Goal: Transaction & Acquisition: Purchase product/service

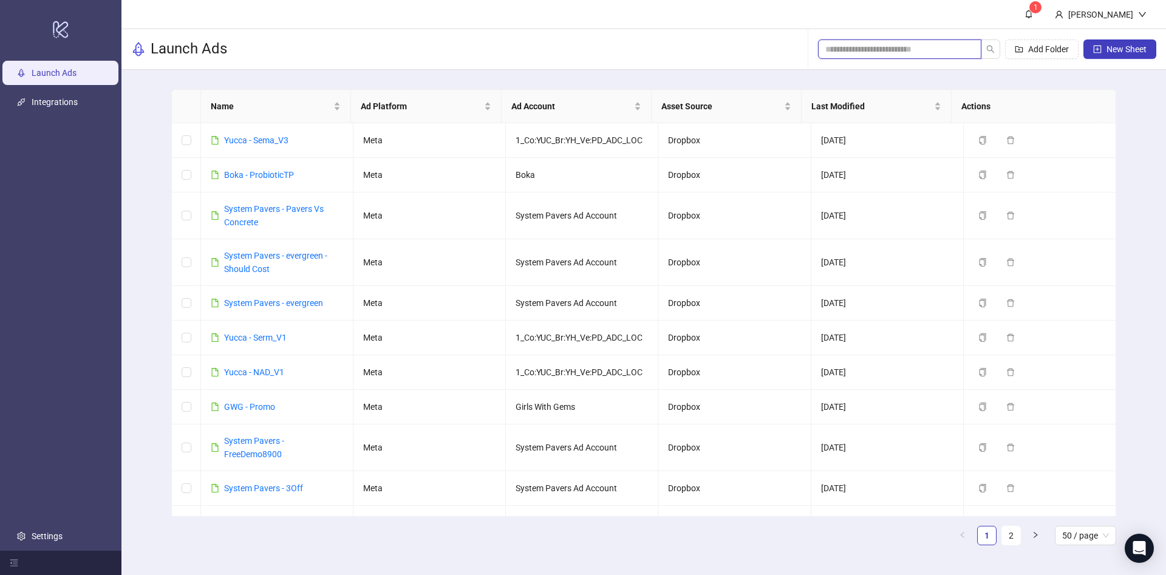
click at [943, 50] on input "search" at bounding box center [894, 49] width 139 height 13
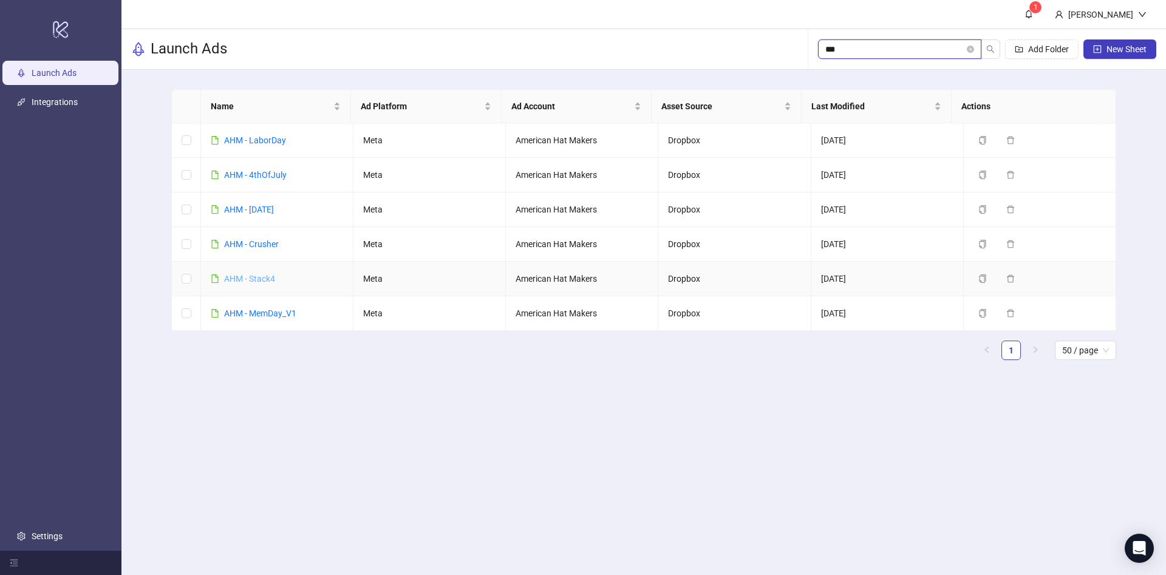
type input "***"
click at [263, 278] on link "AHM - Stack4" at bounding box center [249, 279] width 51 height 10
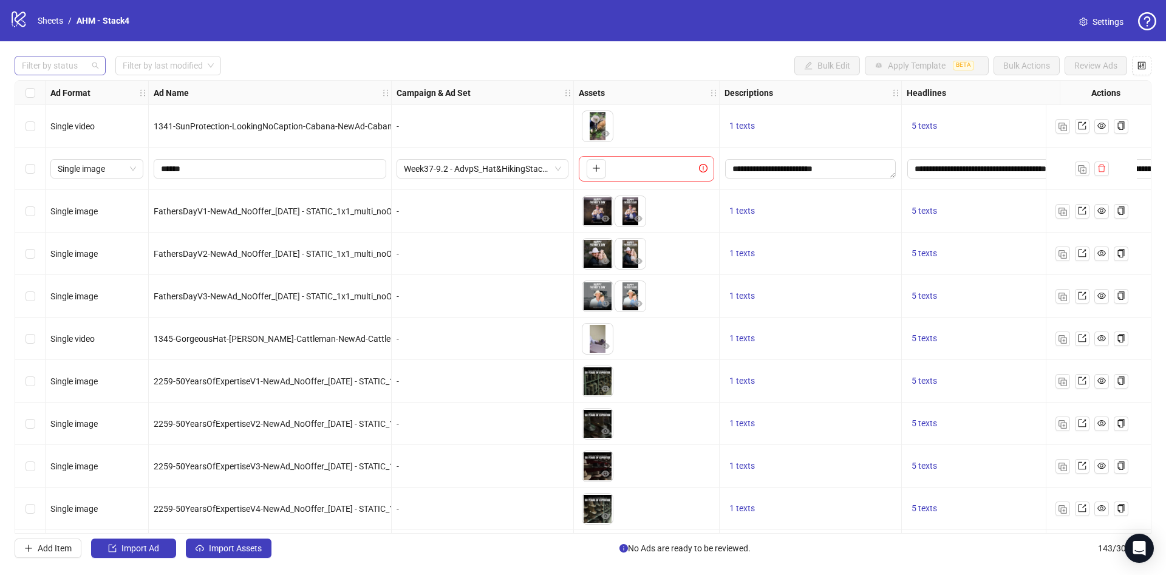
click at [65, 67] on div at bounding box center [53, 65] width 73 height 17
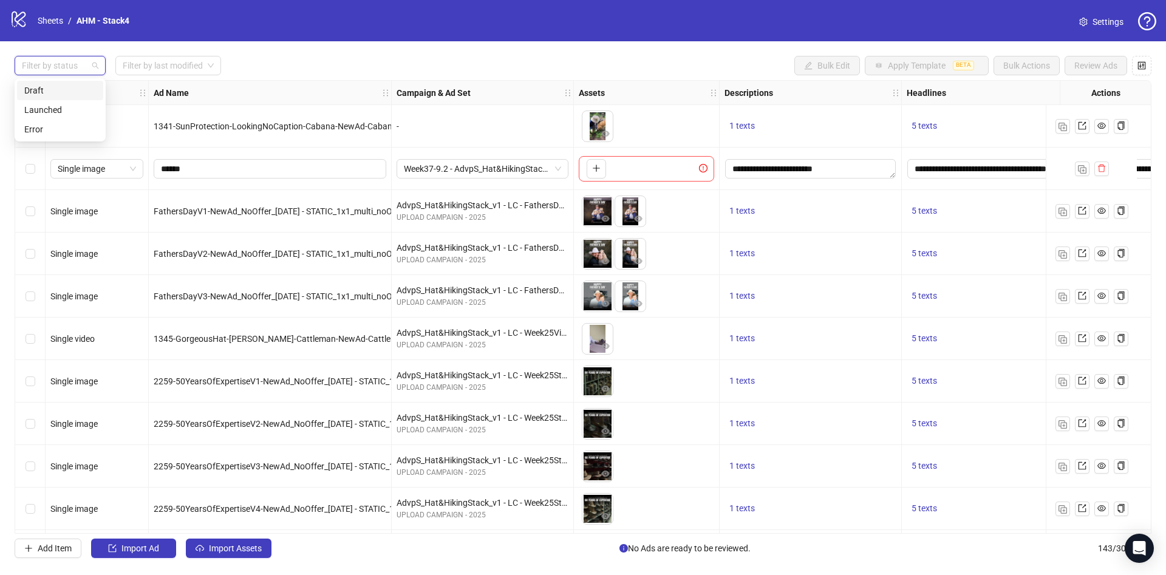
click at [63, 83] on div "Draft" at bounding box center [60, 90] width 86 height 19
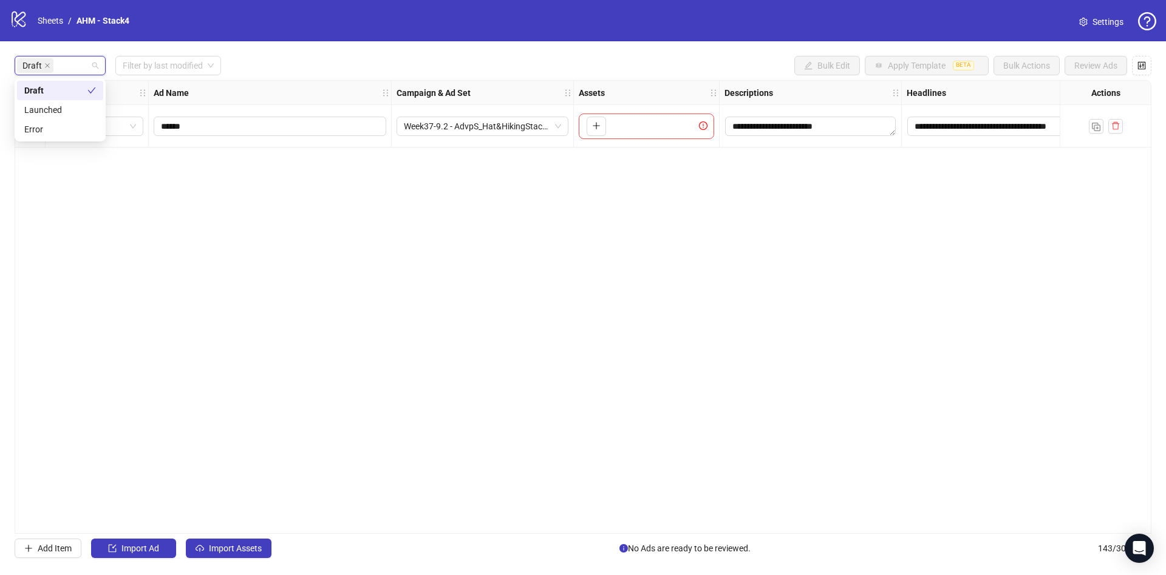
click at [343, 27] on div "logo/logo-mobile Sheets / AHM - Stack4 Settings" at bounding box center [583, 21] width 1147 height 22
click at [222, 547] on span "Import Assets" at bounding box center [235, 549] width 53 height 10
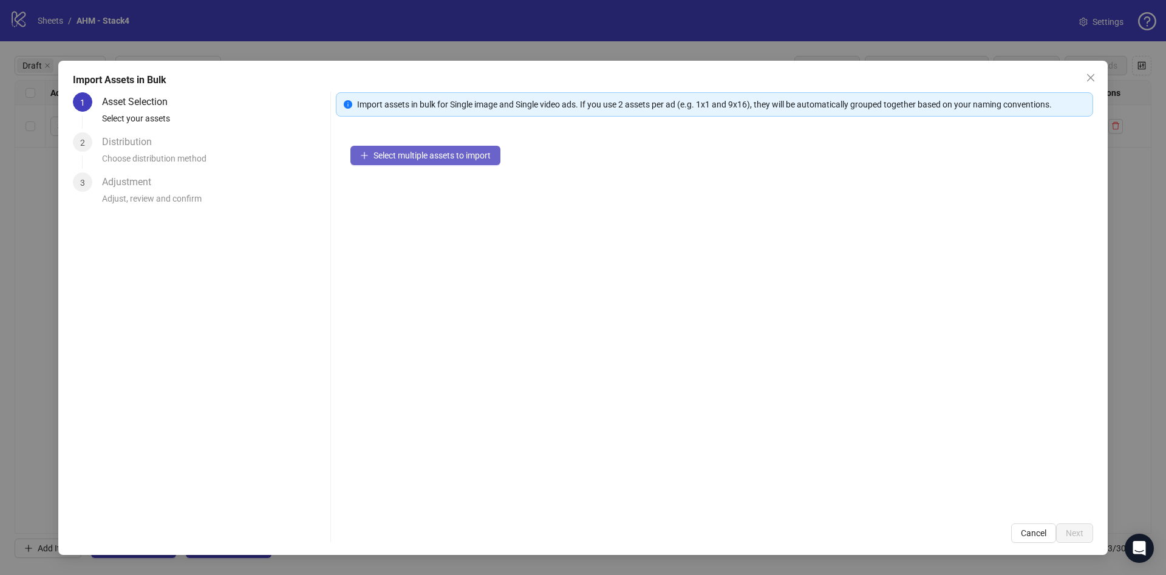
click at [460, 160] on button "Select multiple assets to import" at bounding box center [425, 155] width 150 height 19
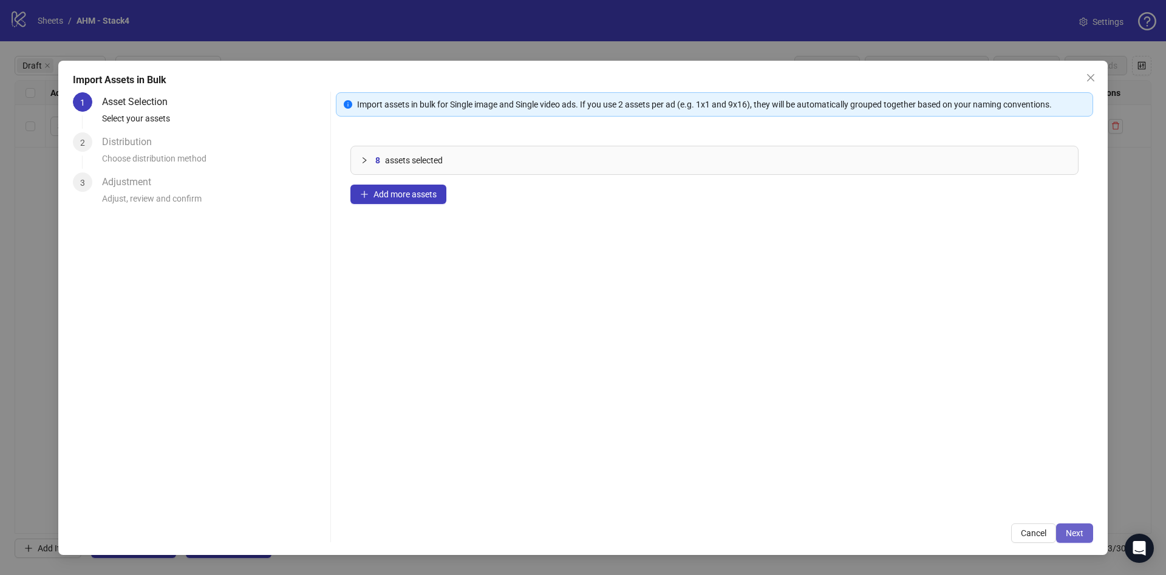
click at [1070, 530] on span "Next" at bounding box center [1075, 533] width 18 height 10
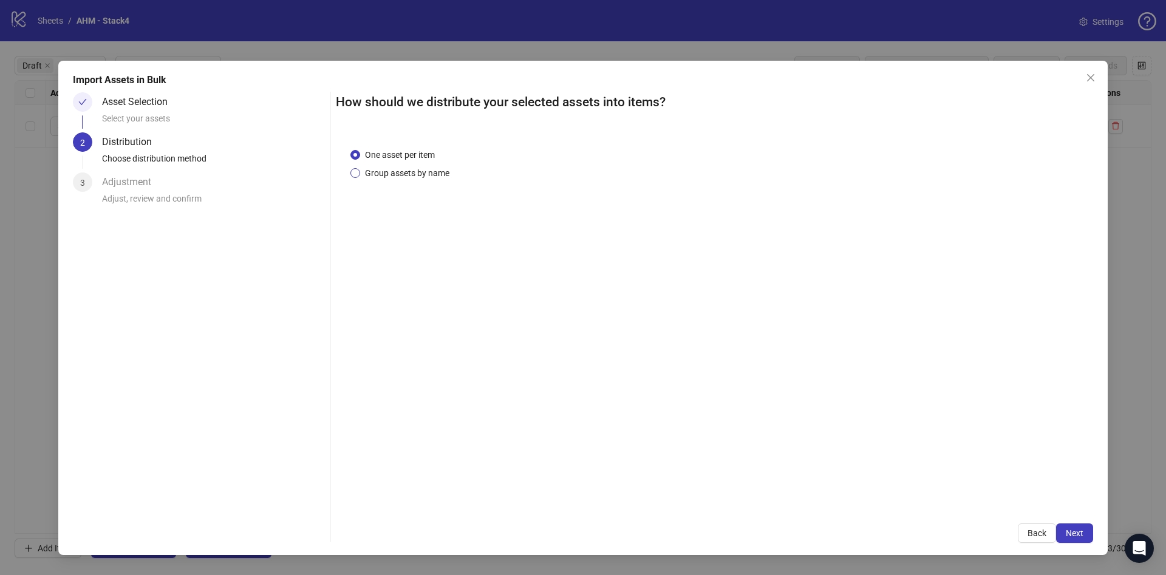
click at [448, 171] on span "Group assets by name" at bounding box center [407, 172] width 94 height 13
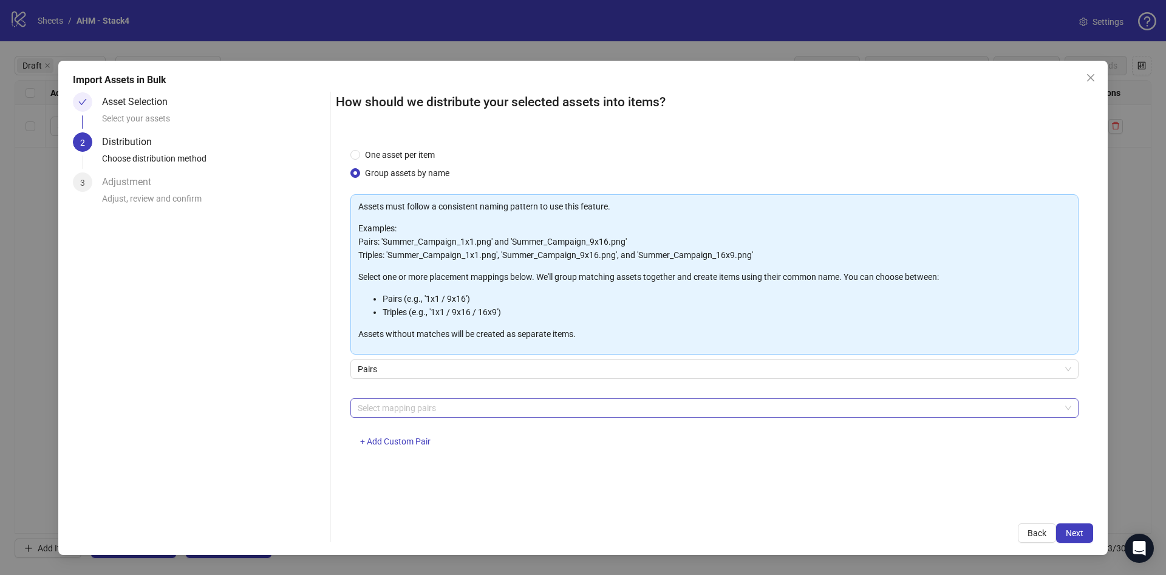
click at [431, 412] on div at bounding box center [708, 408] width 711 height 17
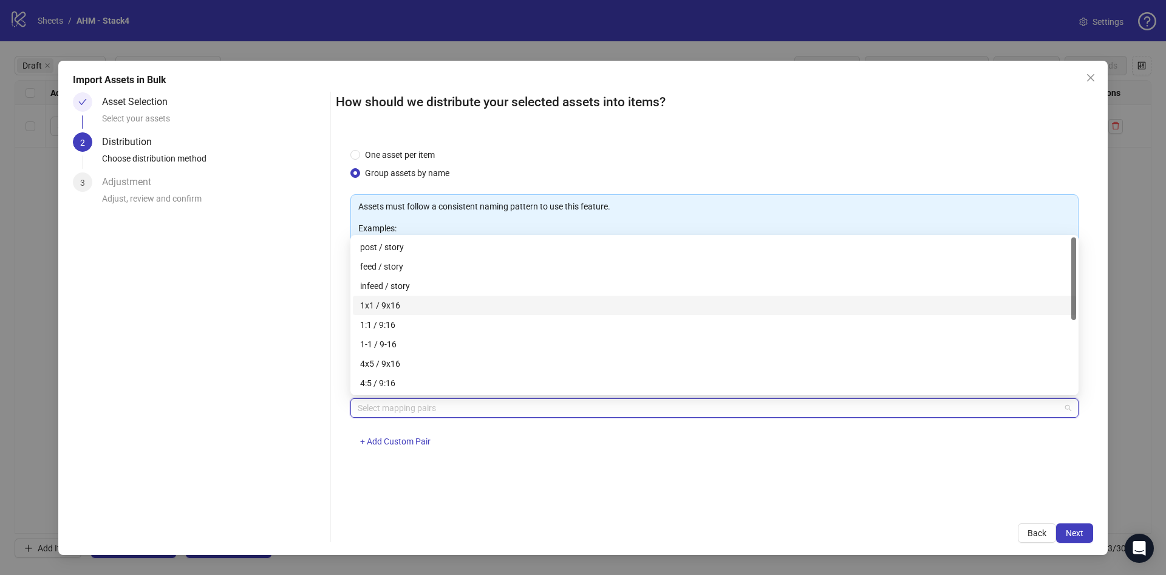
click at [419, 308] on div "1x1 / 9x16" at bounding box center [714, 305] width 709 height 13
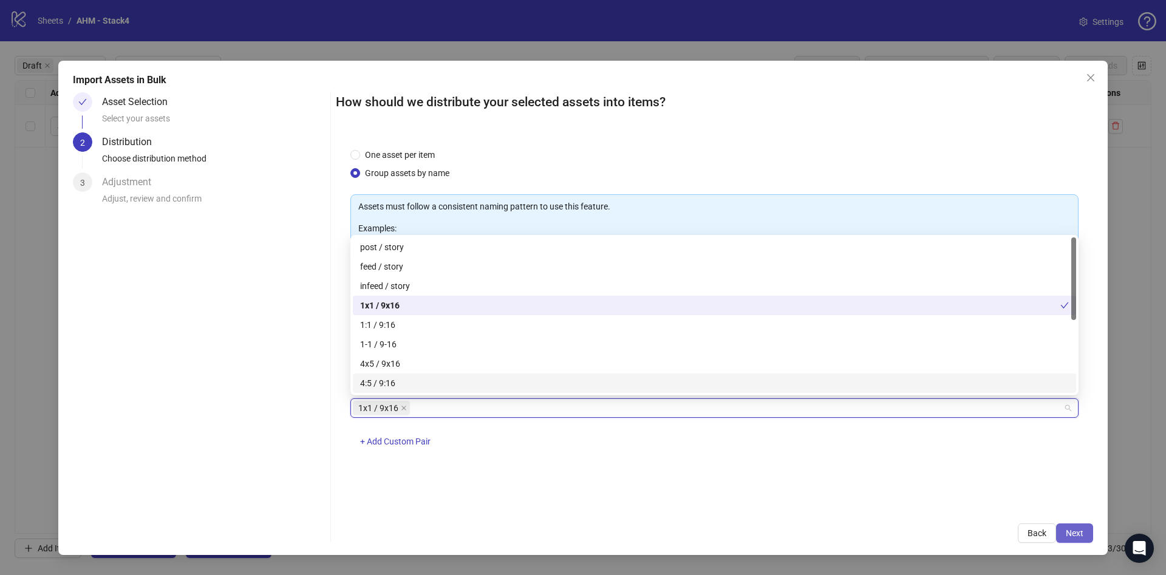
click at [1069, 540] on button "Next" at bounding box center [1074, 532] width 37 height 19
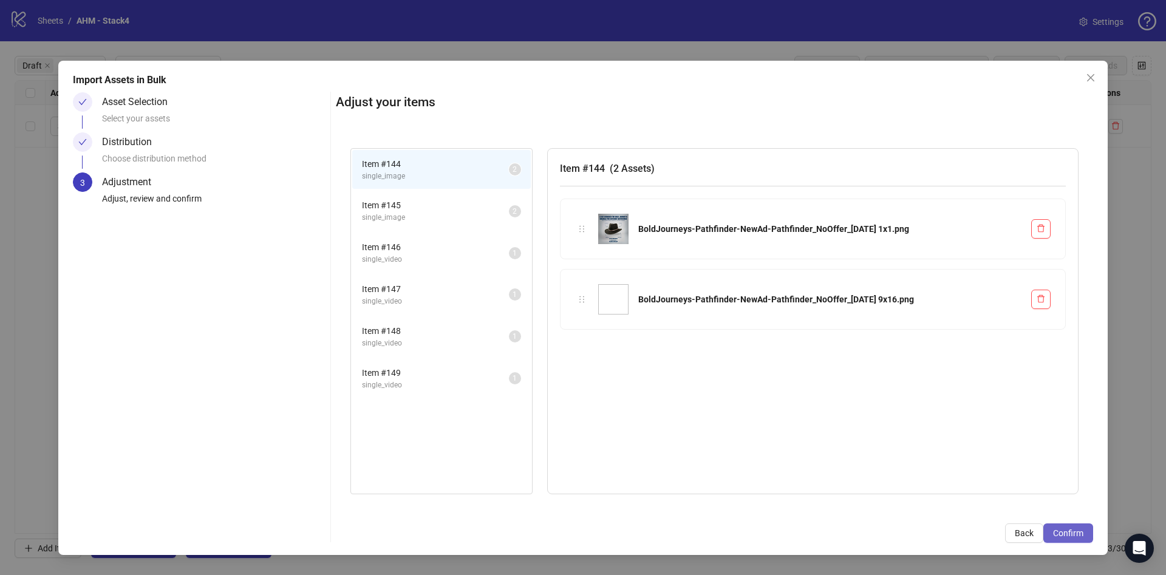
click at [1070, 539] on button "Confirm" at bounding box center [1068, 532] width 50 height 19
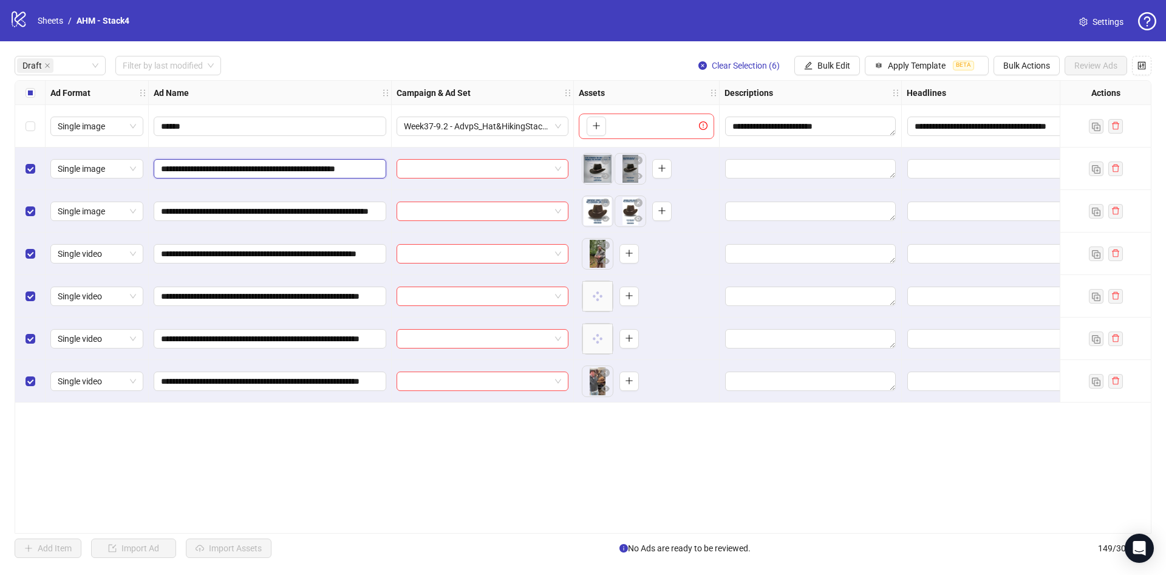
click at [271, 167] on input "**********" at bounding box center [269, 168] width 216 height 13
paste input "**********"
type input "**********"
click at [282, 211] on input "**********" at bounding box center [269, 211] width 216 height 13
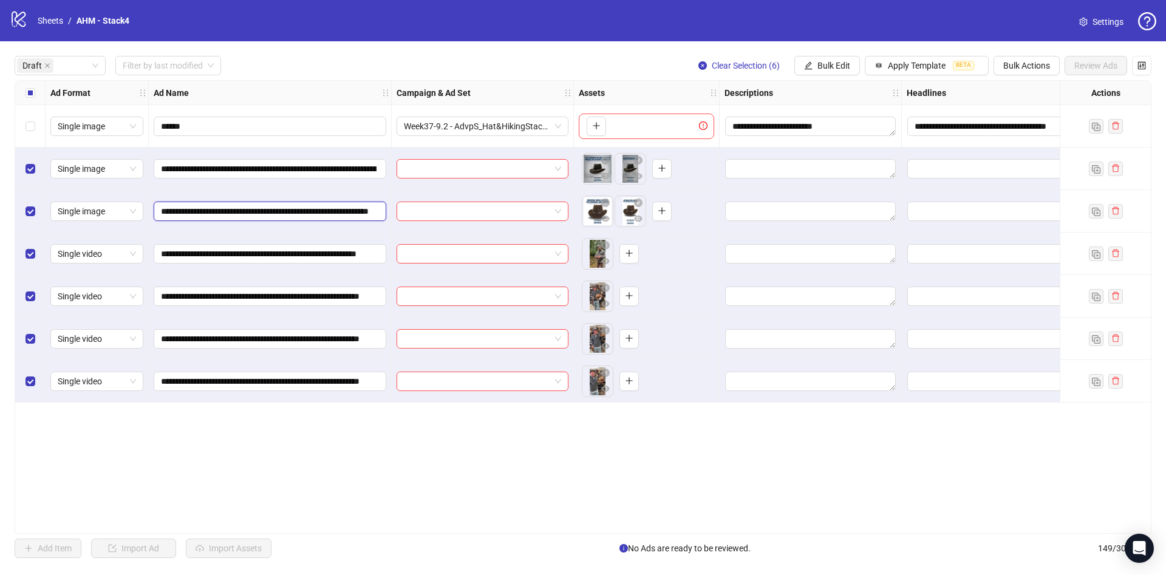
paste input "**********"
type input "**********"
click at [24, 172] on div "Select row 2" at bounding box center [30, 169] width 30 height 43
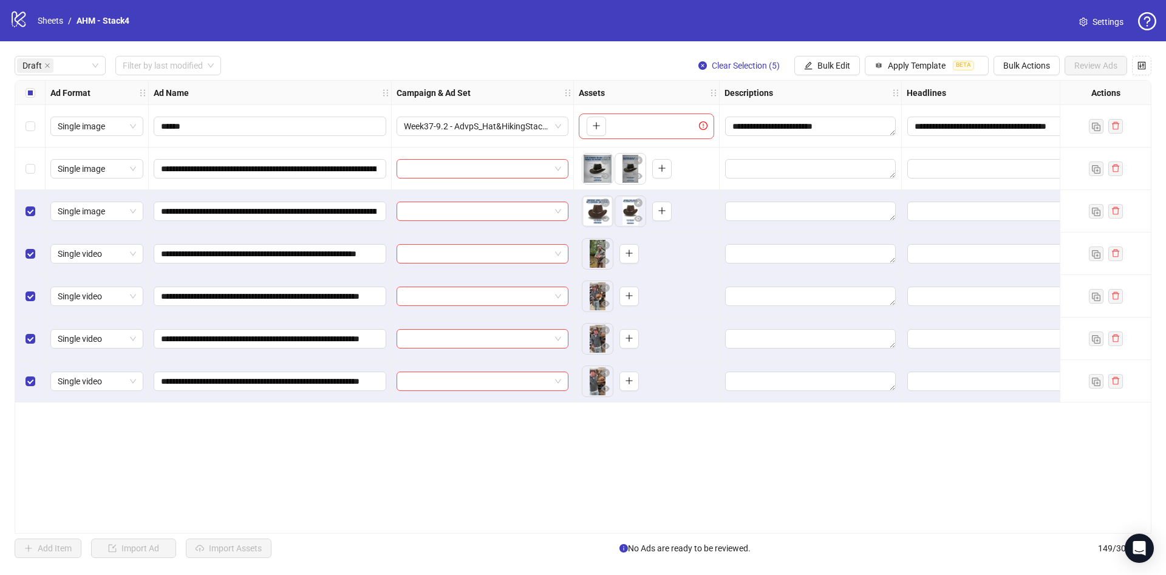
click at [21, 214] on div "Select row 3" at bounding box center [30, 211] width 30 height 43
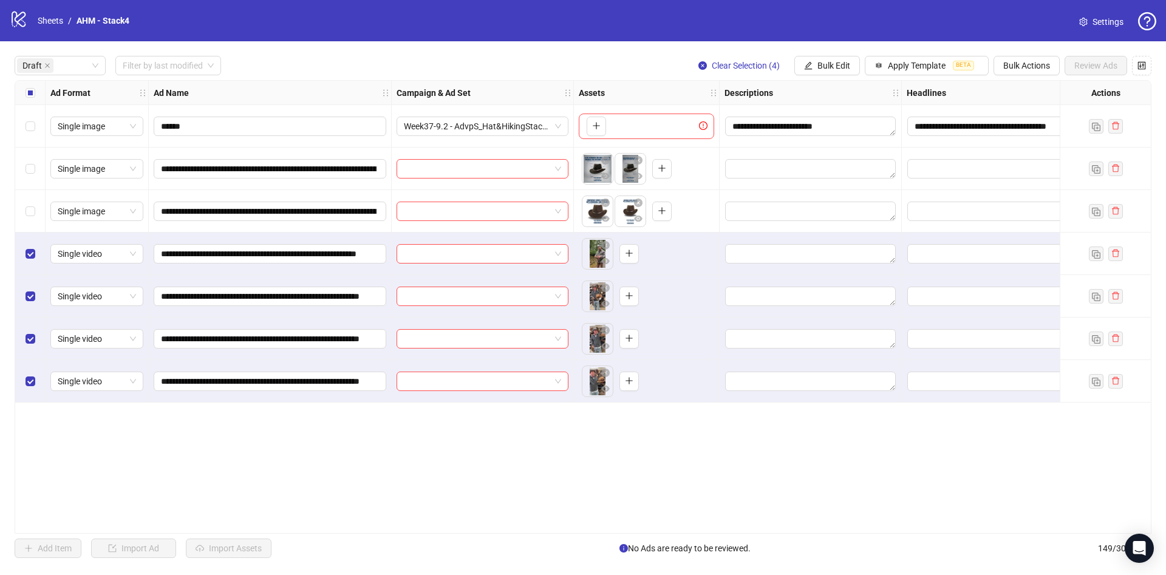
click at [234, 179] on div "**********" at bounding box center [270, 169] width 243 height 43
click at [241, 166] on input "**********" at bounding box center [269, 168] width 216 height 13
paste input "text"
type input "**********"
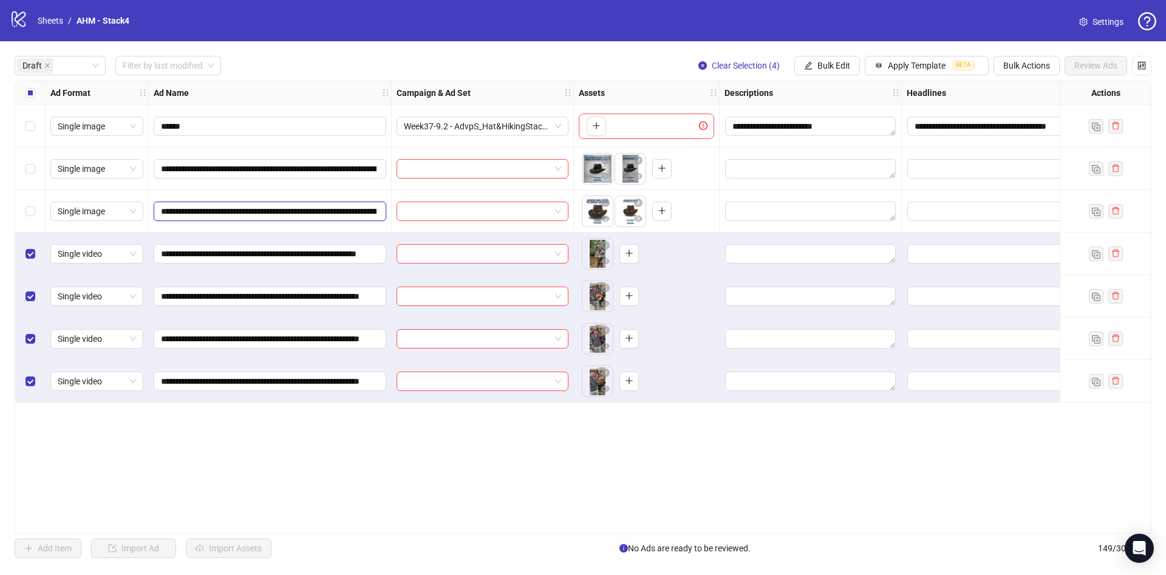
click at [239, 216] on input "**********" at bounding box center [269, 211] width 216 height 13
paste input "text"
type input "**********"
click at [256, 267] on div "**********" at bounding box center [270, 254] width 243 height 43
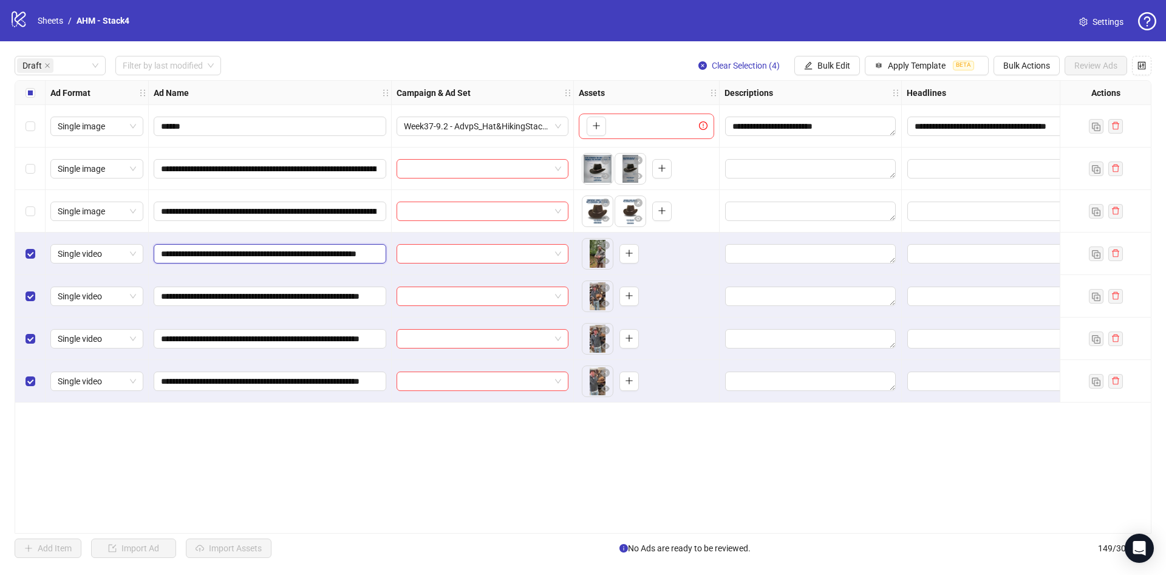
click at [264, 252] on input "**********" at bounding box center [269, 253] width 216 height 13
paste input "**********"
type input "**********"
click at [199, 293] on input "**********" at bounding box center [269, 296] width 216 height 13
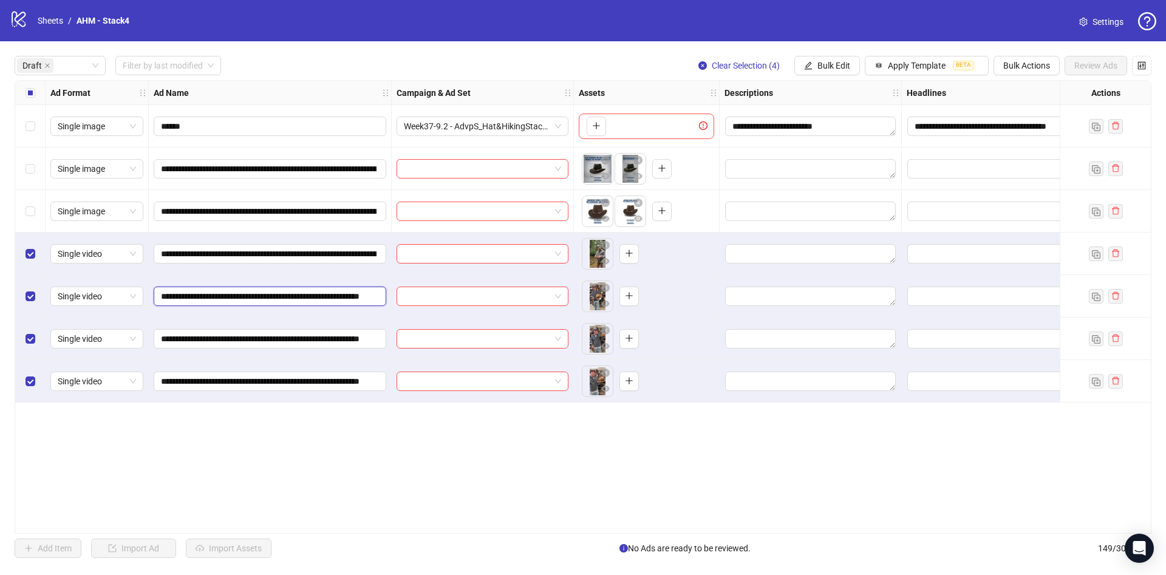
paste input "**********"
type input "**********"
click at [257, 339] on input "**********" at bounding box center [269, 338] width 216 height 13
paste input "**********"
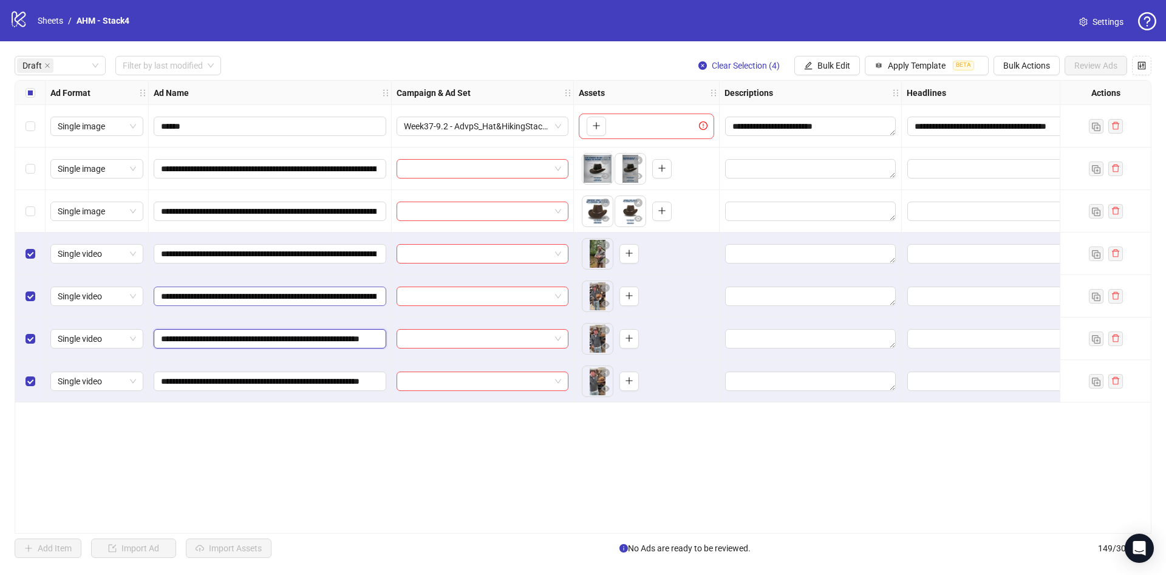
type input "**********"
click at [304, 394] on div "**********" at bounding box center [270, 381] width 243 height 43
click at [308, 383] on input "**********" at bounding box center [269, 381] width 216 height 13
paste input "**********"
type input "**********"
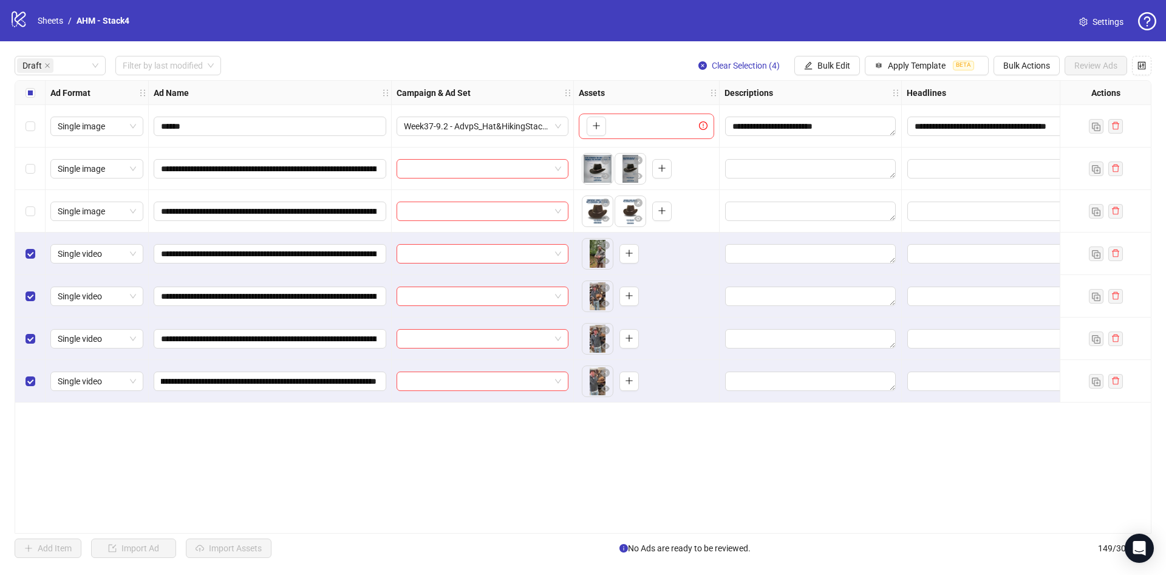
click at [33, 103] on div "Select all rows" at bounding box center [30, 93] width 30 height 24
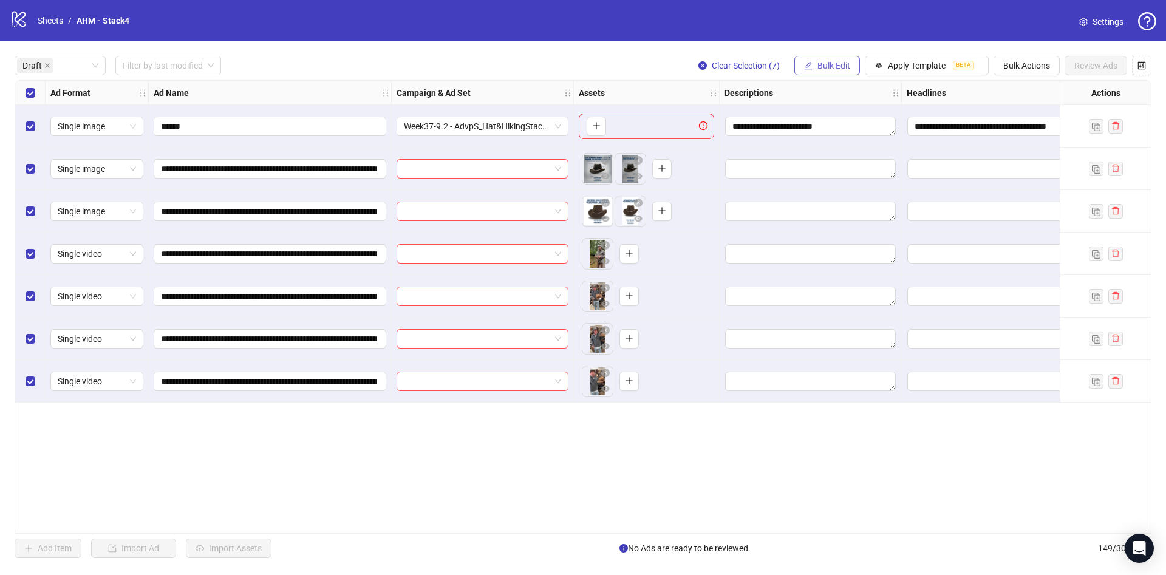
click at [855, 60] on button "Bulk Edit" at bounding box center [827, 65] width 66 height 19
click at [842, 190] on span "Primary Texts" at bounding box center [839, 187] width 72 height 13
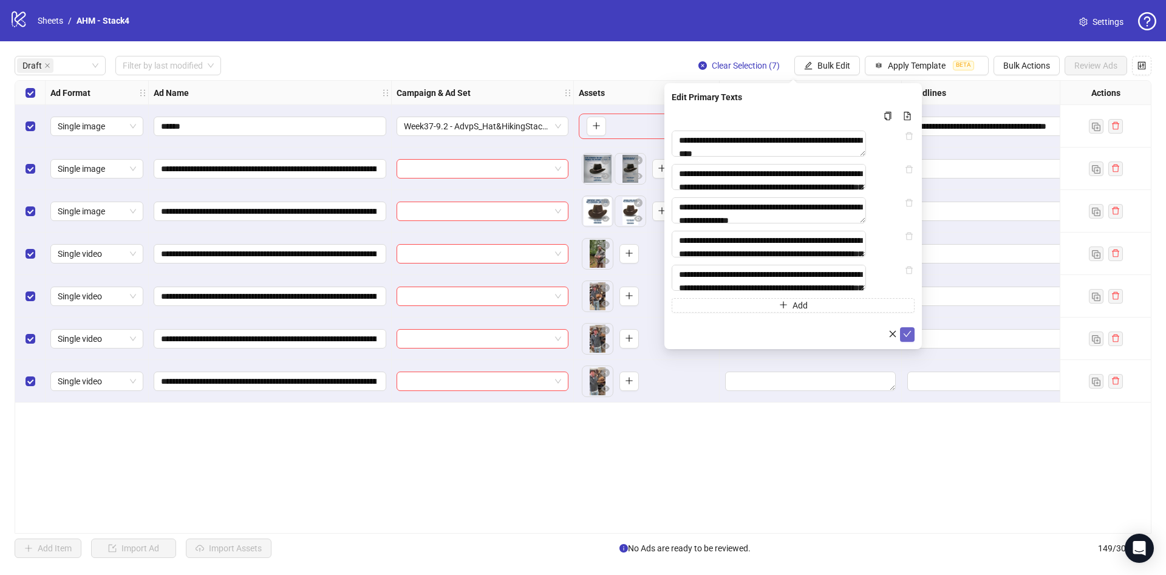
click at [905, 338] on icon "check" at bounding box center [907, 334] width 9 height 9
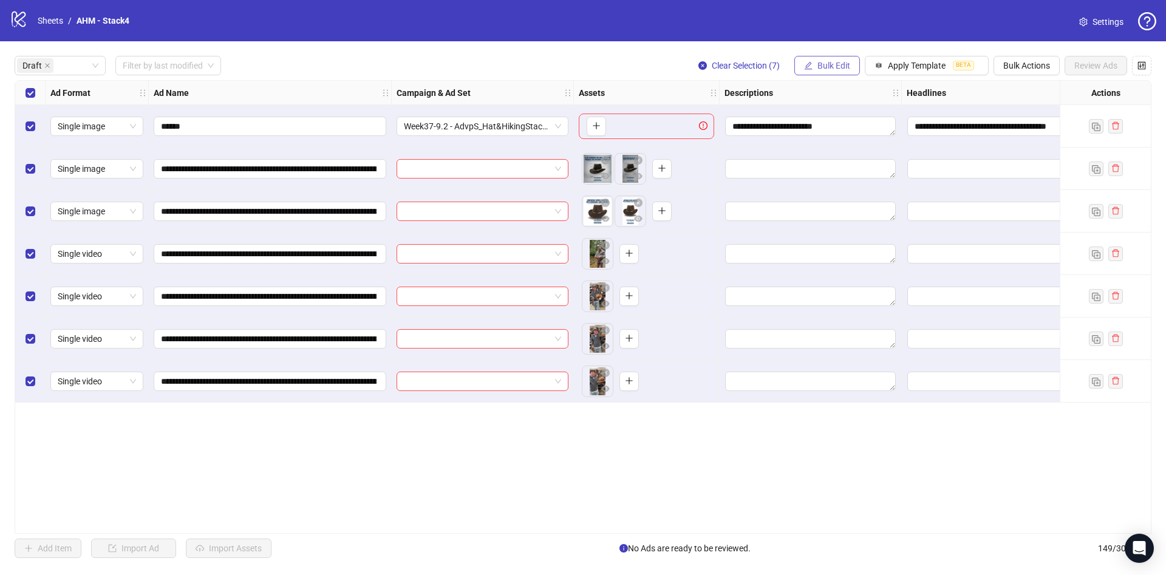
click at [847, 70] on span "Bulk Edit" at bounding box center [833, 66] width 33 height 10
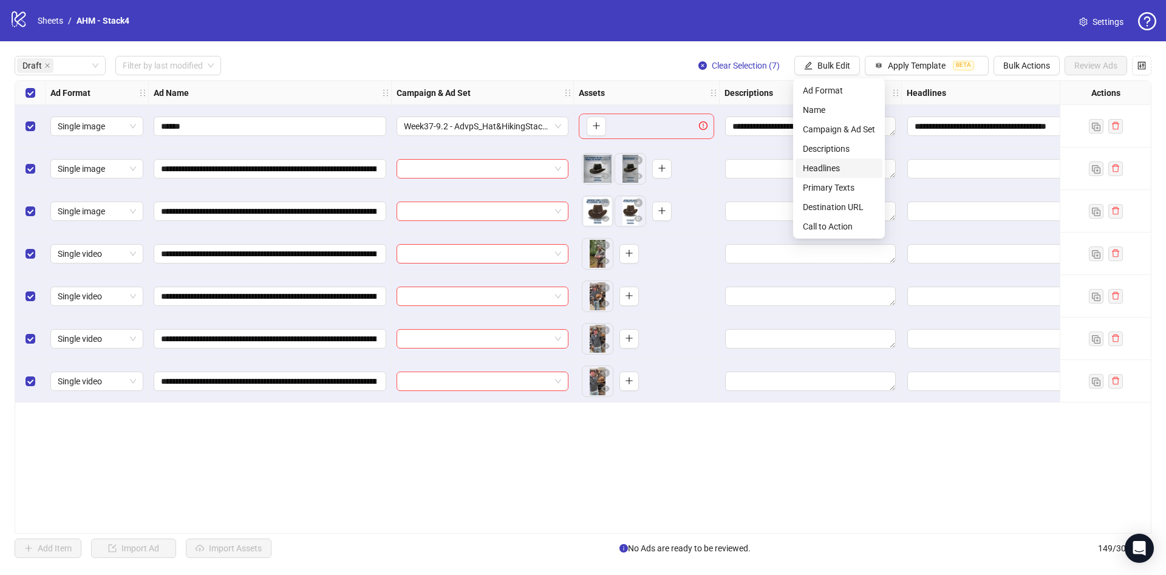
click at [855, 168] on span "Headlines" at bounding box center [839, 168] width 72 height 13
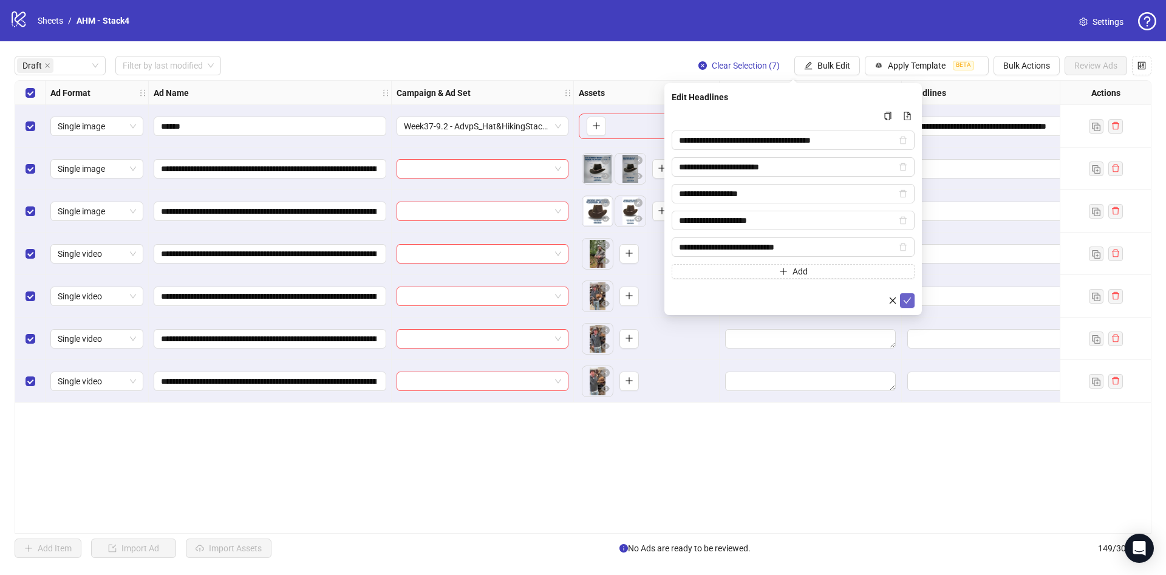
click at [907, 302] on icon "check" at bounding box center [907, 300] width 9 height 9
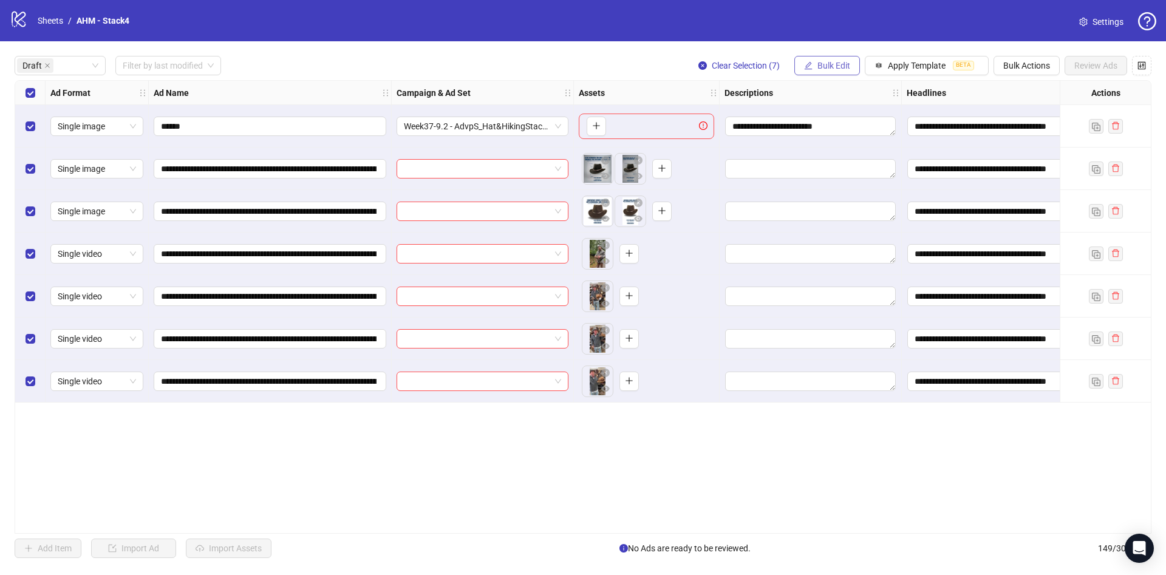
click at [819, 62] on span "Bulk Edit" at bounding box center [833, 66] width 33 height 10
click at [832, 143] on span "Descriptions" at bounding box center [839, 148] width 72 height 13
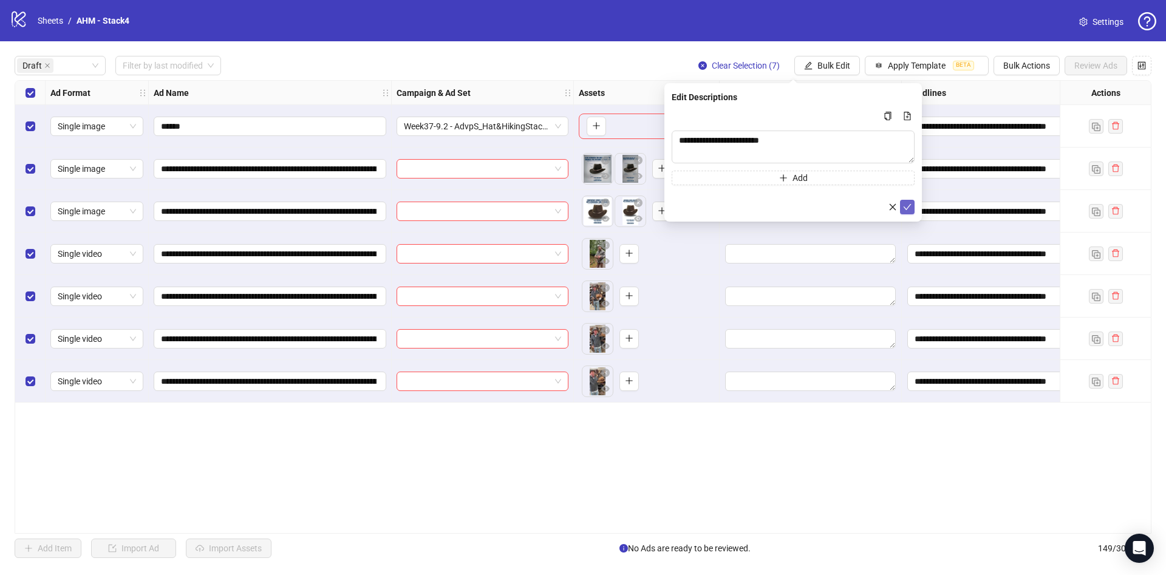
click at [911, 208] on icon "check" at bounding box center [907, 207] width 9 height 9
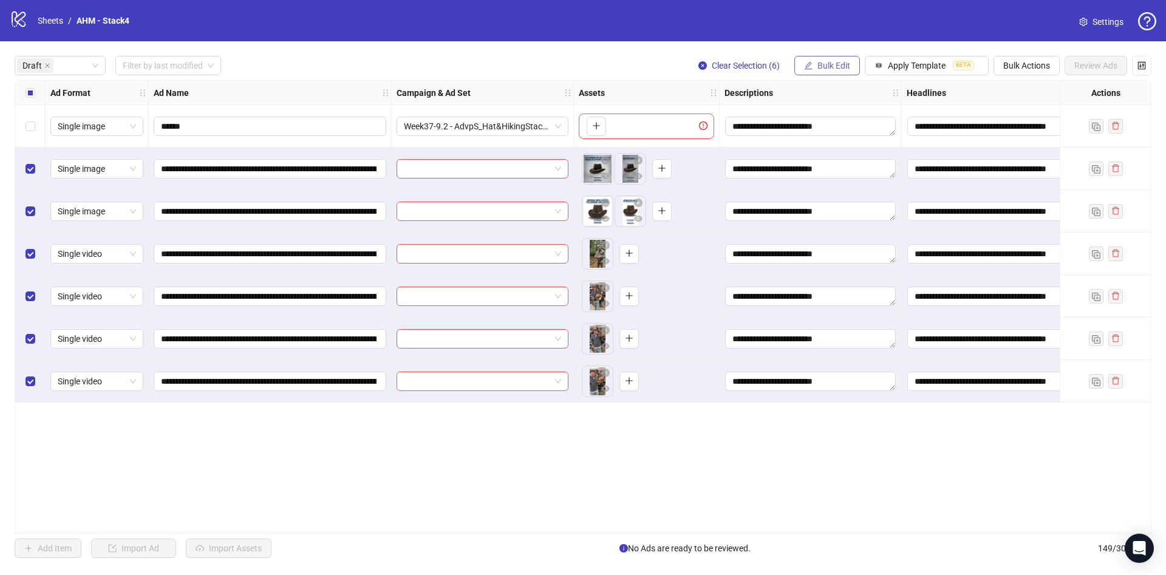
click at [819, 72] on button "Bulk Edit" at bounding box center [827, 65] width 66 height 19
click at [850, 132] on span "Campaign & Ad Set" at bounding box center [839, 129] width 72 height 13
click at [779, 115] on input "search" at bounding box center [787, 118] width 217 height 18
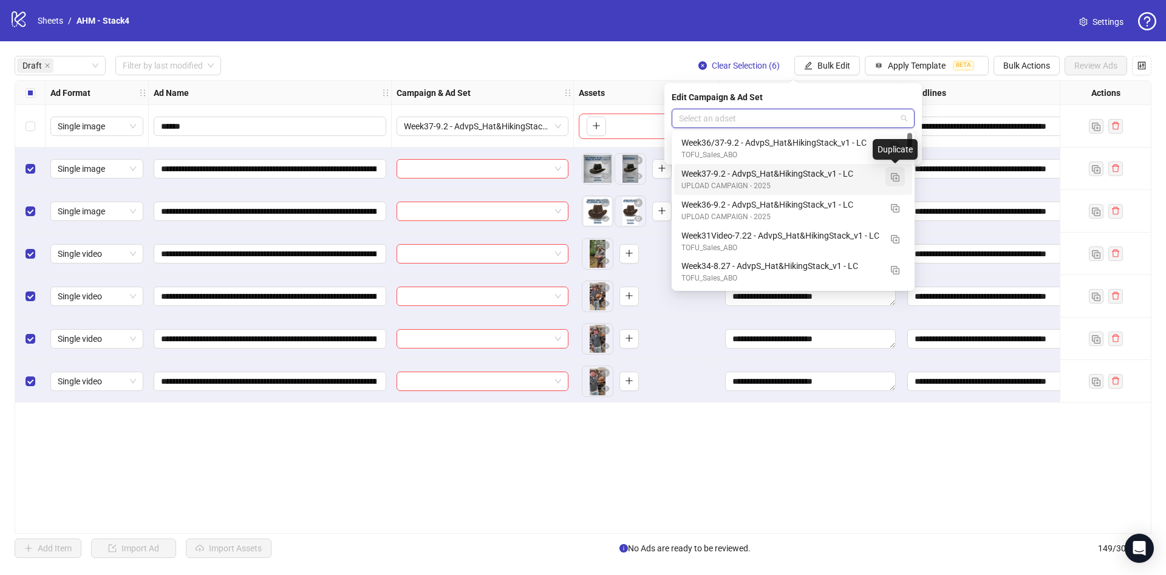
click at [895, 174] on img "button" at bounding box center [895, 177] width 9 height 9
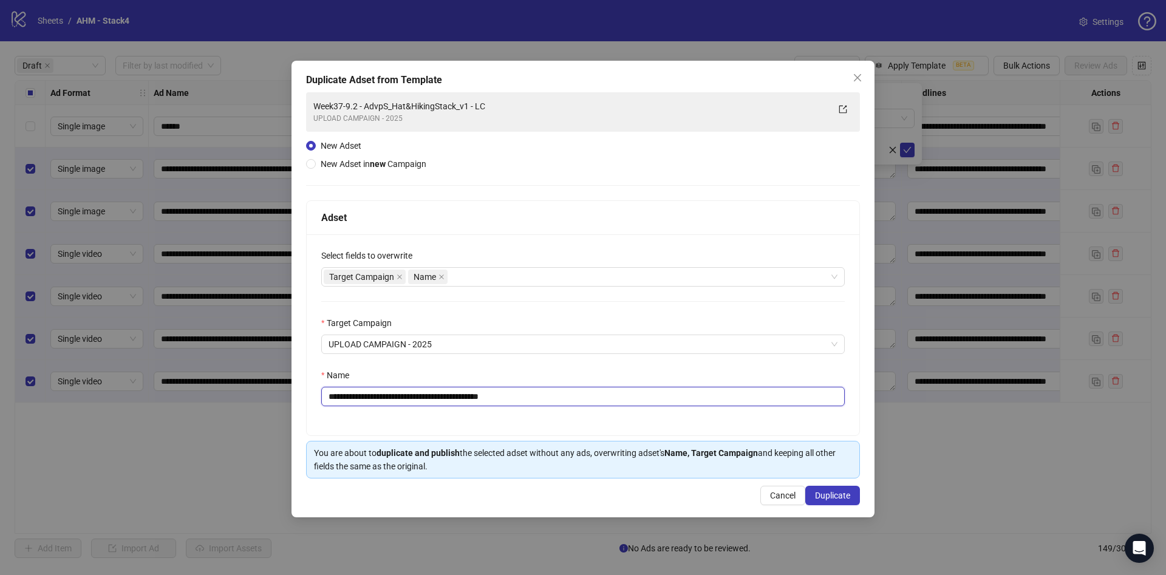
drag, startPoint x: 373, startPoint y: 398, endPoint x: 354, endPoint y: 401, distance: 19.2
click at [354, 401] on input "**********" at bounding box center [582, 396] width 523 height 19
drag, startPoint x: 496, startPoint y: 399, endPoint x: 590, endPoint y: 406, distance: 94.4
click at [590, 406] on input "**********" at bounding box center [582, 396] width 523 height 19
type input "**********"
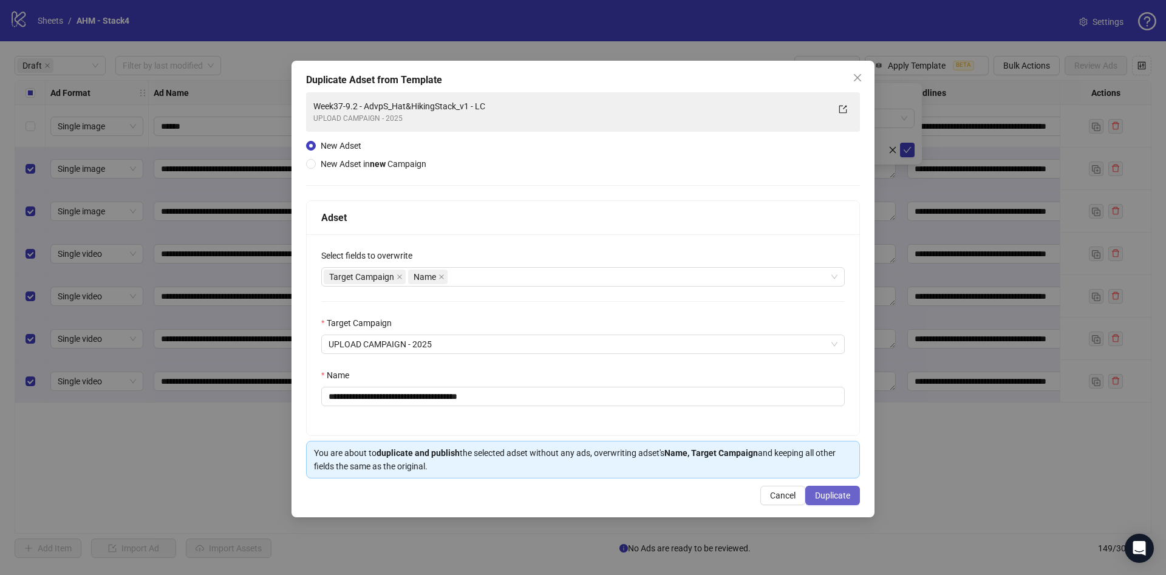
click at [823, 496] on span "Duplicate" at bounding box center [832, 496] width 35 height 10
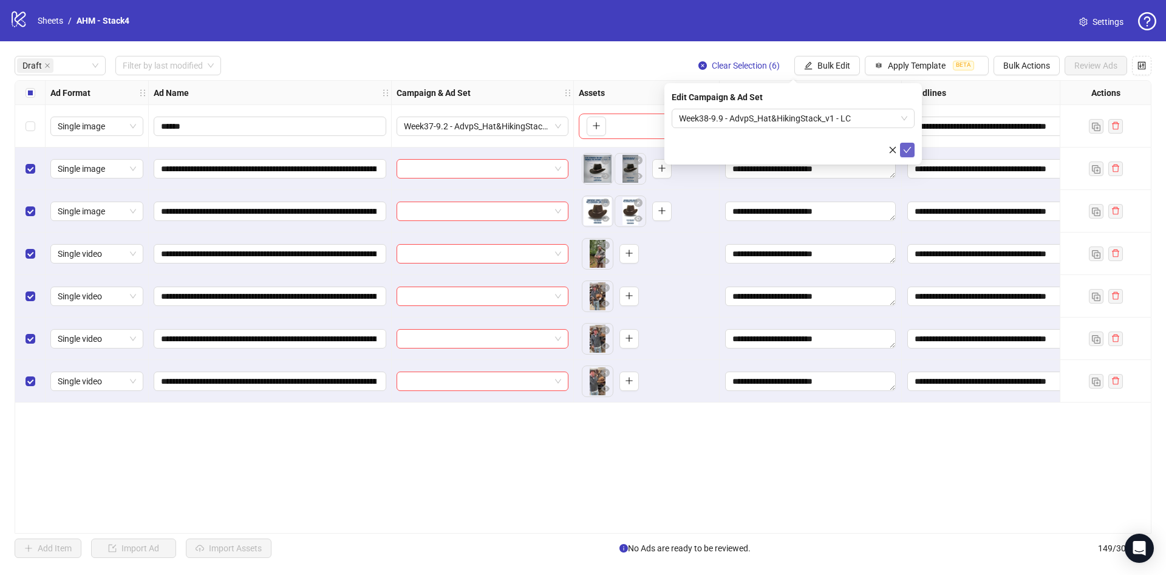
click at [901, 147] on button "submit" at bounding box center [907, 150] width 15 height 15
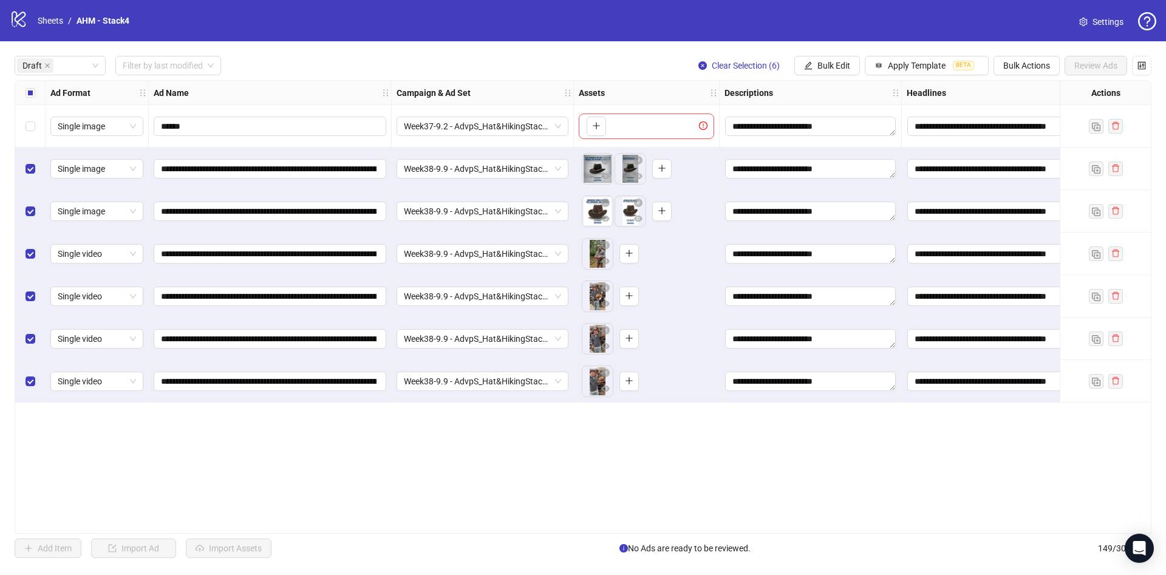
click at [552, 535] on div "**********" at bounding box center [583, 306] width 1166 height 531
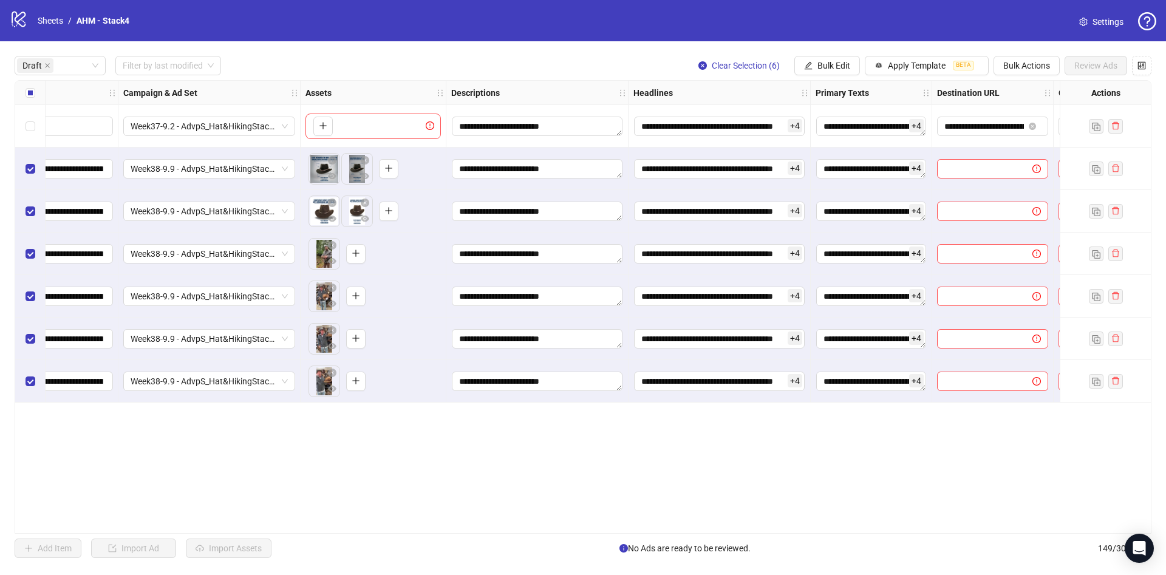
scroll to position [0, 0]
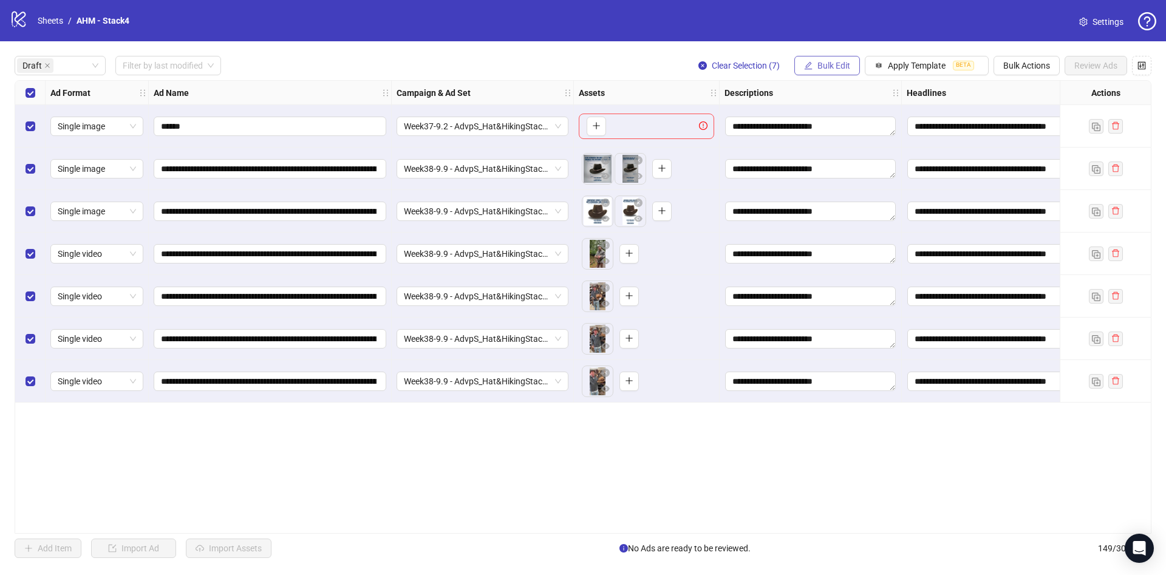
click at [804, 66] on icon "edit" at bounding box center [808, 65] width 9 height 9
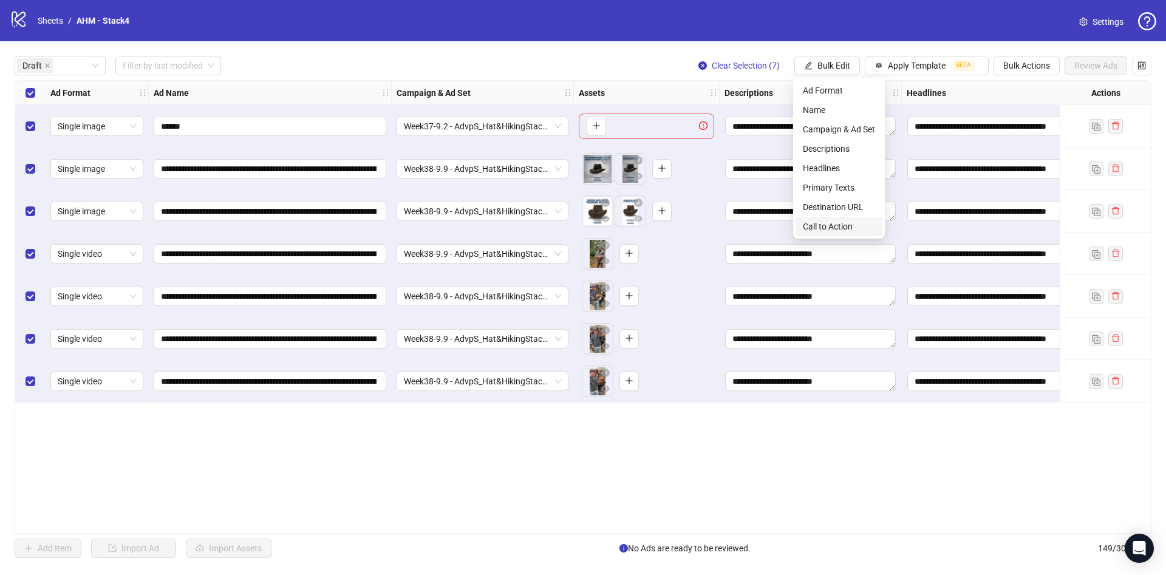
click at [842, 225] on span "Call to Action" at bounding box center [839, 226] width 72 height 13
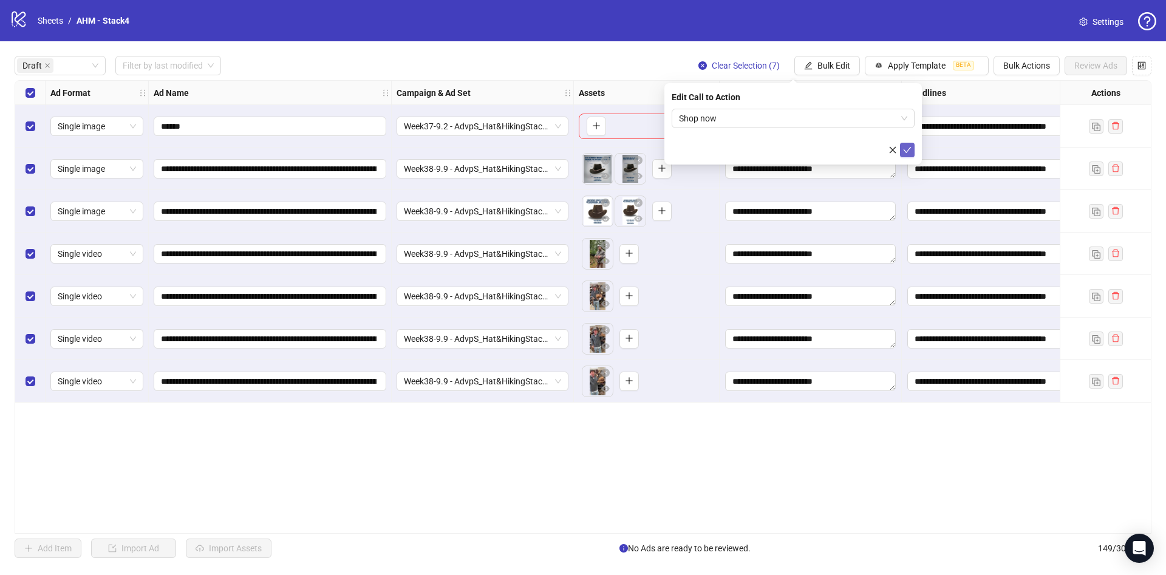
click at [909, 151] on icon "check" at bounding box center [907, 150] width 9 height 9
click at [840, 70] on span "Bulk Edit" at bounding box center [833, 66] width 33 height 10
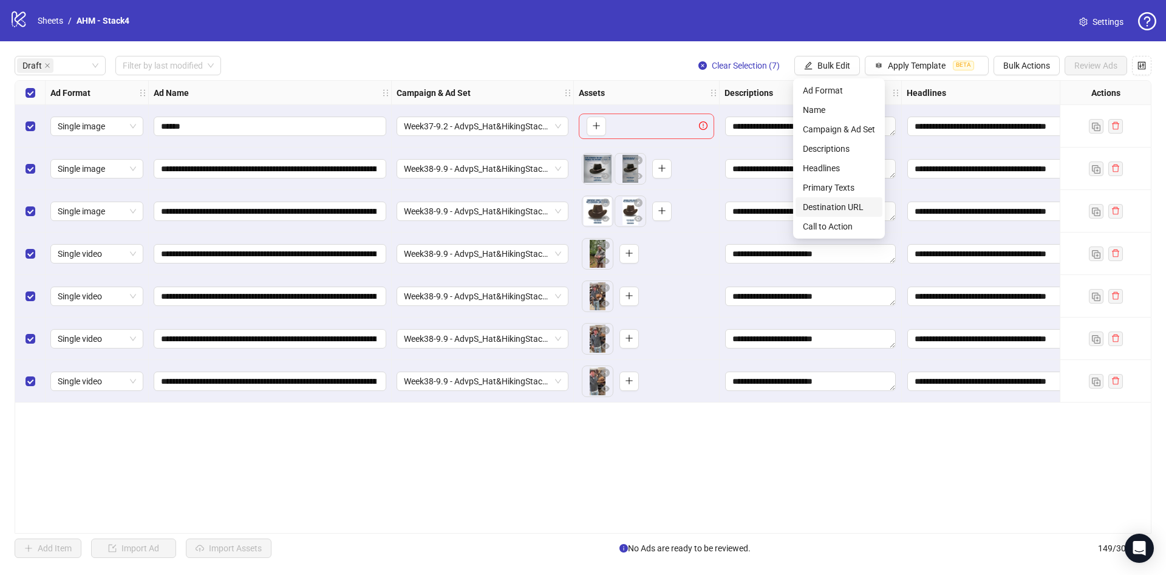
click at [825, 207] on span "Destination URL" at bounding box center [839, 206] width 72 height 13
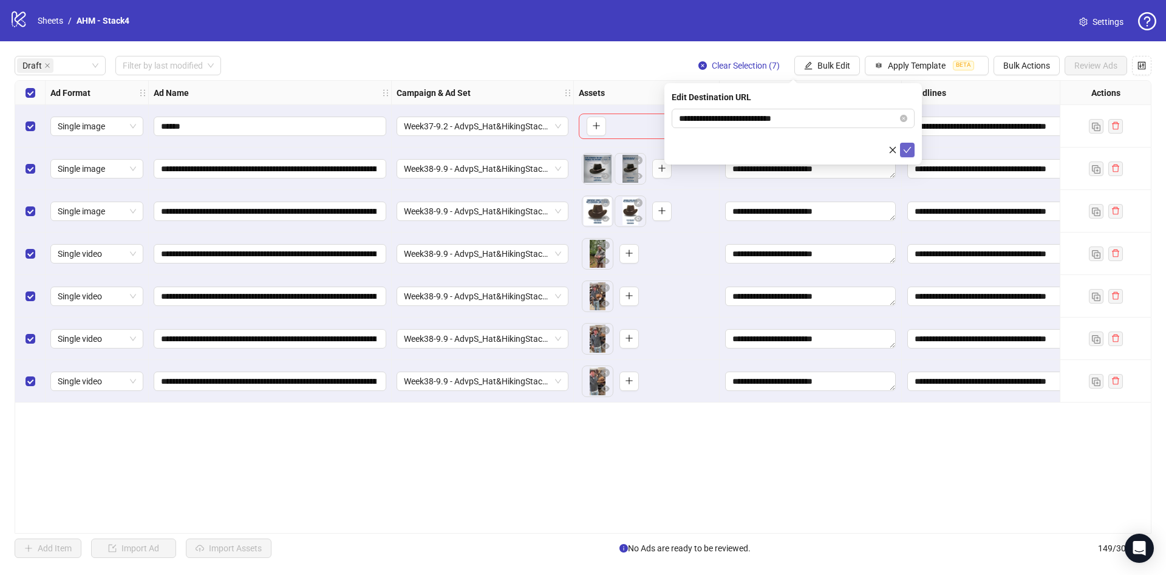
click at [910, 149] on icon "check" at bounding box center [907, 150] width 9 height 9
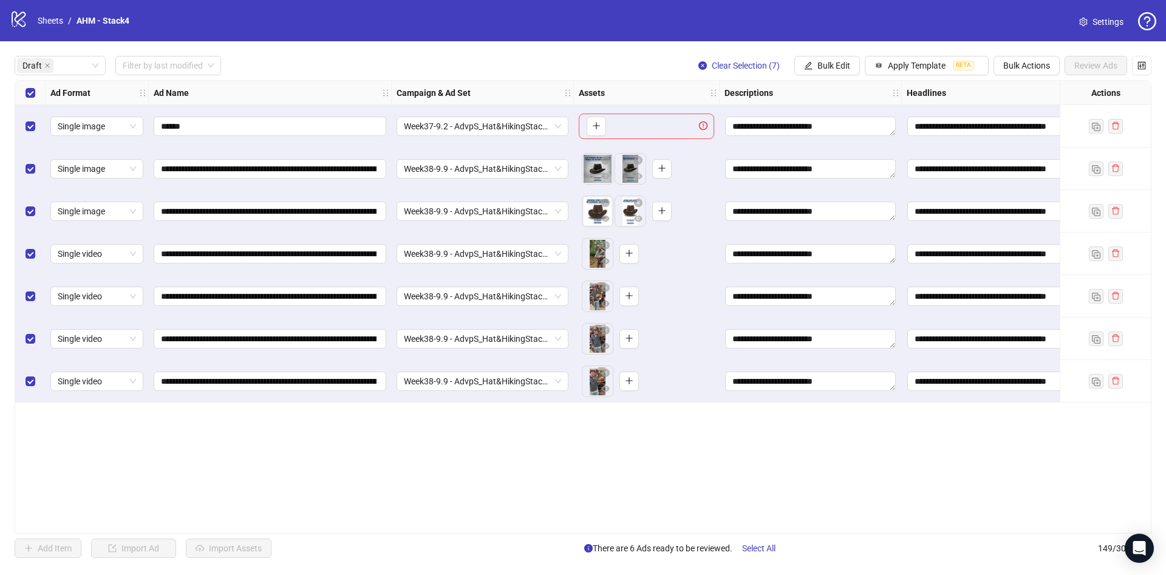
click at [33, 135] on div "Select row 1" at bounding box center [30, 126] width 30 height 43
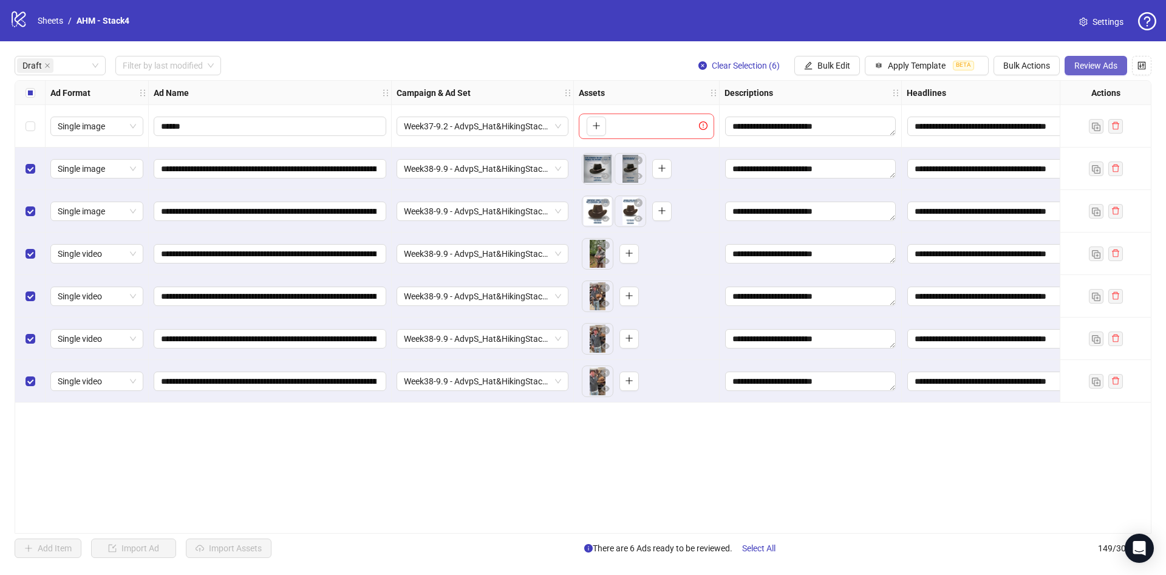
click at [1097, 66] on span "Review Ads" at bounding box center [1095, 66] width 43 height 10
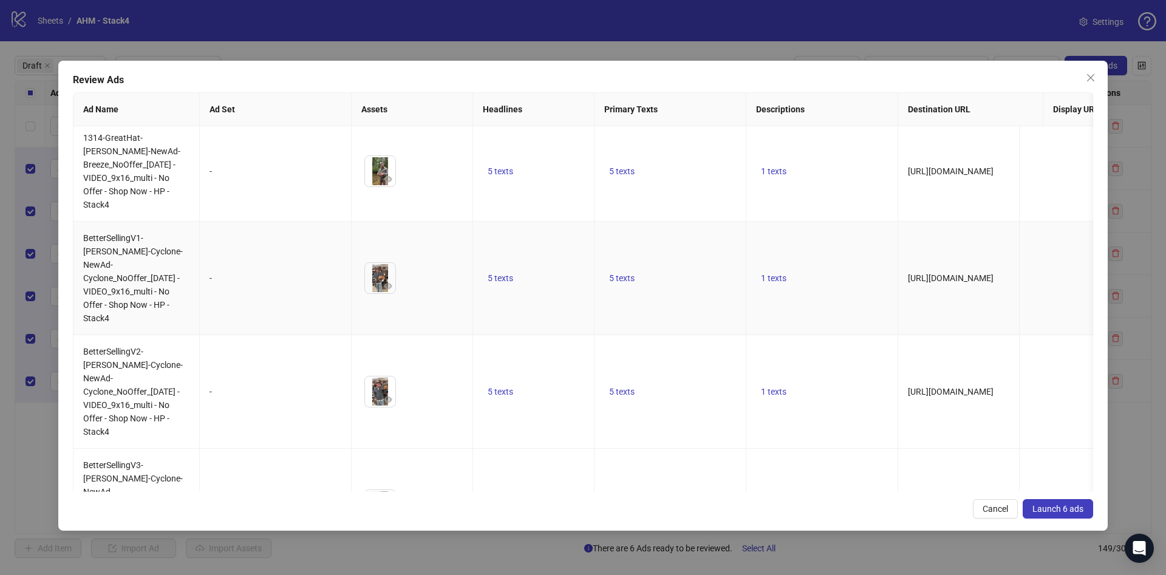
scroll to position [250, 0]
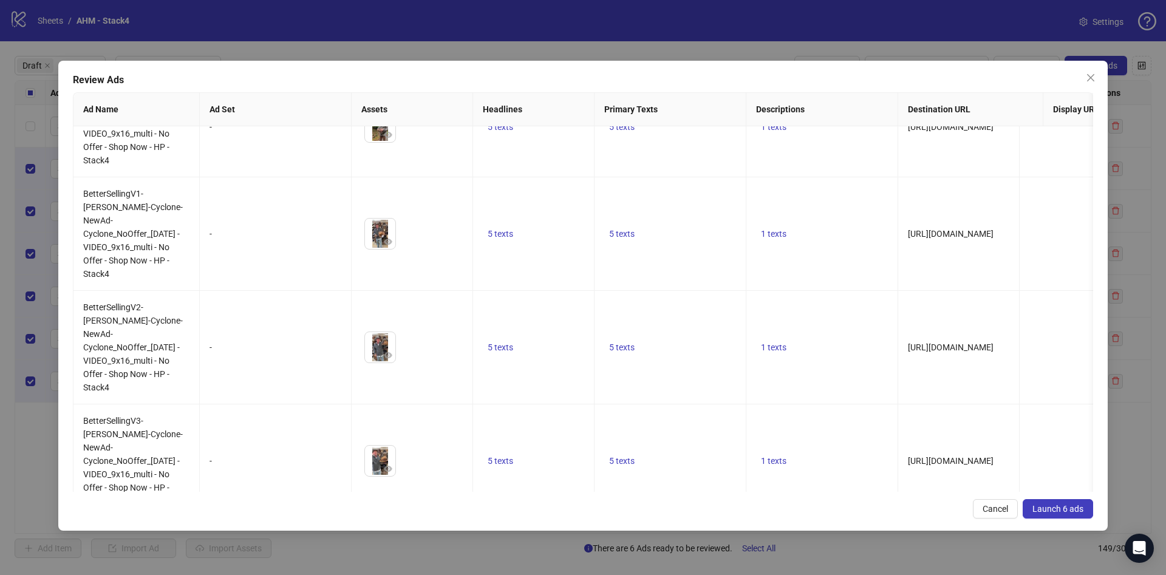
click at [1065, 515] on button "Launch 6 ads" at bounding box center [1058, 508] width 70 height 19
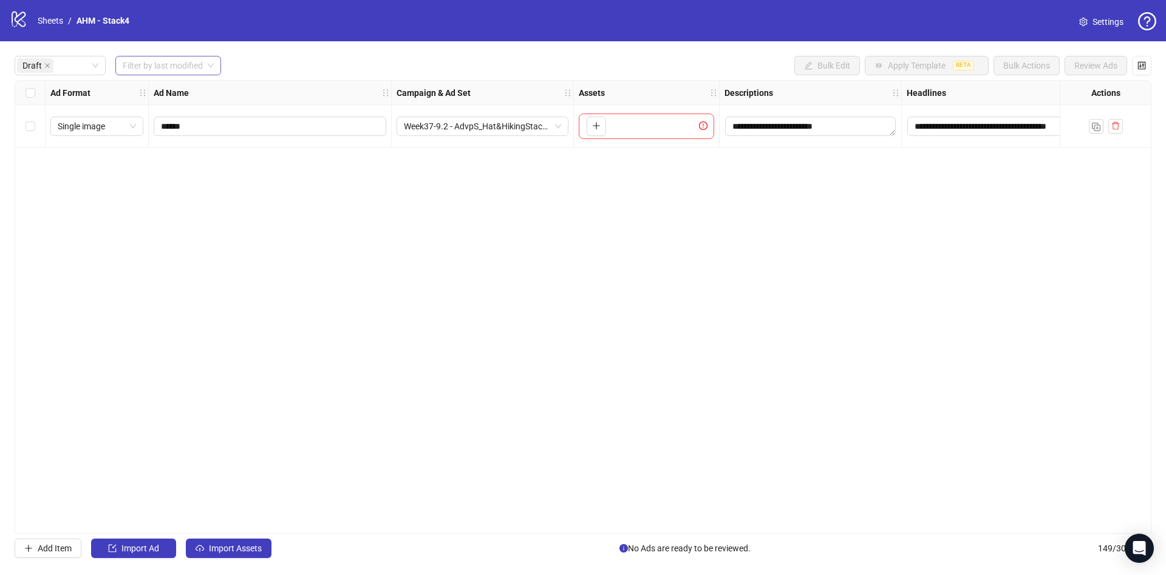
click at [178, 66] on input "search" at bounding box center [163, 65] width 80 height 18
click at [179, 92] on div "[DATE]" at bounding box center [168, 90] width 87 height 13
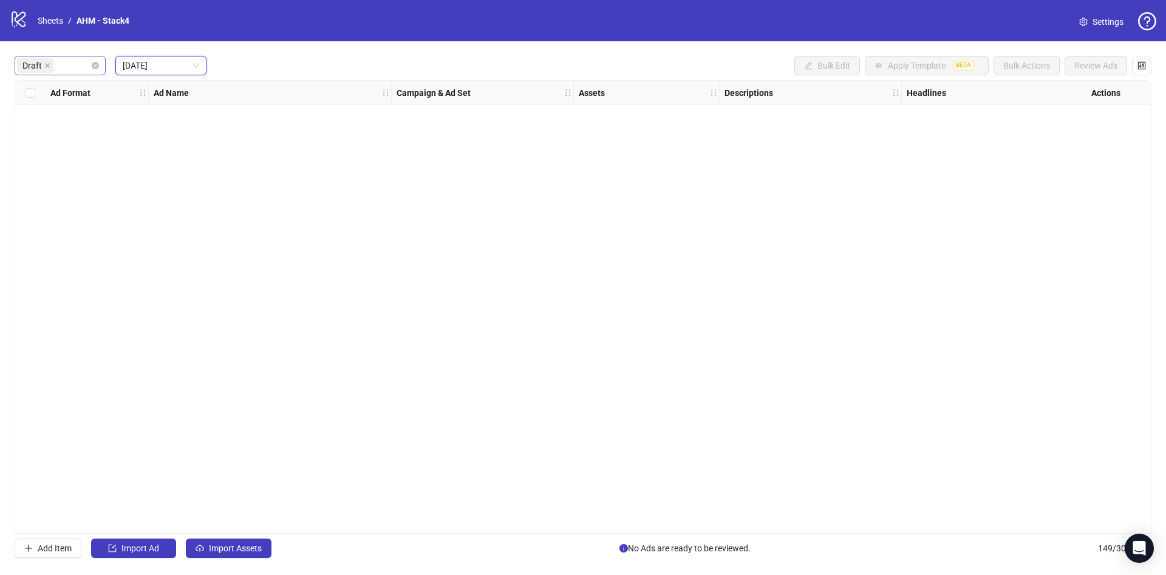
click at [103, 72] on div "Draft" at bounding box center [60, 65] width 91 height 19
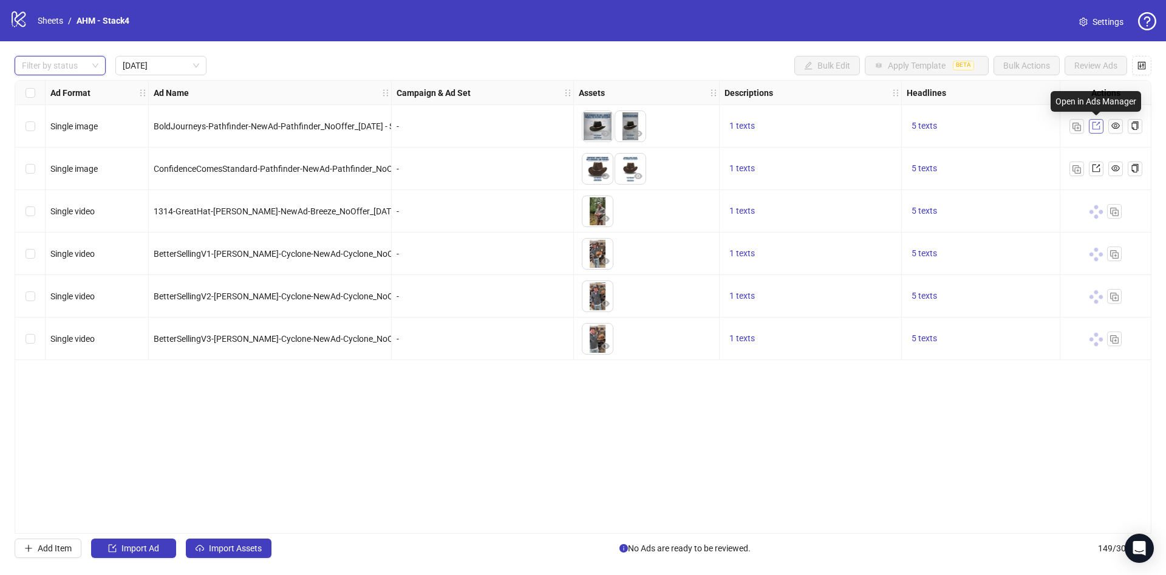
click at [1099, 131] on span at bounding box center [1096, 126] width 9 height 13
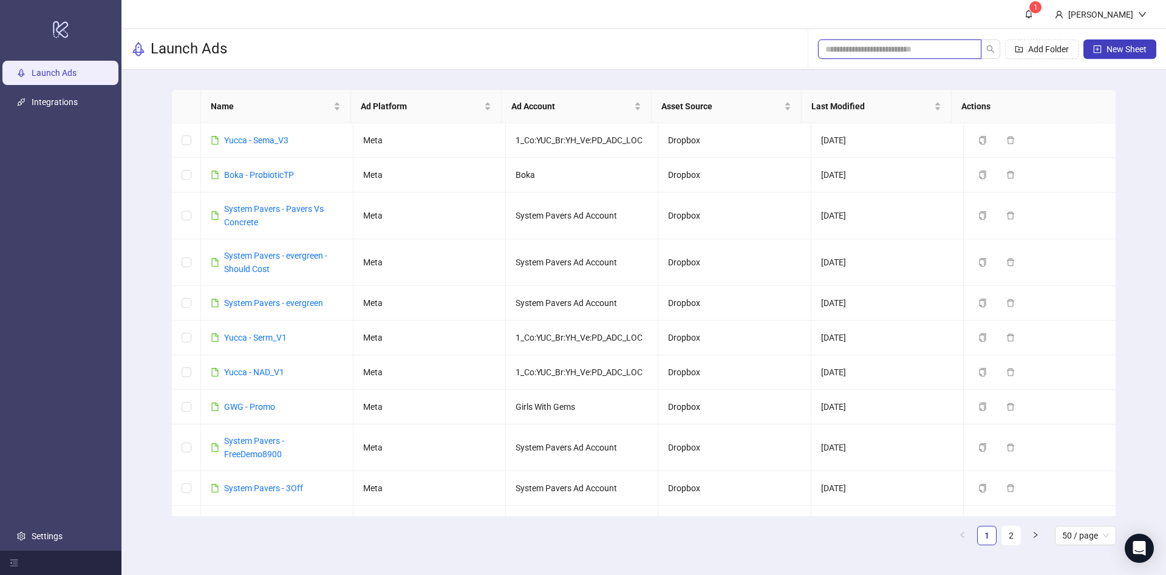
click at [910, 46] on input "search" at bounding box center [894, 49] width 139 height 13
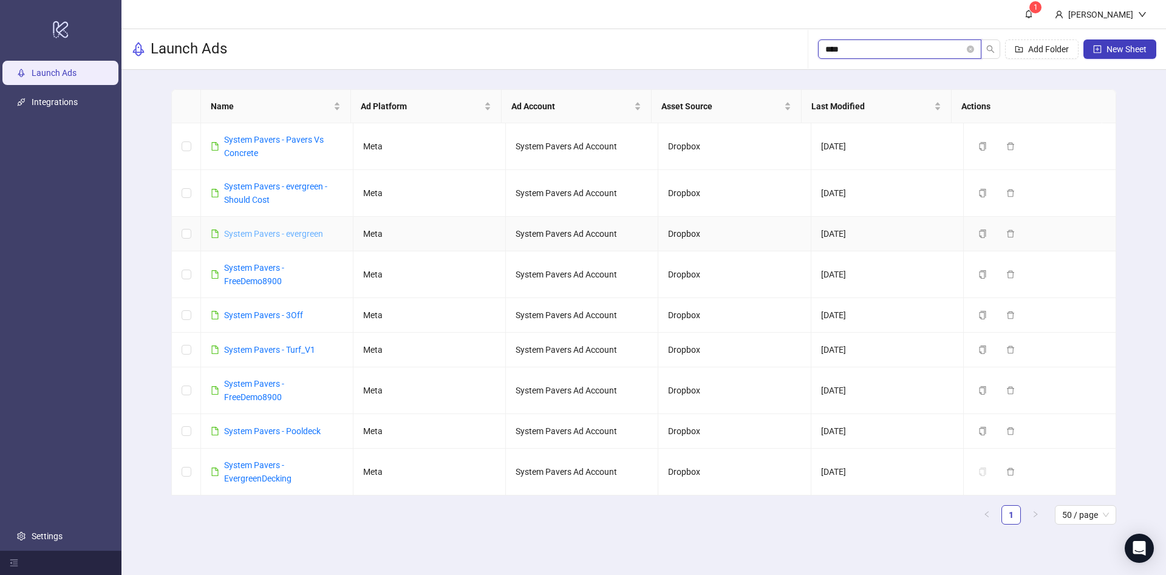
type input "****"
click at [269, 268] on link "System Pavers - FreeDemo8900" at bounding box center [254, 274] width 60 height 23
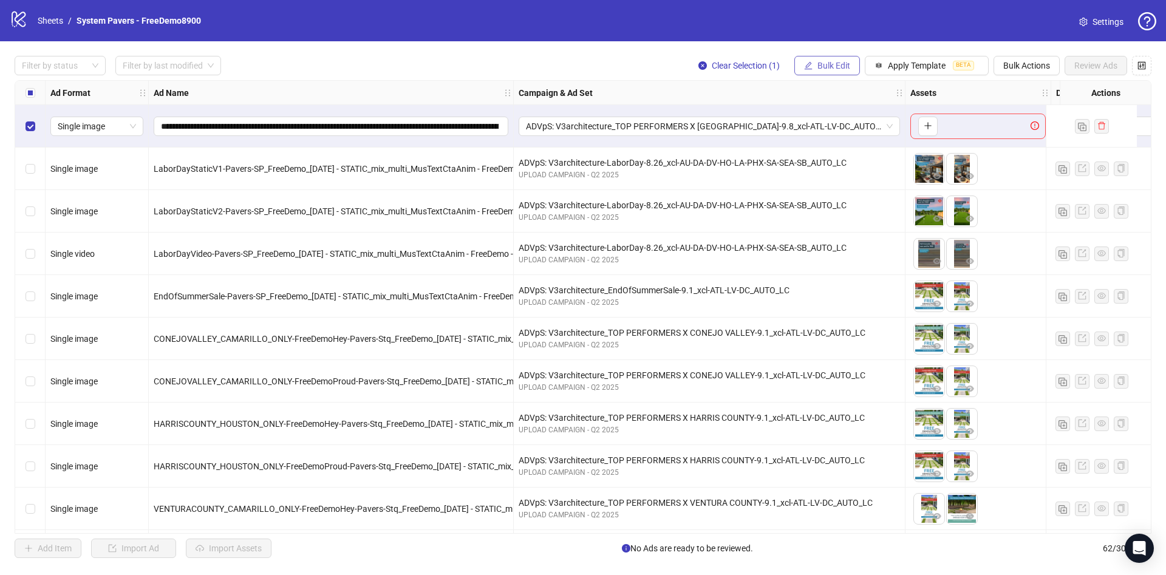
click at [836, 57] on button "Bulk Edit" at bounding box center [827, 65] width 66 height 19
click at [854, 123] on span "Campaign & Ad Set" at bounding box center [839, 129] width 72 height 13
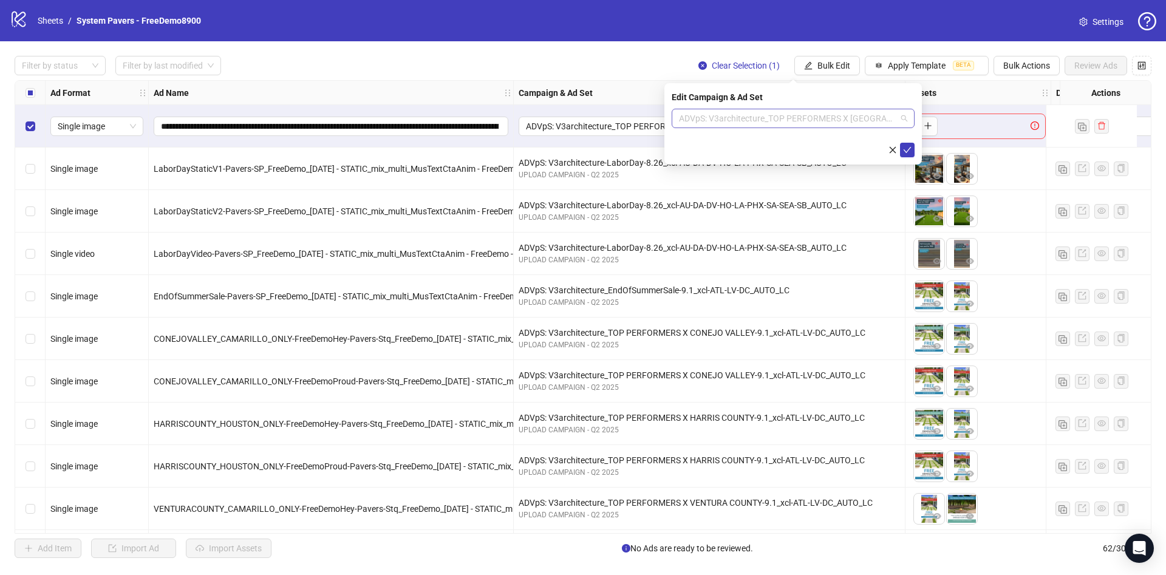
click at [864, 117] on span "ADVpS: V3architecture_TOP PERFORMERS X SAN DIEGO-9.8_xcl-ATL-LV-DC_AUTO_LC" at bounding box center [793, 118] width 228 height 18
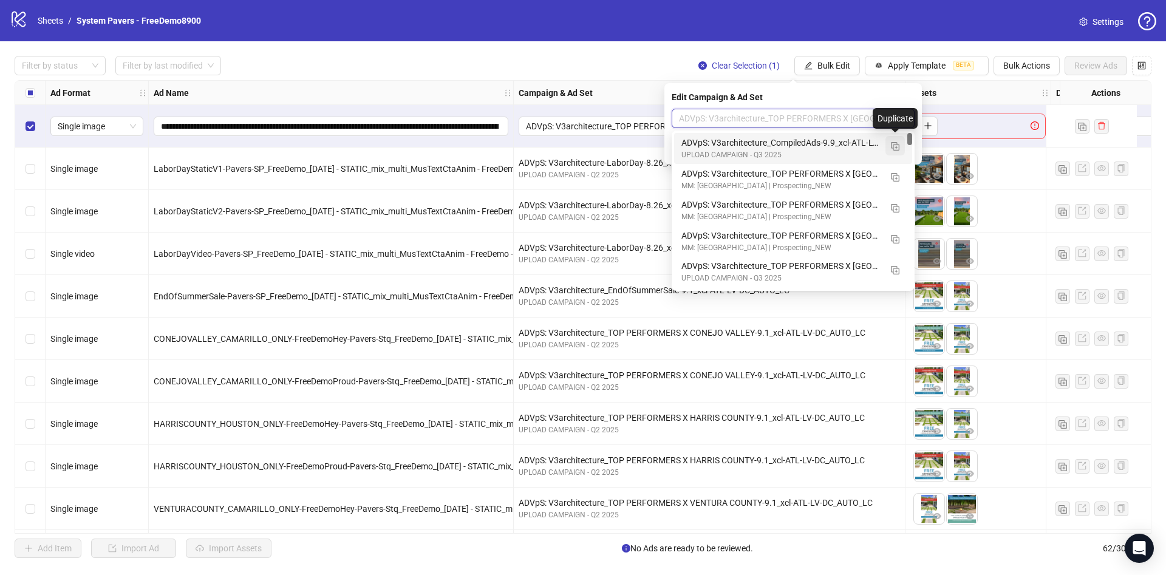
click at [896, 145] on img "button" at bounding box center [895, 146] width 9 height 9
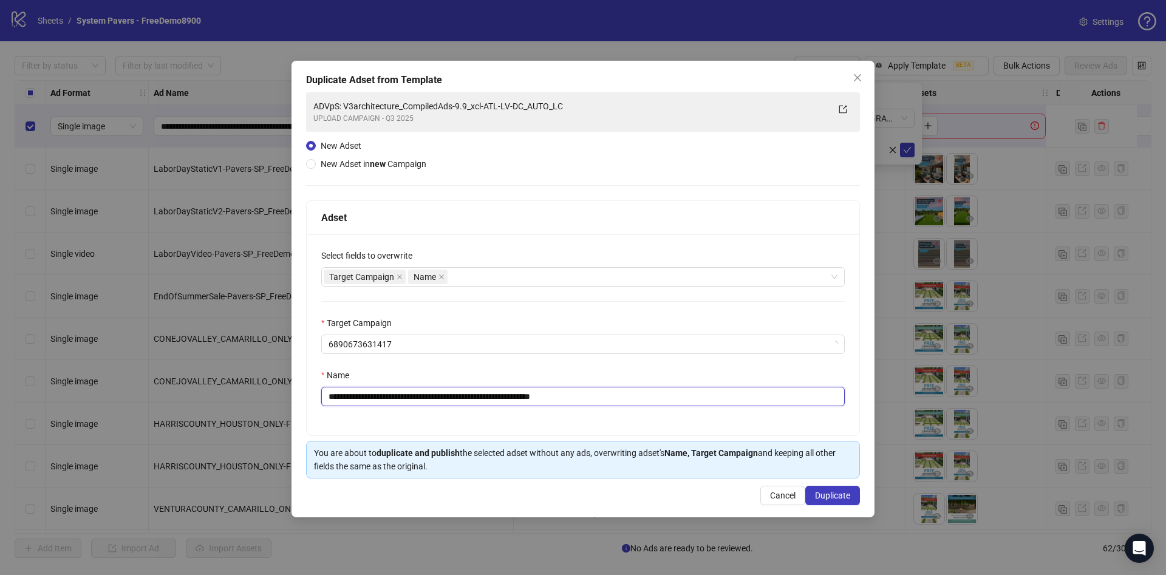
drag, startPoint x: 576, startPoint y: 397, endPoint x: 735, endPoint y: 400, distance: 158.5
click at [730, 400] on input "**********" at bounding box center [582, 396] width 523 height 19
type input "**********"
click at [854, 79] on icon "close" at bounding box center [858, 78] width 10 height 10
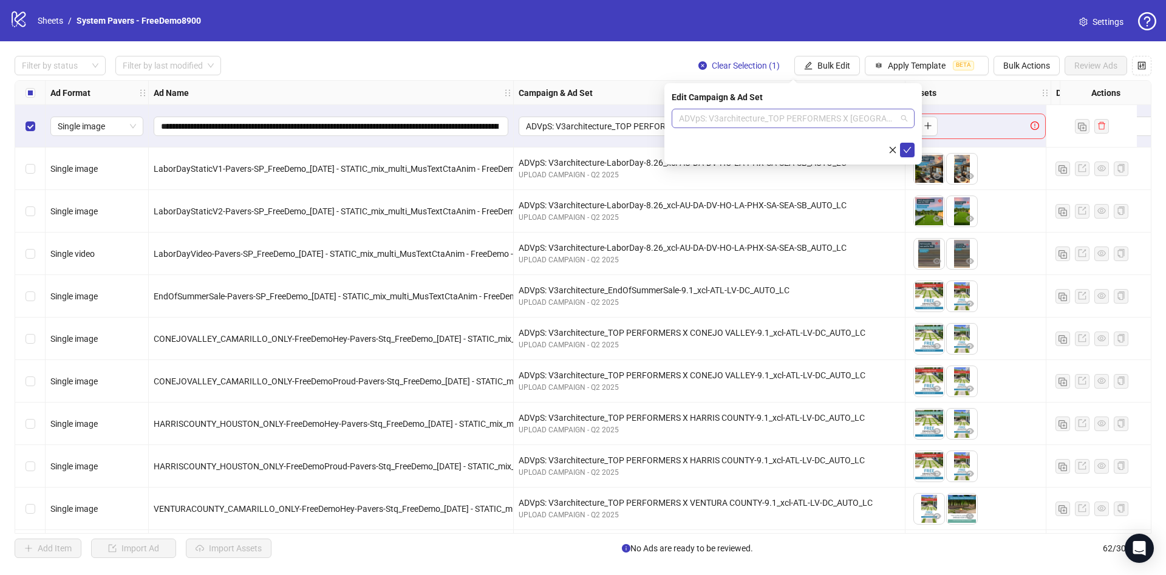
click at [895, 114] on span "ADVpS: V3architecture_TOP PERFORMERS X SAN DIEGO-9.8_xcl-ATL-LV-DC_AUTO_LC" at bounding box center [793, 118] width 228 height 18
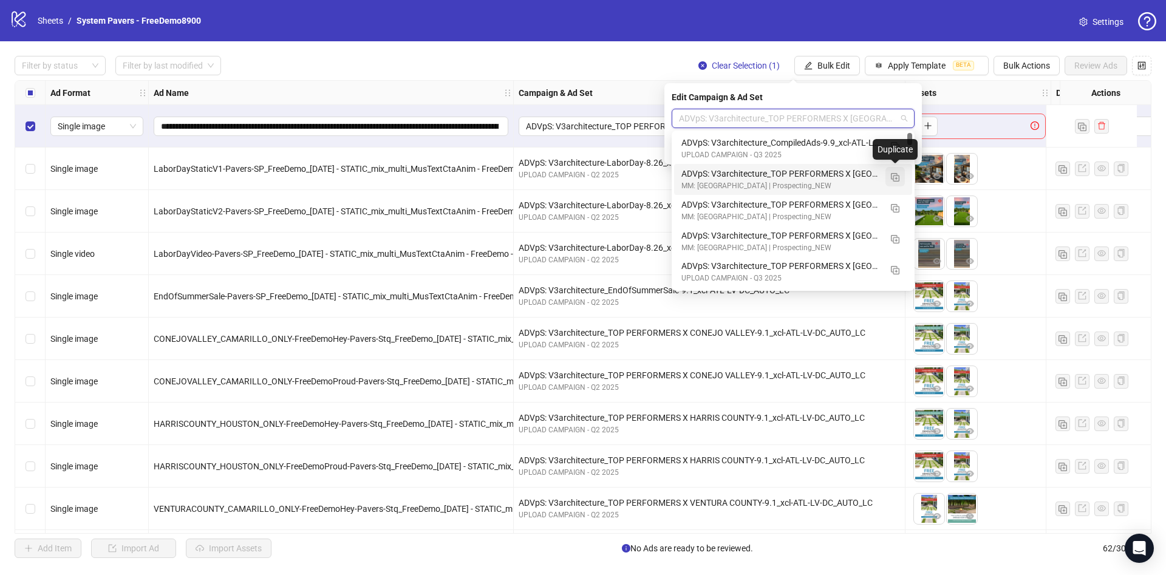
click at [895, 179] on img "button" at bounding box center [895, 177] width 9 height 9
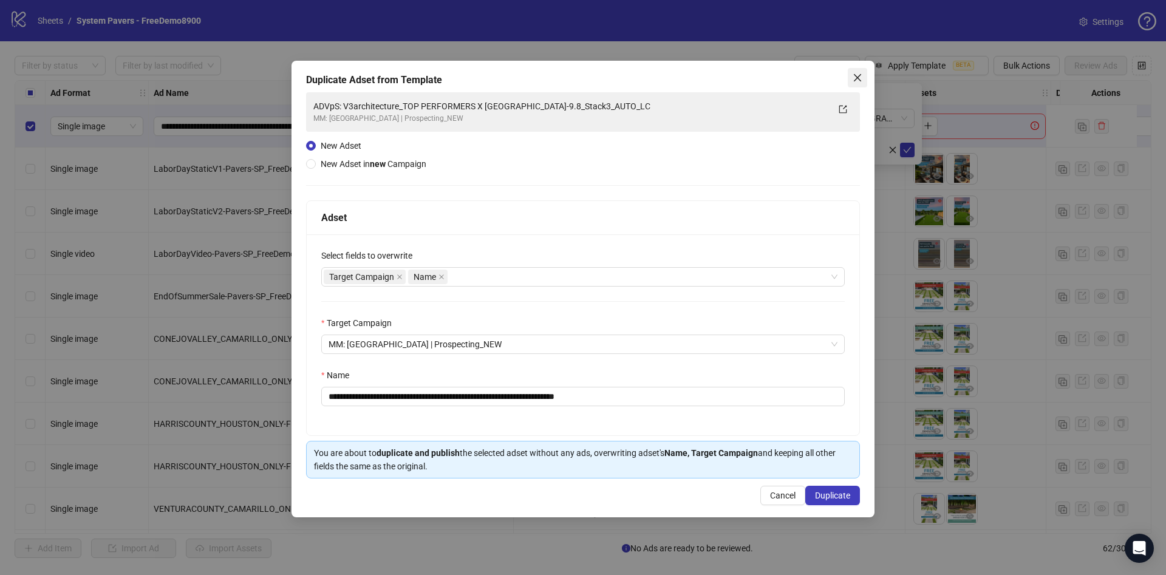
click at [862, 74] on icon "close" at bounding box center [858, 78] width 10 height 10
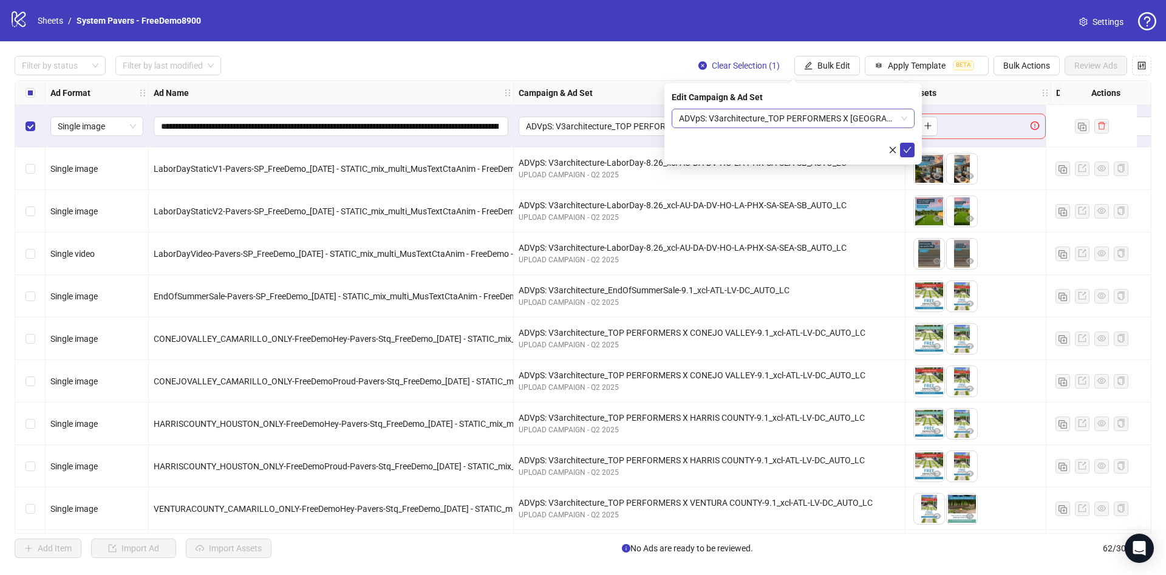
click at [885, 116] on span "ADVpS: V3architecture_TOP PERFORMERS X SAN DIEGO-9.8_xcl-ATL-LV-DC_AUTO_LC" at bounding box center [793, 118] width 228 height 18
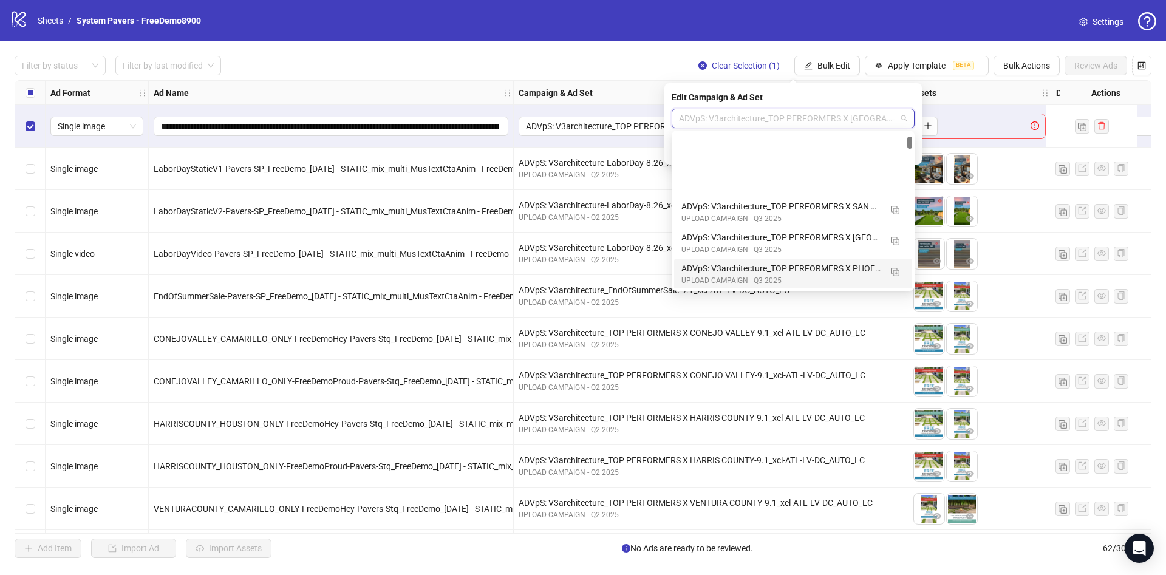
scroll to position [182, 0]
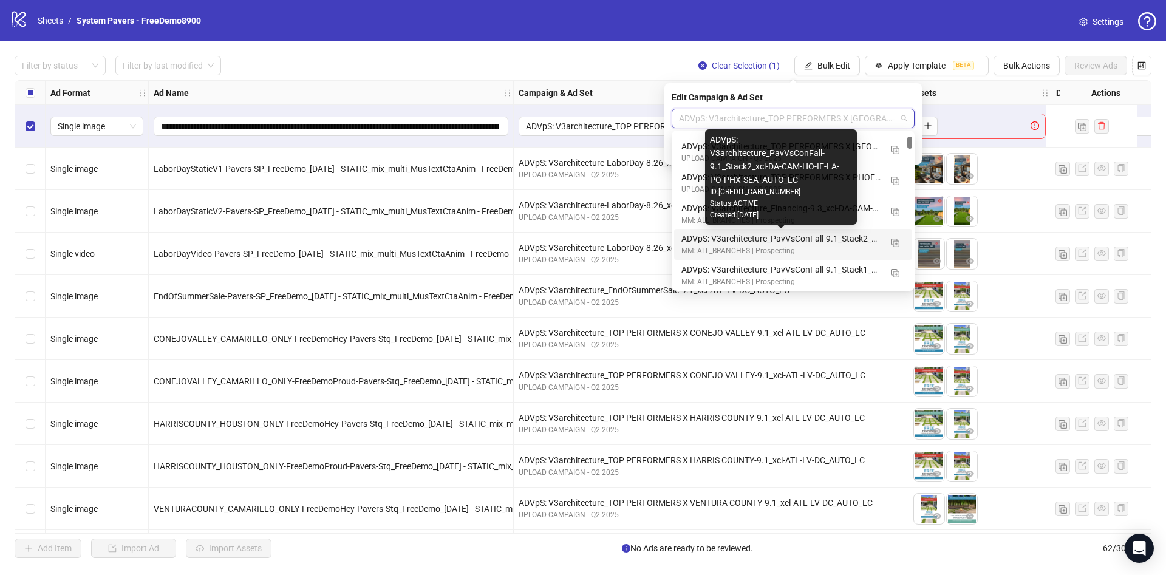
click at [835, 241] on div "ADVpS: V3architecture_PavVsConFall-9.1_Stack2_xcl-DA-CAM-HO-IE-LA-PO-PHX-SEA_AU…" at bounding box center [780, 238] width 199 height 13
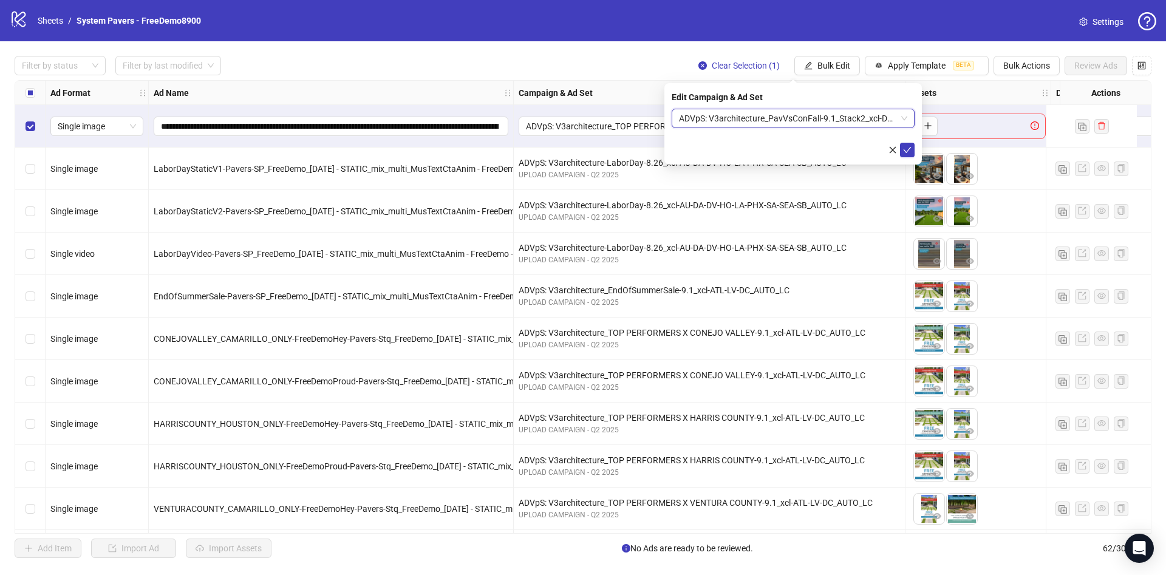
click at [860, 111] on span "ADVpS: V3architecture_PavVsConFall-9.1_Stack2_xcl-DA-CAM-HO-IE-LA-PO-PHX-SEA_AU…" at bounding box center [793, 118] width 228 height 18
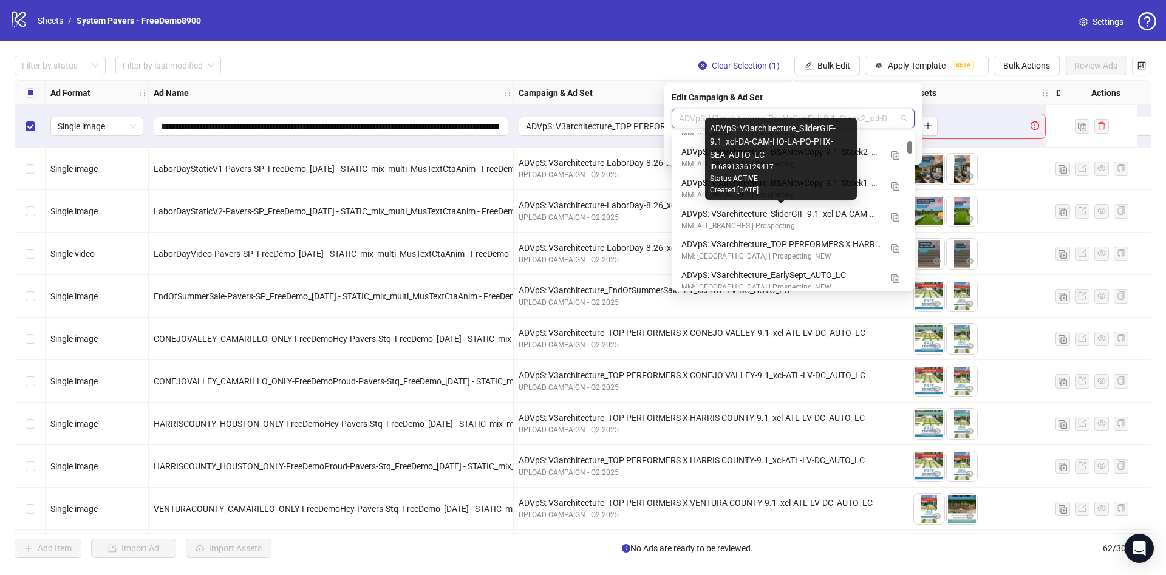
scroll to position [364, 0]
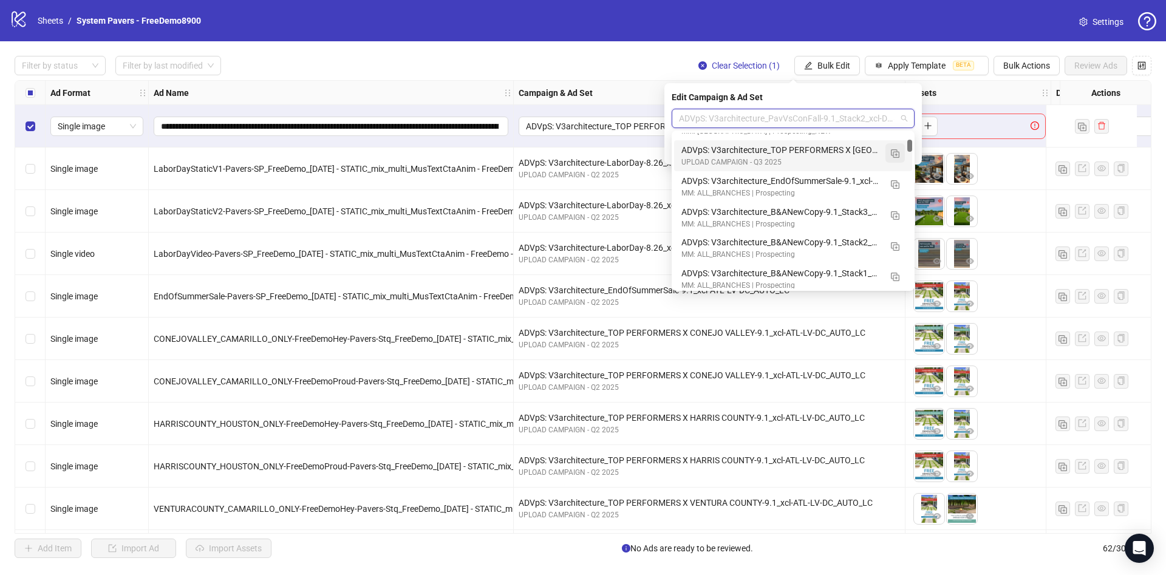
click at [891, 149] on img "button" at bounding box center [895, 153] width 9 height 9
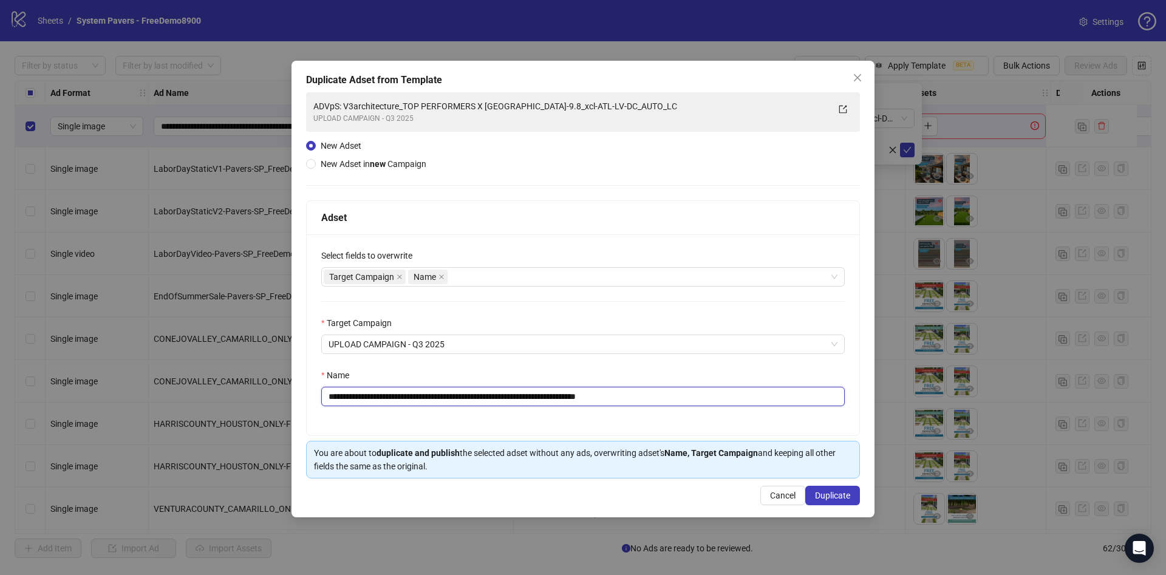
drag, startPoint x: 649, startPoint y: 397, endPoint x: 718, endPoint y: 399, distance: 69.3
click at [718, 399] on input "**********" at bounding box center [582, 396] width 523 height 19
drag, startPoint x: 420, startPoint y: 398, endPoint x: 557, endPoint y: 416, distance: 139.0
click at [557, 416] on div "**********" at bounding box center [583, 334] width 553 height 201
type input "**********"
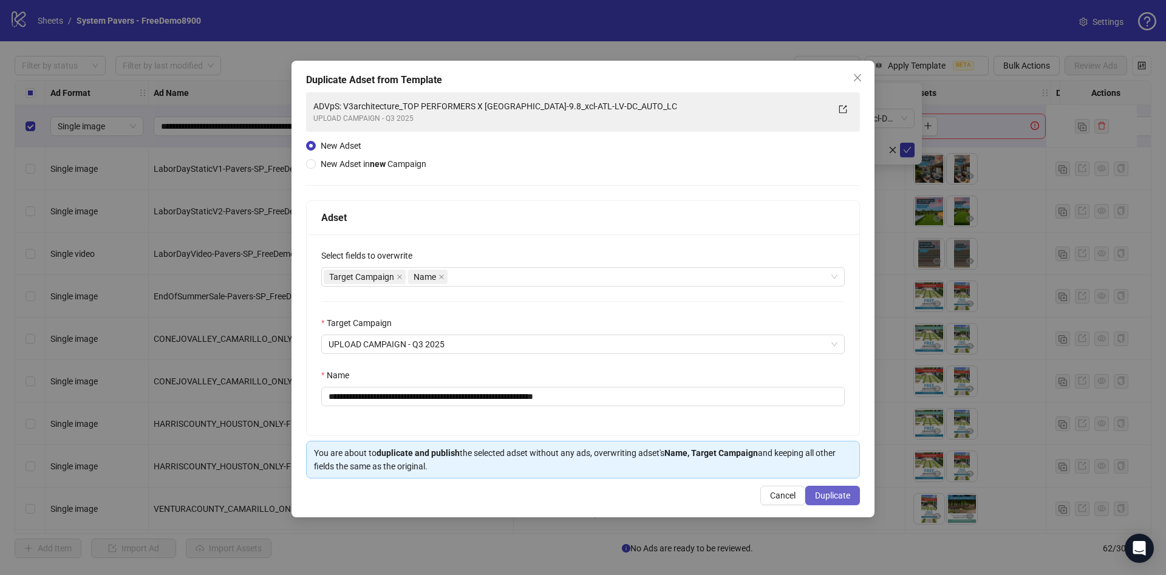
click at [834, 499] on span "Duplicate" at bounding box center [832, 496] width 35 height 10
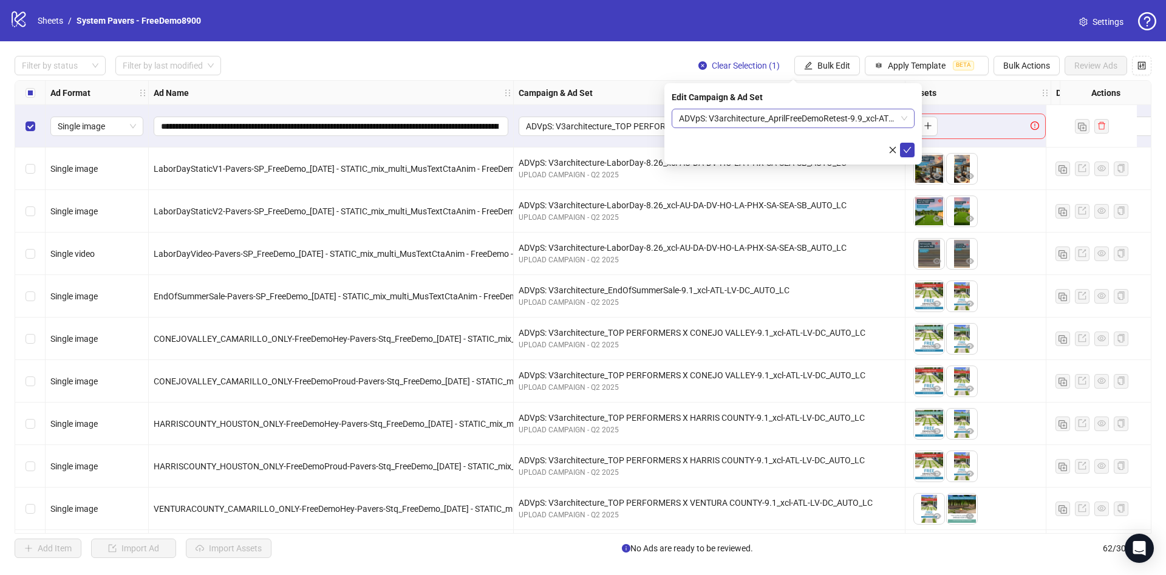
click at [874, 119] on span "ADVpS: V3architecture_AprilFreeDemoRetest-9.9_xcl-ATL-LV-DC_AUTO_LC" at bounding box center [793, 118] width 228 height 18
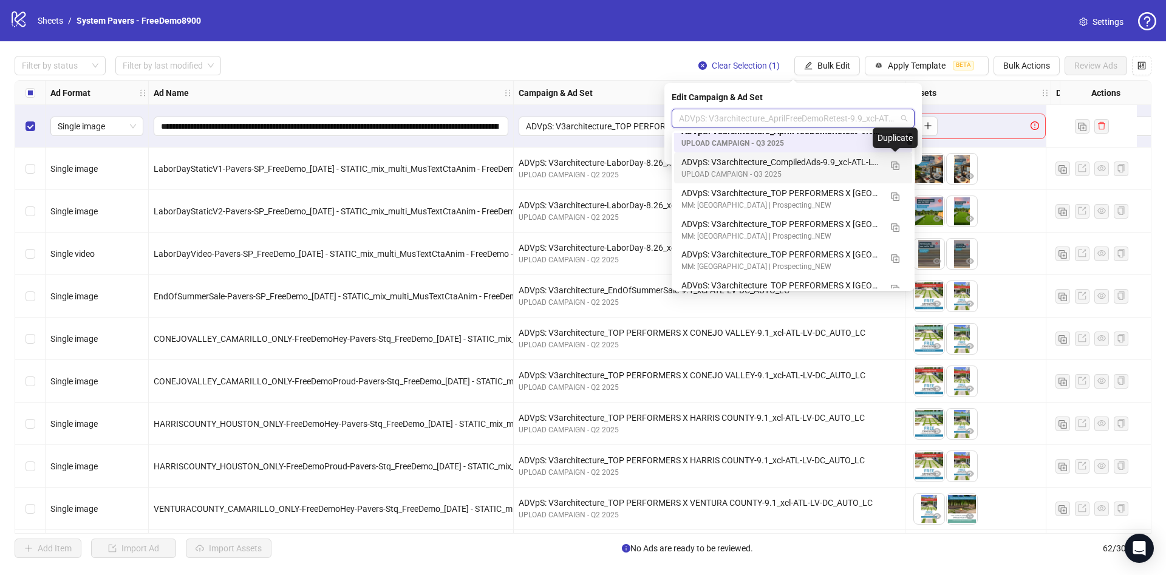
scroll to position [0, 0]
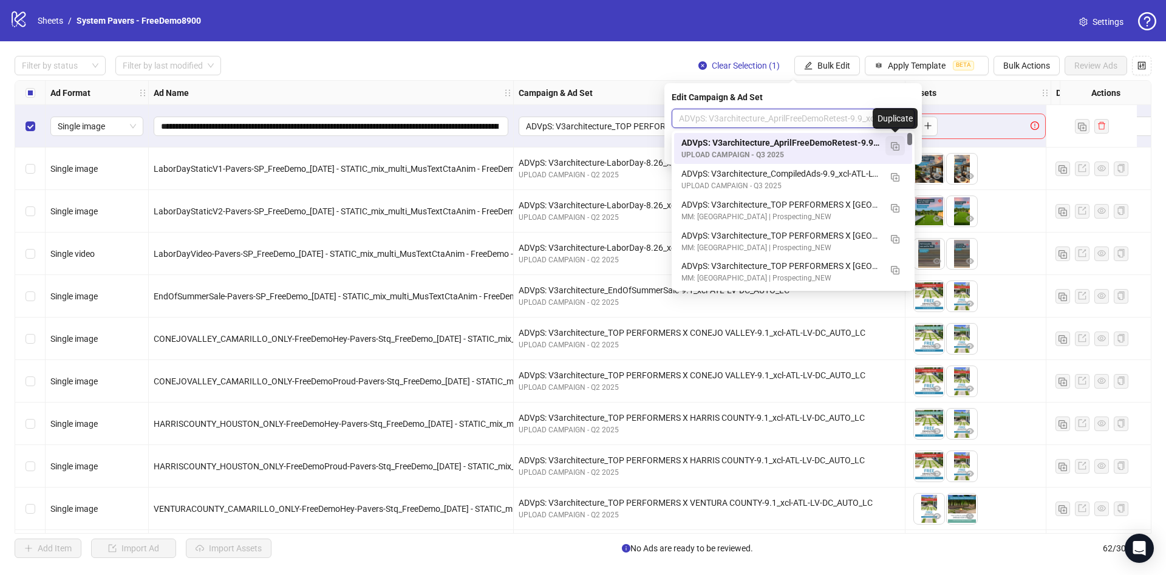
click at [898, 142] on img "button" at bounding box center [895, 146] width 9 height 9
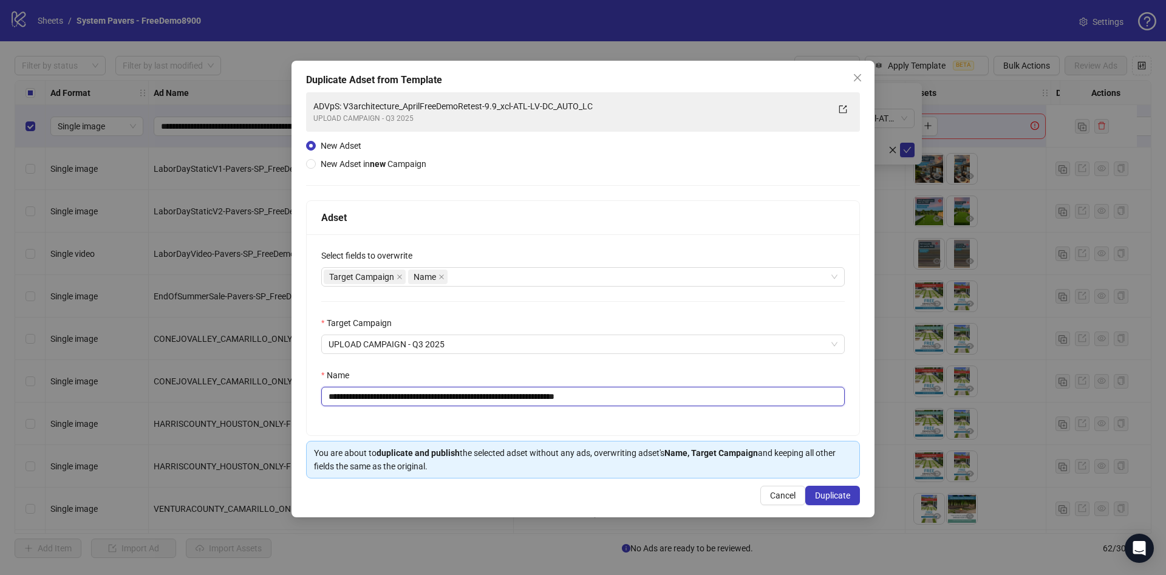
click at [432, 398] on input "**********" at bounding box center [582, 396] width 523 height 19
paste input "text"
drag, startPoint x: 437, startPoint y: 398, endPoint x: 418, endPoint y: 401, distance: 19.6
click at [418, 401] on input "**********" at bounding box center [582, 396] width 523 height 19
type input "**********"
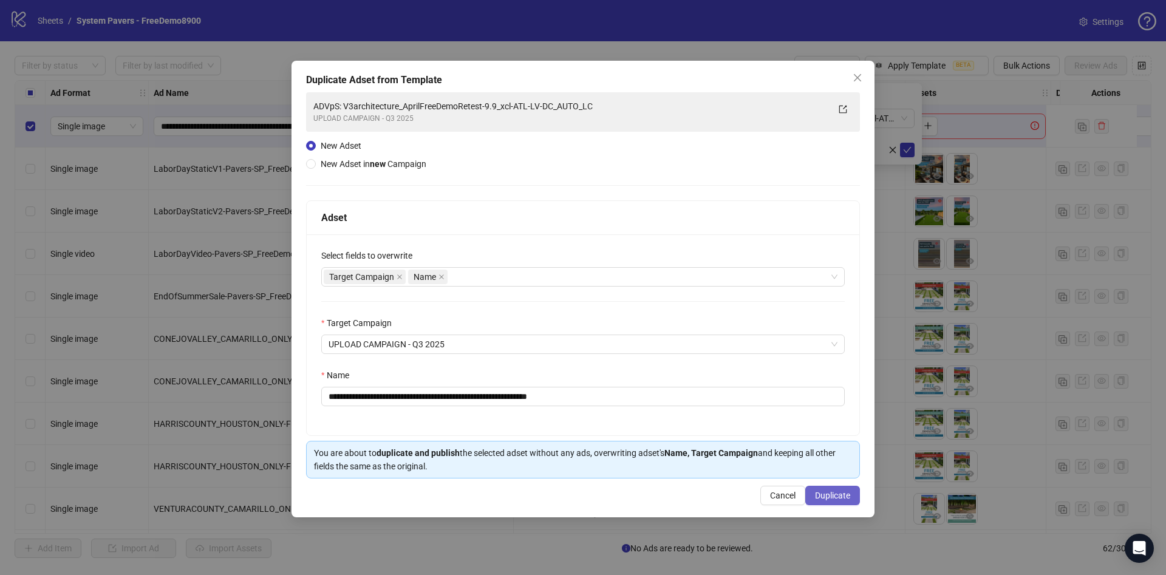
click at [844, 497] on span "Duplicate" at bounding box center [832, 496] width 35 height 10
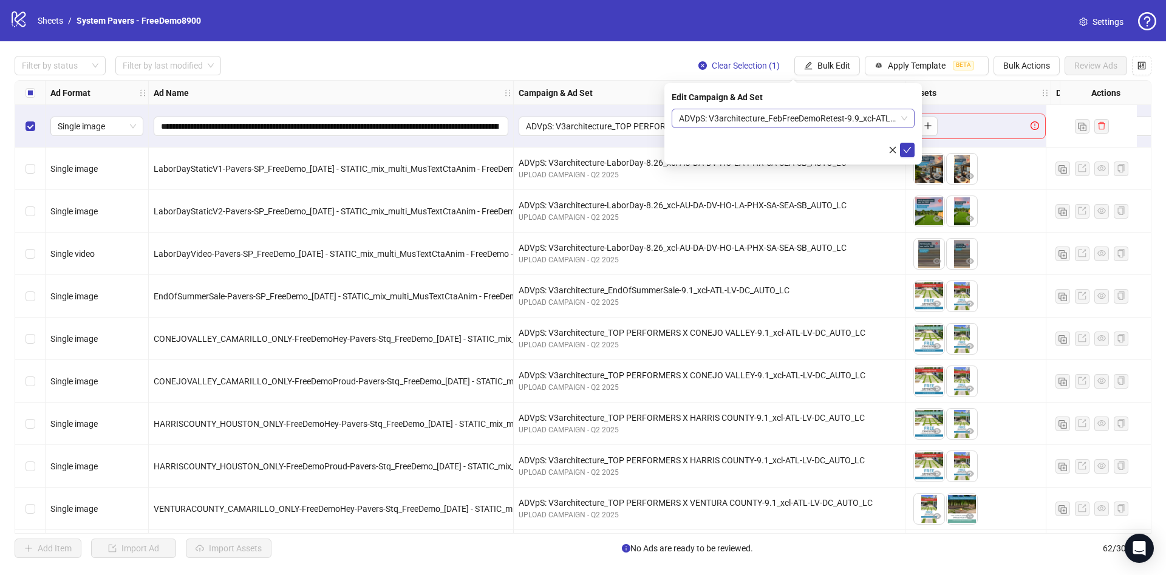
click at [887, 124] on span "ADVpS: V3architecture_FebFreeDemoRetest-9.9_xcl-ATL-LV-DC_AUTO_LC" at bounding box center [793, 118] width 228 height 18
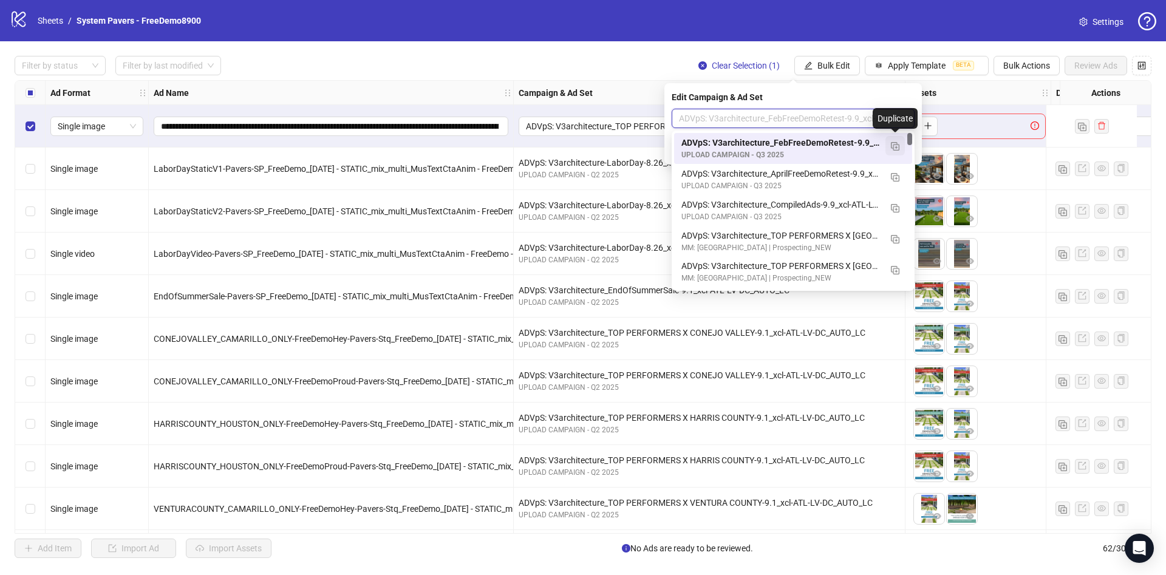
click at [893, 151] on button "button" at bounding box center [894, 145] width 19 height 19
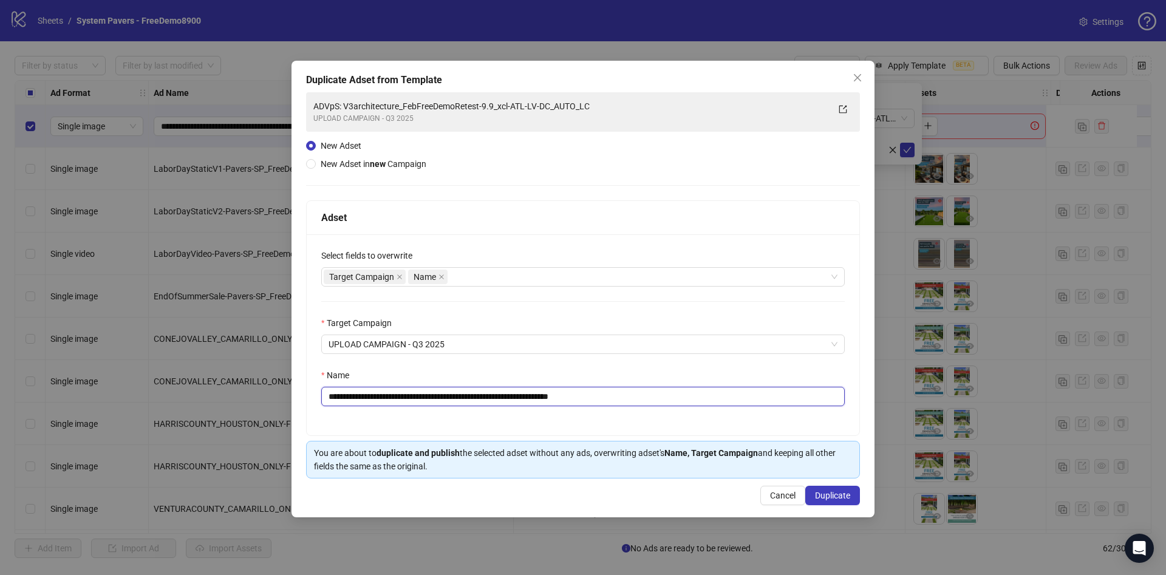
click at [484, 402] on input "**********" at bounding box center [582, 396] width 523 height 19
paste input "text"
drag, startPoint x: 420, startPoint y: 398, endPoint x: 498, endPoint y: 410, distance: 79.2
click at [498, 410] on div "**********" at bounding box center [583, 334] width 553 height 201
type input "**********"
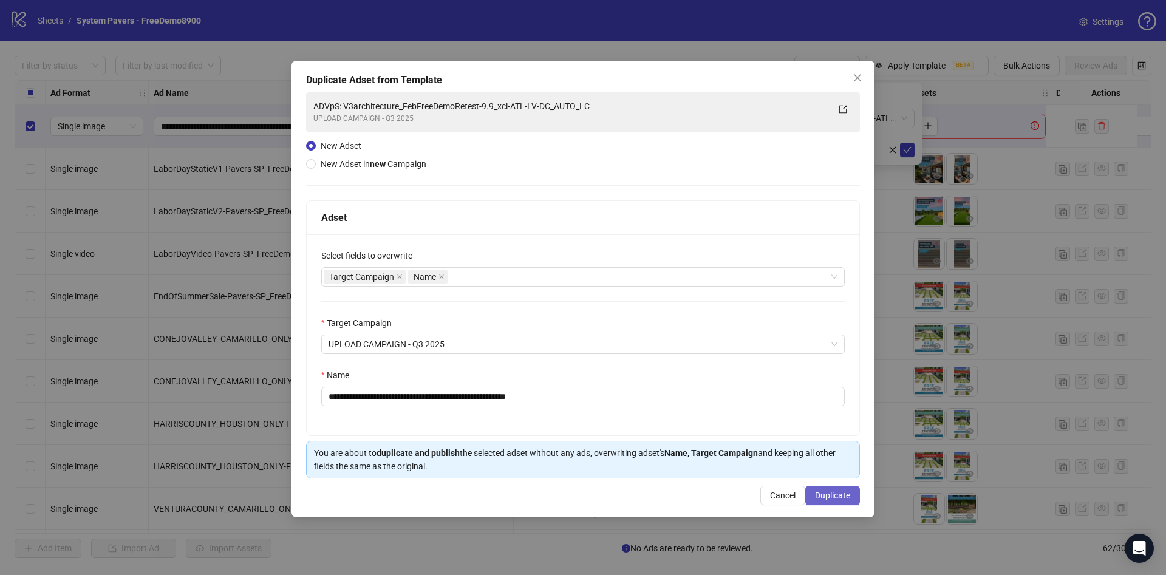
click at [853, 503] on button "Duplicate" at bounding box center [832, 495] width 55 height 19
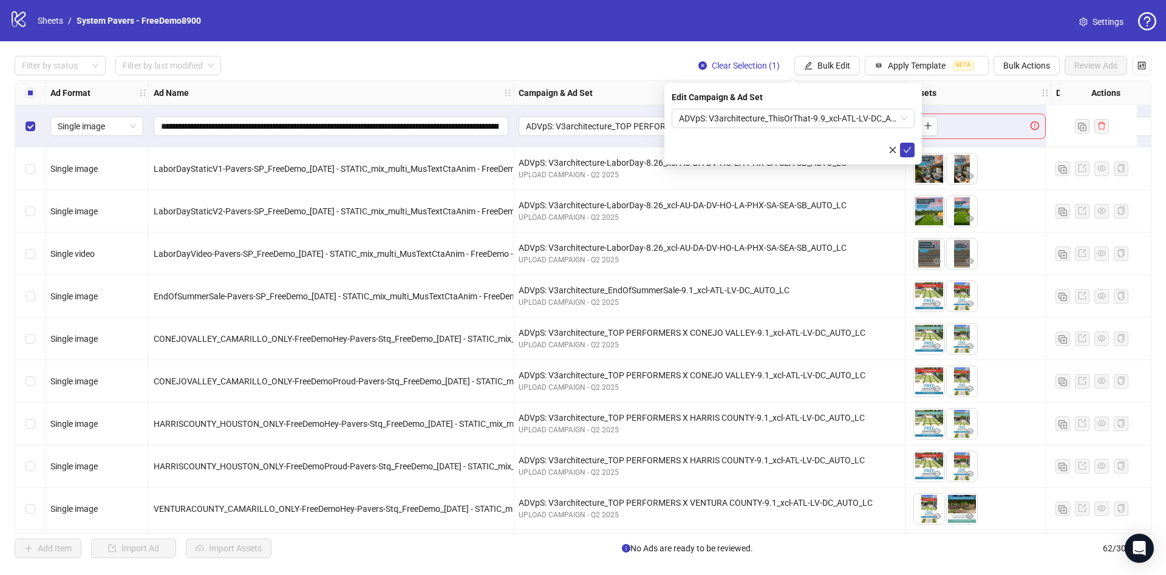
click at [805, 107] on div "Edit Campaign & Ad Set ADVpS: V3architecture_ThisOrThat-9.9_xcl-ATL-LV-DC_AUTO_…" at bounding box center [792, 123] width 257 height 81
click at [848, 124] on span "ADVpS: V3architecture_ThisOrThat-9.9_xcl-ATL-LV-DC_AUTO_LC" at bounding box center [793, 118] width 228 height 18
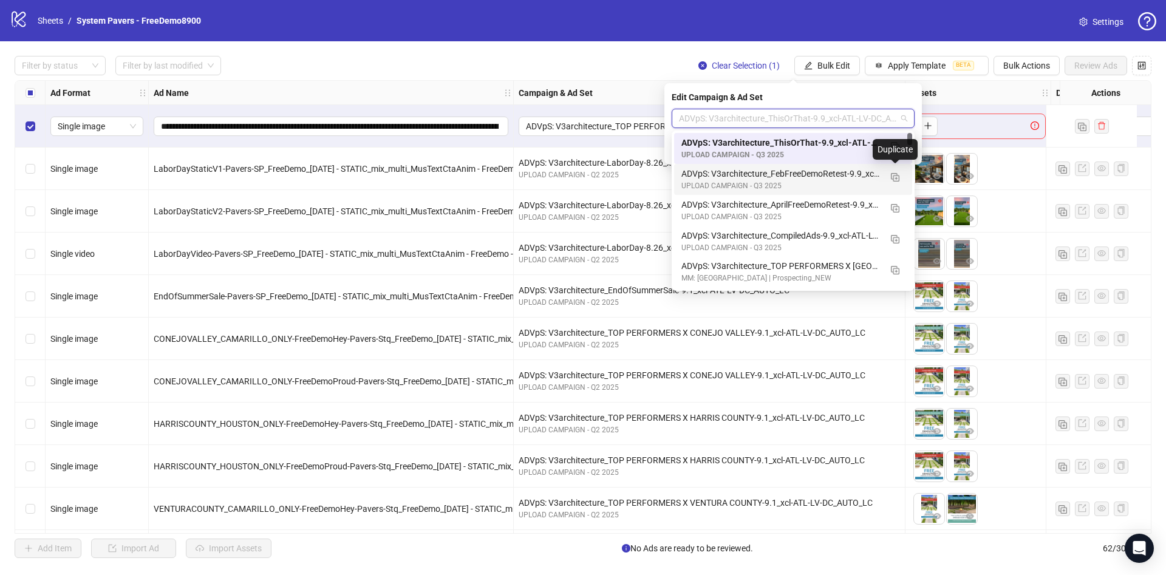
click at [894, 139] on div "Duplicate" at bounding box center [895, 149] width 45 height 21
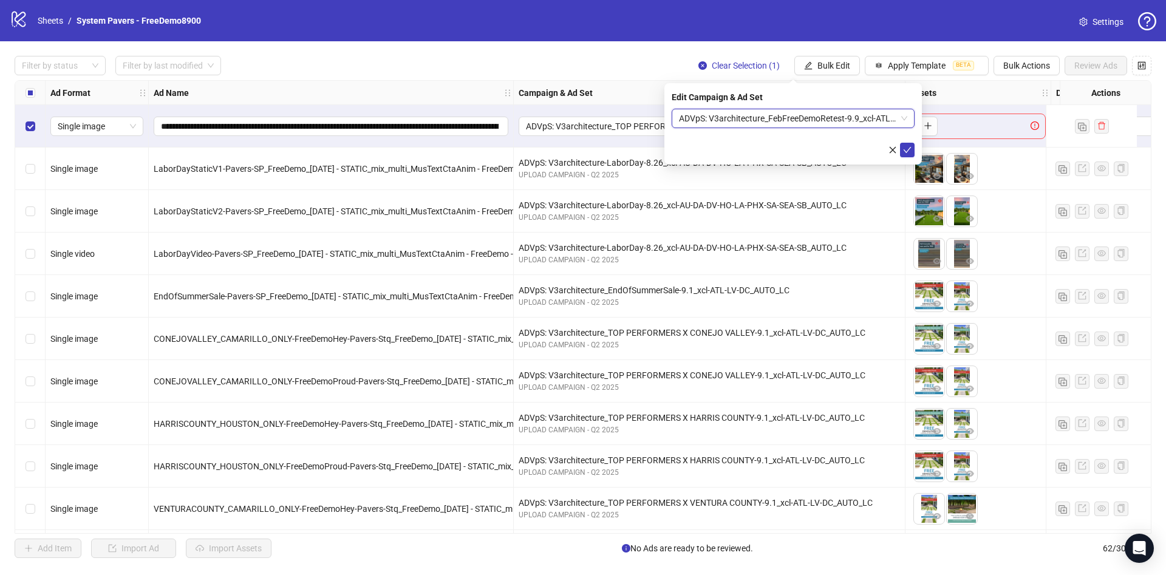
click at [841, 123] on span "ADVpS: V3architecture_FebFreeDemoRetest-9.9_xcl-ATL-LV-DC_AUTO_LC" at bounding box center [793, 118] width 228 height 18
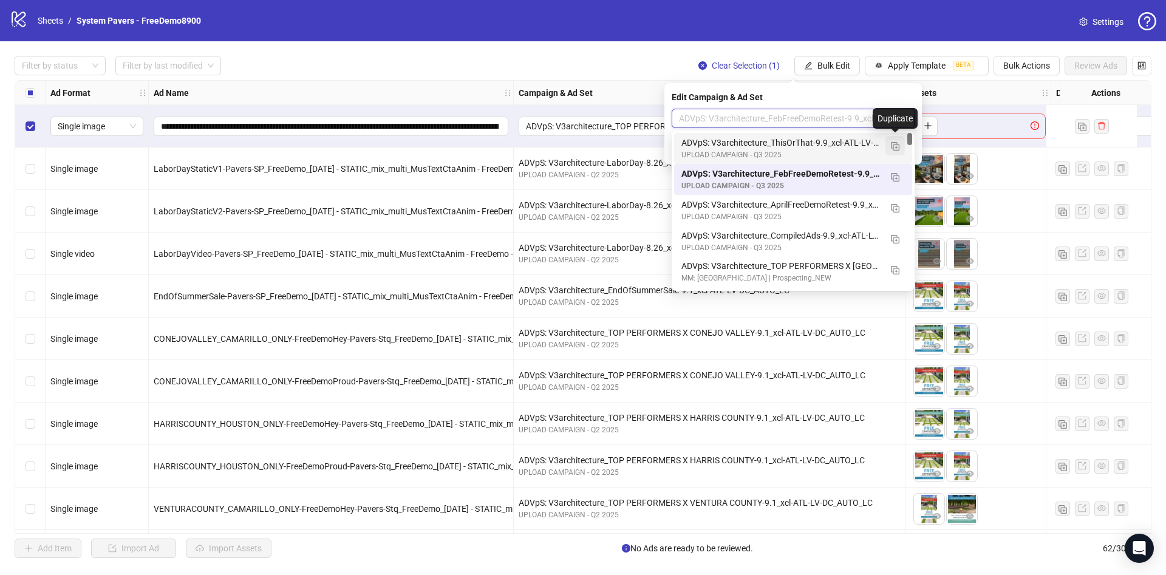
click at [892, 149] on img "button" at bounding box center [895, 146] width 9 height 9
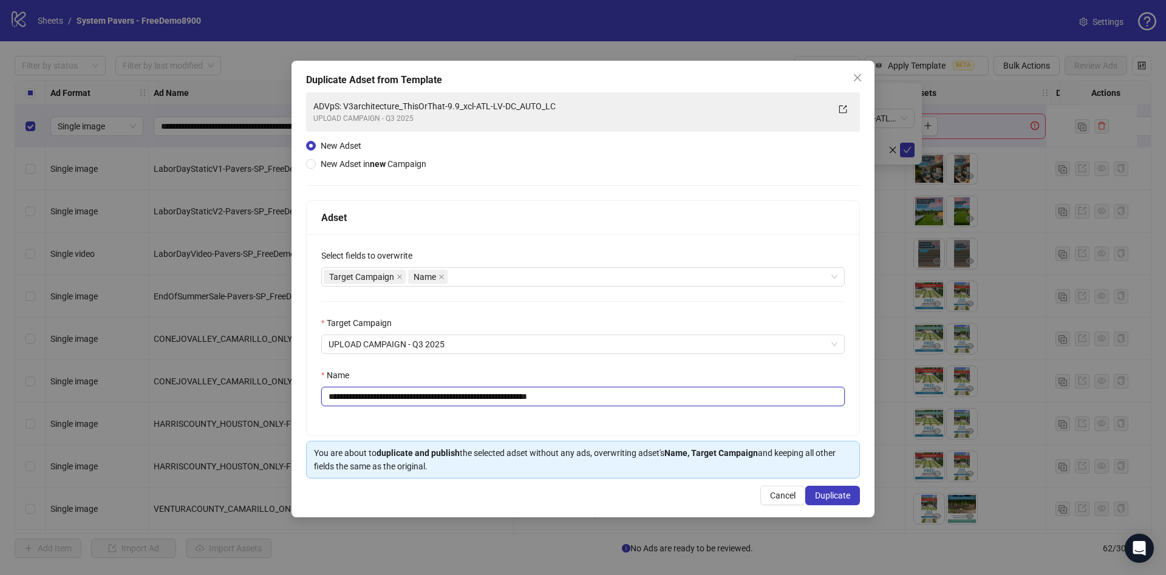
drag, startPoint x: 417, startPoint y: 399, endPoint x: 460, endPoint y: 415, distance: 45.9
click at [460, 415] on div "**********" at bounding box center [583, 334] width 553 height 201
drag, startPoint x: 598, startPoint y: 395, endPoint x: 737, endPoint y: 403, distance: 139.9
click at [737, 403] on input "**********" at bounding box center [582, 396] width 523 height 19
type input "**********"
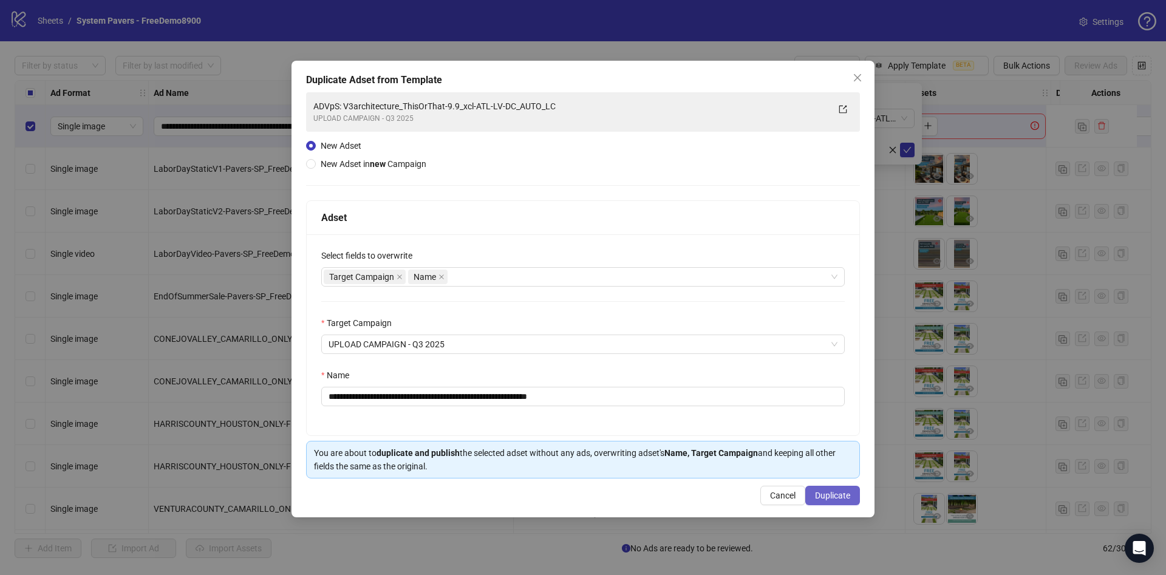
click at [850, 503] on button "Duplicate" at bounding box center [832, 495] width 55 height 19
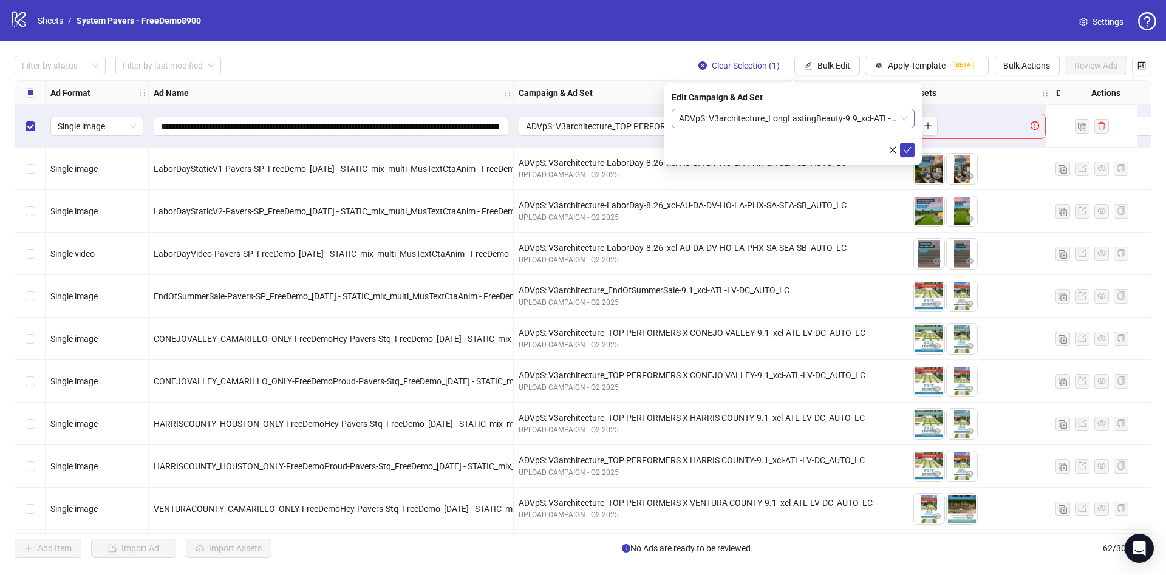
click at [856, 113] on span "ADVpS: V3architecture_LongLastingBeauty-9.9_xcl-ATL-LV-DC_AUTO_LC" at bounding box center [793, 118] width 228 height 18
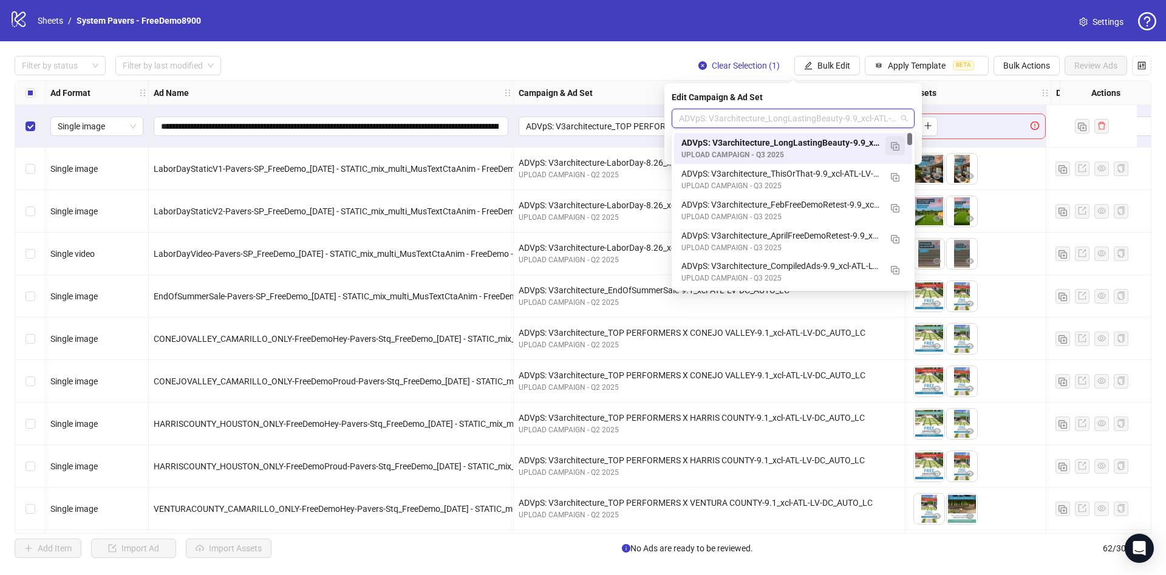
click at [900, 145] on button "button" at bounding box center [894, 145] width 19 height 19
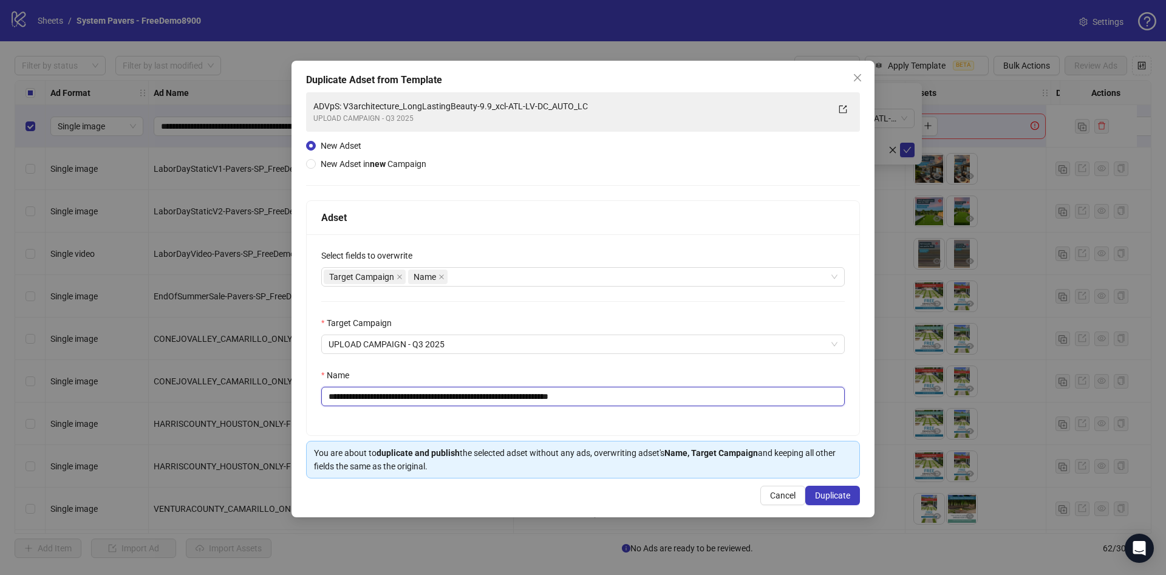
drag, startPoint x: 417, startPoint y: 398, endPoint x: 489, endPoint y: 414, distance: 74.6
click at [489, 414] on div "**********" at bounding box center [583, 334] width 553 height 201
drag, startPoint x: 613, startPoint y: 400, endPoint x: 789, endPoint y: 446, distance: 181.5
click at [789, 446] on div "**********" at bounding box center [583, 339] width 554 height 278
type input "**********"
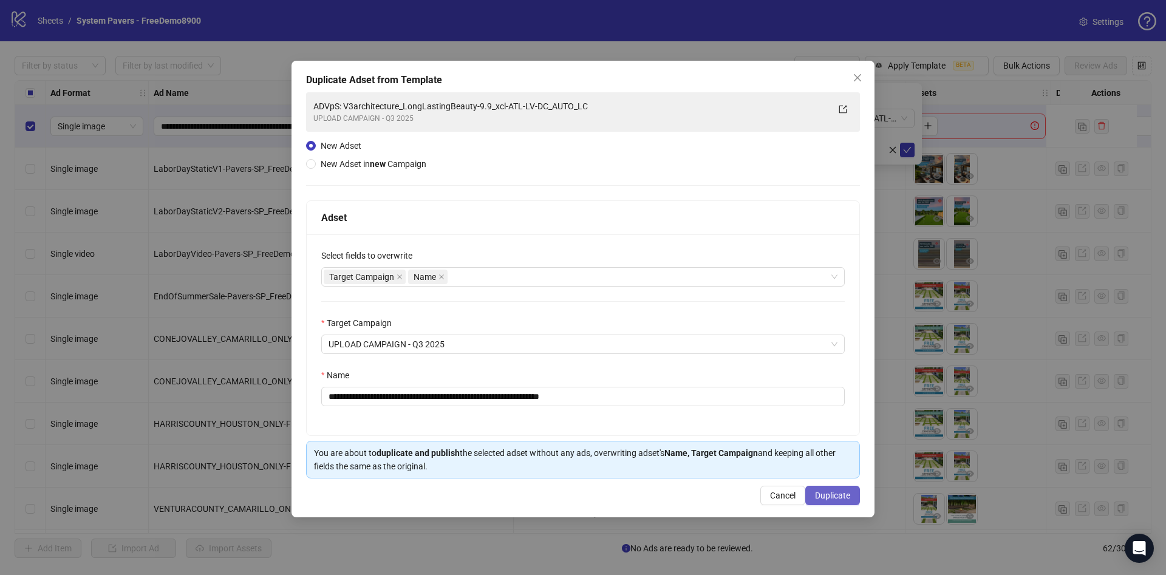
click at [828, 496] on span "Duplicate" at bounding box center [832, 496] width 35 height 10
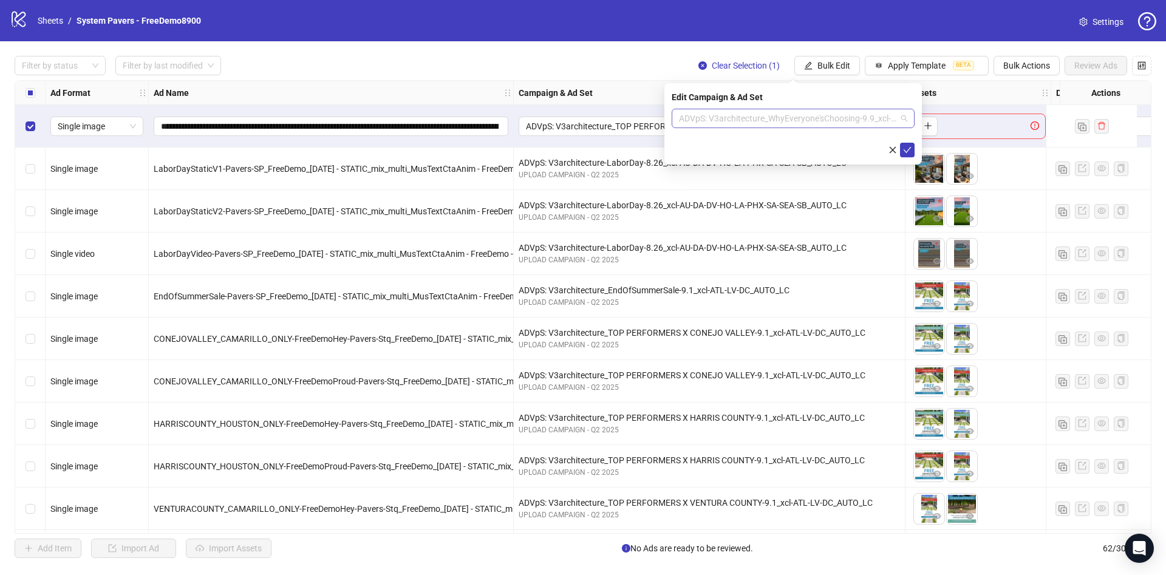
click at [786, 114] on span "ADVpS: V3architecture_WhyEveryone'sChoosing-9.9_xcl-ATL-LV-DC_AUTO_LC" at bounding box center [793, 118] width 228 height 18
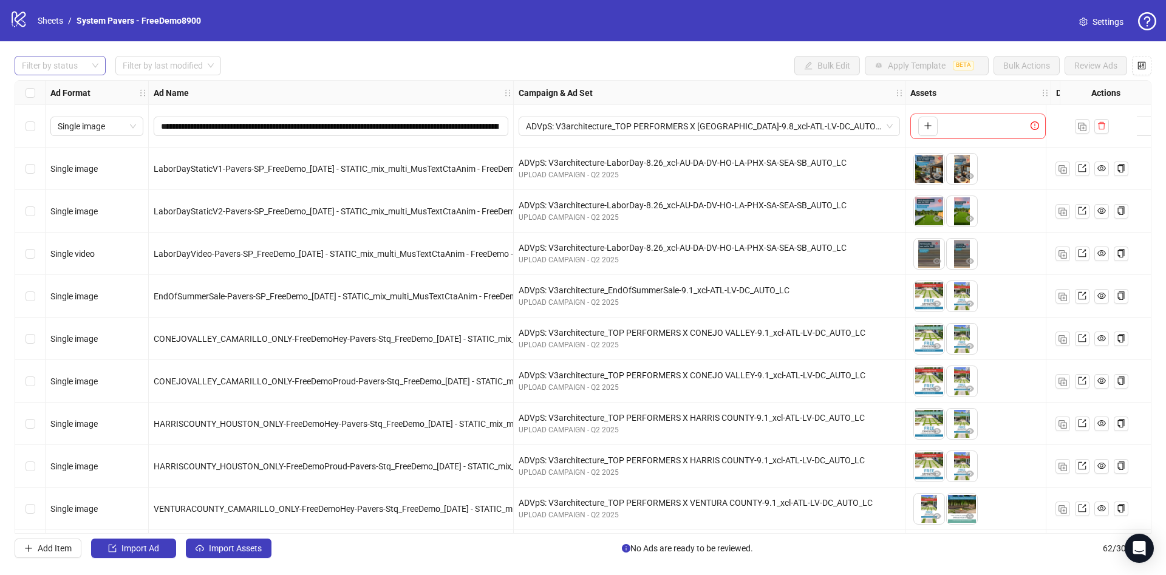
click at [66, 69] on div at bounding box center [53, 65] width 73 height 17
click at [66, 87] on div "Draft" at bounding box center [60, 90] width 72 height 13
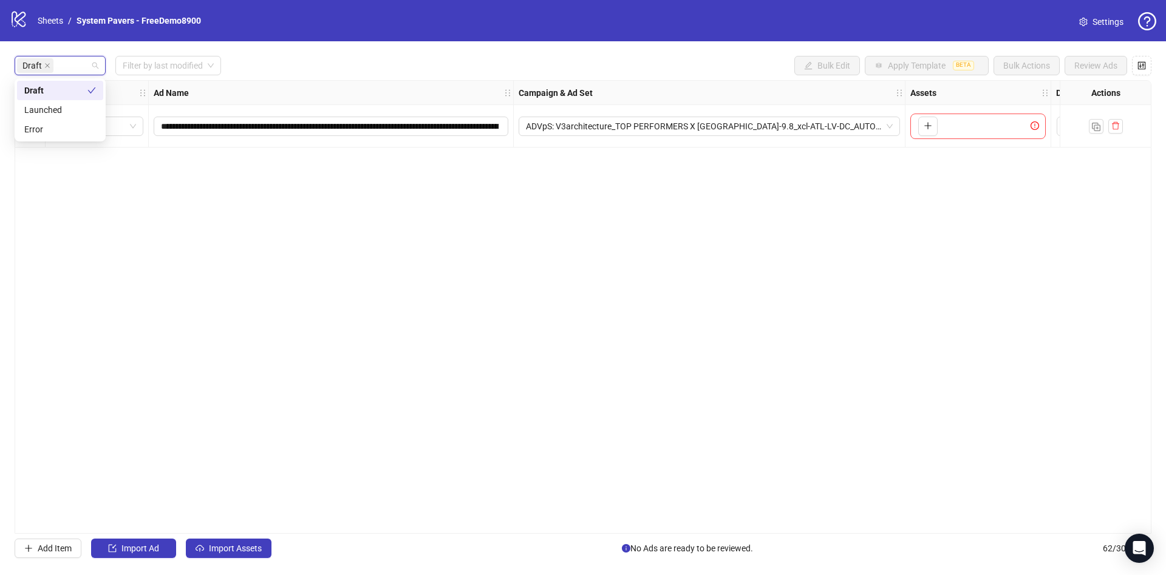
click at [401, 67] on div "Draft Filter by last modified Bulk Edit Apply Template BETA Bulk Actions Review…" at bounding box center [583, 65] width 1137 height 19
click at [229, 548] on span "Import Assets" at bounding box center [235, 549] width 53 height 10
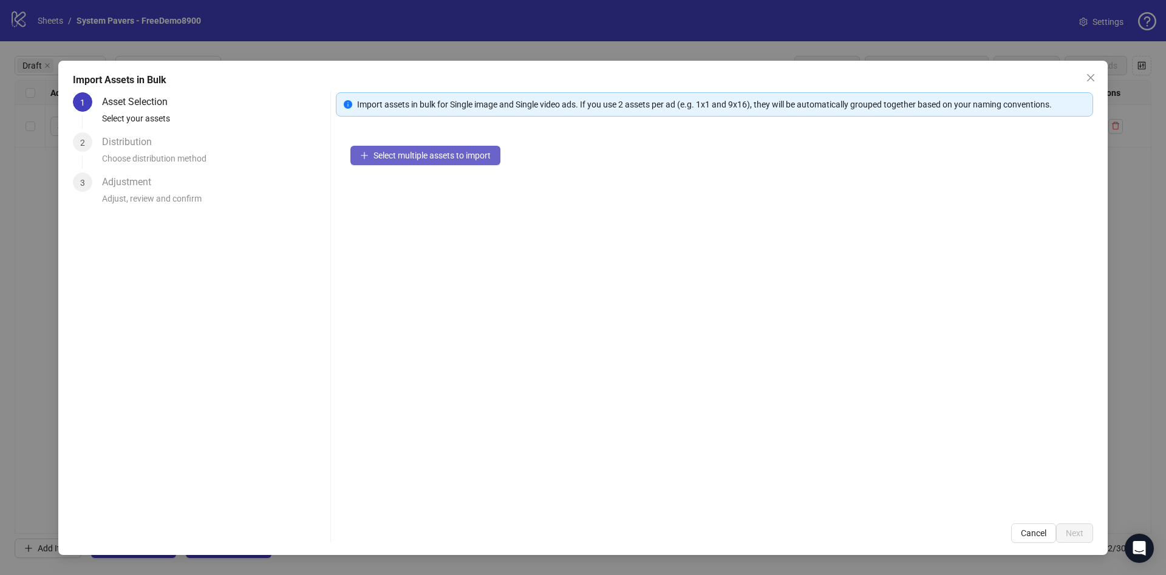
click at [442, 155] on span "Select multiple assets to import" at bounding box center [431, 156] width 117 height 10
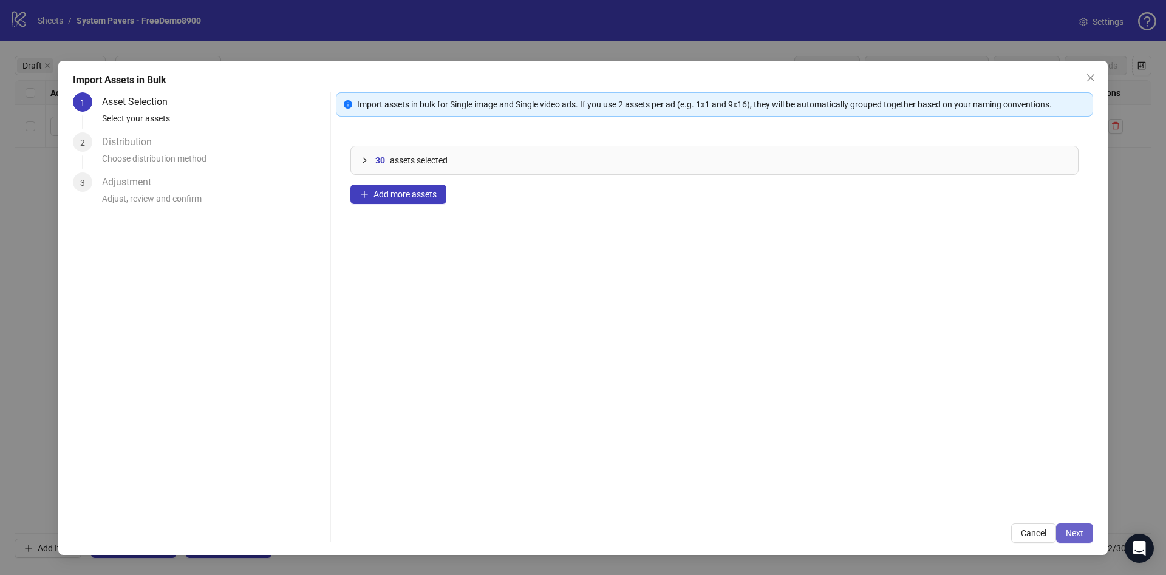
click at [1067, 531] on span "Next" at bounding box center [1075, 533] width 18 height 10
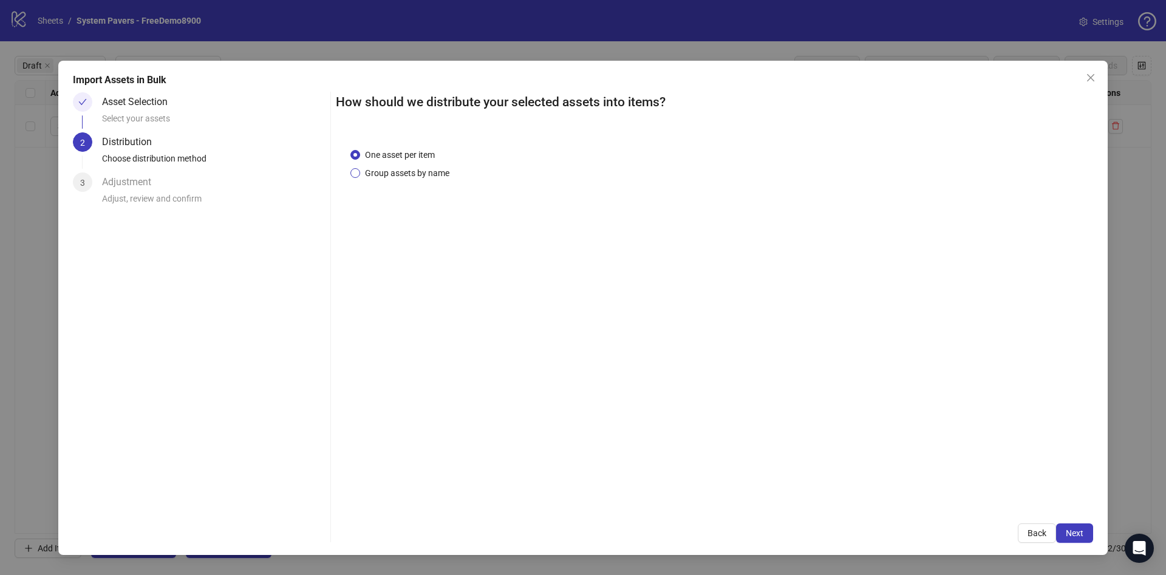
click at [421, 177] on span "Group assets by name" at bounding box center [407, 172] width 94 height 13
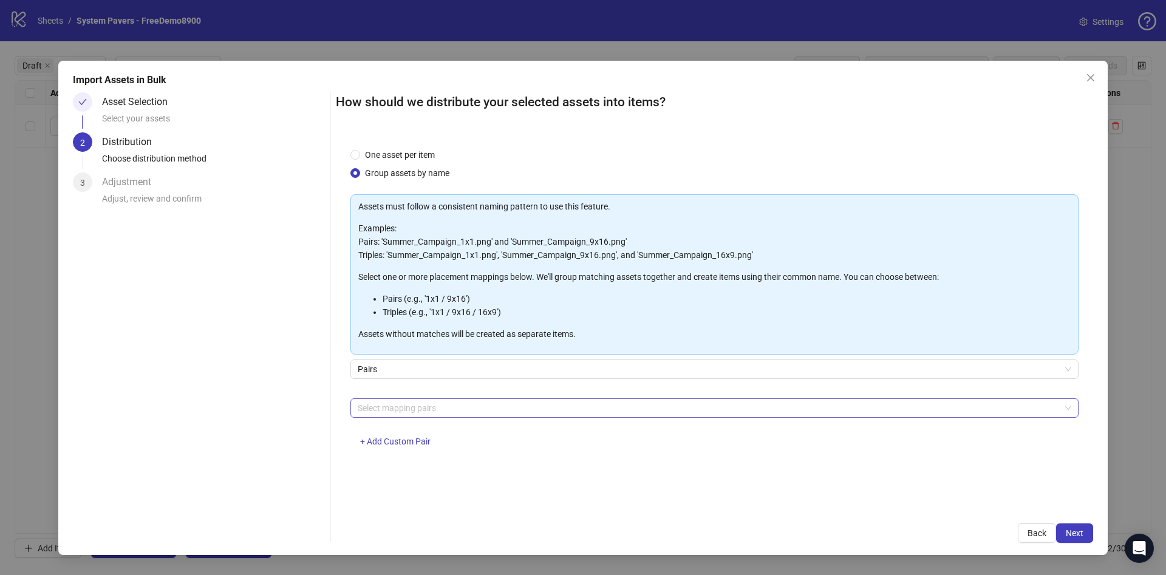
click at [390, 403] on div at bounding box center [708, 408] width 711 height 17
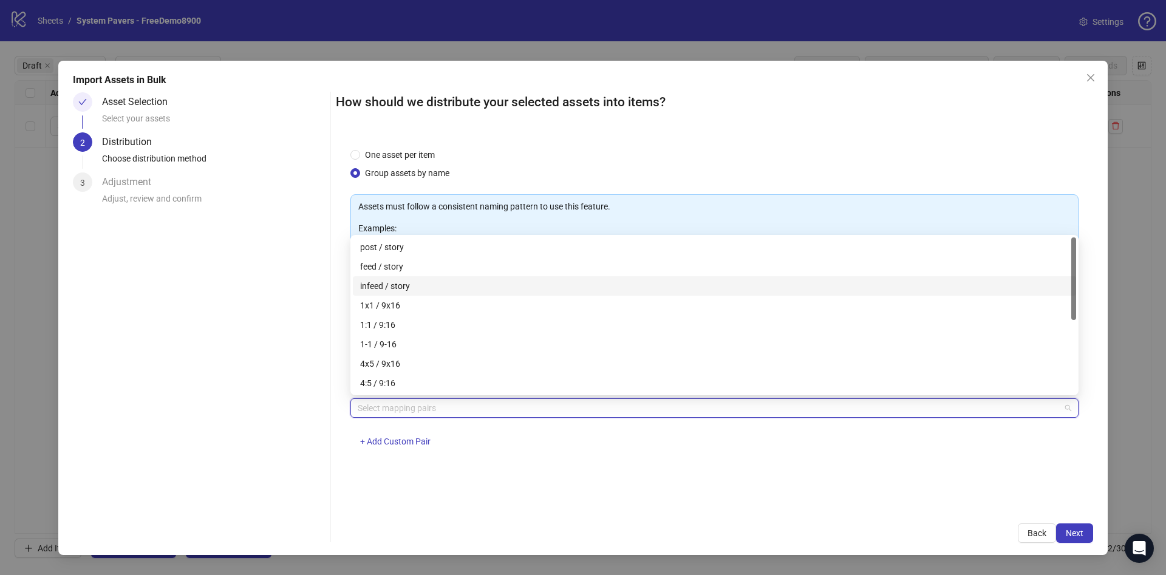
click at [390, 306] on div "1x1 / 9x16" at bounding box center [714, 305] width 709 height 13
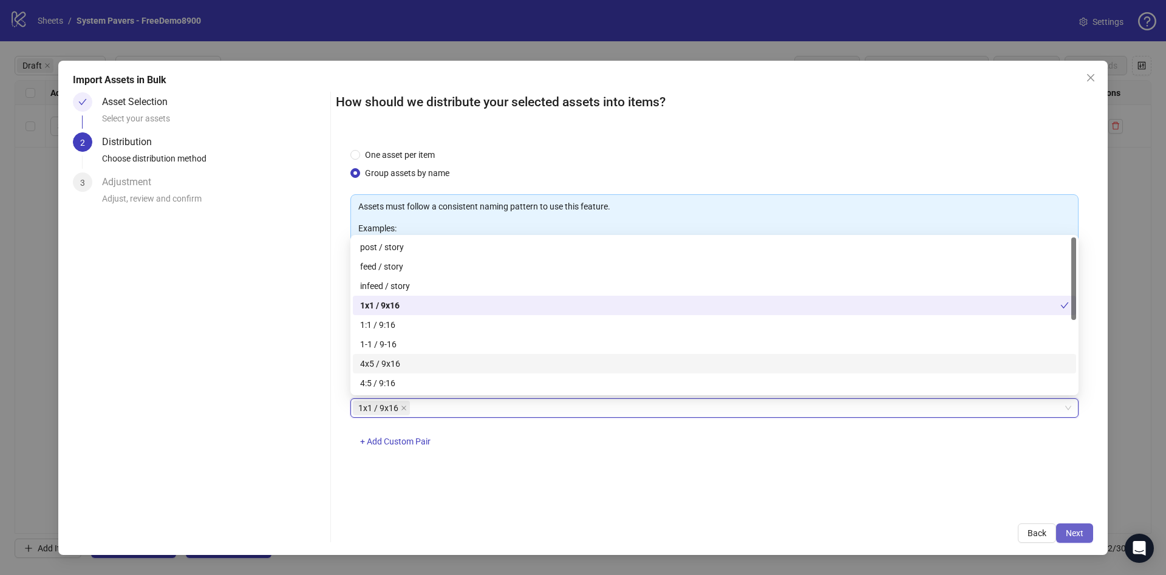
click at [1068, 534] on span "Next" at bounding box center [1075, 533] width 18 height 10
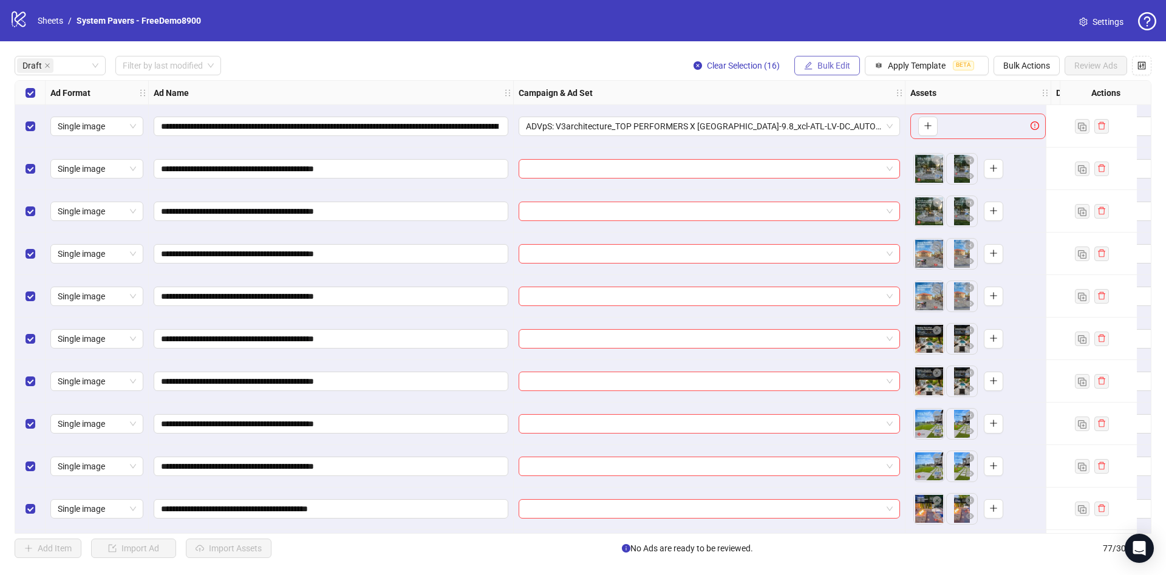
click at [816, 72] on button "Bulk Edit" at bounding box center [827, 65] width 66 height 19
click at [844, 186] on span "Primary Texts" at bounding box center [839, 187] width 72 height 13
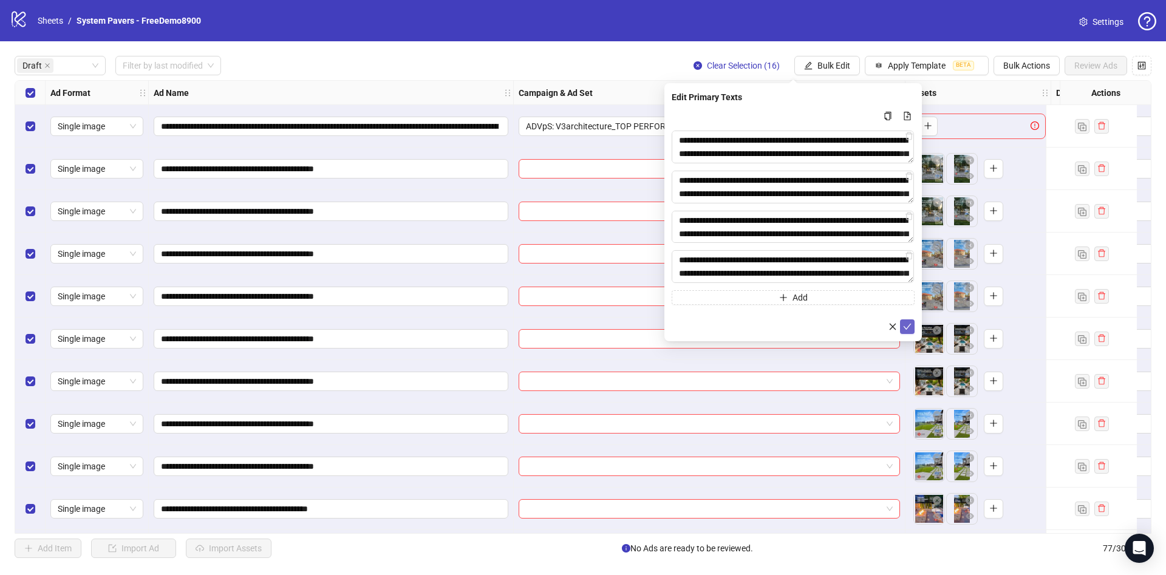
click at [908, 329] on icon "check" at bounding box center [907, 326] width 9 height 9
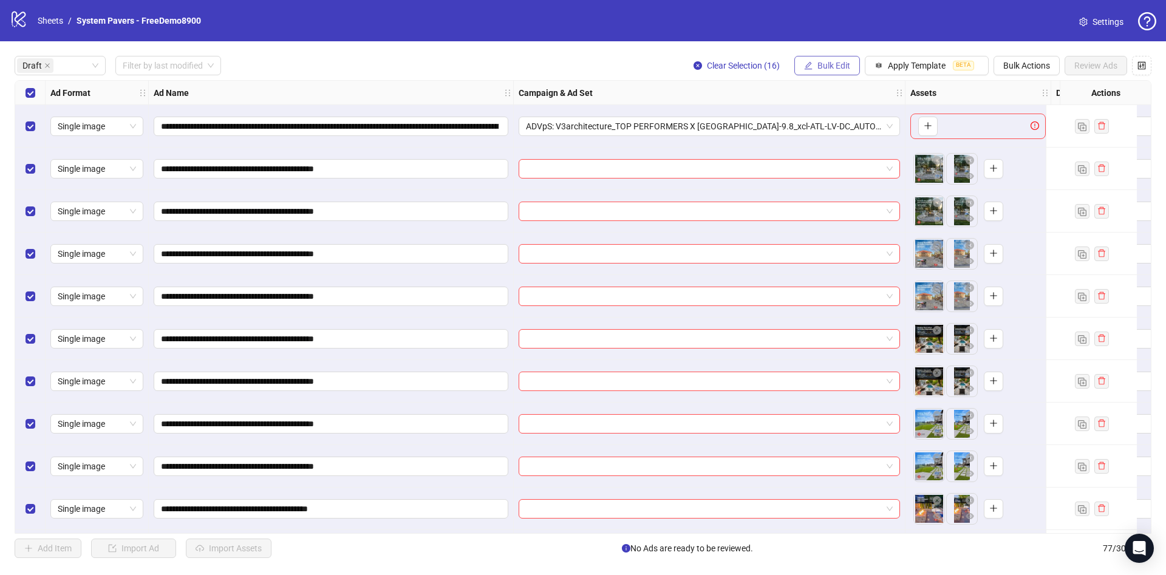
click at [826, 59] on button "Bulk Edit" at bounding box center [827, 65] width 66 height 19
click at [823, 172] on span "Headlines" at bounding box center [839, 168] width 72 height 13
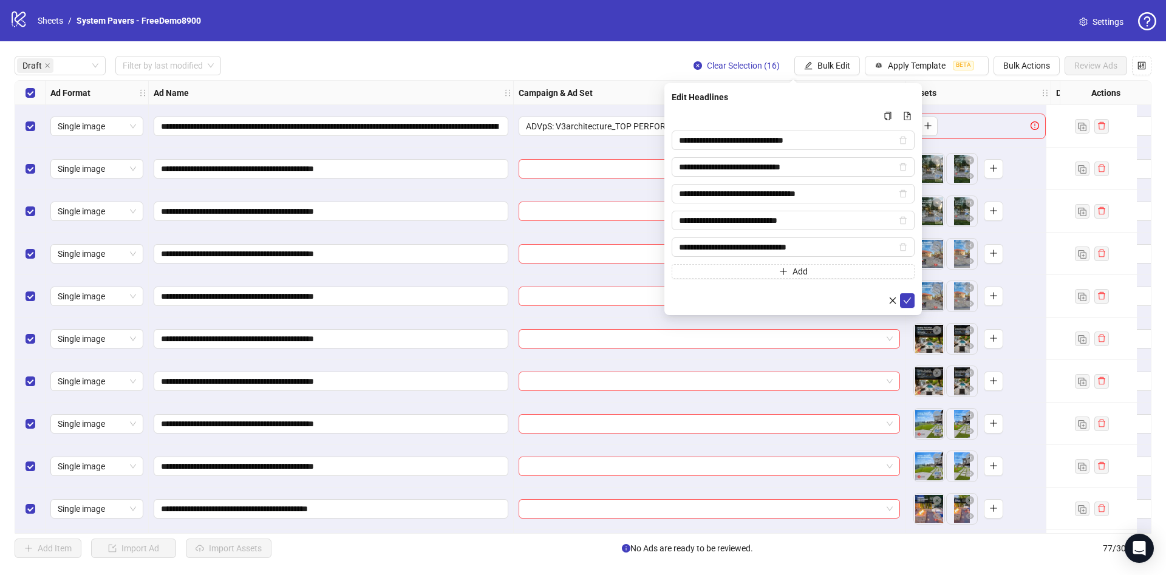
click at [914, 308] on div "**********" at bounding box center [792, 199] width 257 height 232
click at [912, 302] on button "submit" at bounding box center [907, 300] width 15 height 15
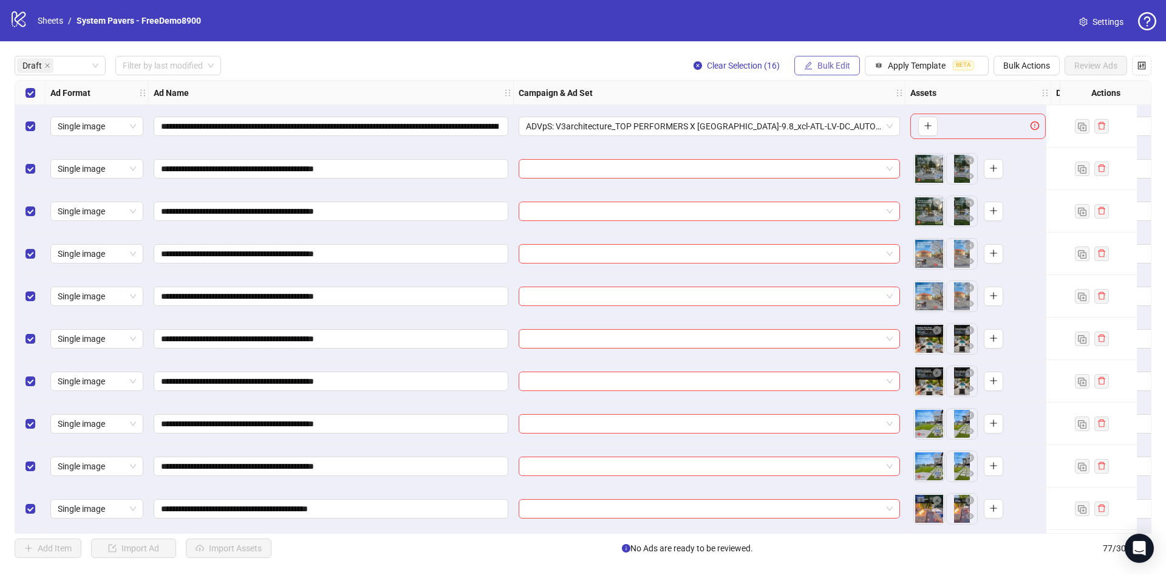
click at [832, 72] on button "Bulk Edit" at bounding box center [827, 65] width 66 height 19
click at [840, 146] on span "Descriptions" at bounding box center [839, 148] width 72 height 13
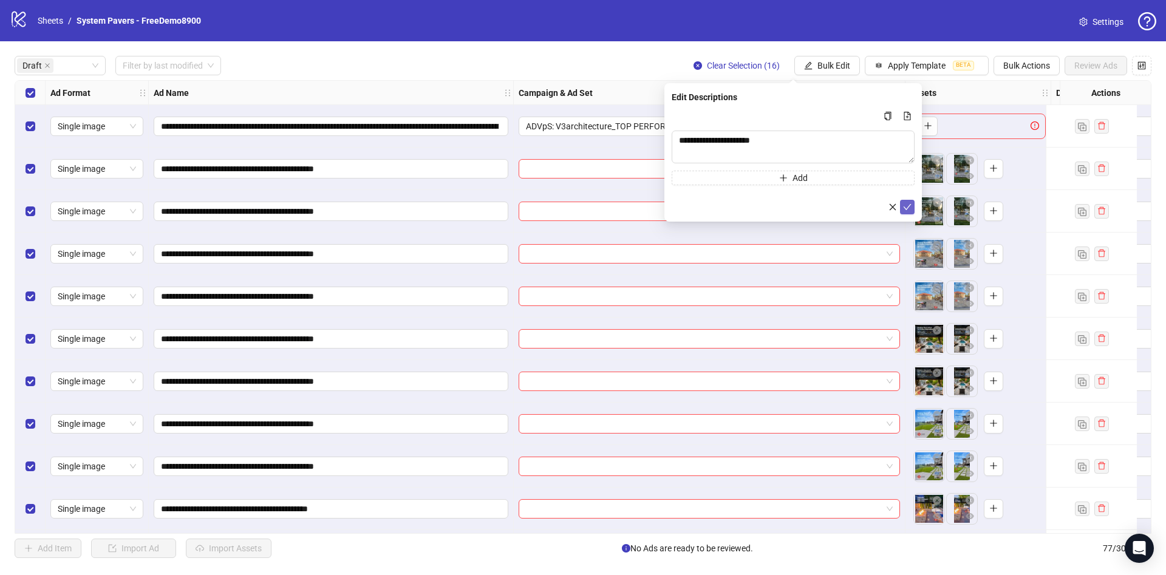
click at [911, 213] on button "submit" at bounding box center [907, 207] width 15 height 15
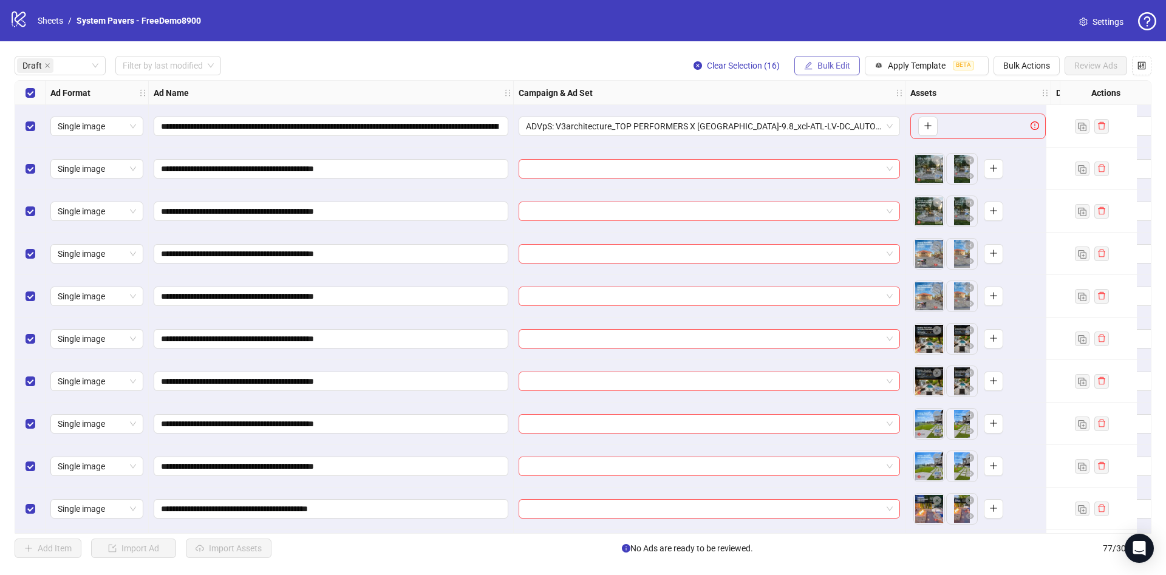
click at [840, 66] on span "Bulk Edit" at bounding box center [833, 66] width 33 height 10
click at [847, 206] on span "Destination URL" at bounding box center [839, 206] width 72 height 13
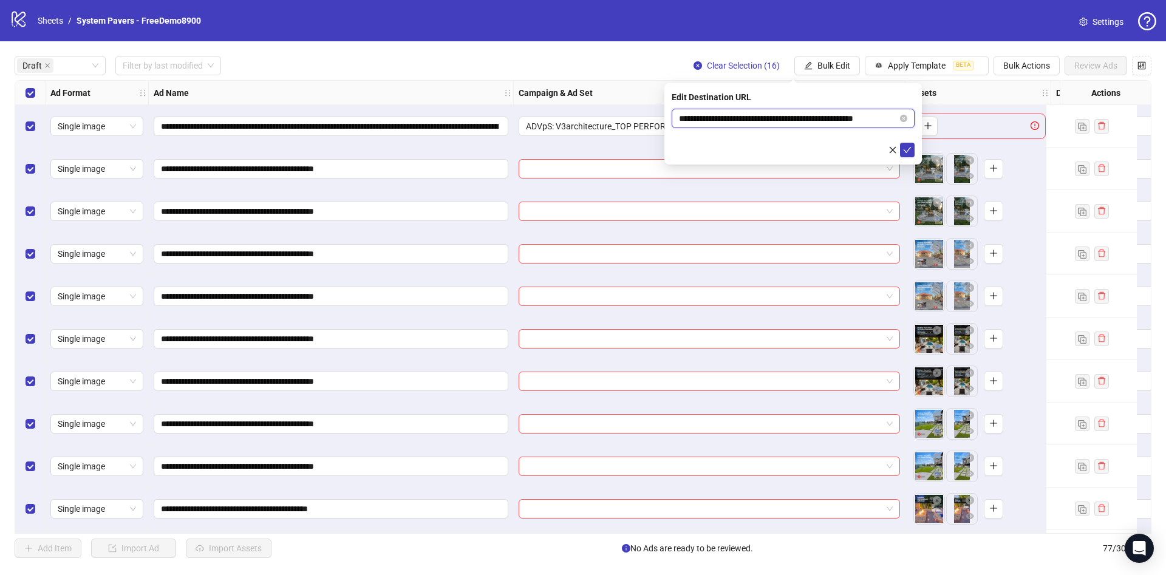
scroll to position [0, 18]
drag, startPoint x: 790, startPoint y: 114, endPoint x: 973, endPoint y: 121, distance: 182.9
click at [973, 121] on body "**********" at bounding box center [583, 287] width 1166 height 575
click at [912, 150] on button "submit" at bounding box center [907, 150] width 15 height 15
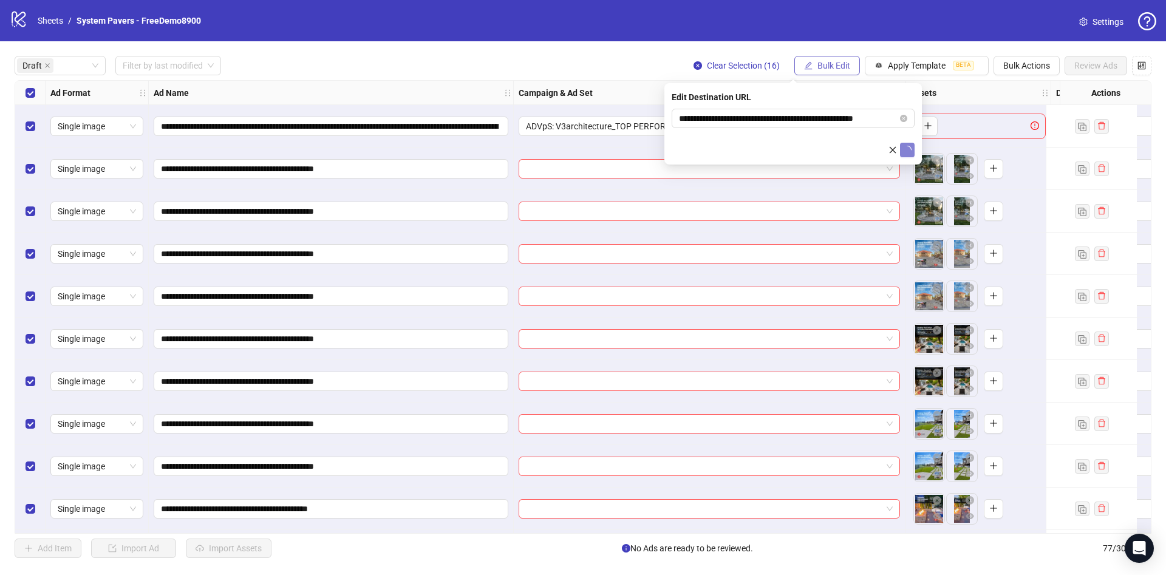
click at [848, 63] on span "Bulk Edit" at bounding box center [833, 66] width 33 height 10
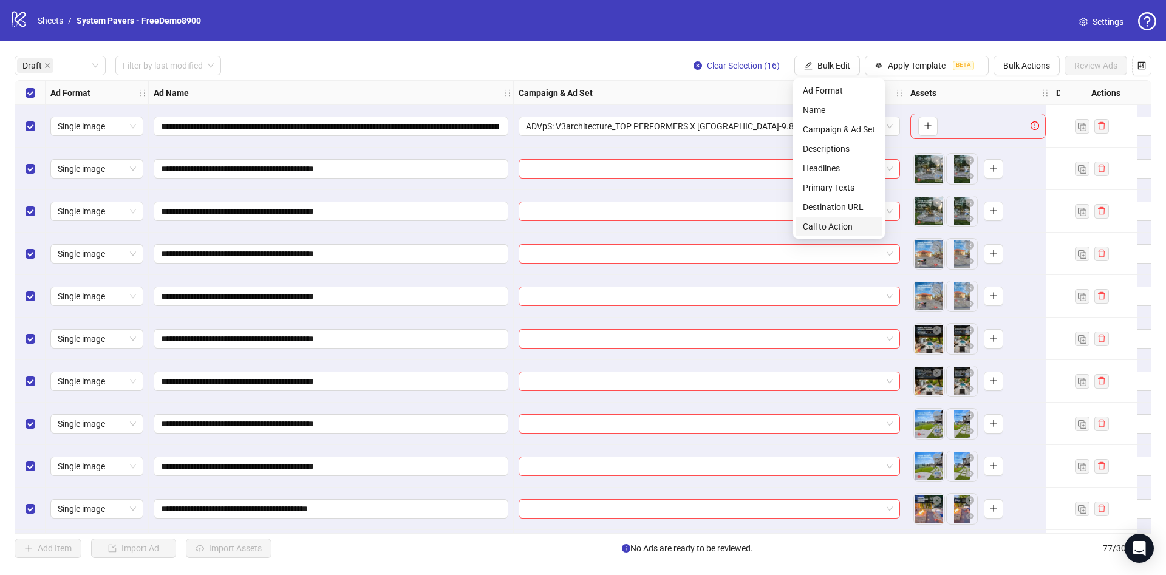
click at [828, 228] on span "Call to Action" at bounding box center [839, 226] width 72 height 13
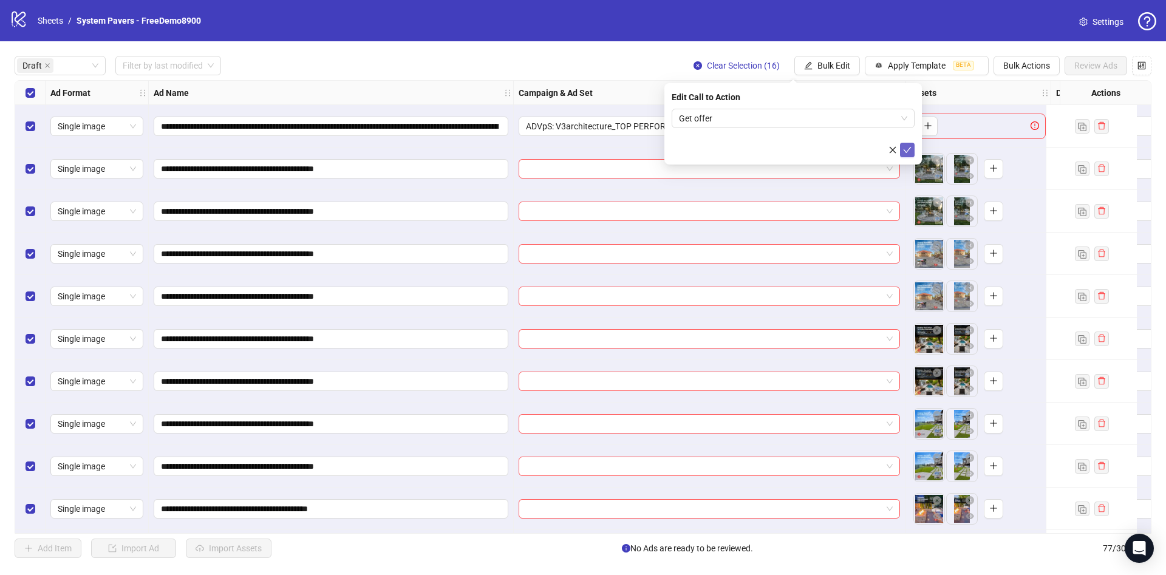
click at [906, 151] on icon "check" at bounding box center [907, 150] width 9 height 9
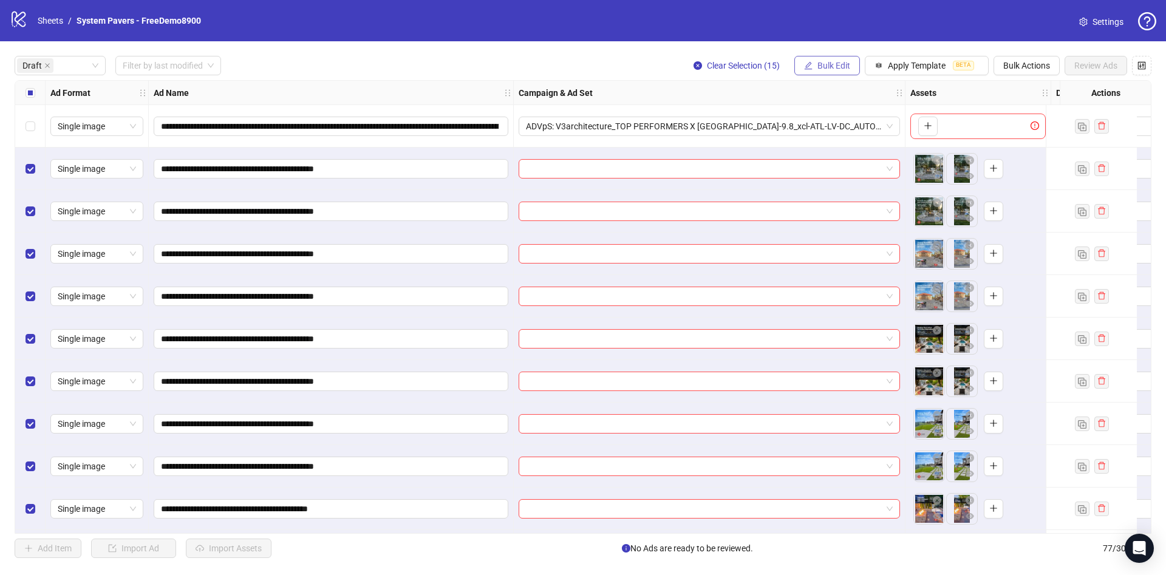
click at [853, 64] on button "Bulk Edit" at bounding box center [827, 65] width 66 height 19
click at [851, 115] on span "Name" at bounding box center [839, 109] width 72 height 13
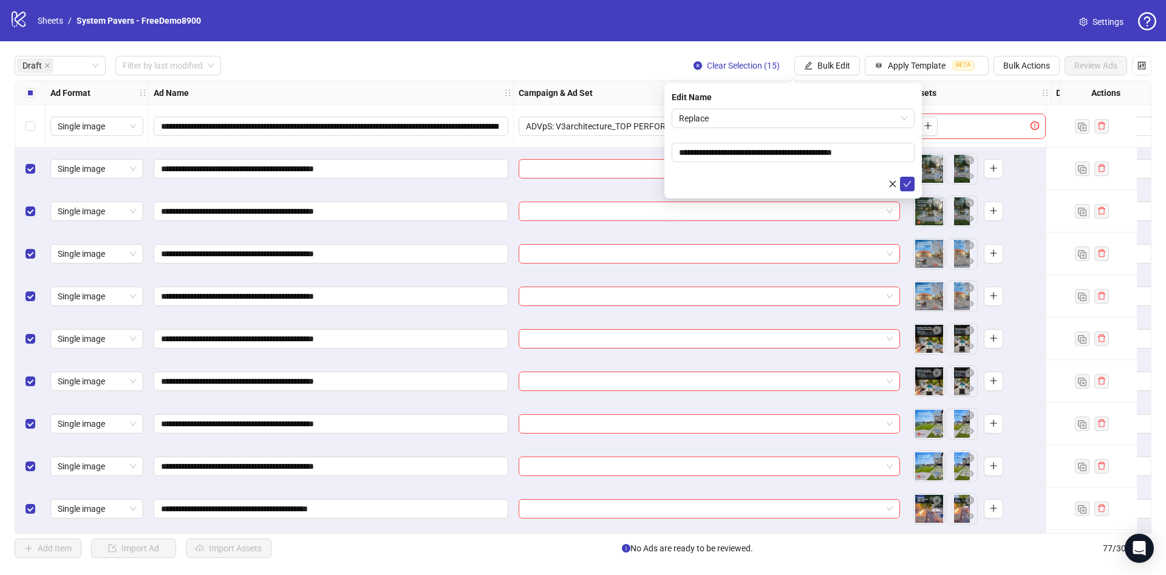
drag, startPoint x: 750, startPoint y: 95, endPoint x: 749, endPoint y: 107, distance: 12.2
click at [750, 97] on div "Edit Name" at bounding box center [793, 96] width 243 height 13
click at [747, 115] on span "Replace" at bounding box center [793, 118] width 228 height 18
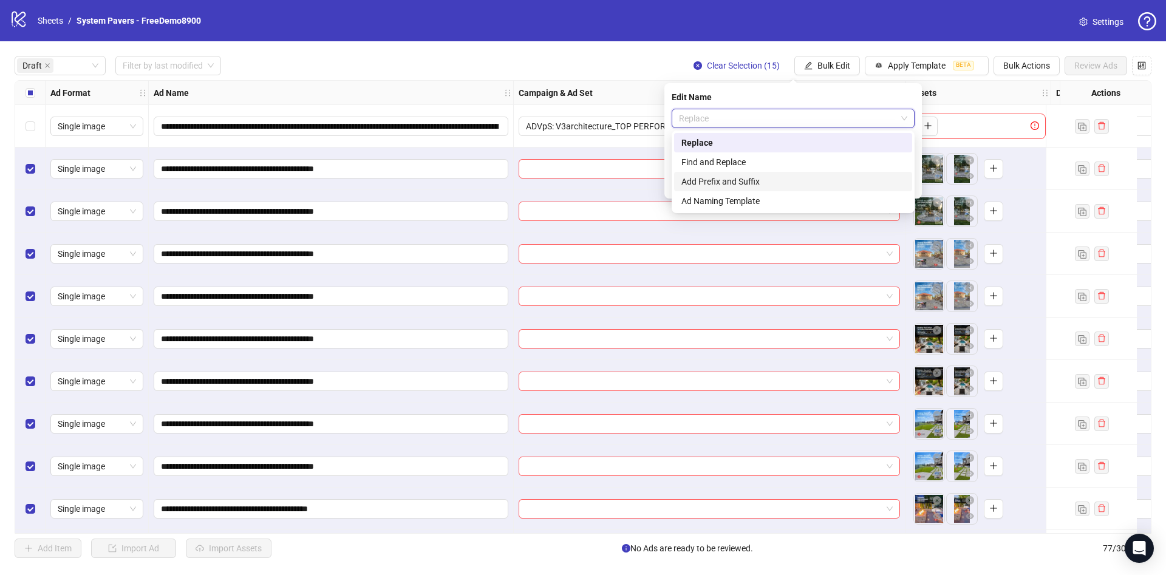
click at [737, 178] on div "Add Prefix and Suffix" at bounding box center [792, 181] width 223 height 13
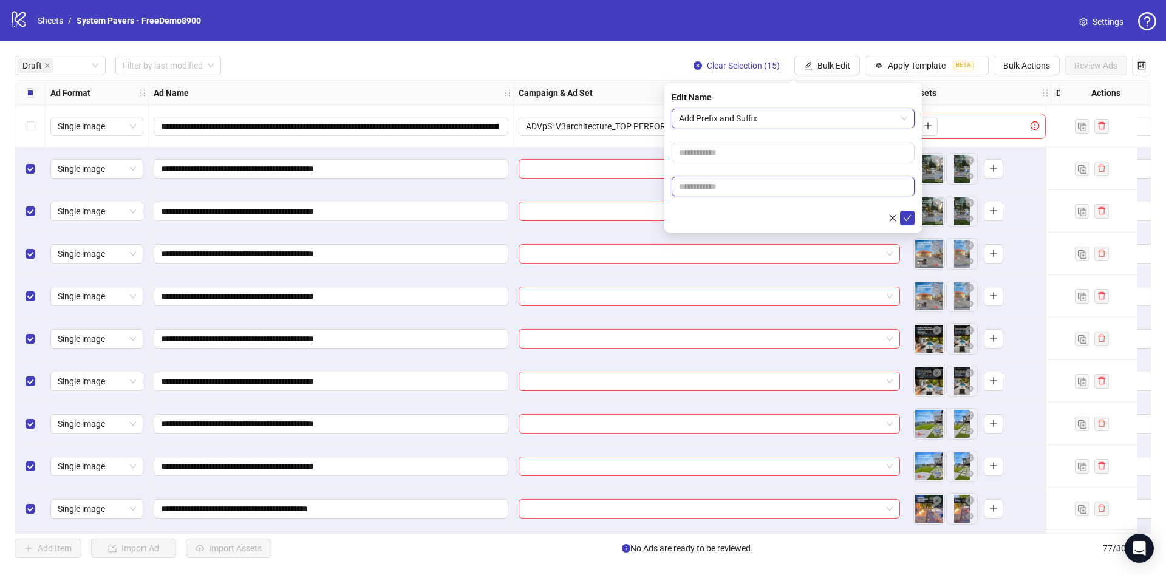
click at [715, 183] on input "text" at bounding box center [793, 186] width 243 height 19
paste input "**********"
type input "**********"
click at [722, 217] on div at bounding box center [793, 218] width 243 height 15
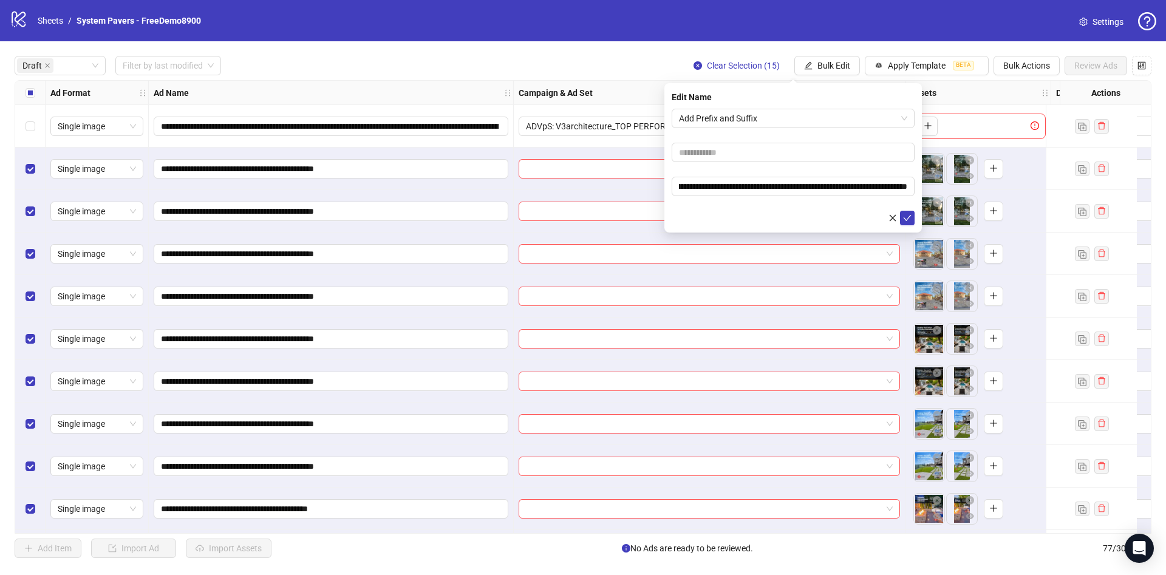
scroll to position [0, 0]
click at [910, 217] on icon "check" at bounding box center [907, 218] width 9 height 9
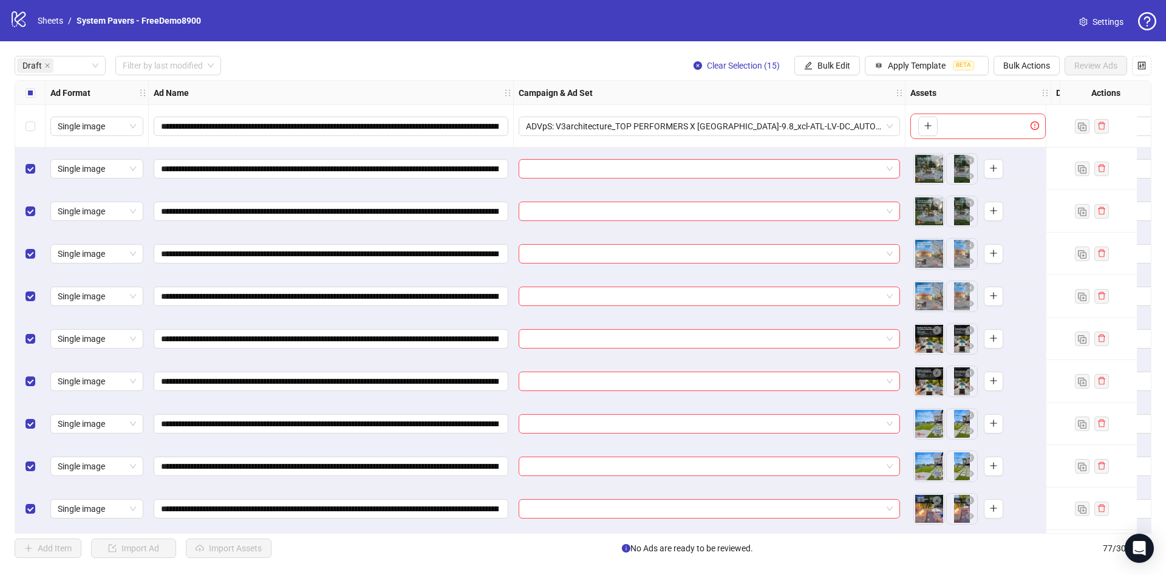
click at [37, 92] on div "Select all rows" at bounding box center [30, 93] width 30 height 24
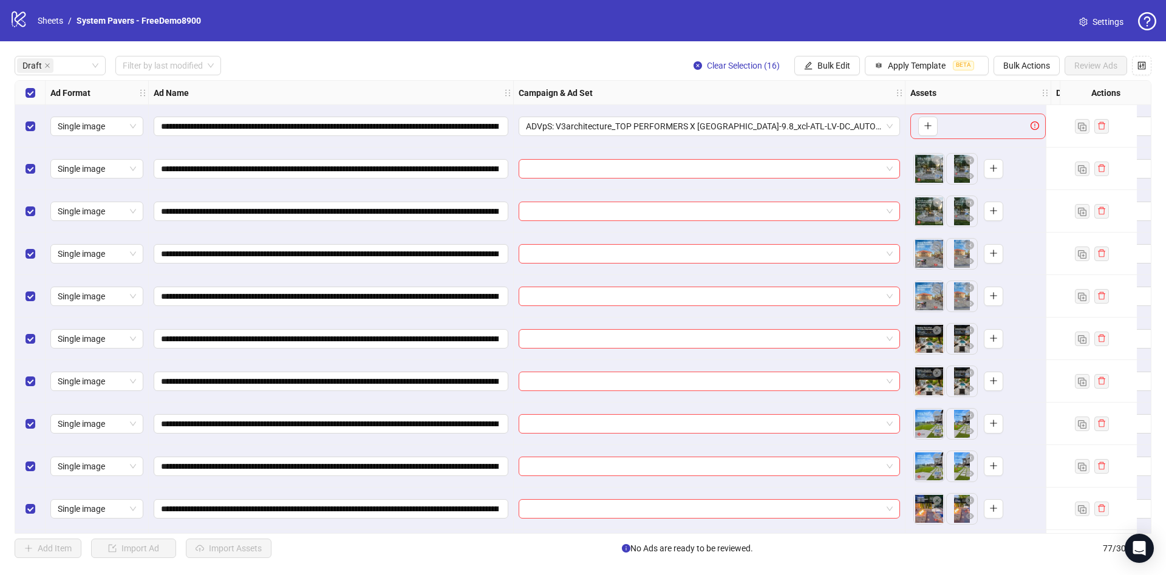
drag, startPoint x: 37, startPoint y: 92, endPoint x: 36, endPoint y: 101, distance: 8.5
click at [37, 92] on div "Select all rows" at bounding box center [30, 93] width 30 height 24
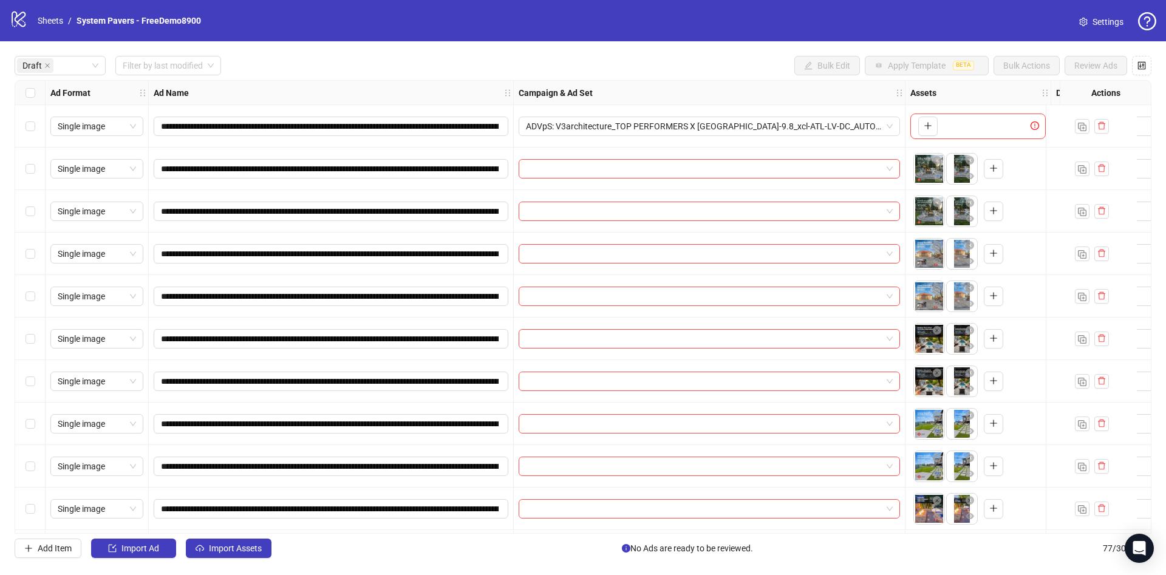
click at [26, 161] on div "Select row 2" at bounding box center [30, 169] width 30 height 43
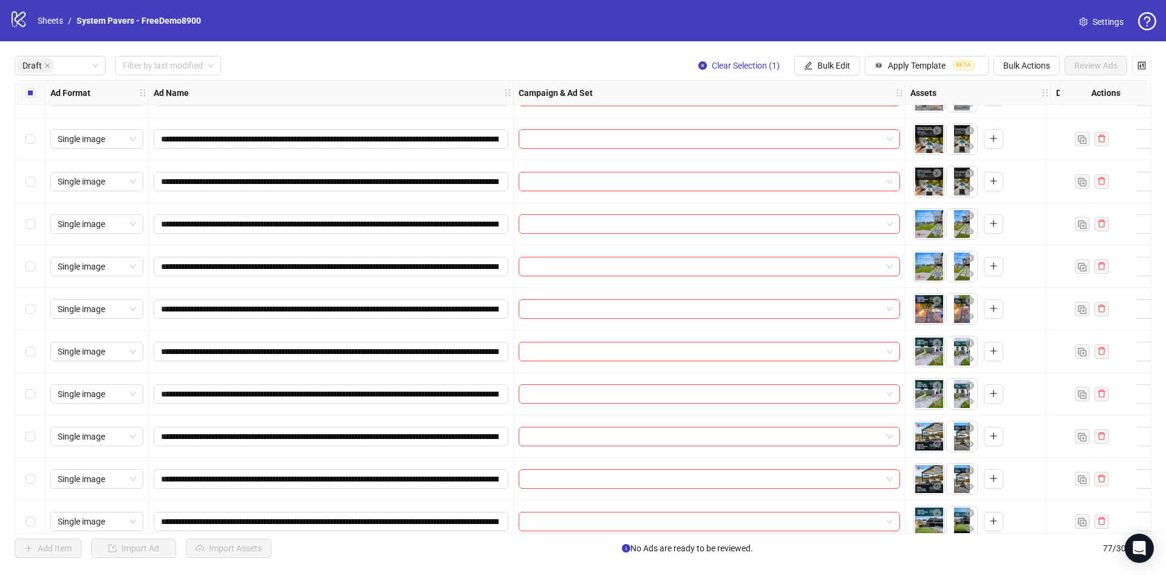
scroll to position [257, 0]
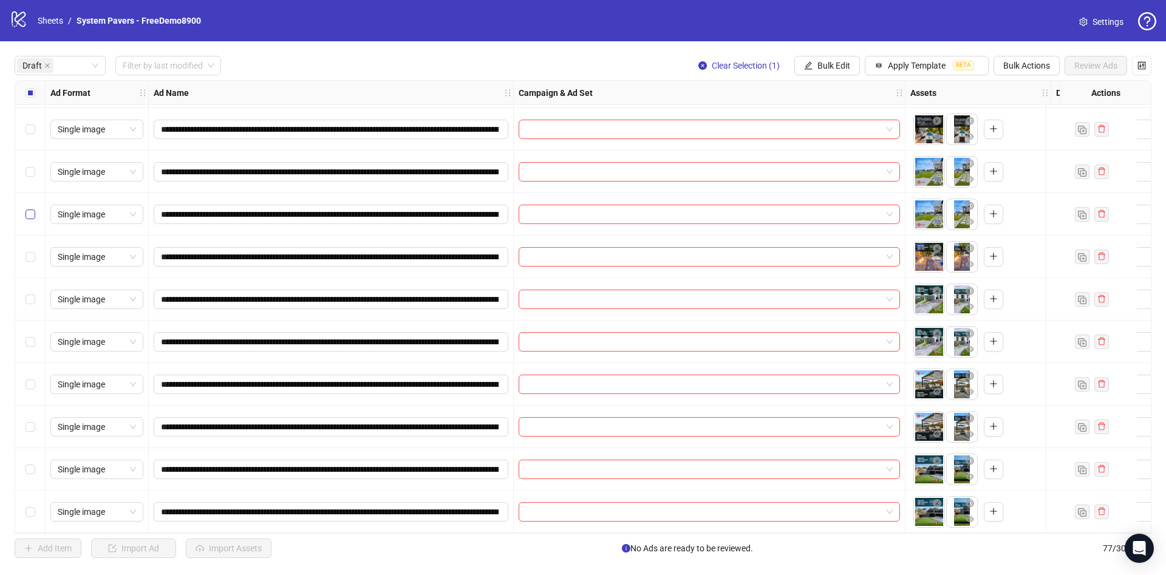
click at [29, 208] on label "Select row 9" at bounding box center [31, 214] width 10 height 13
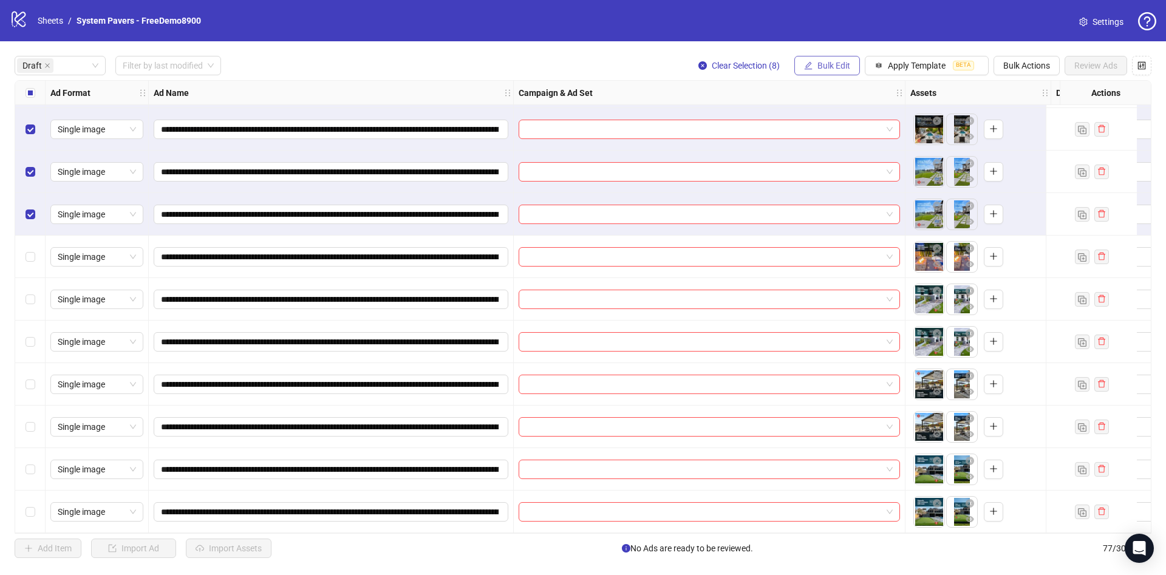
click at [803, 59] on button "Bulk Edit" at bounding box center [827, 65] width 66 height 19
click at [857, 118] on ul "Ad Format Name Campaign & Ad Set Descriptions Headlines Primary Texts Destinati…" at bounding box center [839, 158] width 92 height 160
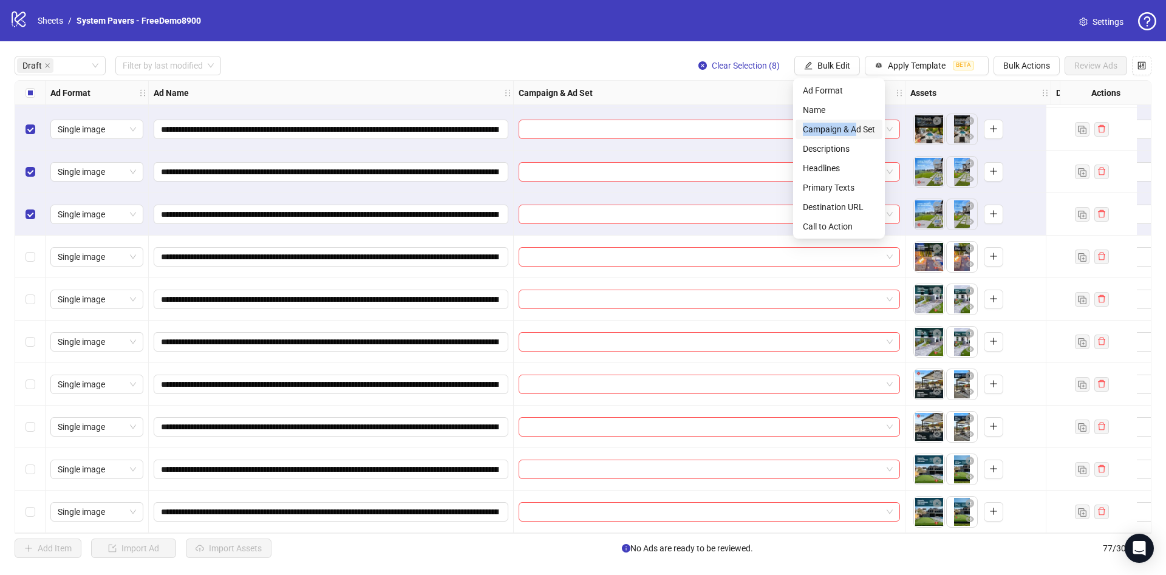
click at [853, 125] on span "Campaign & Ad Set" at bounding box center [839, 129] width 72 height 13
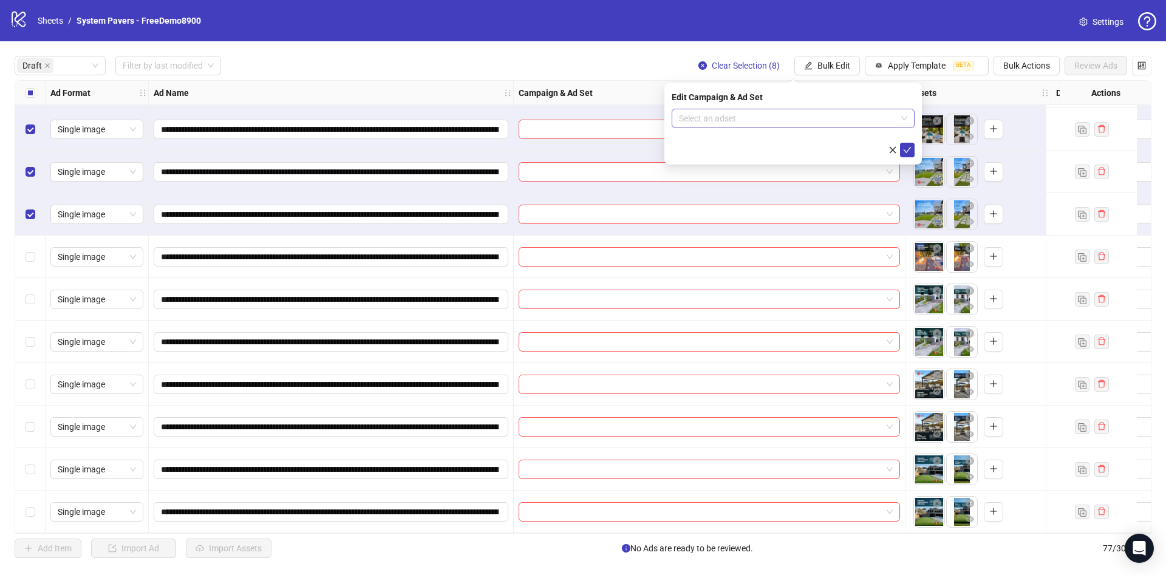
click at [748, 123] on input "search" at bounding box center [787, 118] width 217 height 18
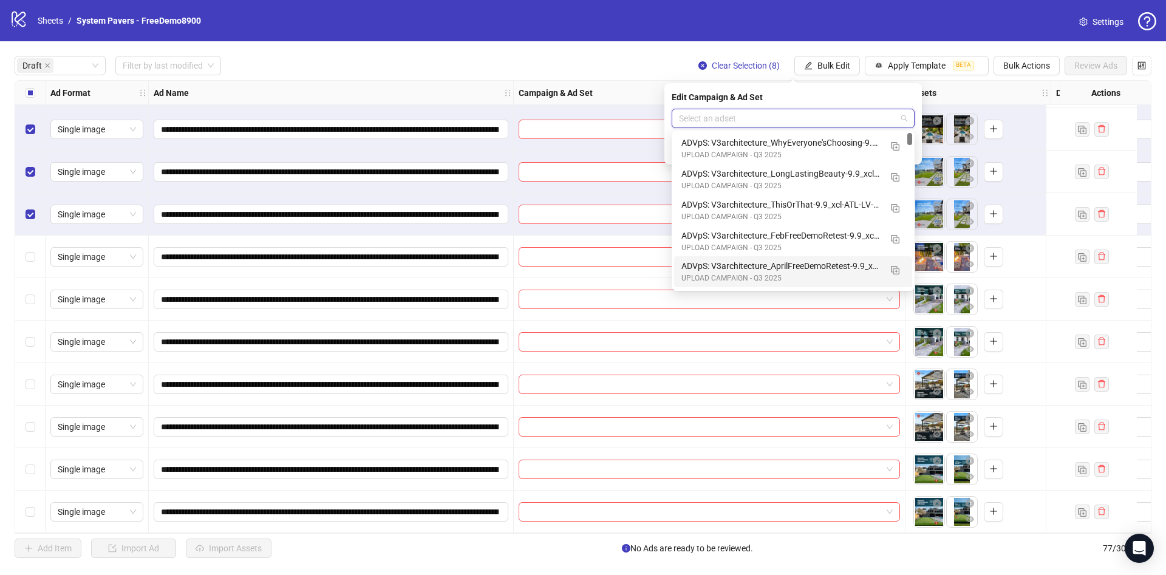
click at [820, 264] on div "ADVpS: V3architecture_AprilFreeDemoRetest-9.9_xcl-ATL-LV-DC_AUTO_LC" at bounding box center [780, 265] width 199 height 13
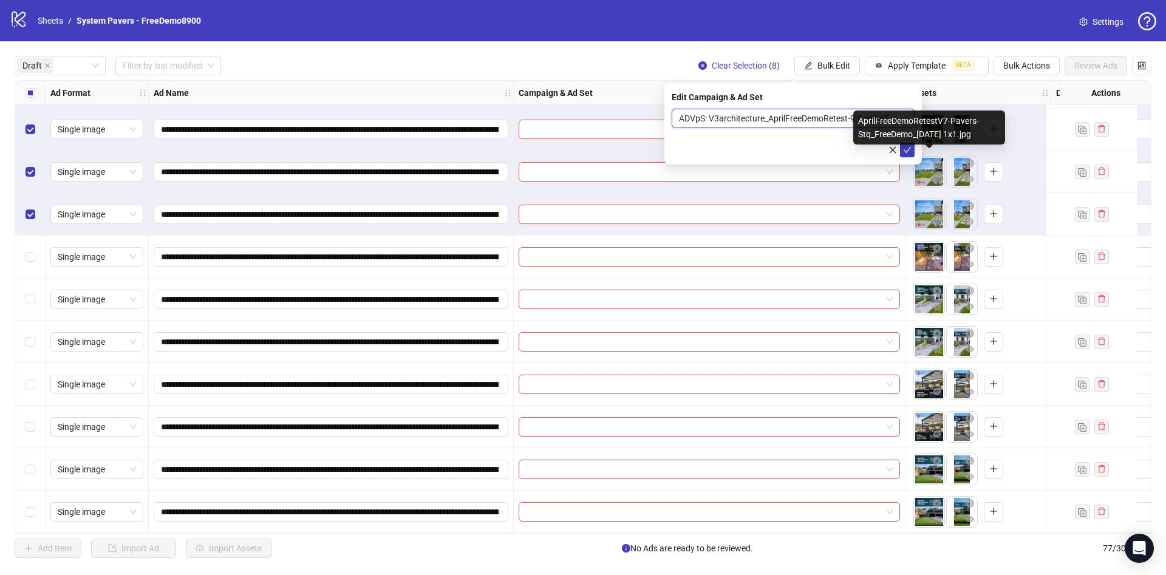
click at [916, 151] on div "Edit Campaign & Ad Set ADVpS: V3architecture_AprilFreeDemoRetest-9.9_xcl-ATL-LV…" at bounding box center [792, 123] width 257 height 81
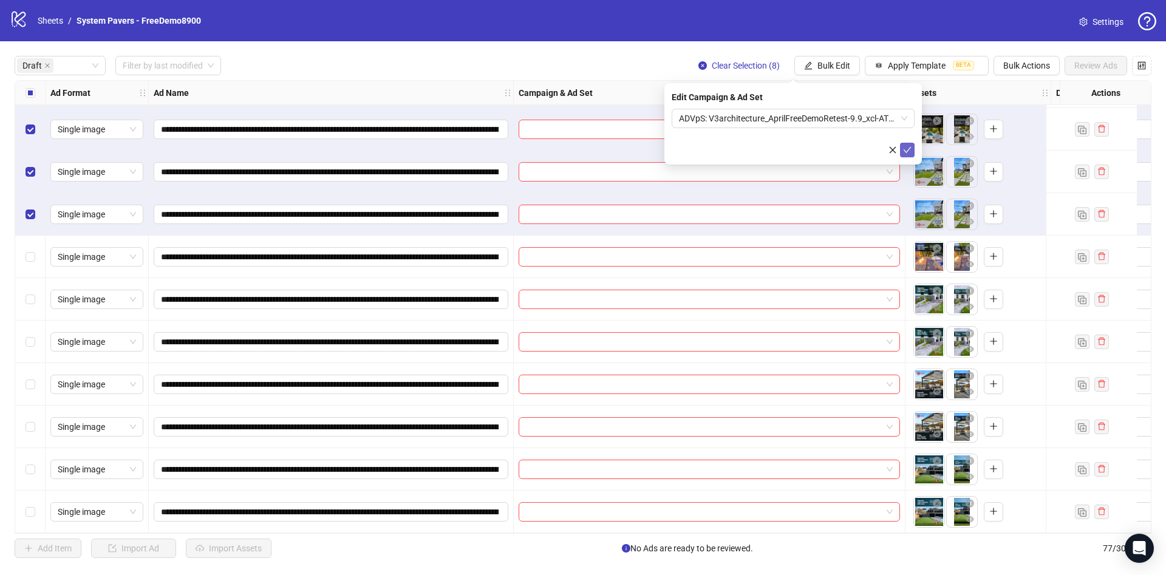
click at [907, 151] on icon "check" at bounding box center [908, 150] width 8 height 6
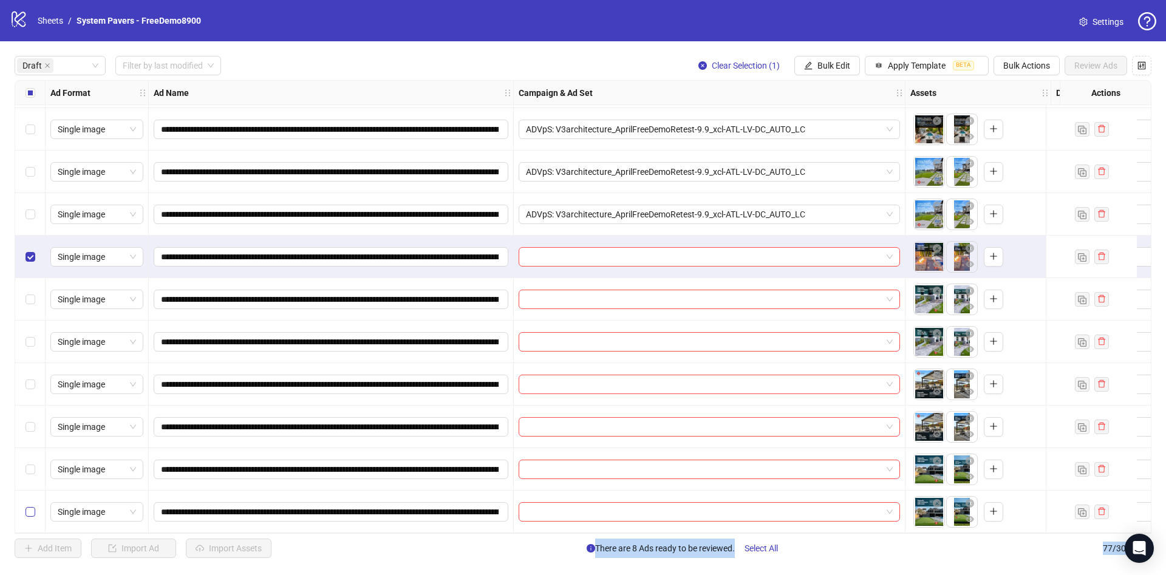
click at [30, 513] on label "Select row 16" at bounding box center [31, 511] width 10 height 13
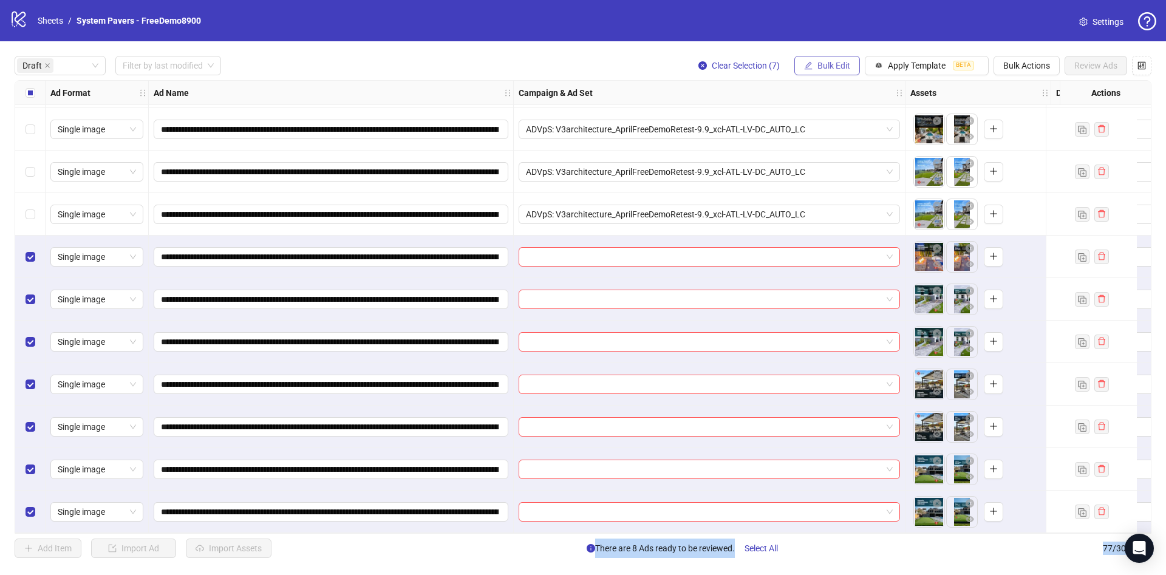
click at [847, 64] on span "Bulk Edit" at bounding box center [833, 66] width 33 height 10
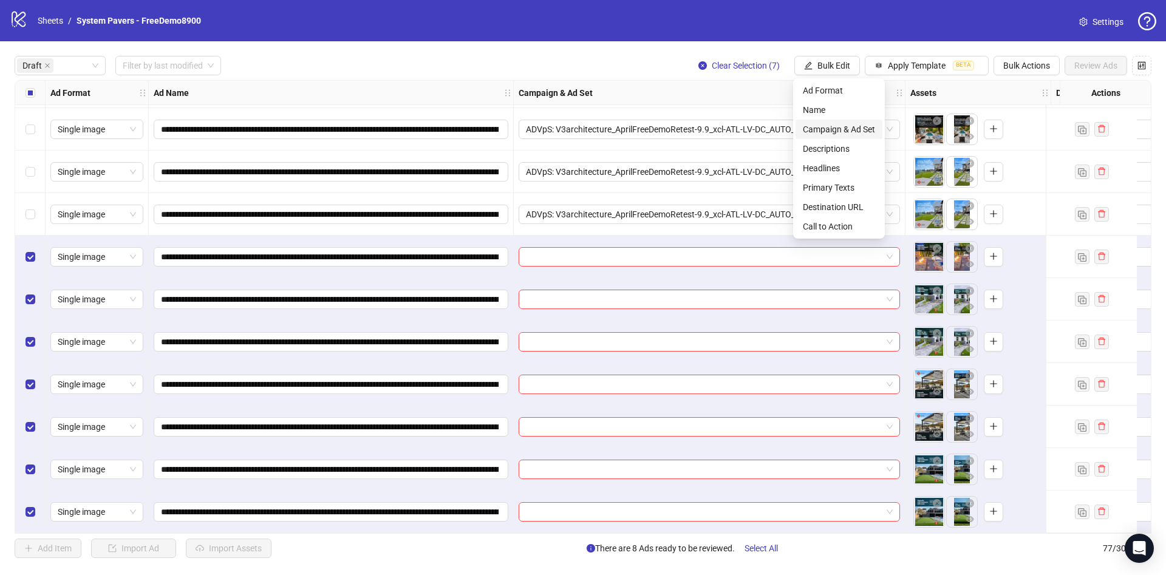
click at [851, 124] on span "Campaign & Ad Set" at bounding box center [839, 129] width 72 height 13
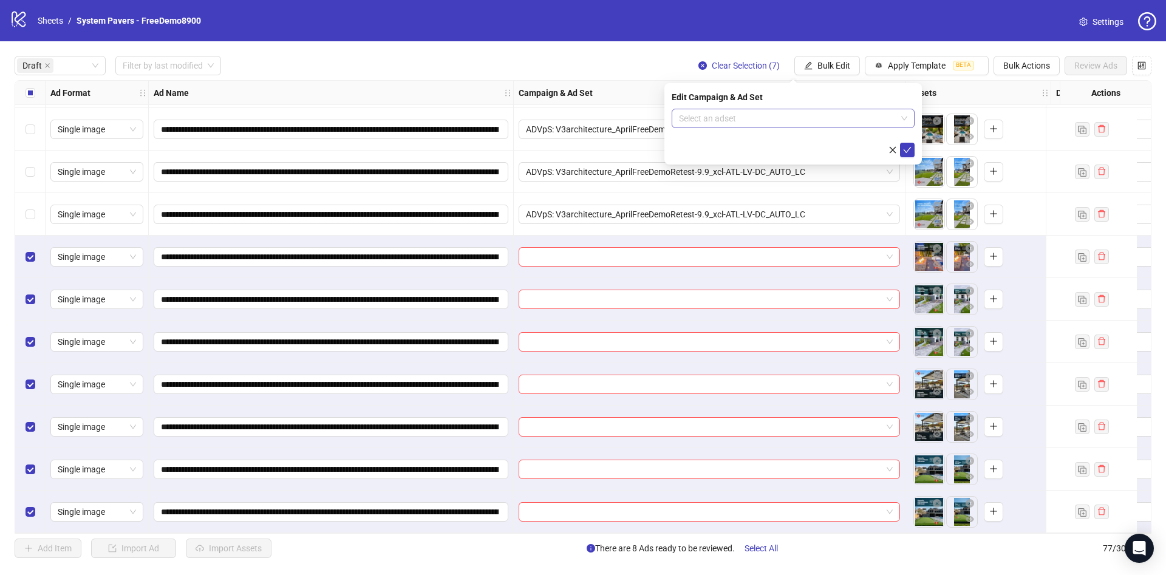
click at [825, 117] on input "search" at bounding box center [787, 118] width 217 height 18
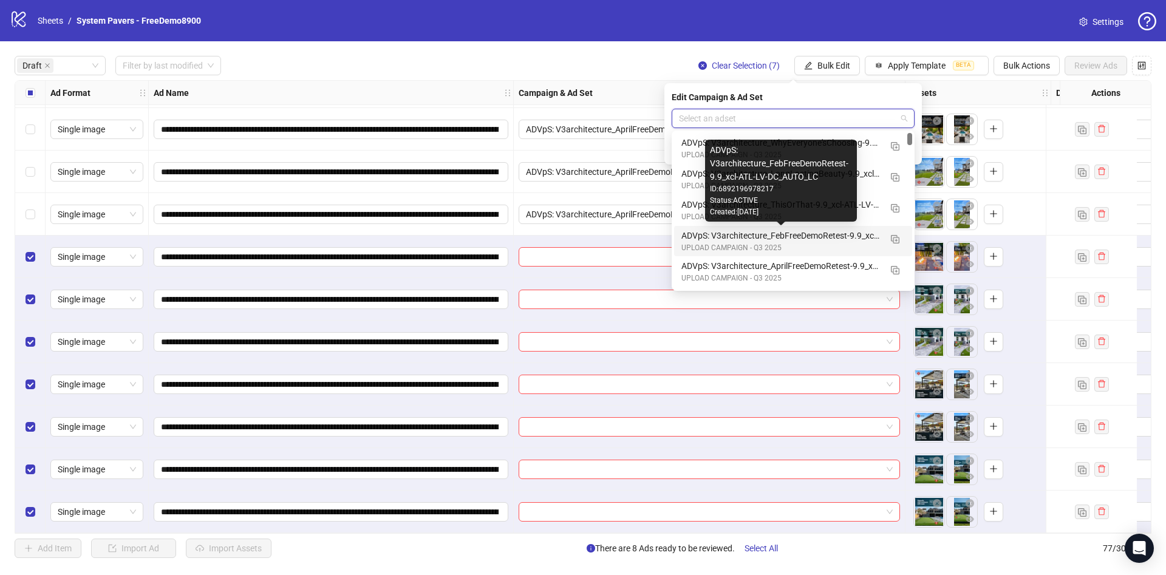
click at [822, 234] on div "ADVpS: V3architecture_FebFreeDemoRetest-9.9_xcl-ATL-LV-DC_AUTO_LC" at bounding box center [780, 235] width 199 height 13
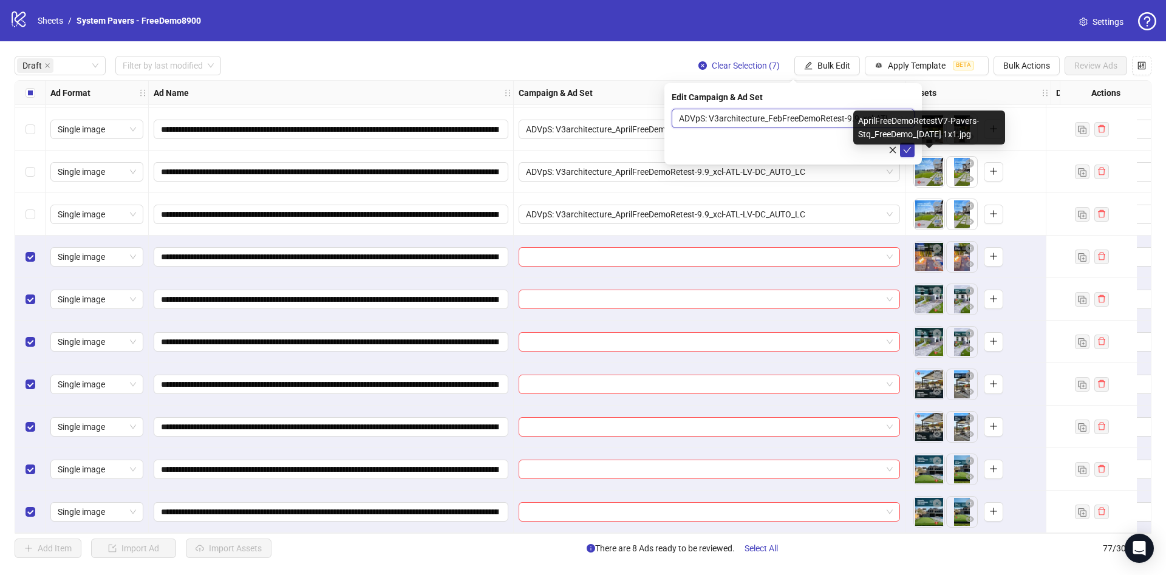
click at [916, 154] on div "Edit Campaign & Ad Set ADVpS: V3architecture_FebFreeDemoRetest-9.9_xcl-ATL-LV-D…" at bounding box center [792, 123] width 257 height 81
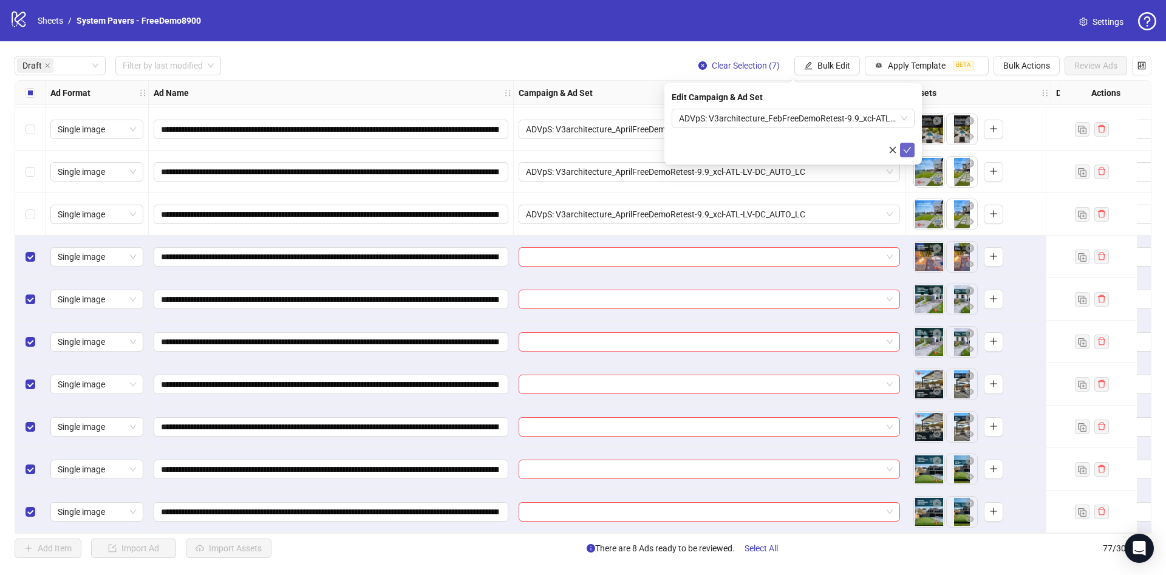
click at [912, 154] on button "submit" at bounding box center [907, 150] width 15 height 15
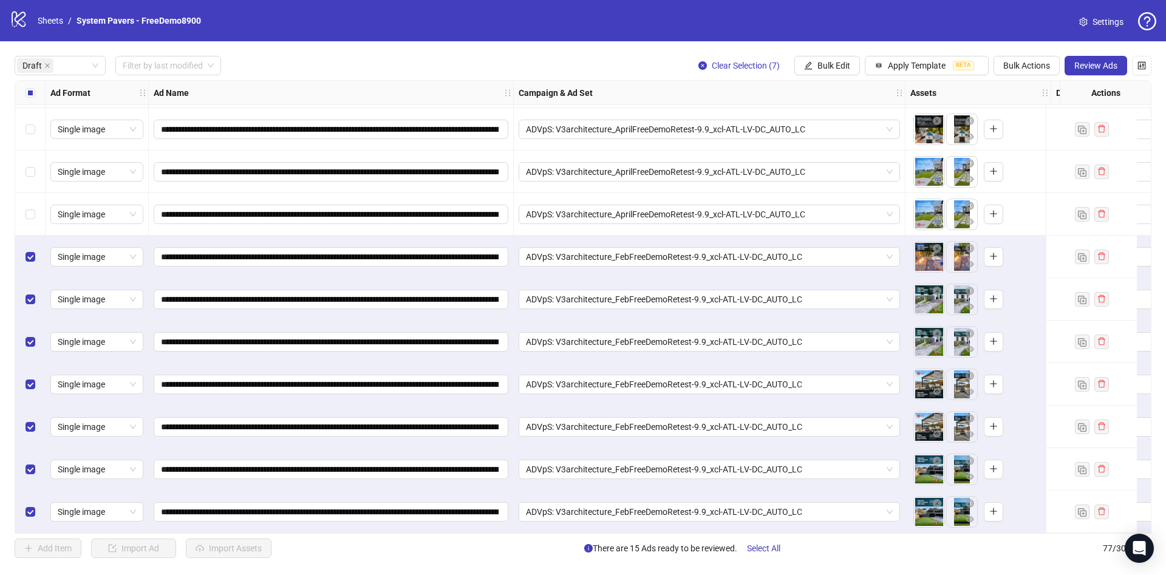
click at [35, 82] on div "Select all rows" at bounding box center [30, 93] width 30 height 24
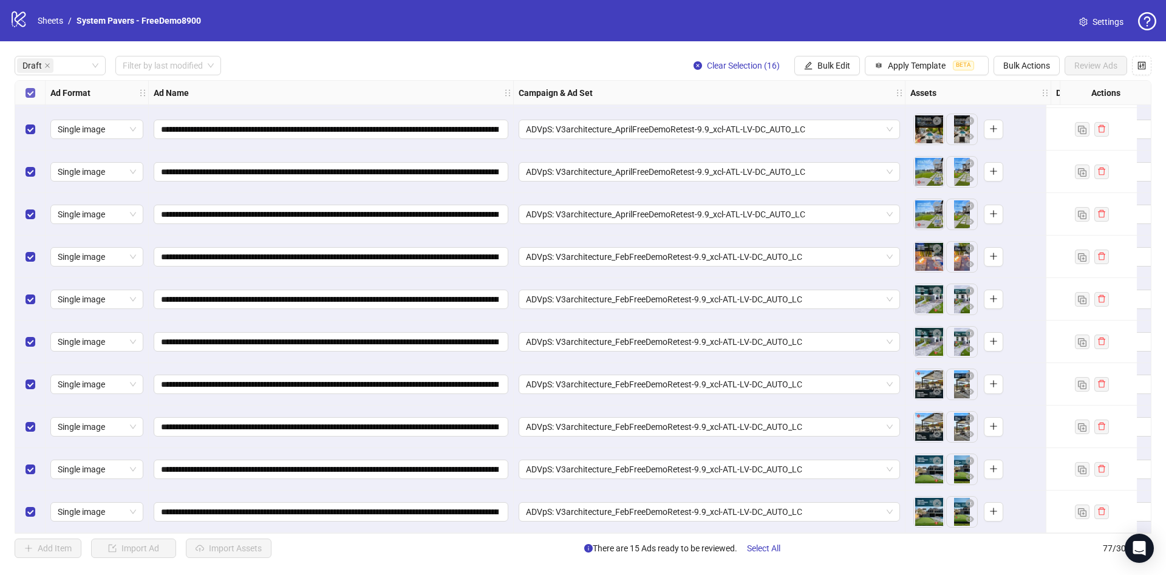
click at [35, 98] on div "Select all rows" at bounding box center [30, 93] width 30 height 24
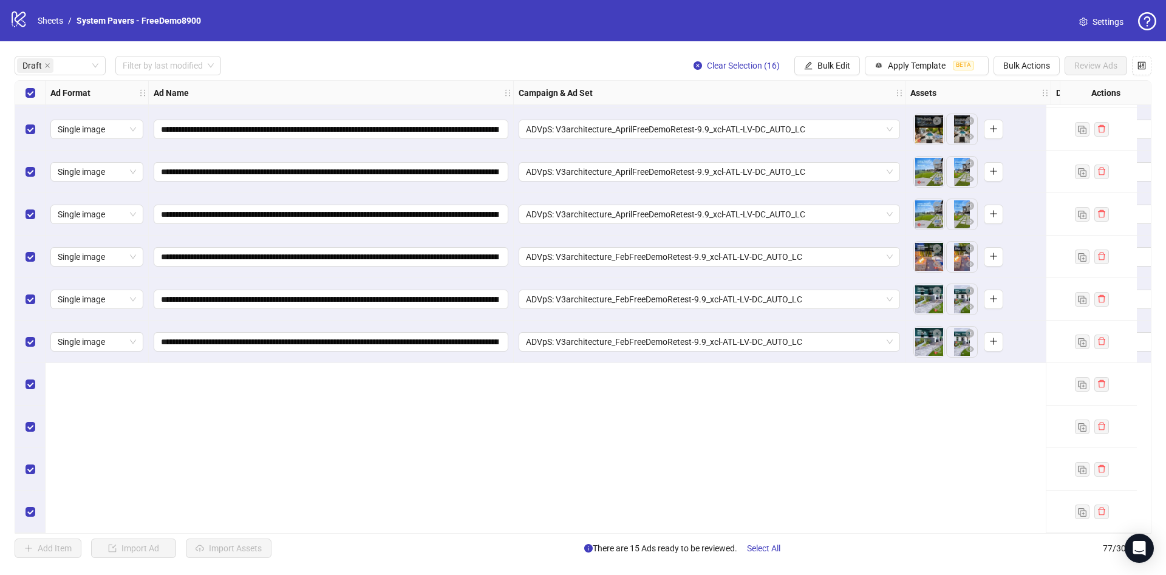
scroll to position [0, 0]
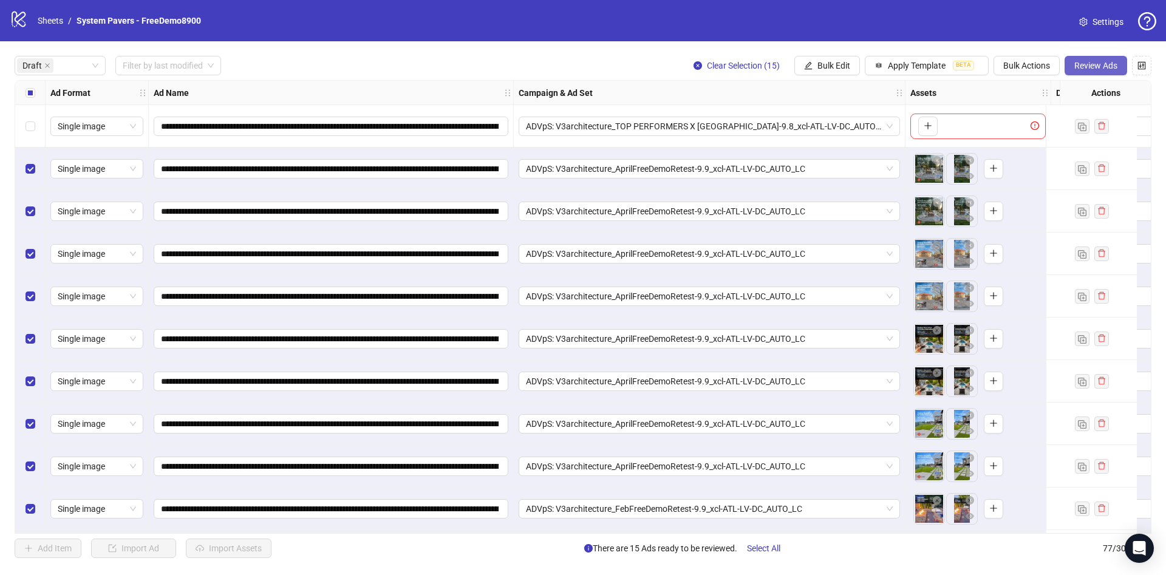
click at [1078, 62] on span "Review Ads" at bounding box center [1095, 66] width 43 height 10
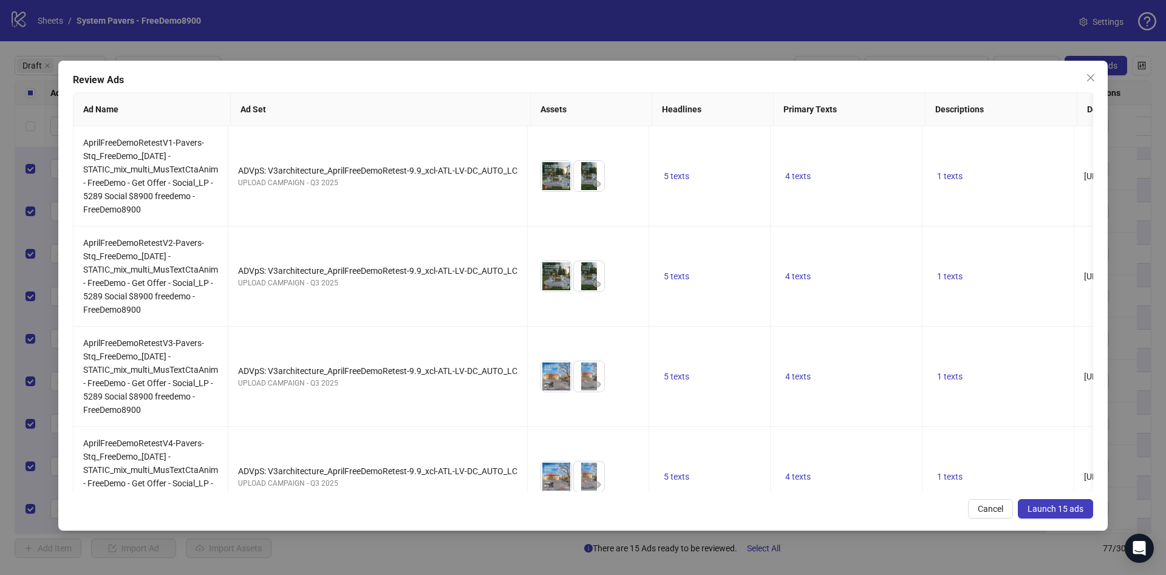
click at [1038, 510] on span "Launch 15 ads" at bounding box center [1056, 509] width 56 height 10
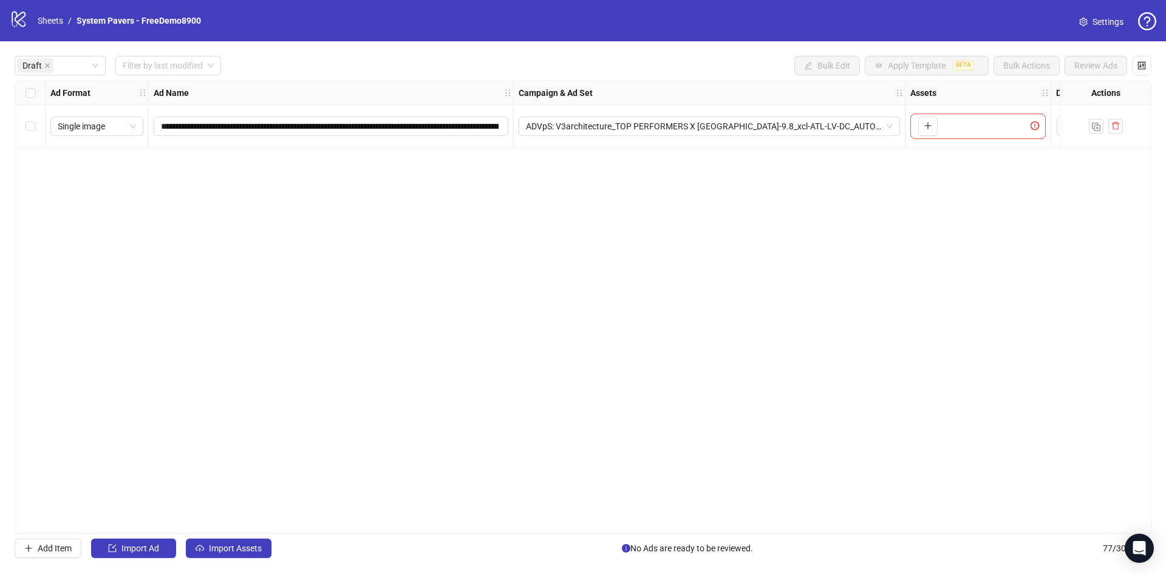
click at [165, 51] on div "**********" at bounding box center [583, 306] width 1166 height 531
drag, startPoint x: 168, startPoint y: 66, endPoint x: 179, endPoint y: 62, distance: 11.5
click at [172, 64] on input "search" at bounding box center [163, 65] width 80 height 18
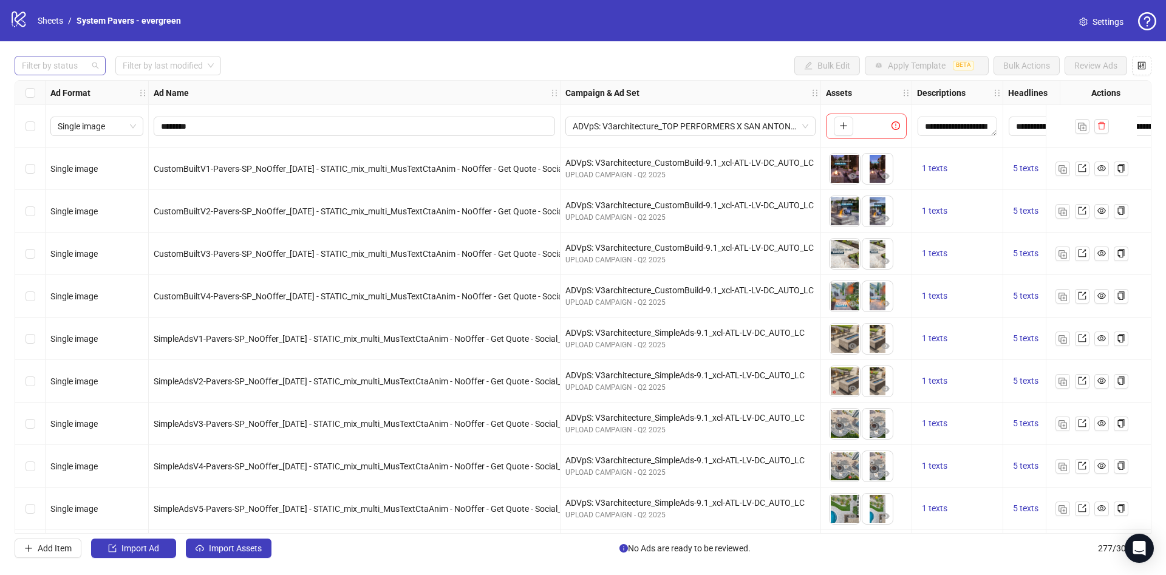
click at [68, 72] on div at bounding box center [53, 65] width 73 height 17
click at [66, 97] on div "Draft" at bounding box center [60, 90] width 72 height 13
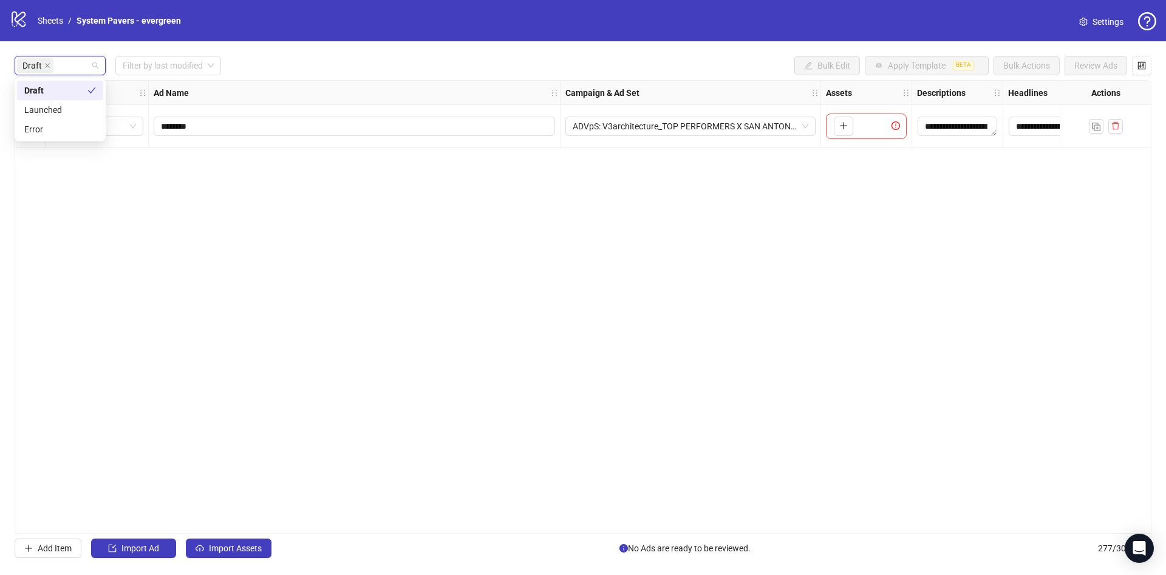
click at [286, 67] on div "Draft Filter by last modified Bulk Edit Apply Template BETA Bulk Actions Review…" at bounding box center [583, 65] width 1137 height 19
click at [213, 539] on button "Import Assets" at bounding box center [229, 548] width 86 height 19
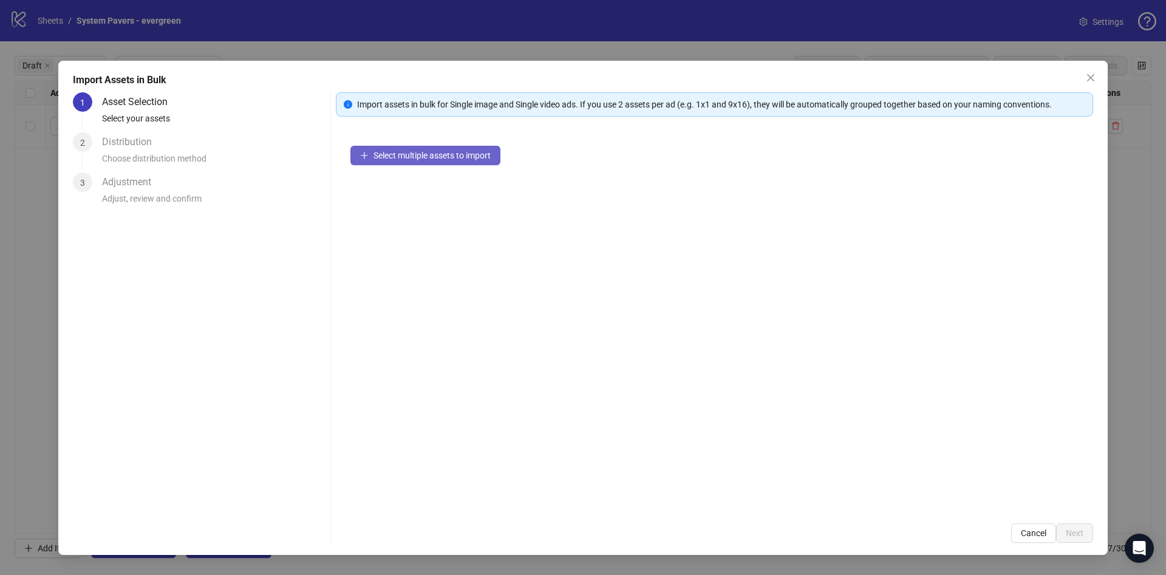
click at [423, 163] on button "Select multiple assets to import" at bounding box center [425, 155] width 150 height 19
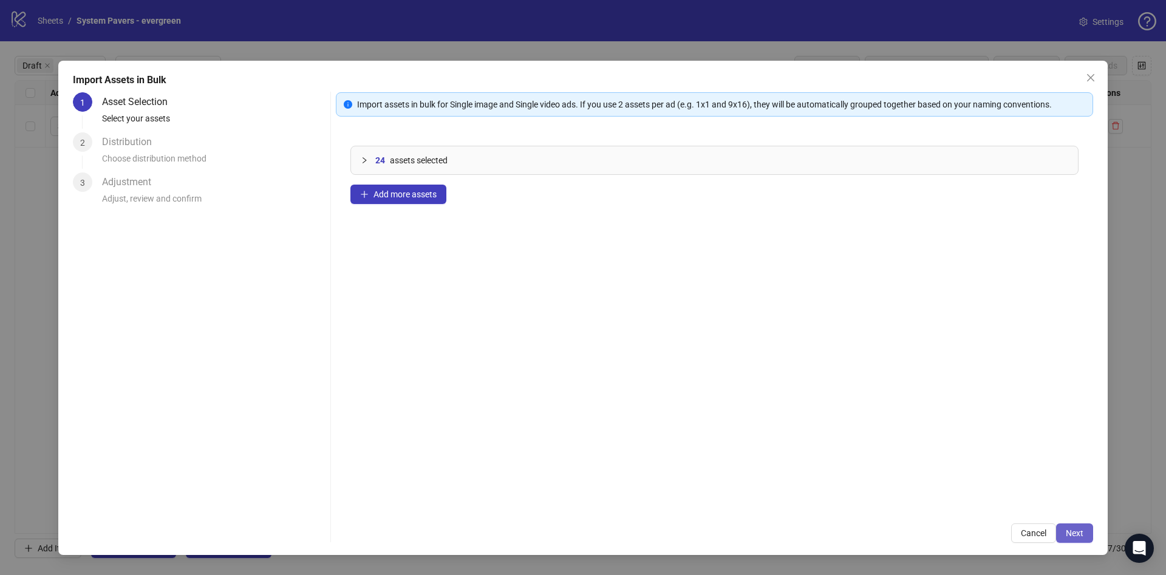
click at [1059, 531] on button "Next" at bounding box center [1074, 532] width 37 height 19
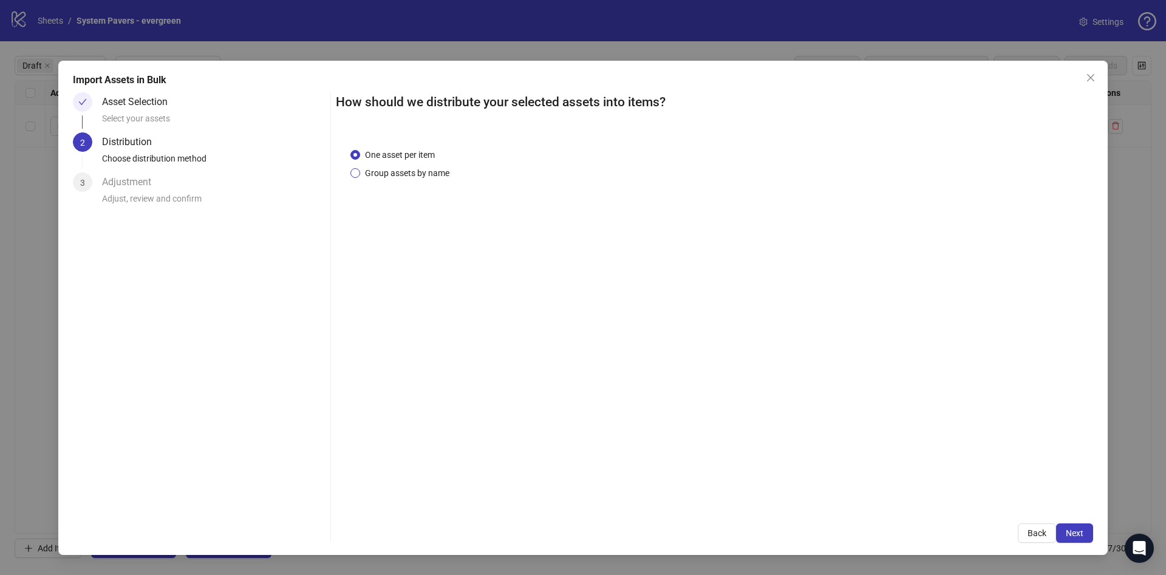
click at [415, 171] on span "Group assets by name" at bounding box center [407, 172] width 94 height 13
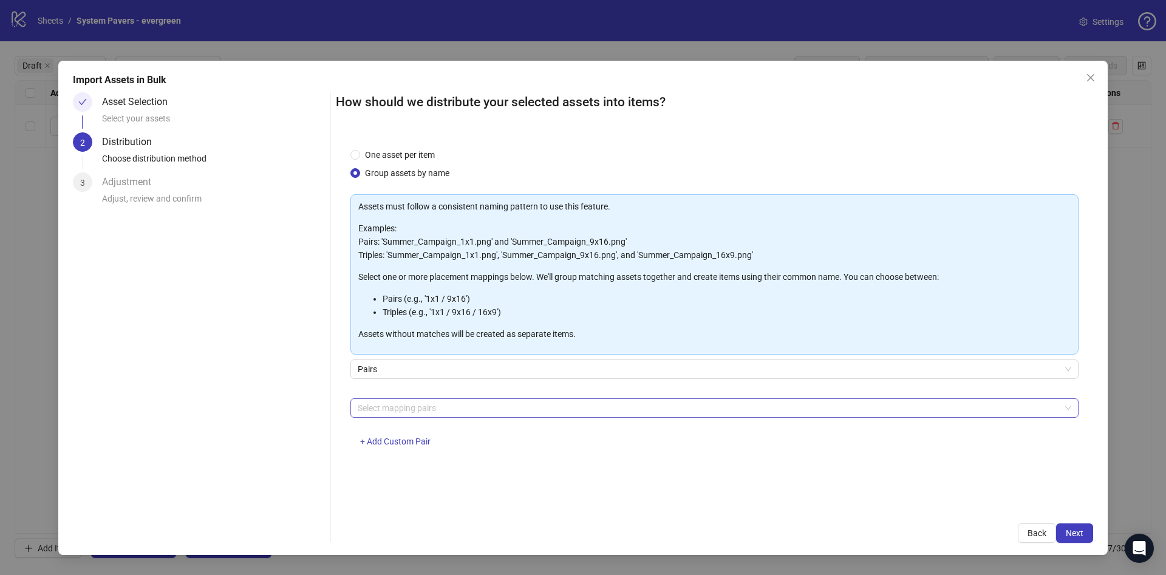
click at [448, 413] on div at bounding box center [708, 408] width 711 height 17
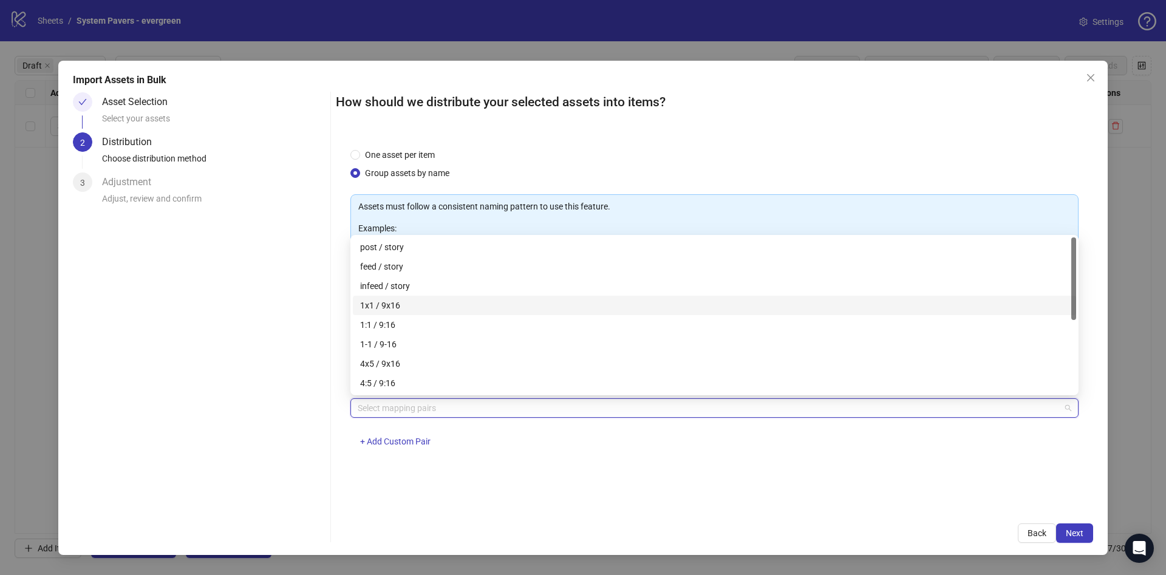
click at [434, 296] on div "1x1 / 9x16" at bounding box center [714, 305] width 723 height 19
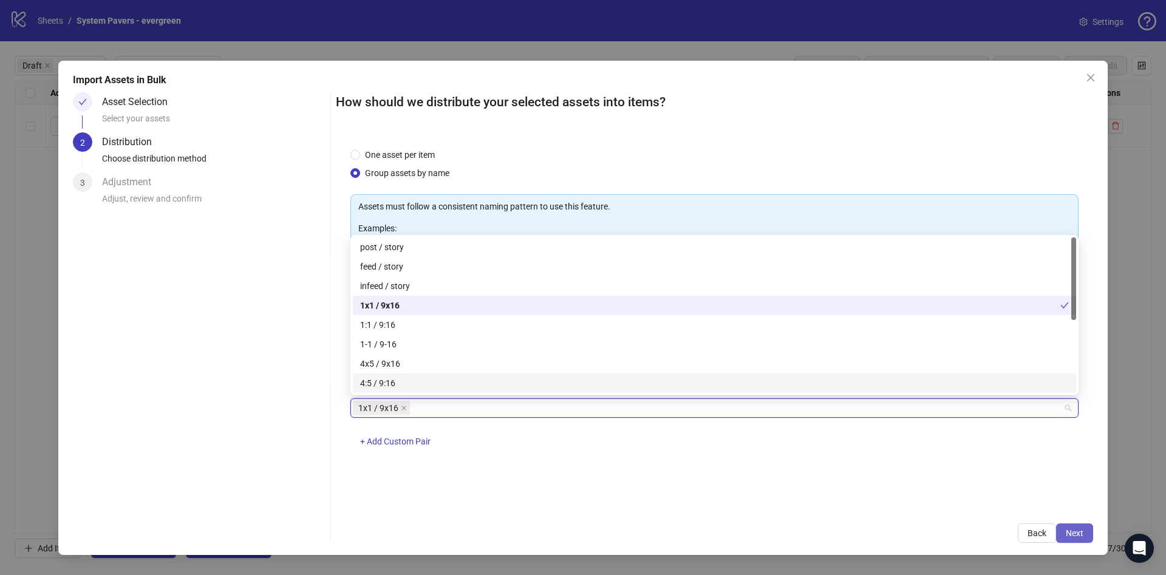
click at [1086, 538] on button "Next" at bounding box center [1074, 532] width 37 height 19
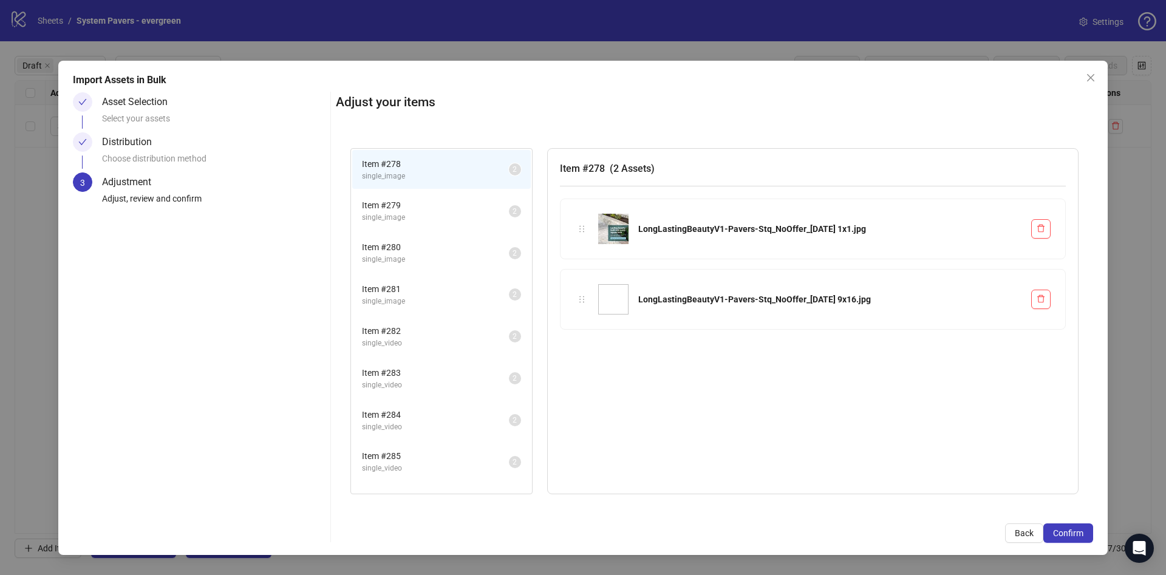
click at [1086, 538] on button "Confirm" at bounding box center [1068, 532] width 50 height 19
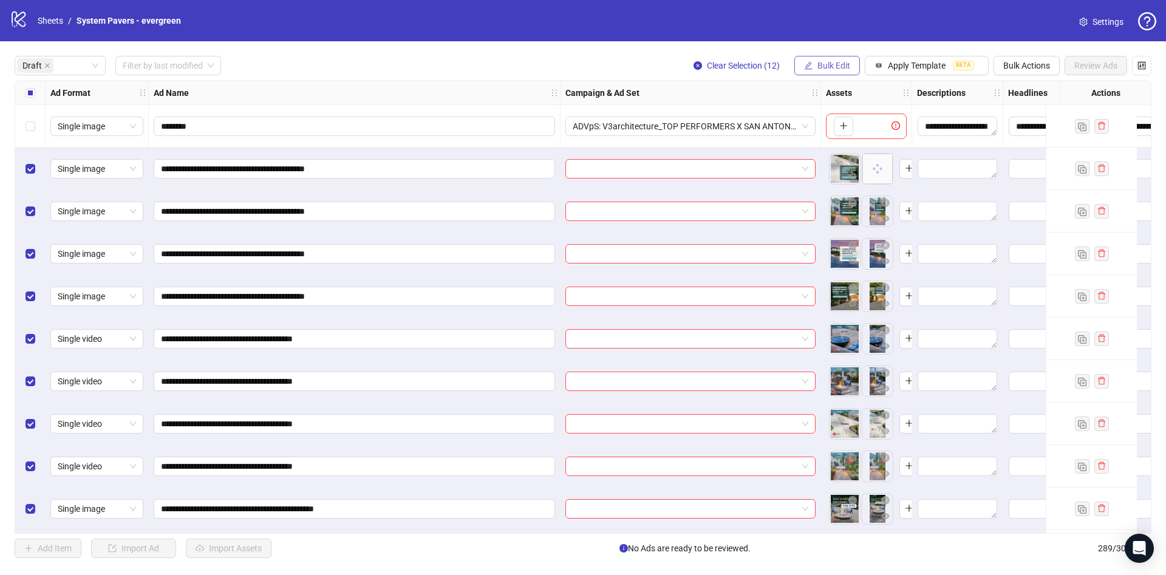
click at [829, 64] on span "Bulk Edit" at bounding box center [833, 66] width 33 height 10
click at [831, 108] on span "Name" at bounding box center [839, 109] width 72 height 13
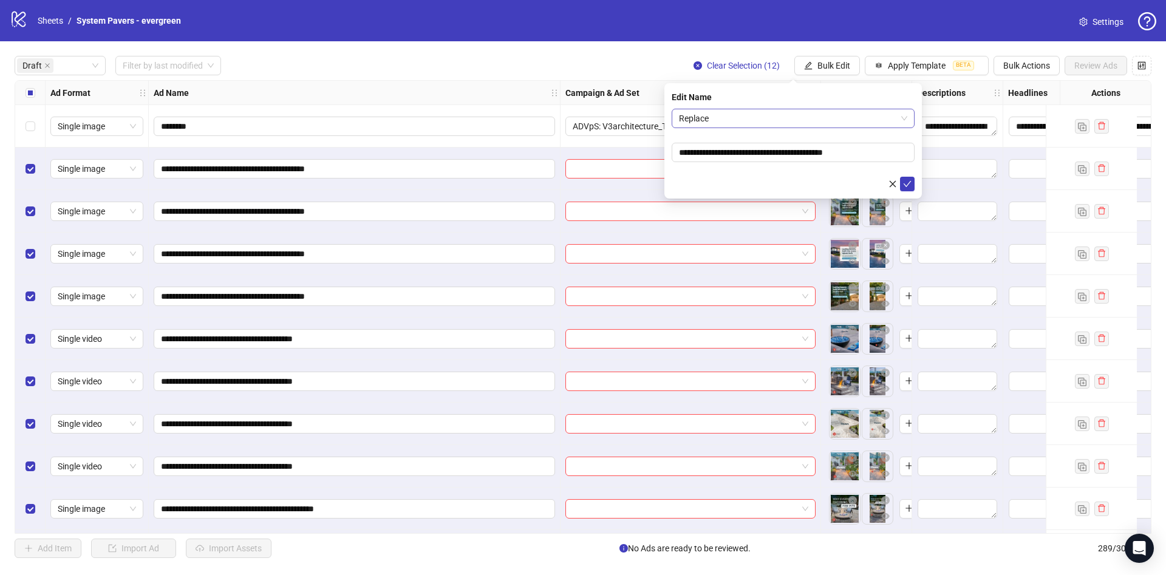
click at [802, 120] on span "Replace" at bounding box center [793, 118] width 228 height 18
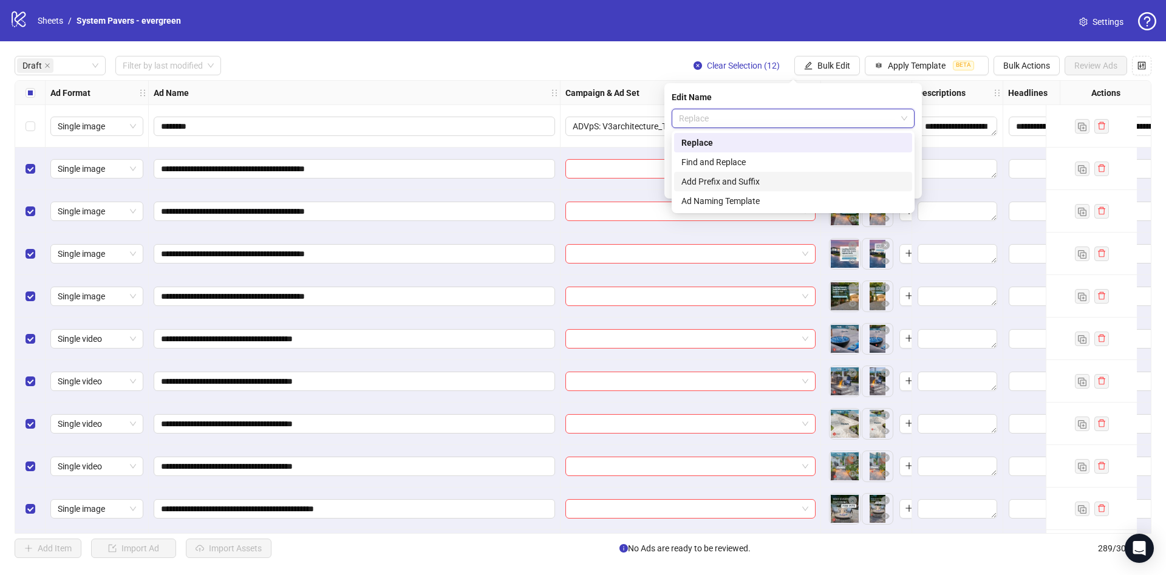
click at [761, 175] on div "Add Prefix and Suffix" at bounding box center [792, 181] width 223 height 13
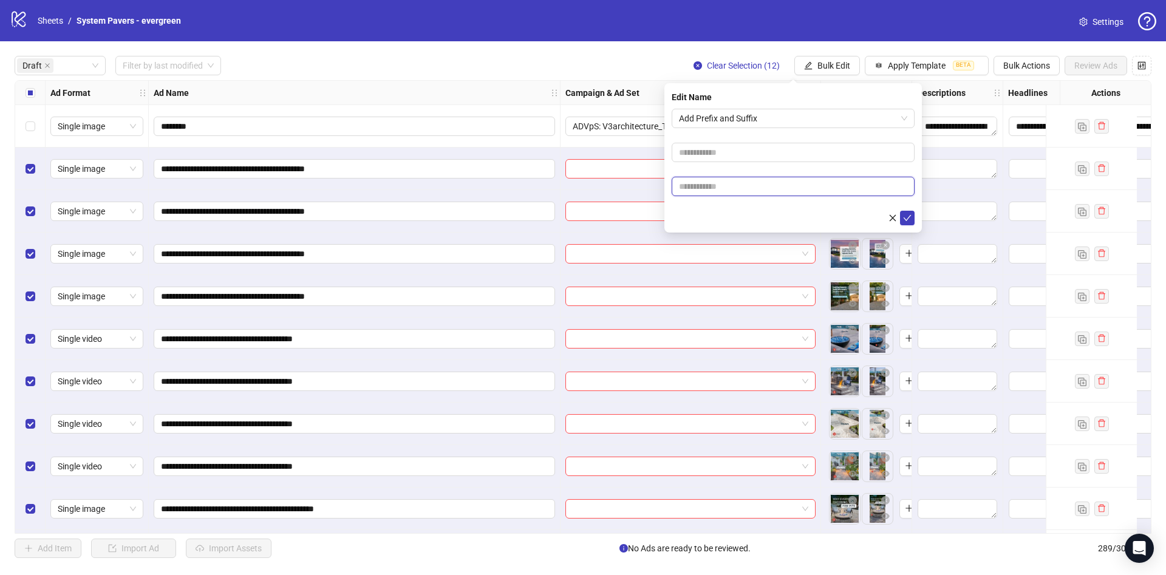
click at [709, 188] on input "text" at bounding box center [793, 186] width 243 height 19
paste input "**********"
type input "**********"
click at [712, 206] on form "**********" at bounding box center [793, 167] width 243 height 117
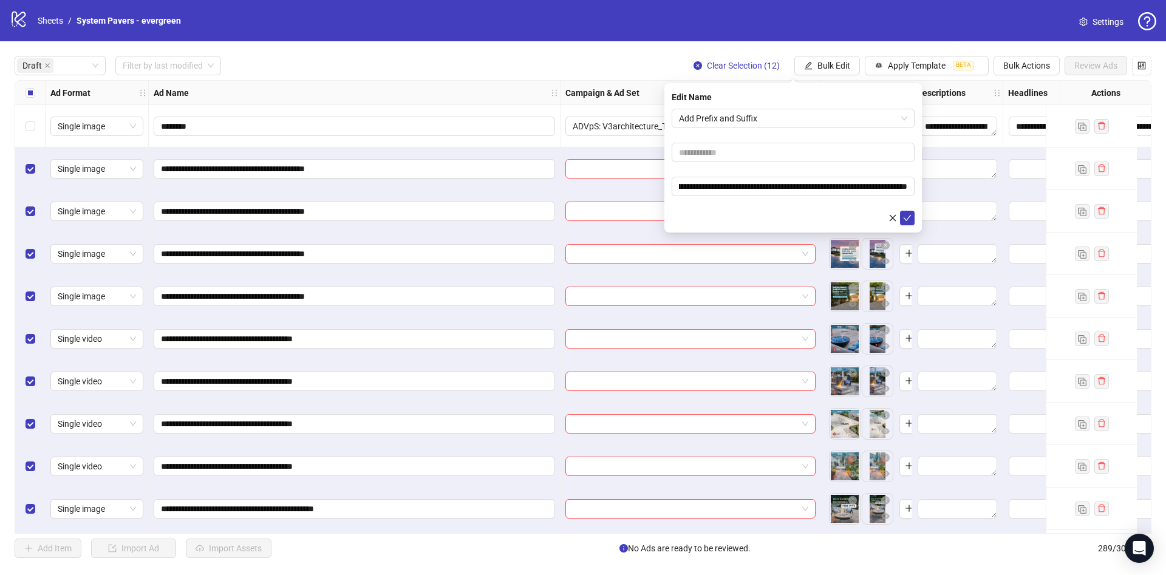
scroll to position [0, 0]
click at [919, 219] on div "**********" at bounding box center [792, 157] width 257 height 149
click at [914, 218] on button "submit" at bounding box center [907, 218] width 15 height 15
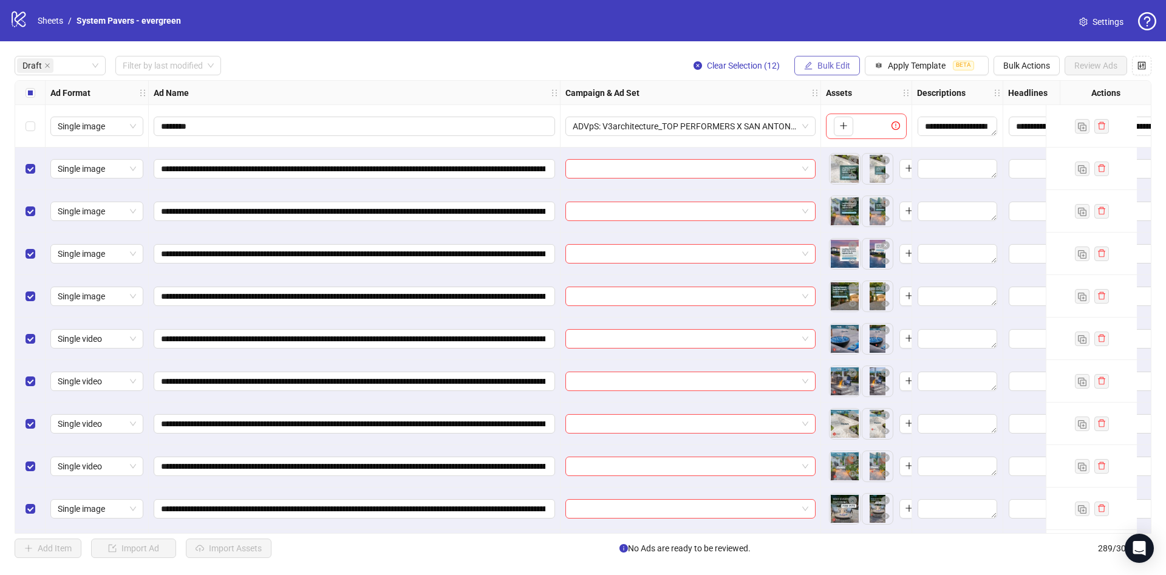
click at [816, 58] on button "Bulk Edit" at bounding box center [827, 65] width 66 height 19
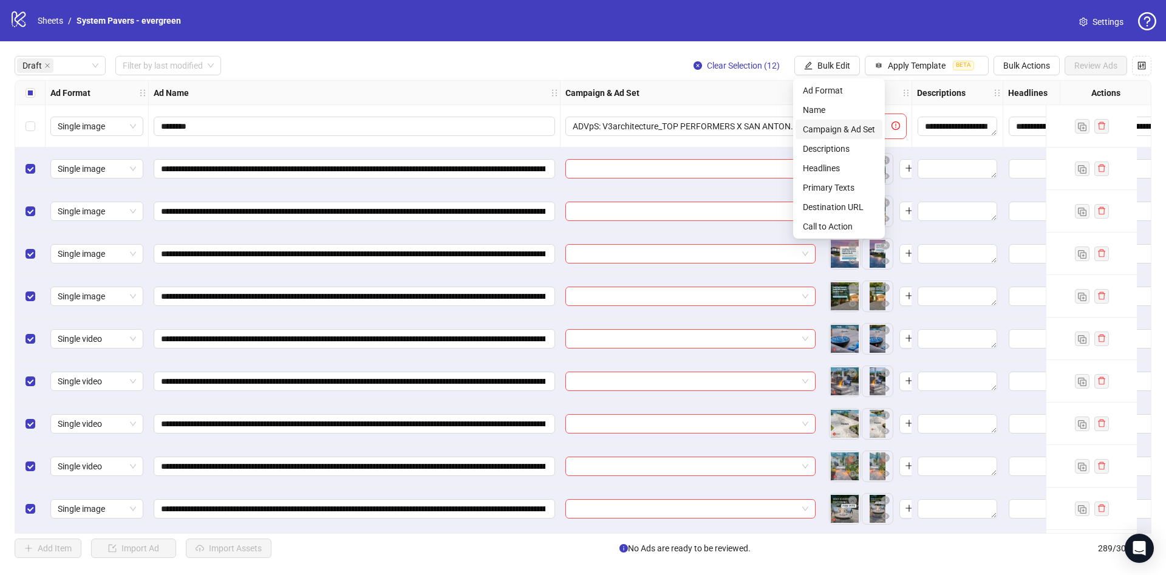
click at [824, 127] on span "Campaign & Ad Set" at bounding box center [839, 129] width 72 height 13
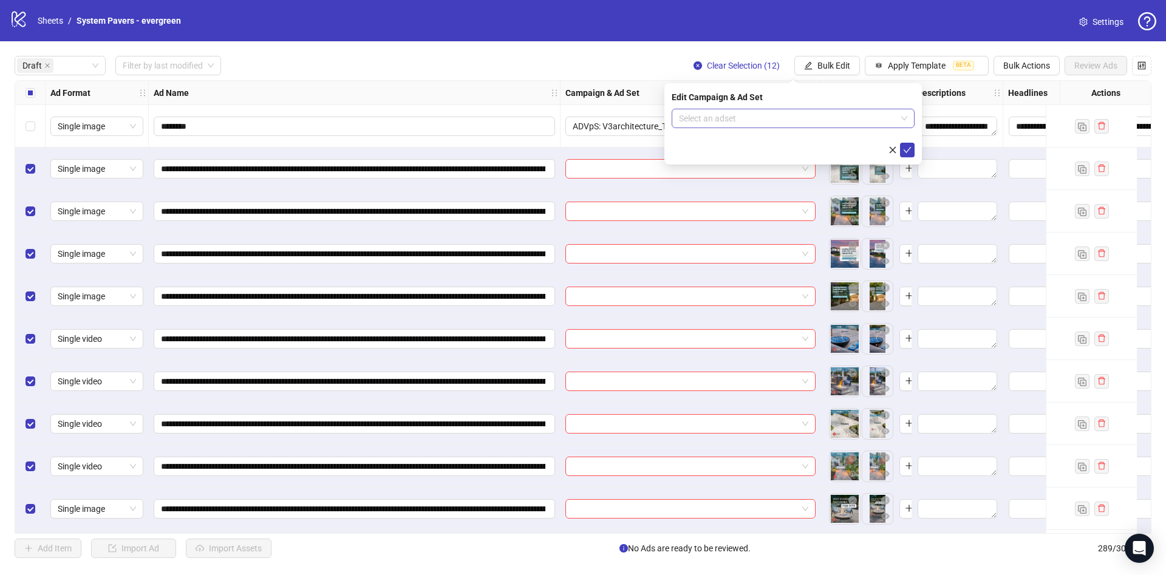
click at [771, 118] on input "search" at bounding box center [787, 118] width 217 height 18
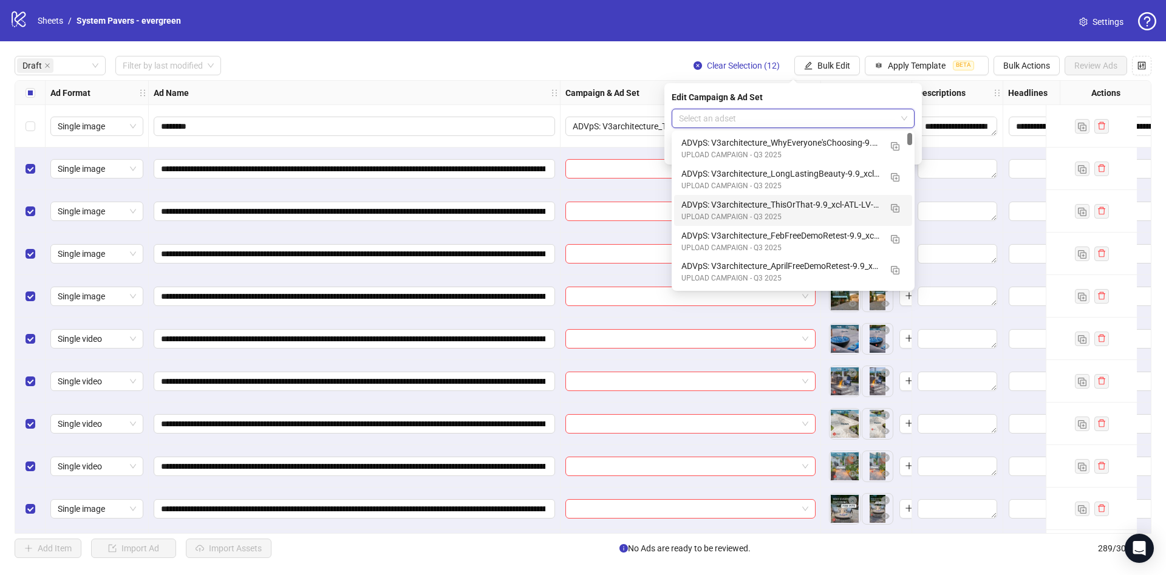
click at [31, 85] on div "Select all rows" at bounding box center [30, 93] width 30 height 24
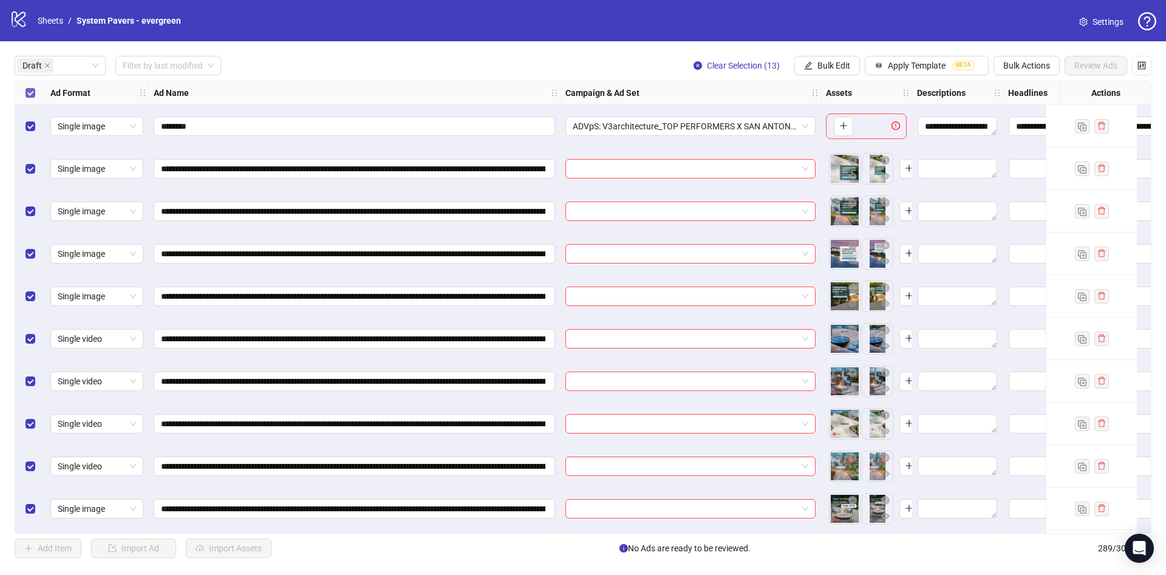
click at [31, 98] on label "Select all rows" at bounding box center [31, 92] width 10 height 13
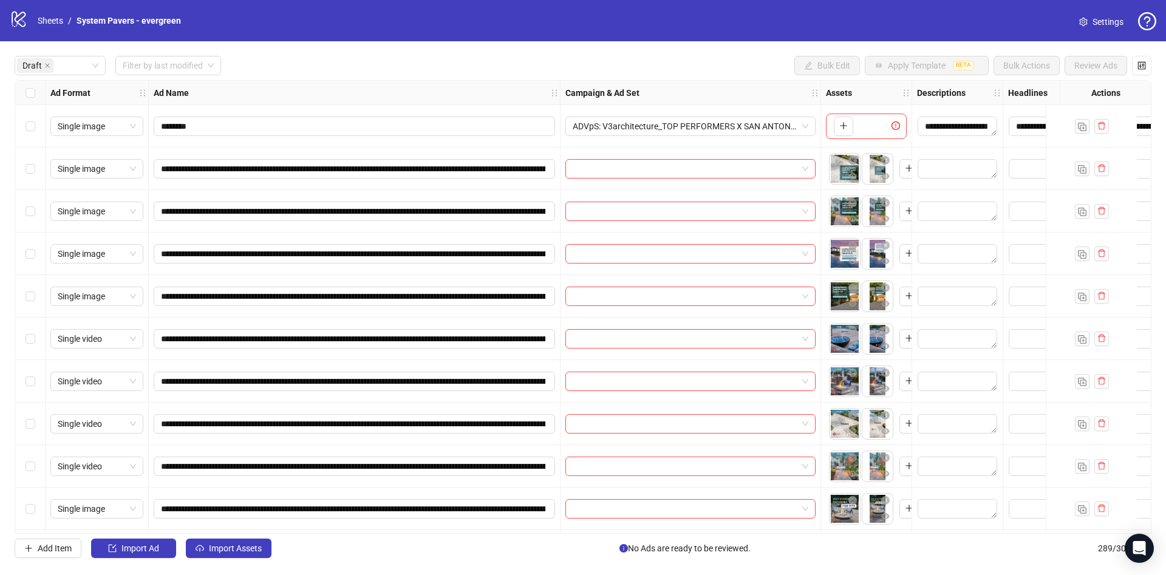
click at [37, 100] on div "Select all rows" at bounding box center [30, 93] width 30 height 24
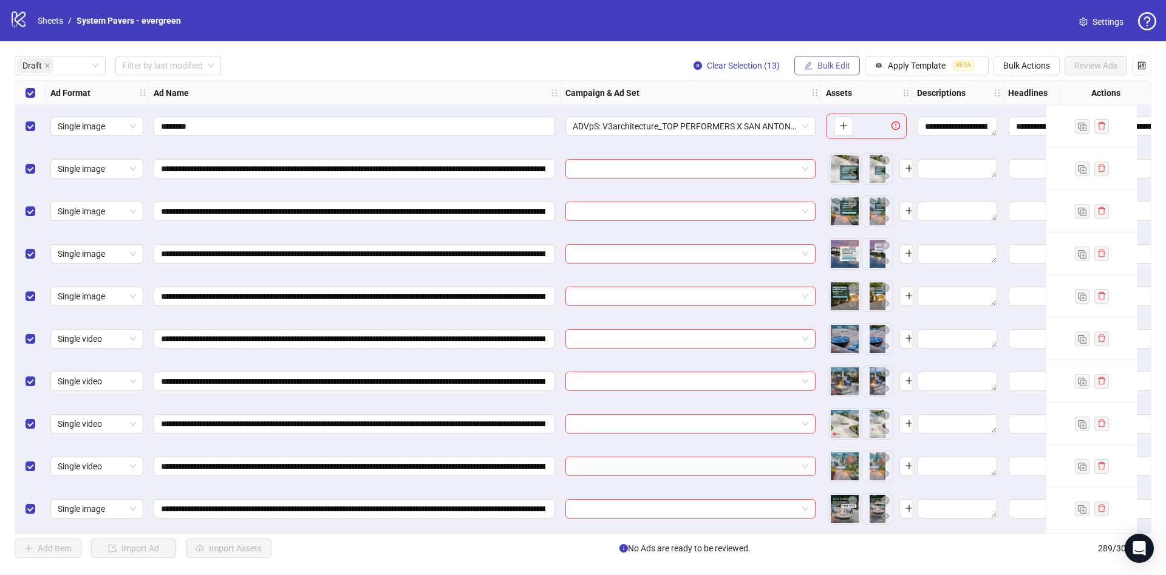
click at [828, 65] on span "Bulk Edit" at bounding box center [833, 66] width 33 height 10
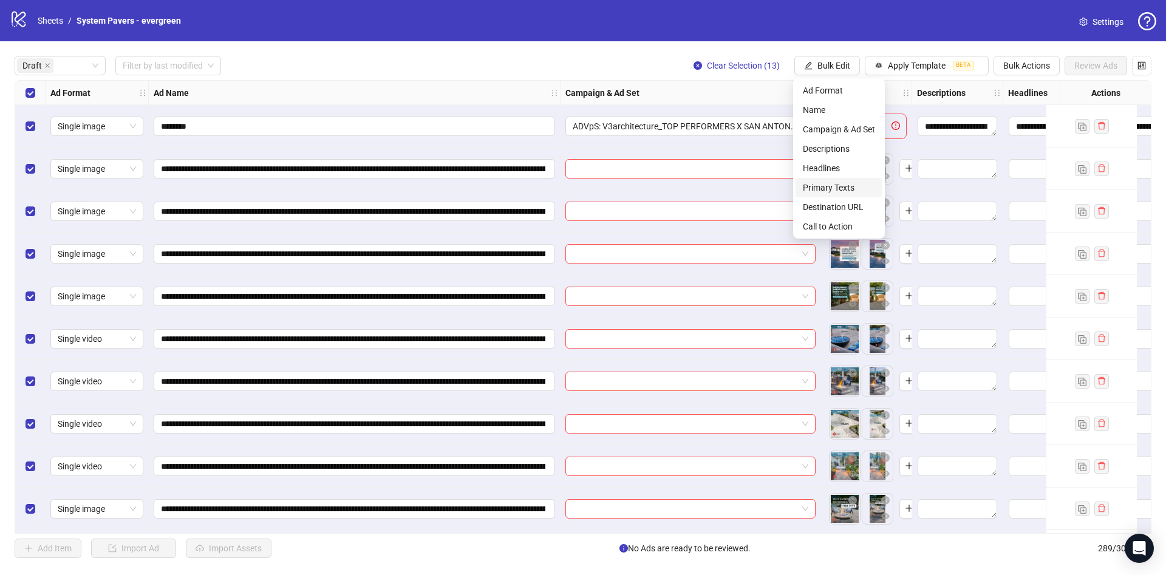
click at [841, 193] on span "Primary Texts" at bounding box center [839, 187] width 72 height 13
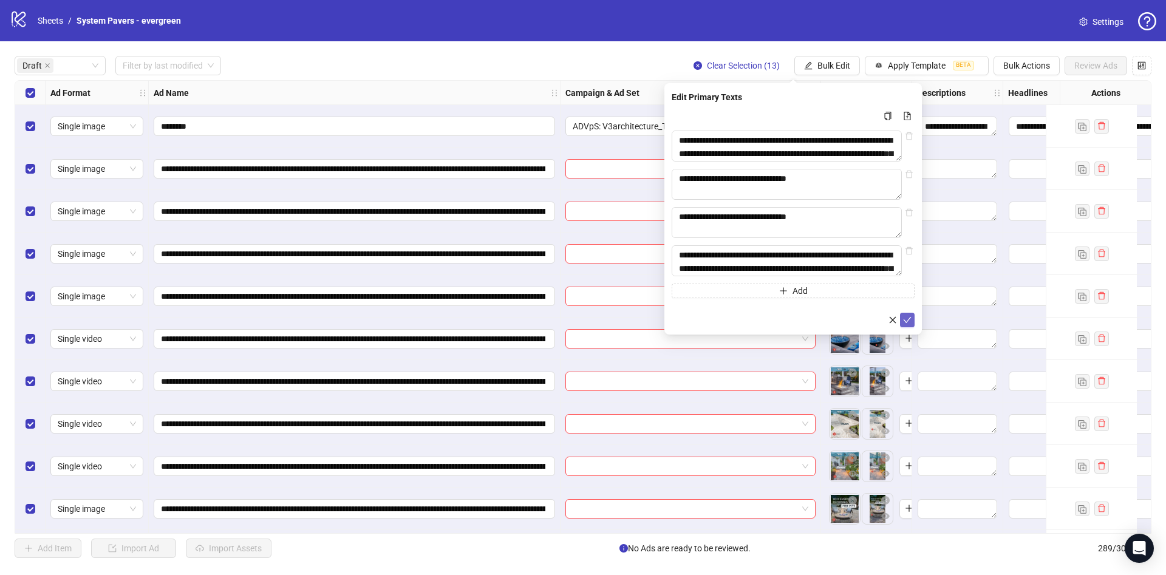
click at [912, 327] on button "submit" at bounding box center [907, 320] width 15 height 15
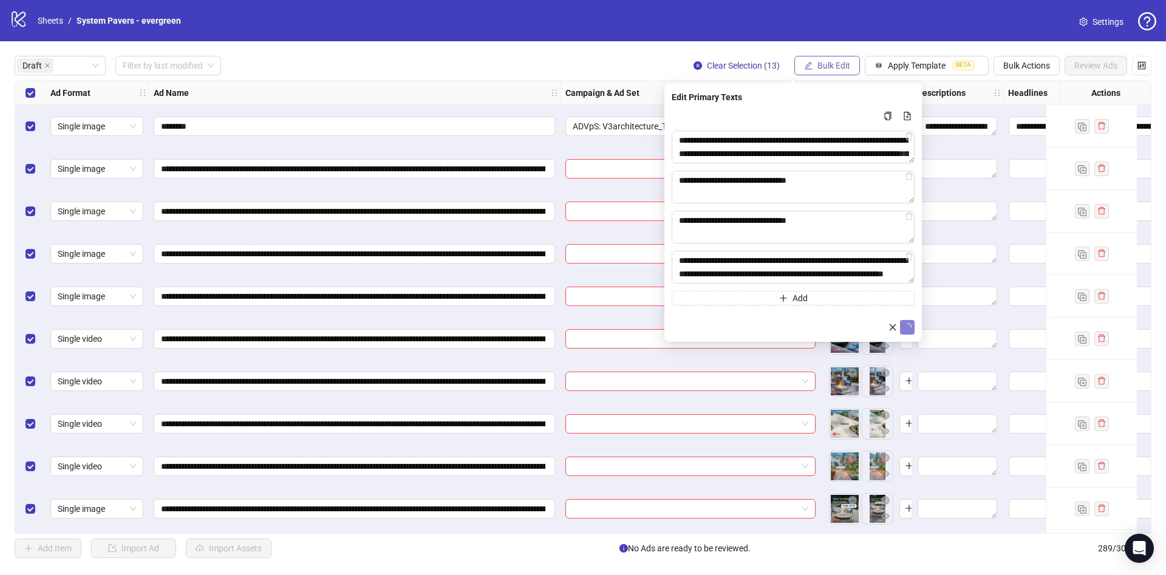
click at [836, 68] on span "Bulk Edit" at bounding box center [833, 66] width 33 height 10
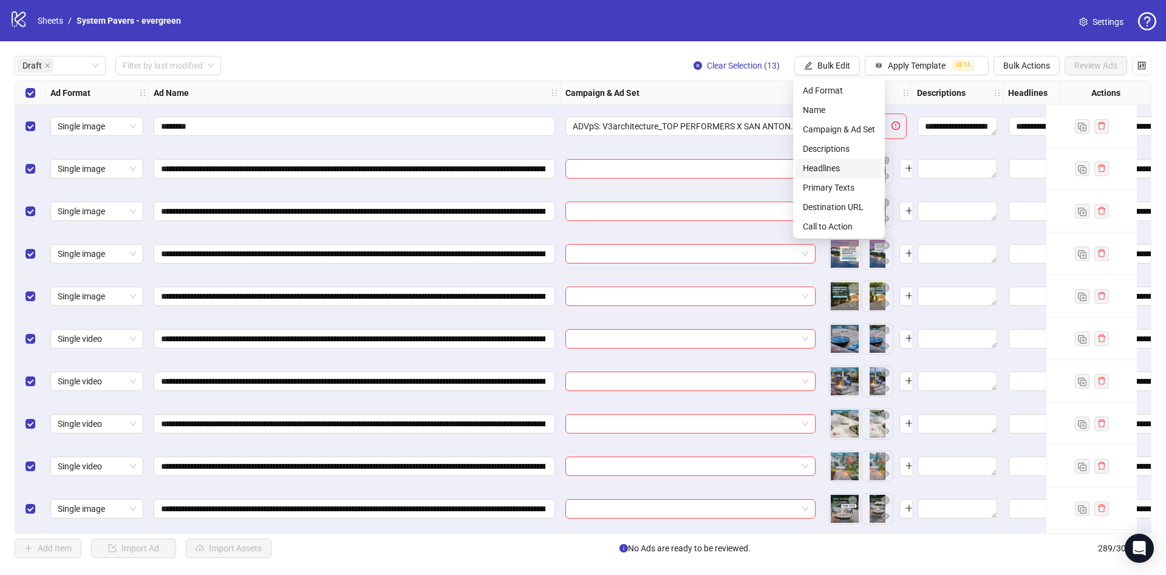
click at [853, 166] on span "Headlines" at bounding box center [839, 168] width 72 height 13
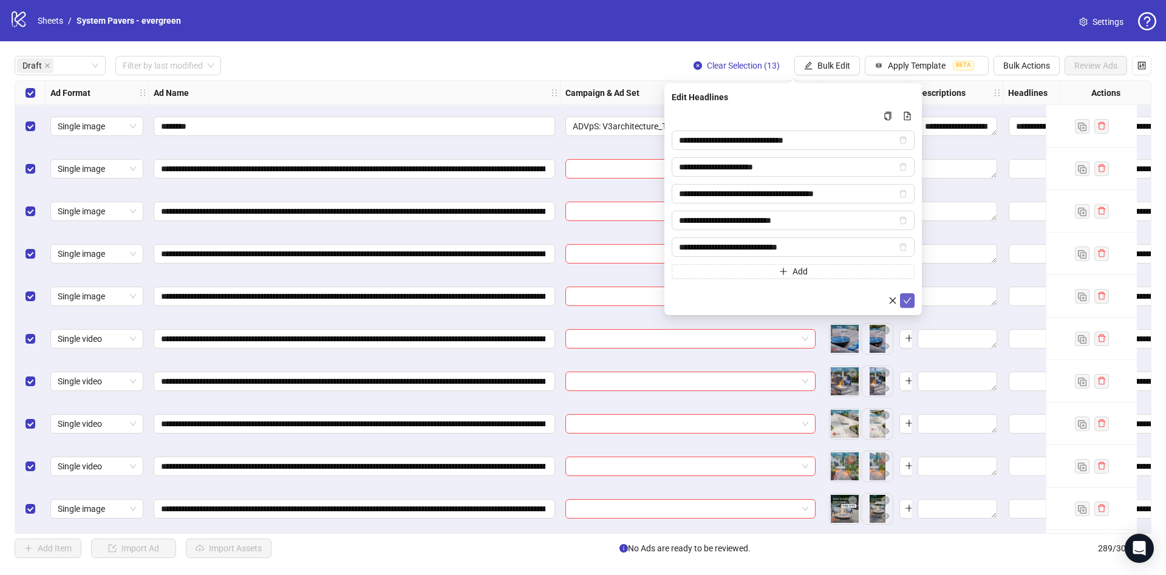
click at [912, 296] on button "submit" at bounding box center [907, 300] width 15 height 15
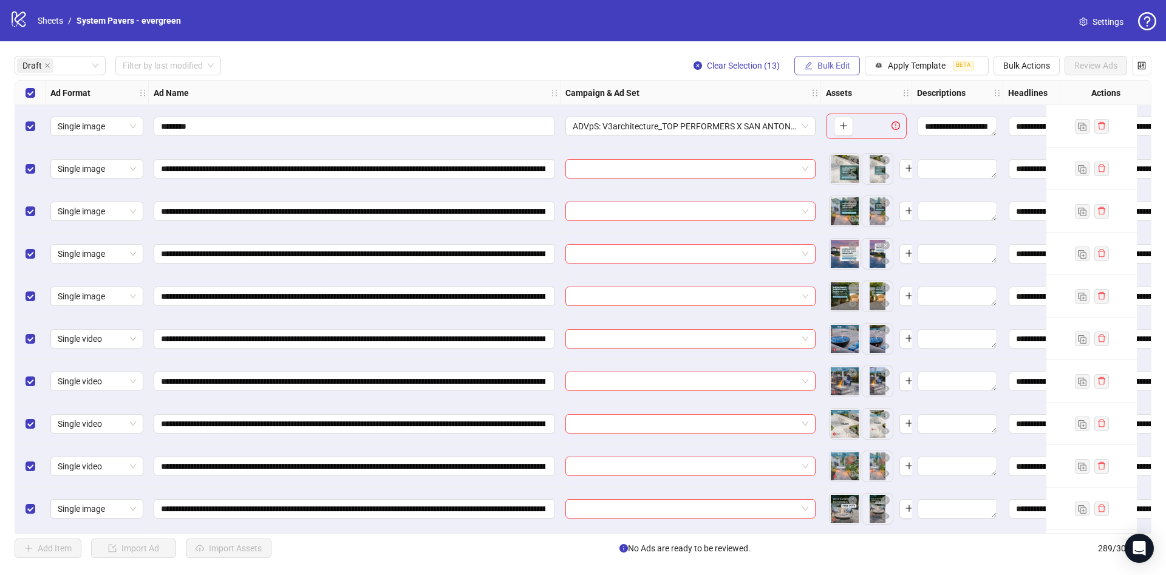
click at [840, 68] on span "Bulk Edit" at bounding box center [833, 66] width 33 height 10
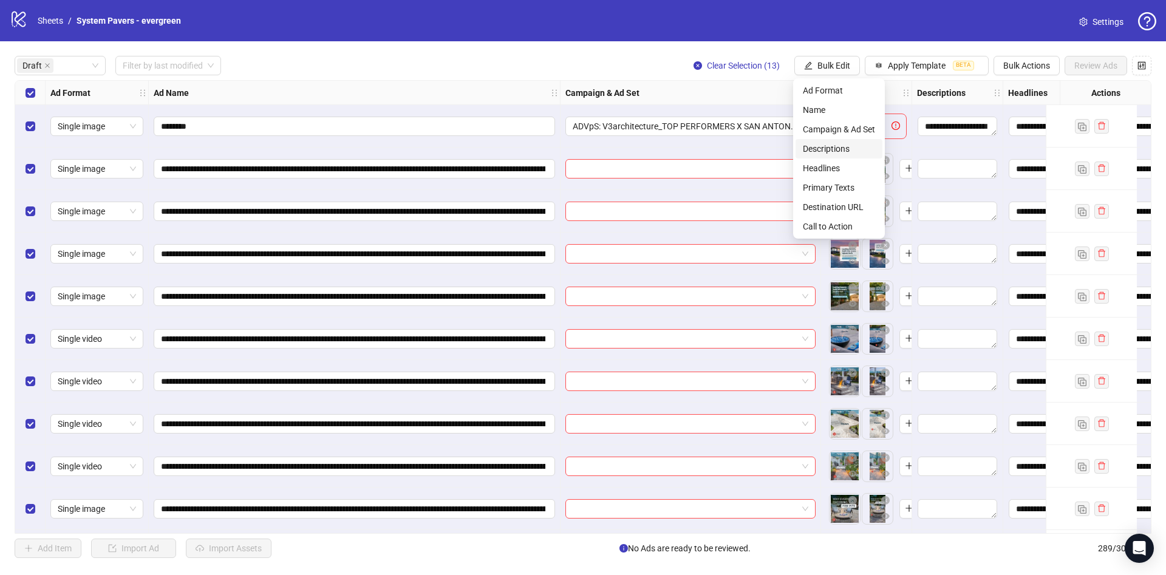
click at [840, 146] on span "Descriptions" at bounding box center [839, 148] width 72 height 13
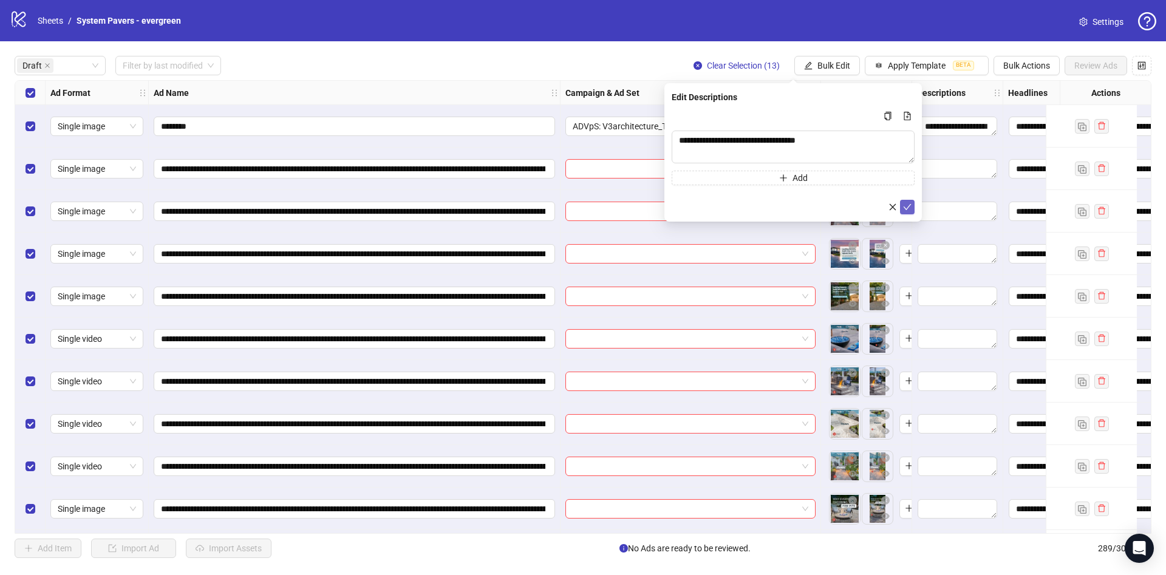
click at [912, 210] on button "submit" at bounding box center [907, 207] width 15 height 15
click at [841, 70] on span "Bulk Edit" at bounding box center [833, 66] width 33 height 10
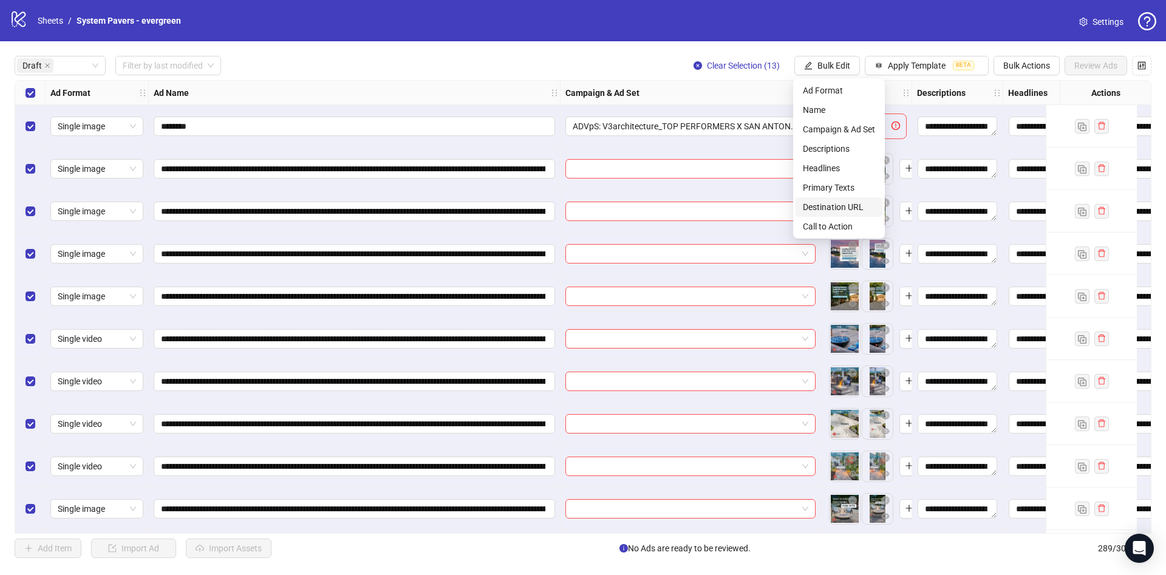
click at [851, 213] on span "Destination URL" at bounding box center [839, 206] width 72 height 13
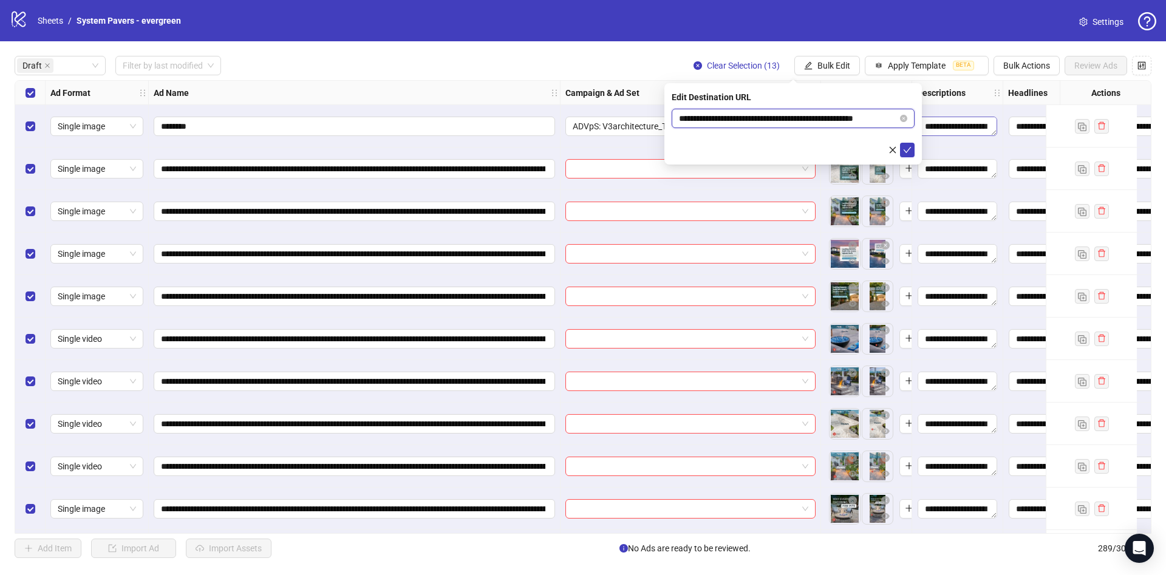
scroll to position [0, 18]
drag, startPoint x: 831, startPoint y: 117, endPoint x: 947, endPoint y: 124, distance: 116.2
click at [963, 120] on body "**********" at bounding box center [583, 287] width 1166 height 575
click at [904, 148] on icon "check" at bounding box center [907, 150] width 9 height 9
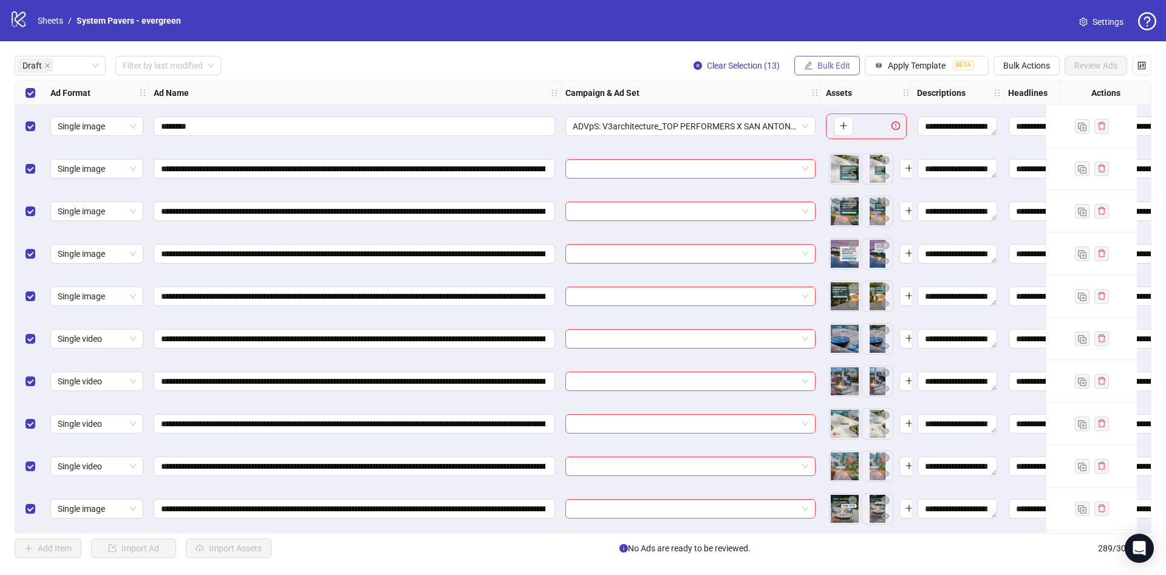
click at [830, 70] on span "Bulk Edit" at bounding box center [833, 66] width 33 height 10
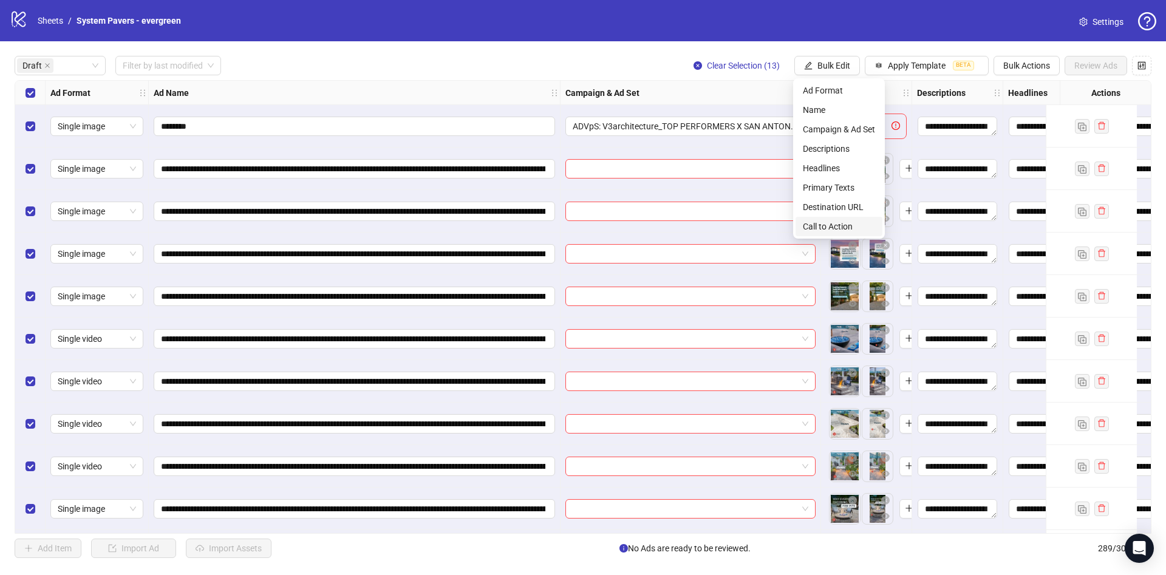
click at [834, 217] on li "Call to Action" at bounding box center [839, 226] width 87 height 19
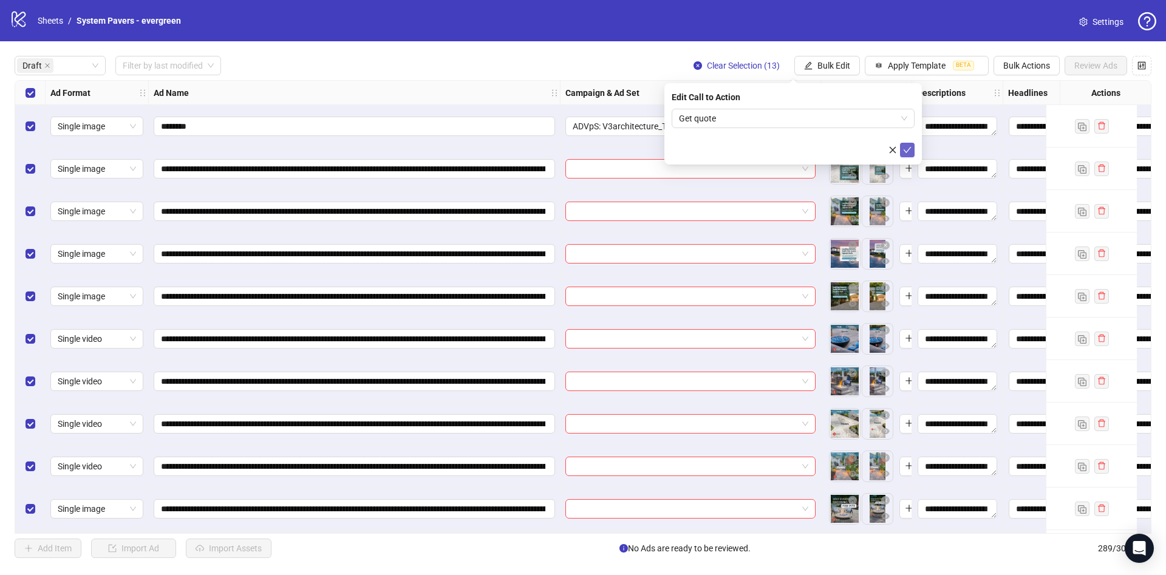
click at [903, 148] on icon "check" at bounding box center [907, 150] width 9 height 9
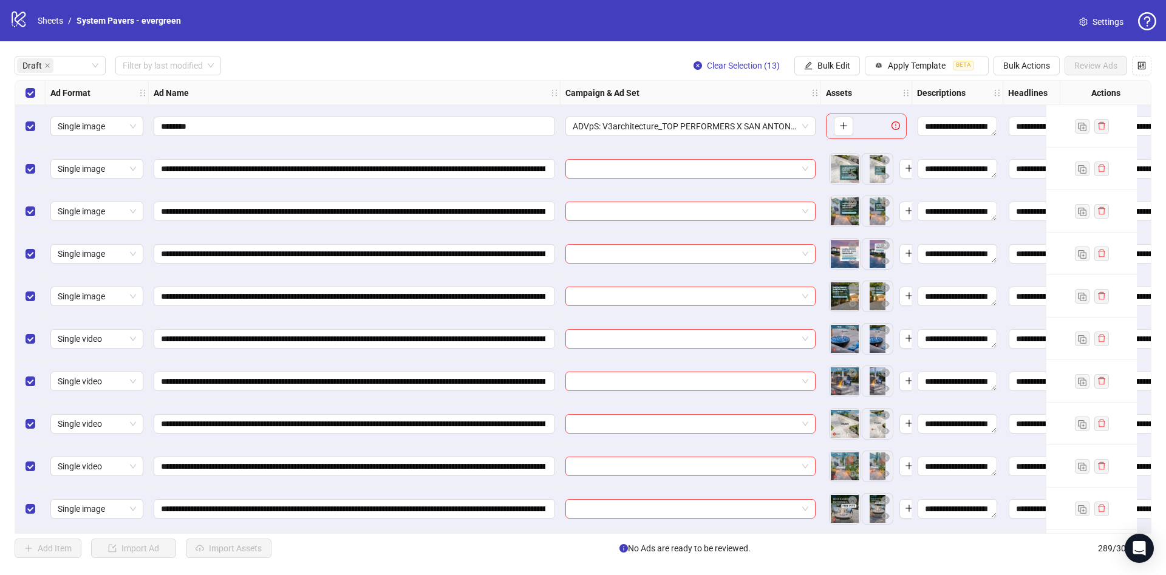
click at [41, 125] on div "Select row 1" at bounding box center [30, 126] width 30 height 43
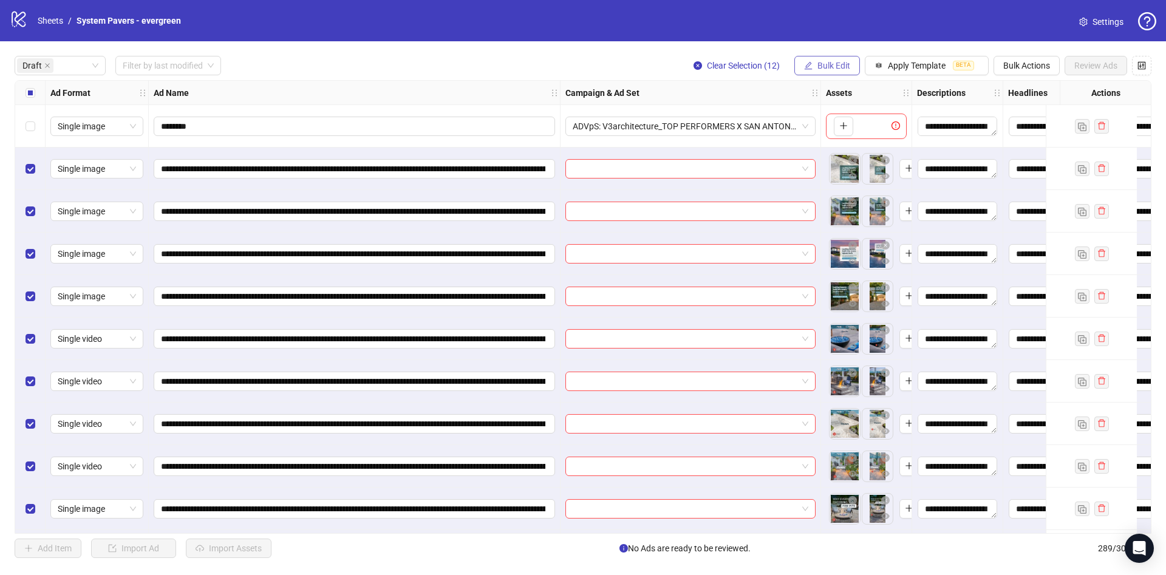
drag, startPoint x: 824, startPoint y: 59, endPoint x: 825, endPoint y: 68, distance: 9.2
click at [824, 60] on button "Bulk Edit" at bounding box center [827, 65] width 66 height 19
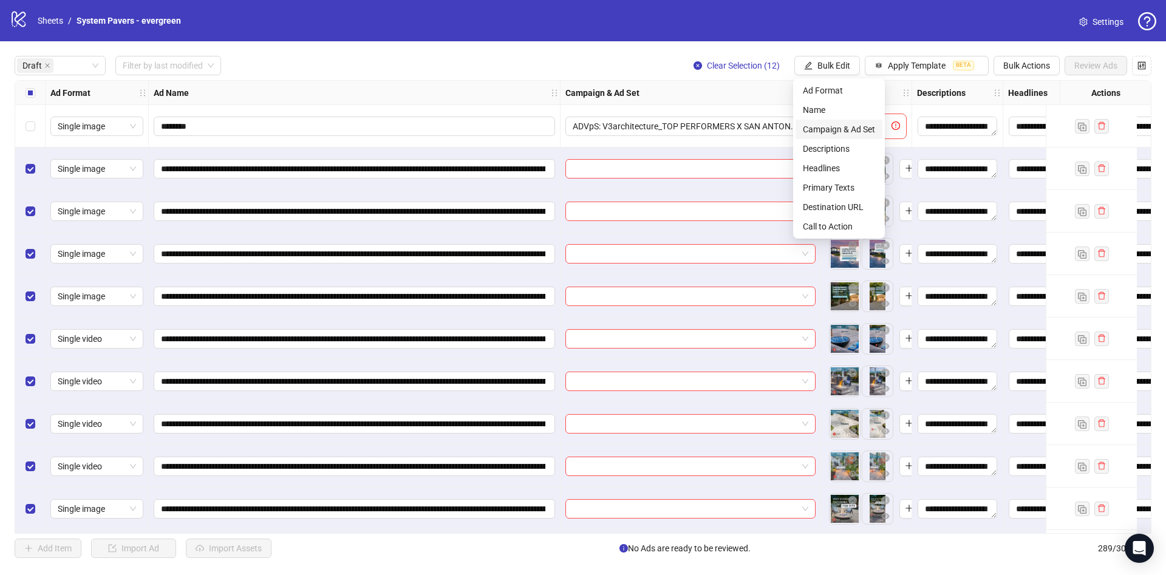
click at [848, 123] on span "Campaign & Ad Set" at bounding box center [839, 129] width 72 height 13
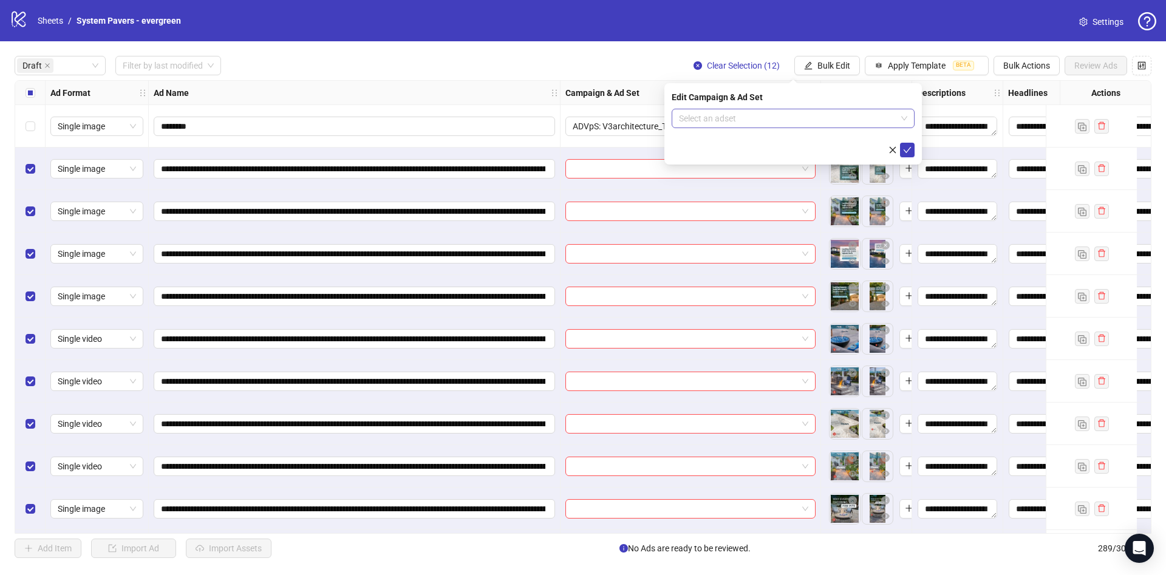
click at [825, 120] on input "search" at bounding box center [787, 118] width 217 height 18
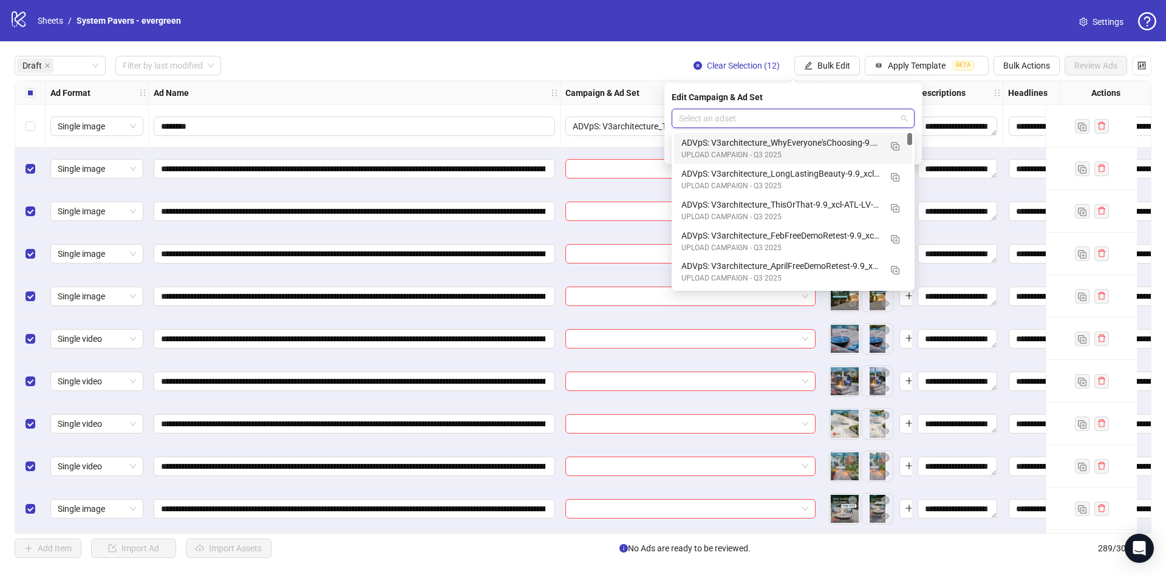
click at [24, 92] on div "Select all rows" at bounding box center [30, 93] width 30 height 24
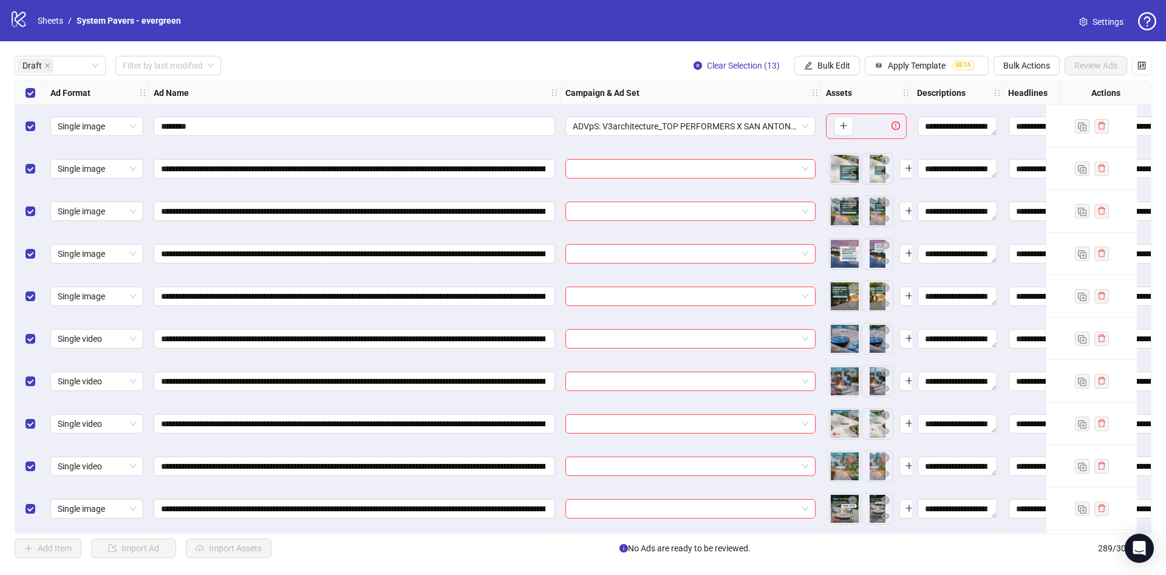
click at [24, 92] on div "Select all rows" at bounding box center [30, 93] width 30 height 24
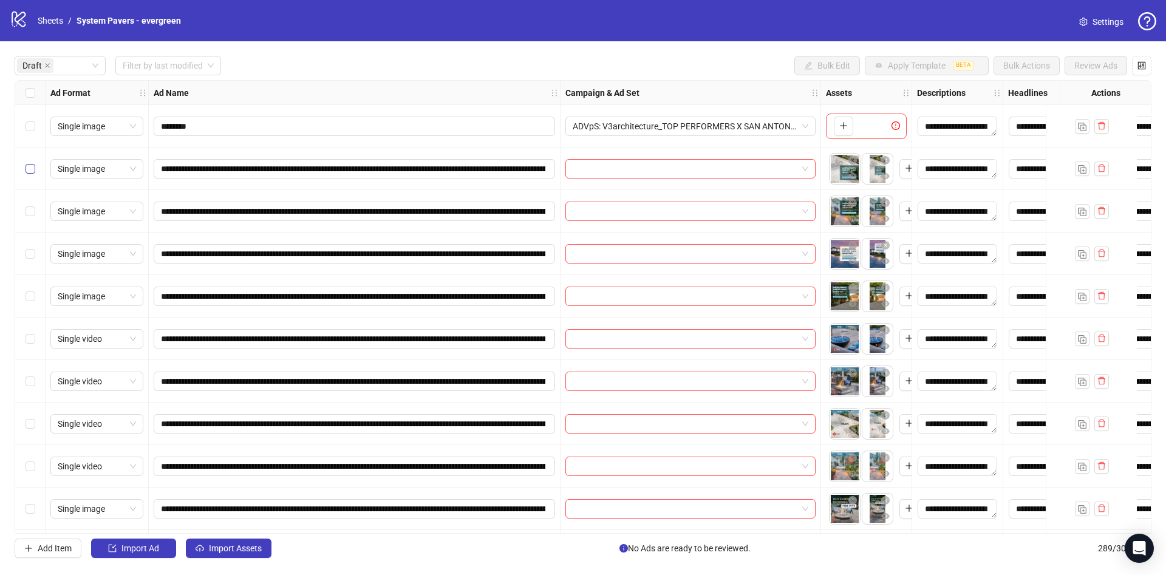
click at [33, 174] on label "Select row 2" at bounding box center [31, 168] width 10 height 13
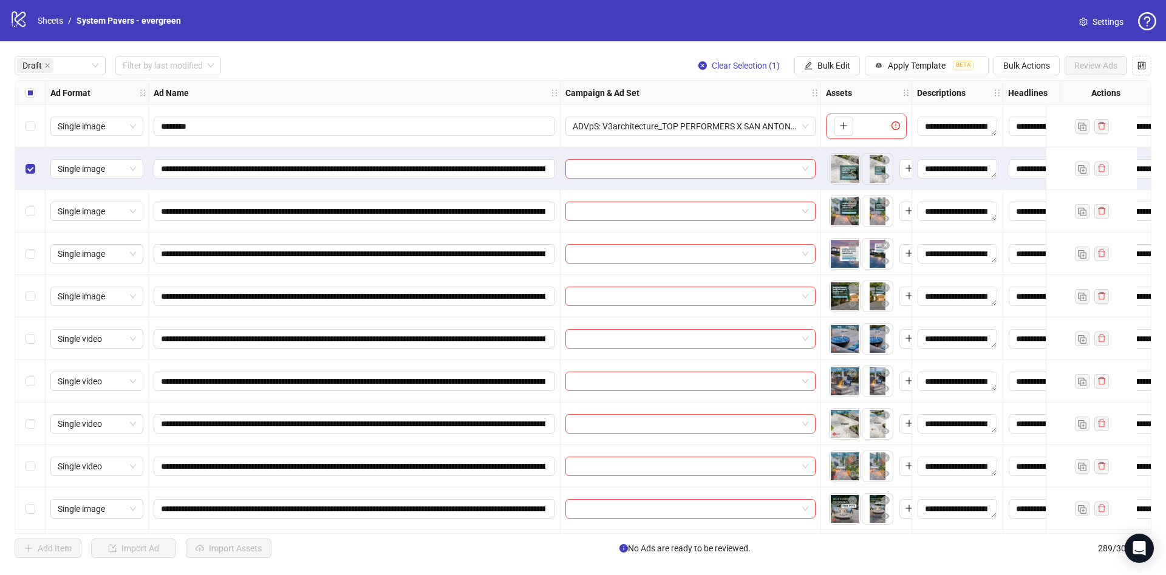
scroll to position [91, 0]
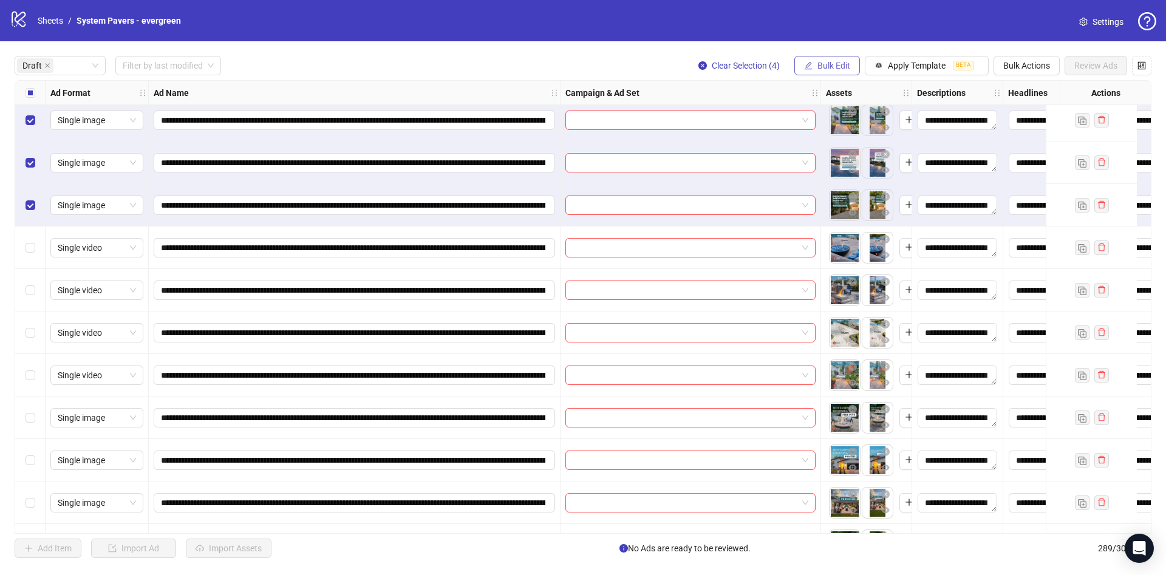
click at [822, 65] on span "Bulk Edit" at bounding box center [833, 66] width 33 height 10
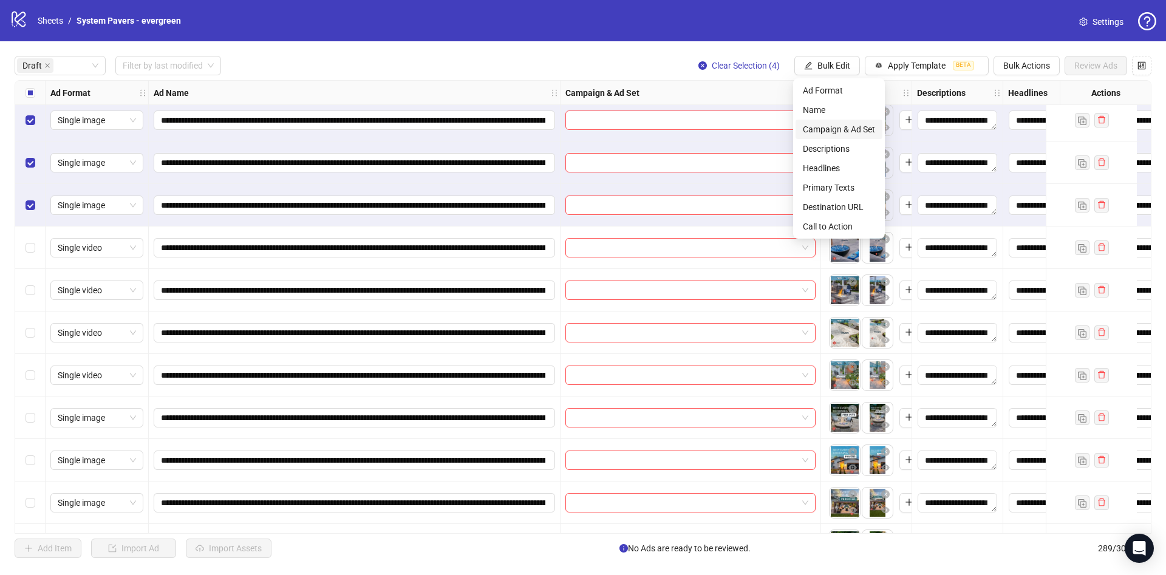
click at [873, 126] on span "Campaign & Ad Set" at bounding box center [839, 129] width 72 height 13
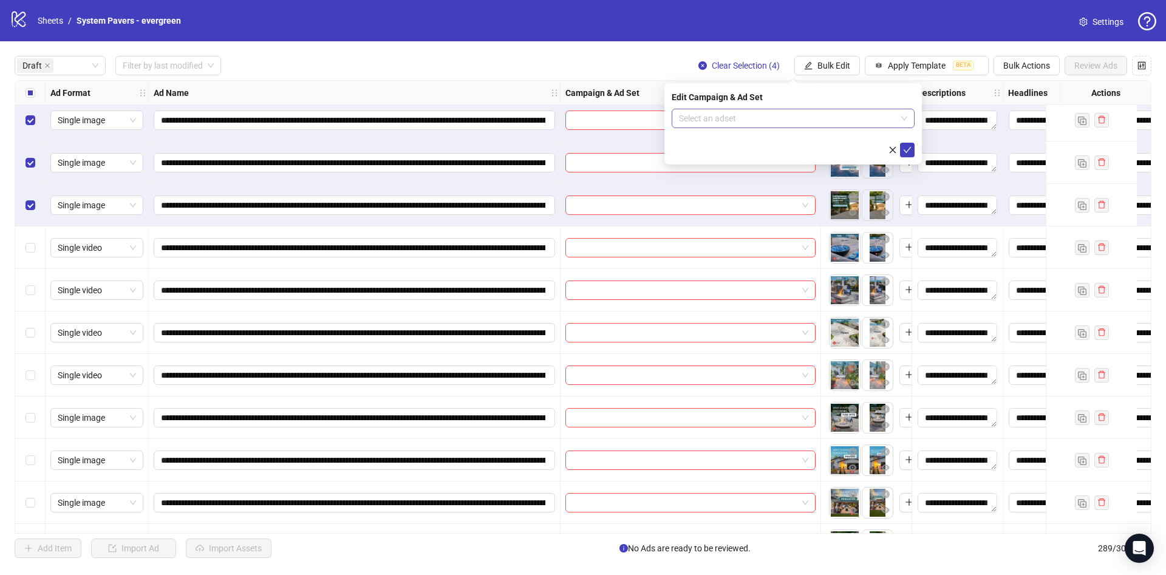
click at [780, 114] on input "search" at bounding box center [787, 118] width 217 height 18
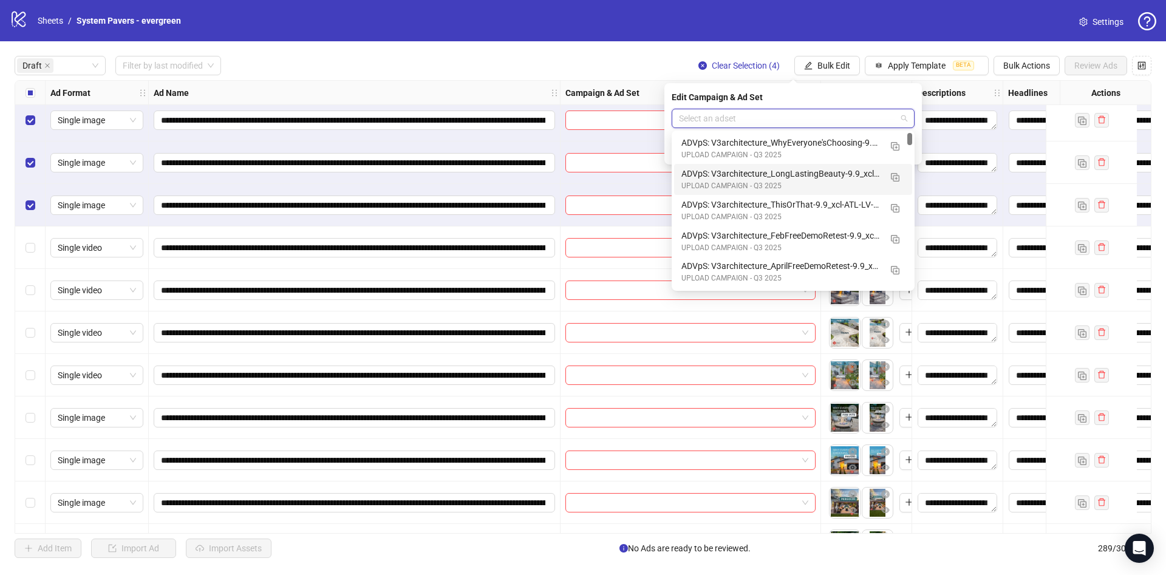
click at [791, 171] on div "ADVpS: V3architecture_LongLastingBeauty-9.9_xcl-ATL-LV-DC_AUTO_LC" at bounding box center [780, 173] width 199 height 13
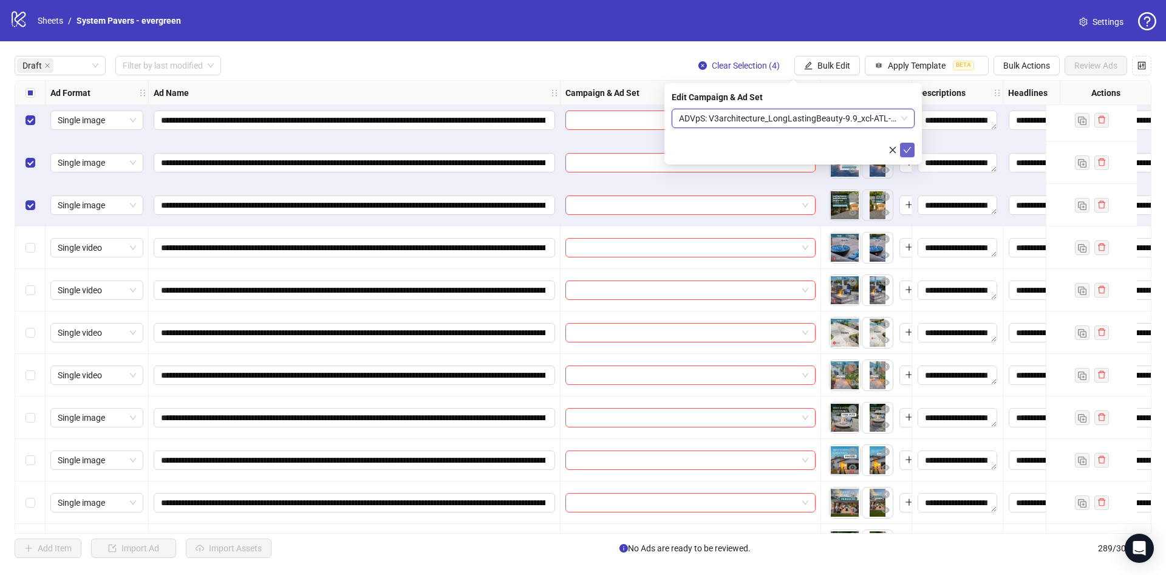
click at [909, 148] on icon "check" at bounding box center [908, 150] width 8 height 6
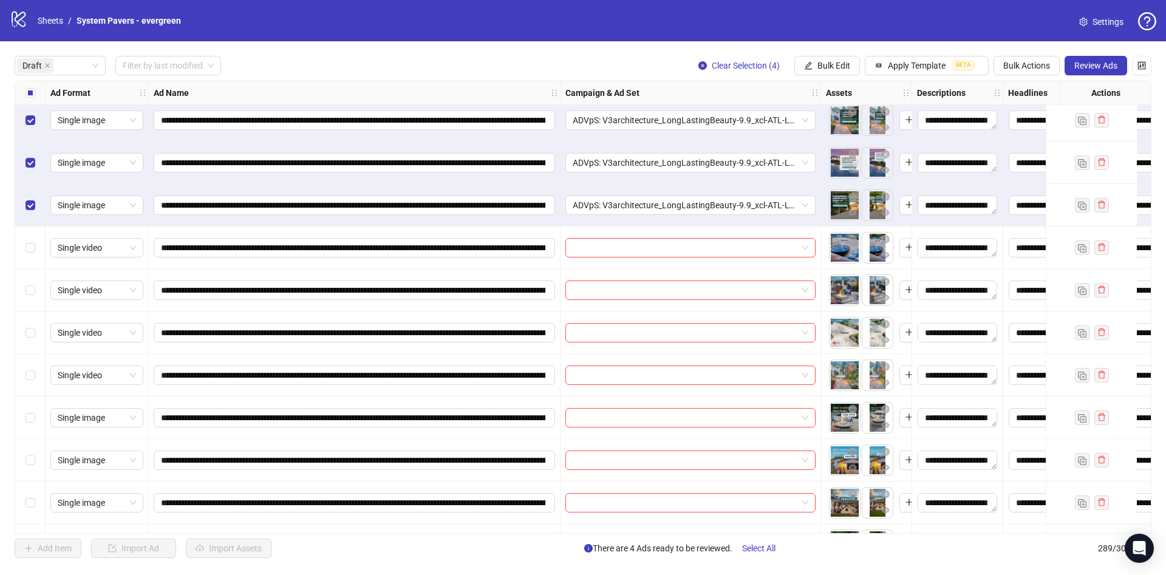
click at [32, 99] on label "Select all rows" at bounding box center [31, 92] width 10 height 13
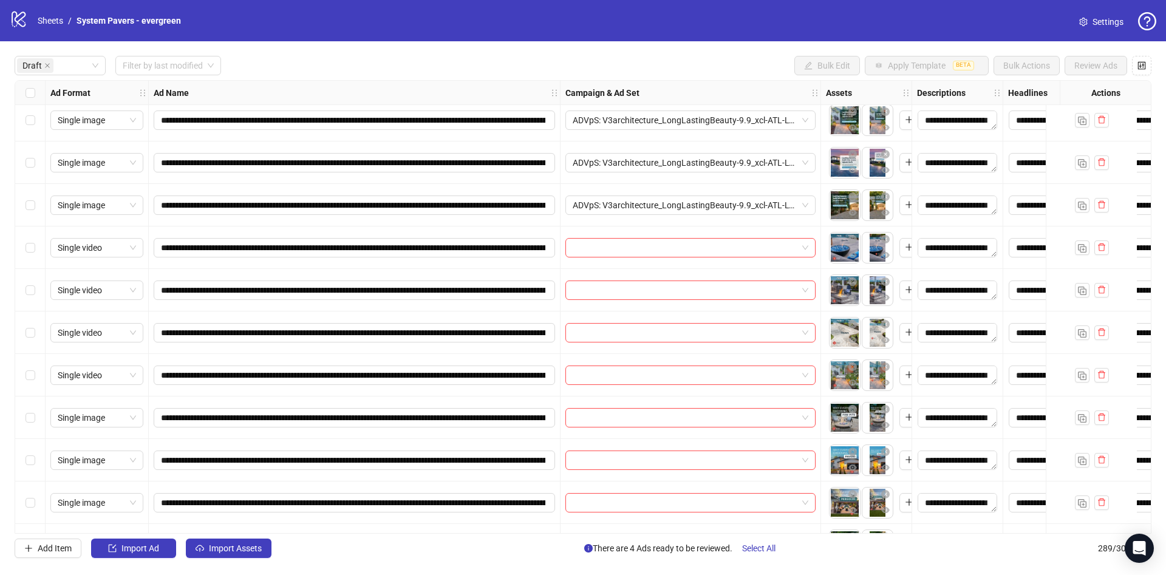
click at [32, 99] on label "Select all rows" at bounding box center [31, 92] width 10 height 13
click at [33, 254] on label "Select row 6" at bounding box center [31, 247] width 10 height 13
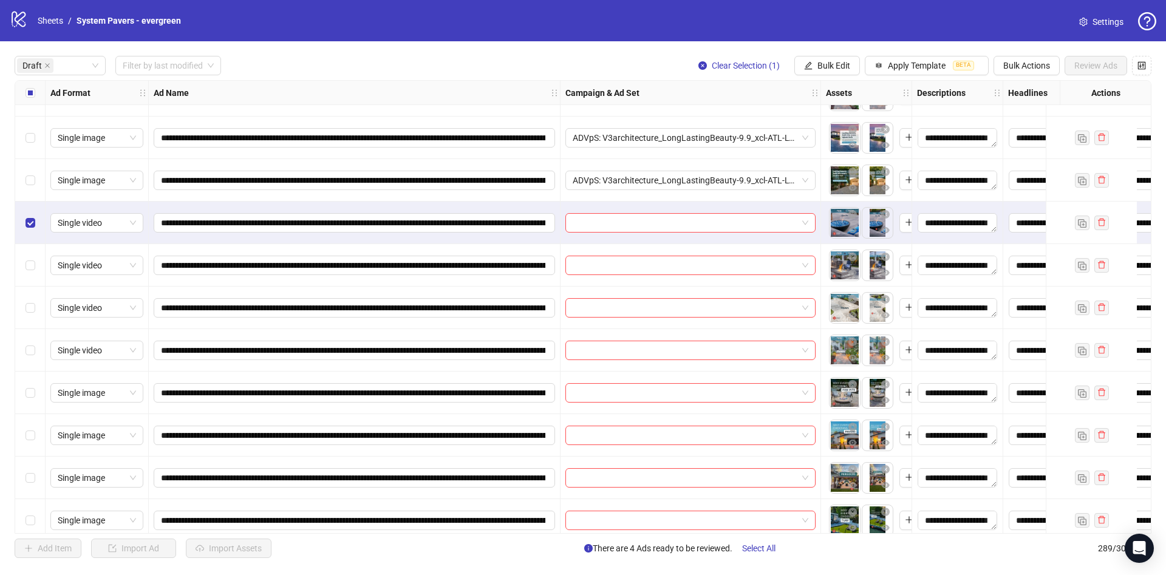
scroll to position [129, 0]
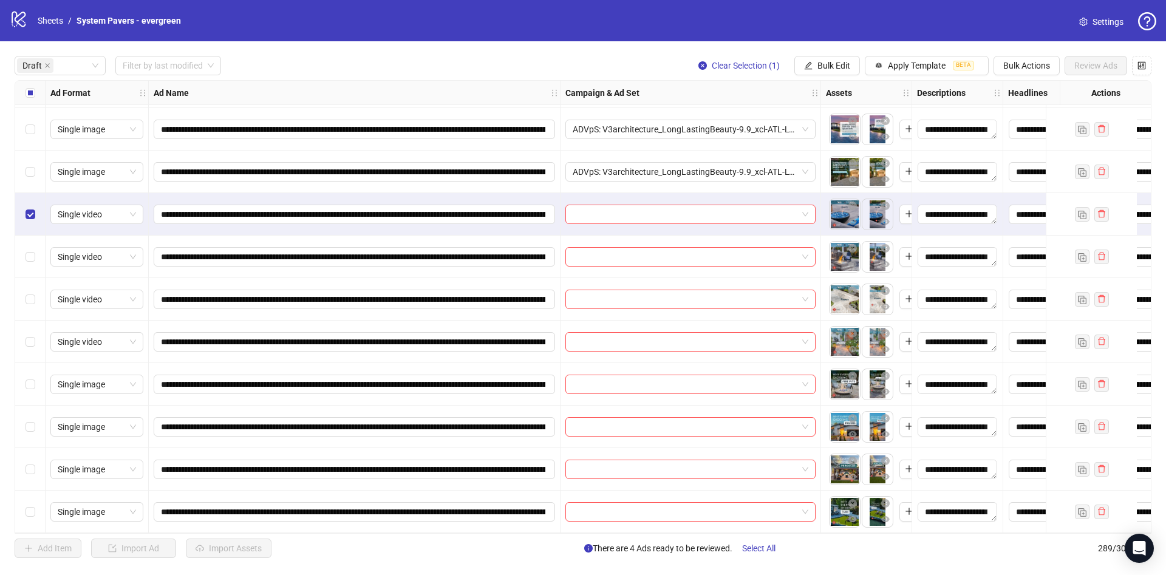
click at [41, 336] on div "Select row 9" at bounding box center [30, 342] width 30 height 43
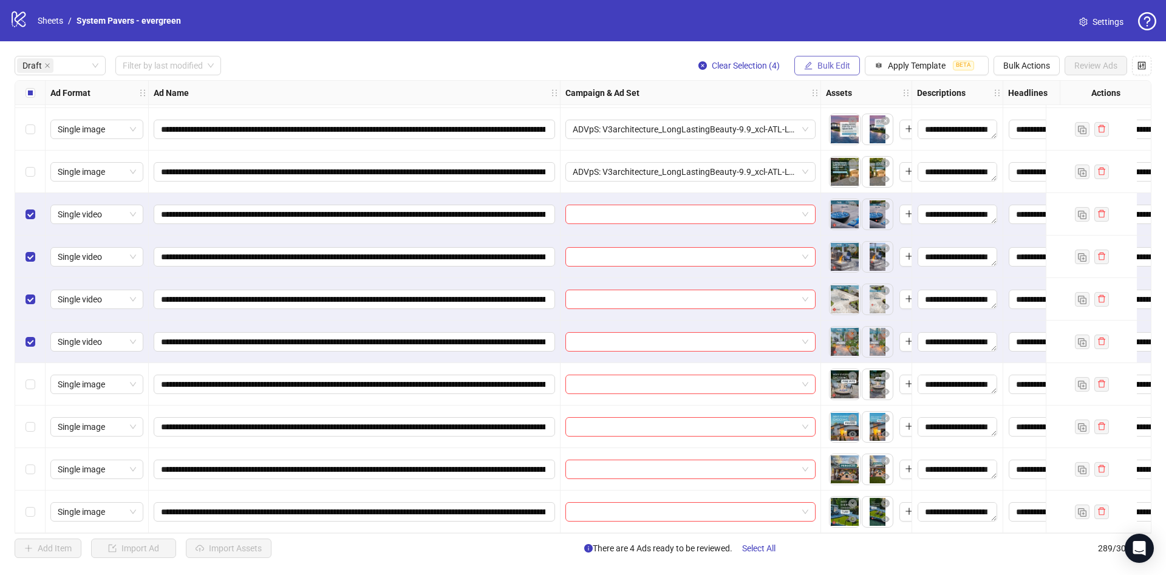
click at [822, 69] on span "Bulk Edit" at bounding box center [833, 66] width 33 height 10
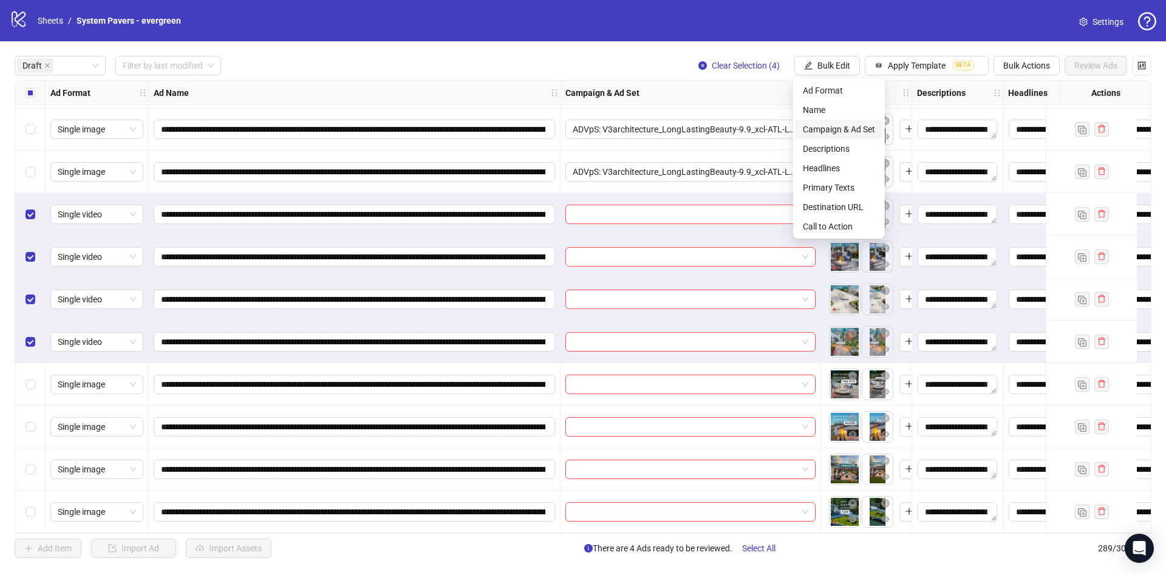
click at [843, 127] on span "Campaign & Ad Set" at bounding box center [839, 129] width 72 height 13
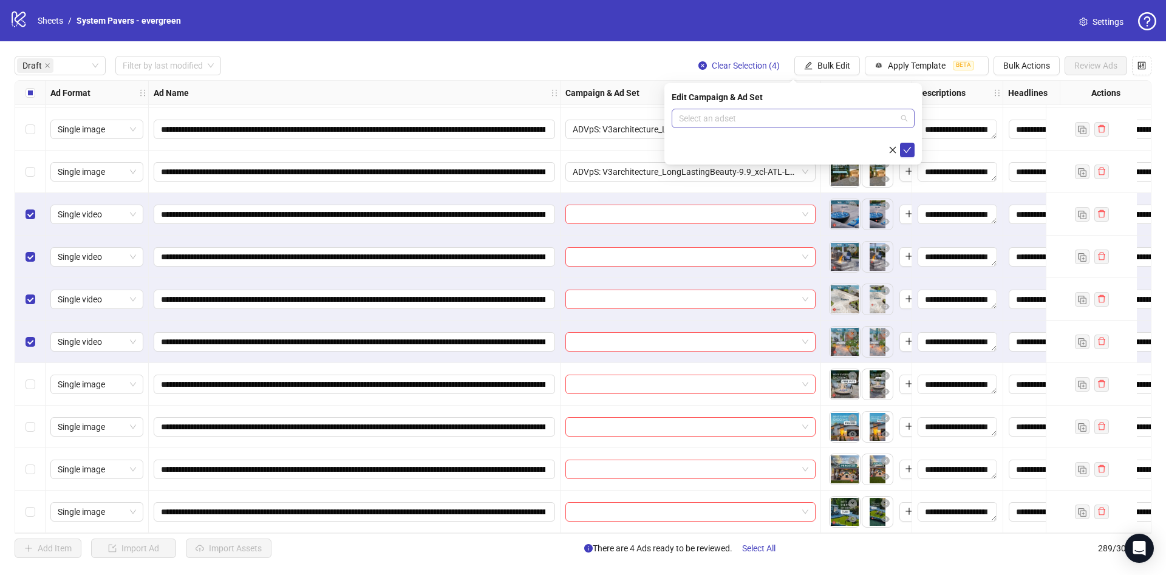
click at [833, 123] on input "search" at bounding box center [787, 118] width 217 height 18
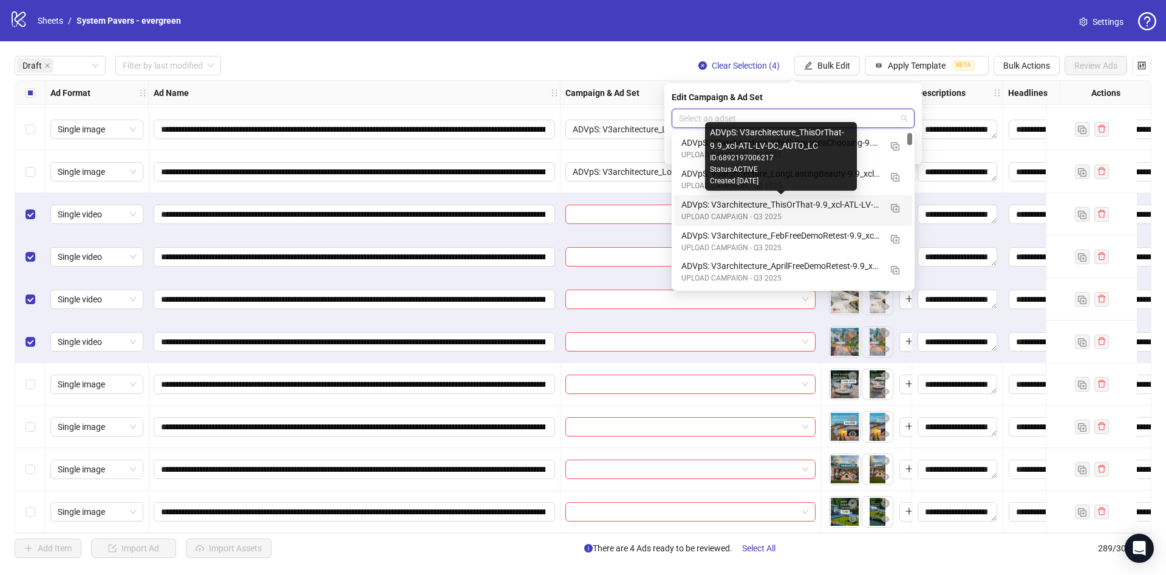
click at [814, 201] on div "ADVpS: V3architecture_ThisOrThat-9.9_xcl-ATL-LV-DC_AUTO_LC" at bounding box center [780, 204] width 199 height 13
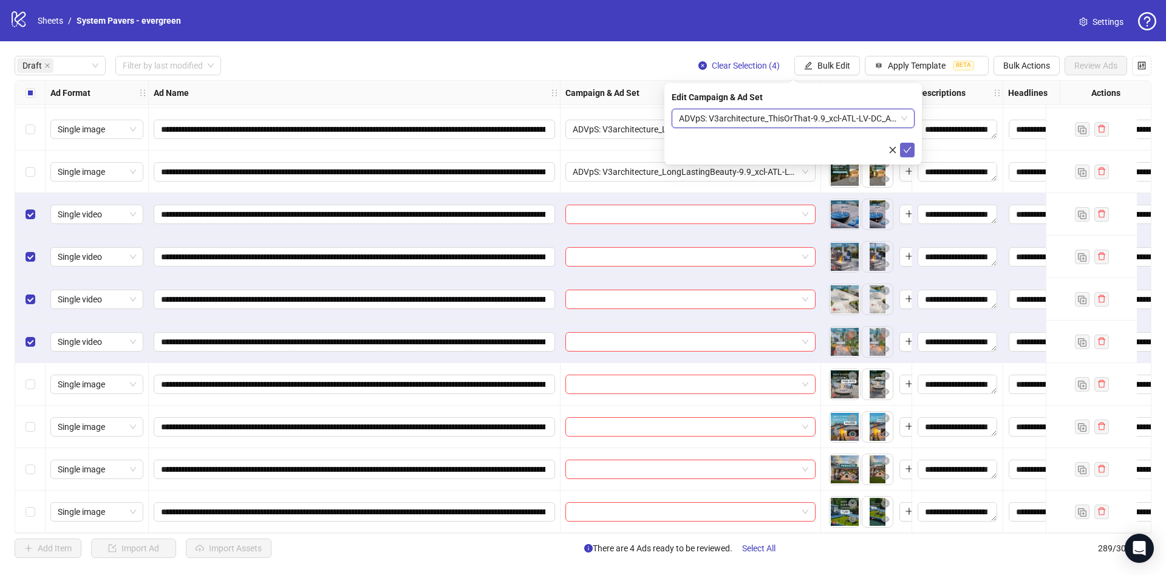
click at [910, 149] on icon "check" at bounding box center [907, 150] width 9 height 9
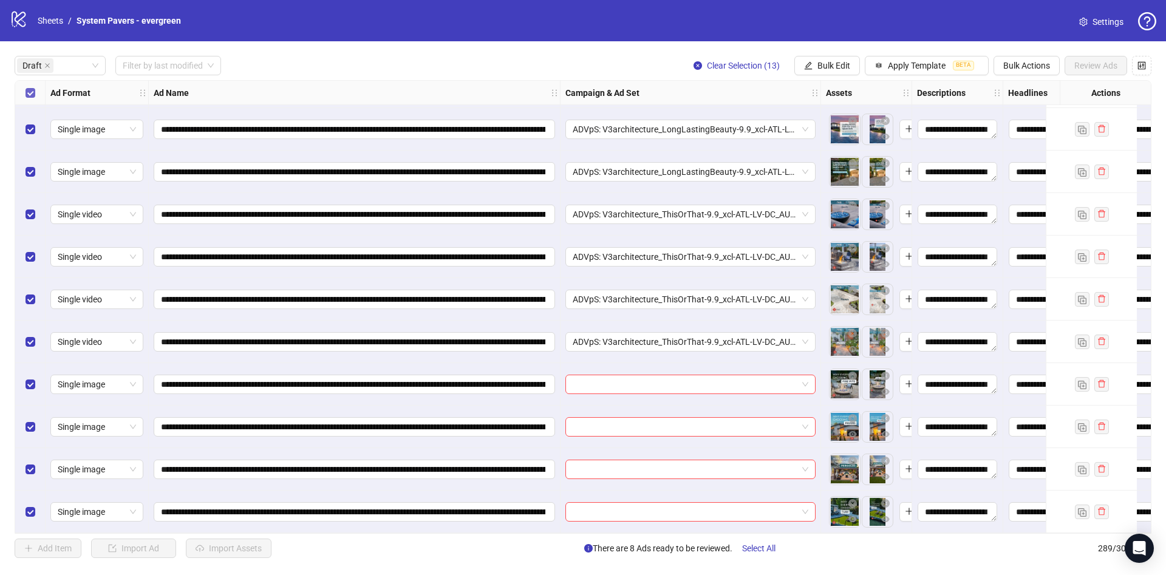
click at [33, 98] on label "Select all rows" at bounding box center [31, 92] width 10 height 13
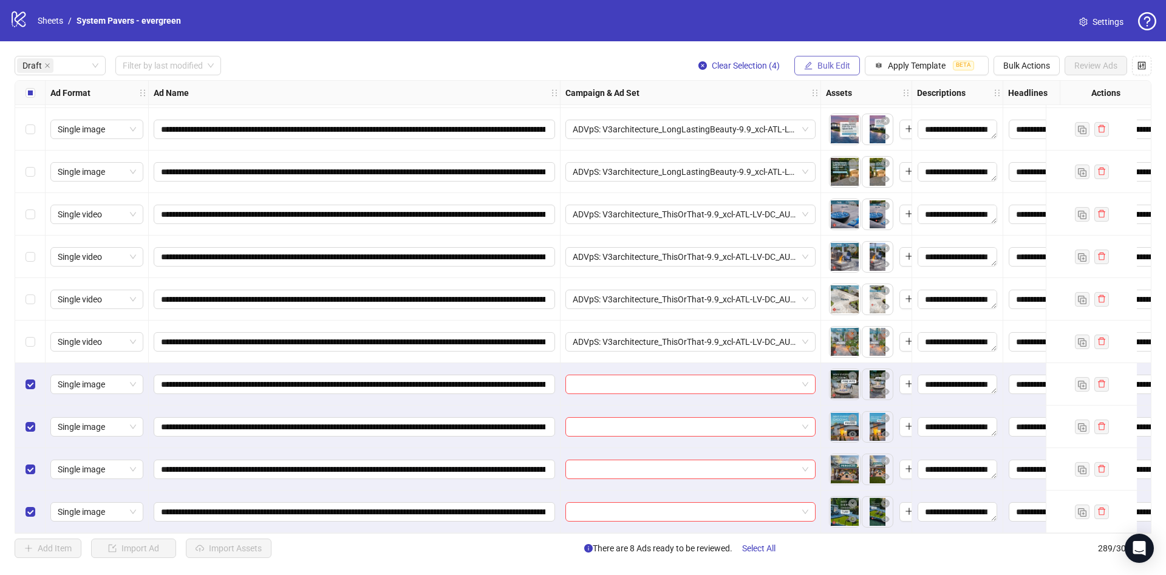
click at [832, 69] on span "Bulk Edit" at bounding box center [833, 66] width 33 height 10
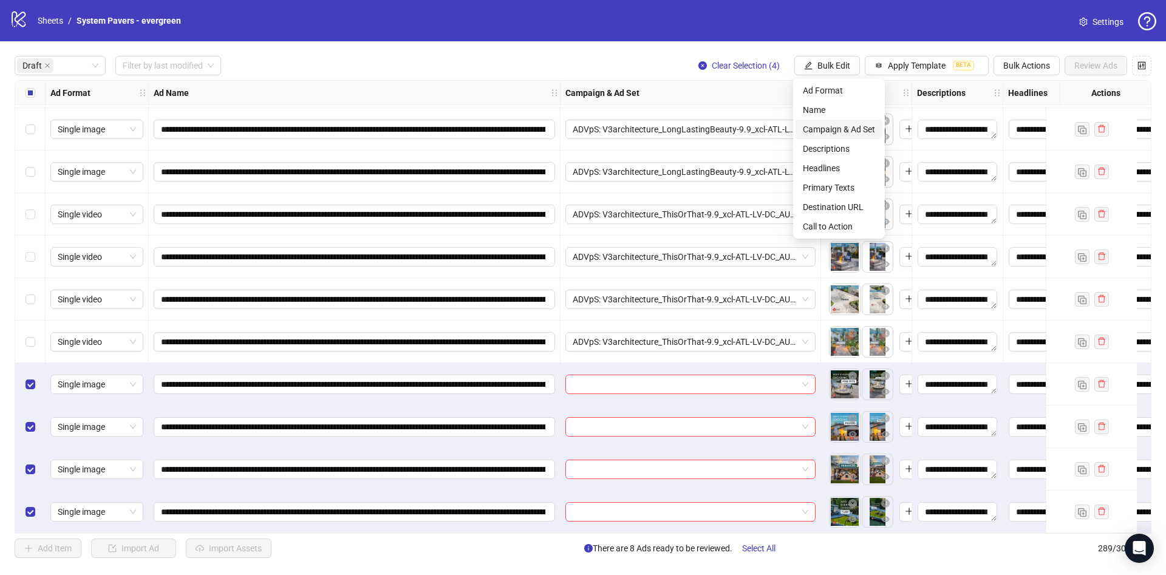
click at [845, 129] on span "Campaign & Ad Set" at bounding box center [839, 129] width 72 height 13
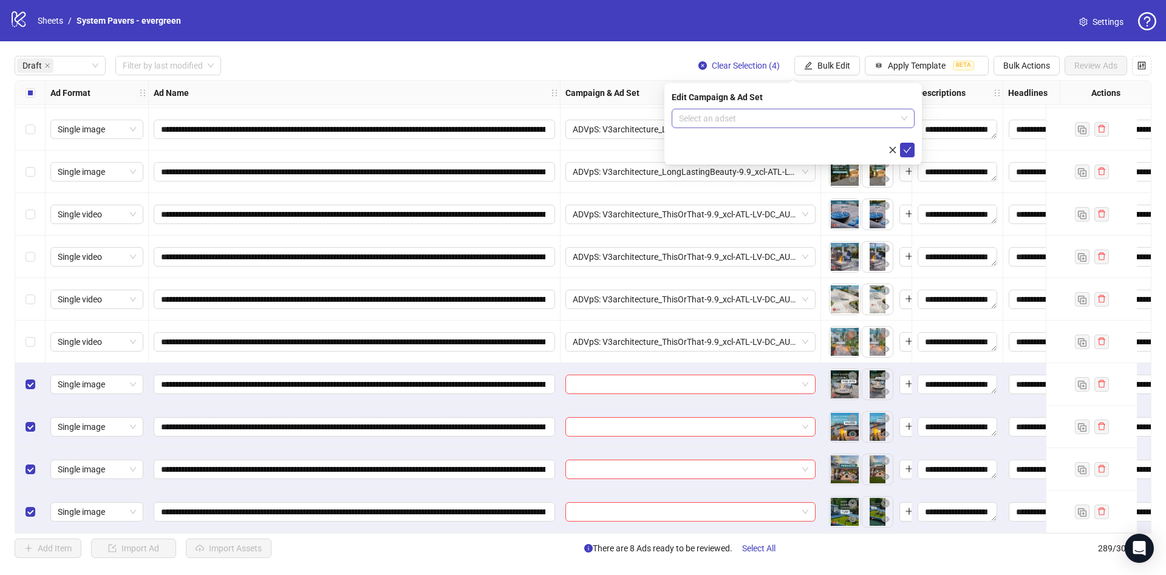
click at [800, 115] on input "search" at bounding box center [787, 118] width 217 height 18
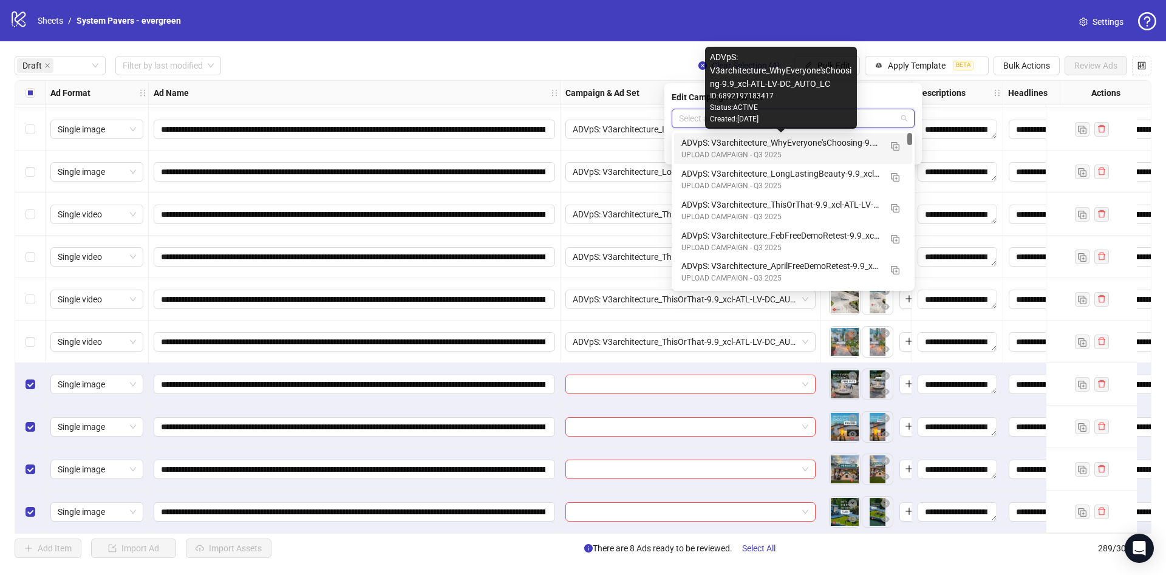
click at [819, 146] on div "ADVpS: V3architecture_WhyEveryone'sChoosing-9.9_xcl-ATL-LV-DC_AUTO_LC" at bounding box center [780, 142] width 199 height 13
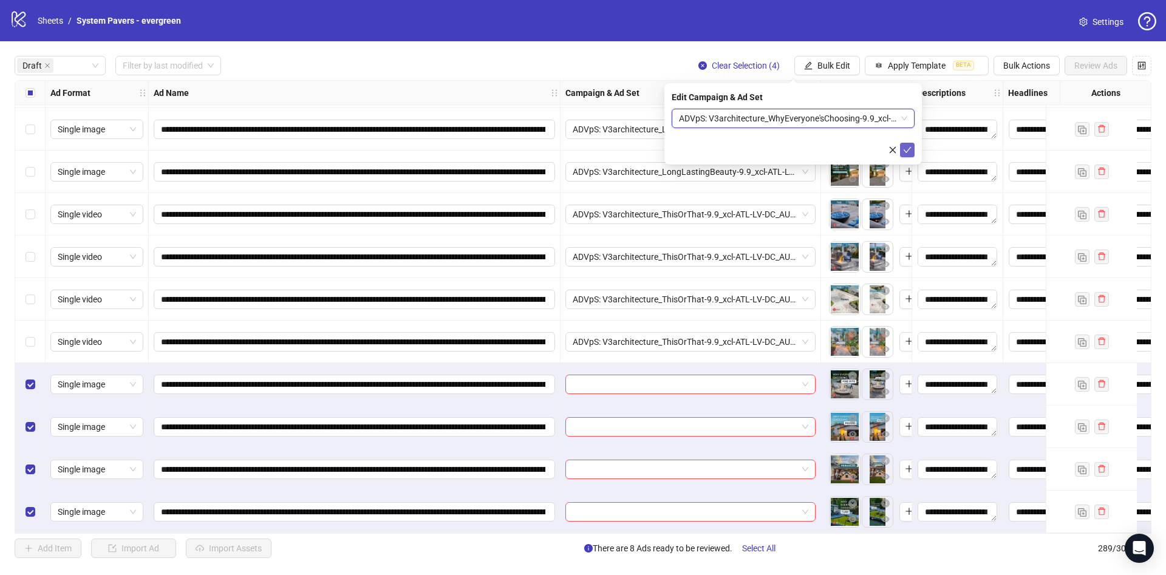
click at [905, 146] on icon "check" at bounding box center [907, 150] width 9 height 9
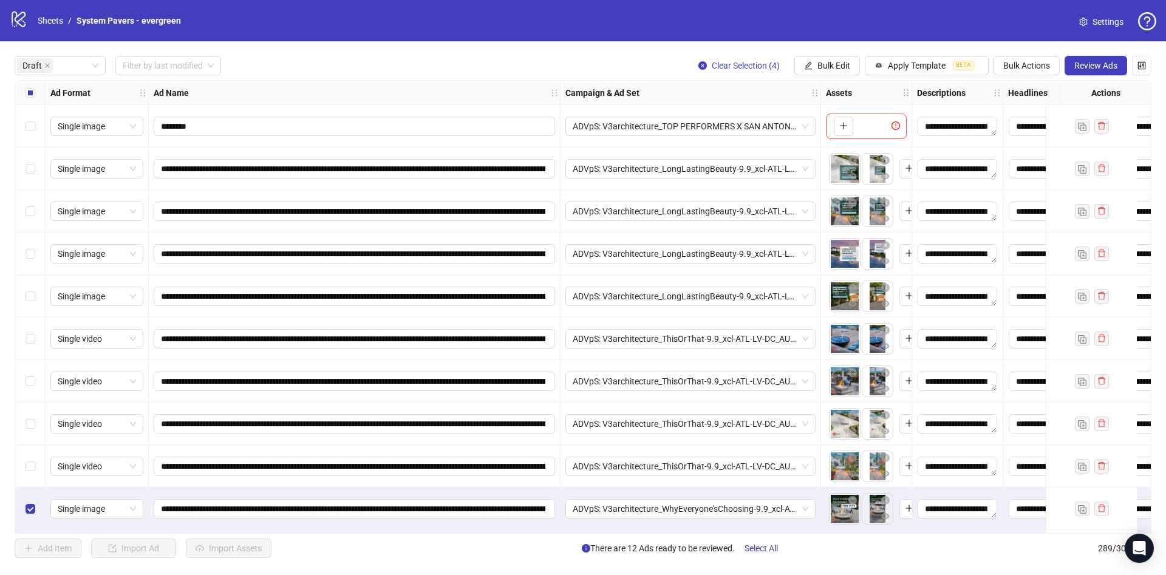
click at [27, 99] on label "Select all rows" at bounding box center [31, 92] width 10 height 13
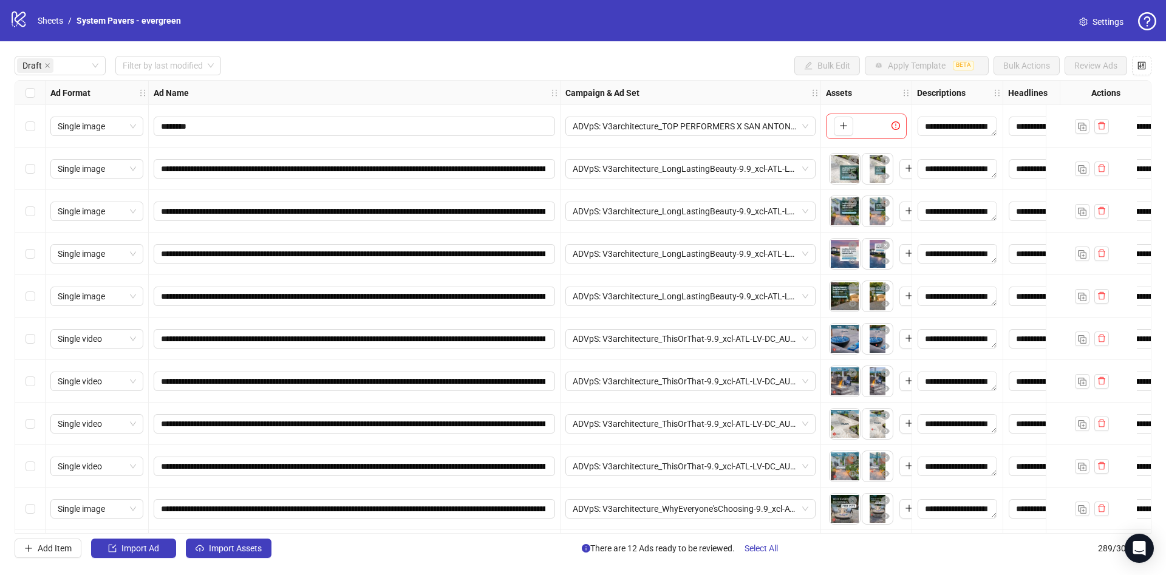
click at [40, 92] on div "Select all rows" at bounding box center [30, 93] width 30 height 24
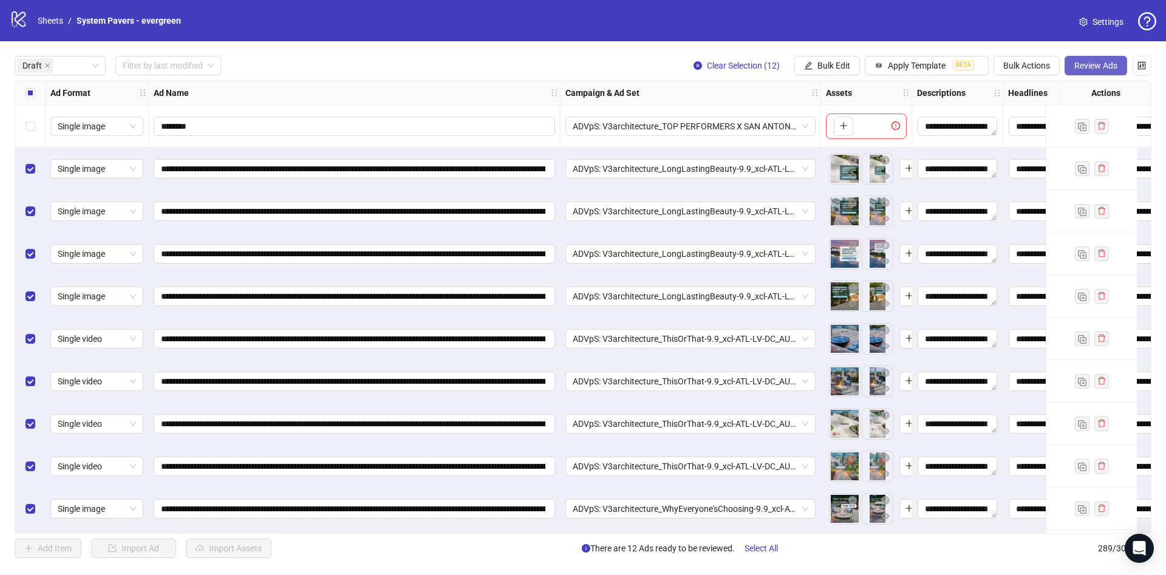
click at [1104, 61] on span "Review Ads" at bounding box center [1095, 66] width 43 height 10
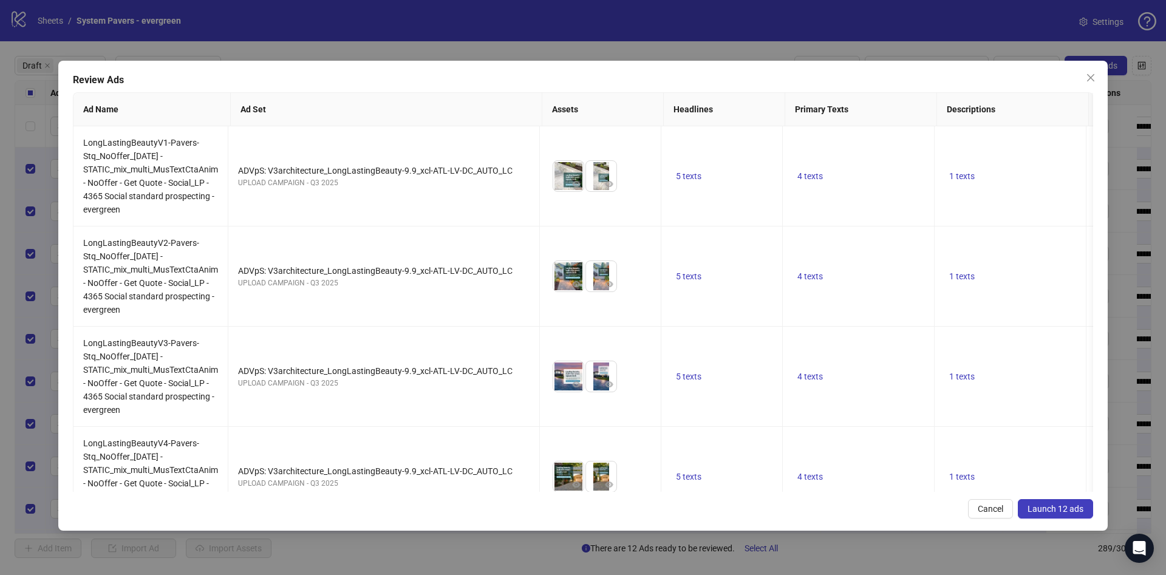
click at [1038, 514] on button "Launch 12 ads" at bounding box center [1055, 508] width 75 height 19
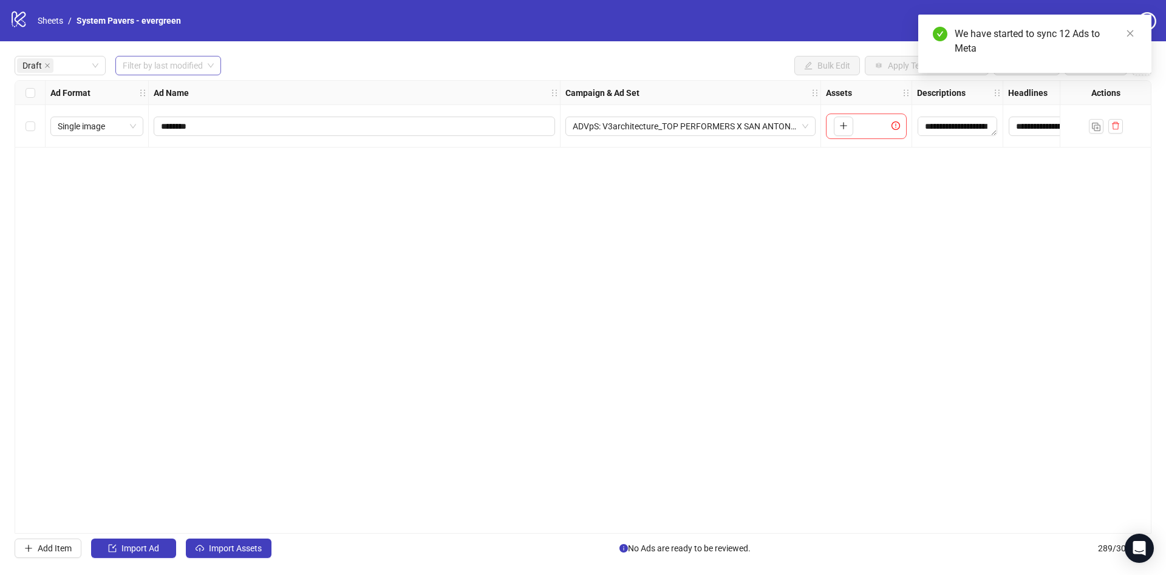
click at [166, 59] on input "search" at bounding box center [163, 65] width 80 height 18
click at [152, 96] on div "[DATE]" at bounding box center [168, 90] width 87 height 13
click at [92, 71] on div "Draft" at bounding box center [60, 65] width 91 height 19
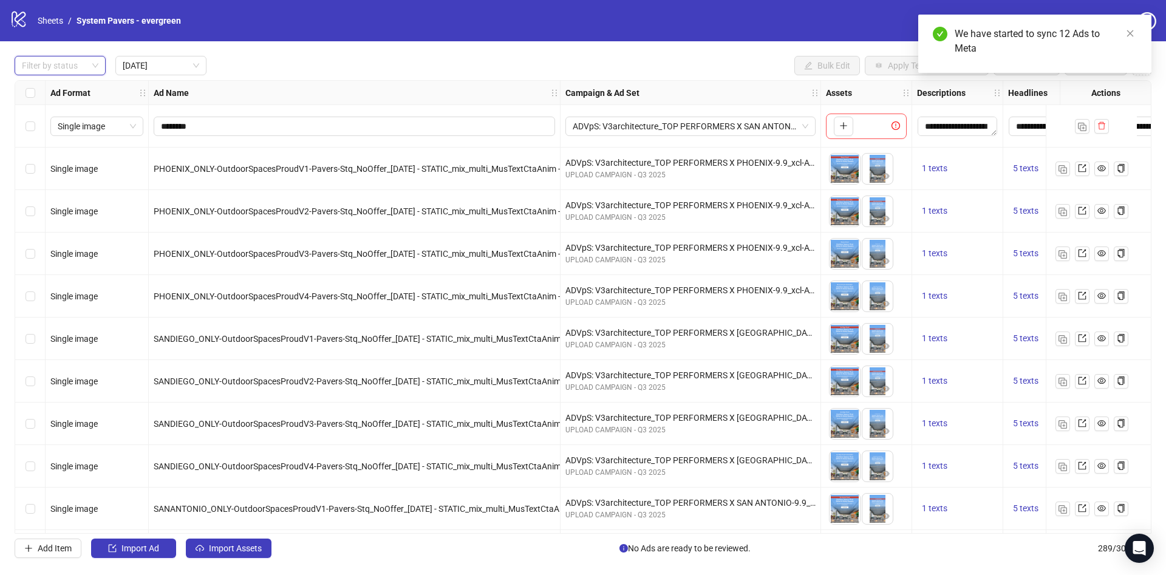
click at [395, 57] on div "Filter by status Today Bulk Edit Apply Template BETA Bulk Actions Review Ads" at bounding box center [583, 65] width 1137 height 19
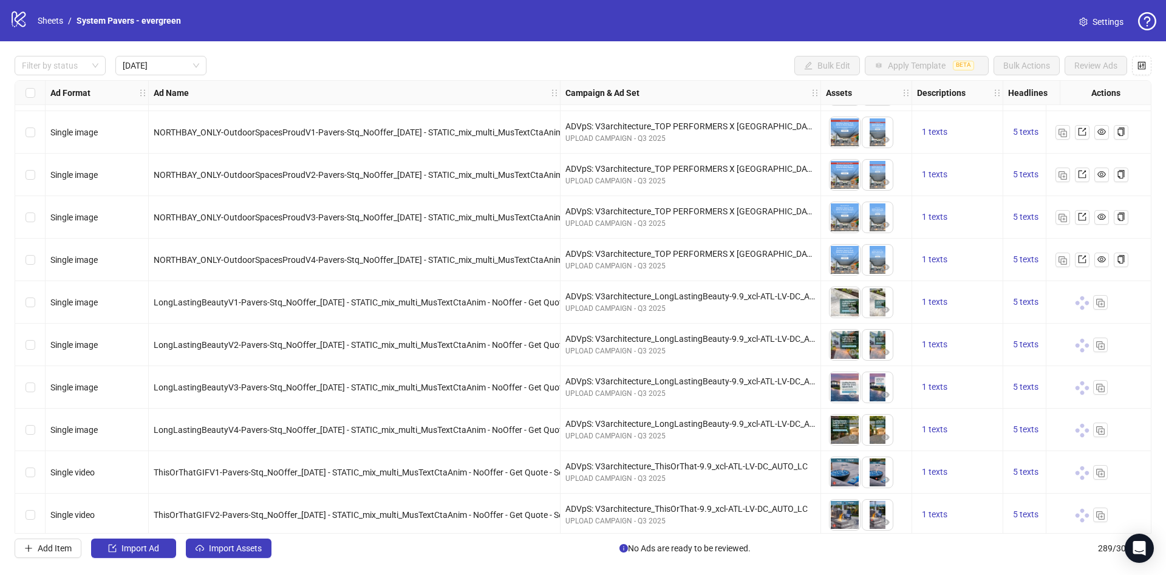
scroll to position [810, 0]
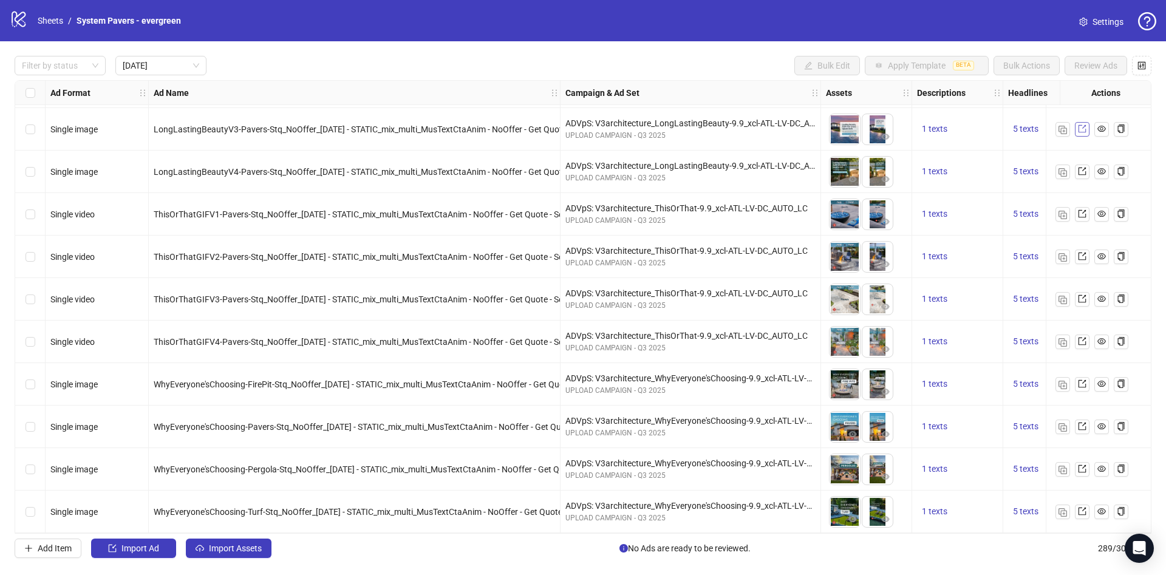
click at [1075, 122] on link at bounding box center [1082, 129] width 15 height 15
click at [67, 64] on div at bounding box center [53, 65] width 73 height 17
click at [71, 92] on div "Draft" at bounding box center [60, 90] width 72 height 13
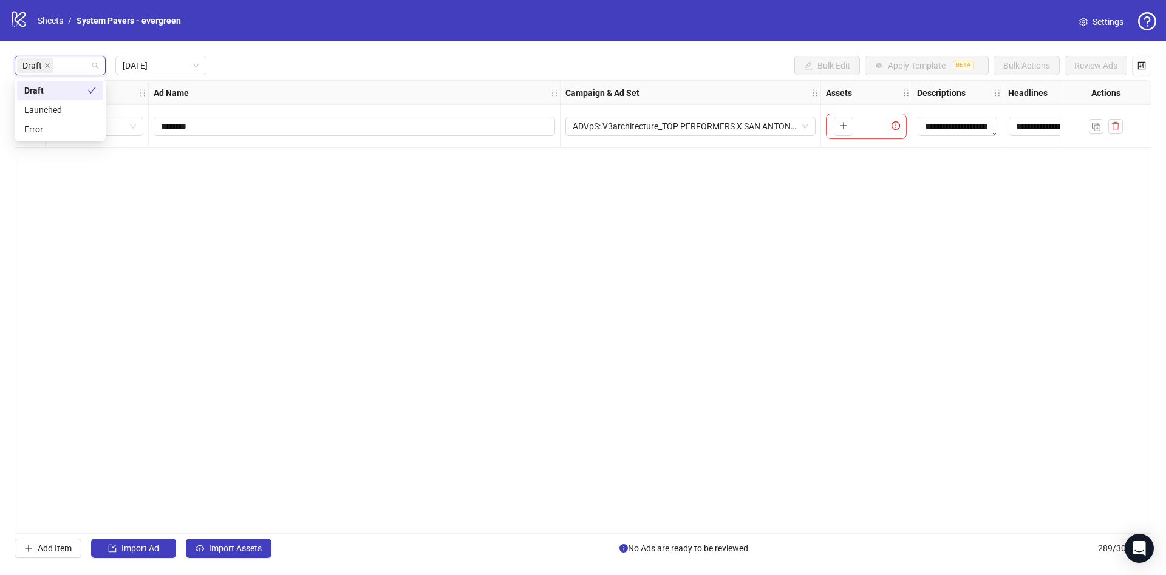
drag, startPoint x: 389, startPoint y: 56, endPoint x: 417, endPoint y: 56, distance: 27.9
click at [390, 56] on div "Draft [DATE] Bulk Edit Apply Template BETA Bulk Actions Review Ads" at bounding box center [583, 65] width 1137 height 19
click at [37, 131] on div "Select row 1" at bounding box center [30, 126] width 30 height 43
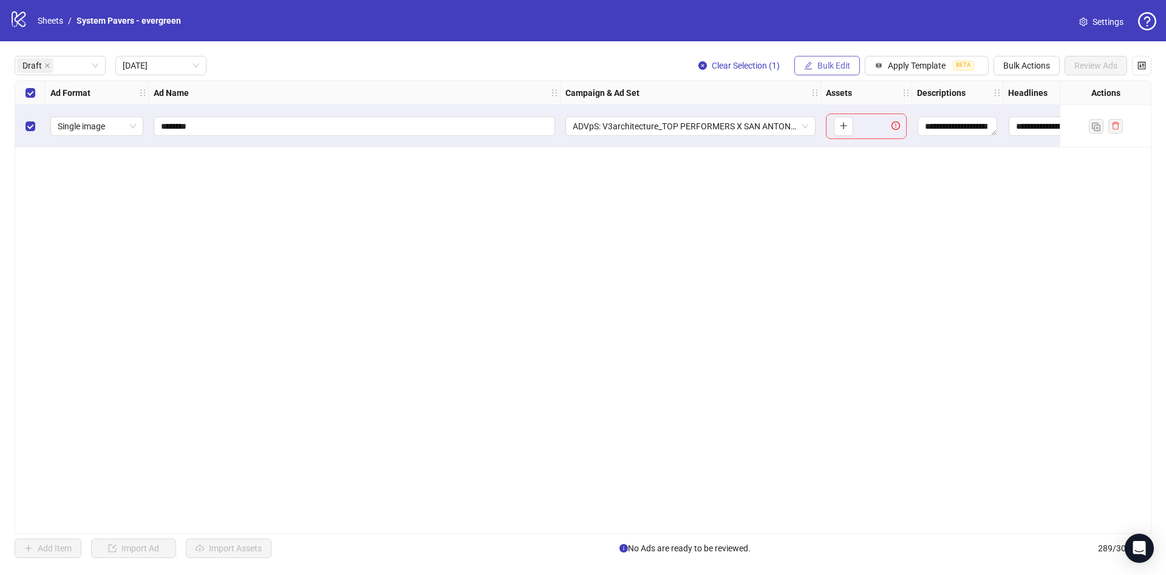
click at [849, 61] on button "Bulk Edit" at bounding box center [827, 65] width 66 height 19
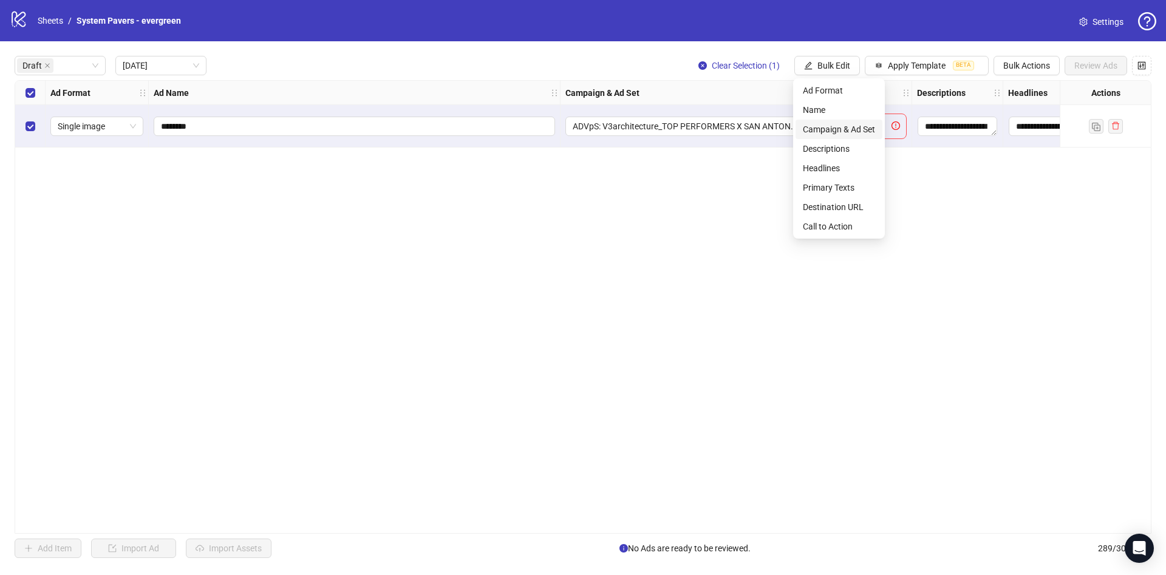
click at [831, 123] on span "Campaign & Ad Set" at bounding box center [839, 129] width 72 height 13
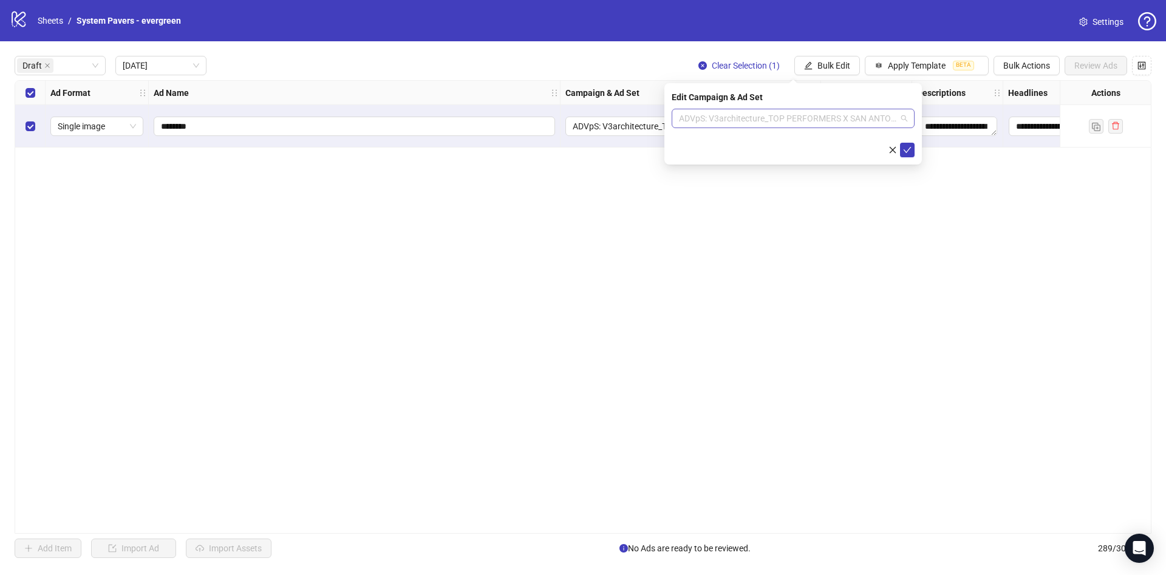
click at [873, 120] on span "ADVpS: V3architecture_TOP PERFORMERS X SAN ANTONIO-9.9_xcl-ATL-LV-DC_AUTO_LC" at bounding box center [793, 118] width 228 height 18
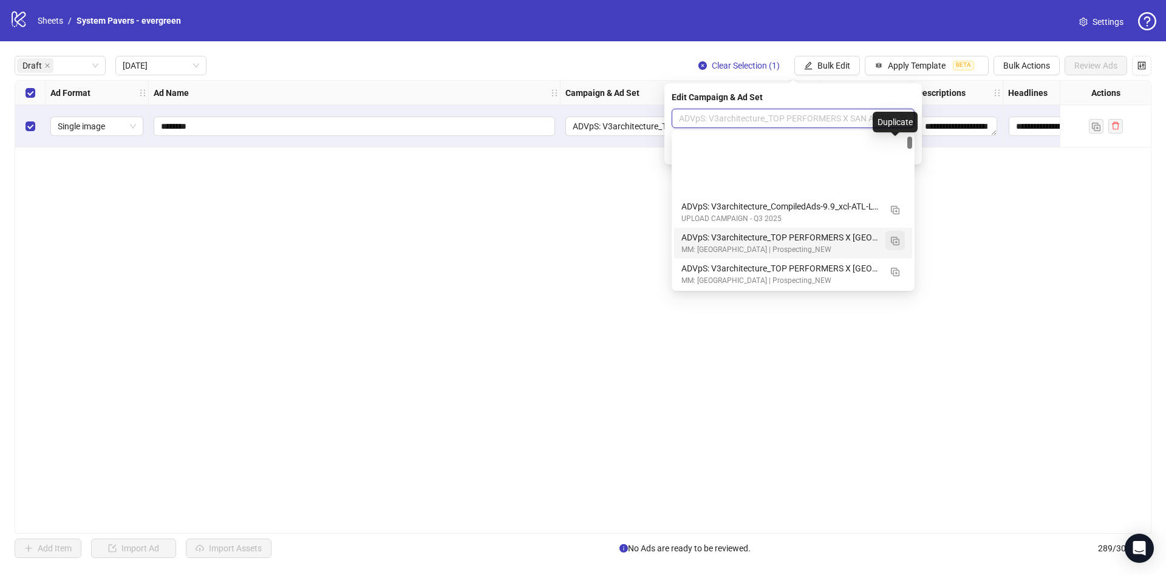
scroll to position [182, 0]
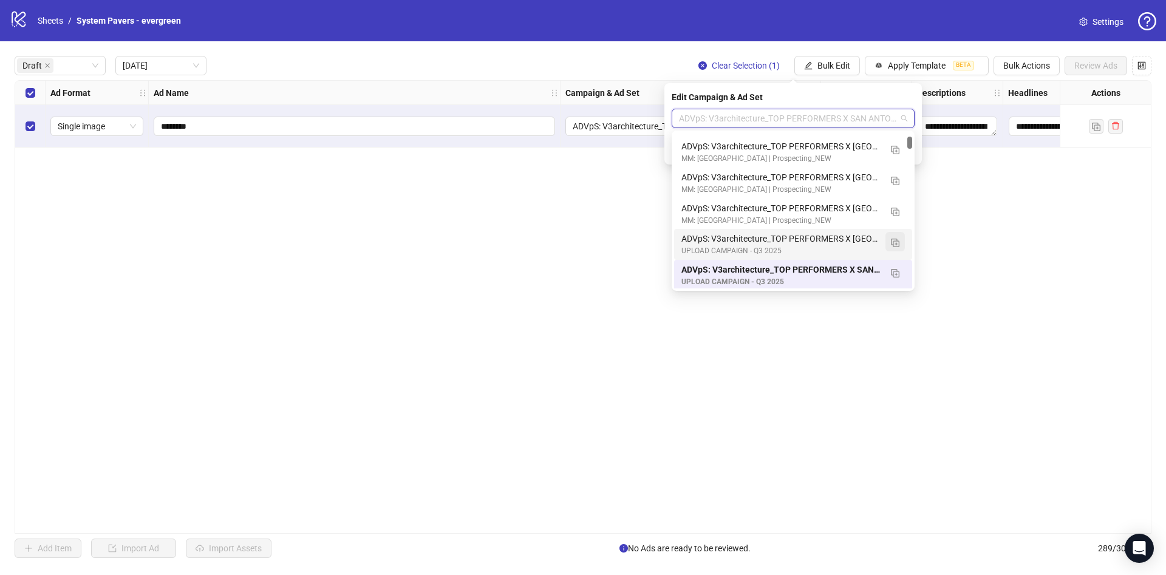
click at [893, 240] on img "button" at bounding box center [895, 243] width 9 height 9
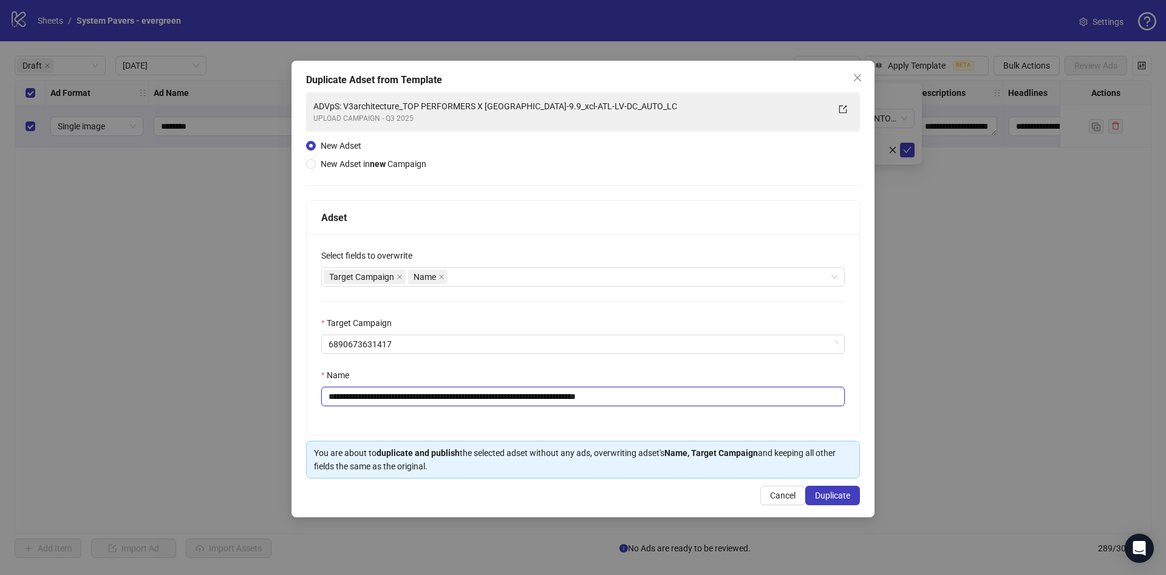
drag, startPoint x: 650, startPoint y: 397, endPoint x: 779, endPoint y: 398, distance: 128.1
click at [779, 398] on input "**********" at bounding box center [582, 396] width 523 height 19
drag, startPoint x: 501, startPoint y: 399, endPoint x: 543, endPoint y: 402, distance: 42.0
click at [543, 402] on input "**********" at bounding box center [582, 396] width 523 height 19
type input "**********"
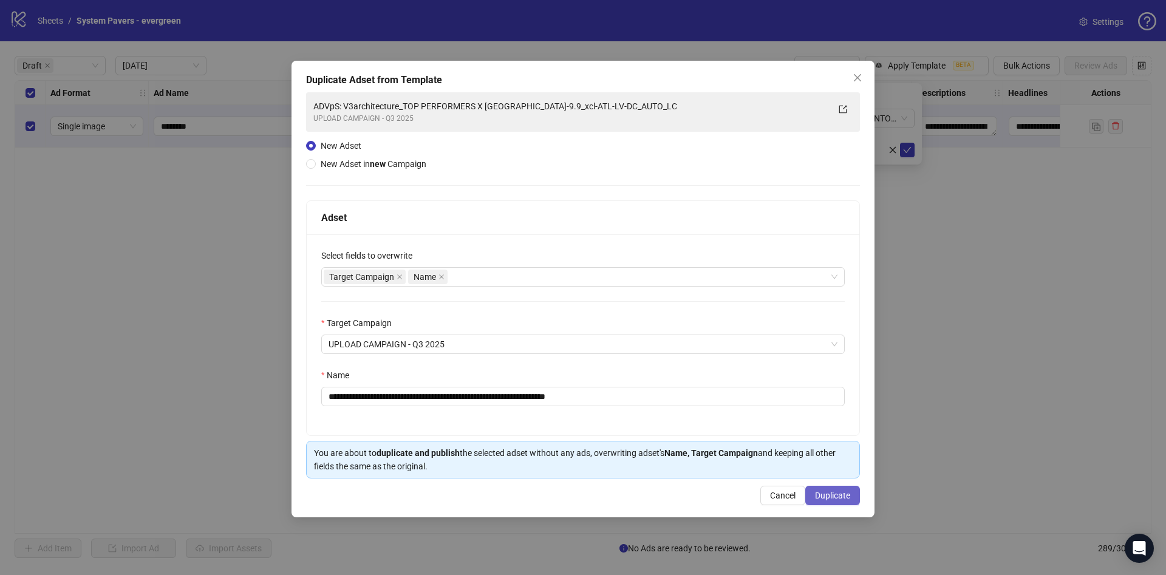
click at [842, 489] on button "Duplicate" at bounding box center [832, 495] width 55 height 19
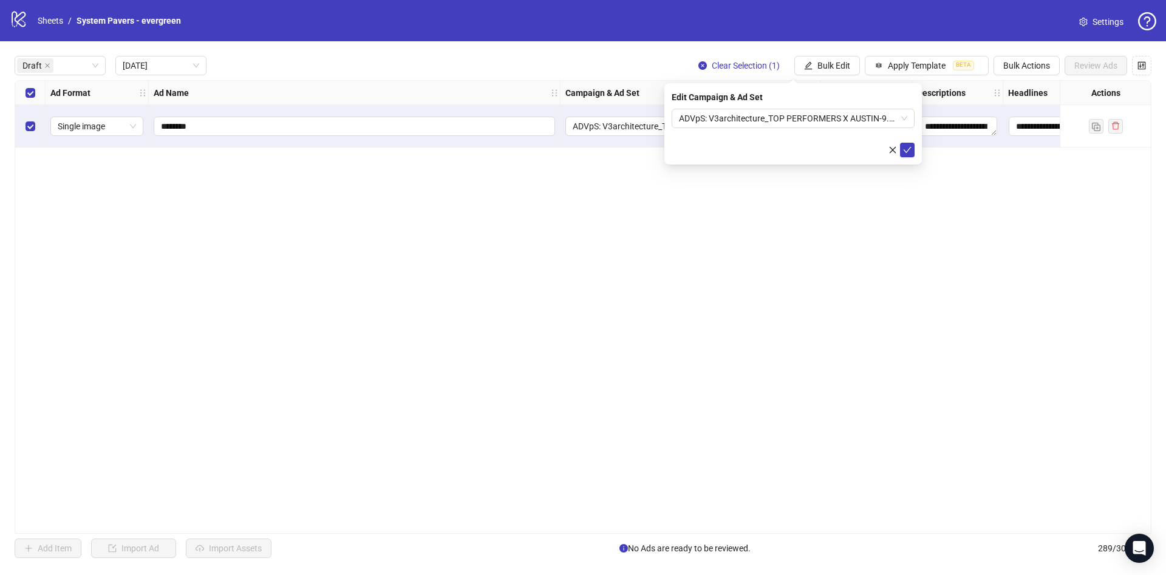
click at [803, 131] on form "ADVpS: V3architecture_TOP PERFORMERS X AUSTIN-9.9_xcl-ATL-LV-DC_AUTO_LC" at bounding box center [793, 133] width 243 height 49
click at [812, 112] on span "ADVpS: V3architecture_TOP PERFORMERS X AUSTIN-9.9_xcl-ATL-LV-DC_AUTO_LC" at bounding box center [793, 118] width 228 height 18
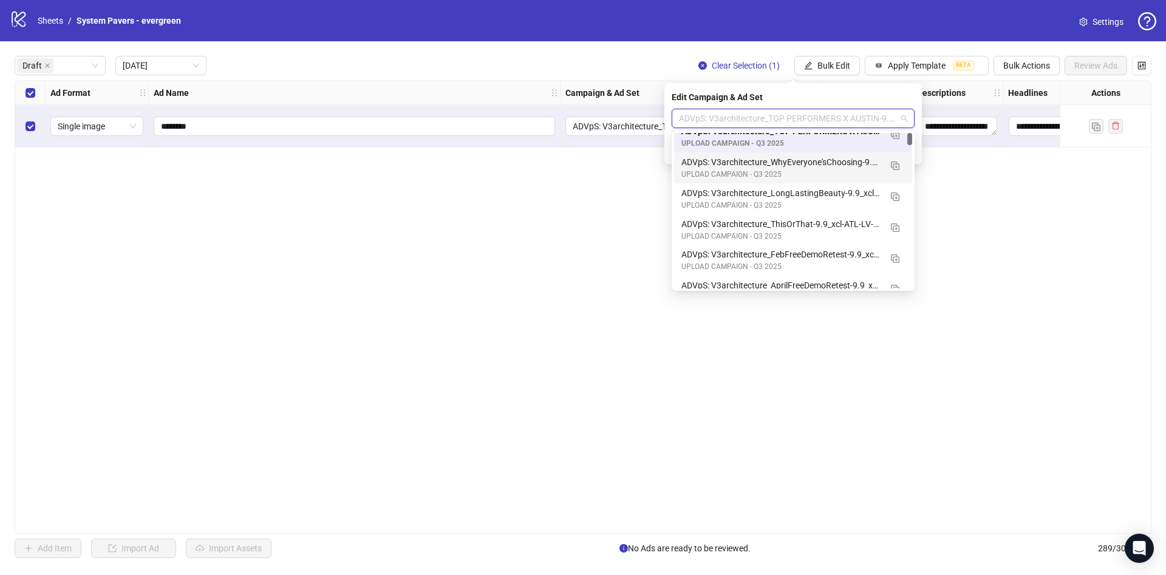
scroll to position [0, 0]
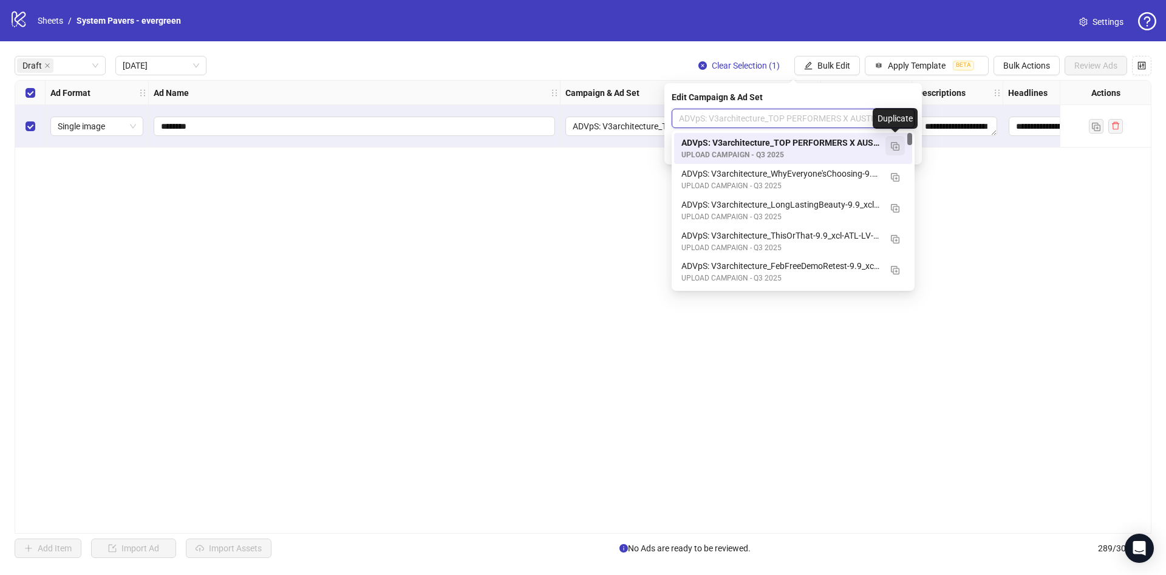
click at [895, 145] on img "button" at bounding box center [895, 146] width 9 height 9
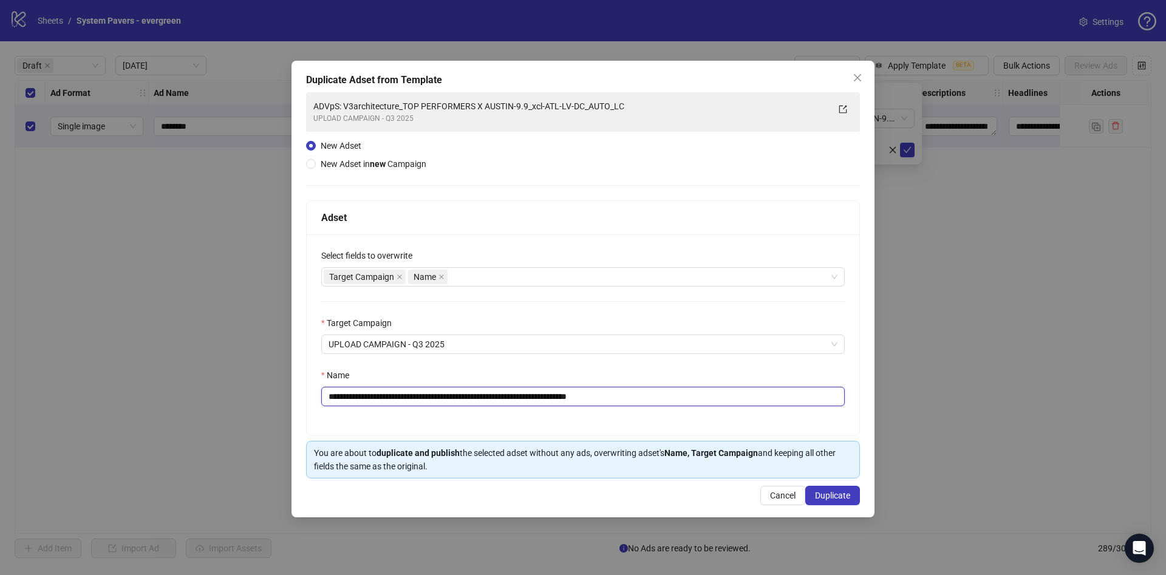
drag, startPoint x: 500, startPoint y: 398, endPoint x: 528, endPoint y: 402, distance: 28.8
click at [528, 402] on input "**********" at bounding box center [582, 396] width 523 height 19
drag, startPoint x: 638, startPoint y: 398, endPoint x: 707, endPoint y: 400, distance: 68.6
click at [707, 400] on input "**********" at bounding box center [582, 396] width 523 height 19
type input "**********"
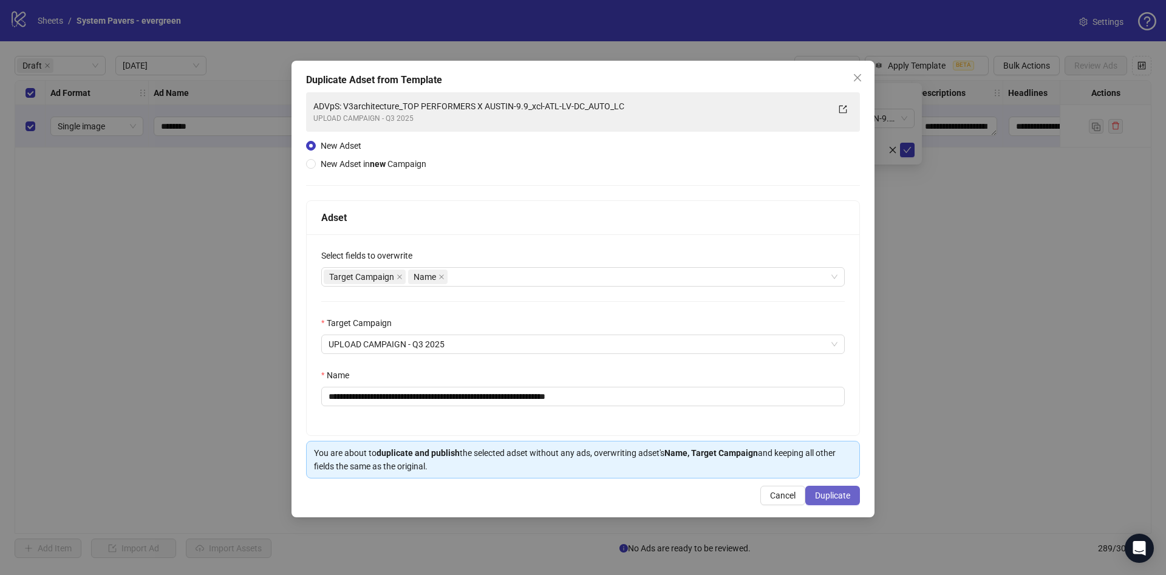
click at [834, 493] on span "Duplicate" at bounding box center [832, 496] width 35 height 10
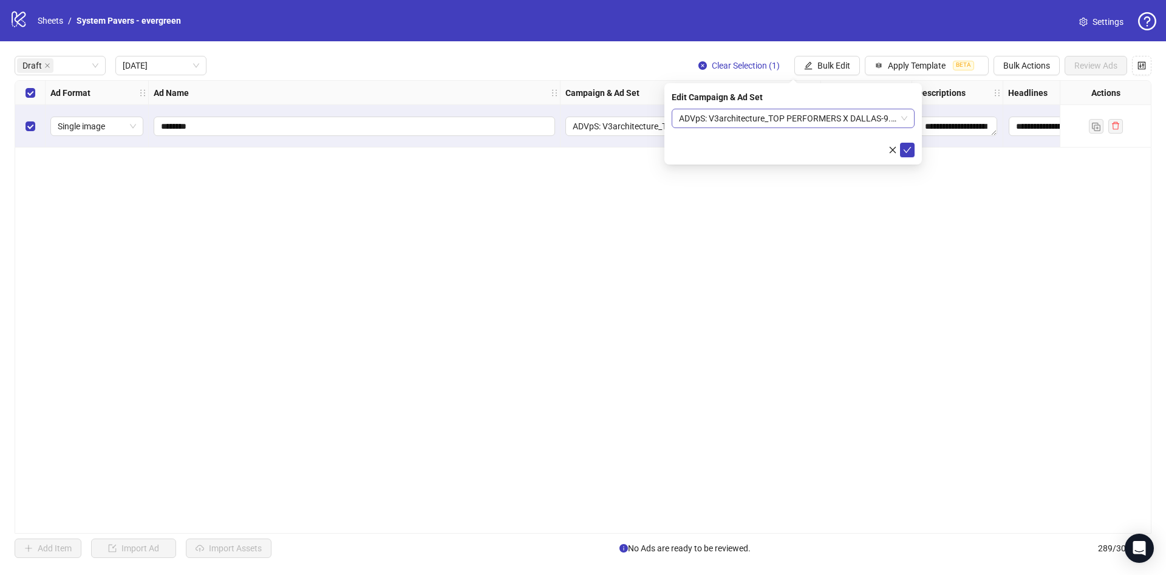
click at [848, 118] on span "ADVpS: V3architecture_TOP PERFORMERS X DALLAS-9.9_xcl-ATL-LV-DC_AUTO_LC" at bounding box center [793, 118] width 228 height 18
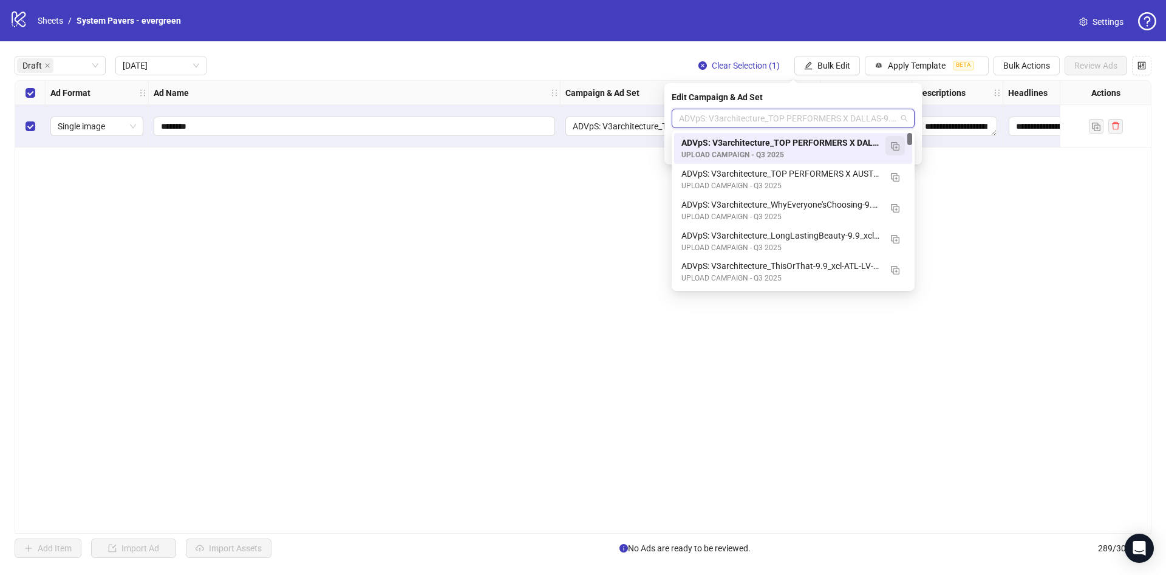
click at [901, 151] on button "button" at bounding box center [894, 145] width 19 height 19
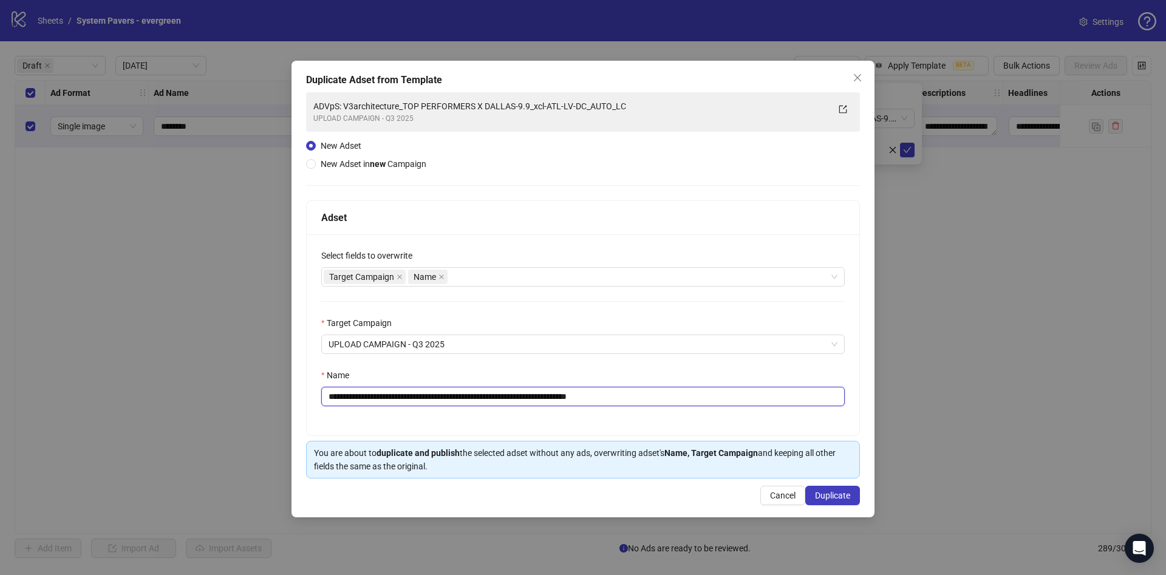
click at [504, 400] on input "**********" at bounding box center [582, 396] width 523 height 19
drag, startPoint x: 500, startPoint y: 400, endPoint x: 530, endPoint y: 404, distance: 29.6
click at [530, 404] on input "**********" at bounding box center [582, 396] width 523 height 19
drag, startPoint x: 644, startPoint y: 398, endPoint x: 708, endPoint y: 414, distance: 65.7
click at [712, 403] on input "**********" at bounding box center [582, 396] width 523 height 19
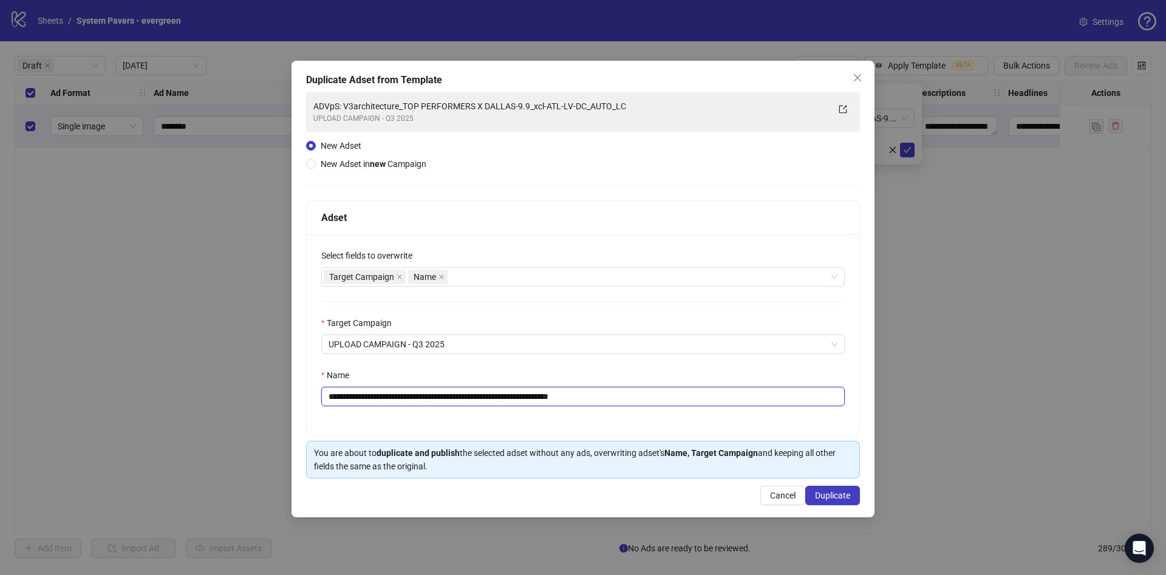
type input "**********"
click at [728, 453] on strong "Name, Target Campaign" at bounding box center [711, 453] width 94 height 10
click at [837, 496] on span "Duplicate" at bounding box center [832, 496] width 35 height 10
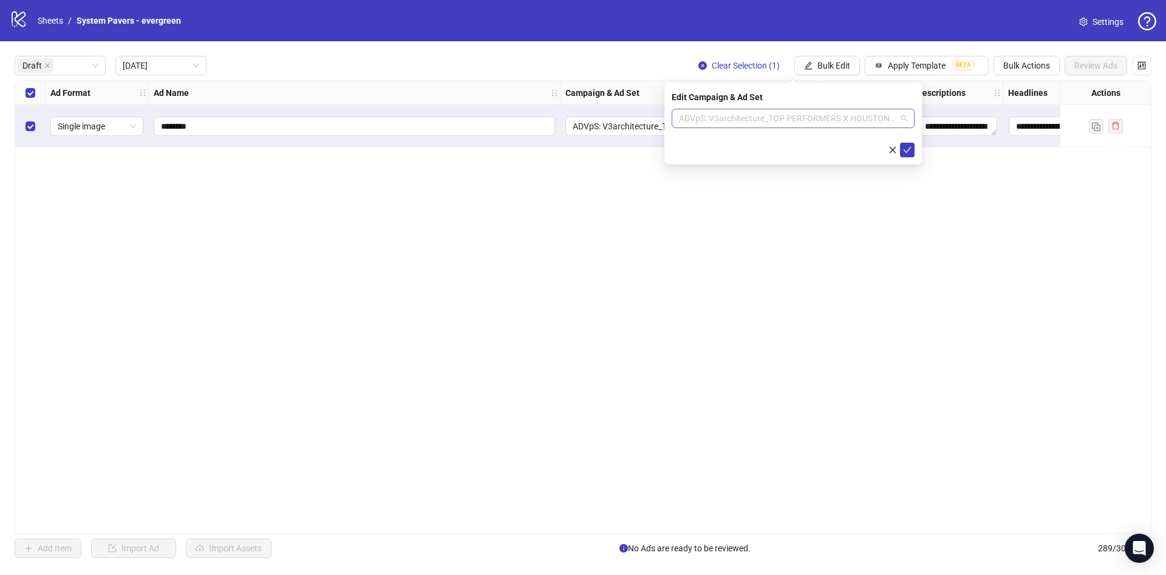
click at [817, 112] on span "ADVpS: V3architecture_TOP PERFORMERS X HOUSTON-9.9_xcl-ATL-LV-DC_AUTO_LC" at bounding box center [793, 118] width 228 height 18
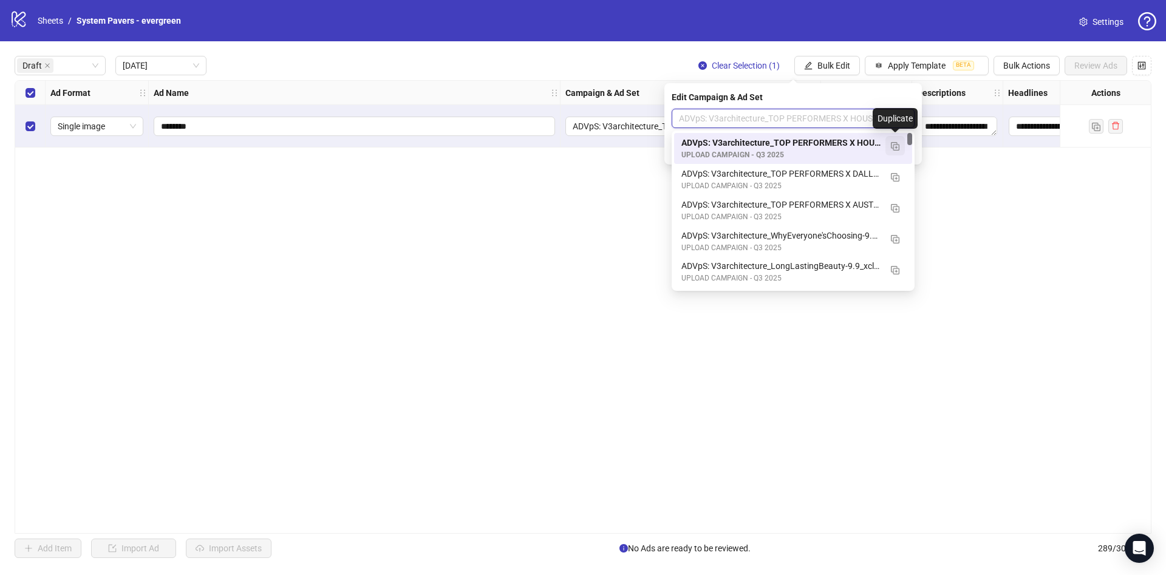
click at [894, 148] on img "button" at bounding box center [895, 146] width 9 height 9
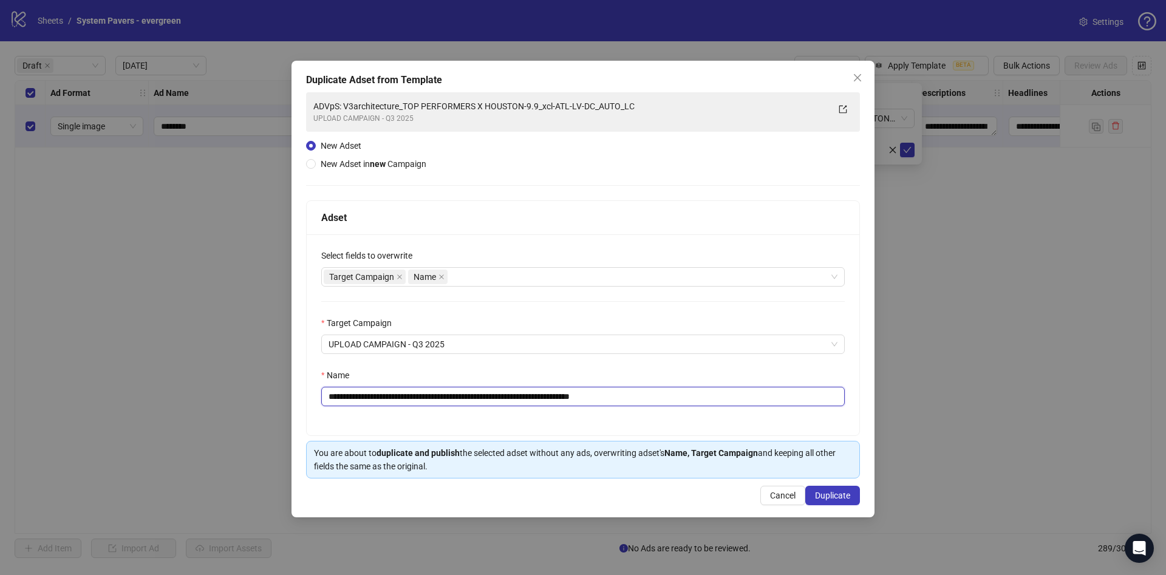
drag, startPoint x: 499, startPoint y: 398, endPoint x: 511, endPoint y: 401, distance: 13.1
click at [511, 401] on input "**********" at bounding box center [582, 396] width 523 height 19
click at [510, 401] on input "**********" at bounding box center [582, 396] width 523 height 19
drag, startPoint x: 498, startPoint y: 398, endPoint x: 505, endPoint y: 398, distance: 6.7
click at [505, 398] on input "**********" at bounding box center [582, 396] width 523 height 19
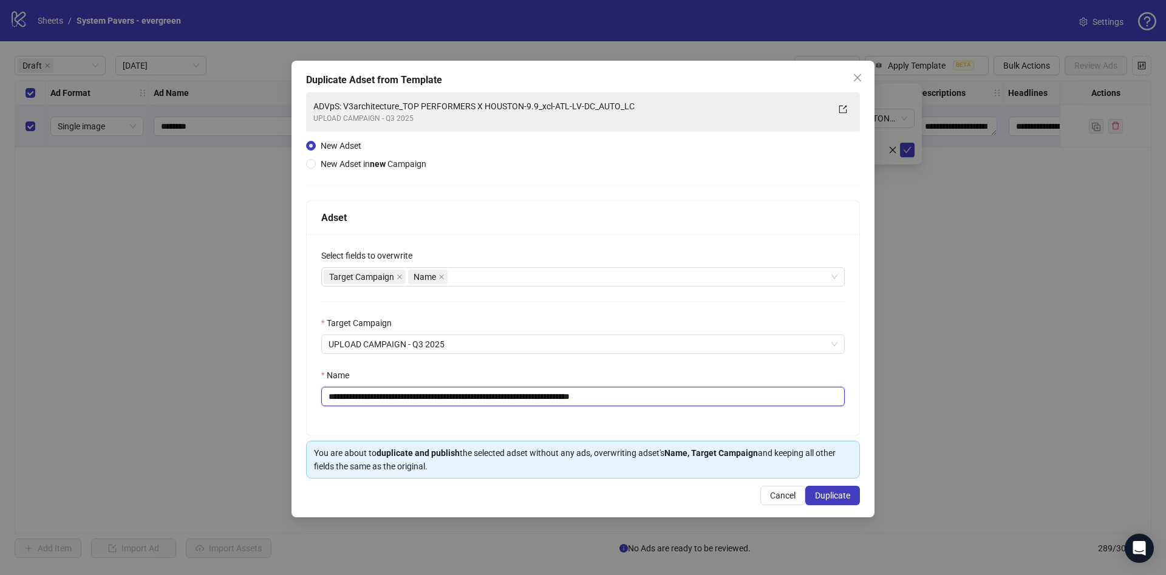
click at [505, 398] on input "**********" at bounding box center [582, 396] width 523 height 19
drag, startPoint x: 500, startPoint y: 397, endPoint x: 540, endPoint y: 399, distance: 40.1
click at [540, 399] on input "**********" at bounding box center [582, 396] width 523 height 19
click at [666, 397] on input "**********" at bounding box center [582, 396] width 523 height 19
drag, startPoint x: 661, startPoint y: 398, endPoint x: 769, endPoint y: 420, distance: 109.6
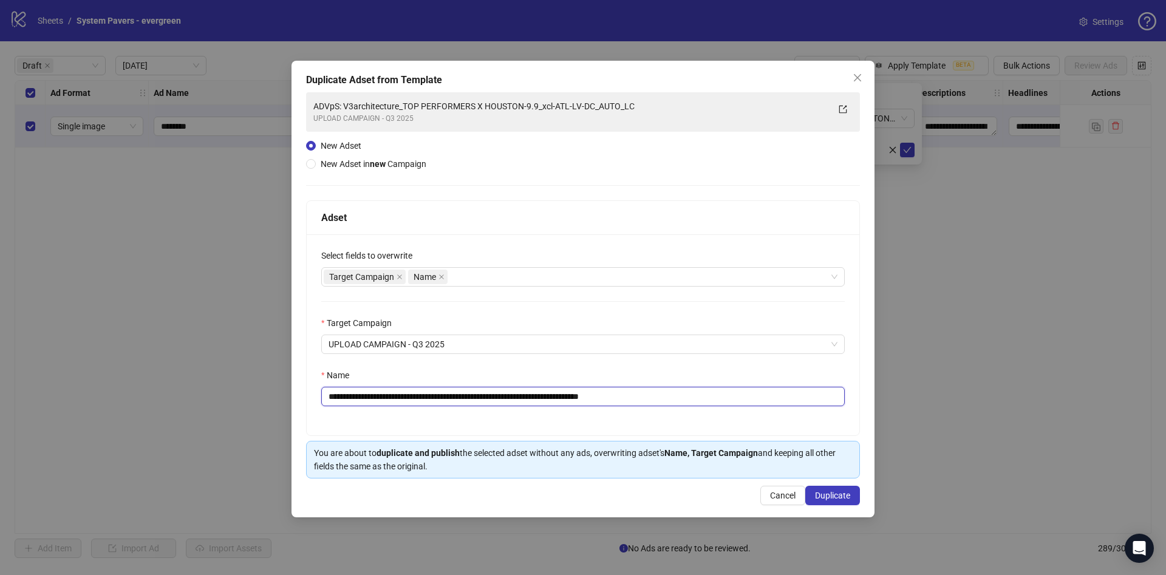
click at [769, 420] on div "**********" at bounding box center [583, 334] width 553 height 201
type input "**********"
click at [828, 494] on span "Duplicate" at bounding box center [832, 496] width 35 height 10
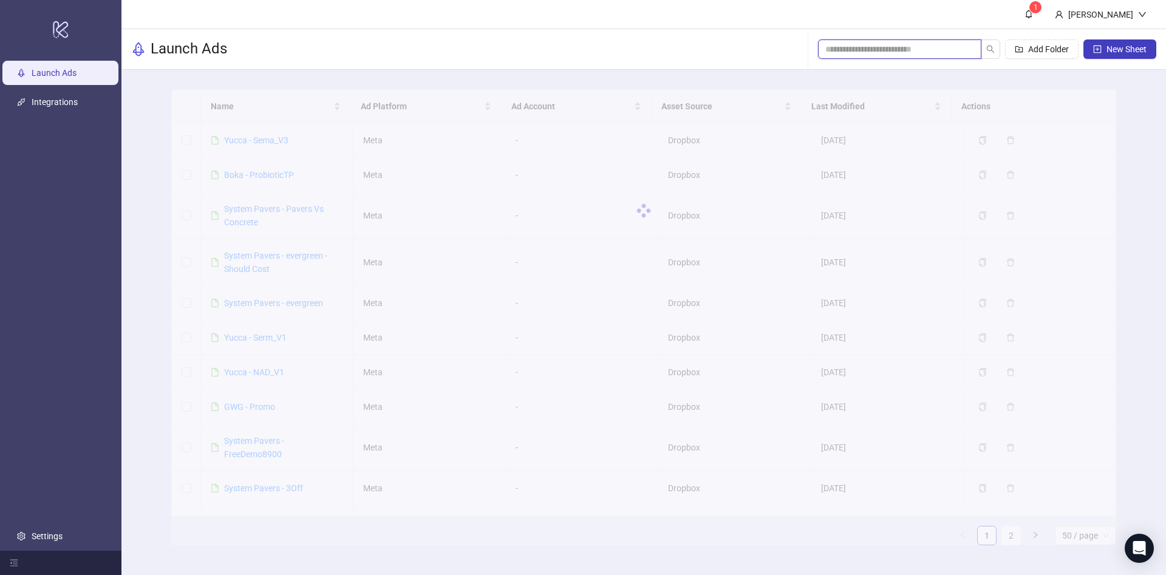
click at [876, 50] on input "search" at bounding box center [894, 49] width 139 height 13
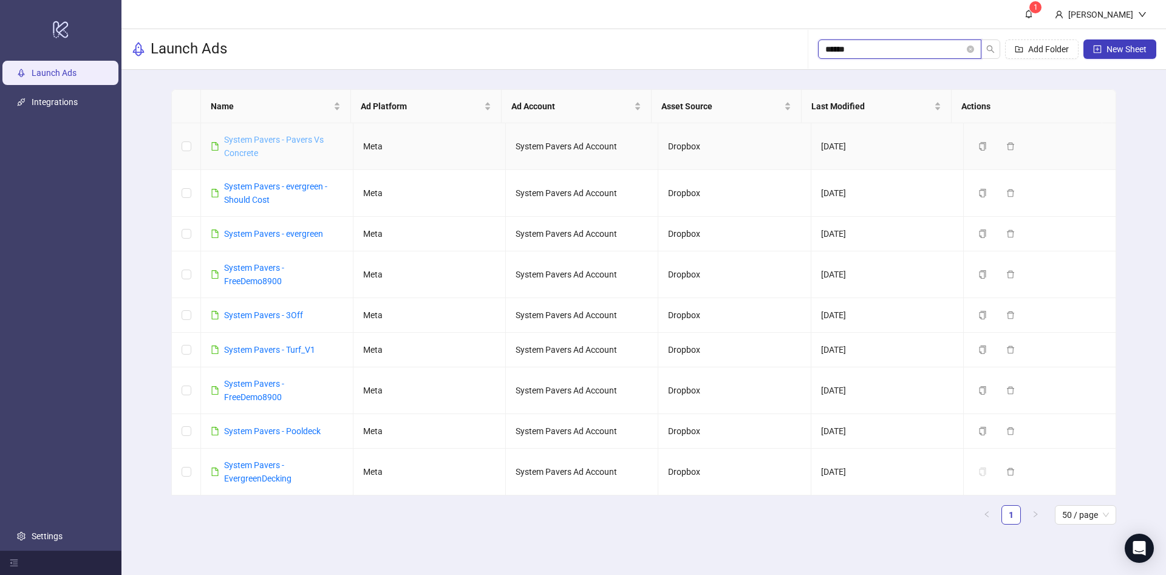
type input "******"
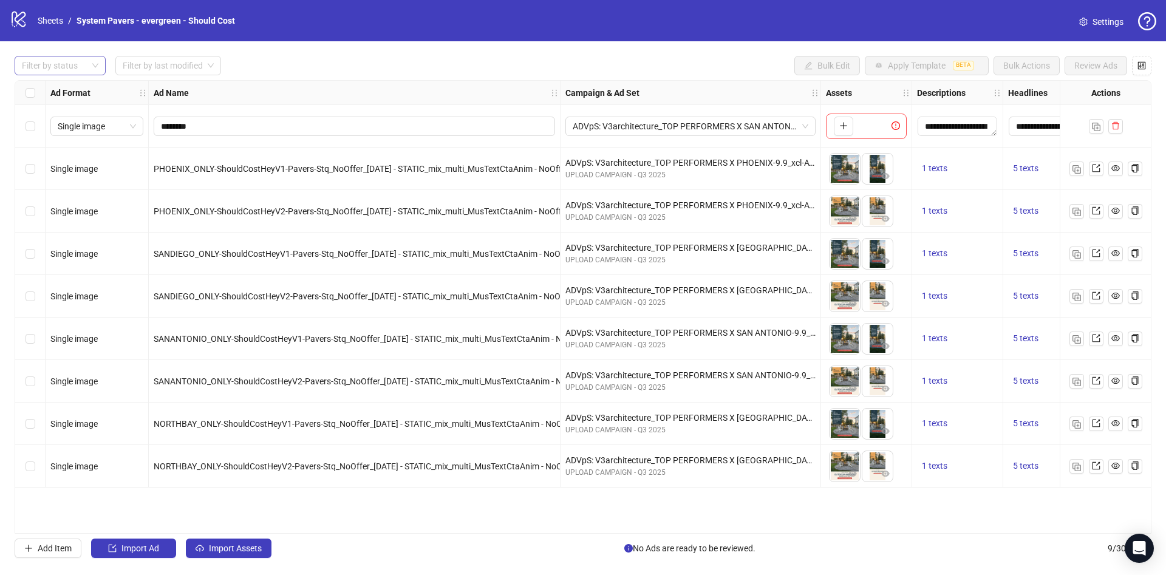
click at [83, 64] on div at bounding box center [53, 65] width 73 height 17
click at [80, 90] on div "Draft" at bounding box center [60, 90] width 72 height 13
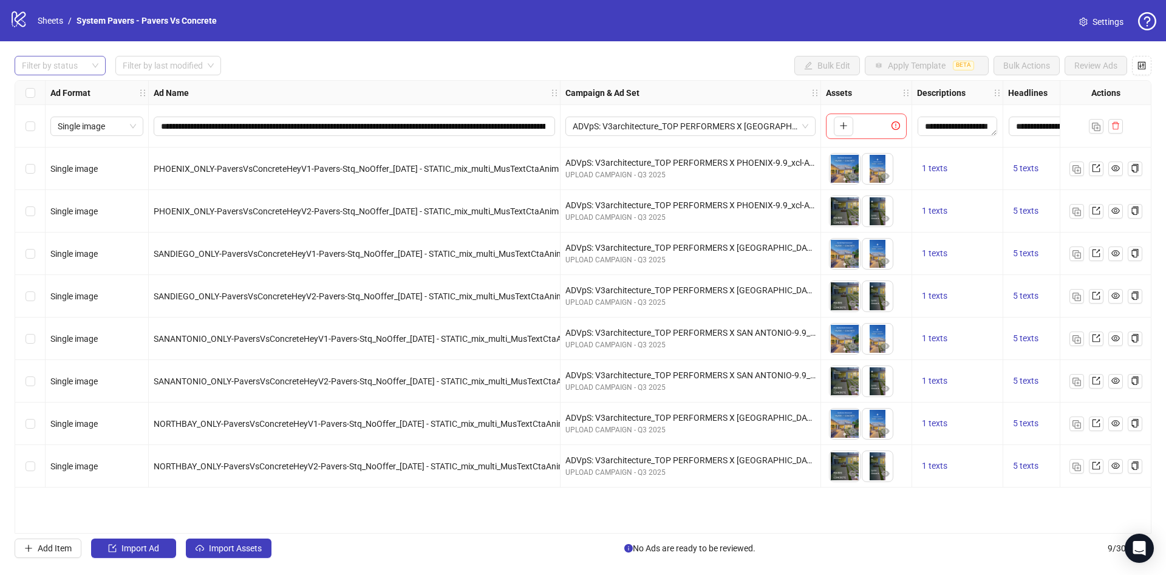
click at [68, 65] on div at bounding box center [53, 65] width 73 height 17
click at [70, 95] on div "Draft" at bounding box center [60, 90] width 72 height 13
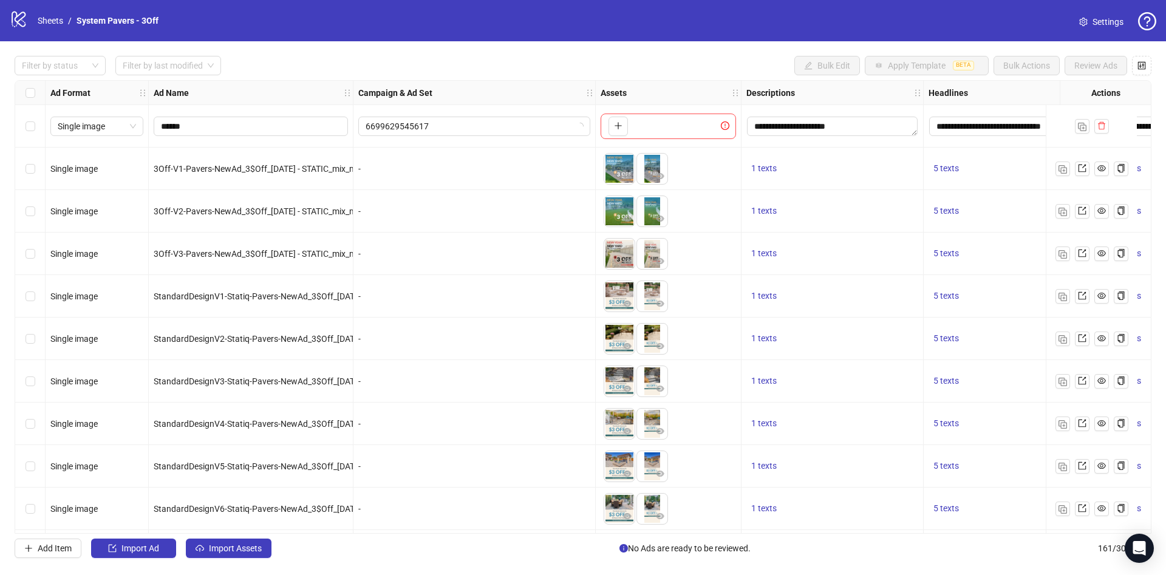
click at [83, 69] on div at bounding box center [53, 65] width 73 height 17
click at [79, 95] on div "Draft" at bounding box center [60, 90] width 72 height 13
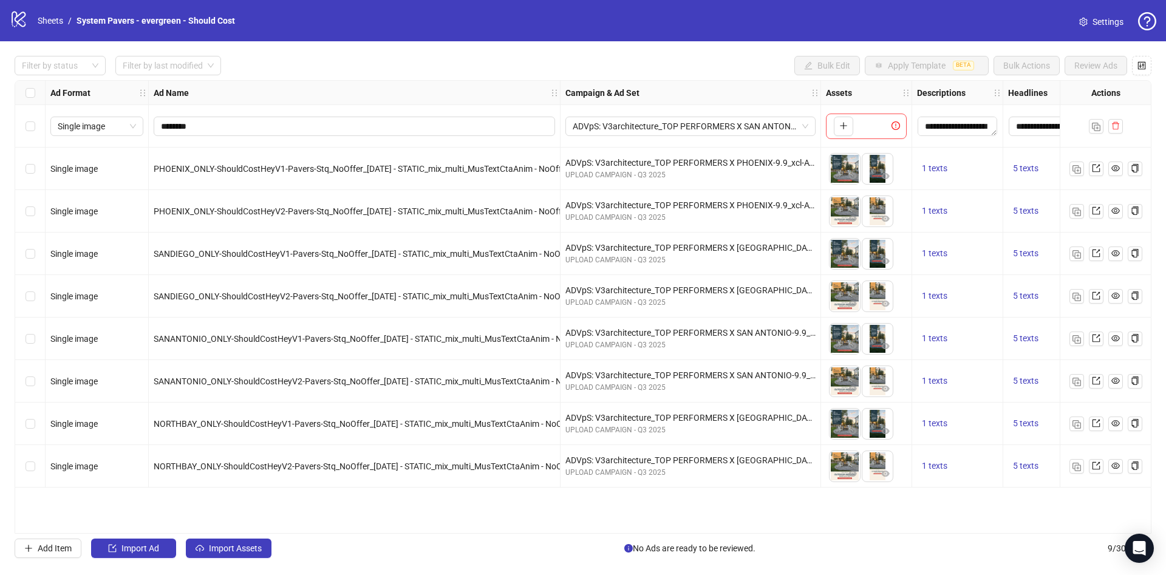
click at [56, 50] on div "**********" at bounding box center [583, 306] width 1166 height 531
click at [56, 72] on div at bounding box center [53, 65] width 73 height 17
click at [62, 87] on div "Draft" at bounding box center [60, 90] width 72 height 13
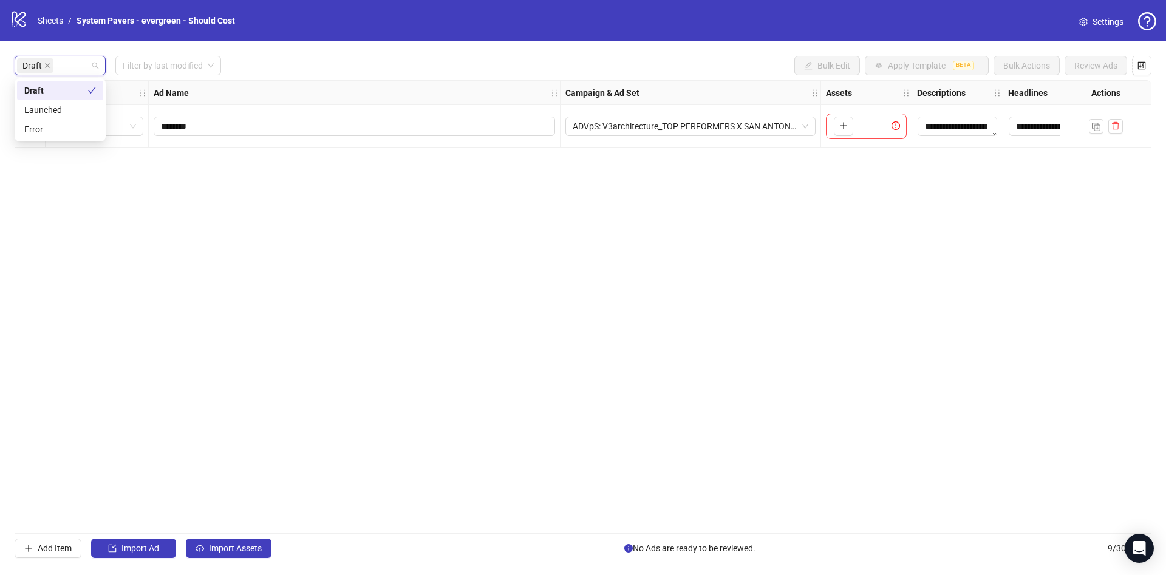
click at [435, 18] on div "logo/logo-mobile Sheets / System Pavers - evergreen - Should Cost Settings" at bounding box center [583, 21] width 1147 height 22
click at [247, 550] on span "Import Assets" at bounding box center [235, 549] width 53 height 10
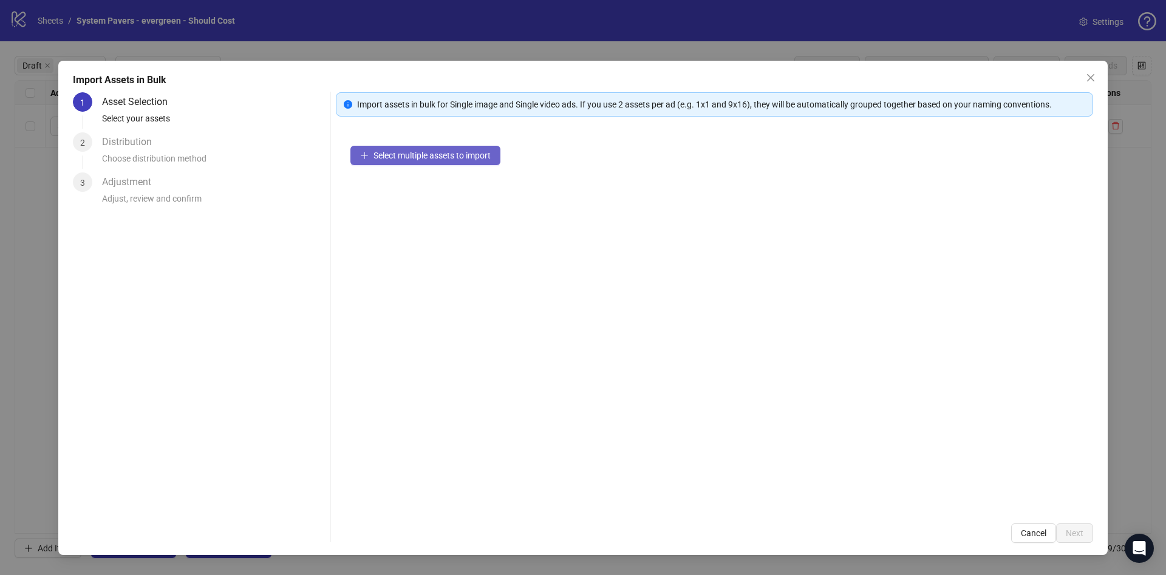
click at [452, 157] on span "Select multiple assets to import" at bounding box center [431, 156] width 117 height 10
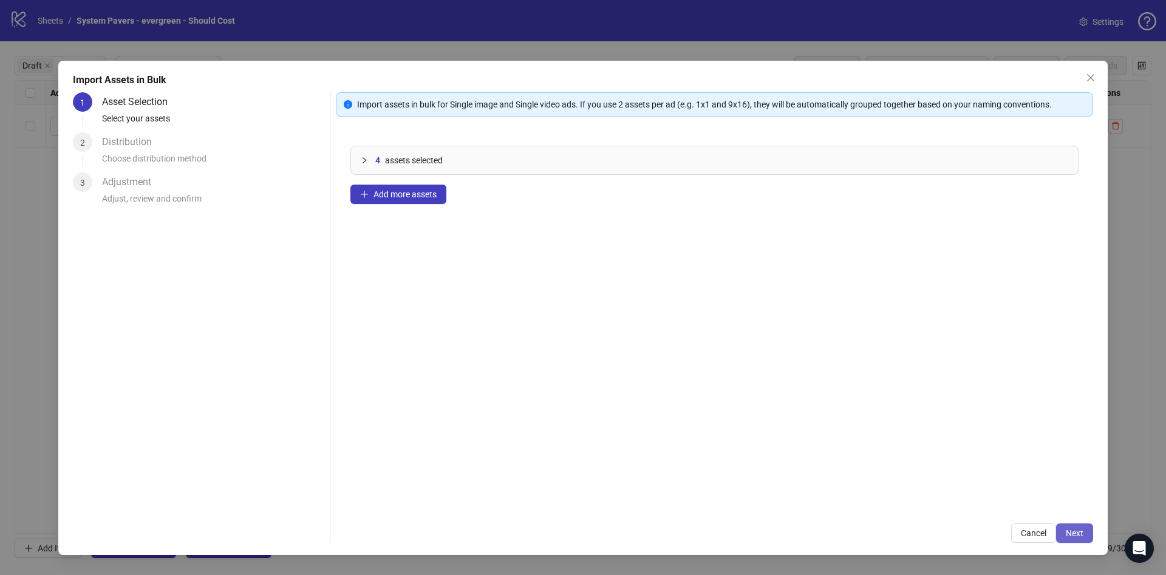
click at [1088, 538] on button "Next" at bounding box center [1074, 532] width 37 height 19
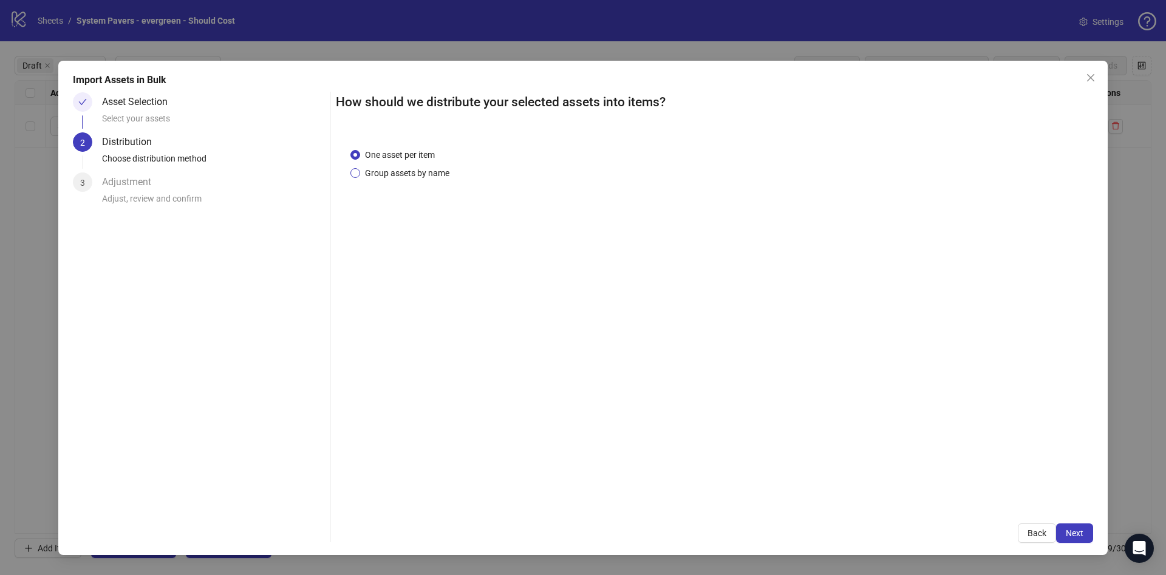
click at [409, 169] on span "Group assets by name" at bounding box center [407, 172] width 94 height 13
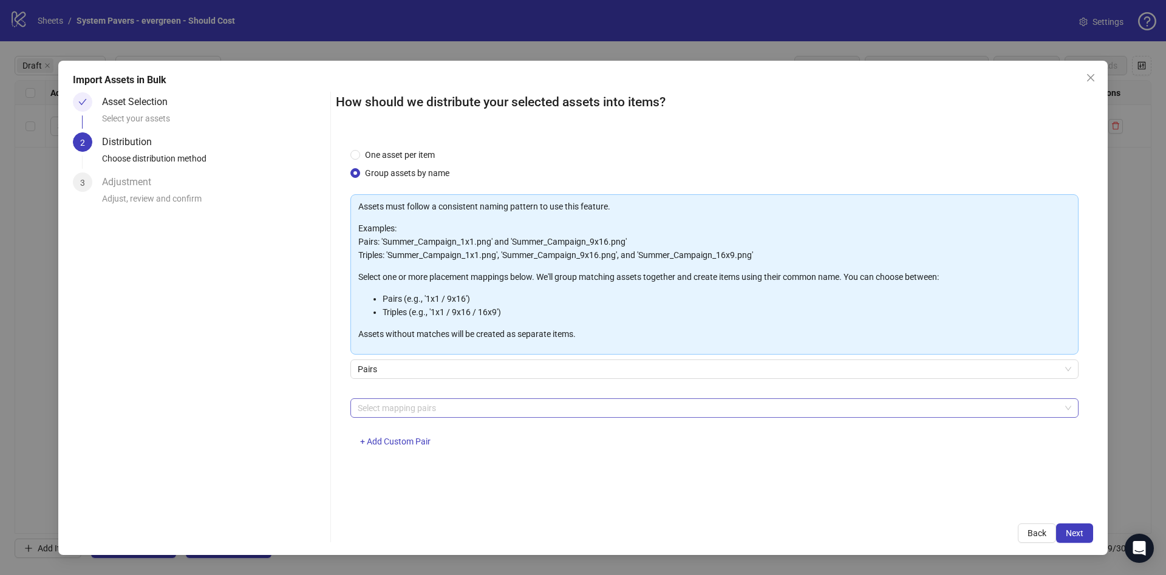
click at [425, 403] on div at bounding box center [708, 408] width 711 height 17
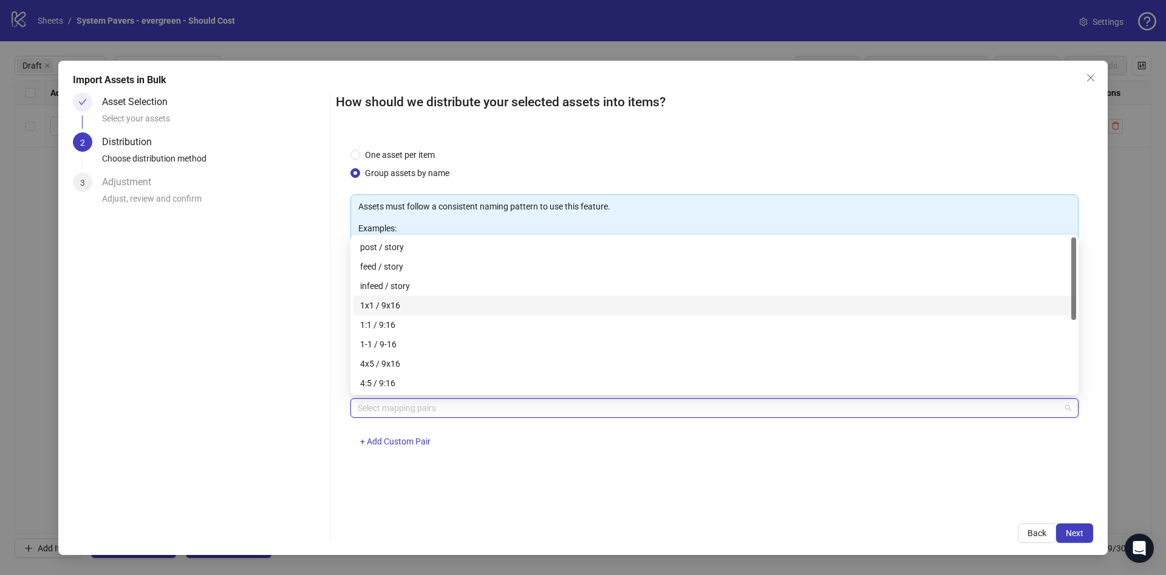
click at [432, 303] on div "1x1 / 9x16" at bounding box center [714, 305] width 709 height 13
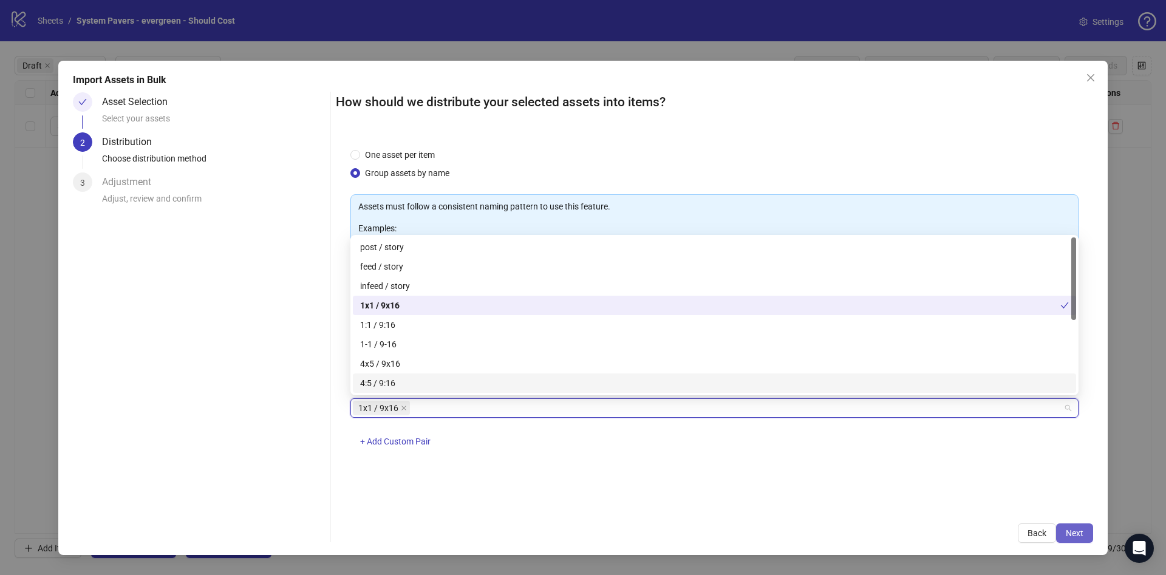
click at [1077, 529] on span "Next" at bounding box center [1075, 533] width 18 height 10
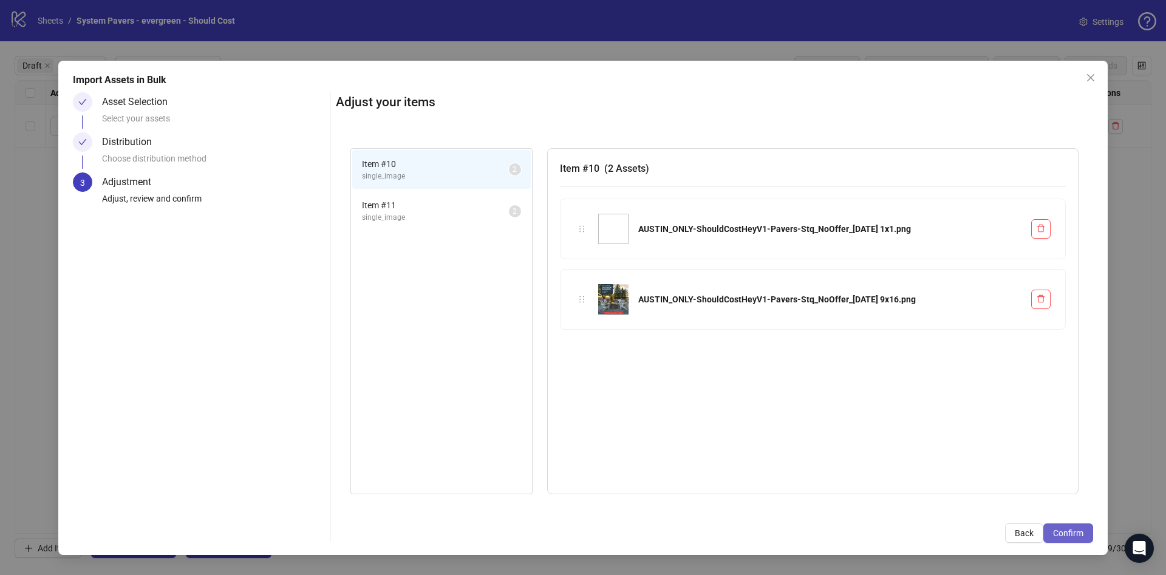
click at [1077, 531] on span "Confirm" at bounding box center [1068, 533] width 30 height 10
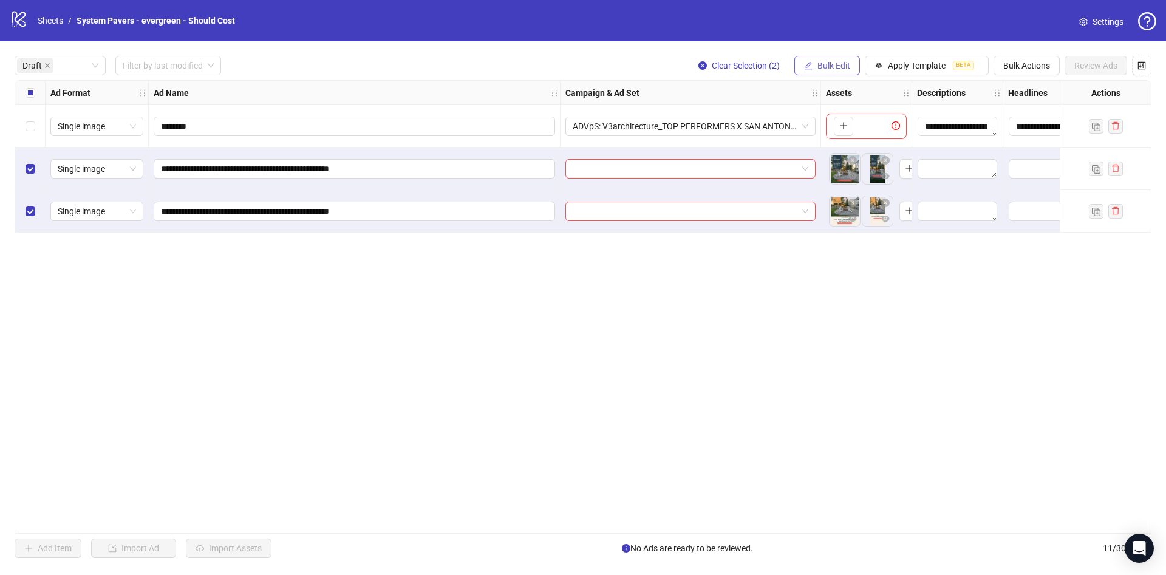
click at [819, 63] on span "Bulk Edit" at bounding box center [833, 66] width 33 height 10
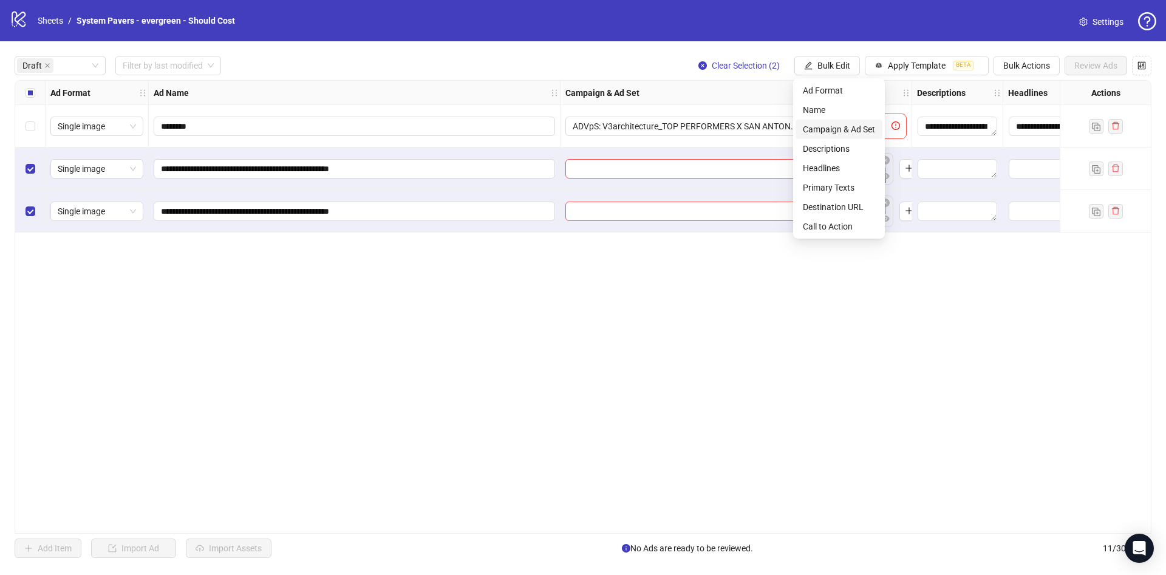
click at [830, 124] on span "Campaign & Ad Set" at bounding box center [839, 129] width 72 height 13
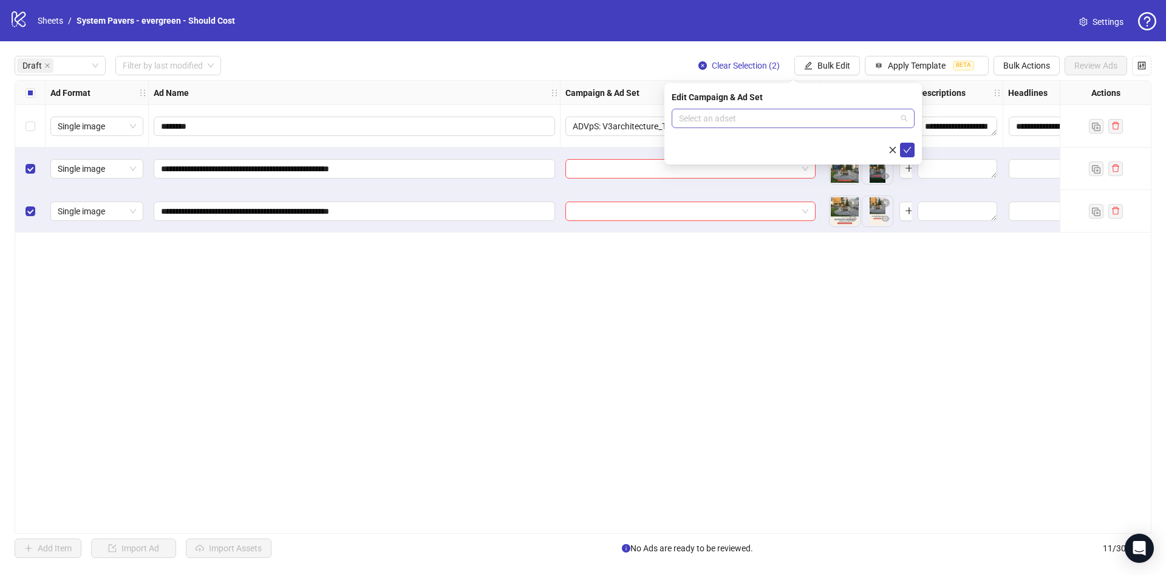
click at [786, 109] on div "Select an adset" at bounding box center [793, 118] width 243 height 19
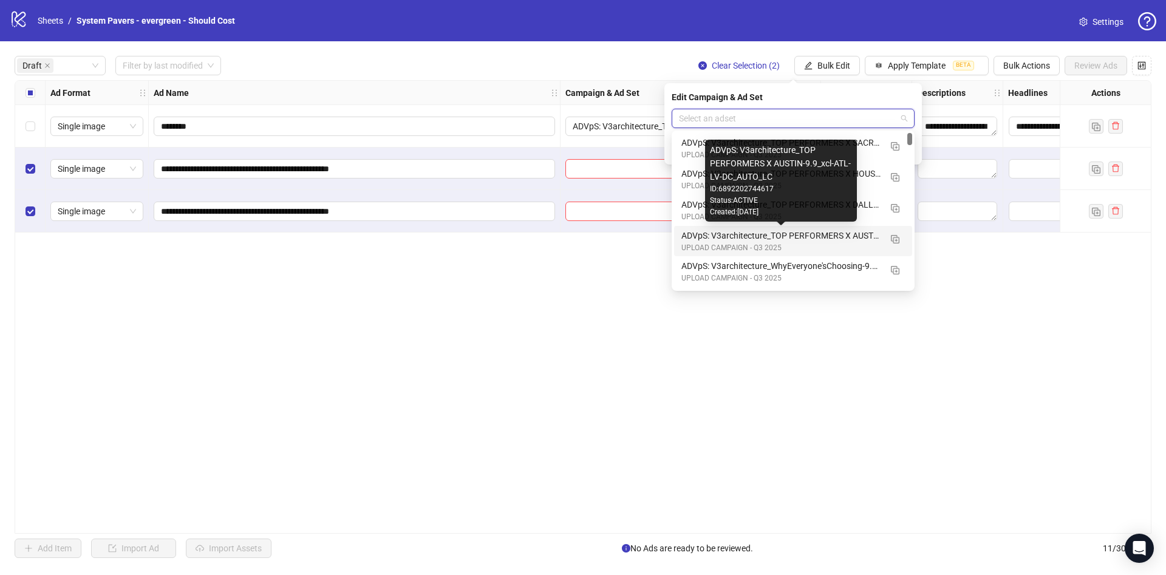
click at [836, 239] on div "ADVpS: V3architecture_TOP PERFORMERS X AUSTIN-9.9_xcl-ATL-LV-DC_AUTO_LC" at bounding box center [780, 235] width 199 height 13
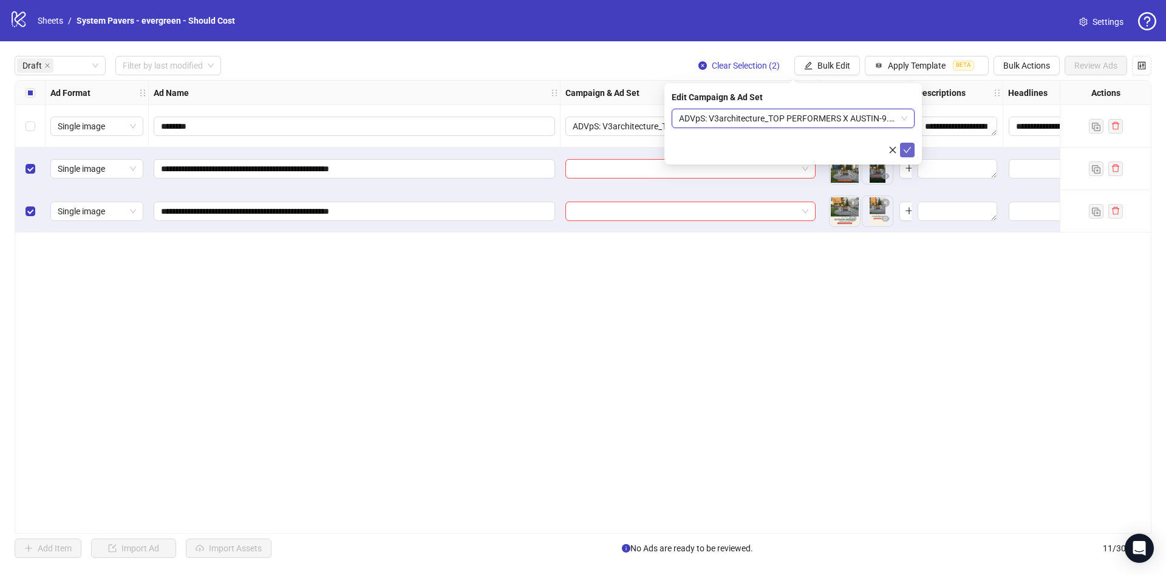
click at [908, 146] on icon "check" at bounding box center [907, 150] width 9 height 9
click at [825, 60] on button "Bulk Edit" at bounding box center [827, 65] width 66 height 19
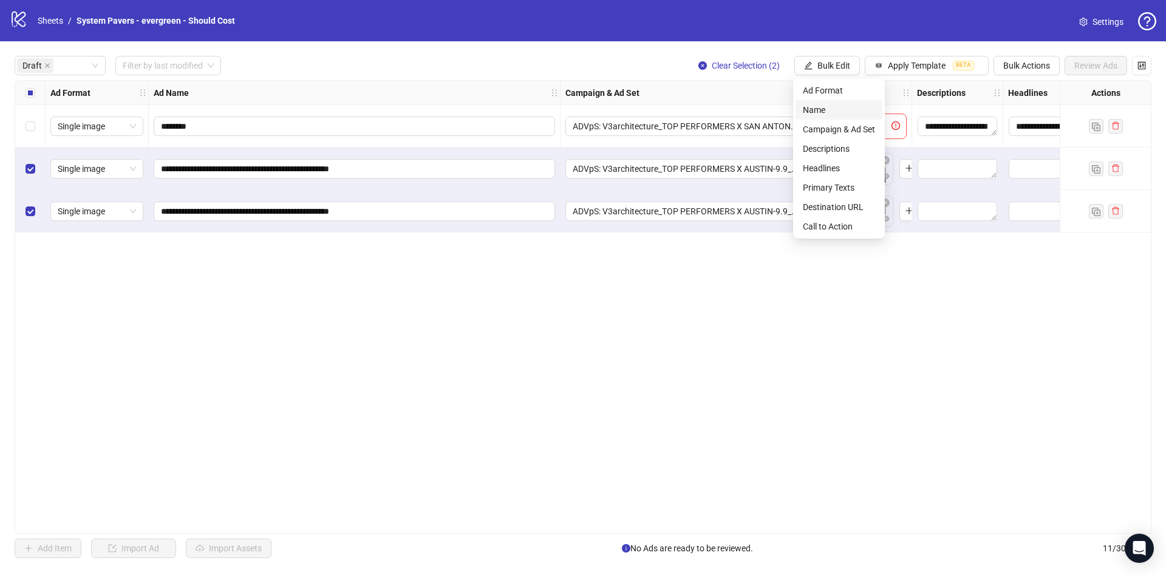
click at [837, 106] on span "Name" at bounding box center [839, 109] width 72 height 13
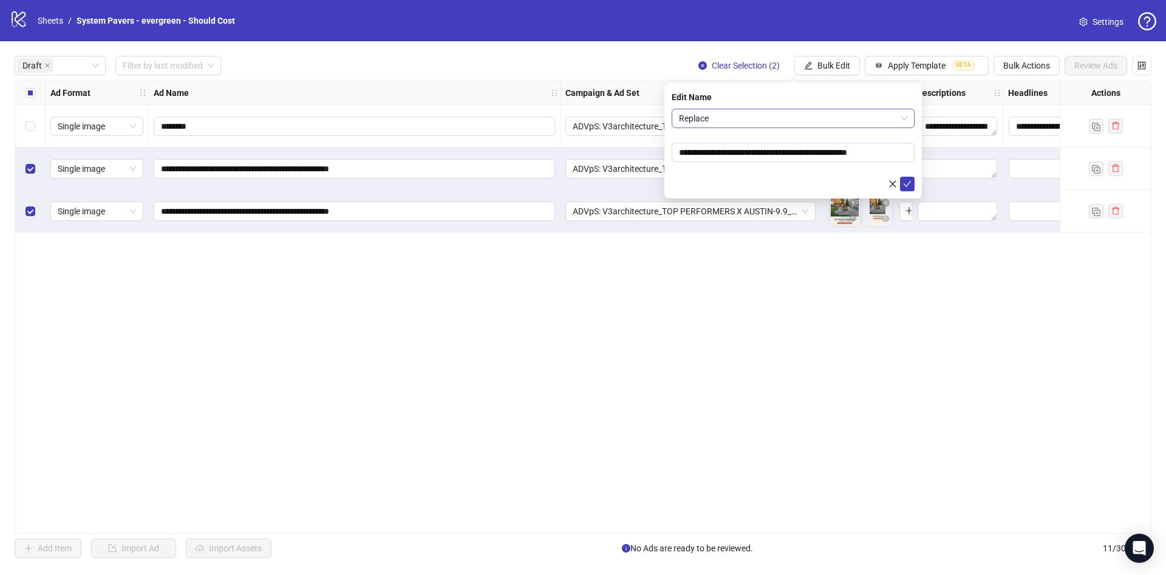
click at [749, 114] on span "Replace" at bounding box center [793, 118] width 228 height 18
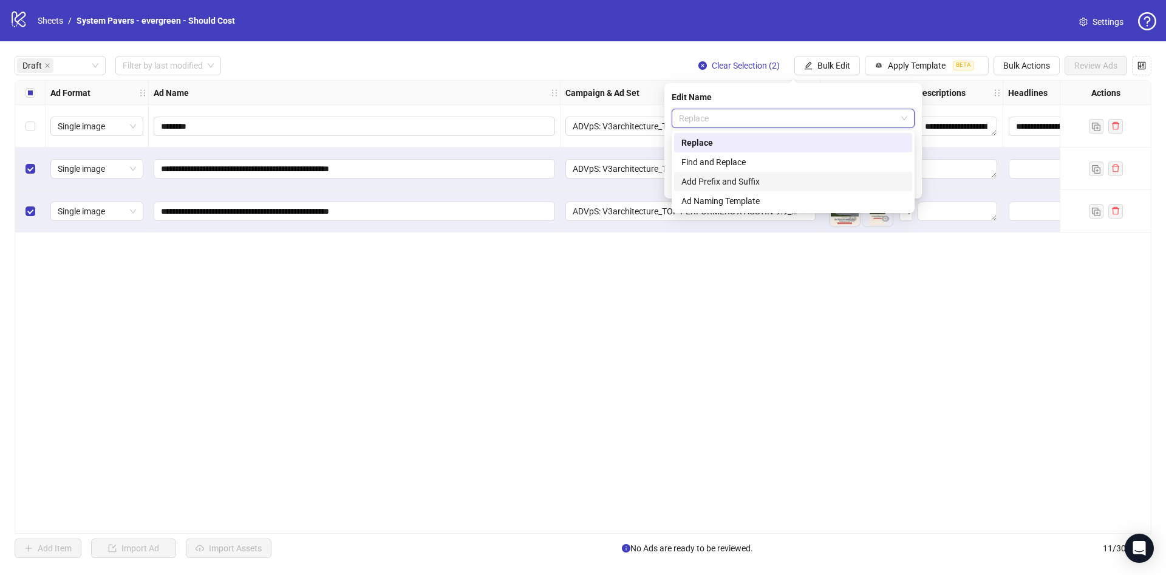
click at [736, 176] on div "Add Prefix and Suffix" at bounding box center [792, 181] width 223 height 13
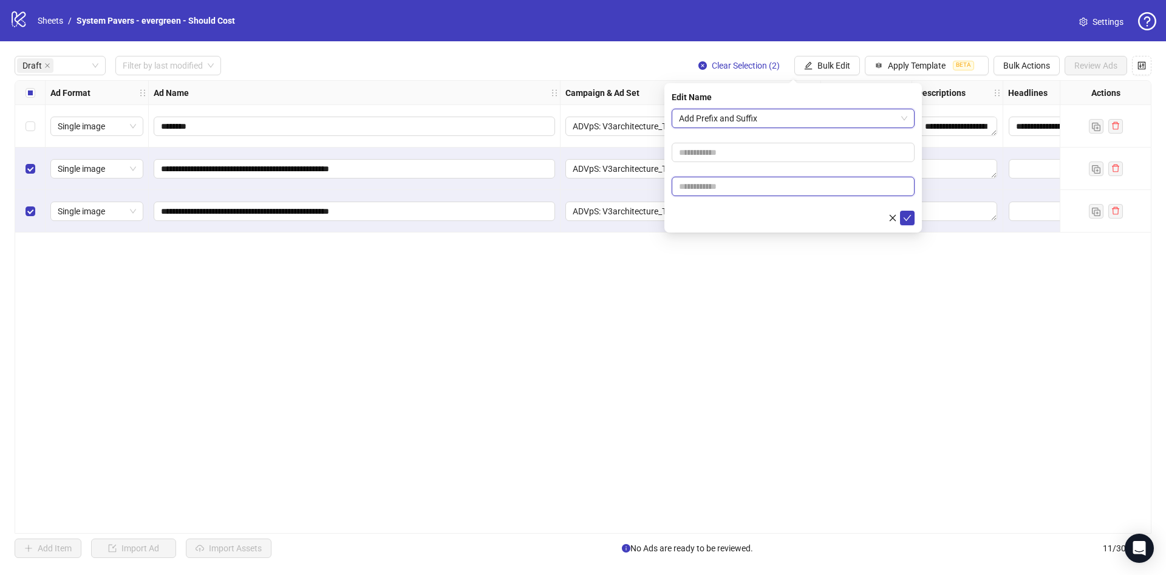
click at [724, 183] on input "text" at bounding box center [793, 186] width 243 height 19
paste input "**********"
type input "**********"
click at [711, 211] on div at bounding box center [793, 218] width 243 height 15
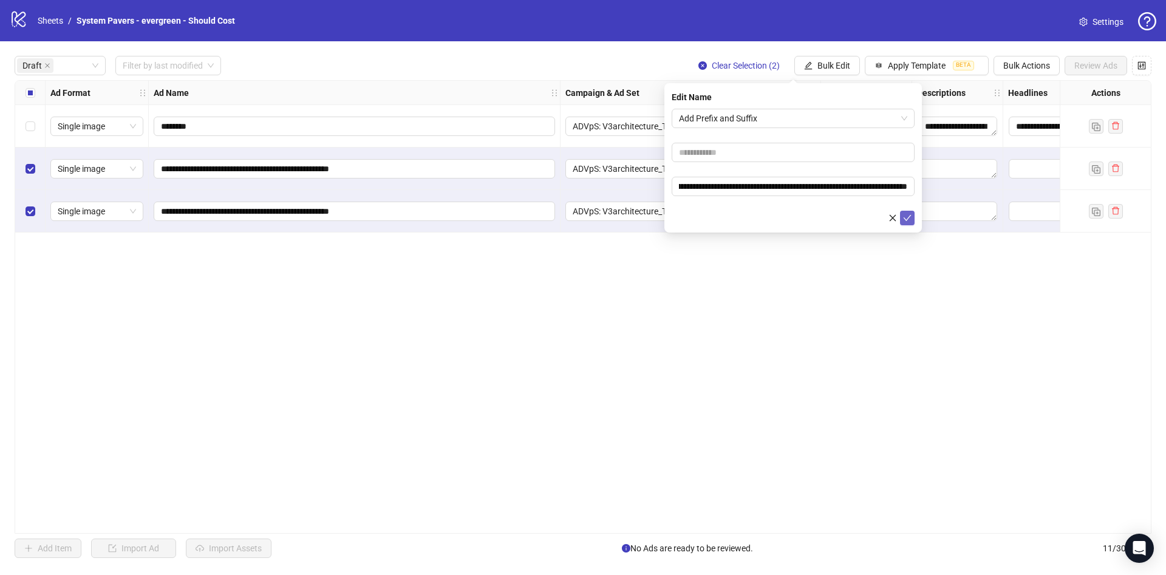
scroll to position [0, 0]
click at [910, 217] on icon "check" at bounding box center [907, 218] width 9 height 9
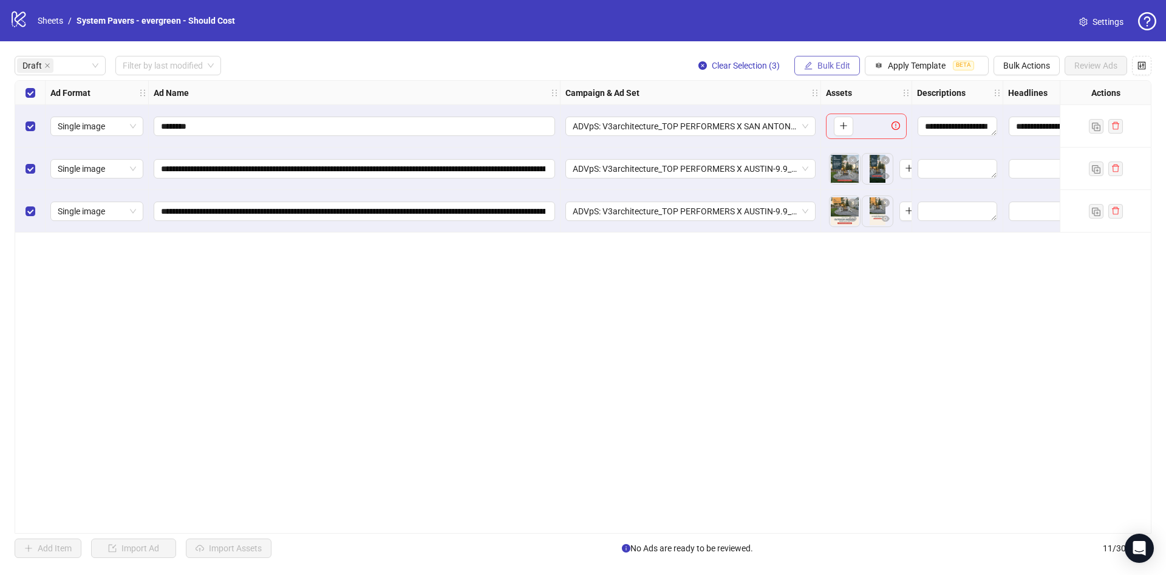
click at [824, 63] on span "Bulk Edit" at bounding box center [833, 66] width 33 height 10
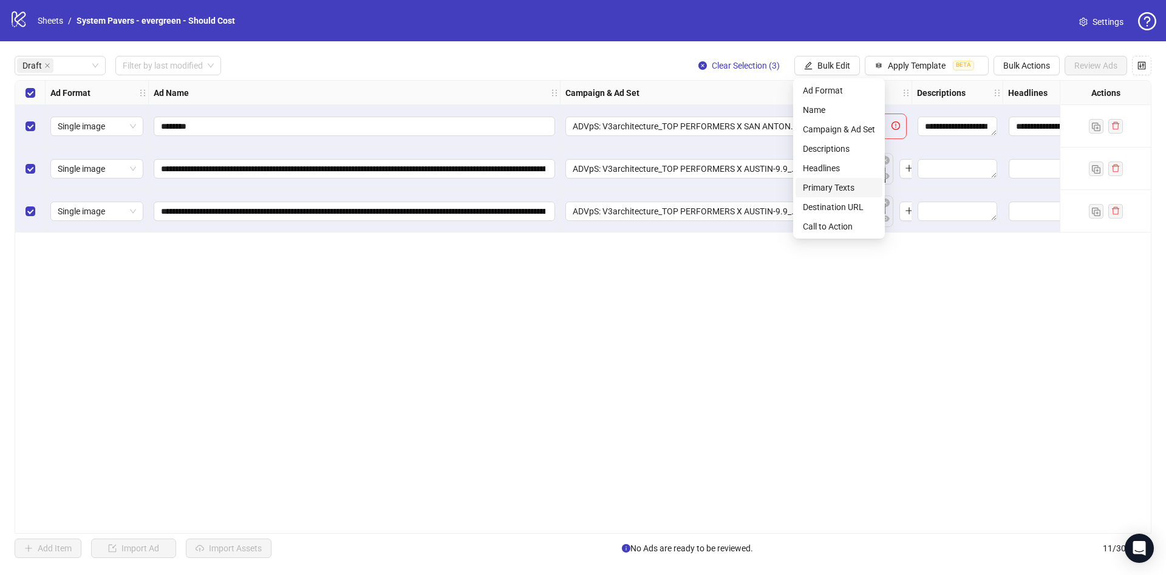
click at [852, 188] on span "Primary Texts" at bounding box center [839, 187] width 72 height 13
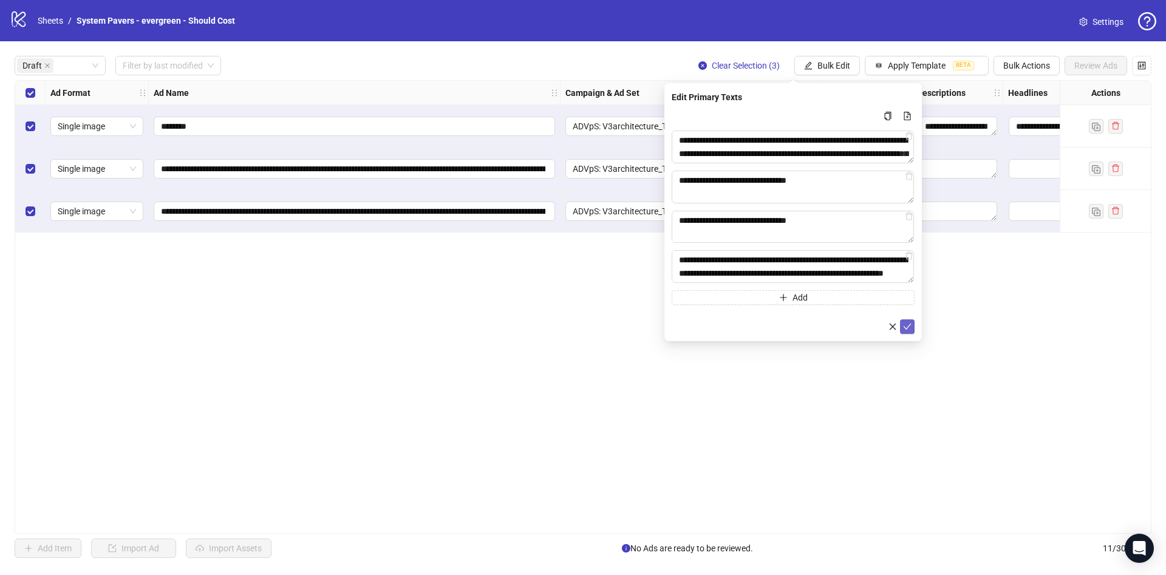
click at [907, 326] on icon "check" at bounding box center [907, 326] width 9 height 9
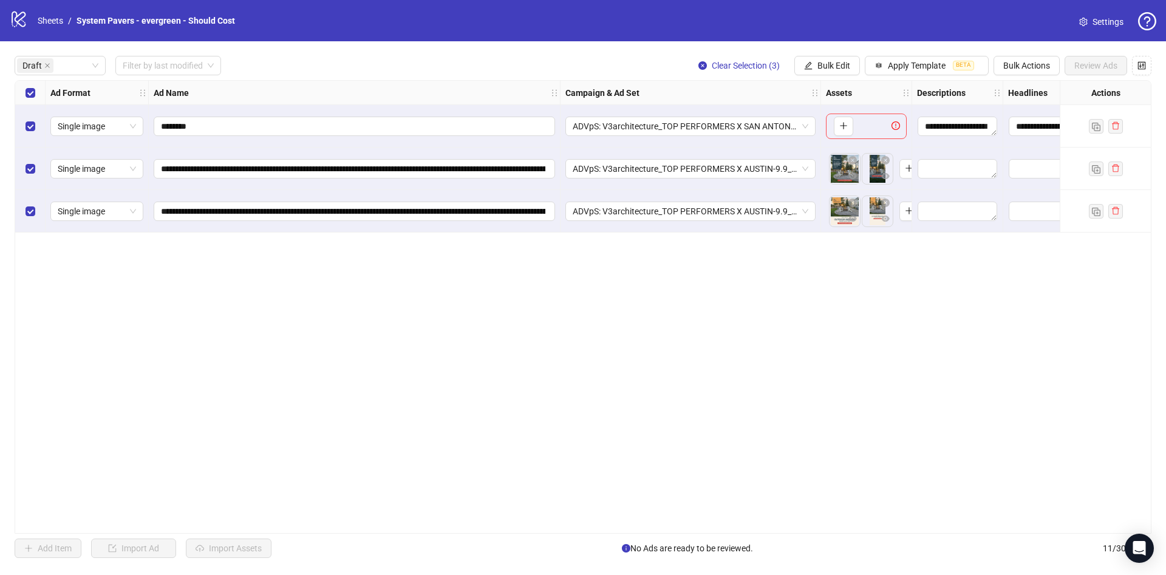
click at [832, 55] on div "**********" at bounding box center [583, 306] width 1166 height 531
click at [830, 72] on button "Bulk Edit" at bounding box center [827, 65] width 66 height 19
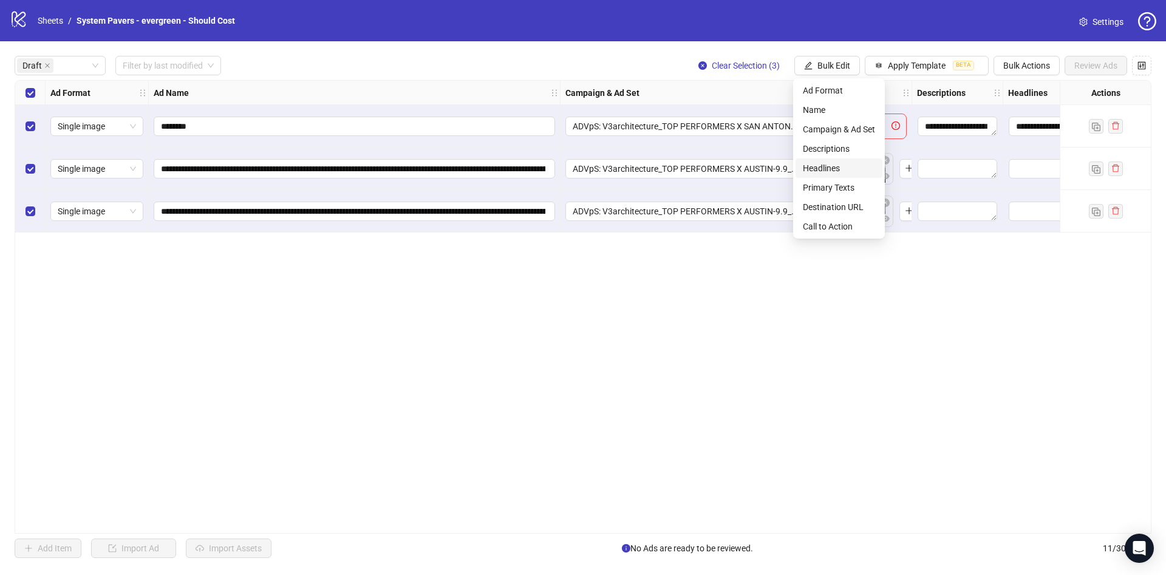
click at [851, 170] on span "Headlines" at bounding box center [839, 168] width 72 height 13
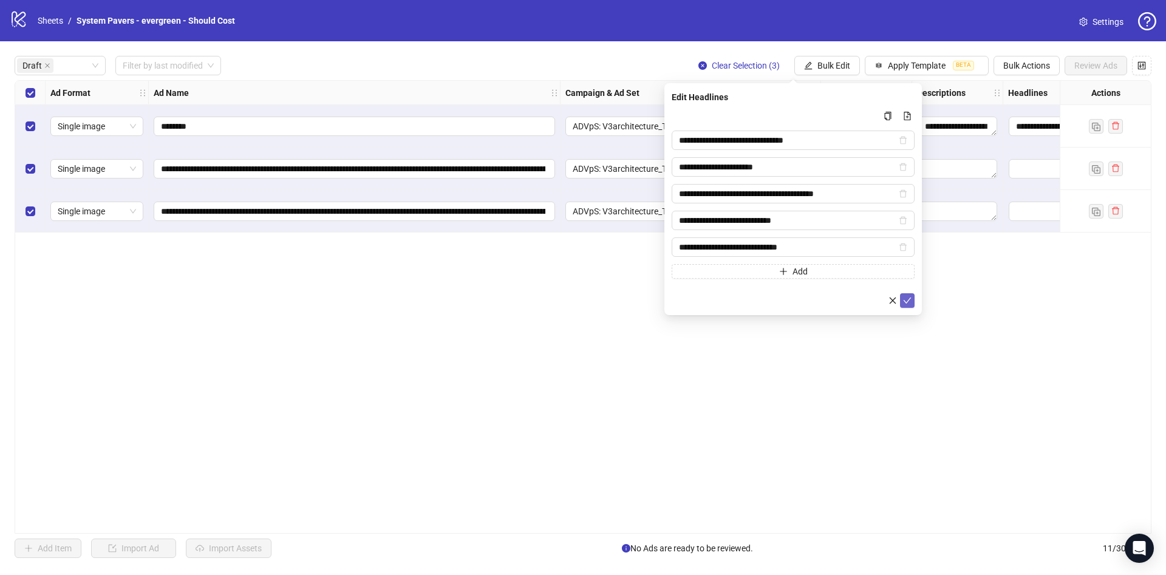
click at [908, 299] on icon "check" at bounding box center [908, 301] width 8 height 6
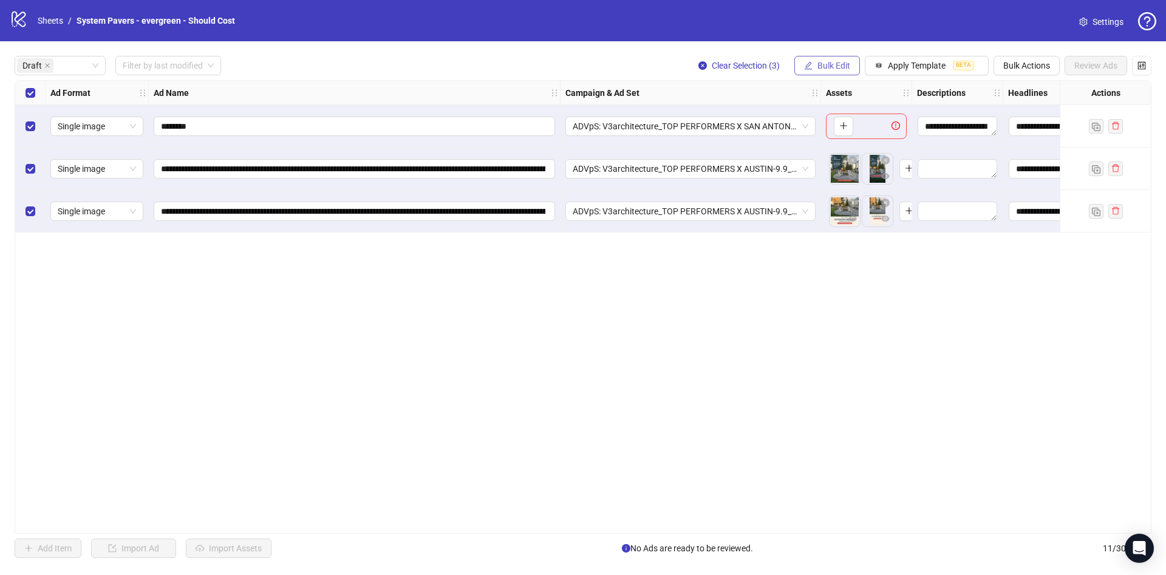
click at [822, 61] on span "Bulk Edit" at bounding box center [833, 66] width 33 height 10
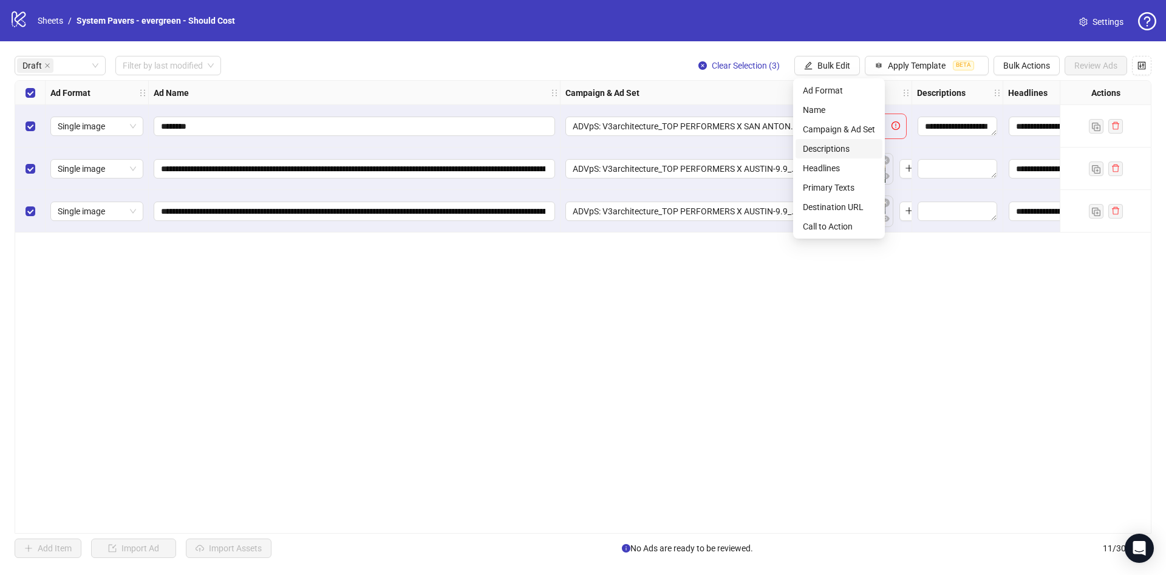
click at [850, 140] on li "Descriptions" at bounding box center [839, 148] width 87 height 19
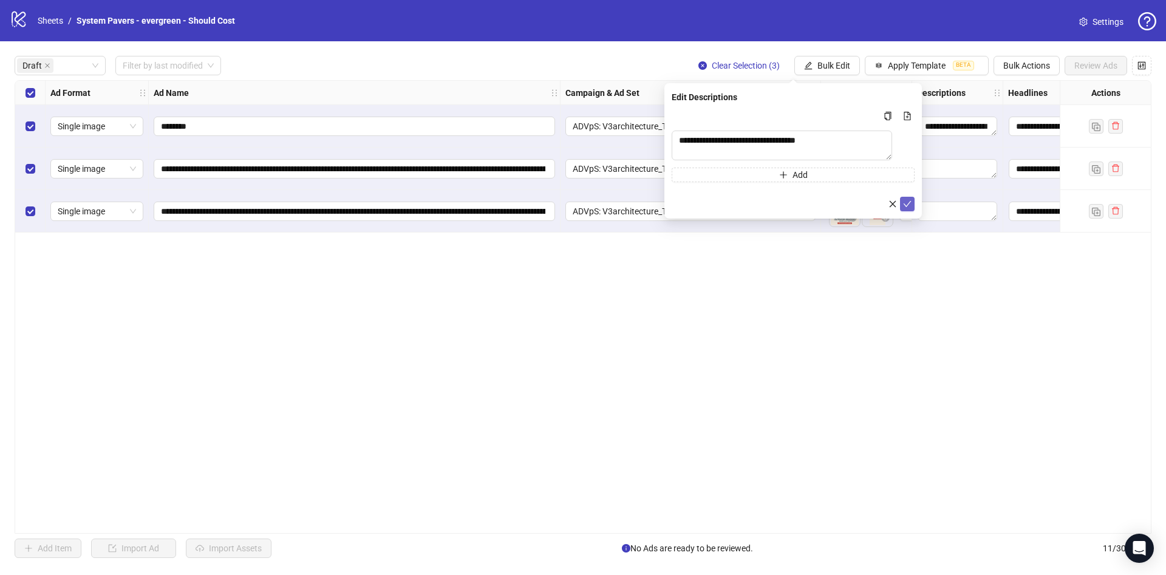
click at [902, 205] on button "submit" at bounding box center [907, 204] width 15 height 15
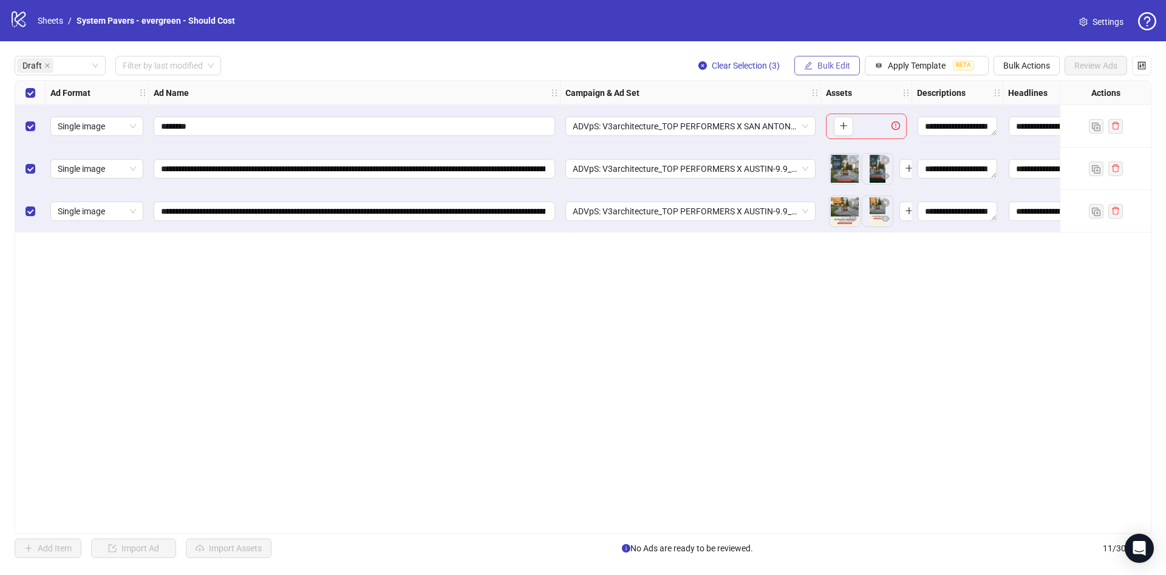
click at [819, 61] on span "Bulk Edit" at bounding box center [833, 66] width 33 height 10
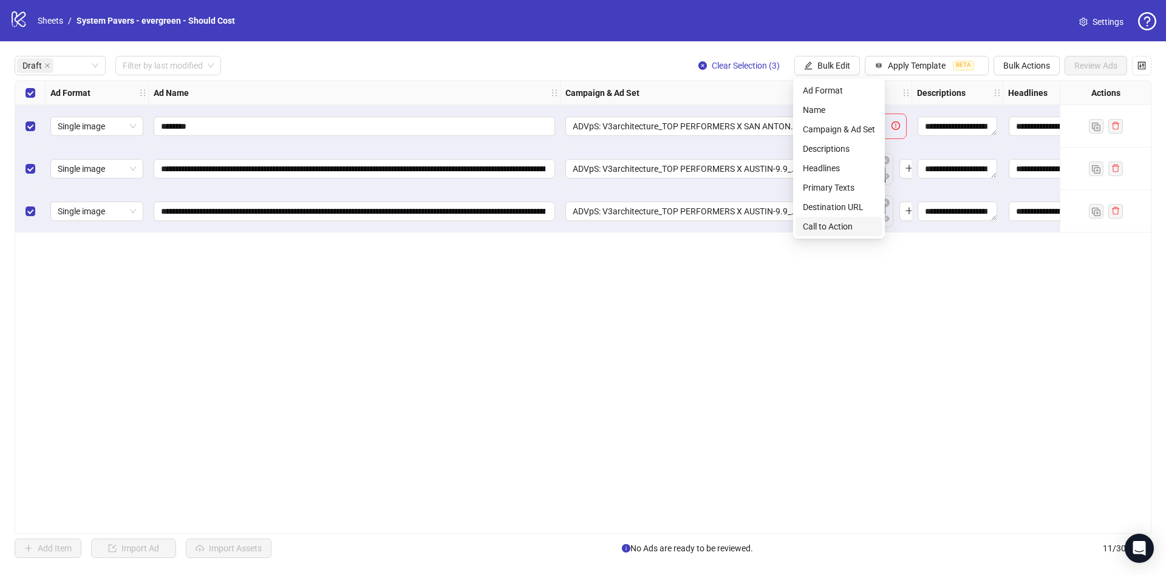
click at [855, 228] on span "Call to Action" at bounding box center [839, 226] width 72 height 13
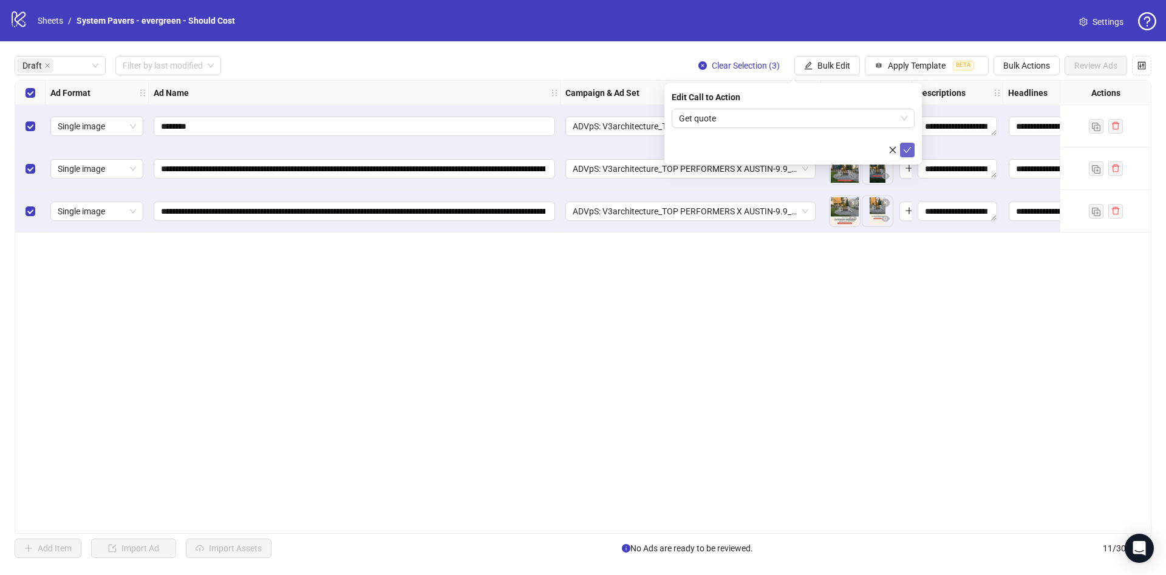
click at [906, 148] on icon "check" at bounding box center [907, 150] width 9 height 9
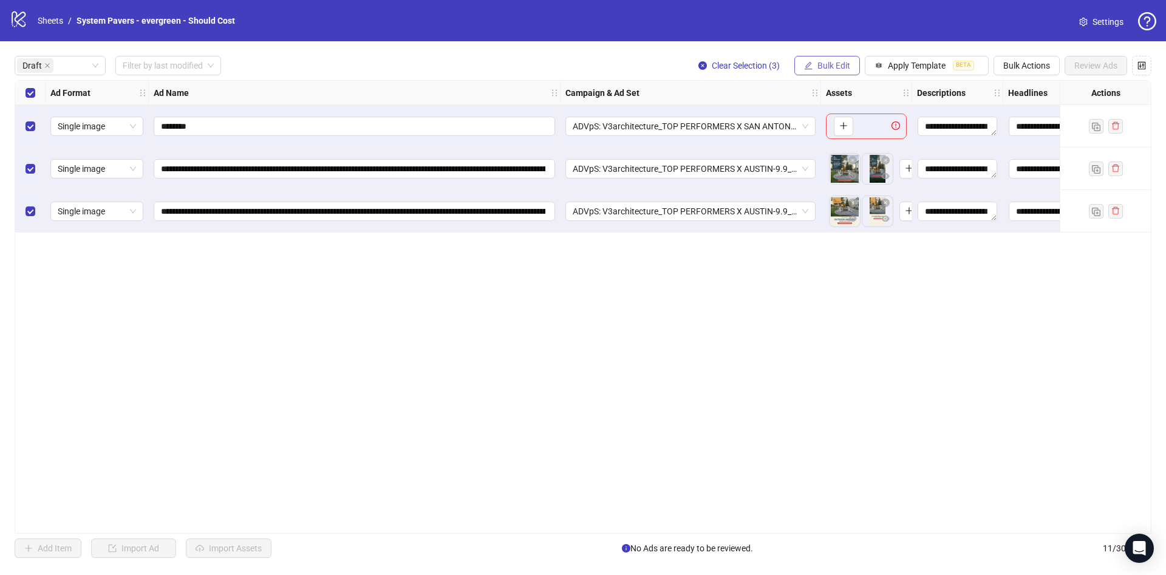
click at [831, 63] on span "Bulk Edit" at bounding box center [833, 66] width 33 height 10
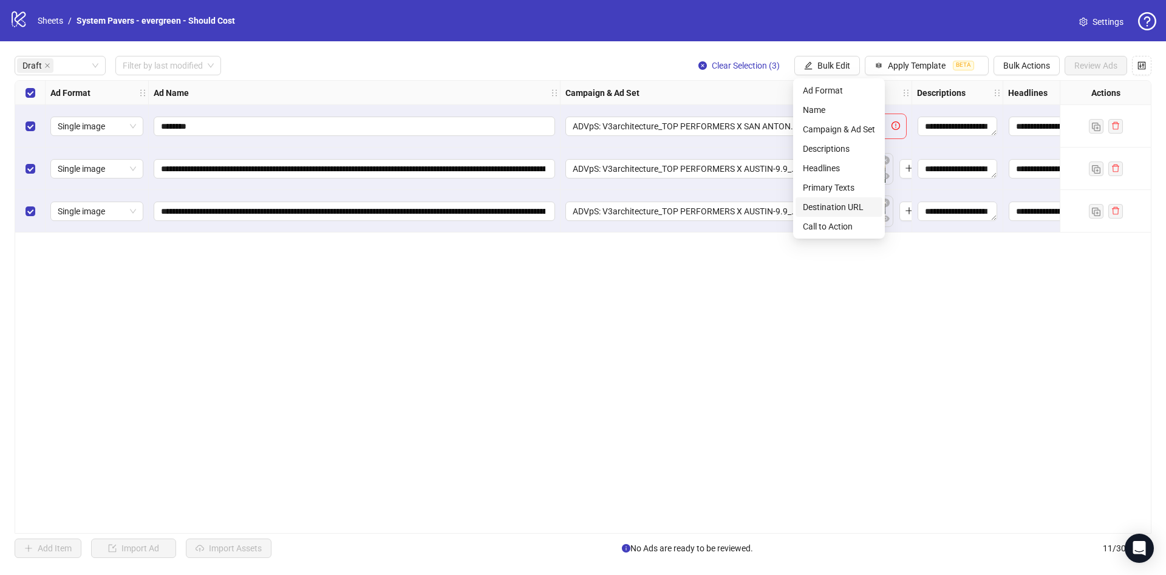
click at [848, 201] on span "Destination URL" at bounding box center [839, 206] width 72 height 13
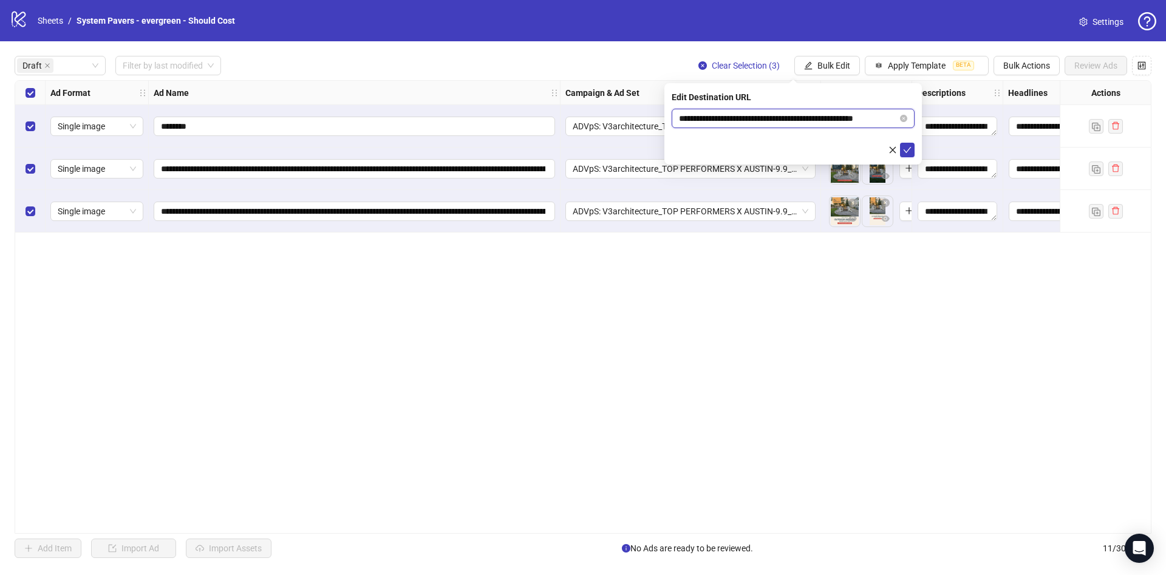
scroll to position [0, 18]
drag, startPoint x: 802, startPoint y: 114, endPoint x: 918, endPoint y: 137, distance: 117.6
click at [931, 112] on body "**********" at bounding box center [583, 287] width 1166 height 575
click at [913, 151] on button "submit" at bounding box center [907, 150] width 15 height 15
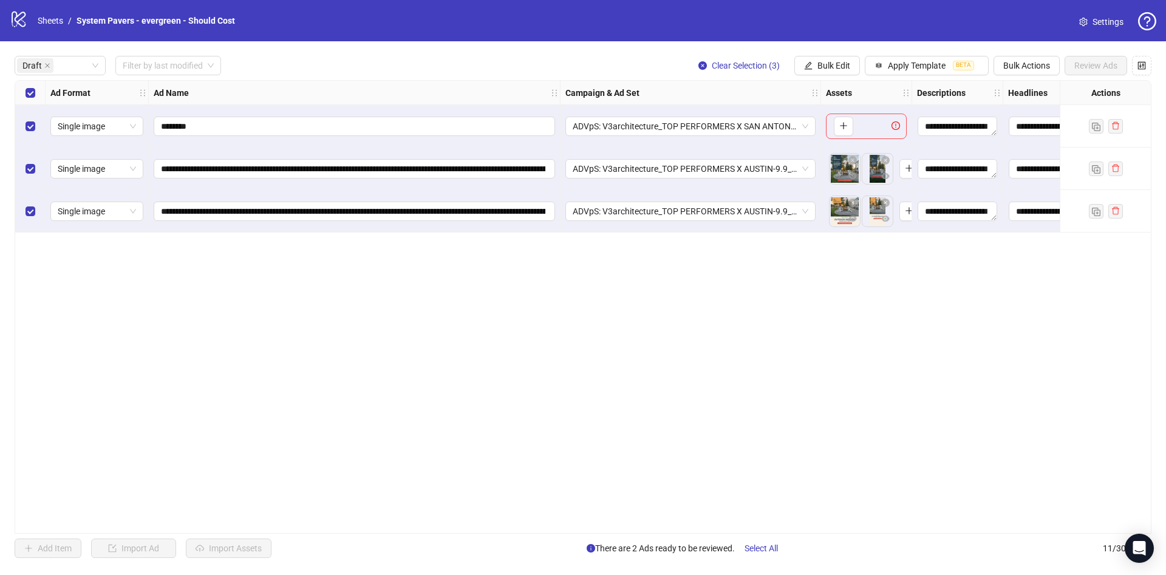
drag, startPoint x: 36, startPoint y: 126, endPoint x: 97, endPoint y: 137, distance: 61.7
click at [36, 125] on div "Select row 1" at bounding box center [30, 126] width 30 height 43
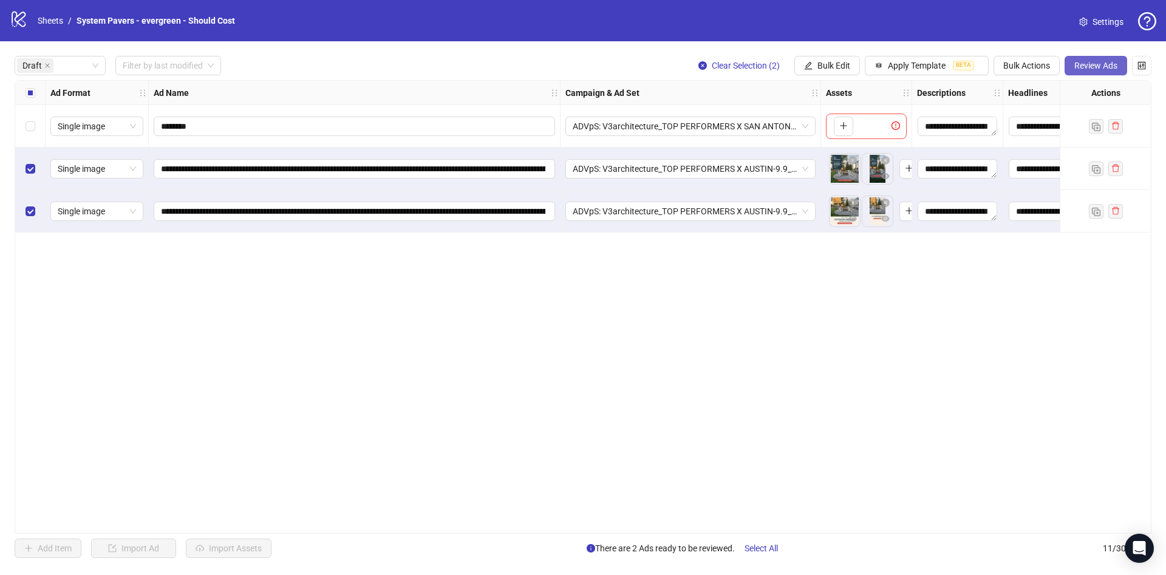
click at [1116, 60] on button "Review Ads" at bounding box center [1096, 65] width 63 height 19
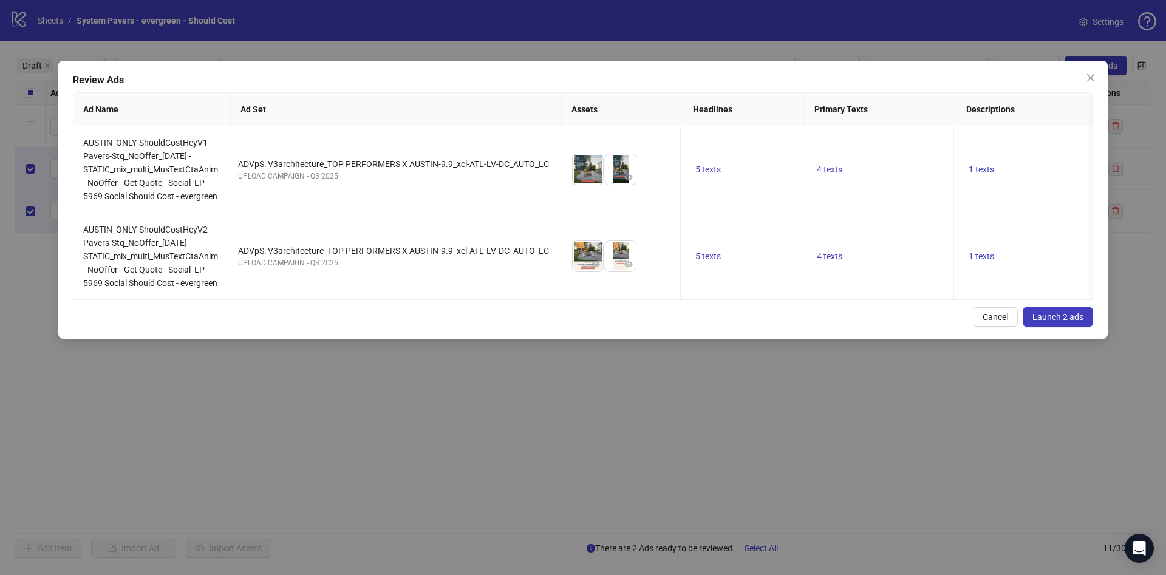
click at [1051, 321] on button "Launch 2 ads" at bounding box center [1058, 316] width 70 height 19
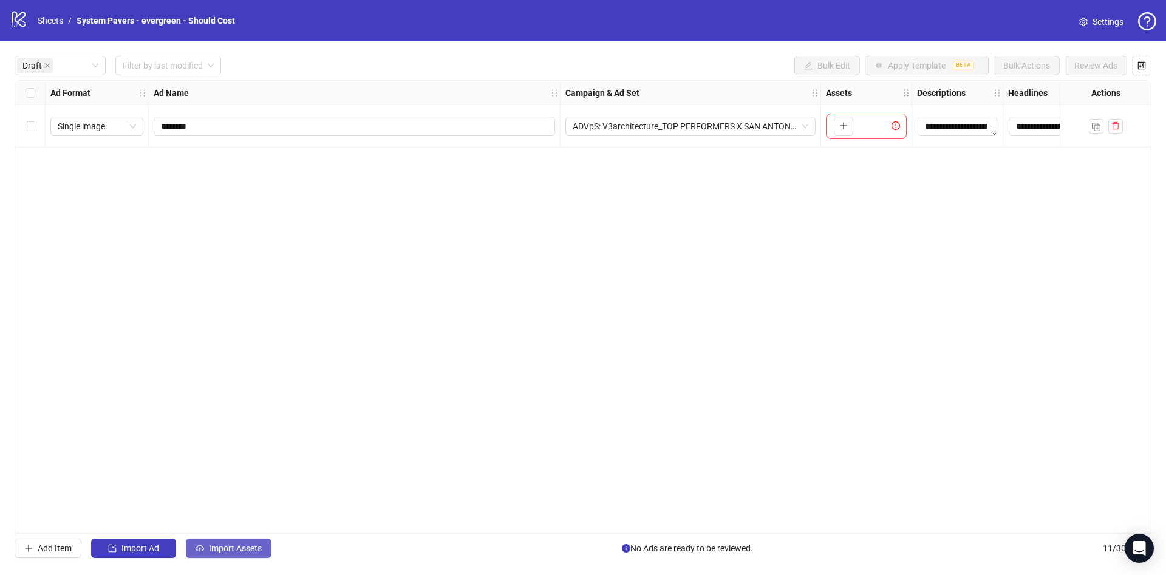
click at [235, 551] on span "Import Assets" at bounding box center [235, 549] width 53 height 10
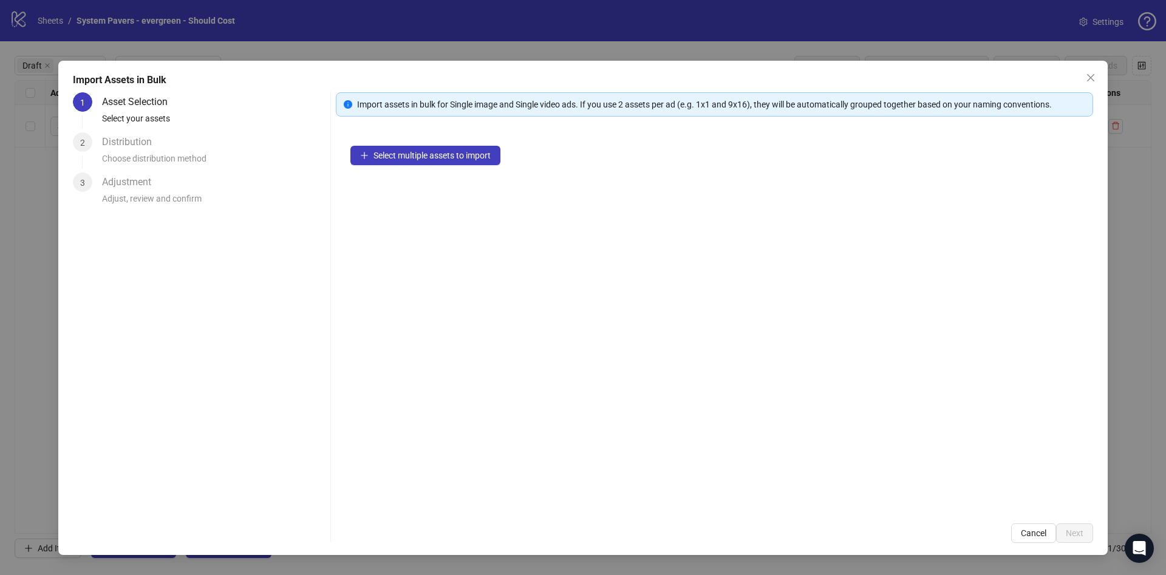
click at [457, 174] on div "Select multiple assets to import" at bounding box center [714, 320] width 757 height 378
click at [462, 159] on span "Select multiple assets to import" at bounding box center [431, 156] width 117 height 10
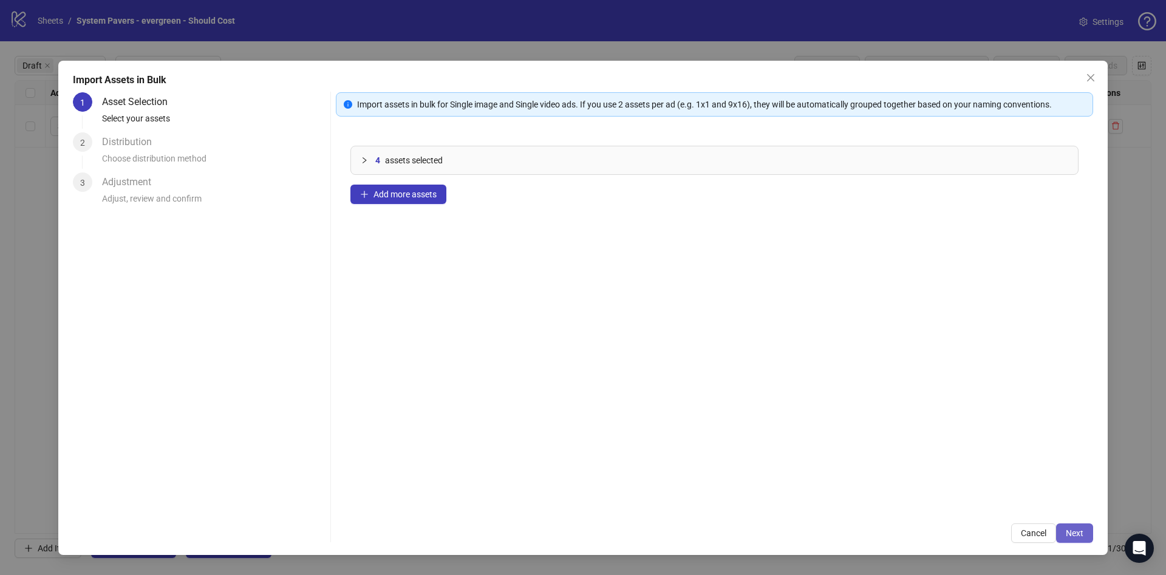
click at [1089, 533] on button "Next" at bounding box center [1074, 532] width 37 height 19
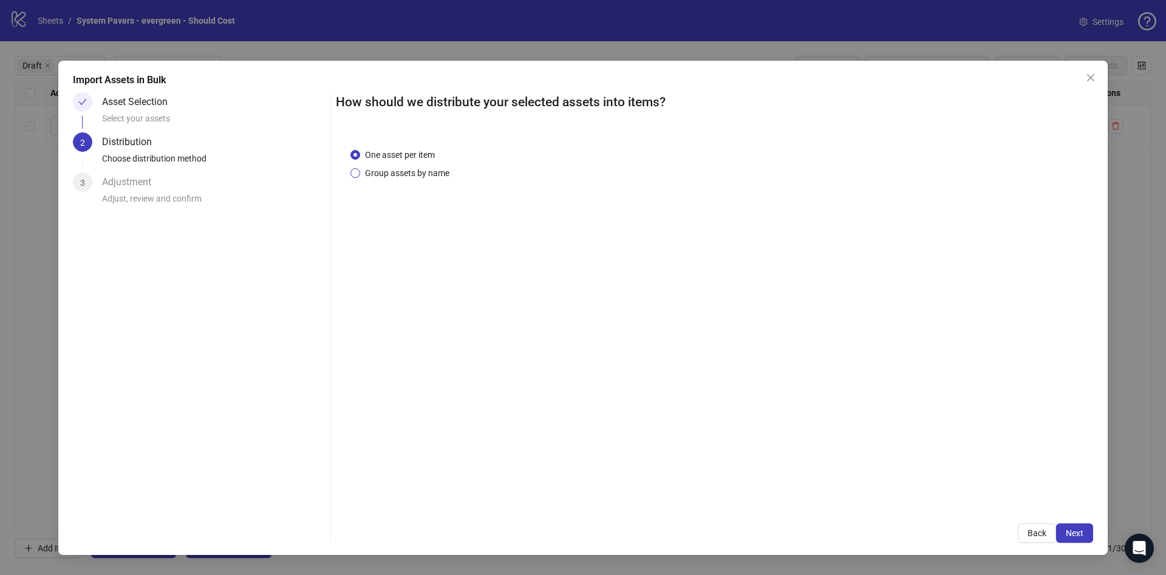
click at [424, 177] on span "Group assets by name" at bounding box center [407, 172] width 94 height 13
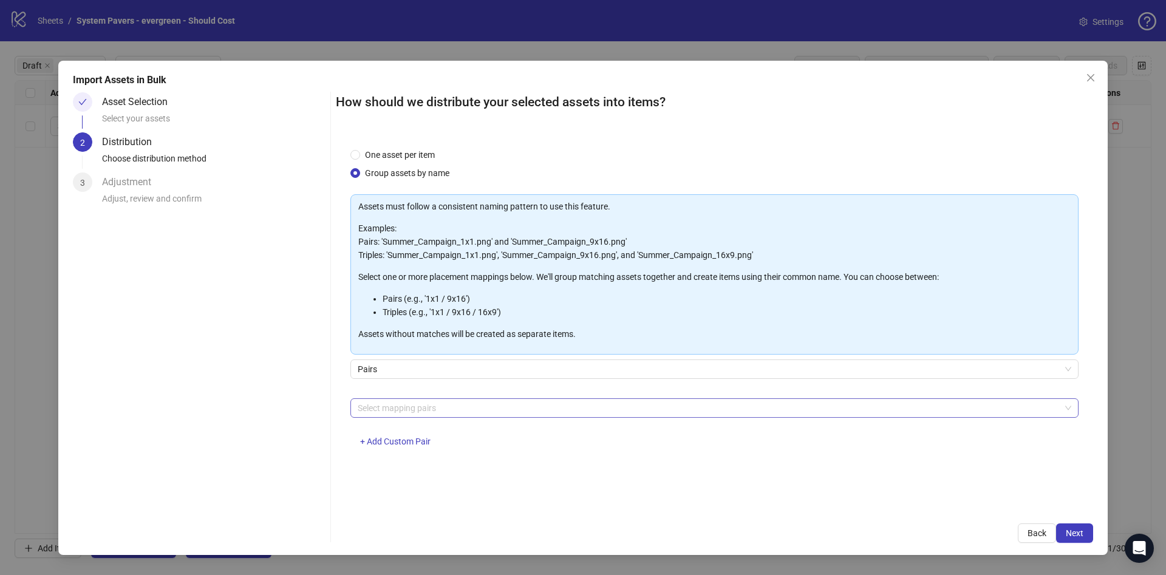
click at [517, 413] on div at bounding box center [708, 408] width 711 height 17
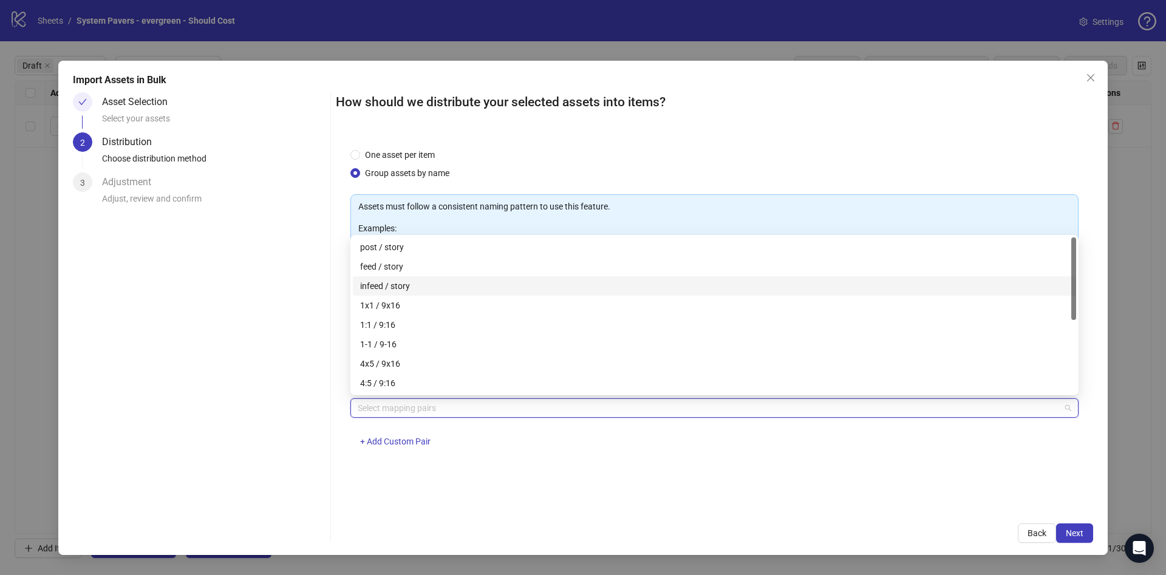
click at [423, 298] on div "1x1 / 9x16" at bounding box center [714, 305] width 723 height 19
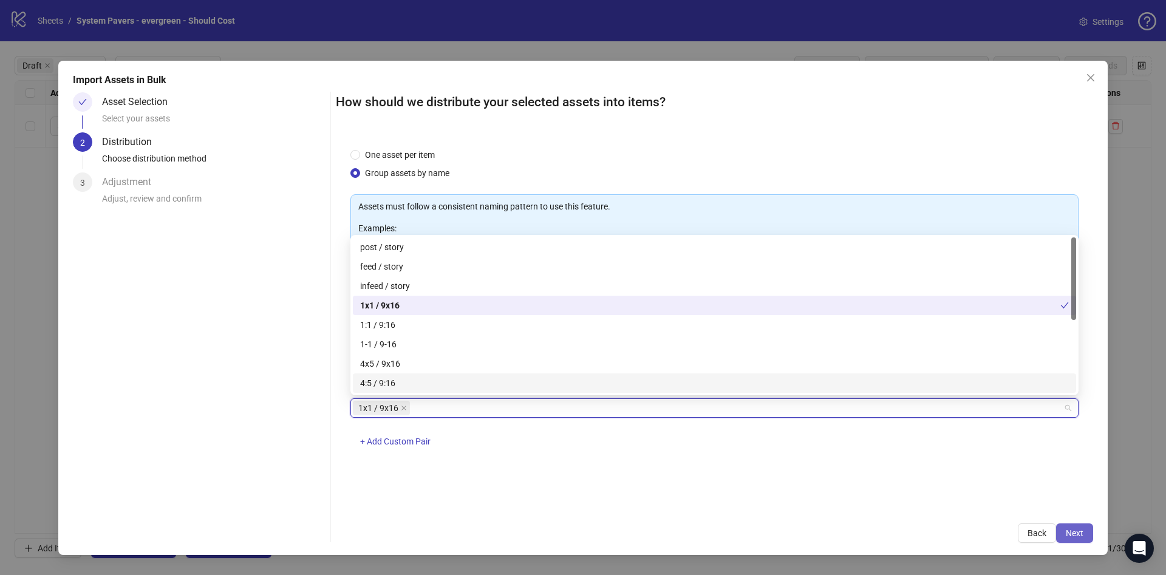
click at [1080, 534] on span "Next" at bounding box center [1075, 533] width 18 height 10
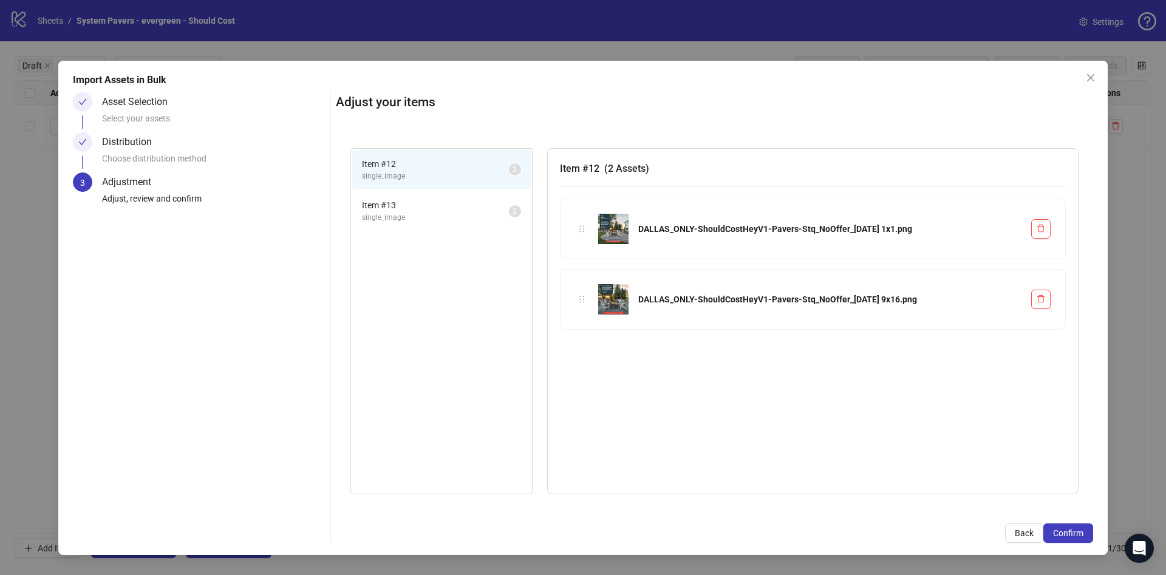
click at [1080, 533] on span "Confirm" at bounding box center [1068, 533] width 30 height 10
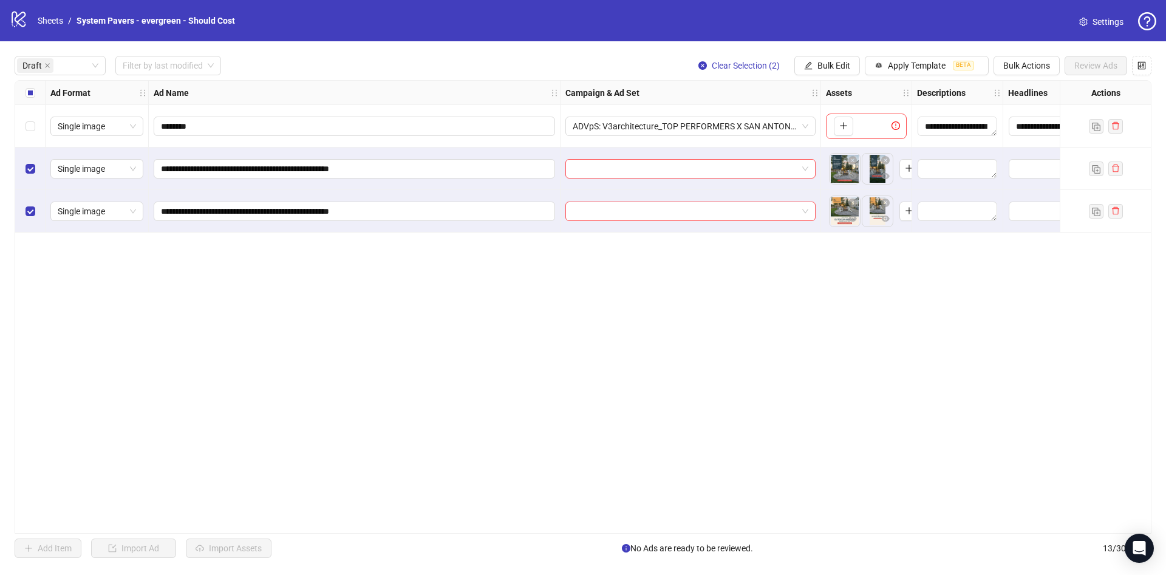
click at [848, 55] on div "**********" at bounding box center [583, 306] width 1166 height 531
click at [844, 63] on span "Bulk Edit" at bounding box center [833, 66] width 33 height 10
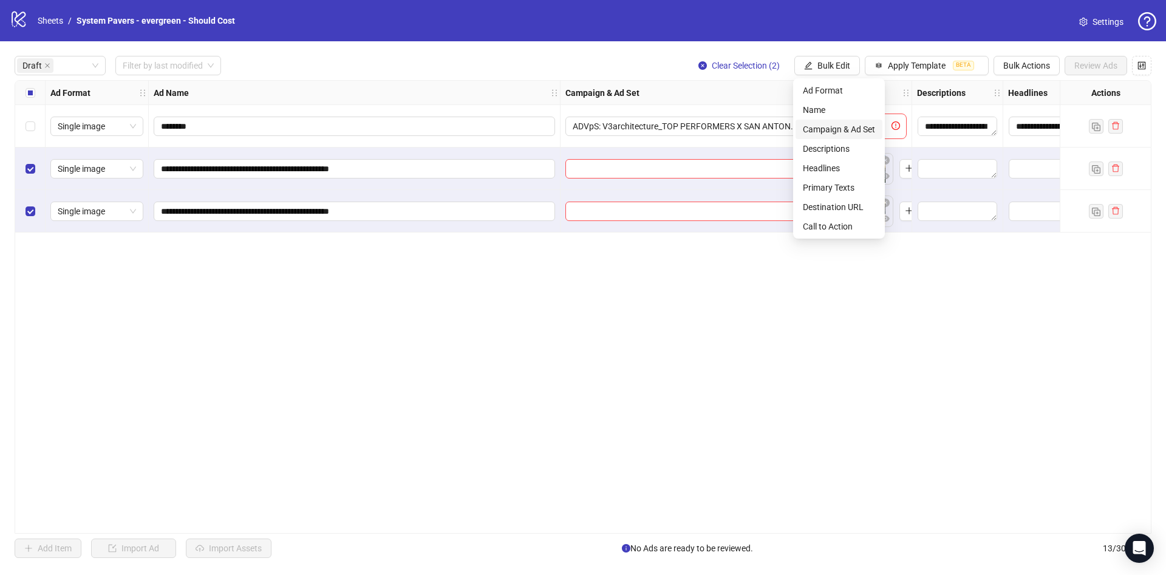
click at [838, 123] on span "Campaign & Ad Set" at bounding box center [839, 129] width 72 height 13
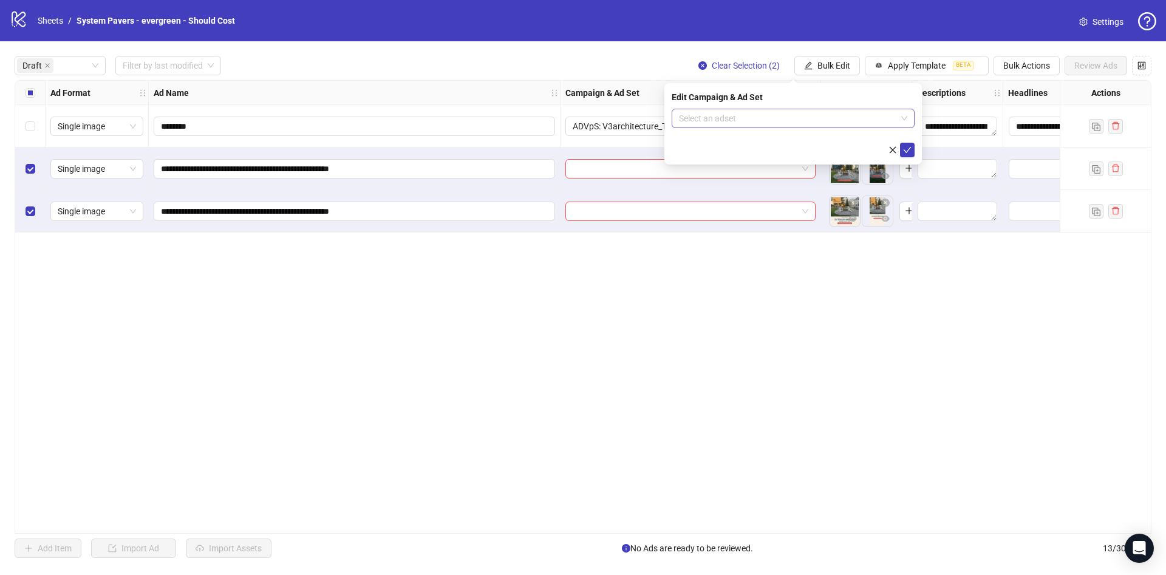
click at [754, 119] on input "search" at bounding box center [787, 118] width 217 height 18
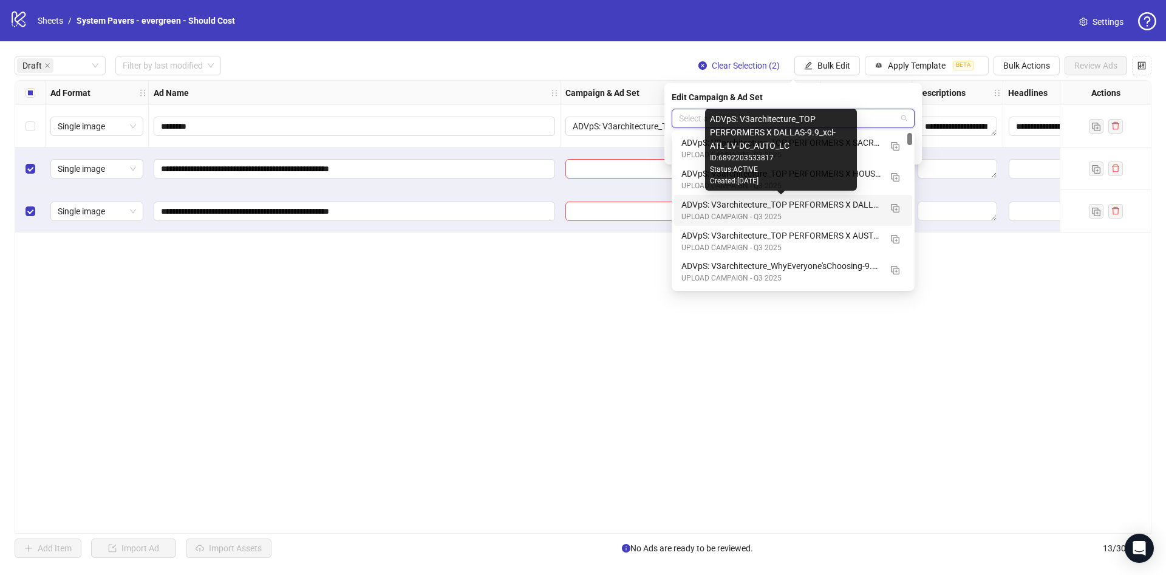
click at [859, 206] on div "ADVpS: V3architecture_TOP PERFORMERS X DALLAS-9.9_xcl-ATL-LV-DC_AUTO_LC" at bounding box center [780, 204] width 199 height 13
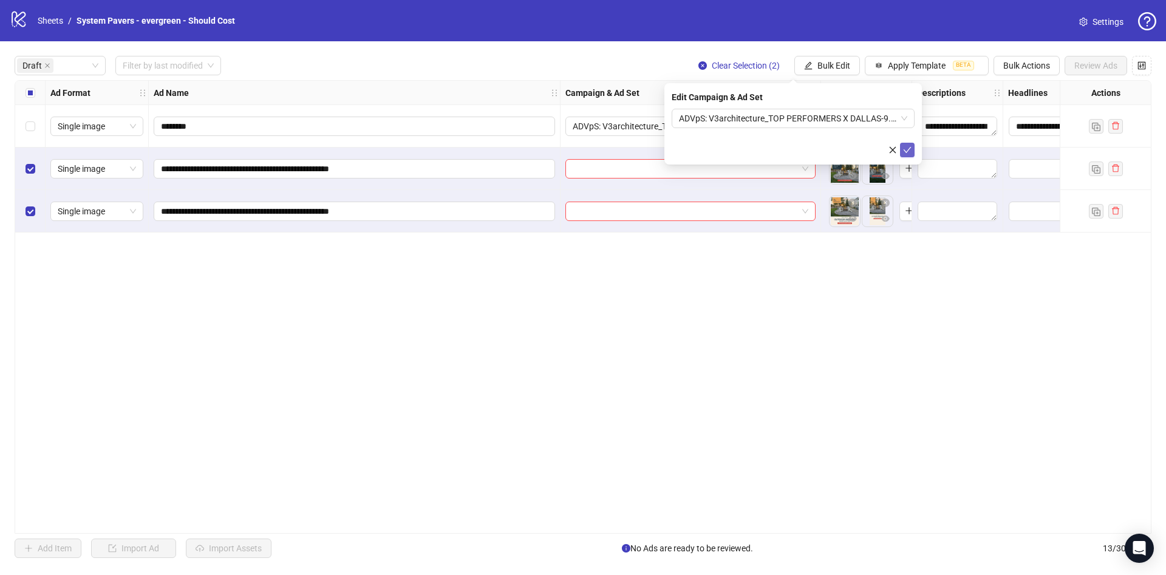
click at [902, 143] on button "submit" at bounding box center [907, 150] width 15 height 15
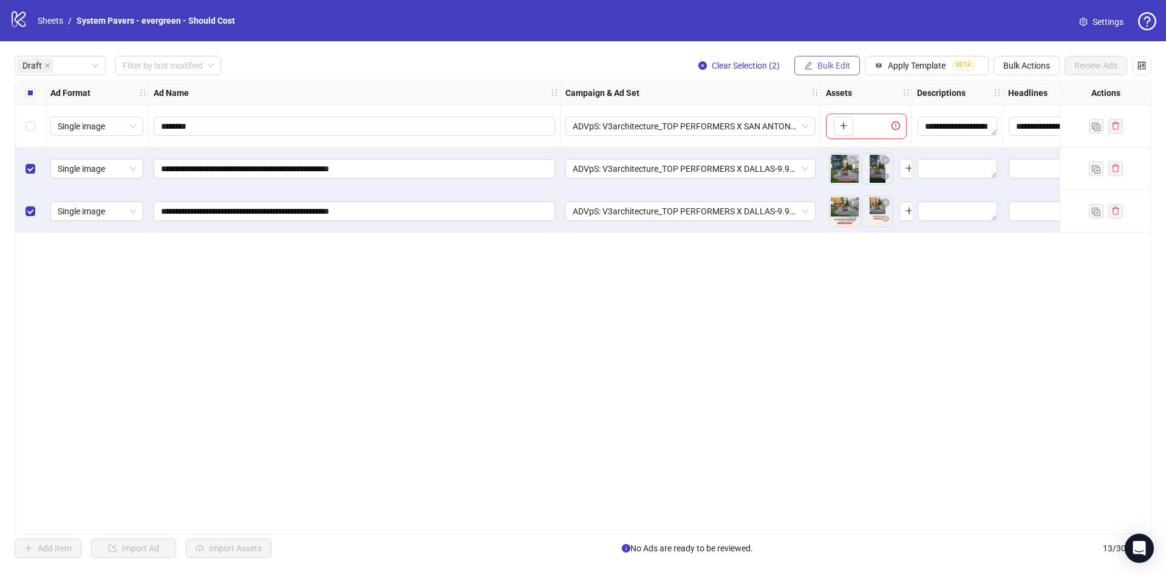
click at [839, 61] on span "Bulk Edit" at bounding box center [833, 66] width 33 height 10
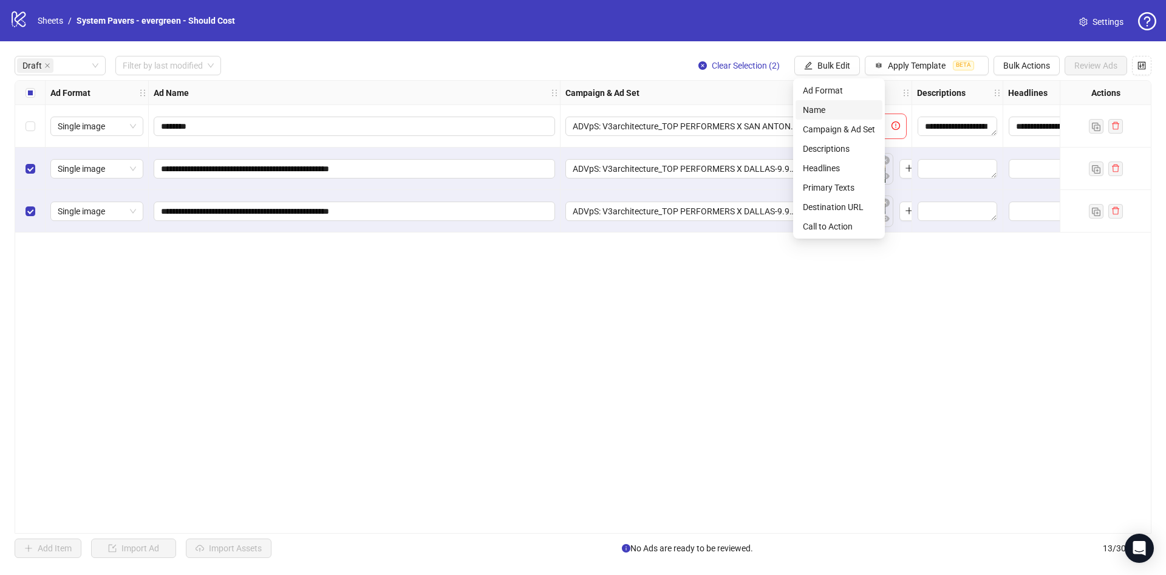
click at [837, 108] on span "Name" at bounding box center [839, 109] width 72 height 13
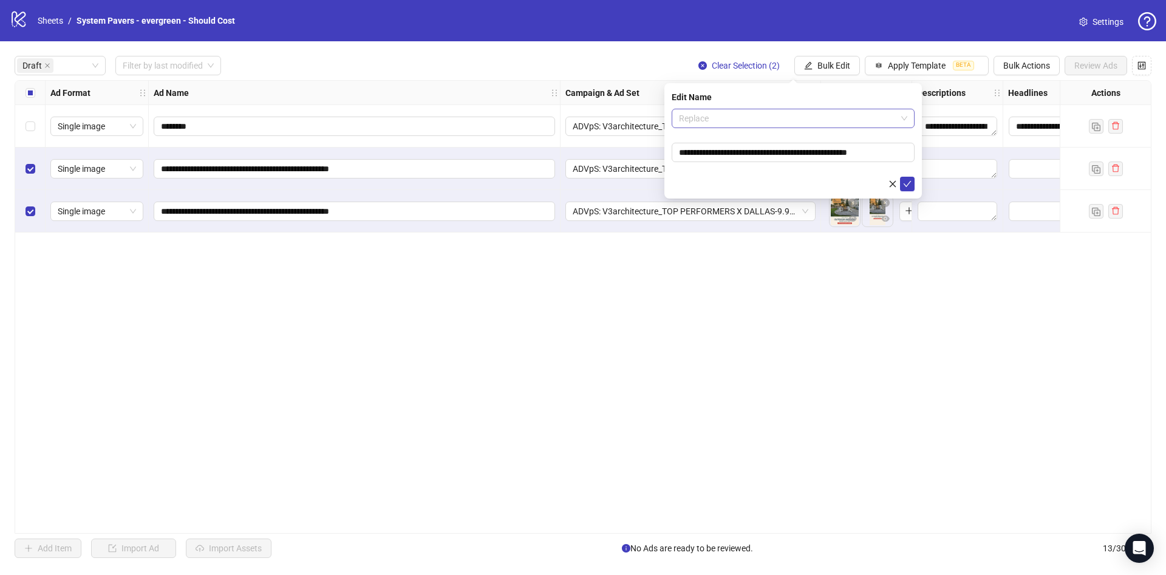
click at [787, 116] on span "Replace" at bounding box center [793, 118] width 228 height 18
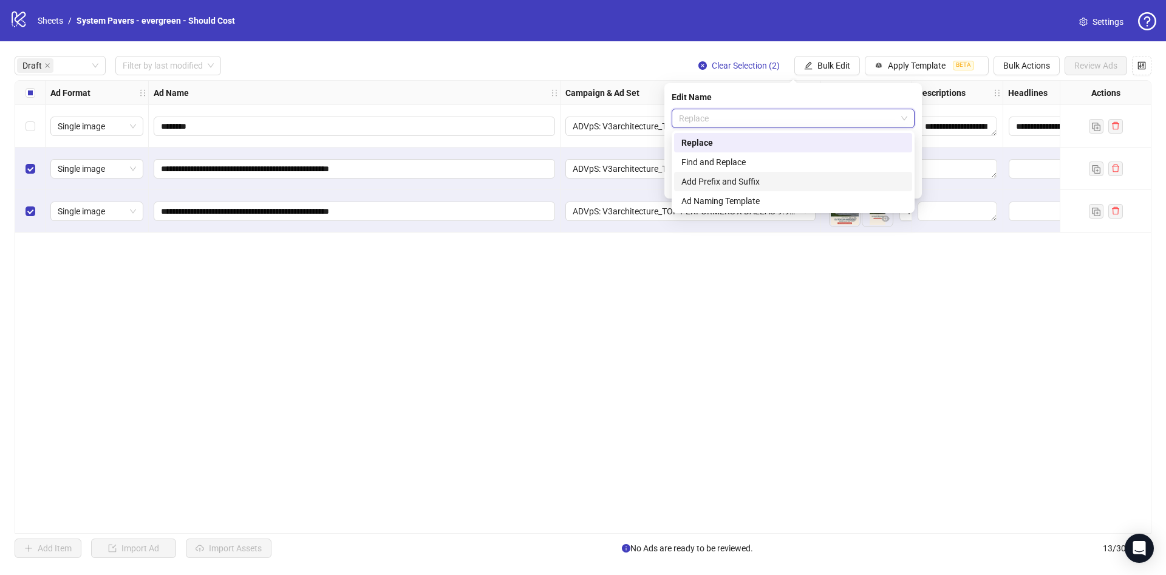
click at [757, 184] on div "Add Prefix and Suffix" at bounding box center [792, 181] width 223 height 13
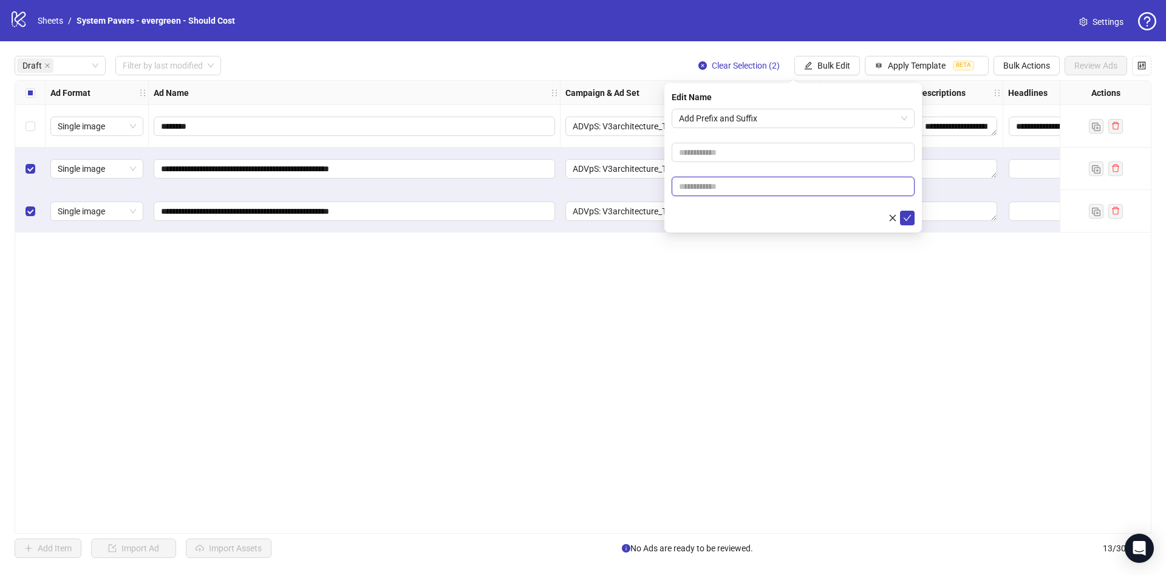
click at [797, 184] on input "text" at bounding box center [793, 186] width 243 height 19
paste input "**********"
type input "**********"
click at [709, 222] on div at bounding box center [793, 218] width 243 height 15
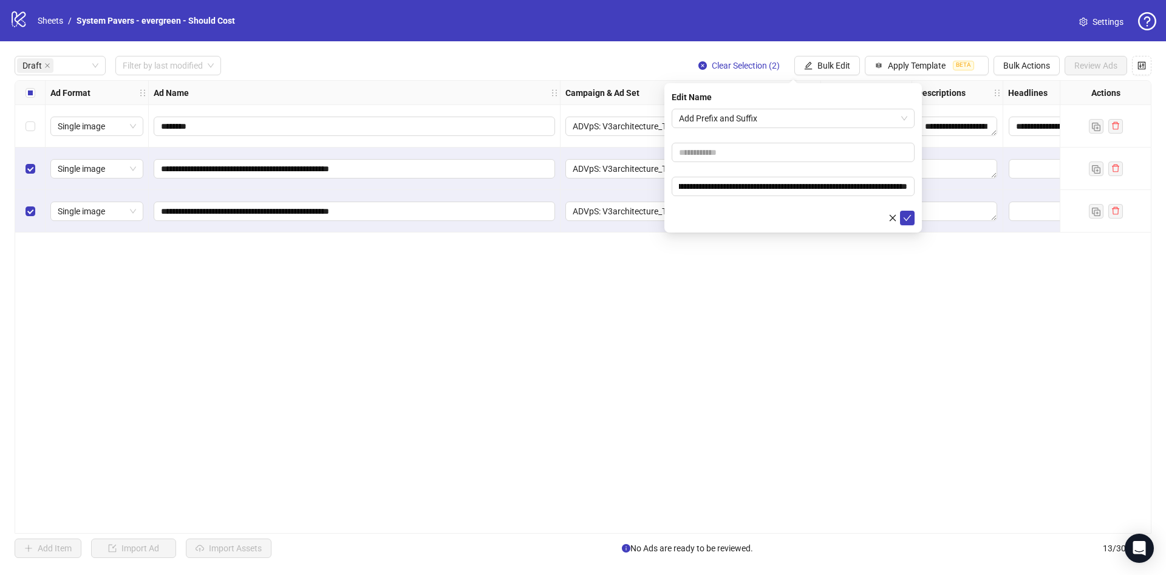
scroll to position [0, 0]
click at [907, 222] on span "submit" at bounding box center [907, 218] width 9 height 10
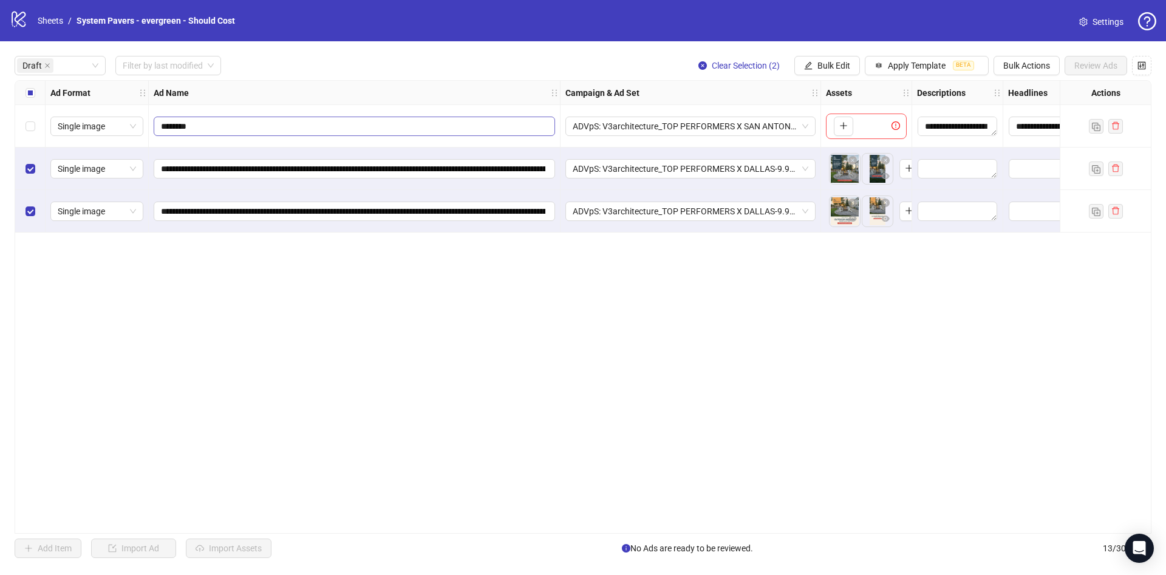
drag, startPoint x: 41, startPoint y: 98, endPoint x: 155, endPoint y: 120, distance: 116.2
click at [39, 98] on div "Select all rows" at bounding box center [30, 93] width 30 height 24
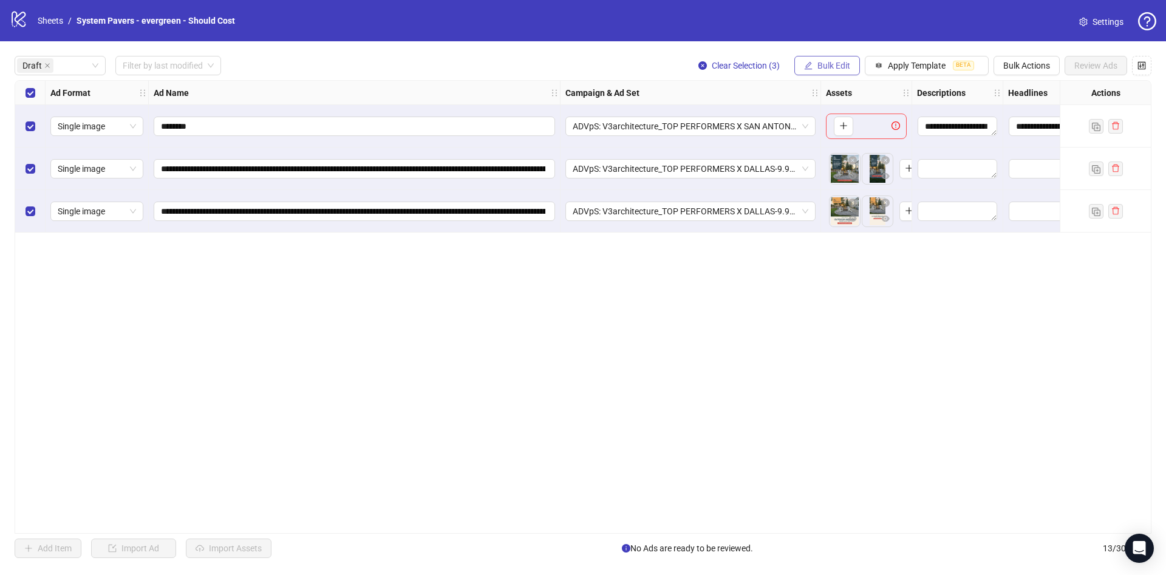
click at [828, 73] on button "Bulk Edit" at bounding box center [827, 65] width 66 height 19
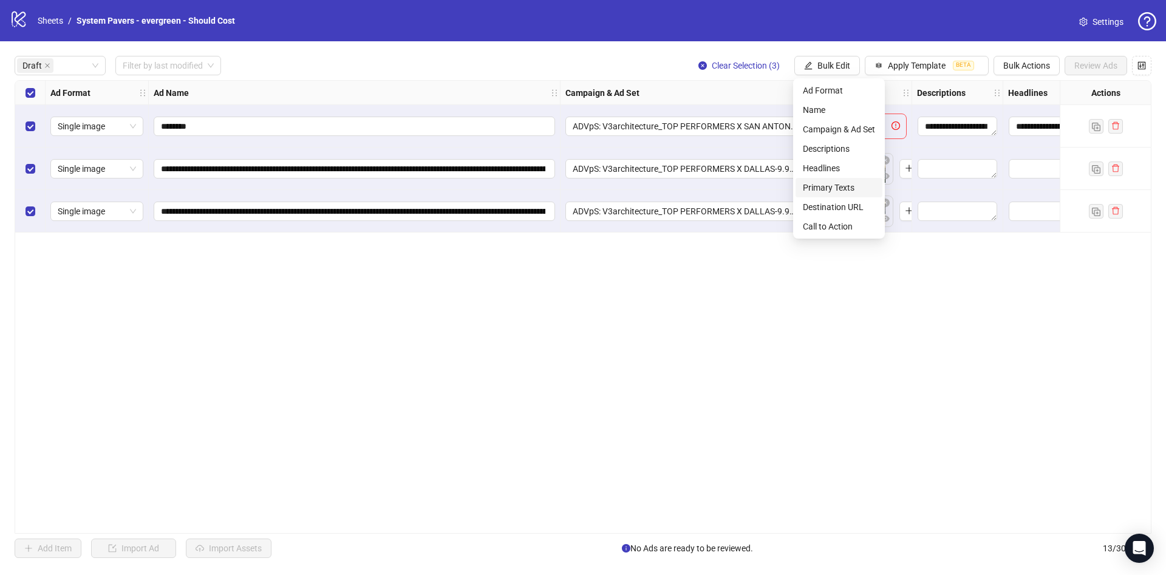
click at [852, 188] on span "Primary Texts" at bounding box center [839, 187] width 72 height 13
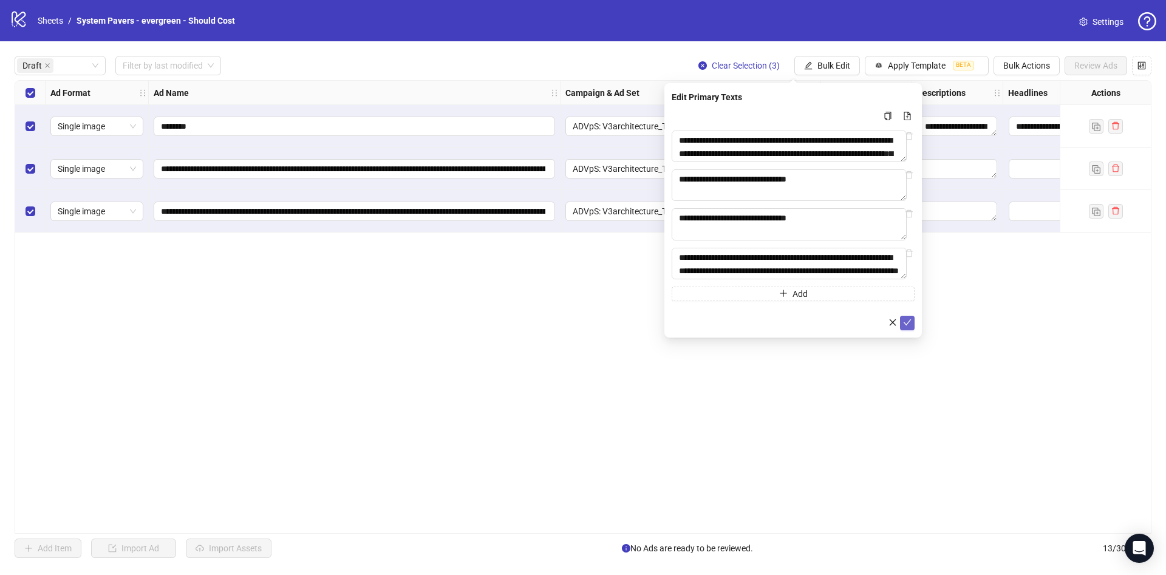
click at [912, 327] on button "submit" at bounding box center [907, 323] width 15 height 15
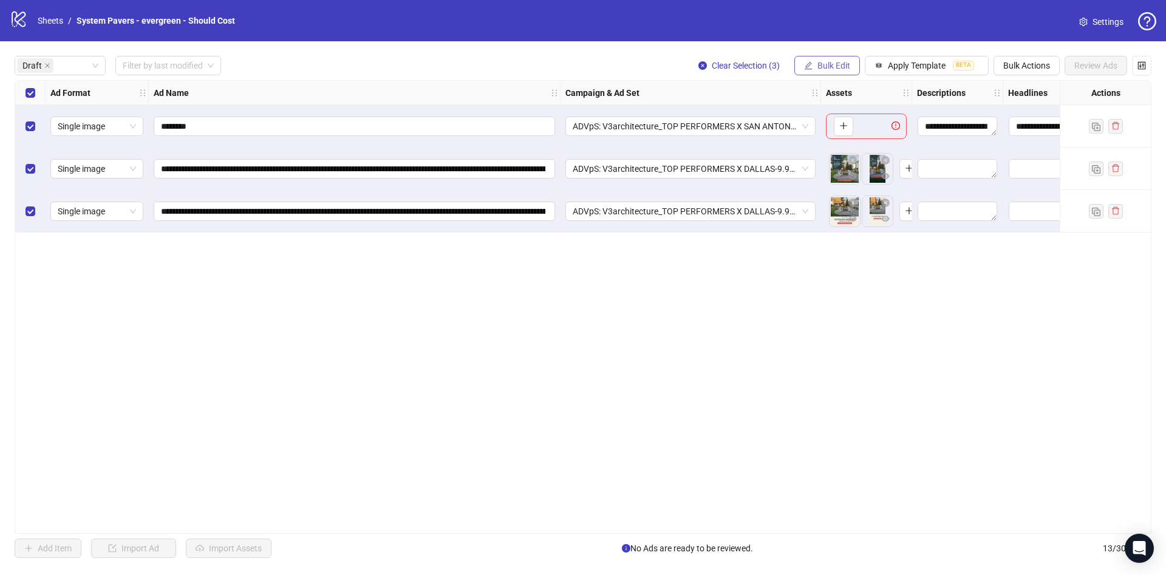
click at [822, 63] on span "Bulk Edit" at bounding box center [833, 66] width 33 height 10
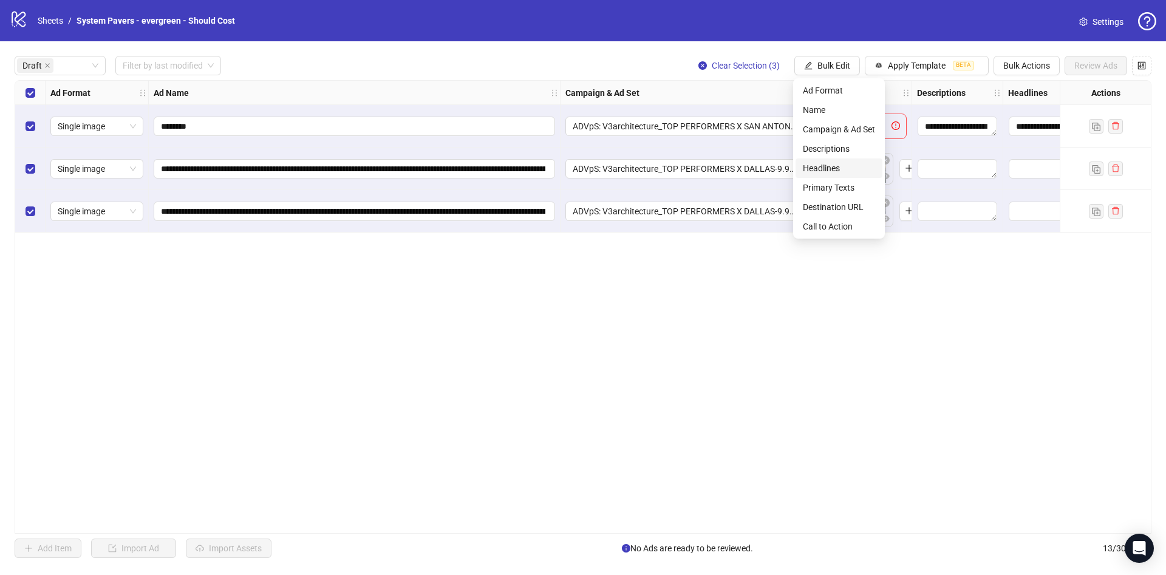
click at [862, 170] on span "Headlines" at bounding box center [839, 168] width 72 height 13
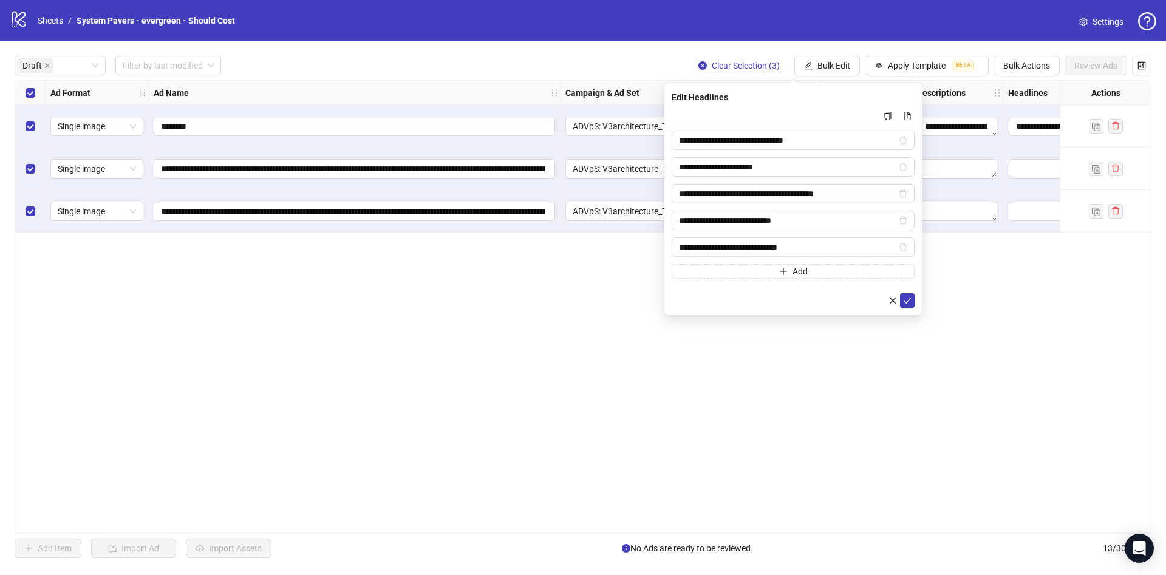
click at [910, 310] on div "**********" at bounding box center [792, 199] width 257 height 232
click at [910, 304] on icon "check" at bounding box center [907, 300] width 9 height 9
click at [817, 61] on span "Bulk Edit" at bounding box center [833, 66] width 33 height 10
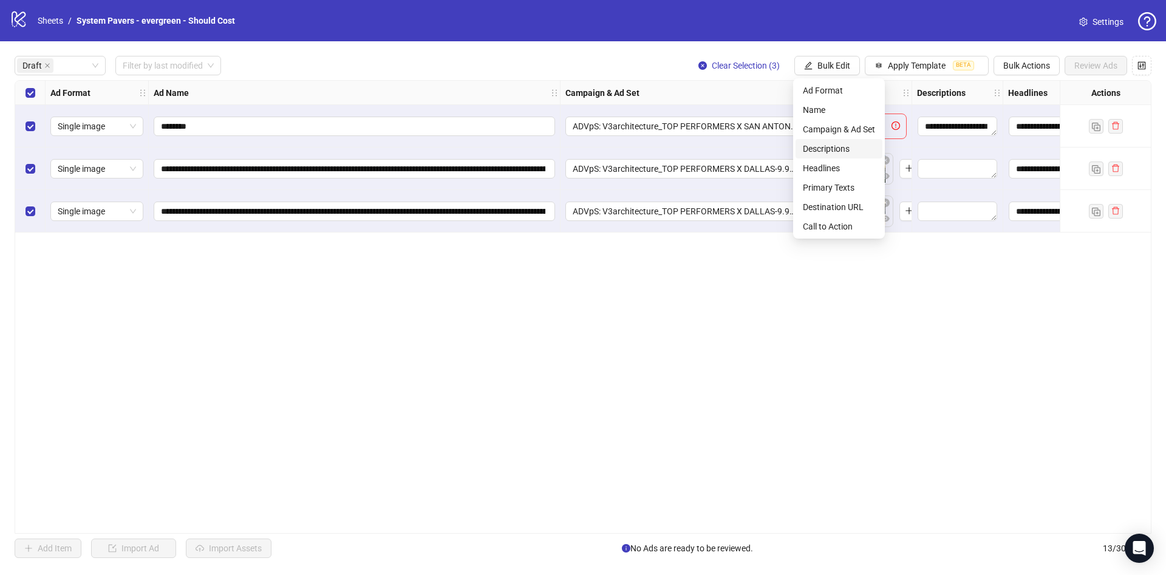
click at [856, 151] on span "Descriptions" at bounding box center [839, 148] width 72 height 13
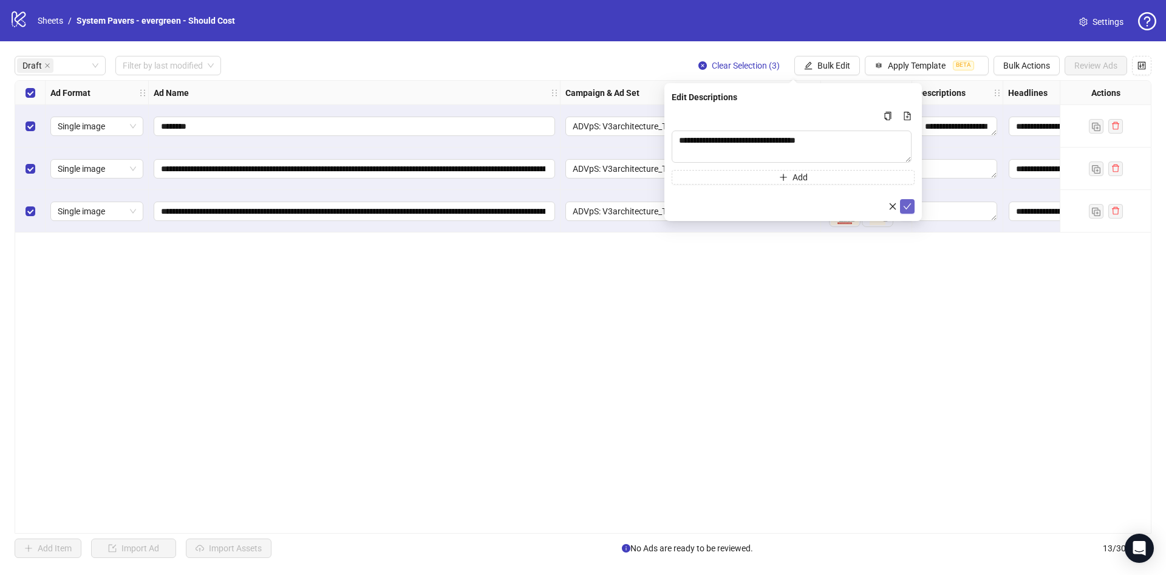
drag, startPoint x: 910, startPoint y: 207, endPoint x: 885, endPoint y: 193, distance: 28.5
click at [909, 206] on icon "check" at bounding box center [907, 206] width 9 height 9
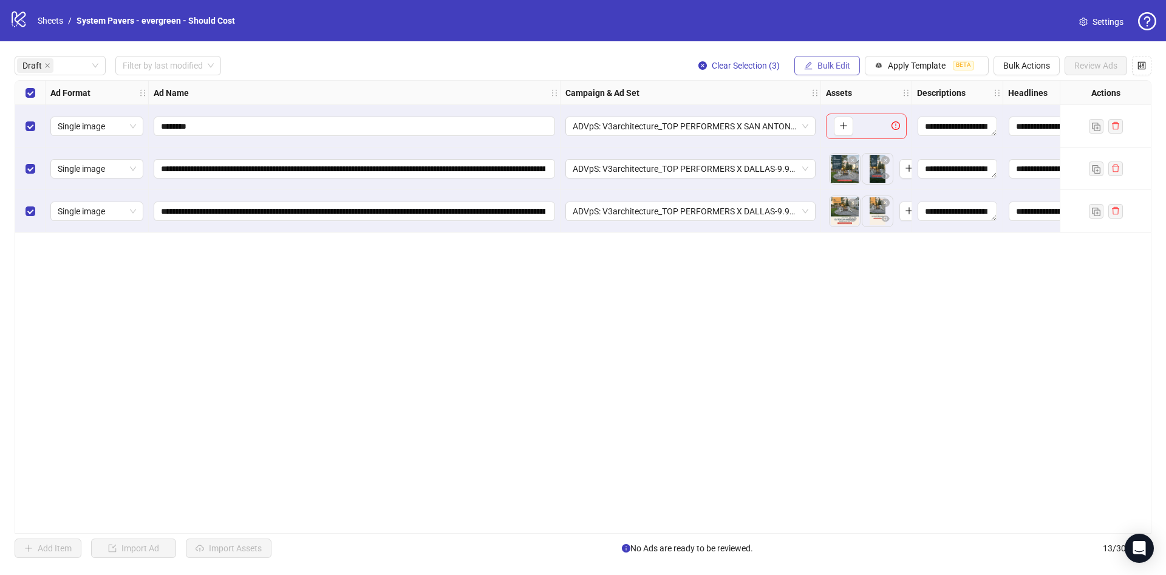
click at [822, 66] on span "Bulk Edit" at bounding box center [833, 66] width 33 height 10
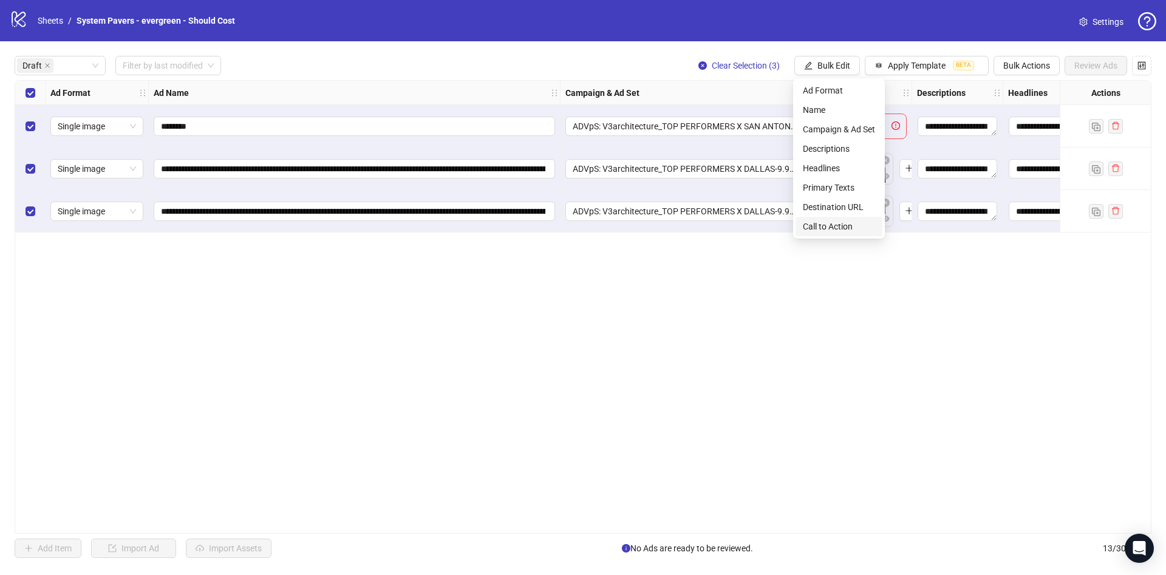
click at [844, 222] on span "Call to Action" at bounding box center [839, 226] width 72 height 13
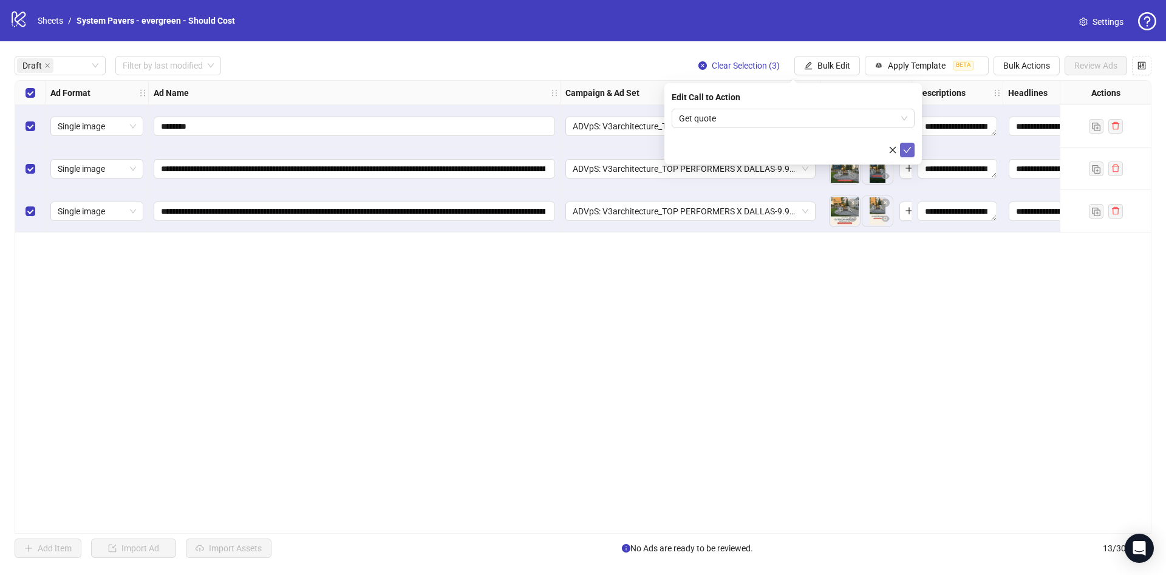
click at [913, 152] on button "submit" at bounding box center [907, 150] width 15 height 15
click at [834, 61] on span "Bulk Edit" at bounding box center [833, 66] width 33 height 10
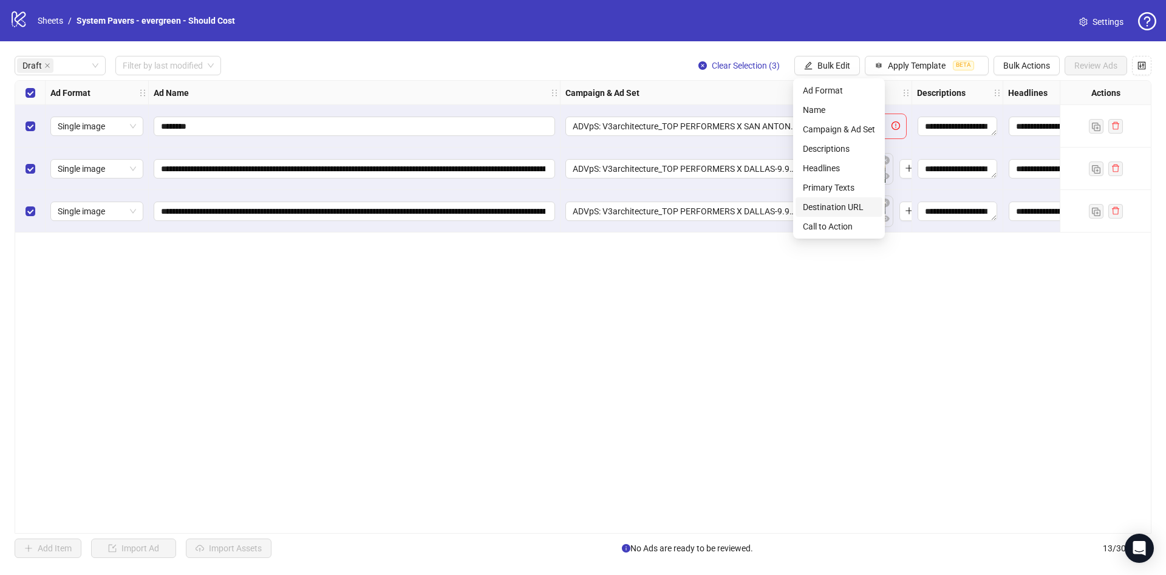
click at [853, 203] on span "Destination URL" at bounding box center [839, 206] width 72 height 13
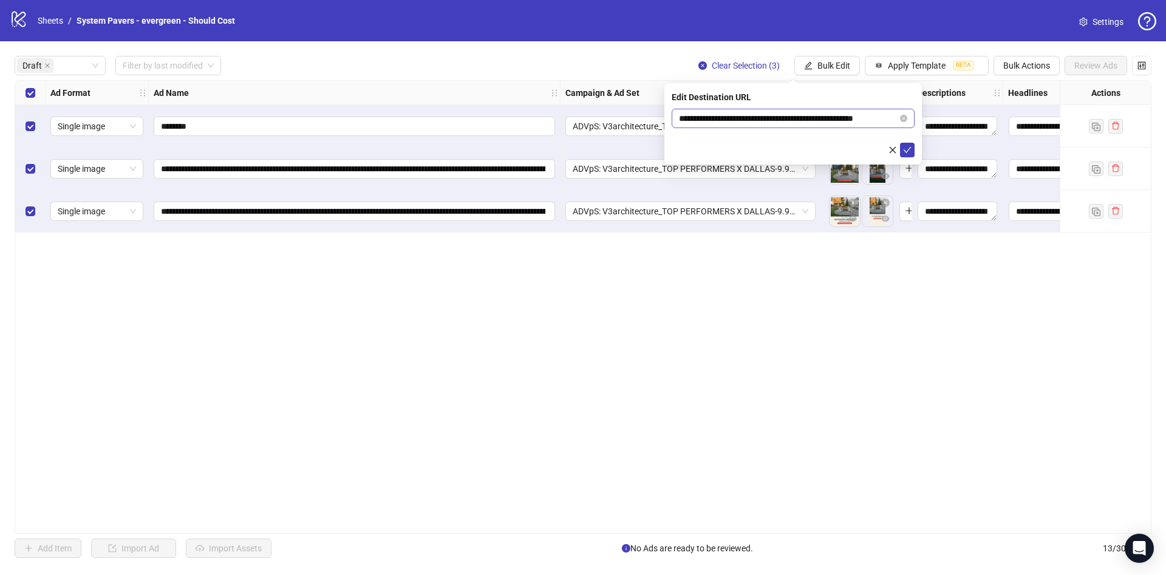
drag, startPoint x: 818, startPoint y: 127, endPoint x: 836, endPoint y: 118, distance: 19.6
click at [842, 118] on span "**********" at bounding box center [793, 118] width 243 height 19
drag, startPoint x: 836, startPoint y: 118, endPoint x: 905, endPoint y: 138, distance: 72.1
click at [925, 124] on body "**********" at bounding box center [583, 287] width 1166 height 575
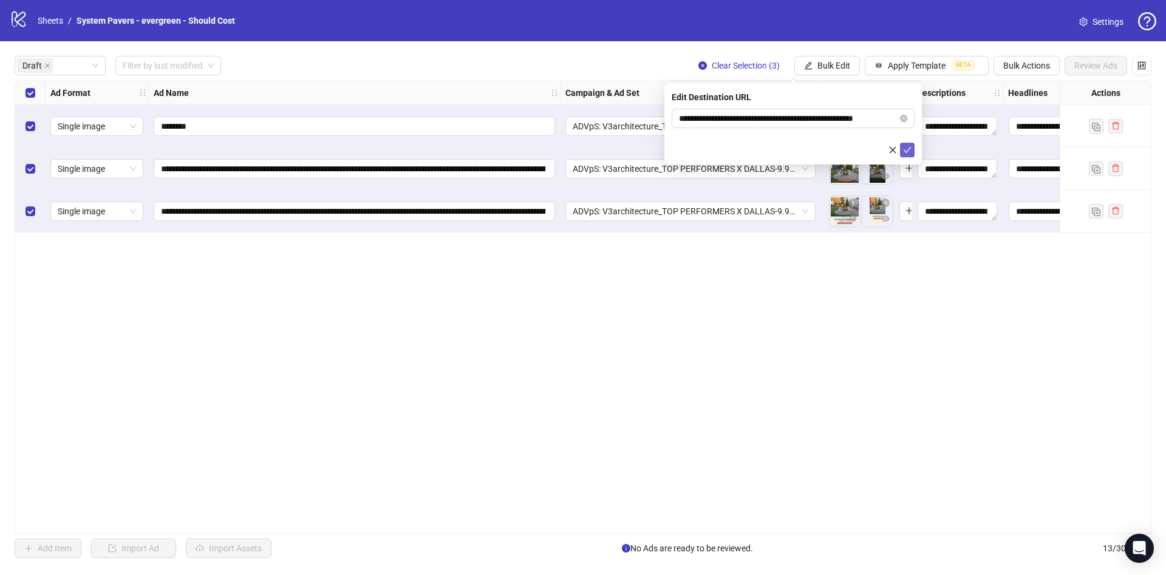
click at [908, 149] on icon "check" at bounding box center [907, 150] width 9 height 9
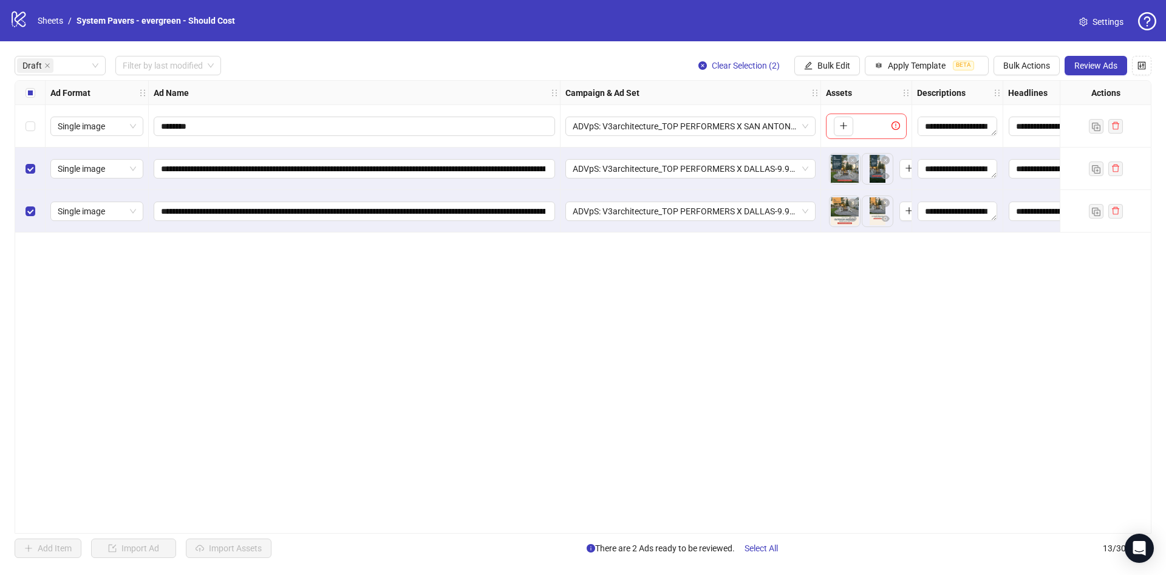
click at [1095, 70] on span "Review Ads" at bounding box center [1095, 66] width 43 height 10
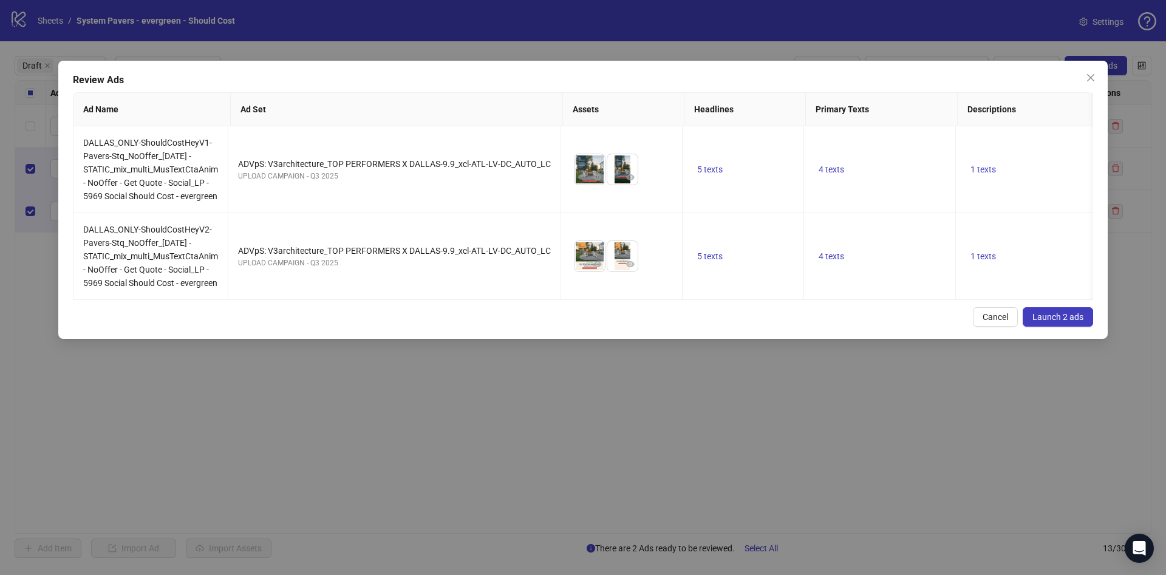
drag, startPoint x: 1100, startPoint y: 327, endPoint x: 1083, endPoint y: 329, distance: 16.6
click at [1096, 327] on div "Review Ads Ad Name Ad Set Assets Headlines Primary Texts Descriptions Destinati…" at bounding box center [582, 200] width 1049 height 278
click at [1070, 322] on span "Launch 2 ads" at bounding box center [1057, 317] width 51 height 10
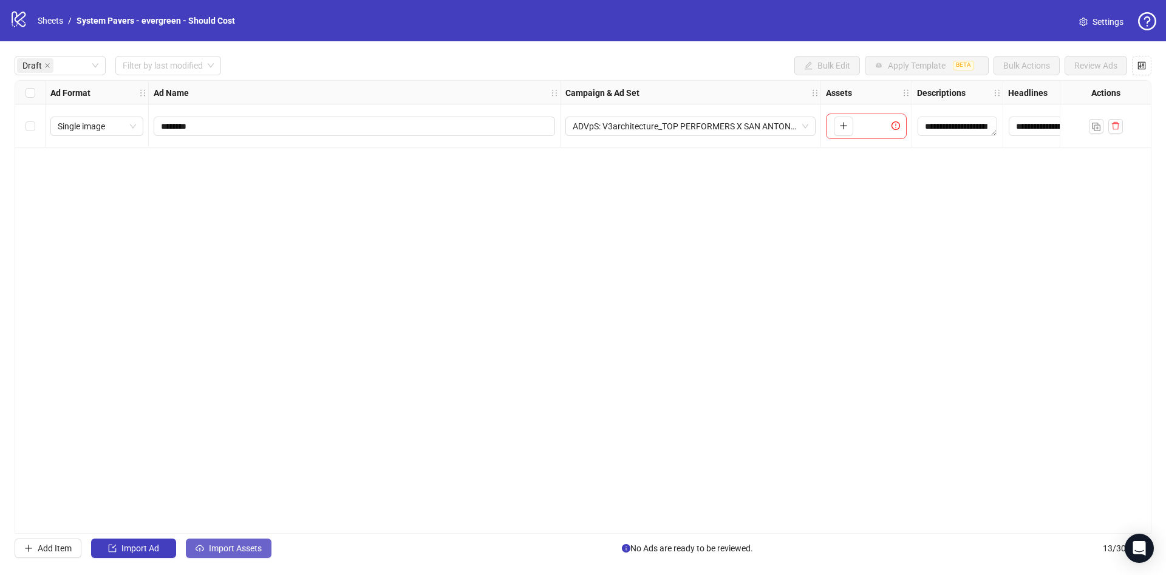
click at [256, 549] on span "Import Assets" at bounding box center [235, 549] width 53 height 10
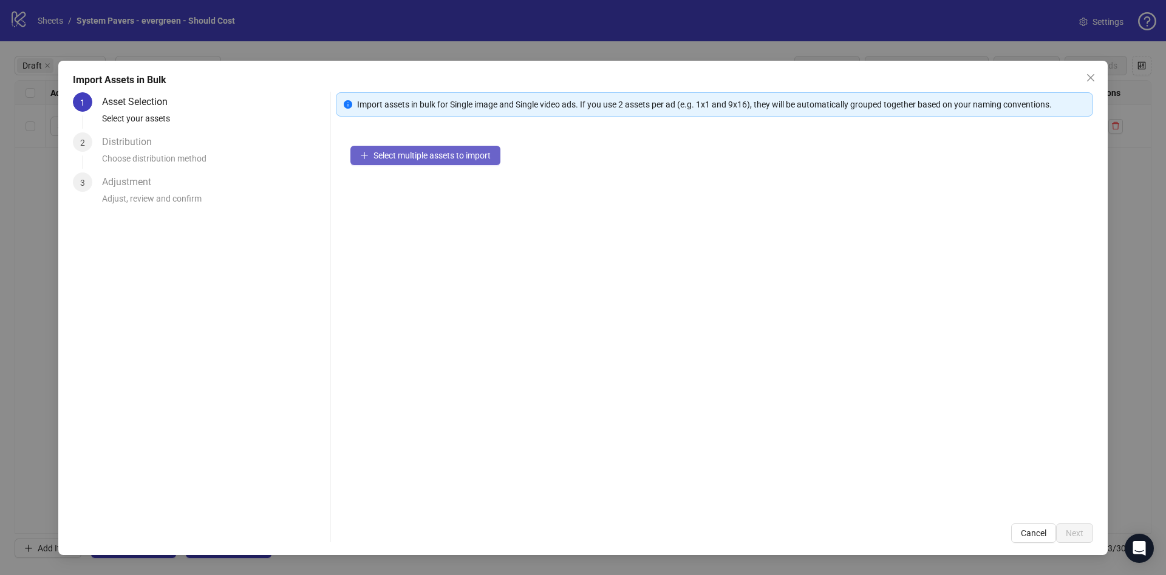
click at [408, 155] on span "Select multiple assets to import" at bounding box center [431, 156] width 117 height 10
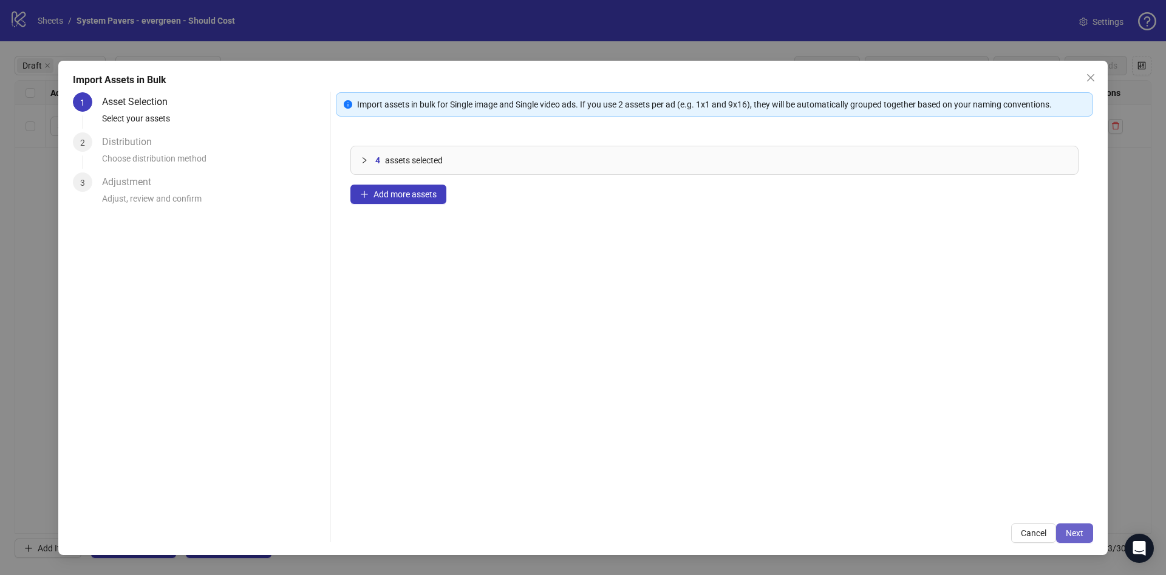
click at [1092, 533] on button "Next" at bounding box center [1074, 532] width 37 height 19
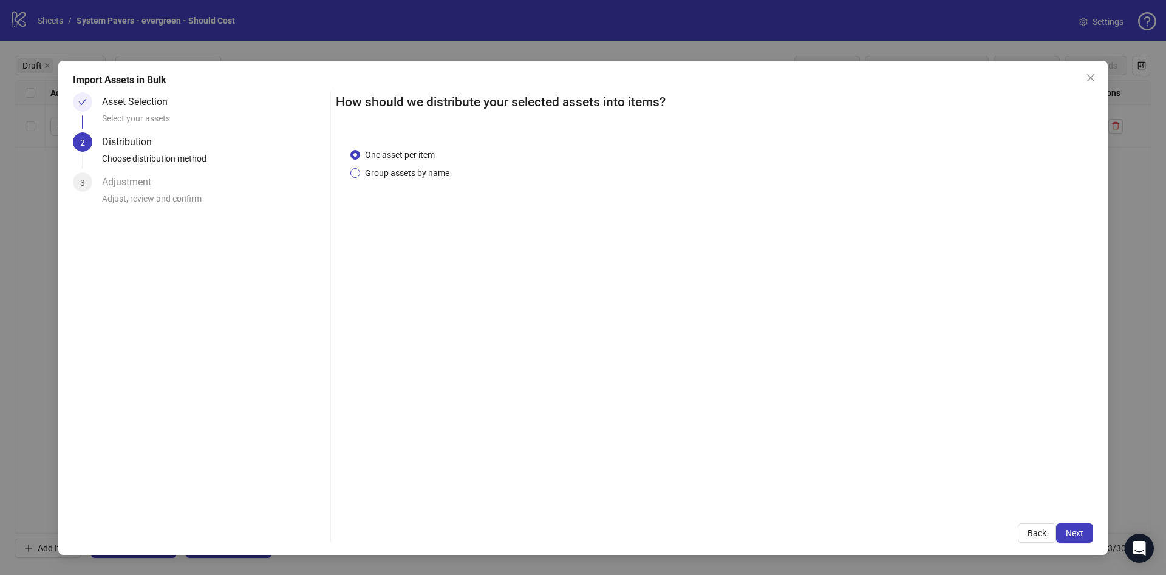
click at [412, 168] on span "Group assets by name" at bounding box center [407, 172] width 94 height 13
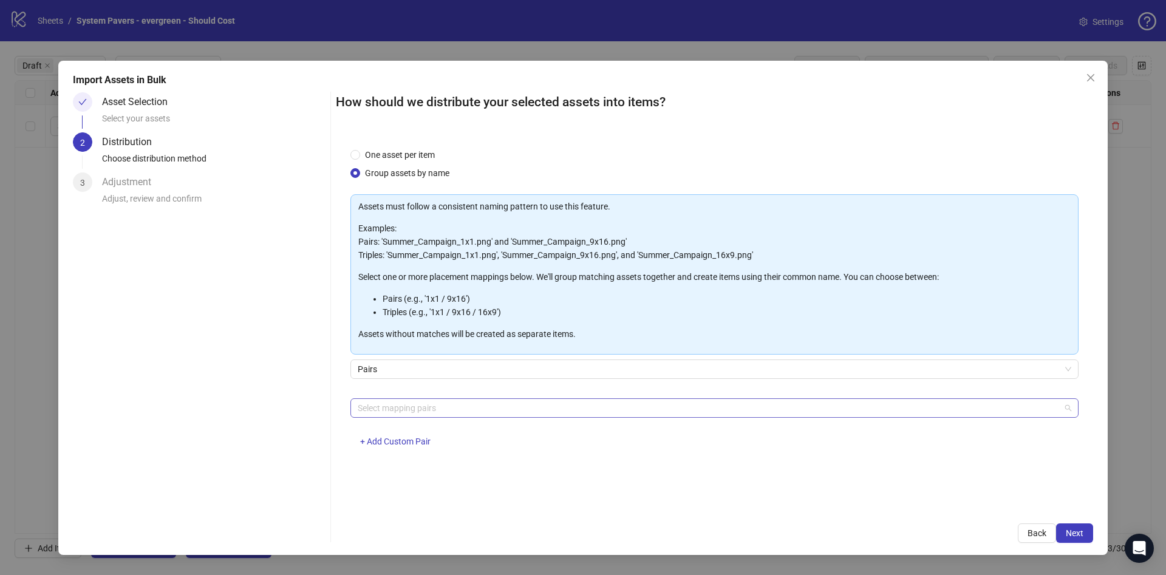
click at [517, 406] on div at bounding box center [708, 408] width 711 height 17
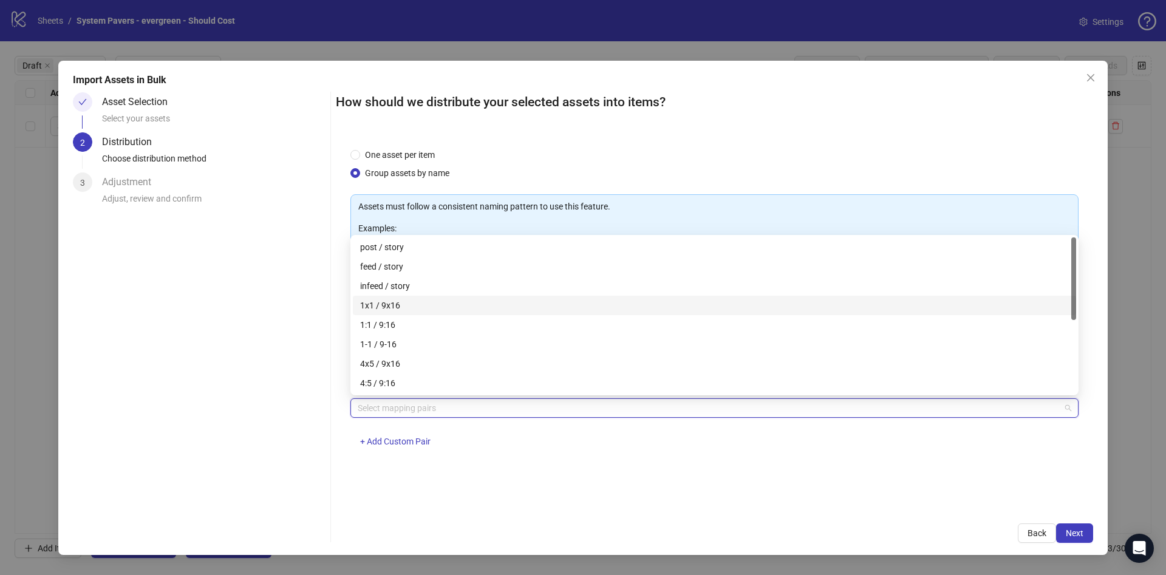
click at [418, 299] on div "1x1 / 9x16" at bounding box center [714, 305] width 709 height 13
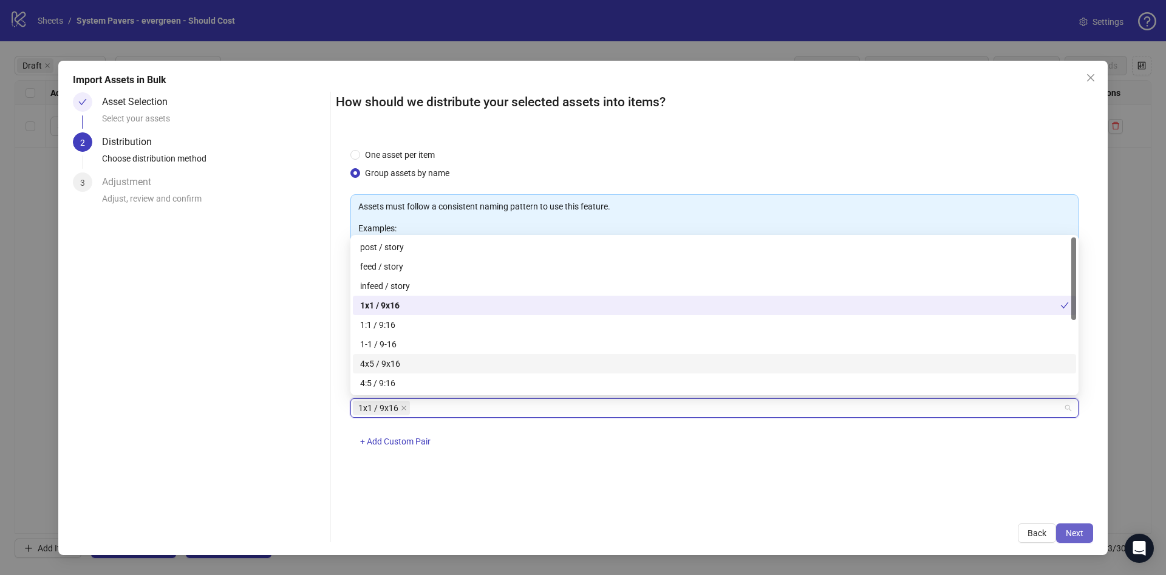
click at [1078, 533] on span "Next" at bounding box center [1075, 533] width 18 height 10
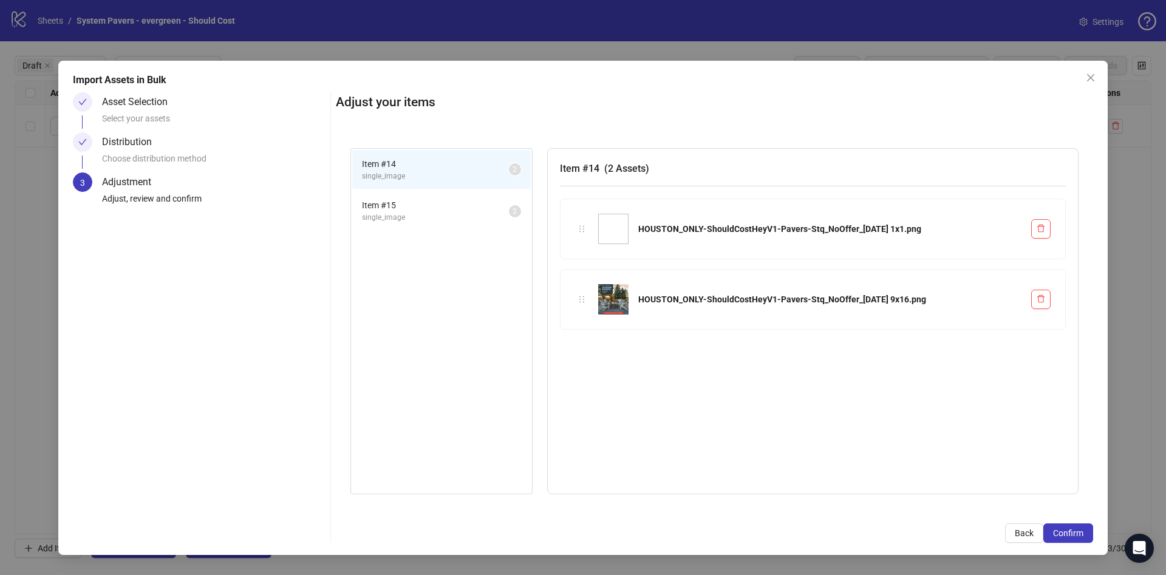
click at [1079, 533] on span "Confirm" at bounding box center [1068, 533] width 30 height 10
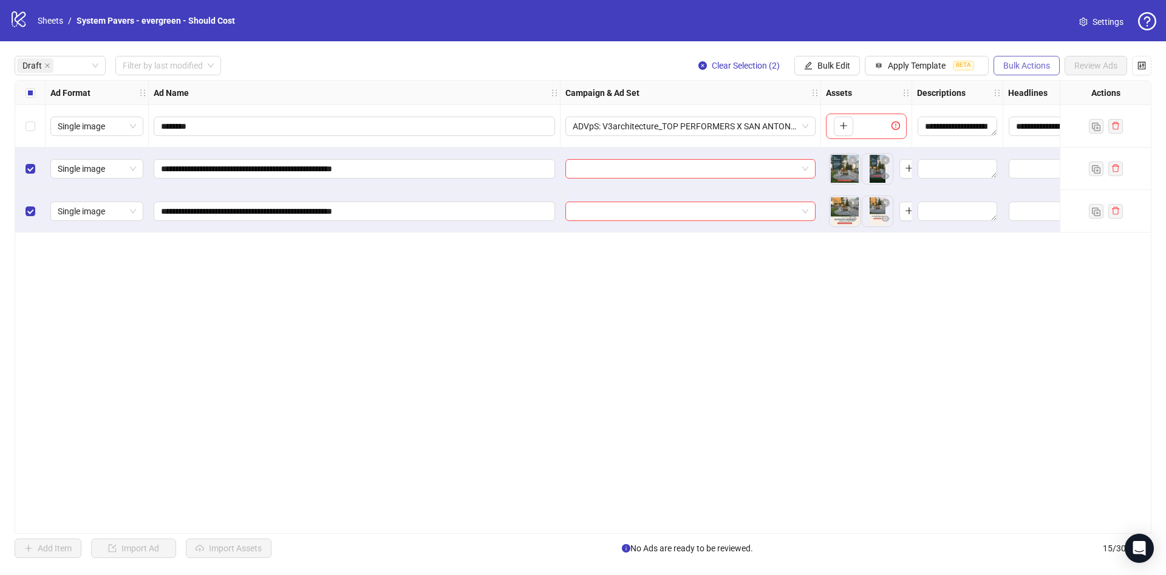
click at [1023, 71] on button "Bulk Actions" at bounding box center [1027, 65] width 66 height 19
click at [827, 68] on span "Bulk Edit" at bounding box center [833, 66] width 33 height 10
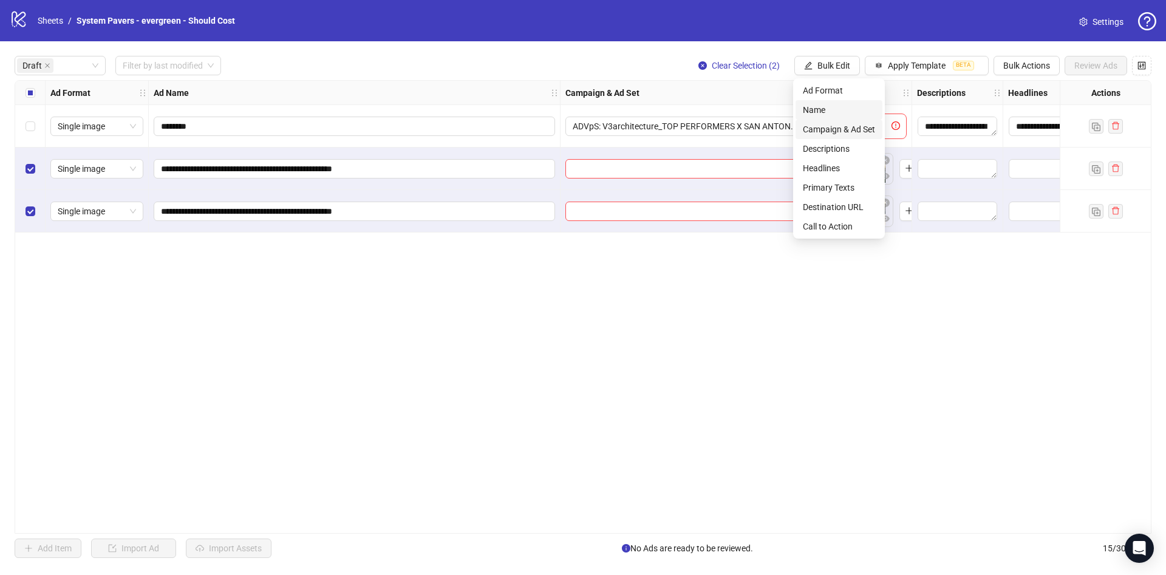
click at [842, 109] on span "Name" at bounding box center [839, 109] width 72 height 13
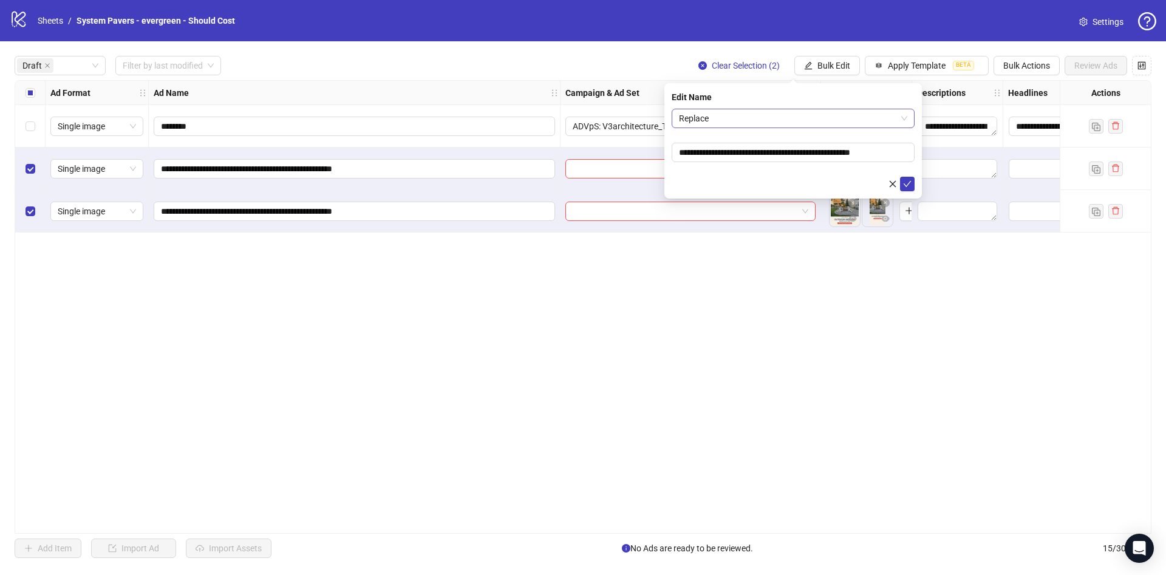
click at [814, 118] on span "Replace" at bounding box center [793, 118] width 228 height 18
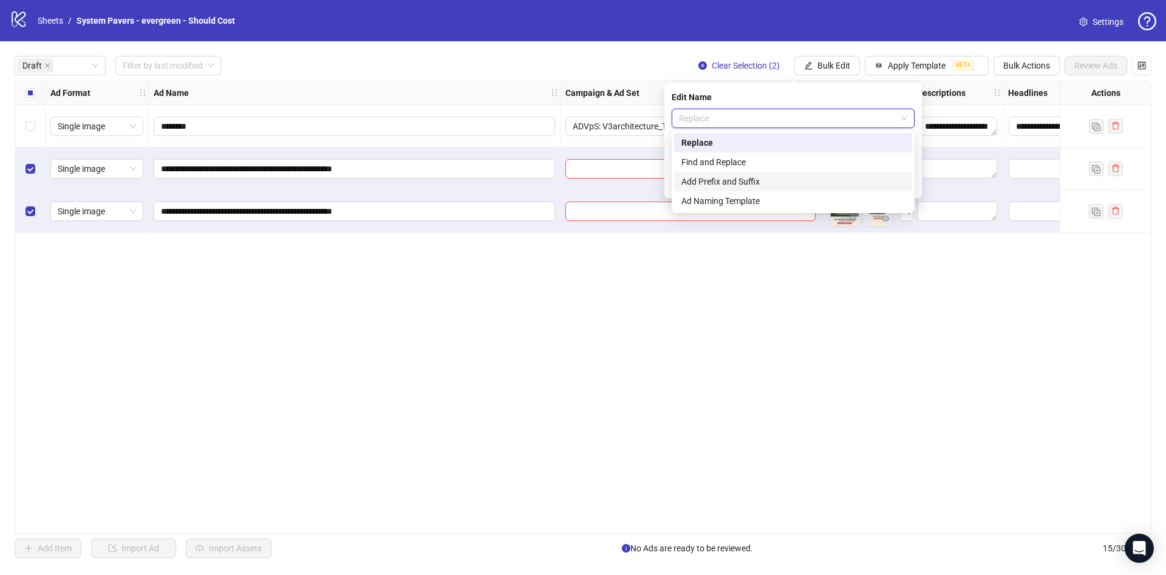
click at [754, 178] on div "Add Prefix and Suffix" at bounding box center [792, 181] width 223 height 13
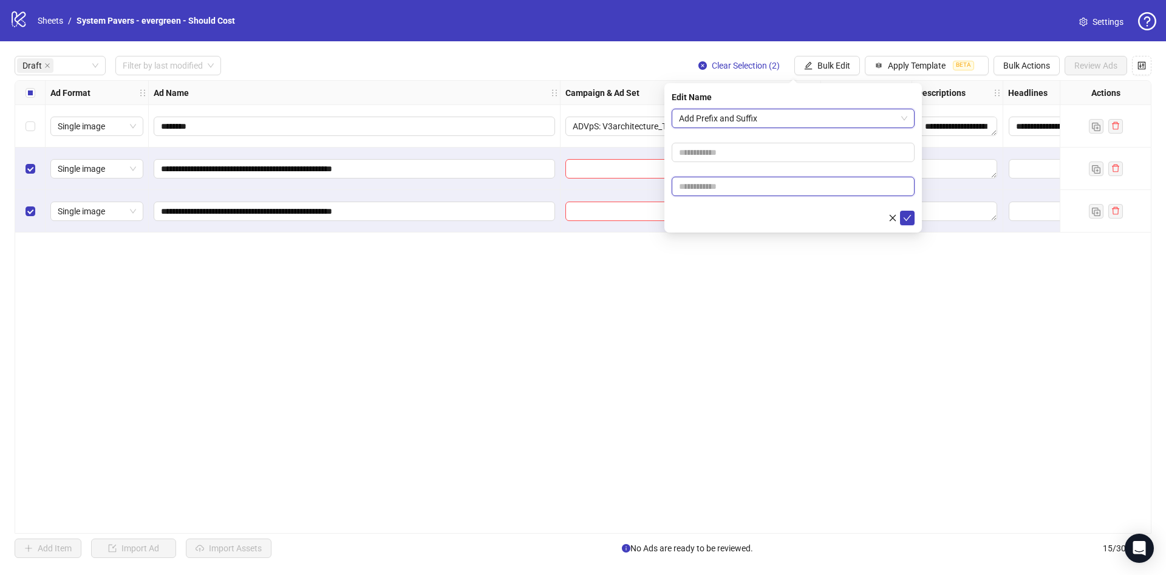
drag, startPoint x: 738, startPoint y: 188, endPoint x: 744, endPoint y: 189, distance: 6.2
click at [738, 188] on input "text" at bounding box center [793, 186] width 243 height 19
paste input "**********"
type input "**********"
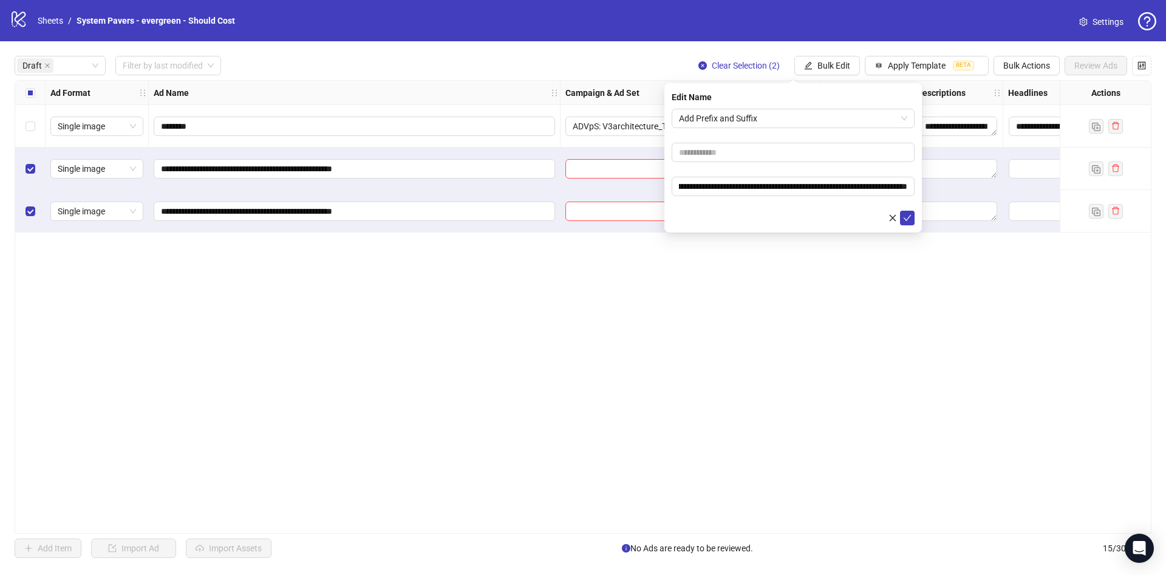
click at [712, 211] on div at bounding box center [793, 218] width 243 height 15
click at [904, 214] on button "submit" at bounding box center [907, 218] width 15 height 15
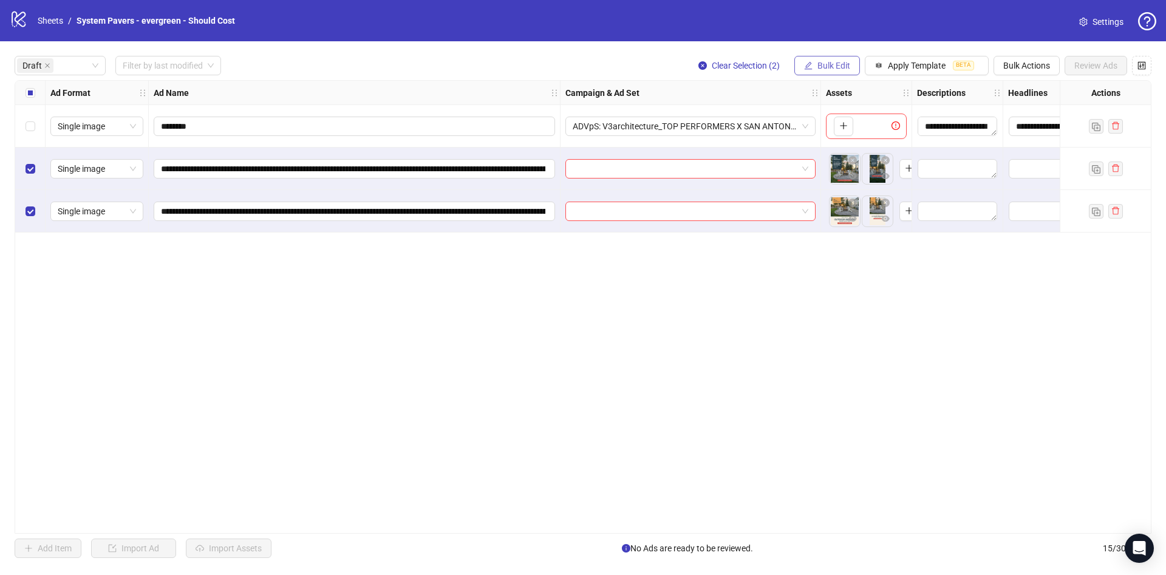
click at [811, 62] on button "Bulk Edit" at bounding box center [827, 65] width 66 height 19
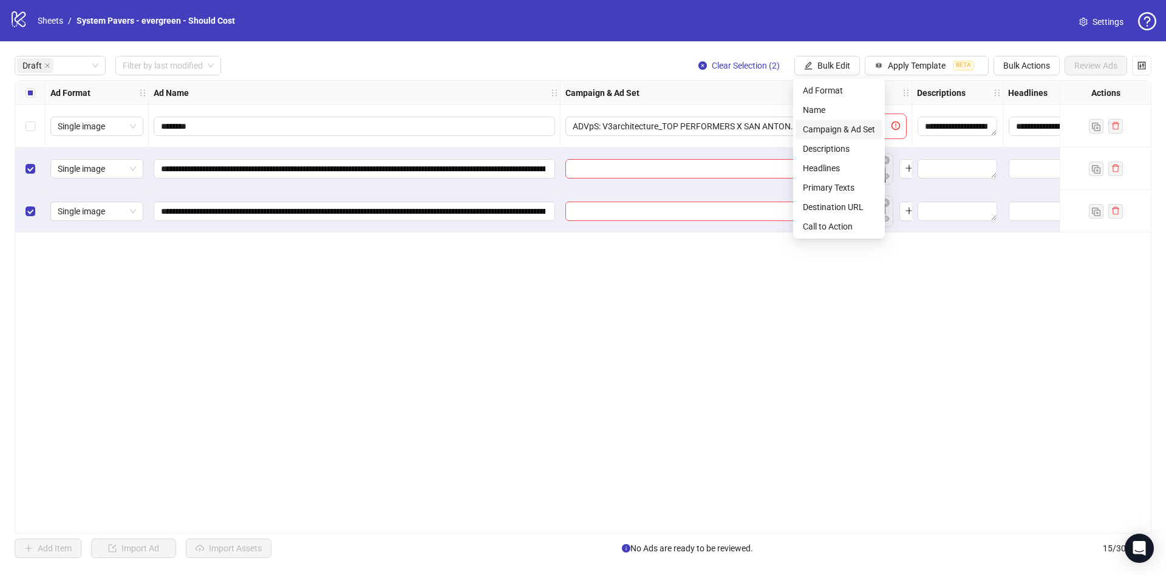
click at [850, 124] on span "Campaign & Ad Set" at bounding box center [839, 129] width 72 height 13
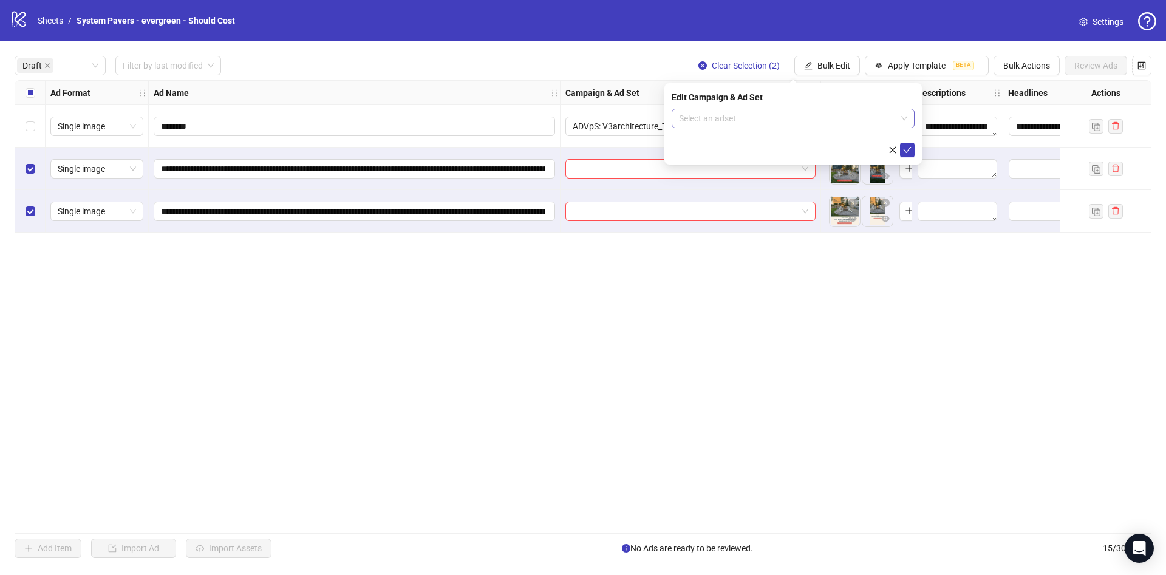
click at [785, 114] on input "search" at bounding box center [787, 118] width 217 height 18
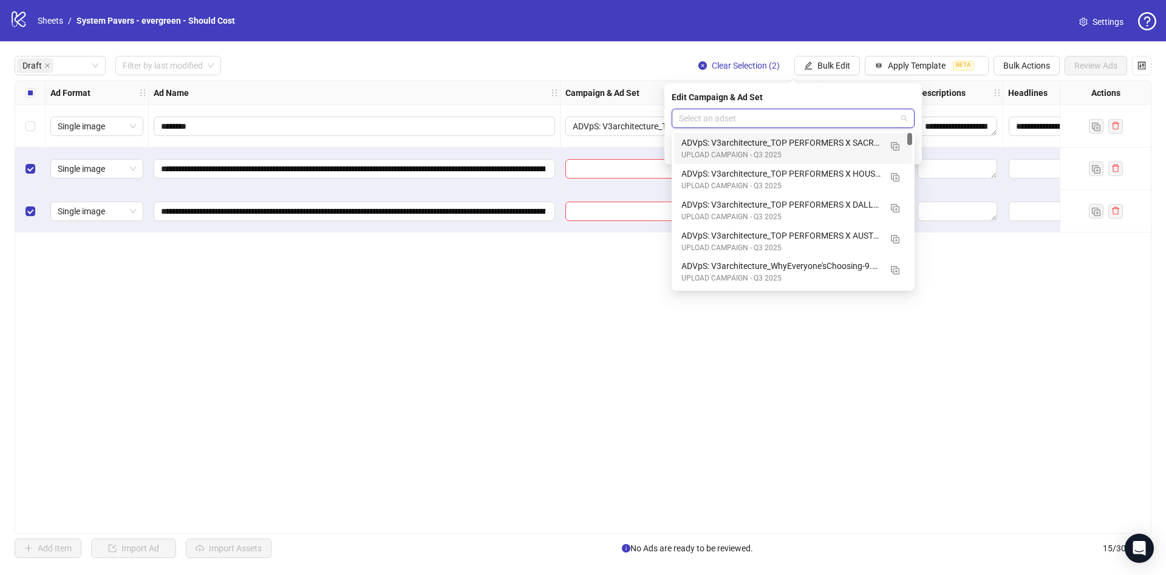
click at [847, 171] on div "ADVpS: V3architecture_TOP PERFORMERS X HOUSTON-9.9_xcl-ATL-LV-DC_AUTO_LC" at bounding box center [780, 173] width 199 height 13
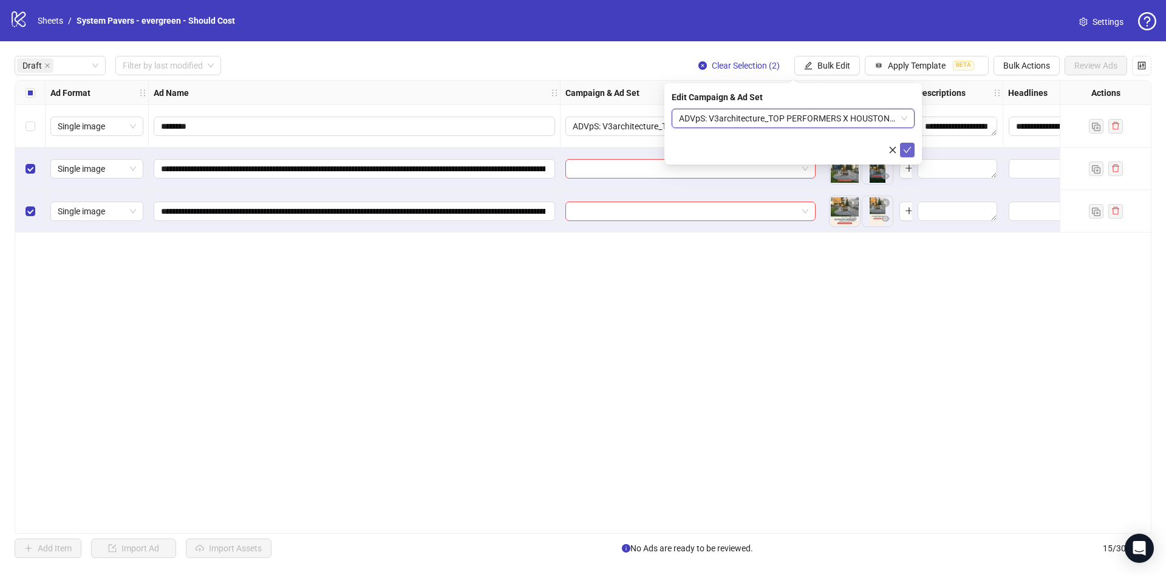
click at [906, 153] on div "Edit Campaign & Ad Set ADVpS: V3architecture_TOP PERFORMERS X HOUSTON-9.9_xcl-A…" at bounding box center [792, 123] width 257 height 81
click at [904, 152] on icon "check" at bounding box center [907, 150] width 9 height 9
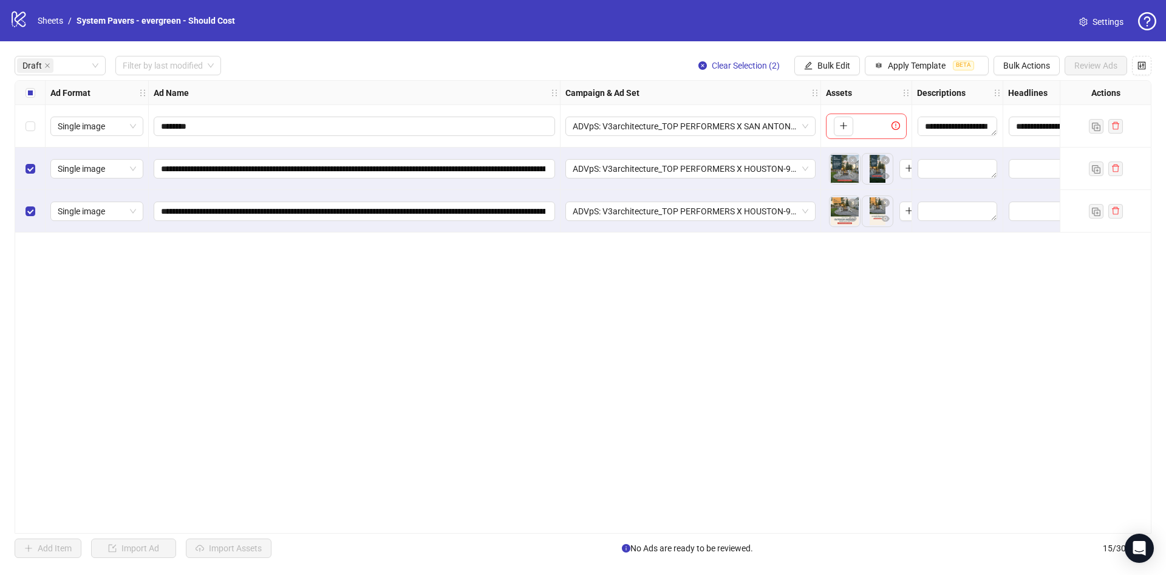
click at [33, 100] on div "Select all rows" at bounding box center [30, 93] width 30 height 24
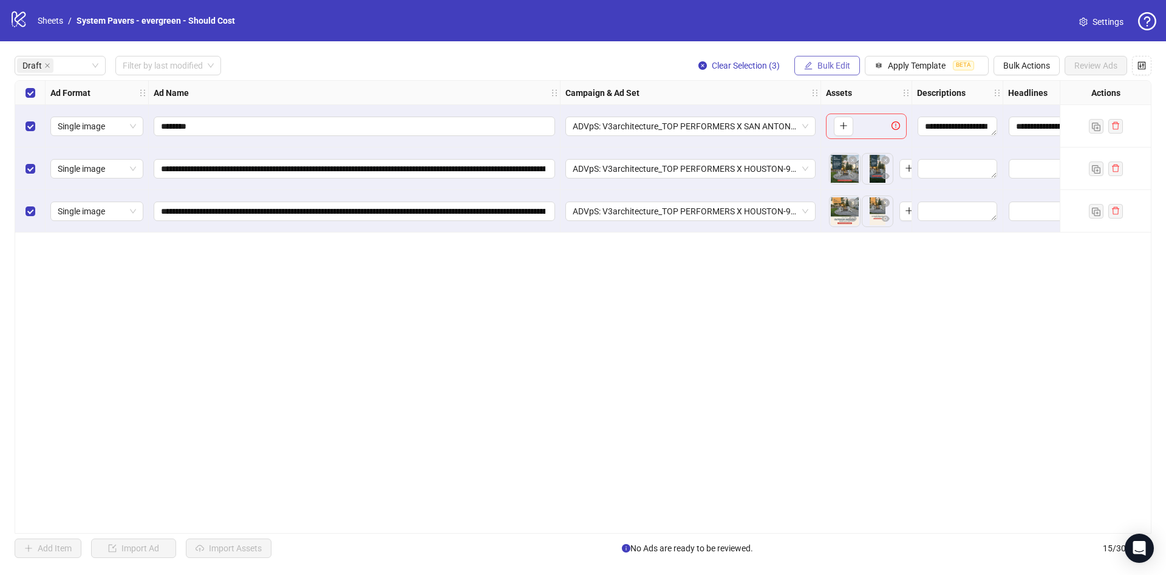
click at [819, 63] on span "Bulk Edit" at bounding box center [833, 66] width 33 height 10
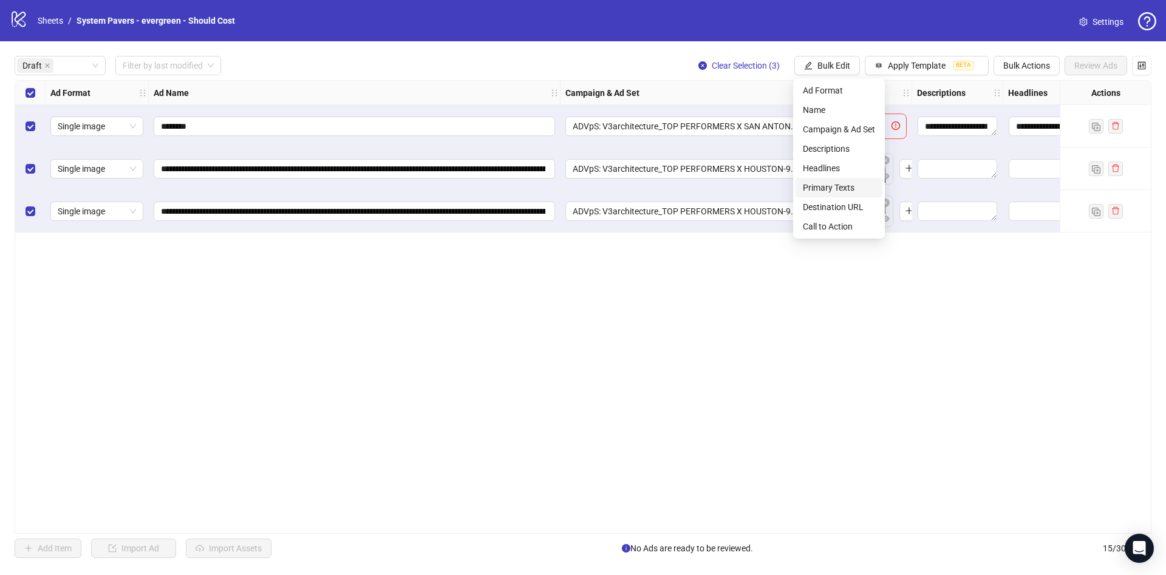
click at [838, 188] on span "Primary Texts" at bounding box center [839, 187] width 72 height 13
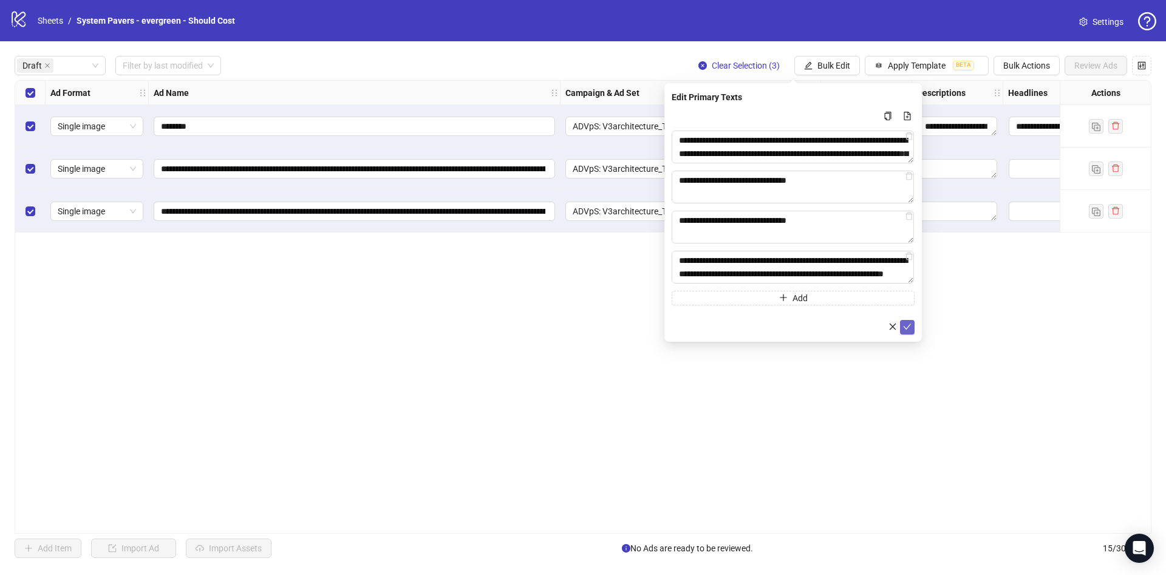
click at [912, 327] on button "submit" at bounding box center [907, 327] width 15 height 15
click at [826, 50] on div "**********" at bounding box center [583, 306] width 1166 height 531
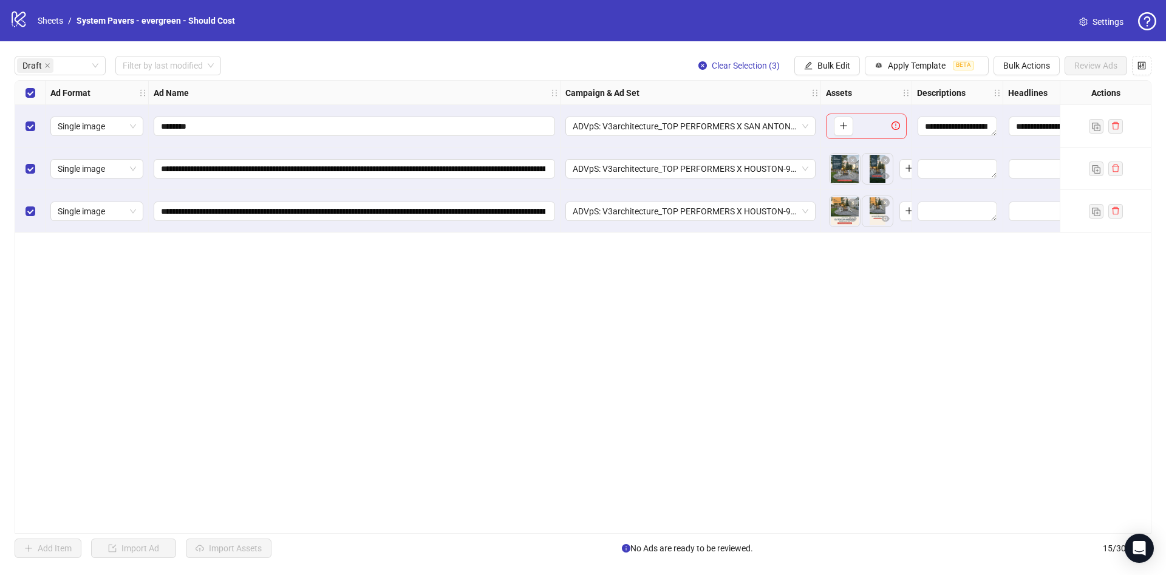
click at [826, 55] on div "**********" at bounding box center [583, 306] width 1166 height 531
click at [827, 70] on span "Bulk Edit" at bounding box center [833, 66] width 33 height 10
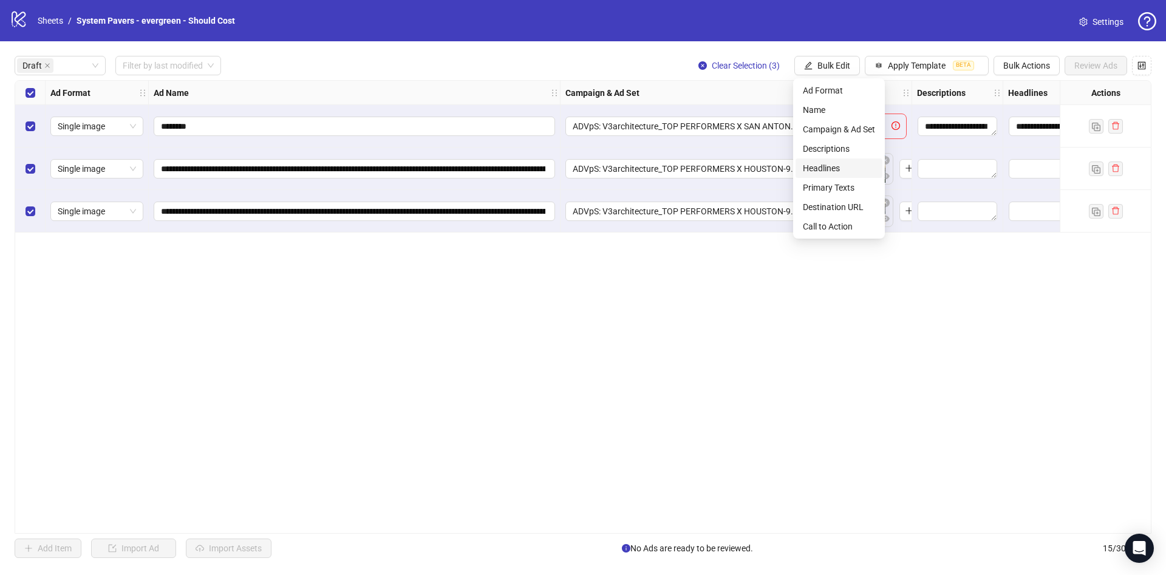
click at [845, 169] on span "Headlines" at bounding box center [839, 168] width 72 height 13
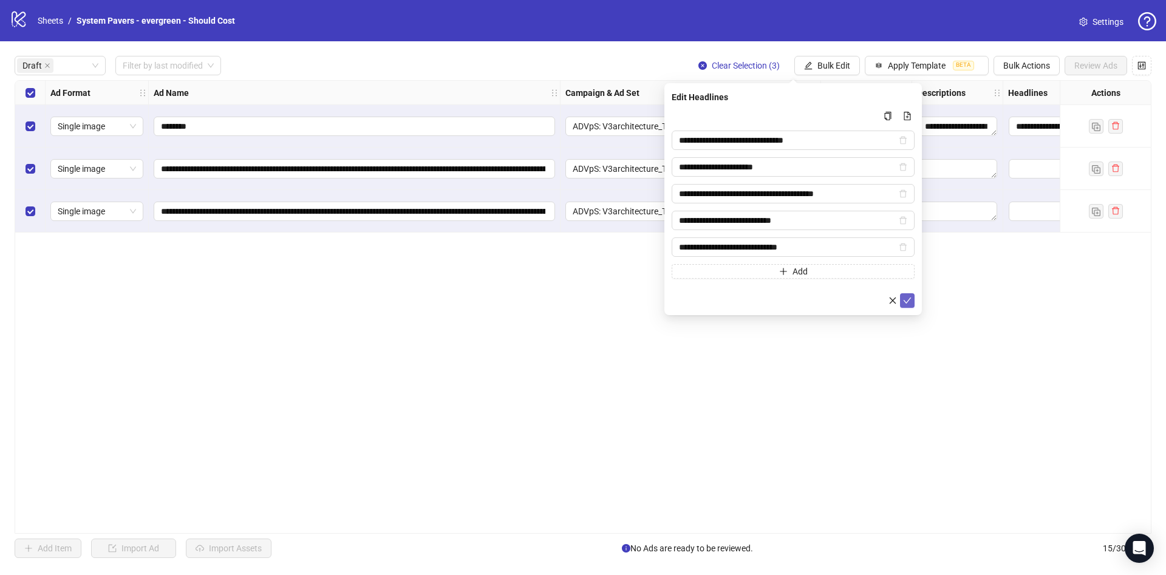
click at [908, 302] on icon "check" at bounding box center [907, 300] width 9 height 9
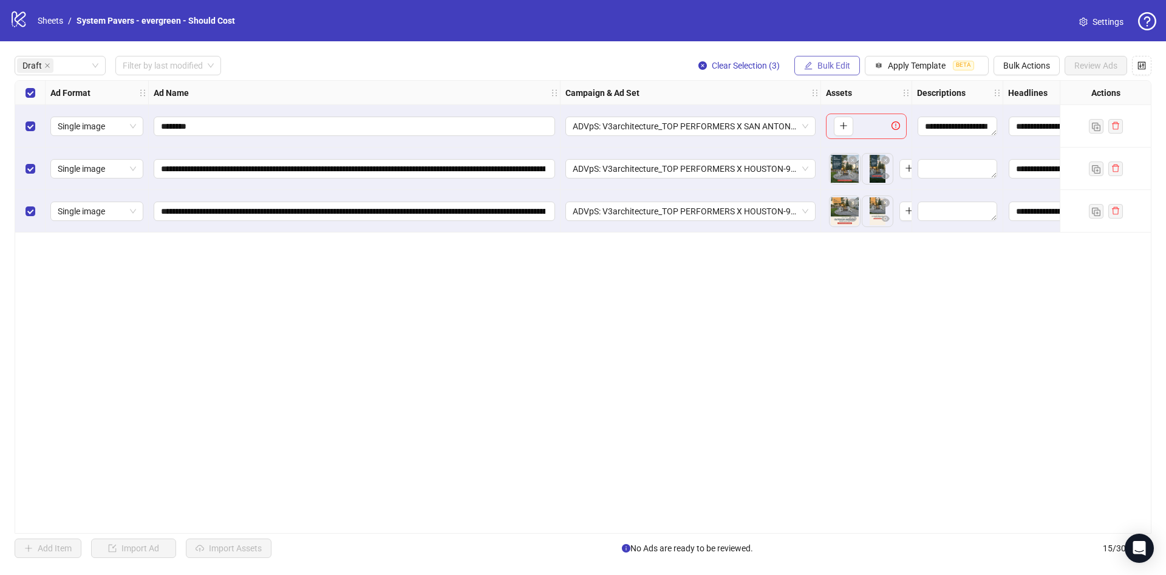
click at [820, 66] on span "Bulk Edit" at bounding box center [833, 66] width 33 height 10
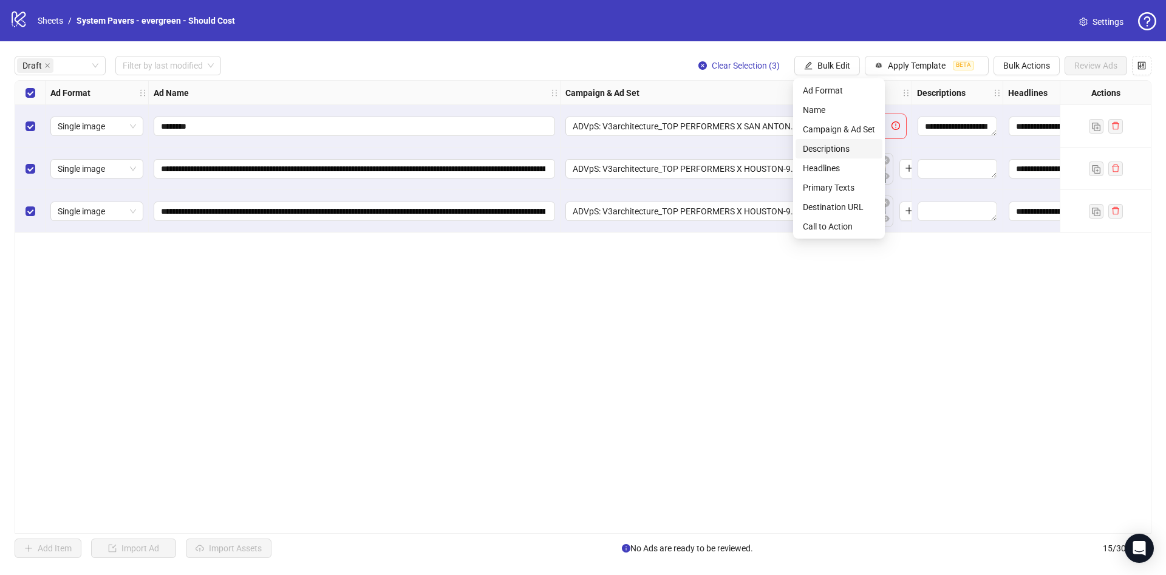
click at [839, 145] on span "Descriptions" at bounding box center [839, 148] width 72 height 13
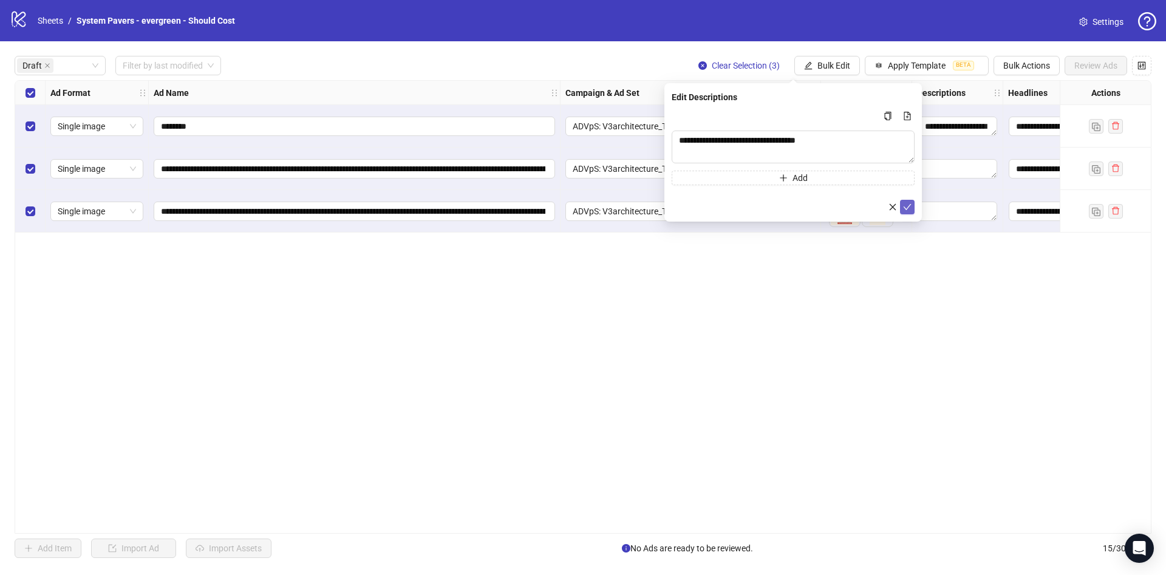
click at [904, 205] on icon "check" at bounding box center [907, 207] width 9 height 9
click at [837, 51] on div "**********" at bounding box center [583, 306] width 1166 height 531
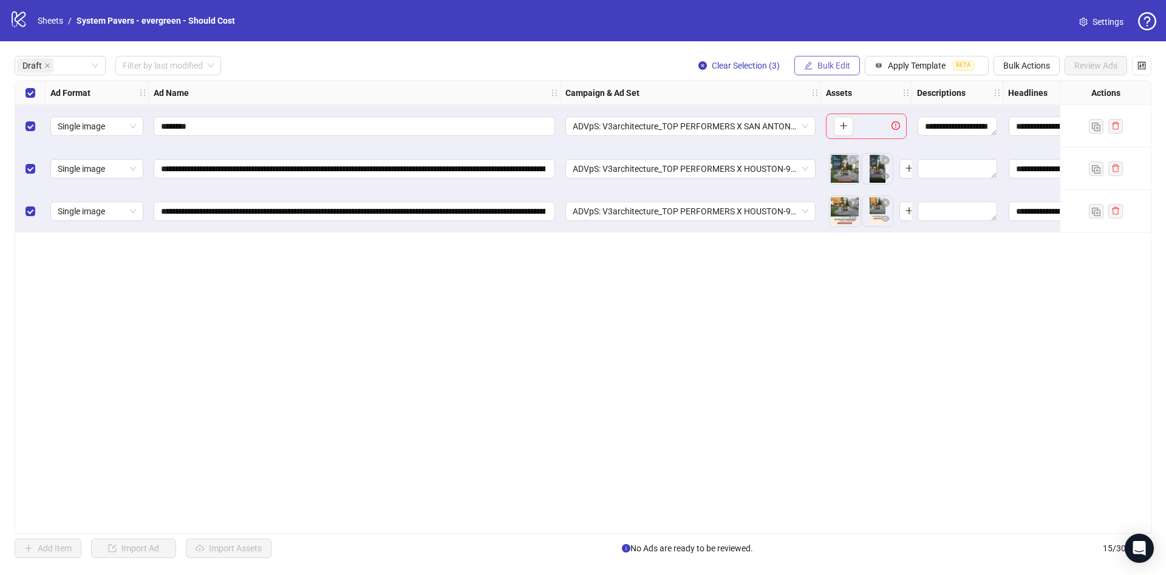
click at [834, 67] on span "Bulk Edit" at bounding box center [833, 66] width 33 height 10
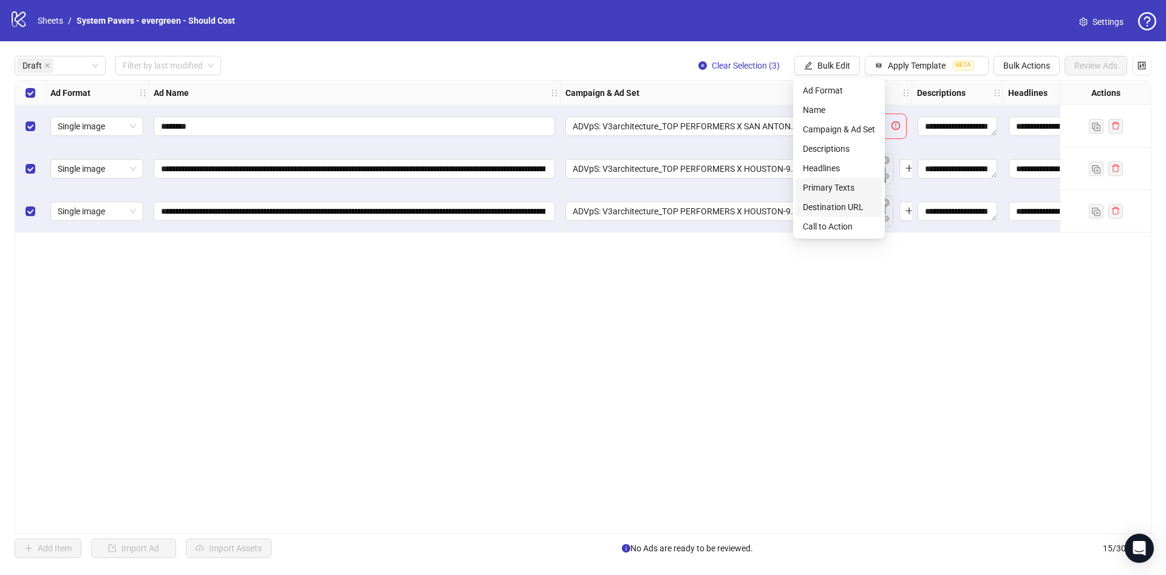
click at [850, 205] on span "Destination URL" at bounding box center [839, 206] width 72 height 13
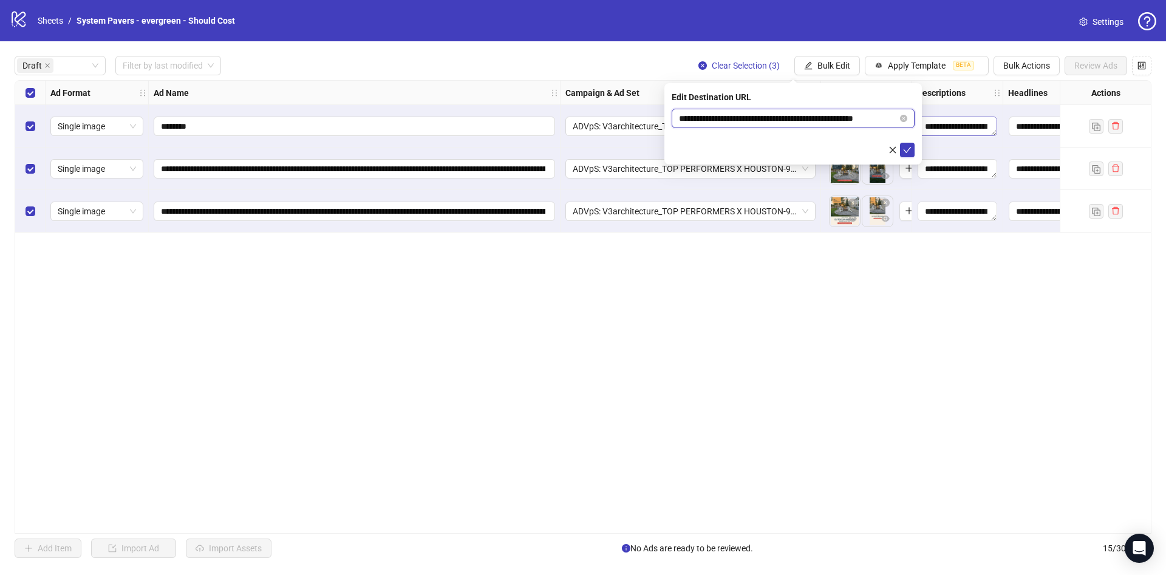
scroll to position [0, 18]
drag, startPoint x: 824, startPoint y: 116, endPoint x: 924, endPoint y: 131, distance: 100.7
click at [932, 123] on body "**********" at bounding box center [583, 287] width 1166 height 575
click at [906, 151] on icon "check" at bounding box center [907, 150] width 9 height 9
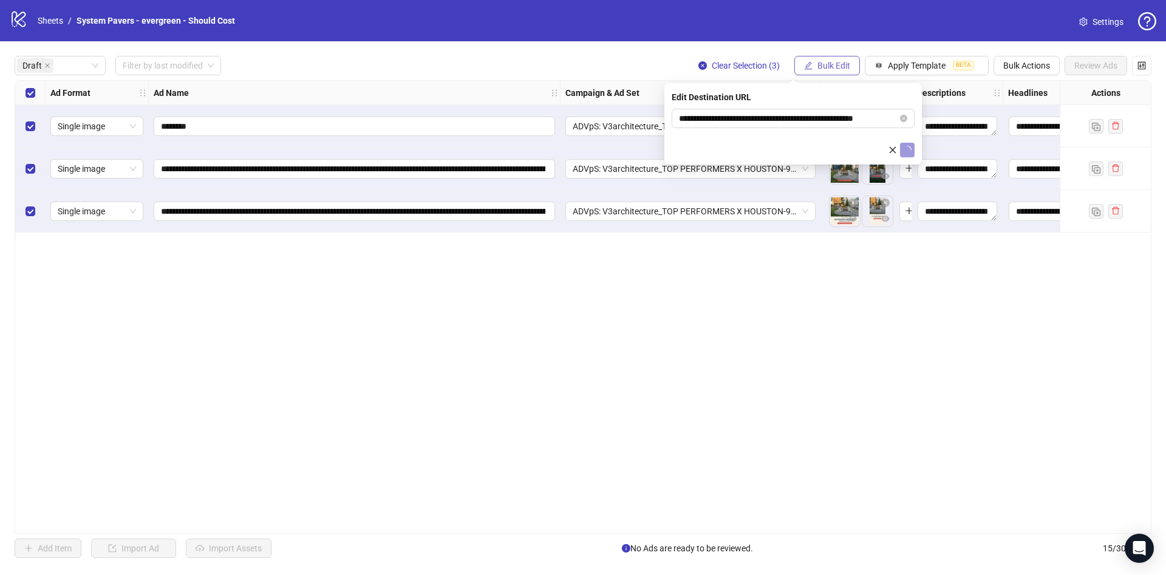
click at [850, 61] on button "Bulk Edit" at bounding box center [827, 65] width 66 height 19
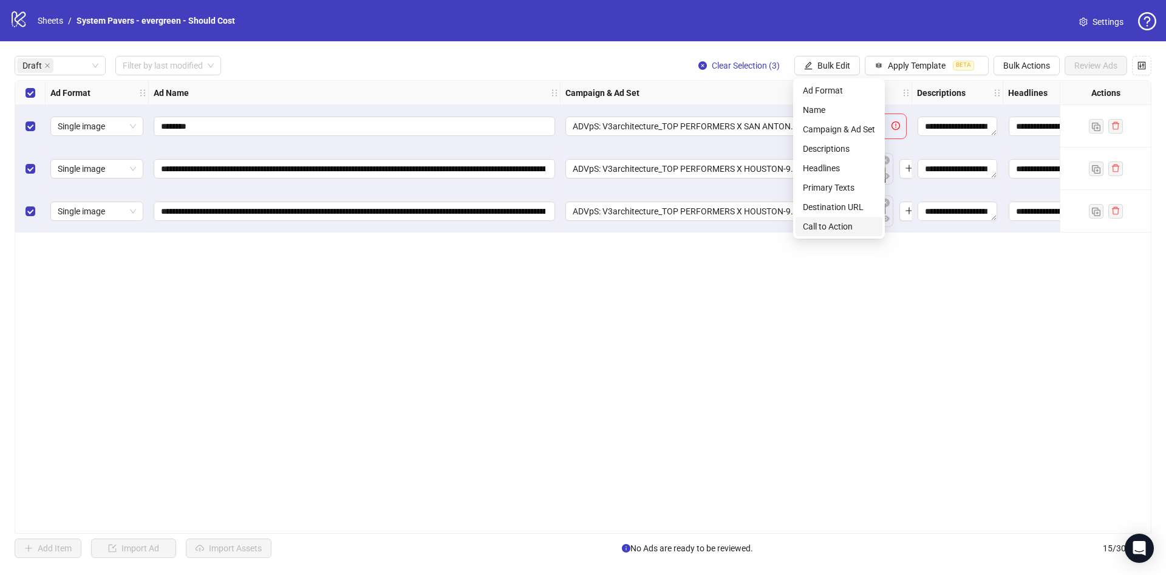
click at [842, 221] on span "Call to Action" at bounding box center [839, 226] width 72 height 13
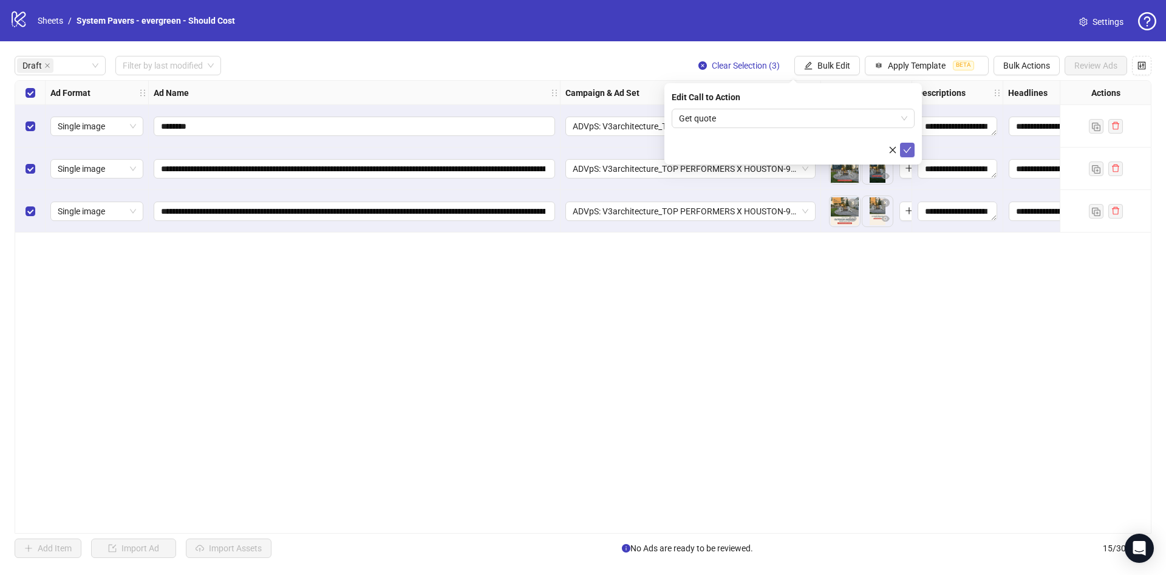
click at [908, 149] on icon "check" at bounding box center [907, 150] width 9 height 9
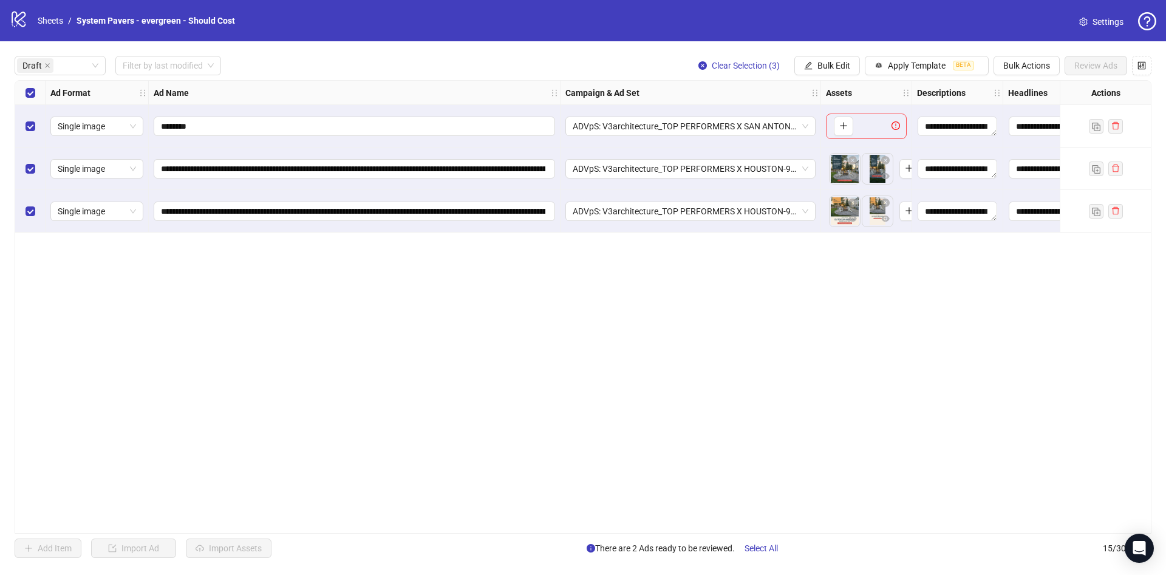
click at [42, 127] on div "Select row 1" at bounding box center [30, 126] width 30 height 43
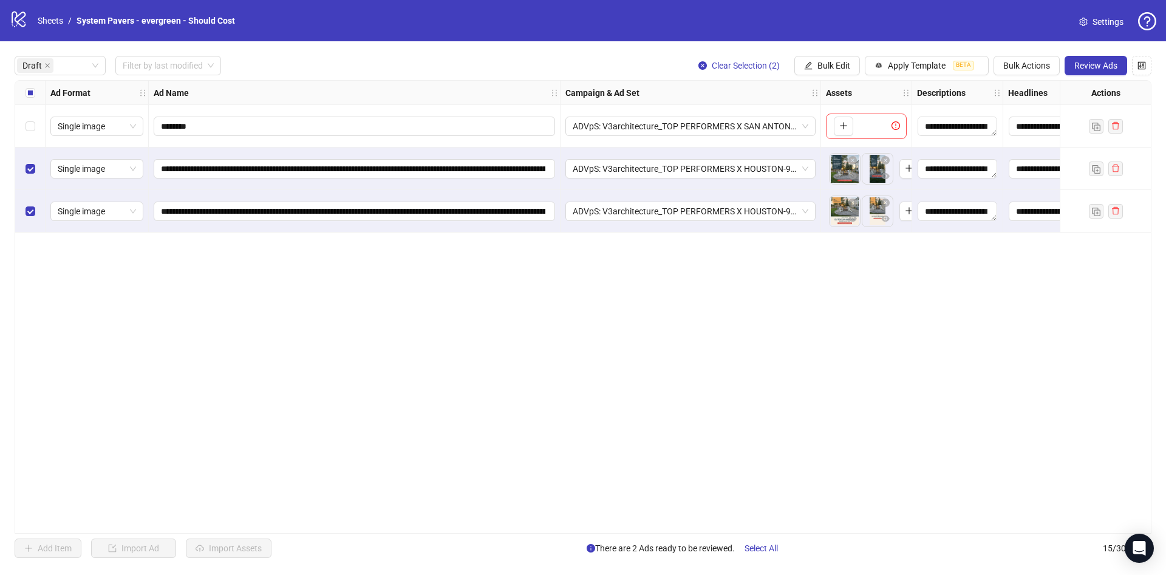
click at [1105, 66] on span "Review Ads" at bounding box center [1095, 66] width 43 height 10
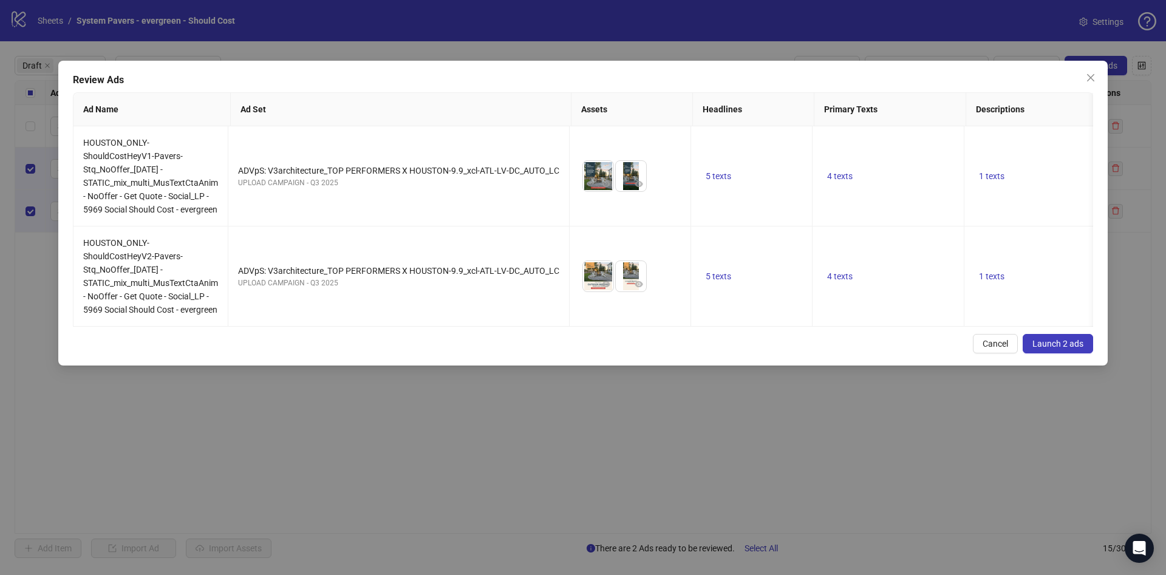
click at [1058, 339] on span "Launch 2 ads" at bounding box center [1057, 344] width 51 height 10
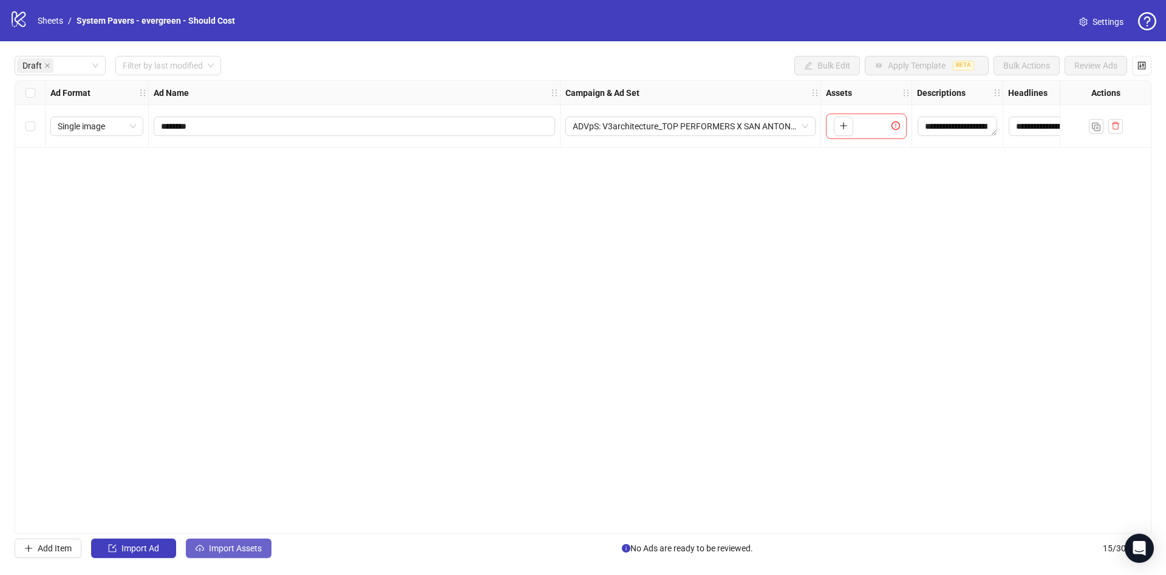
click at [242, 552] on span "Import Assets" at bounding box center [235, 549] width 53 height 10
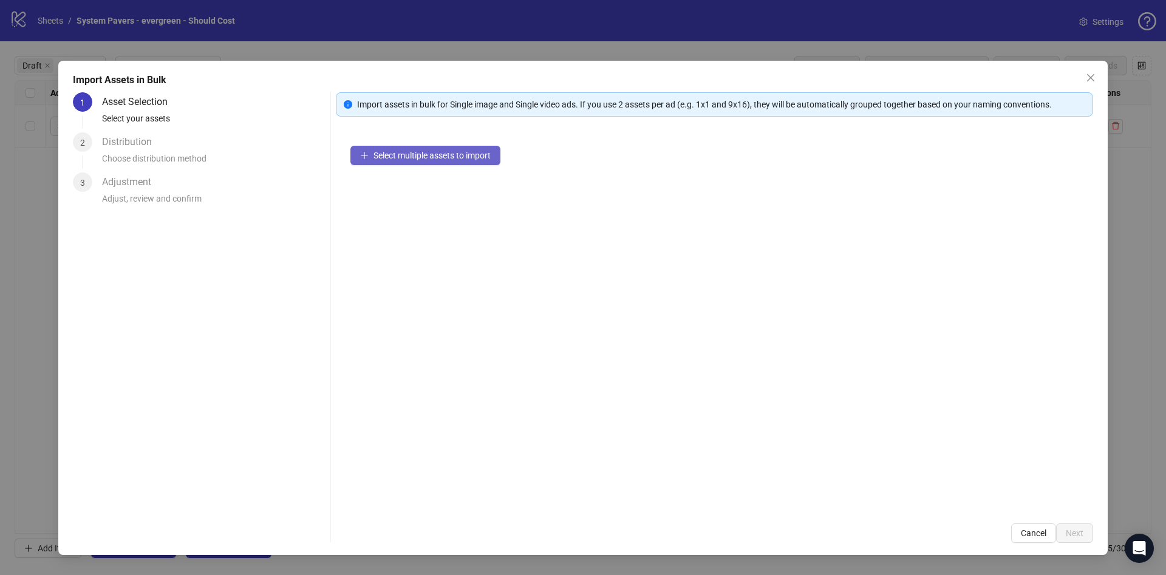
click at [417, 155] on span "Select multiple assets to import" at bounding box center [431, 156] width 117 height 10
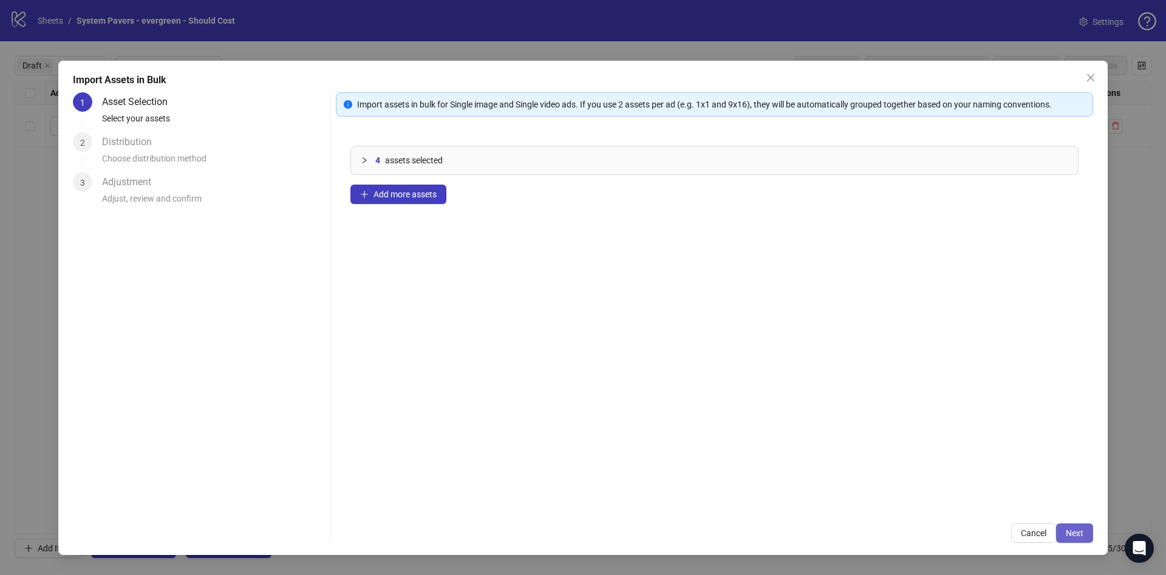
click at [1068, 534] on span "Next" at bounding box center [1075, 533] width 18 height 10
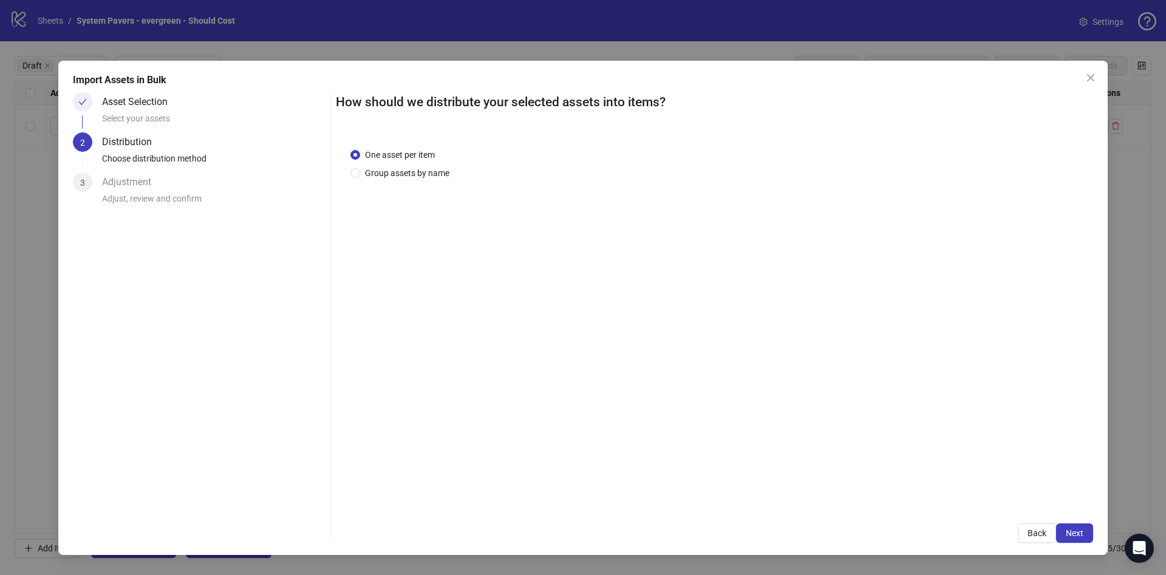
click at [393, 162] on div "One asset per item Group assets by name" at bounding box center [402, 164] width 104 height 32
click at [408, 176] on span "Group assets by name" at bounding box center [407, 172] width 94 height 13
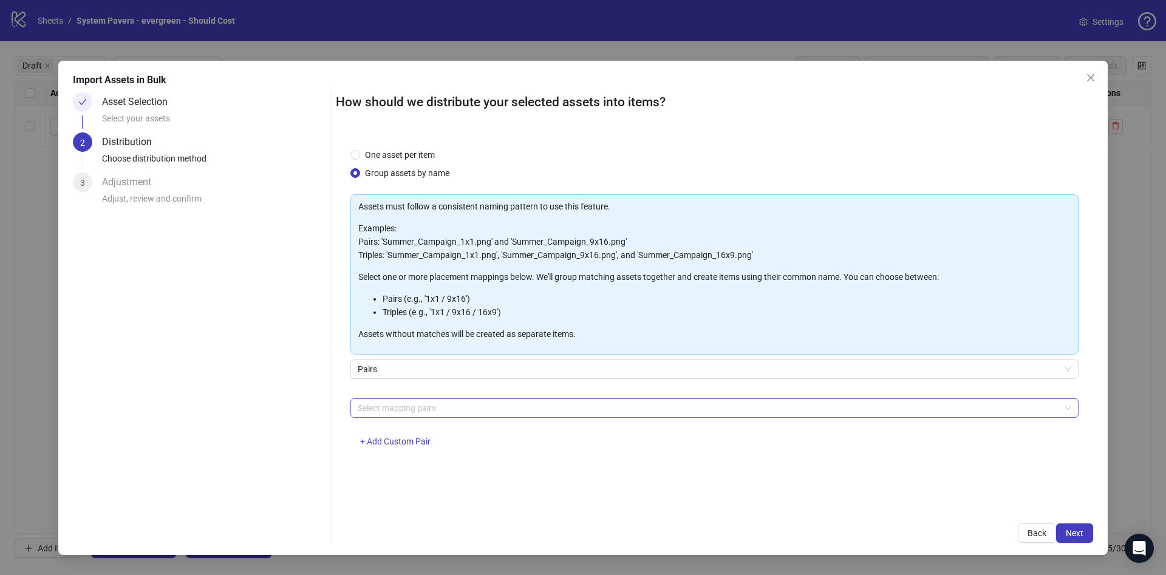
click at [426, 404] on div at bounding box center [708, 408] width 711 height 17
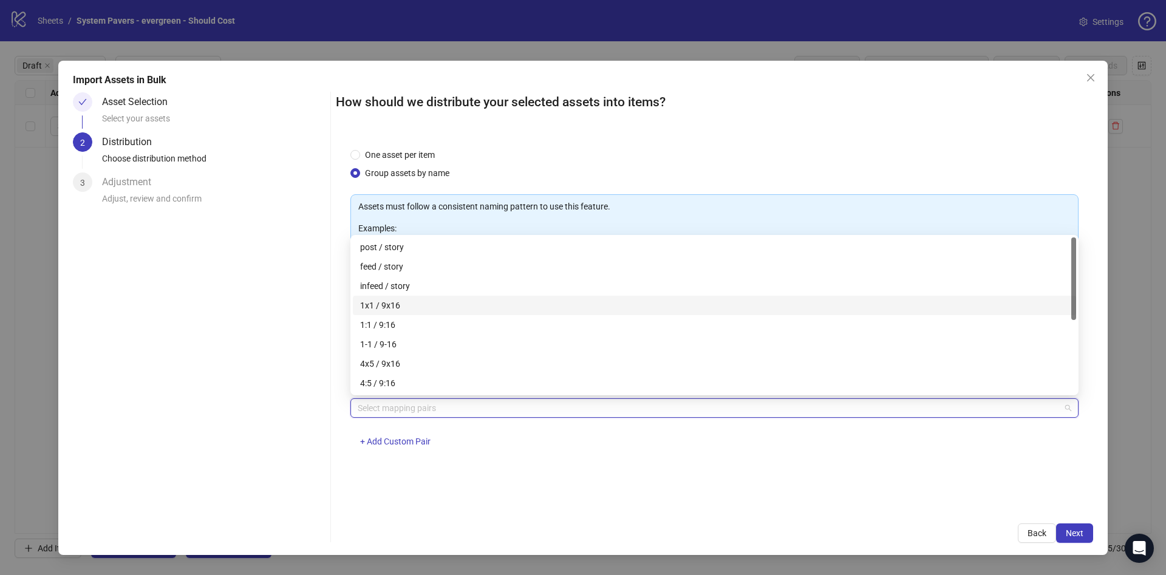
click at [446, 301] on div "1x1 / 9x16" at bounding box center [714, 305] width 709 height 13
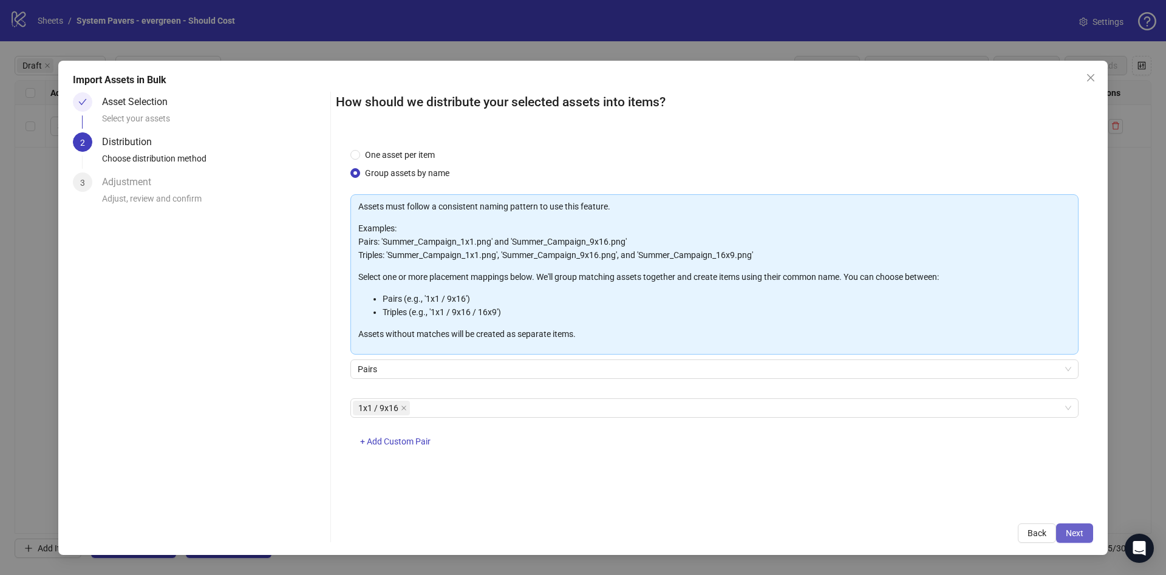
click at [1075, 539] on button "Next" at bounding box center [1074, 532] width 37 height 19
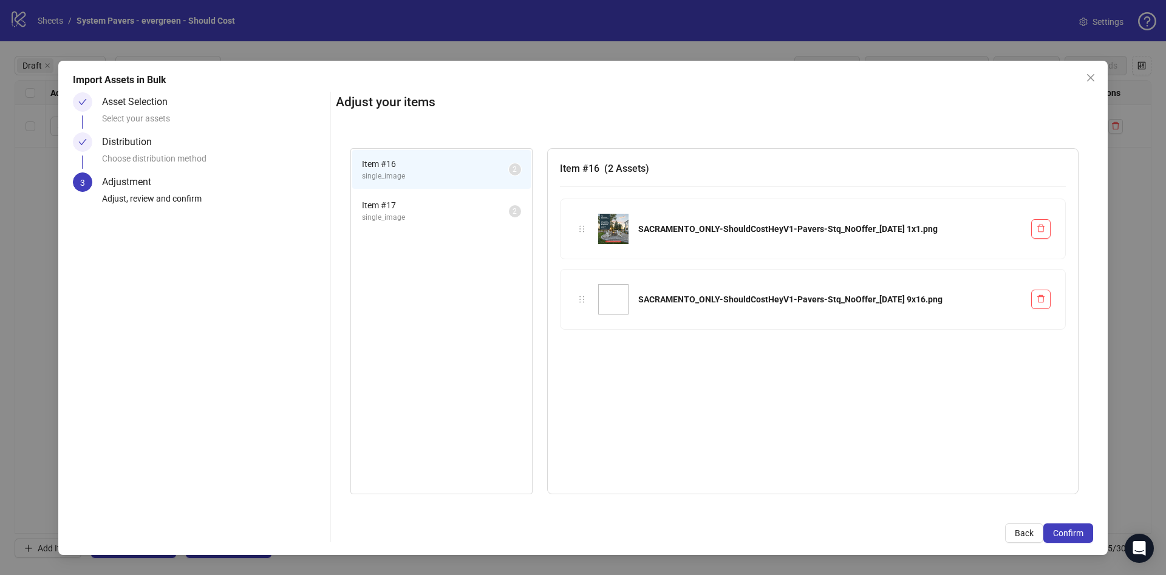
click at [1075, 538] on button "Confirm" at bounding box center [1068, 532] width 50 height 19
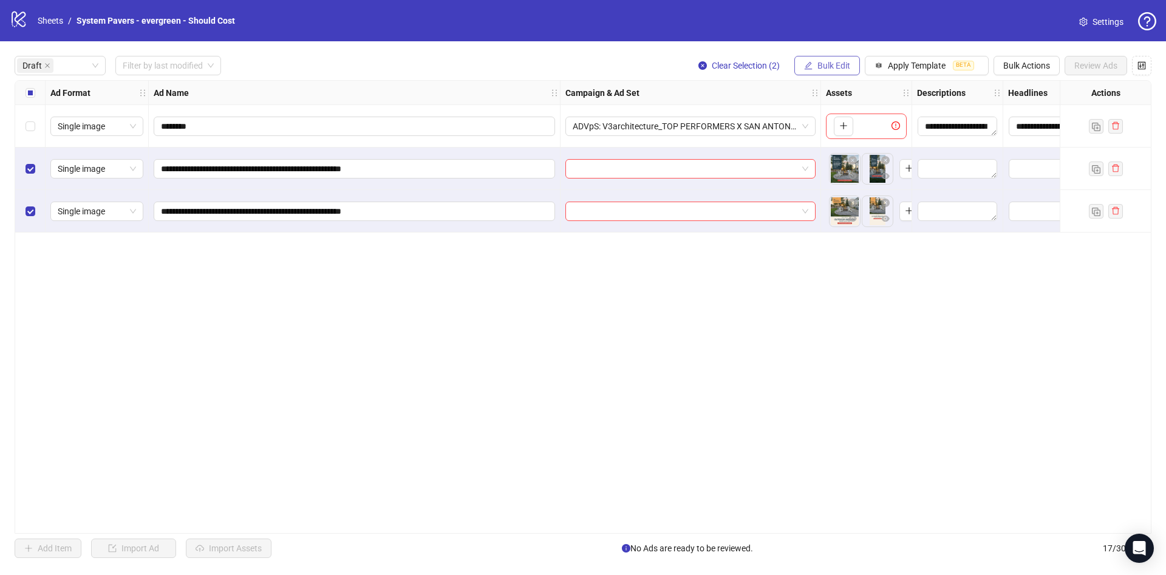
click at [817, 64] on span "Bulk Edit" at bounding box center [833, 66] width 33 height 10
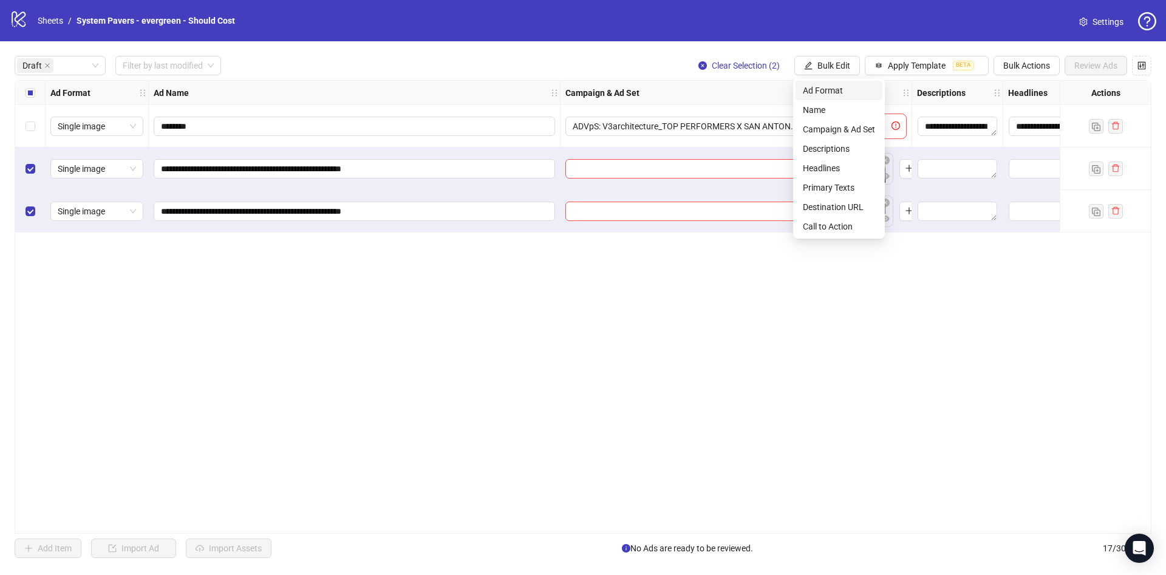
click at [831, 99] on li "Ad Format" at bounding box center [839, 90] width 87 height 19
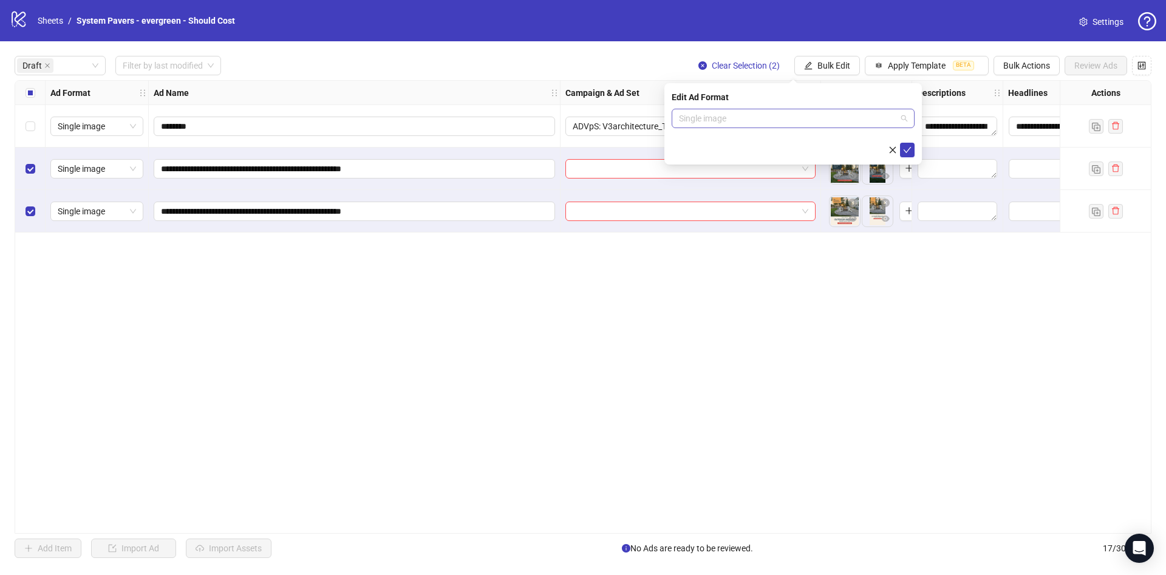
click at [814, 118] on span "Single image" at bounding box center [793, 118] width 228 height 18
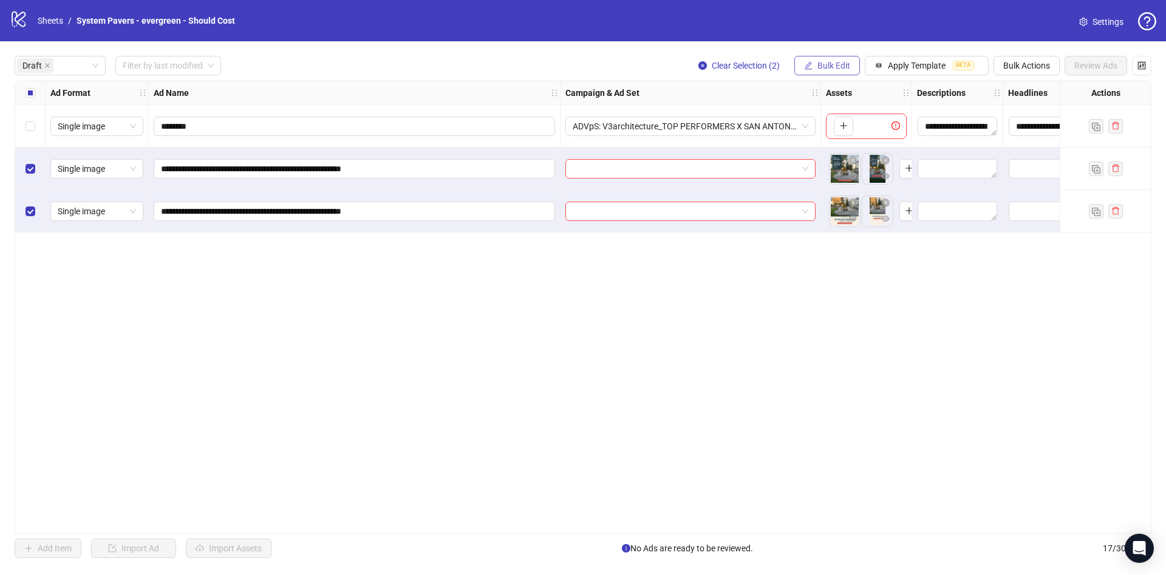
click at [837, 63] on span "Bulk Edit" at bounding box center [833, 66] width 33 height 10
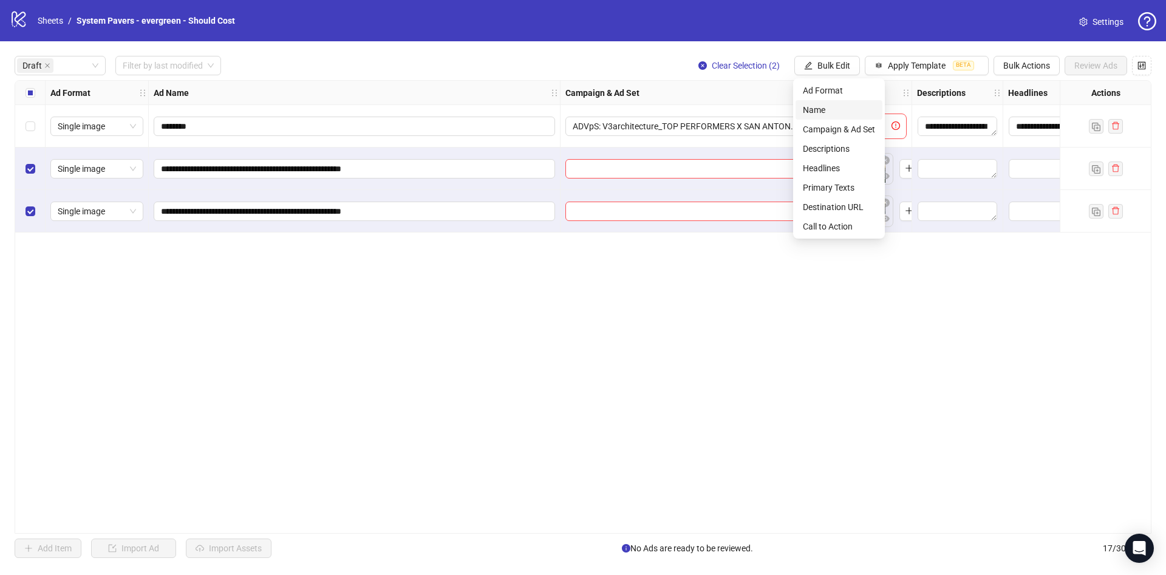
click at [841, 103] on span "Name" at bounding box center [839, 109] width 72 height 13
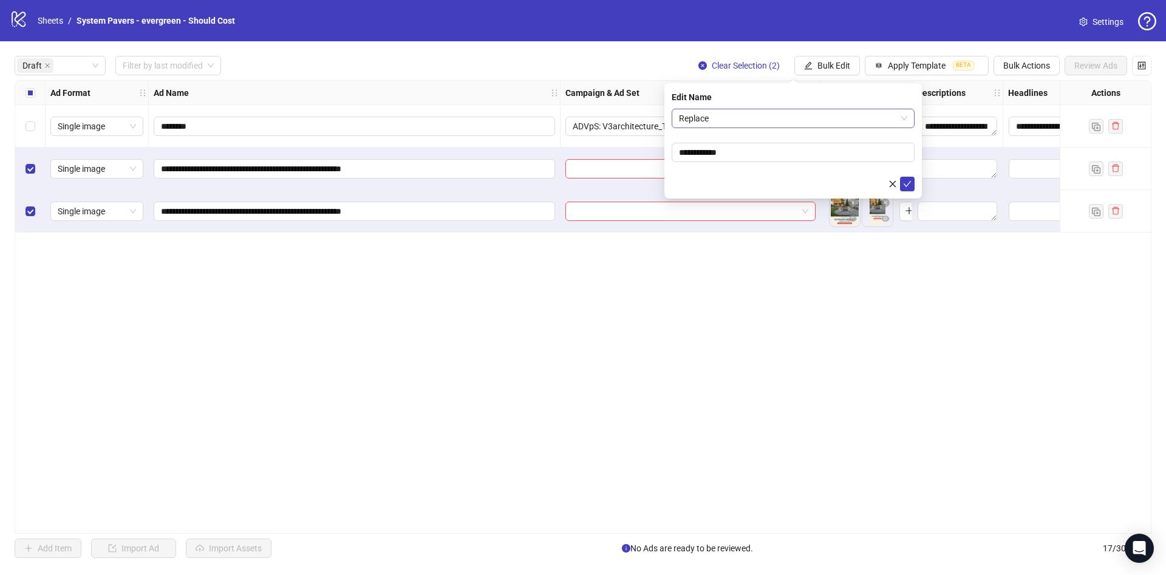
click at [796, 121] on span "Replace" at bounding box center [793, 118] width 228 height 18
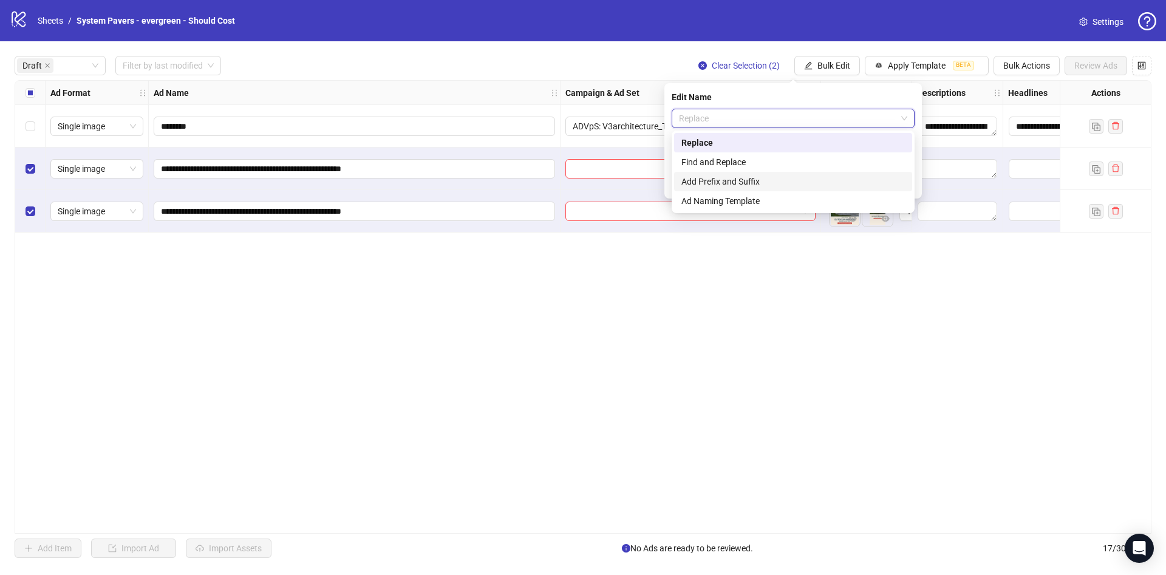
click at [773, 180] on div "Add Prefix and Suffix" at bounding box center [792, 181] width 223 height 13
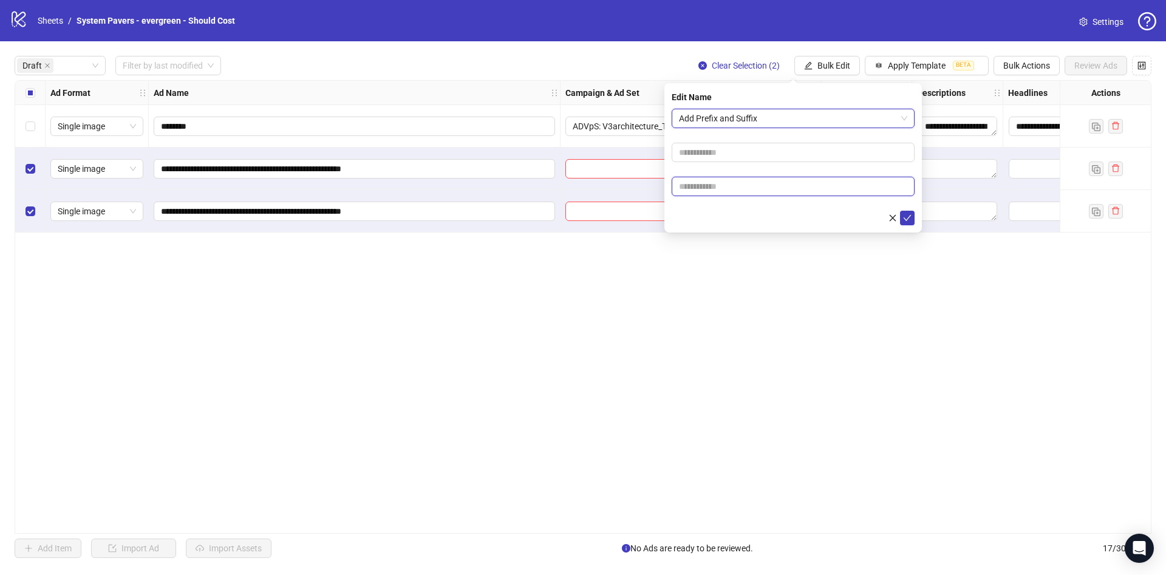
click at [744, 192] on input "text" at bounding box center [793, 186] width 243 height 19
paste input "**********"
type input "**********"
click at [907, 223] on button "submit" at bounding box center [907, 218] width 15 height 15
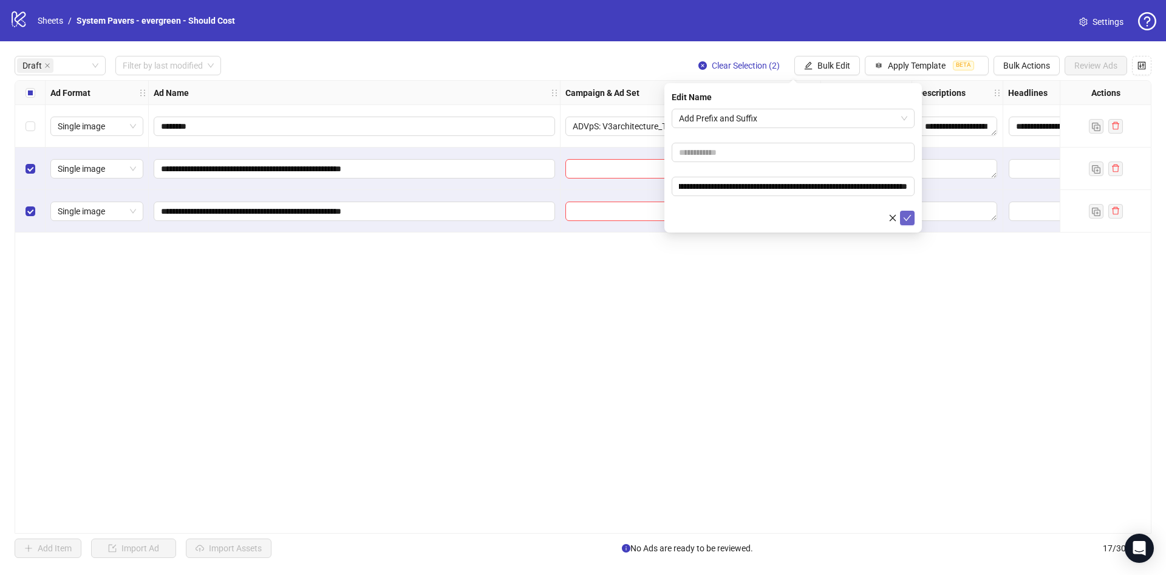
scroll to position [0, 0]
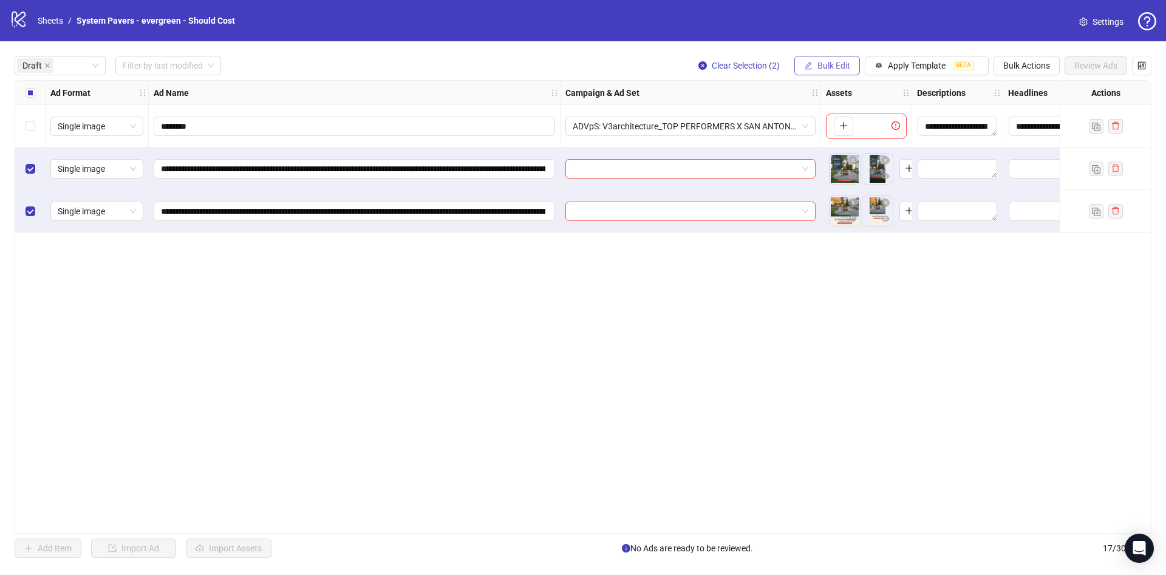
click at [820, 66] on span "Bulk Edit" at bounding box center [833, 66] width 33 height 10
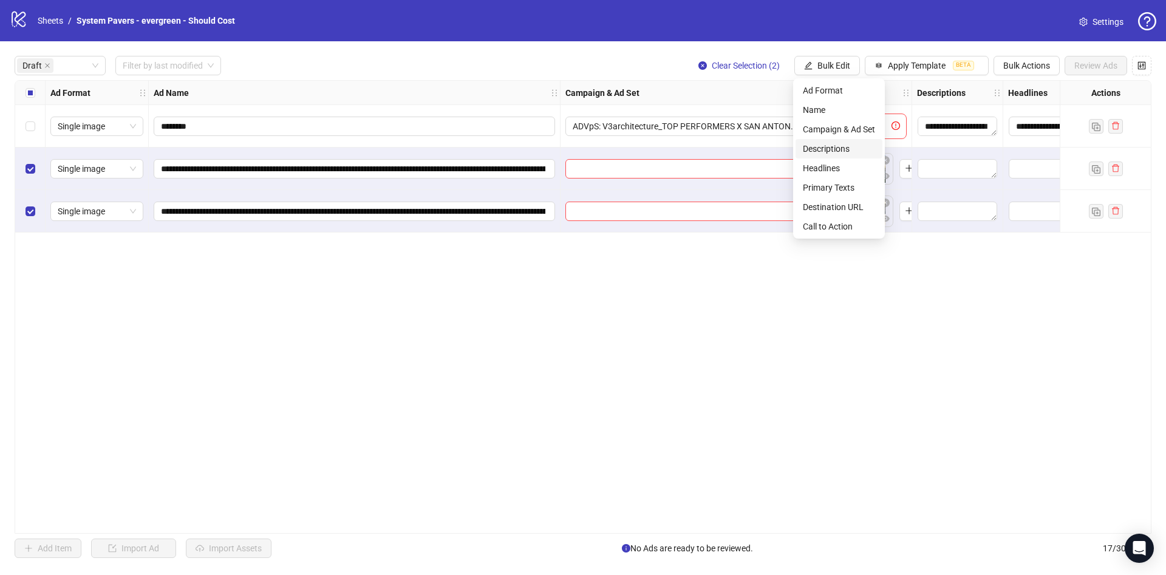
click at [851, 142] on span "Descriptions" at bounding box center [839, 148] width 72 height 13
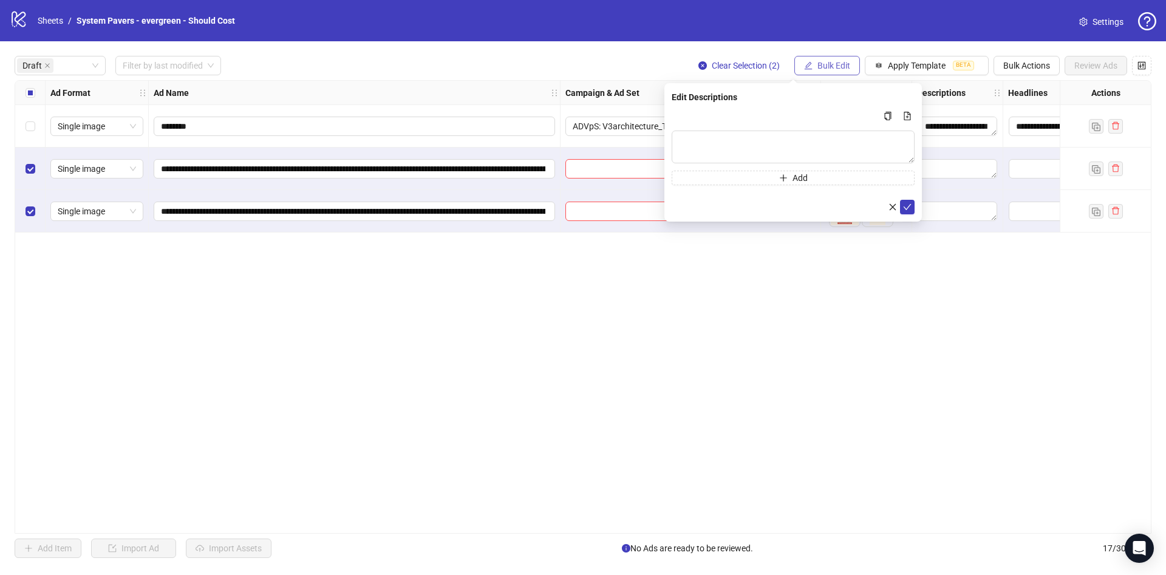
click at [823, 67] on span "Bulk Edit" at bounding box center [833, 66] width 33 height 10
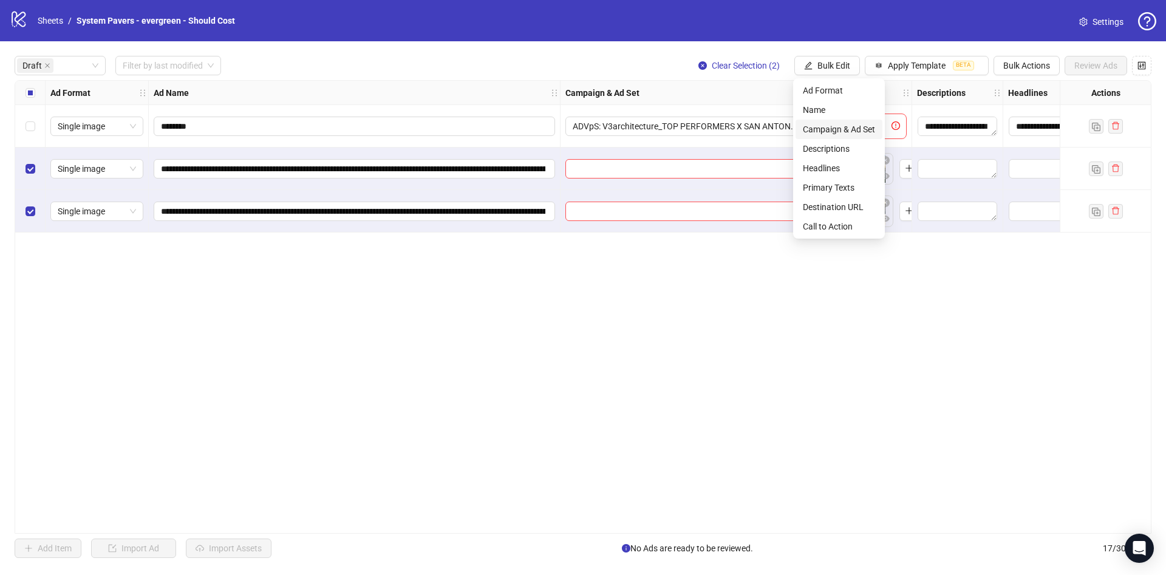
click at [870, 124] on span "Campaign & Ad Set" at bounding box center [839, 129] width 72 height 13
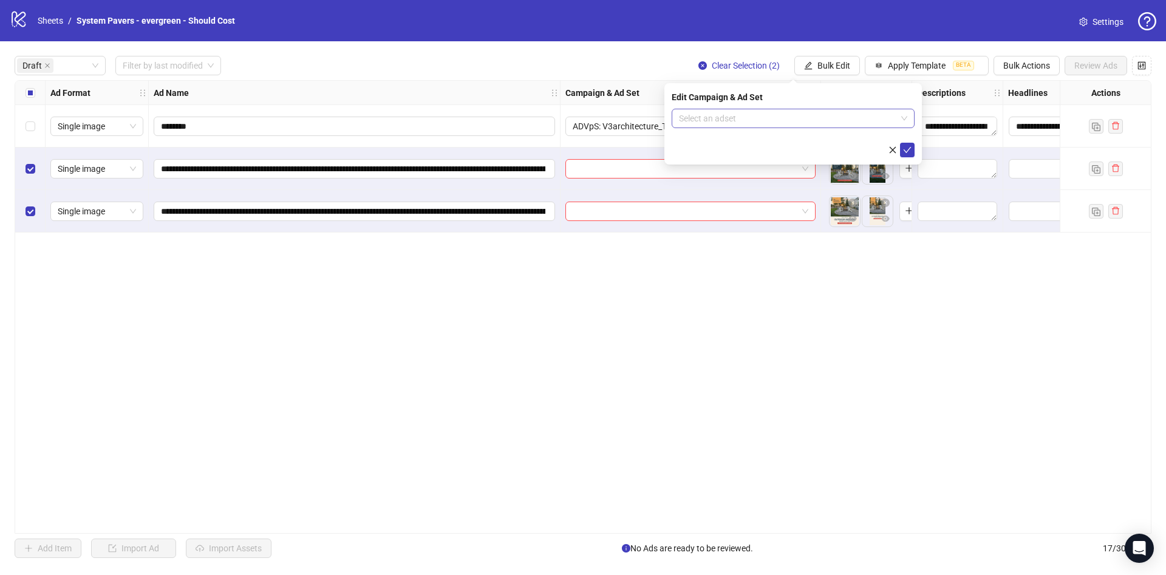
click at [840, 115] on input "search" at bounding box center [787, 118] width 217 height 18
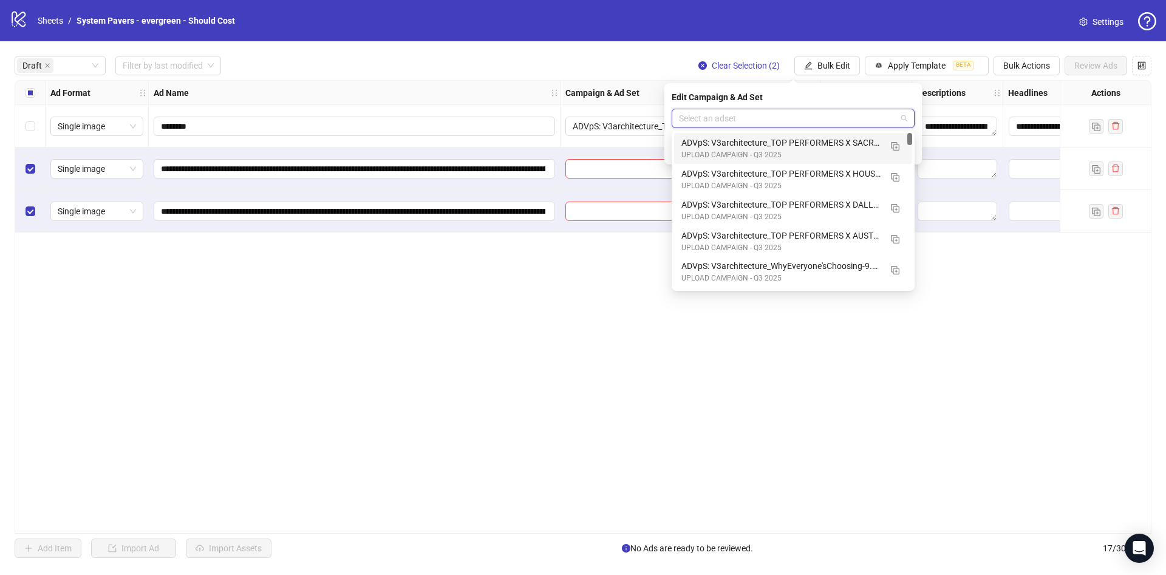
click at [838, 145] on div "ADVpS: V3architecture_TOP PERFORMERS X SACRAMENTO-9.9_xcl-ATL-LV-DC_AUTO_LC" at bounding box center [780, 142] width 199 height 13
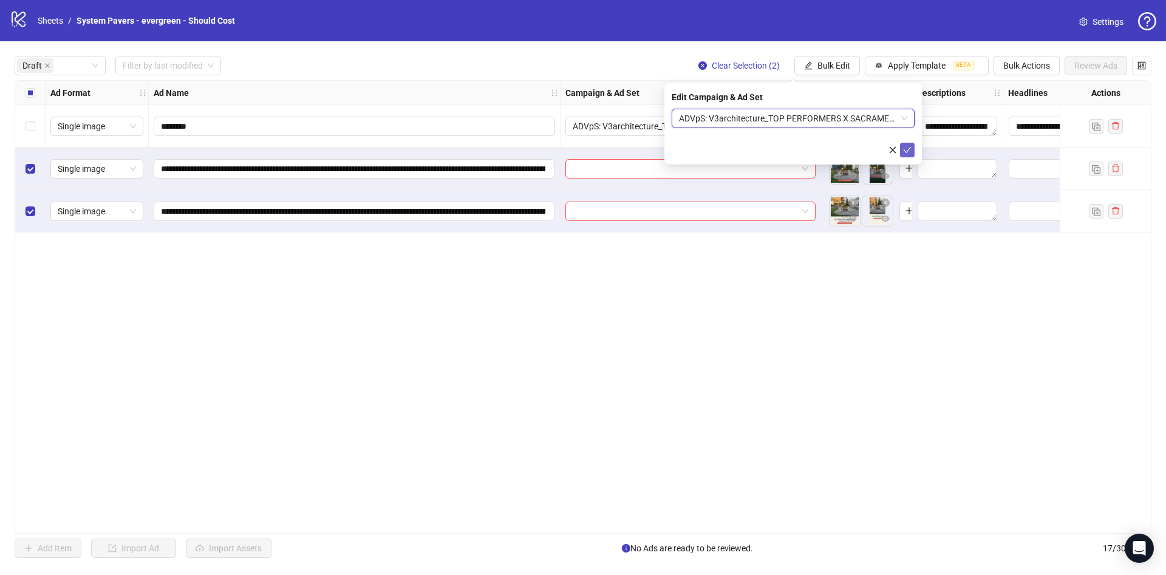
click at [905, 146] on icon "check" at bounding box center [907, 150] width 9 height 9
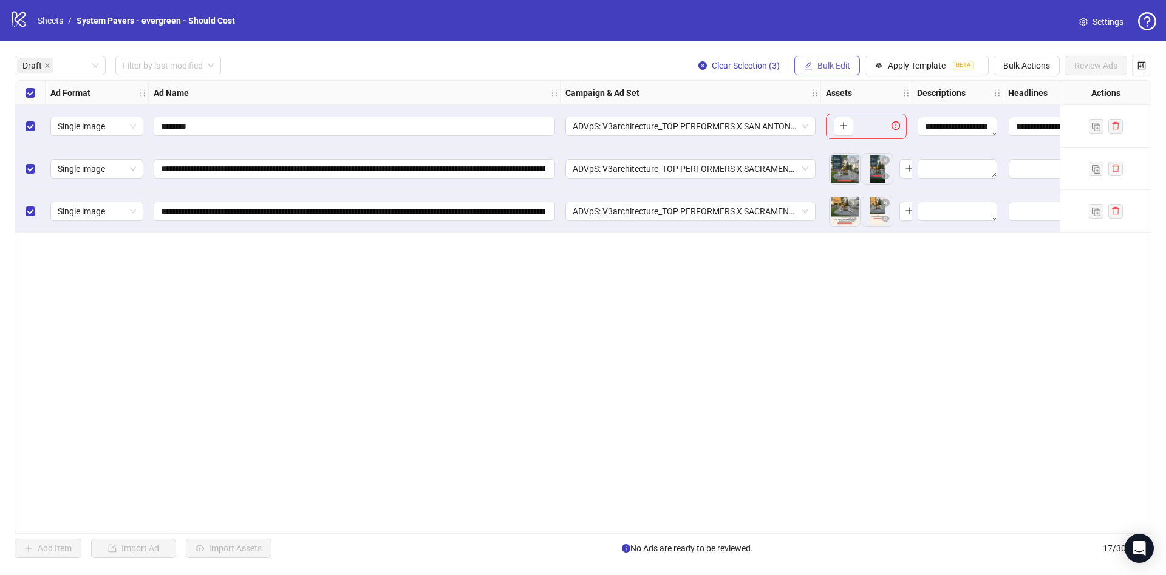
click at [828, 64] on span "Bulk Edit" at bounding box center [833, 66] width 33 height 10
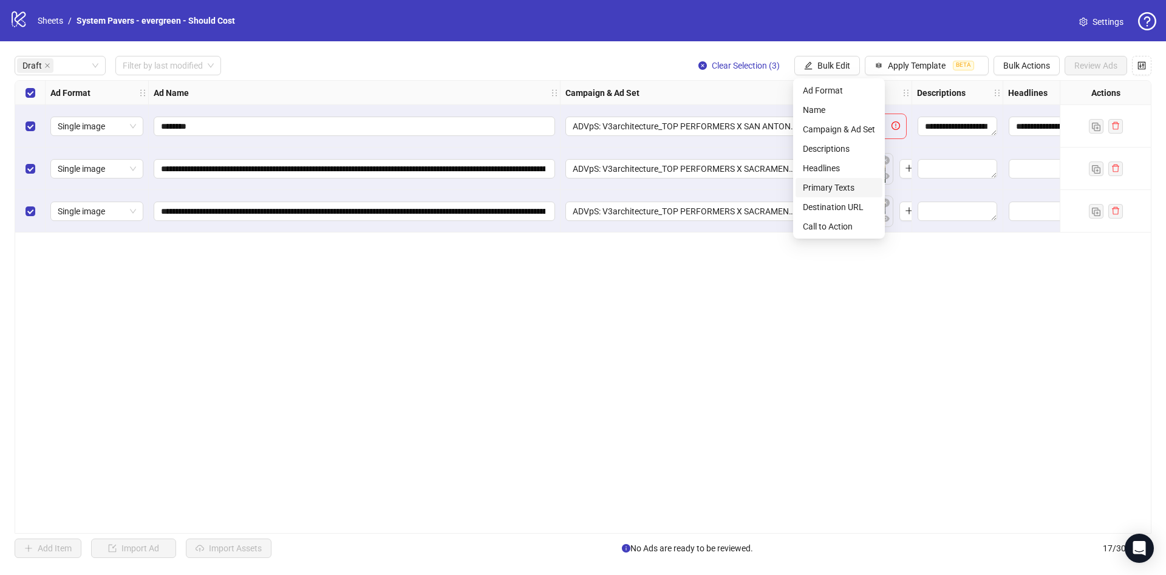
click at [862, 183] on span "Primary Texts" at bounding box center [839, 187] width 72 height 13
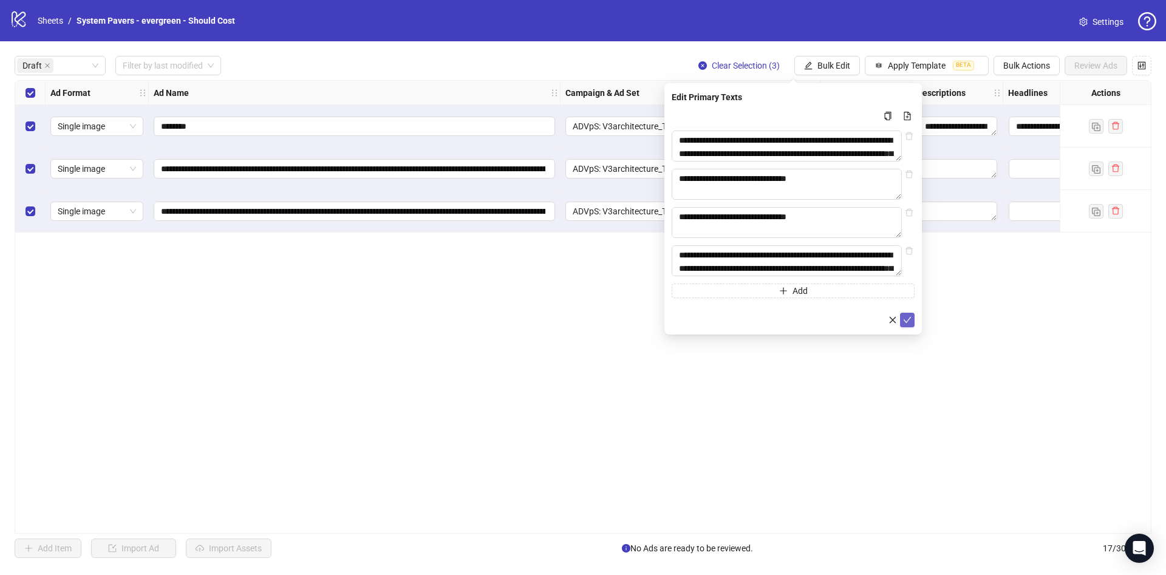
click at [904, 324] on icon "check" at bounding box center [907, 320] width 9 height 9
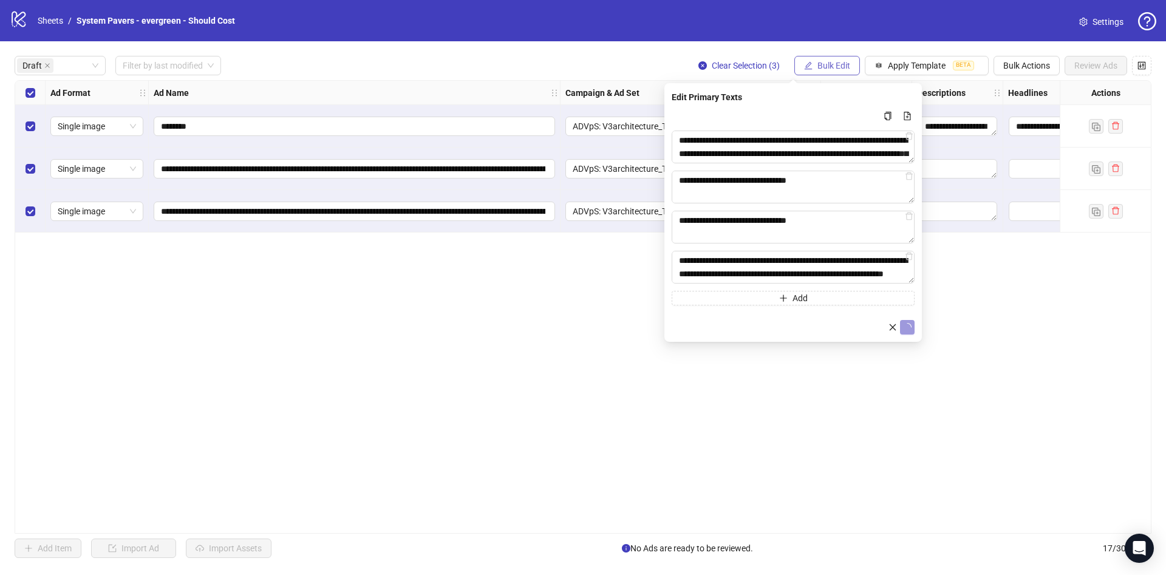
click at [825, 72] on button "Bulk Edit" at bounding box center [827, 65] width 66 height 19
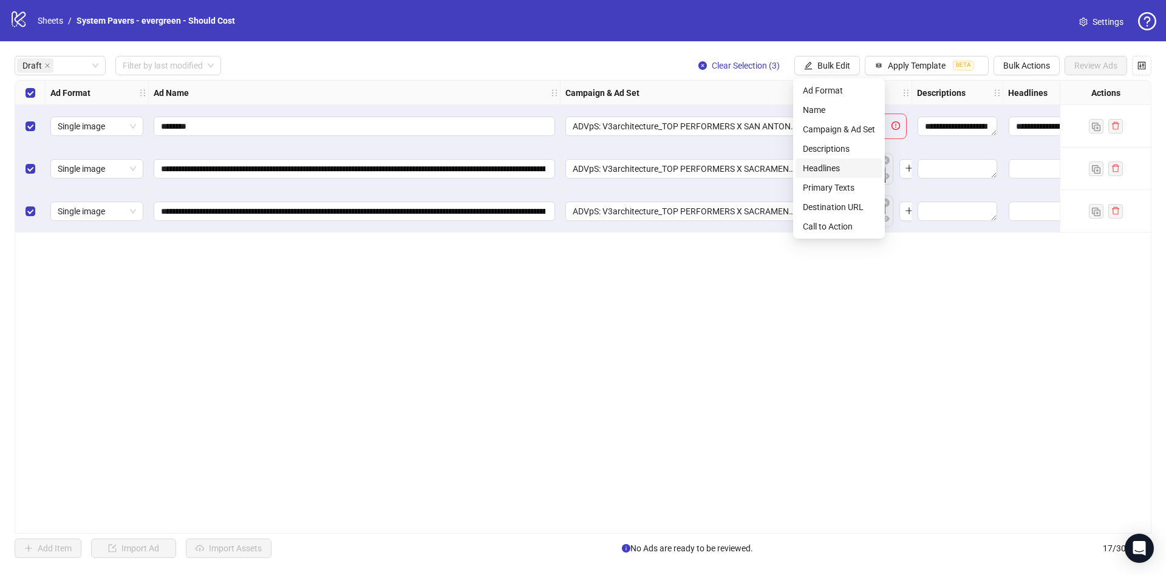
click at [856, 165] on span "Headlines" at bounding box center [839, 168] width 72 height 13
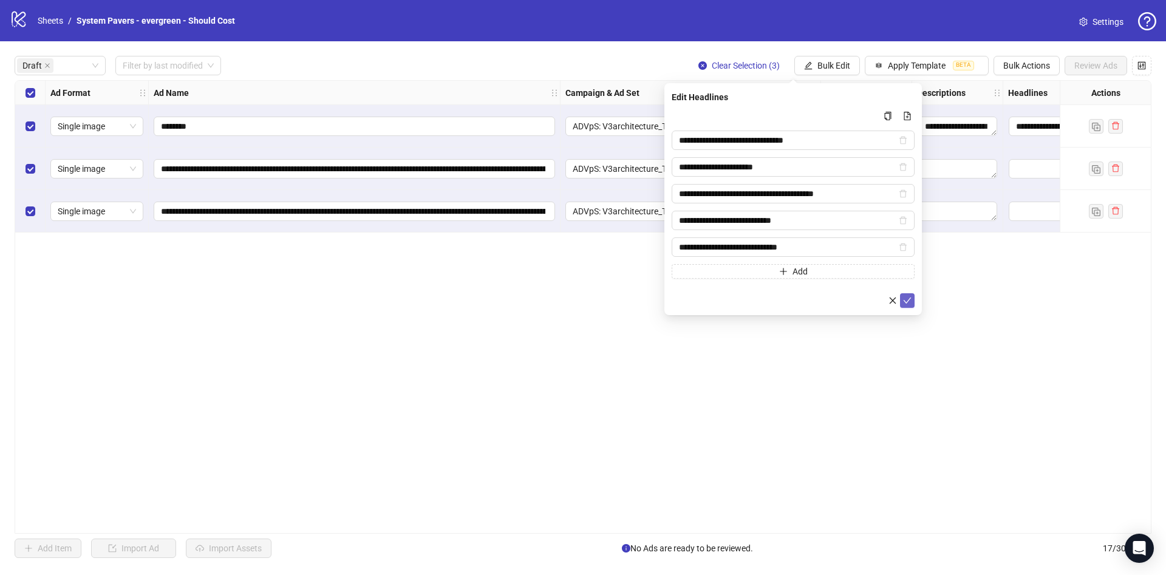
click at [905, 298] on icon "check" at bounding box center [907, 300] width 9 height 9
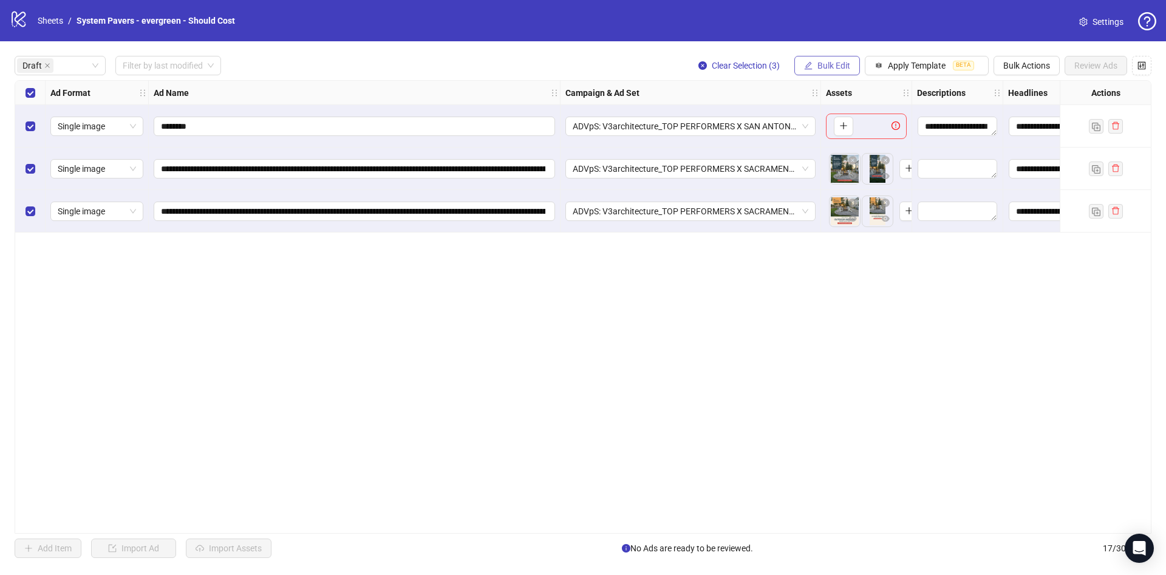
click at [823, 65] on span "Bulk Edit" at bounding box center [833, 66] width 33 height 10
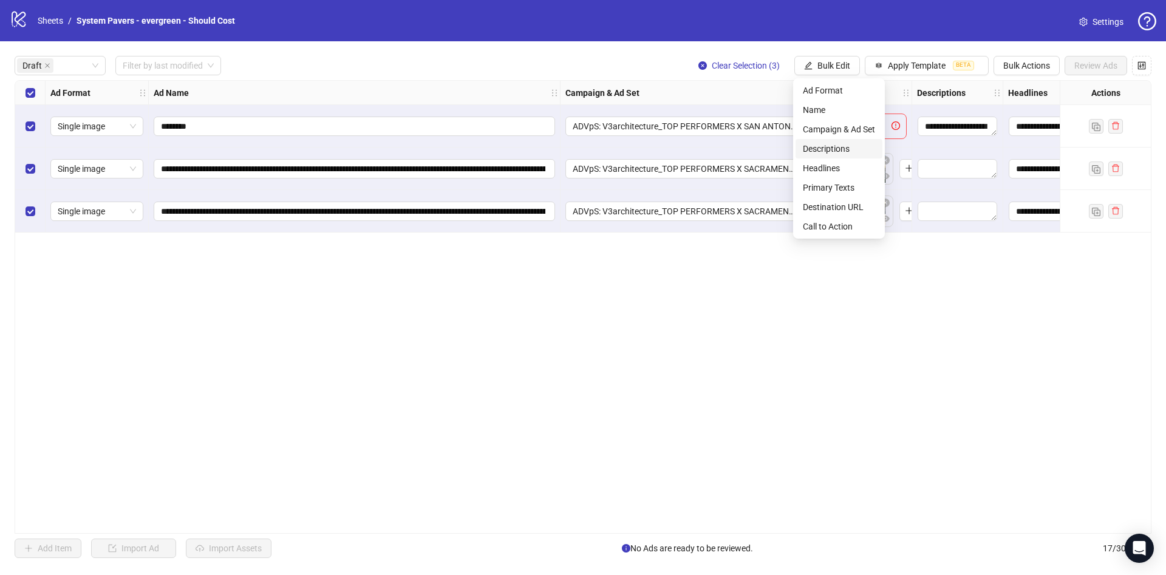
click at [839, 142] on span "Descriptions" at bounding box center [839, 148] width 72 height 13
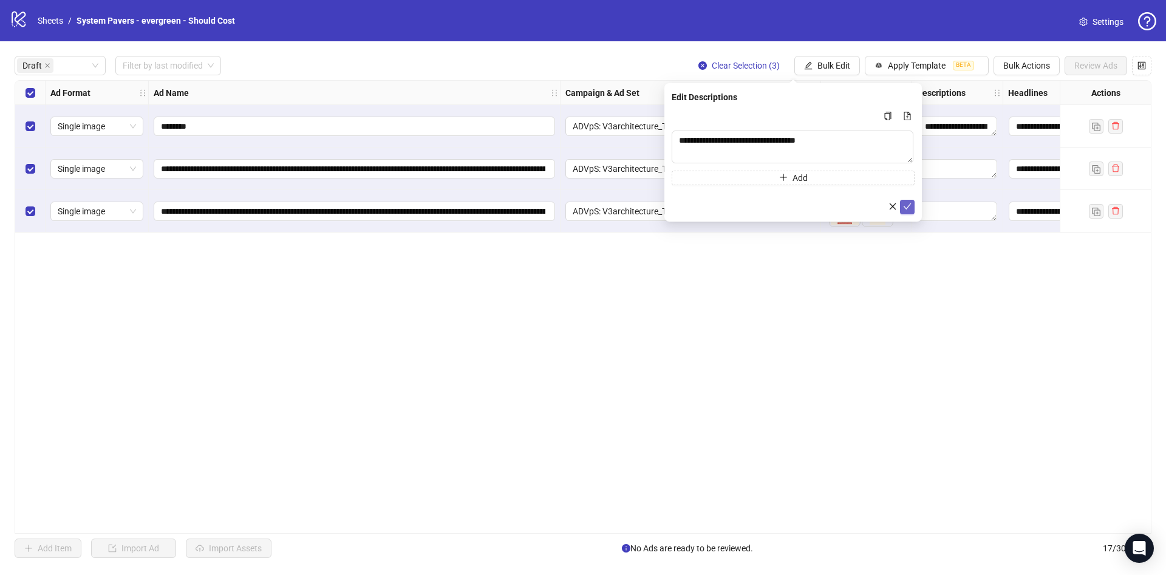
click at [912, 203] on button "submit" at bounding box center [907, 207] width 15 height 15
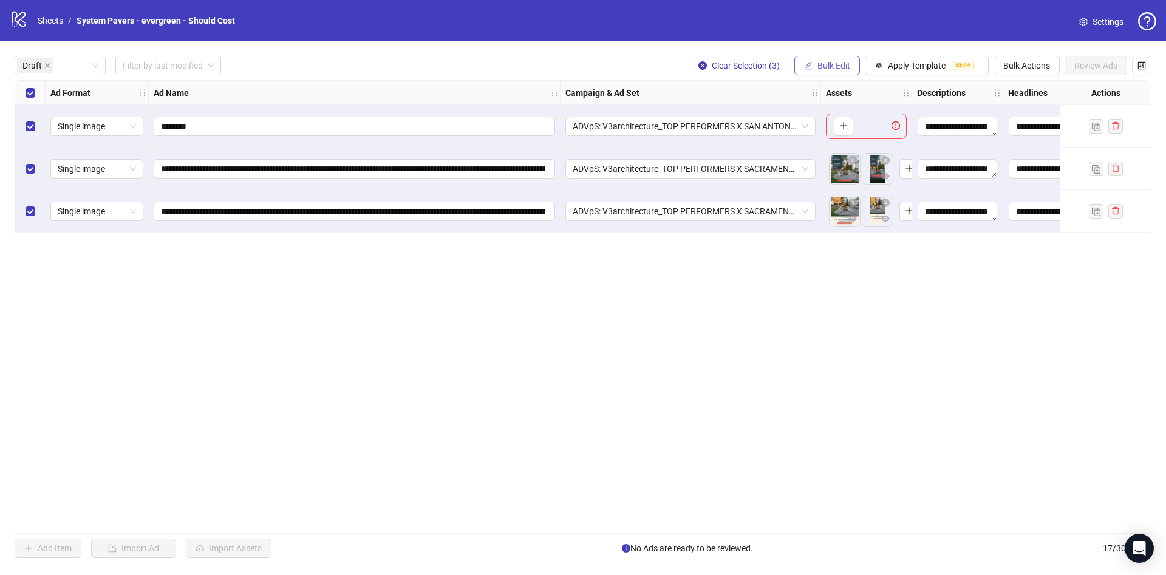
click at [848, 66] on span "Bulk Edit" at bounding box center [833, 66] width 33 height 10
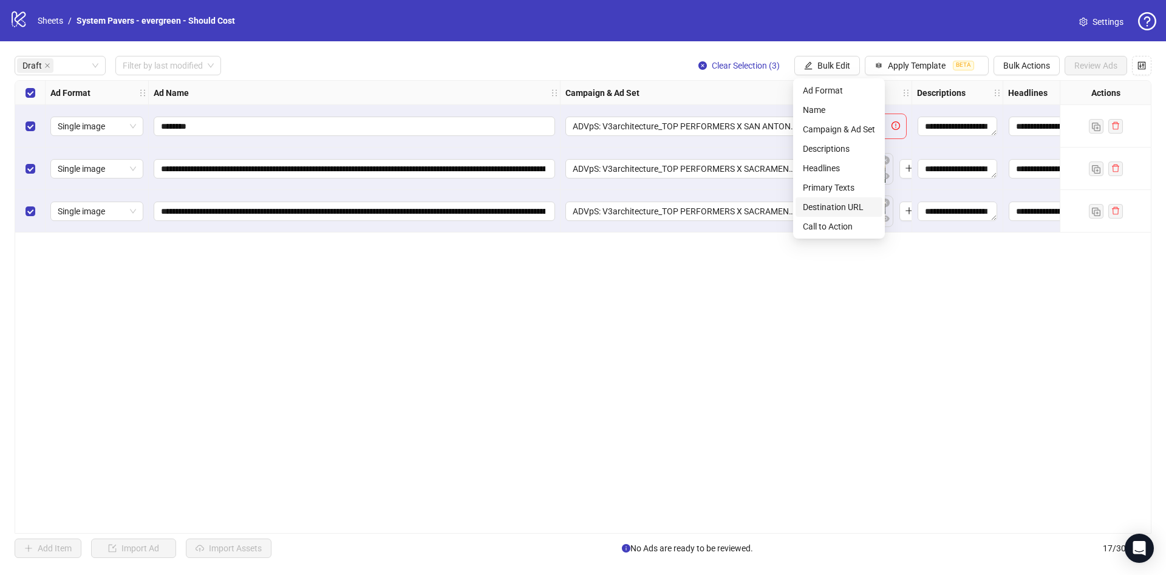
click at [851, 201] on span "Destination URL" at bounding box center [839, 206] width 72 height 13
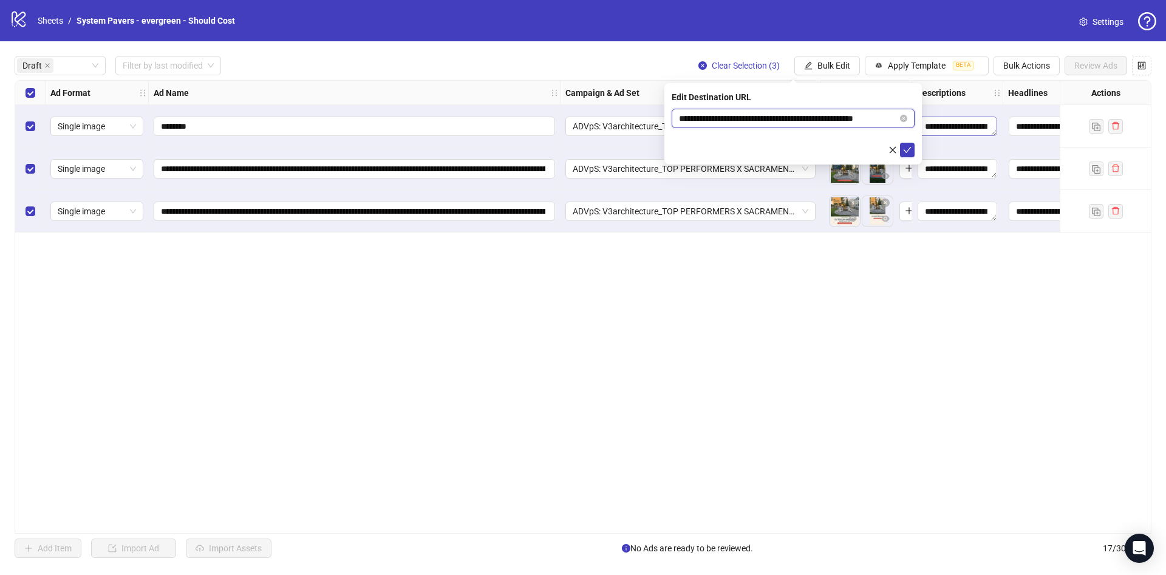
scroll to position [0, 18]
drag, startPoint x: 853, startPoint y: 117, endPoint x: 916, endPoint y: 135, distance: 65.1
click at [932, 121] on body "**********" at bounding box center [583, 287] width 1166 height 575
click at [911, 146] on button "submit" at bounding box center [907, 150] width 15 height 15
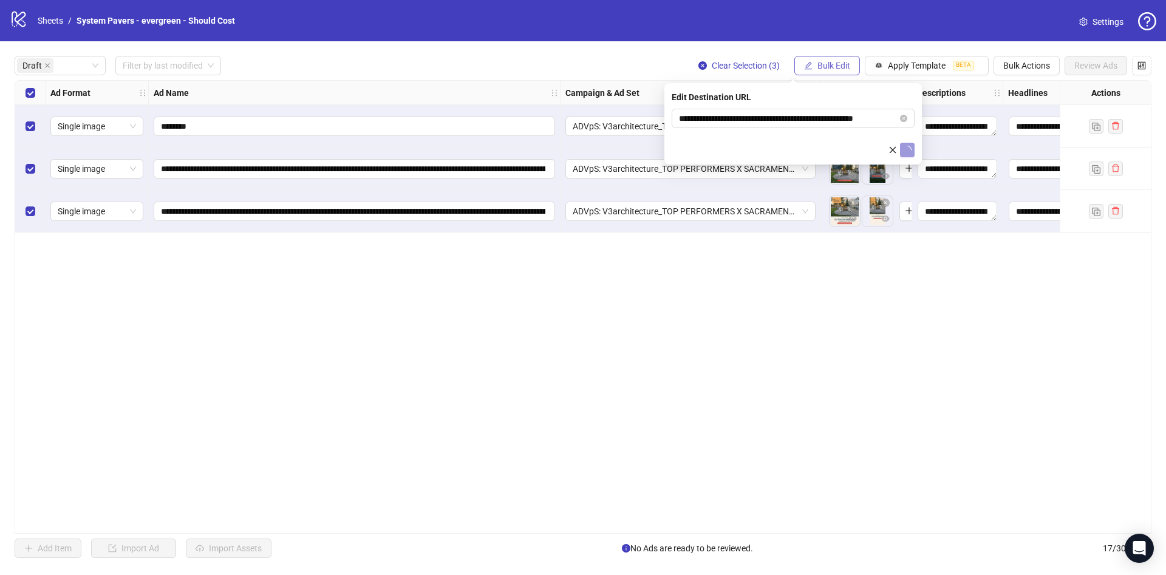
click at [840, 63] on span "Bulk Edit" at bounding box center [833, 66] width 33 height 10
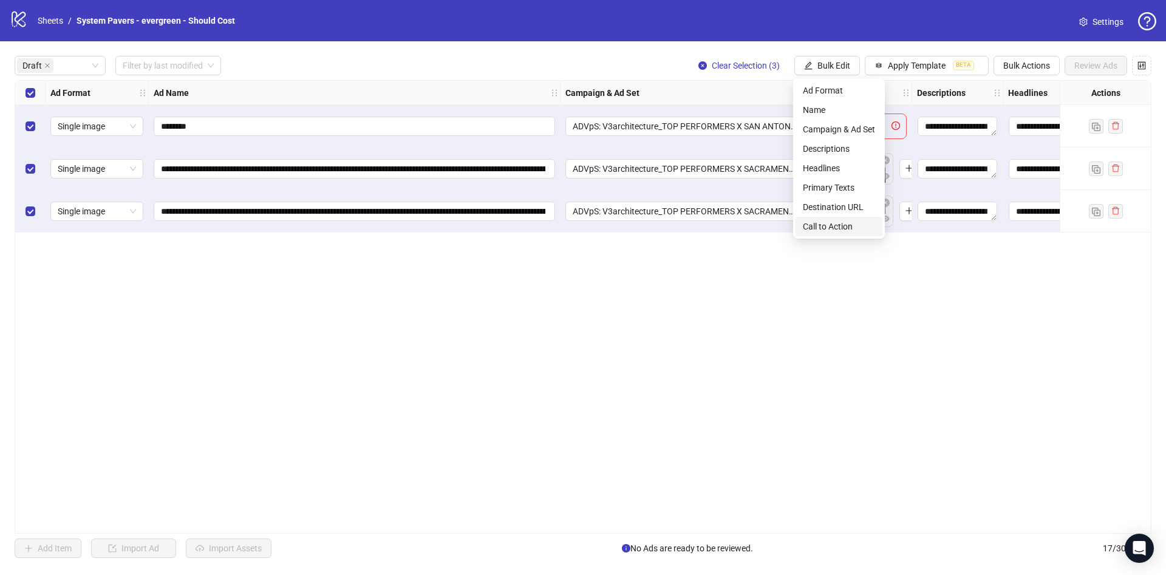
click at [836, 228] on span "Call to Action" at bounding box center [839, 226] width 72 height 13
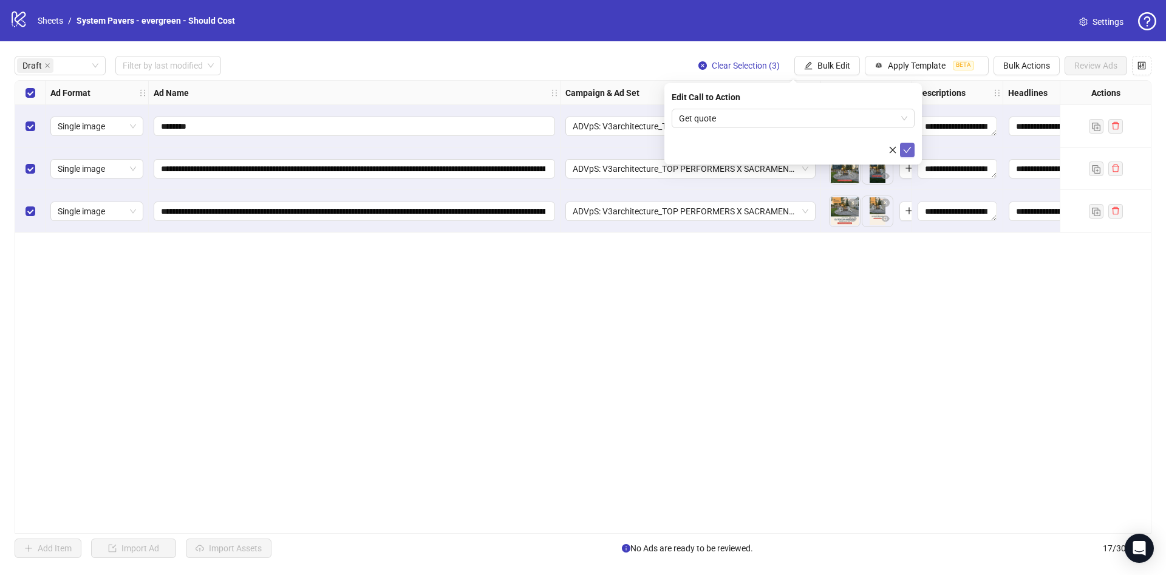
click at [910, 154] on span "submit" at bounding box center [907, 150] width 9 height 10
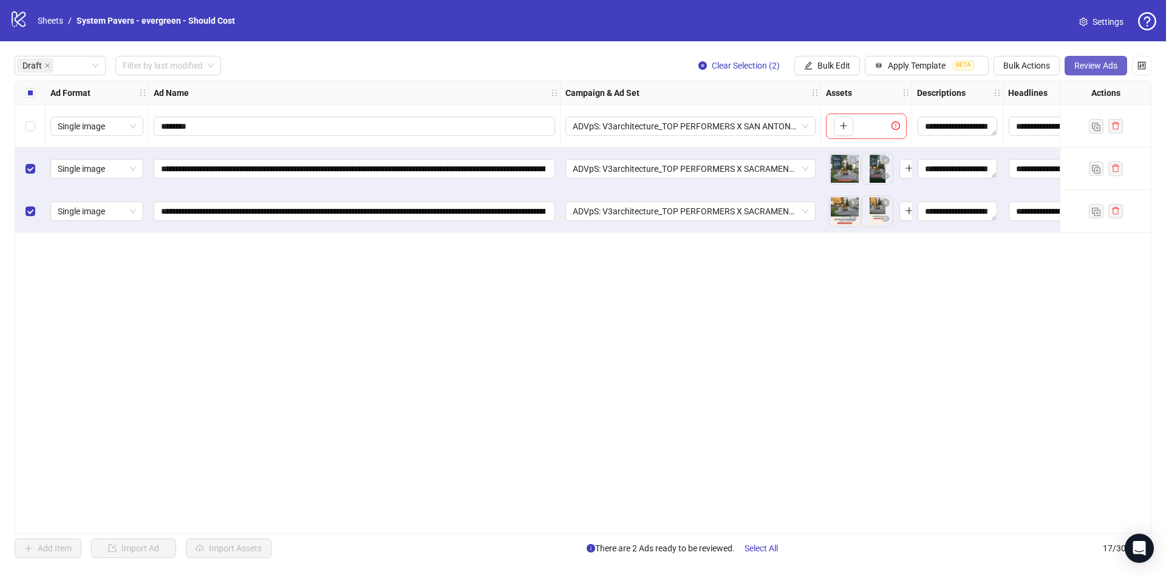
click at [1077, 62] on span "Review Ads" at bounding box center [1095, 66] width 43 height 10
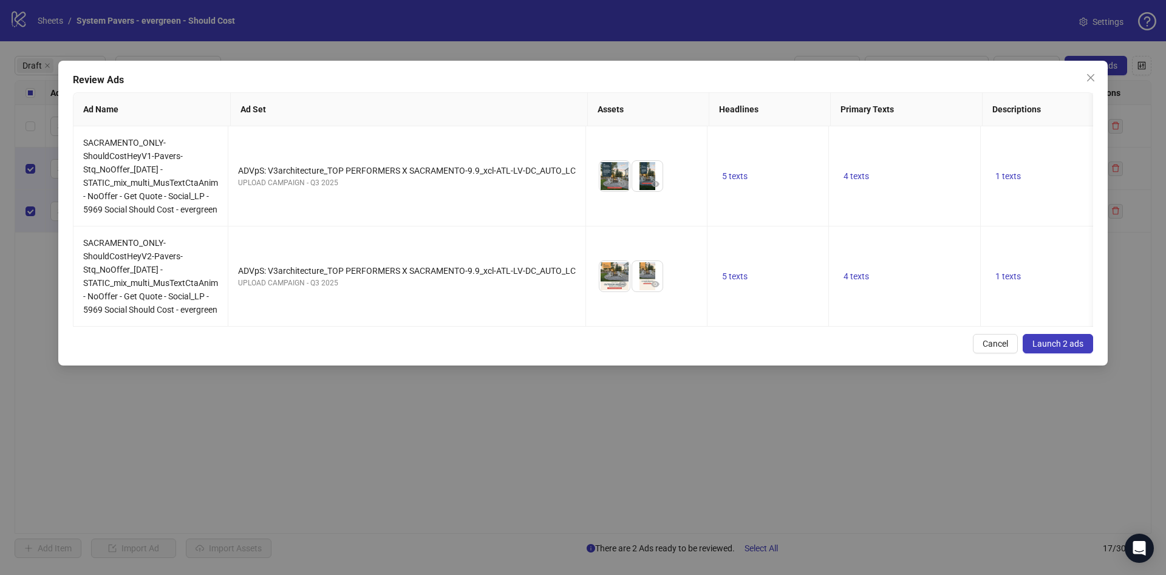
click at [1071, 349] on span "Launch 2 ads" at bounding box center [1057, 344] width 51 height 10
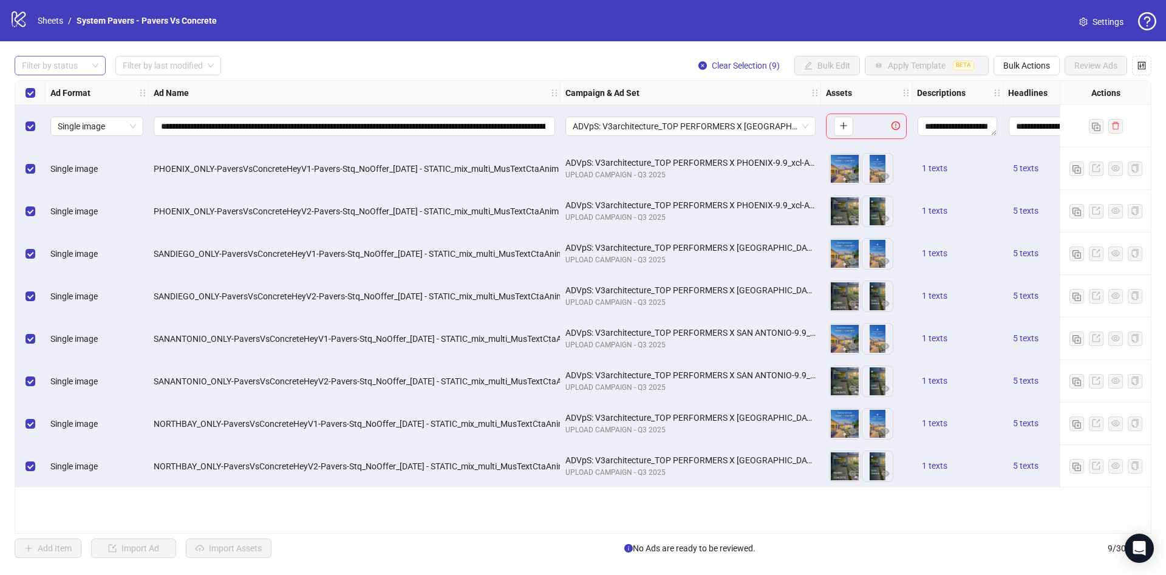
click at [56, 73] on div at bounding box center [53, 65] width 73 height 17
click at [61, 92] on div "Draft" at bounding box center [60, 90] width 72 height 13
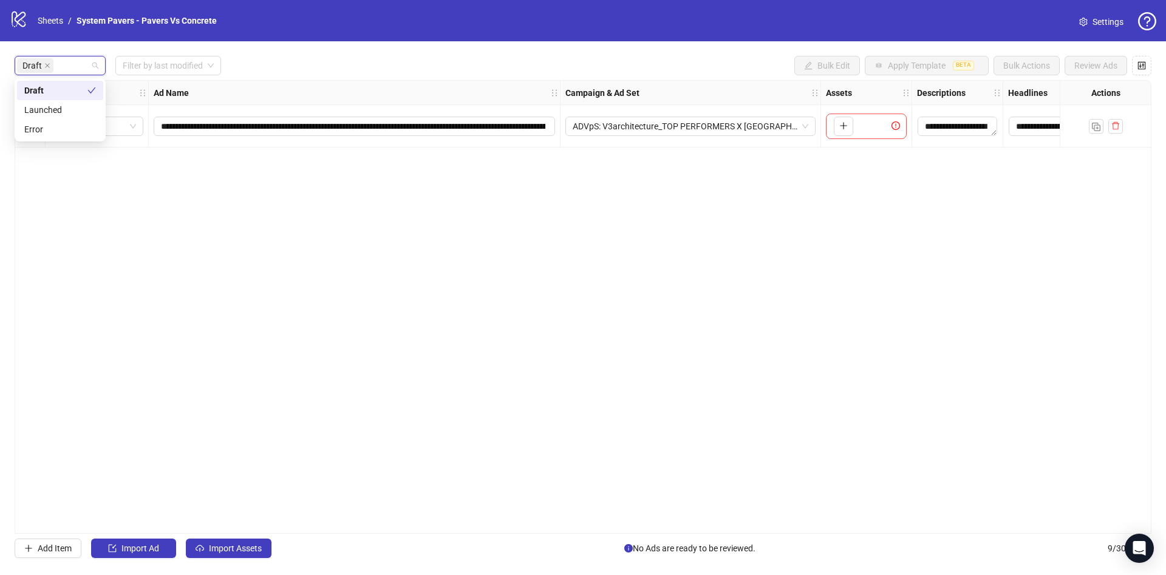
click at [332, 83] on div "Ad Name" at bounding box center [355, 93] width 412 height 24
click at [257, 540] on div "**********" at bounding box center [583, 306] width 1166 height 531
click at [252, 540] on button "Import Assets" at bounding box center [229, 548] width 86 height 19
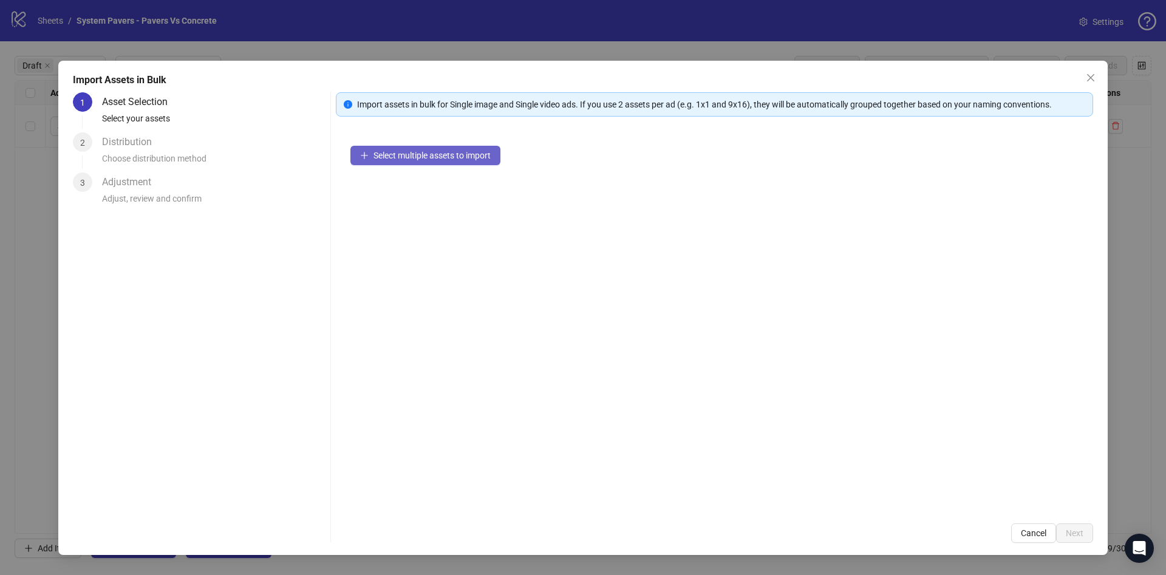
click at [448, 162] on button "Select multiple assets to import" at bounding box center [425, 155] width 150 height 19
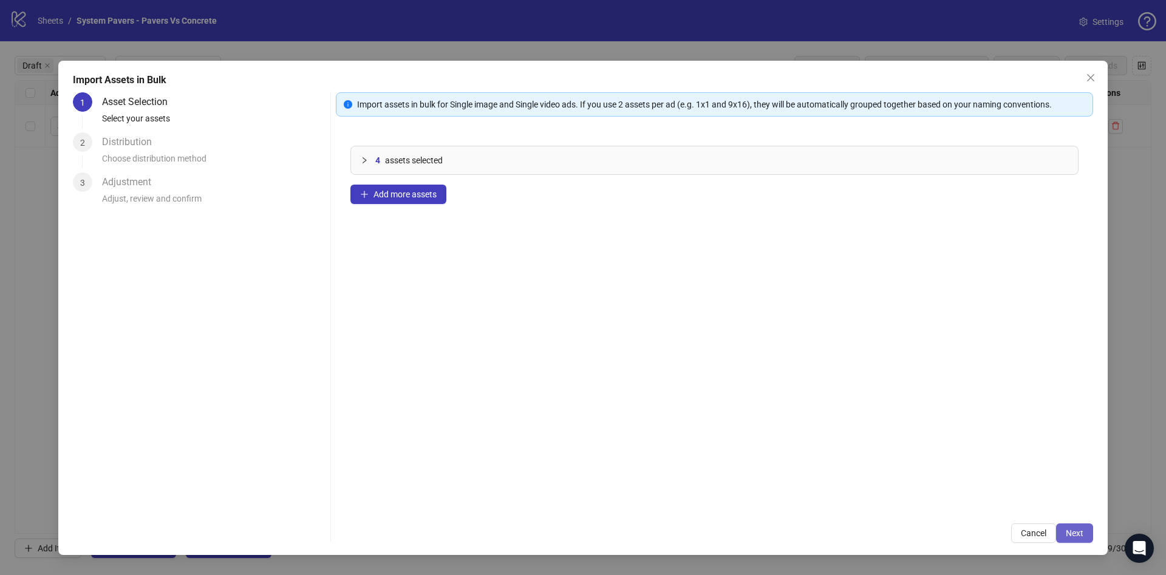
click at [1062, 531] on button "Next" at bounding box center [1074, 532] width 37 height 19
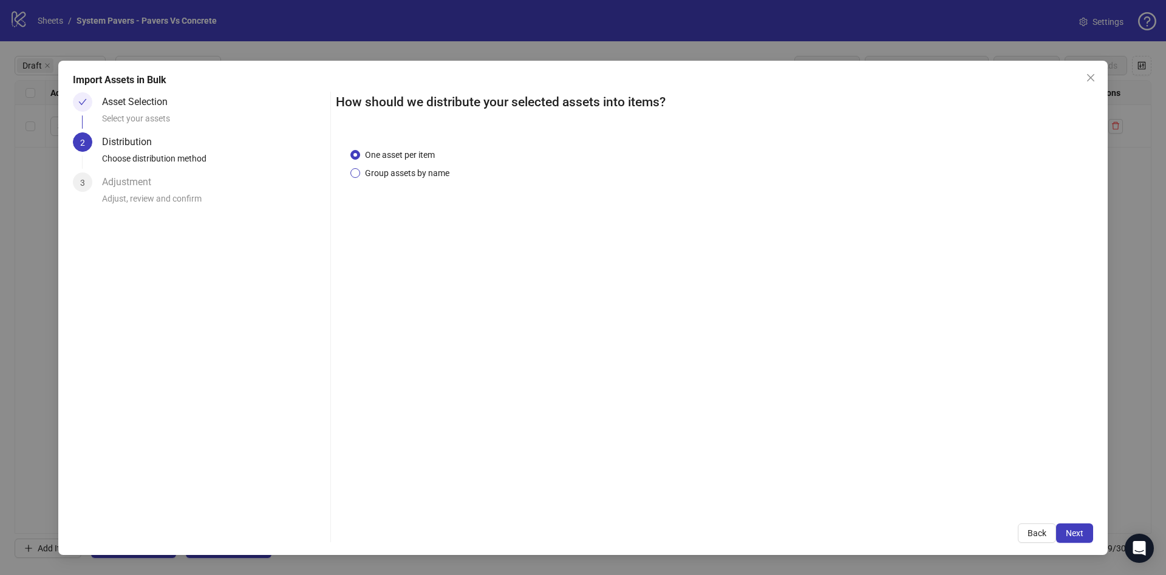
click at [427, 171] on span "Group assets by name" at bounding box center [407, 172] width 94 height 13
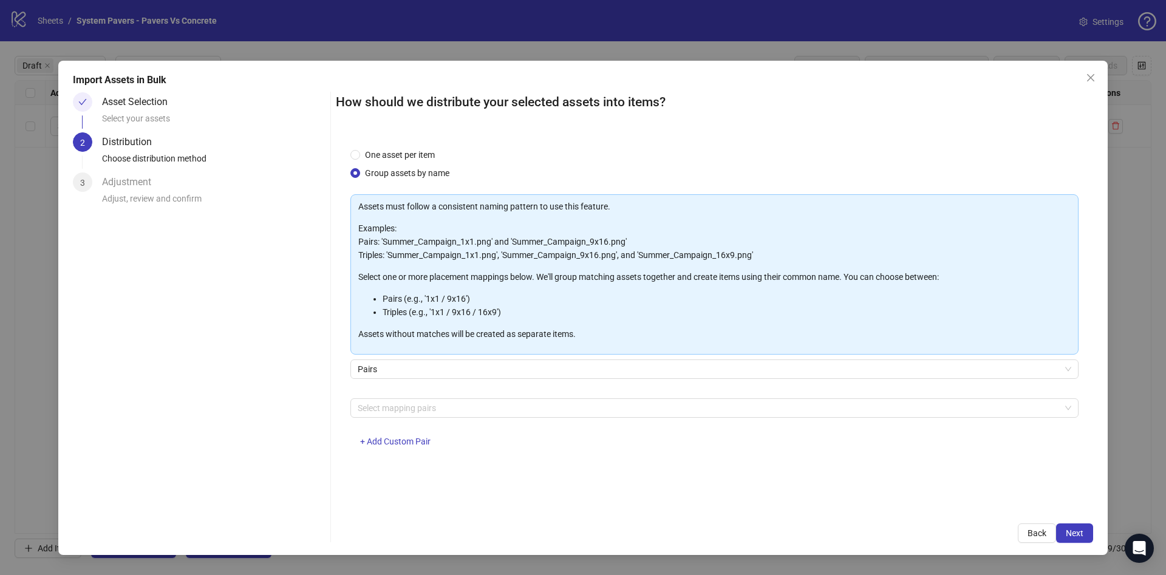
click at [434, 418] on div "Select mapping pairs + Add Custom Pair" at bounding box center [714, 429] width 728 height 63
click at [440, 412] on div at bounding box center [708, 408] width 711 height 17
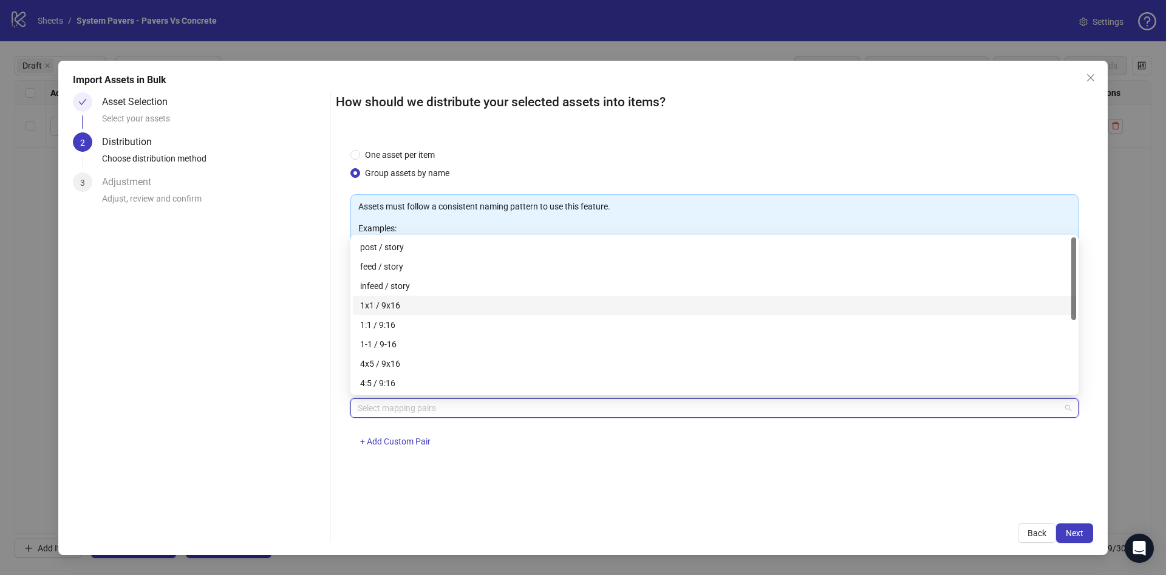
click at [443, 300] on div "1x1 / 9x16" at bounding box center [714, 305] width 709 height 13
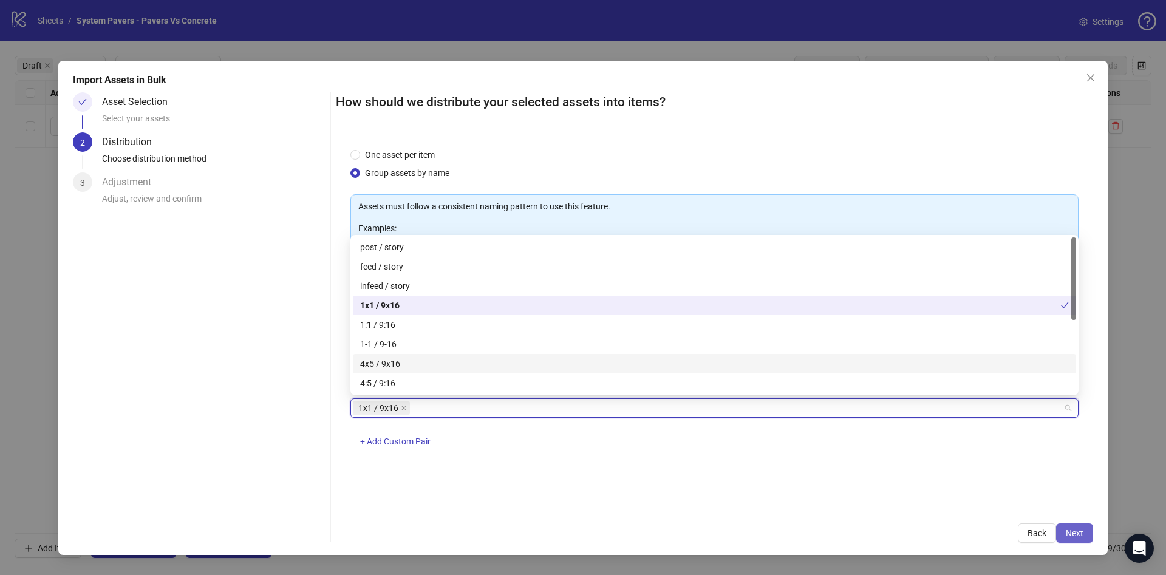
click at [1067, 536] on span "Next" at bounding box center [1075, 533] width 18 height 10
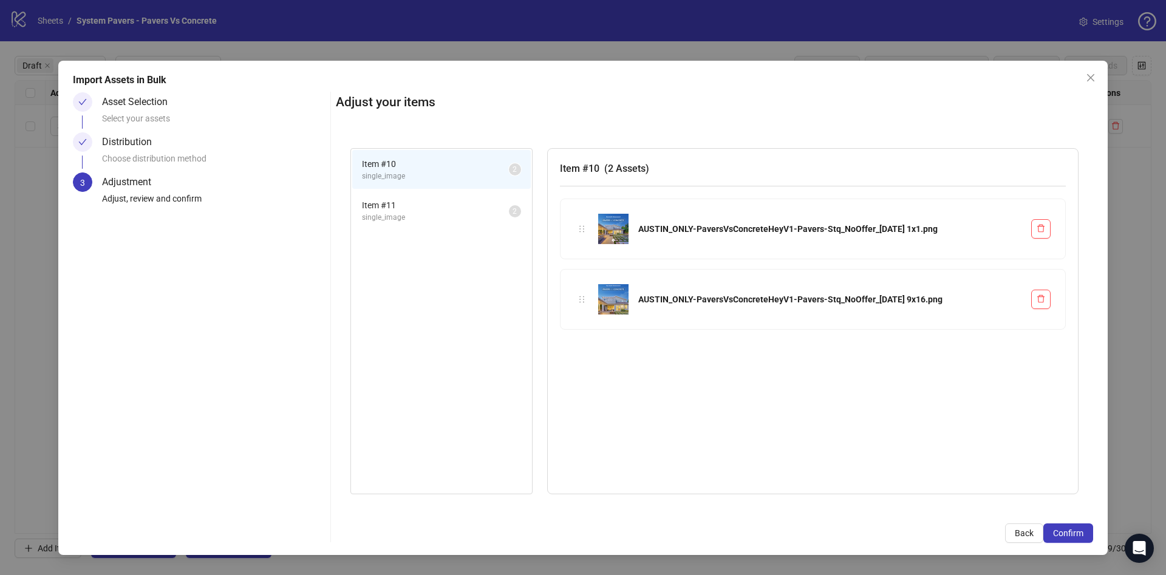
click at [1067, 536] on span "Confirm" at bounding box center [1068, 533] width 30 height 10
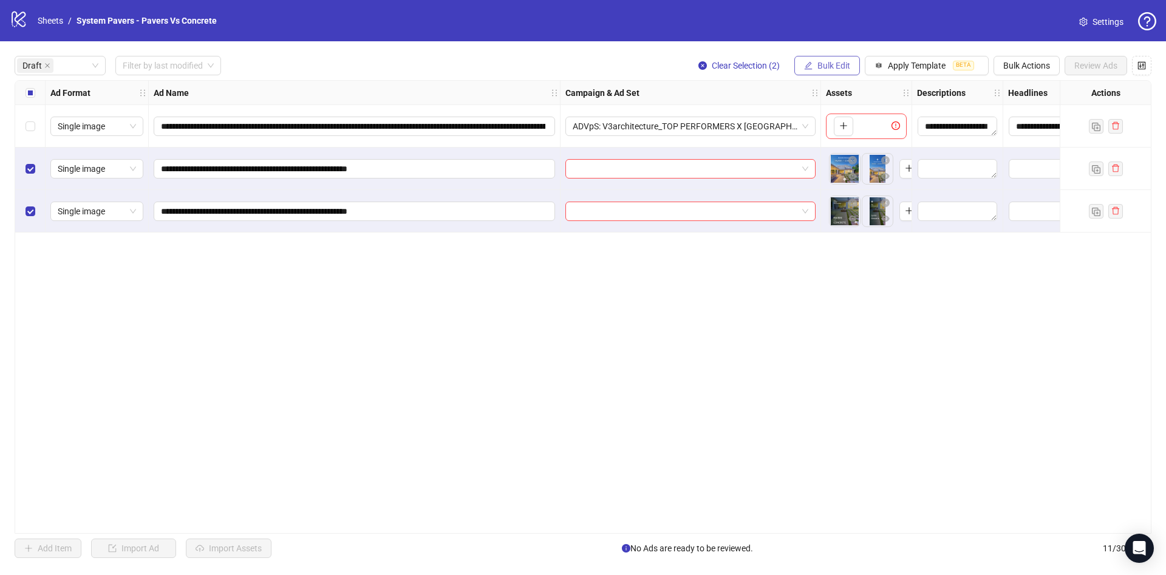
click at [827, 66] on span "Bulk Edit" at bounding box center [833, 66] width 33 height 10
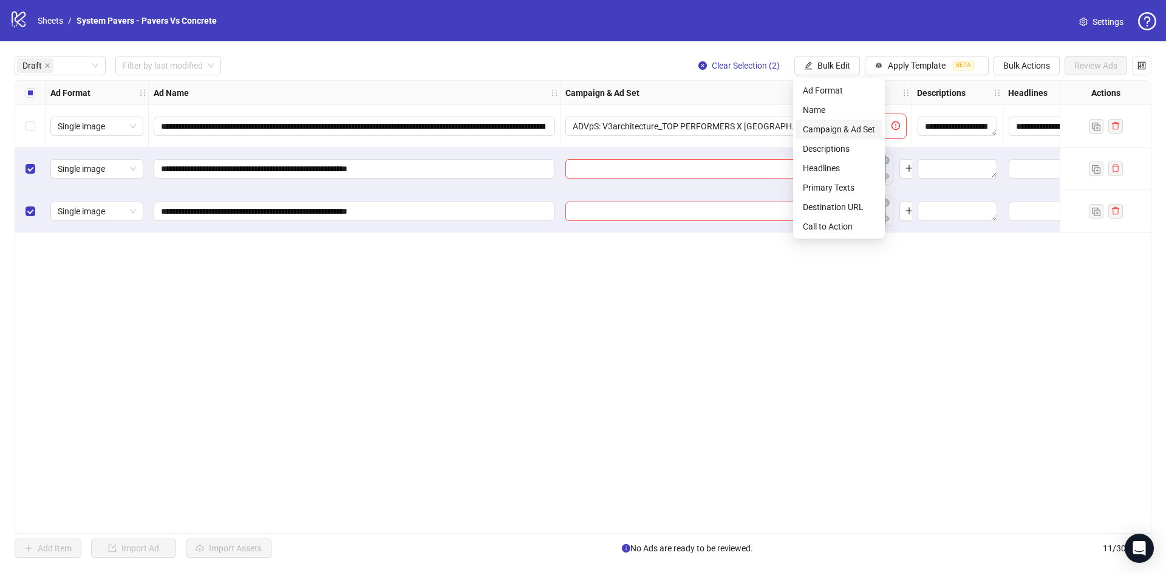
click at [820, 126] on span "Campaign & Ad Set" at bounding box center [839, 129] width 72 height 13
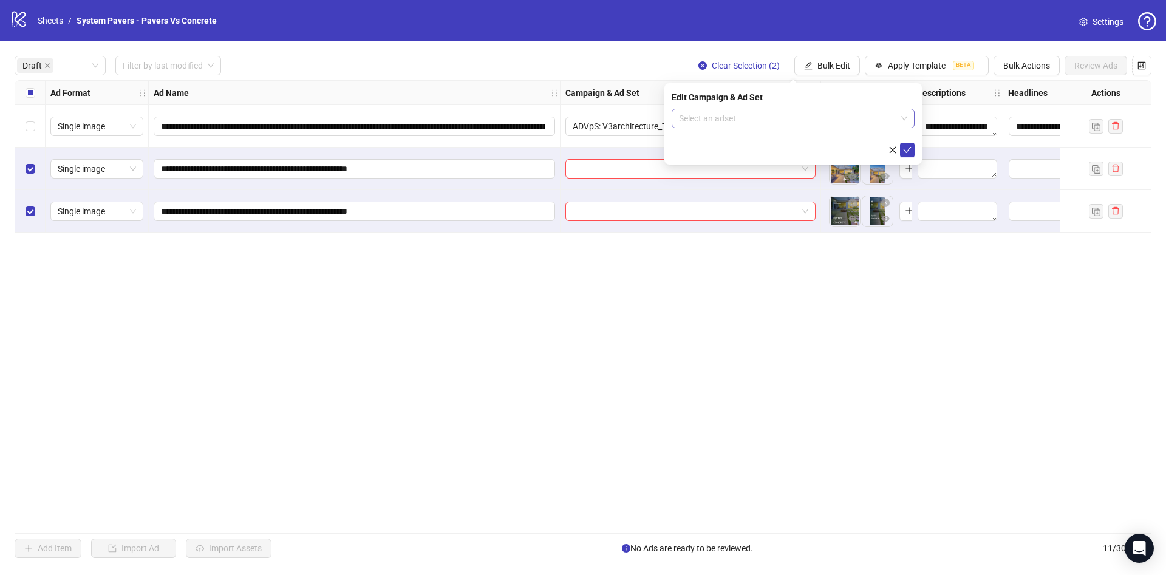
click at [788, 119] on input "search" at bounding box center [787, 118] width 217 height 18
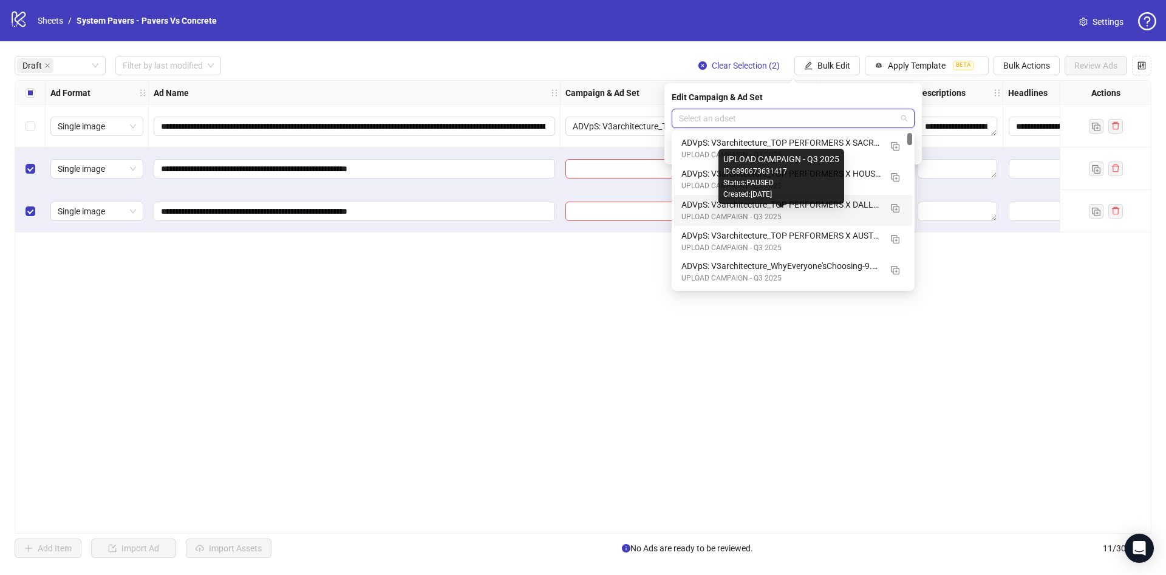
click at [828, 231] on div "ADVpS: V3architecture_TOP PERFORMERS X AUSTIN-9.9_xcl-ATL-LV-DC_AUTO_LC" at bounding box center [780, 235] width 199 height 13
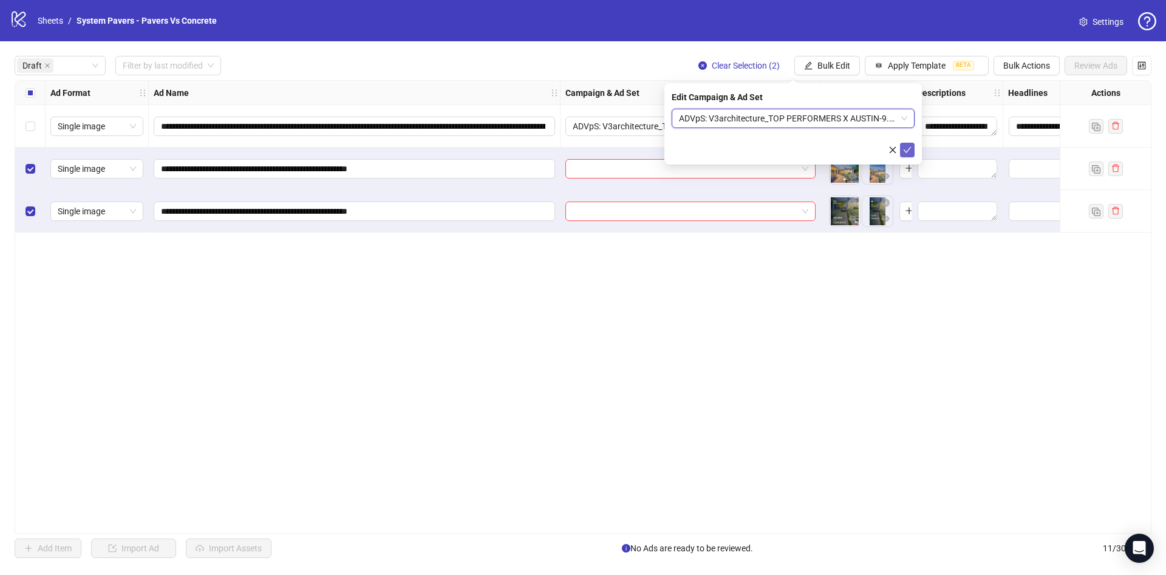
click at [908, 150] on icon "check" at bounding box center [908, 150] width 8 height 6
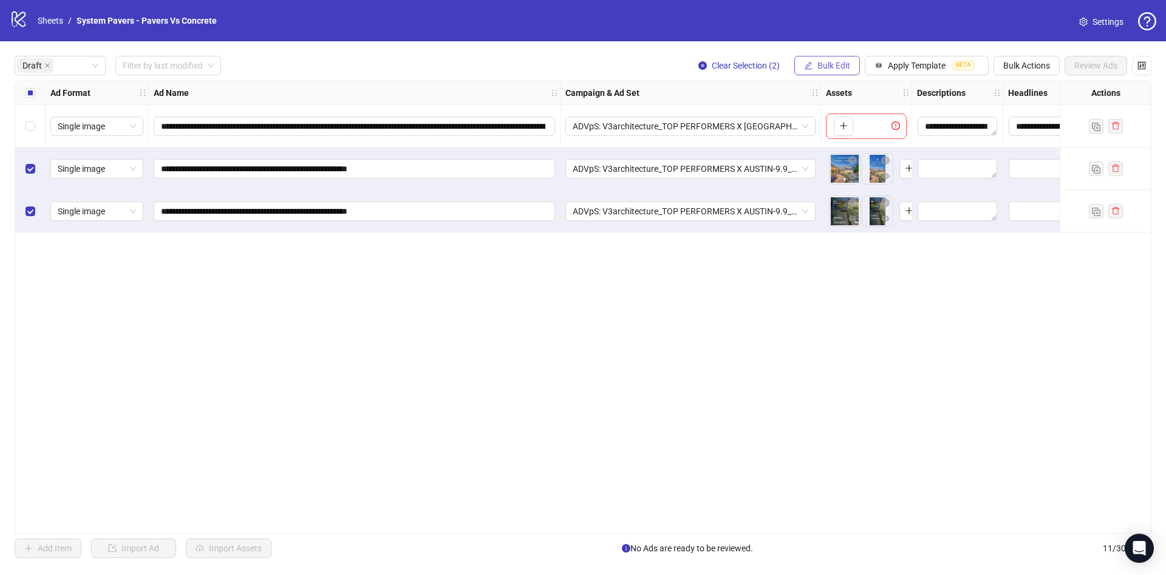
click at [817, 61] on span "Bulk Edit" at bounding box center [833, 66] width 33 height 10
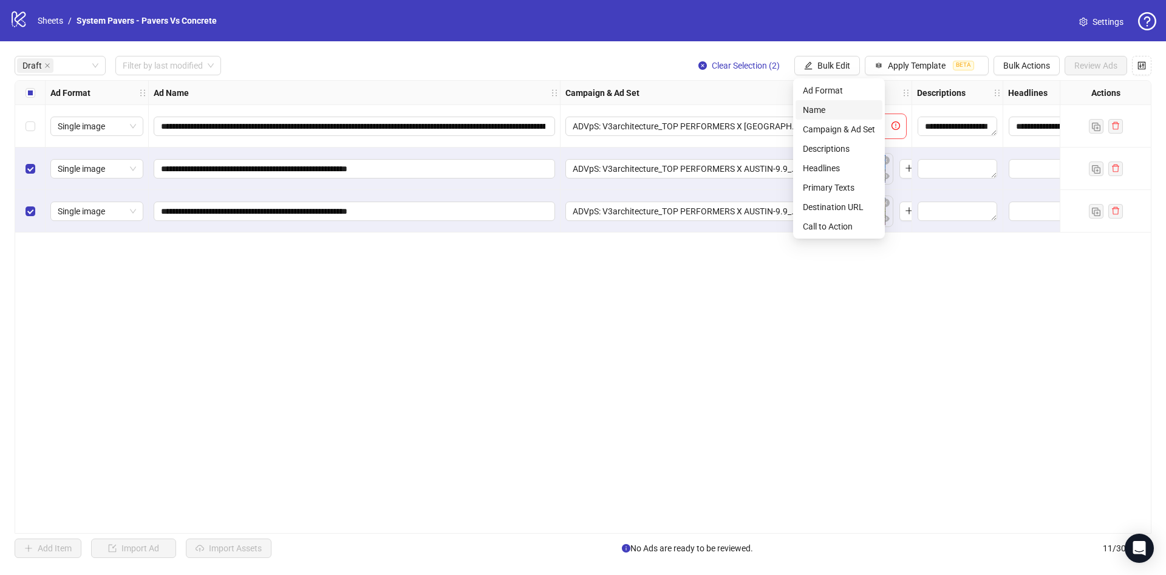
click at [824, 111] on span "Name" at bounding box center [839, 109] width 72 height 13
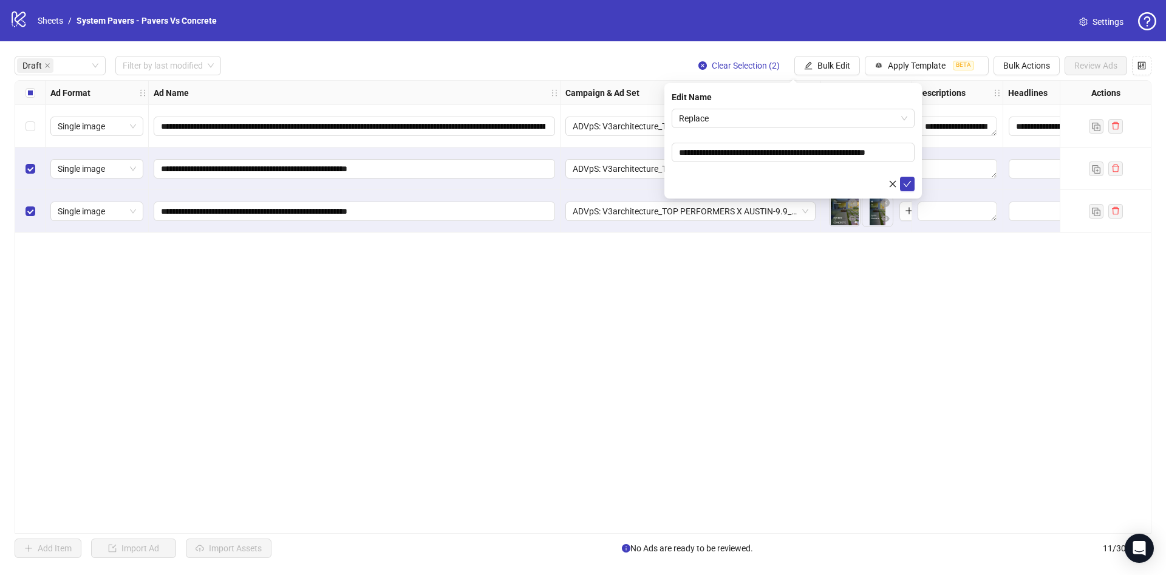
click at [726, 107] on div "**********" at bounding box center [792, 140] width 257 height 115
click at [730, 126] on span "Replace" at bounding box center [793, 118] width 228 height 18
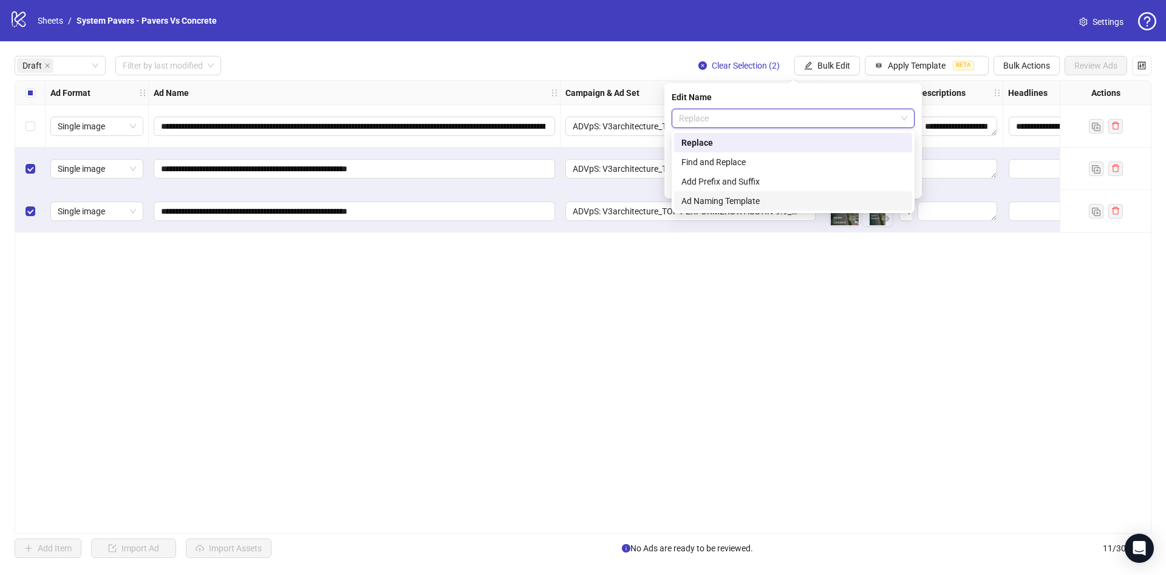
click at [762, 179] on div "Add Prefix and Suffix" at bounding box center [792, 181] width 223 height 13
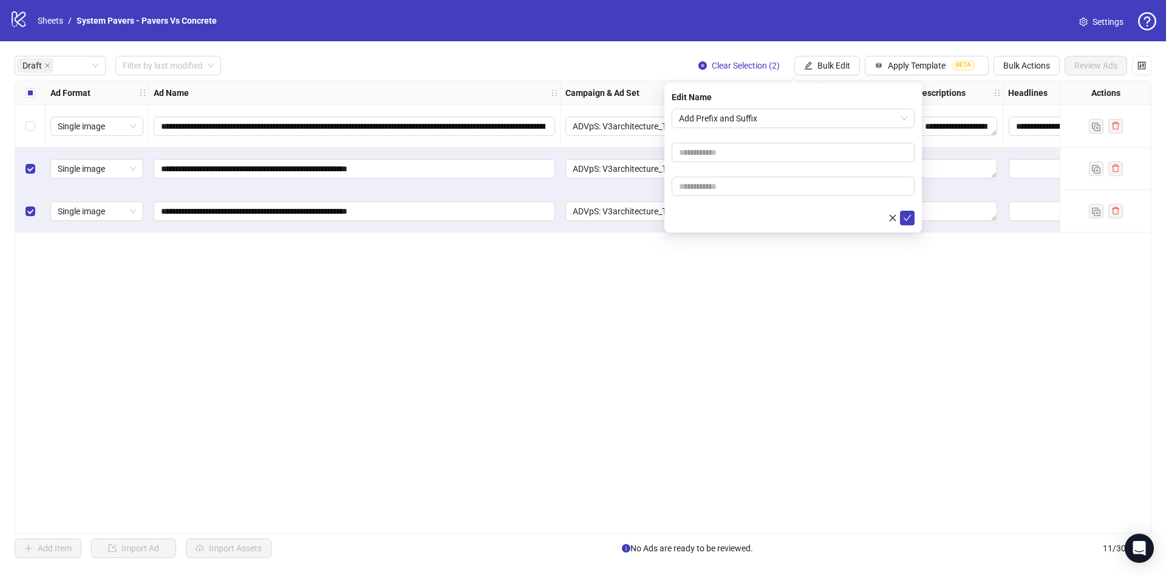
click at [709, 202] on form "Add Prefix and Suffix" at bounding box center [793, 167] width 243 height 117
click at [713, 194] on input "text" at bounding box center [793, 186] width 243 height 19
paste input "**********"
type input "**********"
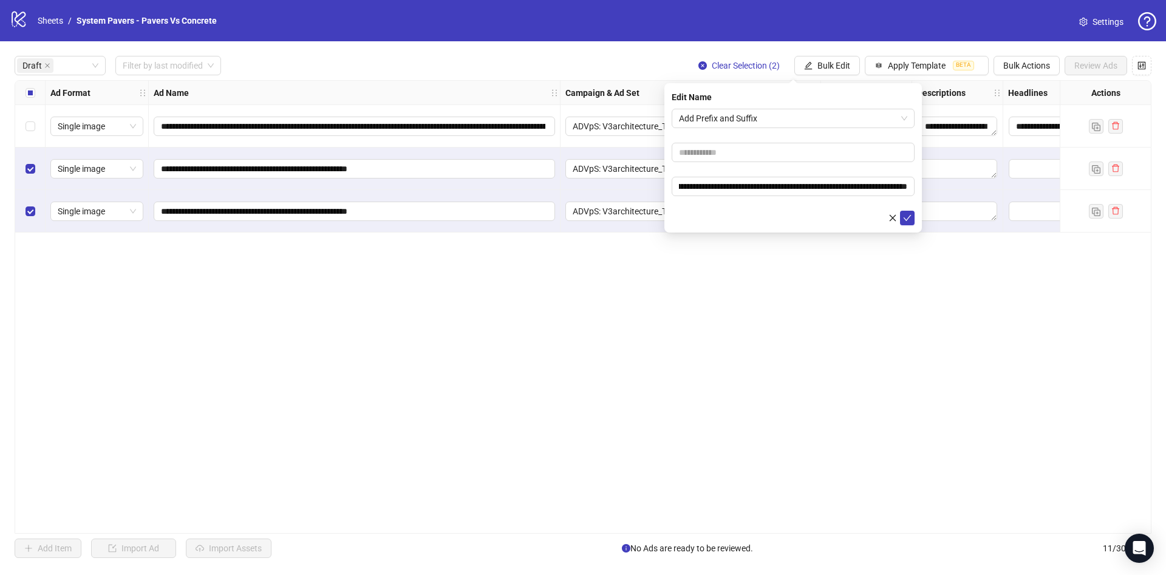
click at [752, 213] on div at bounding box center [793, 218] width 243 height 15
click at [913, 212] on button "submit" at bounding box center [907, 218] width 15 height 15
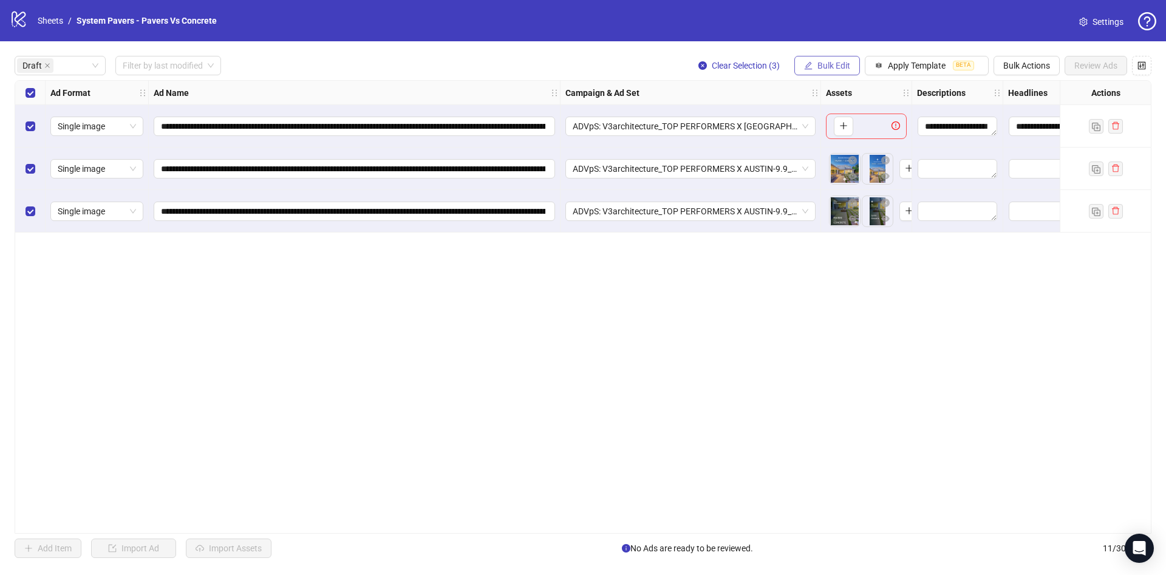
click at [814, 65] on button "Bulk Edit" at bounding box center [827, 65] width 66 height 19
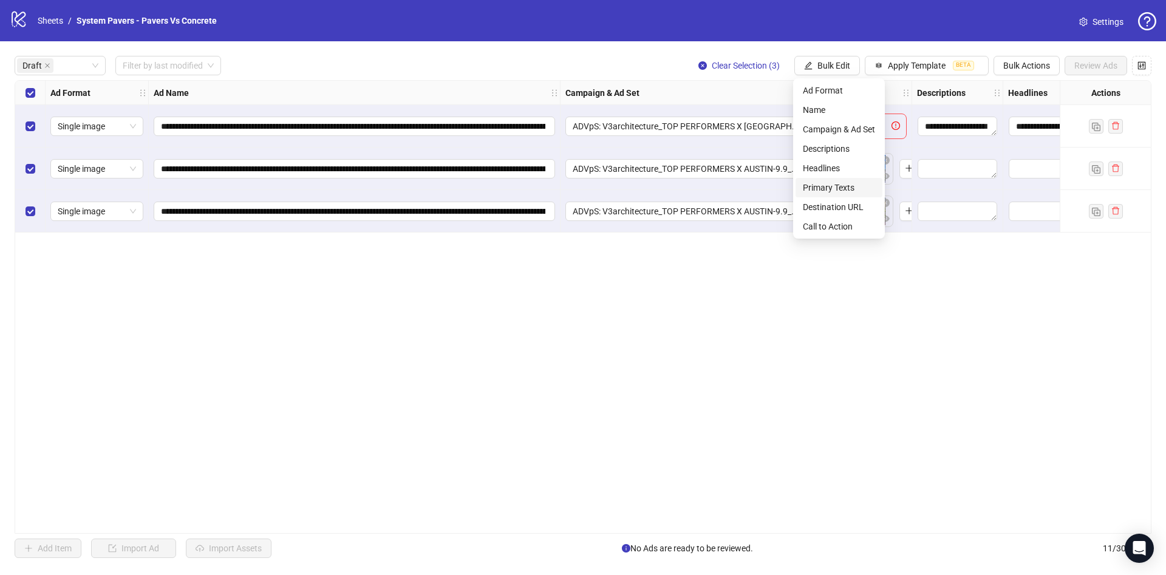
click at [858, 186] on span "Primary Texts" at bounding box center [839, 187] width 72 height 13
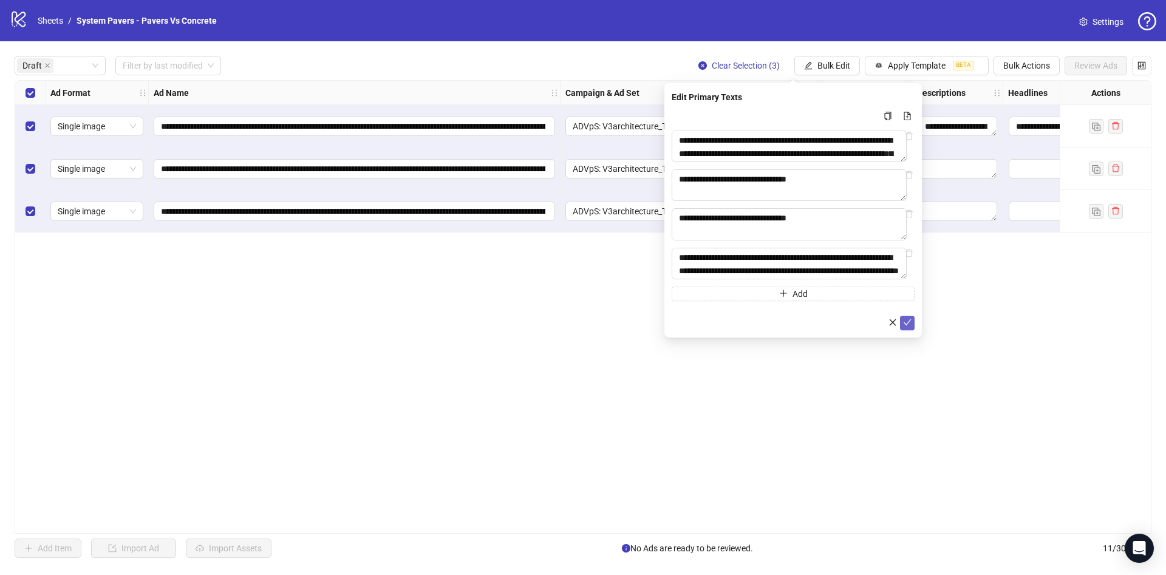
click at [907, 328] on span "submit" at bounding box center [907, 323] width 9 height 10
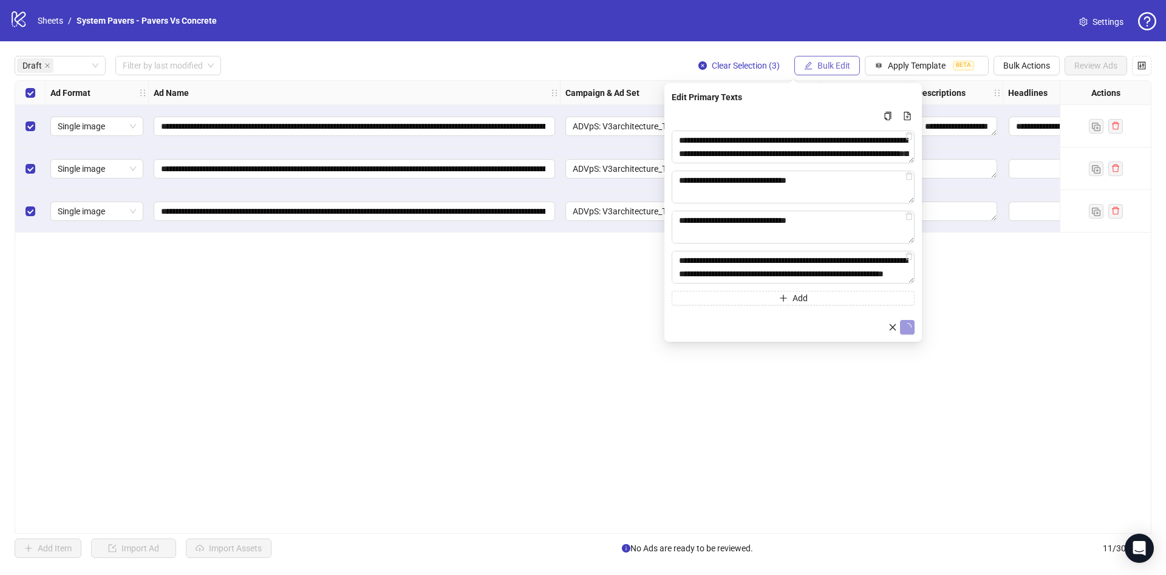
click at [826, 70] on span "Bulk Edit" at bounding box center [833, 66] width 33 height 10
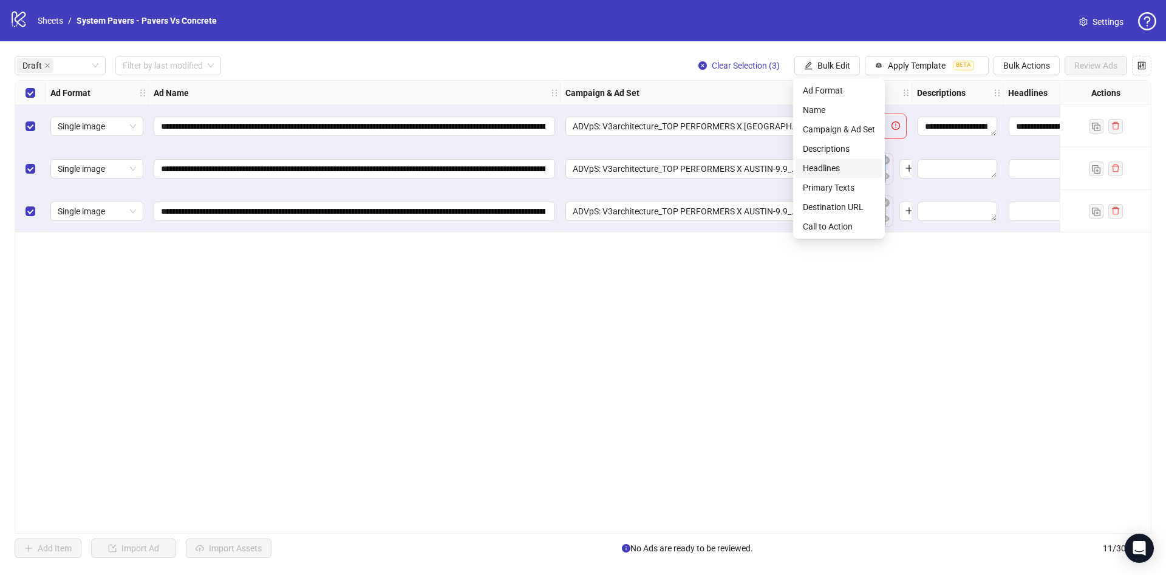
click at [851, 168] on span "Headlines" at bounding box center [839, 168] width 72 height 13
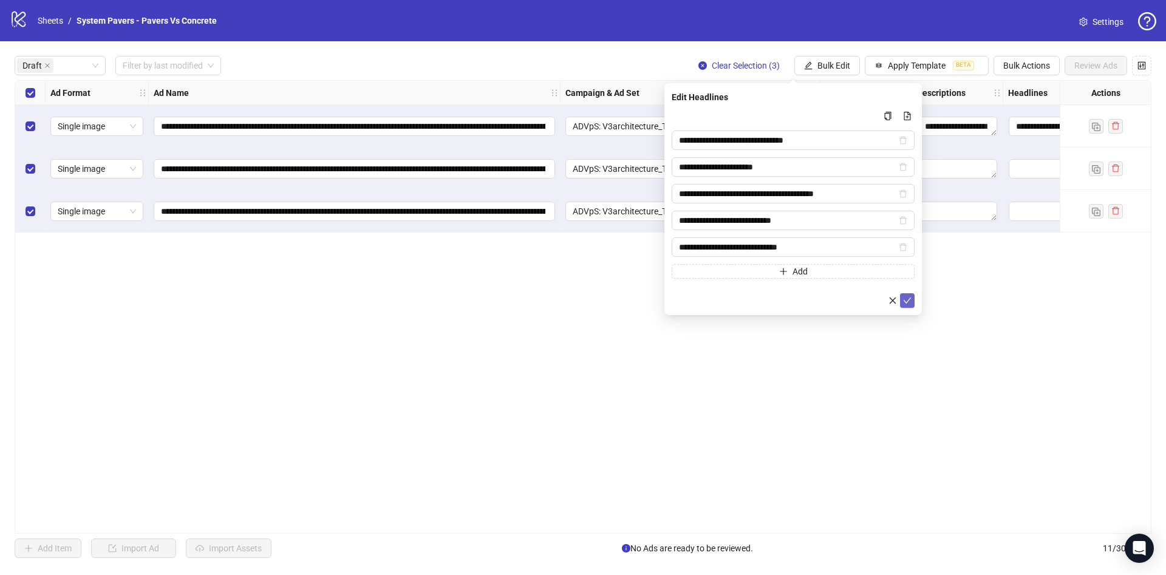
click at [908, 301] on icon "check" at bounding box center [907, 300] width 9 height 9
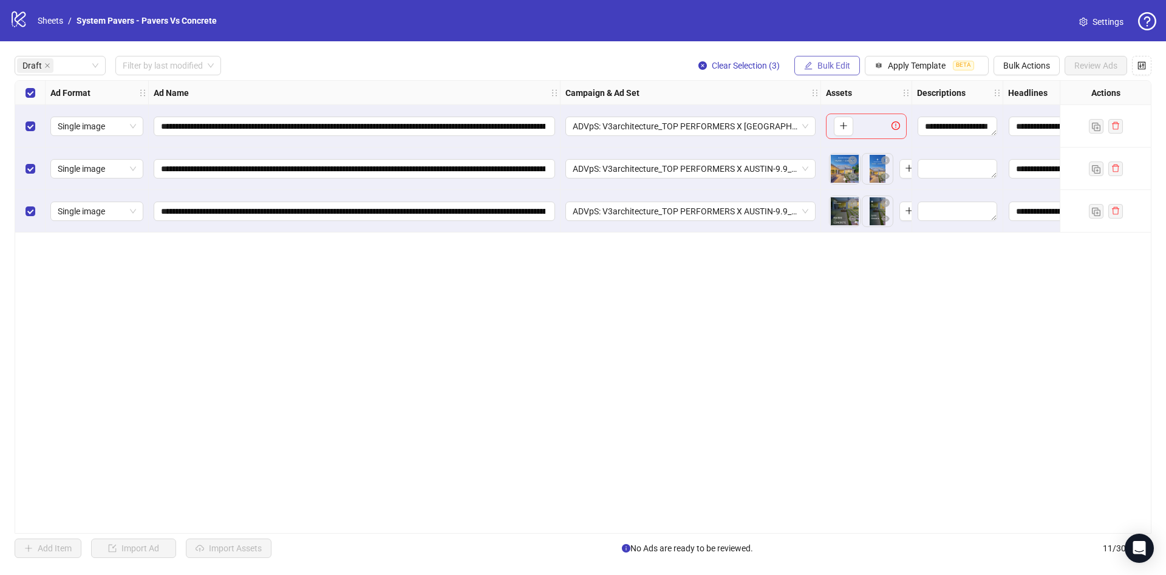
click at [841, 72] on button "Bulk Edit" at bounding box center [827, 65] width 66 height 19
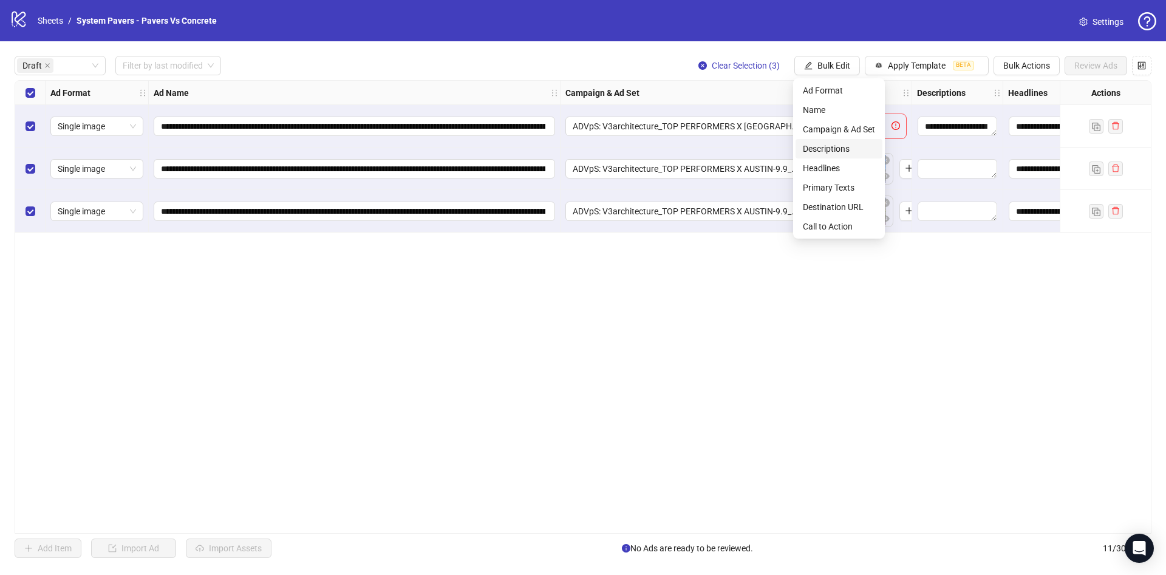
click at [836, 142] on span "Descriptions" at bounding box center [839, 148] width 72 height 13
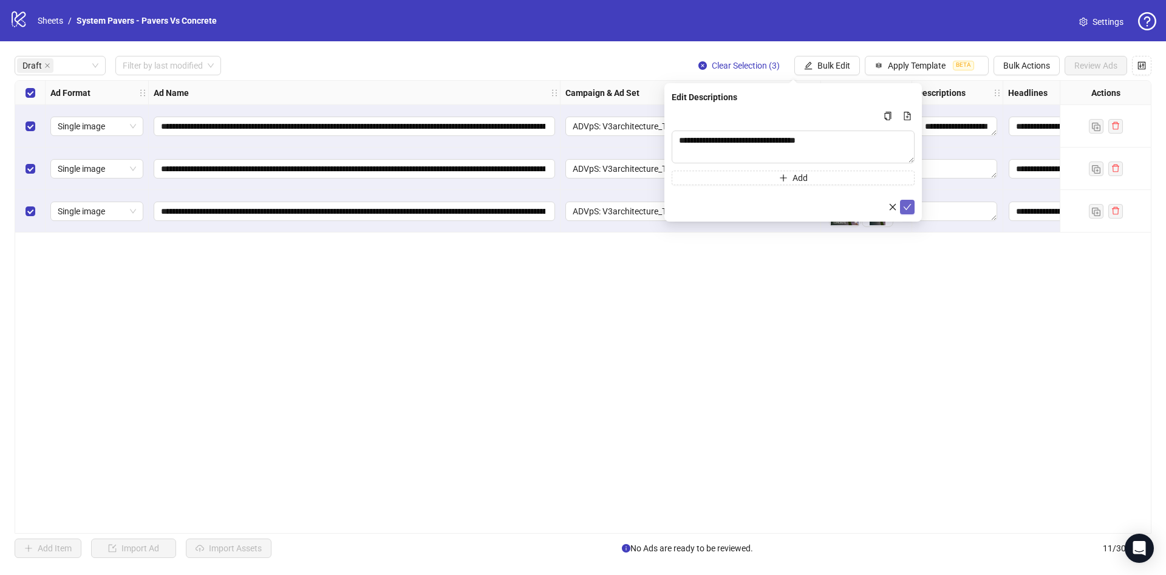
click at [908, 211] on span "submit" at bounding box center [907, 207] width 9 height 10
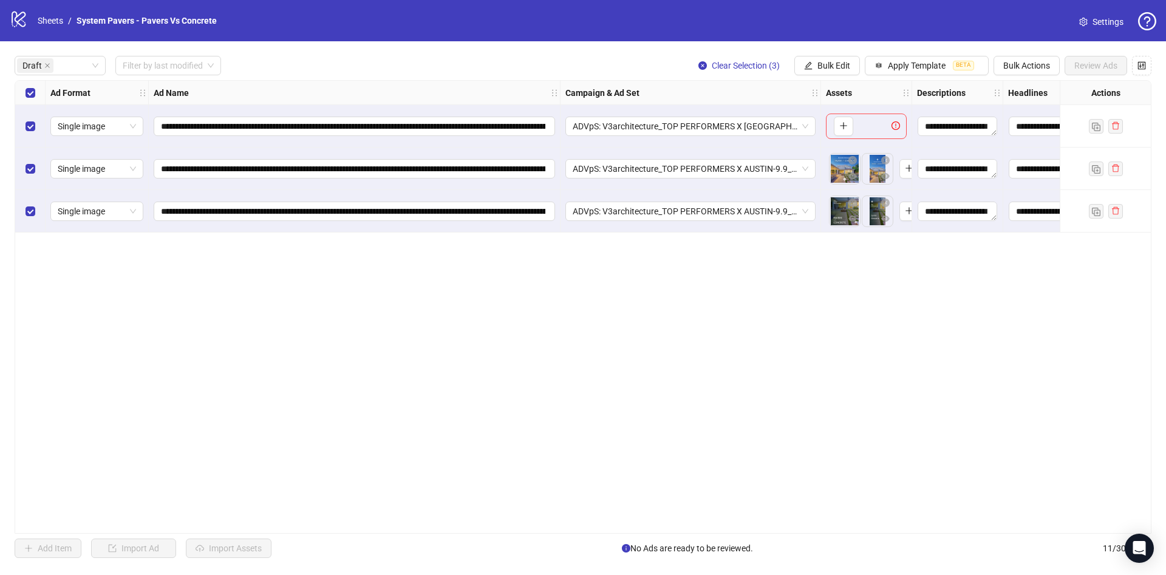
click at [839, 77] on div "**********" at bounding box center [583, 306] width 1166 height 531
click at [844, 67] on span "Bulk Edit" at bounding box center [833, 66] width 33 height 10
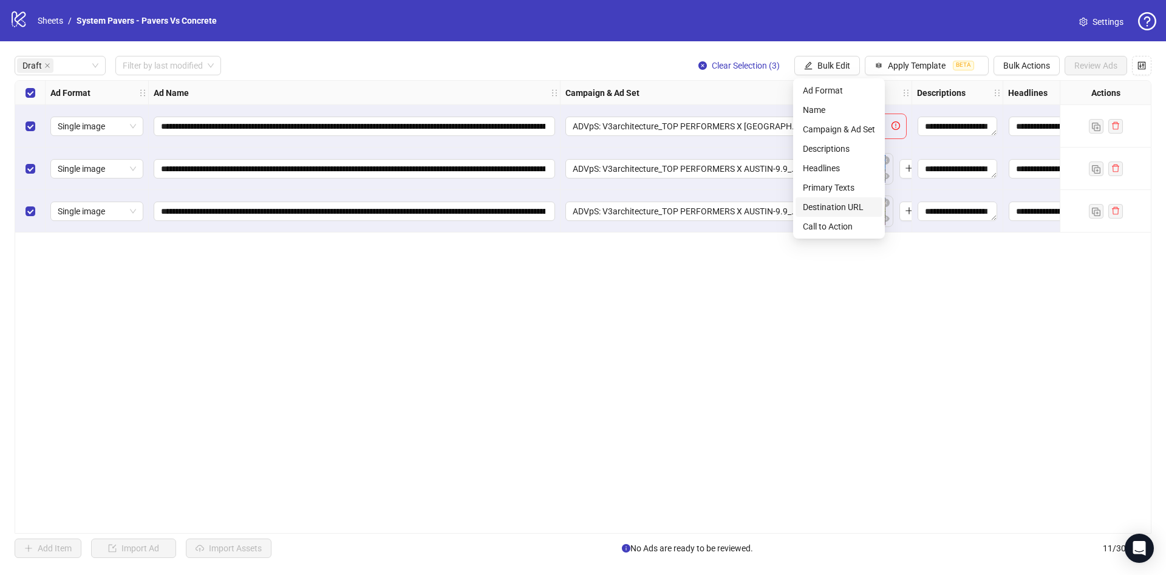
click at [857, 205] on span "Destination URL" at bounding box center [839, 206] width 72 height 13
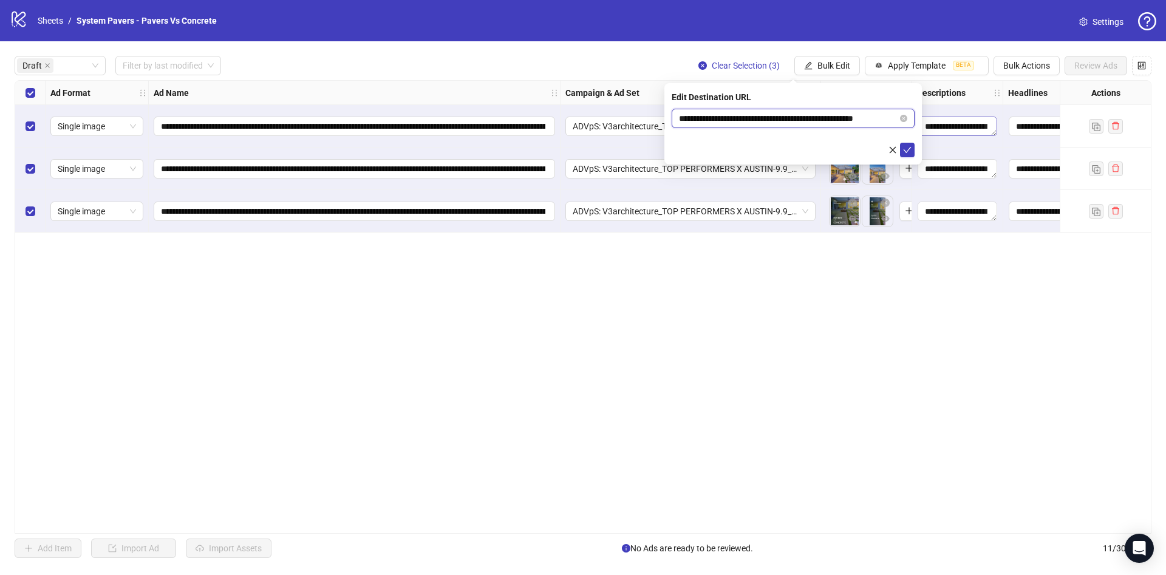
scroll to position [0, 18]
drag, startPoint x: 802, startPoint y: 118, endPoint x: 950, endPoint y: 122, distance: 148.2
click at [953, 120] on body "**********" at bounding box center [583, 287] width 1166 height 575
click at [911, 153] on icon "check" at bounding box center [907, 150] width 9 height 9
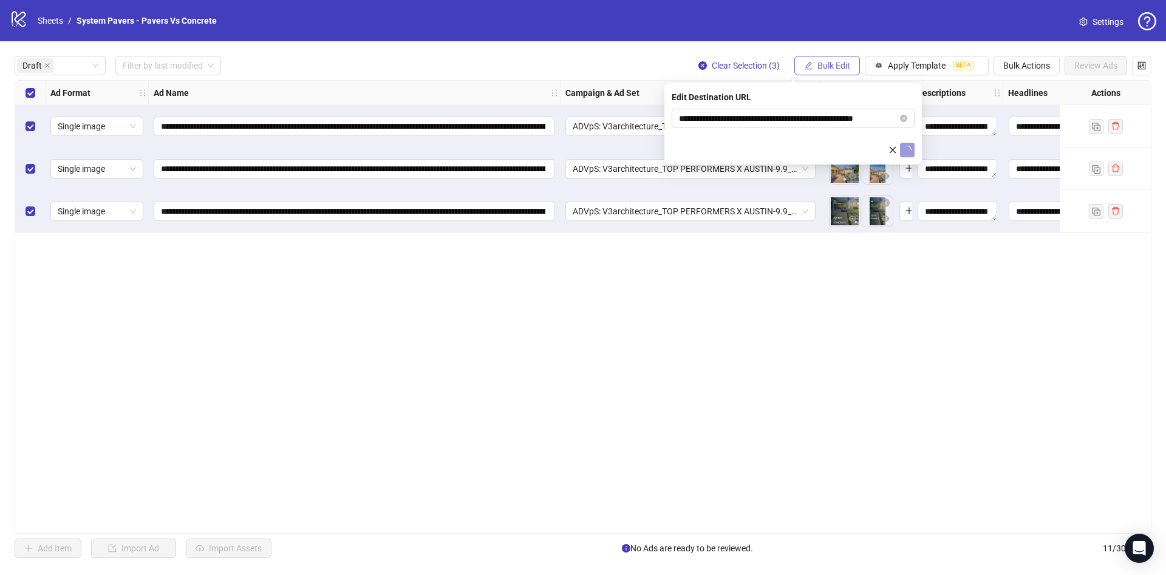
click at [828, 66] on span "Bulk Edit" at bounding box center [833, 66] width 33 height 10
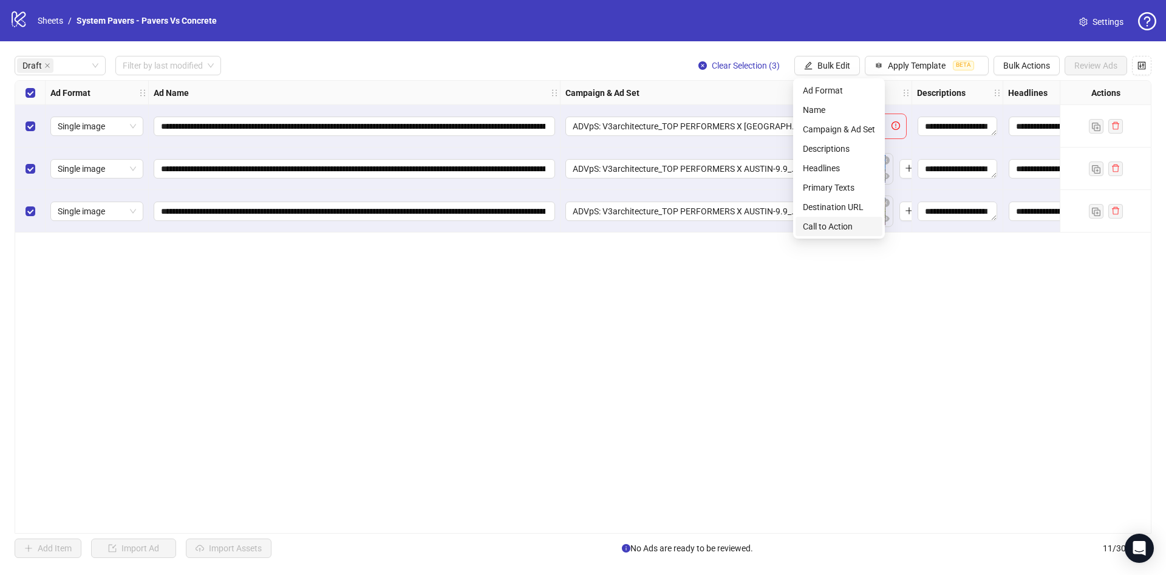
click at [846, 227] on span "Call to Action" at bounding box center [839, 226] width 72 height 13
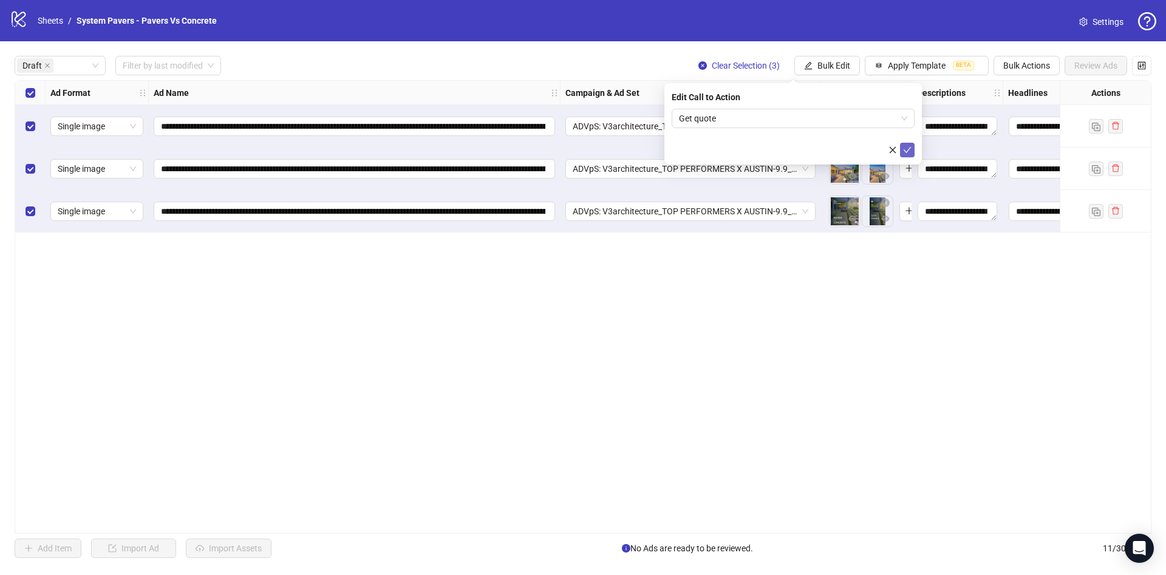
click at [909, 151] on icon "check" at bounding box center [907, 150] width 9 height 9
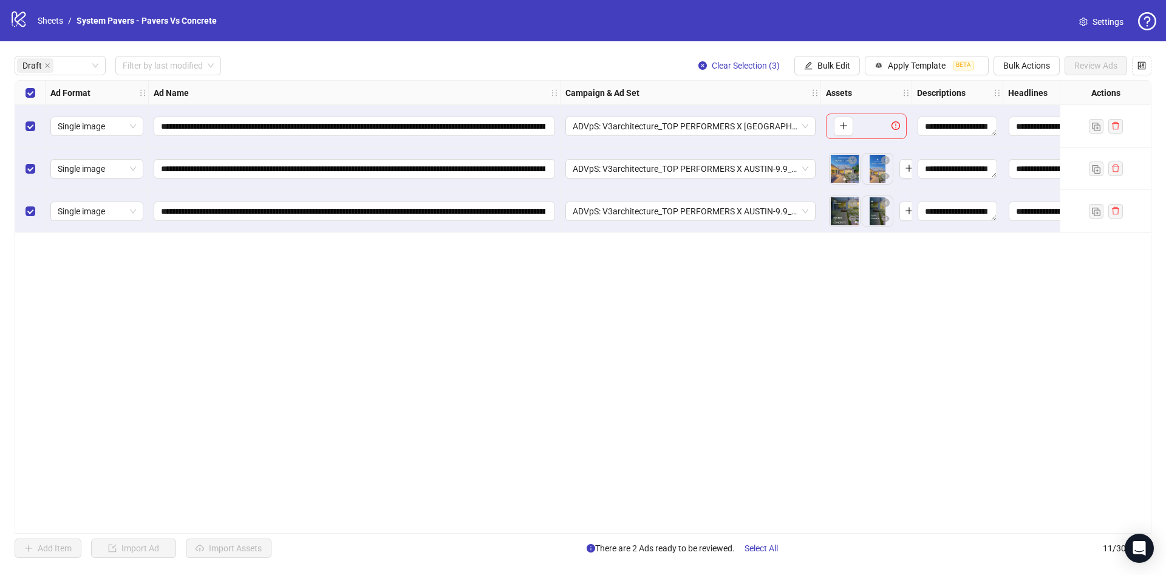
drag, startPoint x: 22, startPoint y: 102, endPoint x: 67, endPoint y: 114, distance: 46.6
click at [23, 101] on div "Select all rows" at bounding box center [30, 93] width 30 height 24
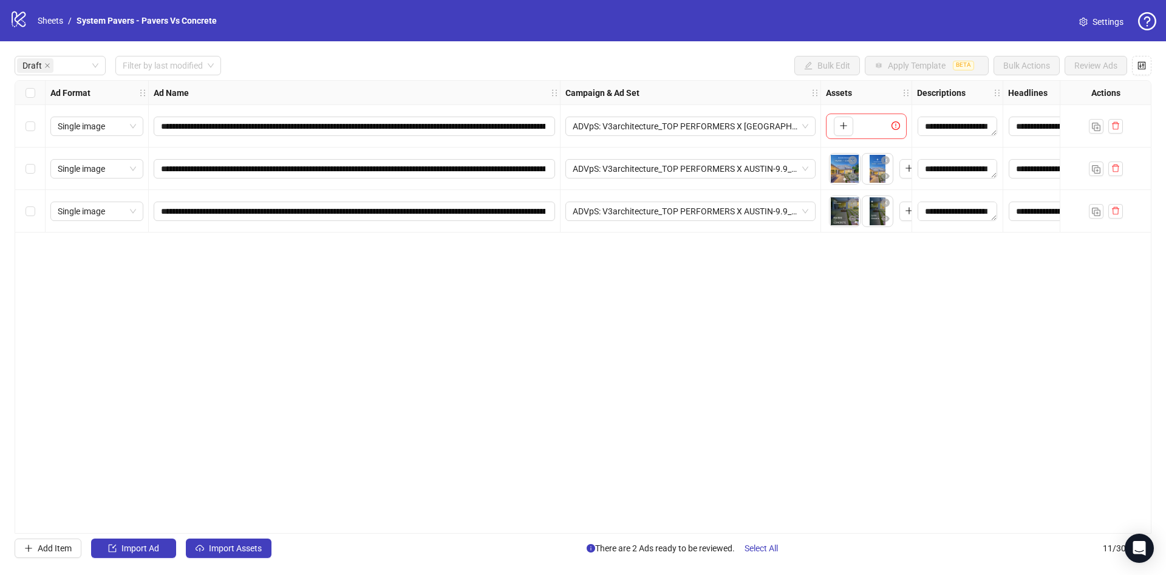
click at [22, 98] on div "Select all rows" at bounding box center [30, 93] width 30 height 24
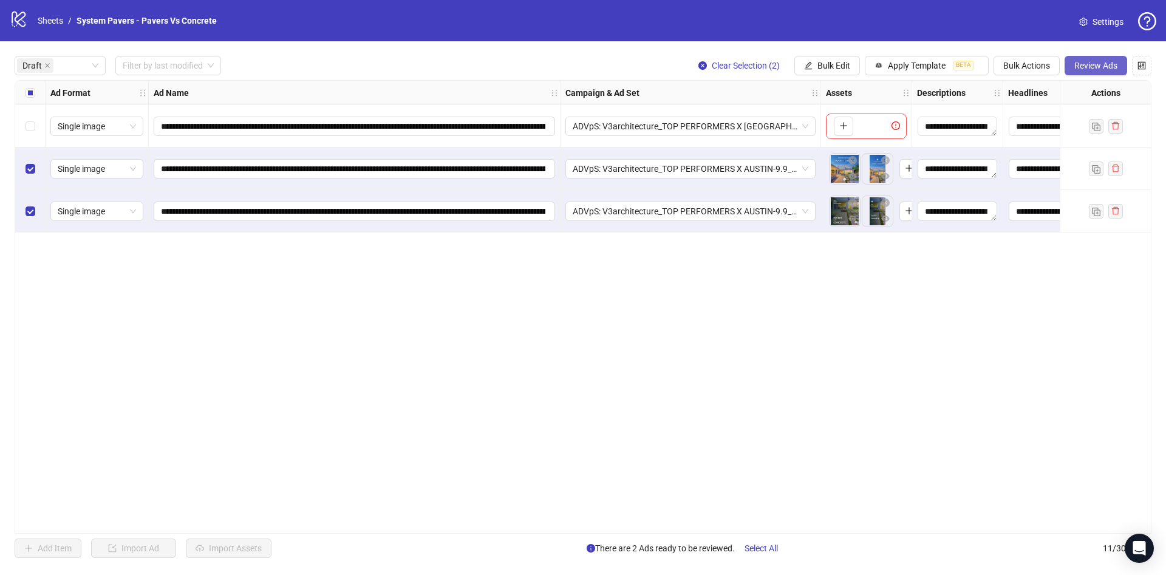
click at [1083, 71] on button "Review Ads" at bounding box center [1096, 65] width 63 height 19
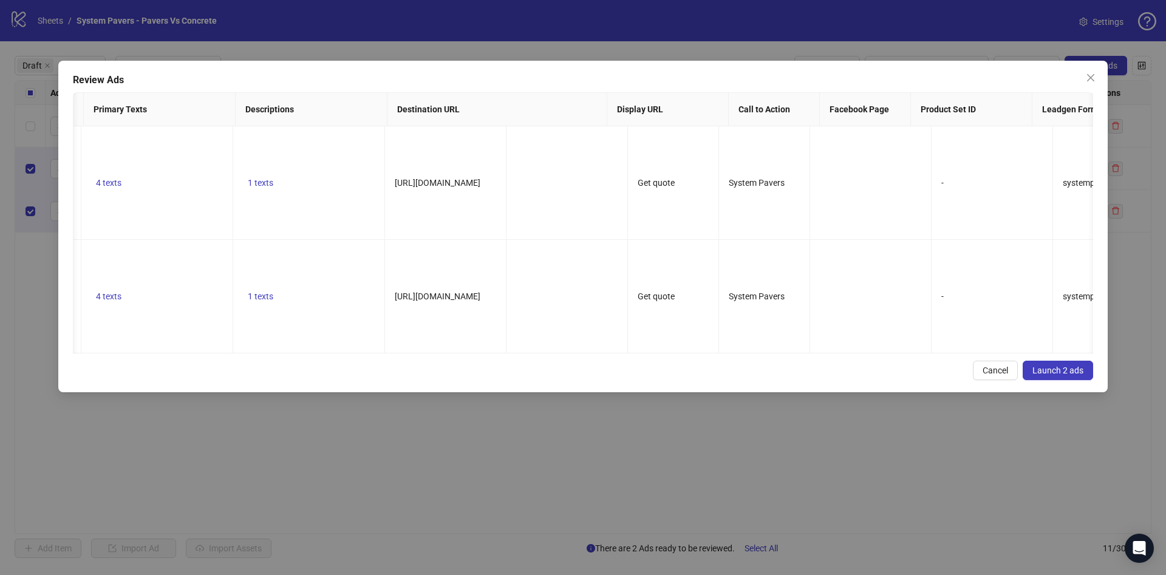
scroll to position [0, 732]
click at [1085, 380] on button "Launch 2 ads" at bounding box center [1058, 370] width 70 height 19
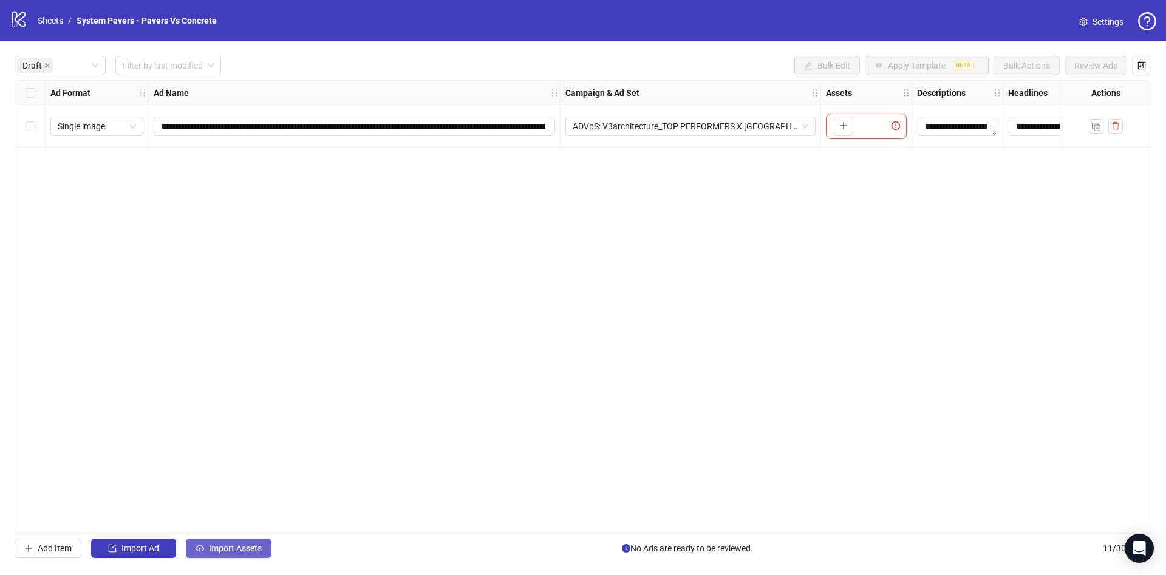
click at [239, 544] on span "Import Assets" at bounding box center [235, 549] width 53 height 10
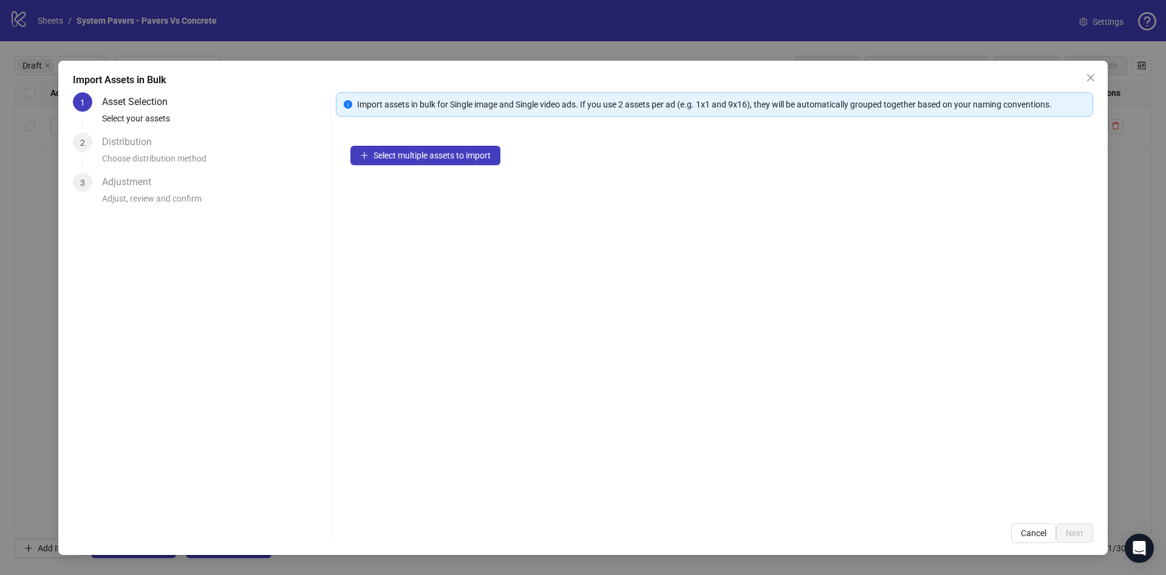
click at [447, 166] on div "Select multiple assets to import" at bounding box center [714, 320] width 757 height 378
click at [464, 159] on span "Select multiple assets to import" at bounding box center [431, 156] width 117 height 10
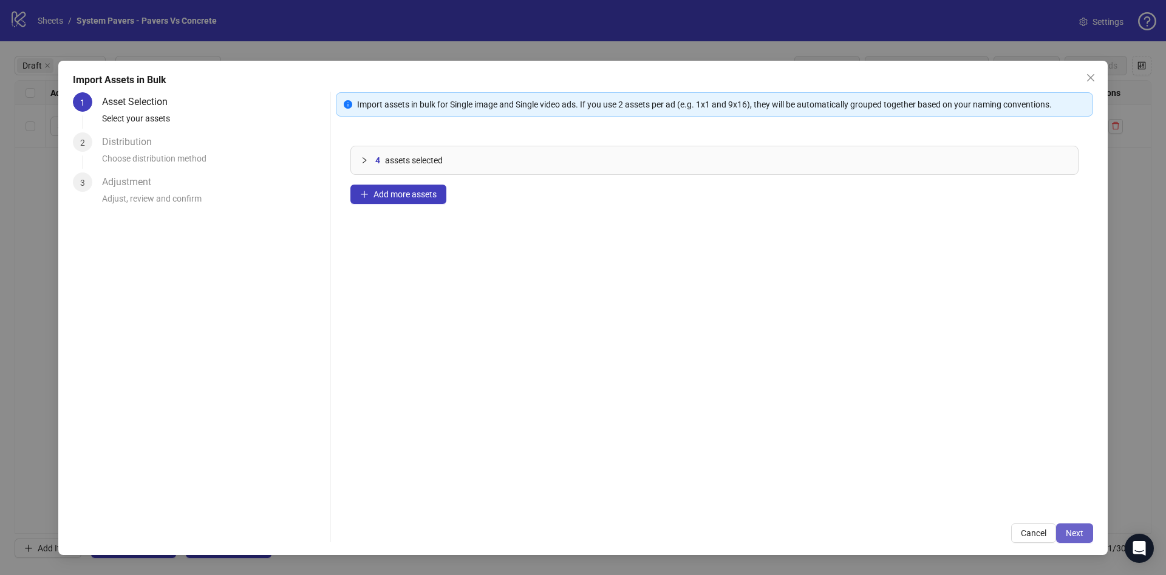
click at [1069, 528] on span "Next" at bounding box center [1075, 533] width 18 height 10
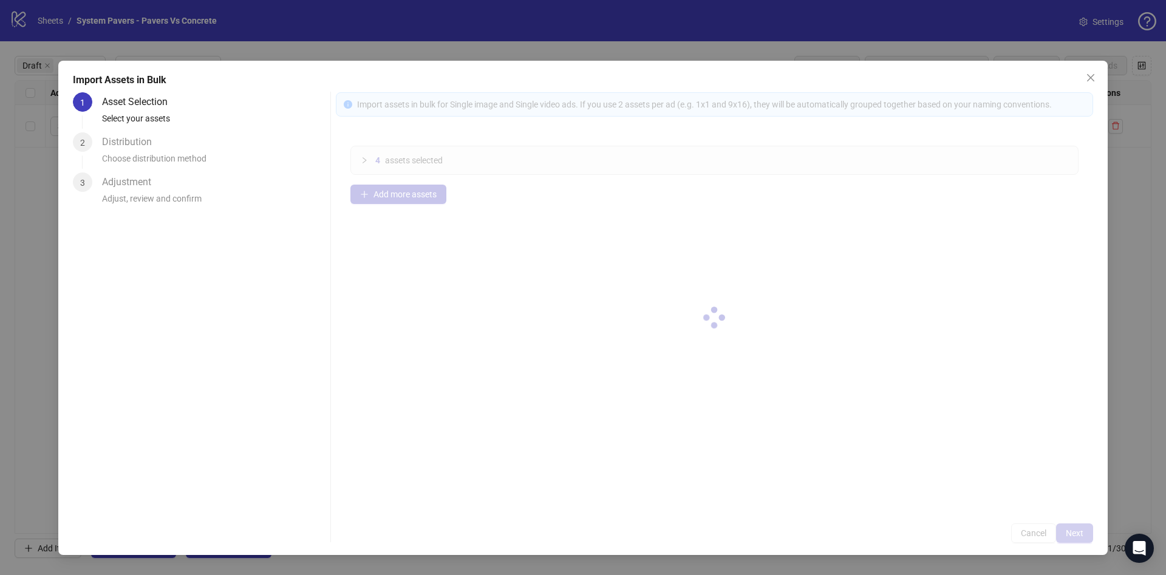
click at [1069, 528] on div at bounding box center [714, 317] width 757 height 451
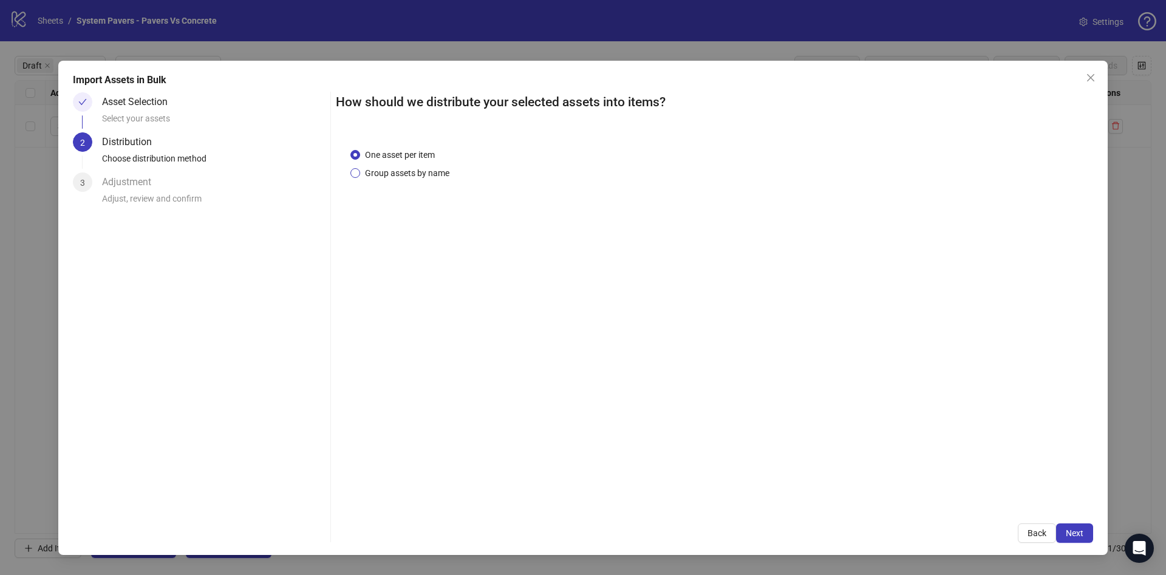
click at [411, 171] on span "Group assets by name" at bounding box center [407, 172] width 94 height 13
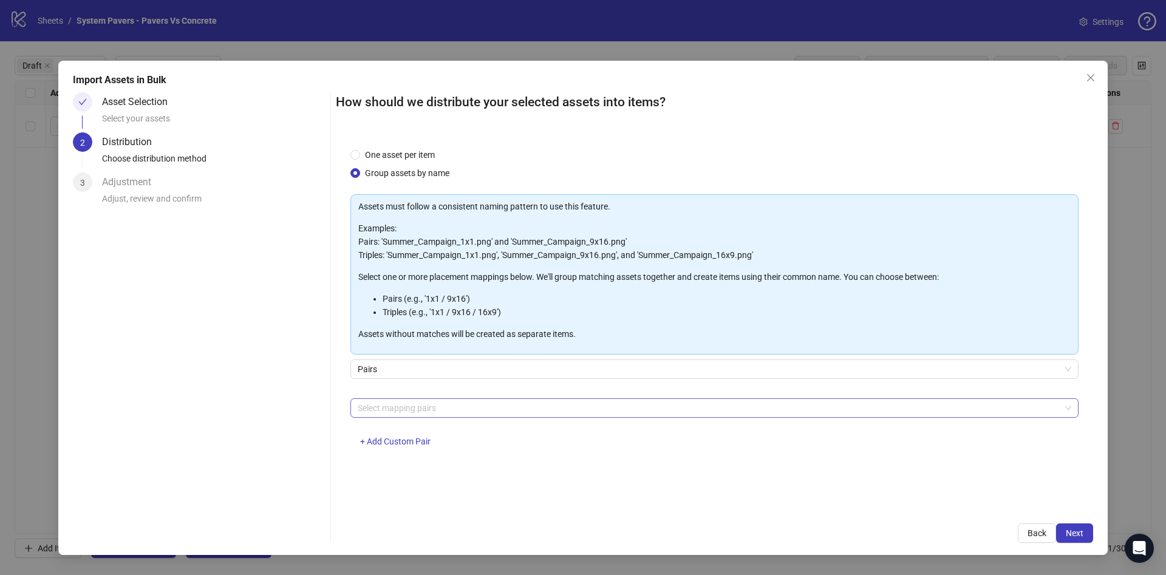
click at [596, 398] on div "Select mapping pairs" at bounding box center [714, 407] width 728 height 19
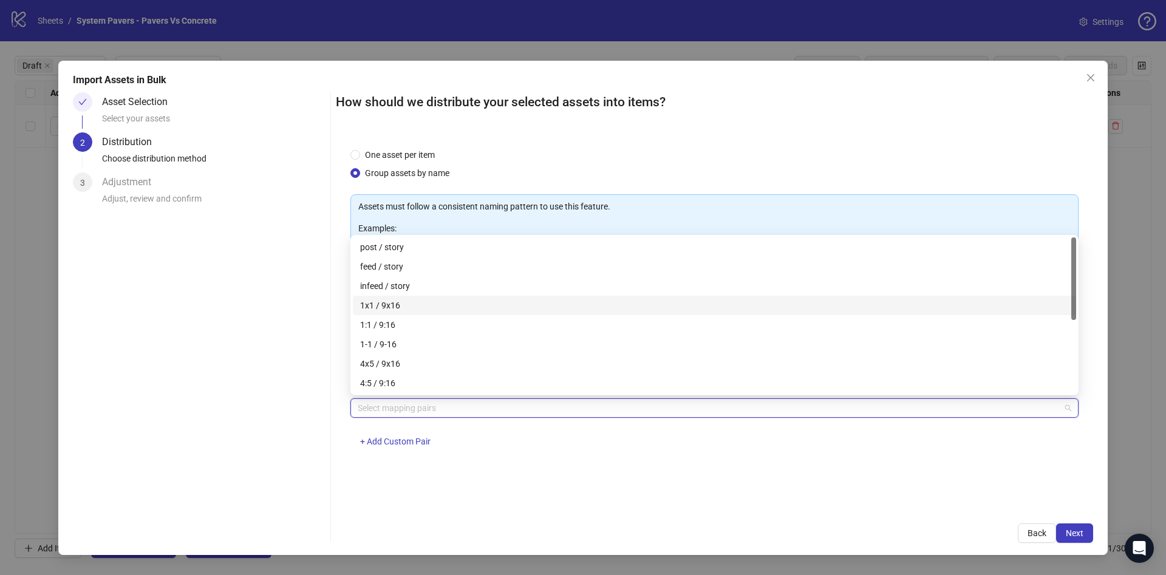
click at [483, 298] on div "1x1 / 9x16" at bounding box center [714, 305] width 723 height 19
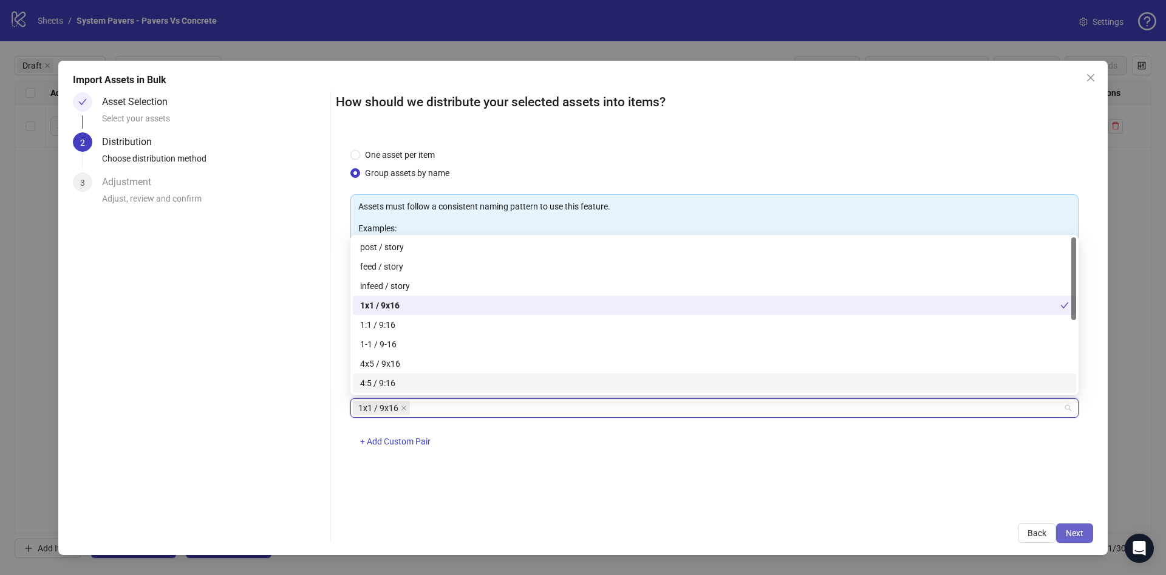
click at [1077, 532] on span "Next" at bounding box center [1075, 533] width 18 height 10
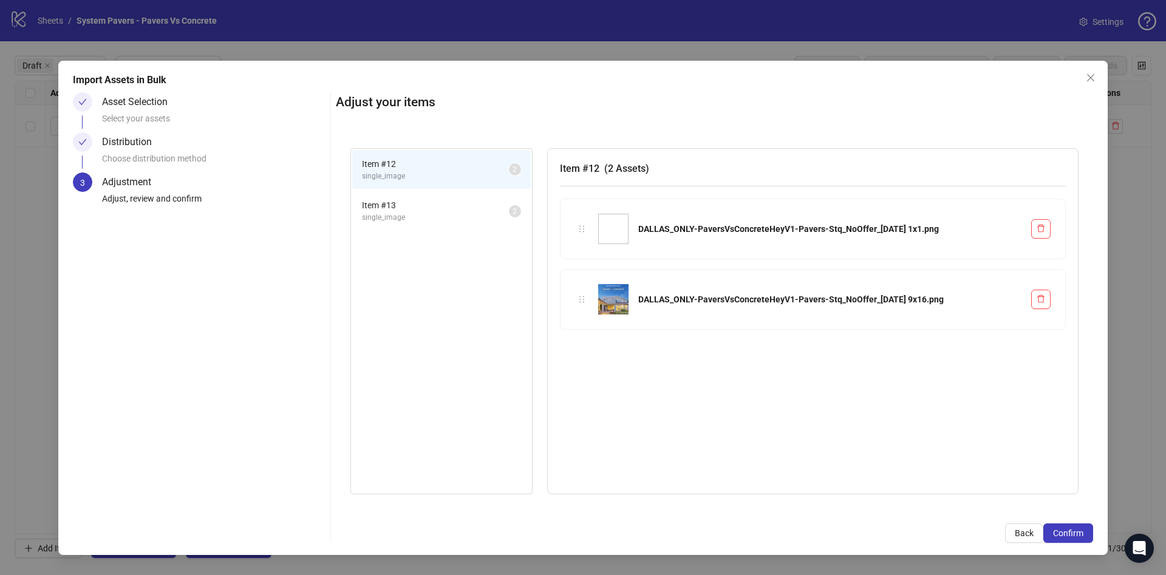
click at [1077, 531] on span "Confirm" at bounding box center [1068, 533] width 30 height 10
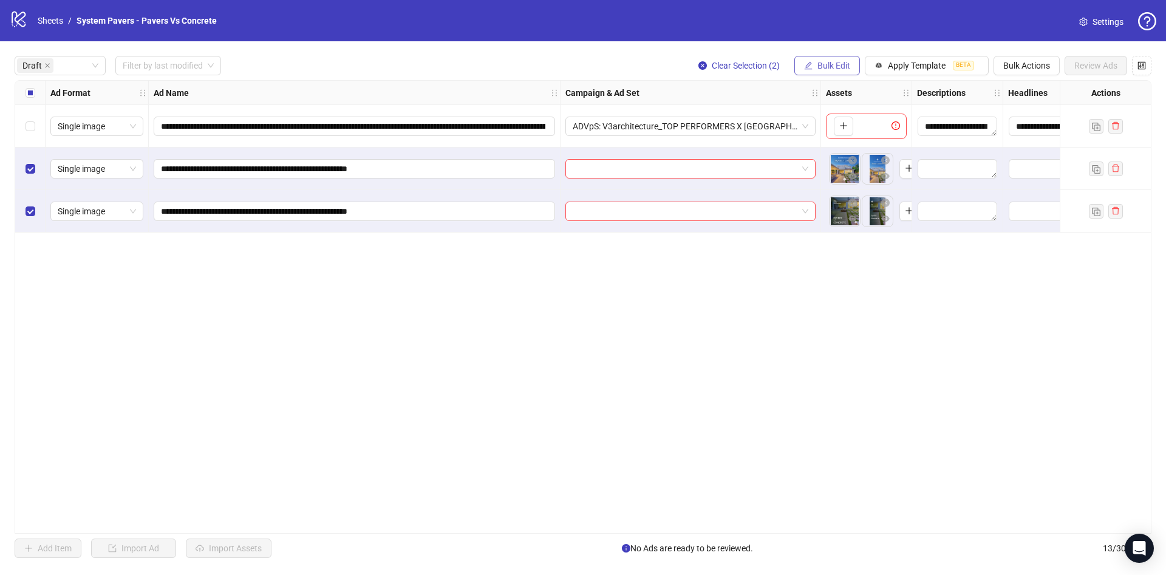
click at [836, 66] on span "Bulk Edit" at bounding box center [833, 66] width 33 height 10
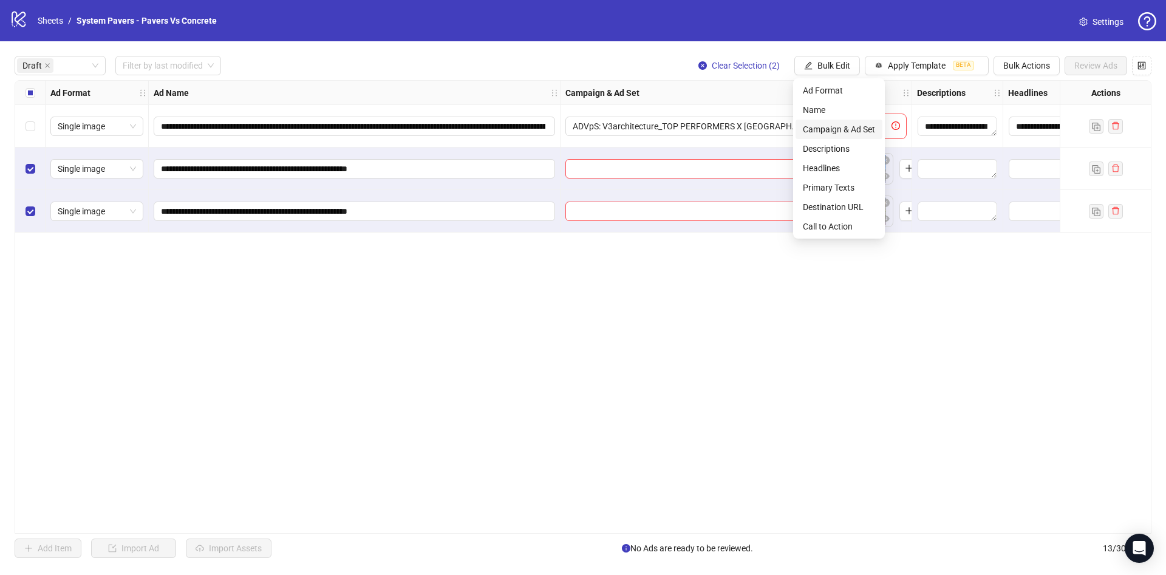
click at [855, 126] on span "Campaign & Ad Set" at bounding box center [839, 129] width 72 height 13
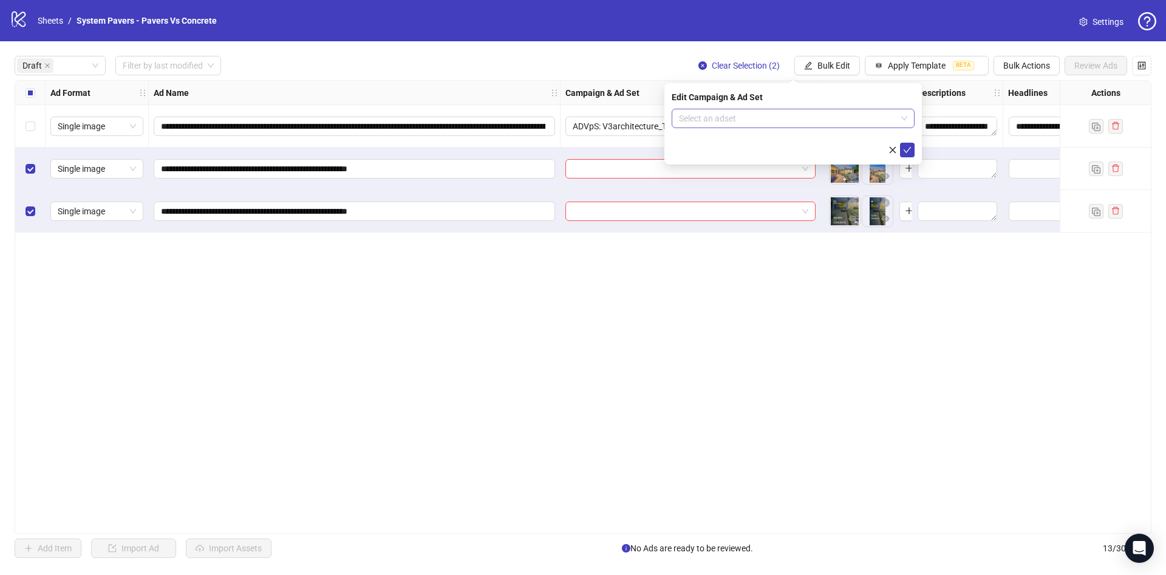
click at [782, 116] on input "search" at bounding box center [787, 118] width 217 height 18
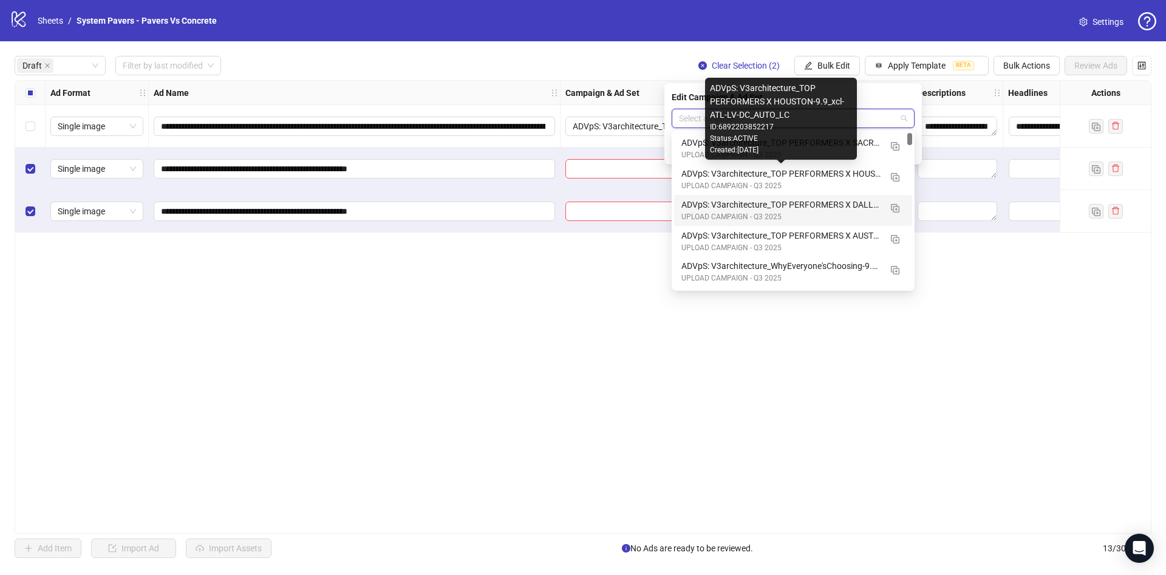
click at [843, 205] on div "ADVpS: V3architecture_TOP PERFORMERS X DALLAS-9.9_xcl-ATL-LV-DC_AUTO_LC" at bounding box center [780, 204] width 199 height 13
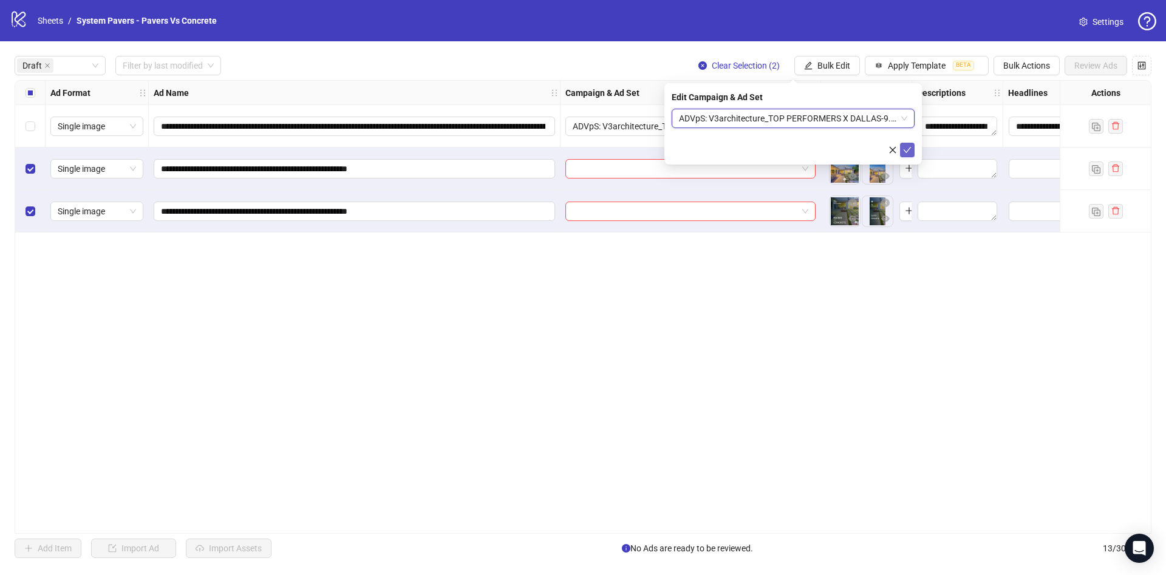
click at [902, 148] on button "submit" at bounding box center [907, 150] width 15 height 15
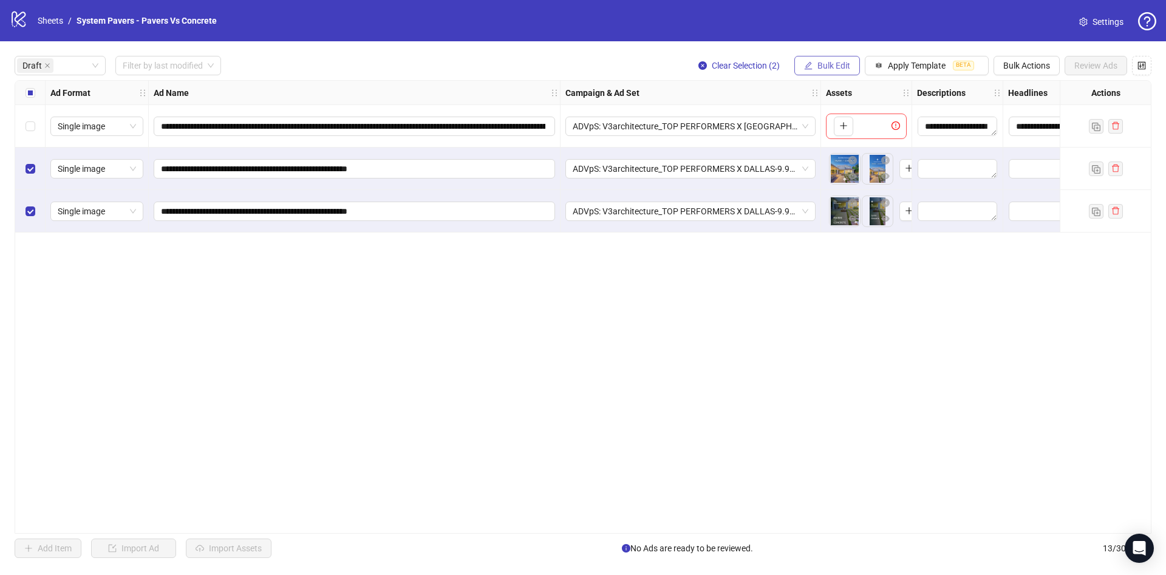
click at [835, 66] on span "Bulk Edit" at bounding box center [833, 66] width 33 height 10
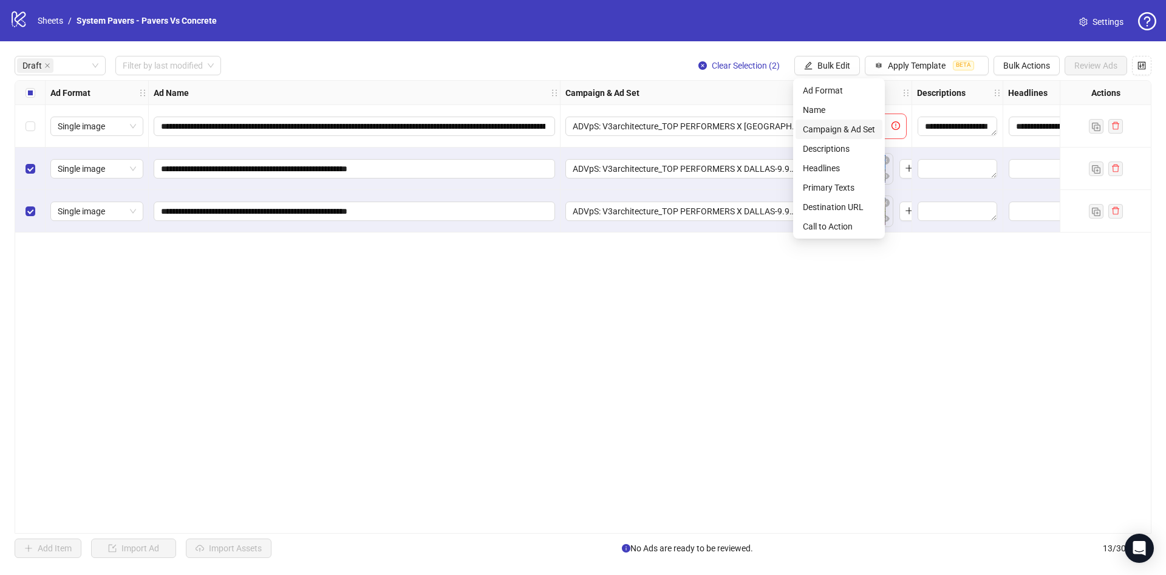
click at [840, 131] on span "Campaign & Ad Set" at bounding box center [839, 129] width 72 height 13
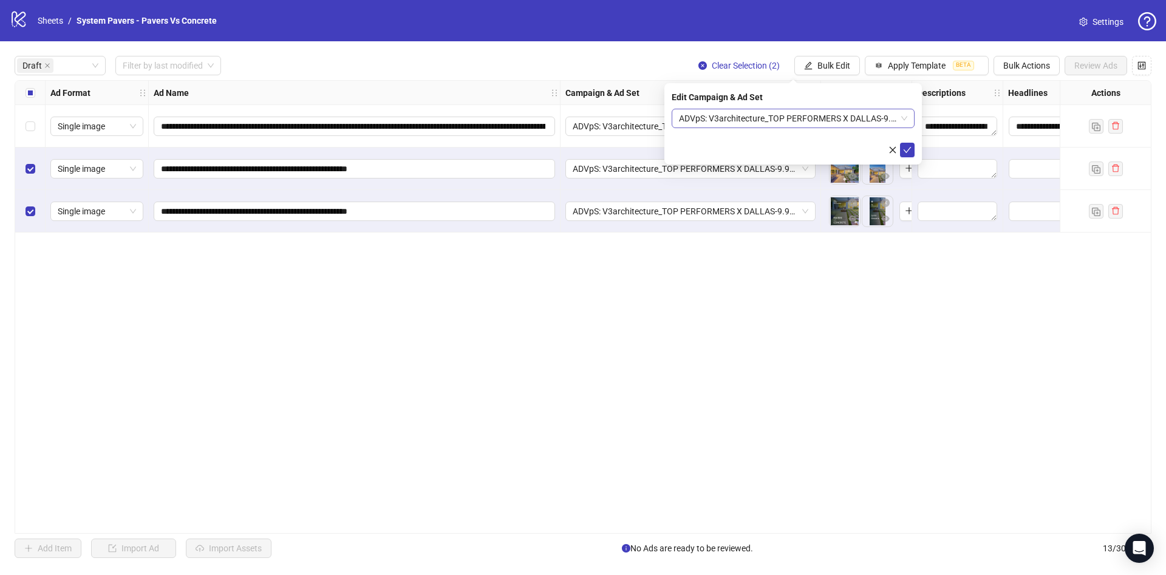
click at [801, 124] on span "ADVpS: V3architecture_TOP PERFORMERS X DALLAS-9.9_xcl-ATL-LV-DC_AUTO_LC" at bounding box center [793, 118] width 228 height 18
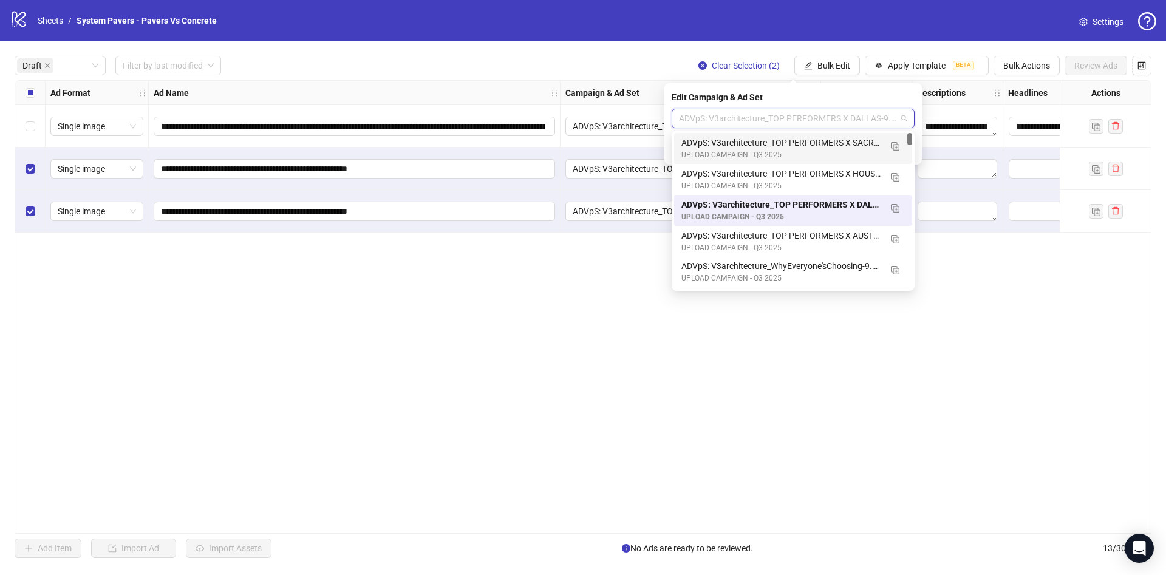
click at [551, 42] on div "**********" at bounding box center [583, 306] width 1166 height 531
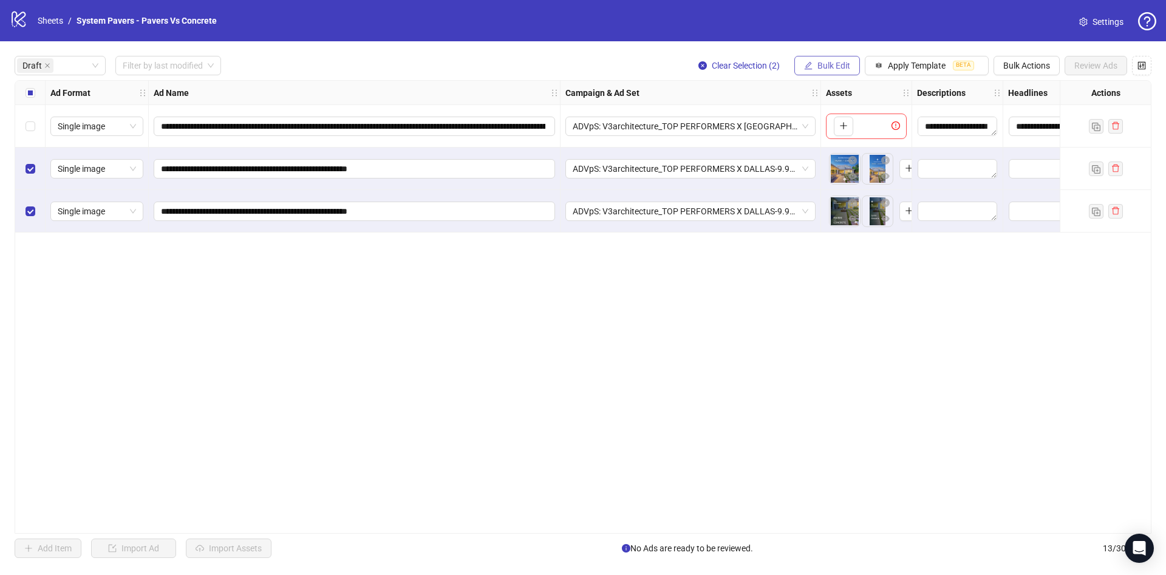
click at [844, 63] on div "Clear Selection (2) Bulk Edit Apply Template BETA Bulk Actions Review Ads" at bounding box center [920, 65] width 463 height 19
click at [845, 68] on span "Bulk Edit" at bounding box center [833, 66] width 33 height 10
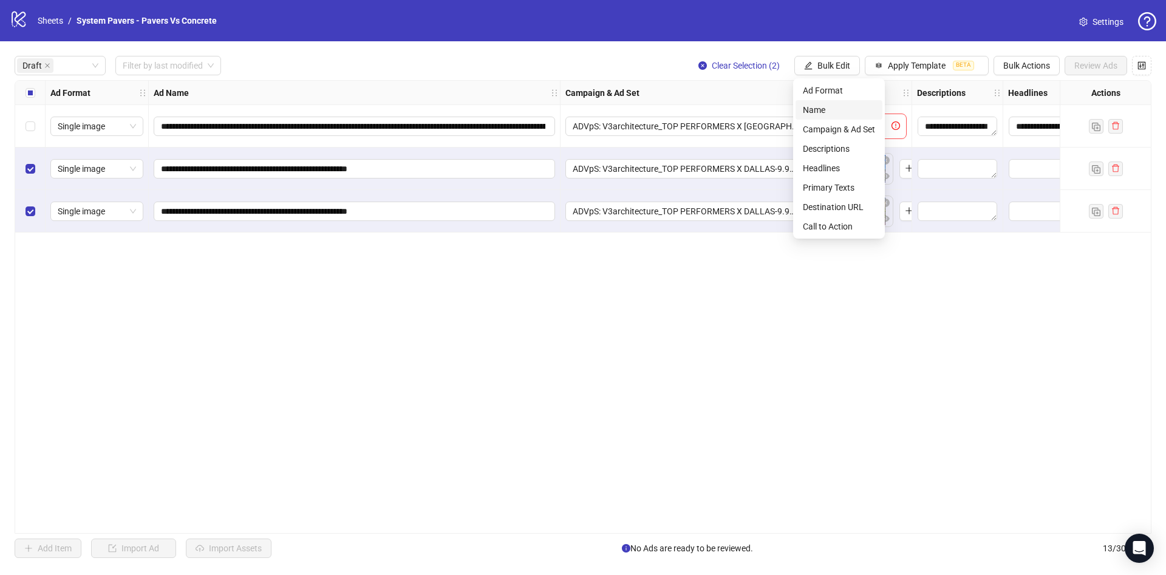
click at [839, 105] on span "Name" at bounding box center [839, 109] width 72 height 13
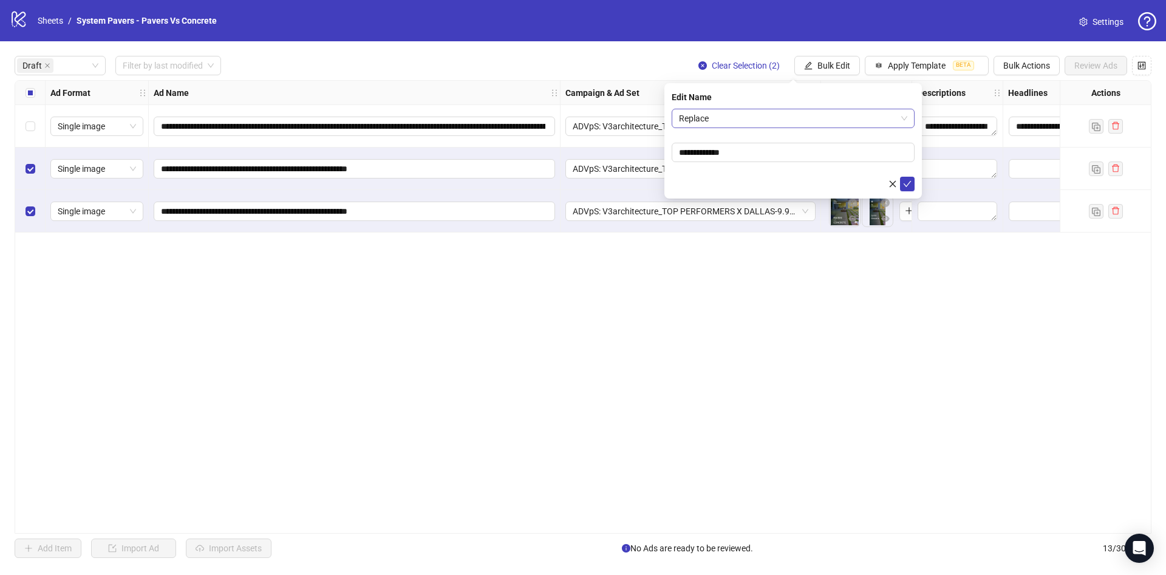
click at [755, 109] on span "Replace" at bounding box center [793, 118] width 228 height 18
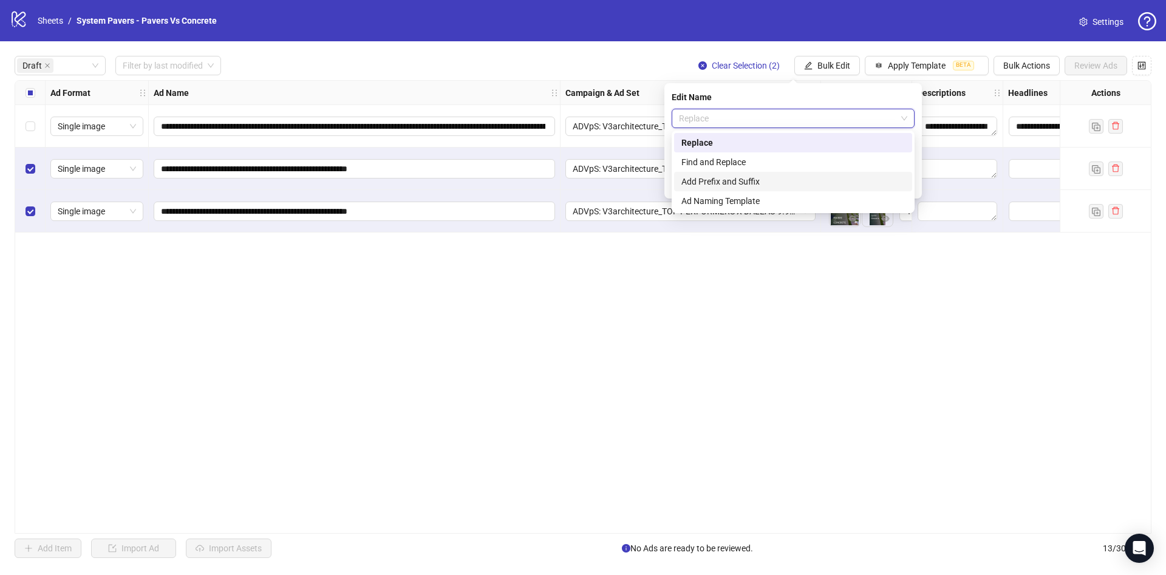
click at [743, 183] on div "Add Prefix and Suffix" at bounding box center [792, 181] width 223 height 13
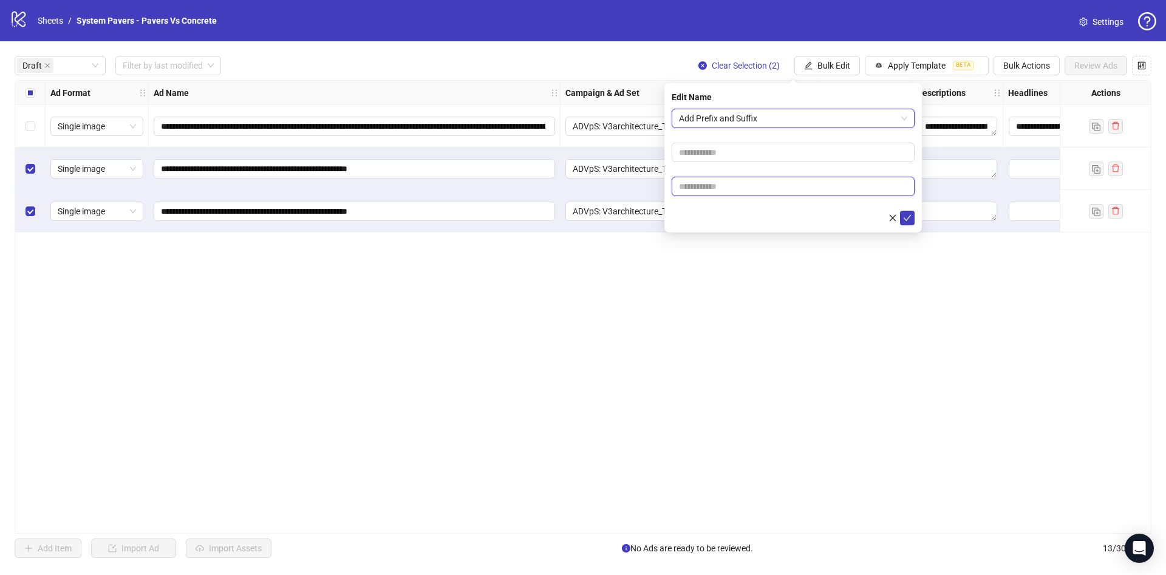
click at [731, 189] on input "text" at bounding box center [793, 186] width 243 height 19
paste input "**********"
type input "**********"
click at [735, 213] on div at bounding box center [793, 218] width 243 height 15
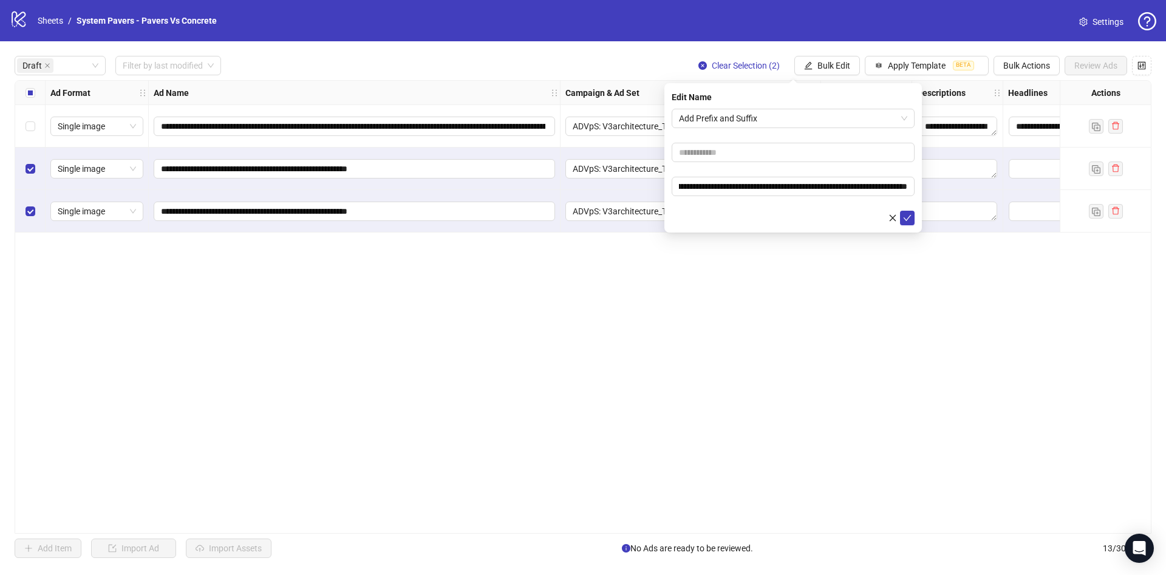
scroll to position [0, 0]
click at [907, 216] on icon "check" at bounding box center [907, 218] width 9 height 9
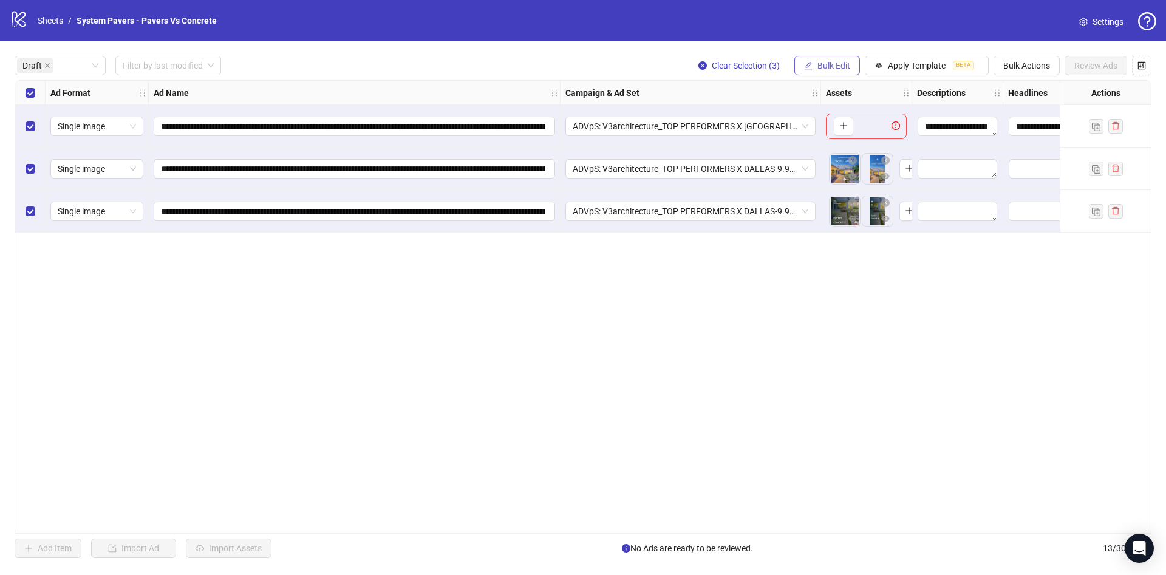
click at [823, 71] on button "Bulk Edit" at bounding box center [827, 65] width 66 height 19
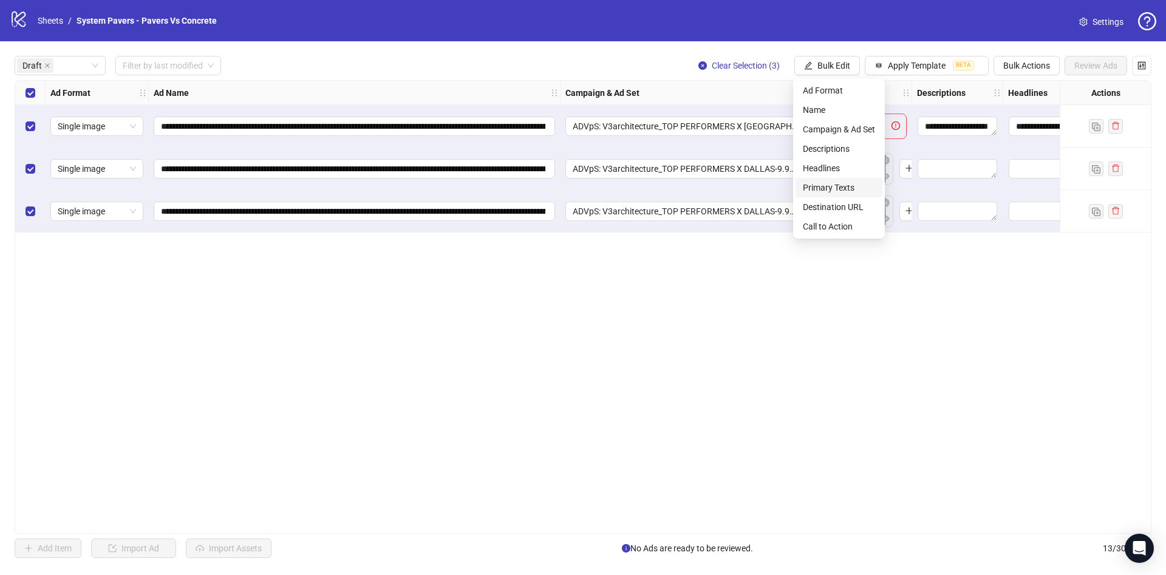
click at [840, 182] on span "Primary Texts" at bounding box center [839, 187] width 72 height 13
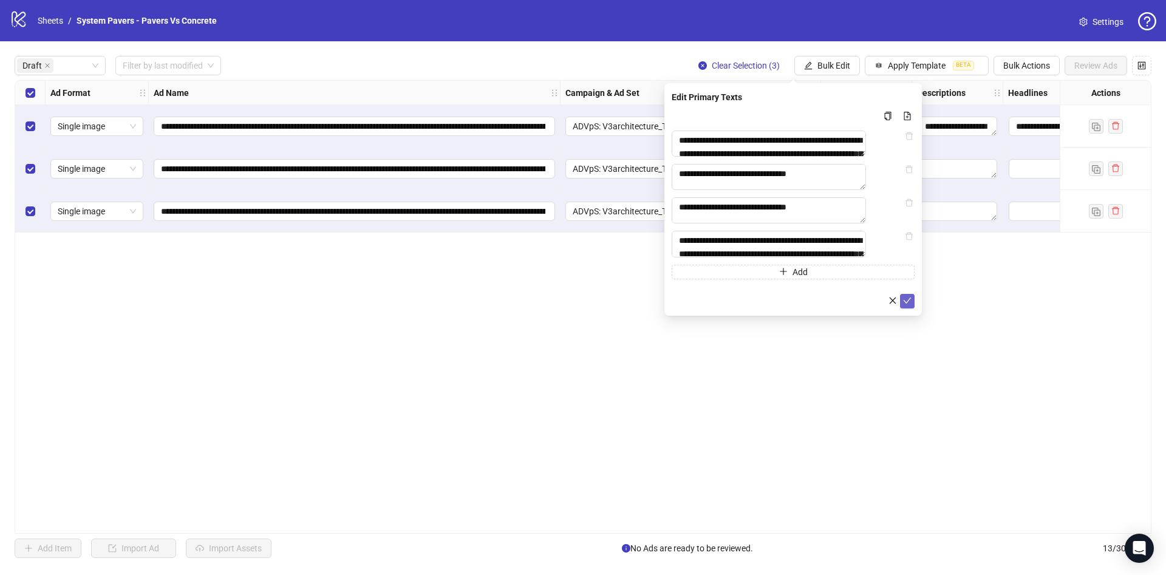
click at [907, 305] on icon "check" at bounding box center [907, 300] width 9 height 9
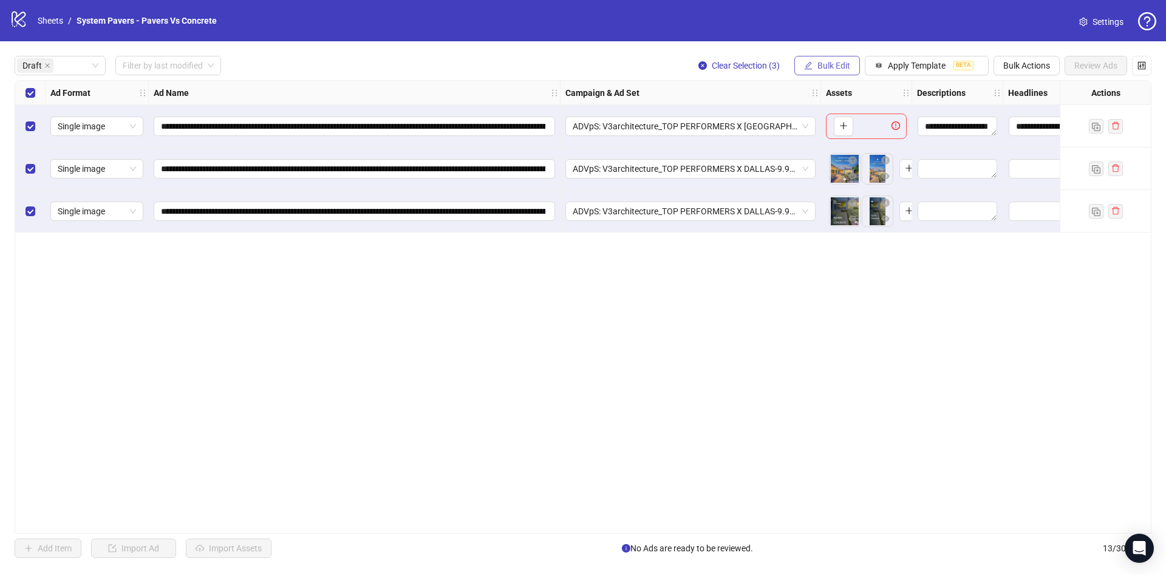
click at [837, 66] on span "Bulk Edit" at bounding box center [833, 66] width 33 height 10
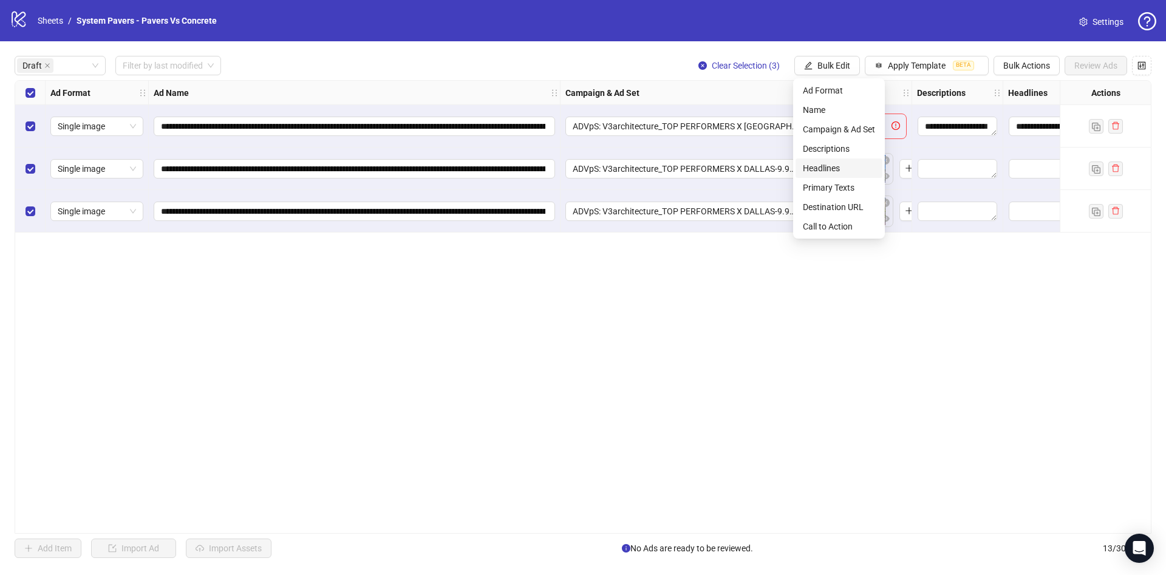
click at [865, 169] on span "Headlines" at bounding box center [839, 168] width 72 height 13
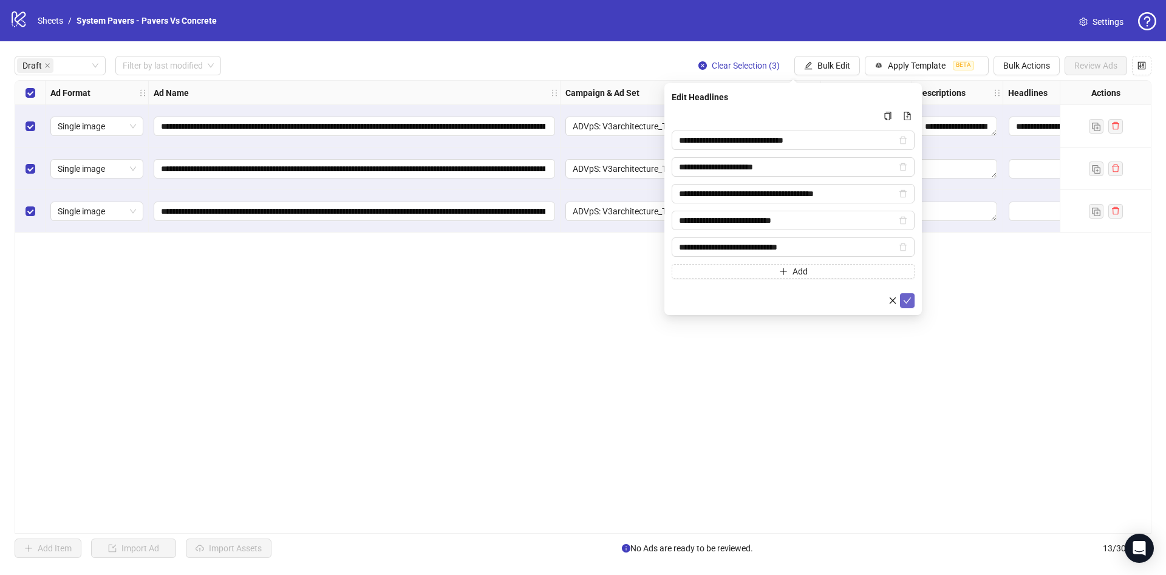
click at [910, 302] on icon "check" at bounding box center [907, 300] width 9 height 9
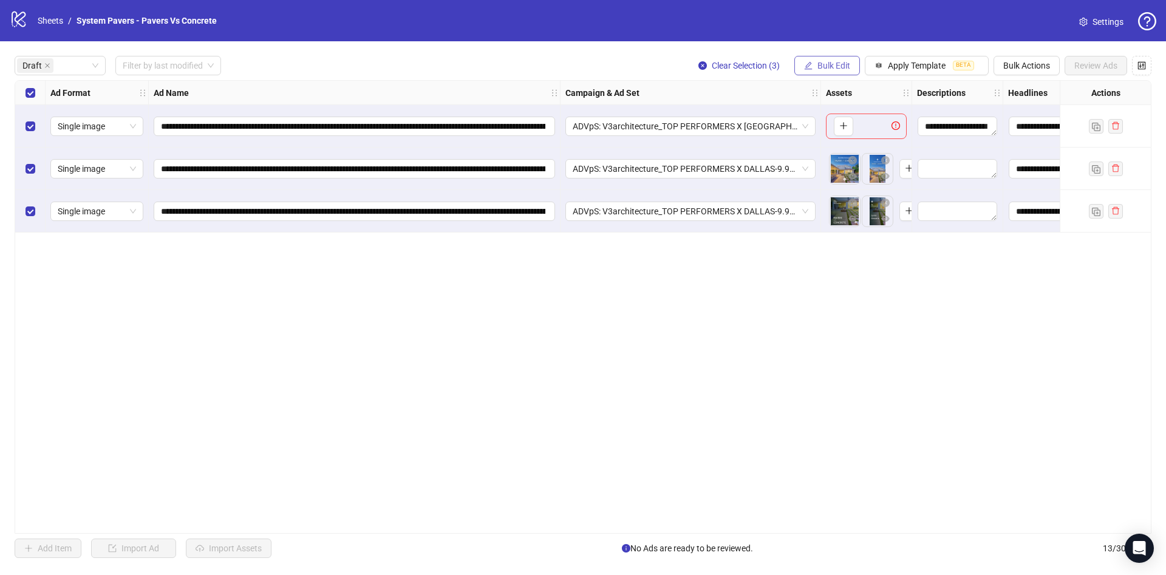
click at [817, 70] on span "Bulk Edit" at bounding box center [833, 66] width 33 height 10
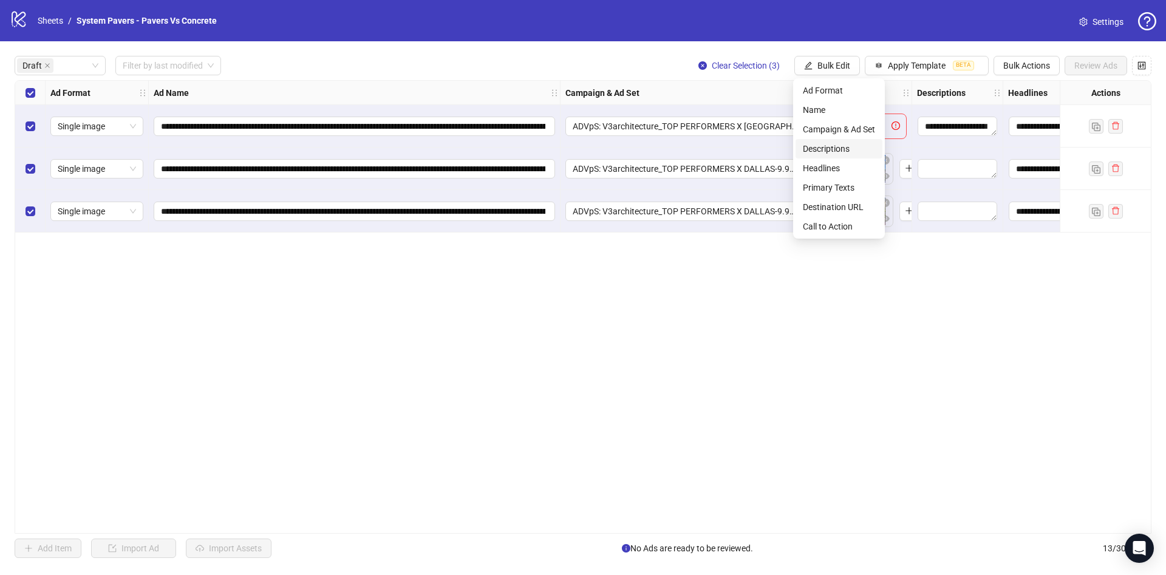
click at [862, 152] on span "Descriptions" at bounding box center [839, 148] width 72 height 13
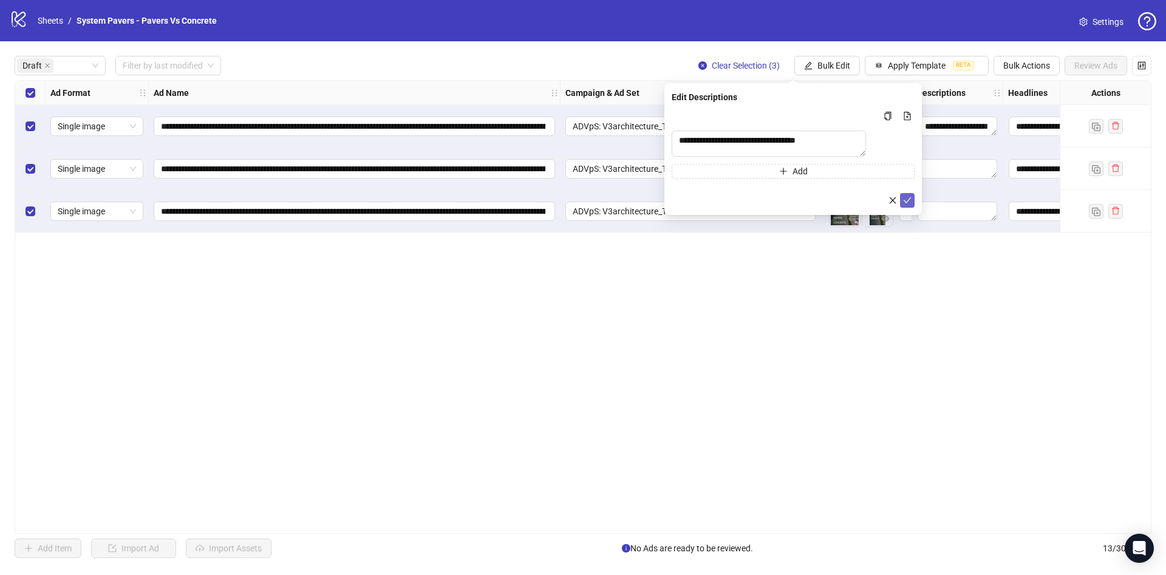
click at [911, 205] on span "submit" at bounding box center [907, 201] width 9 height 10
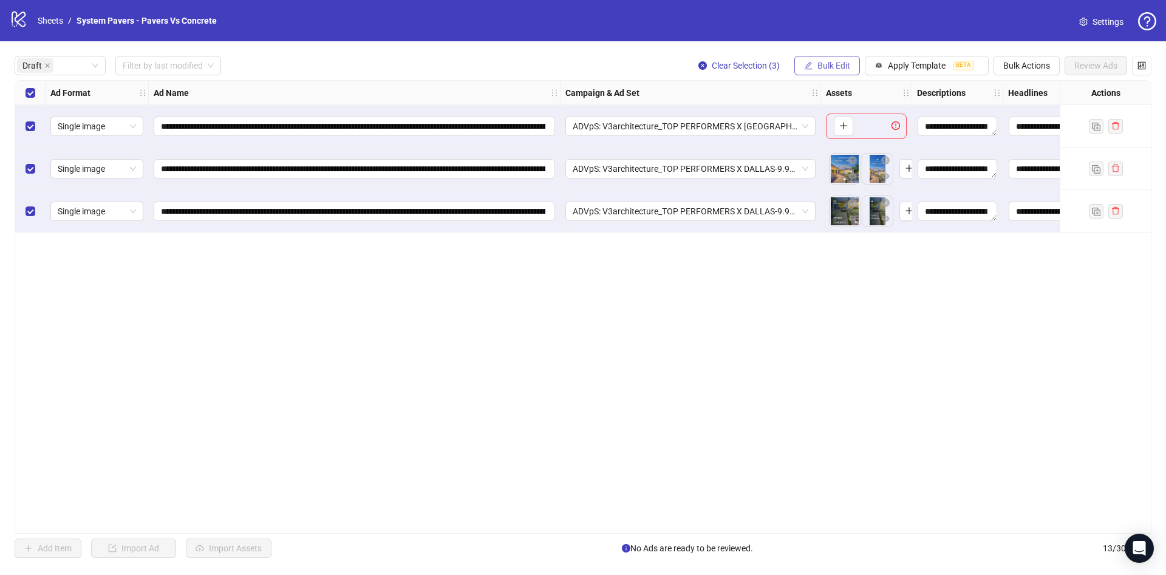
click at [839, 63] on span "Bulk Edit" at bounding box center [833, 66] width 33 height 10
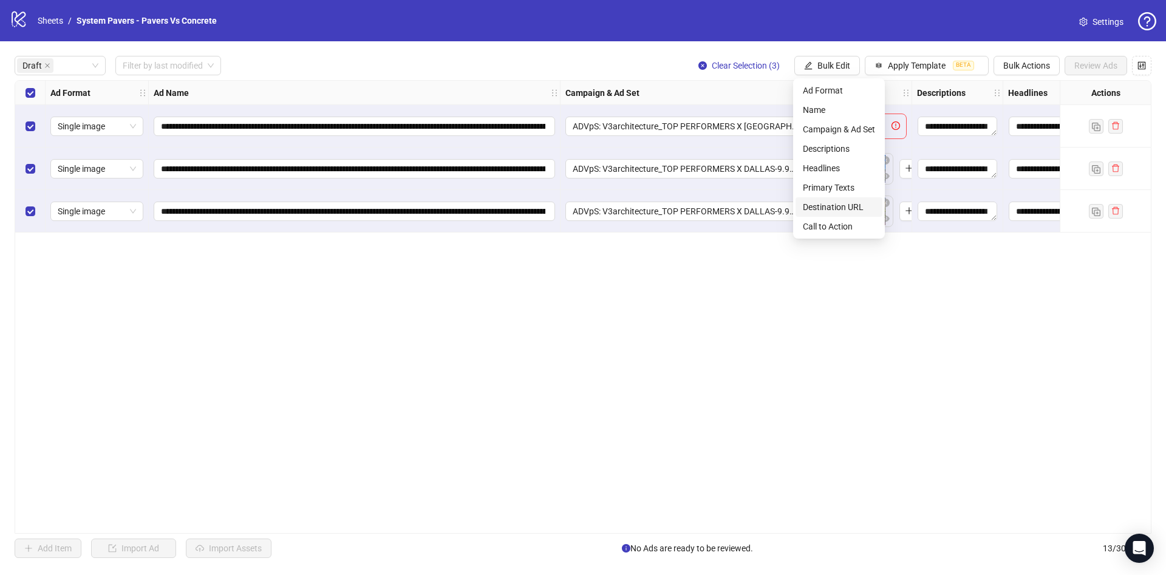
click at [856, 203] on span "Destination URL" at bounding box center [839, 206] width 72 height 13
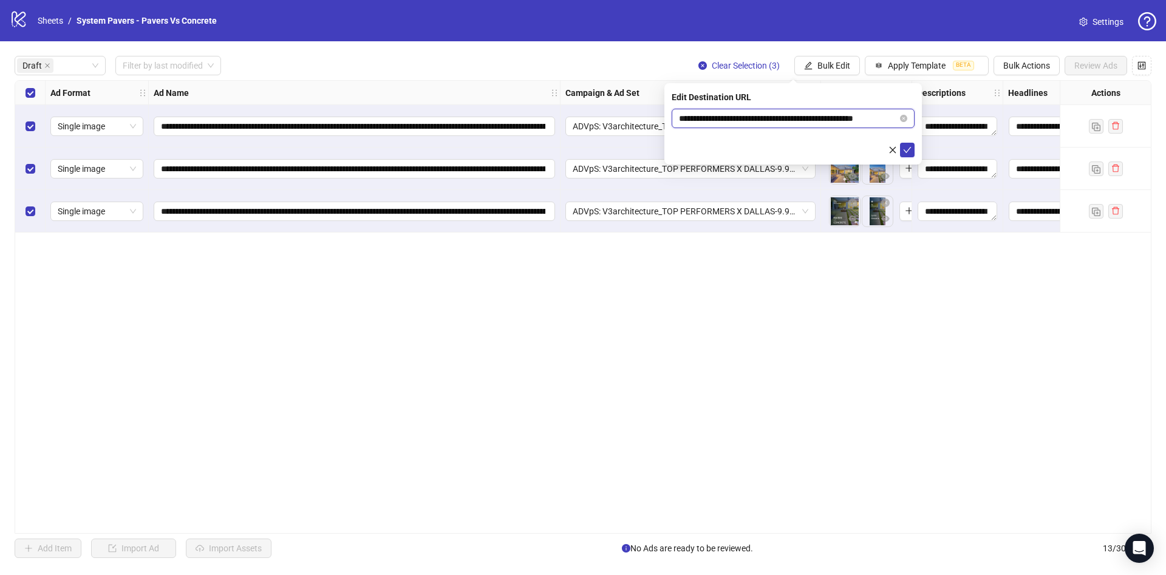
scroll to position [0, 18]
drag, startPoint x: 823, startPoint y: 120, endPoint x: 916, endPoint y: 144, distance: 95.4
click at [933, 123] on body "**********" at bounding box center [583, 287] width 1166 height 575
drag, startPoint x: 910, startPoint y: 150, endPoint x: 868, endPoint y: 98, distance: 67.3
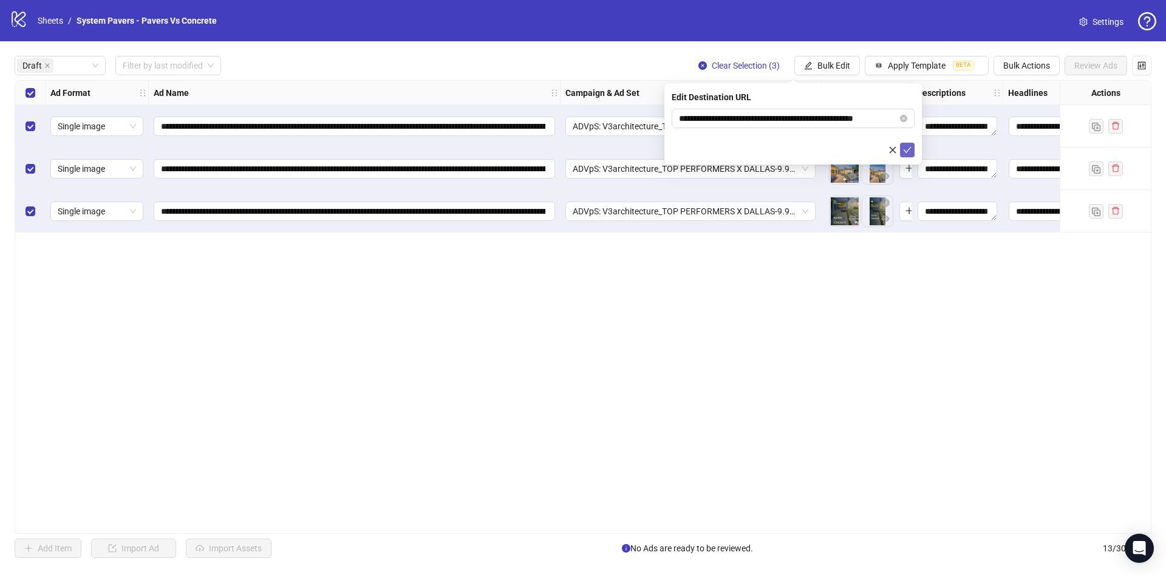
click at [910, 149] on icon "check" at bounding box center [907, 150] width 9 height 9
click at [814, 45] on div "**********" at bounding box center [583, 306] width 1166 height 531
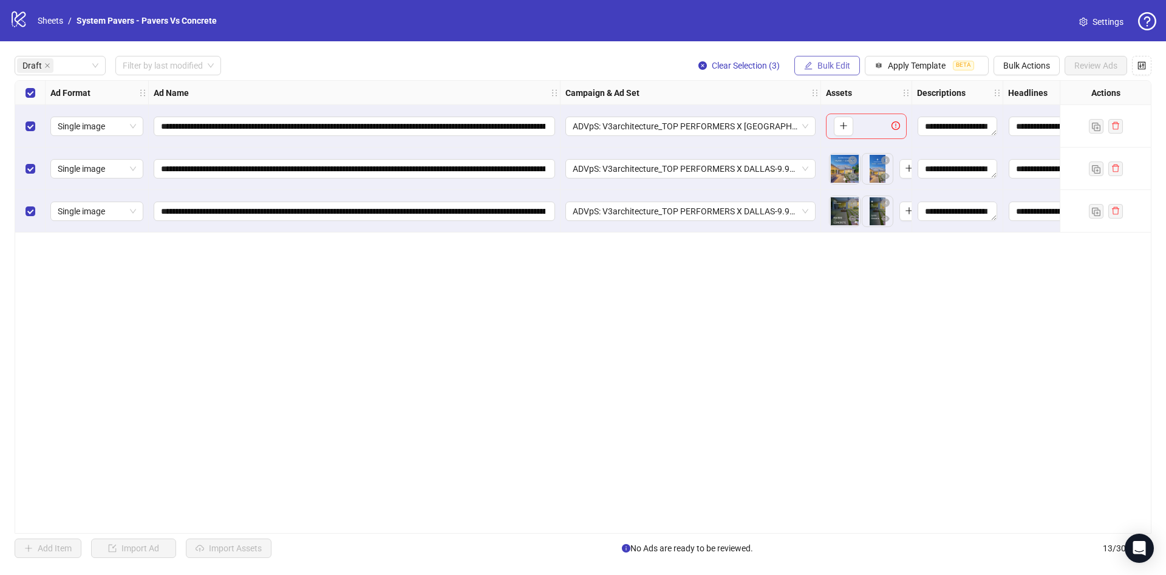
click at [817, 61] on span "Bulk Edit" at bounding box center [833, 66] width 33 height 10
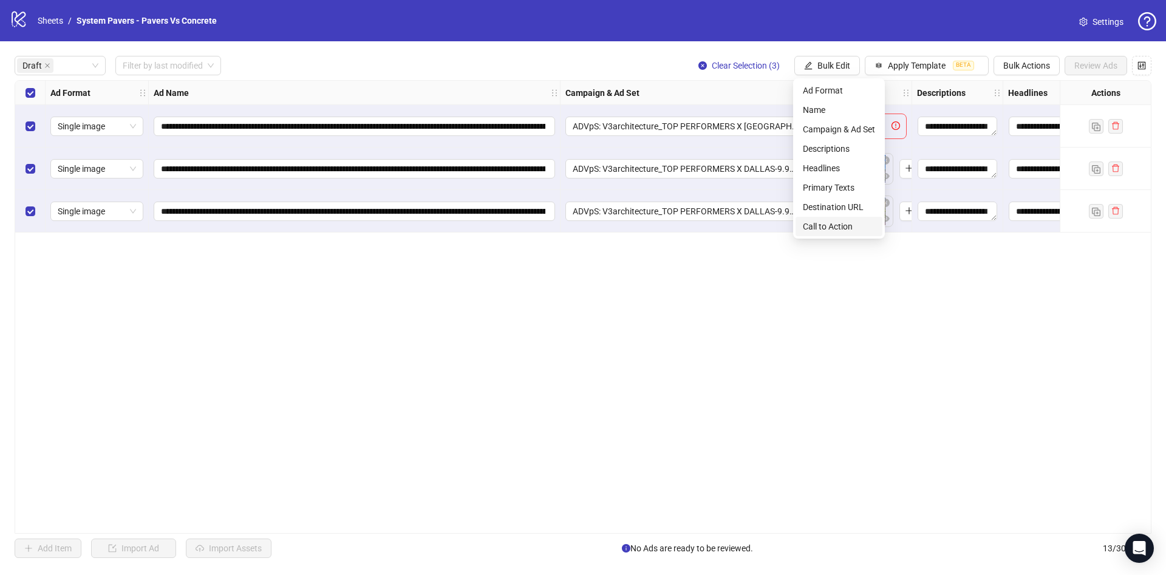
click at [834, 225] on span "Call to Action" at bounding box center [839, 226] width 72 height 13
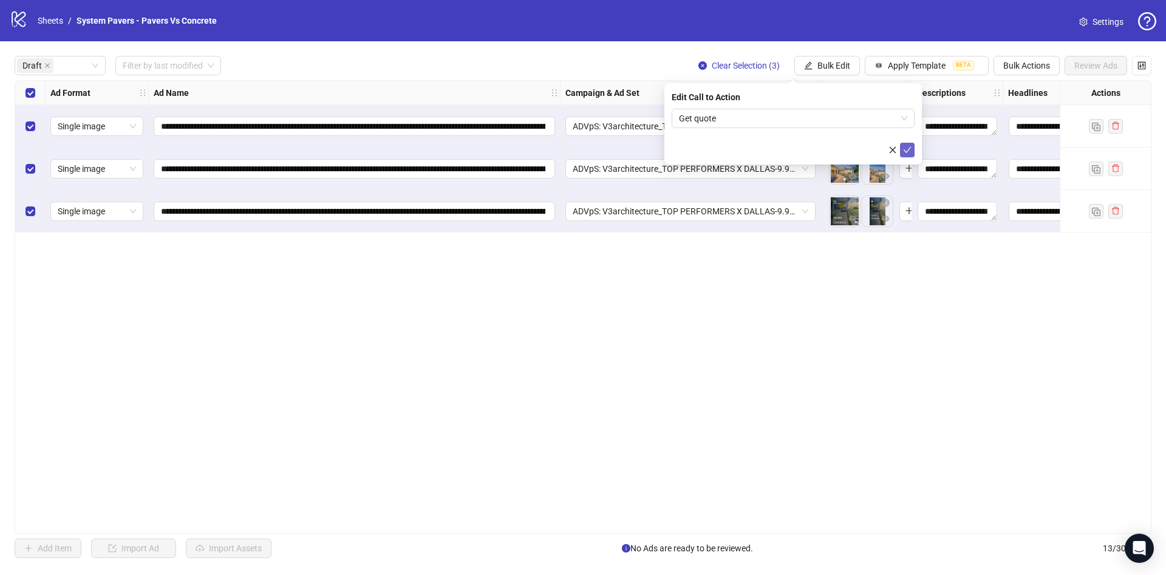
click at [913, 145] on button "submit" at bounding box center [907, 150] width 15 height 15
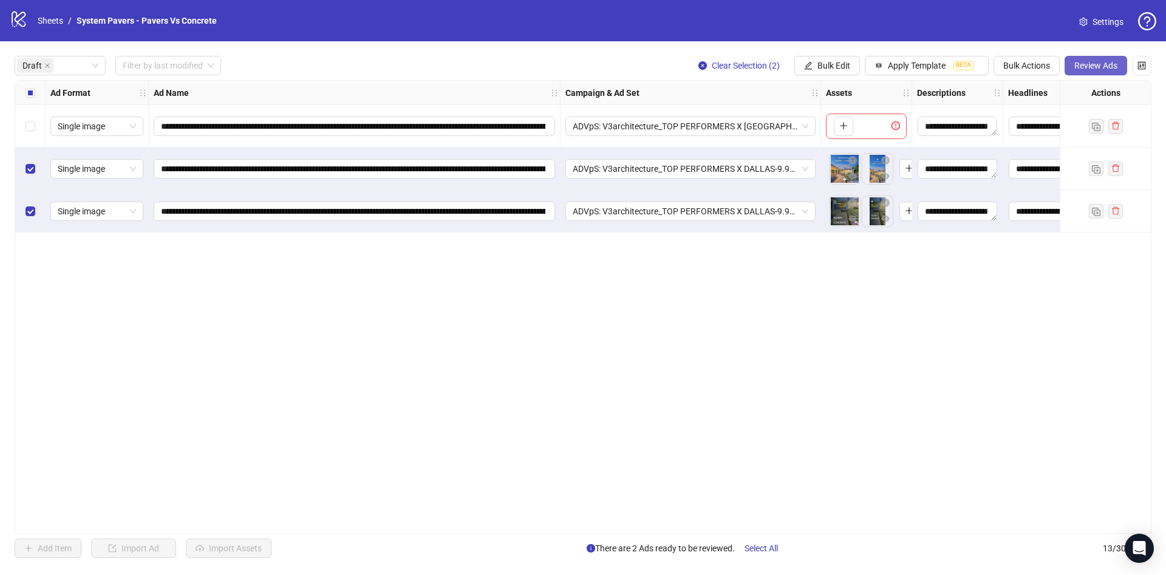
click at [1112, 67] on span "Review Ads" at bounding box center [1095, 66] width 43 height 10
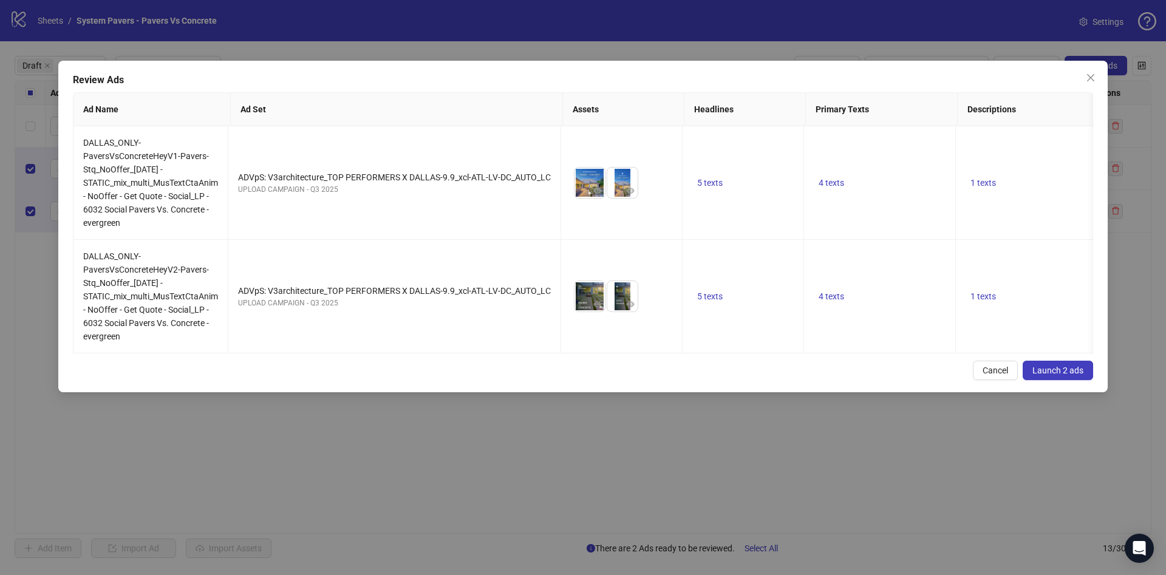
click at [1073, 375] on span "Launch 2 ads" at bounding box center [1057, 371] width 51 height 10
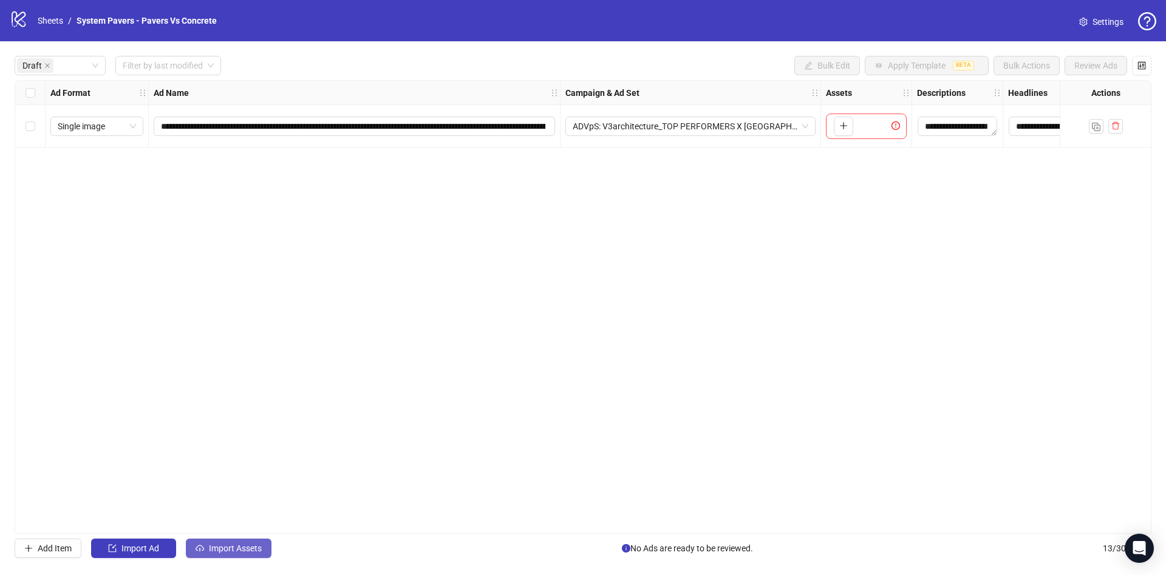
click at [242, 541] on button "Import Assets" at bounding box center [229, 548] width 86 height 19
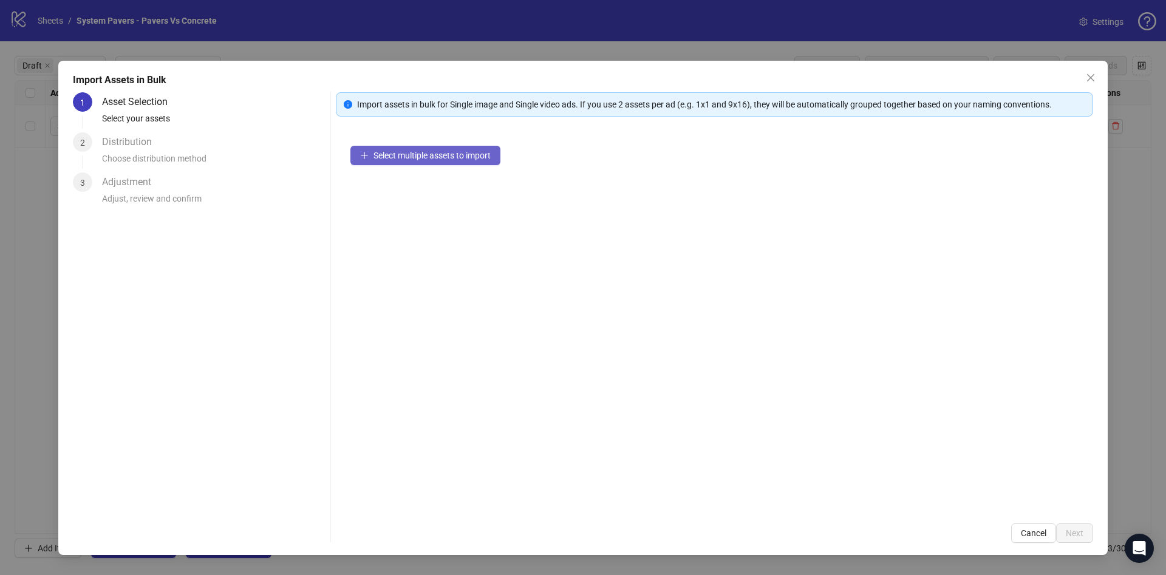
click at [448, 155] on span "Select multiple assets to import" at bounding box center [431, 156] width 117 height 10
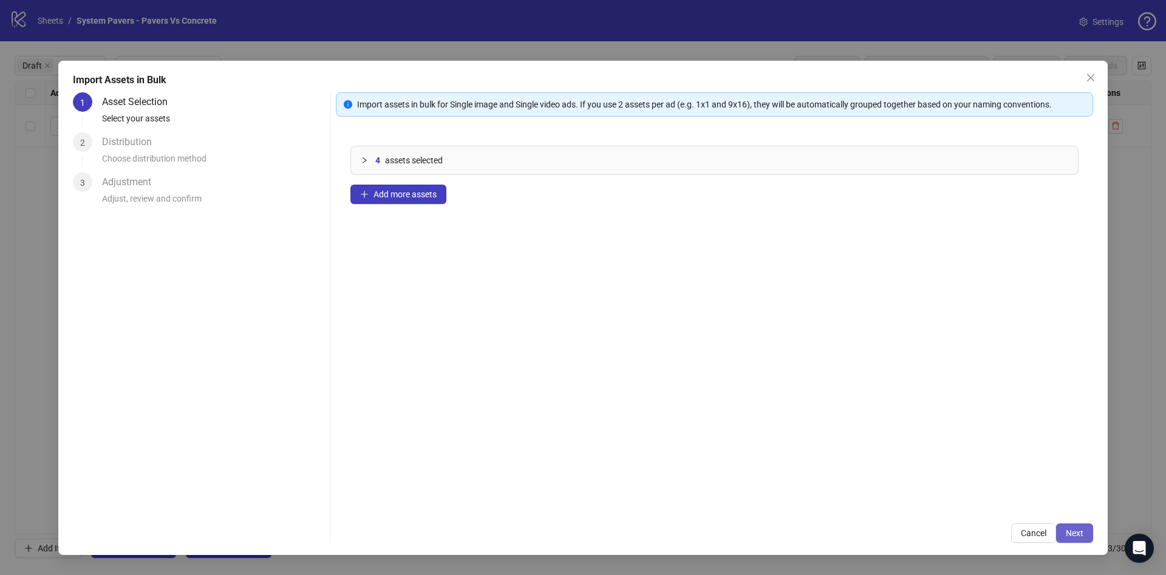
click at [1070, 534] on span "Next" at bounding box center [1075, 533] width 18 height 10
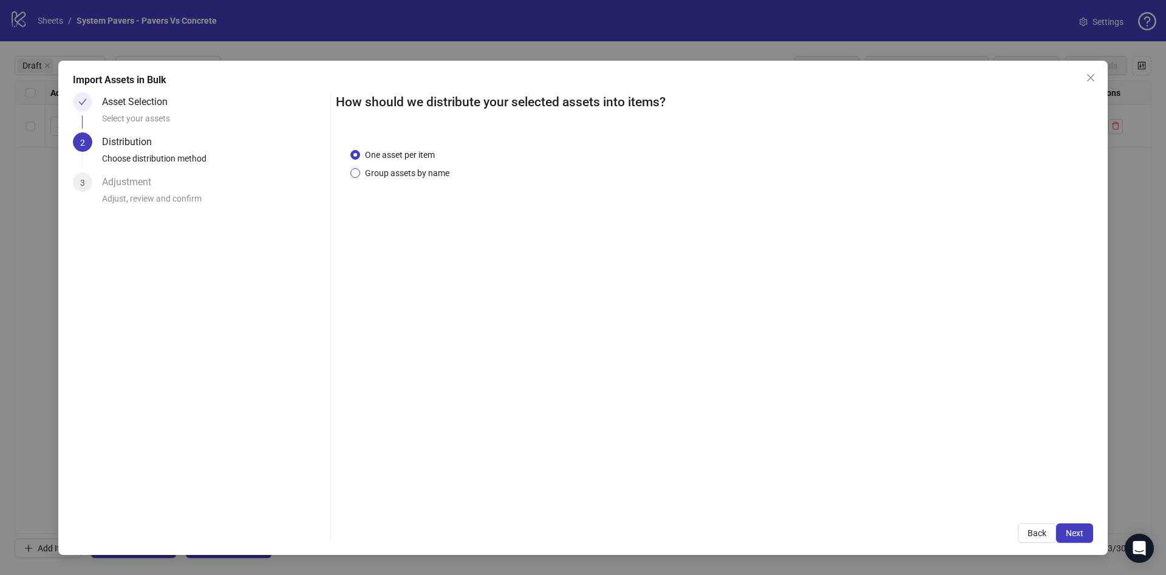
click at [371, 176] on span "Group assets by name" at bounding box center [407, 172] width 94 height 13
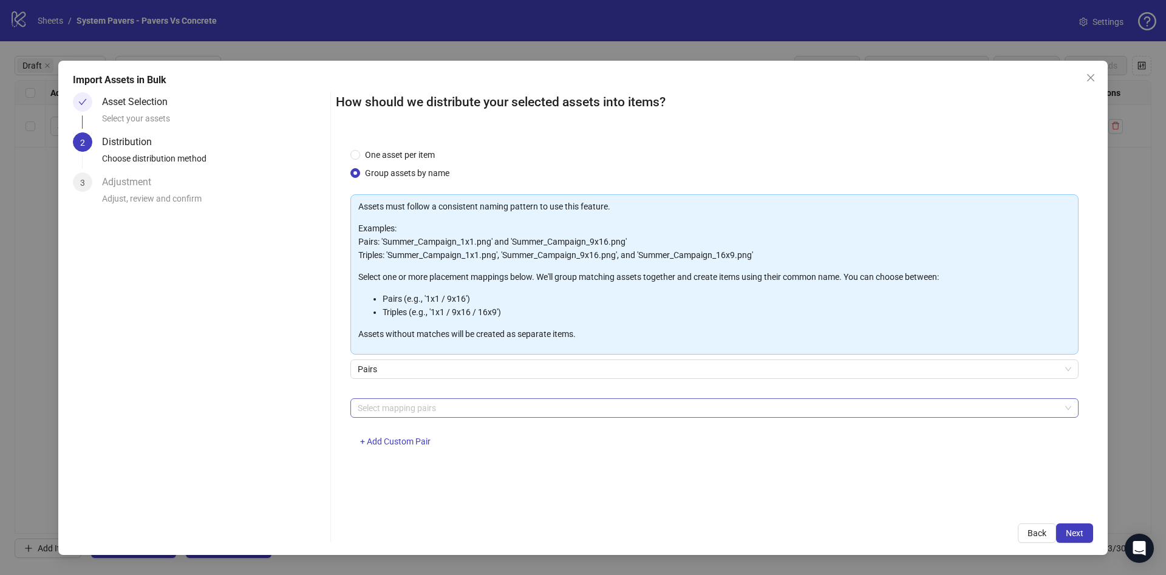
click at [497, 403] on div at bounding box center [708, 408] width 711 height 17
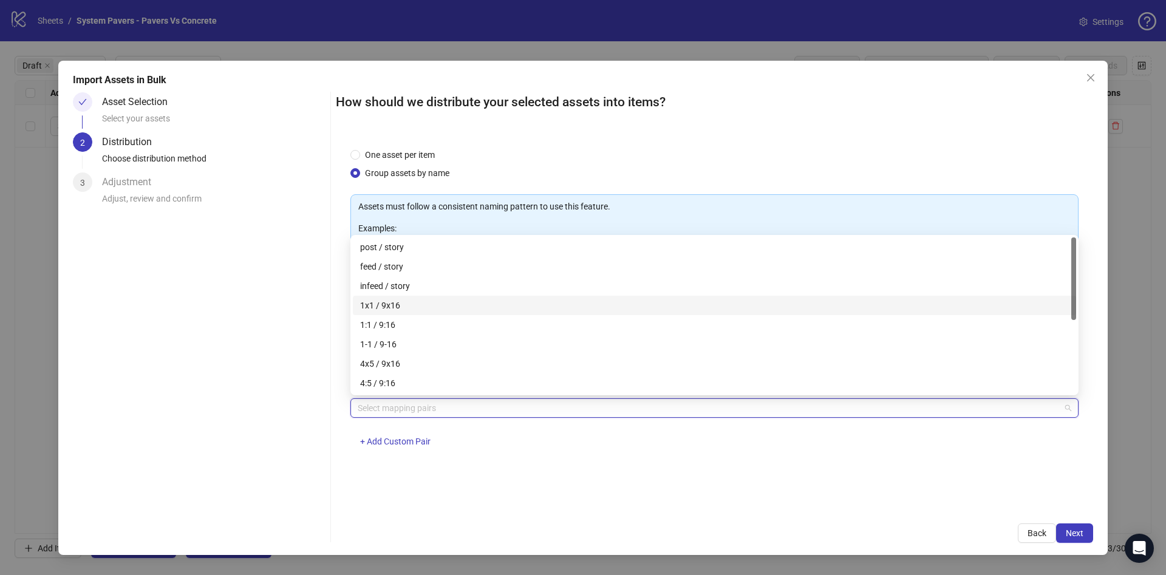
click at [457, 305] on div "1x1 / 9x16" at bounding box center [714, 305] width 709 height 13
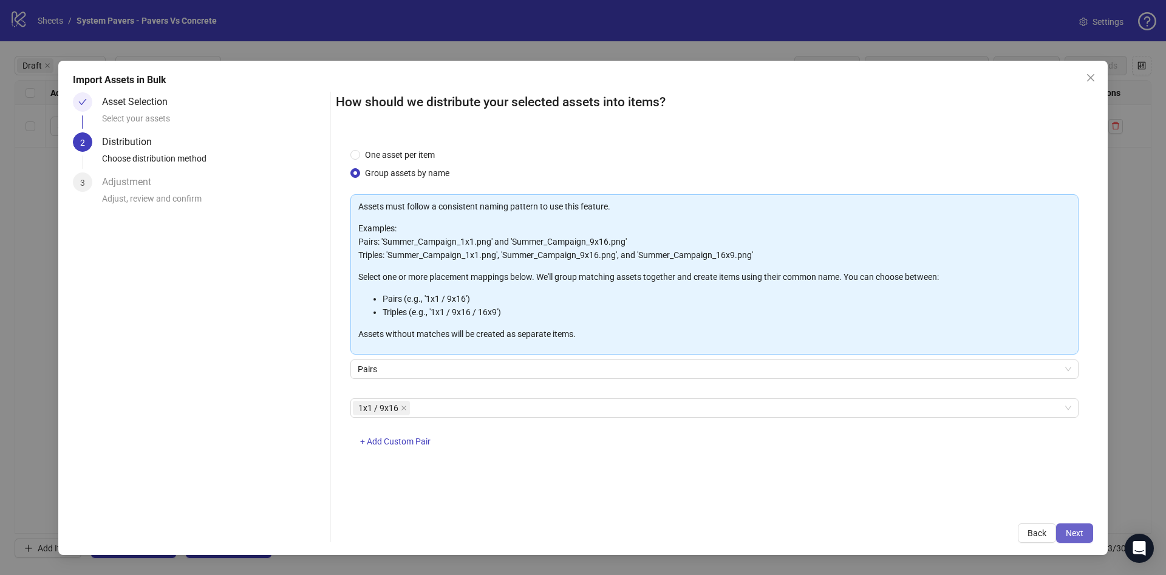
click at [1066, 530] on span "Next" at bounding box center [1075, 533] width 18 height 10
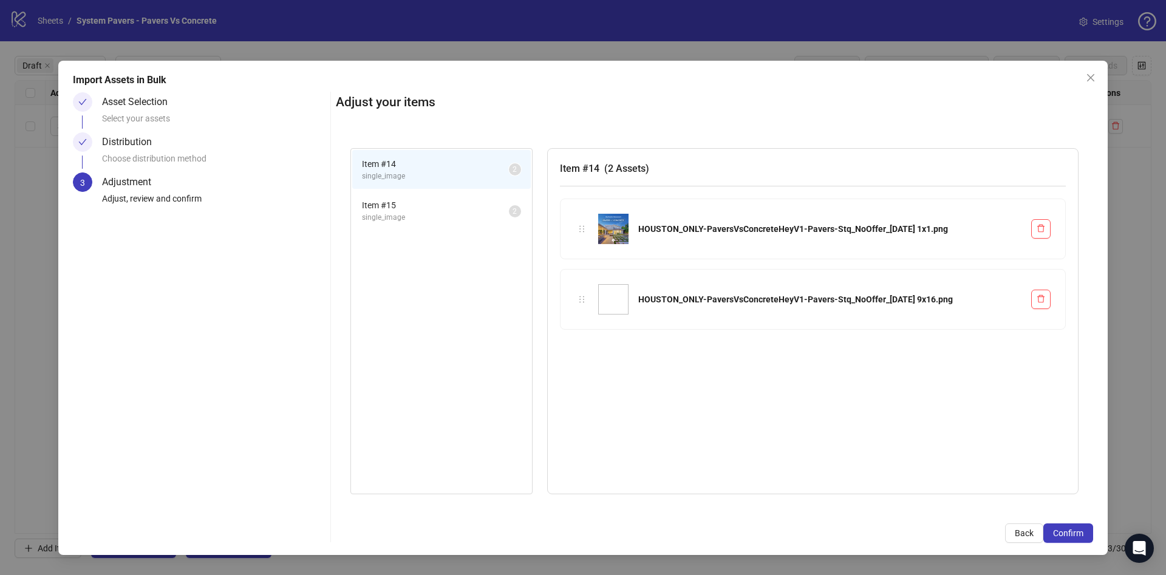
click at [1066, 530] on span "Confirm" at bounding box center [1068, 533] width 30 height 10
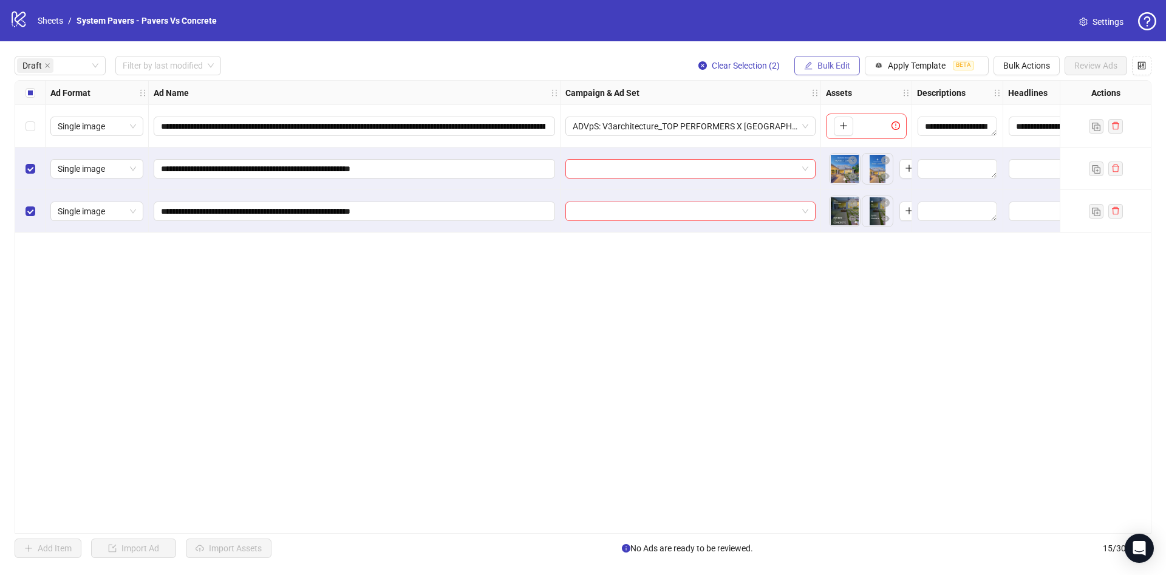
click at [854, 59] on button "Bulk Edit" at bounding box center [827, 65] width 66 height 19
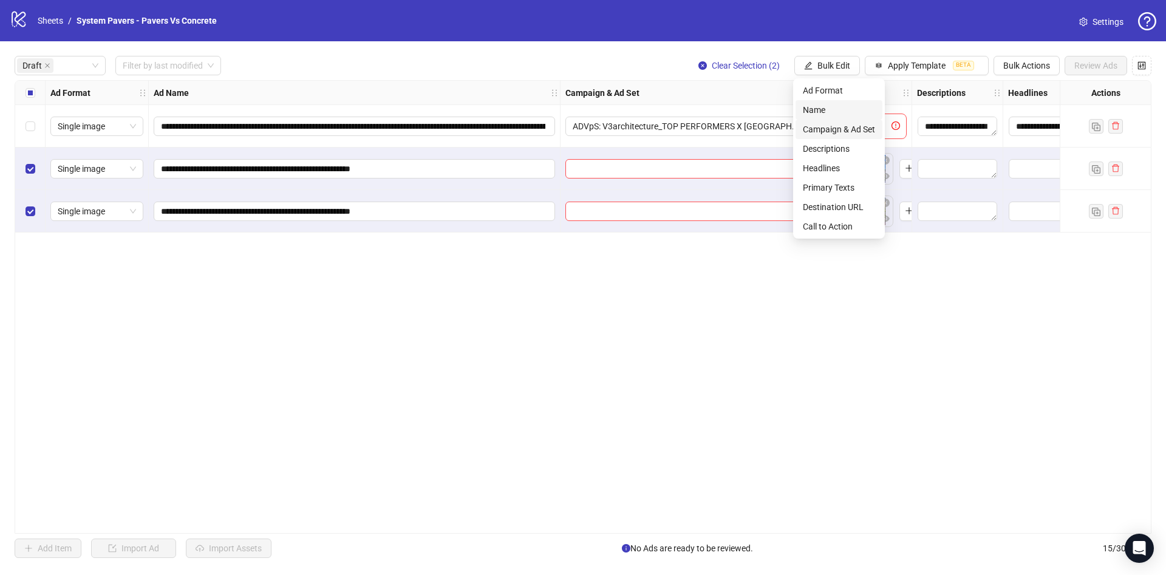
click at [838, 131] on span "Campaign & Ad Set" at bounding box center [839, 129] width 72 height 13
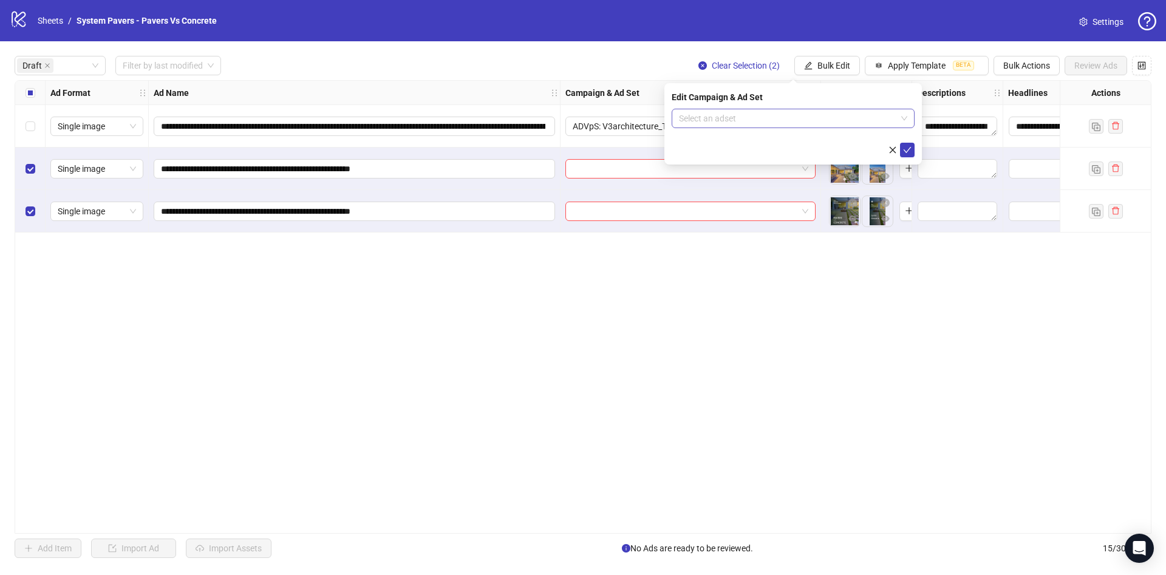
click at [802, 122] on input "search" at bounding box center [787, 118] width 217 height 18
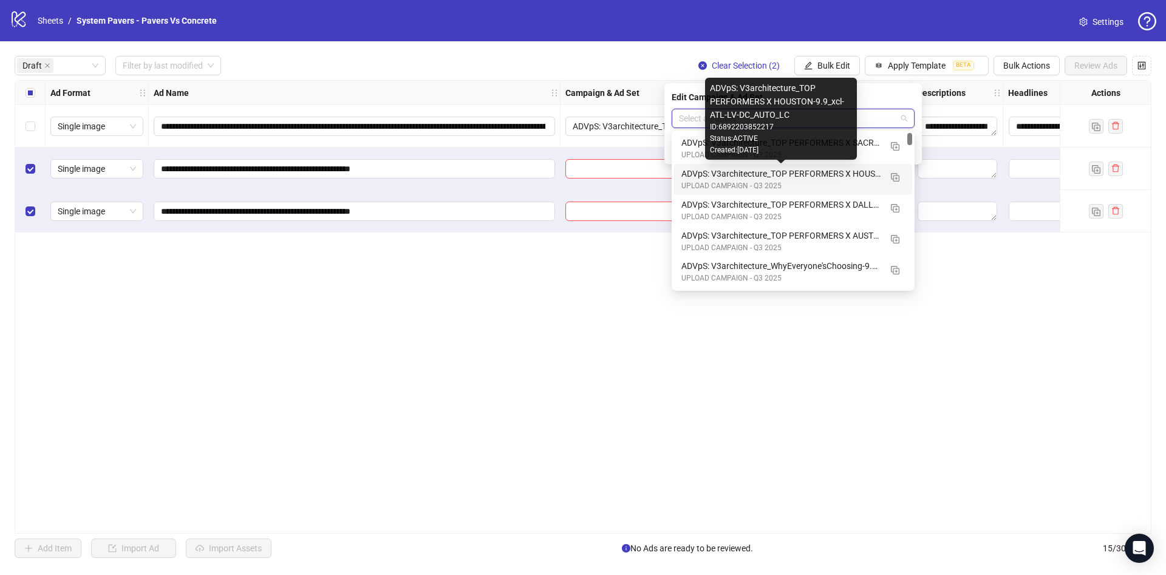
click at [863, 167] on div "ADVpS: V3architecture_TOP PERFORMERS X HOUSTON-9.9_xcl-ATL-LV-DC_AUTO_LC" at bounding box center [780, 173] width 199 height 13
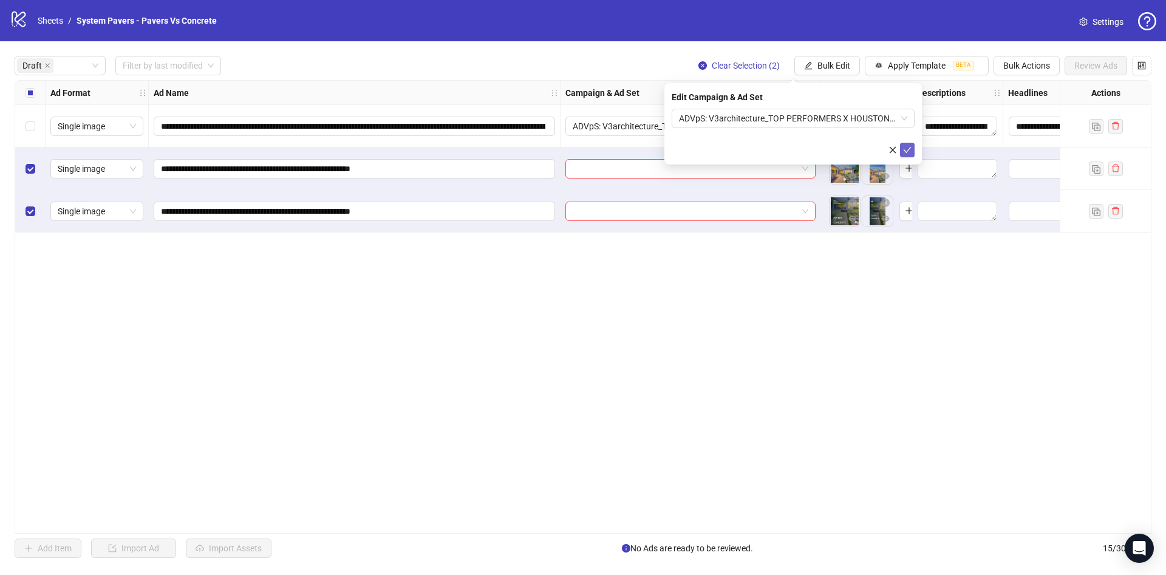
click at [905, 143] on form "ADVpS: V3architecture_TOP PERFORMERS X HOUSTON-9.9_xcl-ATL-LV-DC_AUTO_LC" at bounding box center [793, 133] width 243 height 49
click at [905, 155] on button "submit" at bounding box center [907, 150] width 15 height 15
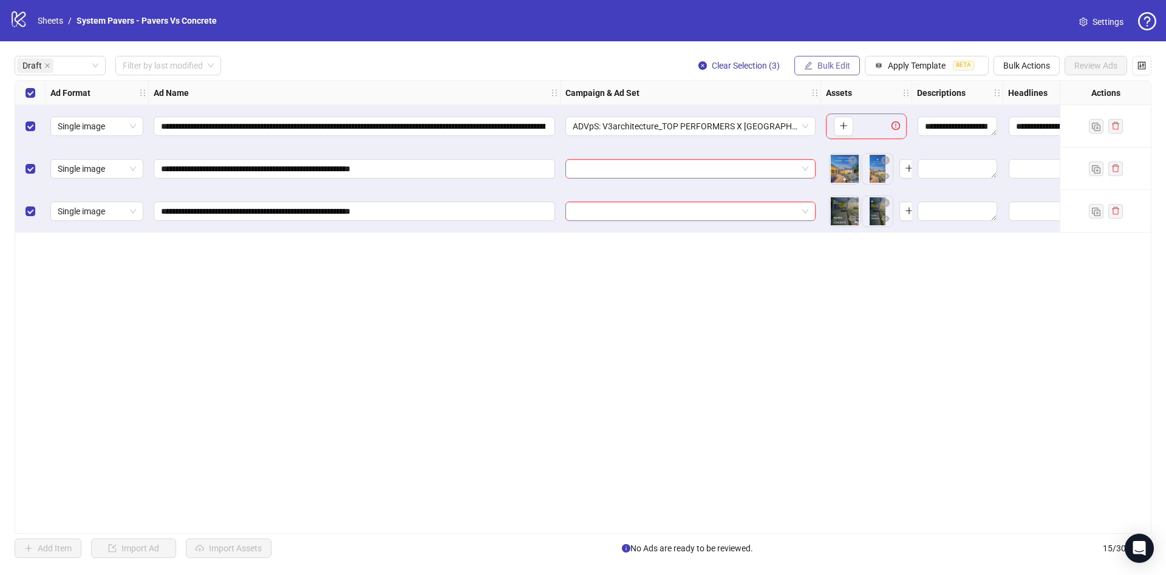
click at [830, 66] on span "Bulk Edit" at bounding box center [833, 66] width 33 height 10
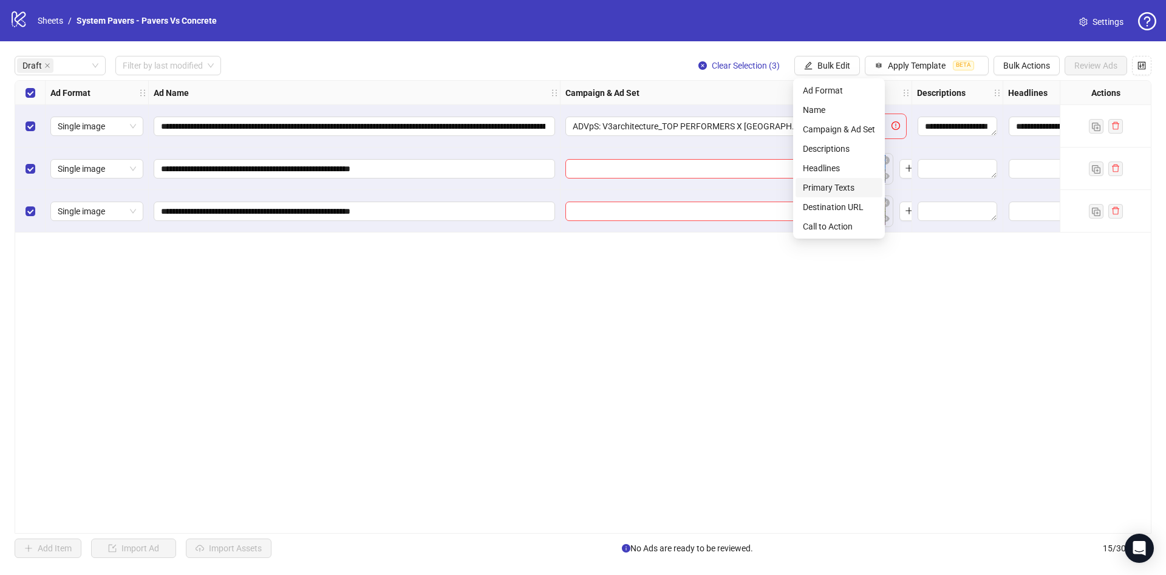
click at [843, 185] on span "Primary Texts" at bounding box center [839, 187] width 72 height 13
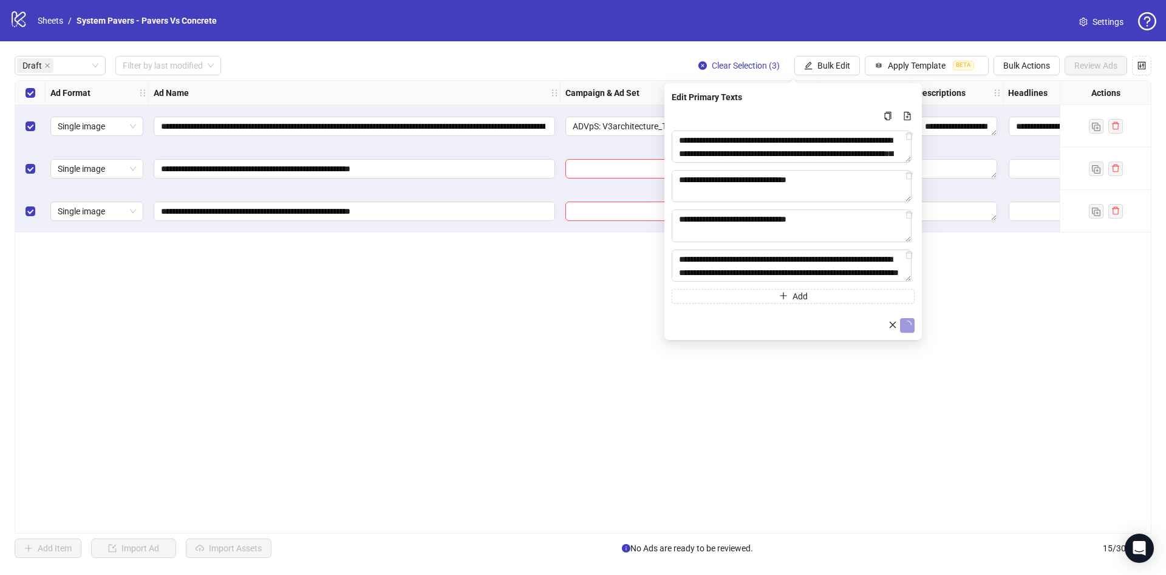
click at [910, 333] on button "submit" at bounding box center [907, 325] width 15 height 15
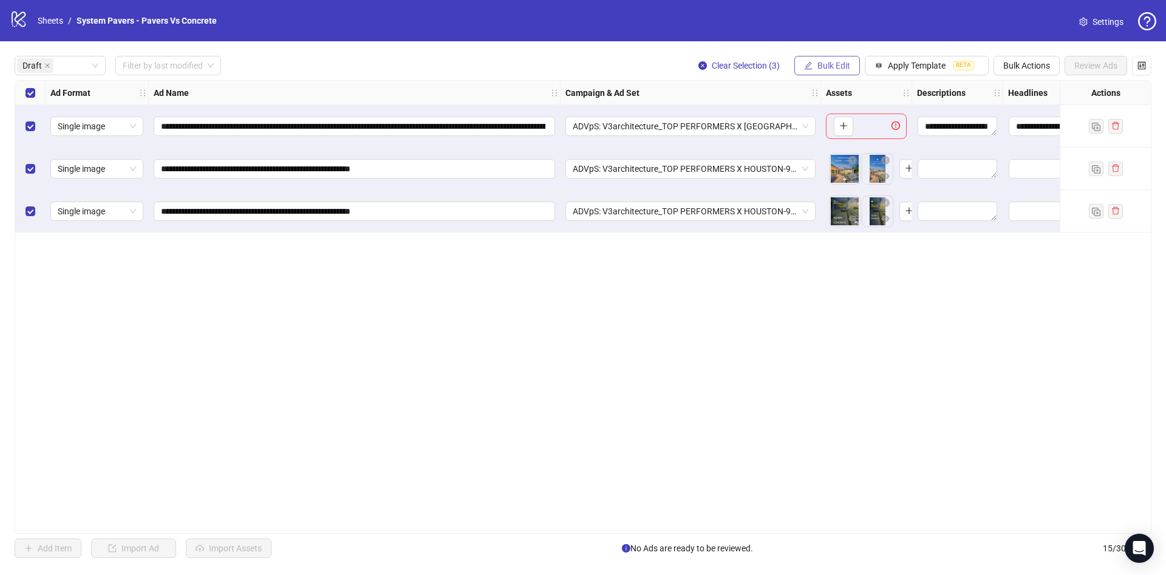
click at [837, 66] on span "Bulk Edit" at bounding box center [833, 66] width 33 height 10
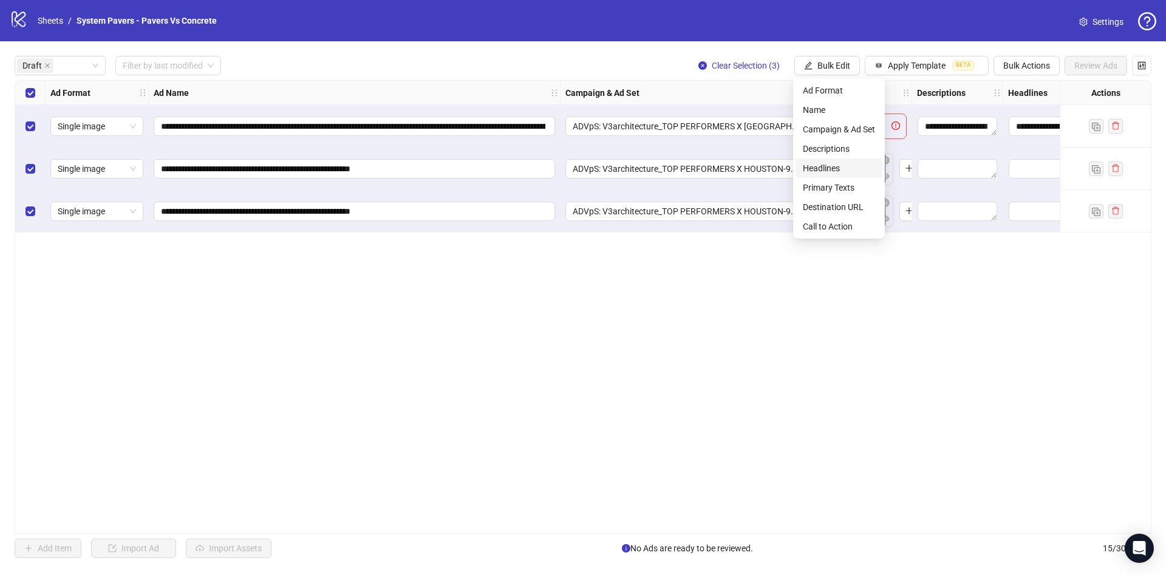
click at [856, 165] on span "Headlines" at bounding box center [839, 168] width 72 height 13
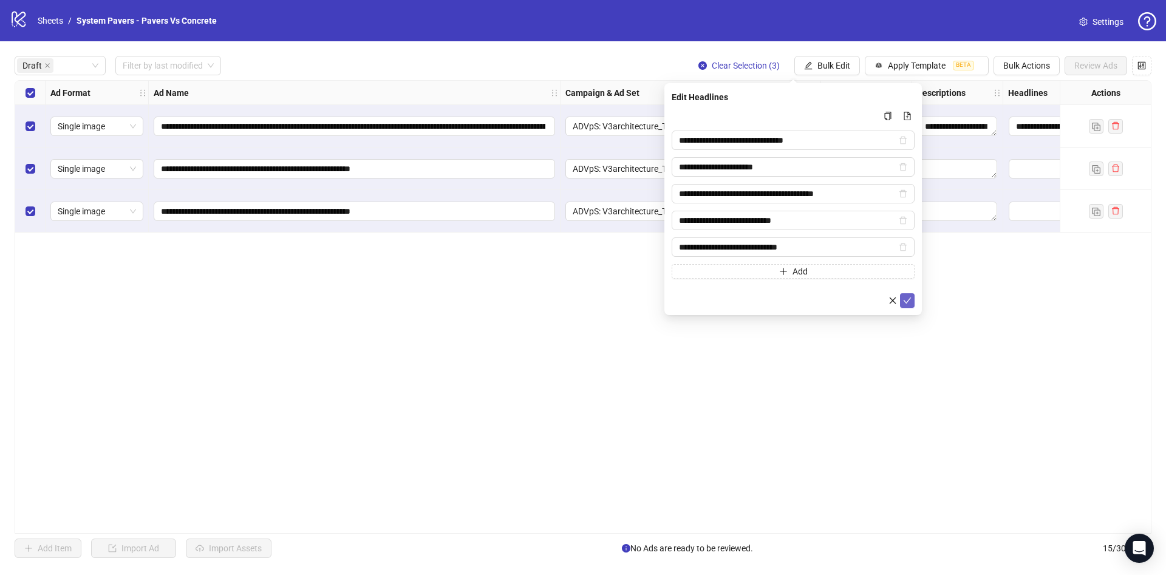
click at [908, 301] on icon "check" at bounding box center [907, 300] width 9 height 9
click at [836, 64] on span "Bulk Edit" at bounding box center [833, 66] width 33 height 10
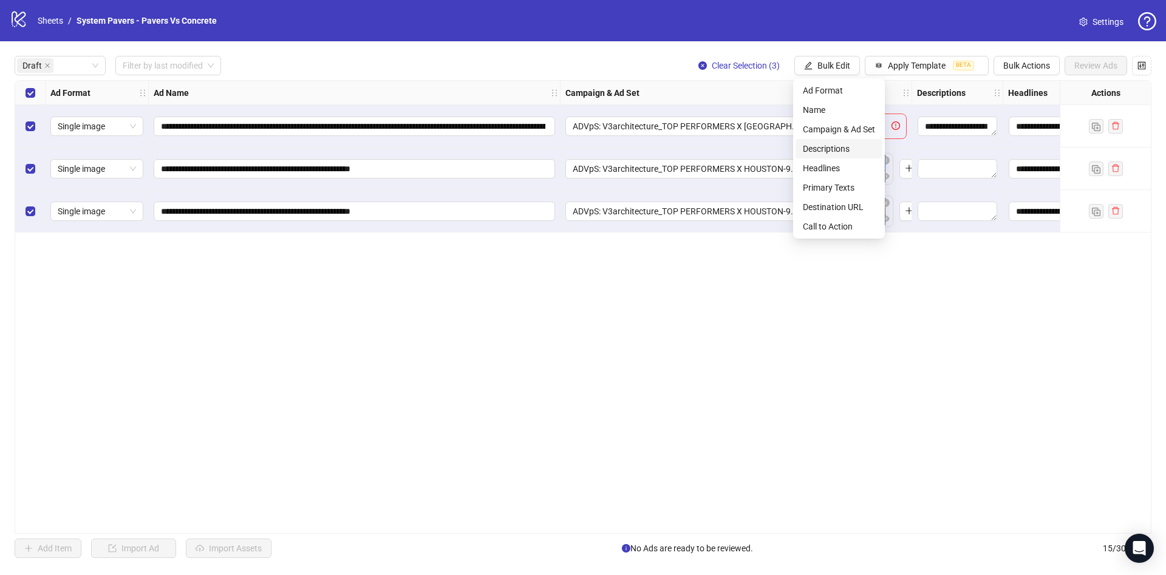
click at [860, 150] on span "Descriptions" at bounding box center [839, 148] width 72 height 13
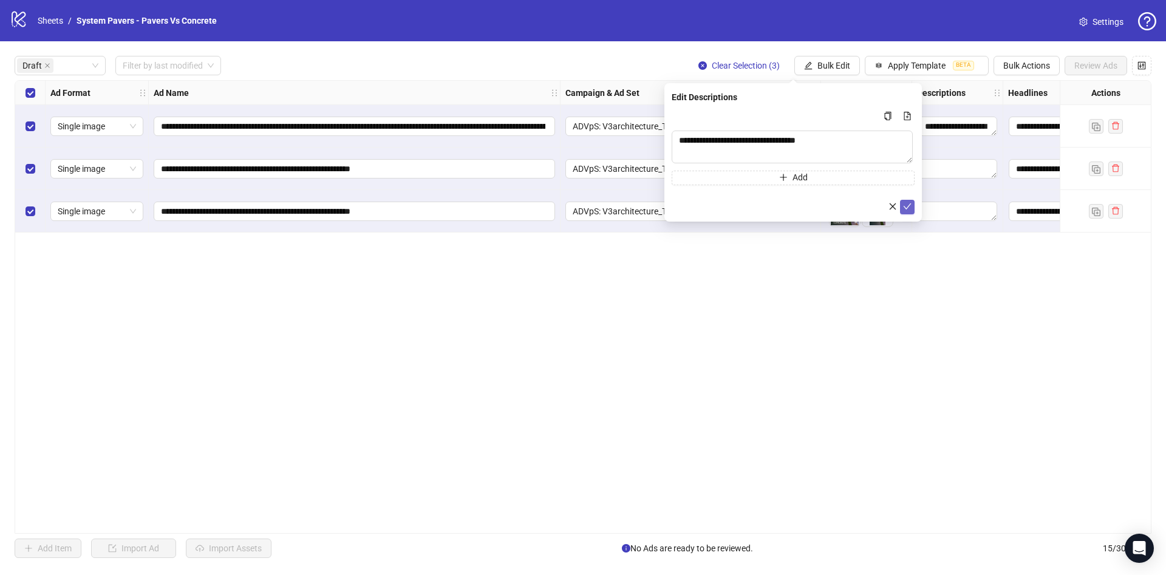
click at [908, 208] on icon "check" at bounding box center [907, 206] width 9 height 9
click at [842, 60] on button "Bulk Edit" at bounding box center [827, 65] width 66 height 19
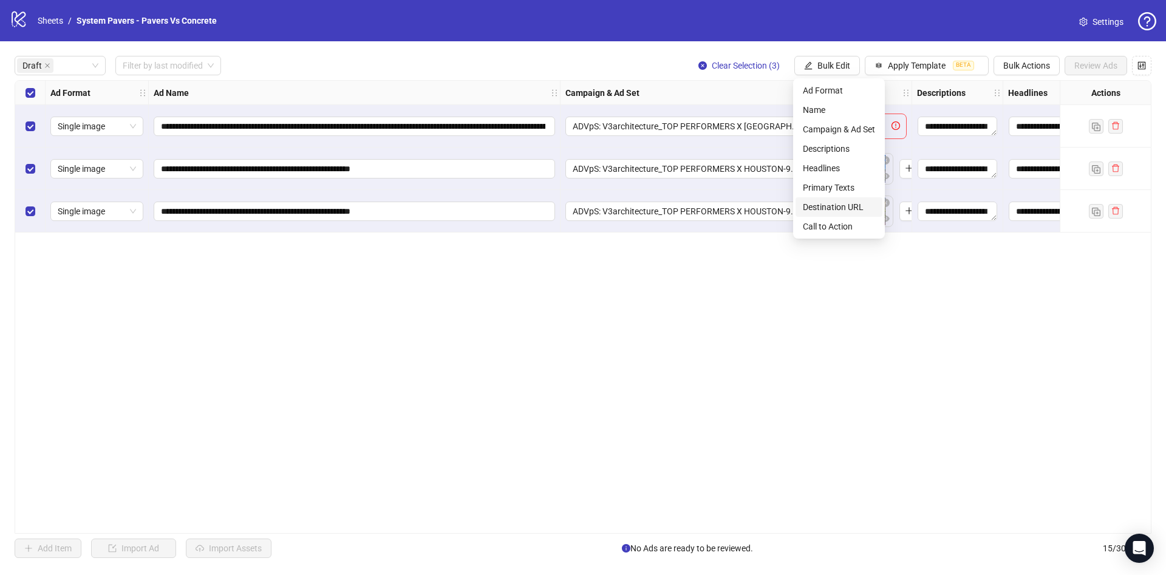
click at [830, 203] on span "Destination URL" at bounding box center [839, 206] width 72 height 13
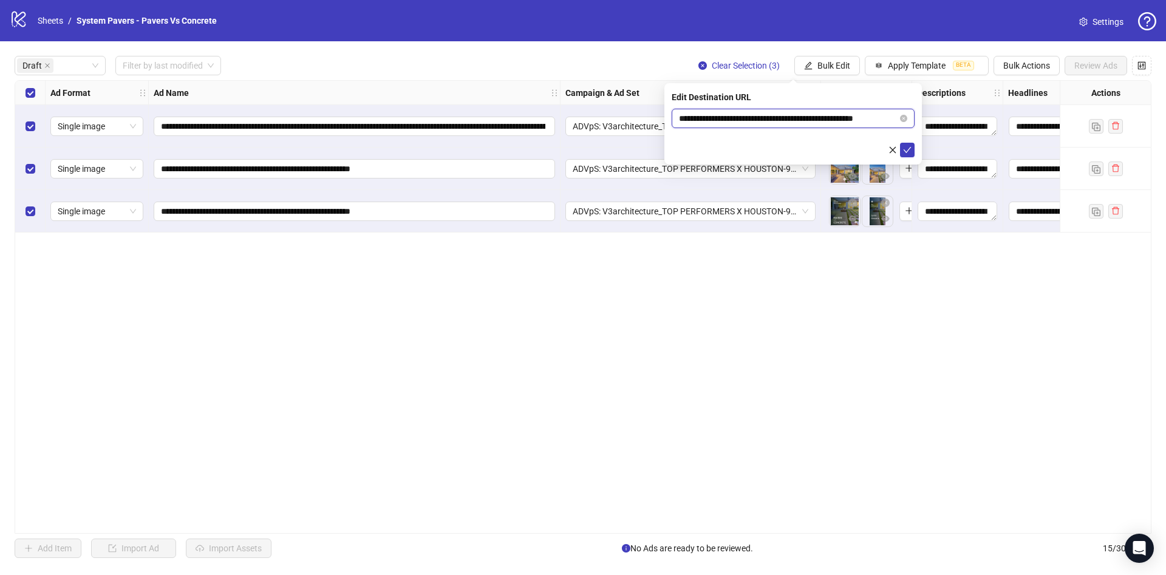
scroll to position [0, 18]
drag, startPoint x: 853, startPoint y: 115, endPoint x: 918, endPoint y: 132, distance: 66.6
click at [936, 111] on body "**********" at bounding box center [583, 287] width 1166 height 575
click at [909, 154] on span "submit" at bounding box center [907, 150] width 9 height 10
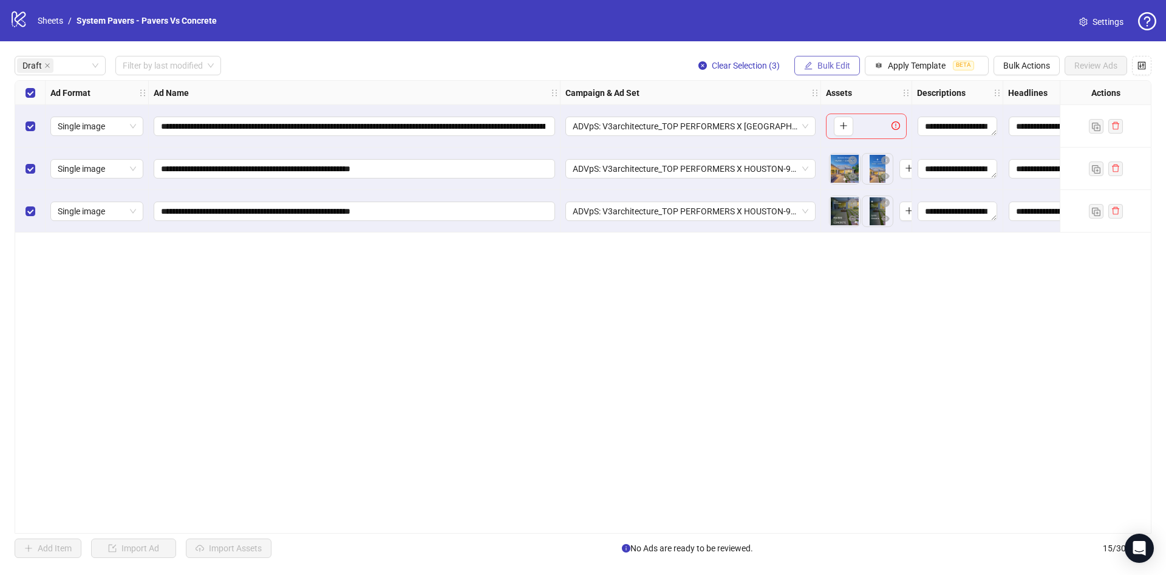
click at [836, 65] on span "Bulk Edit" at bounding box center [833, 66] width 33 height 10
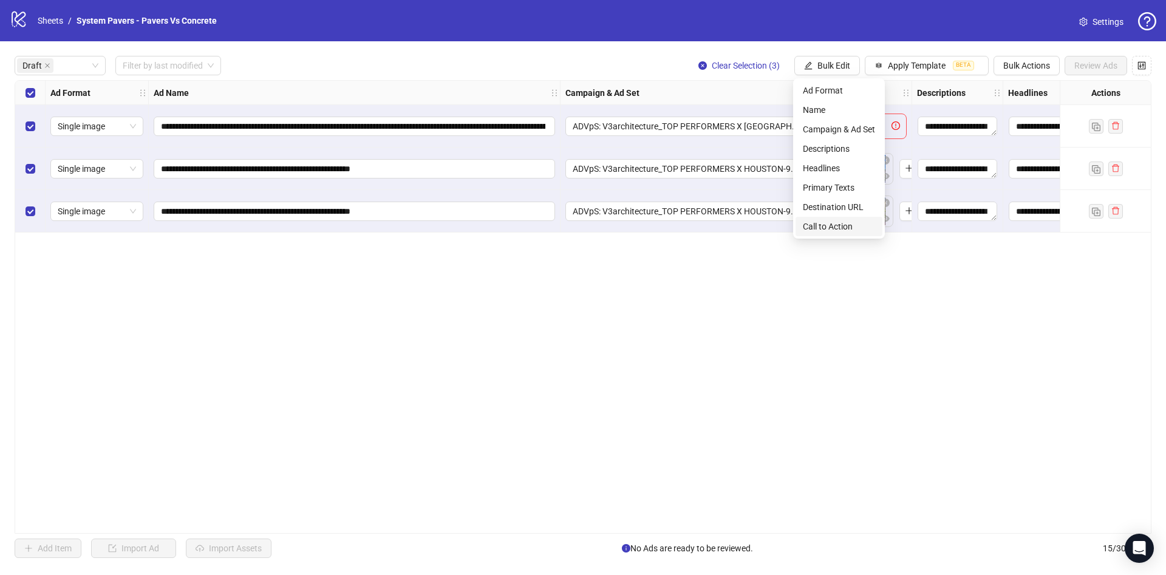
click at [834, 229] on span "Call to Action" at bounding box center [839, 226] width 72 height 13
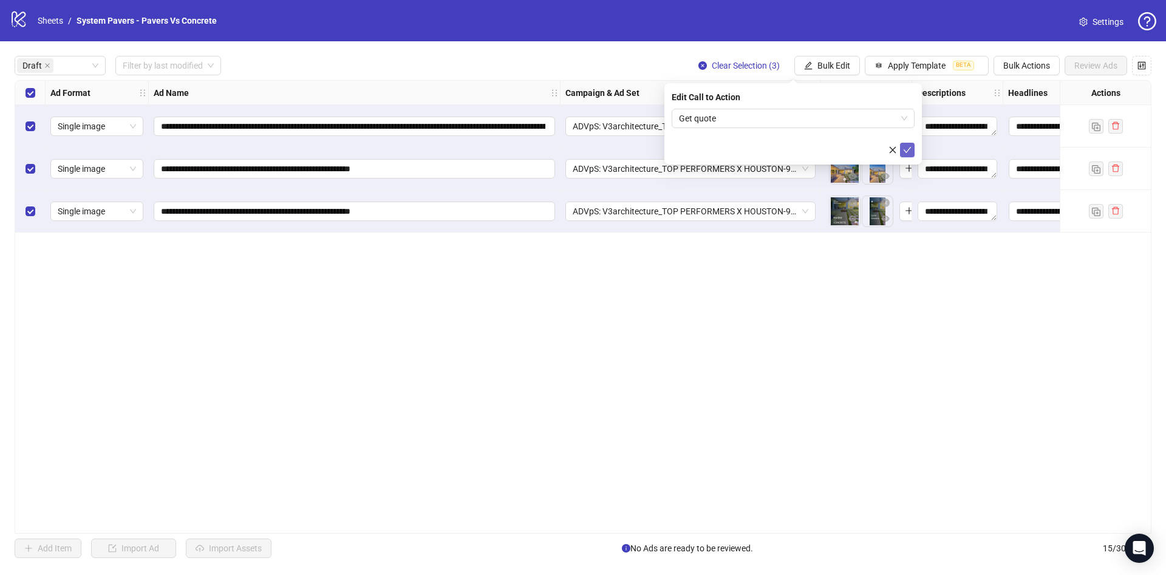
click at [904, 151] on icon "check" at bounding box center [907, 150] width 9 height 9
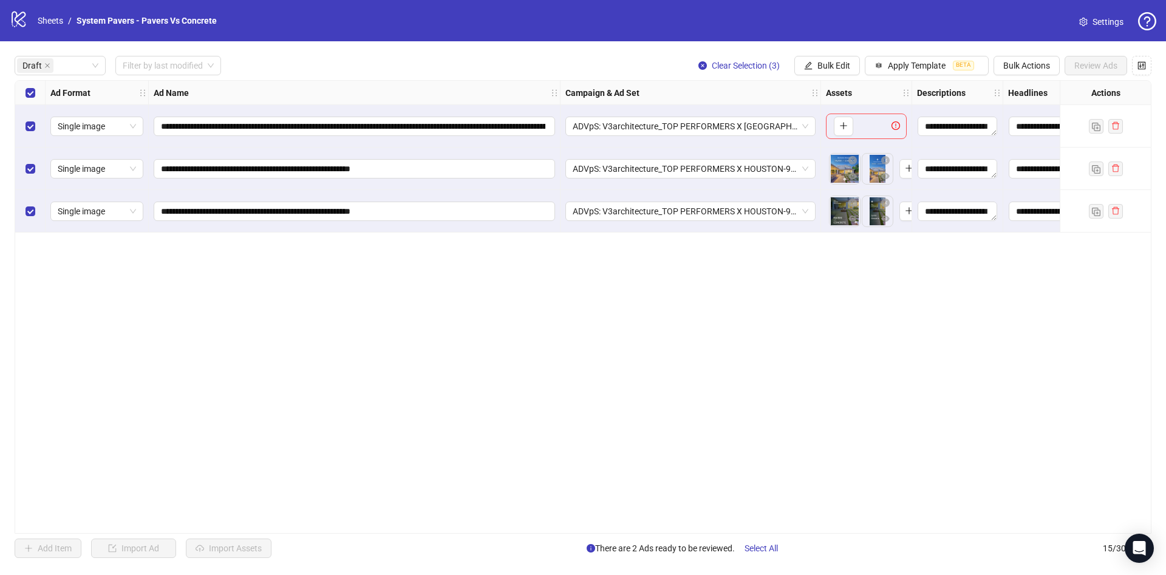
click at [22, 129] on div "Select row 1" at bounding box center [30, 126] width 30 height 43
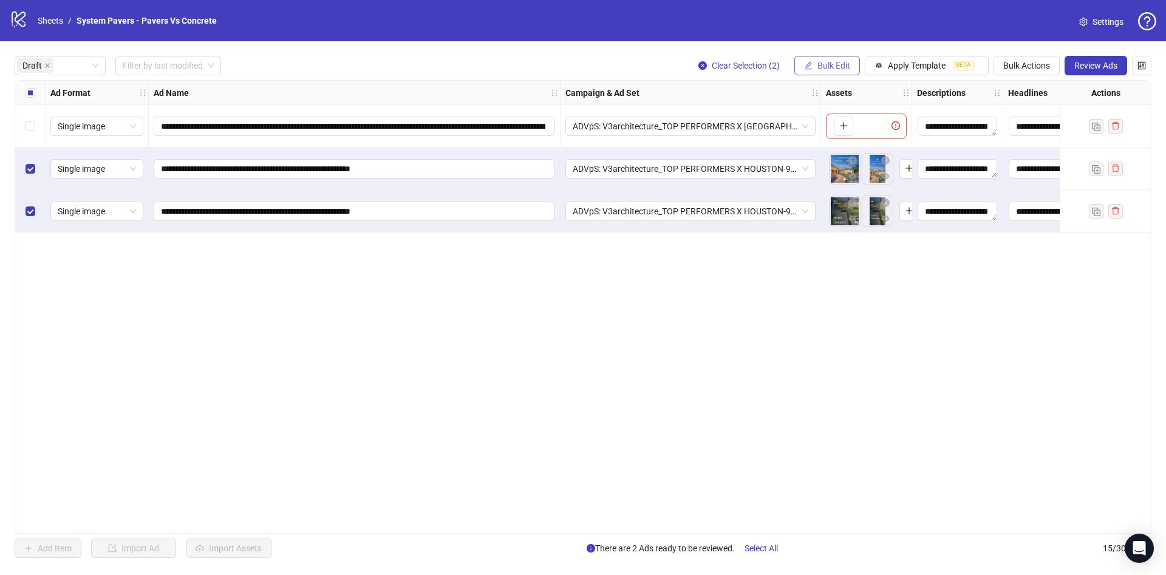
click at [822, 66] on button "Bulk Edit" at bounding box center [827, 65] width 66 height 19
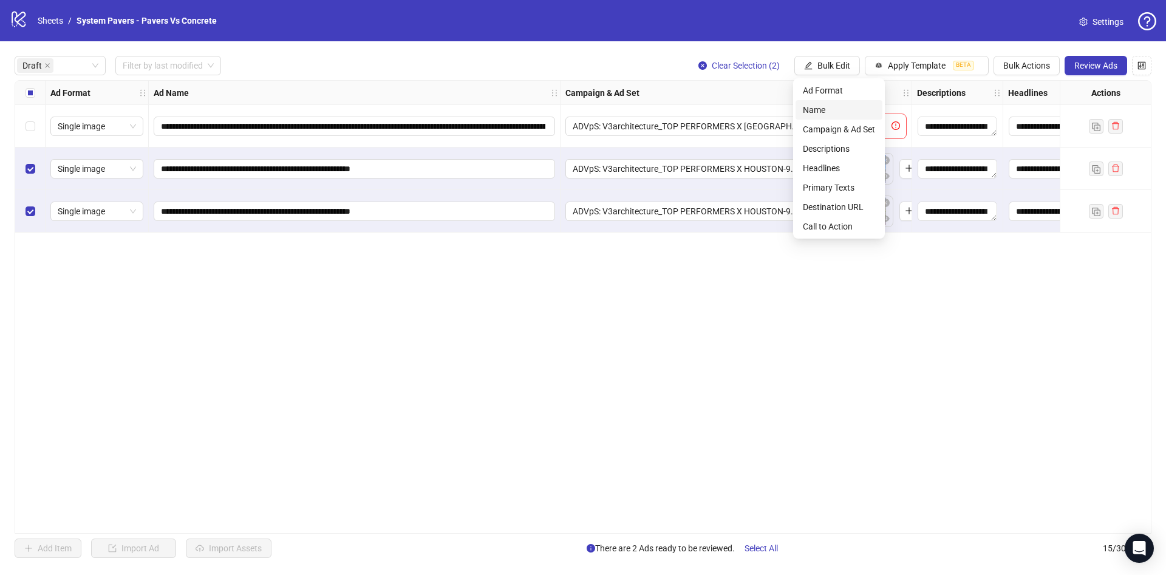
click at [856, 118] on li "Name" at bounding box center [839, 109] width 87 height 19
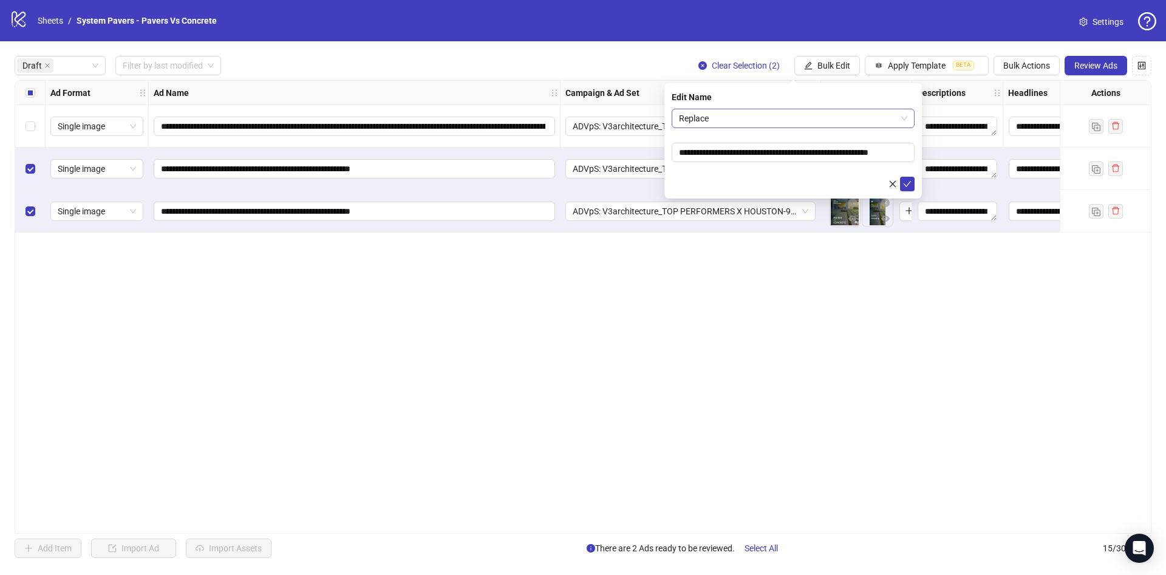
click at [800, 114] on span "Replace" at bounding box center [793, 118] width 228 height 18
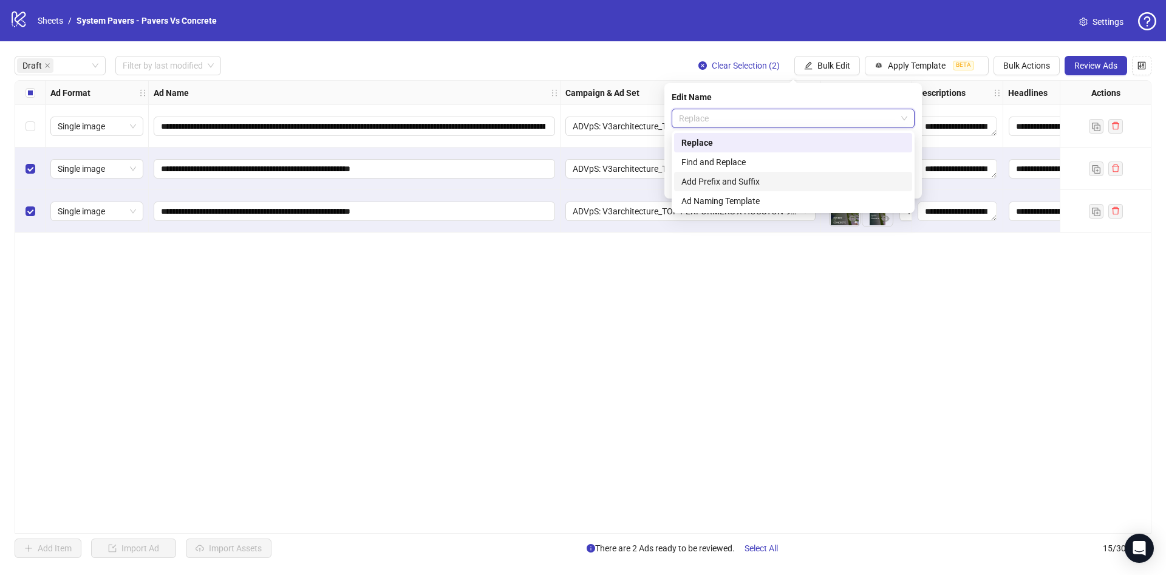
click at [776, 182] on div "Add Prefix and Suffix" at bounding box center [792, 181] width 223 height 13
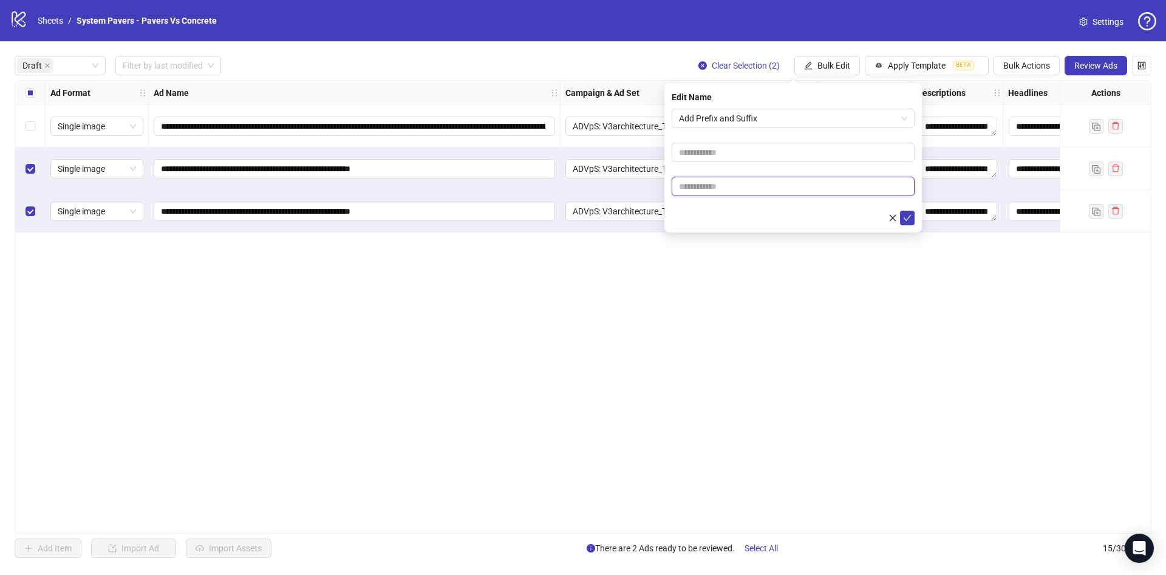
click at [751, 186] on input "text" at bounding box center [793, 186] width 243 height 19
paste input "**********"
type input "**********"
click at [731, 206] on form "**********" at bounding box center [793, 167] width 243 height 117
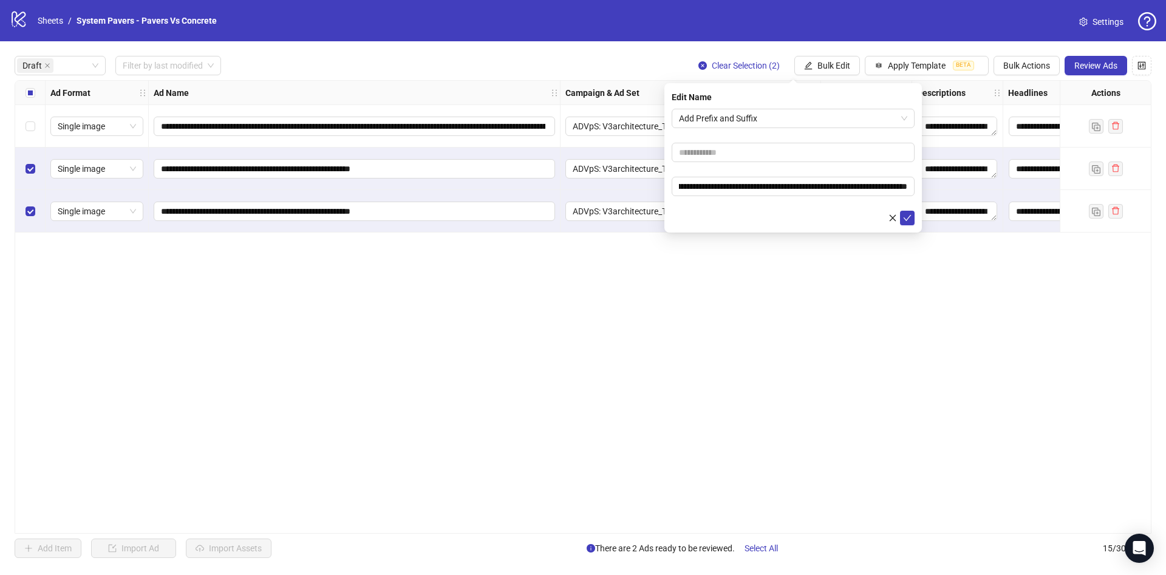
scroll to position [0, 0]
click at [906, 219] on icon "check" at bounding box center [907, 218] width 9 height 9
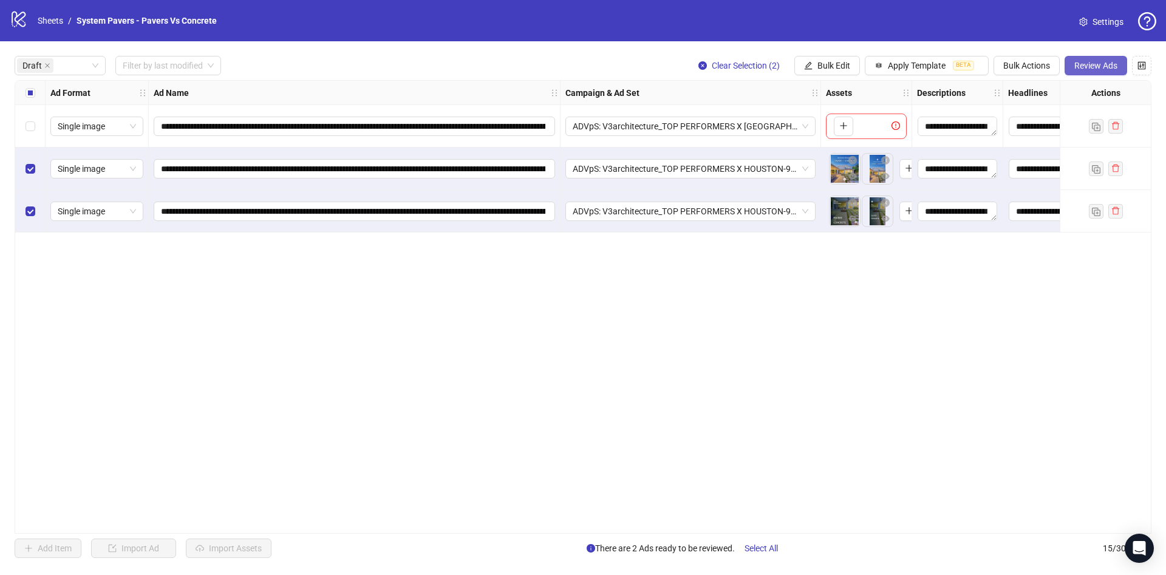
click at [1092, 62] on span "Review Ads" at bounding box center [1095, 66] width 43 height 10
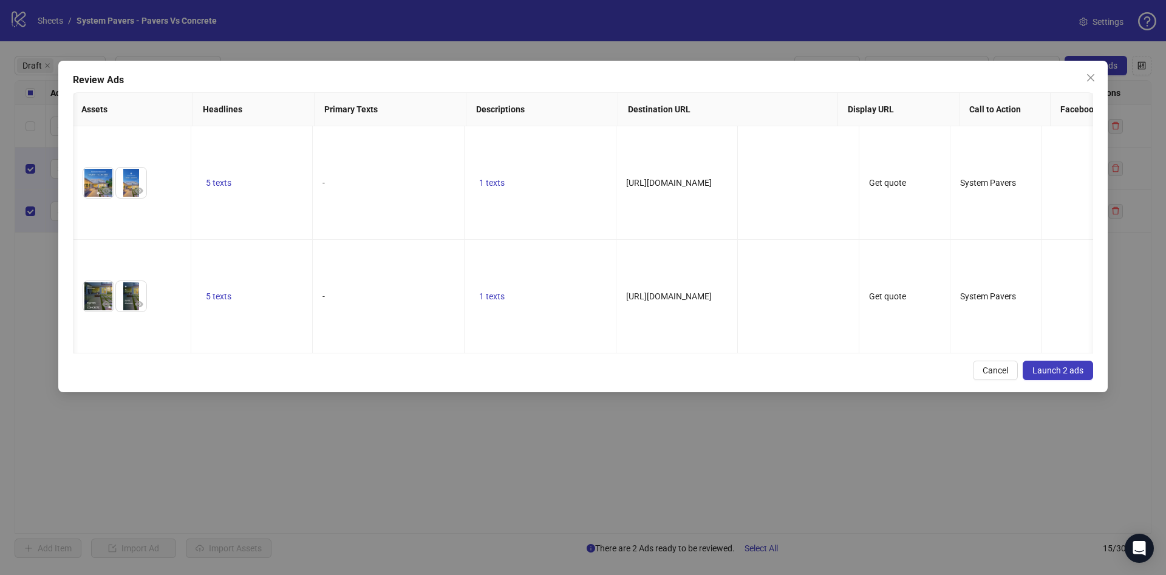
scroll to position [0, 502]
click at [1052, 375] on span "Launch 2 ads" at bounding box center [1057, 371] width 51 height 10
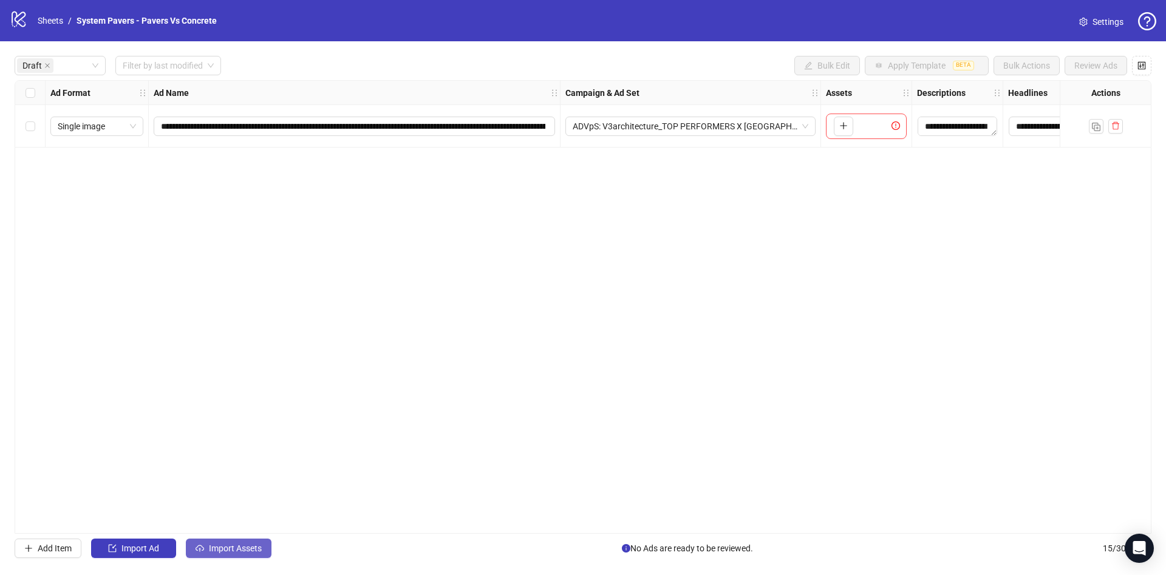
click at [243, 542] on button "Import Assets" at bounding box center [229, 548] width 86 height 19
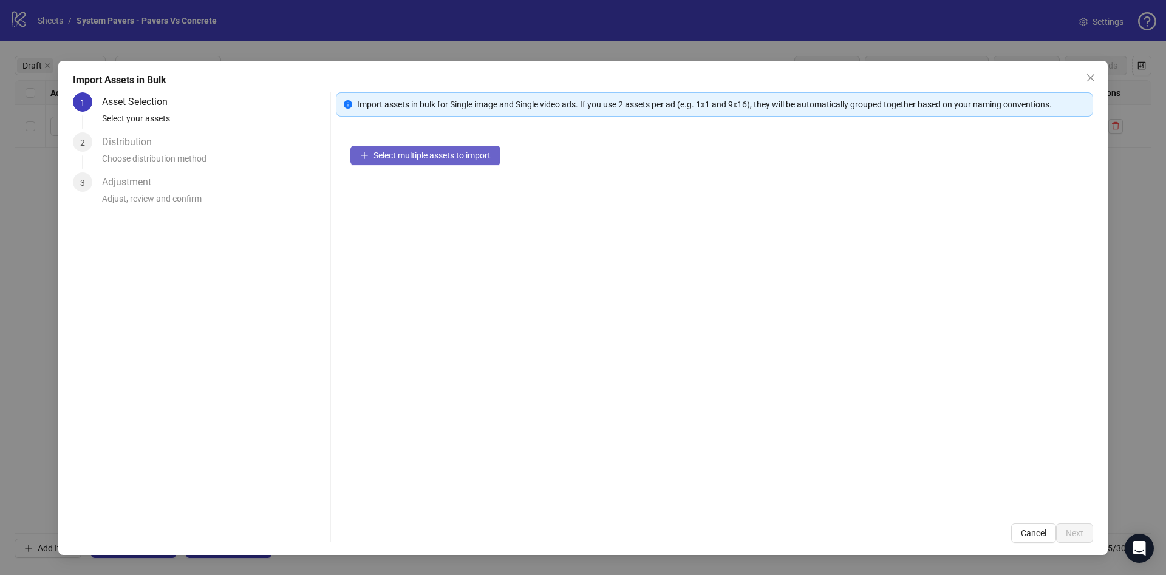
click at [424, 154] on span "Select multiple assets to import" at bounding box center [431, 156] width 117 height 10
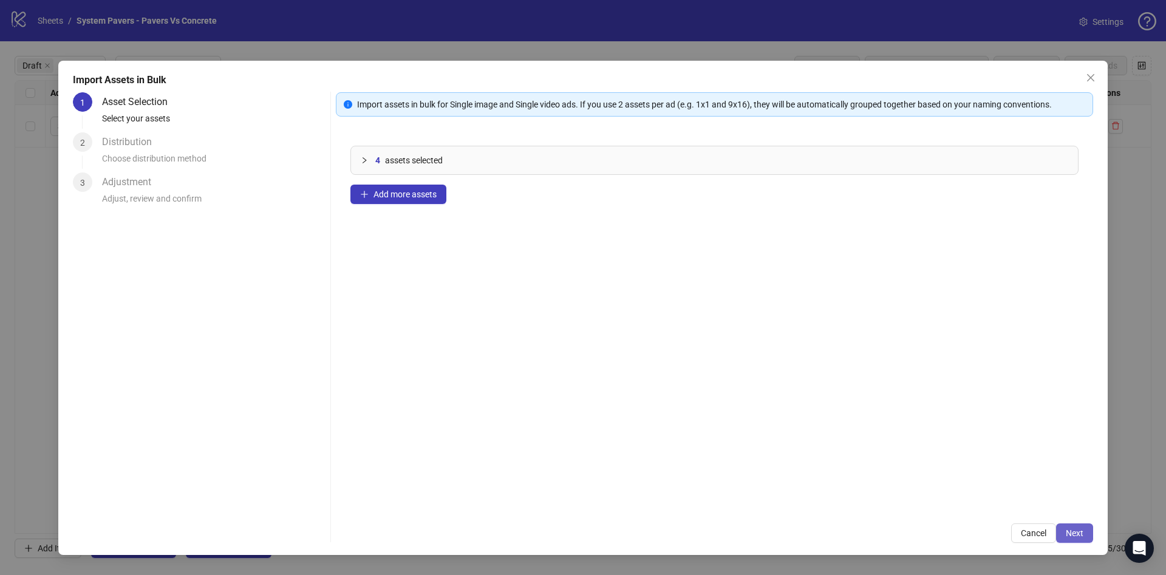
click at [1076, 532] on span "Next" at bounding box center [1075, 533] width 18 height 10
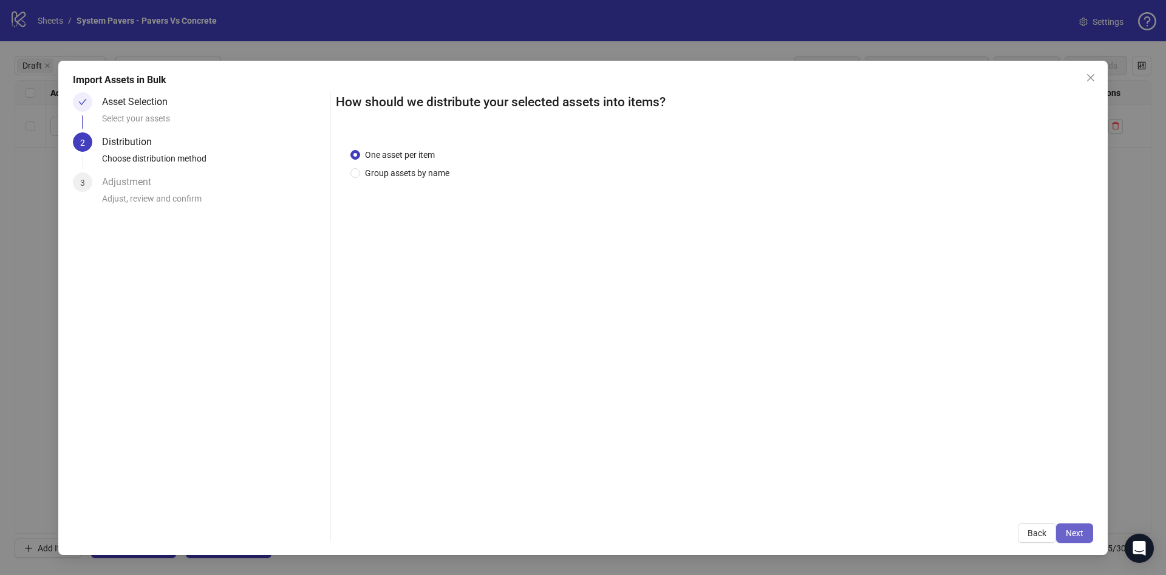
click at [1078, 530] on span "Next" at bounding box center [1075, 533] width 18 height 10
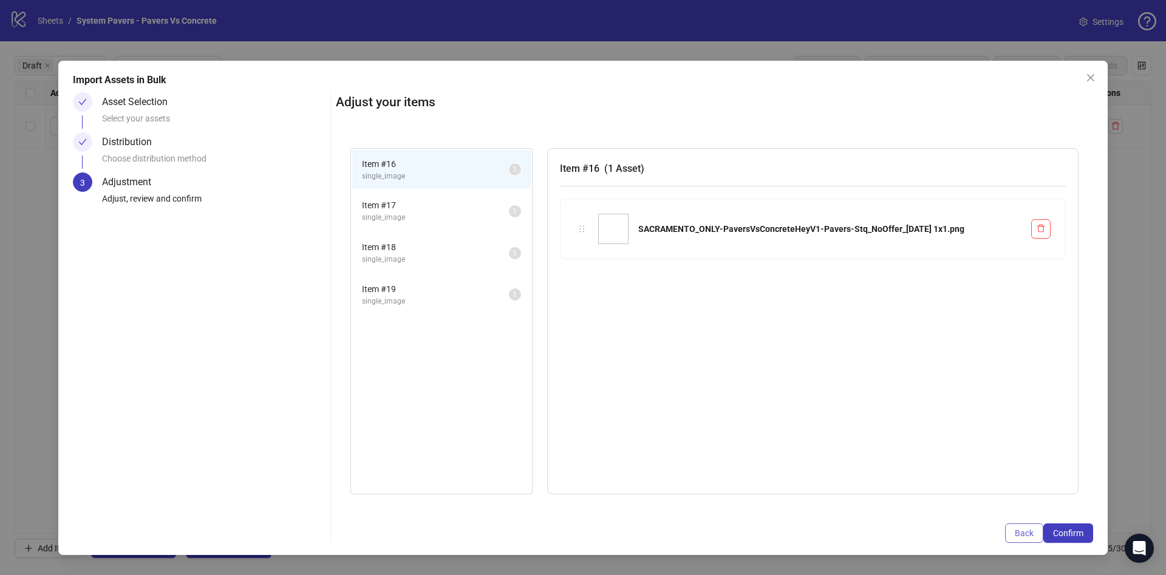
click at [1025, 538] on button "Back" at bounding box center [1024, 532] width 38 height 19
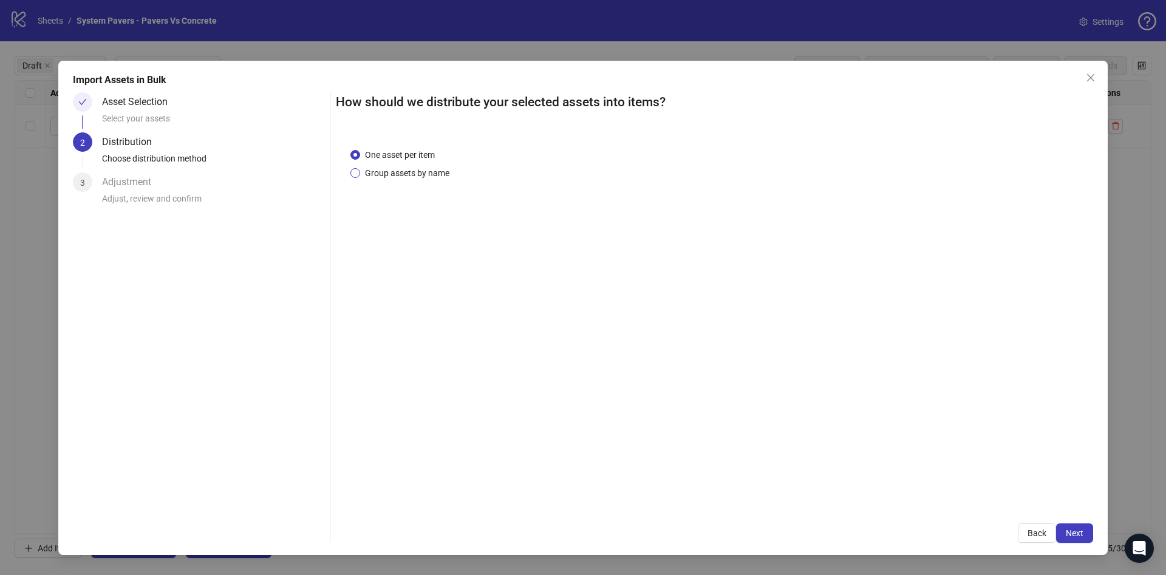
click at [429, 168] on span "Group assets by name" at bounding box center [407, 172] width 94 height 13
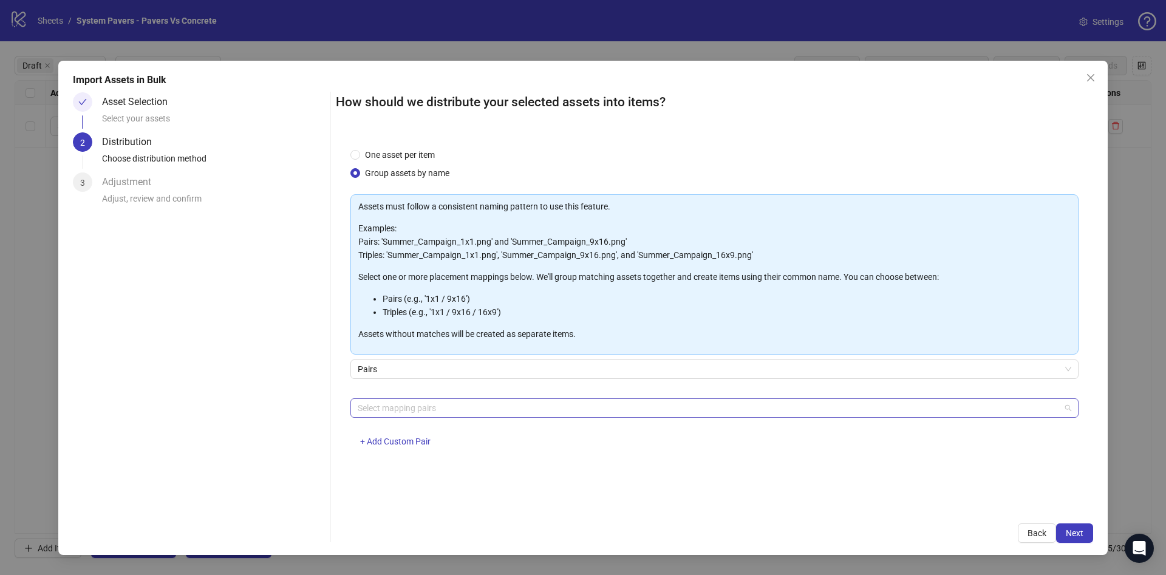
click at [617, 414] on div at bounding box center [708, 408] width 711 height 17
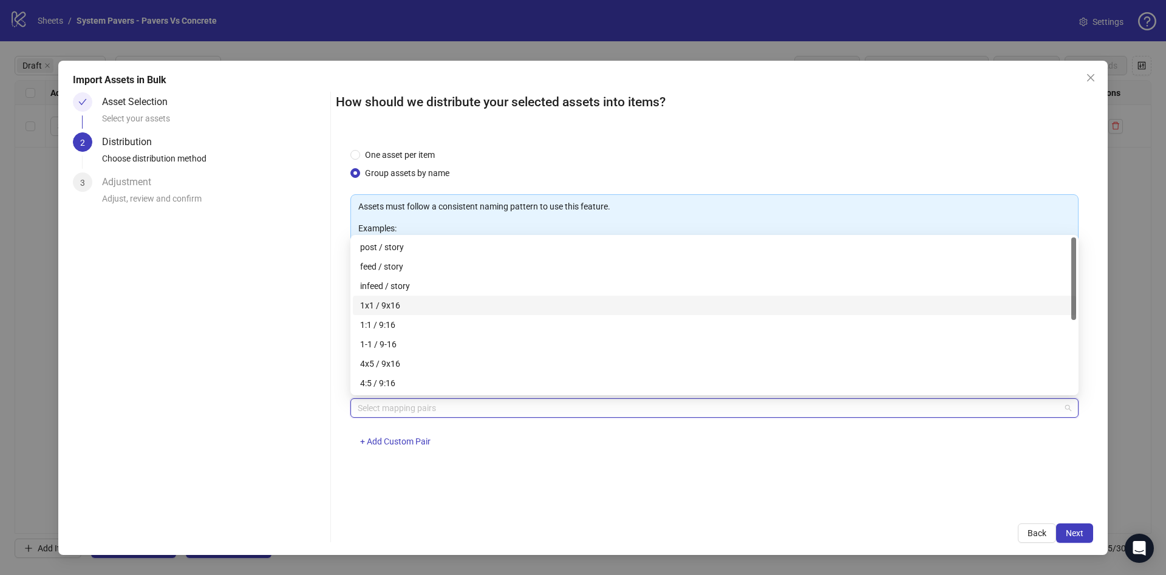
click at [441, 302] on div "1x1 / 9x16" at bounding box center [714, 305] width 709 height 13
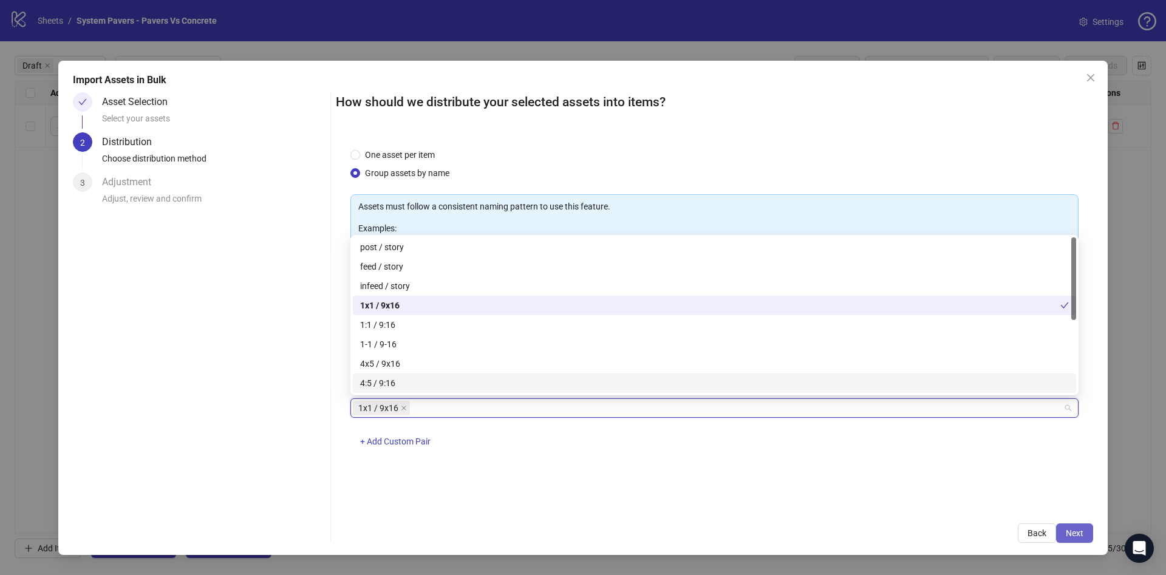
click at [1074, 539] on button "Next" at bounding box center [1074, 532] width 37 height 19
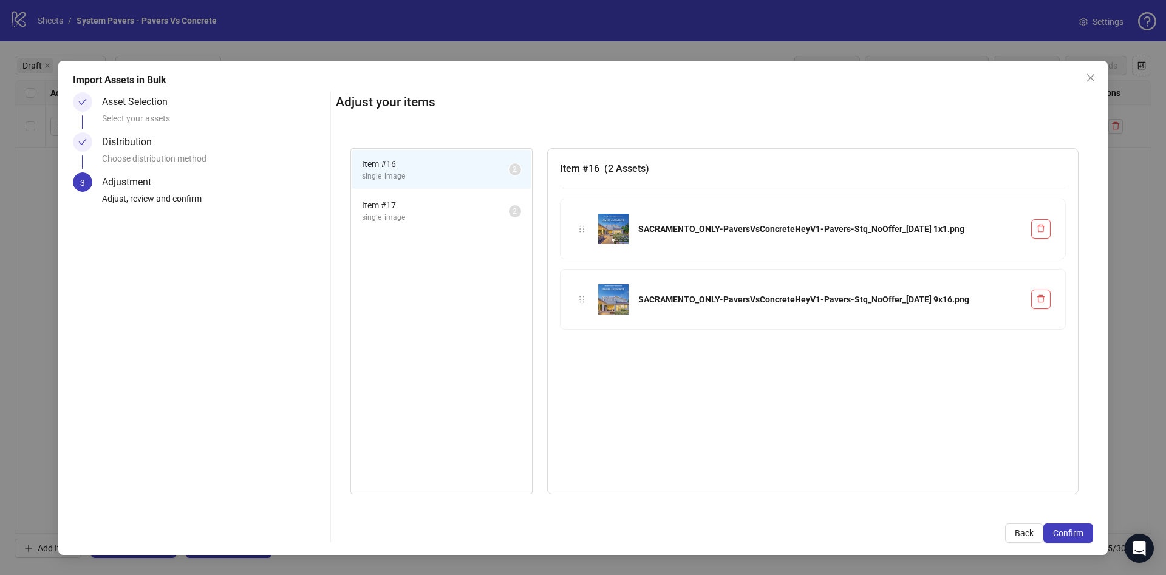
click at [1075, 539] on button "Confirm" at bounding box center [1068, 532] width 50 height 19
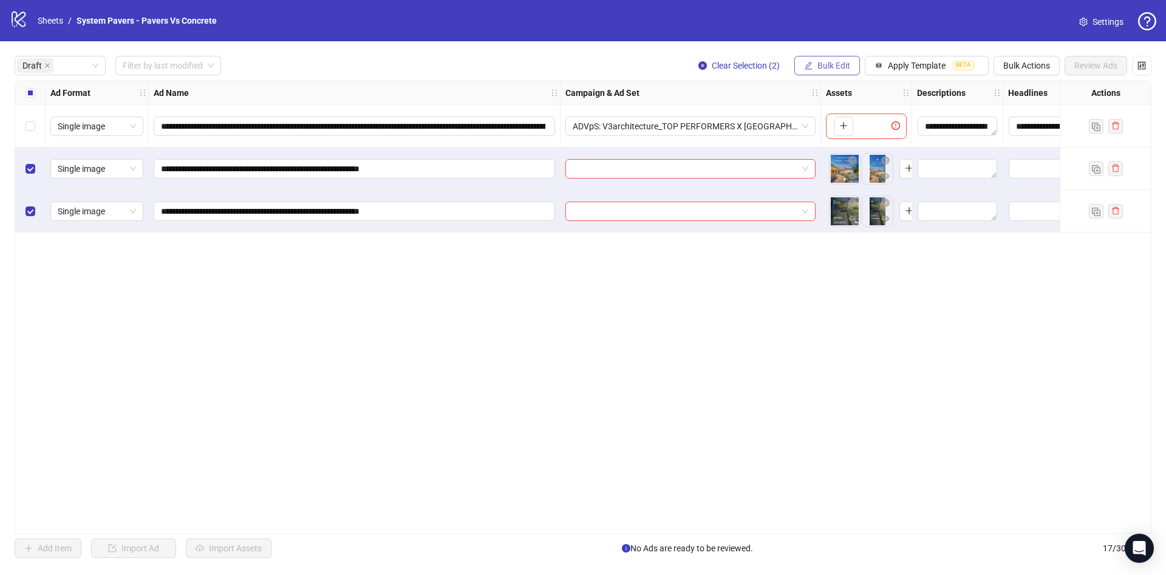
click at [797, 61] on button "Bulk Edit" at bounding box center [827, 65] width 66 height 19
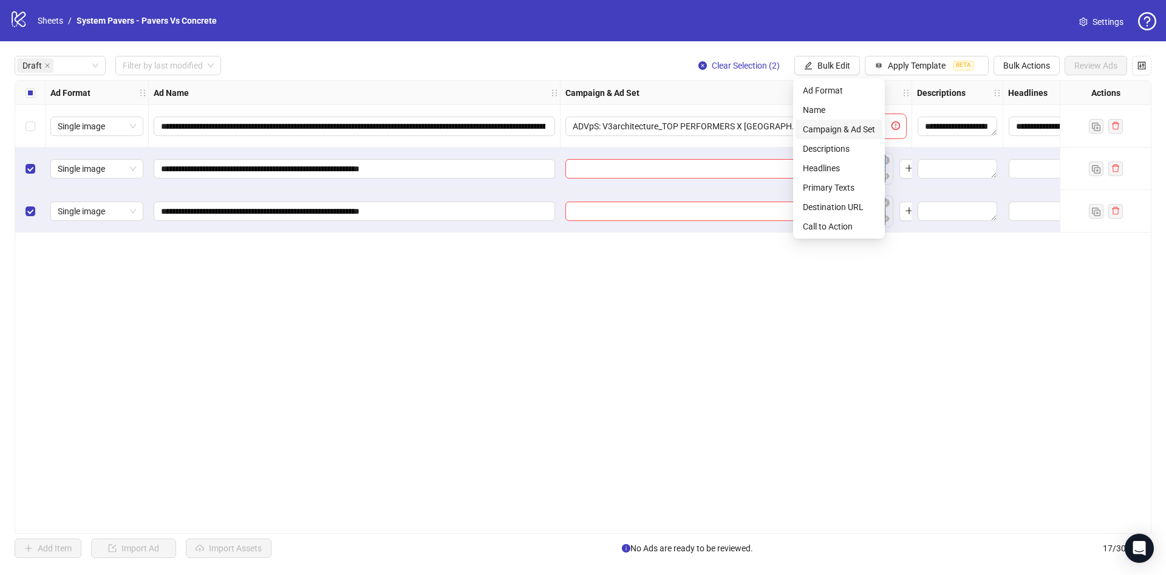
click at [859, 129] on span "Campaign & Ad Set" at bounding box center [839, 129] width 72 height 13
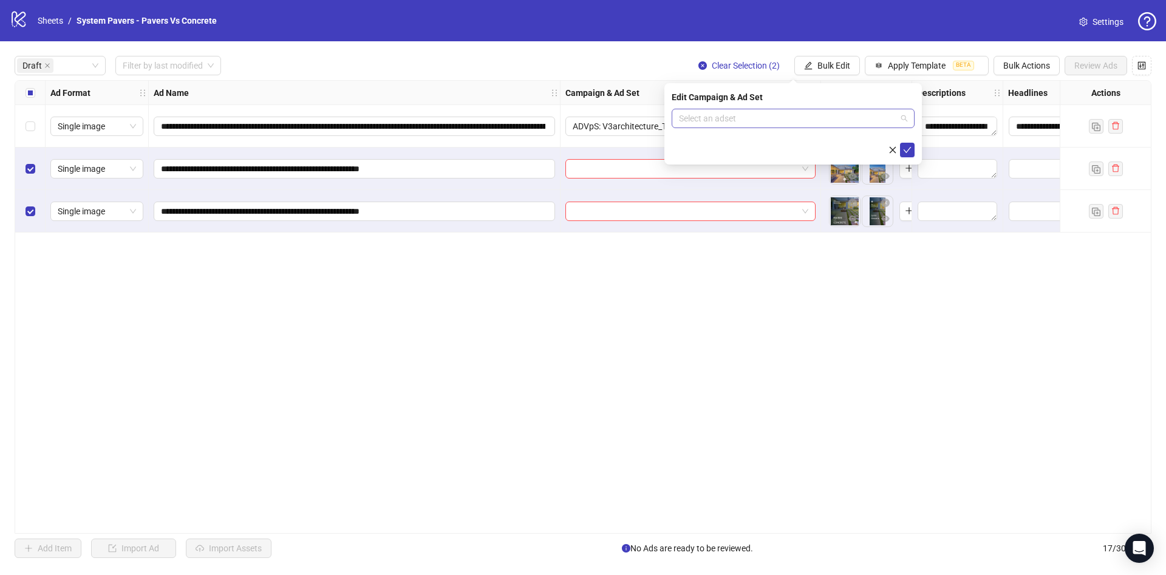
click at [794, 114] on input "search" at bounding box center [787, 118] width 217 height 18
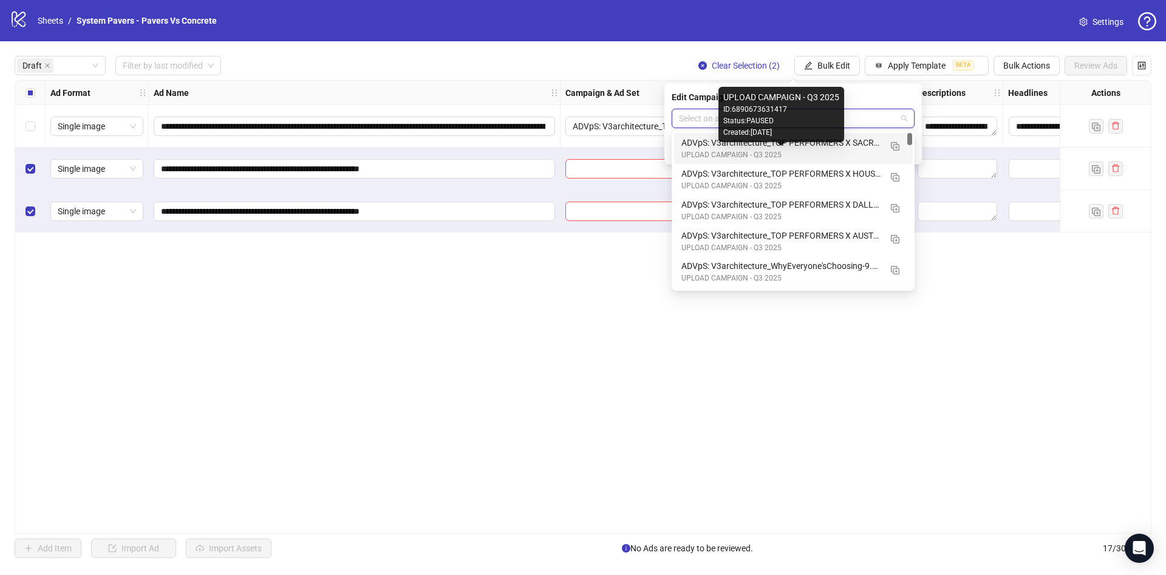
click at [821, 140] on div "UPLOAD CAMPAIGN - Q3 2025 ID: 6890673631417 Status: PAUSED Created: 2025-09-03" at bounding box center [781, 114] width 126 height 55
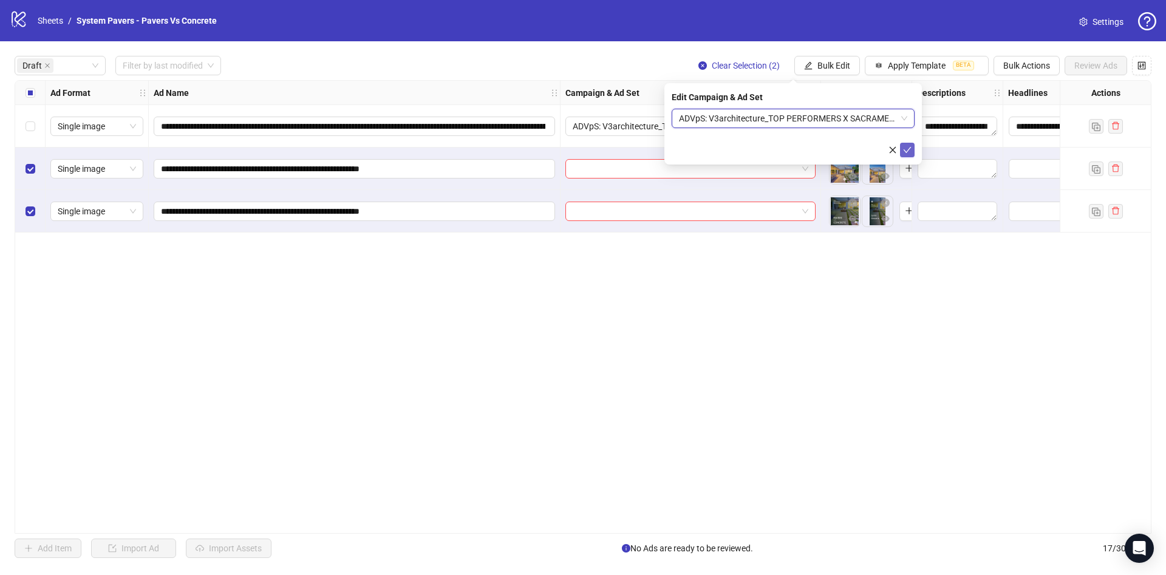
click at [907, 151] on icon "check" at bounding box center [907, 150] width 9 height 9
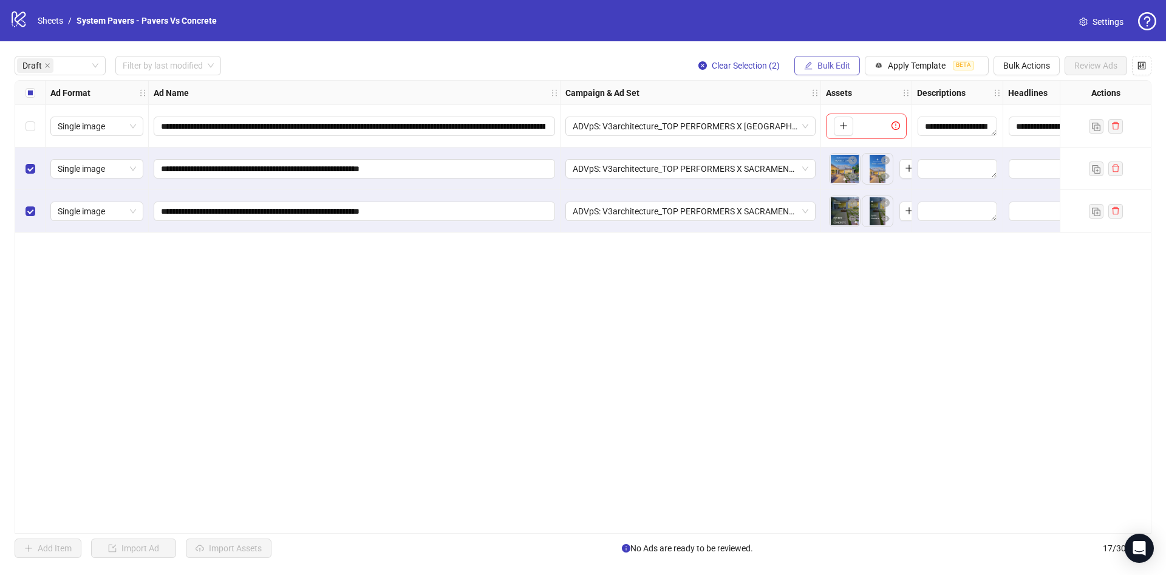
click at [806, 74] on button "Bulk Edit" at bounding box center [827, 65] width 66 height 19
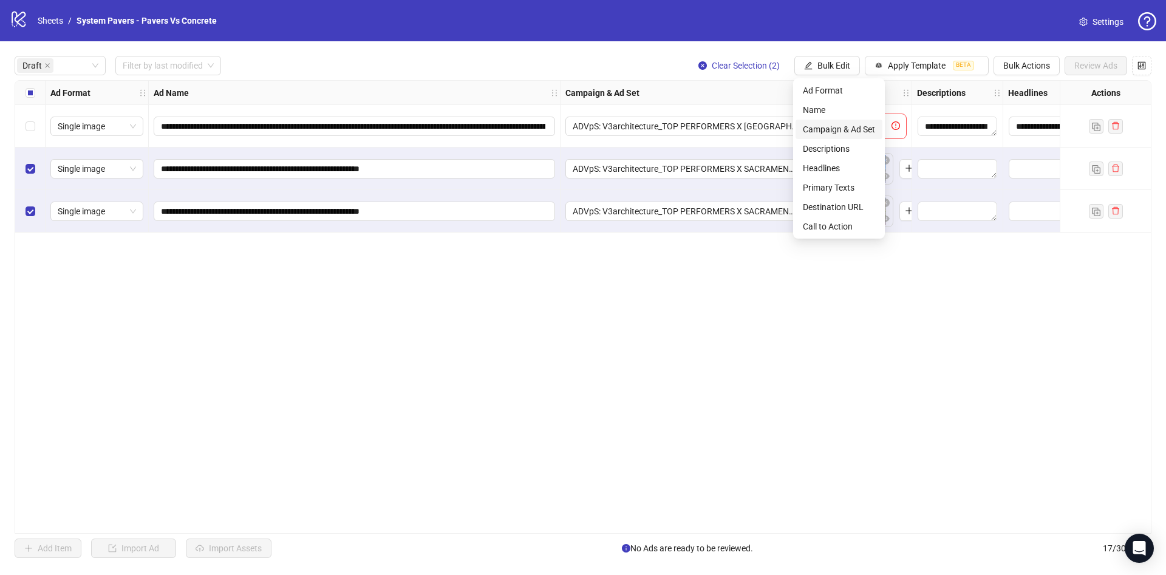
click at [839, 131] on span "Campaign & Ad Set" at bounding box center [839, 129] width 72 height 13
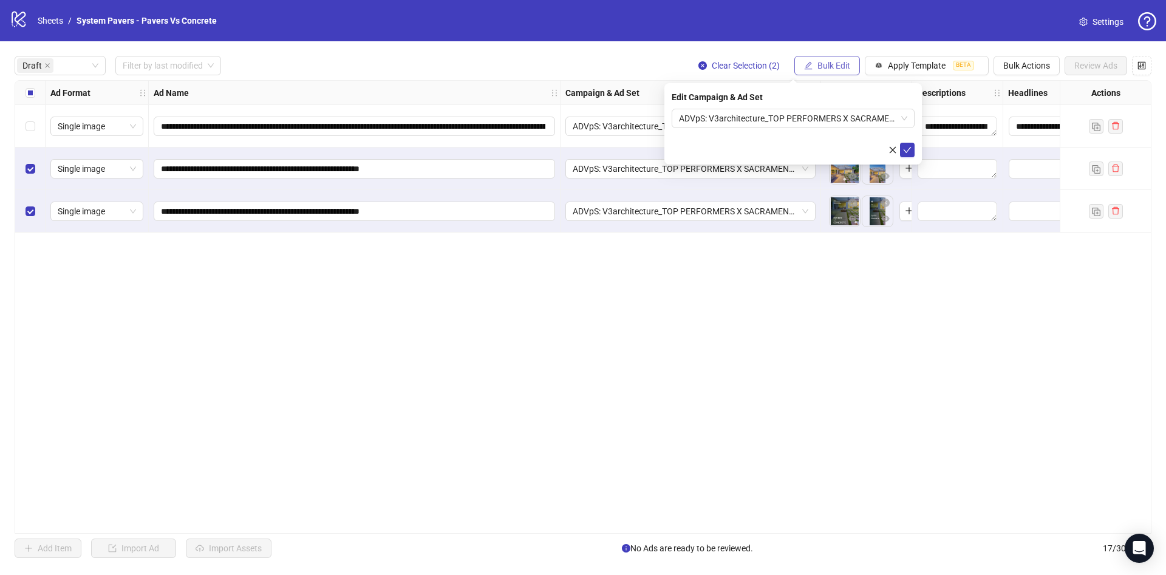
click at [819, 70] on button "Bulk Edit" at bounding box center [827, 65] width 66 height 19
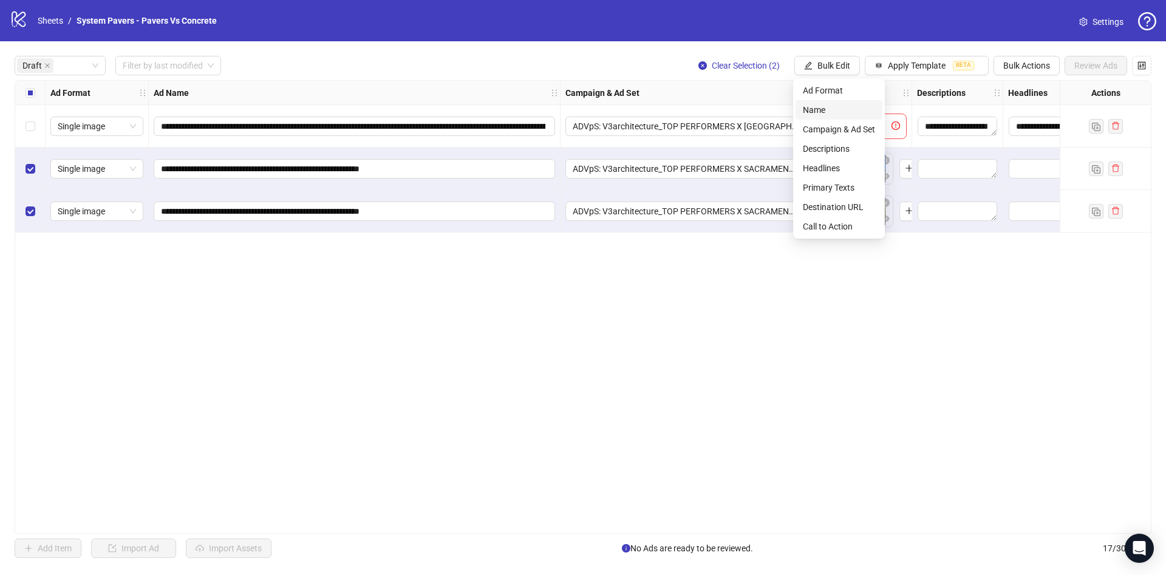
click at [831, 109] on span "Name" at bounding box center [839, 109] width 72 height 13
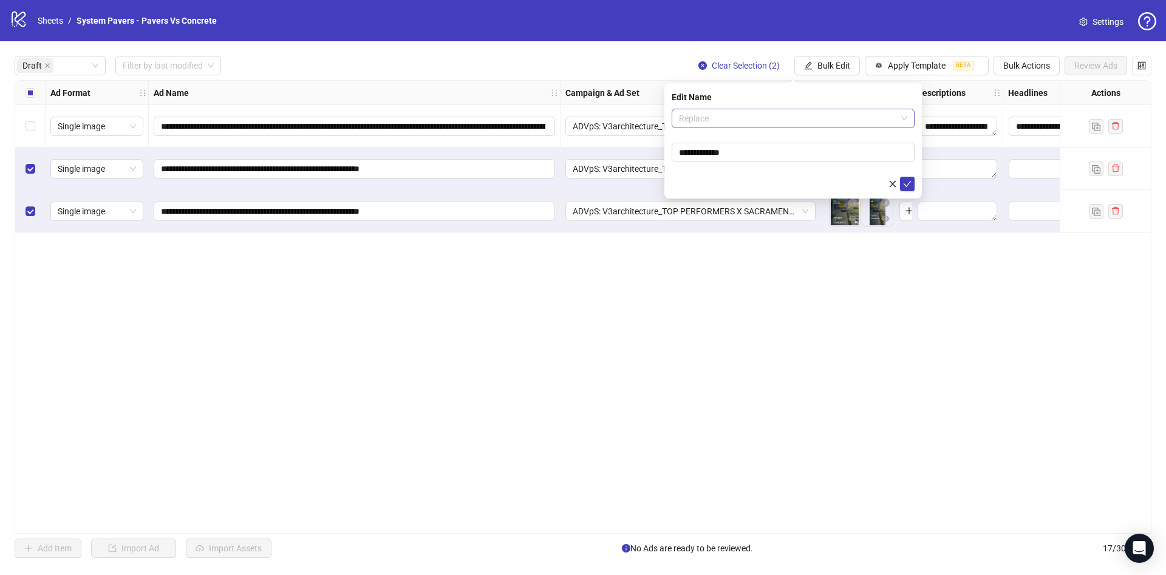
click at [811, 114] on span "Replace" at bounding box center [793, 118] width 228 height 18
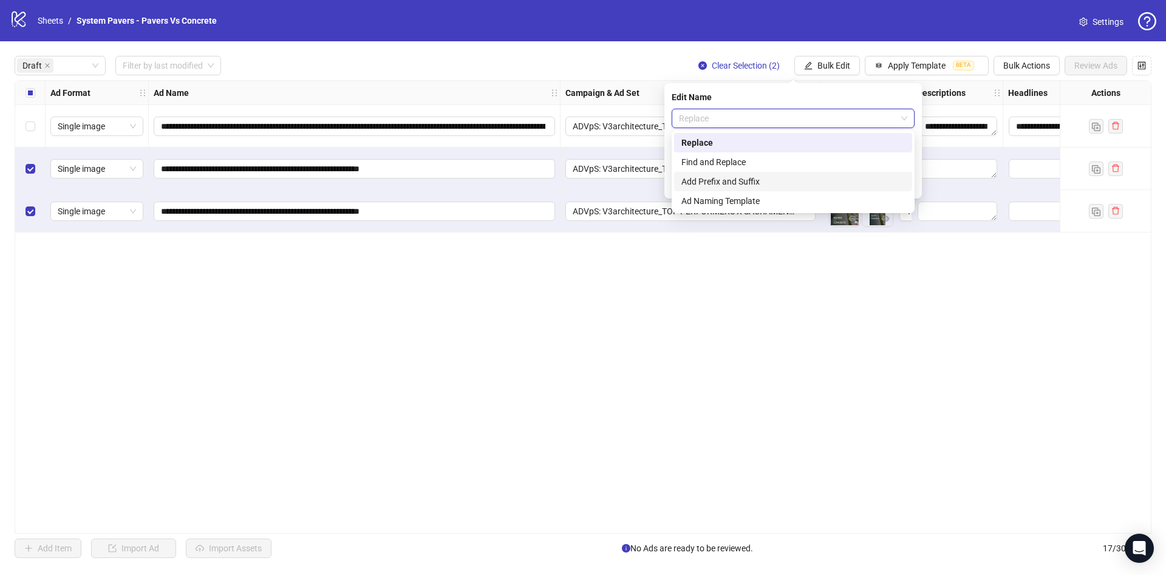
click at [763, 180] on div "Add Prefix and Suffix" at bounding box center [792, 181] width 223 height 13
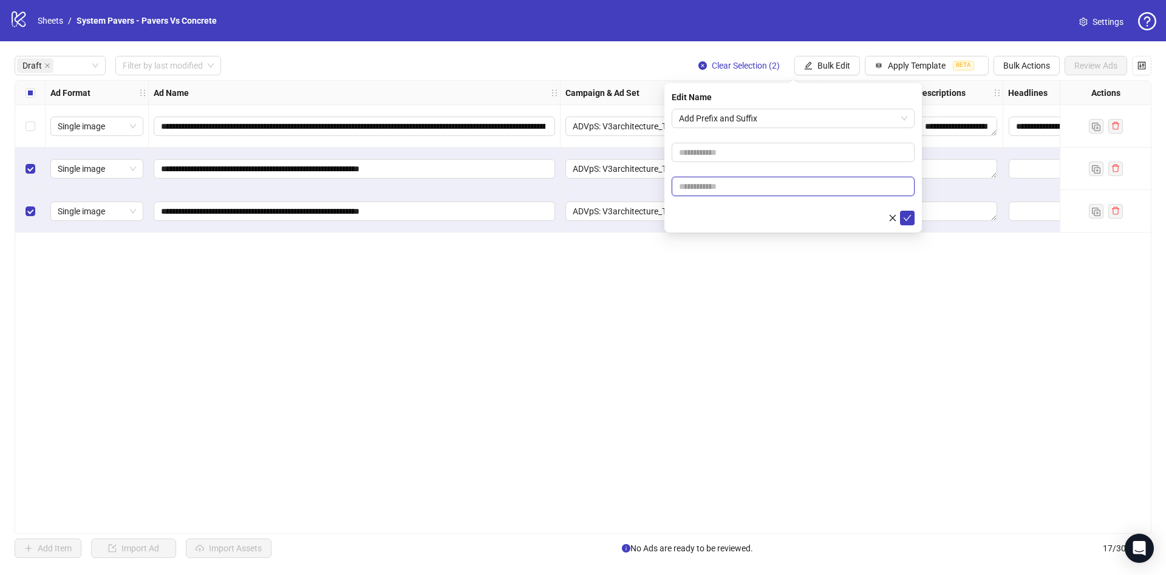
click at [749, 181] on input "text" at bounding box center [793, 186] width 243 height 19
paste input "**********"
type input "**********"
click at [720, 213] on div at bounding box center [793, 218] width 243 height 15
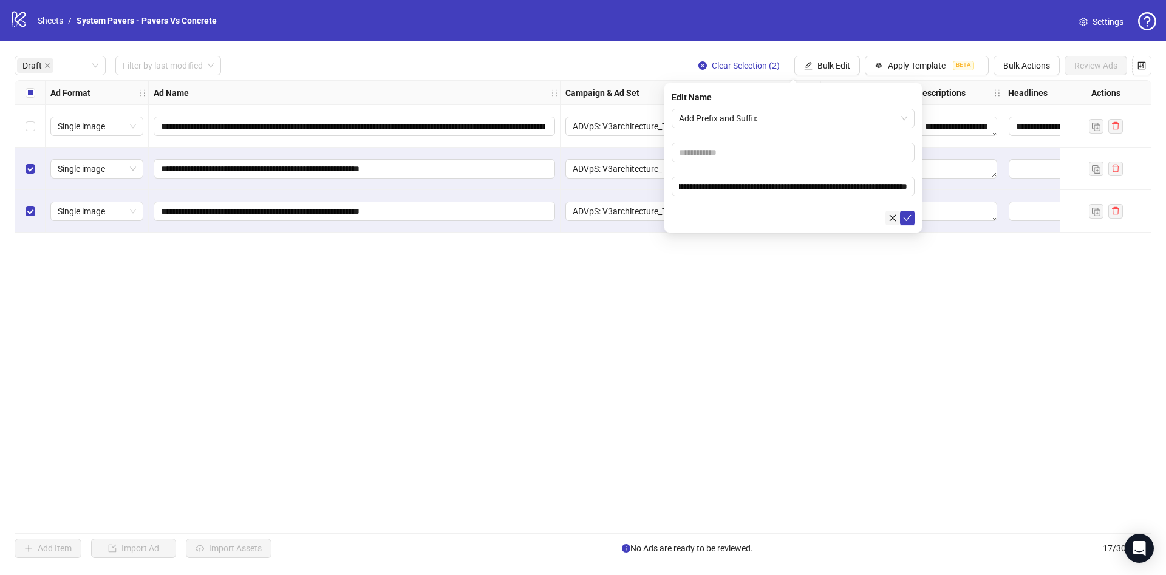
scroll to position [0, 0]
click at [908, 218] on icon "check" at bounding box center [908, 218] width 8 height 6
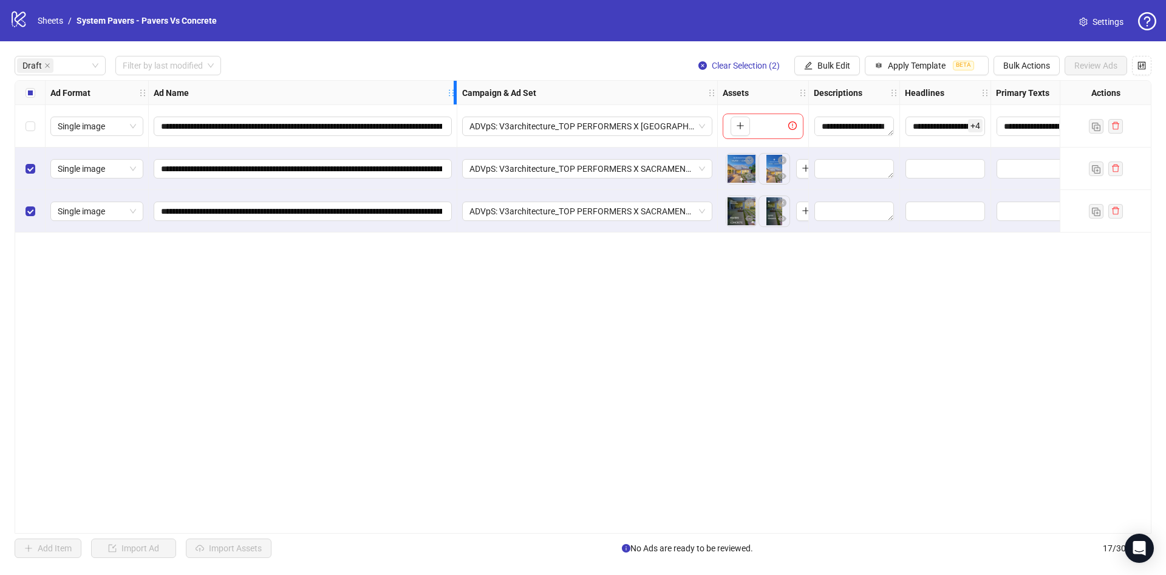
drag, startPoint x: 555, startPoint y: 90, endPoint x: 423, endPoint y: 152, distance: 145.6
click at [450, 126] on div "**********" at bounding box center [673, 157] width 1316 height 152
click at [36, 100] on div "Select all rows" at bounding box center [30, 93] width 30 height 24
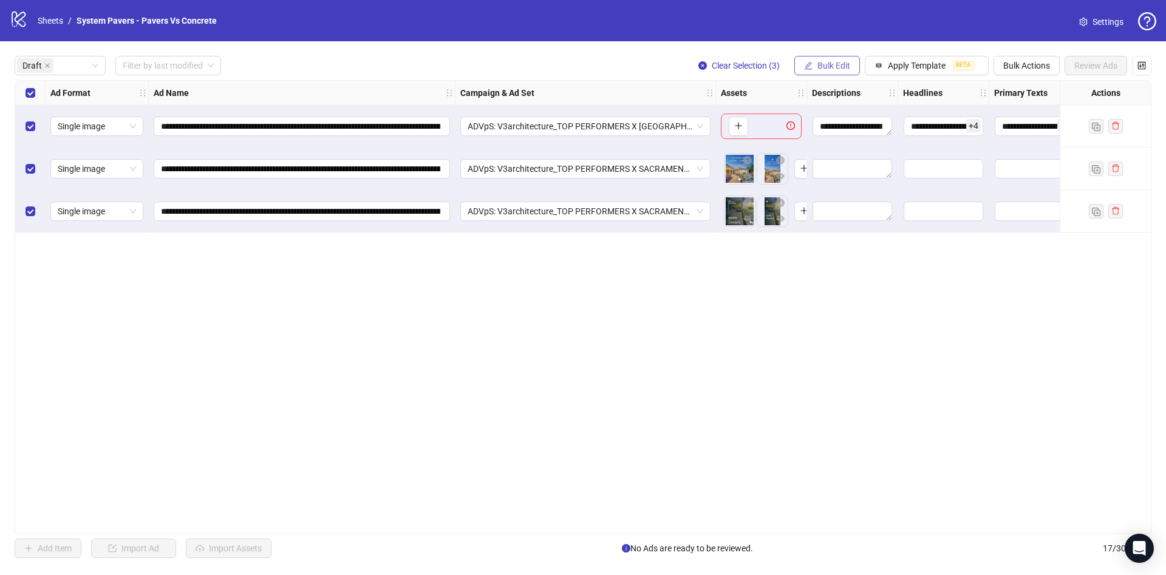
click at [817, 66] on span "Bulk Edit" at bounding box center [833, 66] width 33 height 10
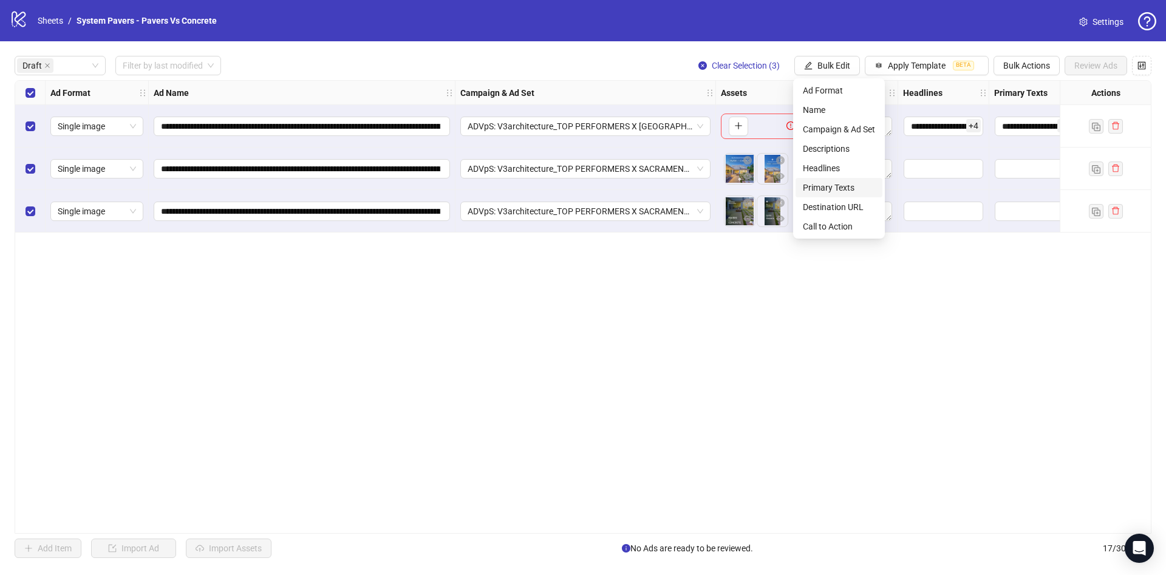
click at [831, 193] on span "Primary Texts" at bounding box center [839, 187] width 72 height 13
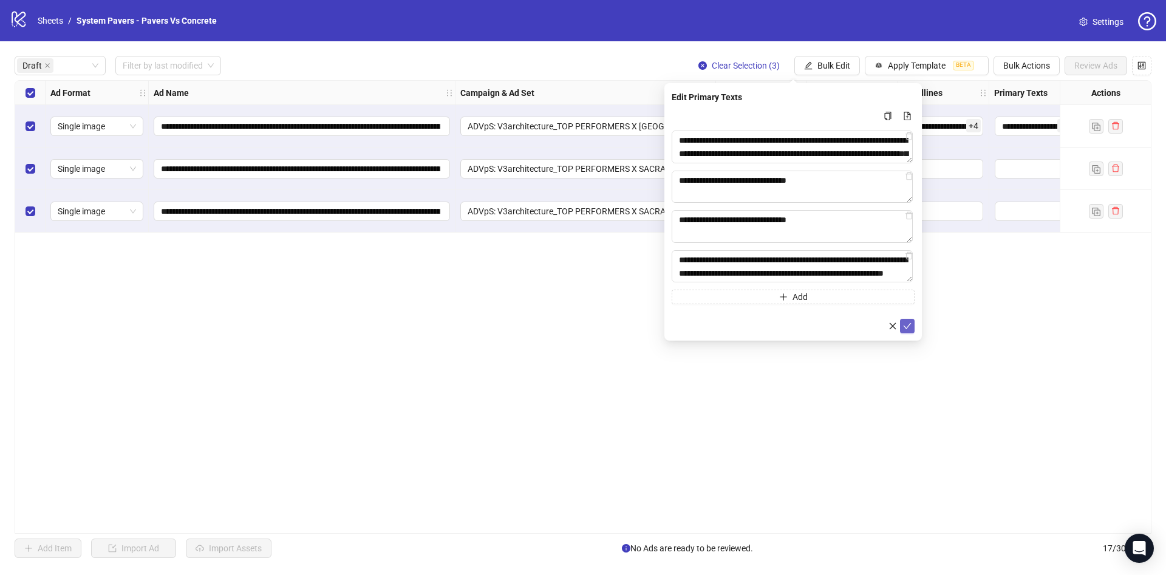
click at [908, 325] on icon "check" at bounding box center [907, 326] width 9 height 9
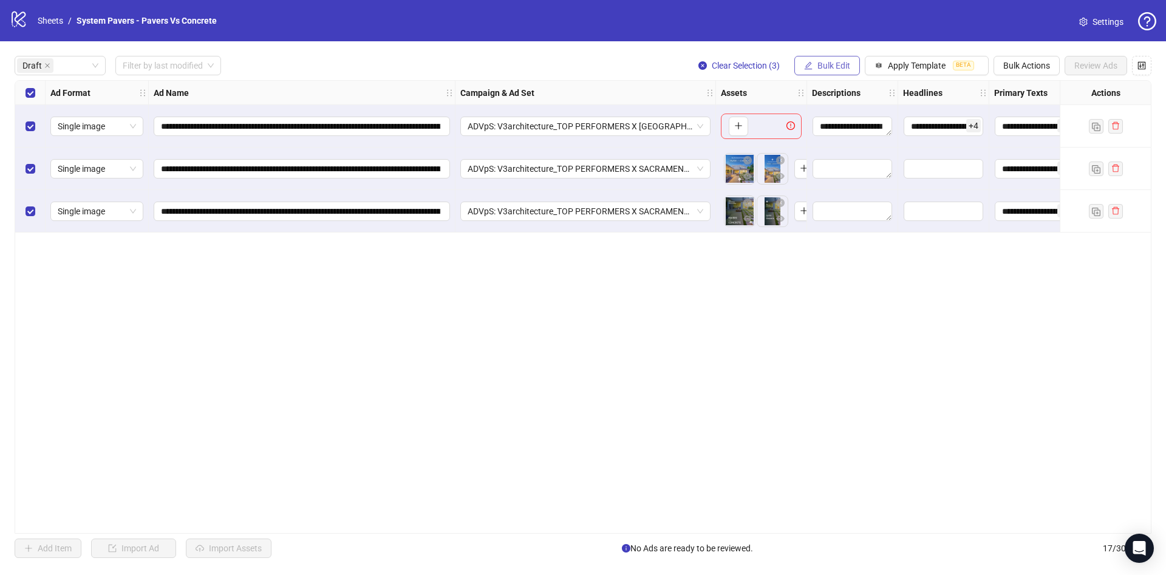
click at [820, 62] on span "Bulk Edit" at bounding box center [833, 66] width 33 height 10
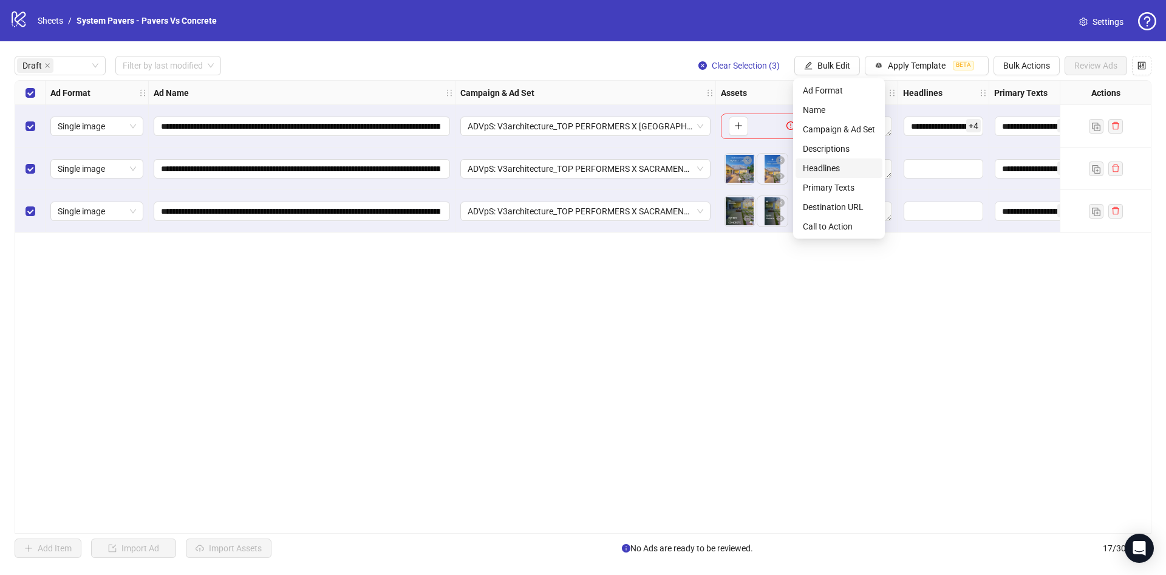
click at [849, 167] on span "Headlines" at bounding box center [839, 168] width 72 height 13
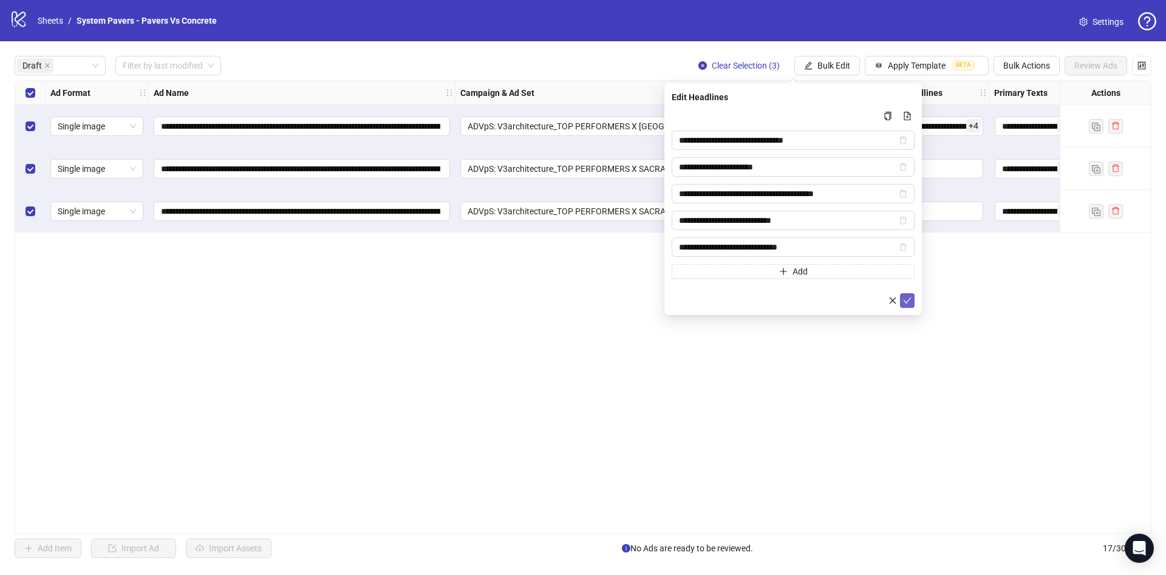
click at [904, 296] on icon "check" at bounding box center [907, 300] width 9 height 9
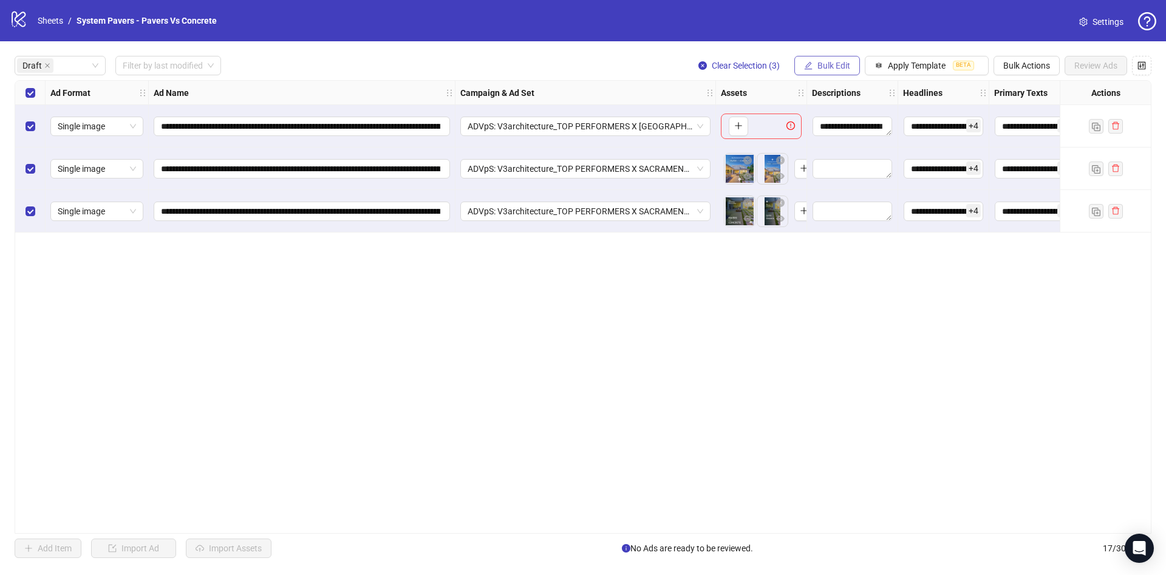
click at [839, 67] on span "Bulk Edit" at bounding box center [833, 66] width 33 height 10
click at [850, 148] on span "Descriptions" at bounding box center [839, 148] width 72 height 13
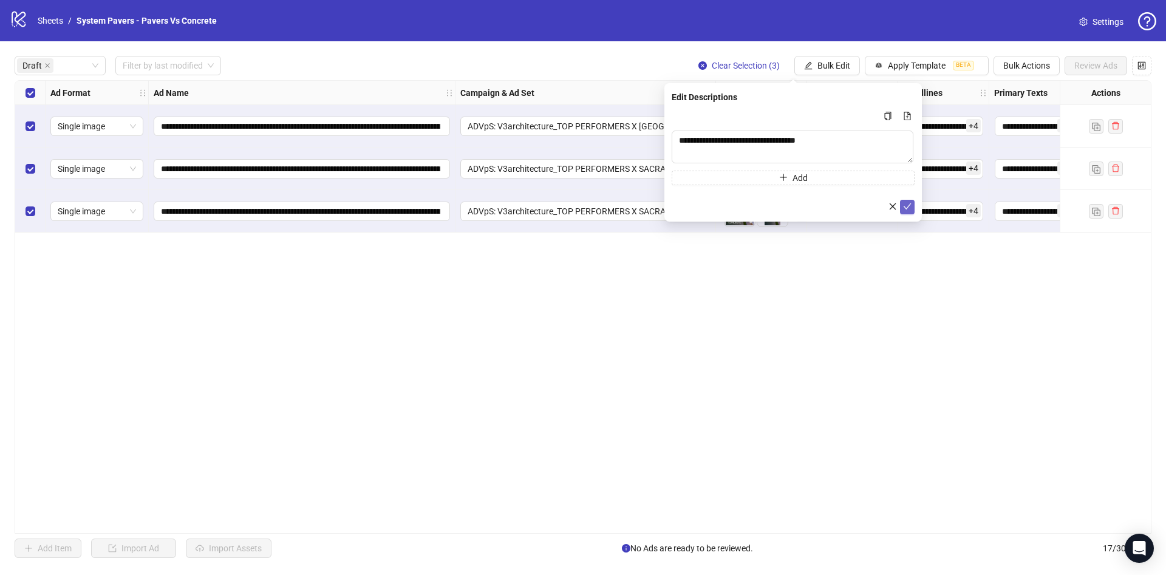
click at [908, 205] on icon "check" at bounding box center [908, 206] width 8 height 6
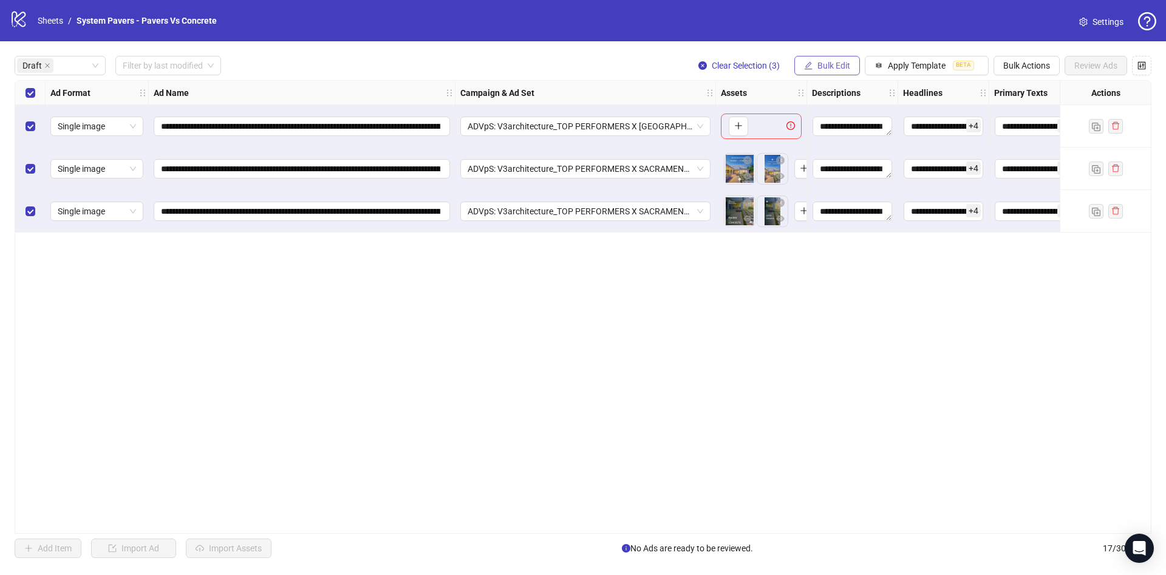
click at [830, 66] on span "Bulk Edit" at bounding box center [833, 66] width 33 height 10
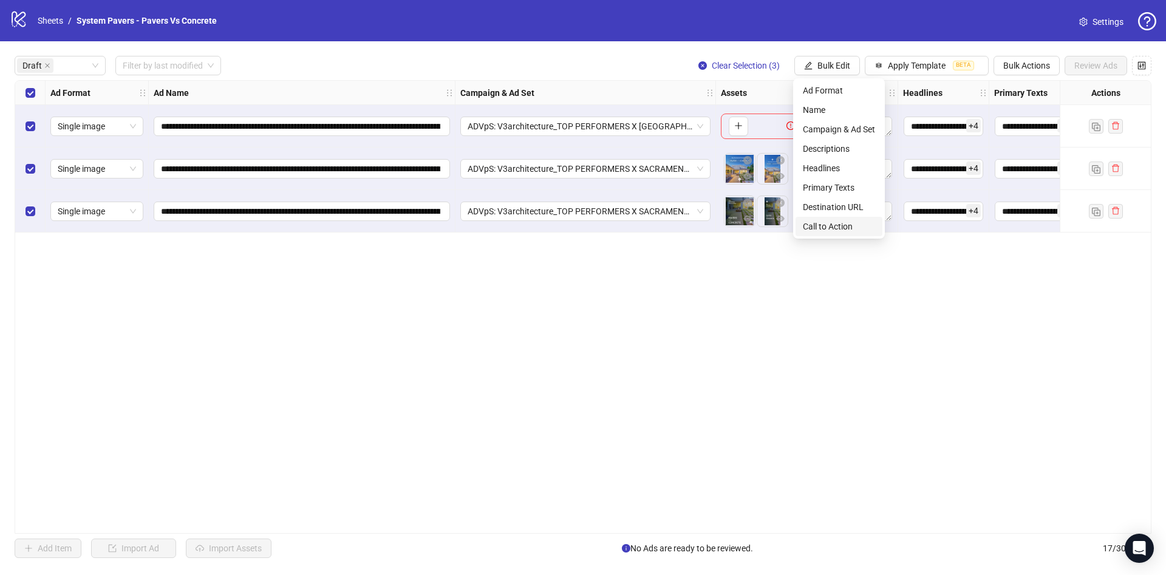
click at [861, 225] on span "Call to Action" at bounding box center [839, 226] width 72 height 13
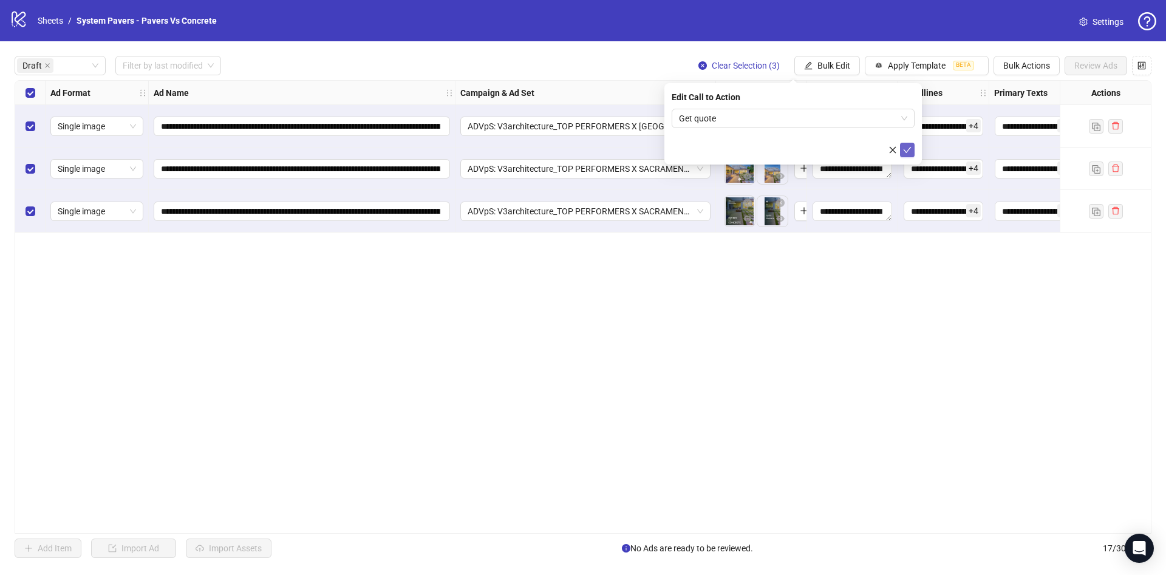
click at [905, 149] on icon "check" at bounding box center [907, 150] width 9 height 9
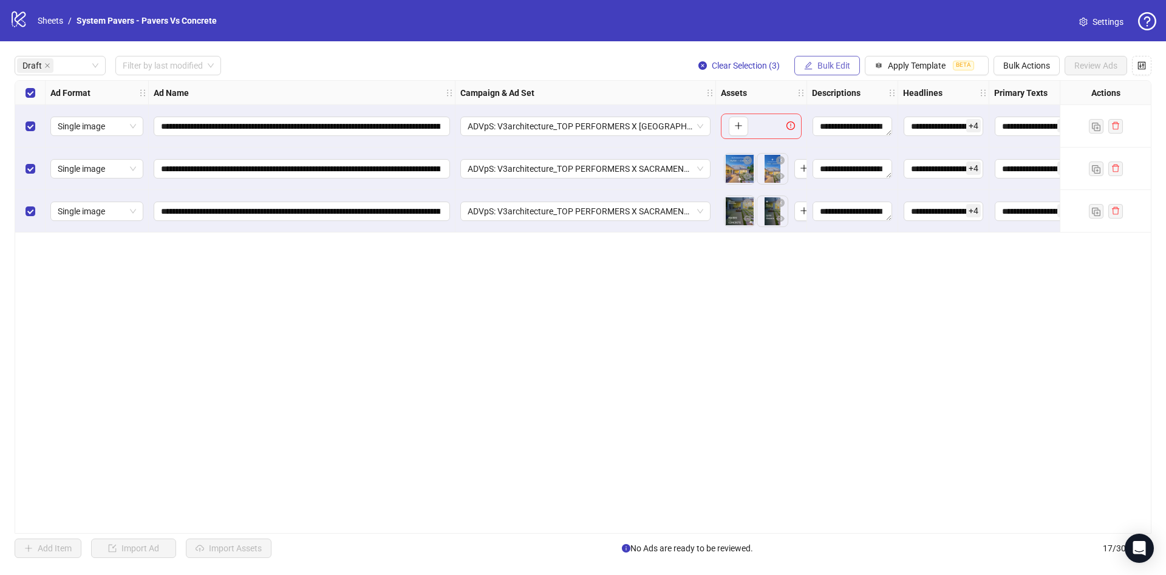
click at [837, 67] on span "Bulk Edit" at bounding box center [833, 66] width 33 height 10
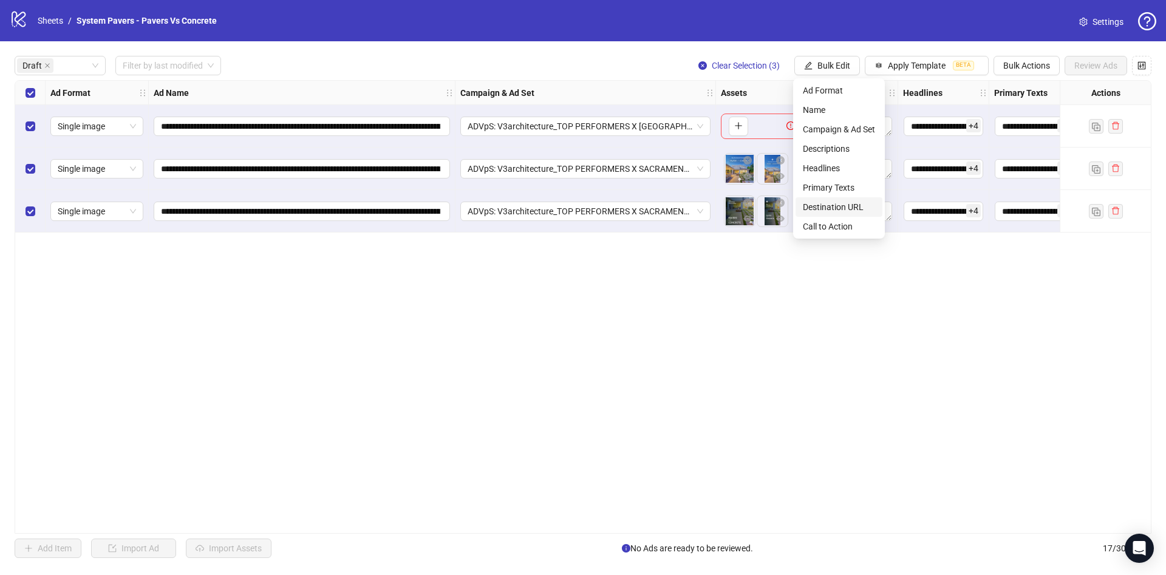
click at [856, 213] on span "Destination URL" at bounding box center [839, 206] width 72 height 13
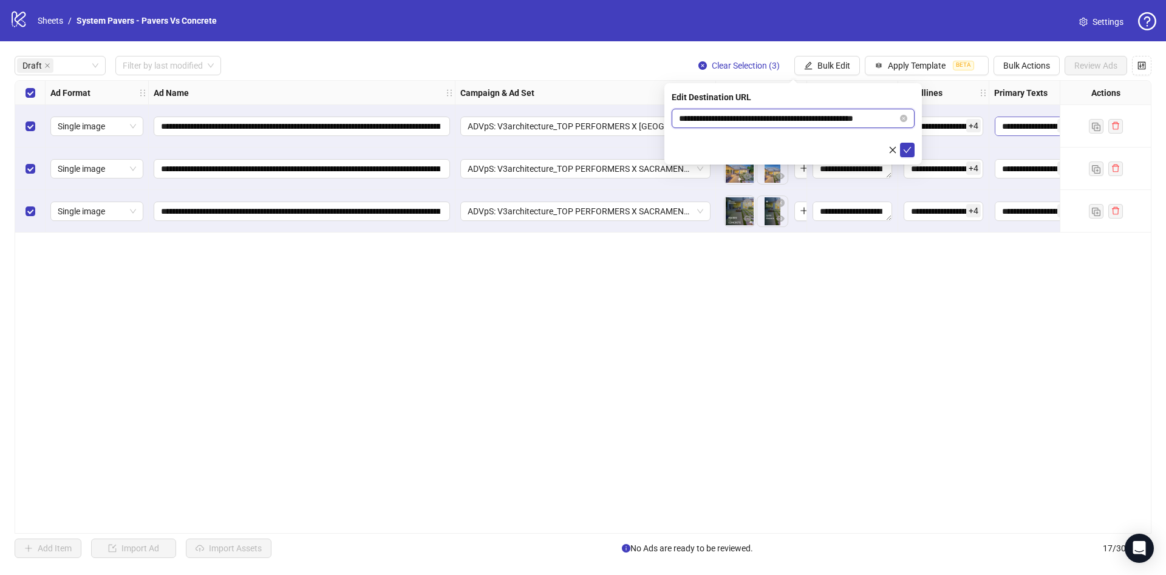
scroll to position [0, 18]
drag, startPoint x: 830, startPoint y: 117, endPoint x: 1032, endPoint y: 128, distance: 203.2
click at [1032, 128] on body "**********" at bounding box center [583, 287] width 1166 height 575
click at [908, 148] on icon "check" at bounding box center [907, 150] width 9 height 9
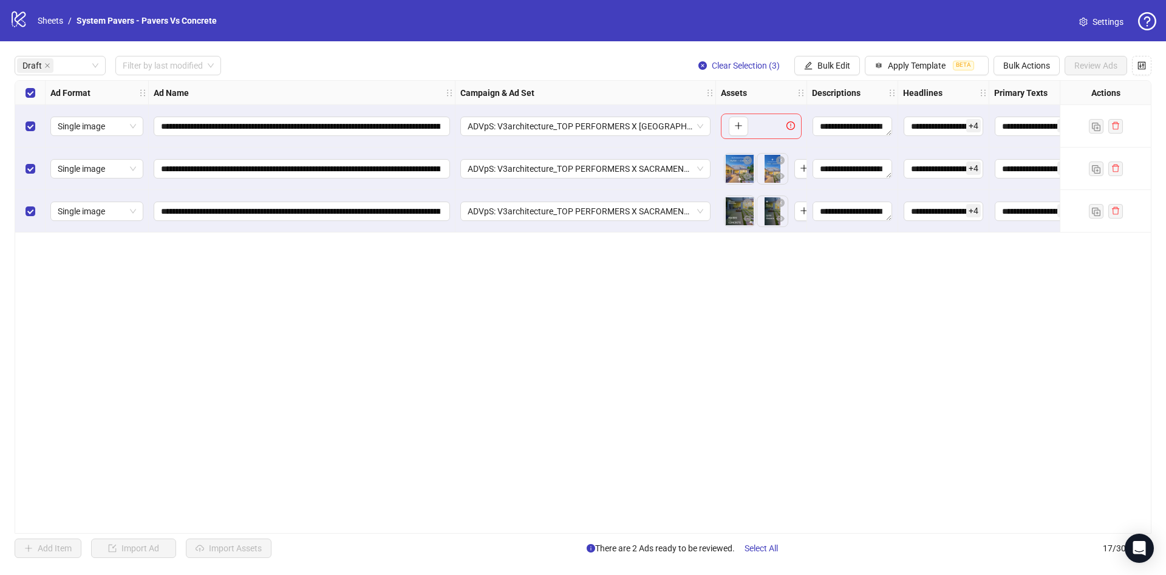
drag, startPoint x: 30, startPoint y: 135, endPoint x: 42, endPoint y: 132, distance: 12.5
click at [30, 133] on div "Select row 1" at bounding box center [30, 126] width 30 height 43
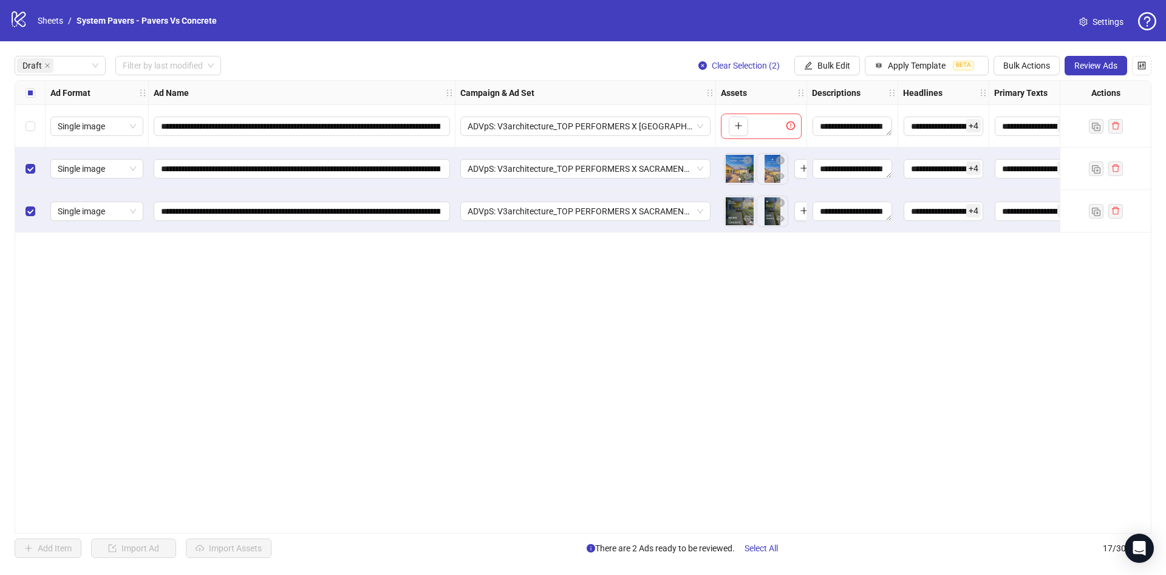
drag, startPoint x: 1124, startPoint y: 59, endPoint x: 1119, endPoint y: 67, distance: 9.6
click at [1123, 60] on button "Review Ads" at bounding box center [1096, 65] width 63 height 19
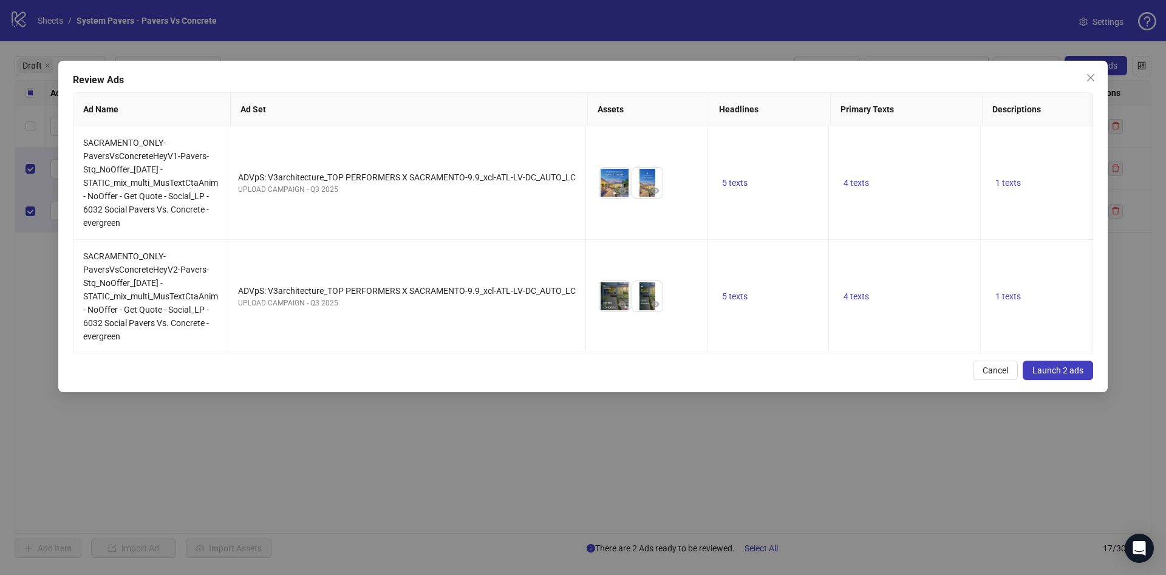
click at [1043, 375] on span "Launch 2 ads" at bounding box center [1057, 371] width 51 height 10
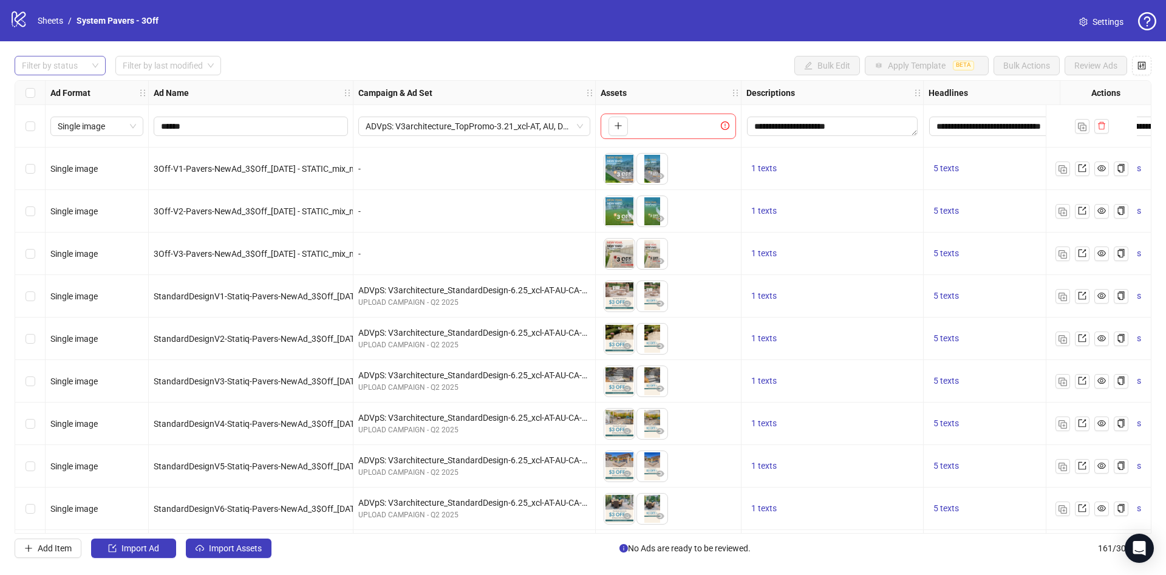
drag, startPoint x: 42, startPoint y: 60, endPoint x: 43, endPoint y: 68, distance: 8.5
click at [43, 62] on div at bounding box center [53, 65] width 73 height 17
click at [45, 83] on div "Draft" at bounding box center [60, 90] width 86 height 19
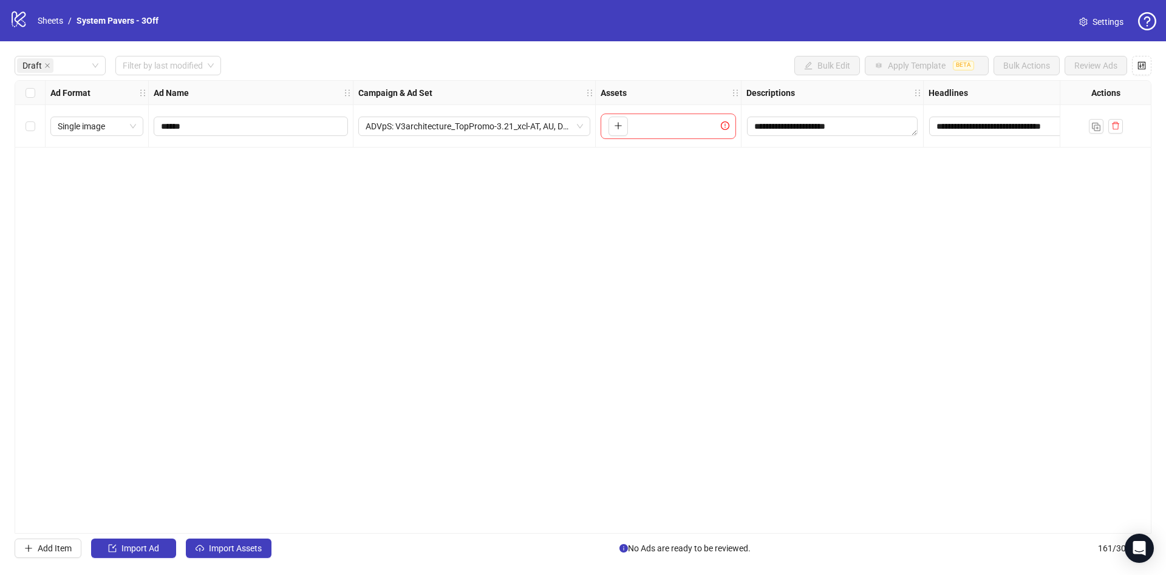
click at [330, 67] on div "Draft Filter by last modified Bulk Edit Apply Template BETA Bulk Actions Review…" at bounding box center [583, 65] width 1137 height 19
click at [238, 547] on span "Import Assets" at bounding box center [235, 549] width 53 height 10
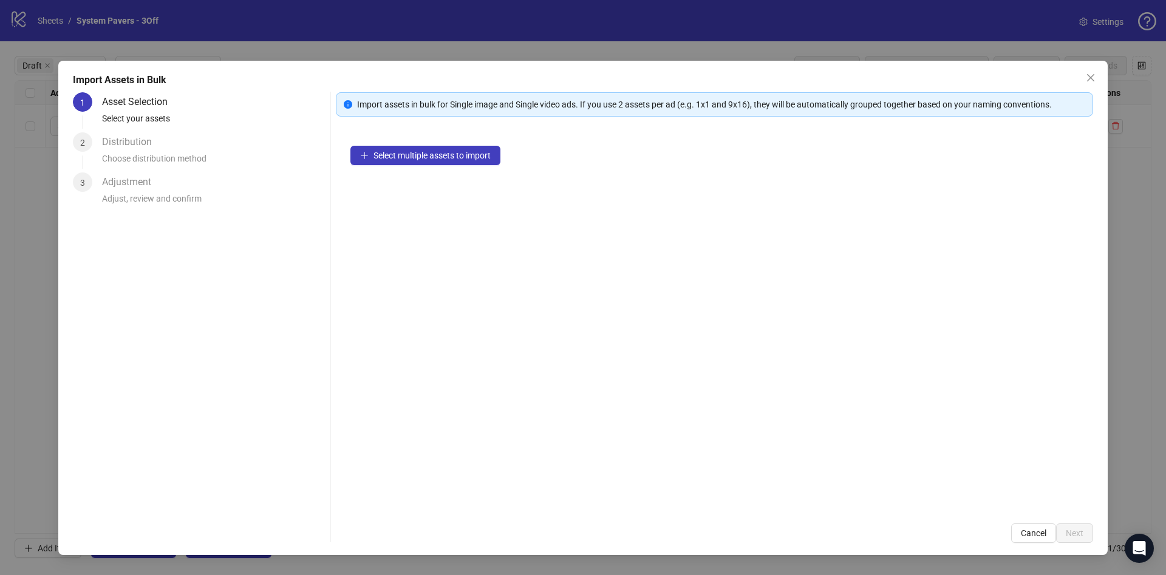
click at [465, 165] on button "Select multiple assets to import" at bounding box center [425, 155] width 150 height 19
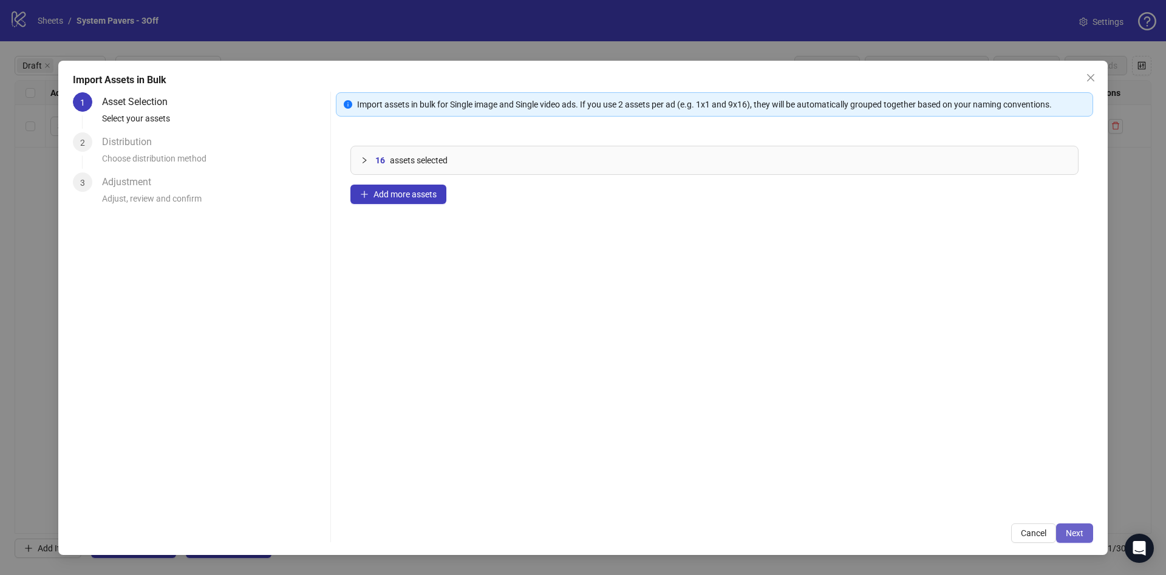
click at [1081, 535] on span "Next" at bounding box center [1075, 533] width 18 height 10
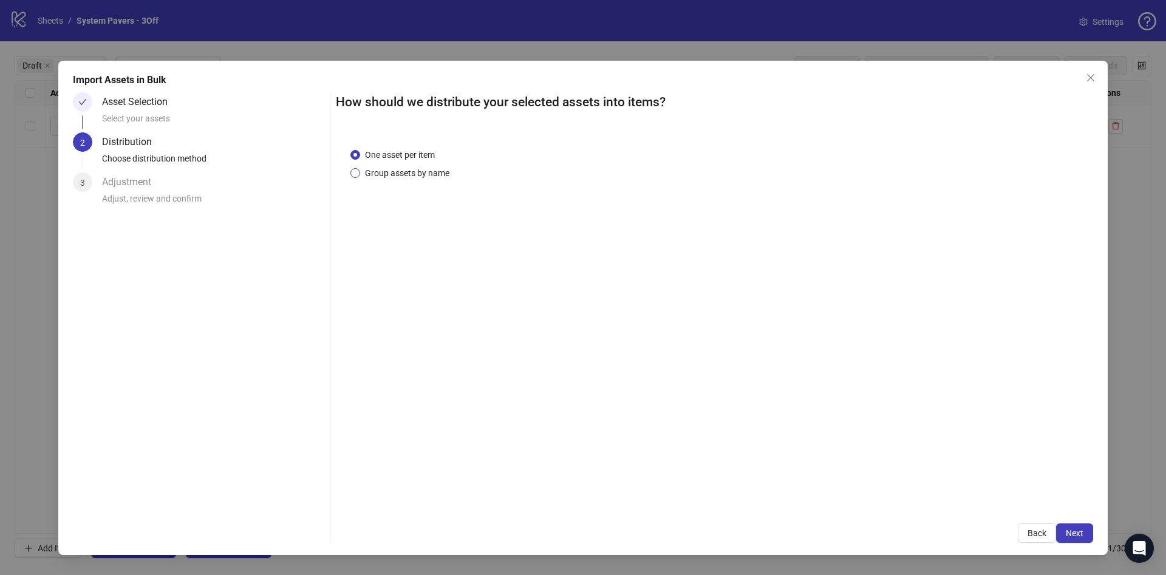
click at [389, 176] on span "Group assets by name" at bounding box center [407, 172] width 94 height 13
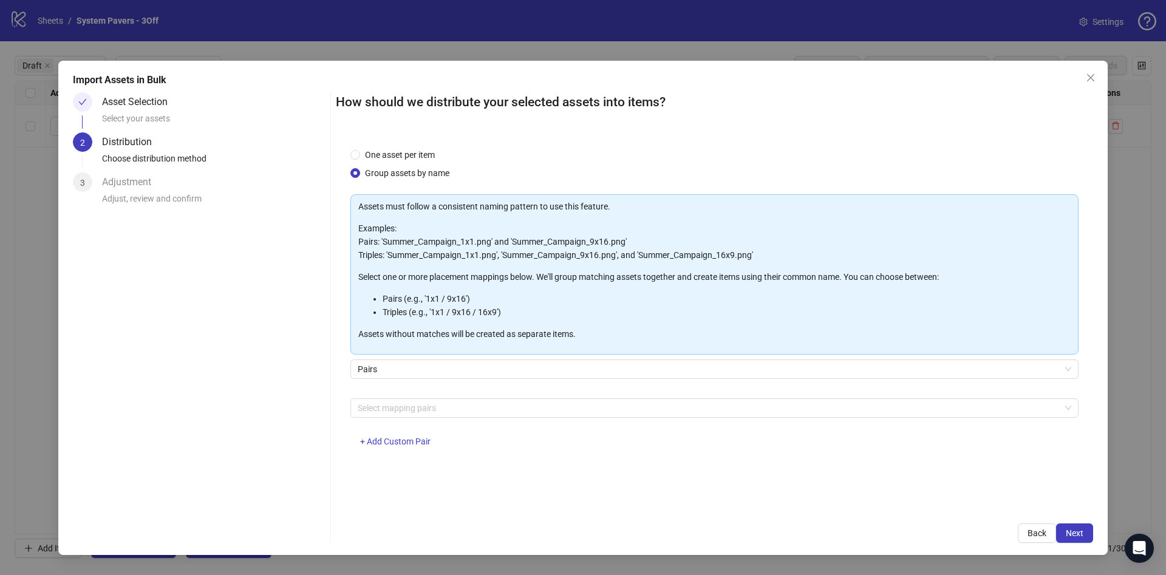
click at [423, 418] on div "Select mapping pairs + Add Custom Pair" at bounding box center [714, 429] width 728 height 63
click at [428, 406] on div at bounding box center [708, 408] width 711 height 17
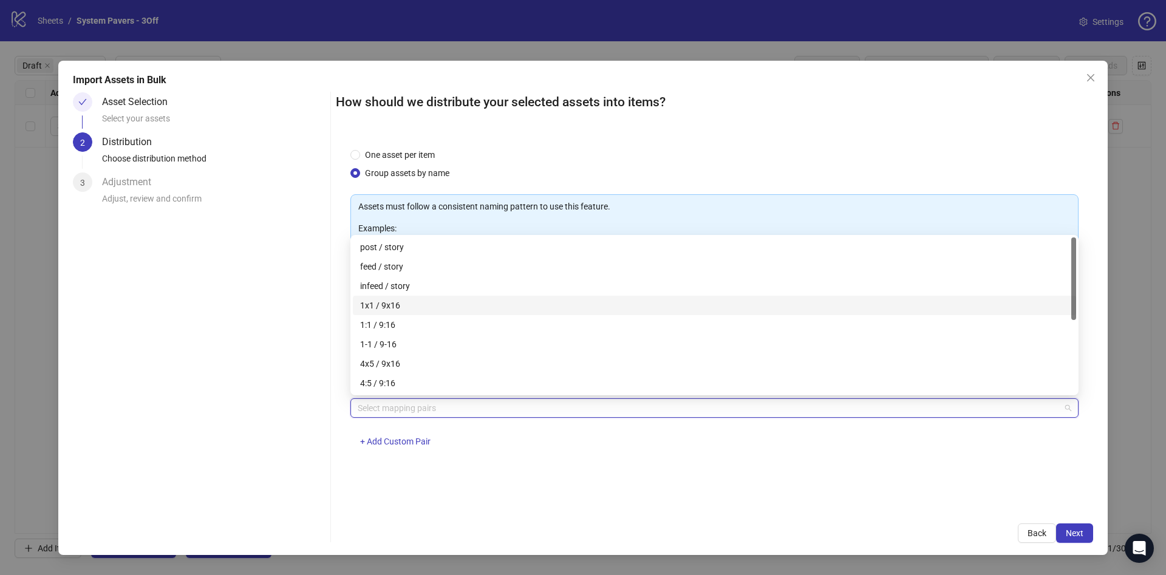
click at [431, 302] on div "1x1 / 9x16" at bounding box center [714, 305] width 709 height 13
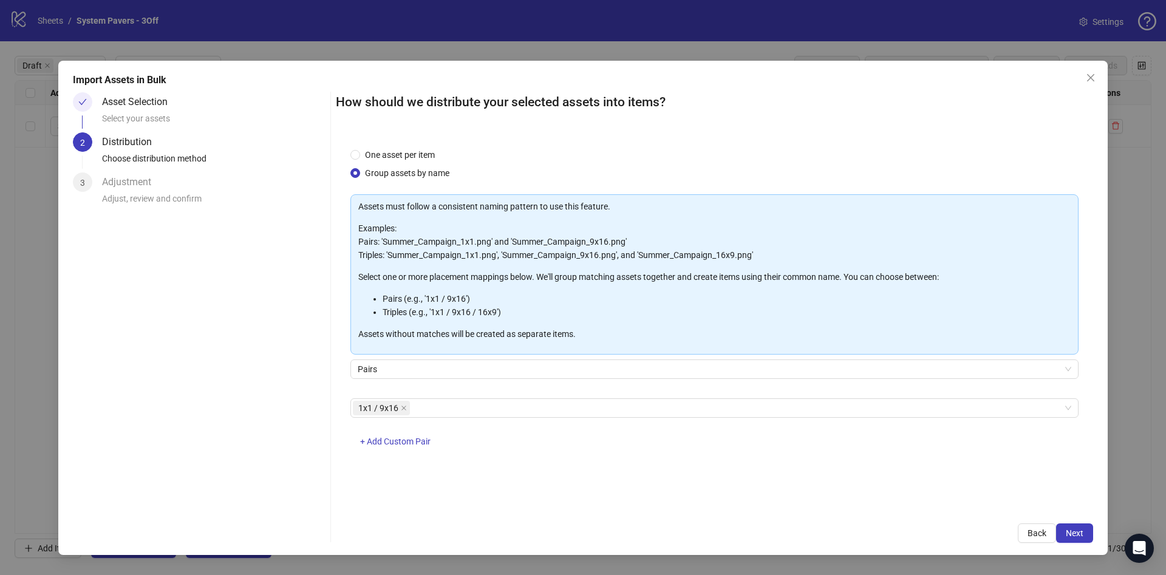
click at [1069, 520] on div "How should we distribute your selected assets into items? One asset per item Gr…" at bounding box center [714, 317] width 757 height 451
click at [1068, 525] on button "Next" at bounding box center [1074, 532] width 37 height 19
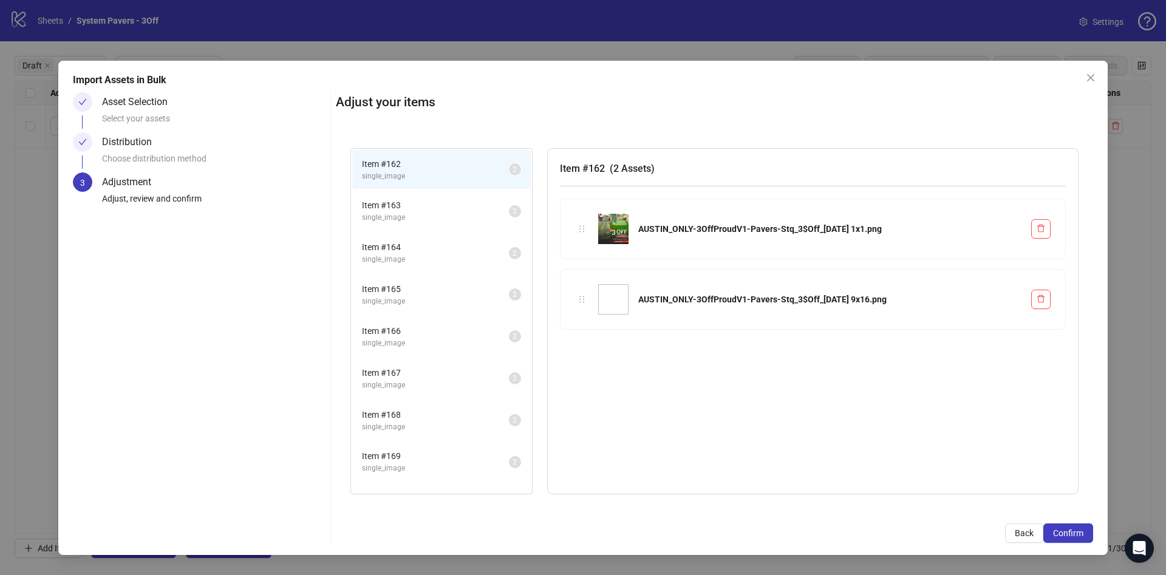
click at [1075, 528] on span "Confirm" at bounding box center [1068, 533] width 30 height 10
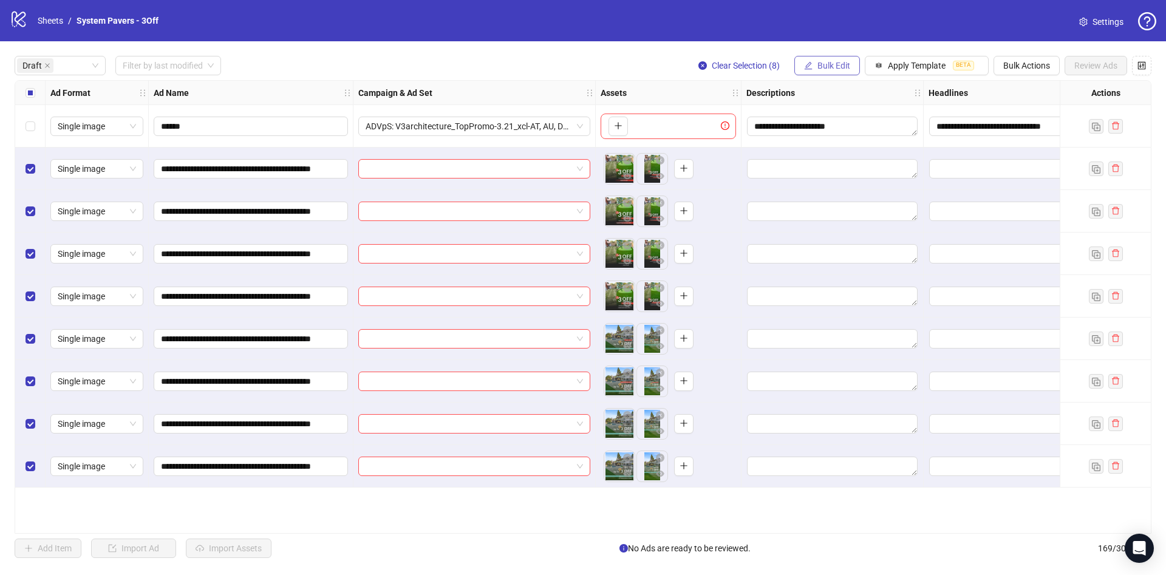
click at [829, 58] on button "Bulk Edit" at bounding box center [827, 65] width 66 height 19
click at [849, 129] on span "Campaign & Ad Set" at bounding box center [839, 129] width 72 height 13
click at [811, 126] on input "search" at bounding box center [787, 118] width 217 height 18
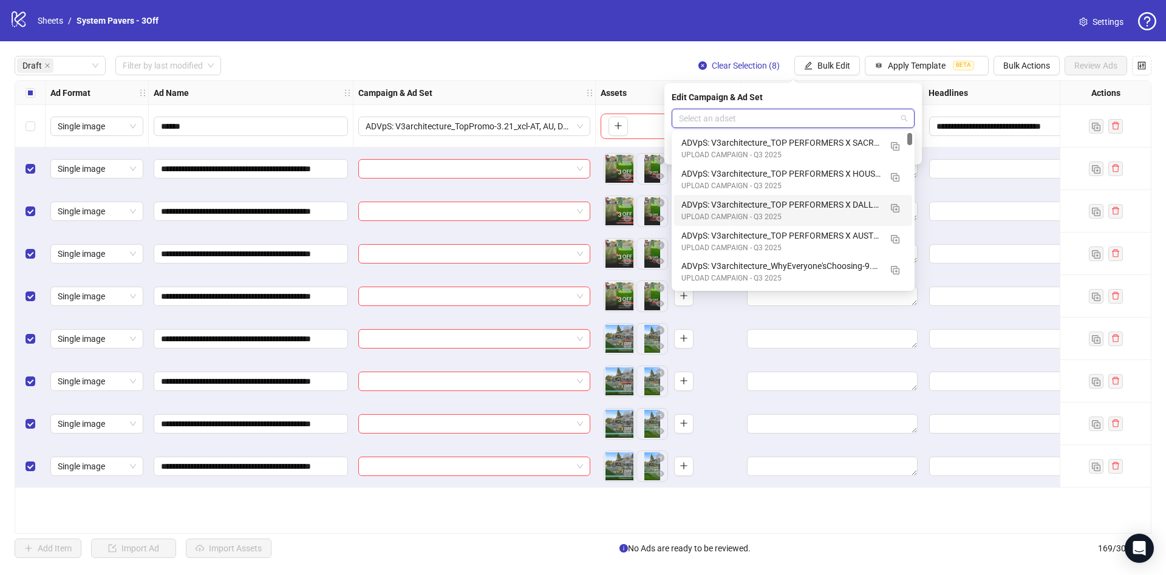
click at [854, 226] on div "ADVpS: V3architecture_TOP PERFORMERS X AUSTIN-9.9_xcl-ATL-LV-DC_AUTO_LC UPLOAD …" at bounding box center [793, 241] width 238 height 31
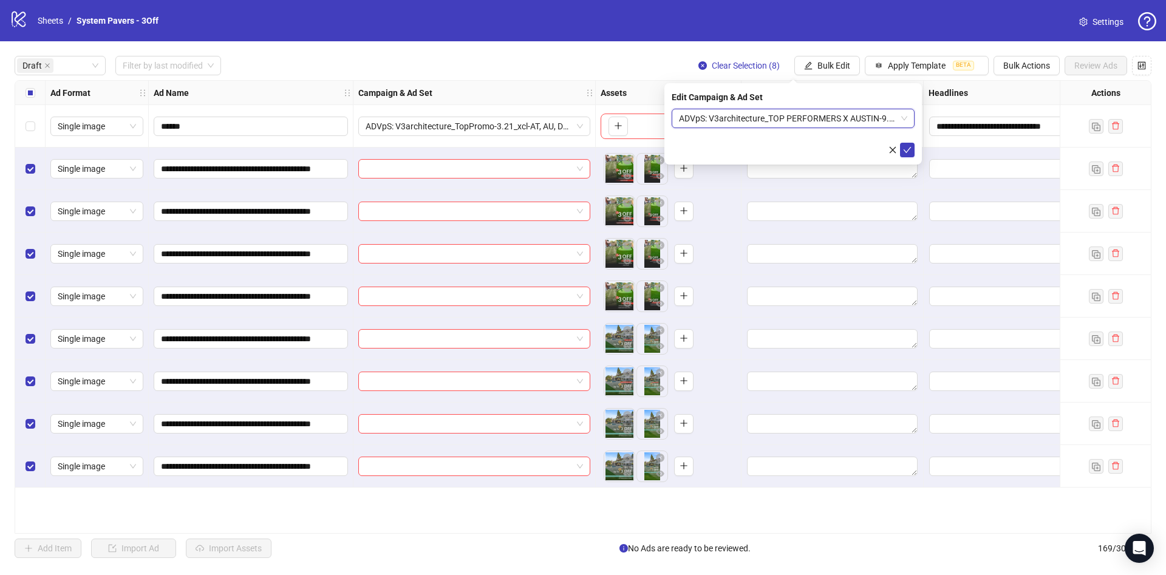
click at [845, 109] on span "ADVpS: V3architecture_TOP PERFORMERS X AUSTIN-9.9_xcl-ATL-LV-DC_AUTO_LC" at bounding box center [793, 118] width 228 height 18
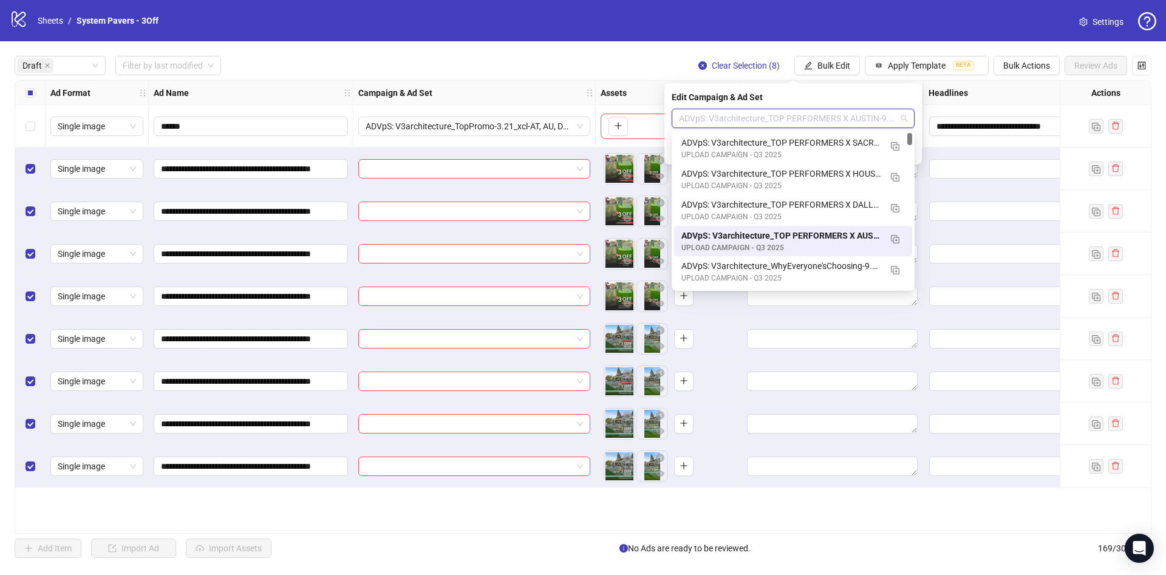
click at [850, 118] on span "ADVpS: V3architecture_TOP PERFORMERS X AUSTIN-9.9_xcl-ATL-LV-DC_AUTO_LC" at bounding box center [793, 118] width 228 height 18
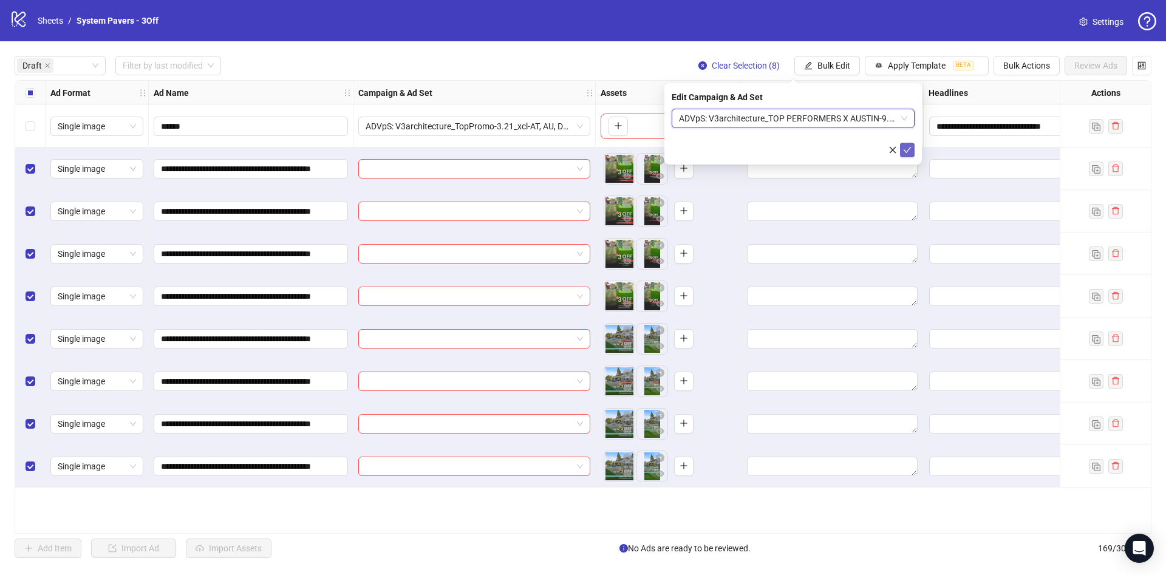
click at [905, 149] on icon "check" at bounding box center [907, 150] width 9 height 9
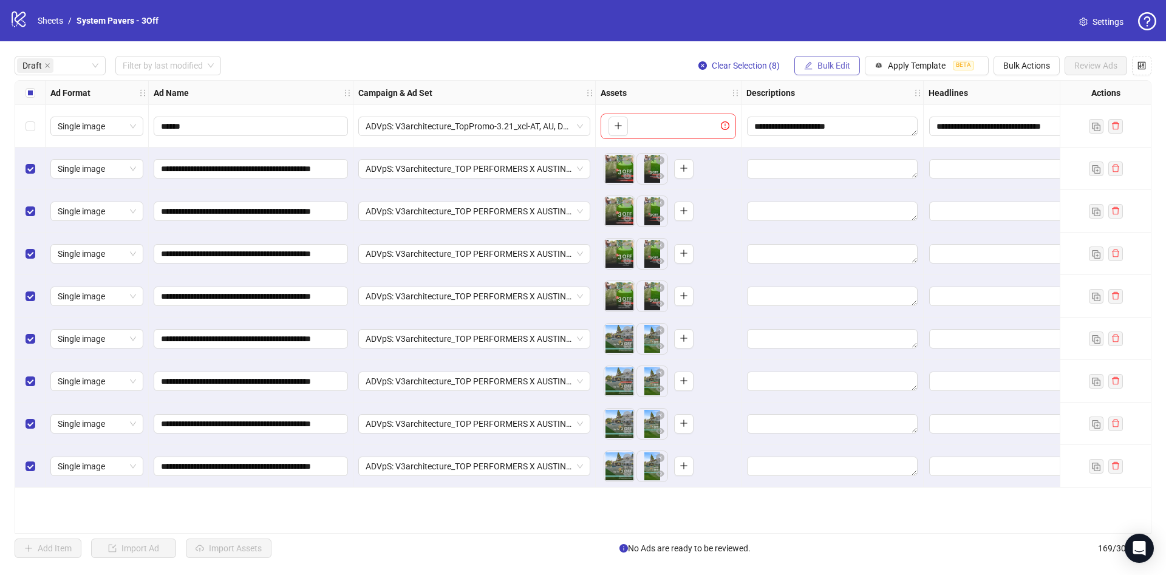
click at [843, 66] on span "Bulk Edit" at bounding box center [833, 66] width 33 height 10
click at [850, 107] on span "Name" at bounding box center [839, 109] width 72 height 13
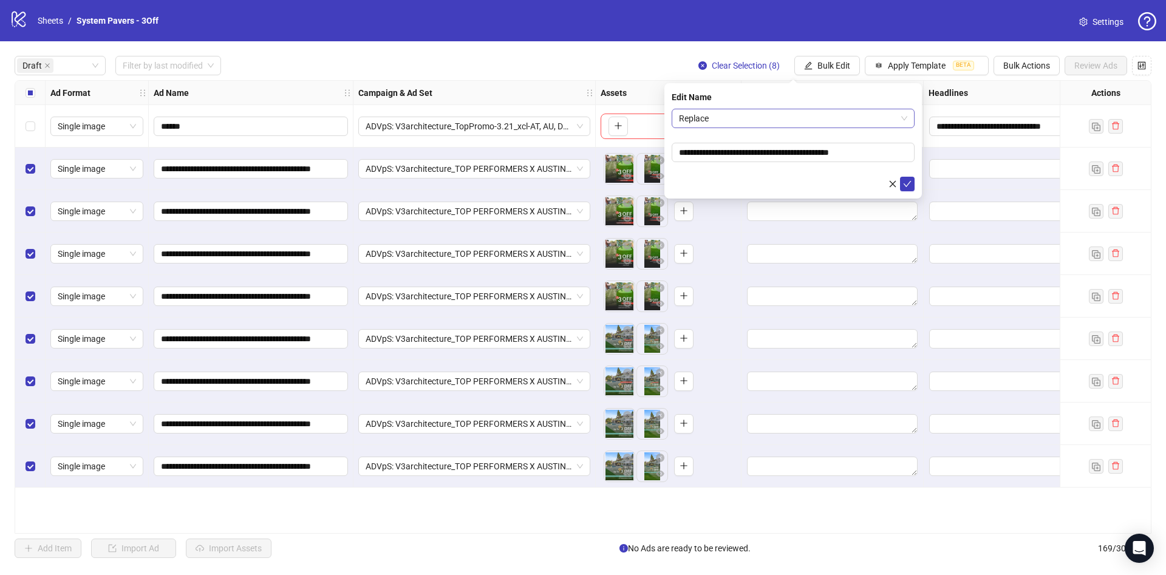
click at [835, 115] on span "Replace" at bounding box center [793, 118] width 228 height 18
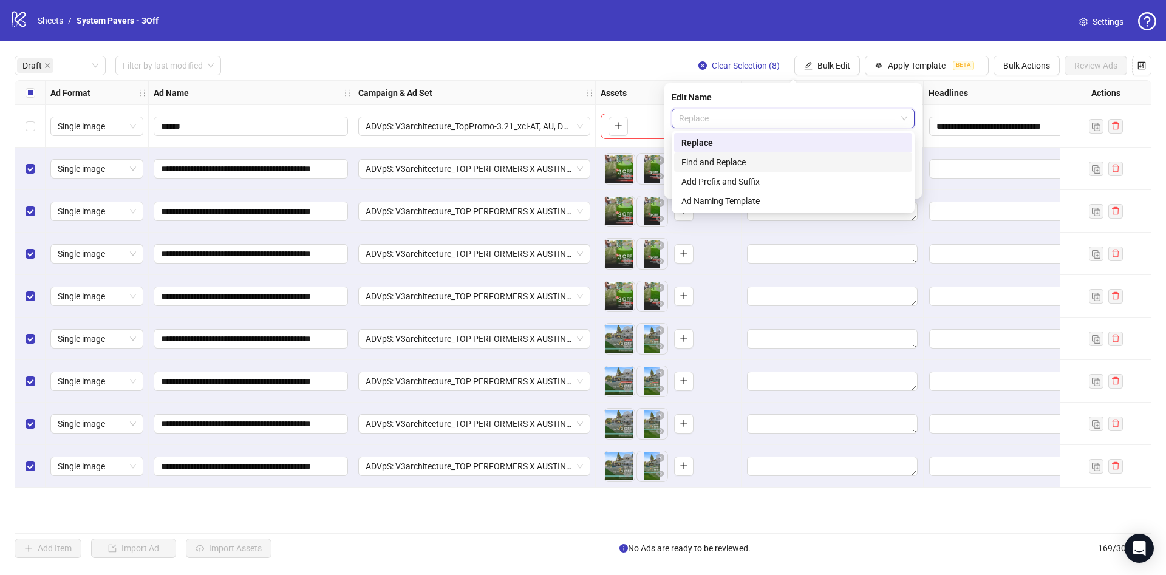
click at [780, 162] on div "Find and Replace" at bounding box center [792, 161] width 223 height 13
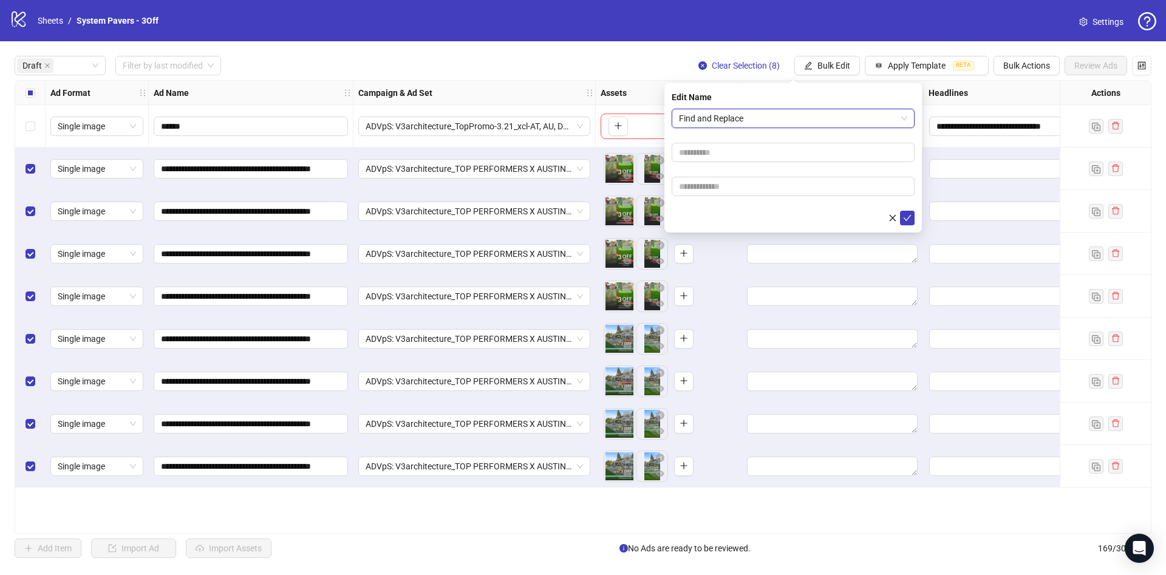
click at [786, 115] on span "Find and Replace" at bounding box center [793, 118] width 228 height 18
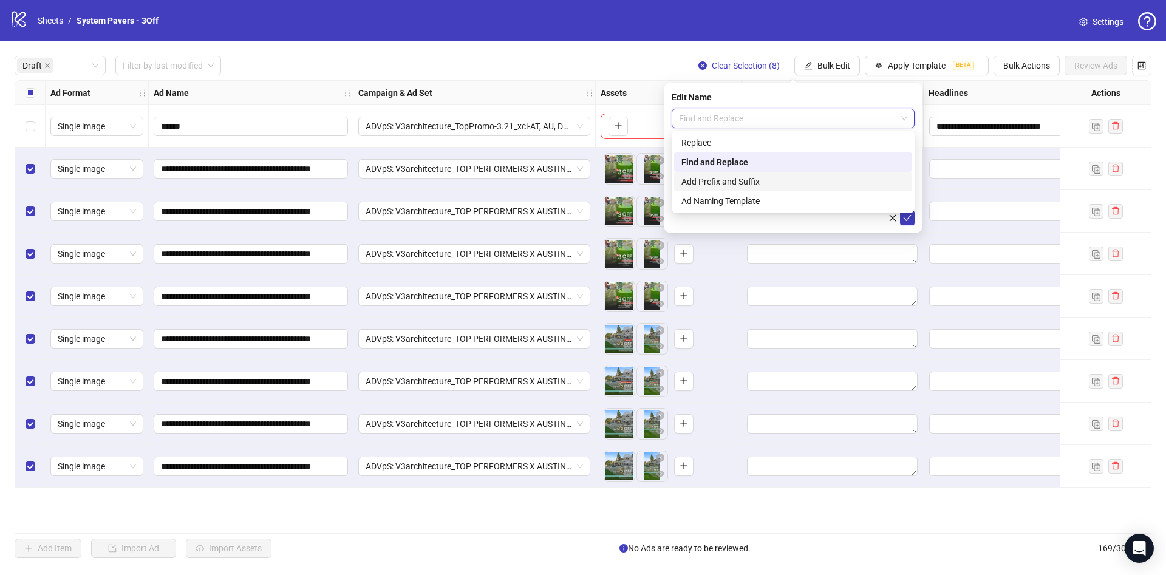
click at [773, 176] on div "Add Prefix and Suffix" at bounding box center [792, 181] width 223 height 13
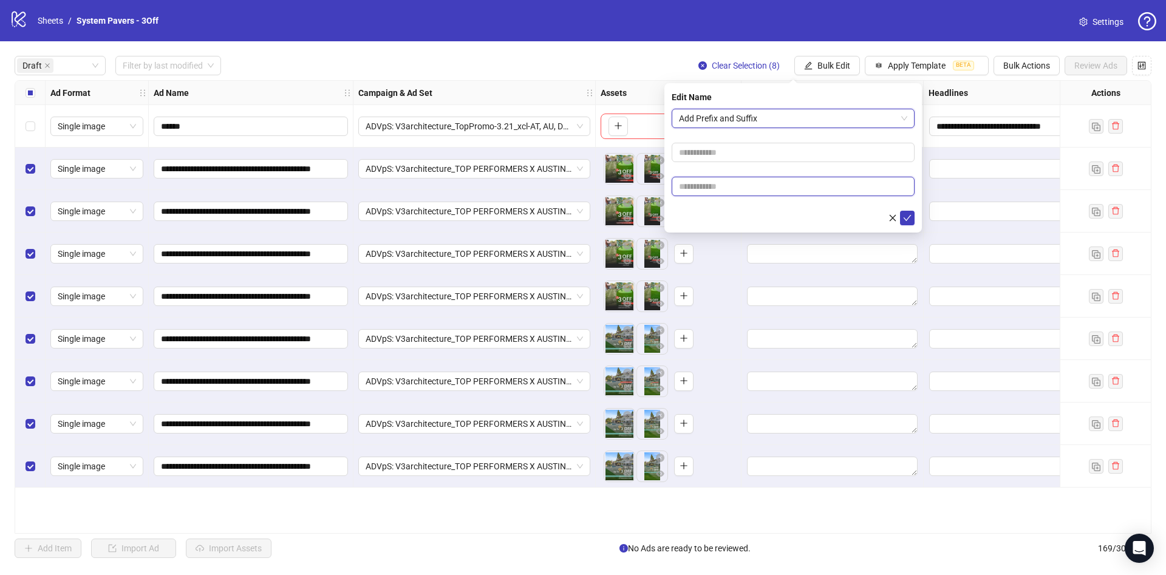
click at [706, 185] on input "text" at bounding box center [793, 186] width 243 height 19
paste input "**********"
type input "**********"
click at [695, 217] on div at bounding box center [793, 218] width 243 height 15
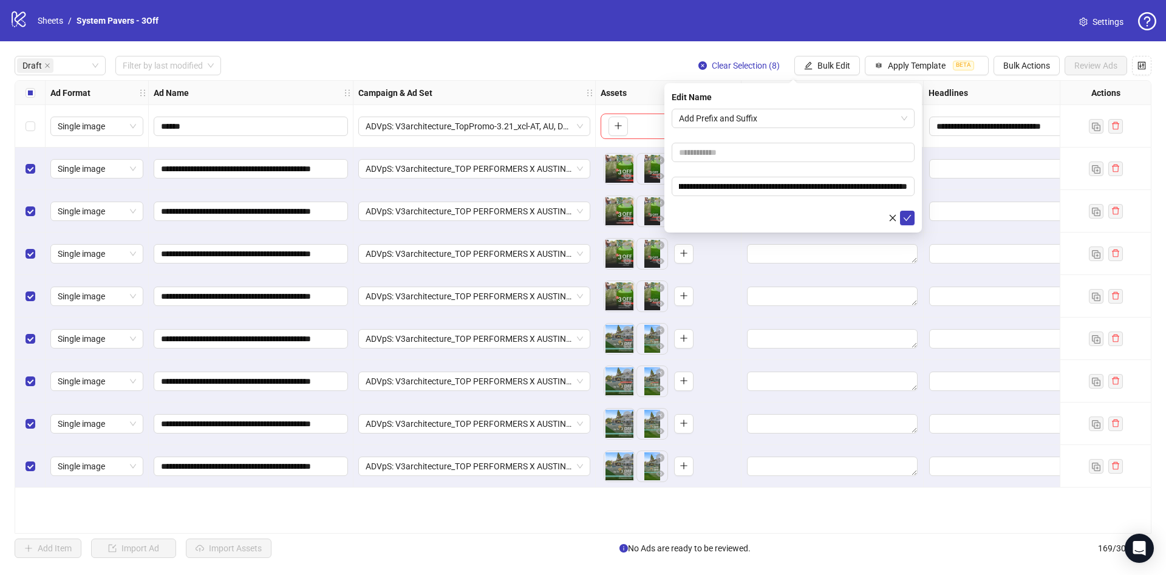
scroll to position [0, 0]
click at [907, 216] on icon "check" at bounding box center [907, 218] width 9 height 9
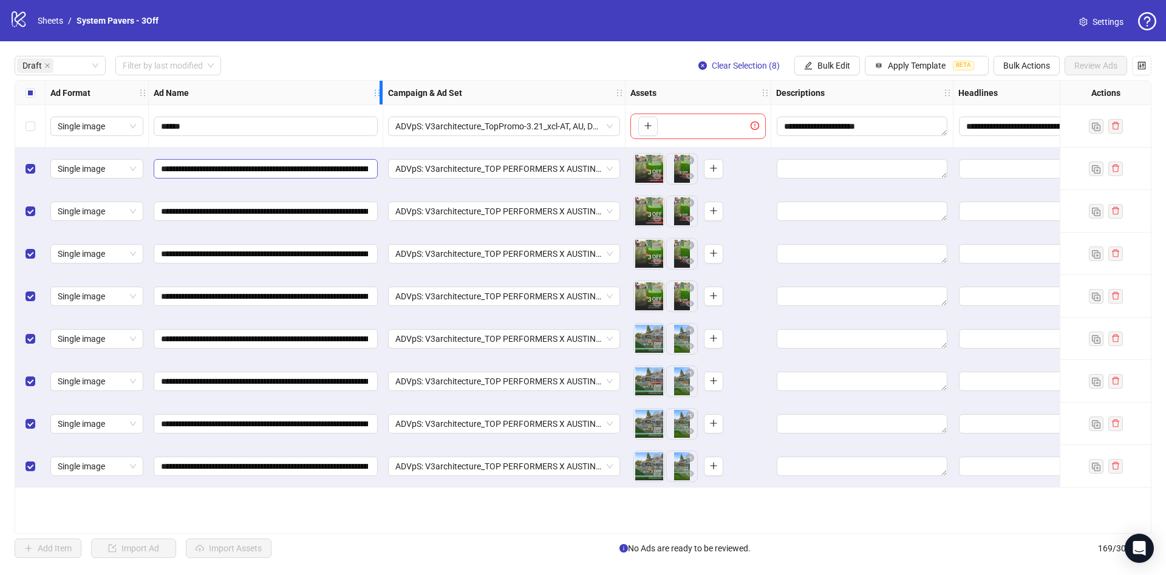
drag, startPoint x: 351, startPoint y: 91, endPoint x: 381, endPoint y: 169, distance: 83.8
click at [381, 169] on div "**********" at bounding box center [727, 284] width 1424 height 407
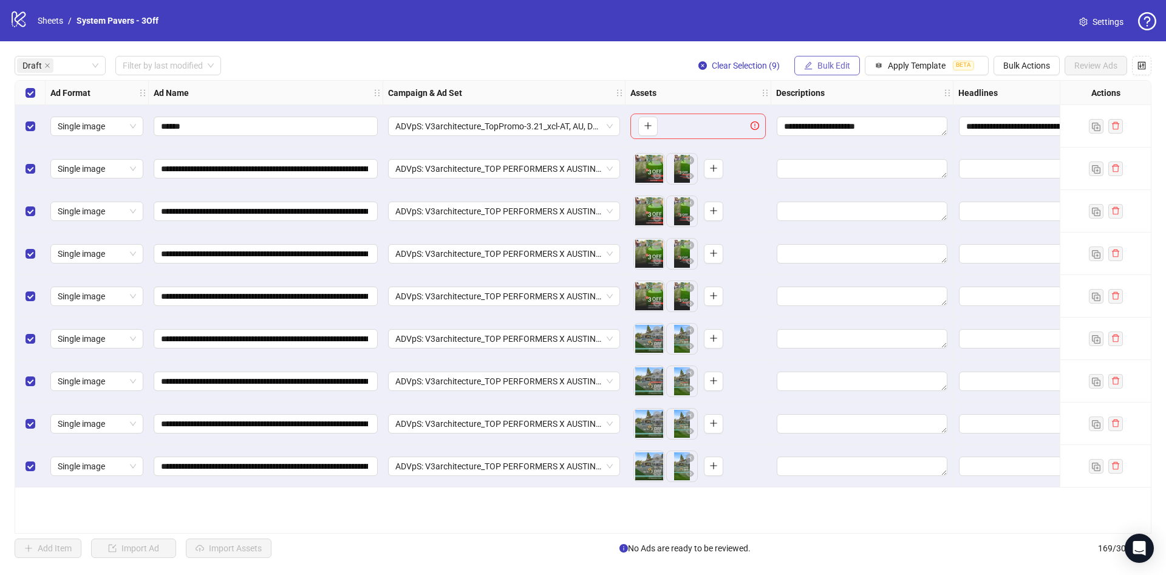
click at [837, 69] on span "Bulk Edit" at bounding box center [833, 66] width 33 height 10
click at [842, 188] on span "Primary Texts" at bounding box center [839, 187] width 72 height 13
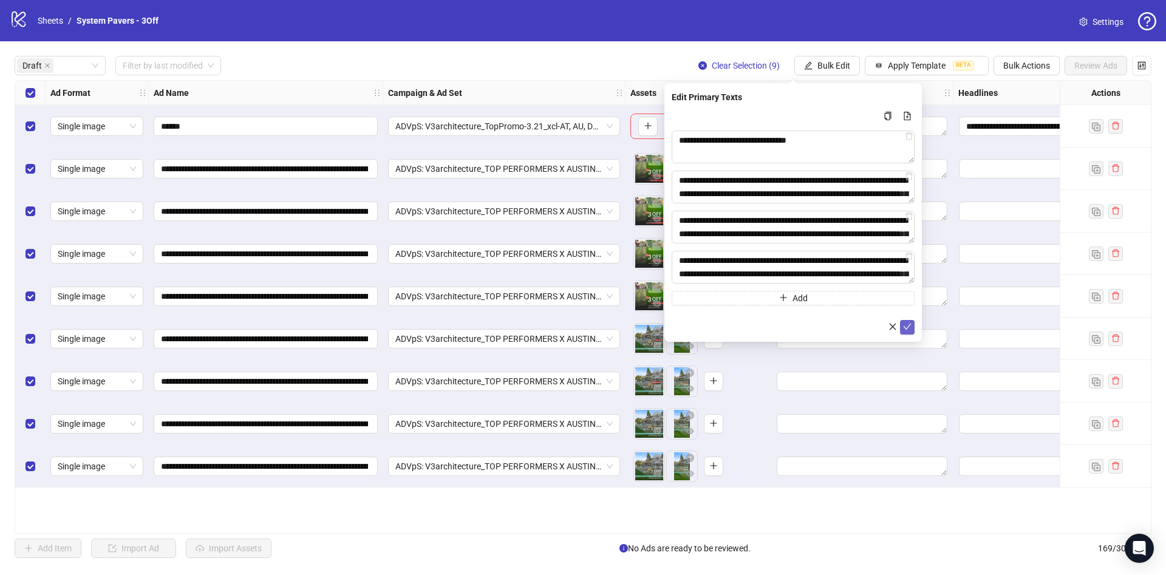
click at [910, 325] on icon "check" at bounding box center [908, 327] width 8 height 6
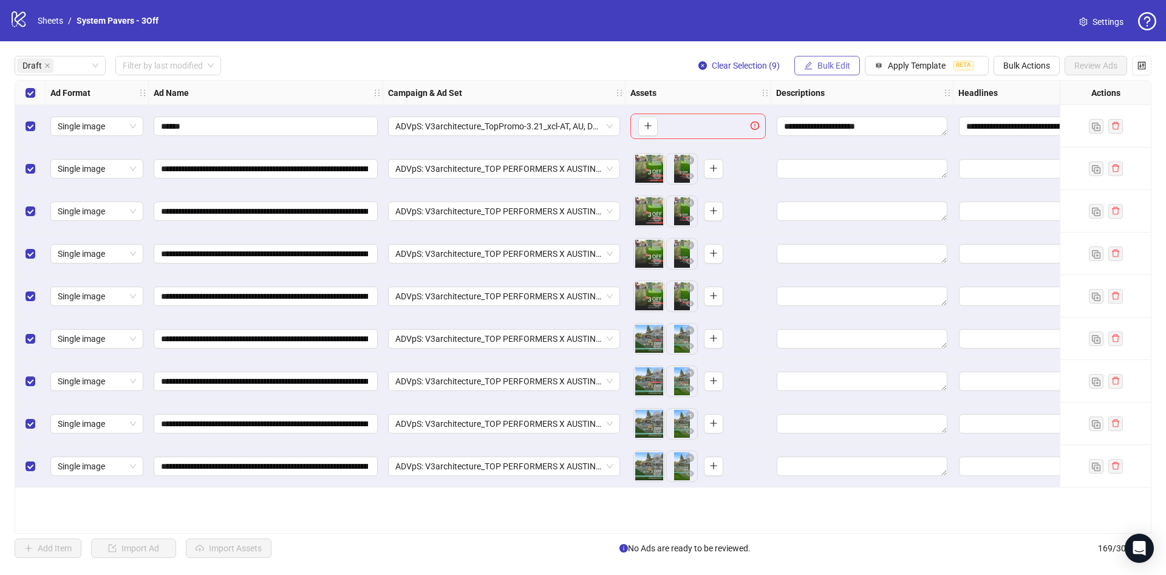
click at [831, 63] on span "Bulk Edit" at bounding box center [833, 66] width 33 height 10
click at [849, 176] on li "Headlines" at bounding box center [839, 168] width 87 height 19
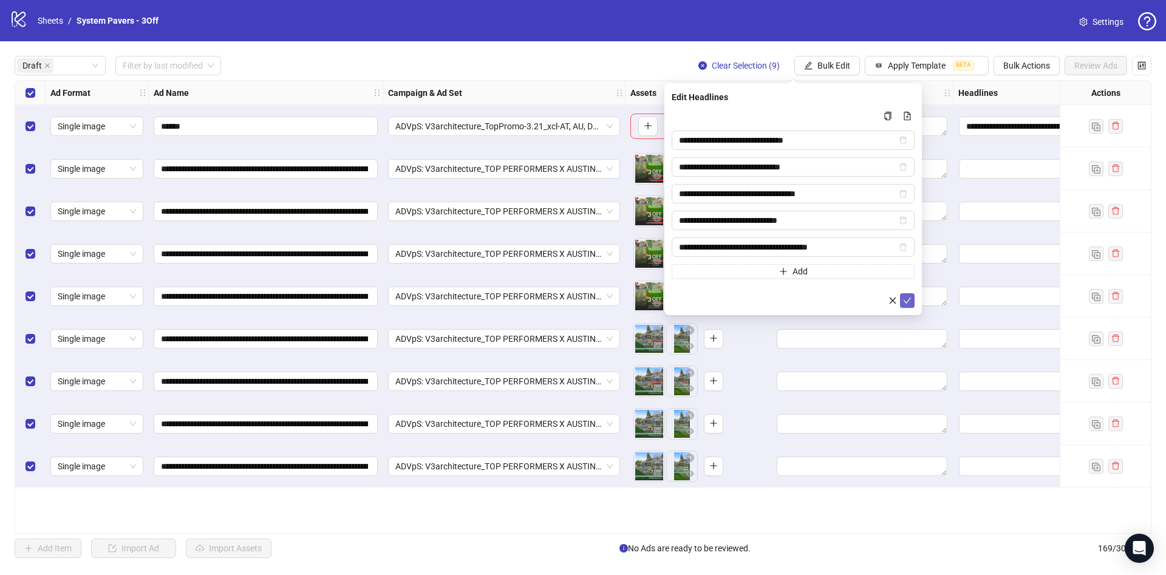
click at [904, 302] on icon "check" at bounding box center [907, 300] width 9 height 9
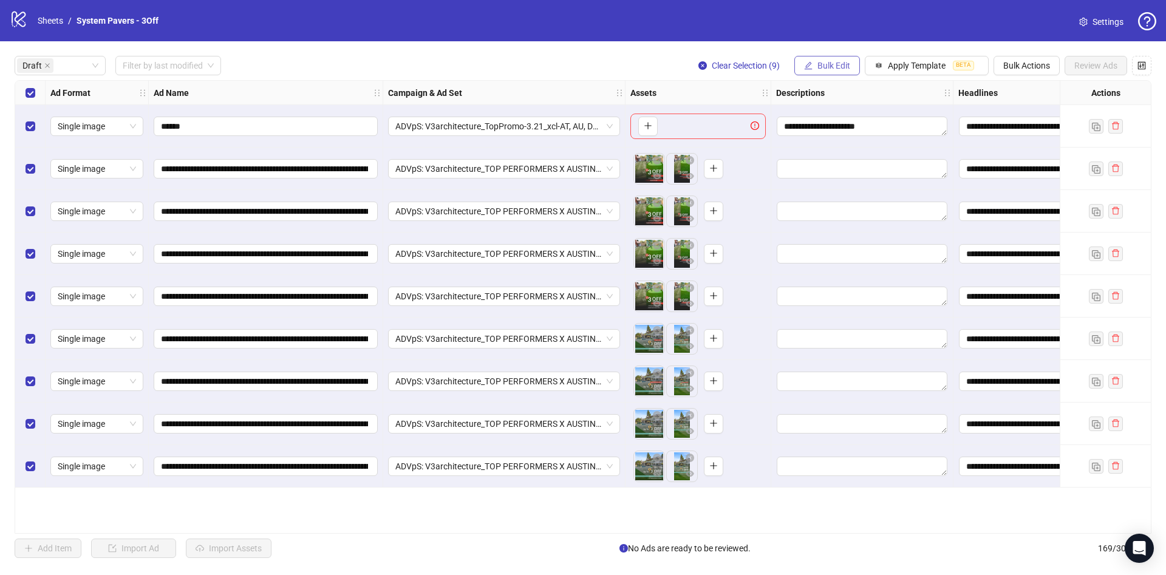
click at [832, 66] on span "Bulk Edit" at bounding box center [833, 66] width 33 height 10
click at [854, 146] on span "Descriptions" at bounding box center [839, 148] width 72 height 13
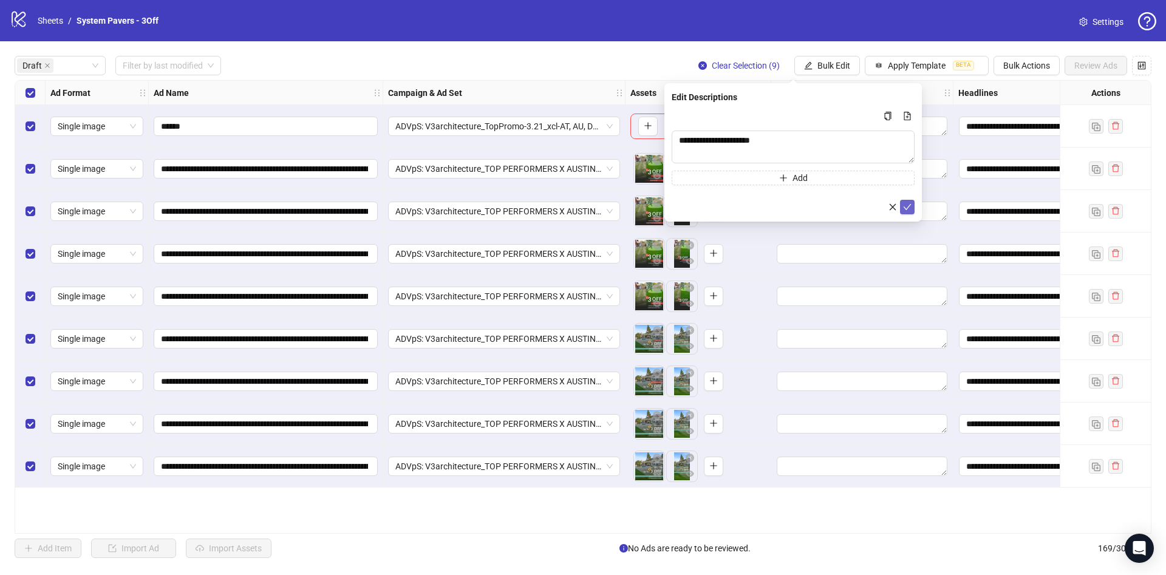
click at [908, 206] on icon "check" at bounding box center [907, 207] width 9 height 9
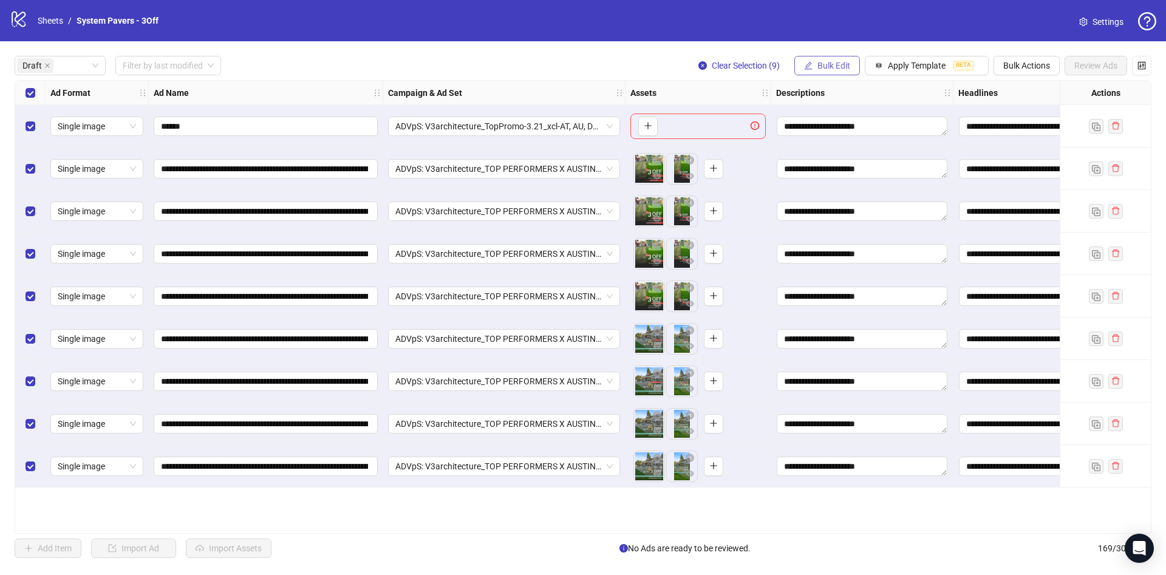
click at [832, 64] on span "Bulk Edit" at bounding box center [833, 66] width 33 height 10
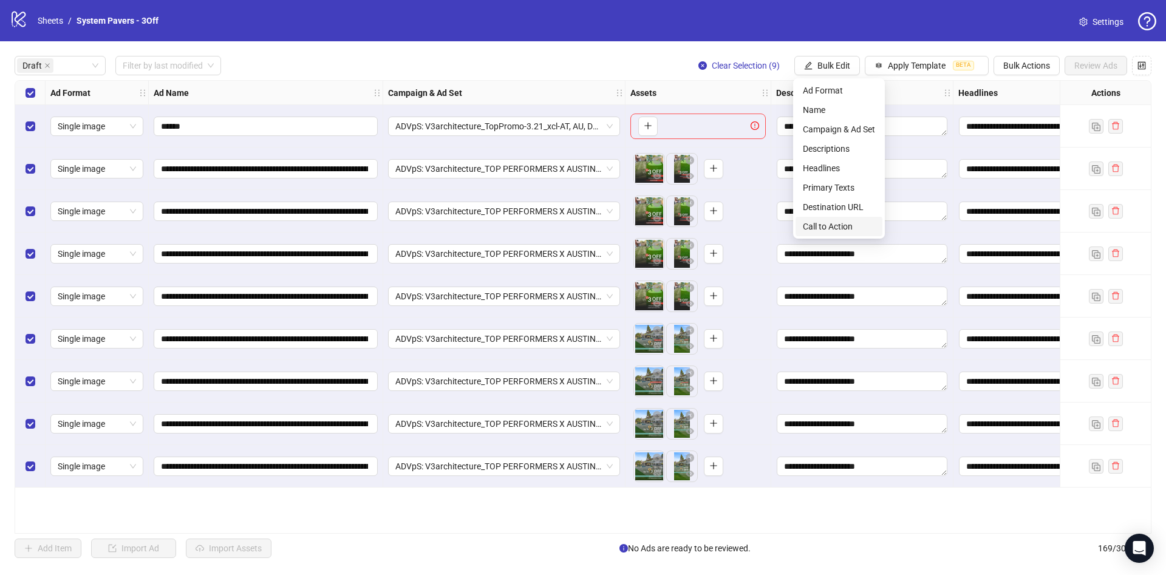
click at [867, 225] on span "Call to Action" at bounding box center [839, 226] width 72 height 13
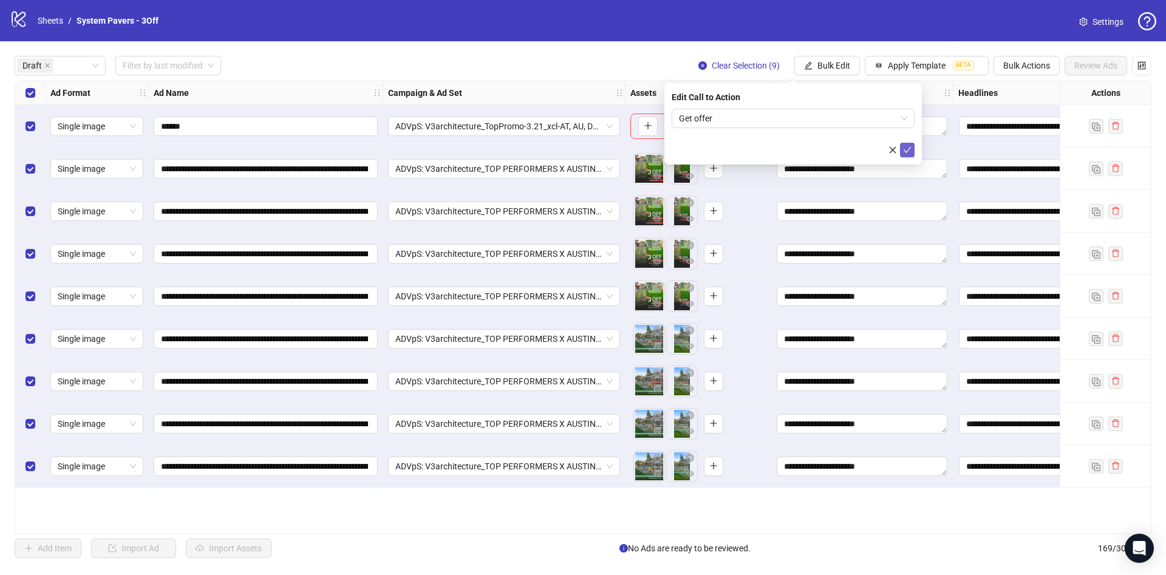
click at [914, 148] on div "Edit Call to Action Get offer" at bounding box center [792, 123] width 257 height 81
click at [912, 148] on button "submit" at bounding box center [907, 150] width 15 height 15
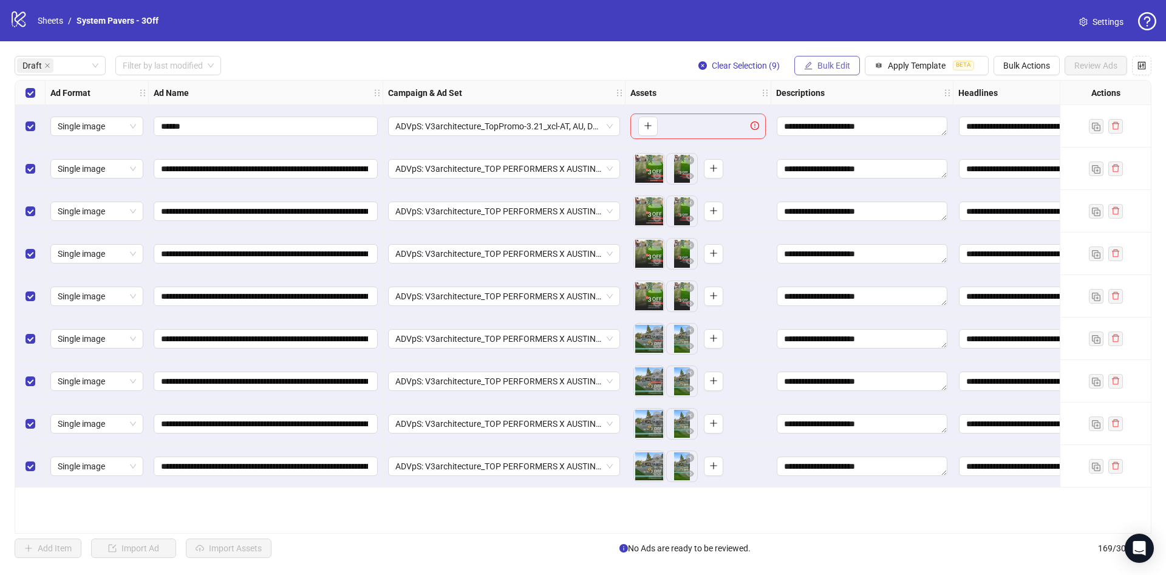
click at [833, 65] on span "Bulk Edit" at bounding box center [833, 66] width 33 height 10
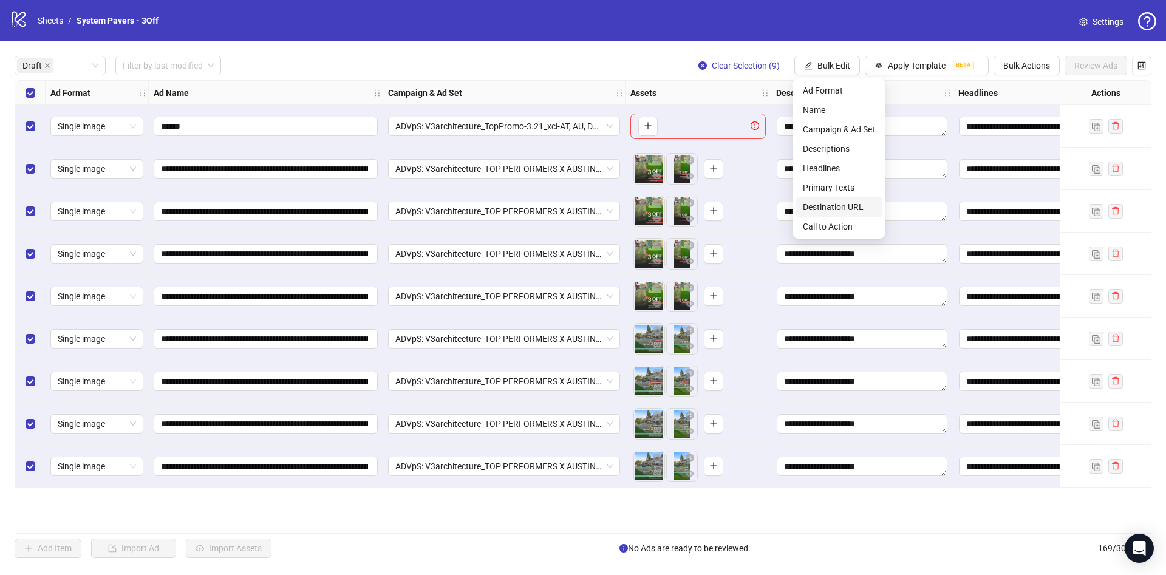
click at [844, 205] on span "Destination URL" at bounding box center [839, 206] width 72 height 13
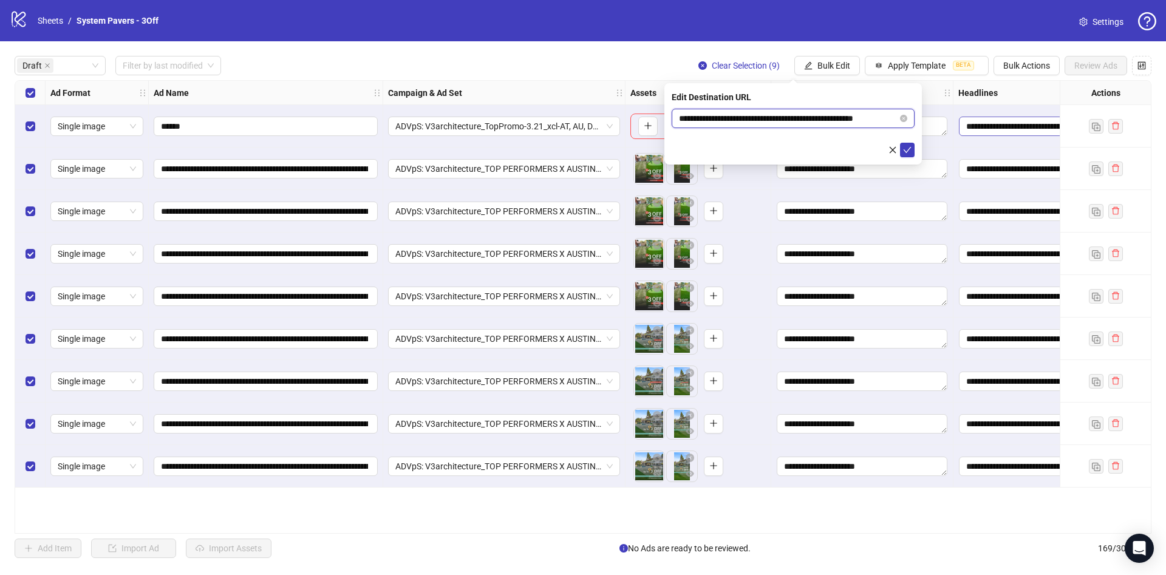
scroll to position [0, 18]
drag, startPoint x: 888, startPoint y: 118, endPoint x: 916, endPoint y: 149, distance: 41.7
click at [964, 121] on body "**********" at bounding box center [583, 287] width 1166 height 575
click at [911, 153] on icon "check" at bounding box center [907, 150] width 9 height 9
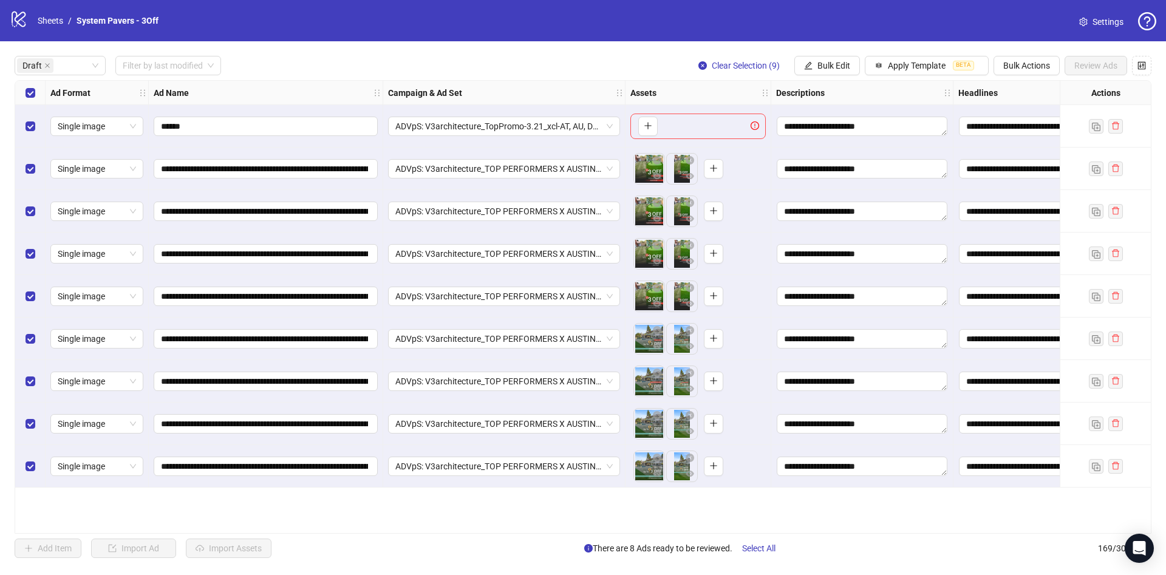
click at [24, 140] on div "Select row 1" at bounding box center [30, 126] width 30 height 43
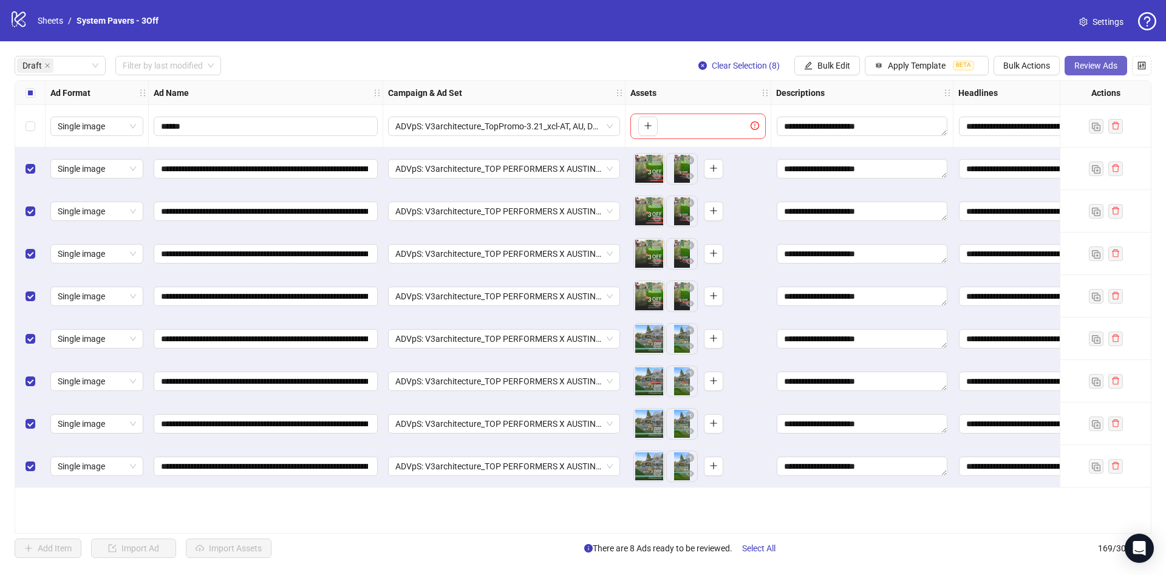
click at [1100, 63] on span "Review Ads" at bounding box center [1095, 66] width 43 height 10
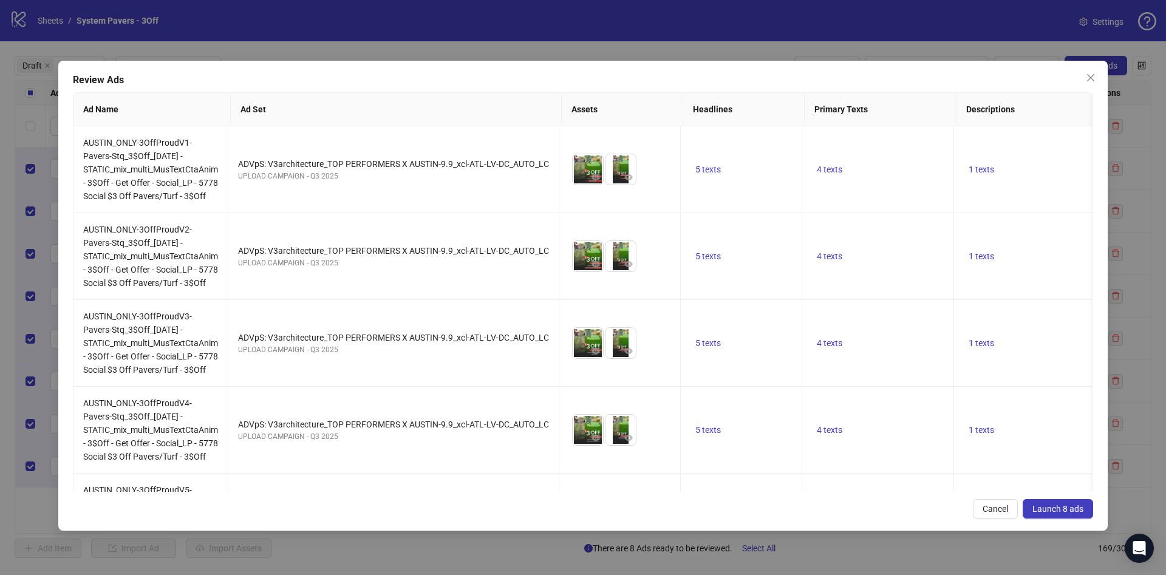
click at [1058, 513] on span "Launch 8 ads" at bounding box center [1057, 509] width 51 height 10
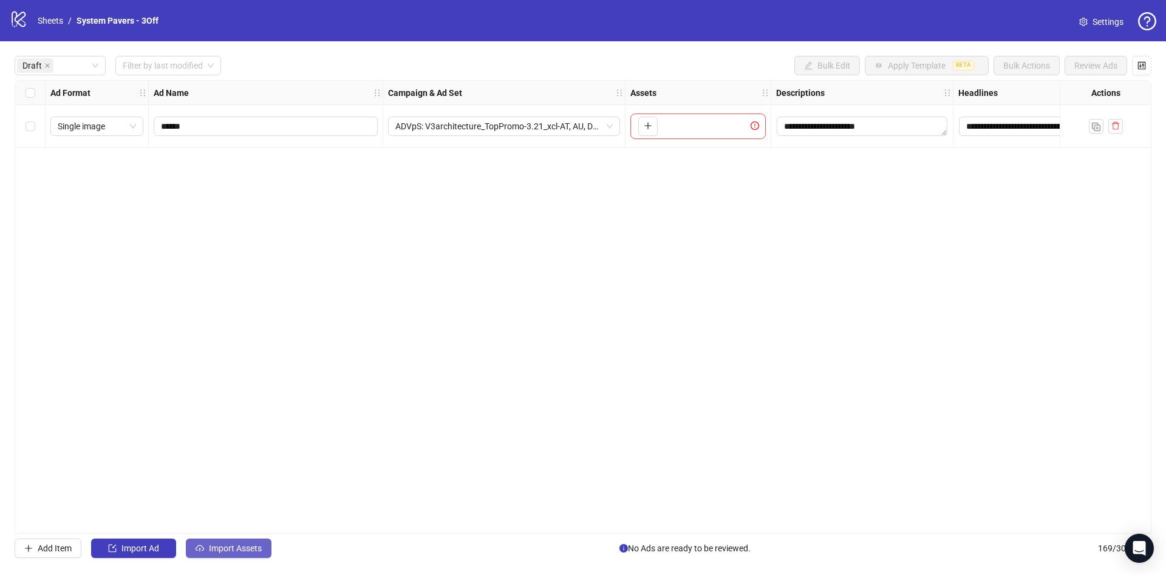
click at [245, 555] on button "Import Assets" at bounding box center [229, 548] width 86 height 19
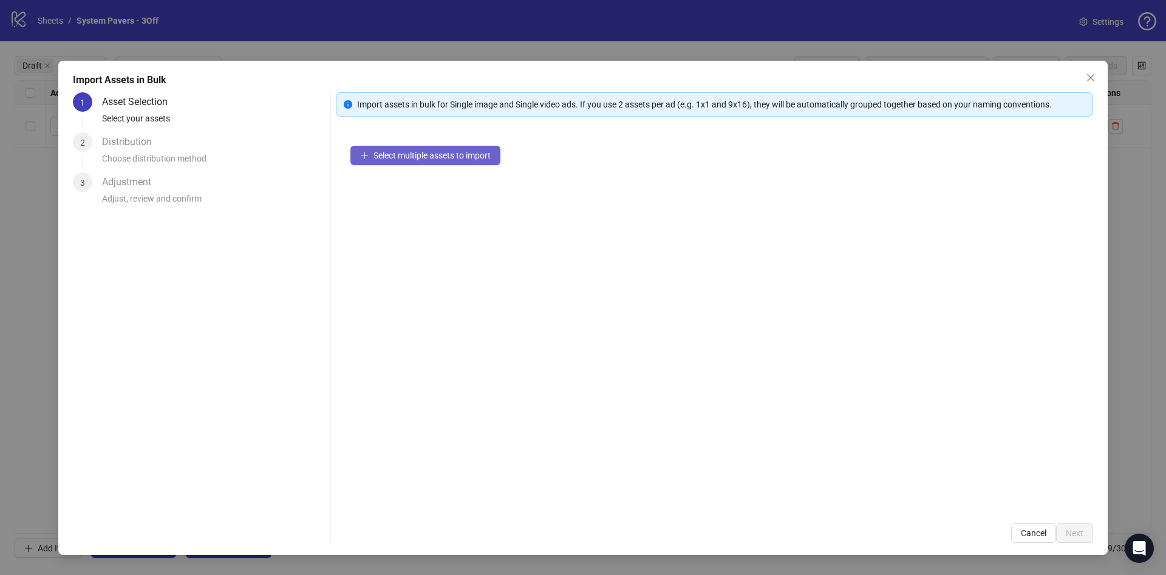
click at [458, 155] on span "Select multiple assets to import" at bounding box center [431, 156] width 117 height 10
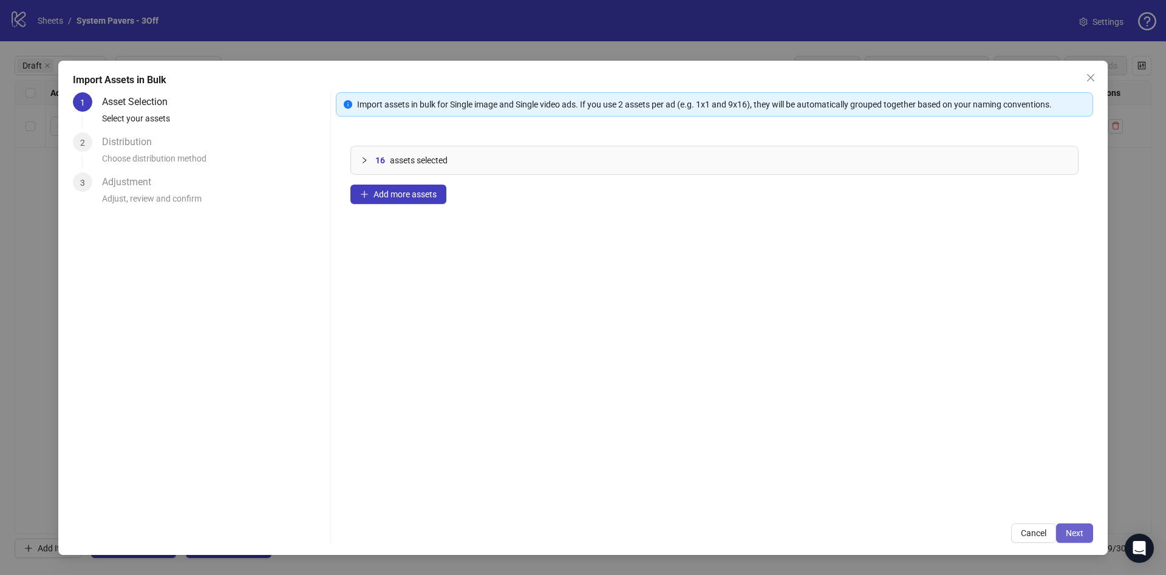
click at [1069, 529] on span "Next" at bounding box center [1075, 533] width 18 height 10
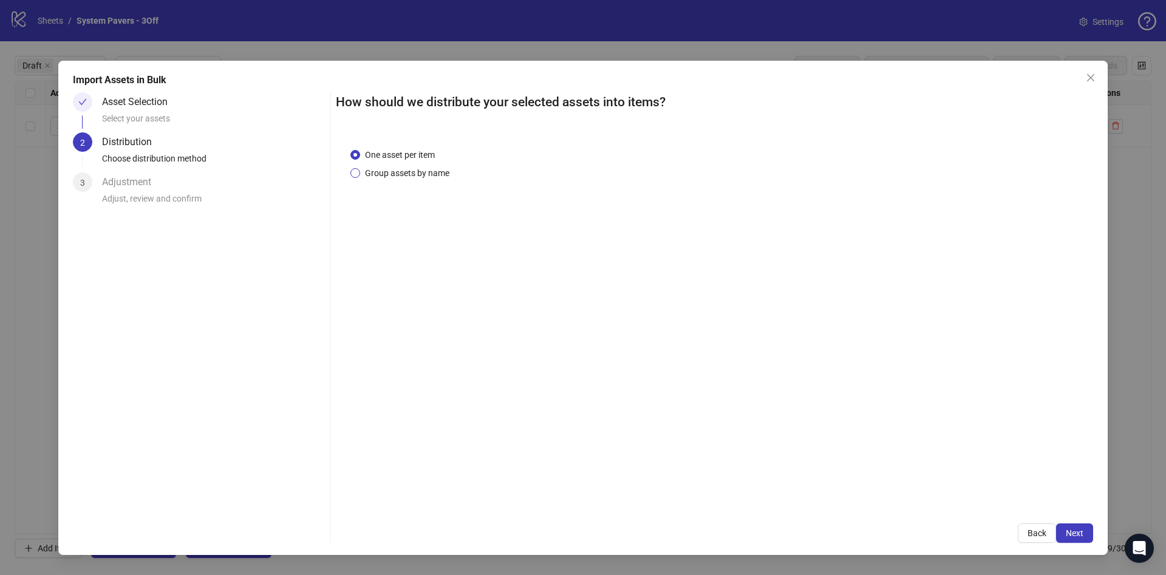
click at [433, 175] on span "Group assets by name" at bounding box center [407, 172] width 94 height 13
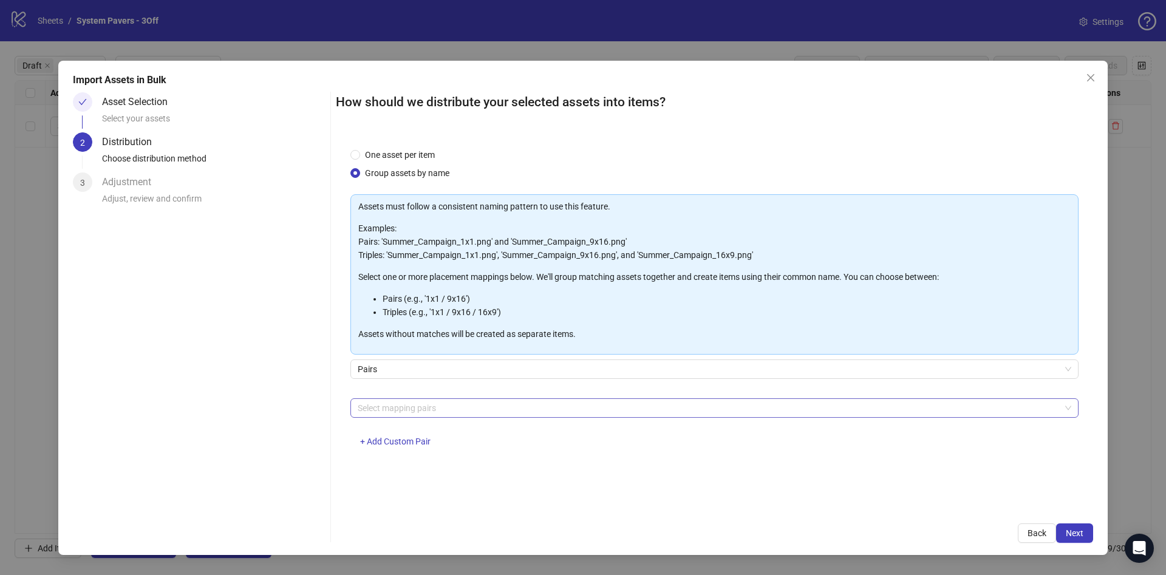
click at [411, 399] on div "Select mapping pairs" at bounding box center [714, 407] width 728 height 19
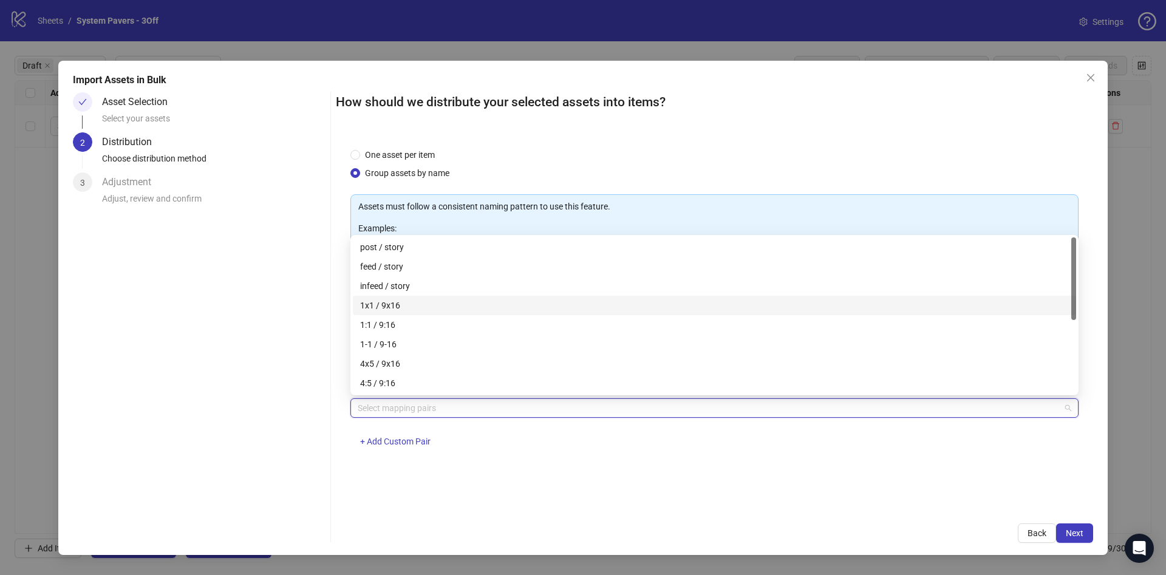
click at [429, 305] on div "1x1 / 9x16" at bounding box center [714, 305] width 709 height 13
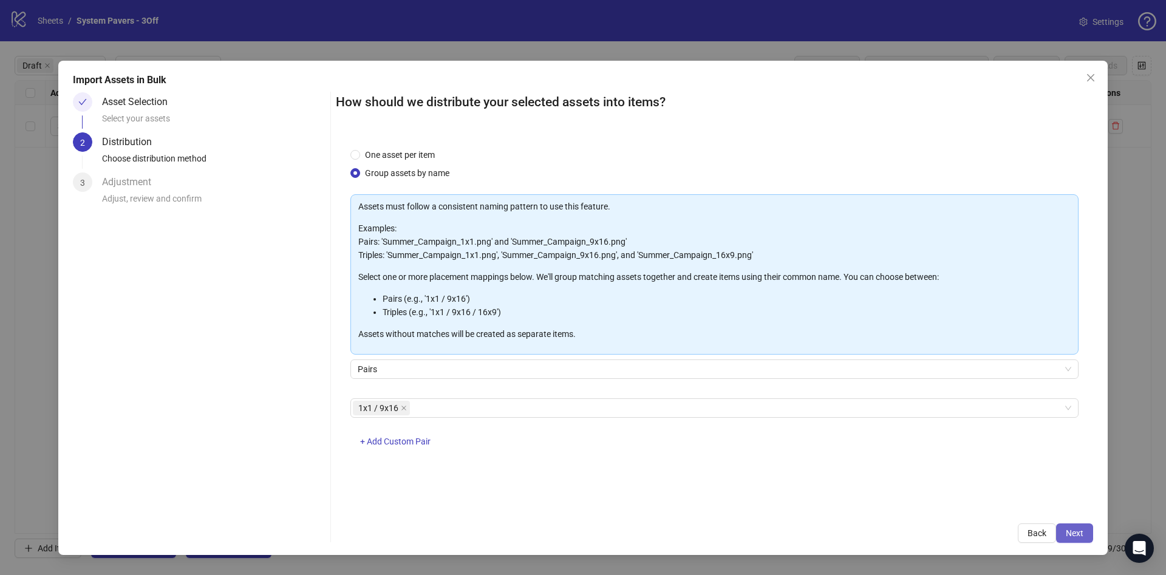
click at [1085, 537] on button "Next" at bounding box center [1074, 532] width 37 height 19
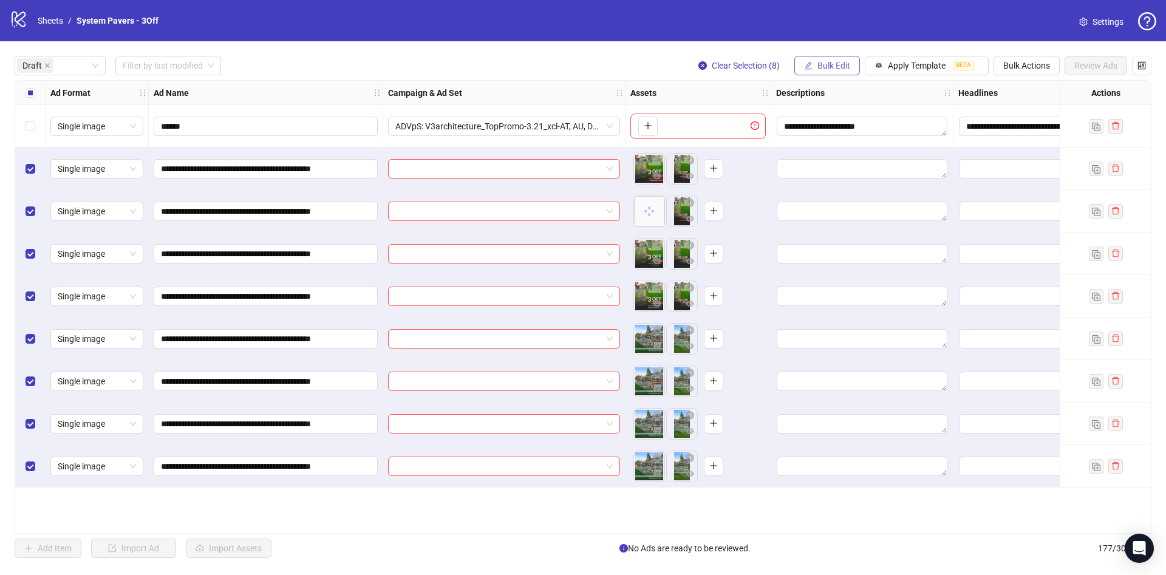
click at [832, 70] on span "Bulk Edit" at bounding box center [833, 66] width 33 height 10
click at [853, 131] on span "Campaign & Ad Set" at bounding box center [839, 129] width 72 height 13
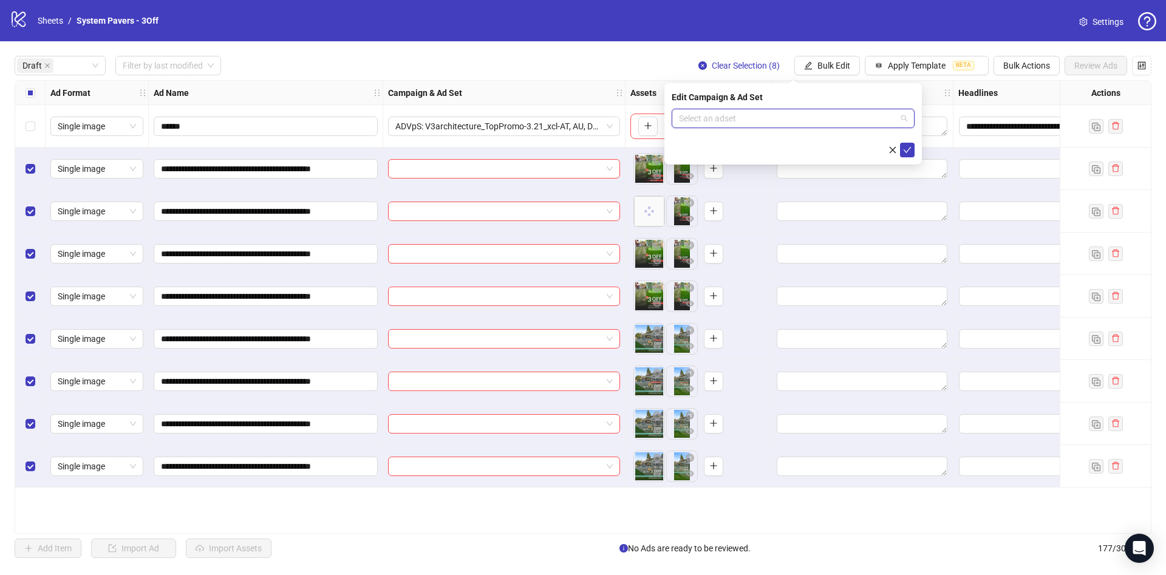
click at [817, 119] on input "search" at bounding box center [787, 118] width 217 height 18
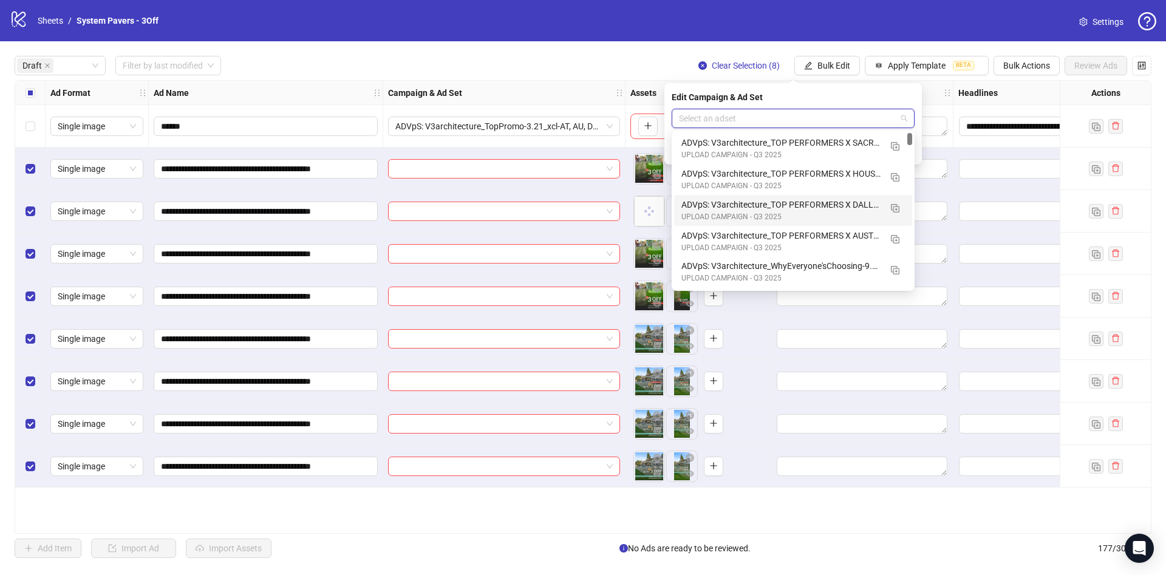
click at [854, 202] on div "ADVpS: V3architecture_TOP PERFORMERS X DALLAS-9.9_xcl-ATL-LV-DC_AUTO_LC" at bounding box center [780, 204] width 199 height 13
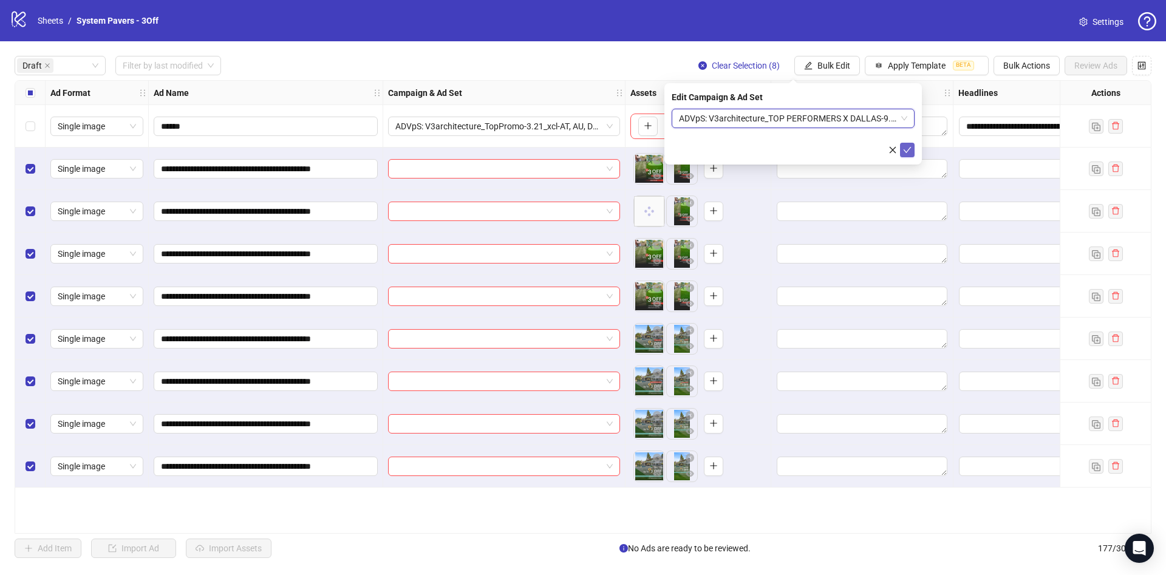
click at [909, 148] on icon "check" at bounding box center [908, 150] width 8 height 6
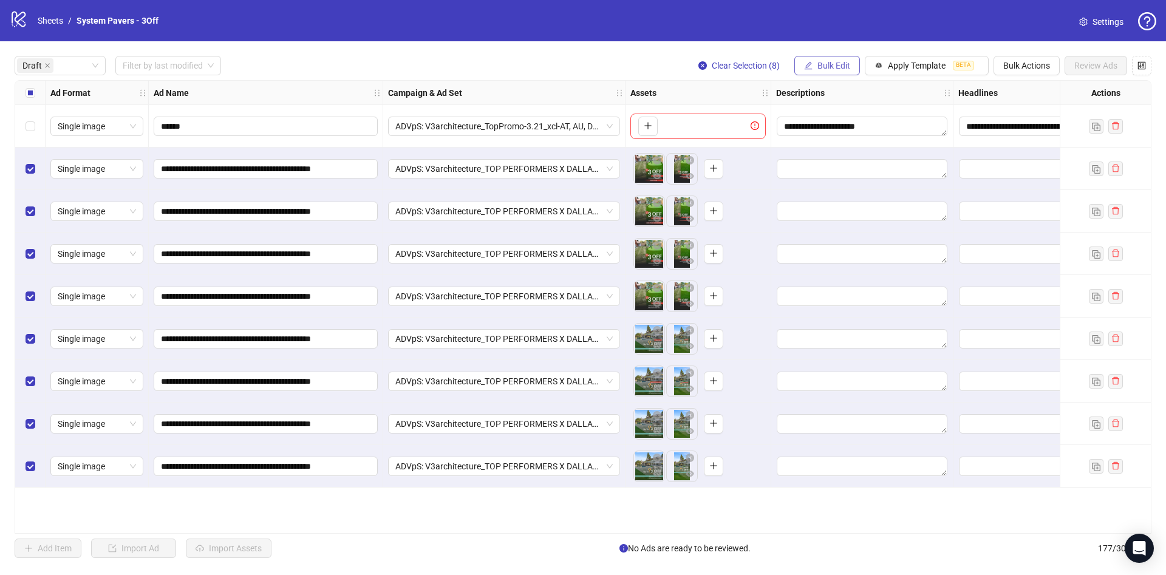
click at [842, 71] on button "Bulk Edit" at bounding box center [827, 65] width 66 height 19
click at [837, 101] on li "Name" at bounding box center [839, 109] width 87 height 19
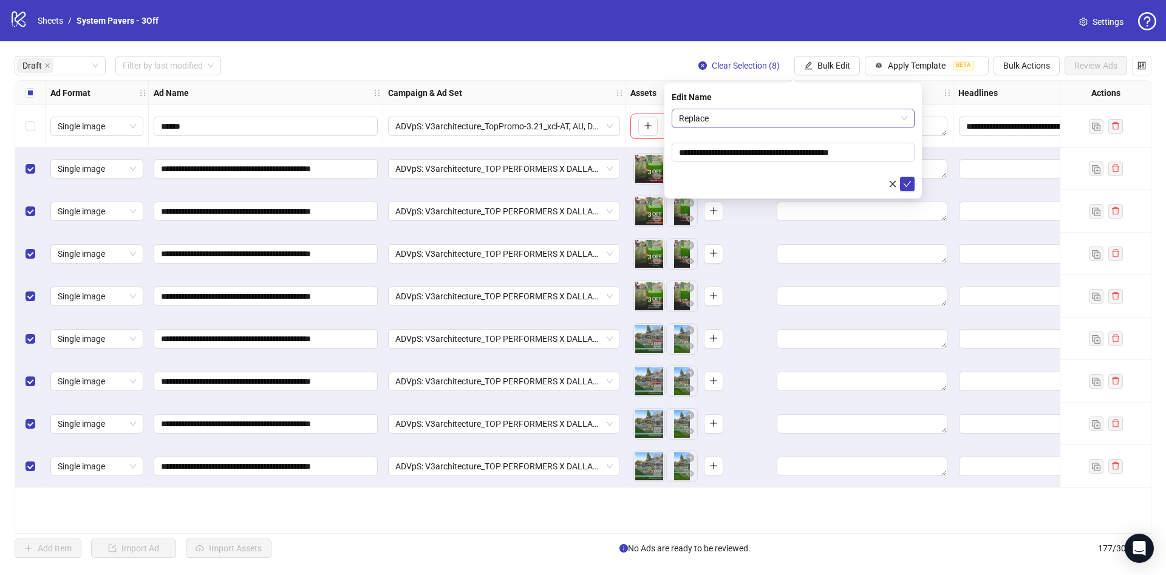
click at [802, 119] on span "Replace" at bounding box center [793, 118] width 228 height 18
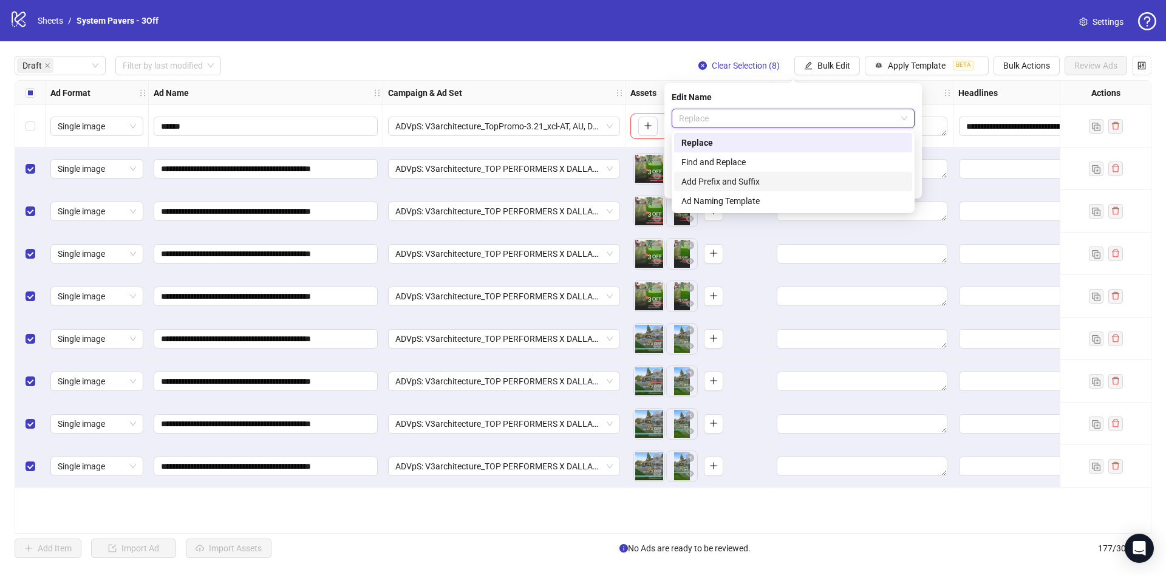
click at [744, 178] on div "Add Prefix and Suffix" at bounding box center [792, 181] width 223 height 13
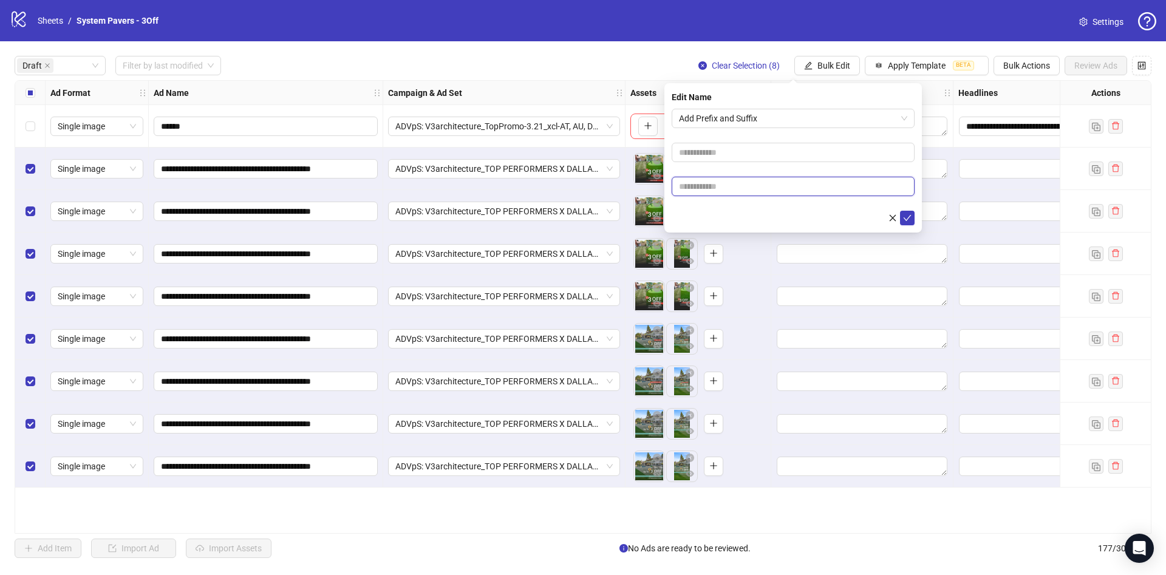
click at [730, 189] on input "text" at bounding box center [793, 186] width 243 height 19
paste input "**********"
type input "**********"
click at [709, 210] on form "**********" at bounding box center [793, 167] width 243 height 117
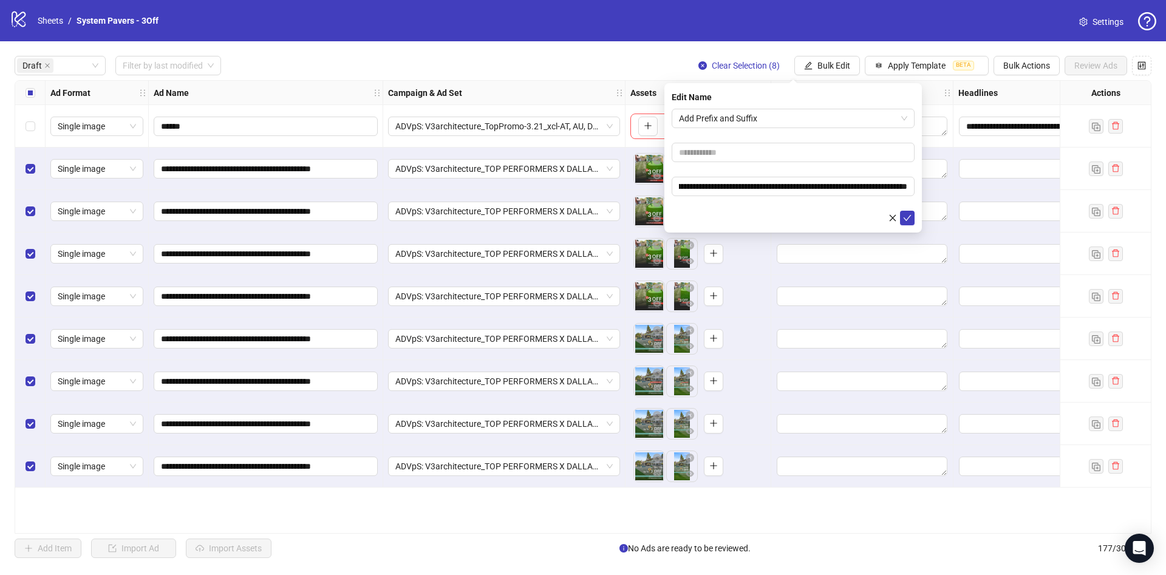
scroll to position [0, 0]
click at [905, 214] on icon "check" at bounding box center [907, 218] width 9 height 9
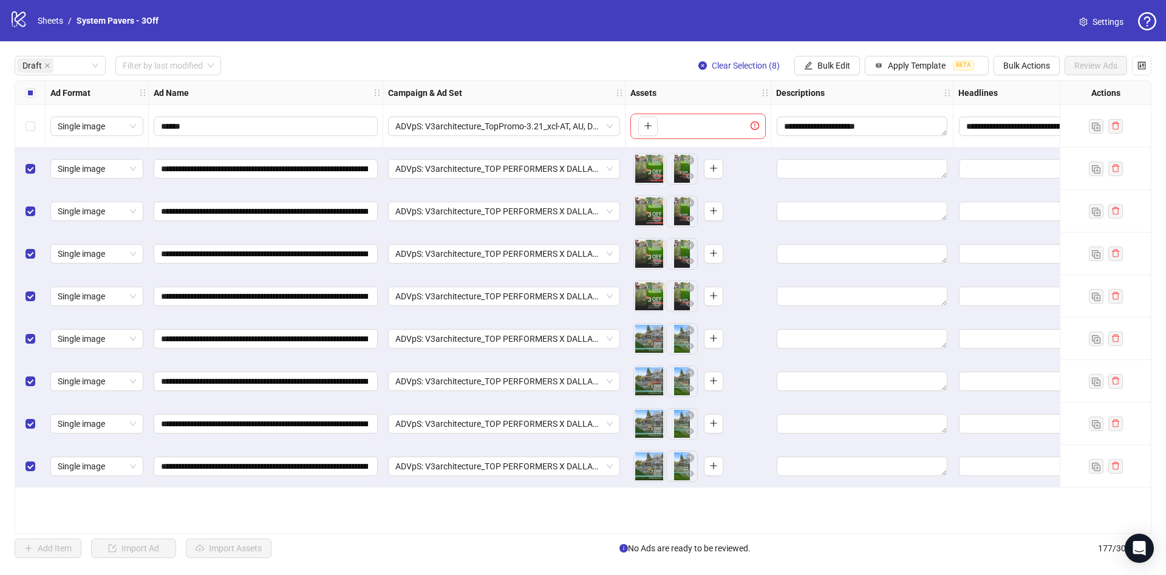
click at [22, 89] on div "Select all rows" at bounding box center [30, 93] width 30 height 24
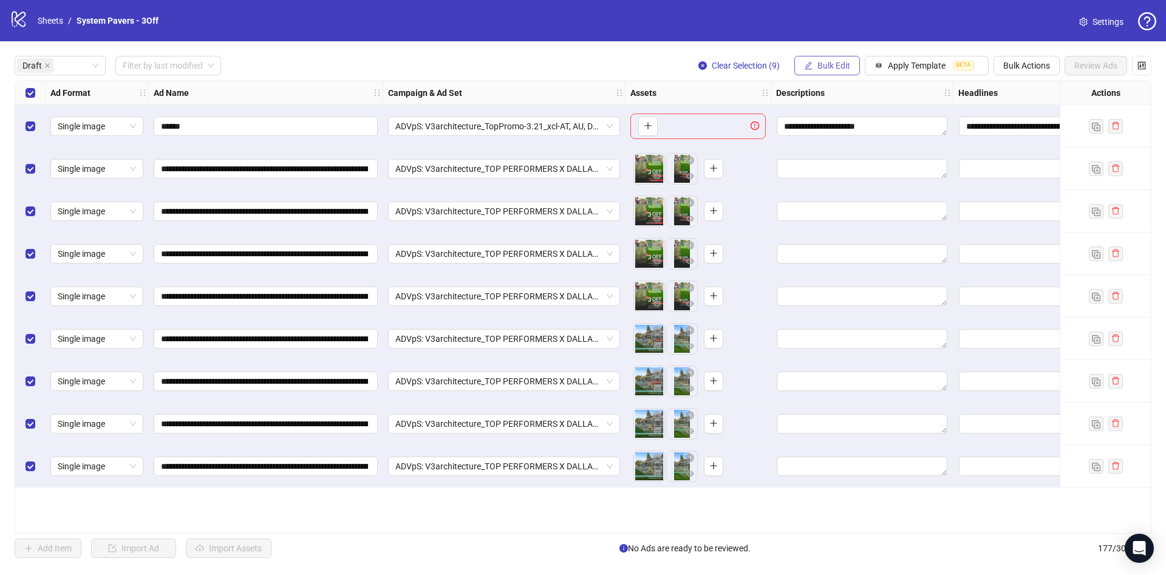
click at [834, 69] on span "Bulk Edit" at bounding box center [833, 66] width 33 height 10
click at [841, 183] on span "Primary Texts" at bounding box center [839, 187] width 72 height 13
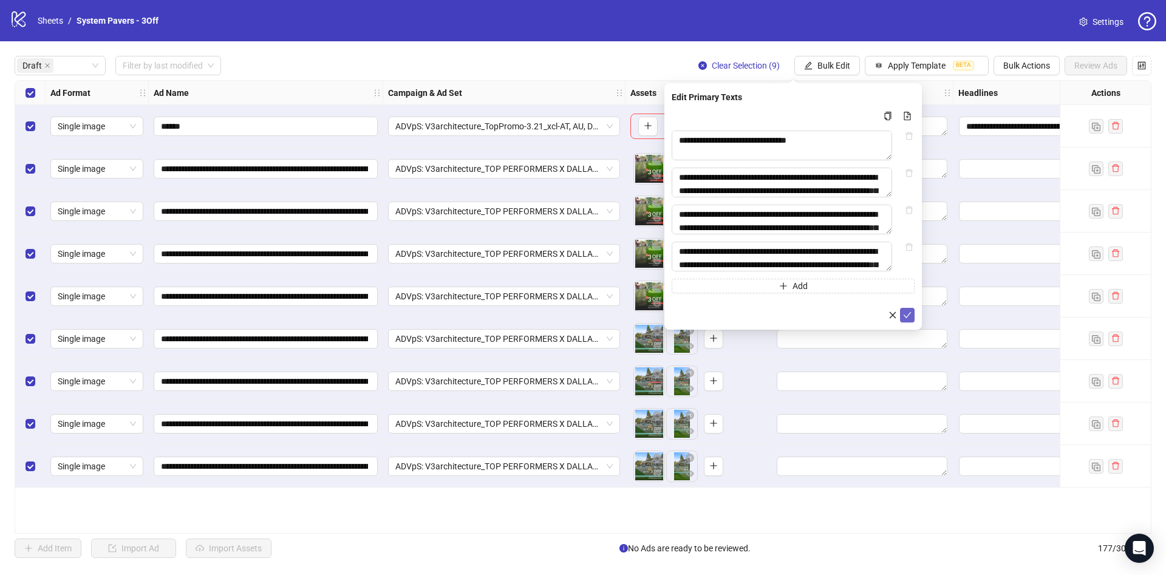
click at [907, 318] on icon "check" at bounding box center [908, 315] width 8 height 6
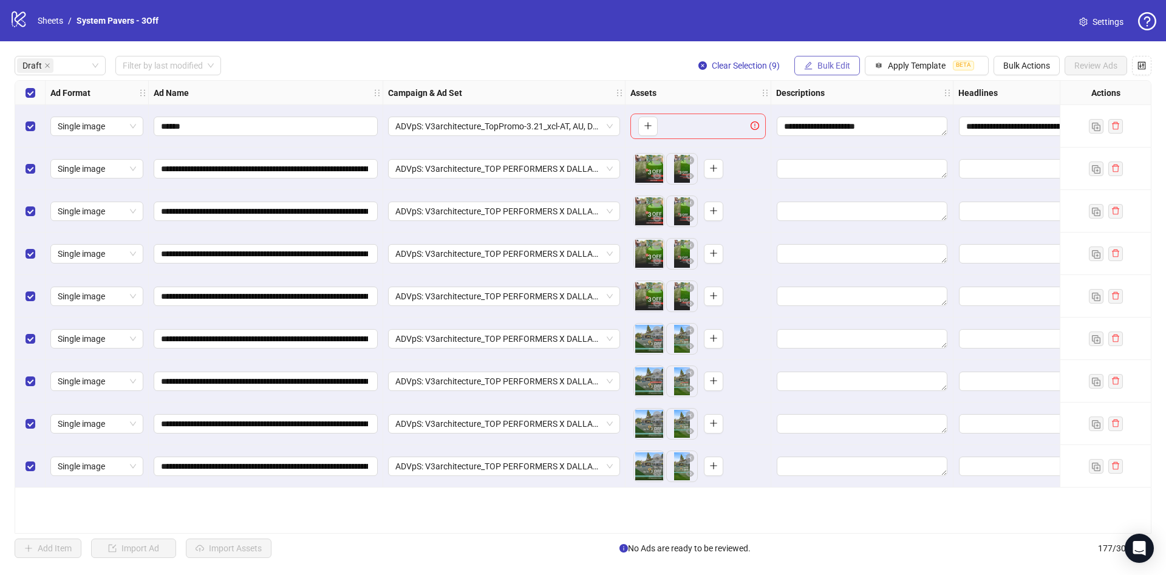
click at [828, 67] on span "Bulk Edit" at bounding box center [833, 66] width 33 height 10
click at [850, 168] on span "Headlines" at bounding box center [839, 168] width 72 height 13
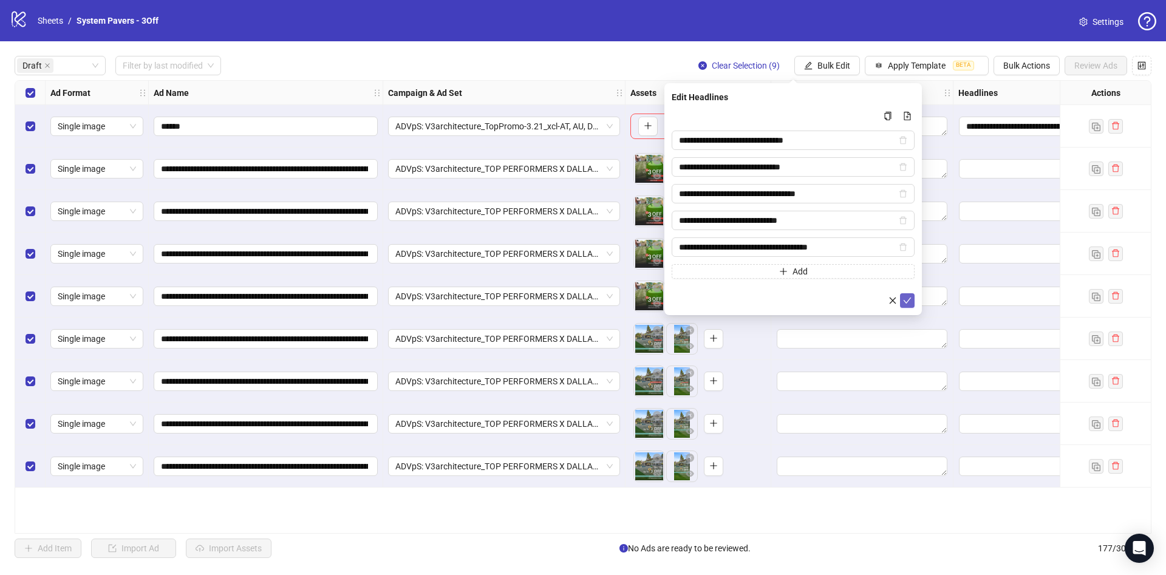
click at [904, 299] on icon "check" at bounding box center [908, 301] width 8 height 6
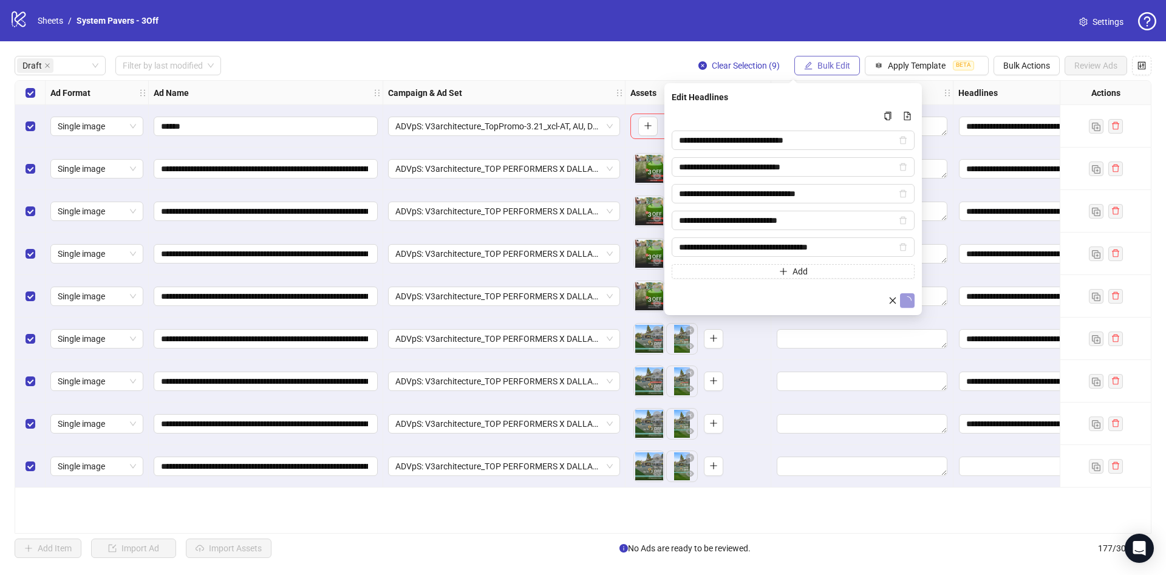
click at [827, 65] on span "Bulk Edit" at bounding box center [833, 66] width 33 height 10
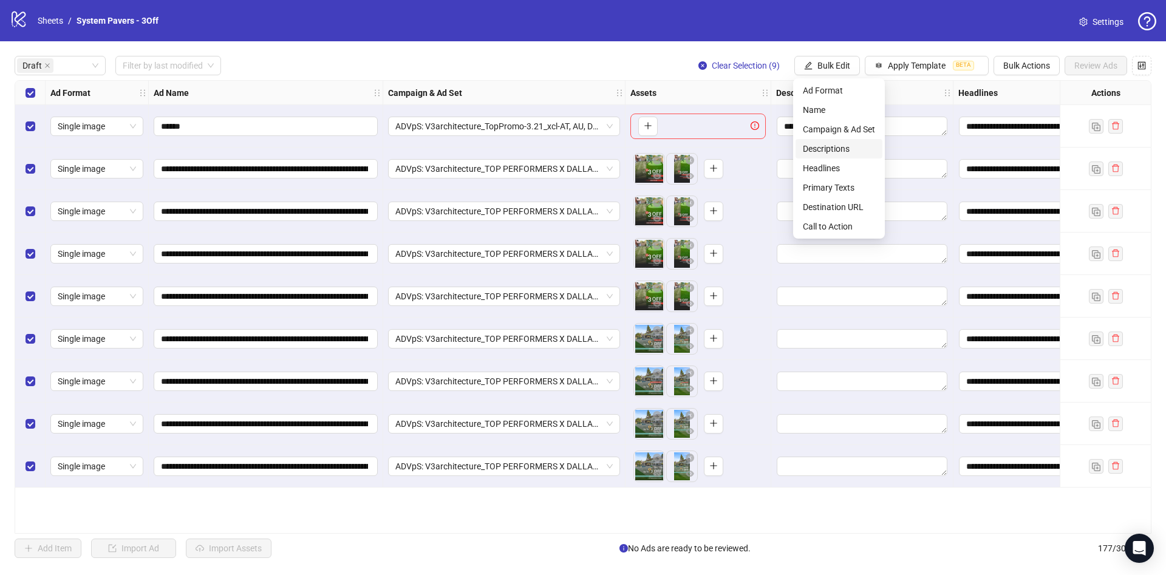
click at [827, 149] on span "Descriptions" at bounding box center [839, 148] width 72 height 13
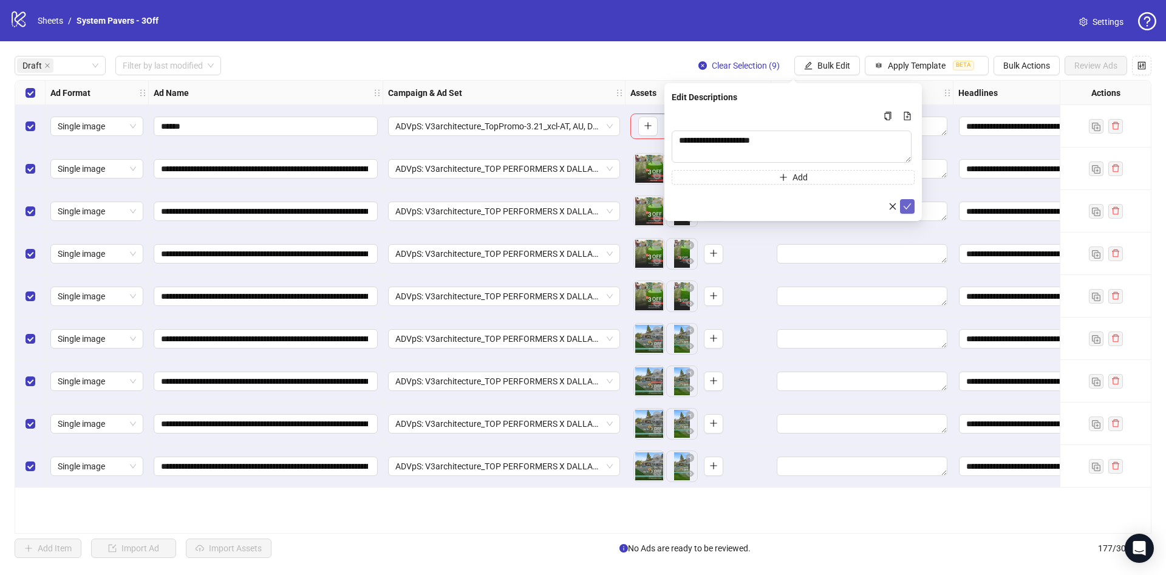
click at [906, 208] on icon "check" at bounding box center [907, 206] width 9 height 9
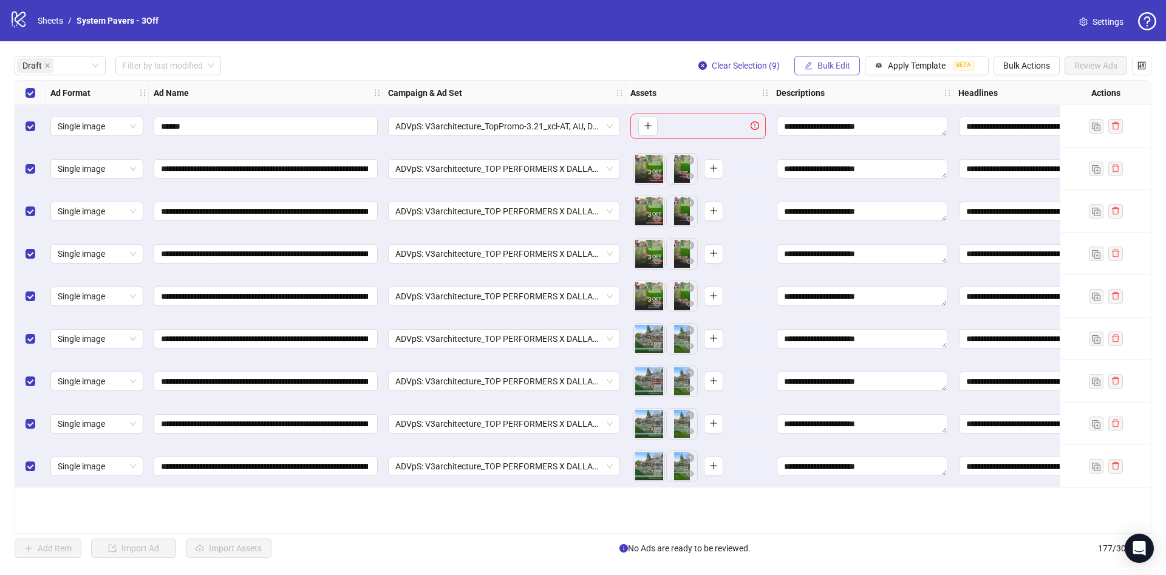
click at [831, 63] on span "Bulk Edit" at bounding box center [833, 66] width 33 height 10
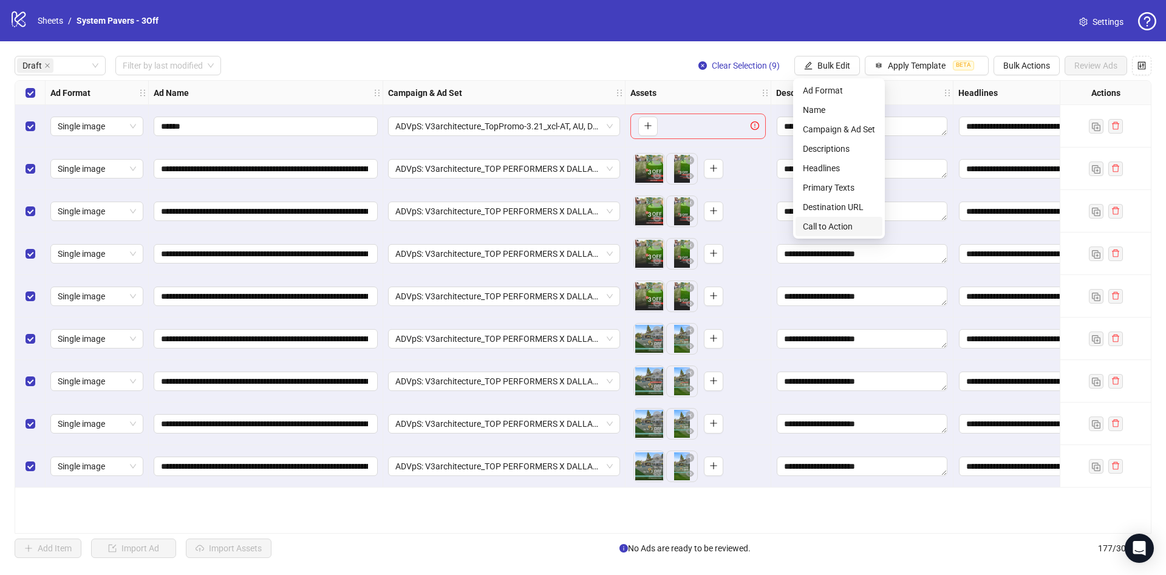
click at [834, 223] on span "Call to Action" at bounding box center [839, 226] width 72 height 13
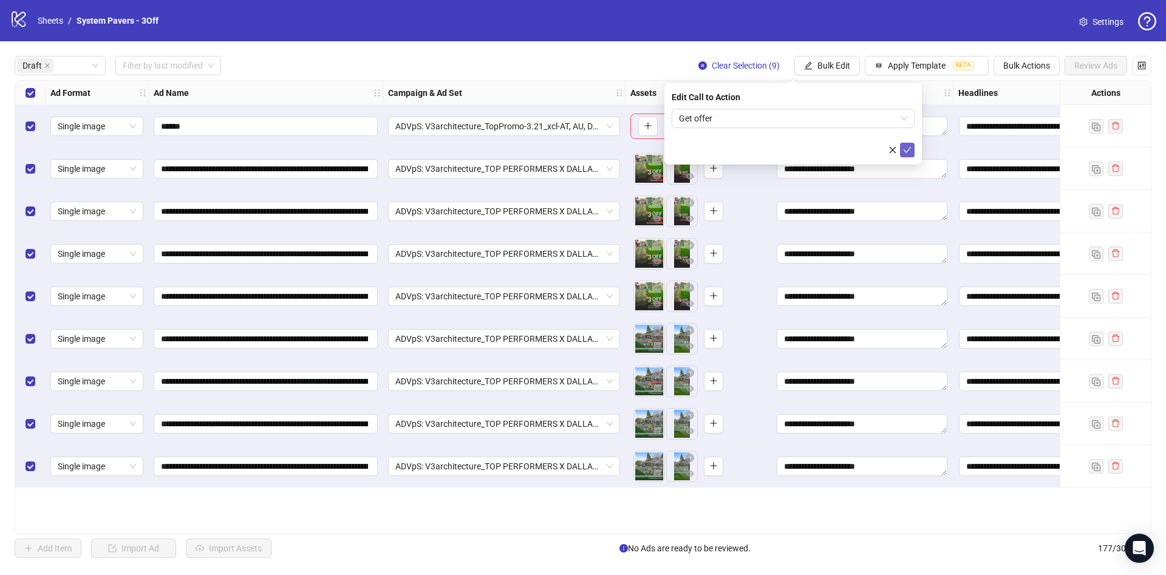
click at [910, 149] on icon "check" at bounding box center [907, 150] width 9 height 9
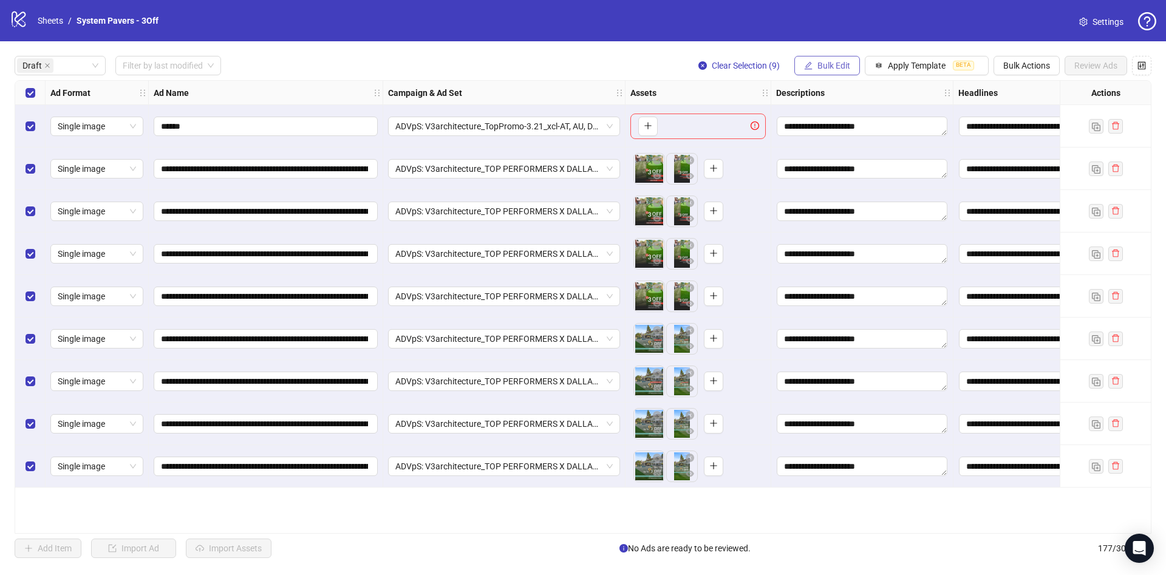
click at [840, 56] on button "Bulk Edit" at bounding box center [827, 65] width 66 height 19
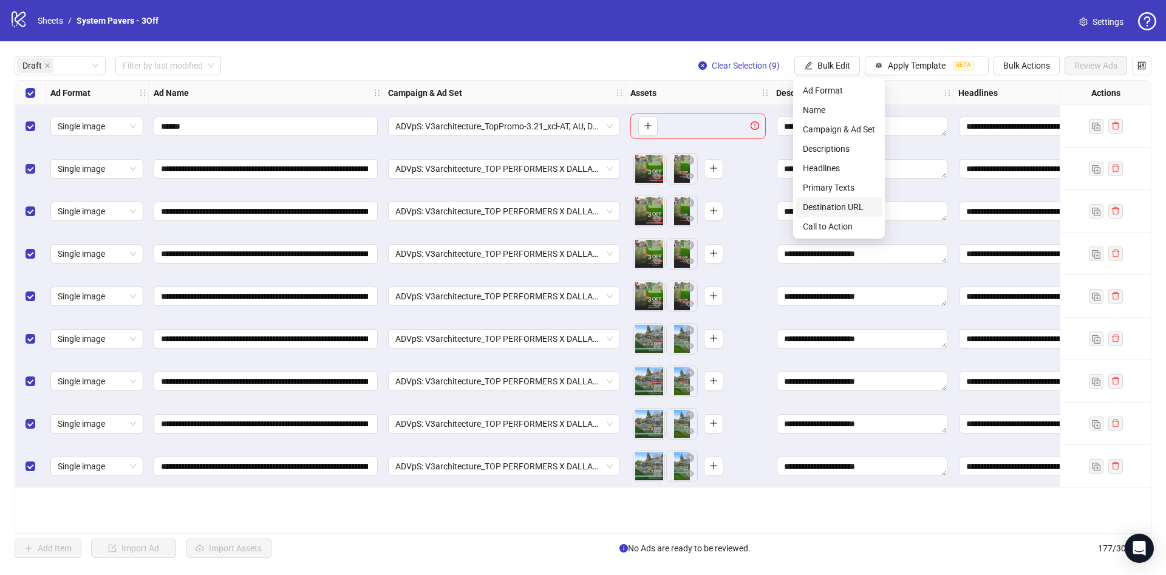
click at [852, 208] on span "Destination URL" at bounding box center [839, 206] width 72 height 13
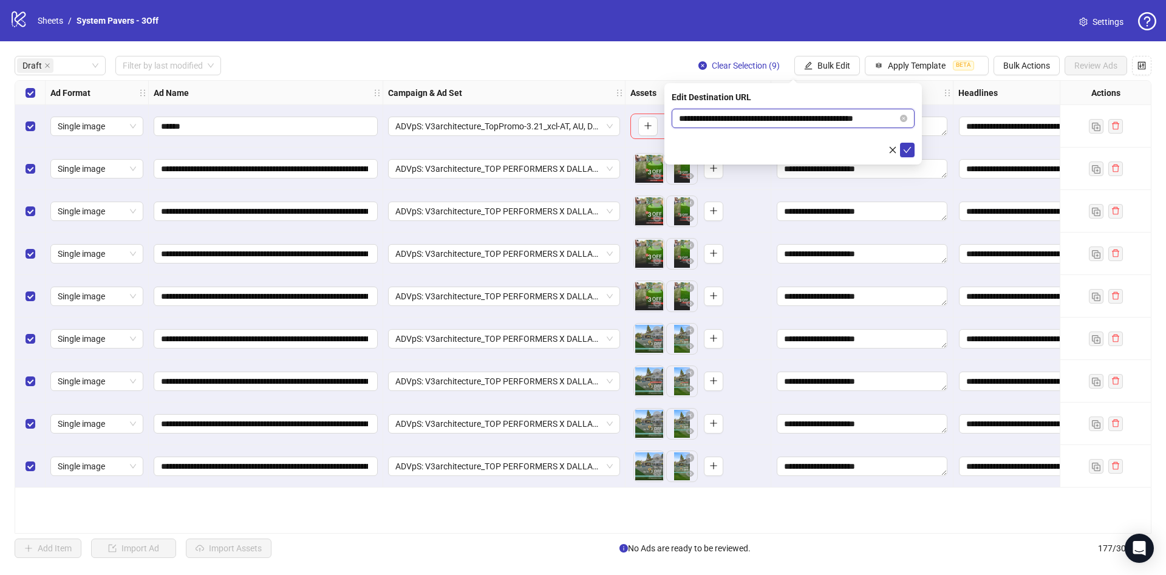
scroll to position [0, 18]
drag, startPoint x: 853, startPoint y: 114, endPoint x: 941, endPoint y: 124, distance: 89.2
click at [953, 118] on body "**********" at bounding box center [583, 287] width 1166 height 575
click at [907, 154] on span "submit" at bounding box center [907, 150] width 9 height 10
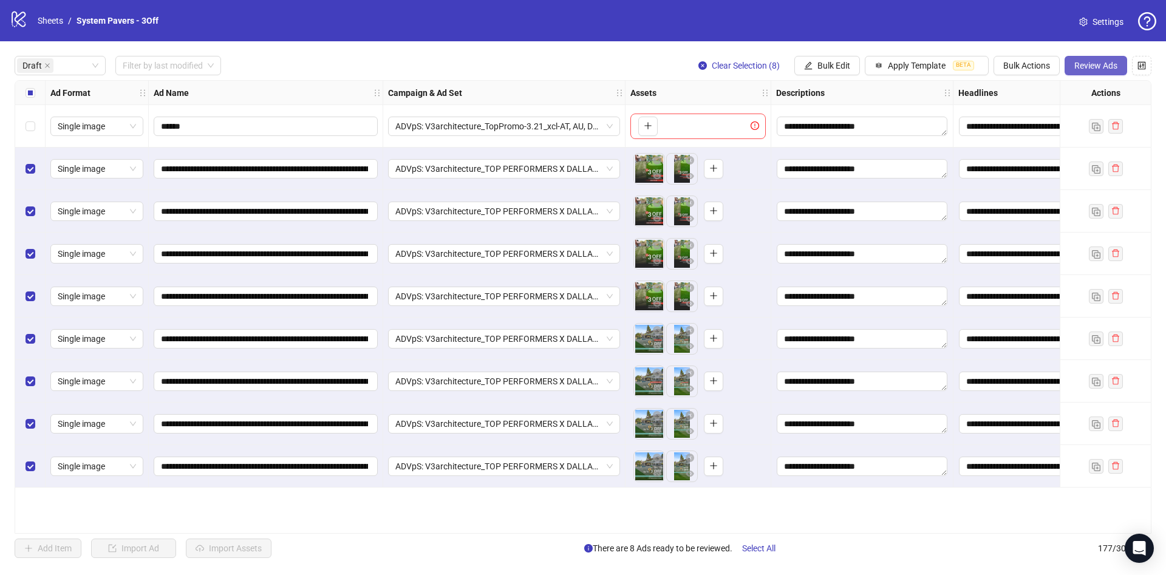
click at [1088, 70] on span "Review Ads" at bounding box center [1095, 66] width 43 height 10
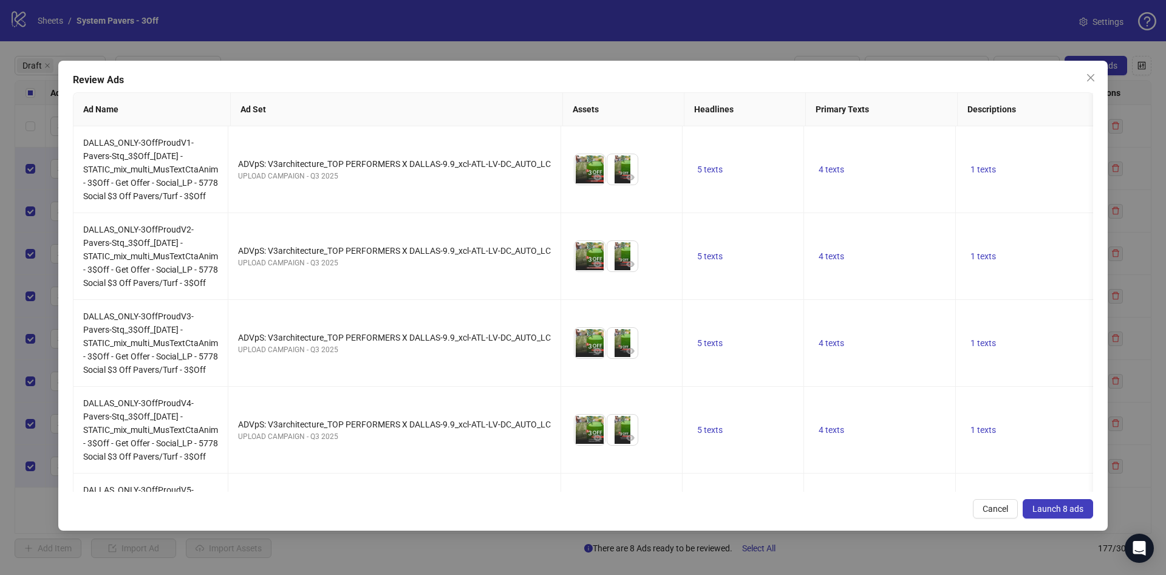
click at [1032, 512] on button "Launch 8 ads" at bounding box center [1058, 508] width 70 height 19
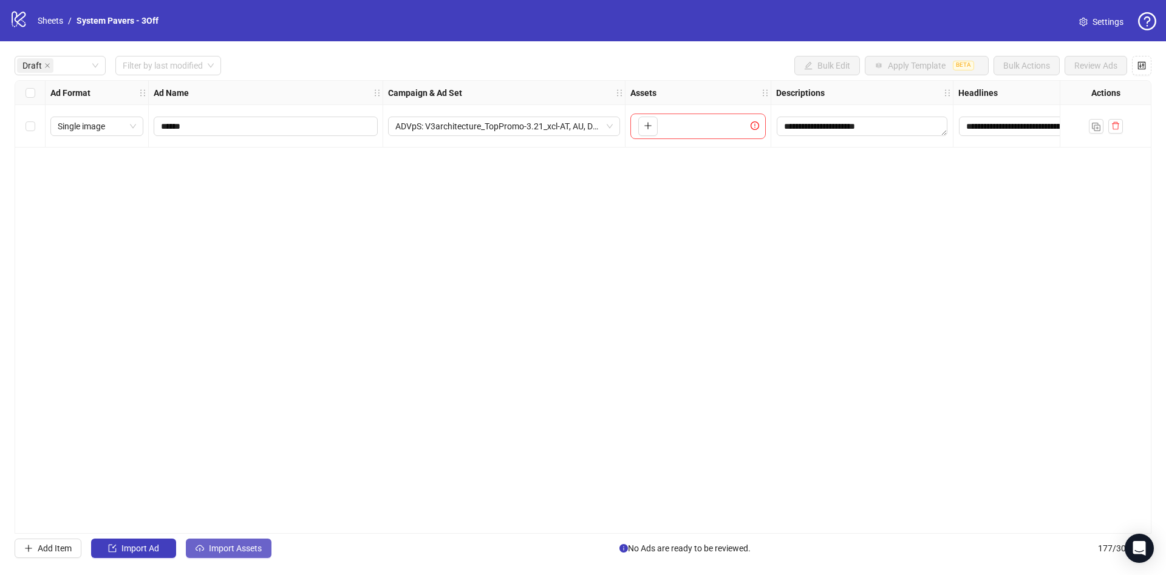
click at [207, 551] on button "Import Assets" at bounding box center [229, 548] width 86 height 19
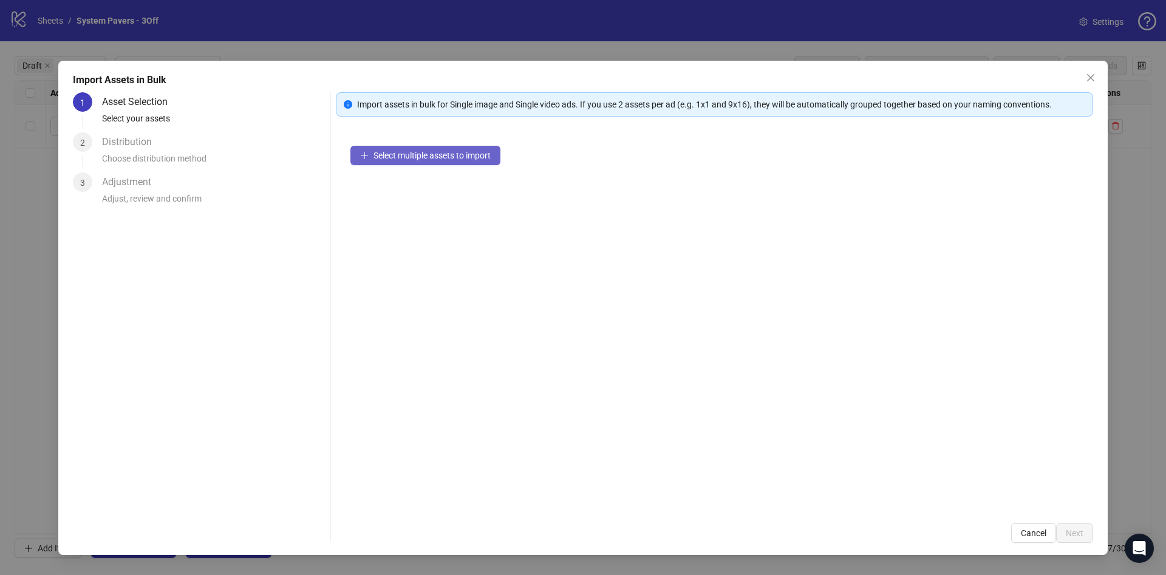
click at [438, 159] on span "Select multiple assets to import" at bounding box center [431, 156] width 117 height 10
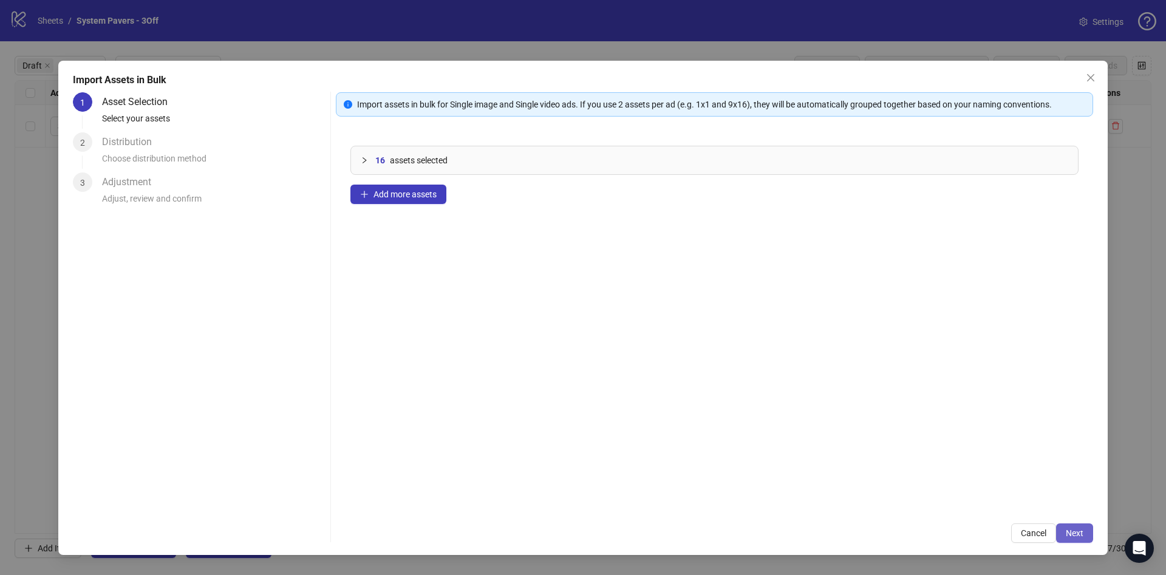
click at [1070, 528] on span "Next" at bounding box center [1075, 533] width 18 height 10
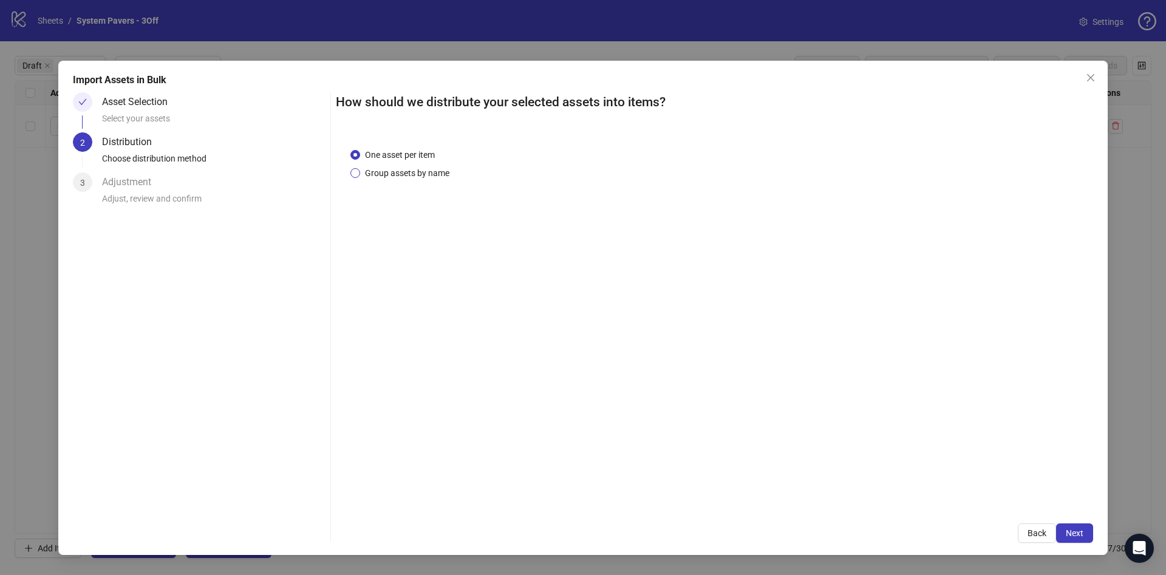
click at [390, 166] on span "Group assets by name" at bounding box center [407, 172] width 94 height 13
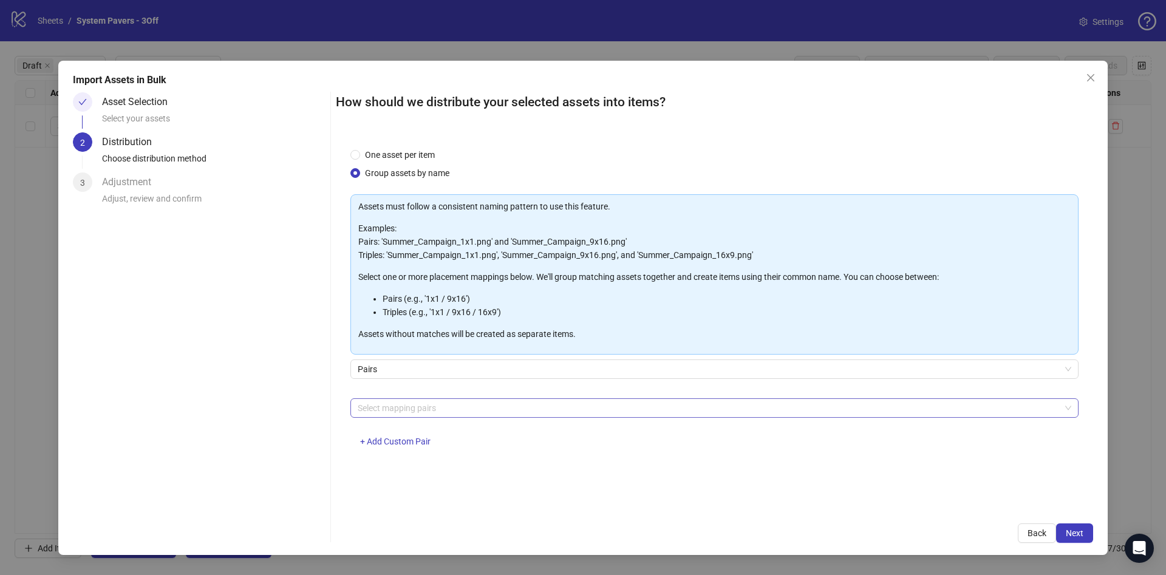
click at [459, 403] on div at bounding box center [708, 408] width 711 height 17
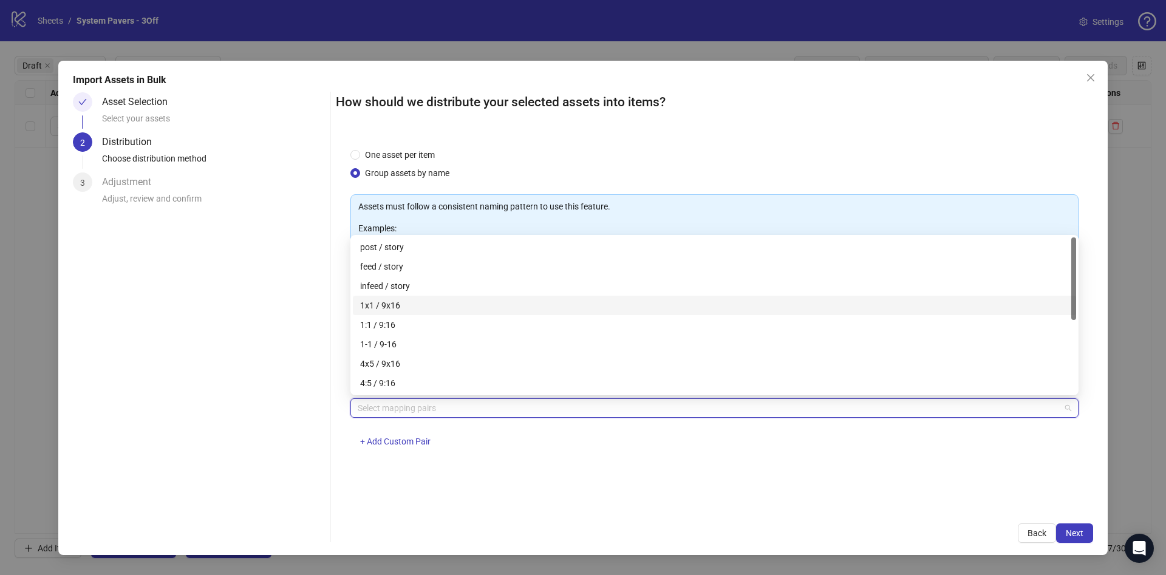
click at [437, 306] on div "1x1 / 9x16" at bounding box center [714, 305] width 709 height 13
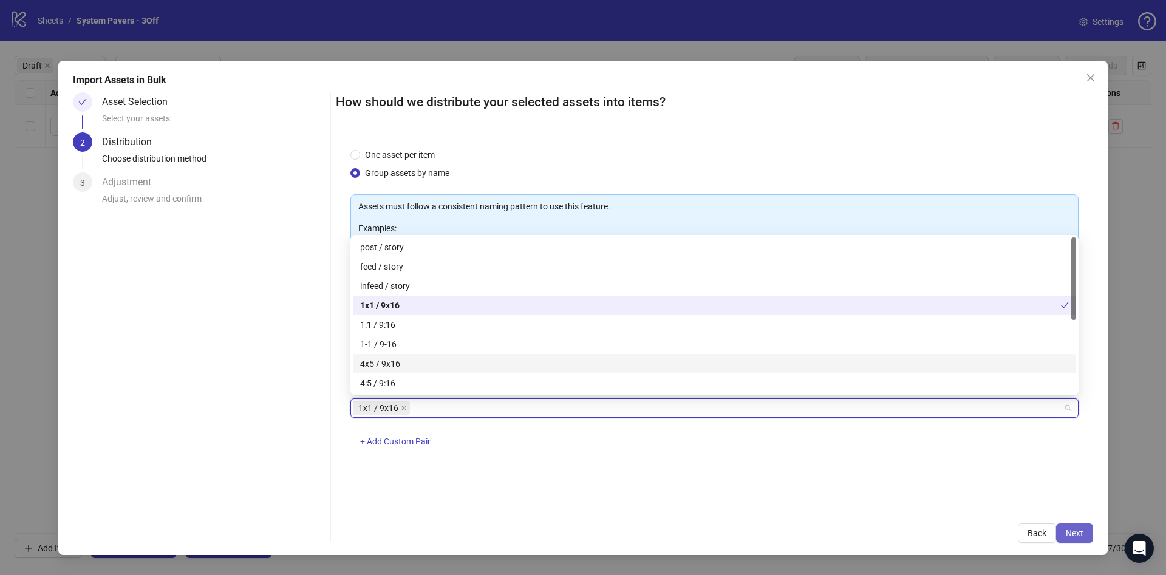
click at [1086, 524] on button "Next" at bounding box center [1074, 532] width 37 height 19
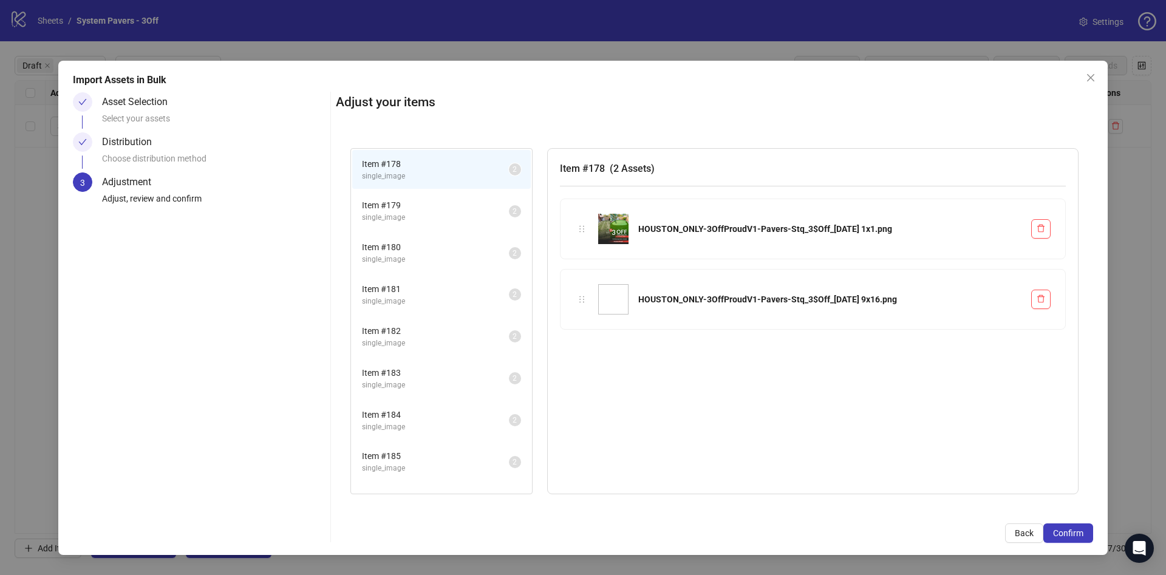
click at [1086, 526] on button "Confirm" at bounding box center [1068, 532] width 50 height 19
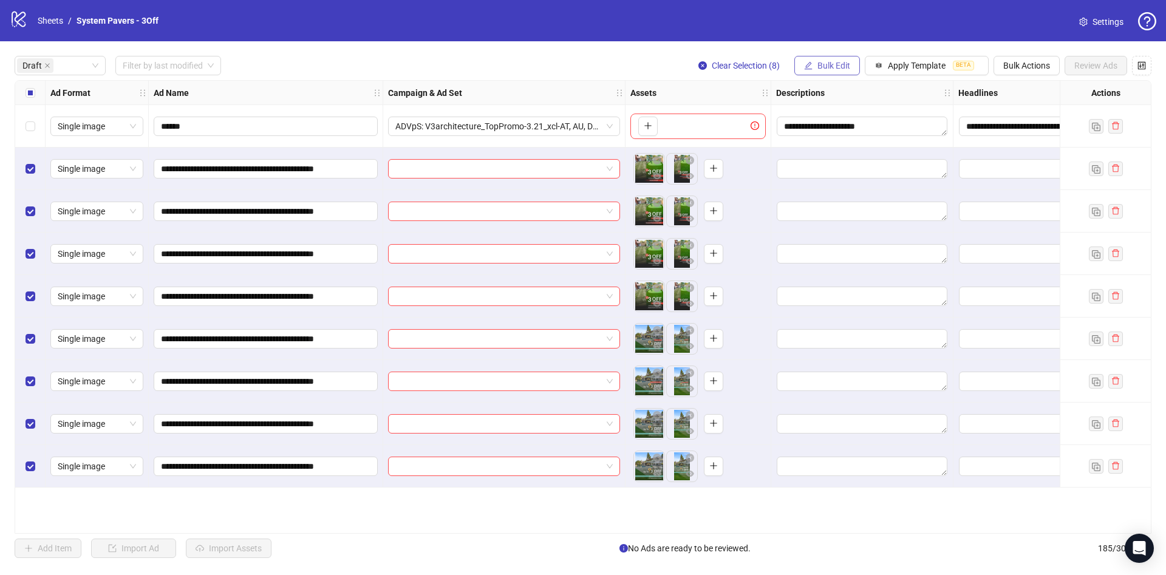
click at [812, 56] on button "Bulk Edit" at bounding box center [827, 65] width 66 height 19
click at [844, 131] on span "Campaign & Ad Set" at bounding box center [839, 129] width 72 height 13
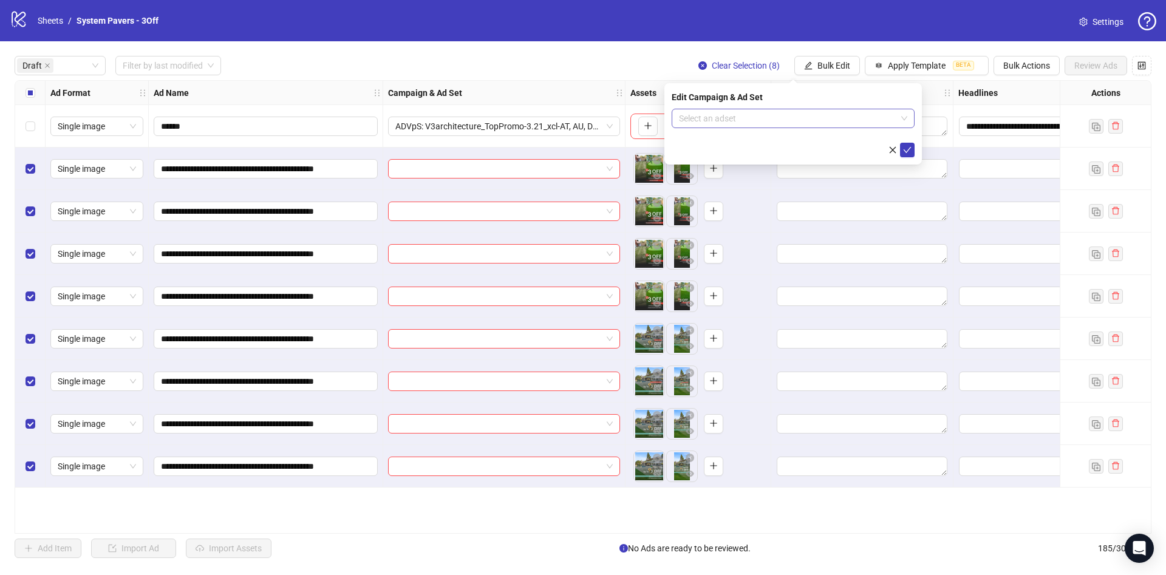
click at [826, 119] on input "search" at bounding box center [787, 118] width 217 height 18
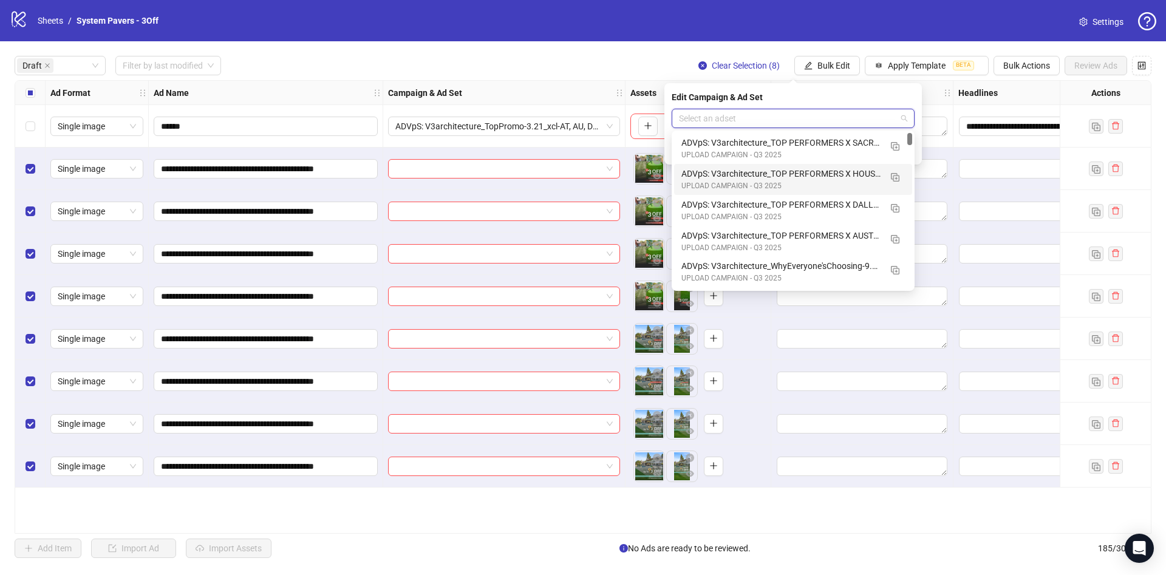
click at [862, 180] on div "ADVpS: V3architecture_TOP PERFORMERS X HOUSTON-9.9_xcl-ATL-LV-DC_AUTO_LC" at bounding box center [780, 173] width 199 height 13
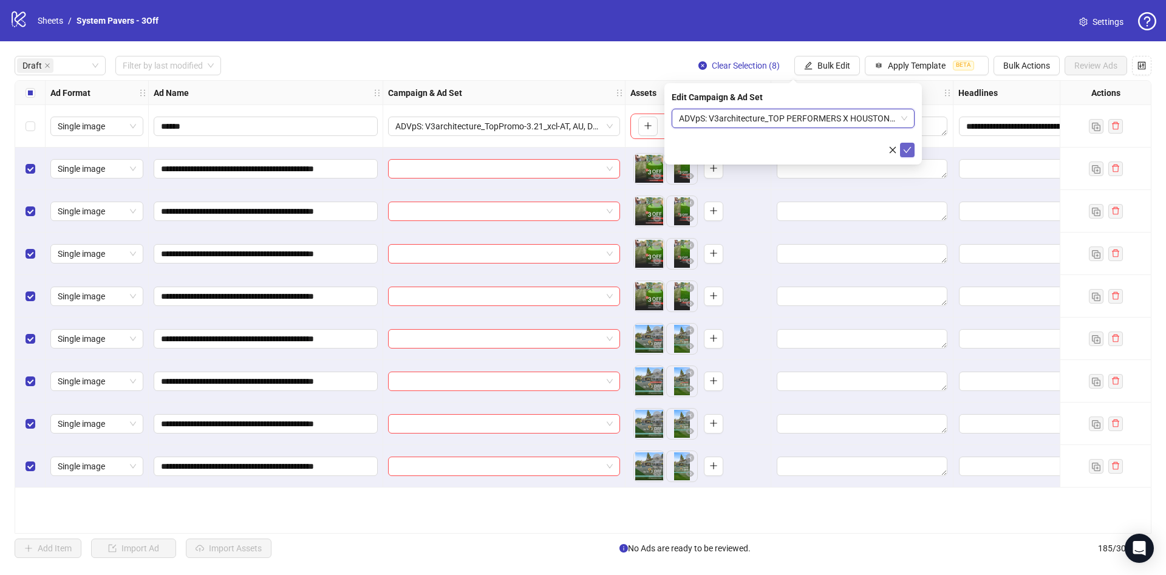
click at [906, 152] on icon "check" at bounding box center [907, 150] width 9 height 9
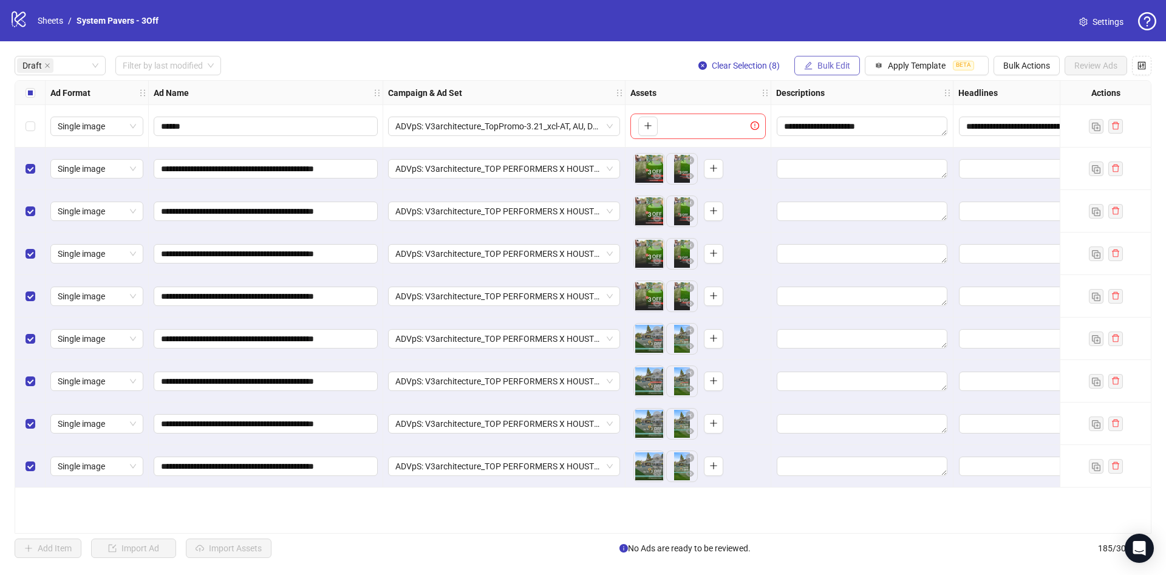
click at [839, 58] on button "Bulk Edit" at bounding box center [827, 65] width 66 height 19
click at [814, 110] on span "Name" at bounding box center [839, 109] width 72 height 13
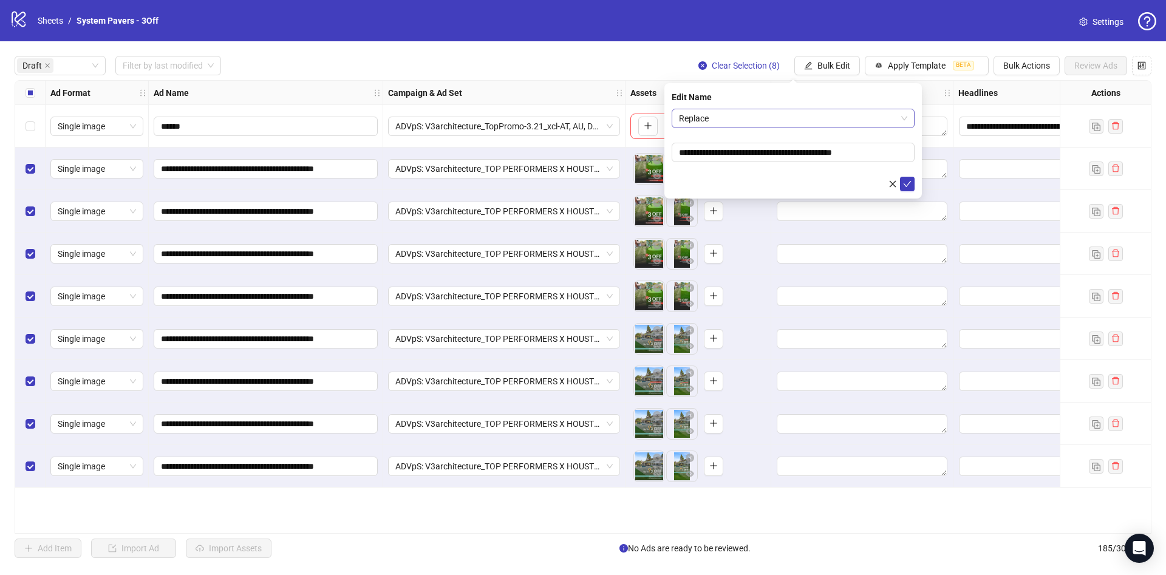
click at [732, 119] on span "Replace" at bounding box center [793, 118] width 228 height 18
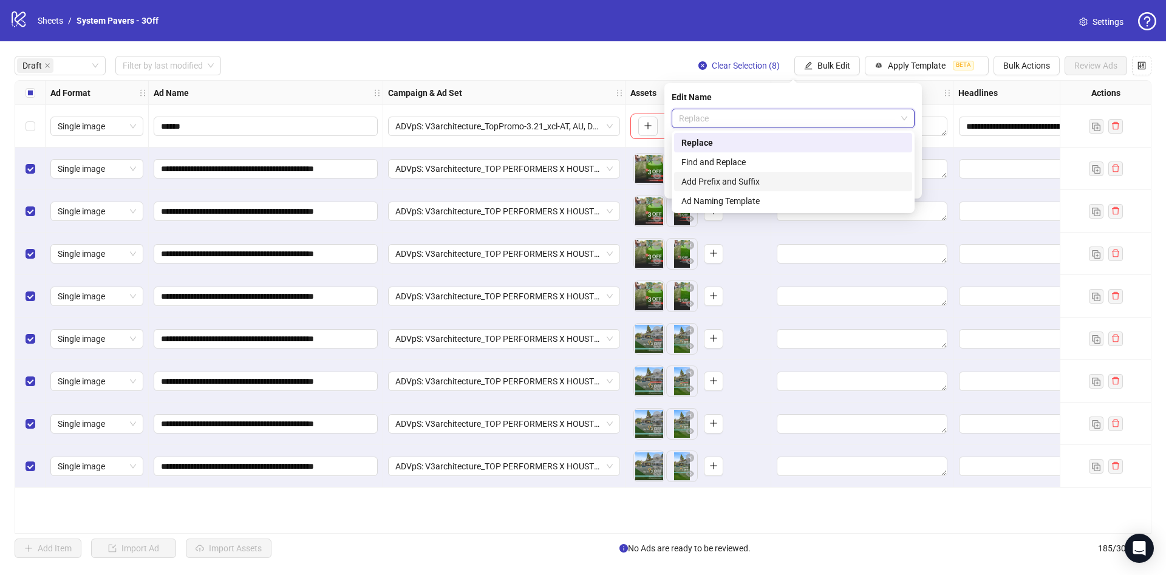
click at [718, 182] on div "Add Prefix and Suffix" at bounding box center [792, 181] width 223 height 13
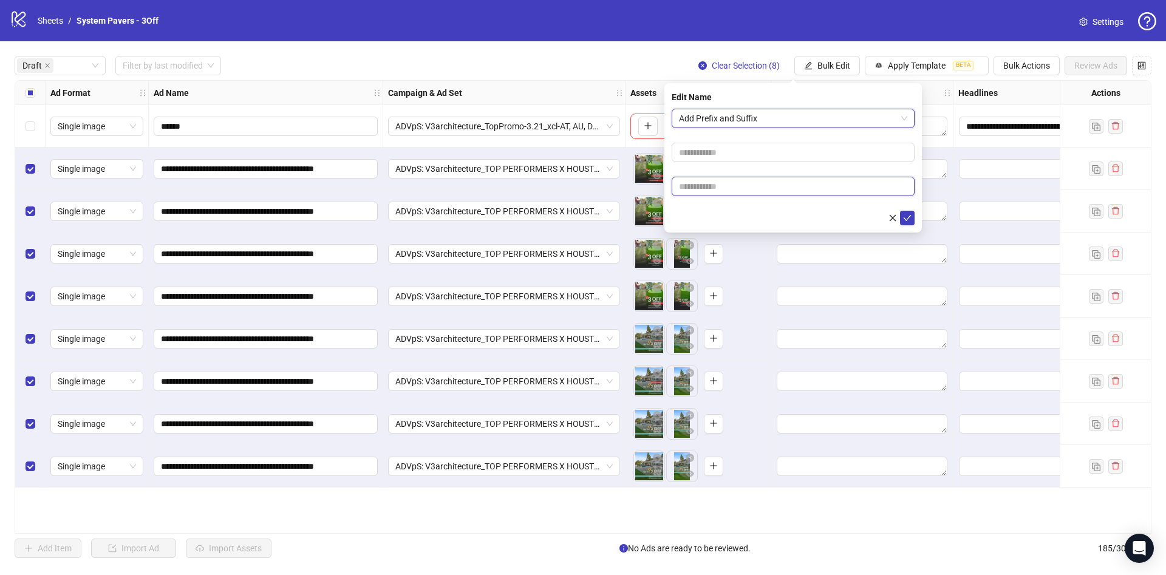
click at [706, 182] on input "text" at bounding box center [793, 186] width 243 height 19
paste input "**********"
type input "**********"
click at [711, 208] on form "**********" at bounding box center [793, 167] width 243 height 117
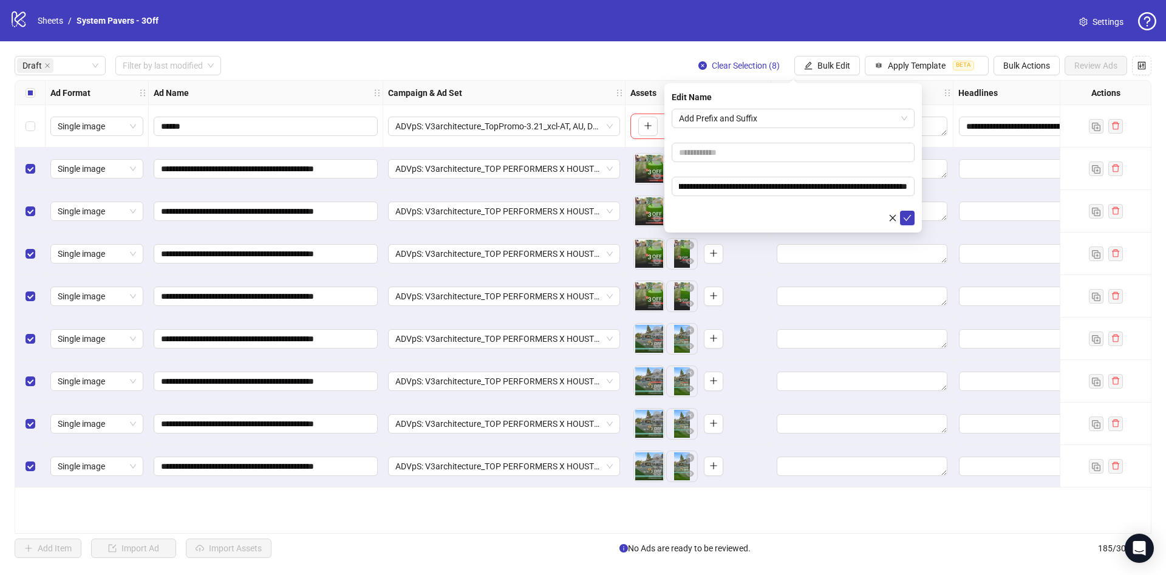
scroll to position [0, 0]
click at [903, 216] on icon "check" at bounding box center [907, 218] width 9 height 9
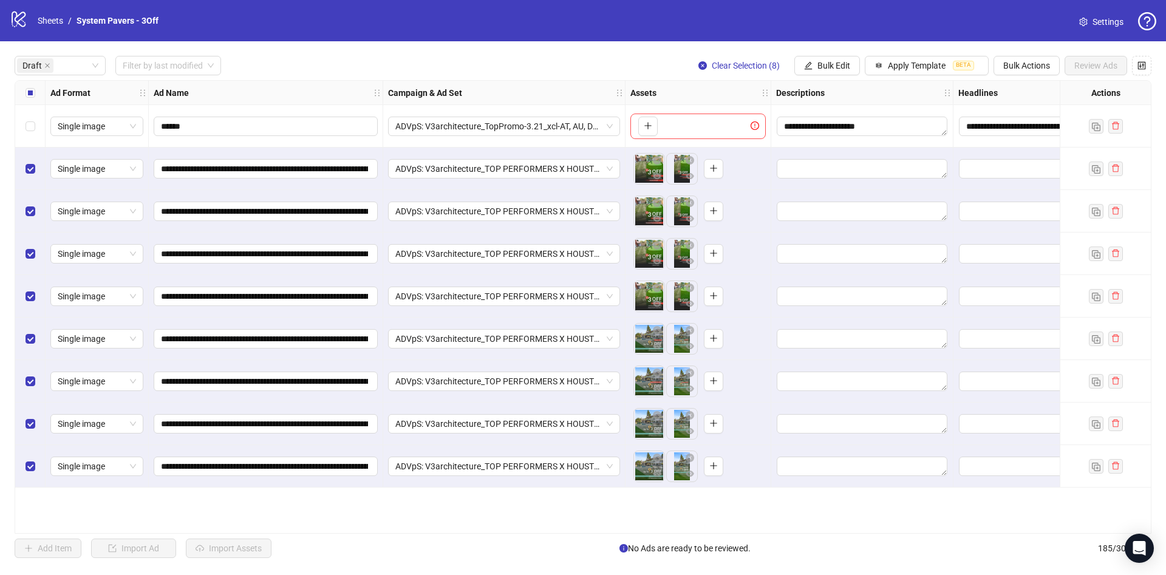
click at [33, 98] on label "Select all rows" at bounding box center [31, 92] width 10 height 13
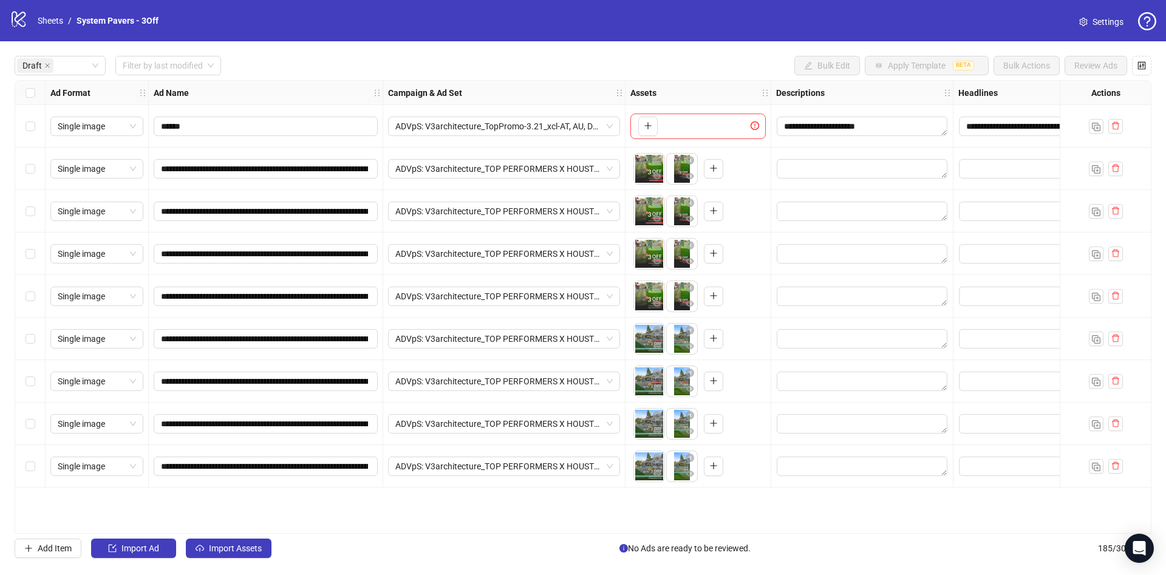
click at [22, 98] on div "Select all rows" at bounding box center [30, 93] width 30 height 24
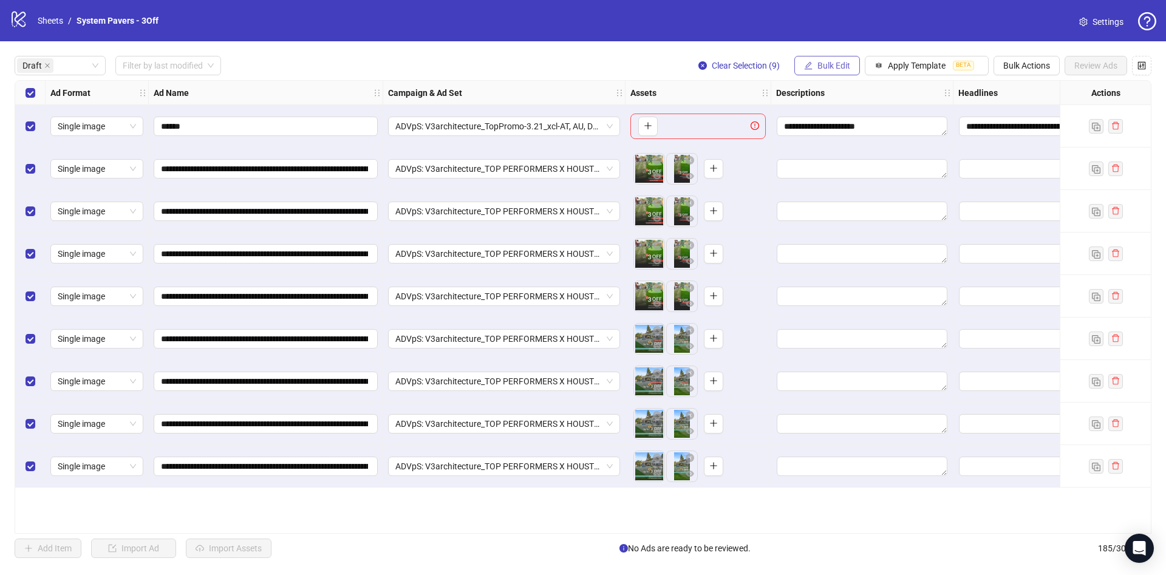
click at [813, 60] on button "Bulk Edit" at bounding box center [827, 65] width 66 height 19
click at [856, 191] on span "Primary Texts" at bounding box center [839, 187] width 72 height 13
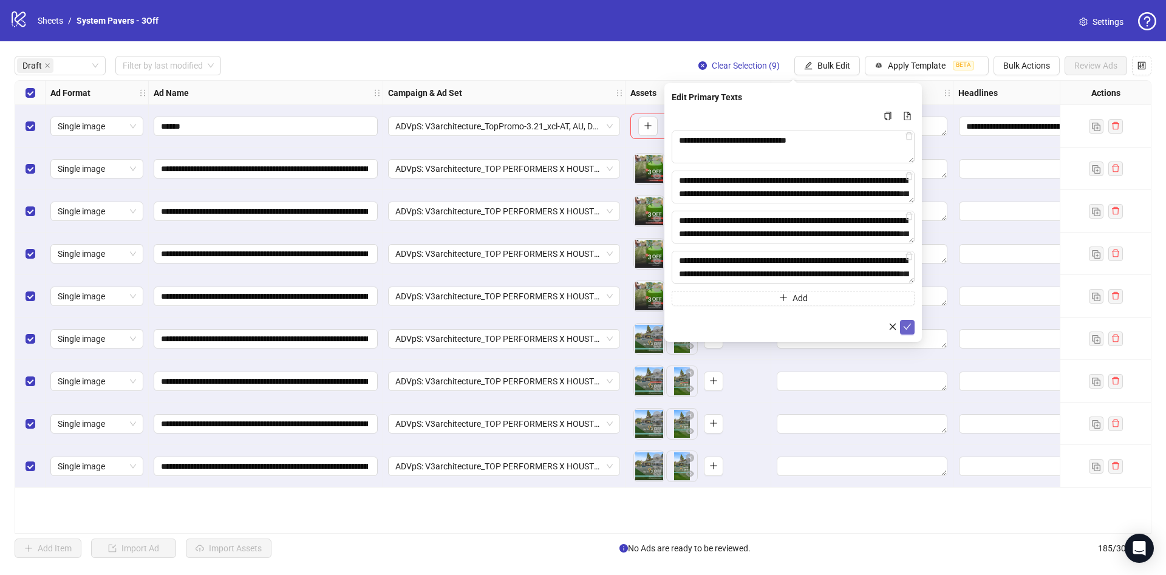
click at [910, 320] on button "submit" at bounding box center [907, 327] width 15 height 15
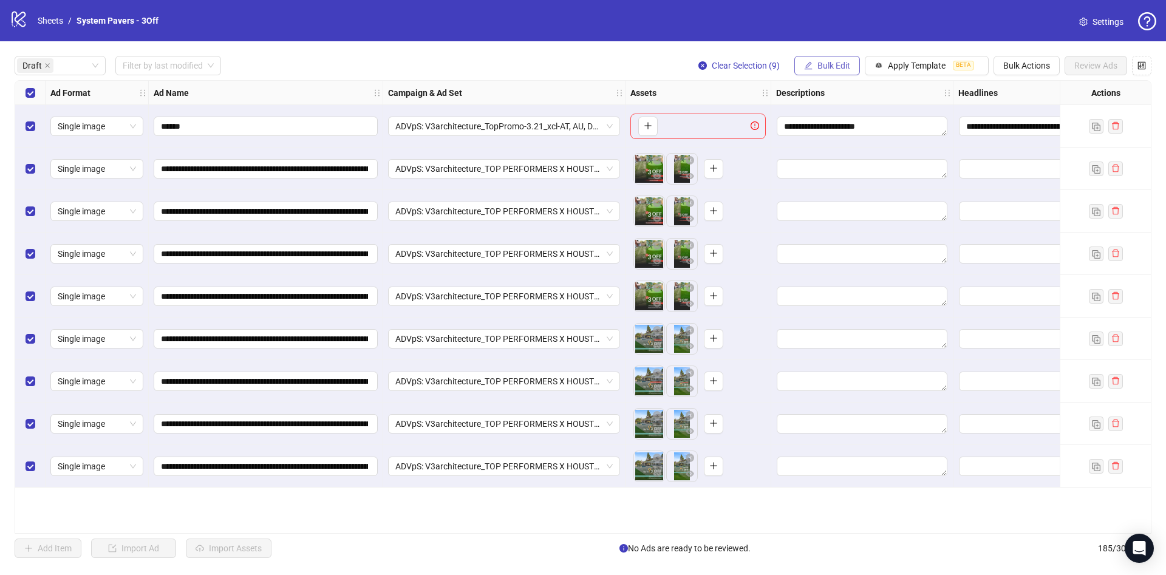
click at [842, 67] on span "Bulk Edit" at bounding box center [833, 66] width 33 height 10
click at [857, 169] on span "Headlines" at bounding box center [839, 168] width 72 height 13
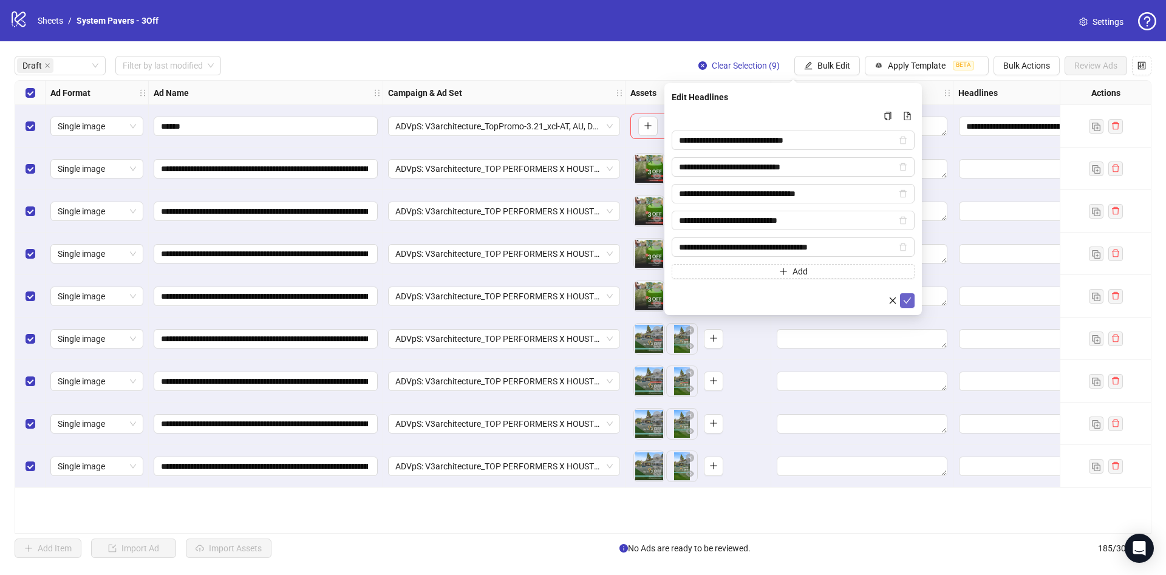
click at [908, 299] on icon "check" at bounding box center [908, 301] width 8 height 6
click at [832, 72] on button "Bulk Edit" at bounding box center [827, 65] width 66 height 19
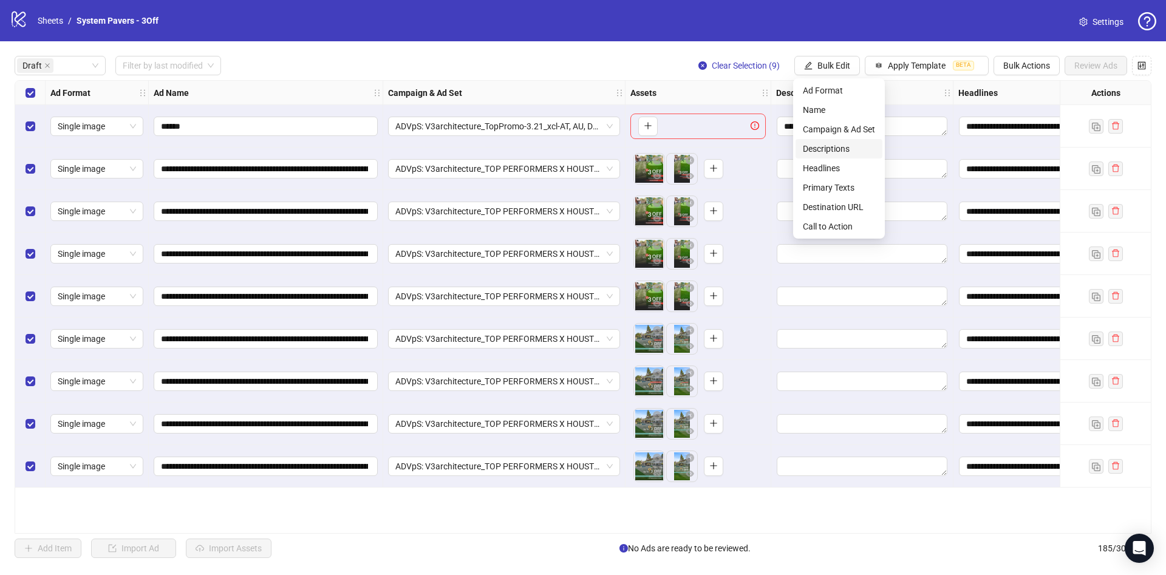
click at [840, 143] on span "Descriptions" at bounding box center [839, 148] width 72 height 13
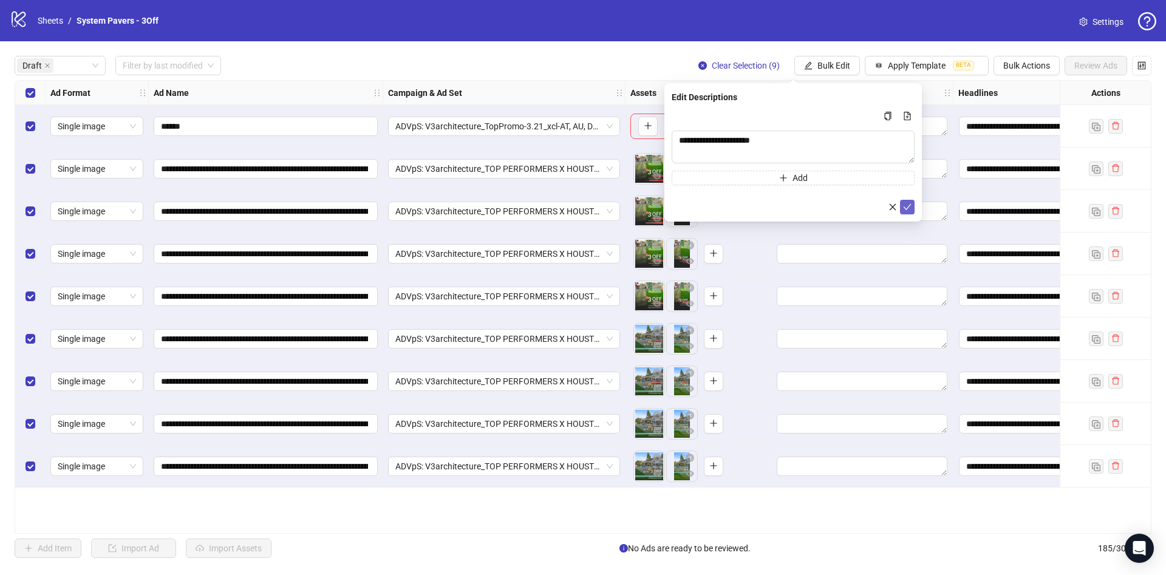
click at [910, 210] on icon "check" at bounding box center [907, 207] width 9 height 9
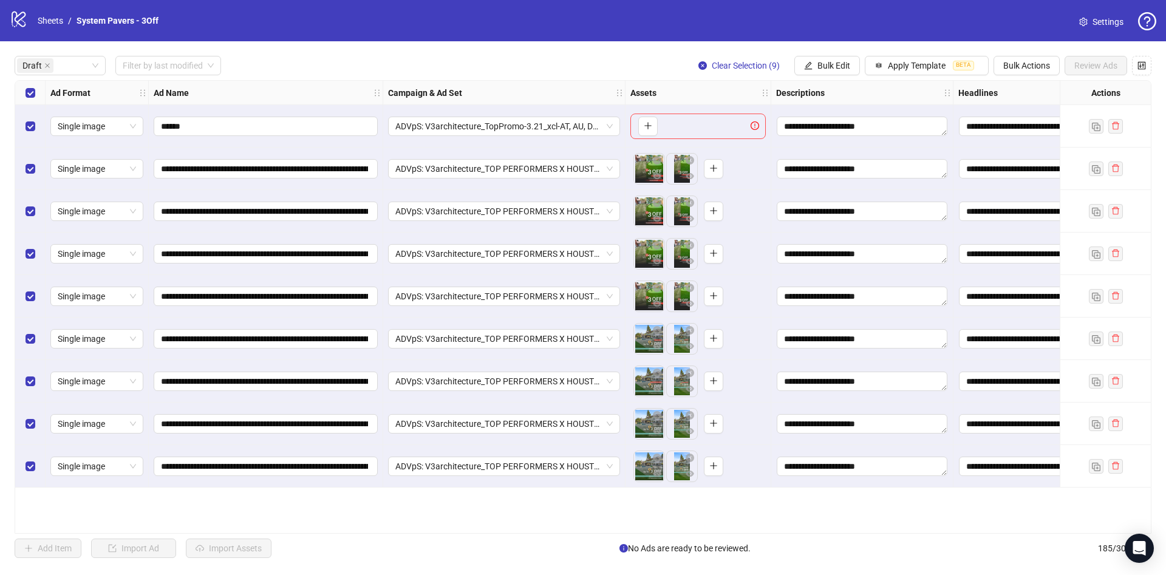
drag, startPoint x: 838, startPoint y: 67, endPoint x: 852, endPoint y: 89, distance: 26.5
click at [837, 66] on span "Bulk Edit" at bounding box center [833, 66] width 33 height 10
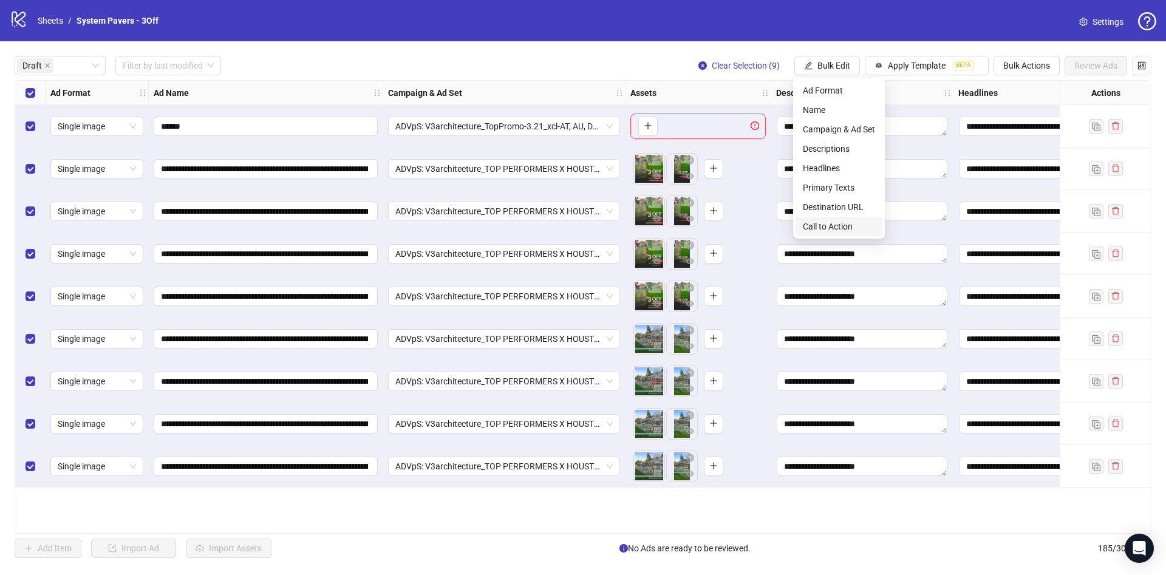
click at [859, 223] on span "Call to Action" at bounding box center [839, 226] width 72 height 13
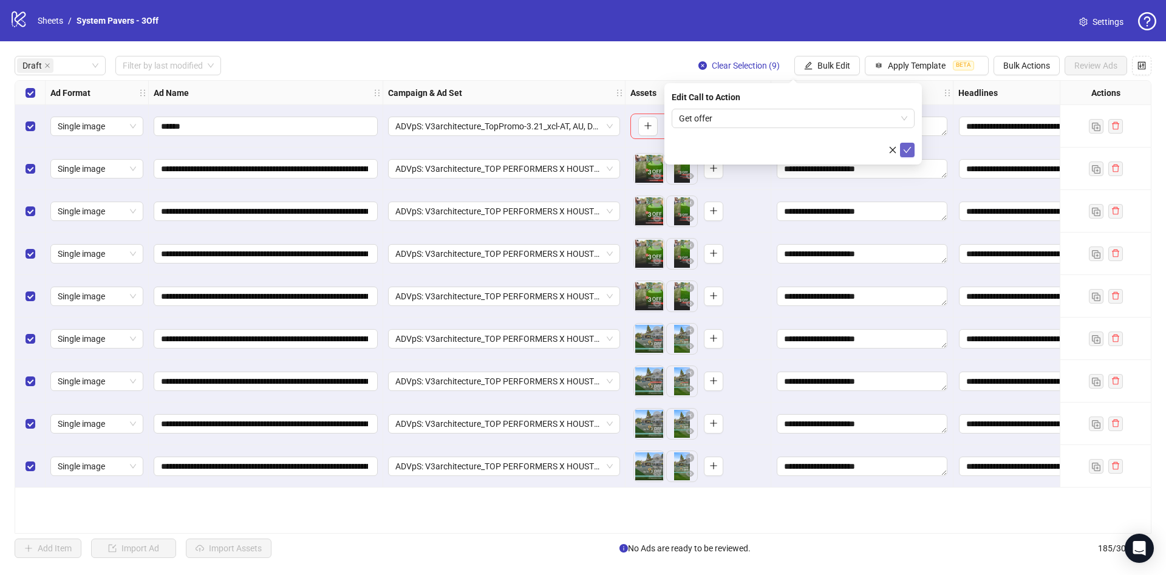
click at [912, 154] on button "submit" at bounding box center [907, 150] width 15 height 15
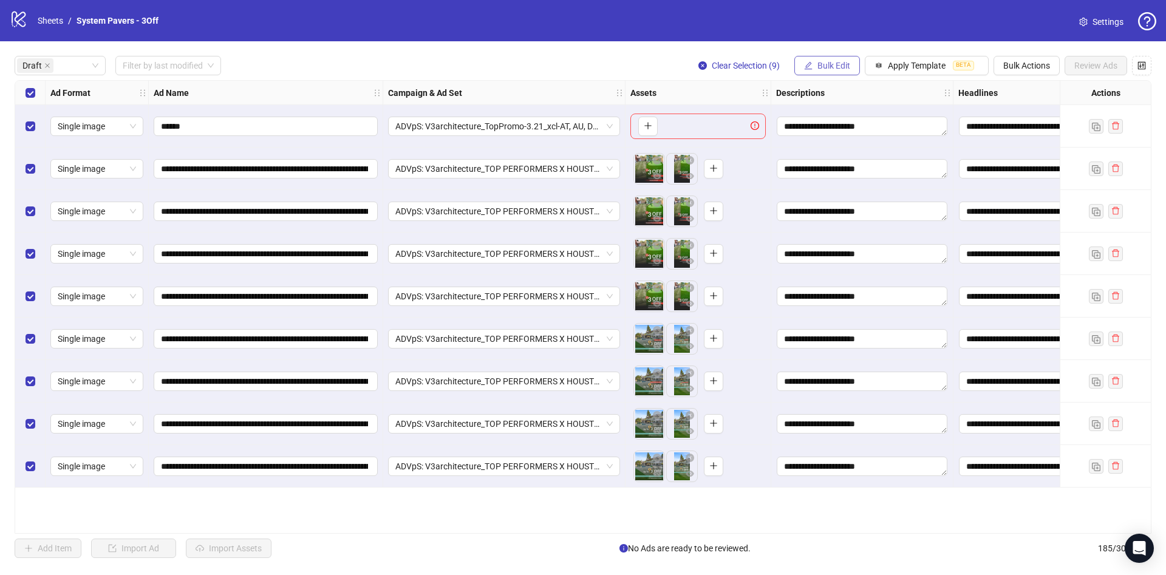
click at [847, 65] on span "Bulk Edit" at bounding box center [833, 66] width 33 height 10
click at [856, 203] on span "Destination URL" at bounding box center [839, 206] width 72 height 13
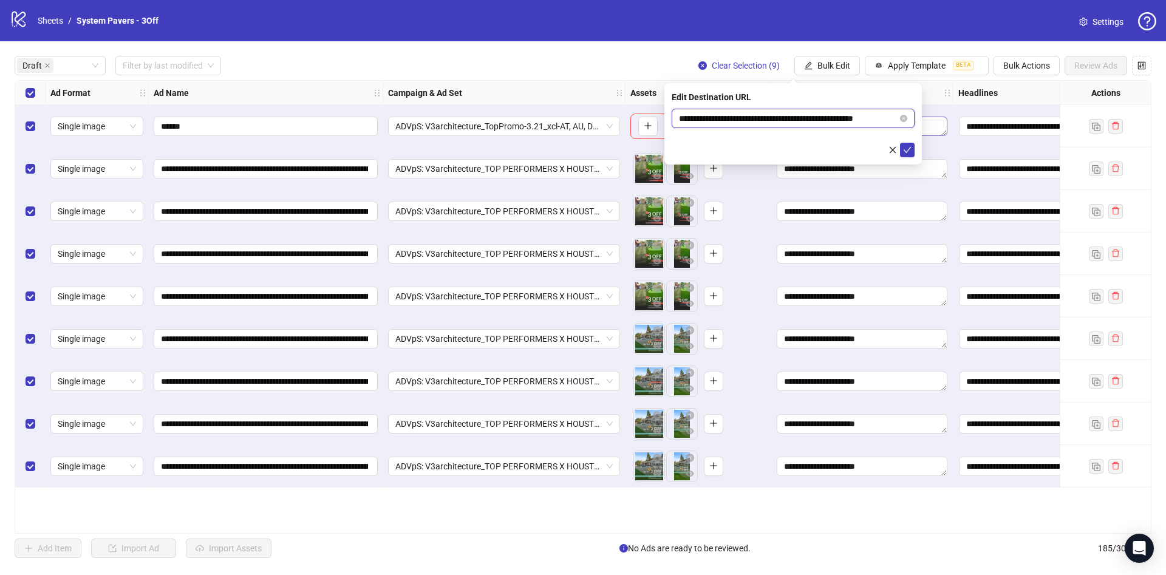
scroll to position [0, 18]
drag, startPoint x: 865, startPoint y: 117, endPoint x: 943, endPoint y: 122, distance: 77.9
click at [944, 120] on body "**********" at bounding box center [583, 287] width 1166 height 575
click at [909, 151] on icon "check" at bounding box center [907, 150] width 9 height 9
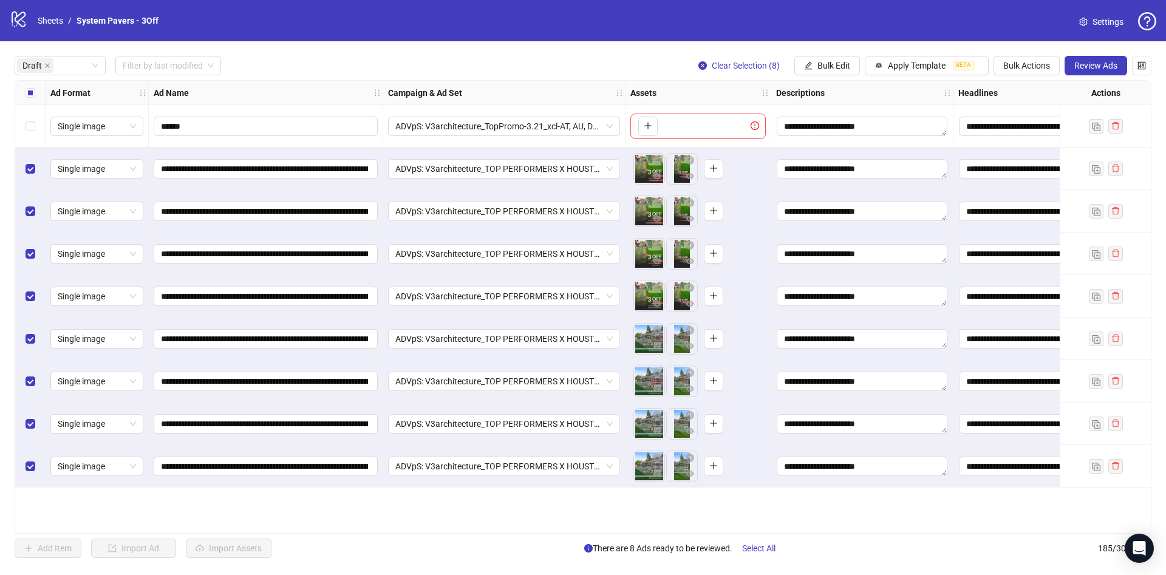
drag, startPoint x: 1068, startPoint y: 65, endPoint x: 1062, endPoint y: 72, distance: 8.6
click at [1069, 64] on button "Review Ads" at bounding box center [1096, 65] width 63 height 19
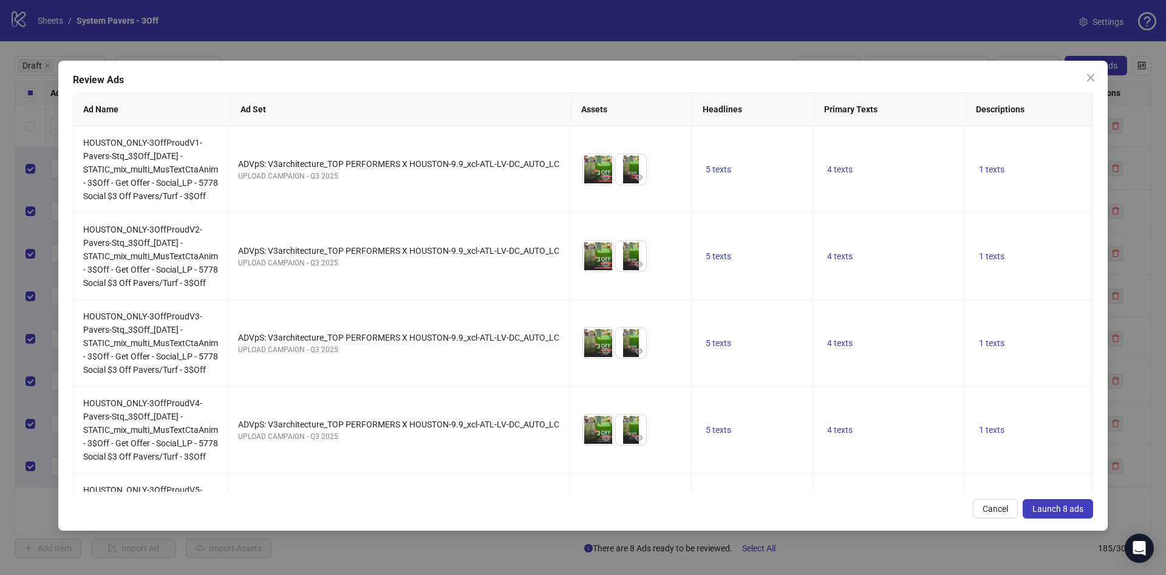
click at [1059, 510] on span "Launch 8 ads" at bounding box center [1057, 509] width 51 height 10
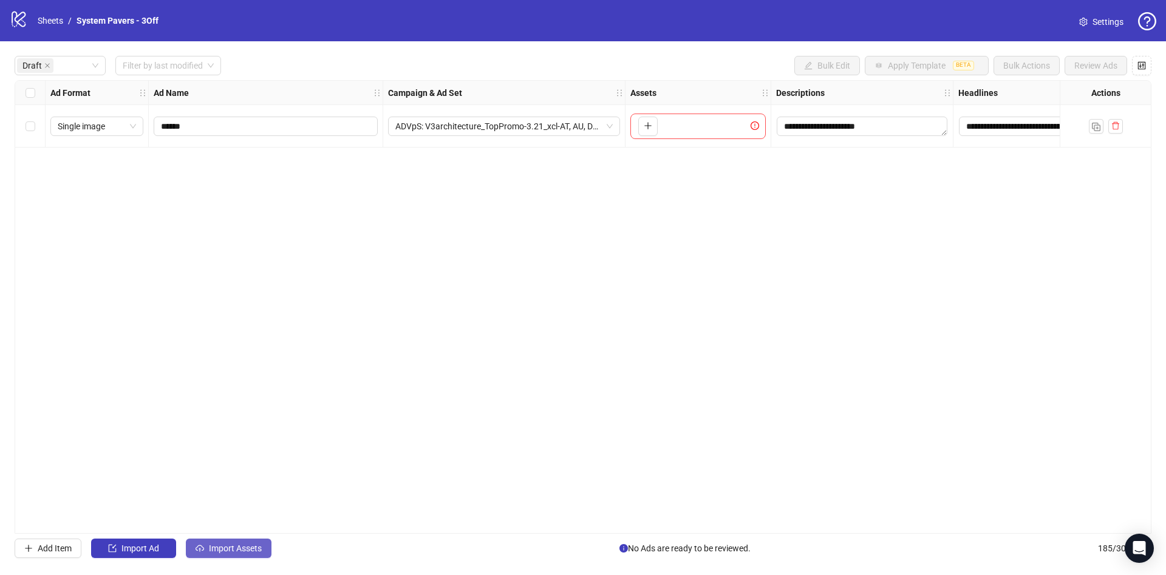
click at [248, 553] on span "Import Assets" at bounding box center [235, 549] width 53 height 10
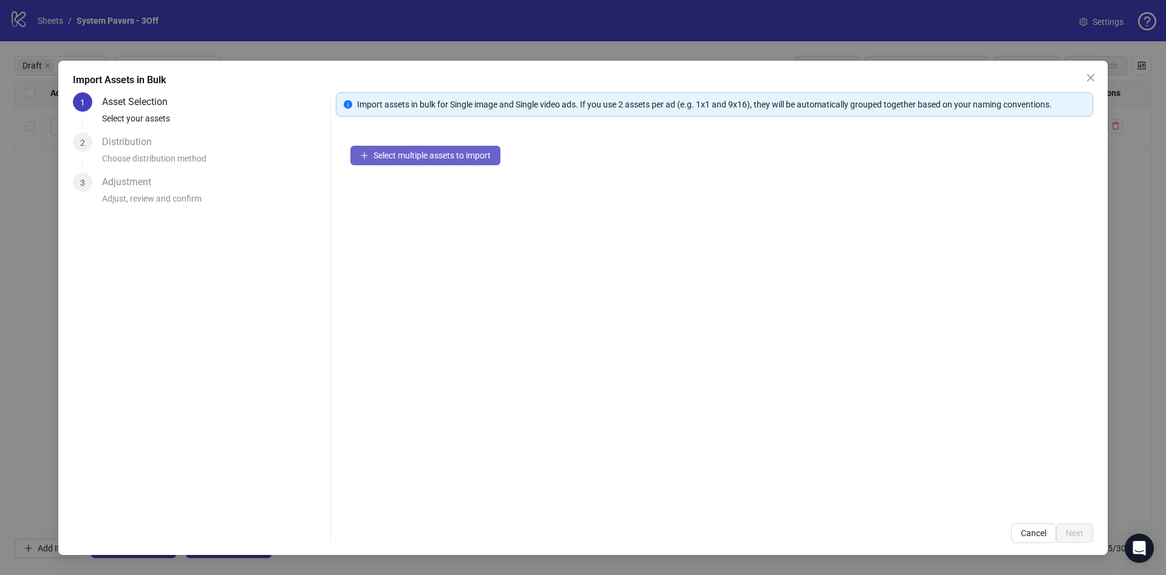
click at [458, 155] on span "Select multiple assets to import" at bounding box center [431, 156] width 117 height 10
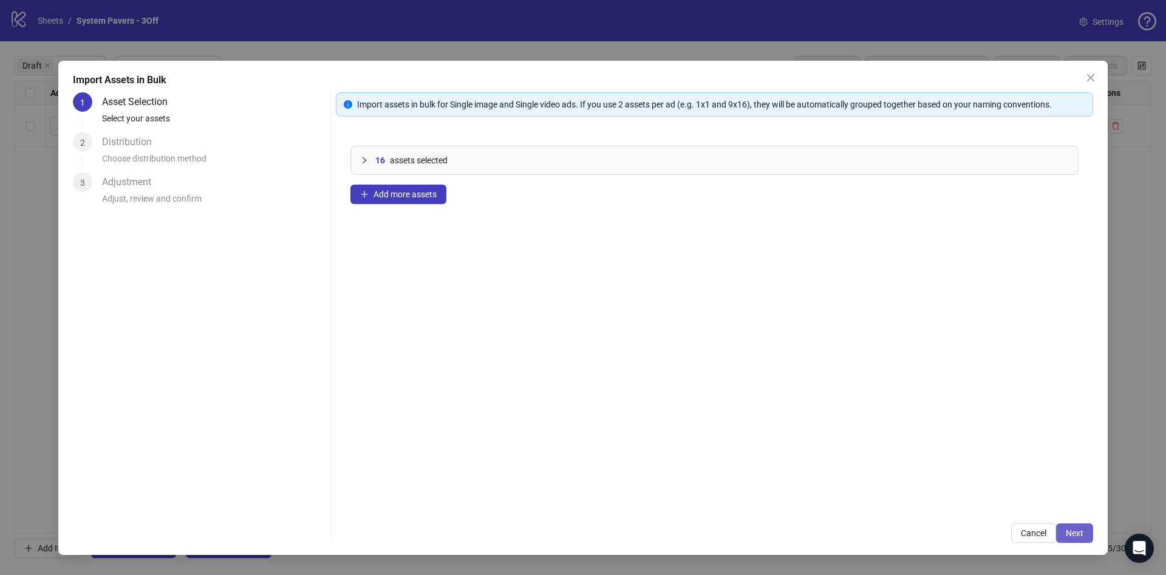
click at [1080, 535] on span "Next" at bounding box center [1075, 533] width 18 height 10
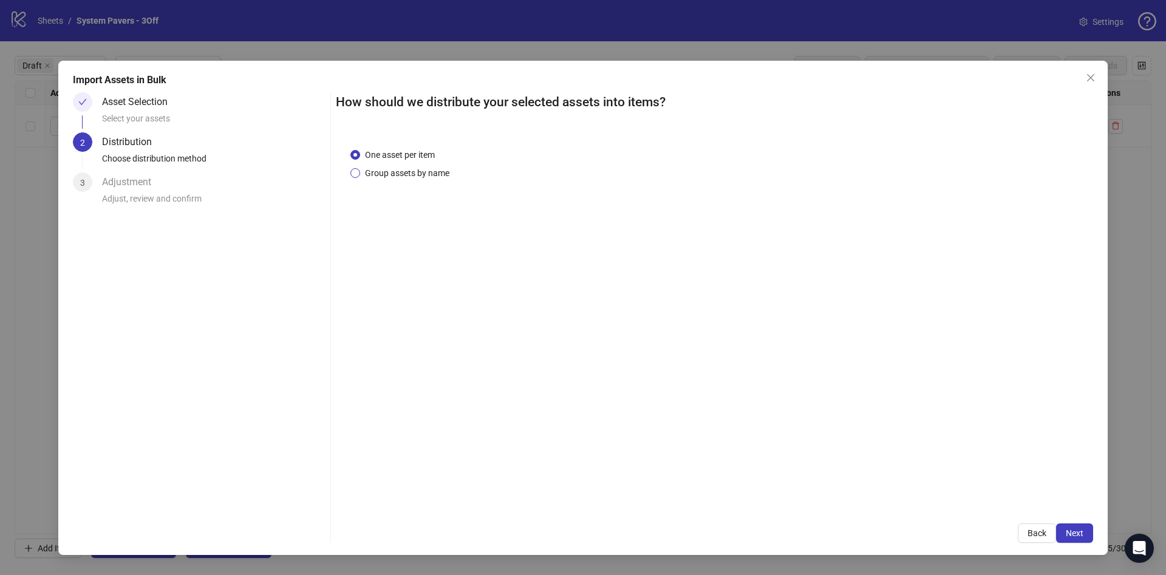
click at [426, 169] on span "Group assets by name" at bounding box center [407, 172] width 94 height 13
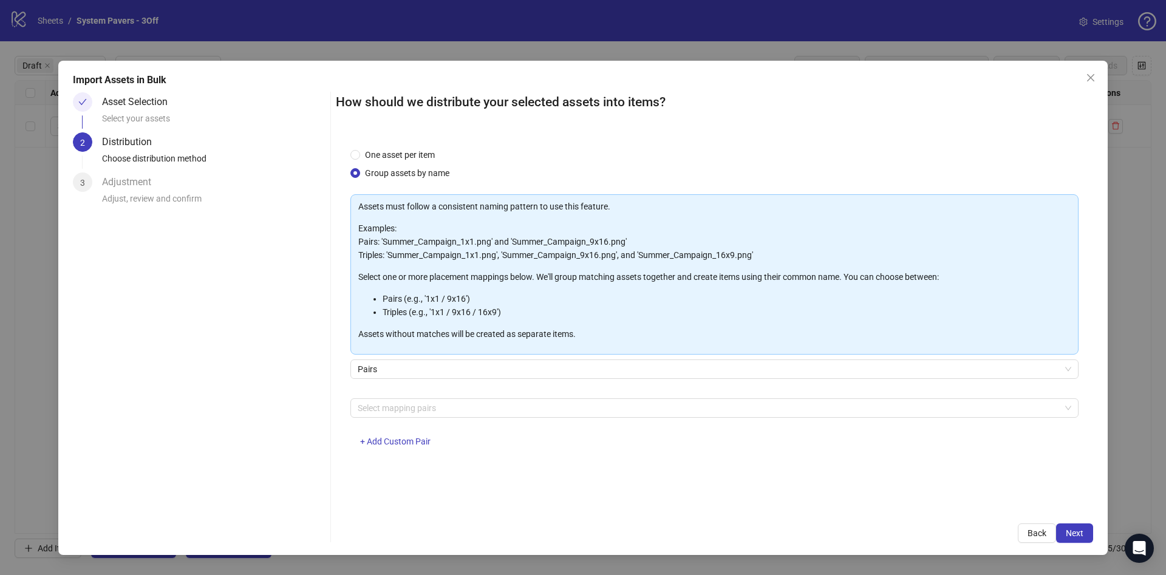
click at [448, 397] on div "Assets must follow a consistent naming pattern to use this feature. Examples: P…" at bounding box center [714, 327] width 728 height 267
click at [437, 412] on div at bounding box center [708, 408] width 711 height 17
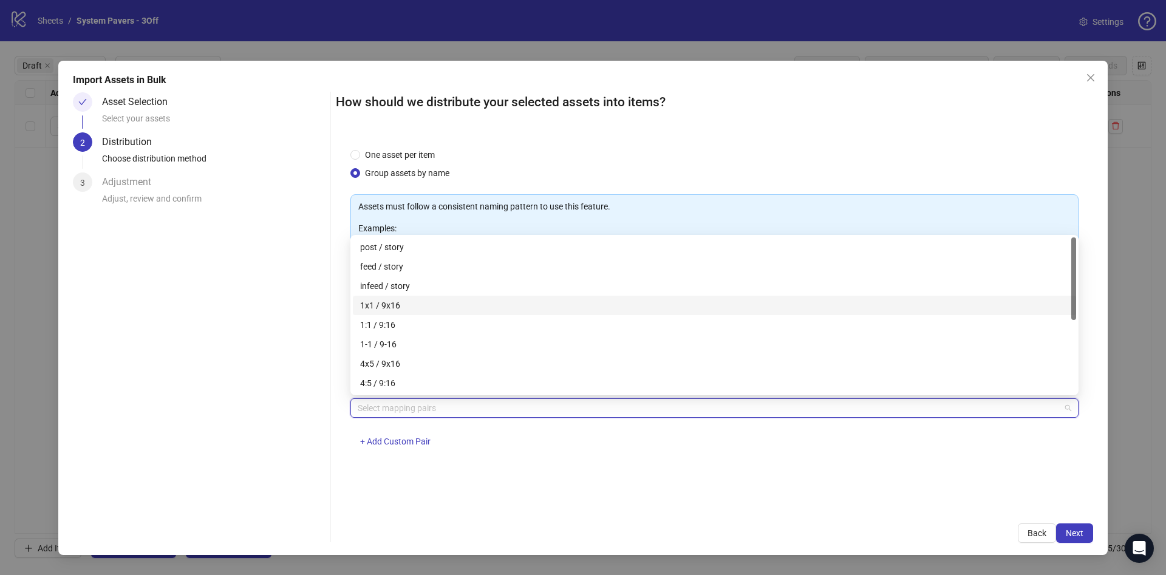
click at [416, 305] on div "1x1 / 9x16" at bounding box center [714, 305] width 709 height 13
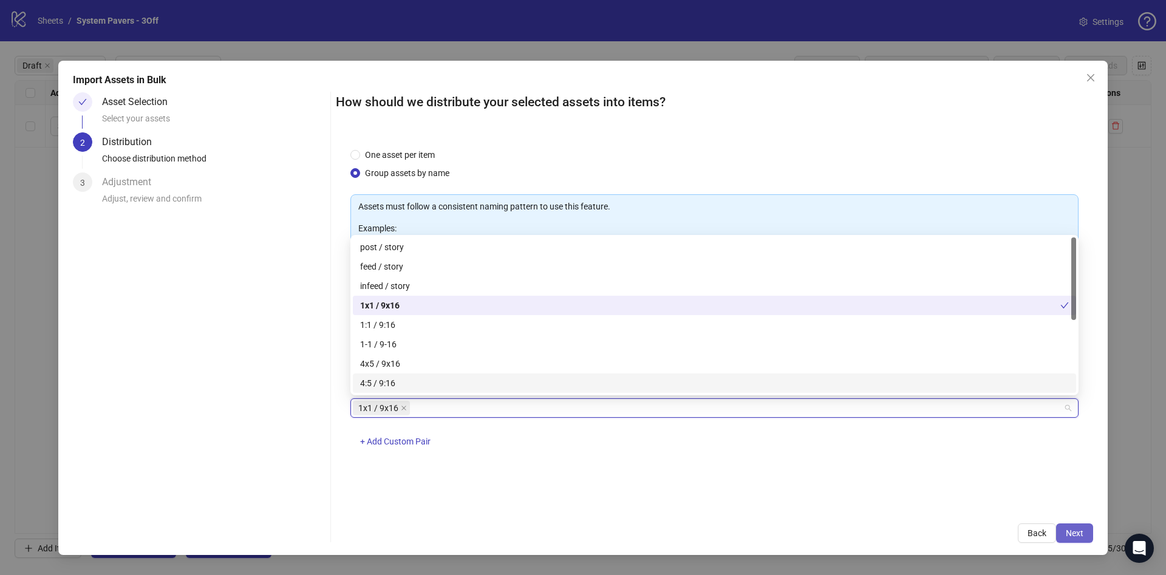
click at [1074, 532] on span "Next" at bounding box center [1075, 533] width 18 height 10
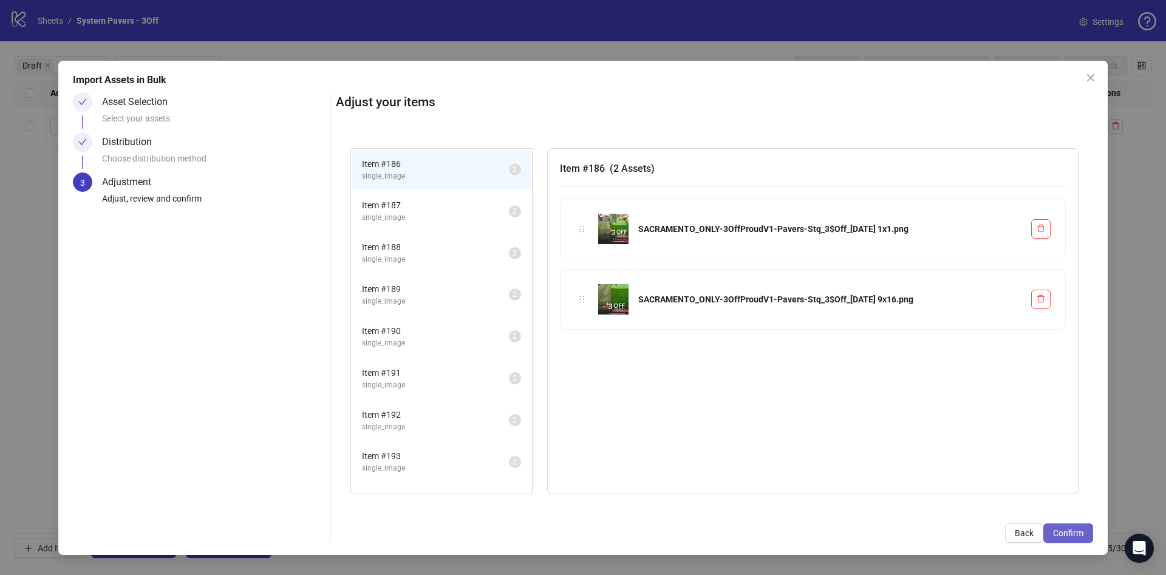
click at [1073, 532] on span "Confirm" at bounding box center [1068, 533] width 30 height 10
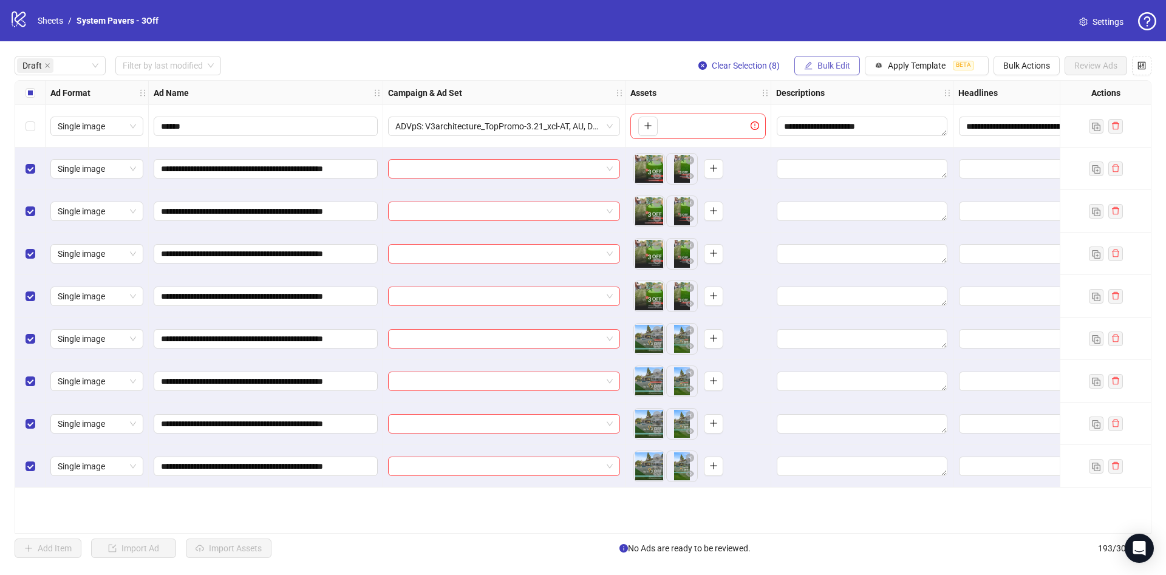
click at [808, 58] on button "Bulk Edit" at bounding box center [827, 65] width 66 height 19
click at [846, 125] on span "Campaign & Ad Set" at bounding box center [839, 129] width 72 height 13
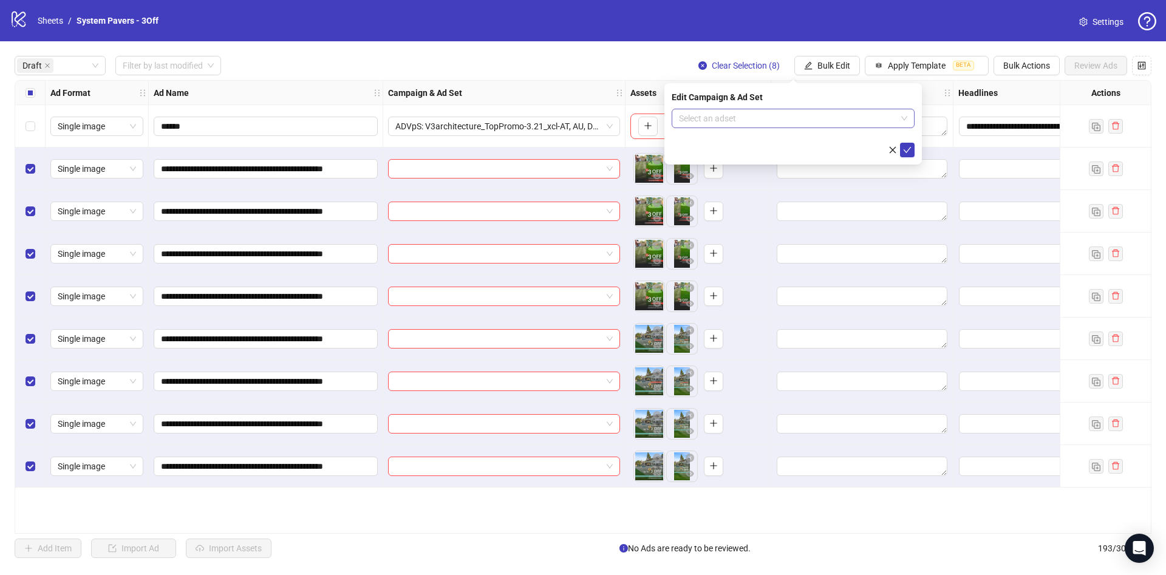
click at [793, 120] on input "search" at bounding box center [787, 118] width 217 height 18
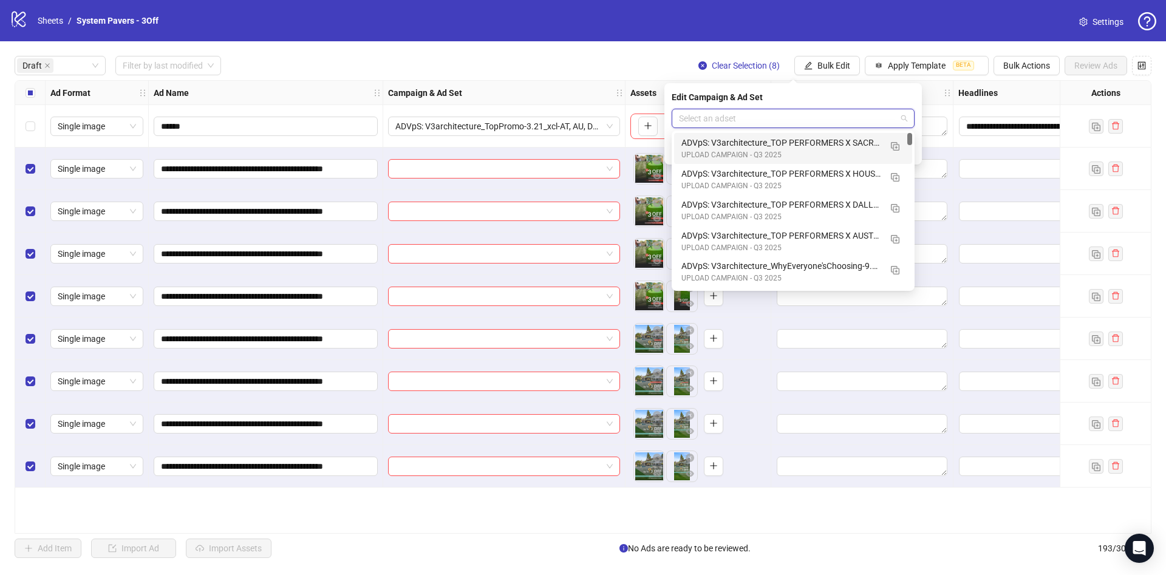
click at [858, 146] on div "ADVpS: V3architecture_TOP PERFORMERS X SACRAMENTO-9.9_xcl-ATL-LV-DC_AUTO_LC" at bounding box center [780, 142] width 199 height 13
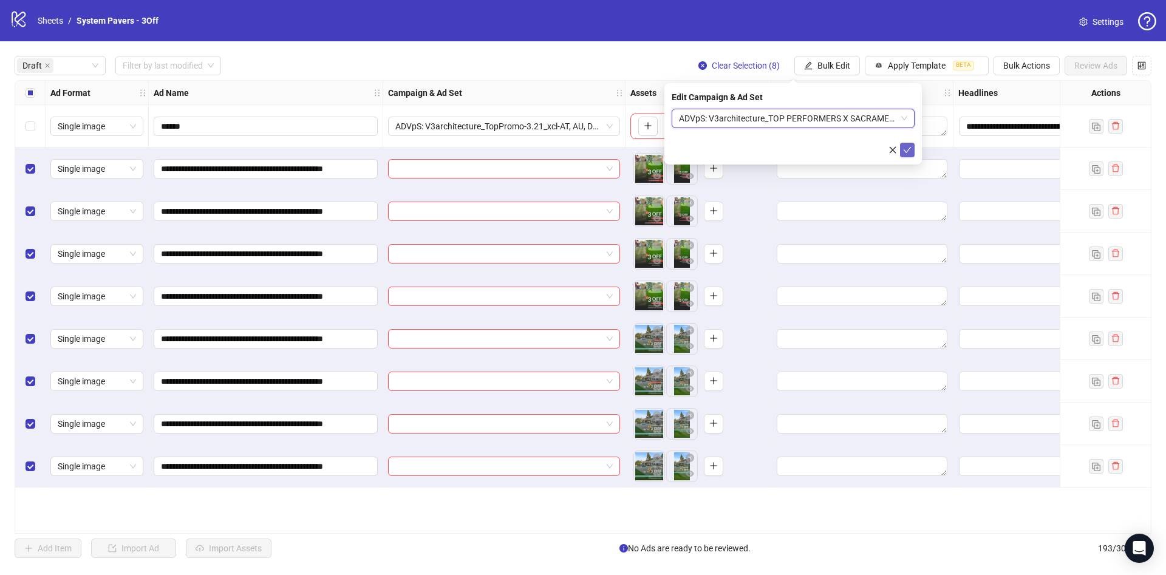
click at [904, 154] on span "submit" at bounding box center [907, 150] width 9 height 10
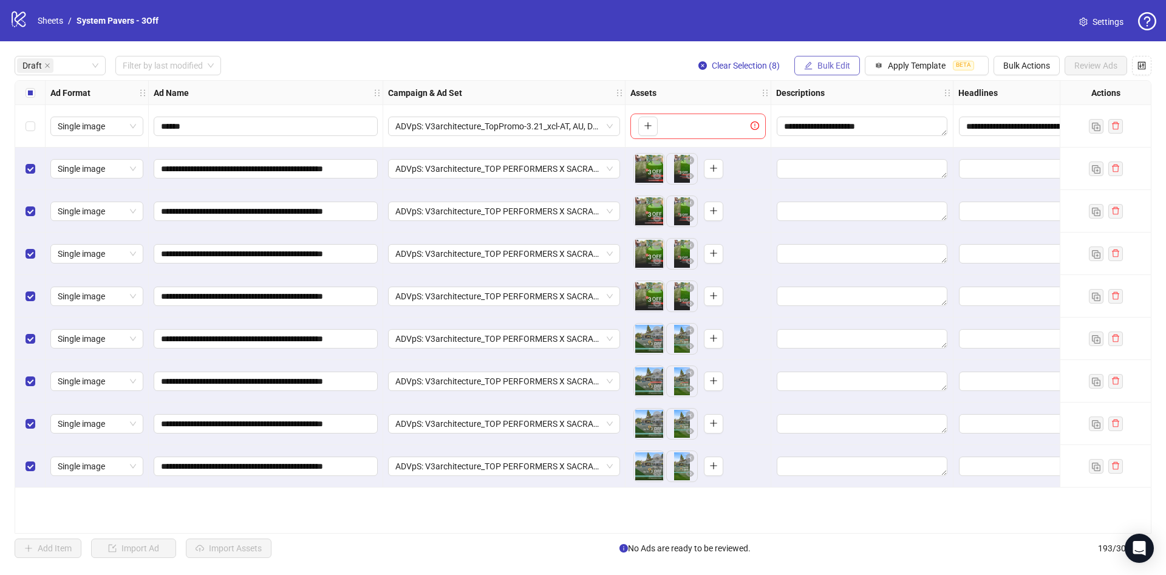
click at [822, 61] on span "Bulk Edit" at bounding box center [833, 66] width 33 height 10
click at [827, 109] on span "Name" at bounding box center [839, 109] width 72 height 13
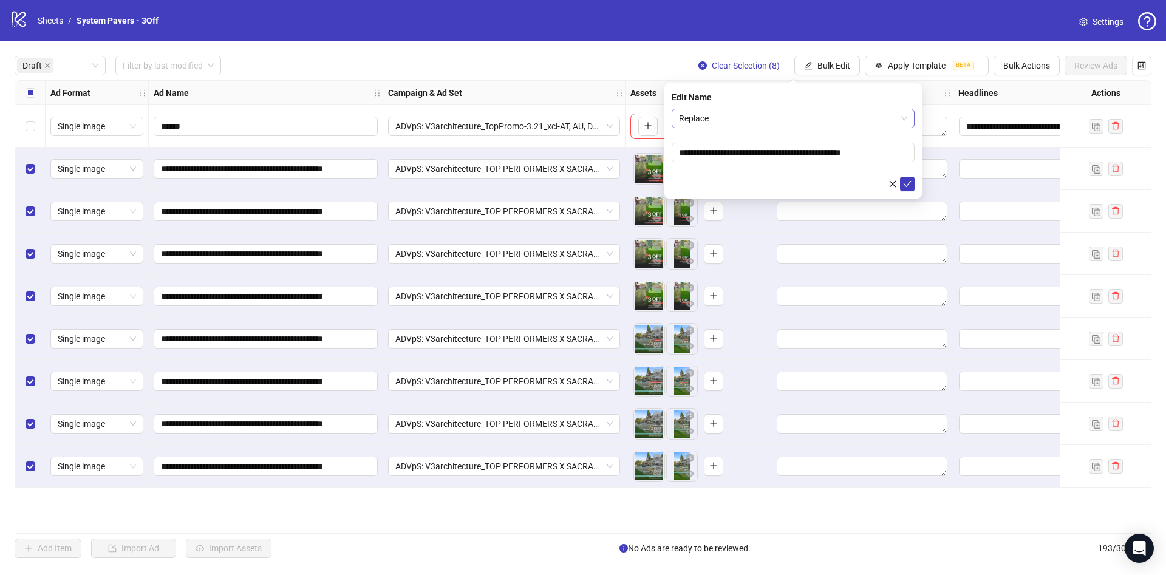
click at [757, 112] on span "Replace" at bounding box center [793, 118] width 228 height 18
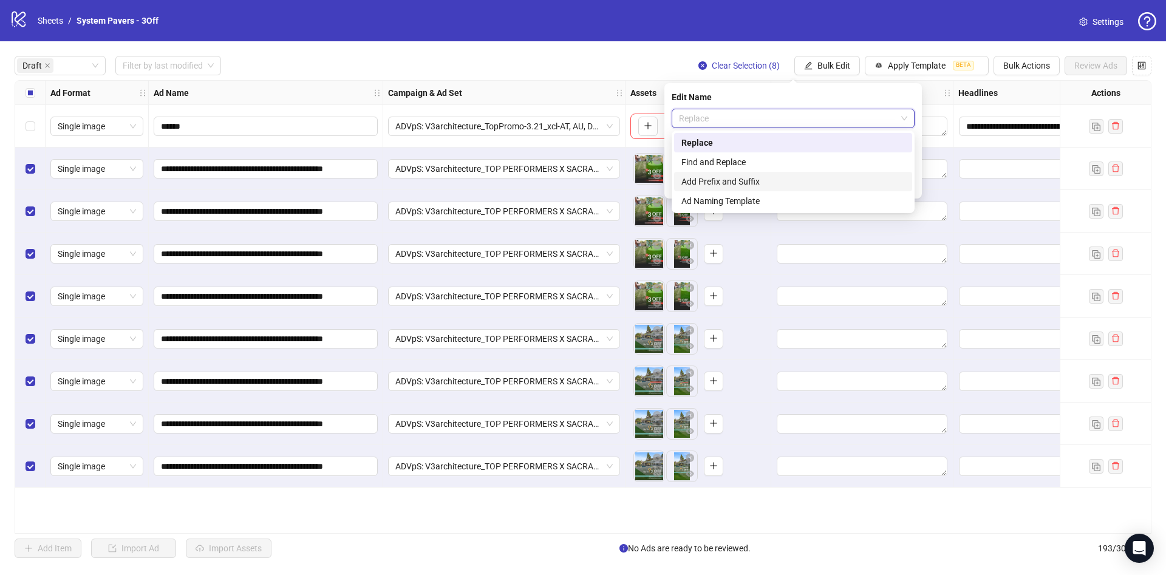
click at [753, 172] on div "Add Prefix and Suffix" at bounding box center [793, 181] width 238 height 19
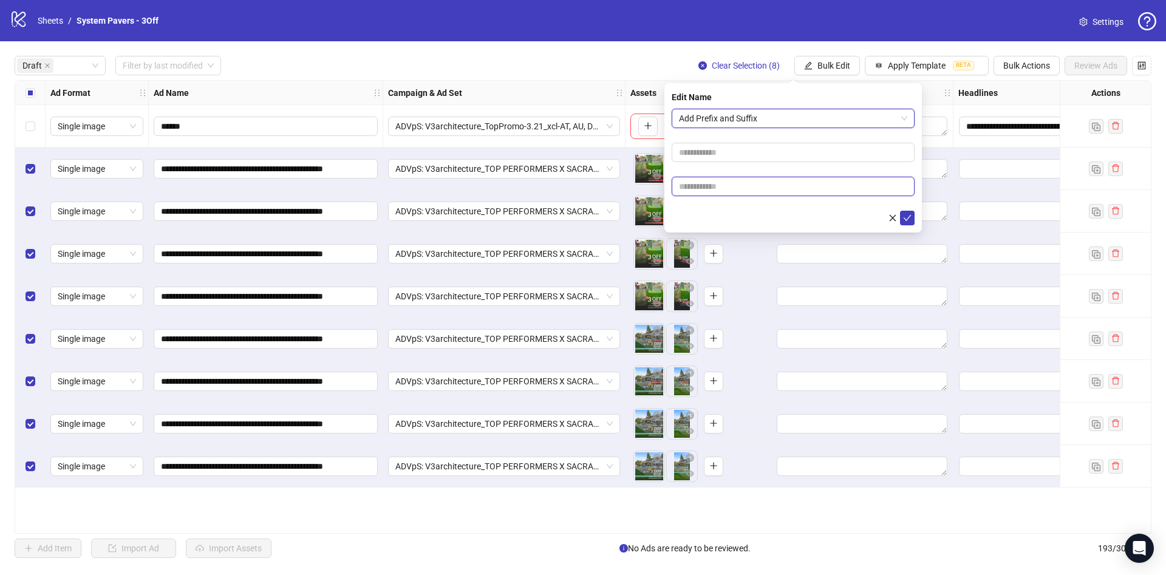
click at [711, 191] on input "text" at bounding box center [793, 186] width 243 height 19
paste input "**********"
type input "**********"
click at [702, 212] on div at bounding box center [793, 218] width 243 height 15
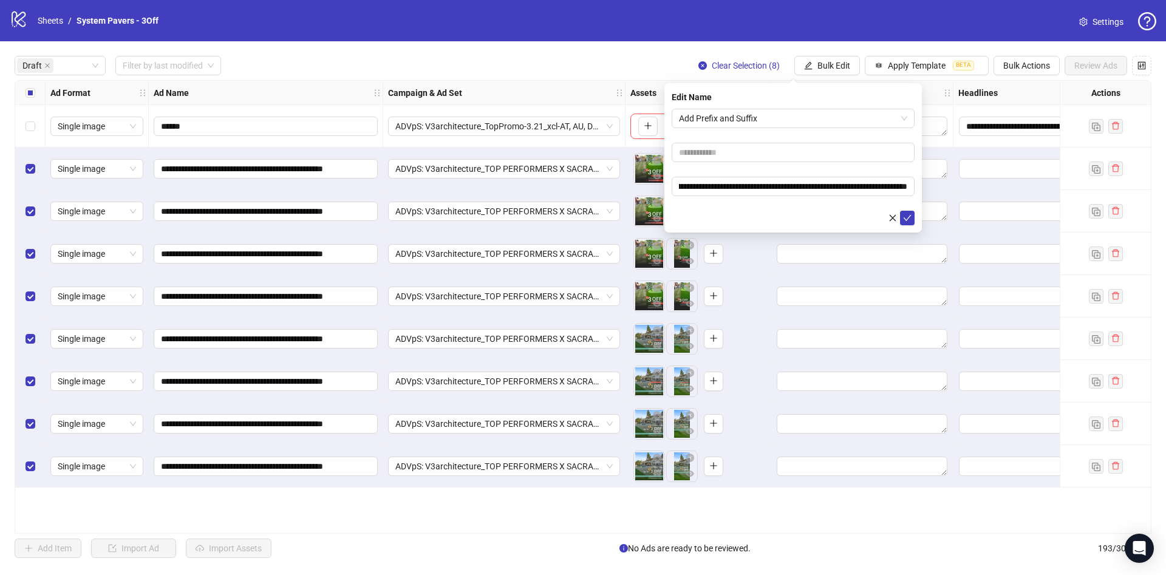
scroll to position [0, 0]
click at [914, 216] on button "submit" at bounding box center [907, 218] width 15 height 15
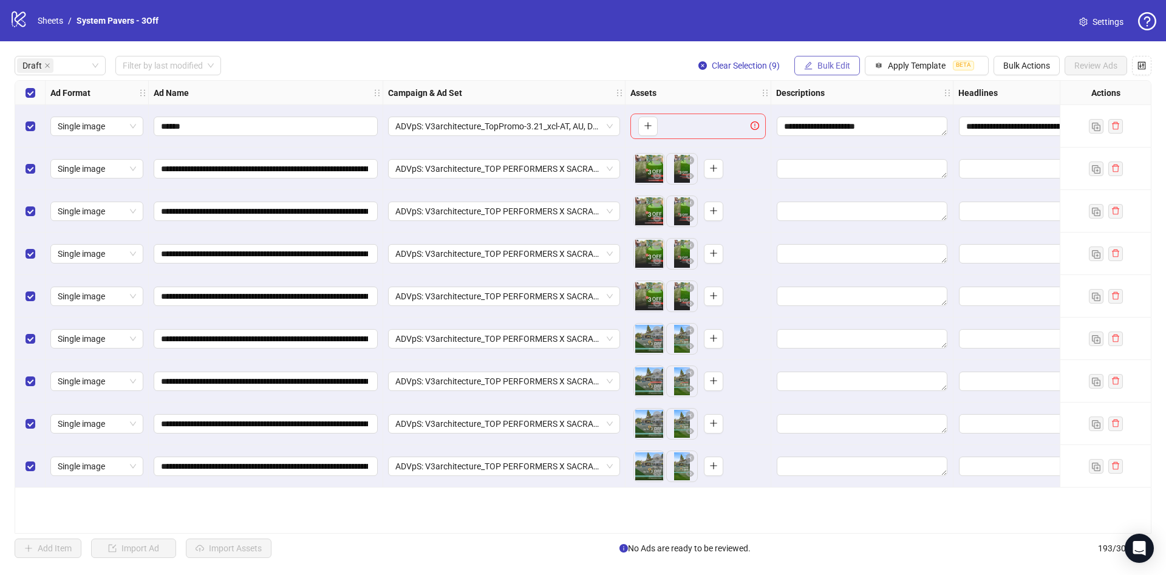
click at [830, 66] on span "Bulk Edit" at bounding box center [833, 66] width 33 height 10
click at [854, 177] on li "Headlines" at bounding box center [839, 168] width 87 height 19
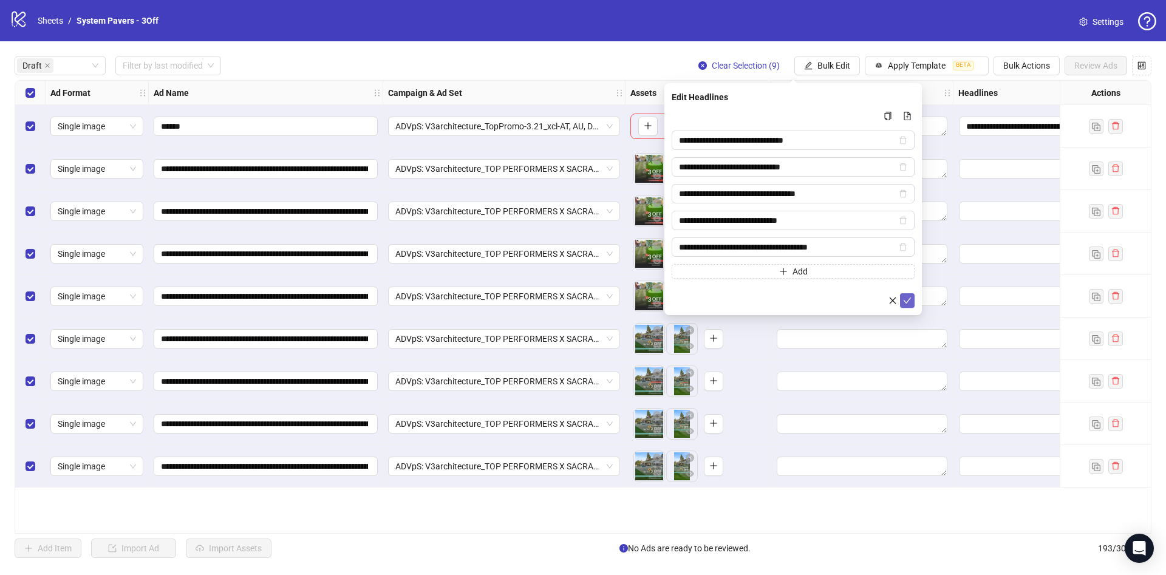
click at [908, 304] on icon "check" at bounding box center [907, 300] width 9 height 9
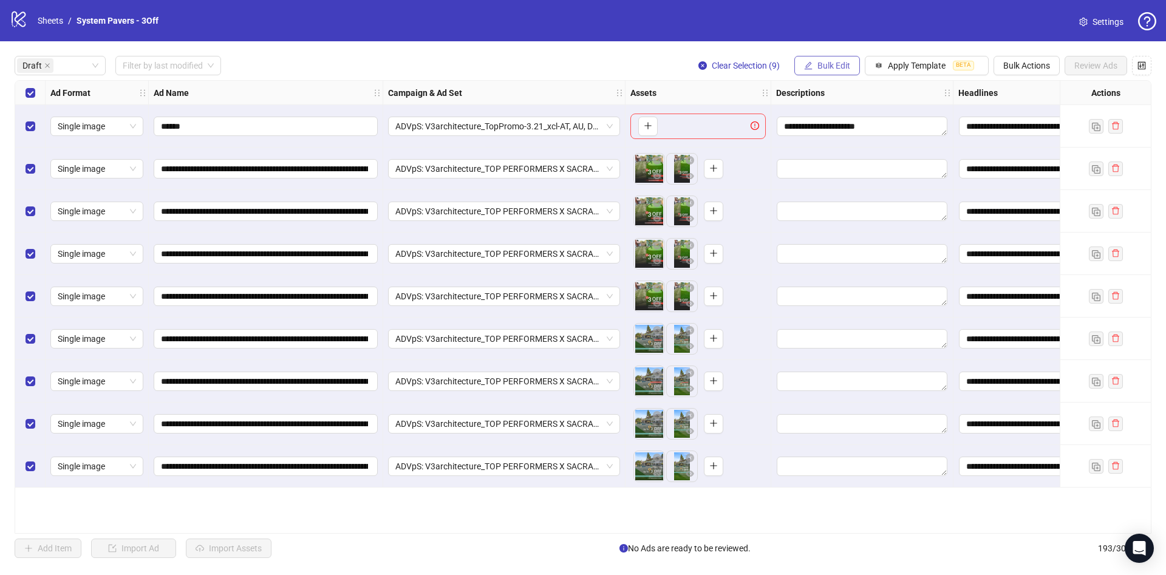
click at [831, 70] on span "Bulk Edit" at bounding box center [833, 66] width 33 height 10
click at [837, 189] on span "Primary Texts" at bounding box center [839, 187] width 72 height 13
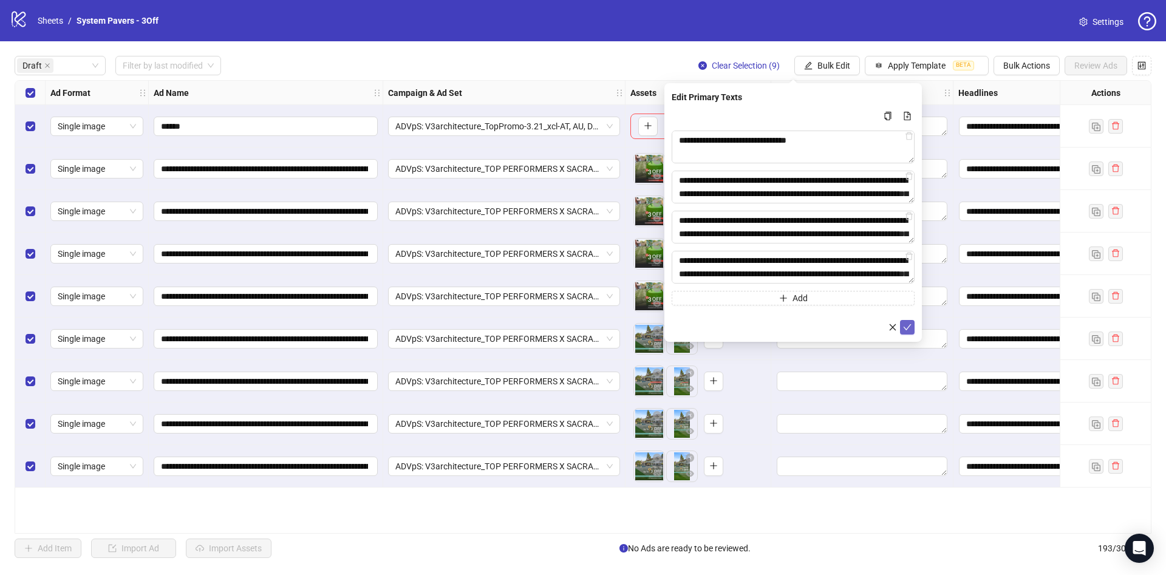
click at [906, 329] on icon "check" at bounding box center [908, 327] width 8 height 6
click at [827, 65] on span "Bulk Edit" at bounding box center [833, 66] width 33 height 10
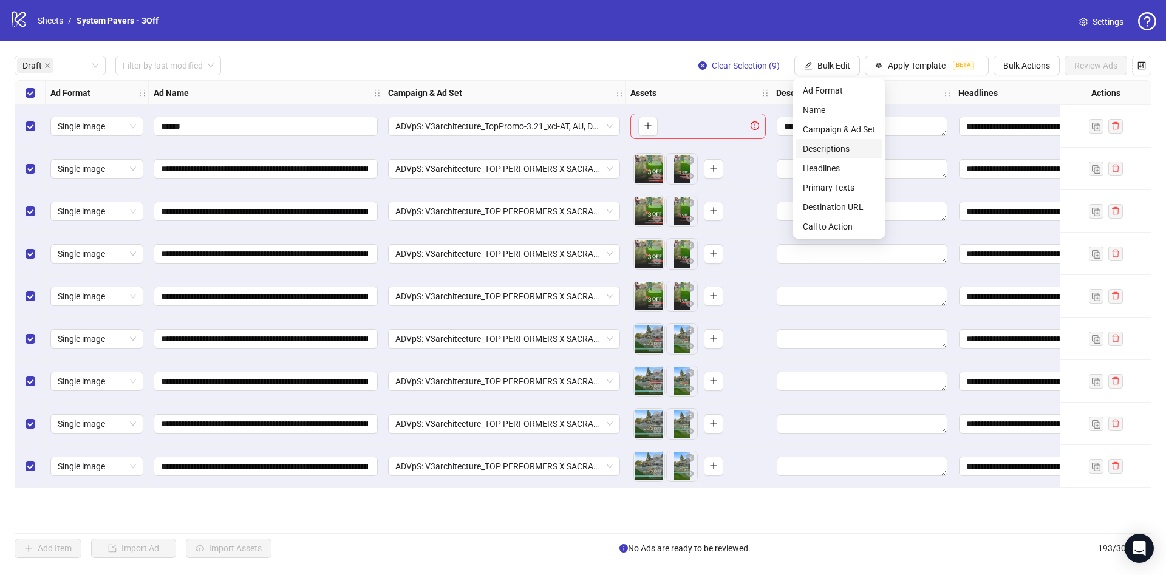
click at [840, 145] on span "Descriptions" at bounding box center [839, 148] width 72 height 13
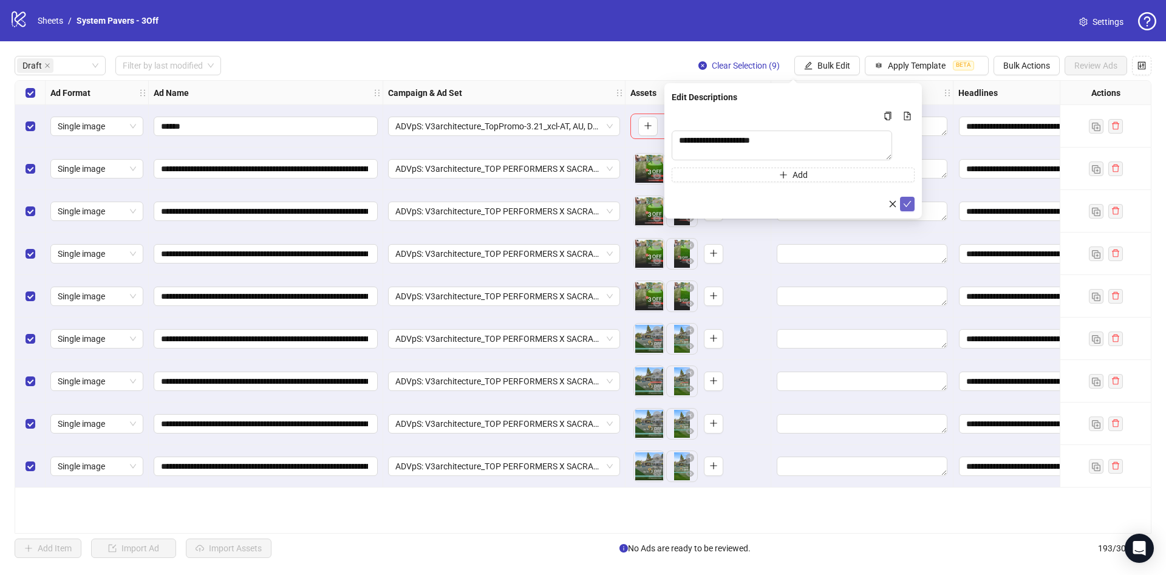
click at [907, 205] on icon "check" at bounding box center [907, 204] width 9 height 9
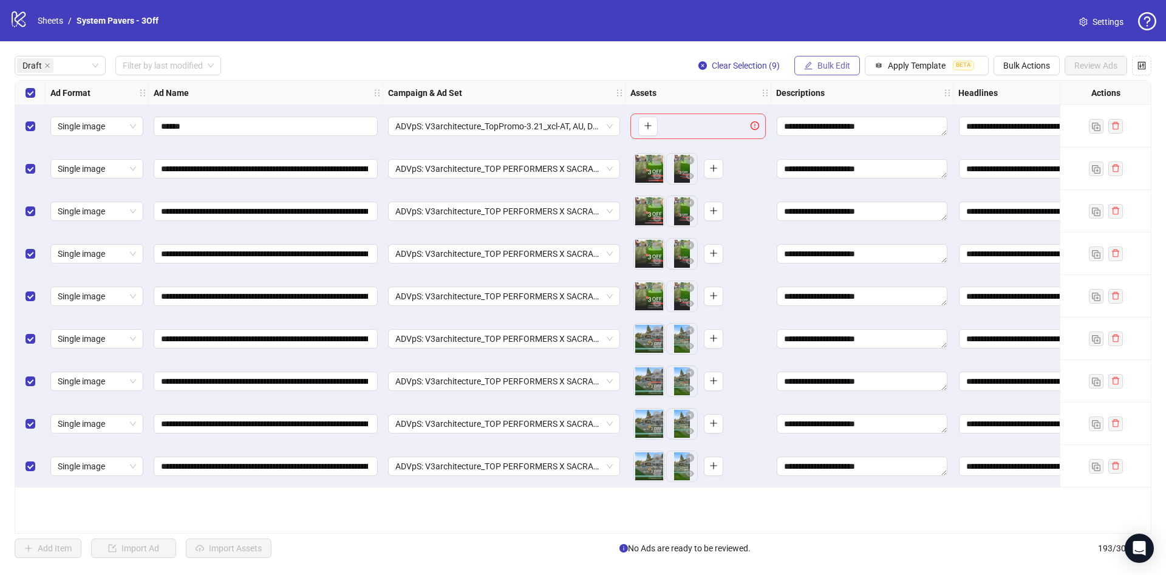
click at [832, 64] on span "Bulk Edit" at bounding box center [833, 66] width 33 height 10
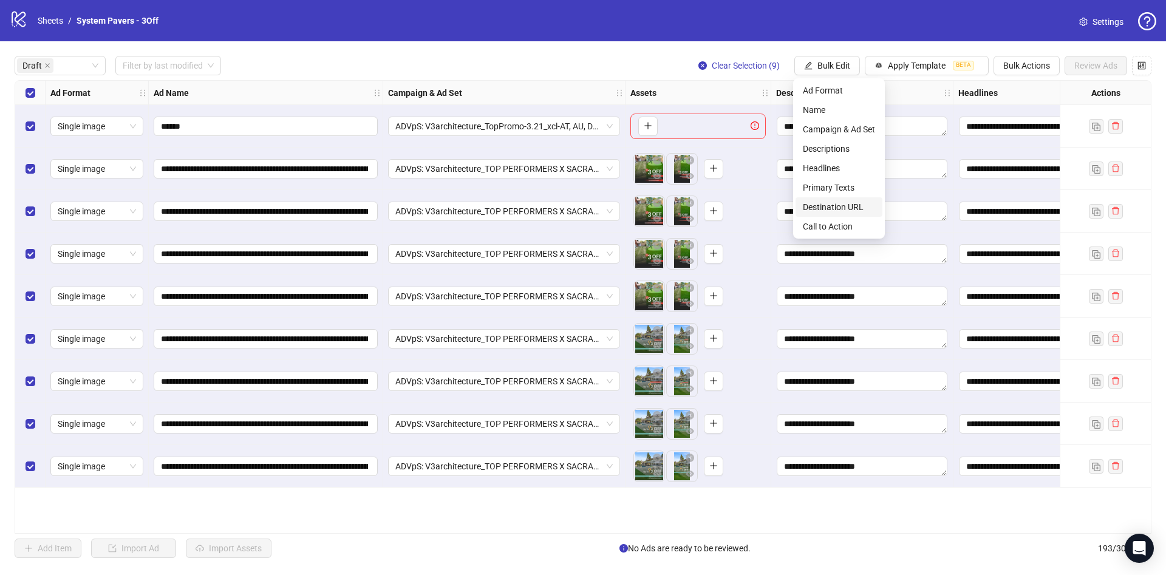
click at [847, 208] on span "Destination URL" at bounding box center [839, 206] width 72 height 13
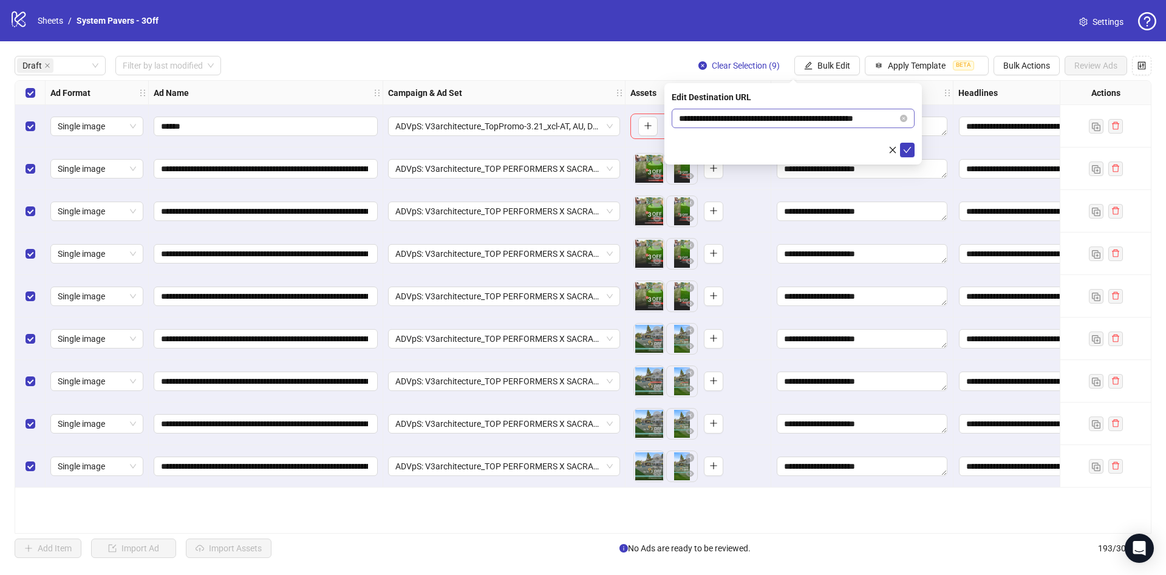
drag, startPoint x: 833, startPoint y: 109, endPoint x: 910, endPoint y: 115, distance: 77.3
click at [918, 114] on div "**********" at bounding box center [792, 123] width 257 height 81
drag, startPoint x: 878, startPoint y: 117, endPoint x: 929, endPoint y: 123, distance: 51.3
click at [929, 121] on body "**********" at bounding box center [583, 287] width 1166 height 575
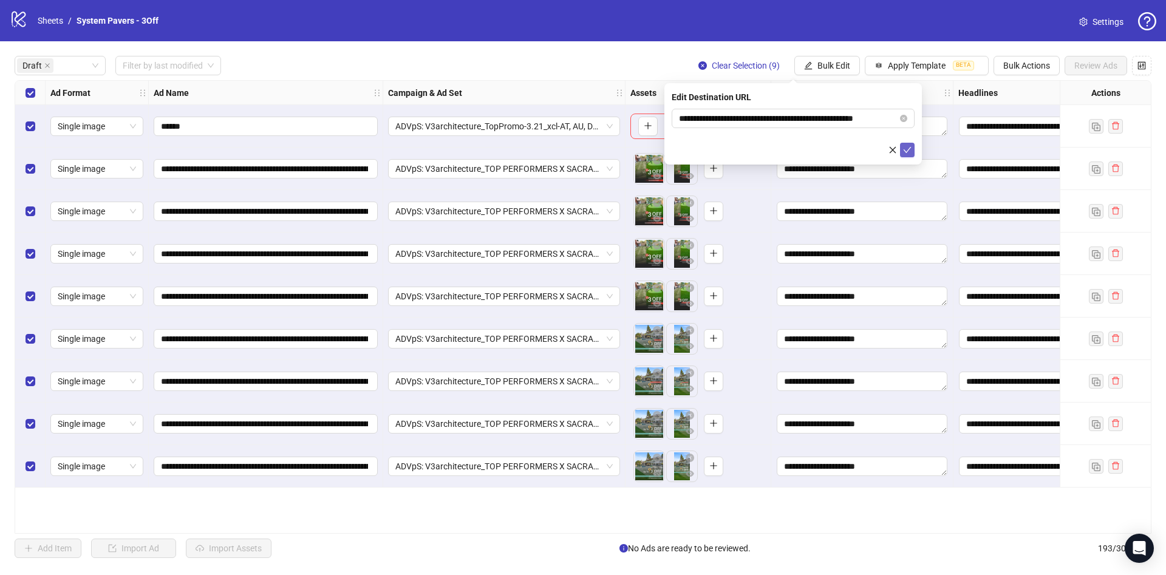
click at [908, 152] on icon "check" at bounding box center [907, 150] width 9 height 9
click at [849, 72] on button "Bulk Edit" at bounding box center [827, 65] width 66 height 19
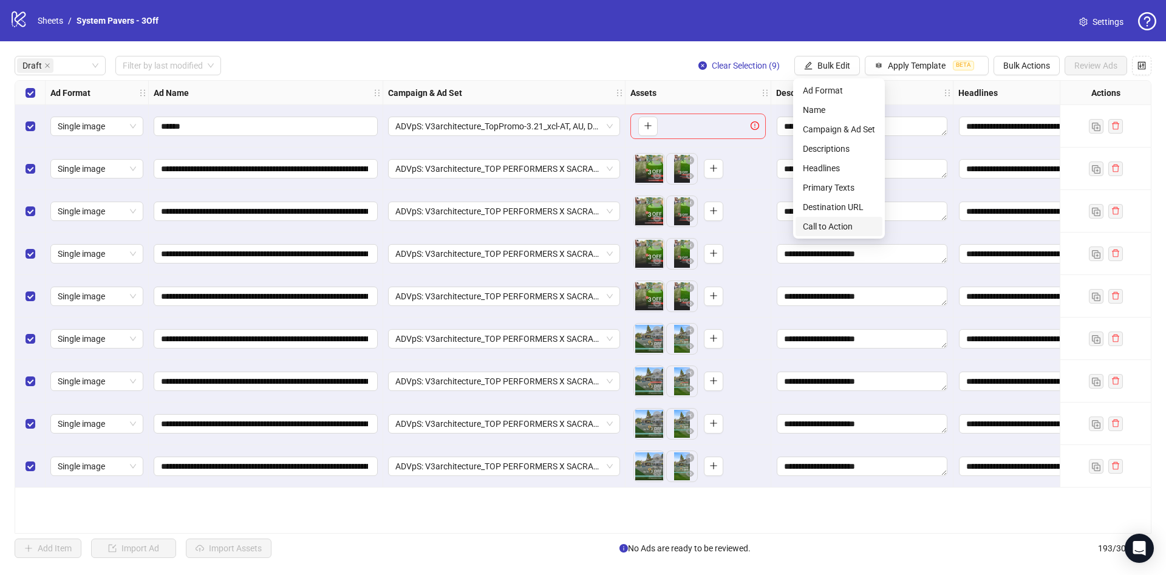
click at [848, 228] on span "Call to Action" at bounding box center [839, 226] width 72 height 13
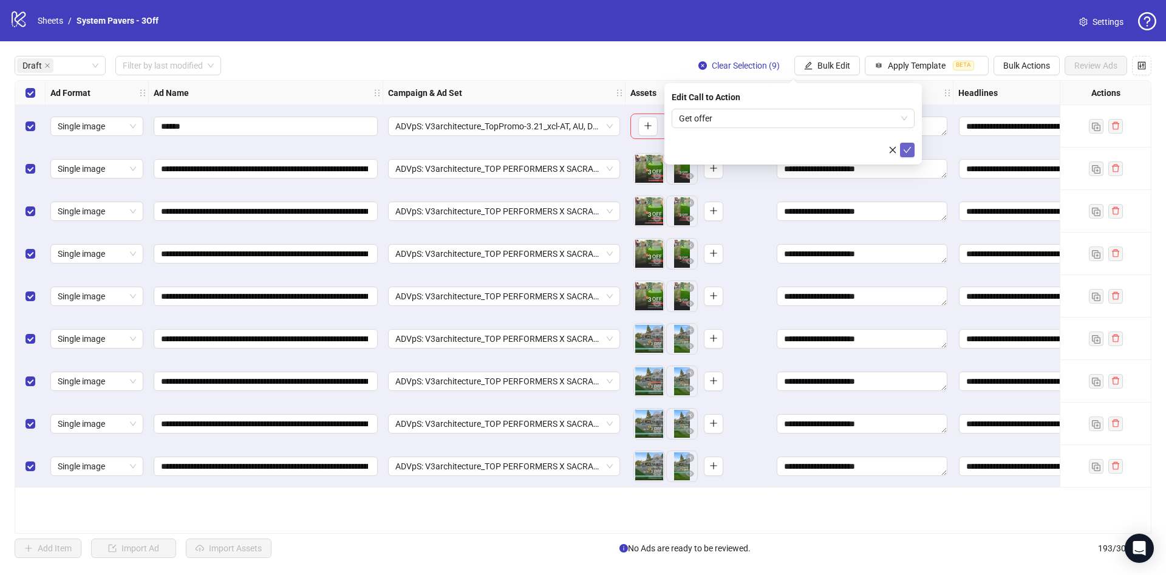
click at [902, 149] on button "submit" at bounding box center [907, 150] width 15 height 15
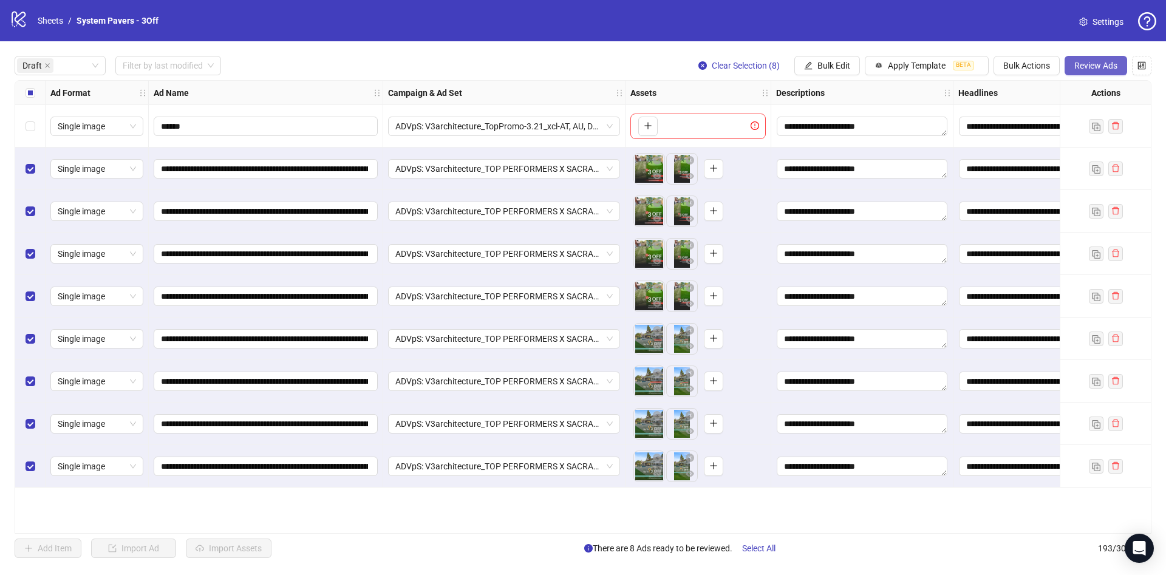
click at [1102, 74] on button "Review Ads" at bounding box center [1096, 65] width 63 height 19
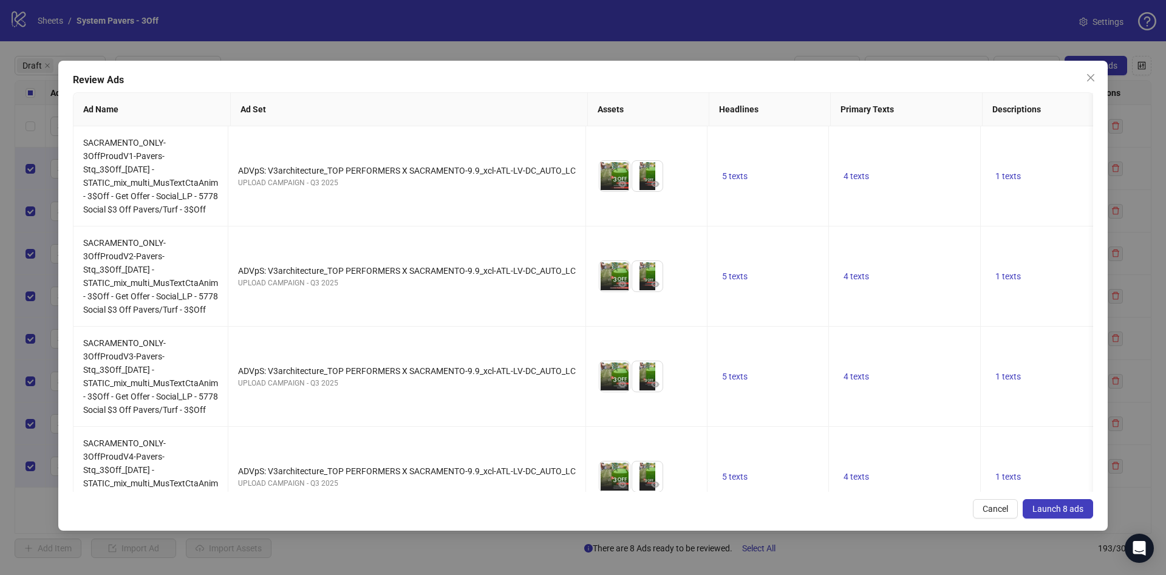
click at [1072, 511] on span "Launch 8 ads" at bounding box center [1057, 509] width 51 height 10
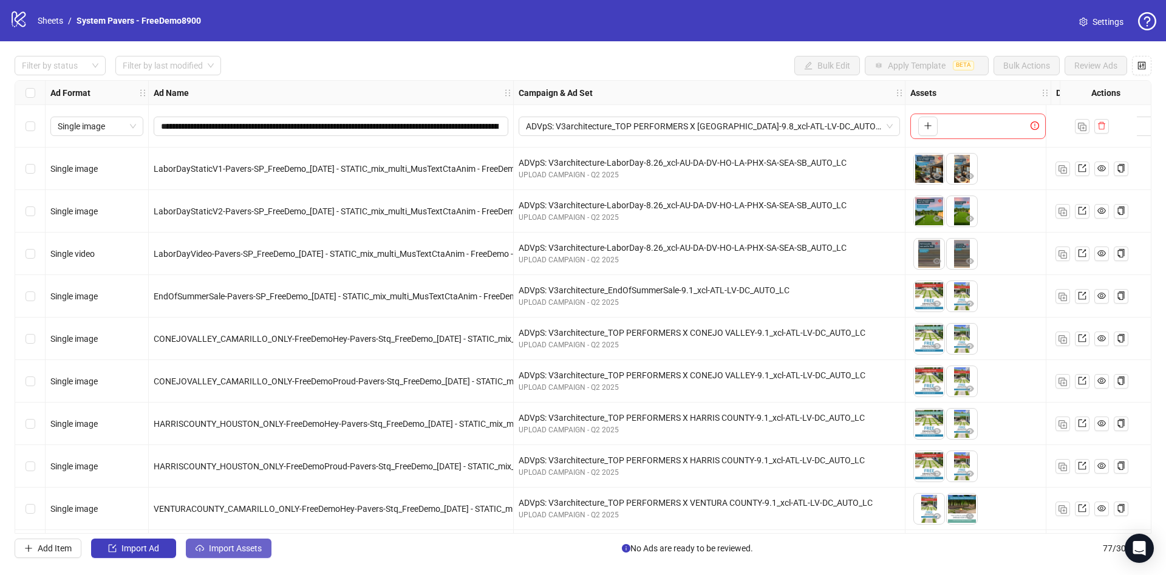
click at [243, 547] on span "Import Assets" at bounding box center [235, 549] width 53 height 10
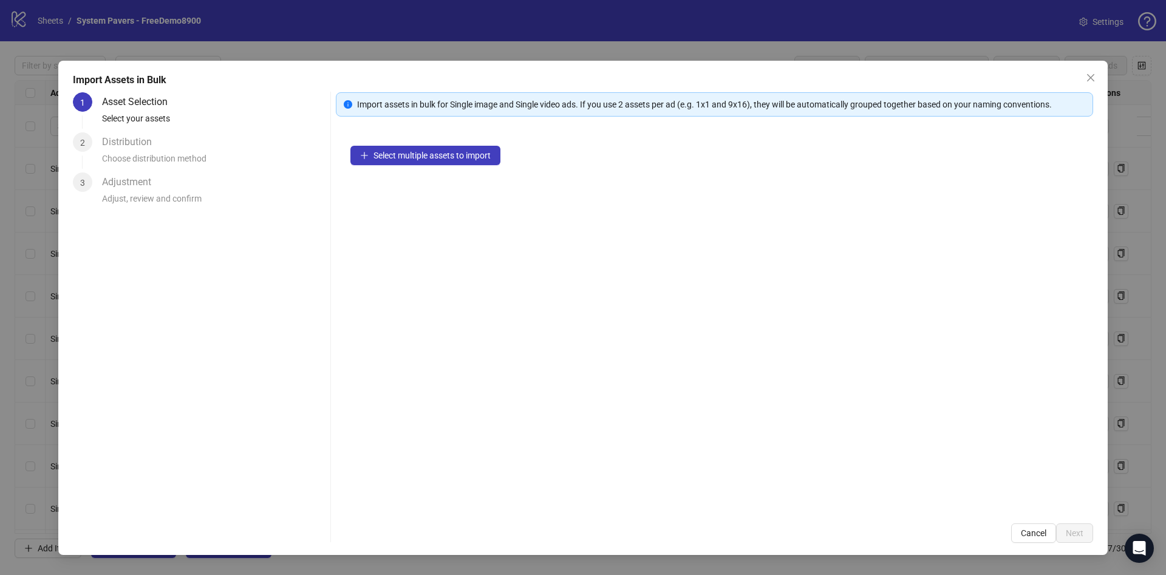
click at [495, 144] on div "Select multiple assets to import" at bounding box center [714, 320] width 757 height 378
click at [487, 161] on button "Select multiple assets to import" at bounding box center [425, 155] width 150 height 19
click at [446, 156] on span "Select multiple assets to import" at bounding box center [431, 156] width 117 height 10
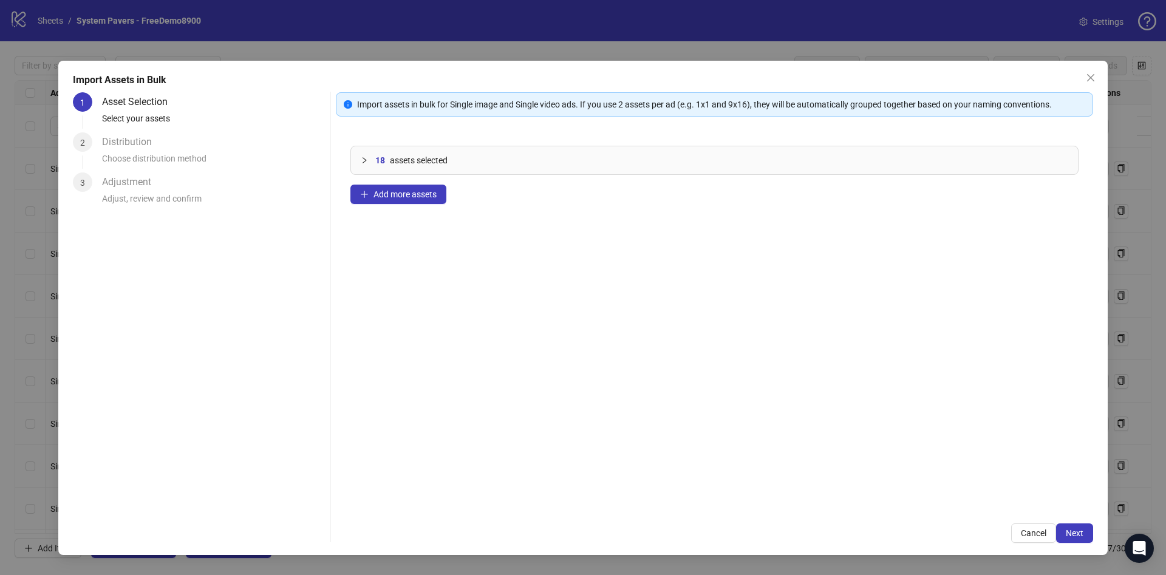
click at [1071, 548] on div "Import Assets in Bulk 1 Asset Selection Select your assets 2 Distribution Choos…" at bounding box center [582, 308] width 1049 height 494
click at [1075, 538] on button "Next" at bounding box center [1074, 532] width 37 height 19
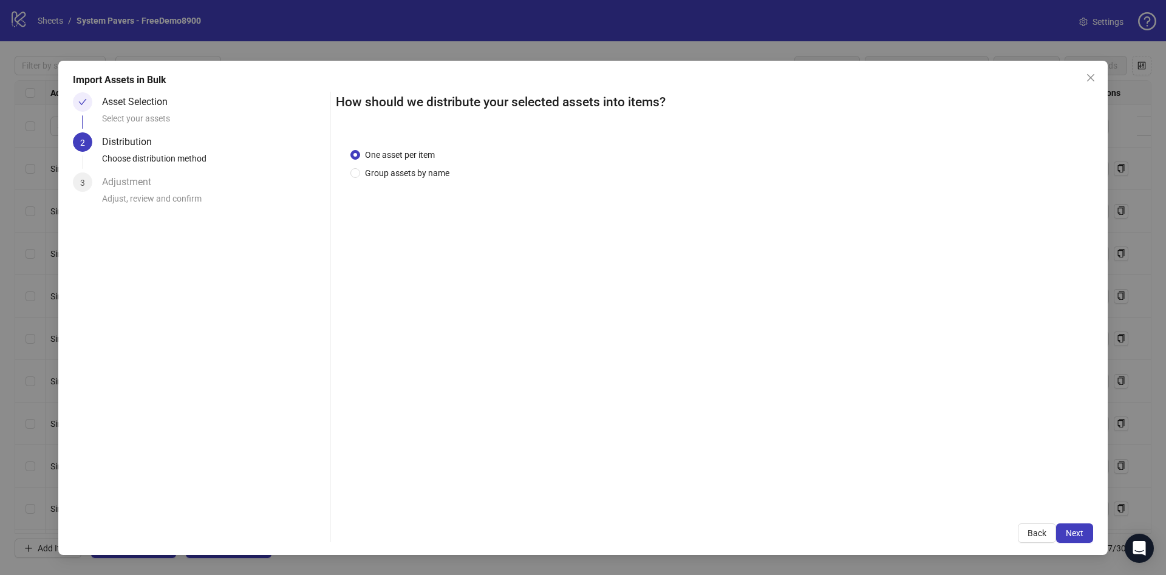
drag, startPoint x: 434, startPoint y: 174, endPoint x: 456, endPoint y: 181, distance: 22.9
click at [434, 174] on span "Group assets by name" at bounding box center [407, 172] width 94 height 13
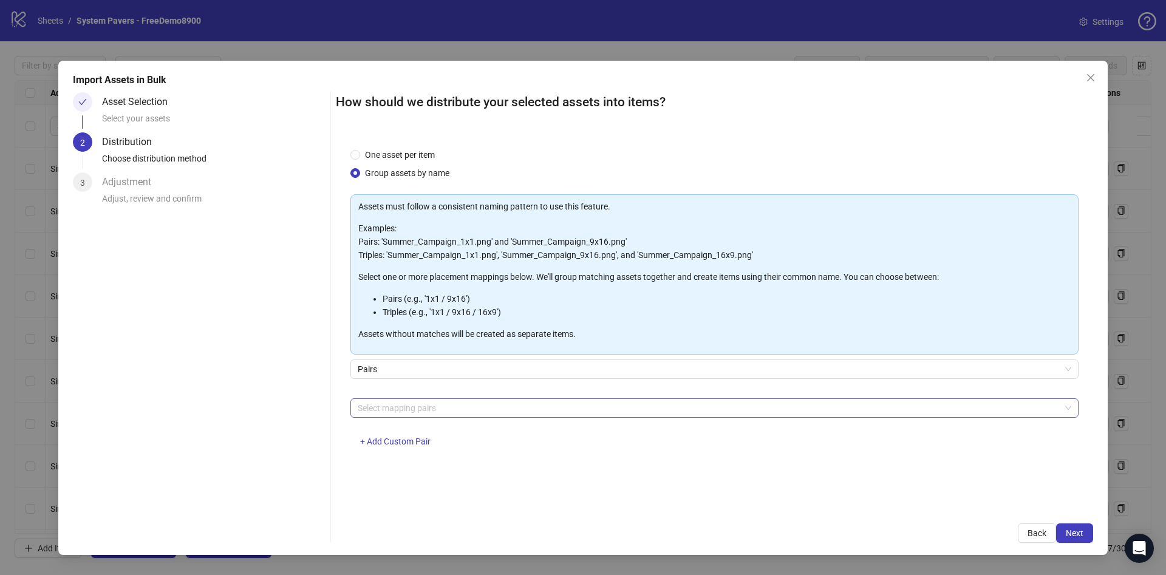
click at [613, 415] on div at bounding box center [708, 408] width 711 height 17
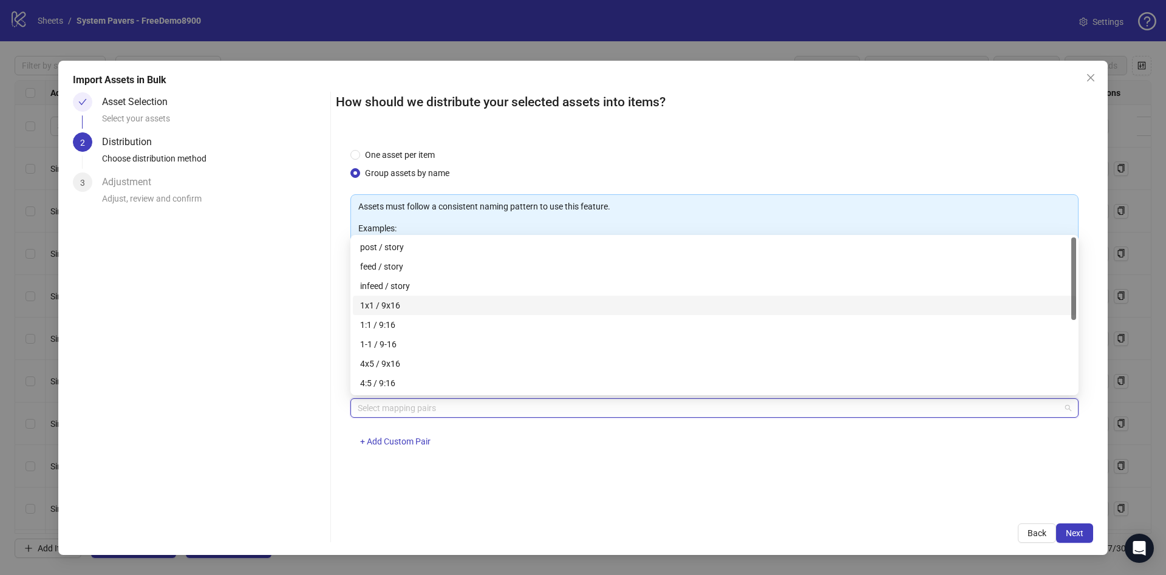
click at [405, 301] on div "1x1 / 9x16" at bounding box center [714, 305] width 709 height 13
click at [1075, 523] on button "Next" at bounding box center [1074, 532] width 37 height 19
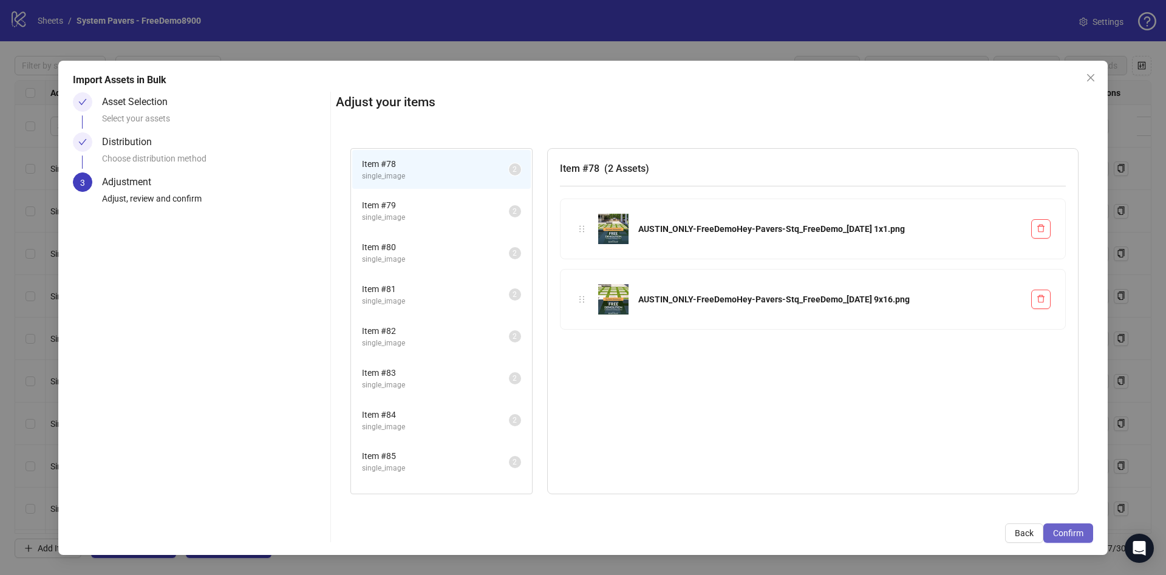
click at [1075, 528] on span "Confirm" at bounding box center [1068, 533] width 30 height 10
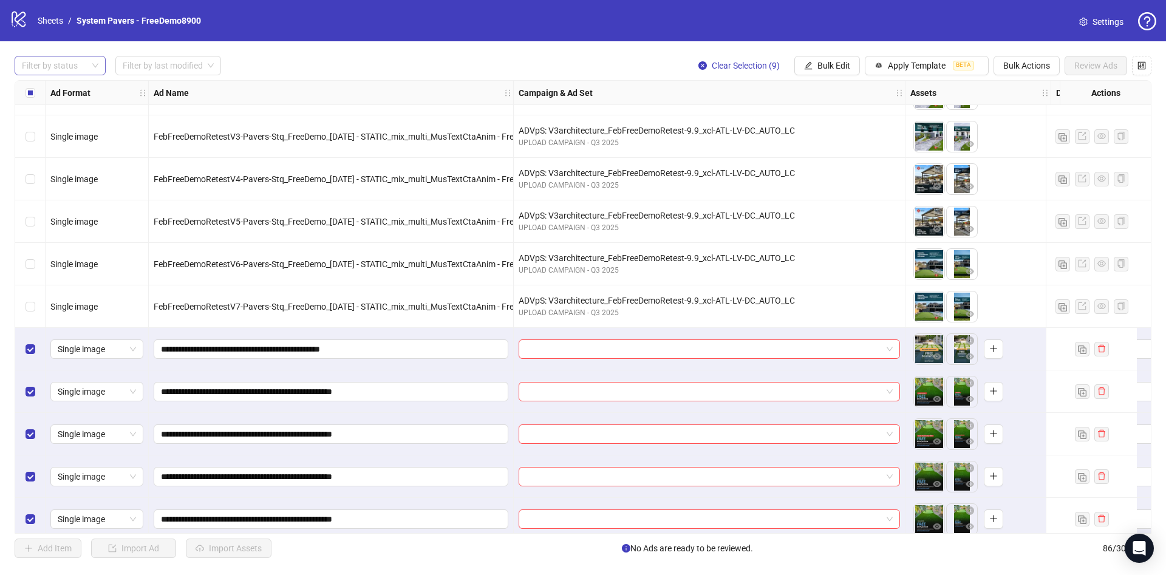
click at [45, 65] on div at bounding box center [53, 65] width 73 height 17
click at [44, 85] on div "Draft" at bounding box center [60, 90] width 72 height 13
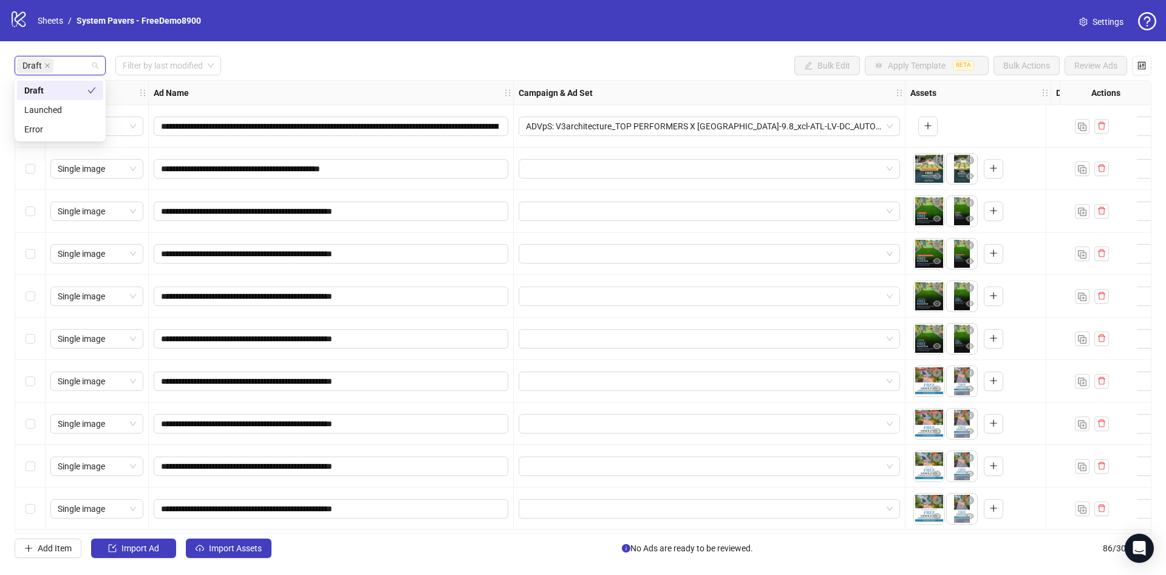
scroll to position [2, 0]
click at [344, 73] on div "Draft Filter by last modified Bulk Edit Apply Template BETA Bulk Actions Review…" at bounding box center [583, 65] width 1137 height 19
click at [32, 86] on label "Select all rows" at bounding box center [31, 92] width 10 height 13
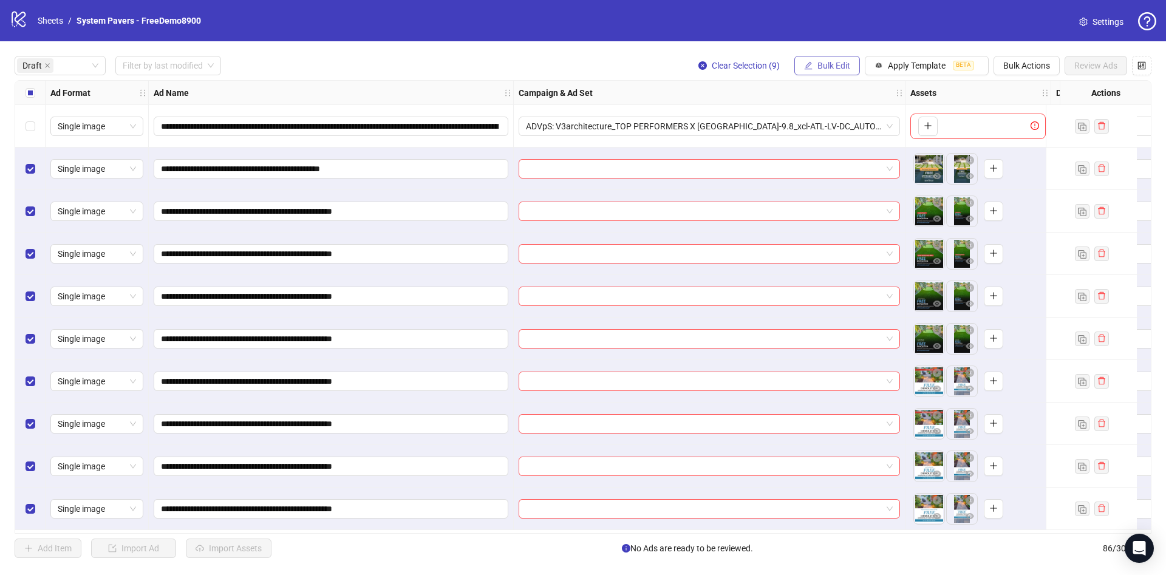
click at [822, 63] on span "Bulk Edit" at bounding box center [833, 66] width 33 height 10
click at [820, 113] on span "Name" at bounding box center [839, 109] width 72 height 13
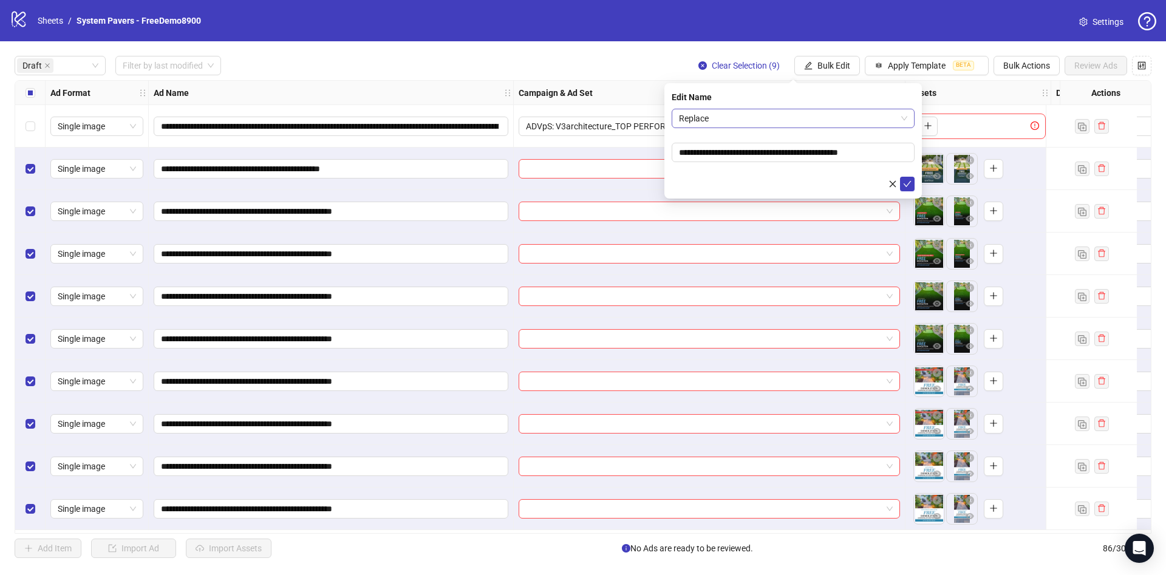
click at [772, 117] on span "Replace" at bounding box center [793, 118] width 228 height 18
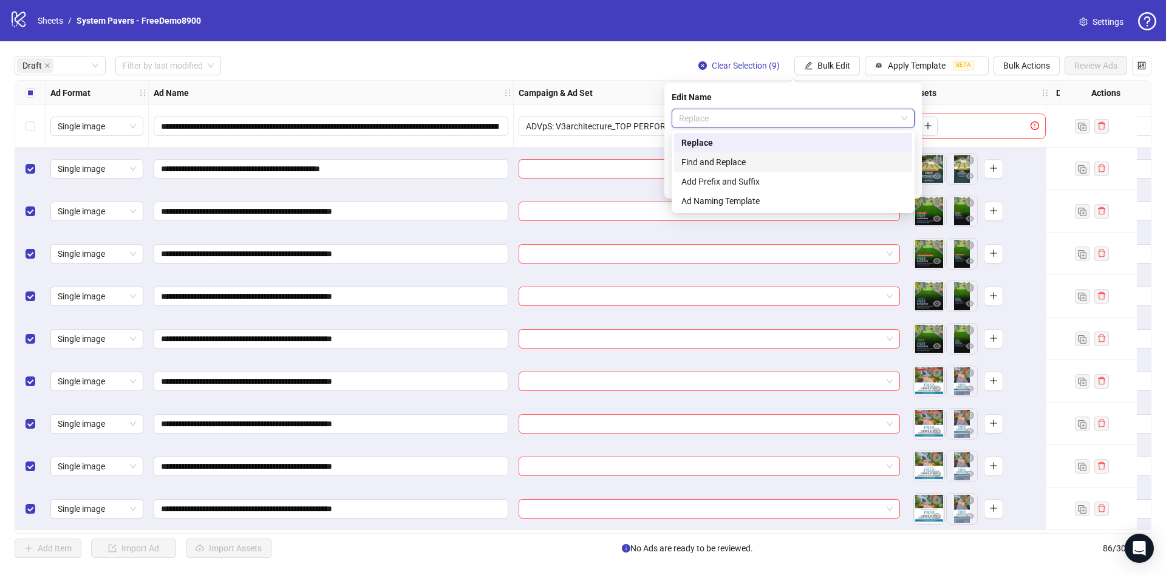
click at [745, 163] on div "Find and Replace" at bounding box center [792, 161] width 223 height 13
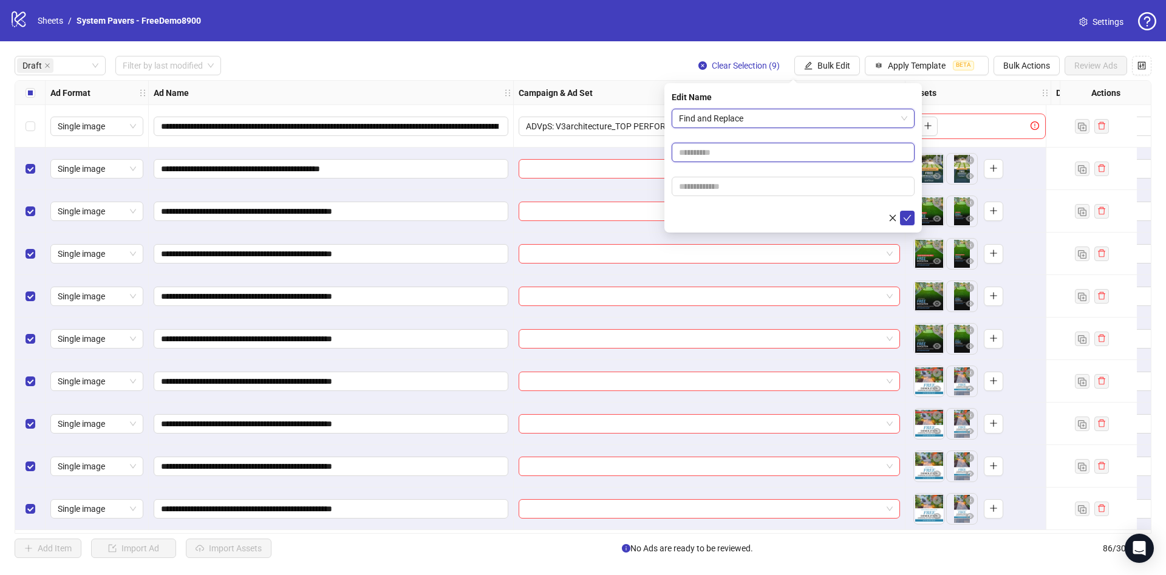
click at [725, 152] on input "text" at bounding box center [793, 152] width 243 height 19
click at [736, 112] on span "Find and Replace" at bounding box center [793, 118] width 228 height 18
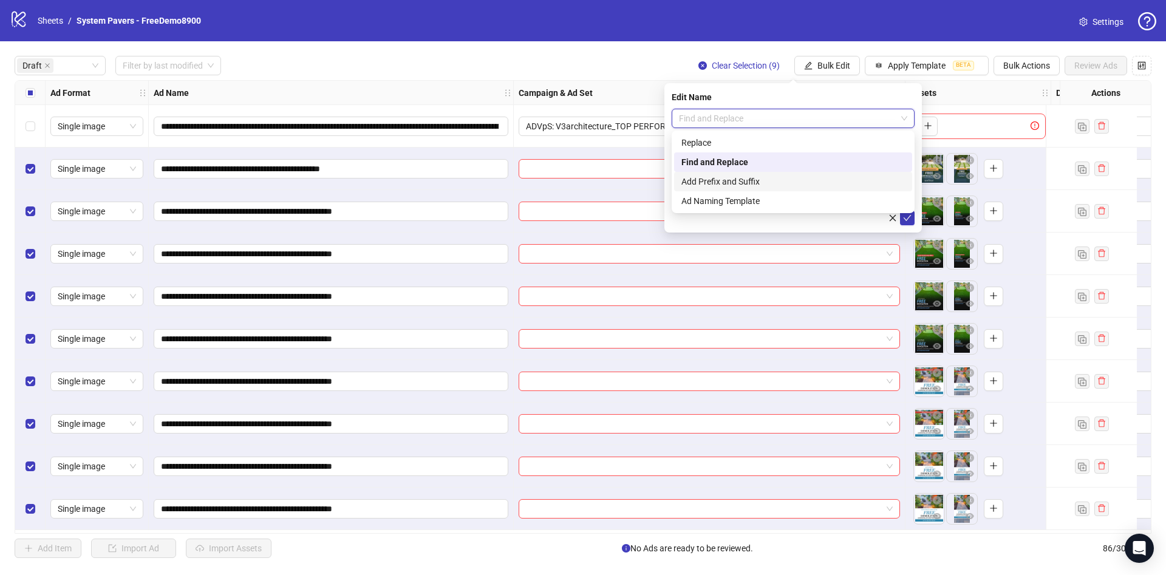
click at [728, 180] on div "Add Prefix and Suffix" at bounding box center [792, 181] width 223 height 13
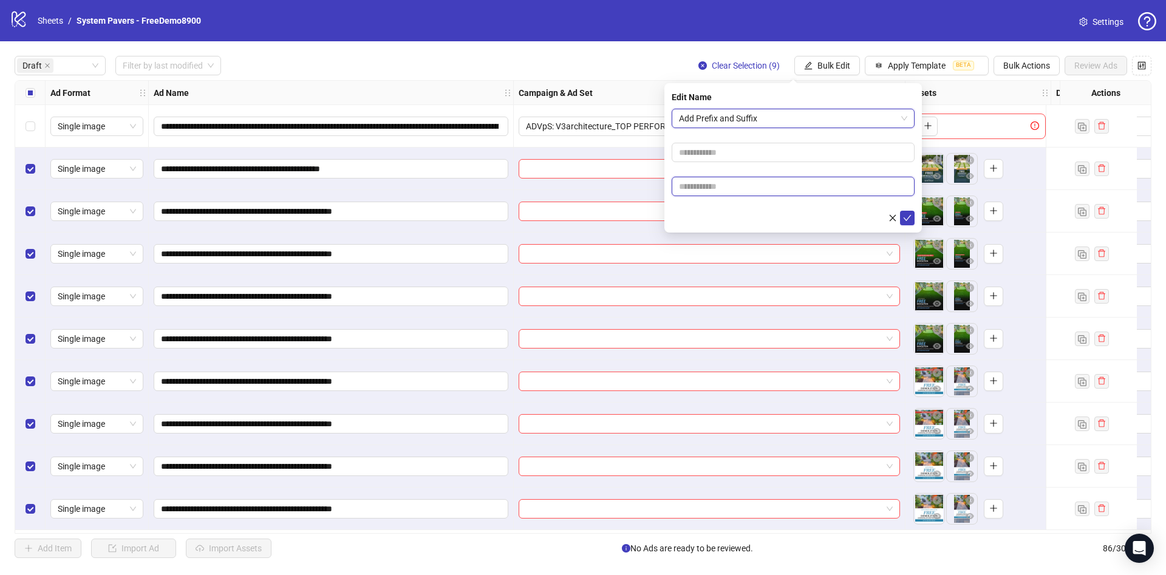
drag, startPoint x: 706, startPoint y: 187, endPoint x: 726, endPoint y: 191, distance: 20.4
click at [707, 186] on input "text" at bounding box center [793, 186] width 243 height 19
paste input "**********"
type input "**********"
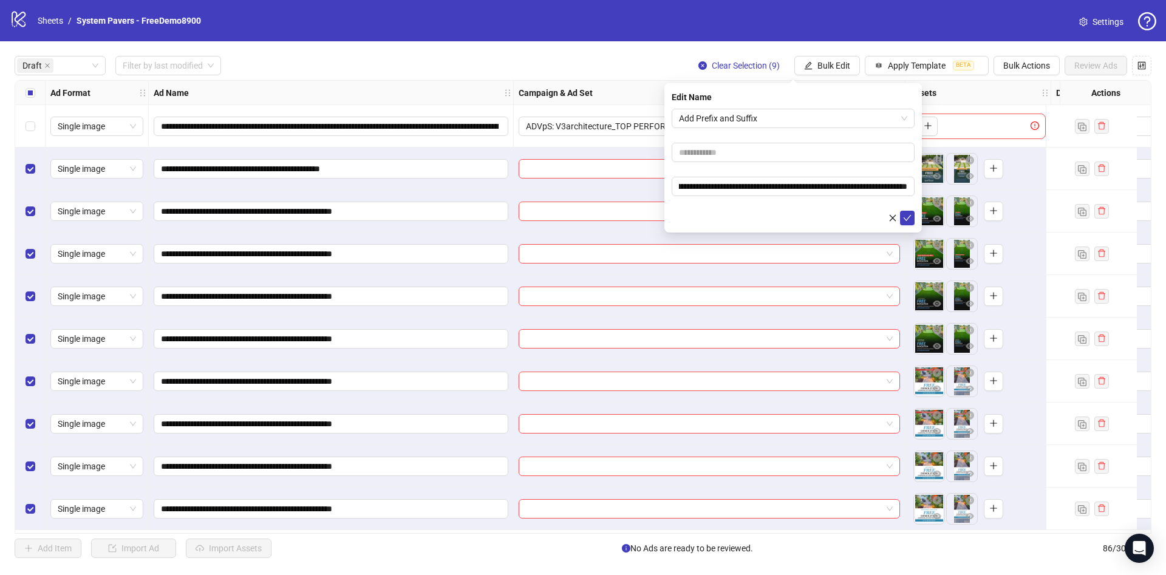
click at [748, 205] on form "**********" at bounding box center [793, 167] width 243 height 117
click at [910, 216] on icon "check" at bounding box center [907, 218] width 9 height 9
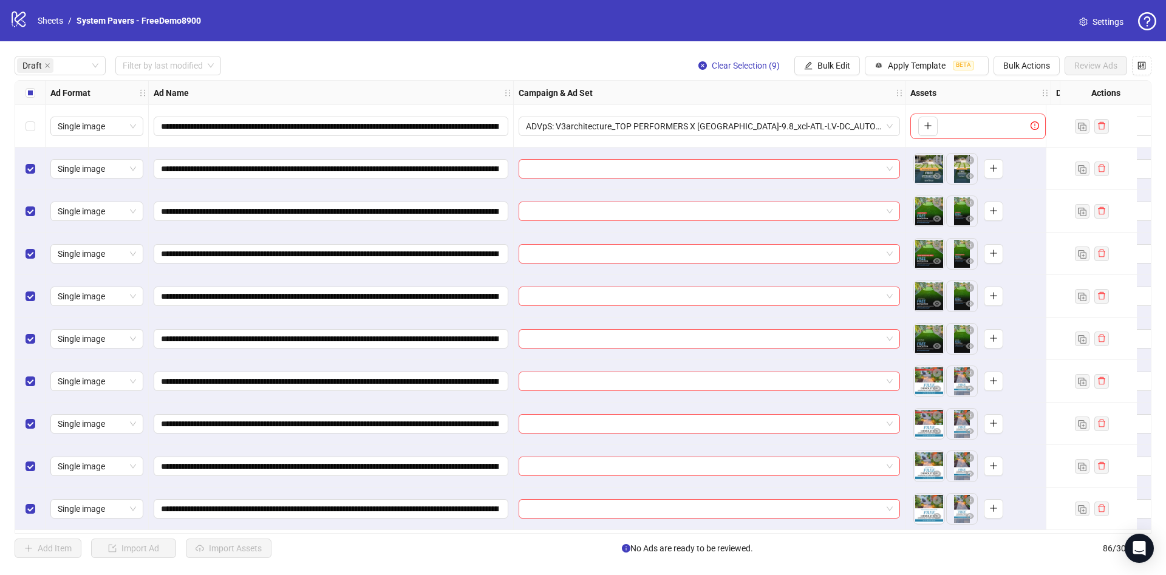
click at [37, 89] on div "Select all rows" at bounding box center [30, 93] width 30 height 24
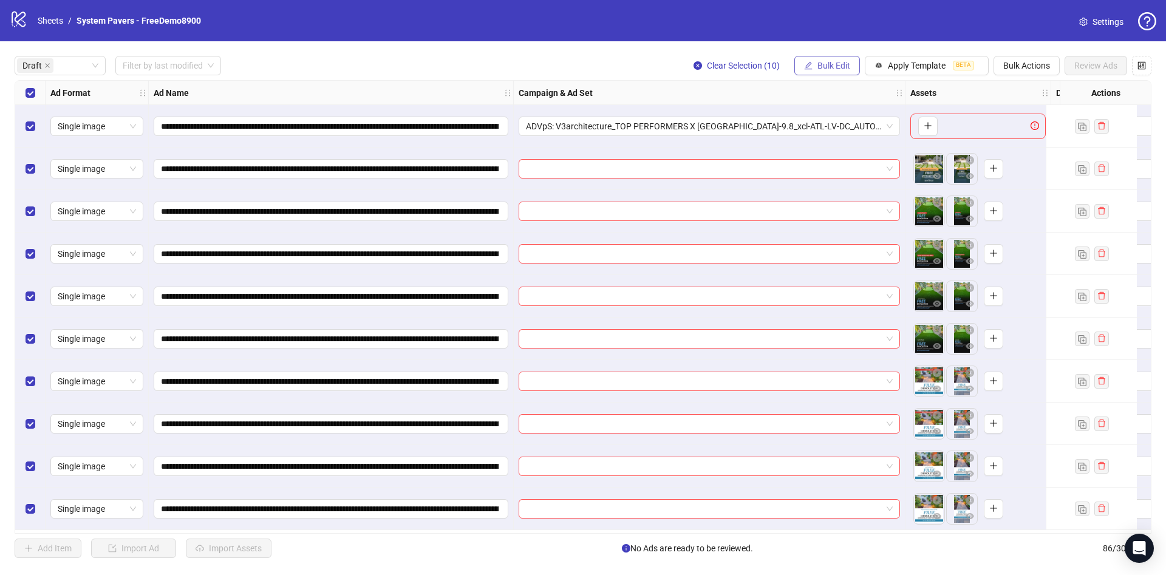
click at [827, 63] on span "Bulk Edit" at bounding box center [833, 66] width 33 height 10
click at [859, 128] on span "Campaign & Ad Set" at bounding box center [839, 129] width 72 height 13
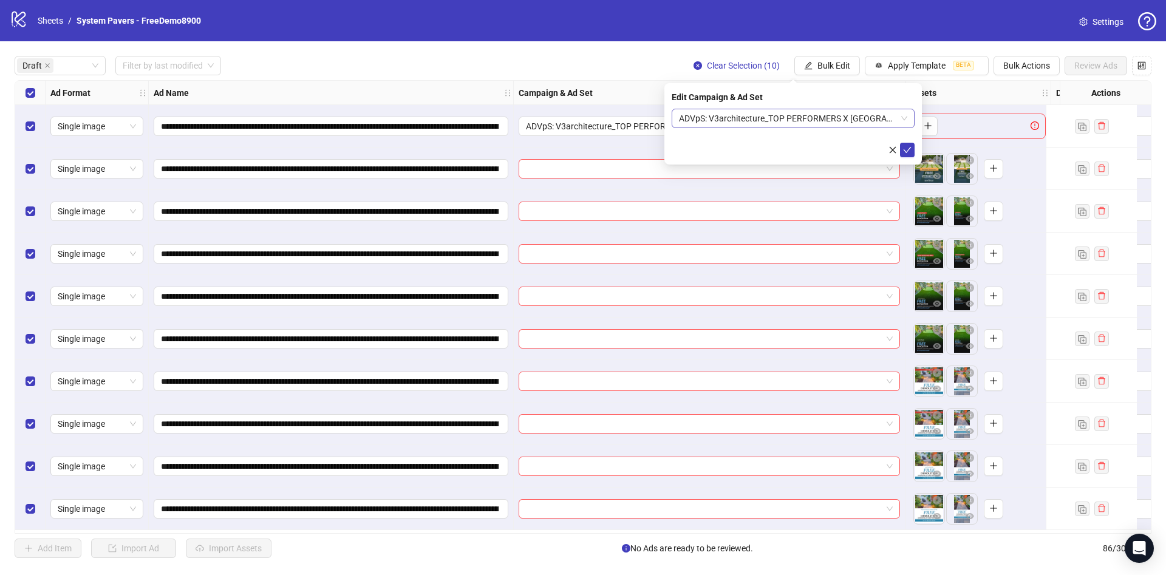
click at [819, 118] on span "ADVpS: V3architecture_TOP PERFORMERS X [GEOGRAPHIC_DATA]-9.8_xcl-ATL-LV-DC_AUTO…" at bounding box center [793, 118] width 228 height 18
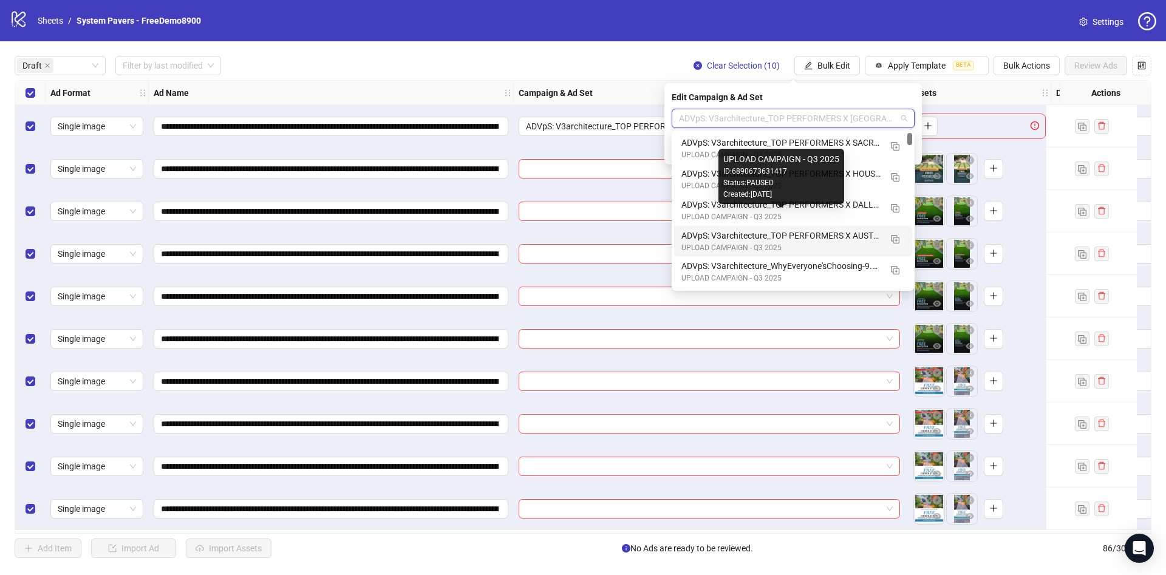
click at [844, 231] on div "ADVpS: V3architecture_TOP PERFORMERS X AUSTIN-9.9_xcl-ATL-LV-DC_AUTO_LC" at bounding box center [780, 235] width 199 height 13
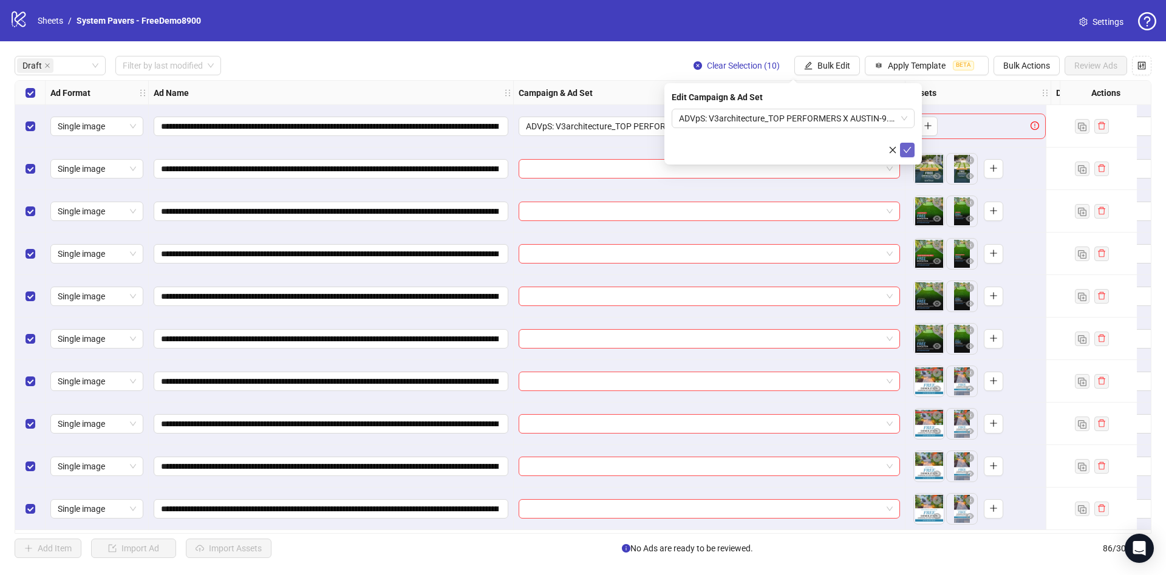
click at [910, 146] on icon "check" at bounding box center [907, 150] width 9 height 9
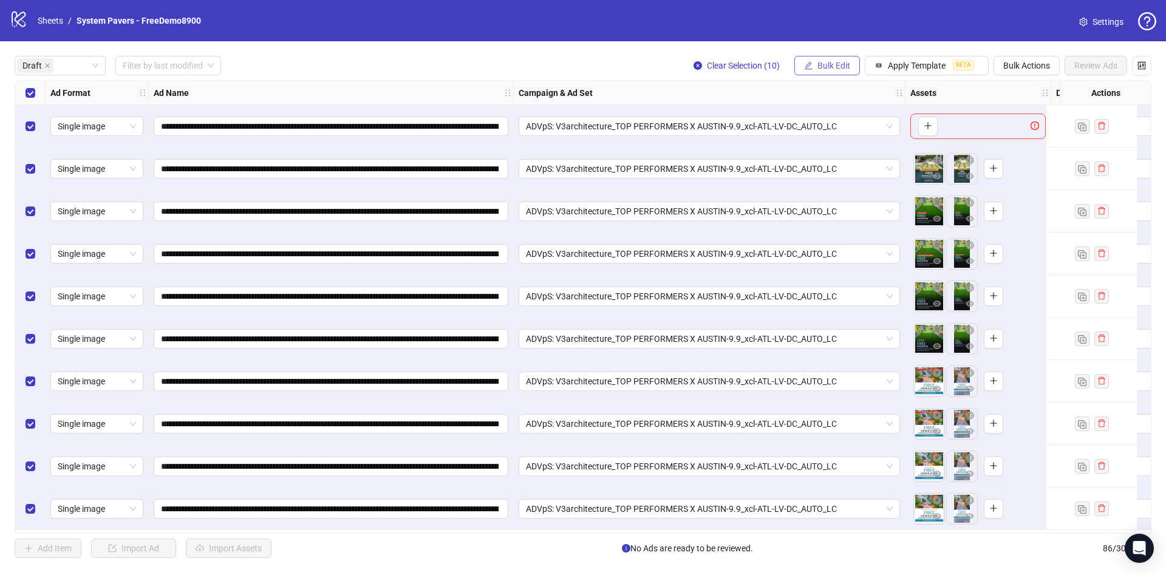
click at [843, 58] on button "Bulk Edit" at bounding box center [827, 65] width 66 height 19
click at [854, 181] on span "Primary Texts" at bounding box center [839, 187] width 72 height 13
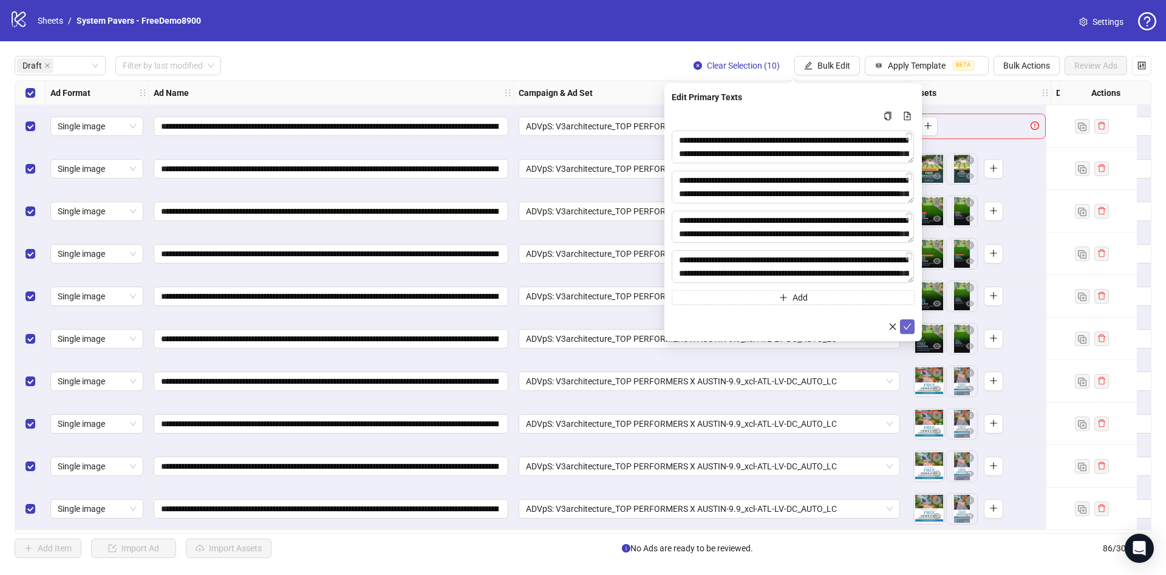
click at [902, 324] on button "submit" at bounding box center [907, 326] width 15 height 15
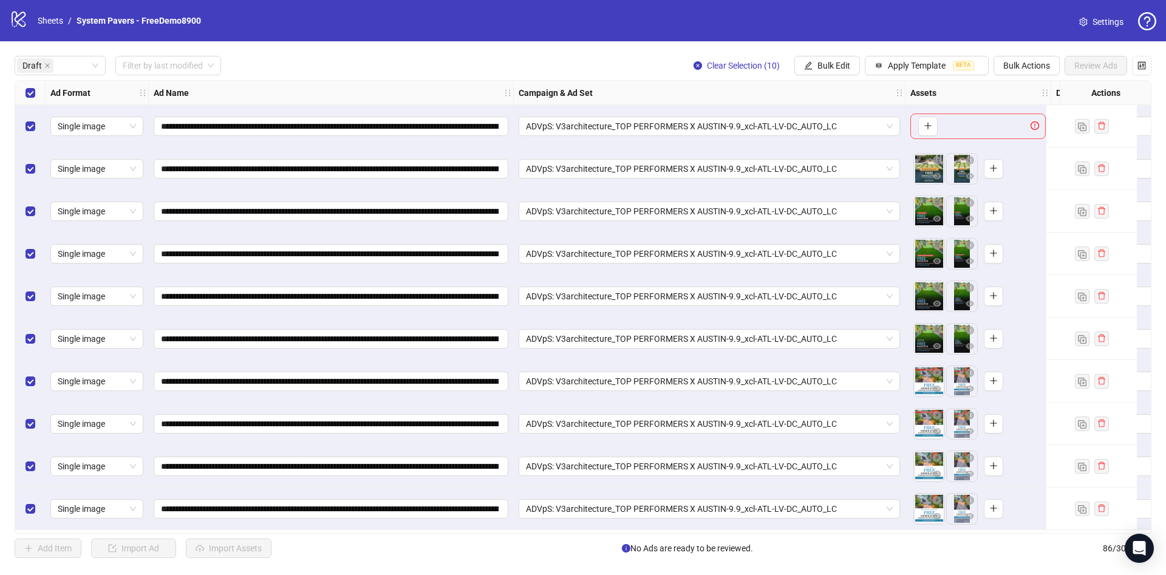
drag, startPoint x: 834, startPoint y: 54, endPoint x: 837, endPoint y: 78, distance: 23.9
click at [834, 55] on div "**********" at bounding box center [583, 306] width 1166 height 531
click at [842, 67] on span "Bulk Edit" at bounding box center [833, 66] width 33 height 10
click at [868, 168] on span "Headlines" at bounding box center [839, 168] width 72 height 13
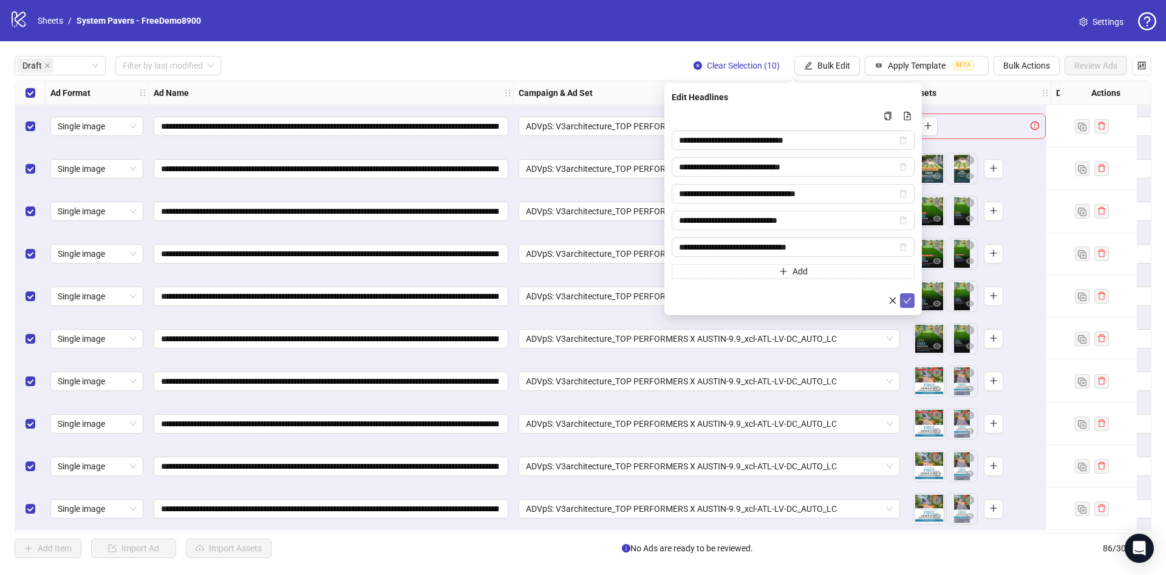
click at [904, 302] on icon "check" at bounding box center [907, 300] width 9 height 9
click at [817, 63] on span "Bulk Edit" at bounding box center [833, 66] width 33 height 10
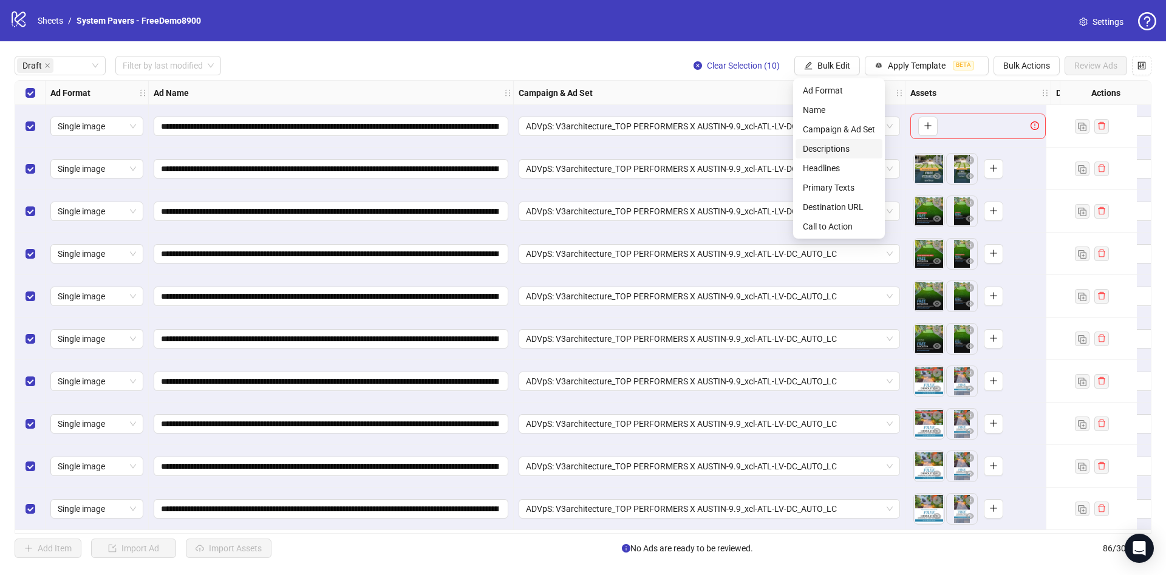
click at [864, 151] on span "Descriptions" at bounding box center [839, 148] width 72 height 13
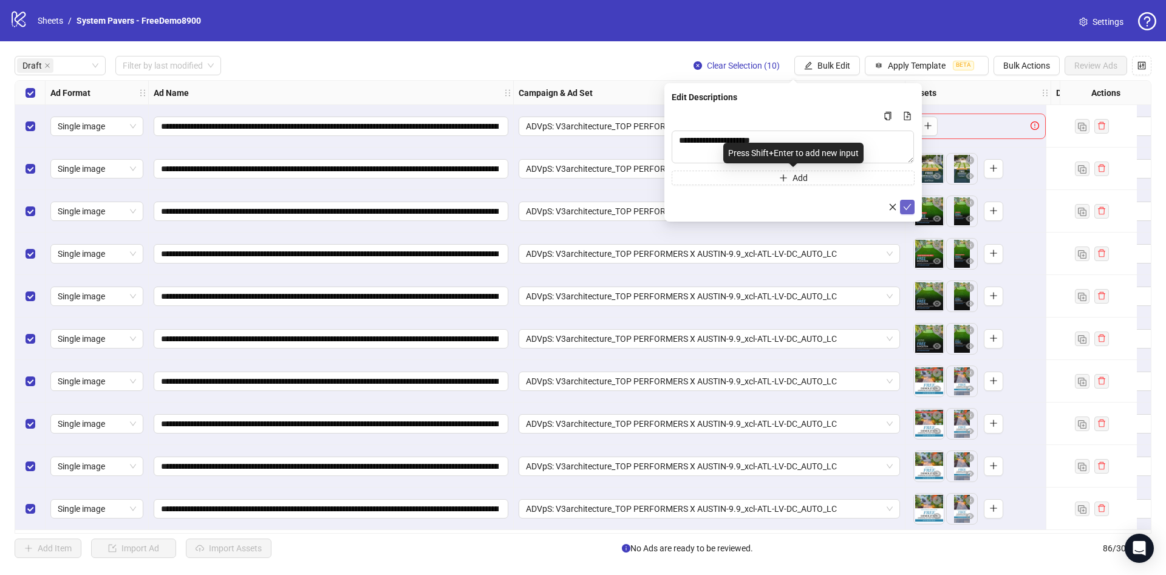
click at [907, 209] on icon "check" at bounding box center [907, 207] width 9 height 9
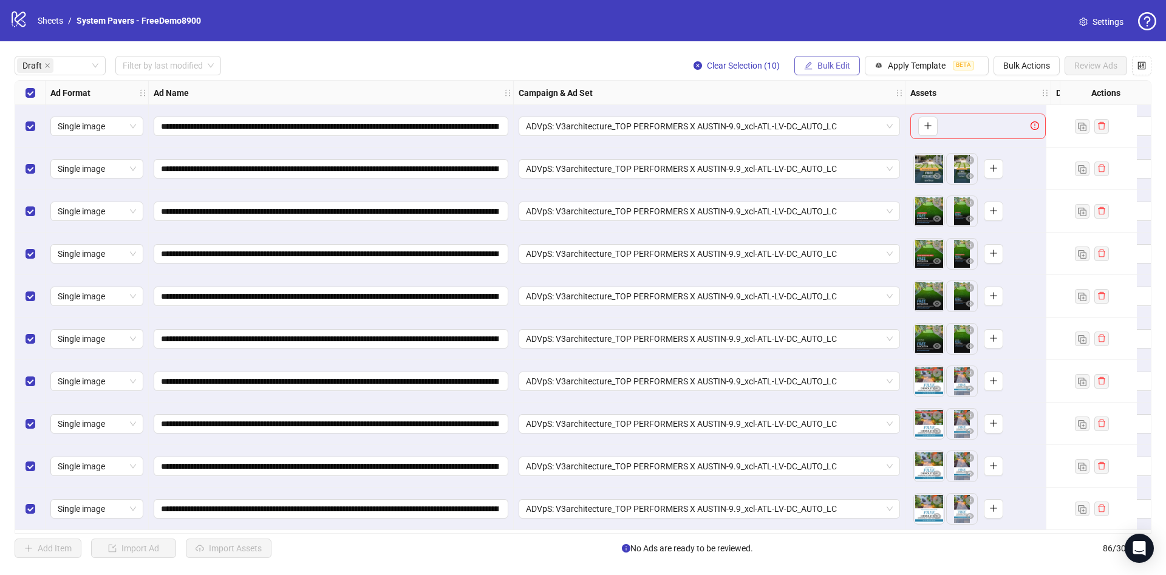
click at [822, 62] on span "Bulk Edit" at bounding box center [833, 66] width 33 height 10
click at [833, 202] on span "Destination URL" at bounding box center [839, 206] width 72 height 13
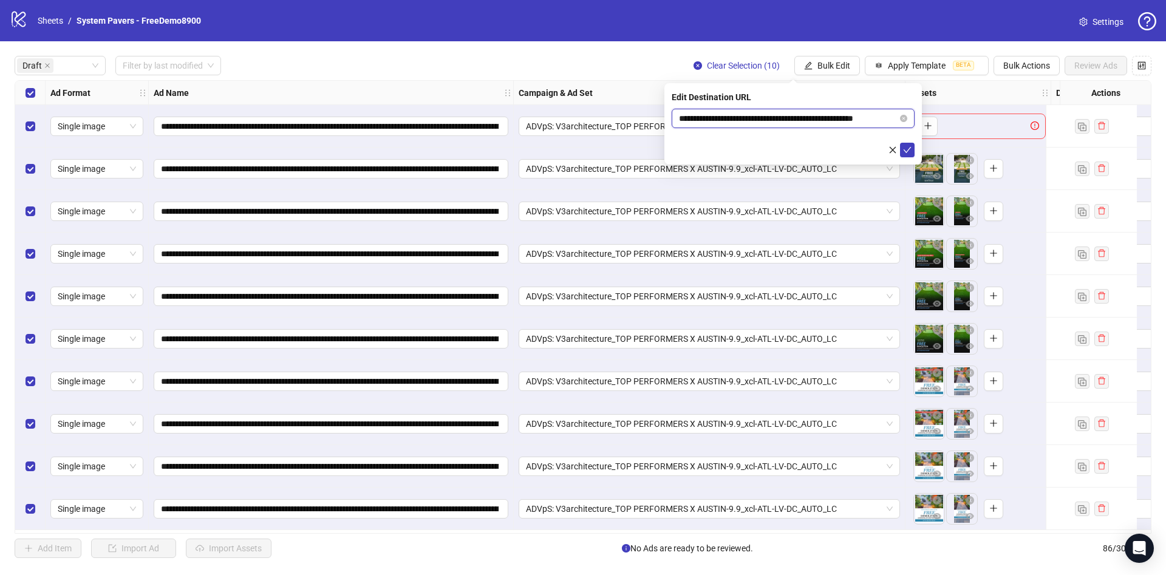
scroll to position [0, 18]
drag, startPoint x: 849, startPoint y: 115, endPoint x: 927, endPoint y: 131, distance: 79.4
click at [943, 118] on body "**********" at bounding box center [583, 287] width 1166 height 575
click at [912, 149] on button "submit" at bounding box center [907, 150] width 15 height 15
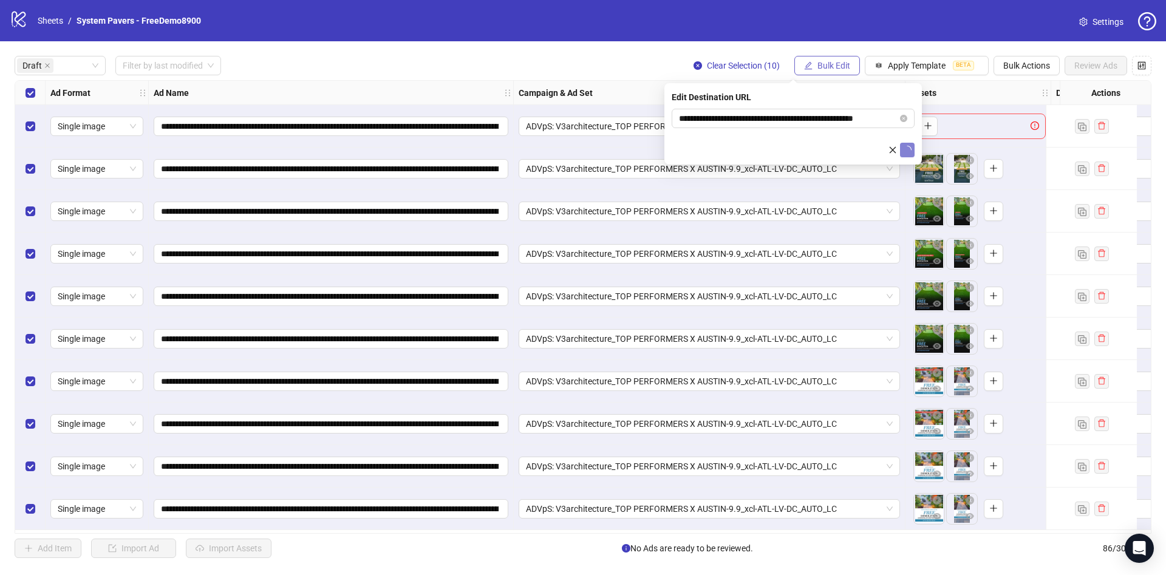
click at [811, 59] on button "Bulk Edit" at bounding box center [827, 65] width 66 height 19
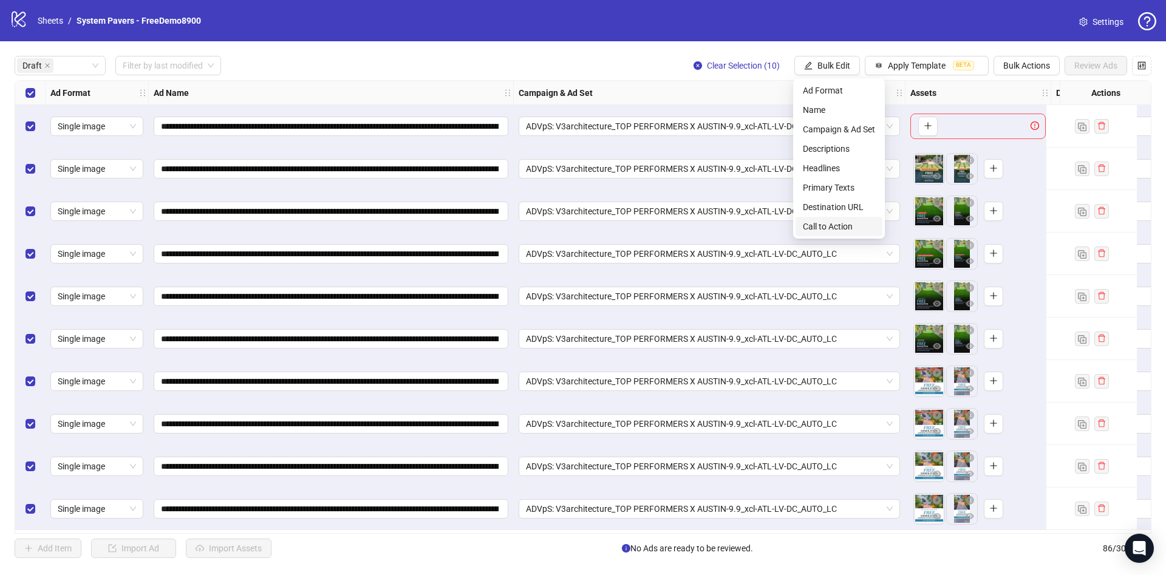
click at [812, 221] on span "Call to Action" at bounding box center [839, 226] width 72 height 13
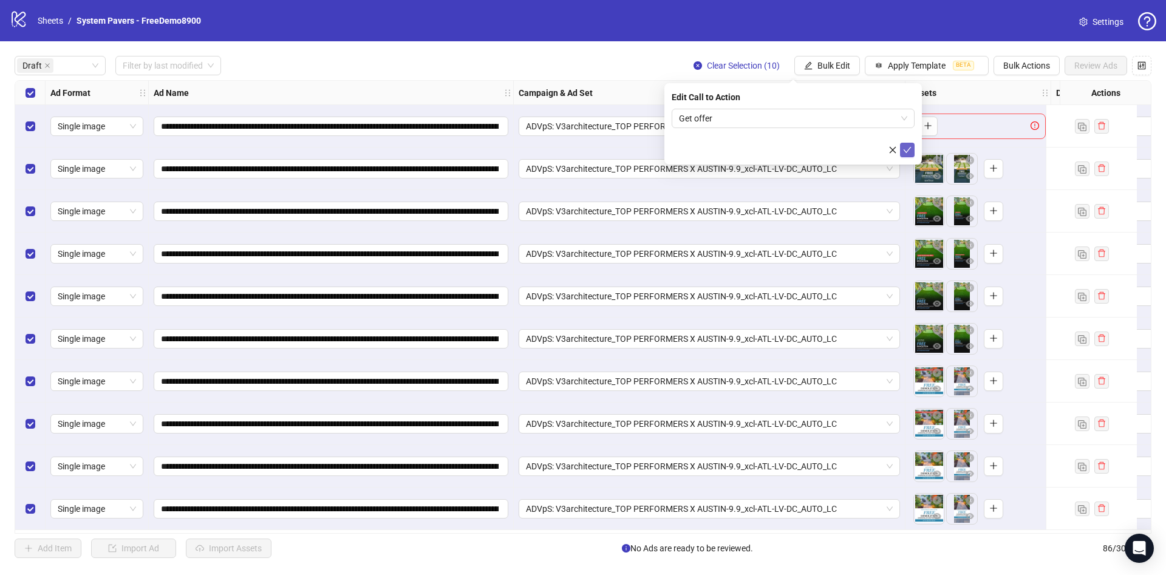
click at [909, 146] on icon "check" at bounding box center [907, 150] width 9 height 9
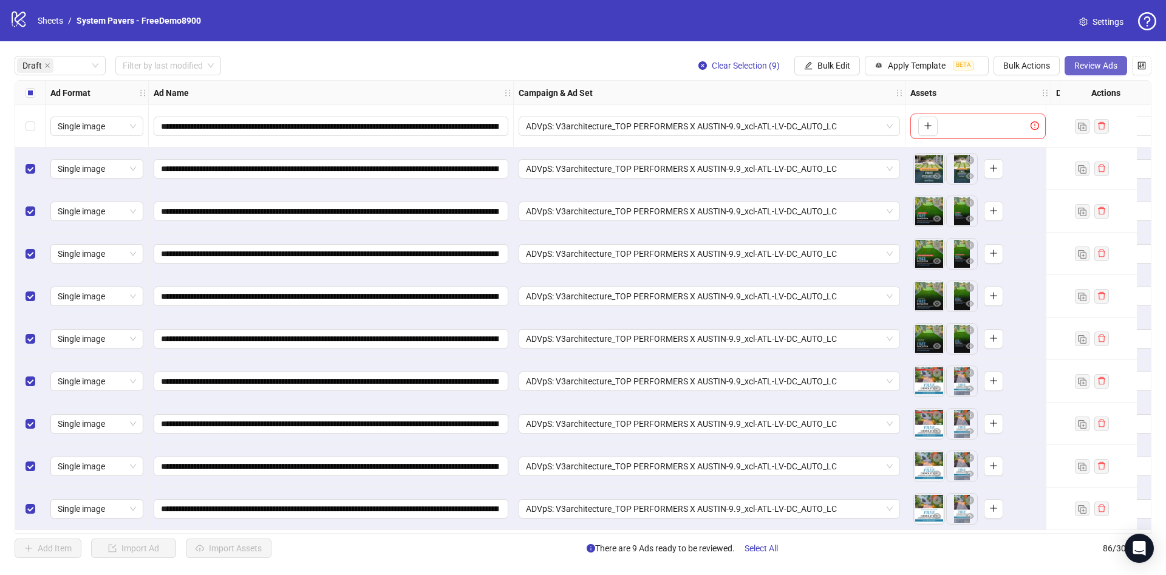
click at [1085, 58] on button "Review Ads" at bounding box center [1096, 65] width 63 height 19
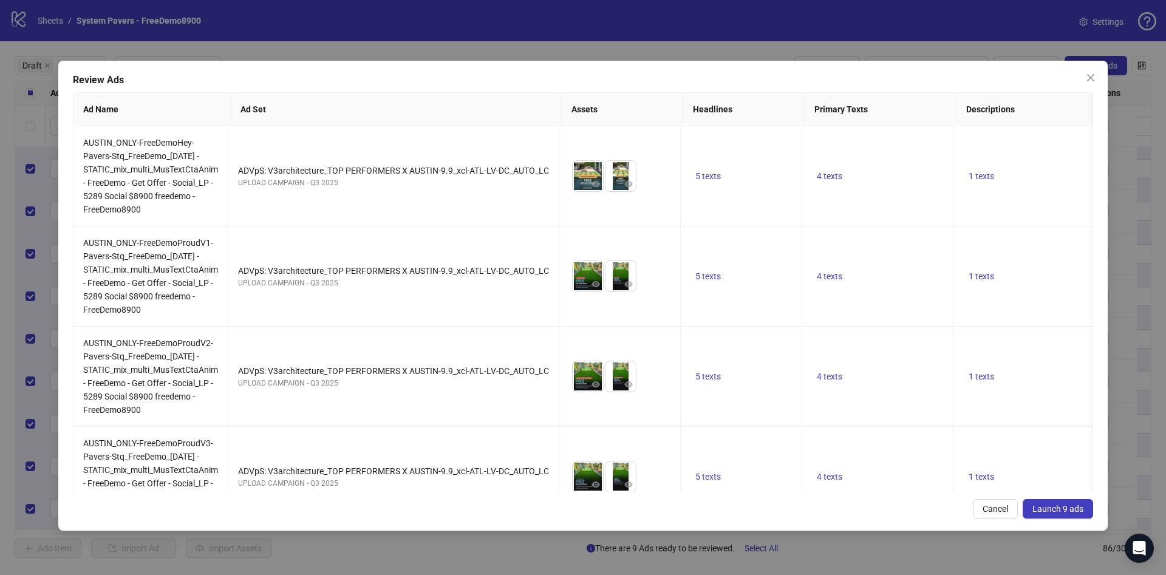
click at [1052, 510] on span "Launch 9 ads" at bounding box center [1057, 509] width 51 height 10
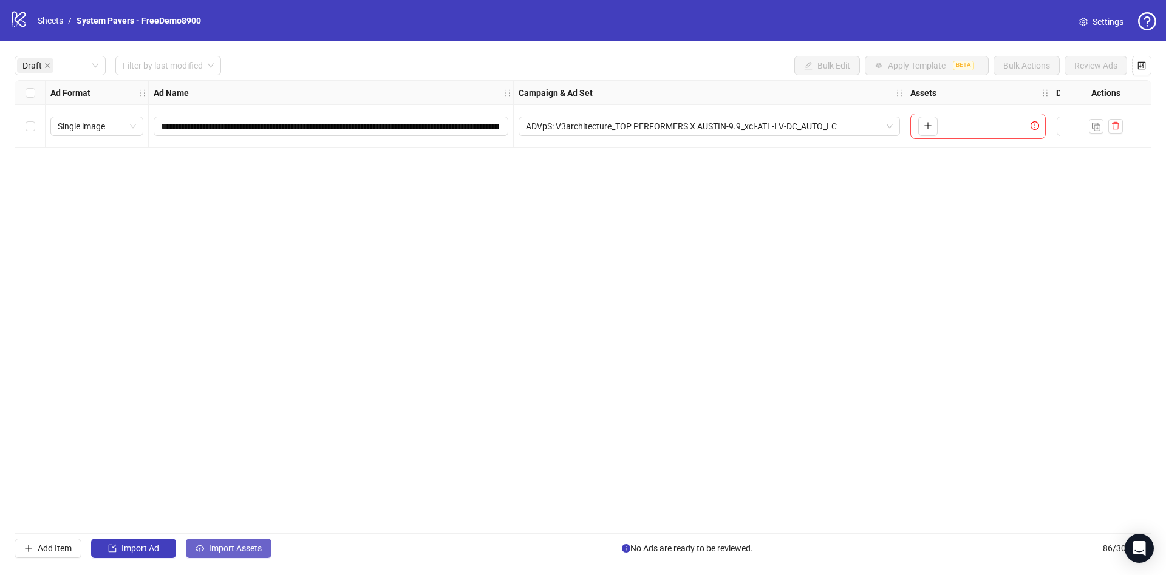
click at [232, 557] on button "Import Assets" at bounding box center [229, 548] width 86 height 19
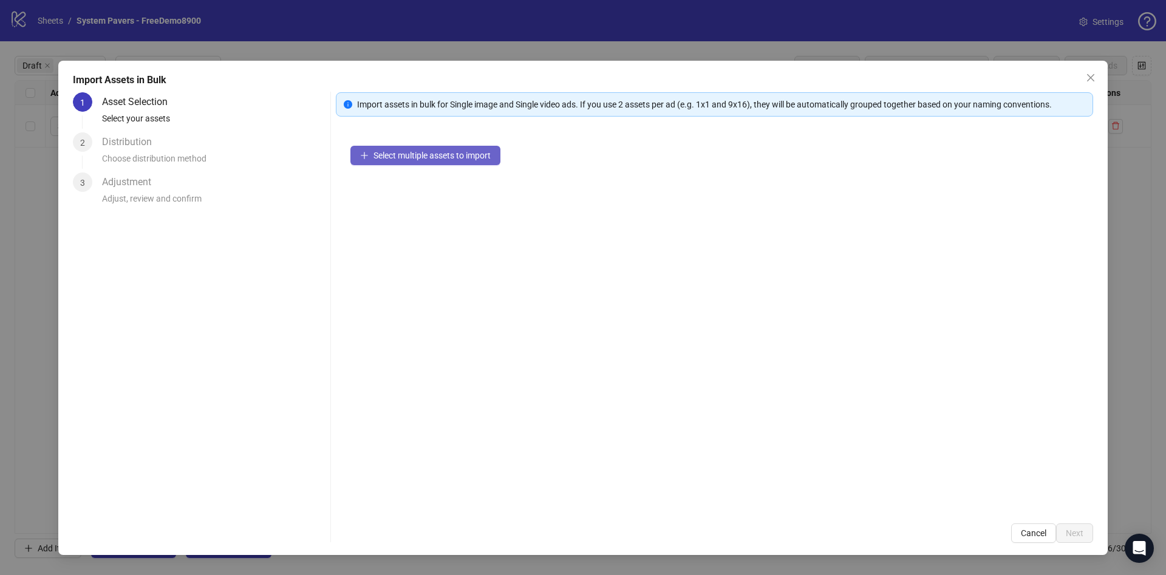
click at [464, 154] on span "Select multiple assets to import" at bounding box center [431, 156] width 117 height 10
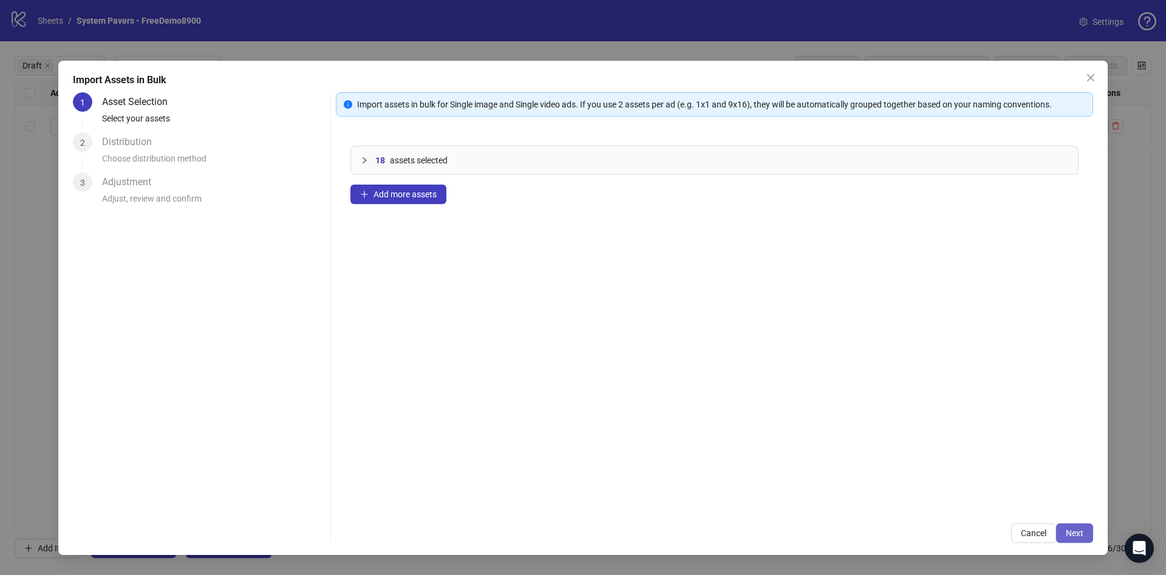
click at [1074, 538] on button "Next" at bounding box center [1074, 532] width 37 height 19
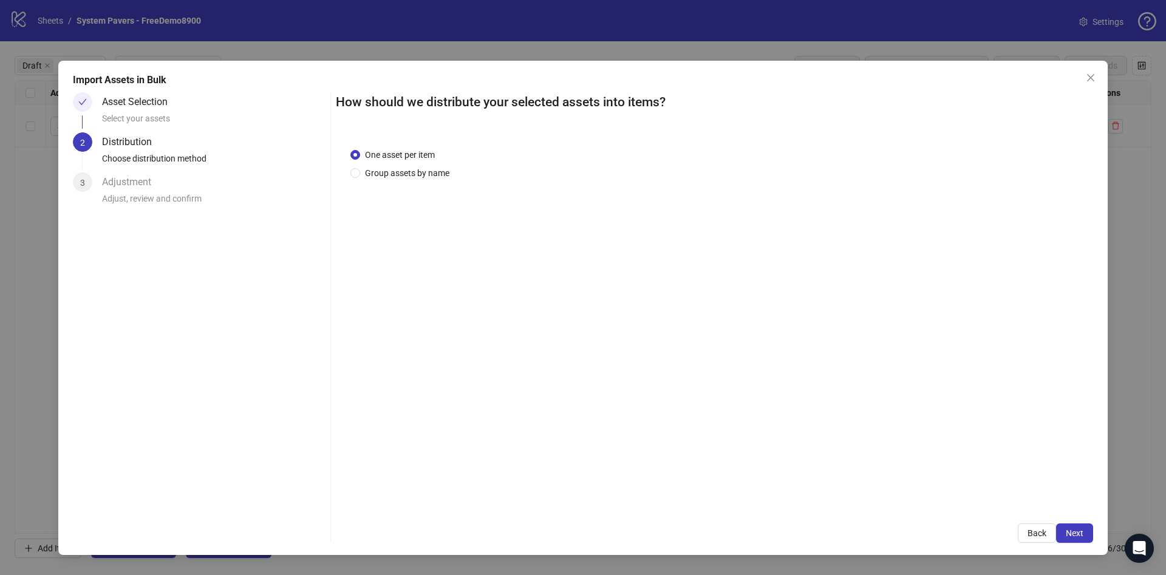
click at [414, 181] on div "One asset per item Group assets by name" at bounding box center [714, 322] width 757 height 376
click at [411, 176] on span "Group assets by name" at bounding box center [407, 172] width 94 height 13
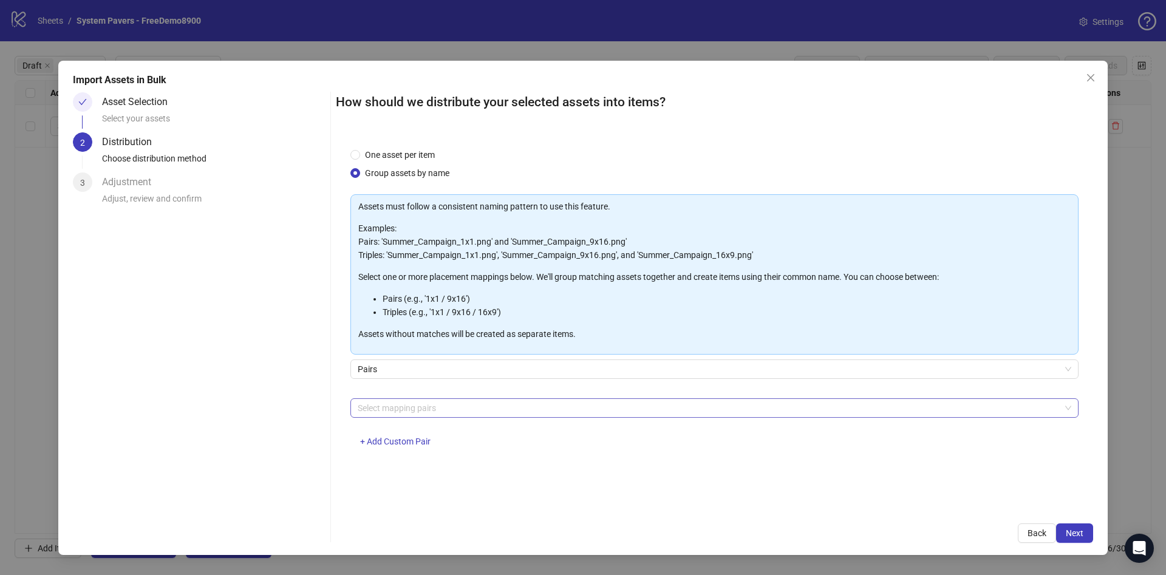
click at [426, 411] on div at bounding box center [708, 408] width 711 height 17
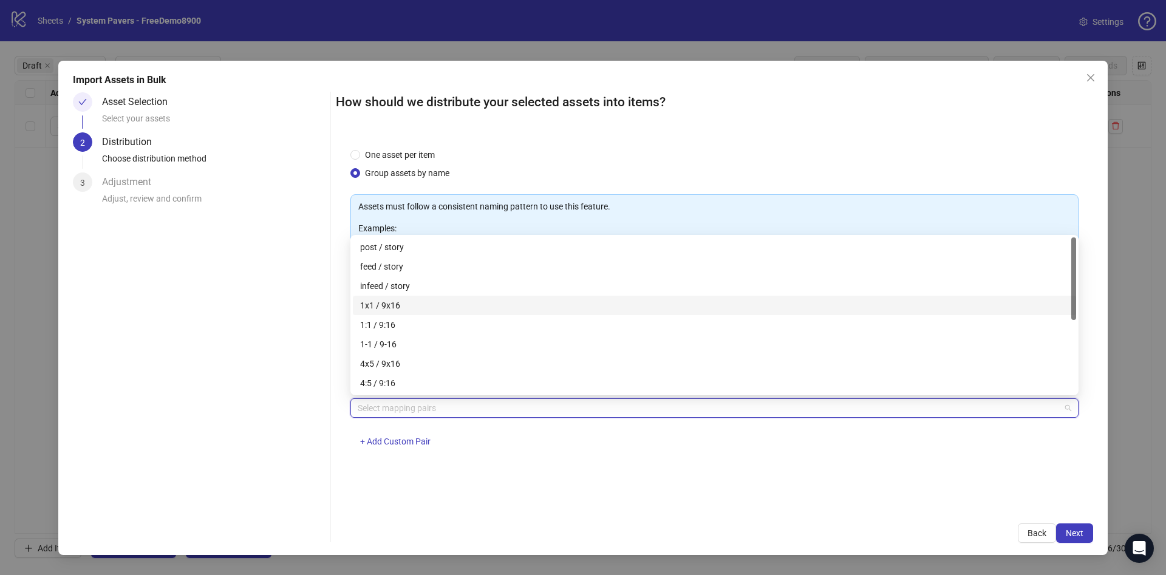
click at [462, 301] on div "1x1 / 9x16" at bounding box center [714, 305] width 709 height 13
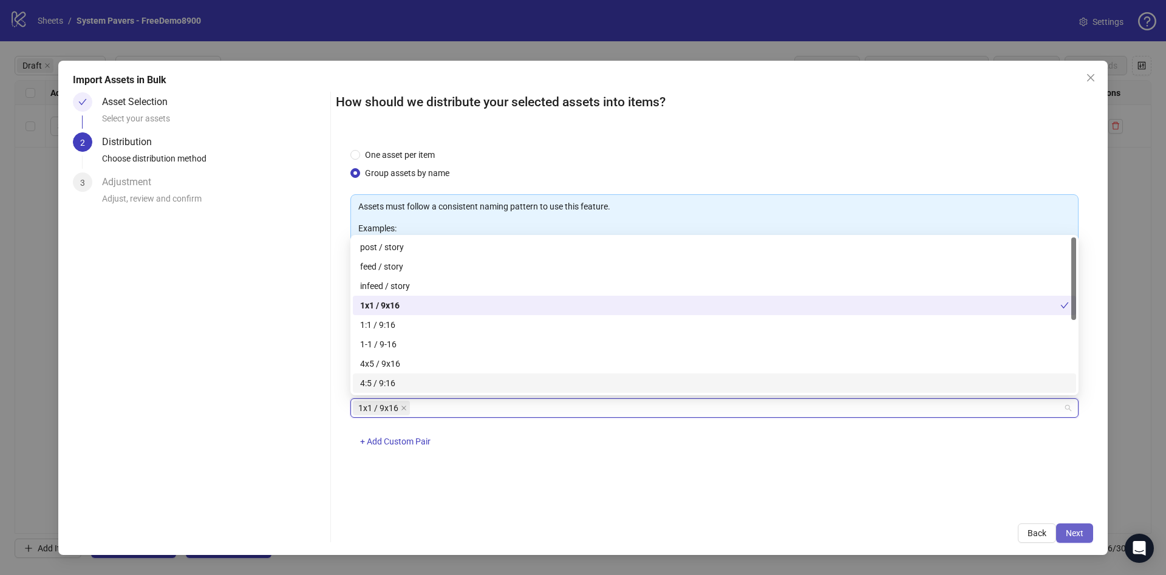
click at [1072, 528] on span "Next" at bounding box center [1075, 533] width 18 height 10
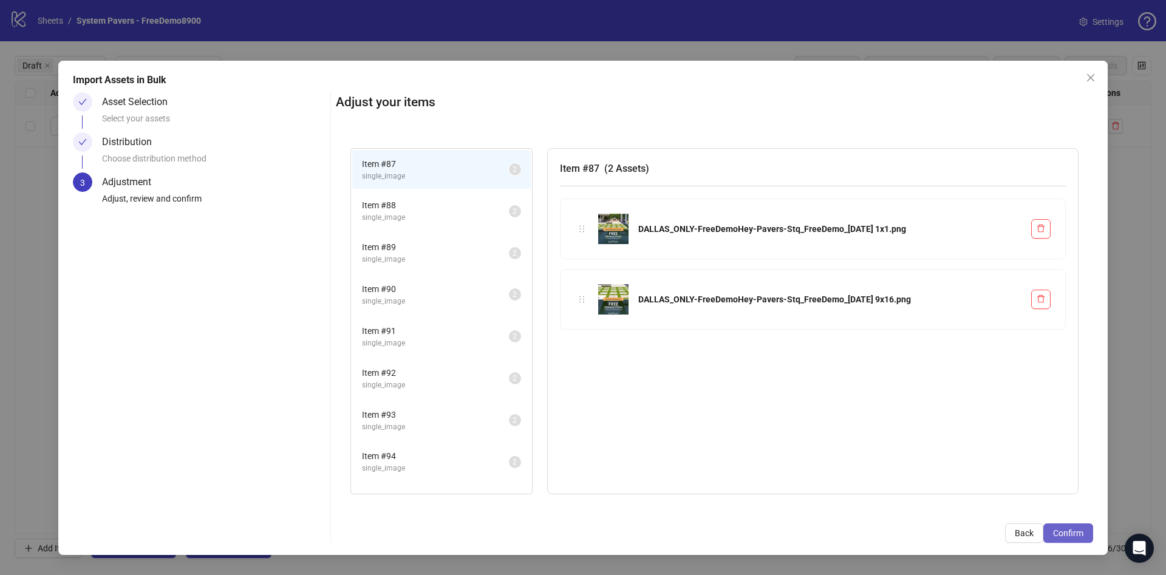
click at [1072, 529] on span "Confirm" at bounding box center [1068, 533] width 30 height 10
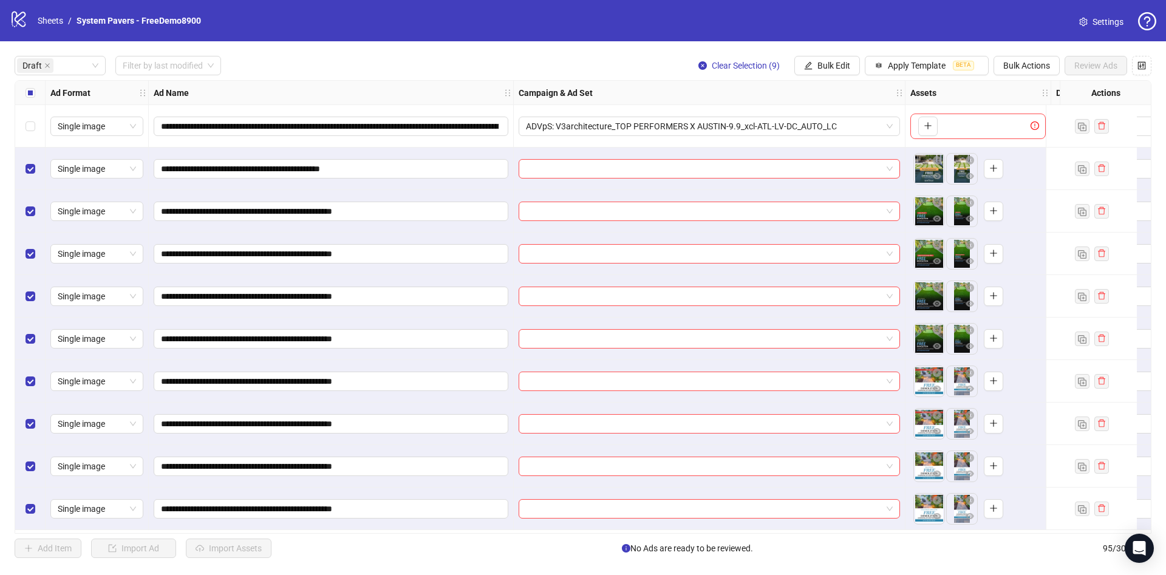
scroll to position [2, 0]
click at [828, 67] on span "Bulk Edit" at bounding box center [833, 66] width 33 height 10
click at [867, 123] on span "Campaign & Ad Set" at bounding box center [839, 129] width 72 height 13
click at [830, 122] on input "search" at bounding box center [787, 118] width 217 height 18
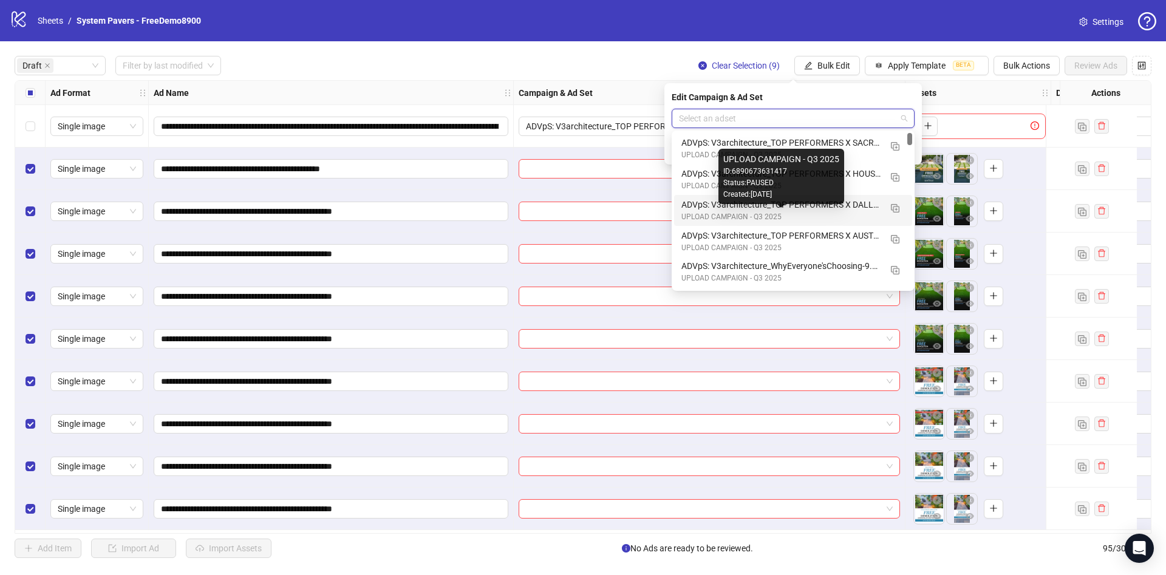
click at [862, 211] on div "UPLOAD CAMPAIGN - Q3 2025" at bounding box center [780, 217] width 199 height 12
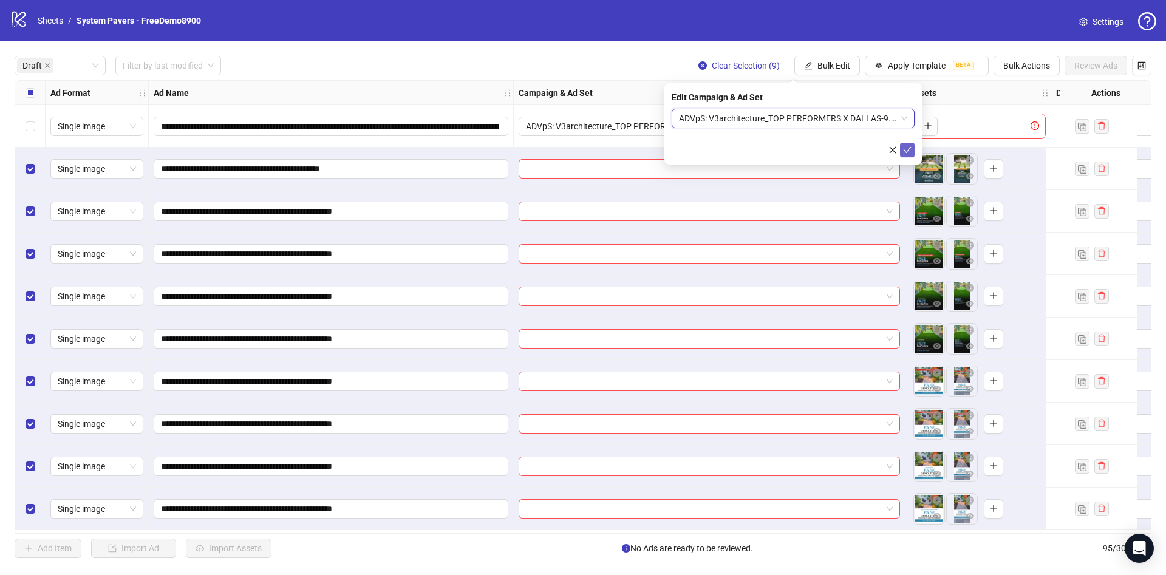
click at [907, 152] on icon "check" at bounding box center [907, 150] width 9 height 9
drag, startPoint x: 846, startPoint y: 78, endPoint x: 837, endPoint y: 67, distance: 14.7
click at [841, 74] on div "**********" at bounding box center [583, 306] width 1166 height 531
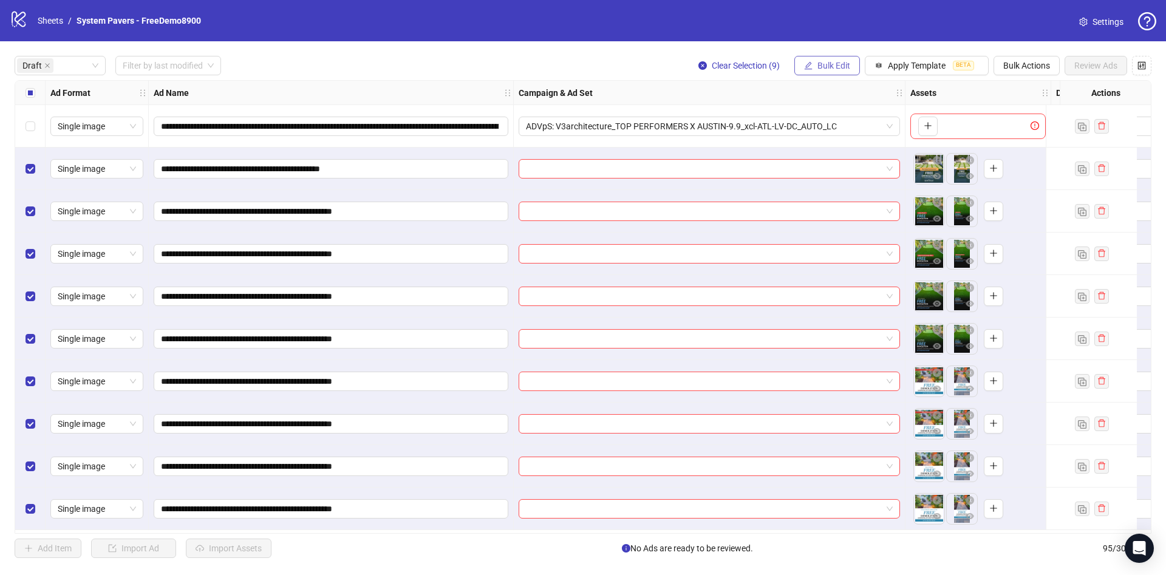
click at [837, 67] on span "Bulk Edit" at bounding box center [833, 66] width 33 height 10
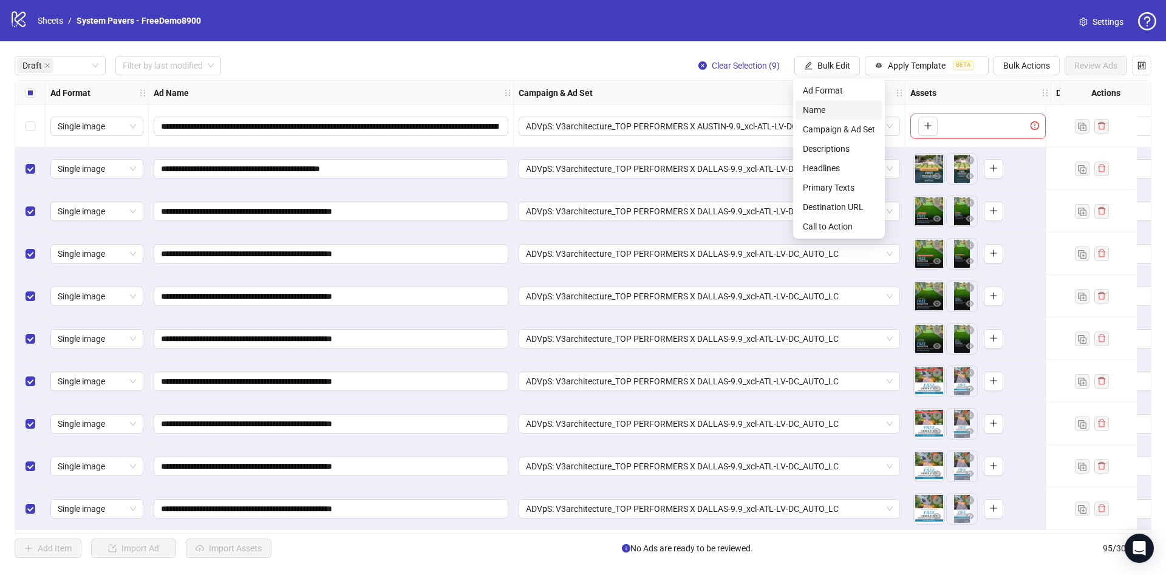
click at [858, 108] on span "Name" at bounding box center [839, 109] width 72 height 13
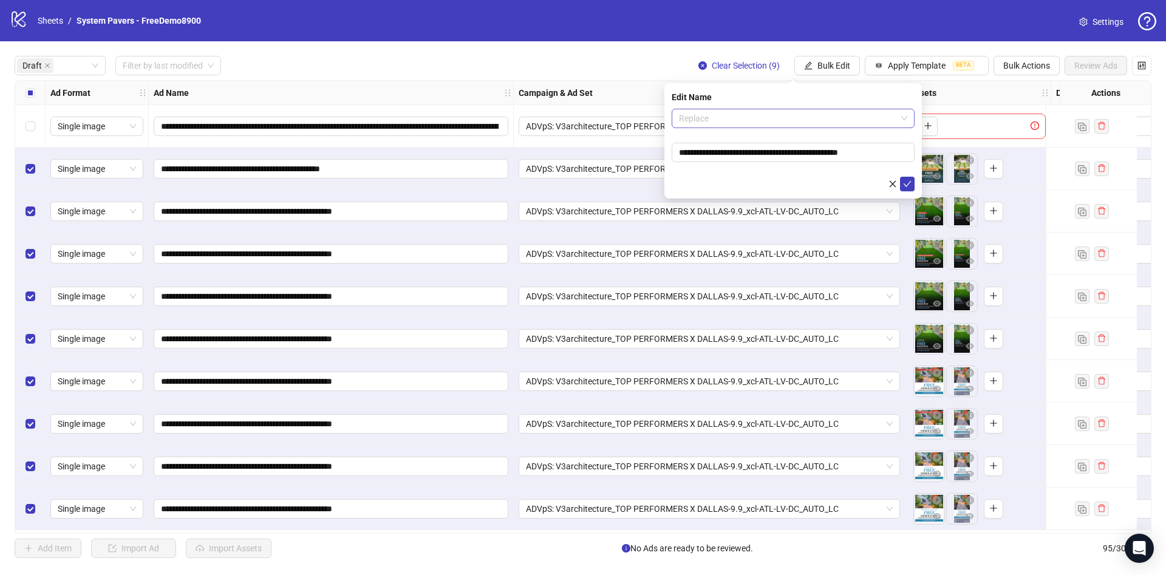
click at [819, 122] on span "Replace" at bounding box center [793, 118] width 228 height 18
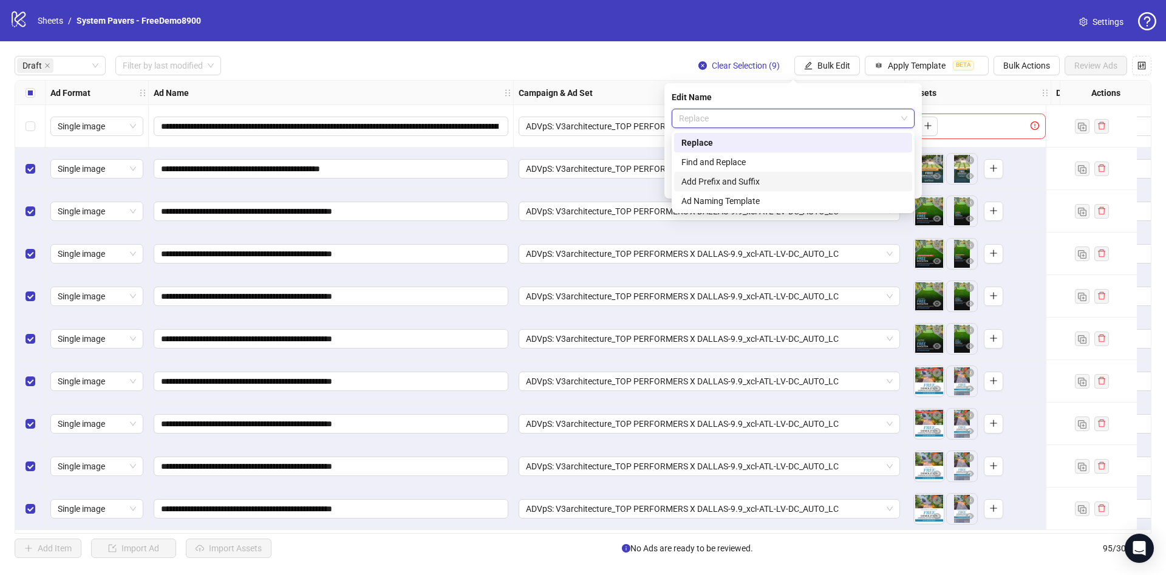
click at [769, 173] on div "Add Prefix and Suffix" at bounding box center [793, 181] width 238 height 19
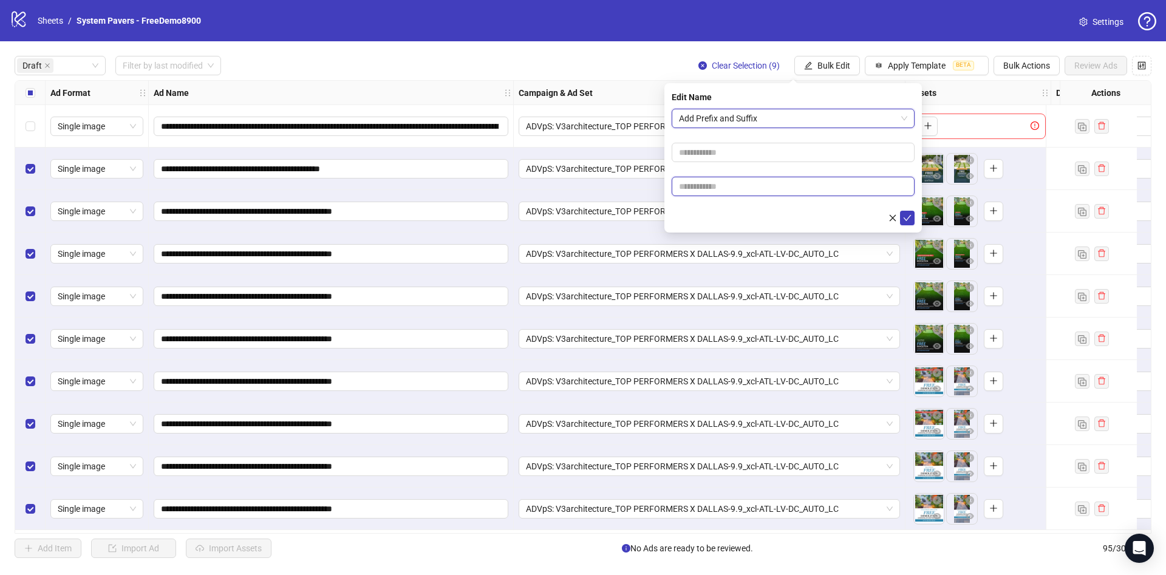
click at [766, 180] on input "text" at bounding box center [793, 186] width 243 height 19
paste input "**********"
type input "**********"
click at [738, 205] on form "**********" at bounding box center [793, 167] width 243 height 117
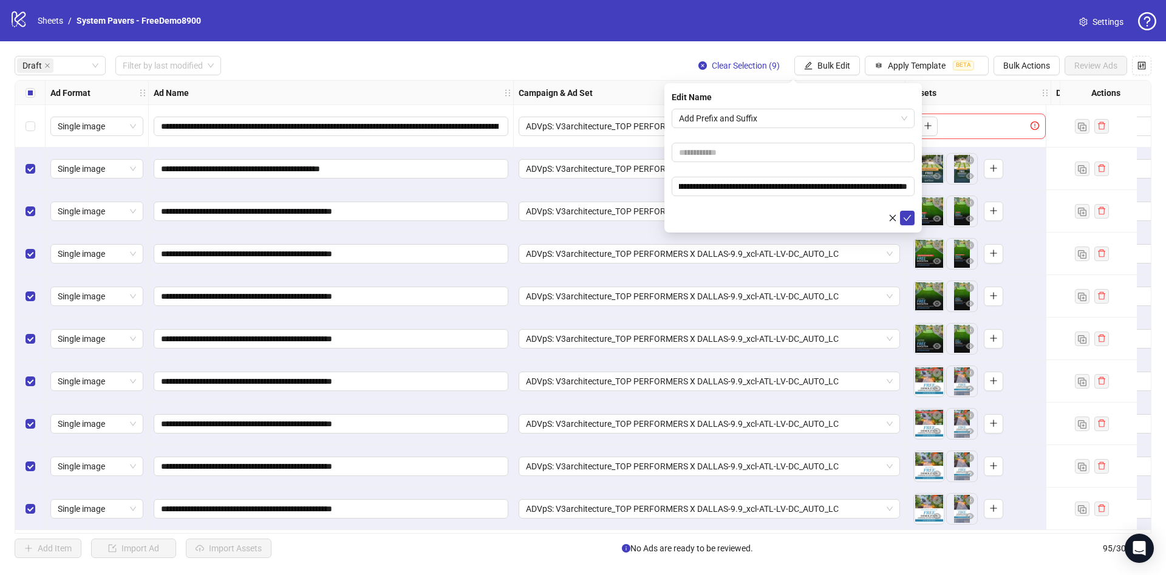
scroll to position [0, 0]
click at [908, 216] on icon "check" at bounding box center [907, 218] width 9 height 9
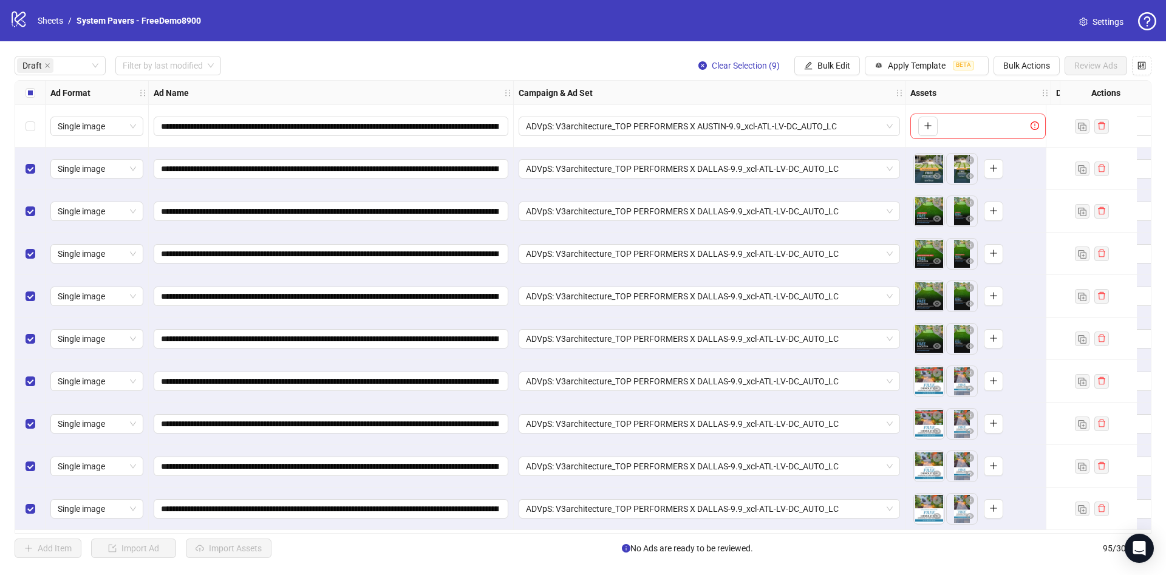
click at [42, 92] on div "Select all rows" at bounding box center [30, 93] width 30 height 24
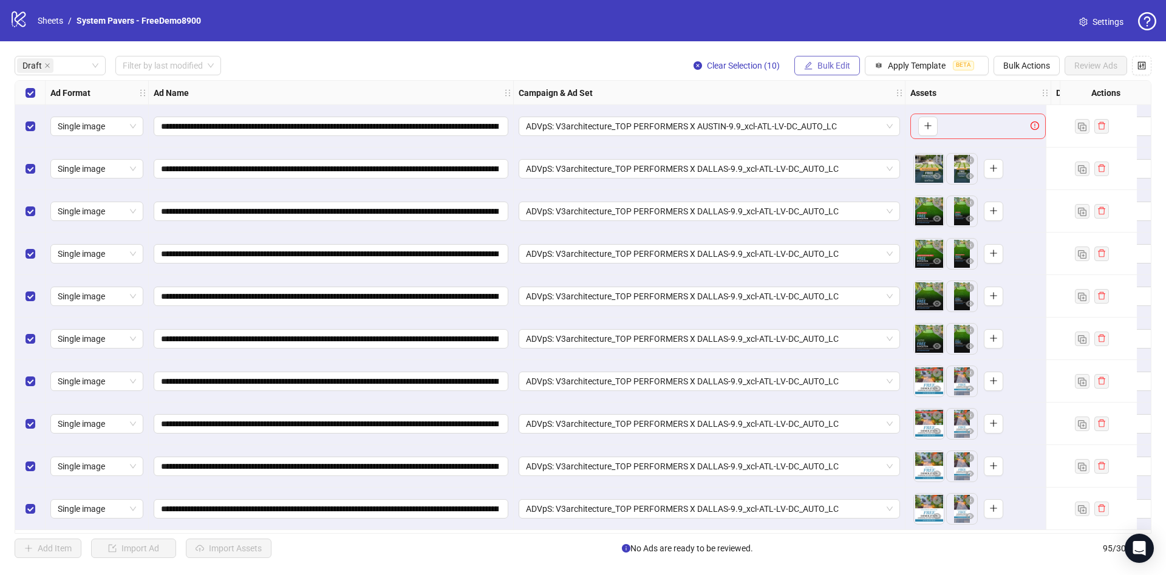
drag, startPoint x: 842, startPoint y: 58, endPoint x: 845, endPoint y: 75, distance: 17.2
click at [840, 60] on button "Bulk Edit" at bounding box center [827, 65] width 66 height 19
click at [847, 190] on span "Primary Texts" at bounding box center [839, 187] width 72 height 13
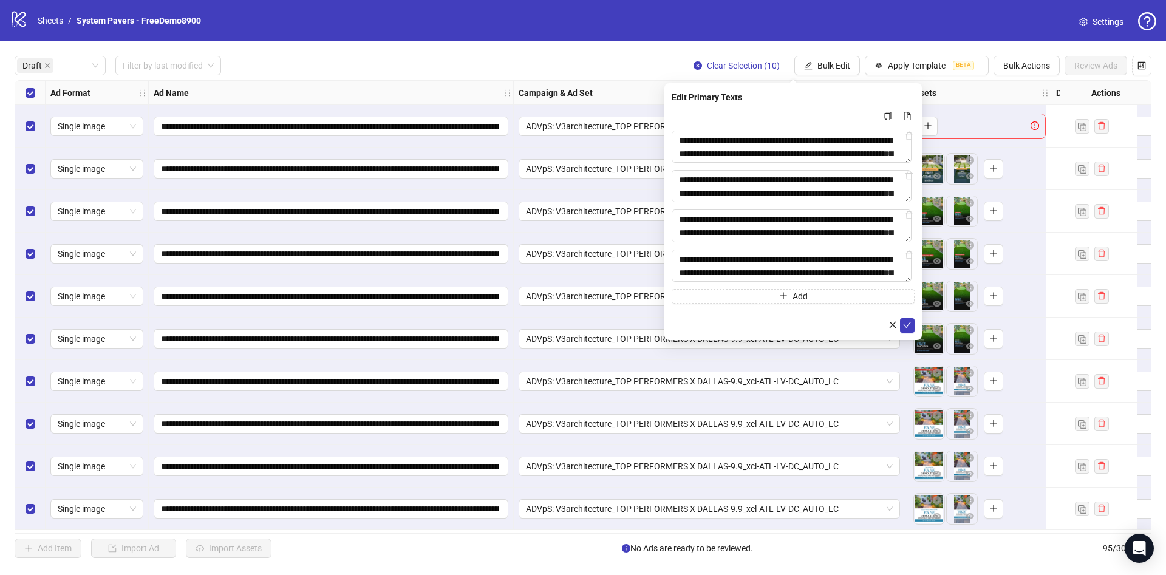
click at [916, 327] on div "**********" at bounding box center [792, 211] width 257 height 257
click at [903, 326] on button "submit" at bounding box center [907, 325] width 15 height 15
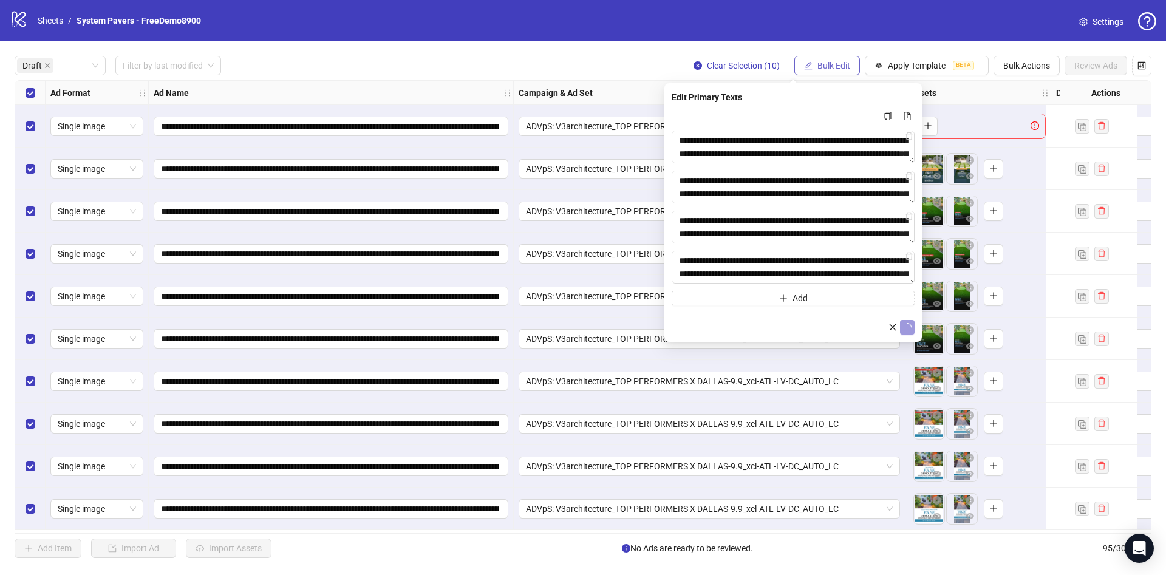
click at [829, 63] on span "Bulk Edit" at bounding box center [833, 66] width 33 height 10
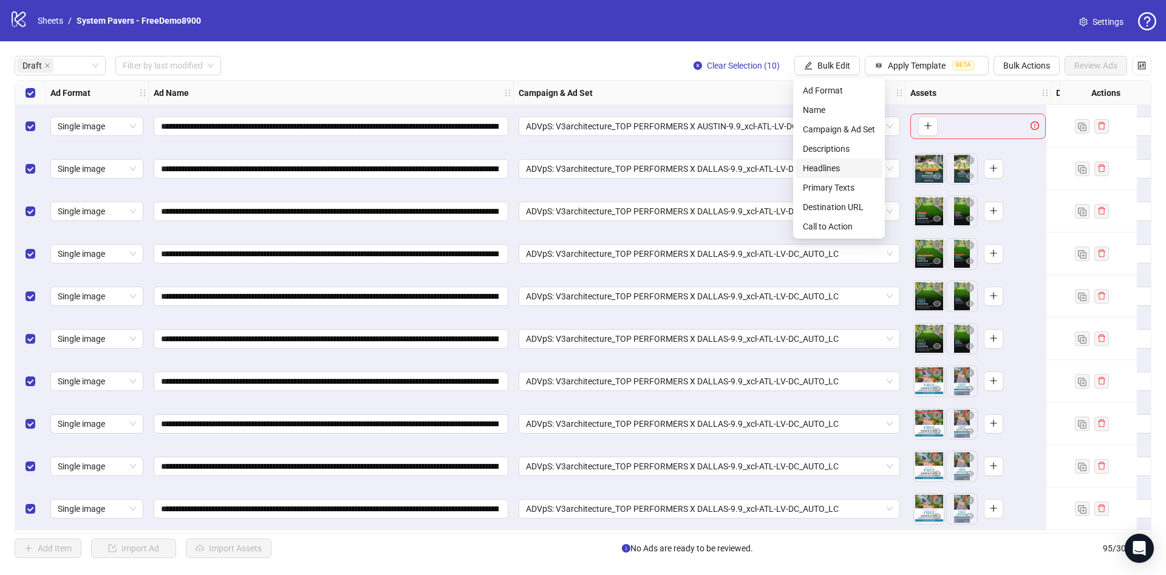
click at [850, 169] on span "Headlines" at bounding box center [839, 168] width 72 height 13
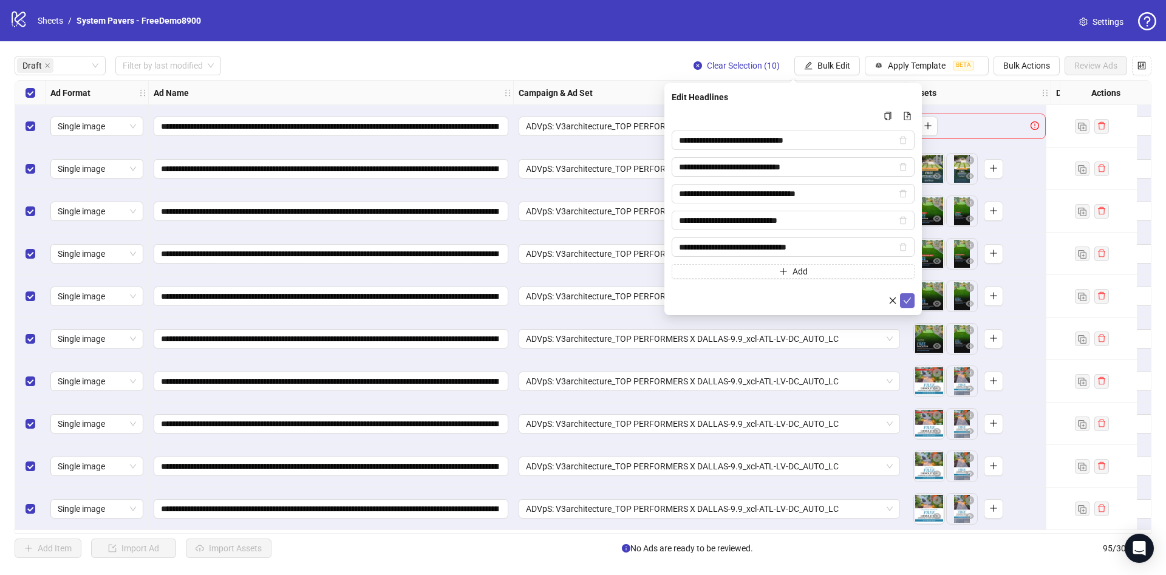
click at [912, 295] on button "submit" at bounding box center [907, 300] width 15 height 15
click at [911, 297] on icon "loading" at bounding box center [906, 300] width 9 height 9
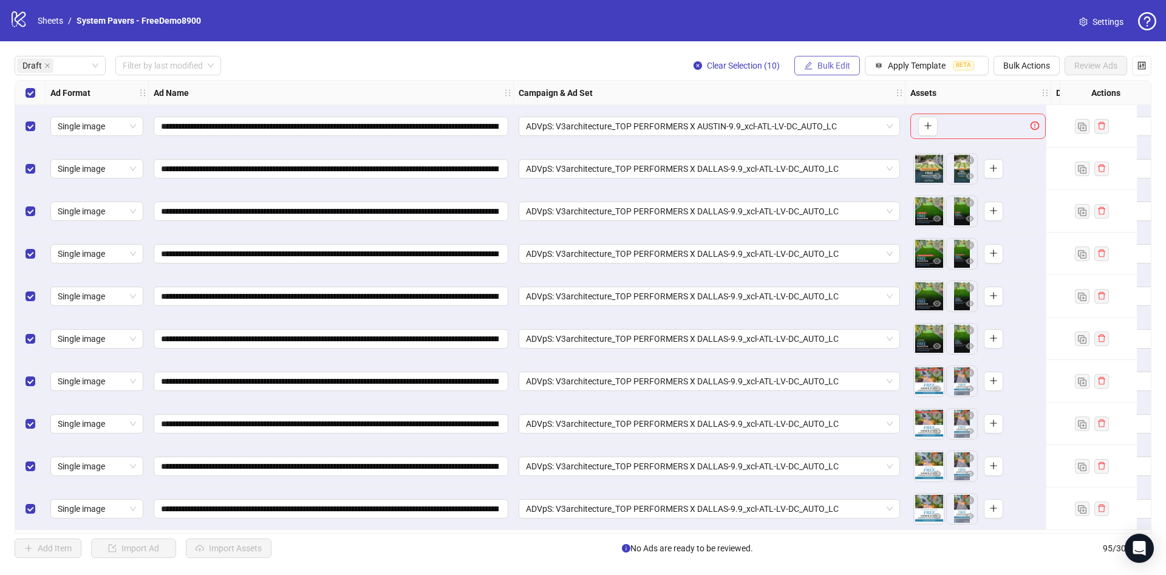
click at [834, 66] on span "Bulk Edit" at bounding box center [833, 66] width 33 height 10
click at [848, 142] on span "Descriptions" at bounding box center [839, 148] width 72 height 13
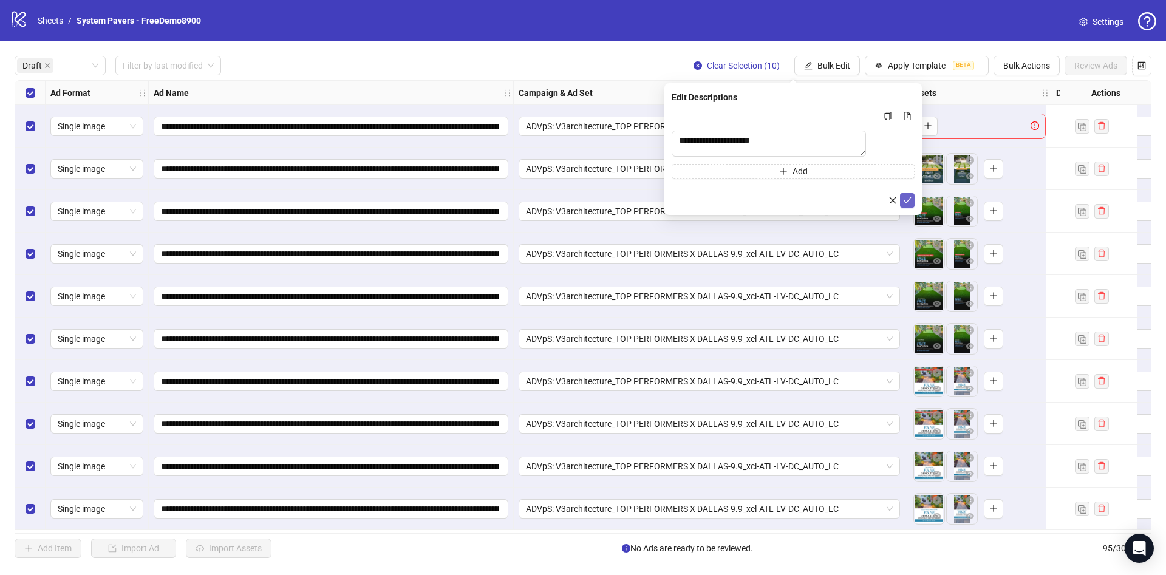
click at [912, 208] on button "submit" at bounding box center [907, 200] width 15 height 15
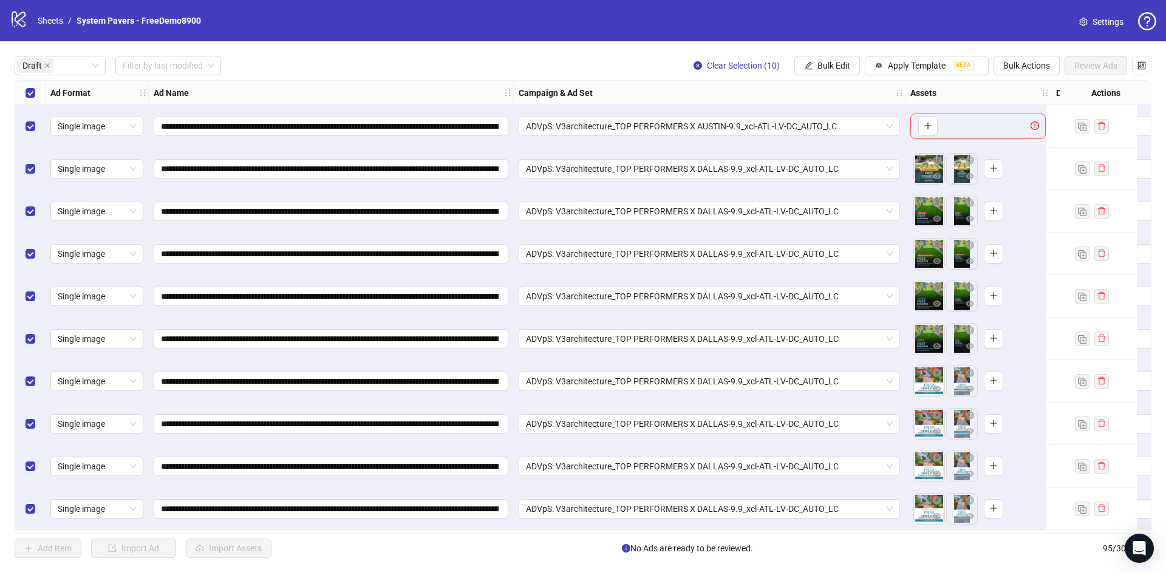
drag, startPoint x: 823, startPoint y: 60, endPoint x: 867, endPoint y: 84, distance: 49.5
click at [824, 60] on button "Bulk Edit" at bounding box center [827, 65] width 66 height 19
click at [867, 206] on span "Destination URL" at bounding box center [839, 206] width 72 height 13
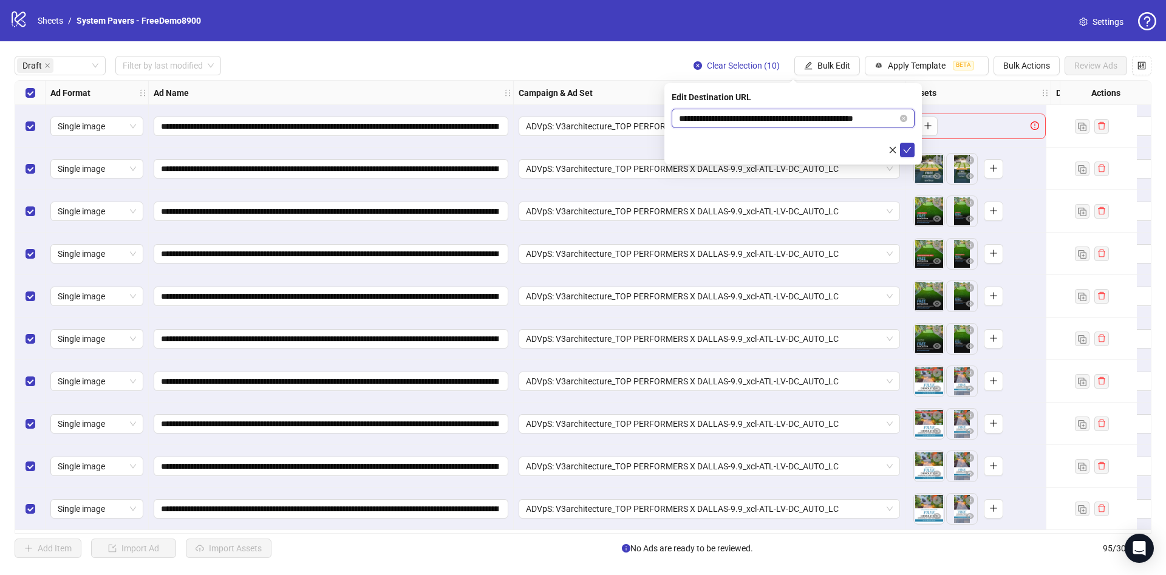
scroll to position [0, 18]
drag, startPoint x: 839, startPoint y: 118, endPoint x: 935, endPoint y: 138, distance: 97.4
click at [941, 124] on body "**********" at bounding box center [583, 287] width 1166 height 575
click at [904, 148] on icon "check" at bounding box center [907, 150] width 9 height 9
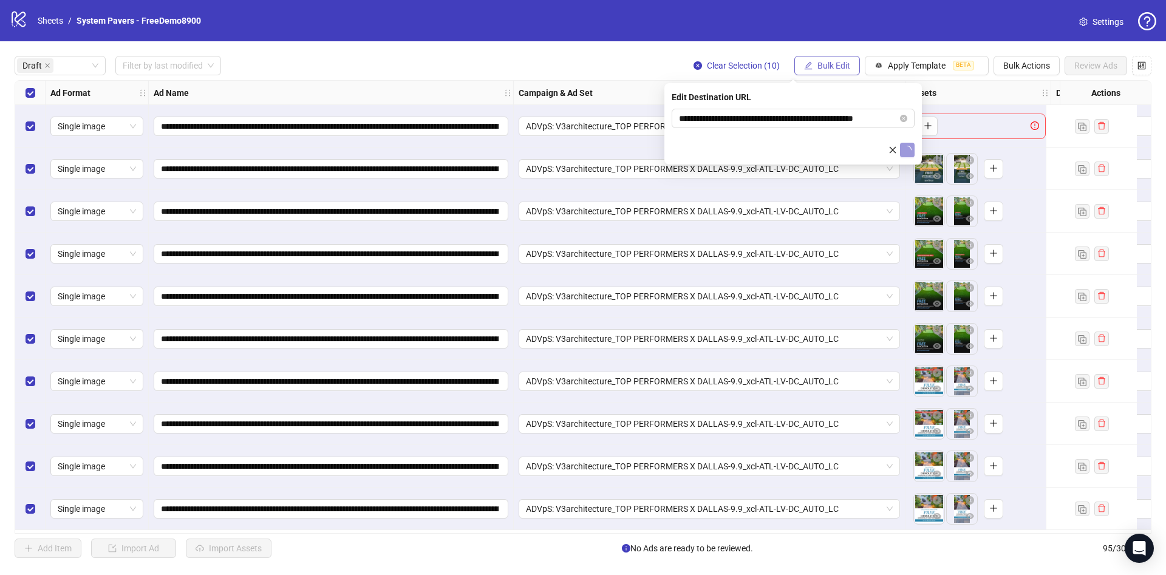
click at [835, 64] on span "Bulk Edit" at bounding box center [833, 66] width 33 height 10
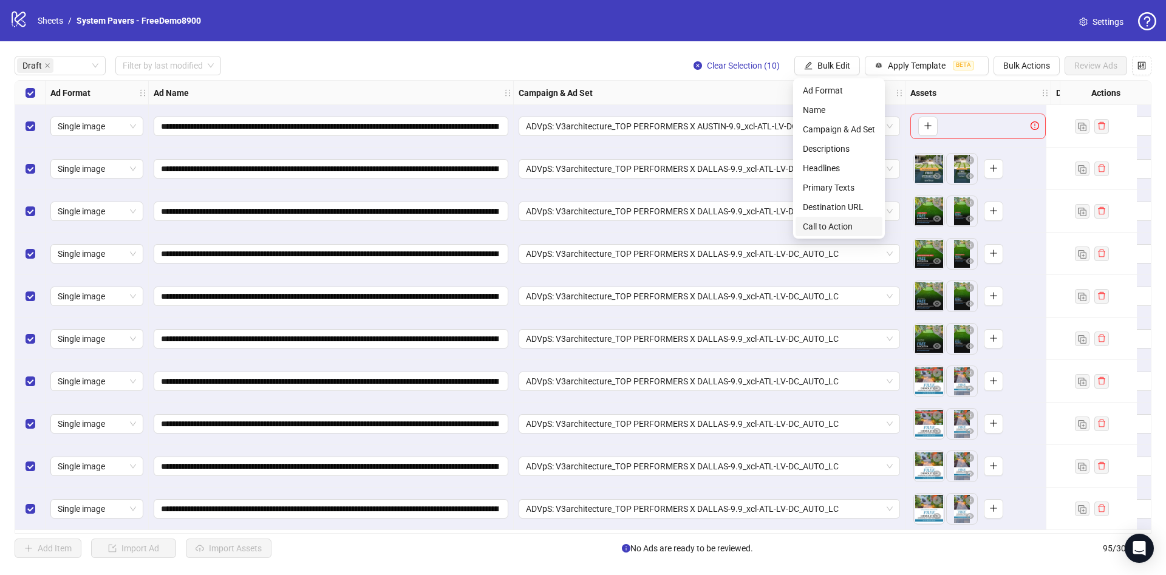
click at [829, 225] on span "Call to Action" at bounding box center [839, 226] width 72 height 13
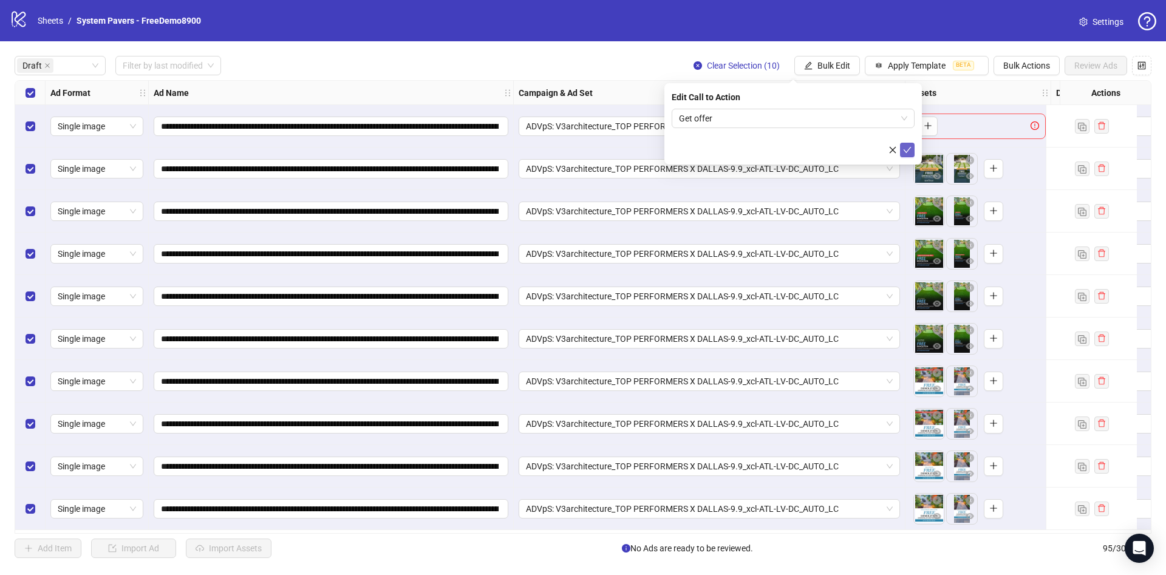
click at [902, 143] on button "submit" at bounding box center [907, 150] width 15 height 15
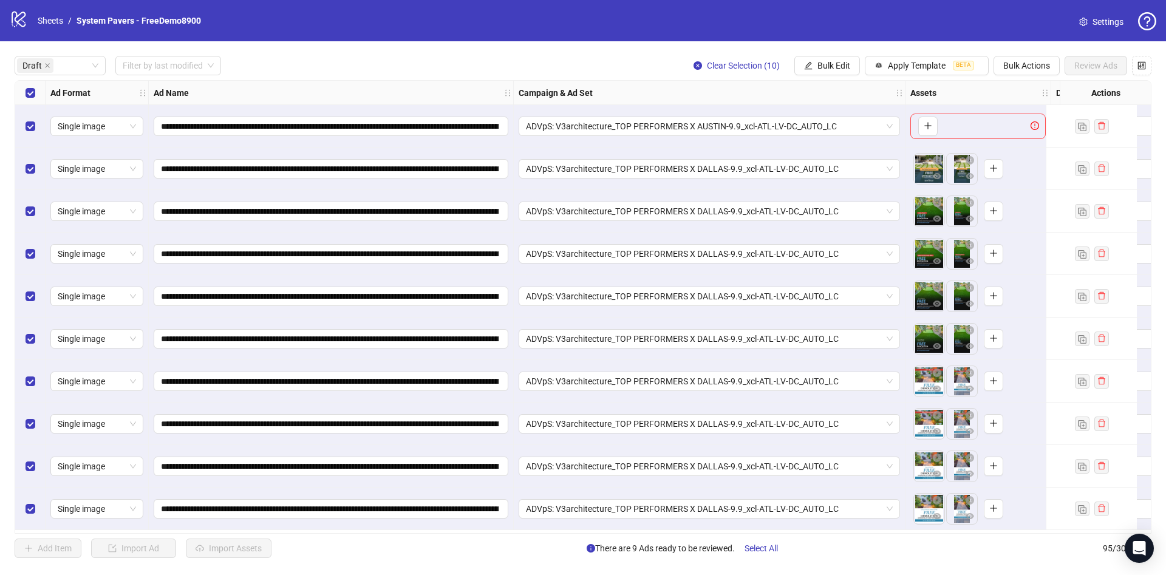
click at [24, 133] on div "Select row 1" at bounding box center [30, 126] width 30 height 43
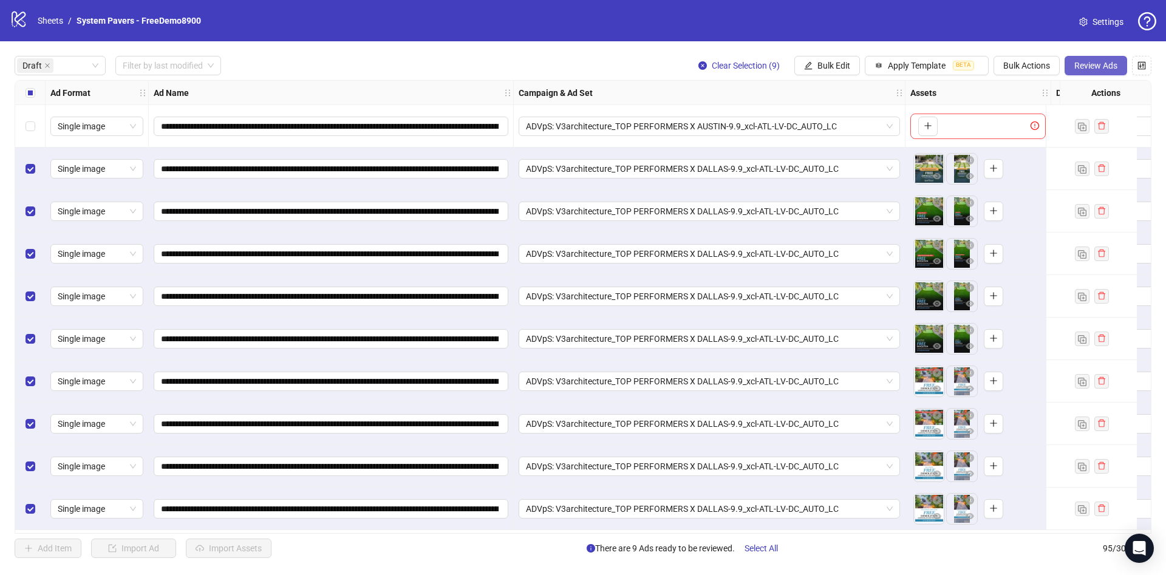
click at [1108, 65] on span "Review Ads" at bounding box center [1095, 66] width 43 height 10
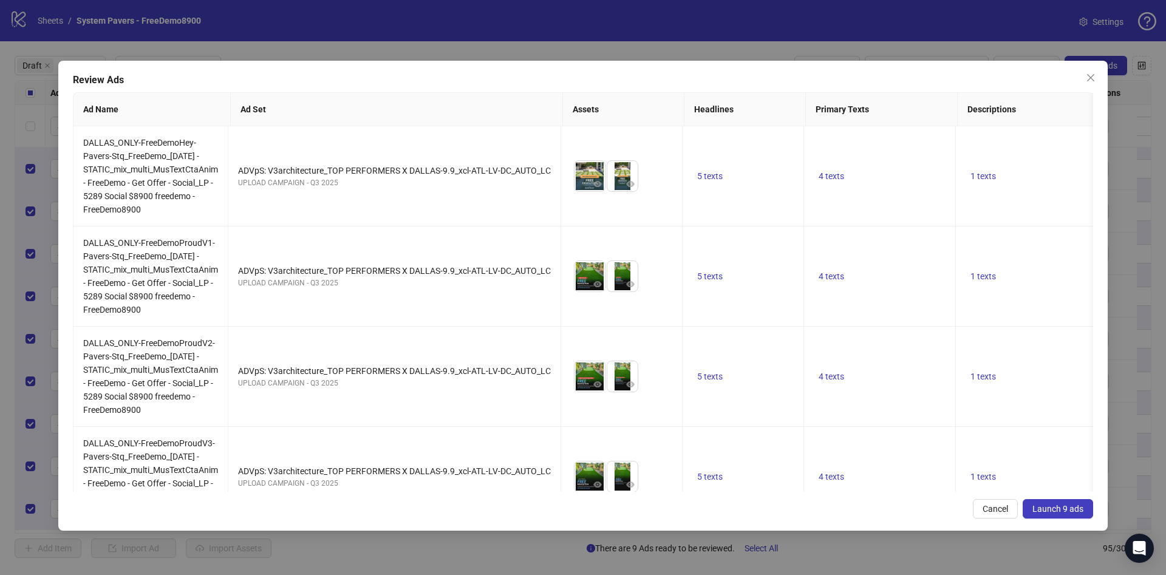
click at [1045, 513] on span "Launch 9 ads" at bounding box center [1057, 509] width 51 height 10
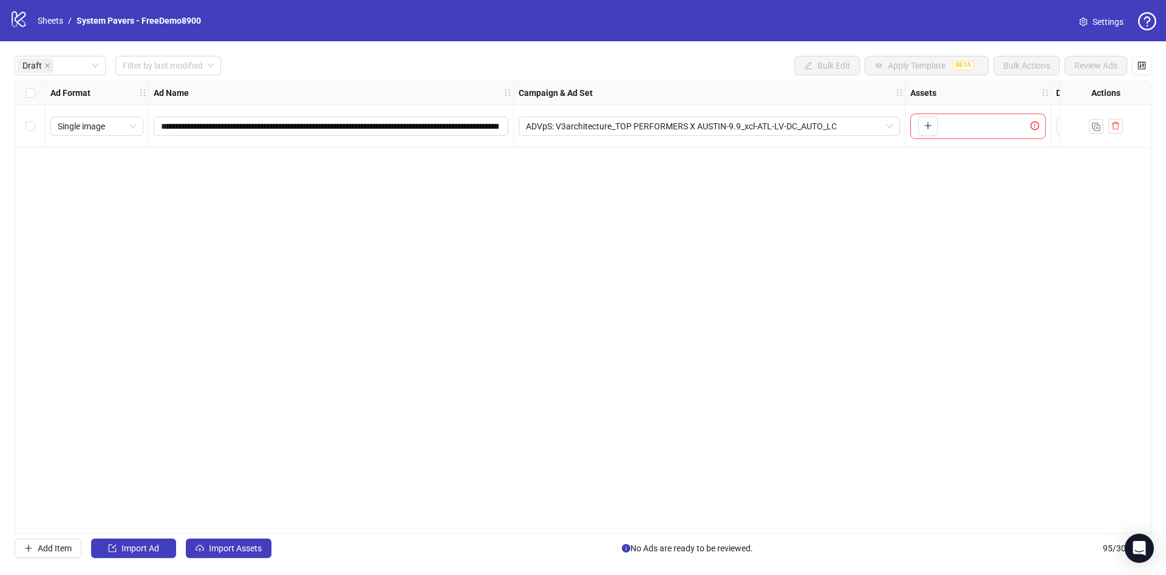
click at [251, 537] on div "**********" at bounding box center [583, 306] width 1166 height 531
click at [251, 542] on button "Import Assets" at bounding box center [229, 548] width 86 height 19
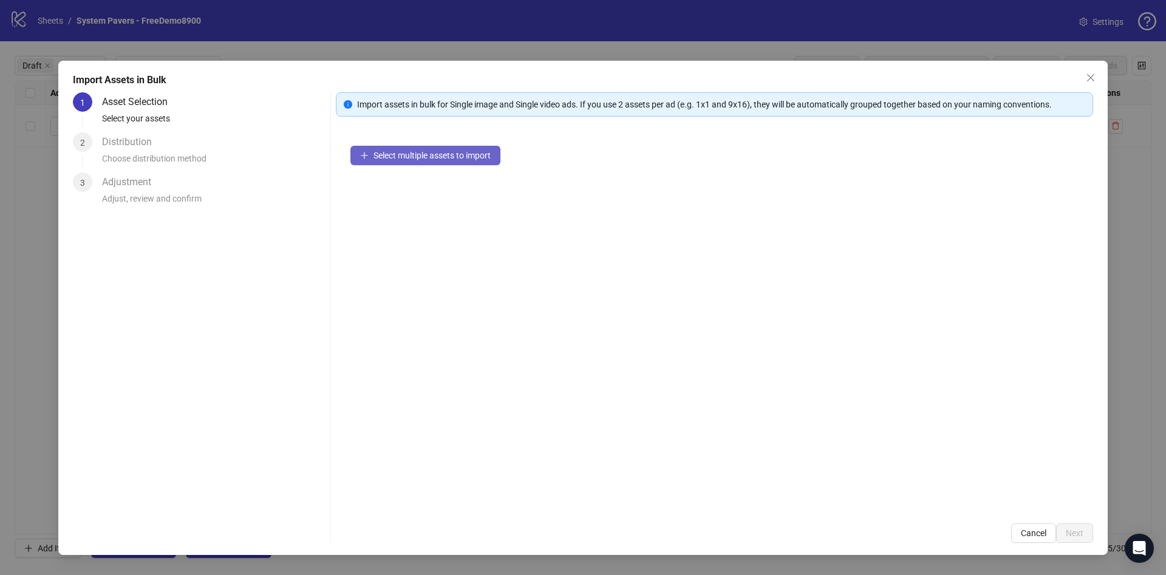
click at [461, 159] on span "Select multiple assets to import" at bounding box center [431, 156] width 117 height 10
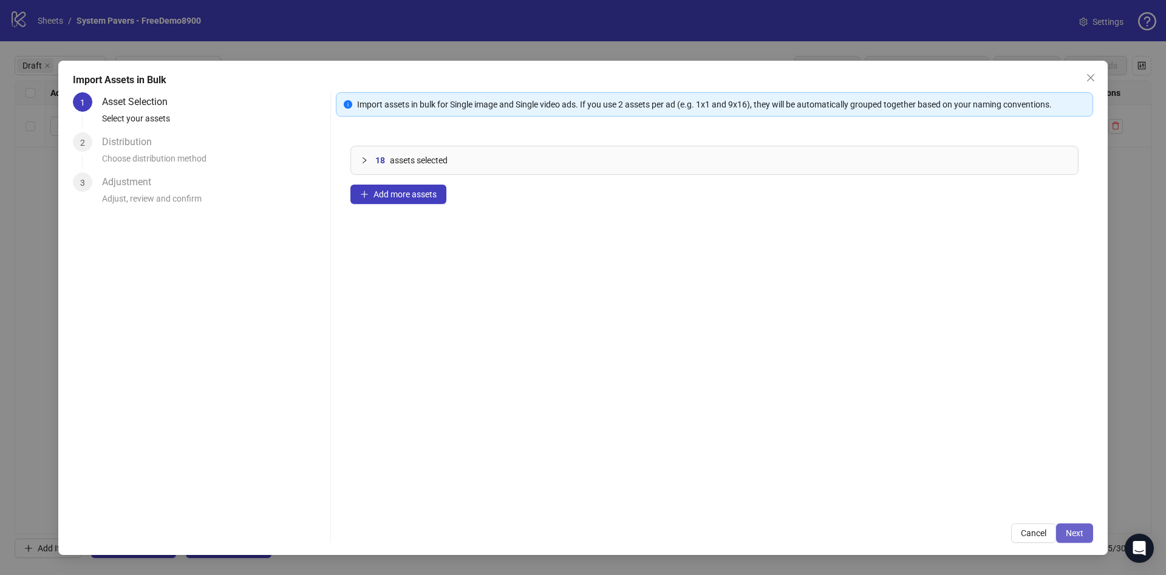
click at [1074, 531] on span "Next" at bounding box center [1075, 533] width 18 height 10
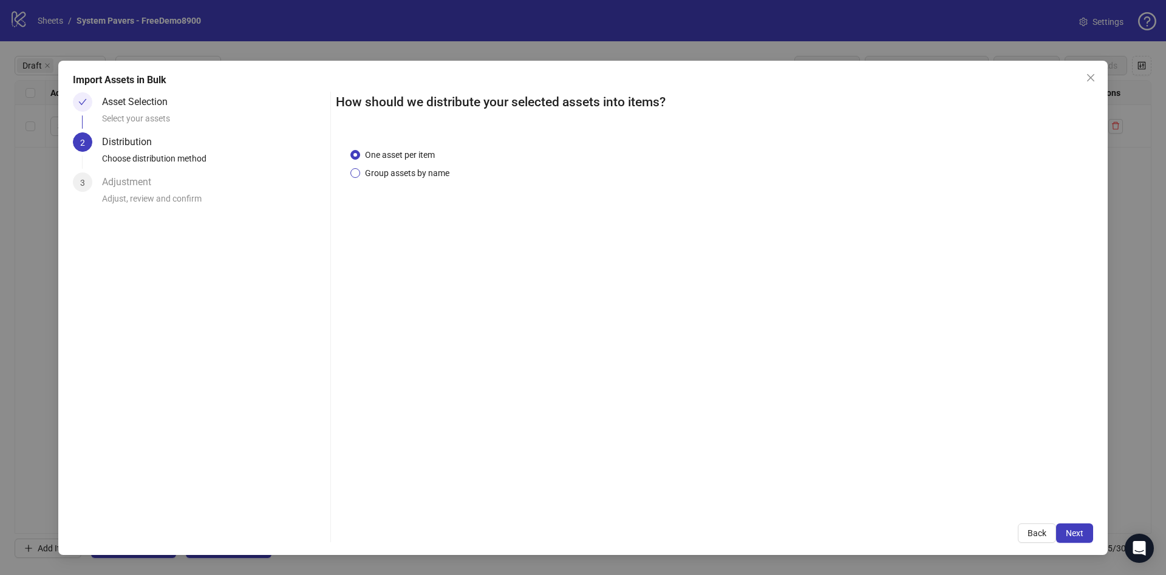
click at [433, 178] on span "Group assets by name" at bounding box center [407, 172] width 94 height 13
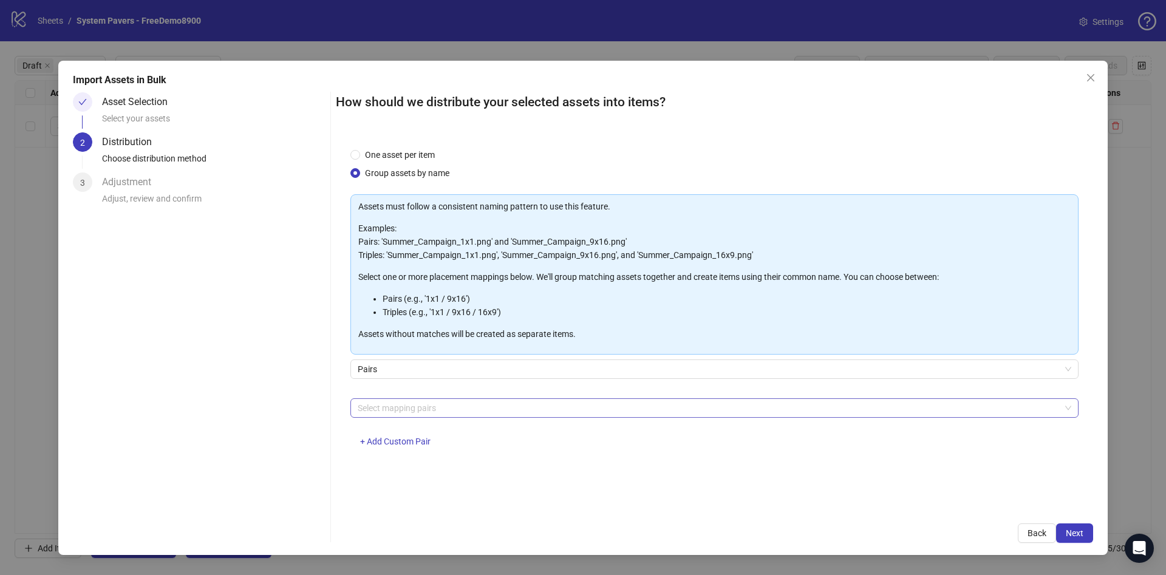
click at [428, 400] on div at bounding box center [708, 408] width 711 height 17
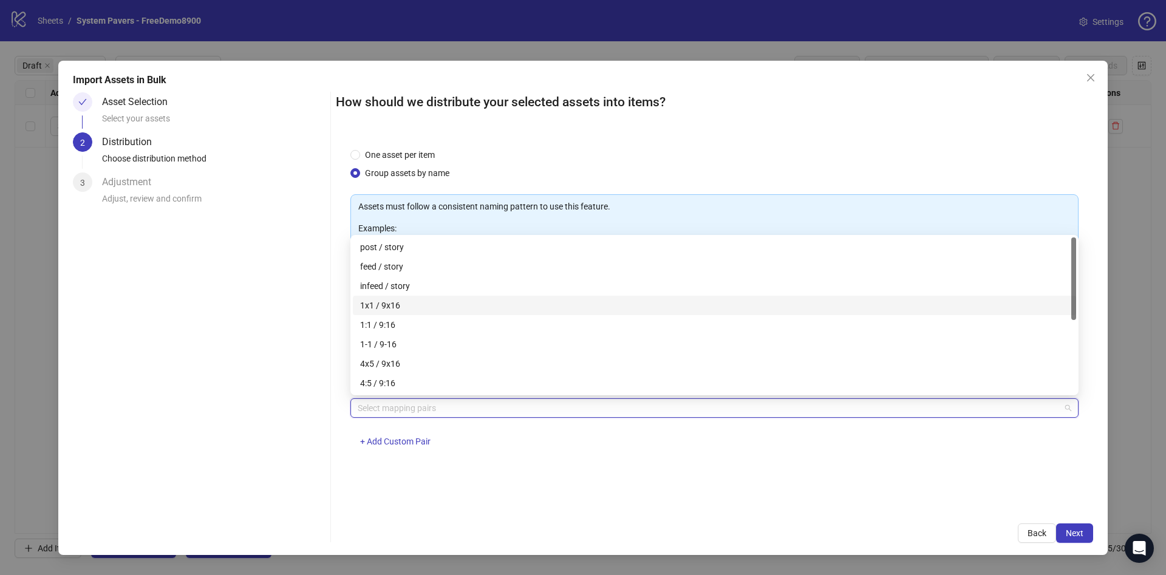
click at [429, 302] on div "1x1 / 9x16" at bounding box center [714, 305] width 709 height 13
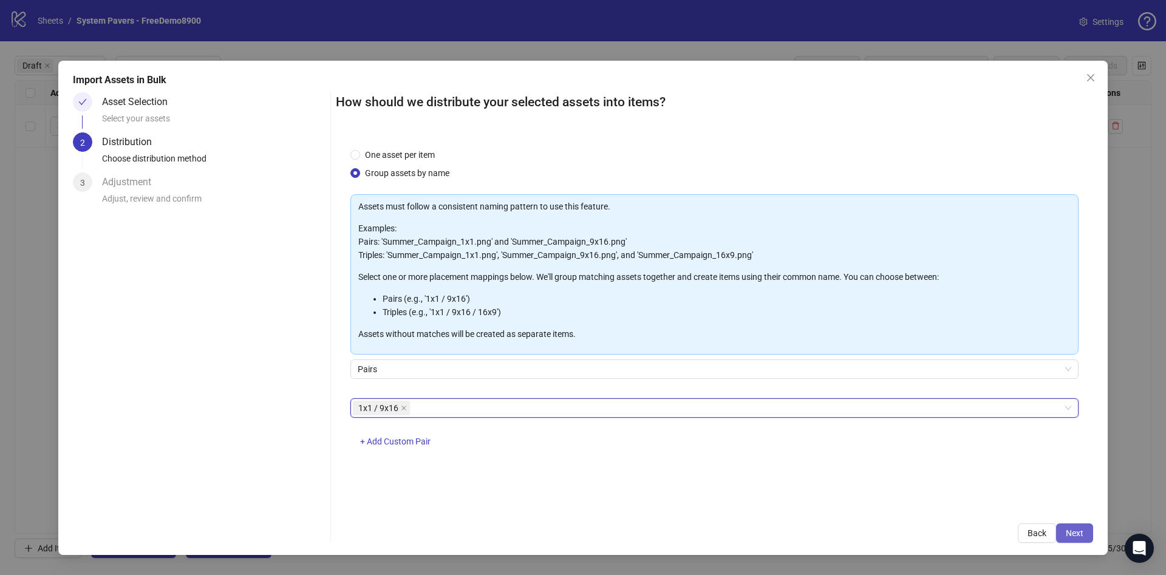
click at [1086, 528] on button "Next" at bounding box center [1074, 532] width 37 height 19
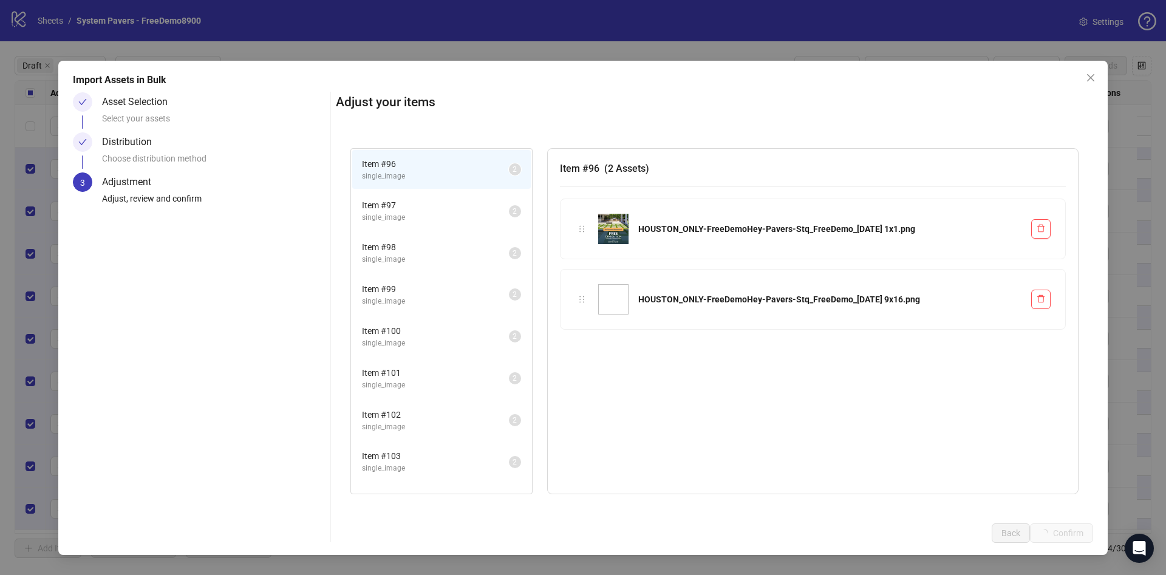
scroll to position [2, 0]
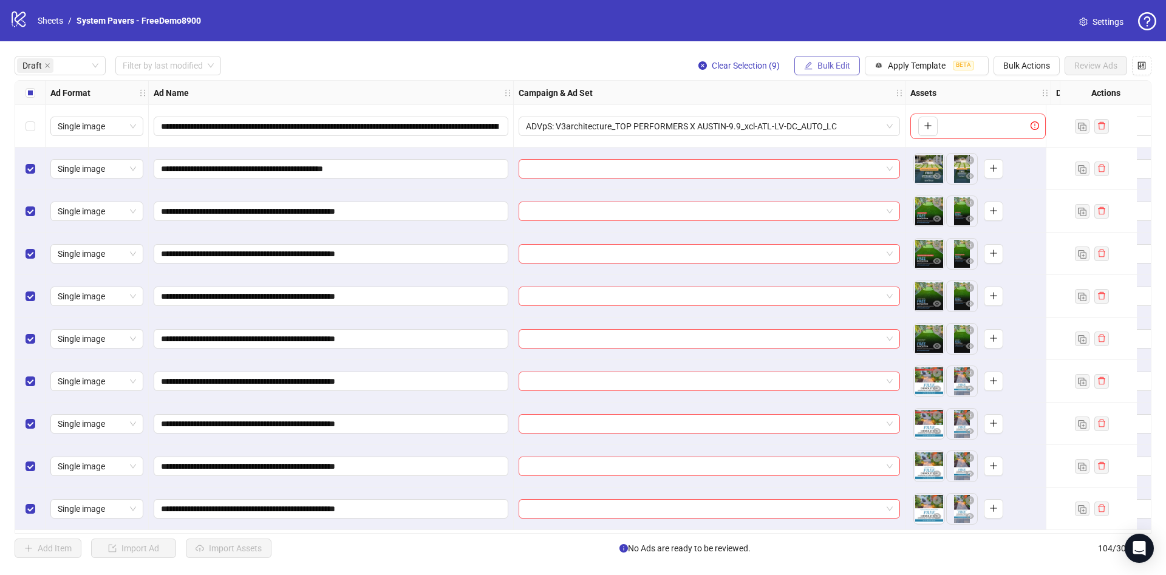
click at [822, 68] on span "Bulk Edit" at bounding box center [833, 66] width 33 height 10
click at [843, 128] on span "Campaign & Ad Set" at bounding box center [839, 129] width 72 height 13
click at [818, 118] on input "search" at bounding box center [787, 118] width 217 height 18
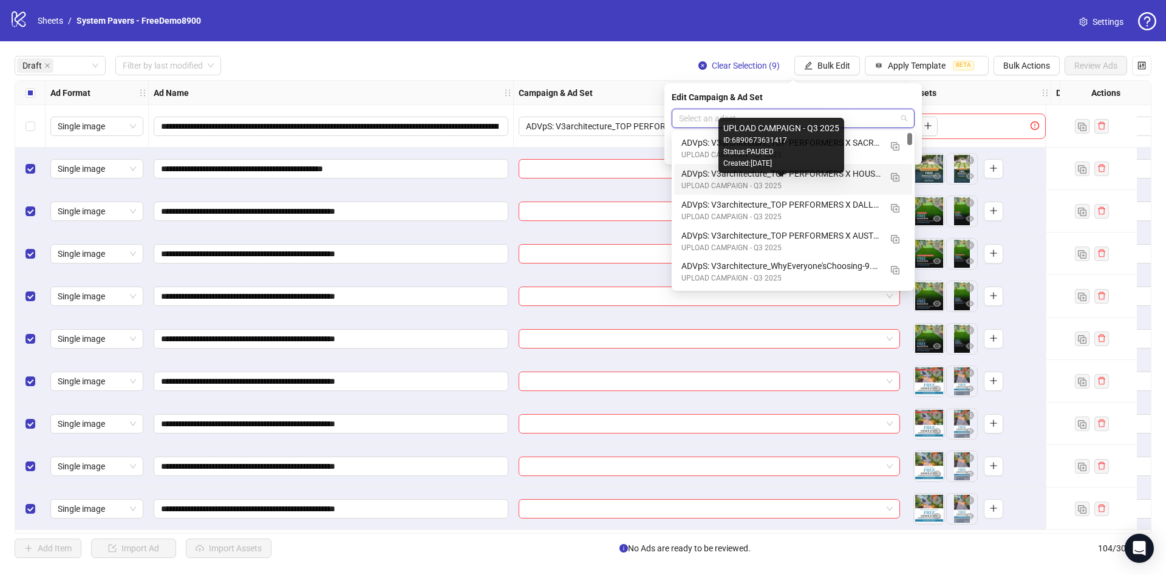
click at [823, 177] on div "ADVpS: V3architecture_TOP PERFORMERS X HOUSTON-9.9_xcl-ATL-LV-DC_AUTO_LC" at bounding box center [780, 173] width 199 height 13
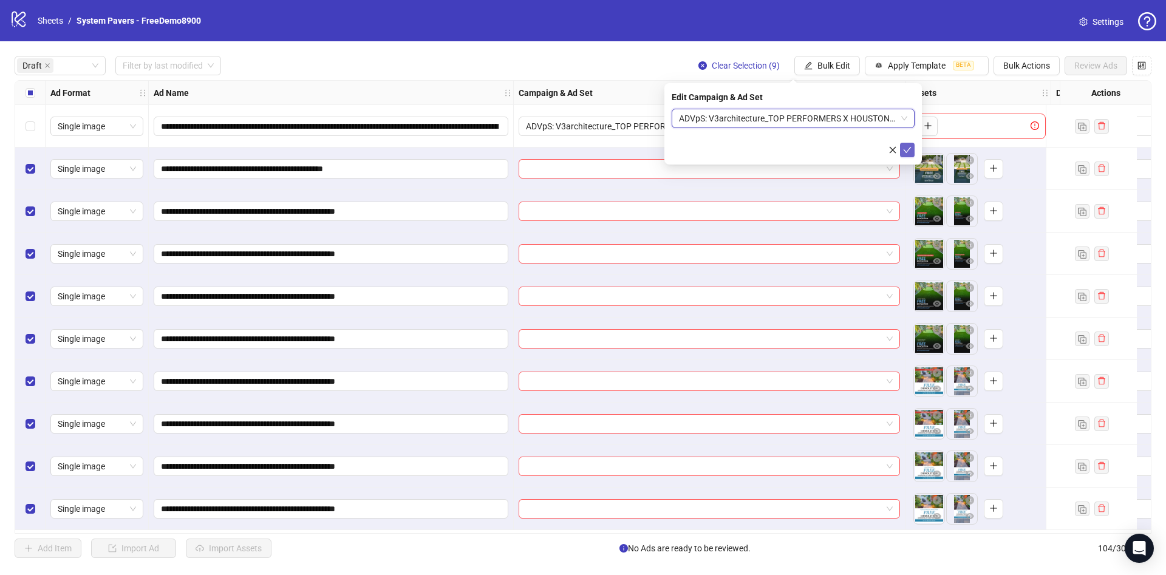
click at [908, 152] on icon "check" at bounding box center [907, 150] width 9 height 9
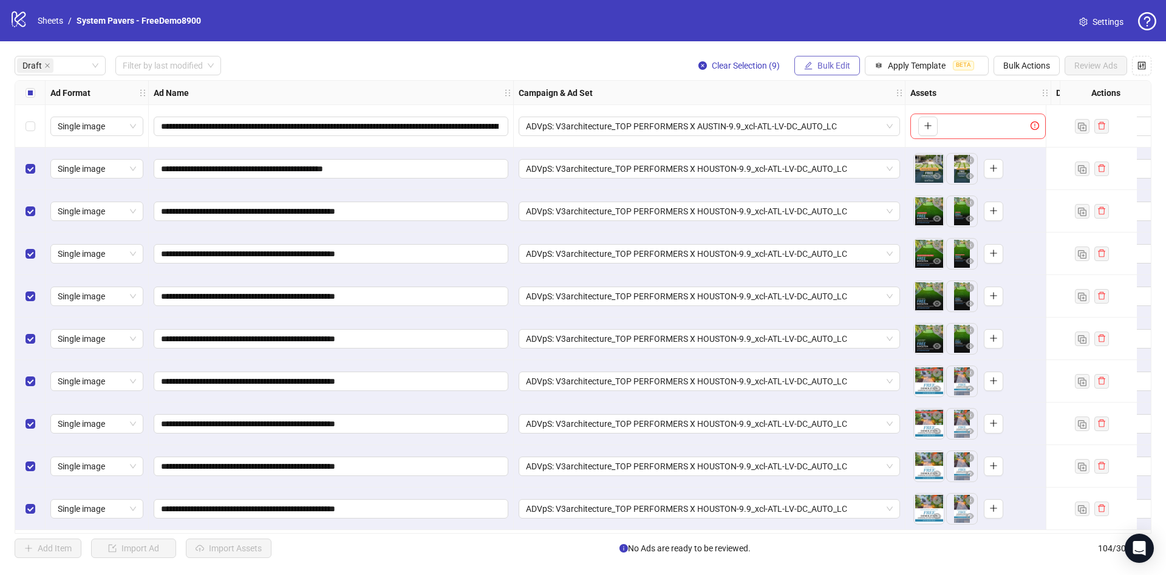
click at [813, 69] on button "Bulk Edit" at bounding box center [827, 65] width 66 height 19
click at [825, 118] on li "Name" at bounding box center [839, 109] width 87 height 19
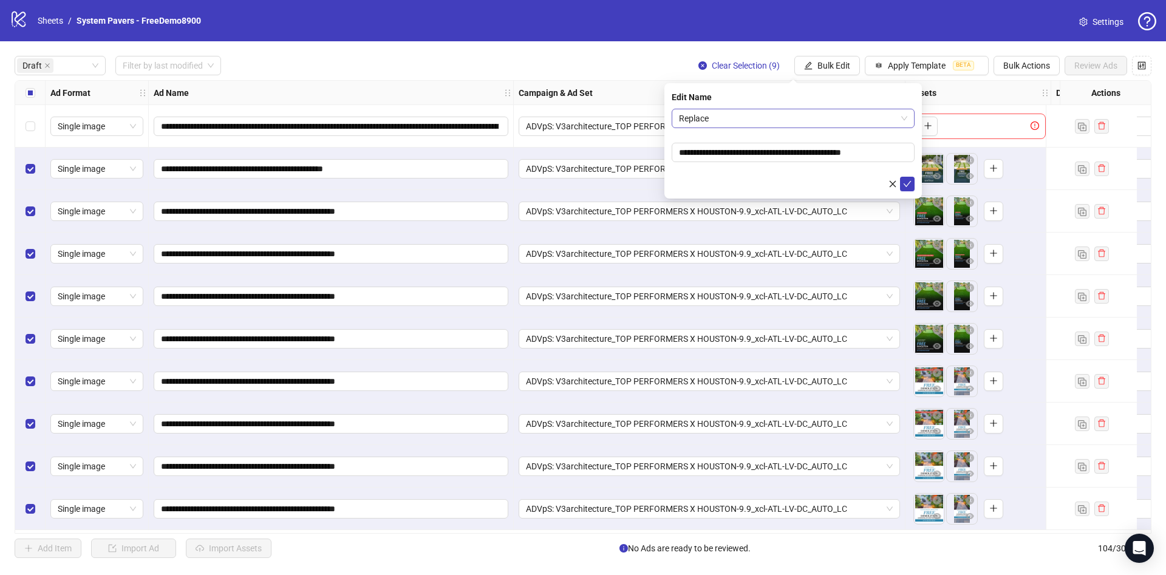
click at [754, 110] on span "Replace" at bounding box center [793, 118] width 228 height 18
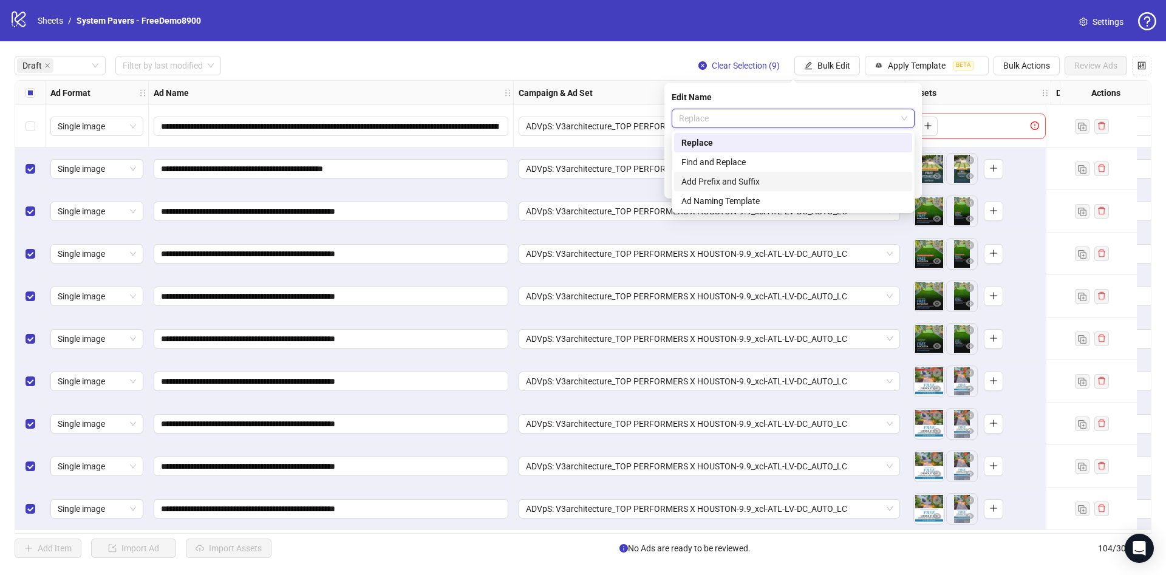
click at [721, 180] on div "Add Prefix and Suffix" at bounding box center [792, 181] width 223 height 13
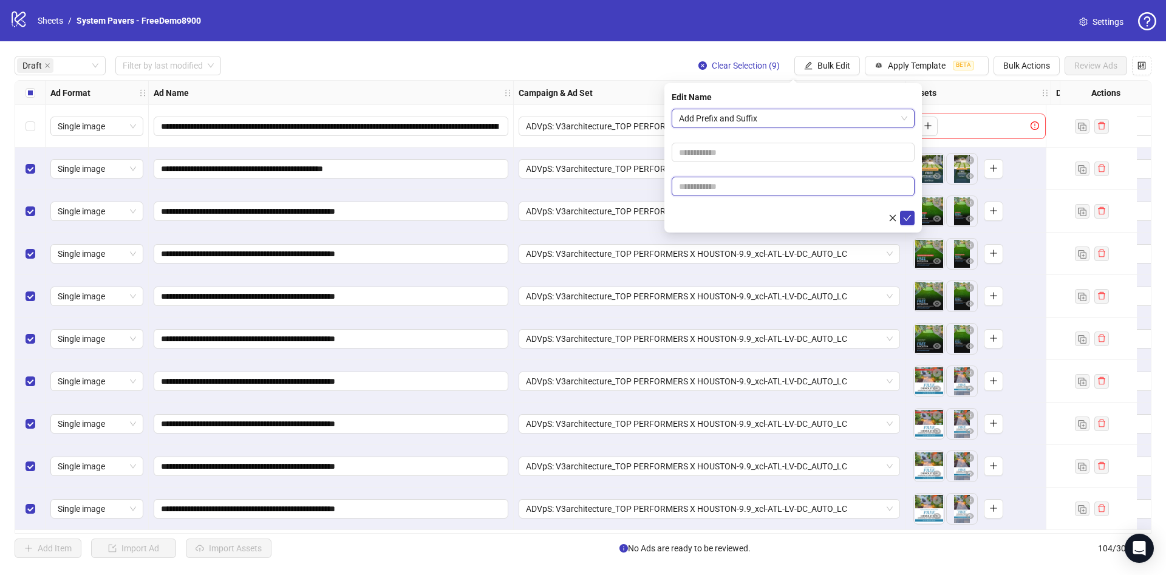
click at [714, 191] on input "text" at bounding box center [793, 186] width 243 height 19
paste input "**********"
type input "**********"
drag, startPoint x: 720, startPoint y: 208, endPoint x: 747, endPoint y: 214, distance: 28.0
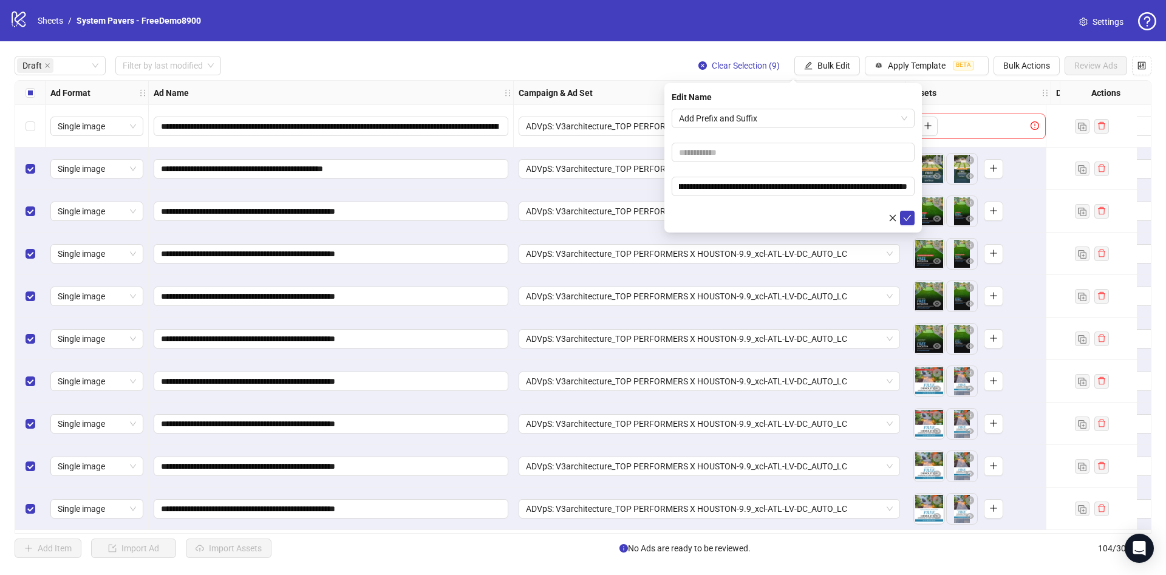
click at [720, 209] on form "**********" at bounding box center [793, 167] width 243 height 117
click at [912, 216] on button "submit" at bounding box center [907, 218] width 15 height 15
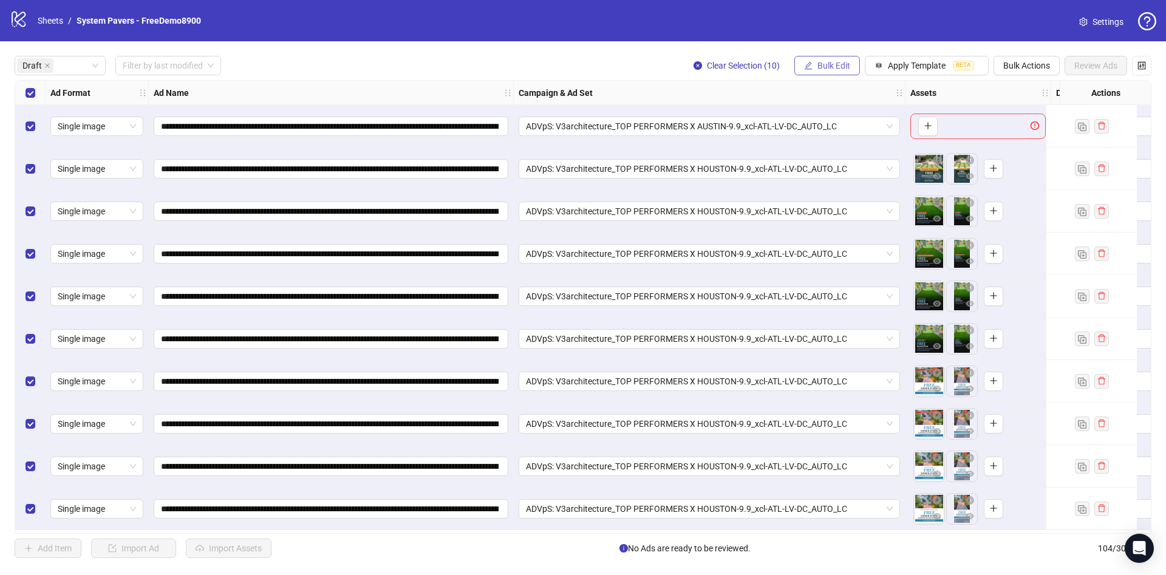
click at [800, 60] on button "Bulk Edit" at bounding box center [827, 65] width 66 height 19
click at [845, 188] on span "Primary Texts" at bounding box center [839, 187] width 72 height 13
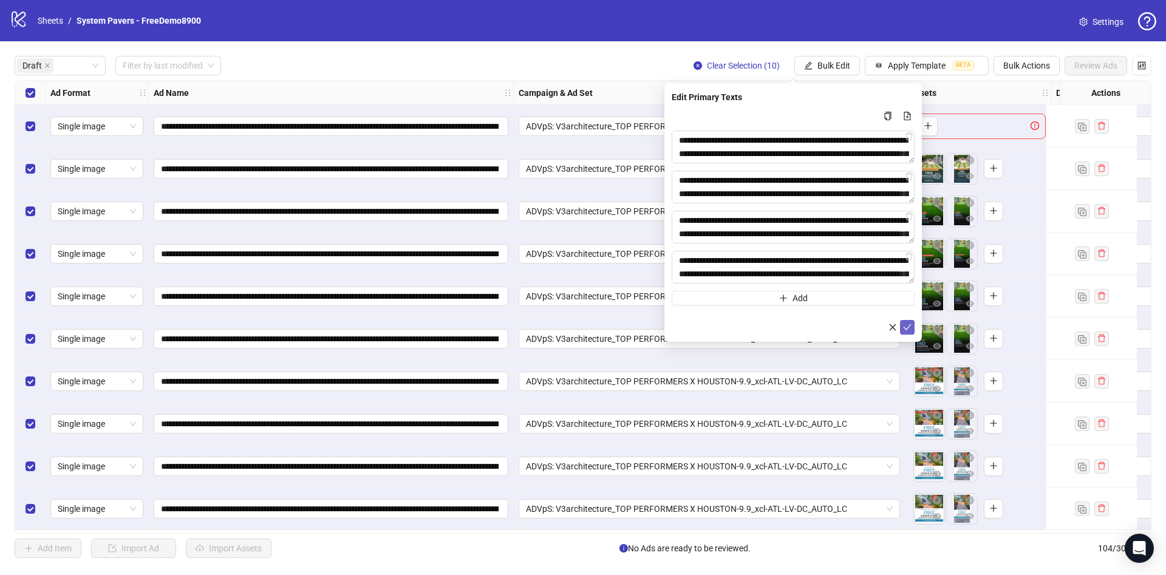
click at [908, 332] on button "submit" at bounding box center [907, 327] width 15 height 15
click at [834, 64] on span "Bulk Edit" at bounding box center [833, 66] width 33 height 10
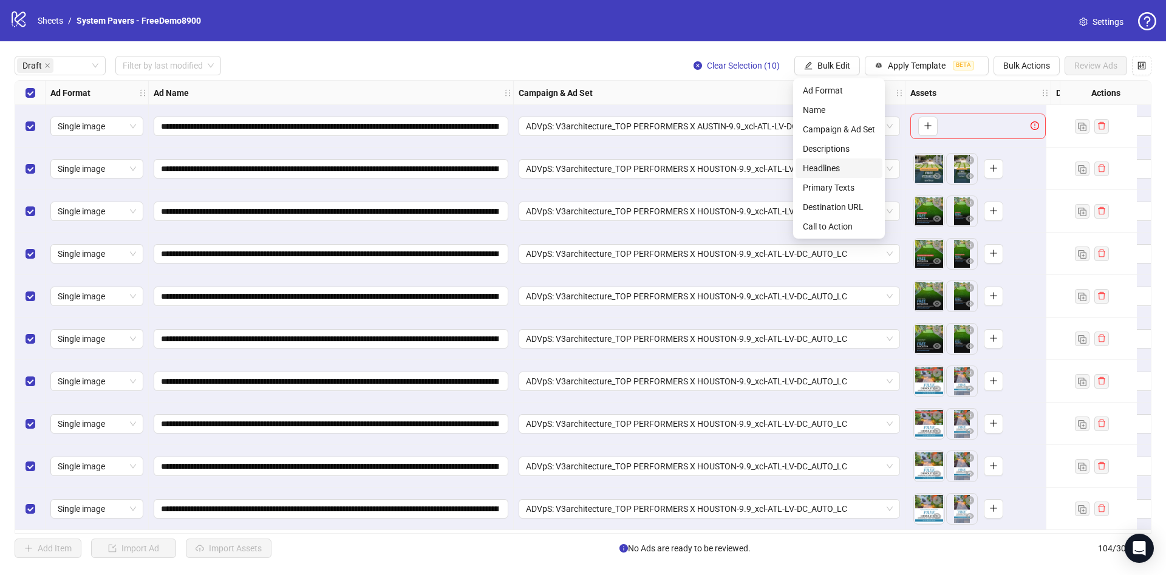
click at [853, 169] on span "Headlines" at bounding box center [839, 168] width 72 height 13
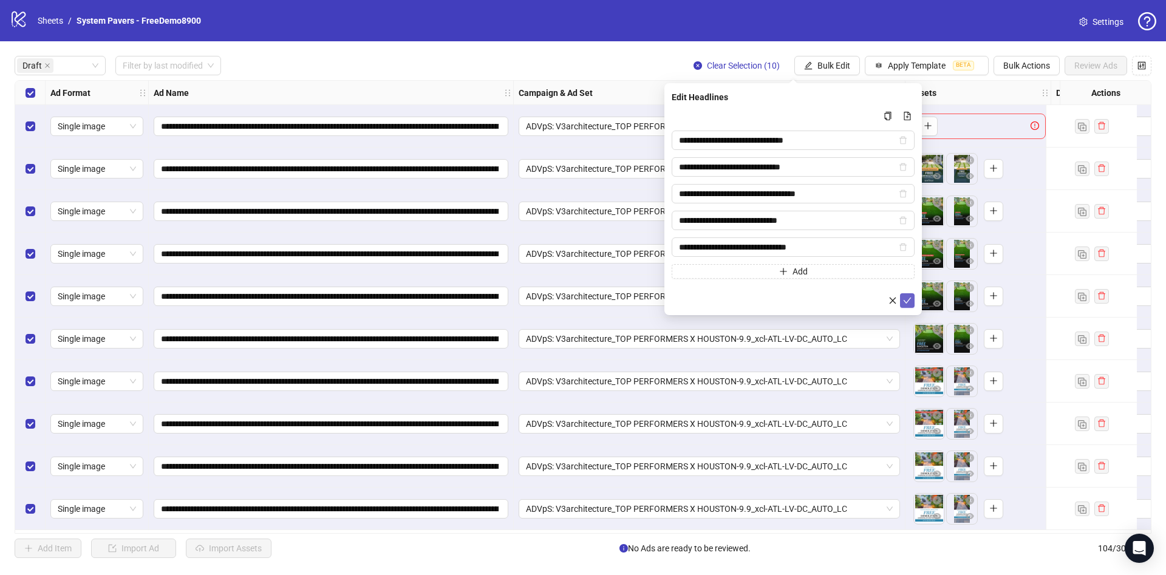
click at [905, 298] on icon "check" at bounding box center [907, 300] width 9 height 9
click at [819, 61] on span "Bulk Edit" at bounding box center [833, 66] width 33 height 10
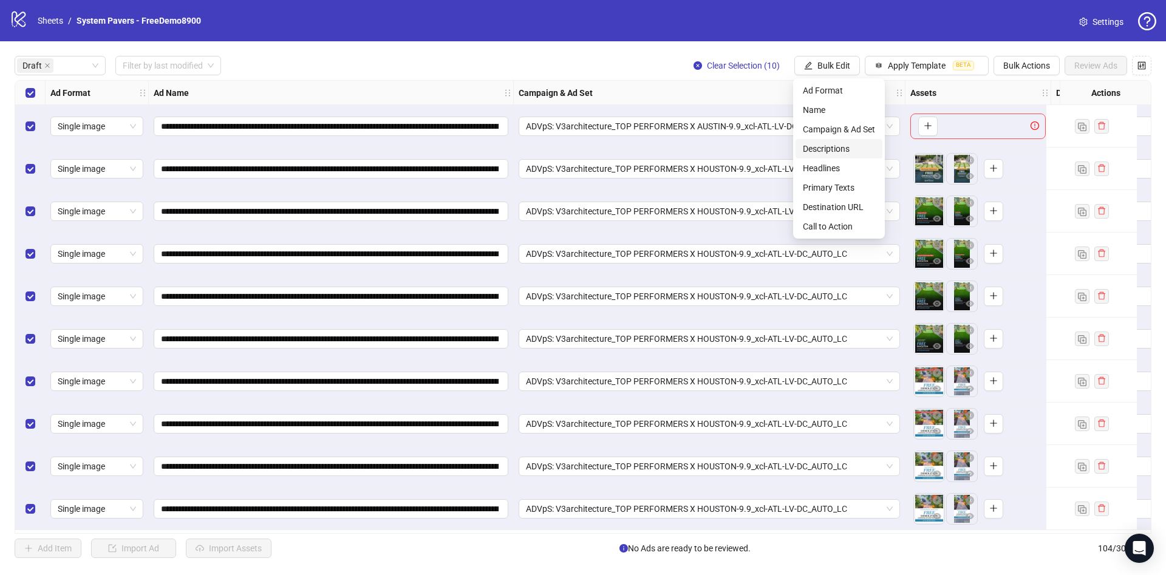
click at [846, 148] on span "Descriptions" at bounding box center [839, 148] width 72 height 13
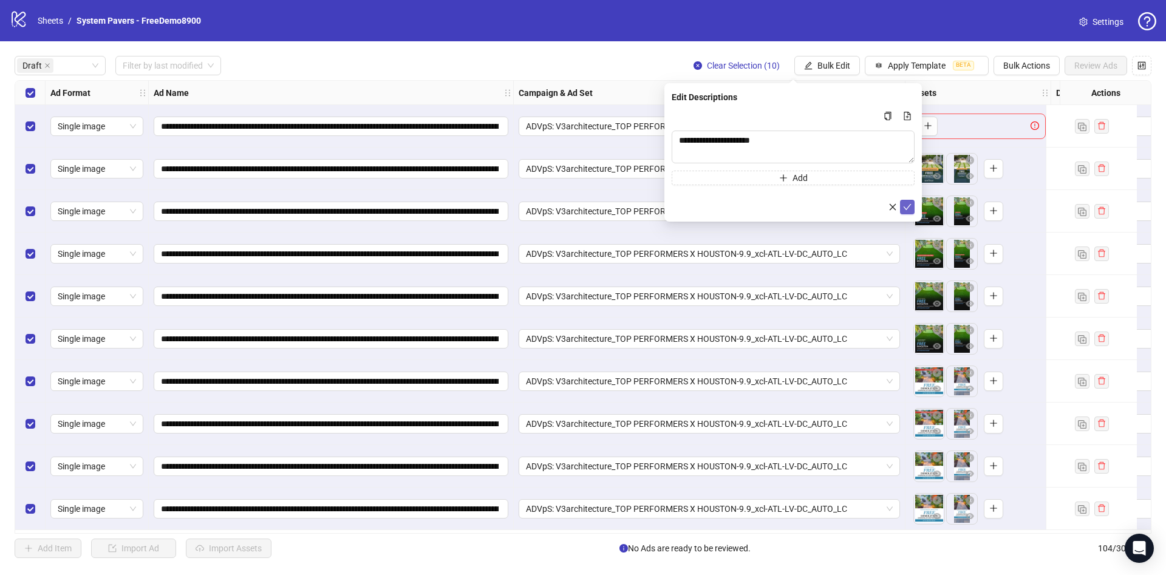
click at [908, 210] on icon "check" at bounding box center [907, 207] width 9 height 9
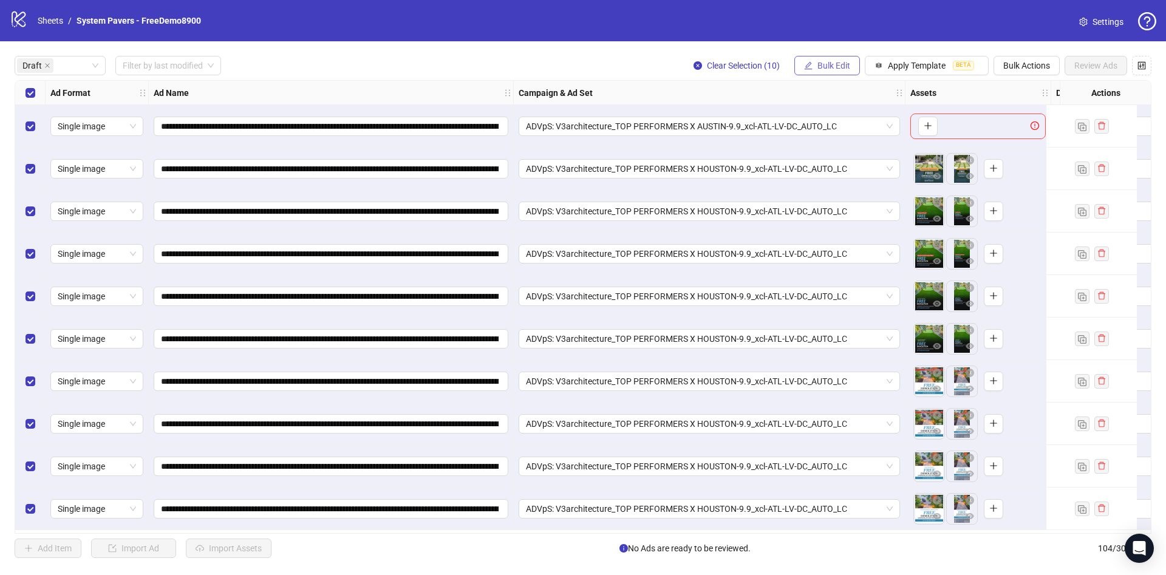
click at [833, 60] on button "Bulk Edit" at bounding box center [827, 65] width 66 height 19
click at [860, 205] on span "Destination URL" at bounding box center [839, 206] width 72 height 13
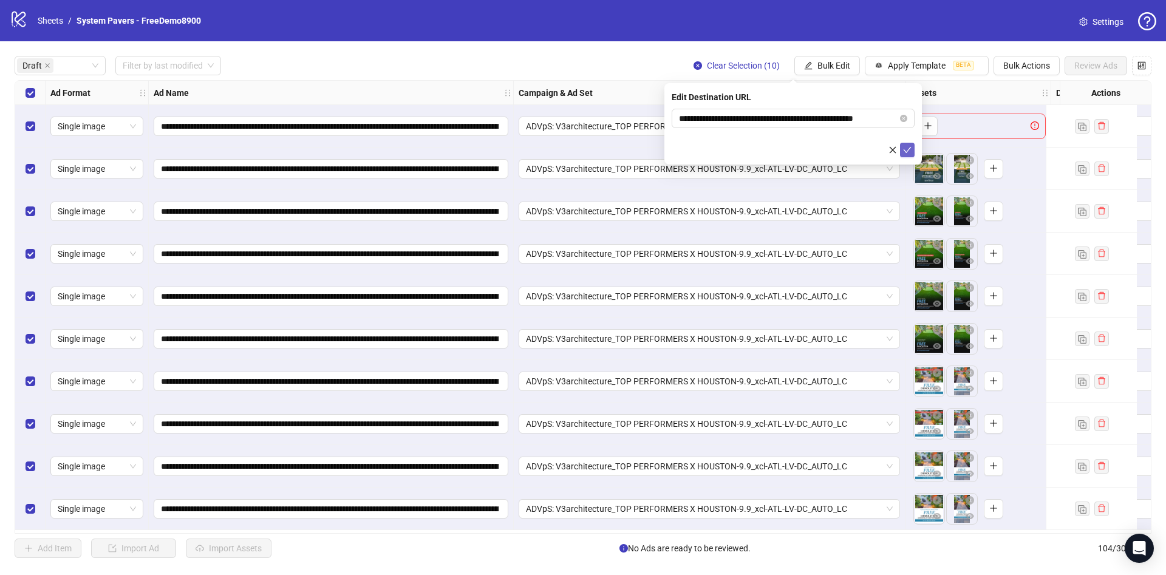
click at [904, 148] on icon "check" at bounding box center [907, 150] width 9 height 9
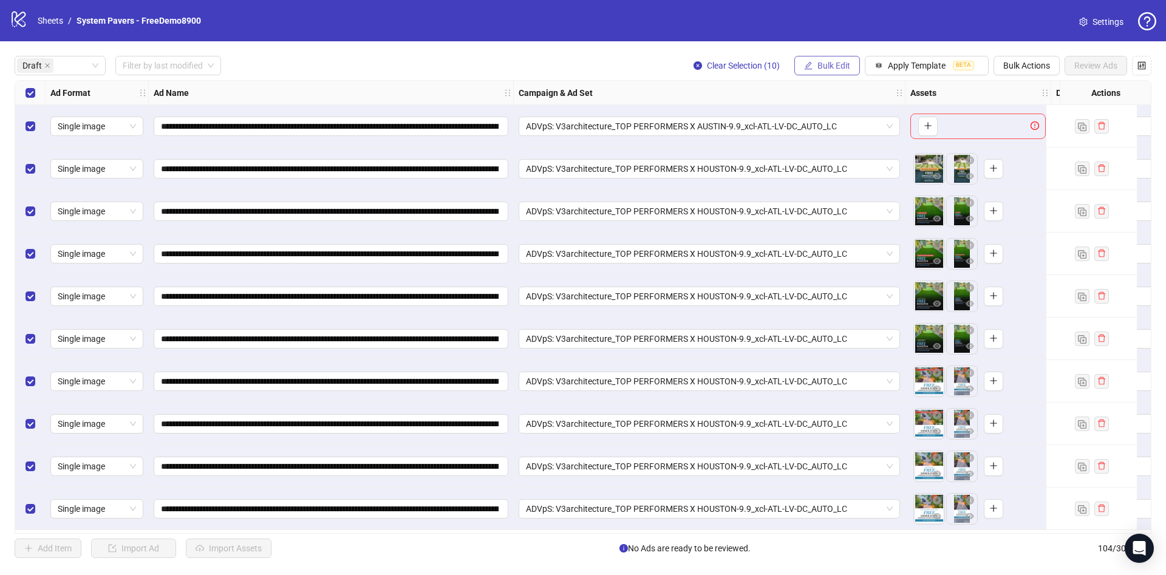
click at [807, 60] on button "Bulk Edit" at bounding box center [827, 65] width 66 height 19
click at [822, 228] on span "Call to Action" at bounding box center [839, 226] width 72 height 13
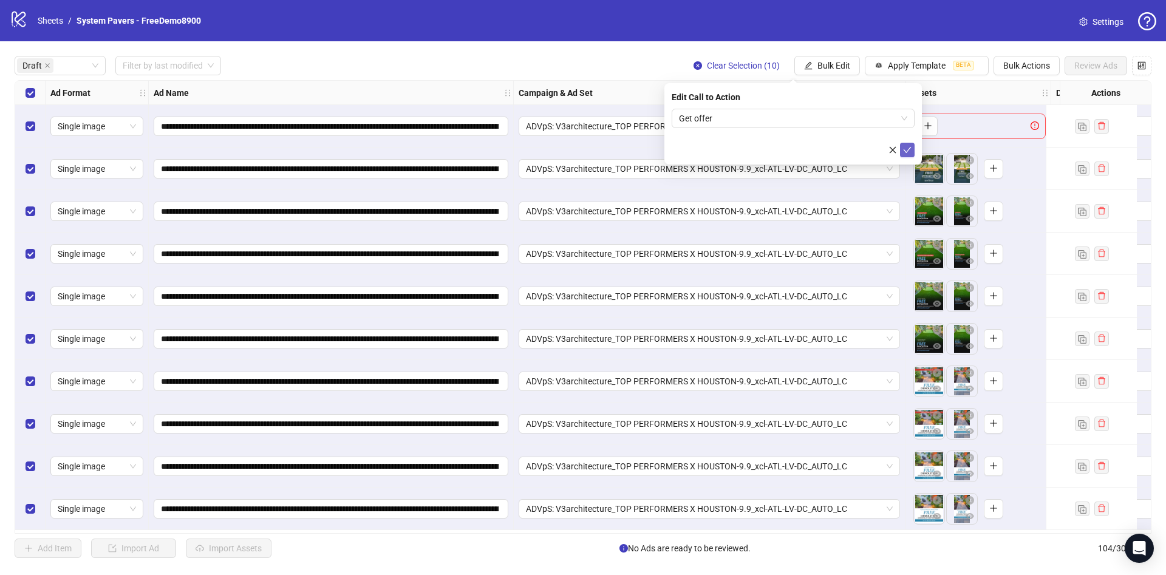
click at [913, 151] on button "submit" at bounding box center [907, 150] width 15 height 15
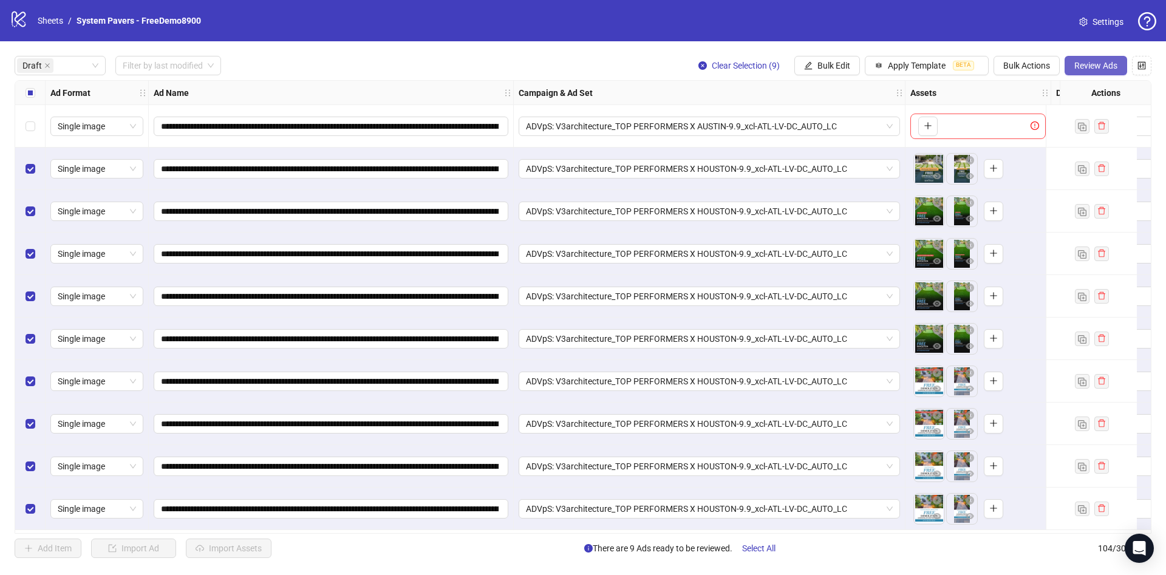
click at [1080, 59] on button "Review Ads" at bounding box center [1096, 65] width 63 height 19
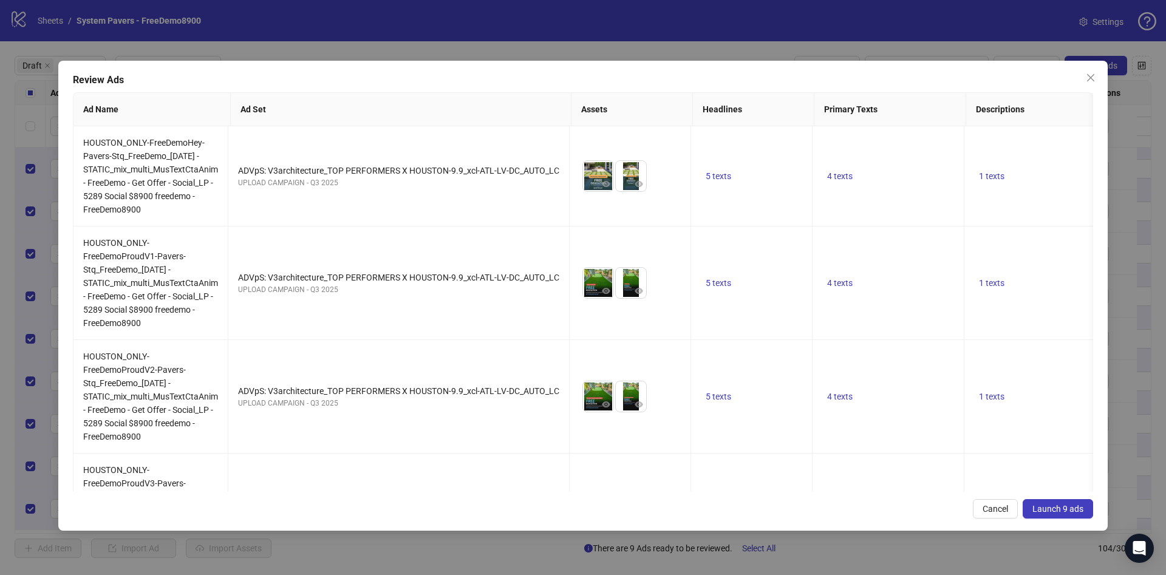
click at [1066, 514] on button "Launch 9 ads" at bounding box center [1058, 508] width 70 height 19
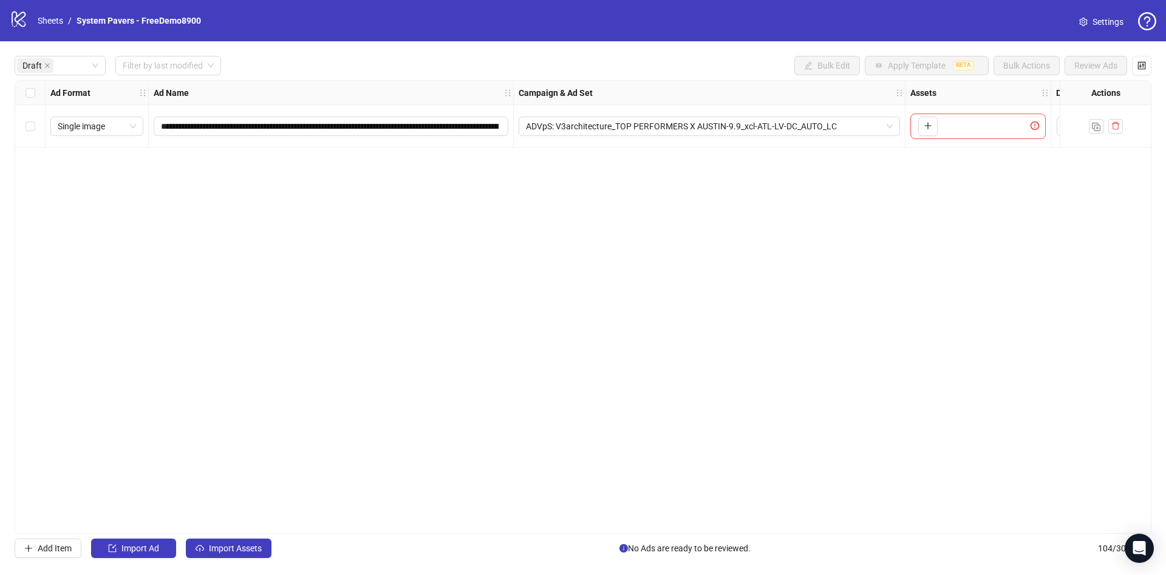
click at [217, 562] on div "**********" at bounding box center [583, 306] width 1166 height 531
click at [235, 551] on span "Import Assets" at bounding box center [235, 549] width 53 height 10
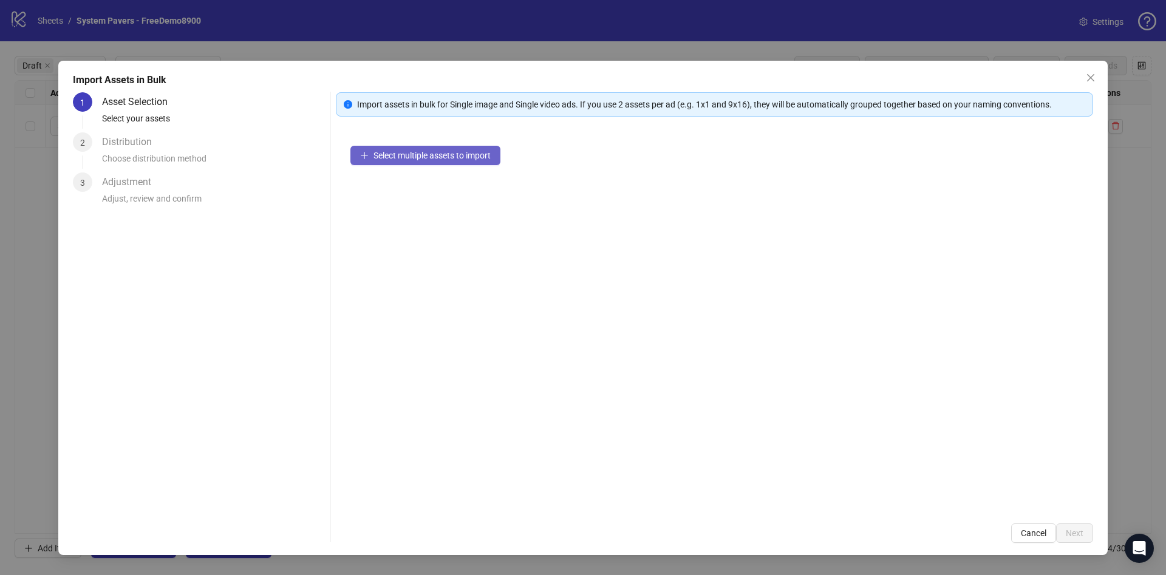
click at [463, 148] on button "Select multiple assets to import" at bounding box center [425, 155] width 150 height 19
click at [428, 151] on span "Select multiple assets to import" at bounding box center [431, 156] width 117 height 10
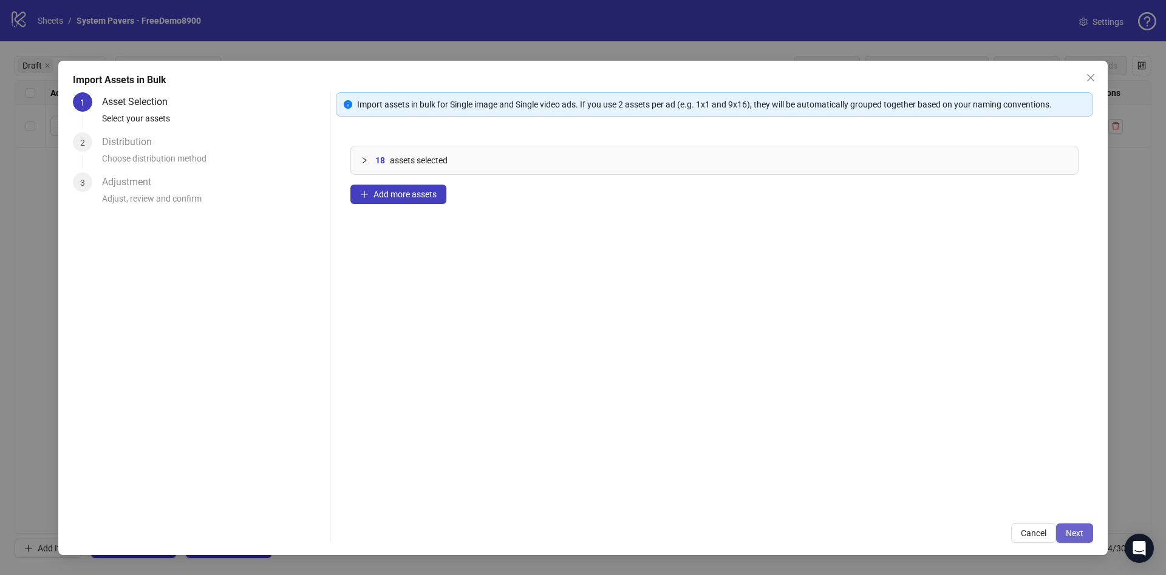
click at [1070, 533] on span "Next" at bounding box center [1075, 533] width 18 height 10
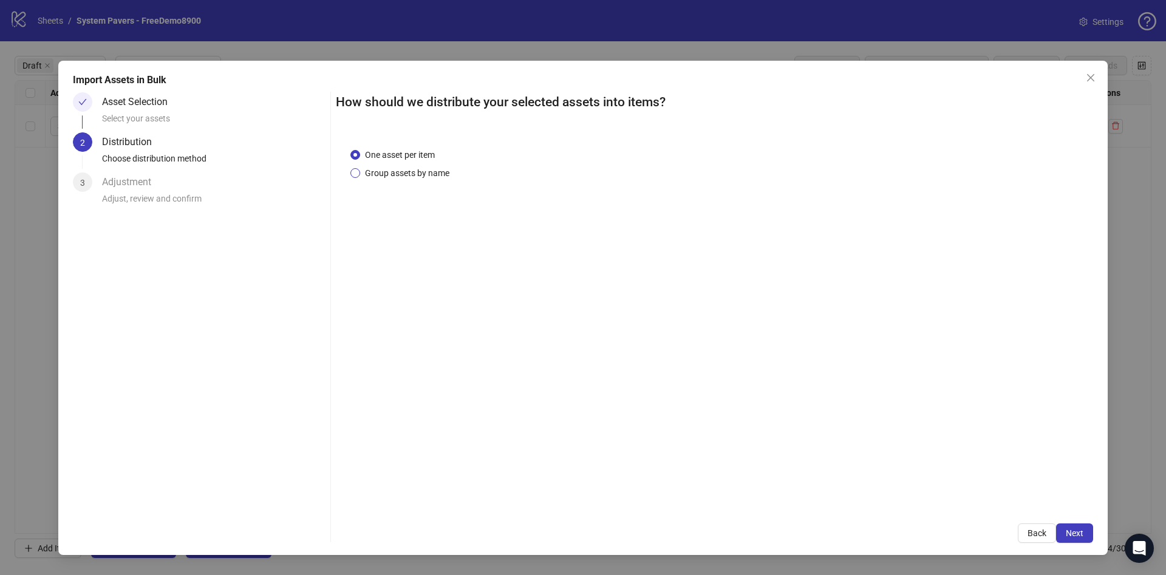
click at [377, 171] on span "Group assets by name" at bounding box center [407, 172] width 94 height 13
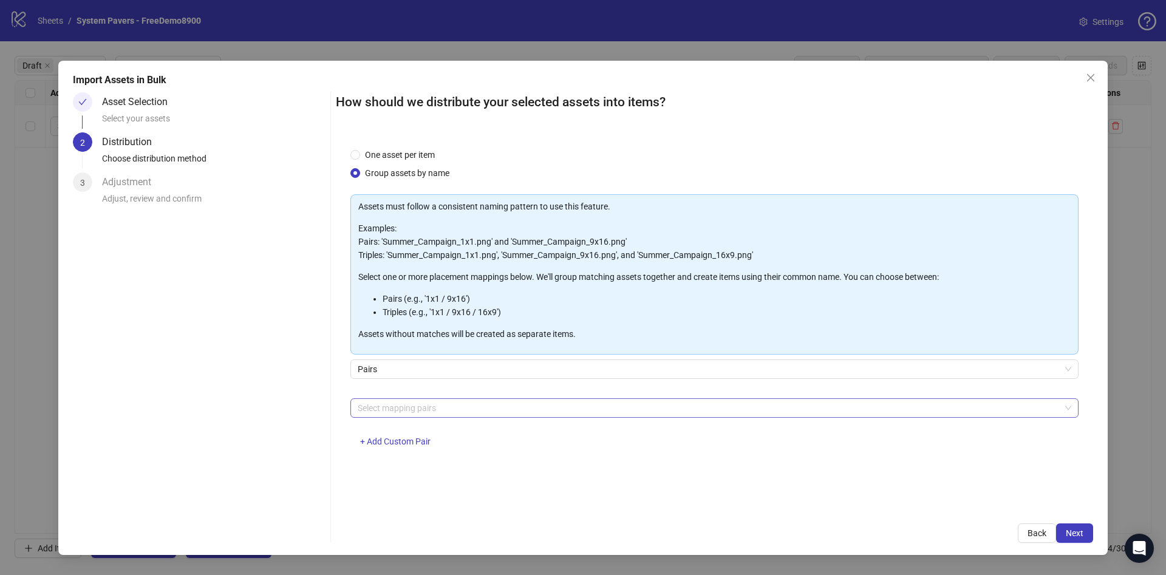
click at [433, 404] on div at bounding box center [708, 408] width 711 height 17
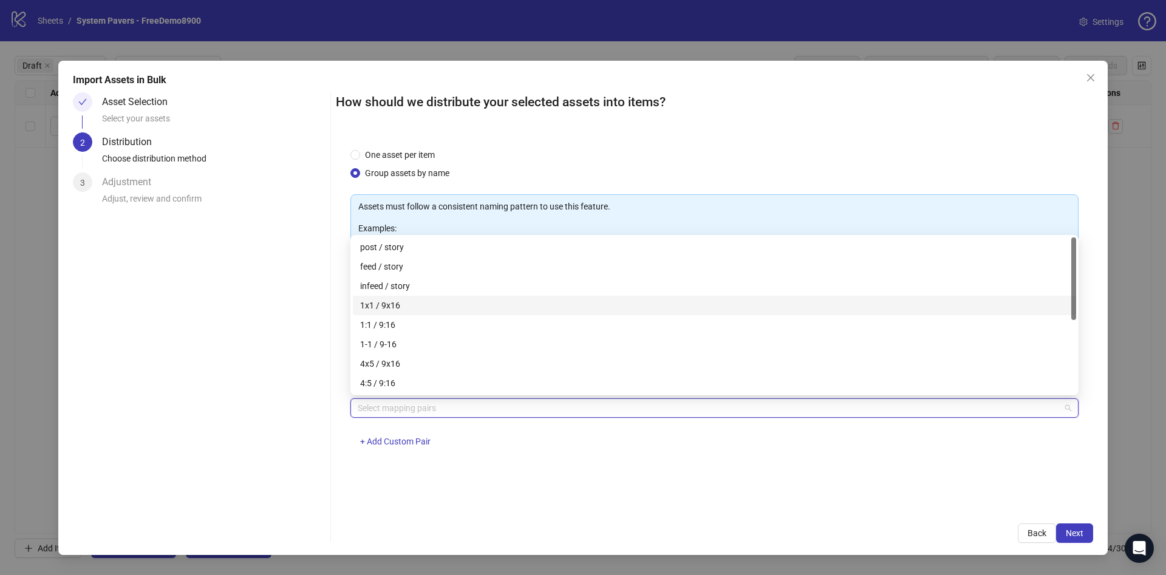
drag, startPoint x: 418, startPoint y: 309, endPoint x: 578, endPoint y: 353, distance: 165.8
click at [418, 310] on div "1x1 / 9x16" at bounding box center [714, 305] width 709 height 13
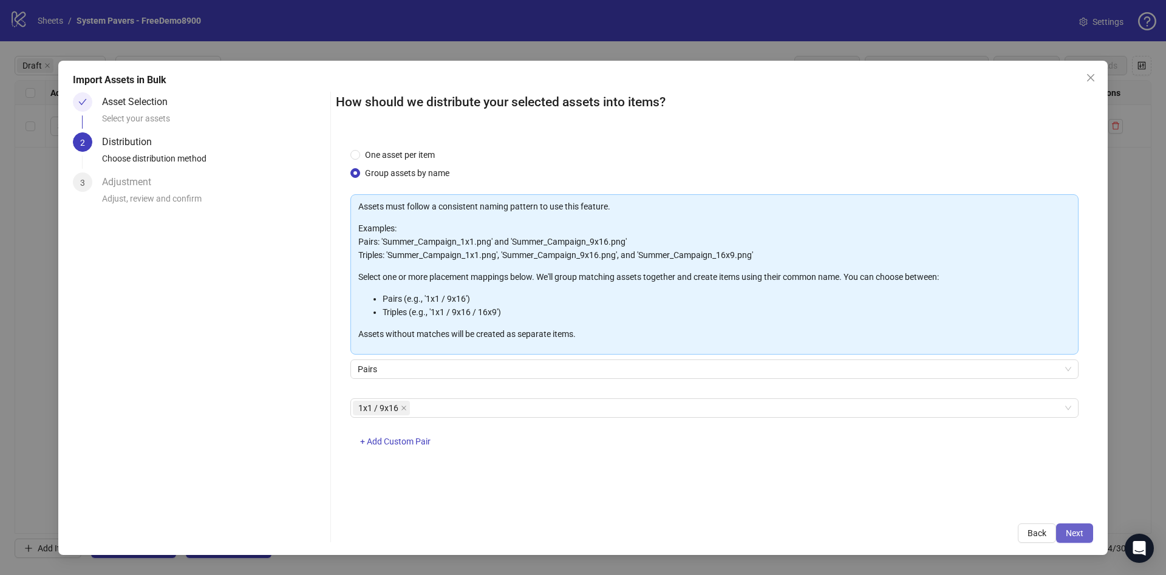
click at [1089, 533] on button "Next" at bounding box center [1074, 532] width 37 height 19
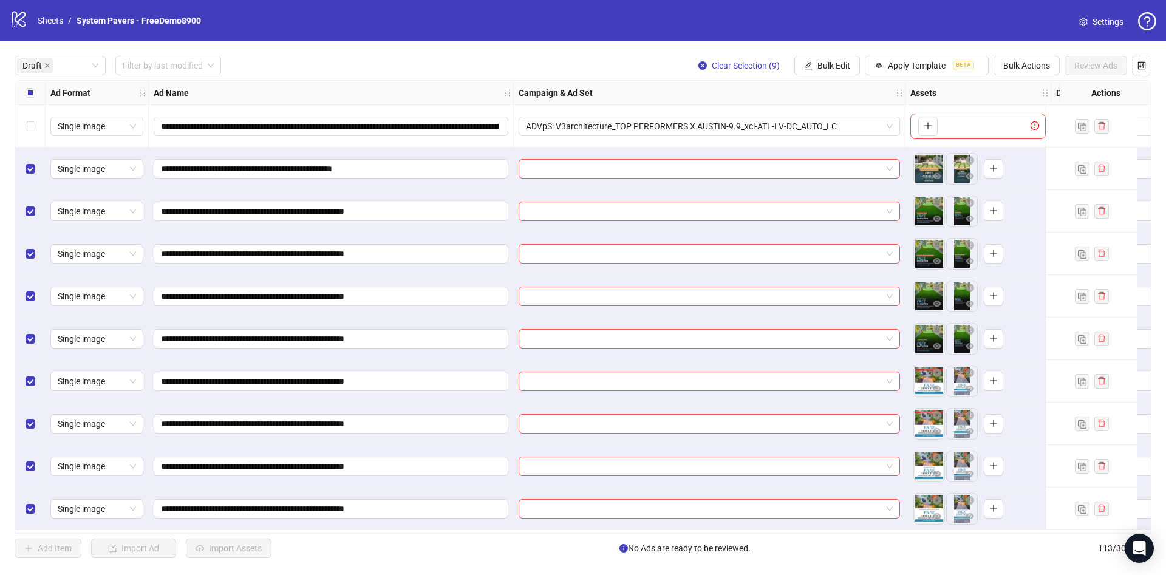
scroll to position [2, 0]
click at [829, 68] on span "Bulk Edit" at bounding box center [833, 66] width 33 height 10
click at [831, 128] on span "Campaign & Ad Set" at bounding box center [839, 129] width 72 height 13
click at [794, 118] on input "search" at bounding box center [787, 118] width 217 height 18
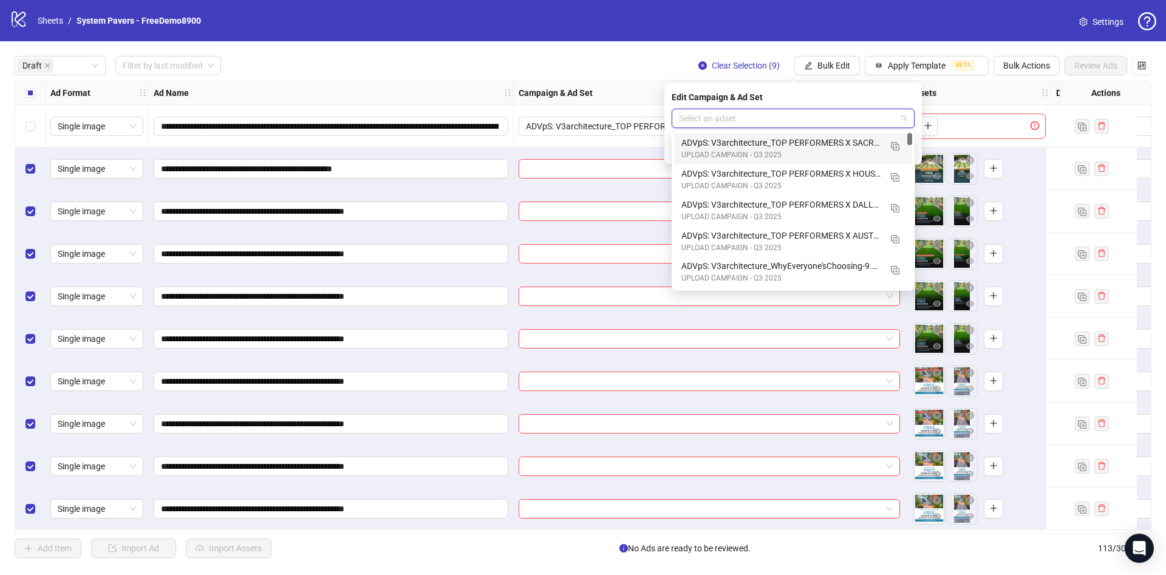
click at [857, 146] on div "ADVpS: V3architecture_TOP PERFORMERS X SACRAMENTO-9.9_xcl-ATL-LV-DC_AUTO_LC" at bounding box center [780, 142] width 199 height 13
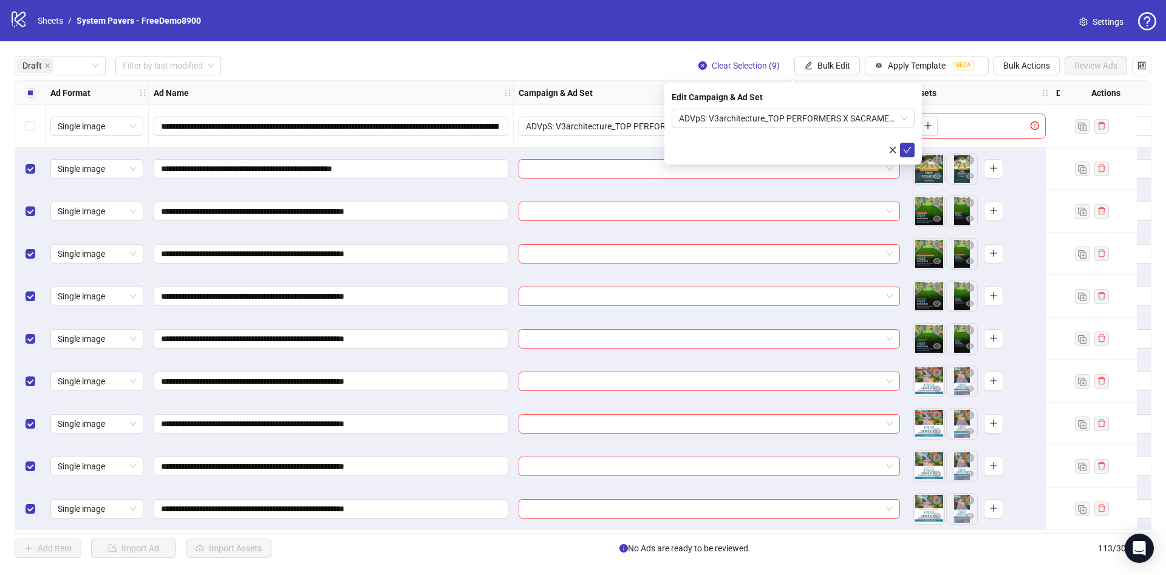
click at [913, 157] on div "Edit Campaign & Ad Set ADVpS: V3architecture_TOP PERFORMERS X SACRAMENTO-9.9_xc…" at bounding box center [792, 123] width 257 height 81
click at [908, 146] on icon "check" at bounding box center [907, 150] width 9 height 9
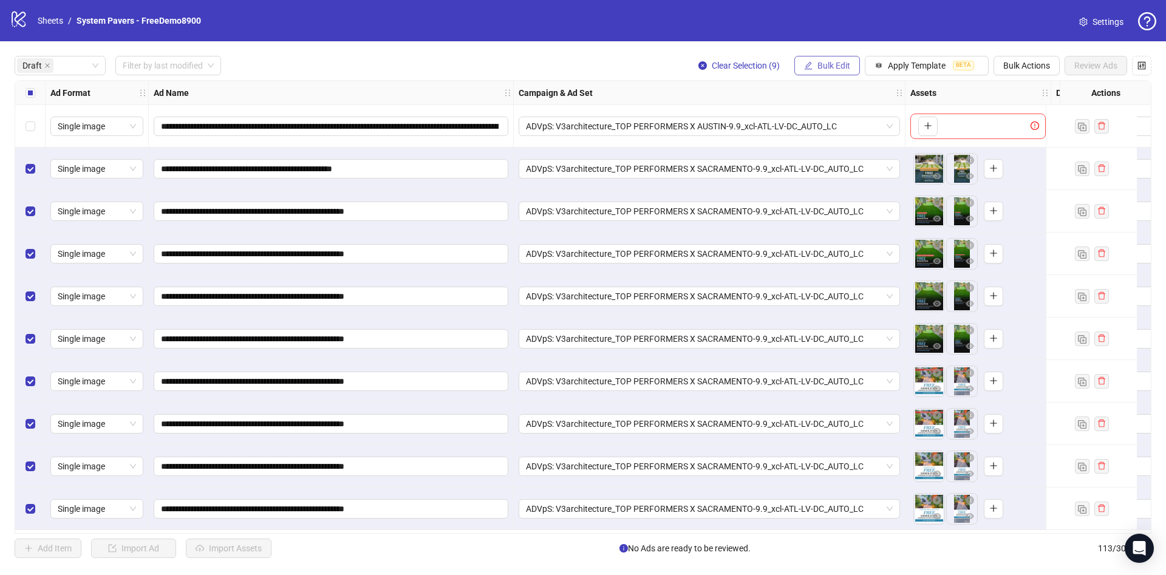
click at [830, 70] on span "Bulk Edit" at bounding box center [833, 66] width 33 height 10
click at [834, 112] on span "Name" at bounding box center [839, 109] width 72 height 13
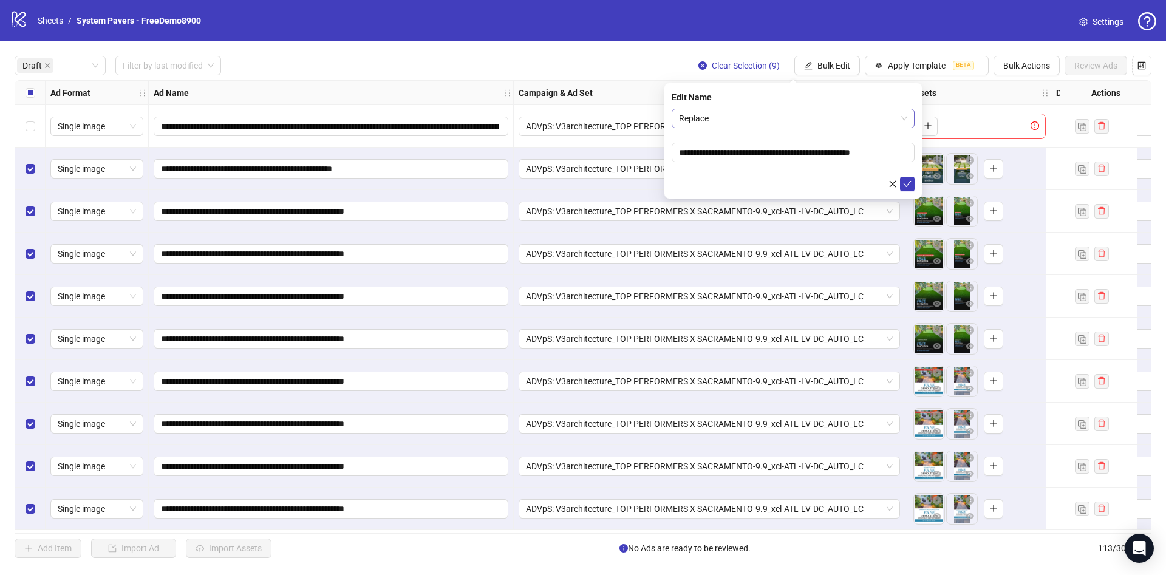
click at [777, 120] on span "Replace" at bounding box center [793, 118] width 228 height 18
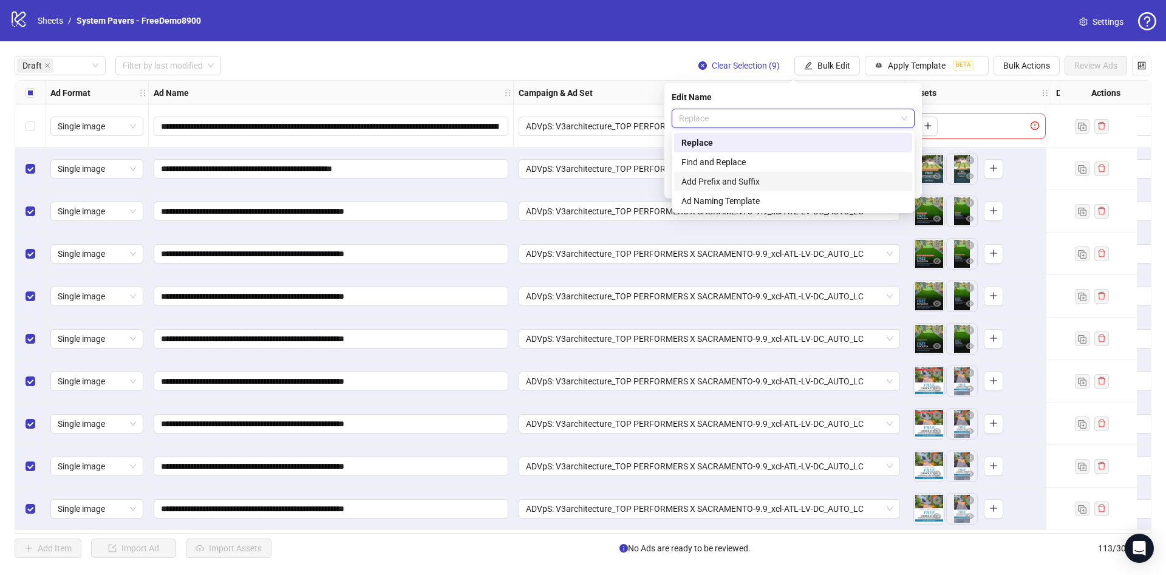
click at [738, 181] on div "Add Prefix and Suffix" at bounding box center [792, 181] width 223 height 13
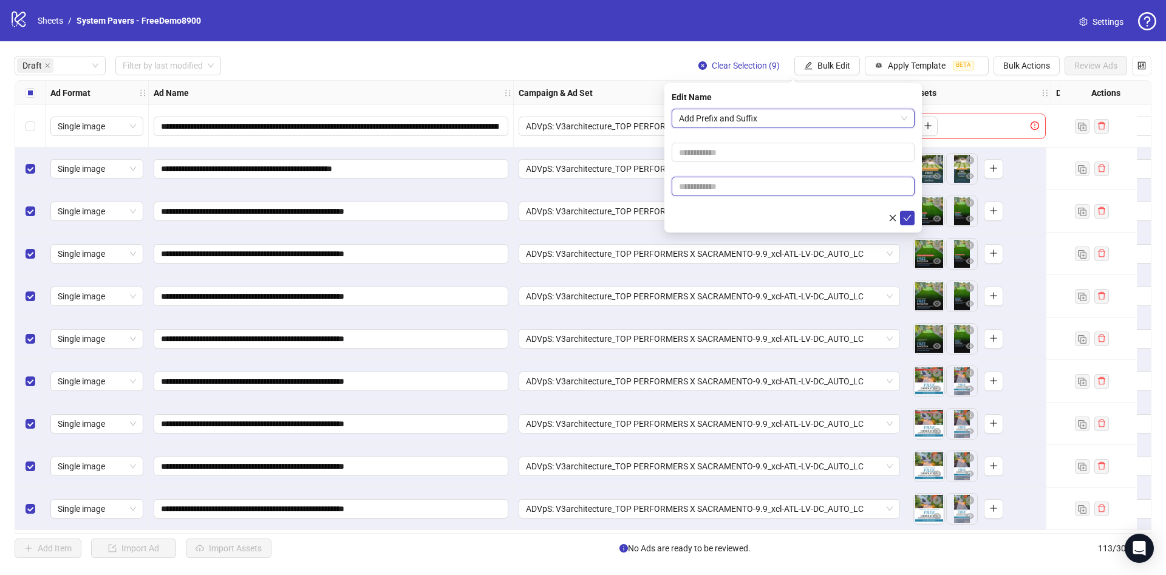
click at [715, 189] on input "text" at bounding box center [793, 186] width 243 height 19
paste input "**********"
type input "**********"
click at [717, 209] on form "**********" at bounding box center [793, 167] width 243 height 117
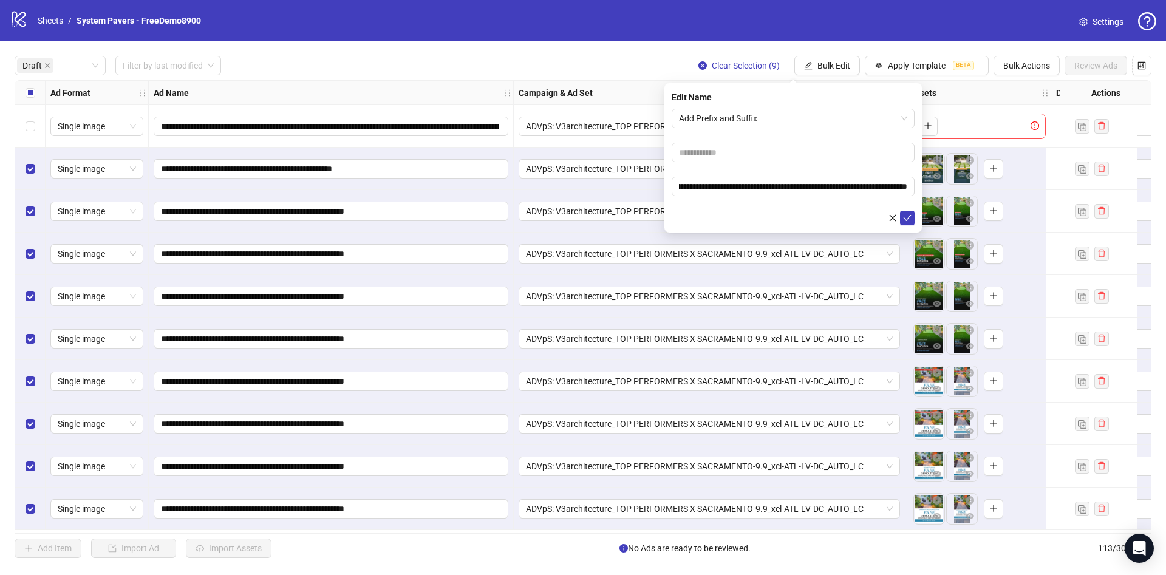
scroll to position [0, 0]
click at [909, 214] on icon "check" at bounding box center [907, 218] width 9 height 9
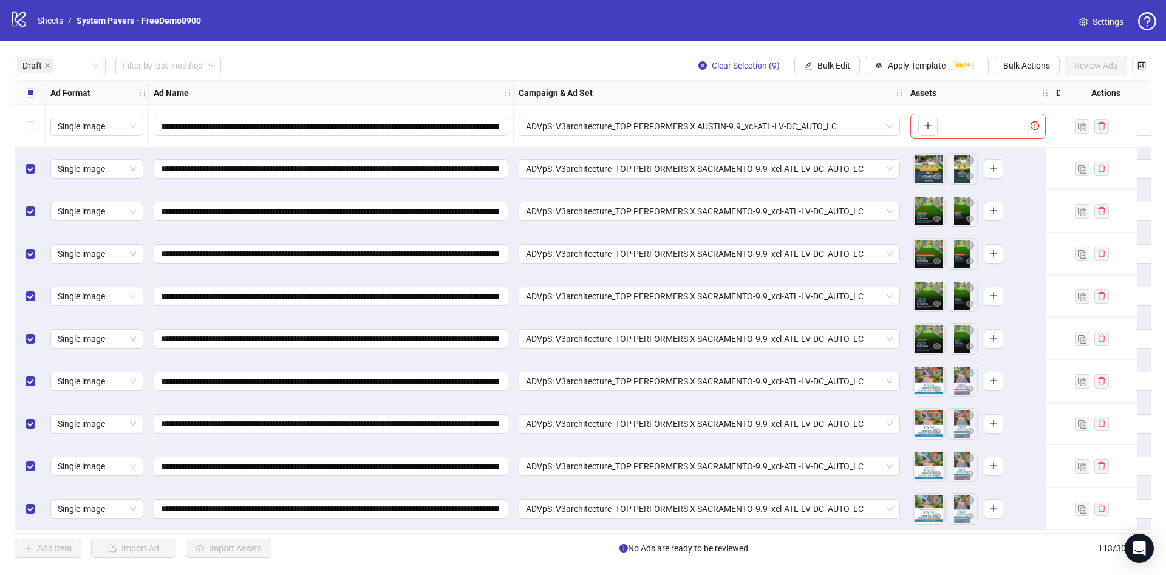
click at [17, 101] on div "Select all rows" at bounding box center [30, 93] width 30 height 24
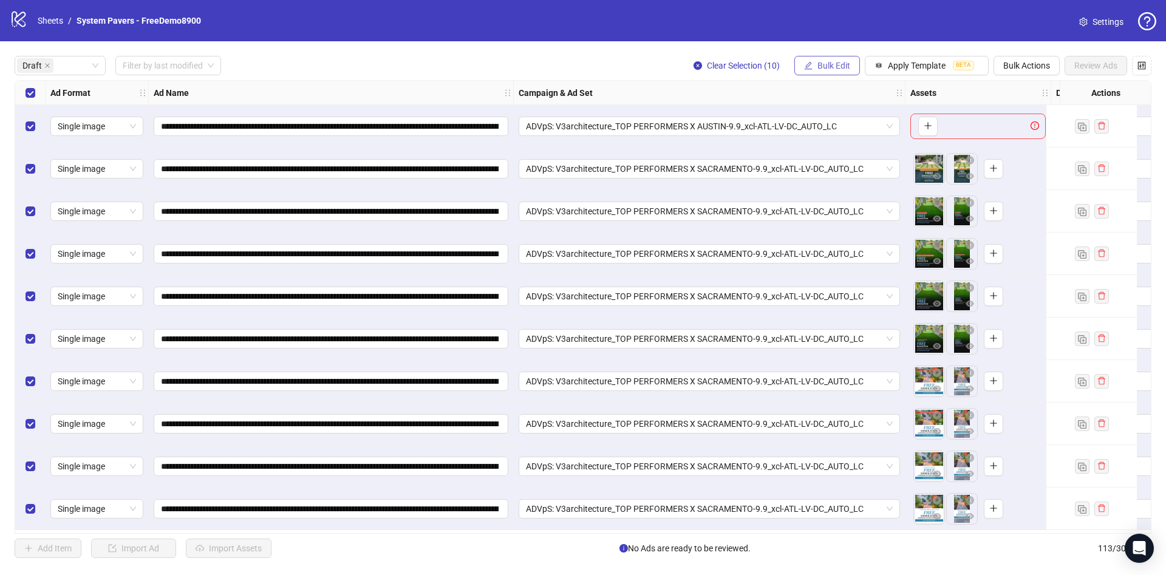
click at [827, 64] on span "Bulk Edit" at bounding box center [833, 66] width 33 height 10
click at [854, 186] on span "Primary Texts" at bounding box center [839, 187] width 72 height 13
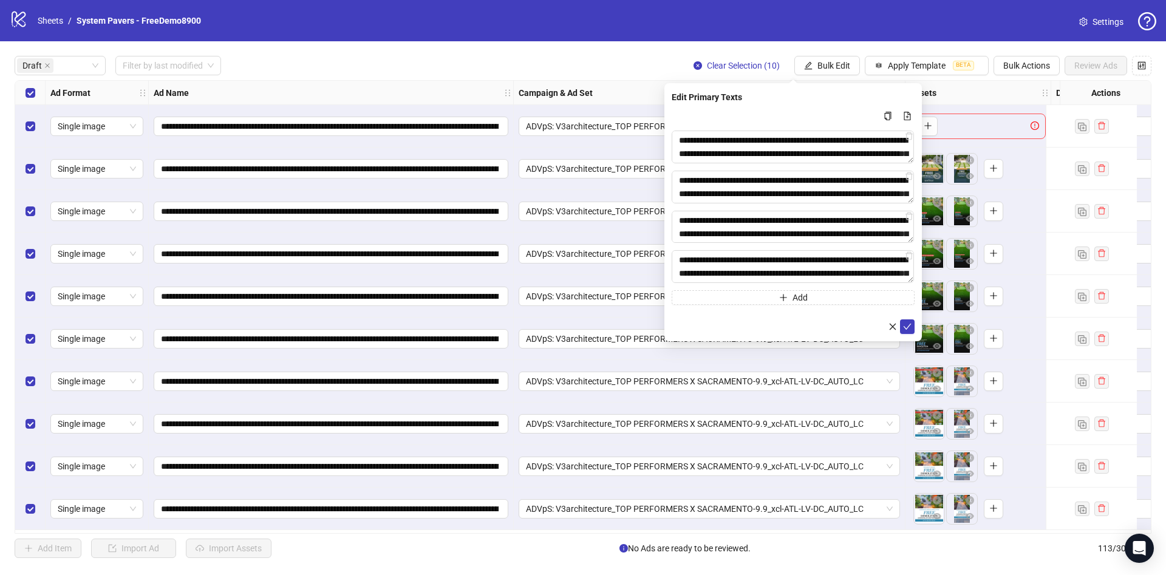
click at [915, 320] on div "**********" at bounding box center [792, 212] width 257 height 258
click at [913, 321] on button "submit" at bounding box center [907, 326] width 15 height 15
click at [830, 64] on span "Bulk Edit" at bounding box center [833, 66] width 33 height 10
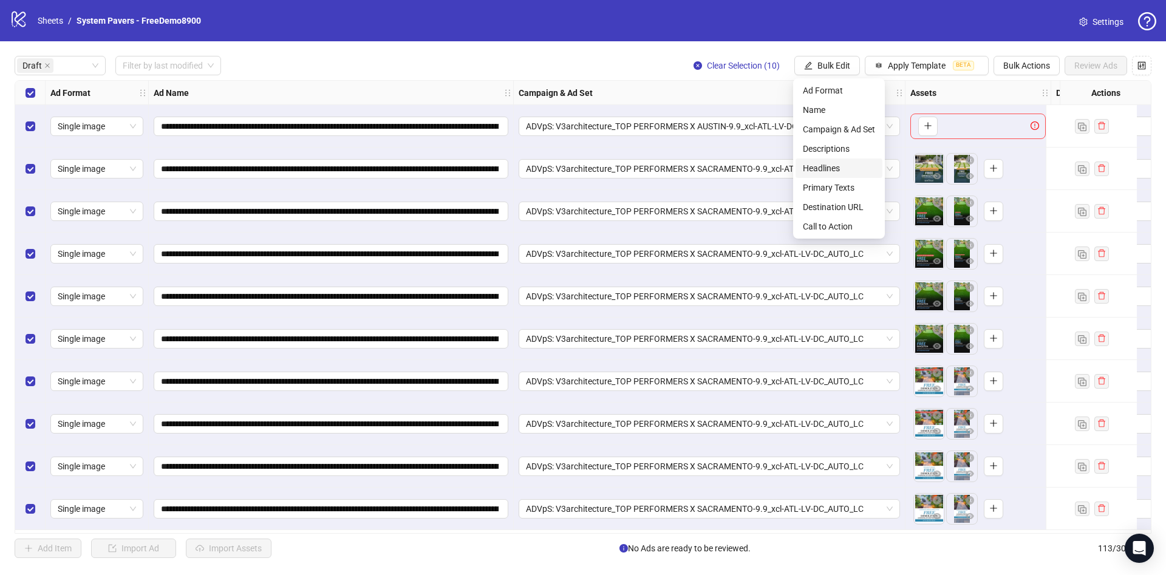
click at [856, 171] on span "Headlines" at bounding box center [839, 168] width 72 height 13
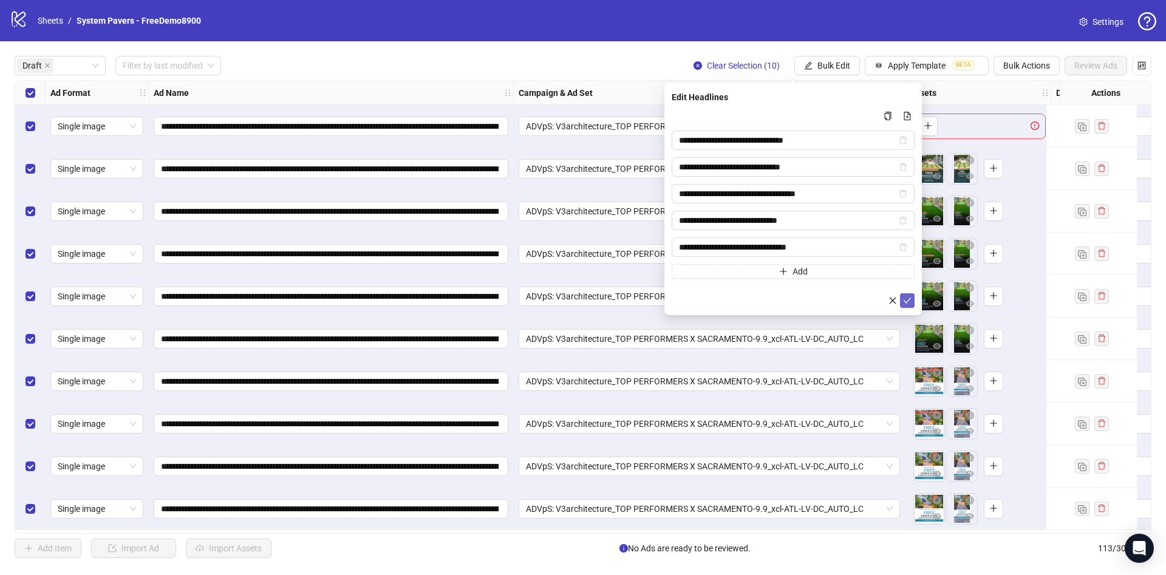
click at [907, 301] on icon "check" at bounding box center [908, 301] width 8 height 6
click at [831, 59] on button "Bulk Edit" at bounding box center [827, 65] width 66 height 19
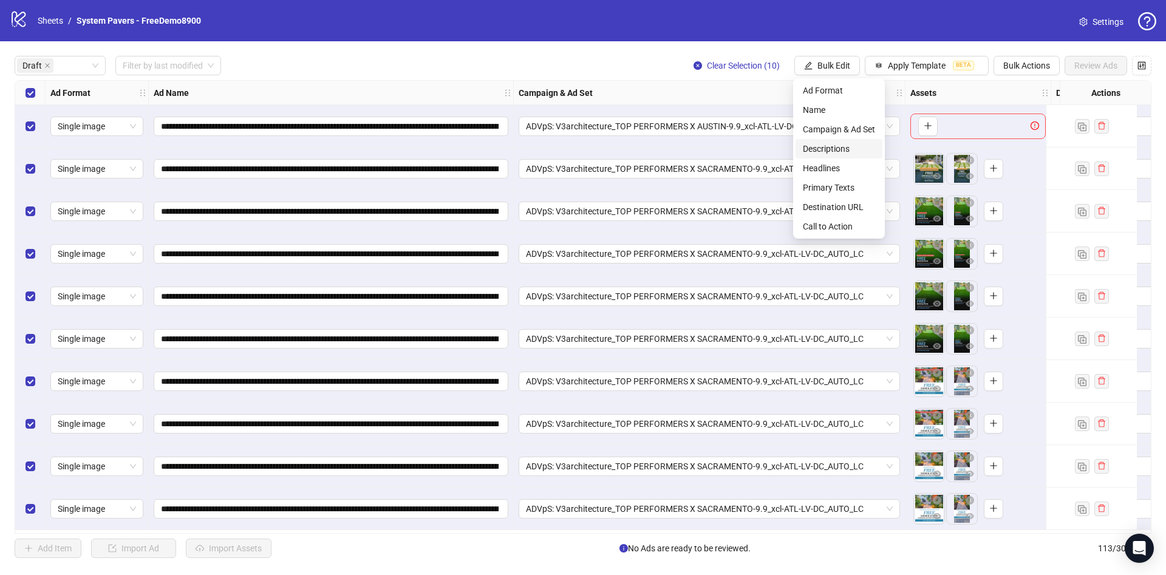
click at [841, 146] on span "Descriptions" at bounding box center [839, 148] width 72 height 13
click at [843, 61] on span "Bulk Edit" at bounding box center [833, 66] width 33 height 10
click at [838, 145] on span "Descriptions" at bounding box center [839, 148] width 72 height 13
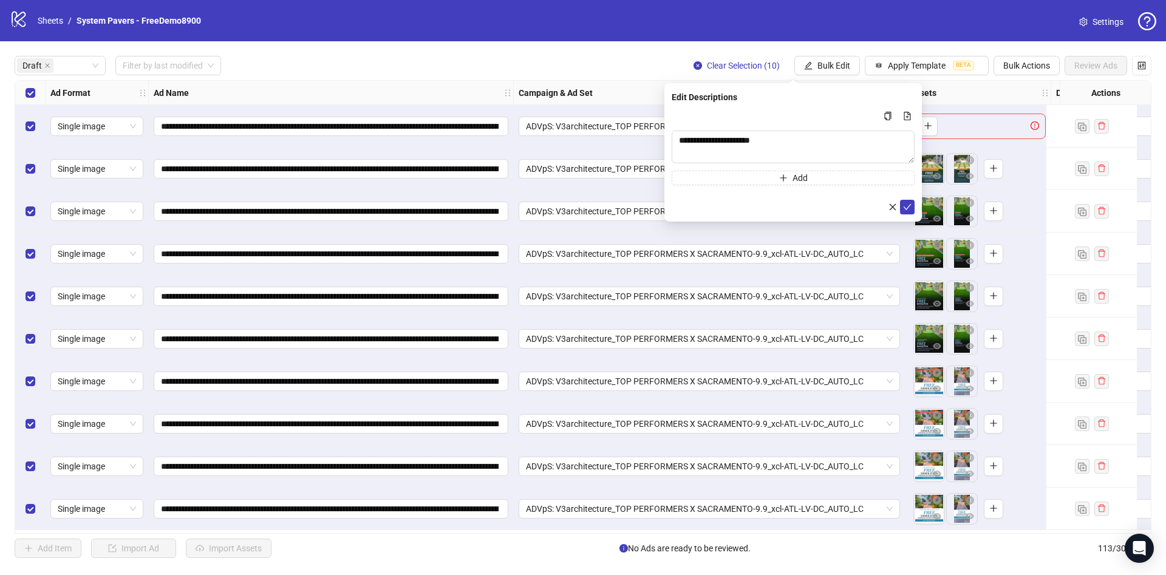
click at [904, 199] on form "**********" at bounding box center [793, 162] width 243 height 106
click at [908, 210] on icon "check" at bounding box center [907, 207] width 9 height 9
click at [848, 64] on span "Bulk Edit" at bounding box center [833, 66] width 33 height 10
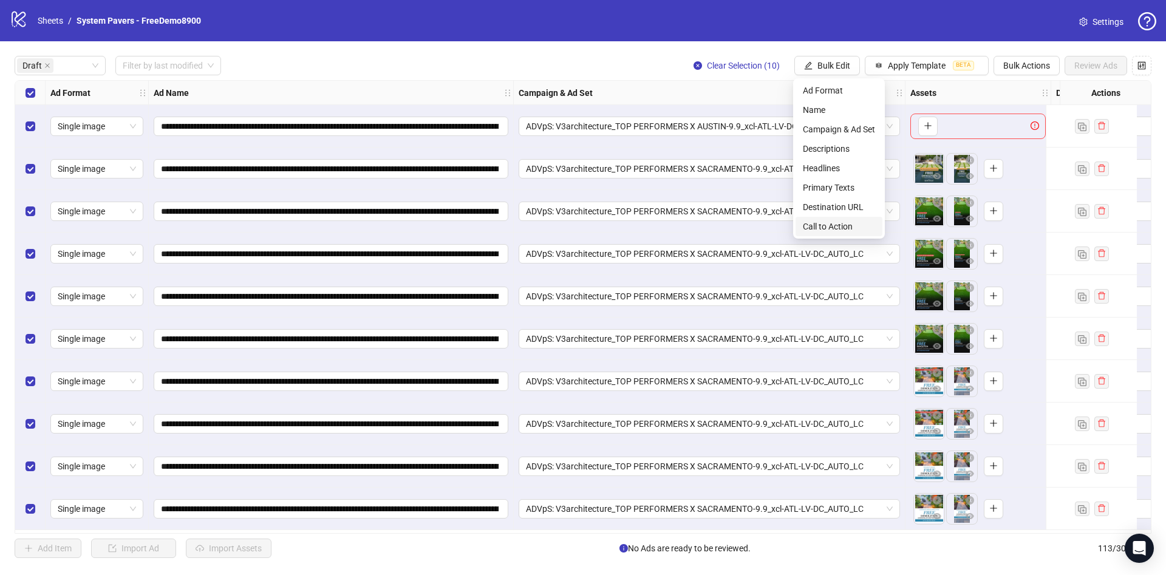
click at [839, 232] on span "Call to Action" at bounding box center [839, 226] width 72 height 13
click at [820, 65] on span "Bulk Edit" at bounding box center [833, 66] width 33 height 10
click at [838, 208] on span "Destination URL" at bounding box center [839, 206] width 72 height 13
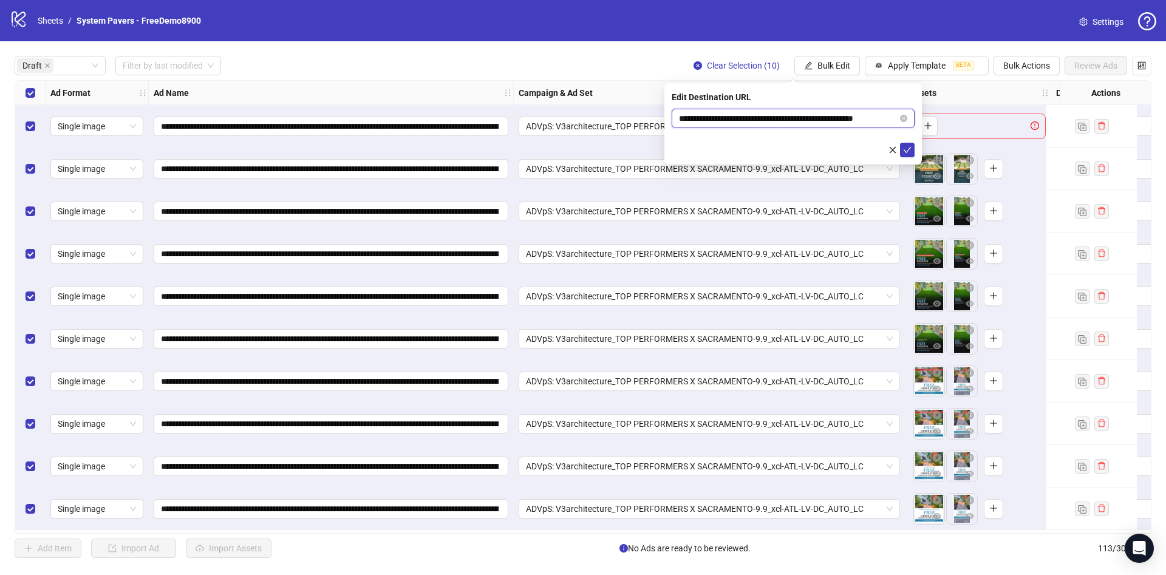
scroll to position [0, 18]
drag, startPoint x: 857, startPoint y: 112, endPoint x: 925, endPoint y: 115, distance: 68.1
click at [925, 115] on body "**********" at bounding box center [583, 287] width 1166 height 575
click at [902, 152] on button "submit" at bounding box center [907, 150] width 15 height 15
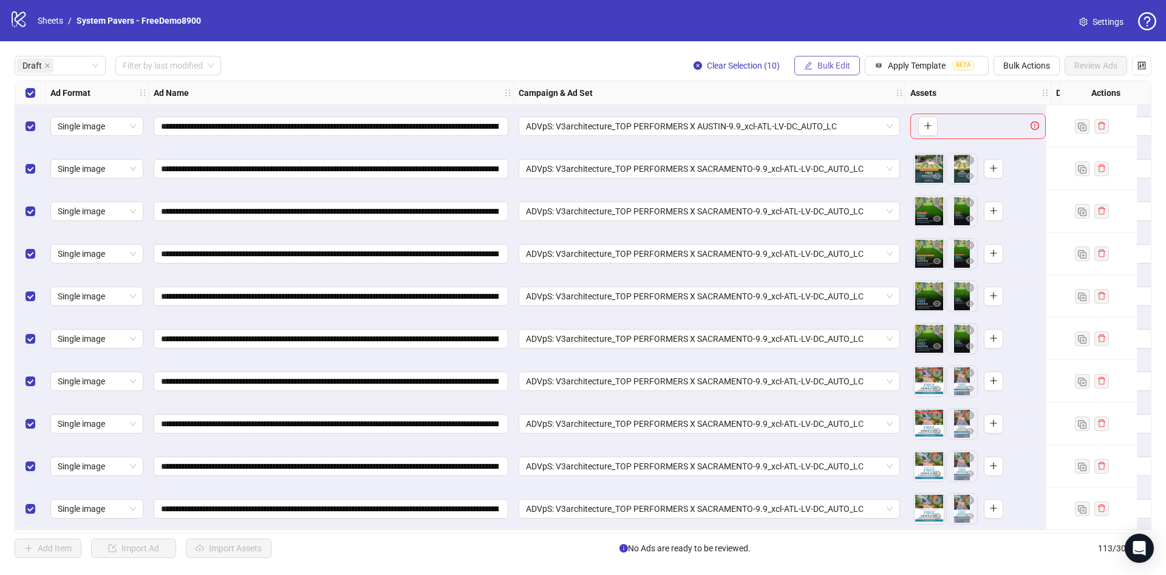
click at [845, 71] on button "Bulk Edit" at bounding box center [827, 65] width 66 height 19
click at [858, 223] on span "Call to Action" at bounding box center [839, 226] width 72 height 13
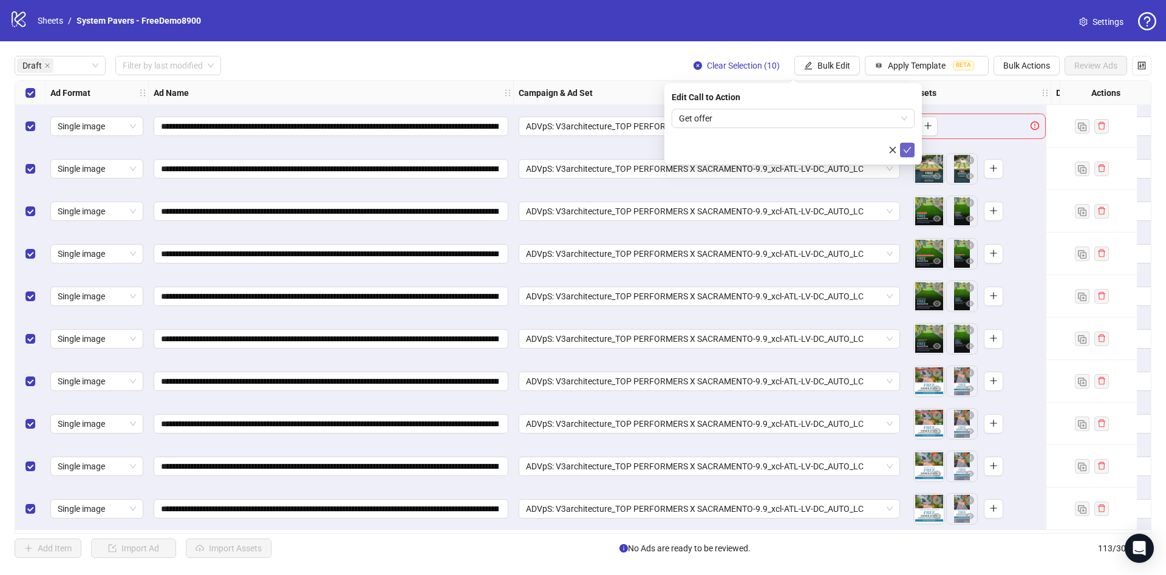
click at [907, 149] on icon "check" at bounding box center [907, 150] width 9 height 9
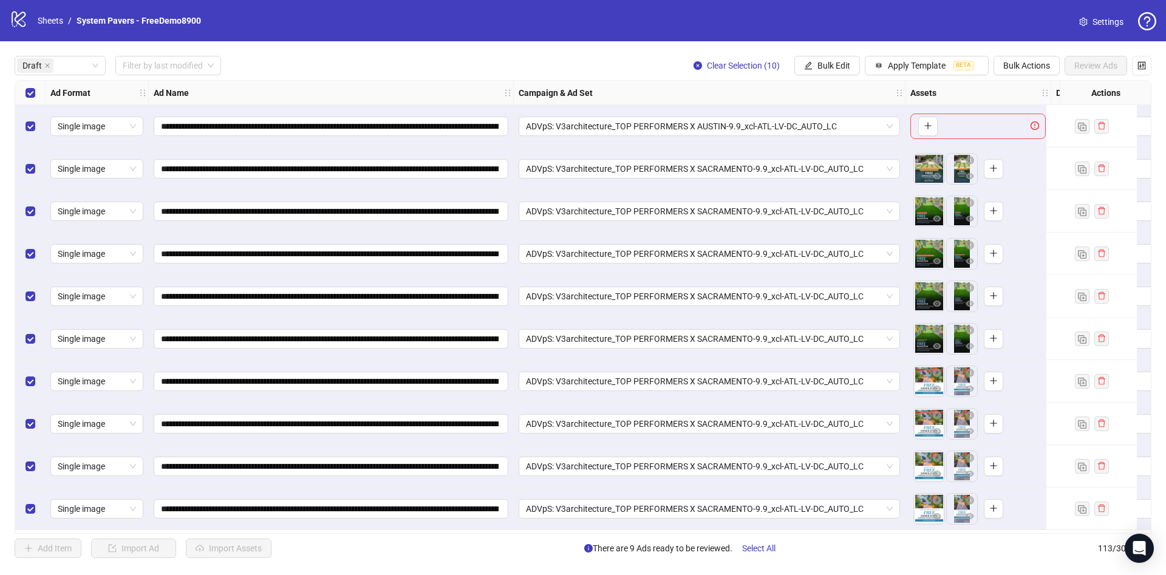
click at [26, 134] on div "Select row 1" at bounding box center [30, 126] width 30 height 43
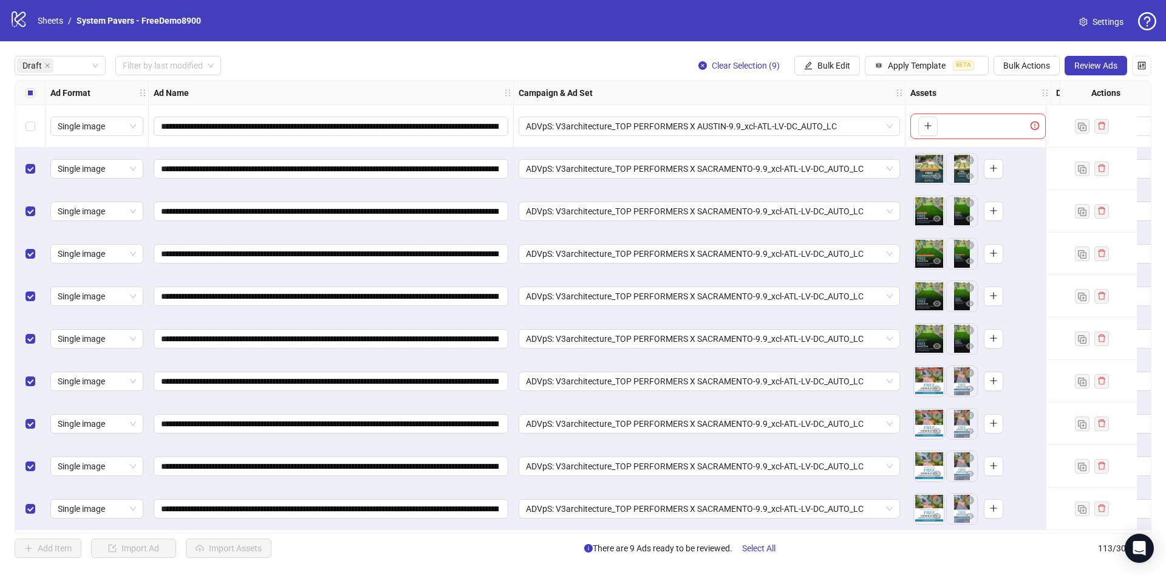
click at [1099, 43] on div "**********" at bounding box center [583, 306] width 1166 height 531
click at [1091, 66] on span "Review Ads" at bounding box center [1095, 66] width 43 height 10
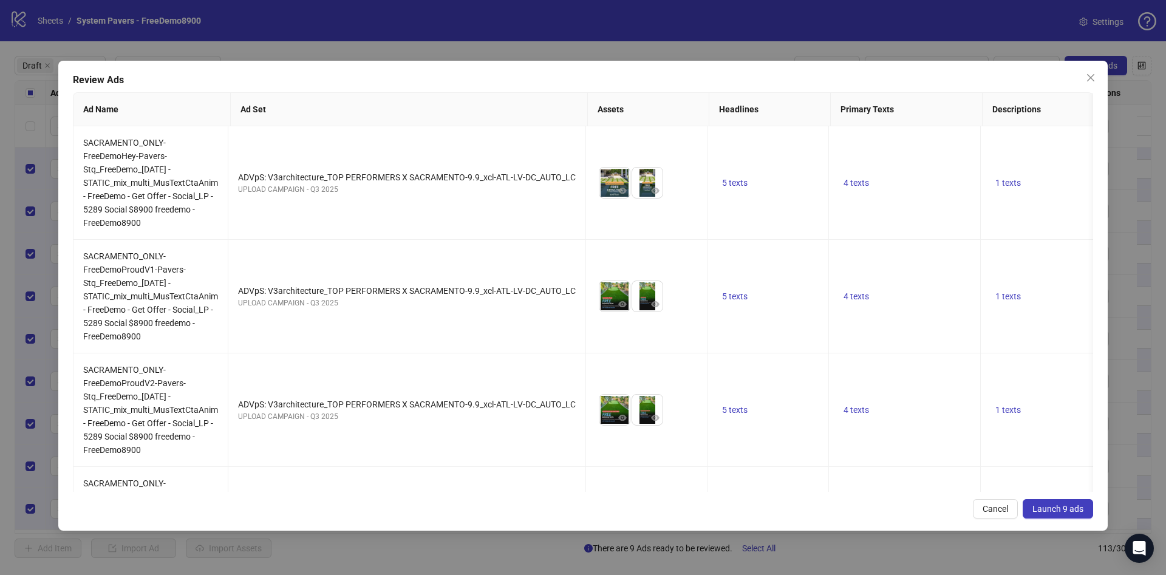
click at [1058, 504] on span "Launch 9 ads" at bounding box center [1057, 509] width 51 height 10
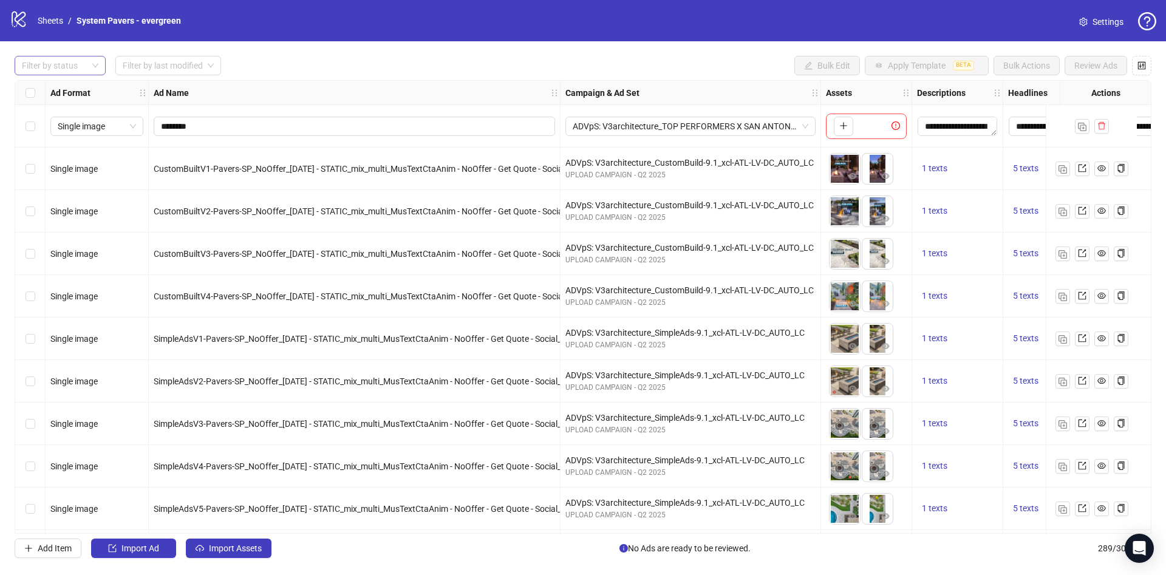
click at [61, 63] on div at bounding box center [53, 65] width 73 height 17
drag, startPoint x: 61, startPoint y: 81, endPoint x: 72, endPoint y: 83, distance: 11.1
click at [60, 83] on div "Draft" at bounding box center [60, 90] width 86 height 19
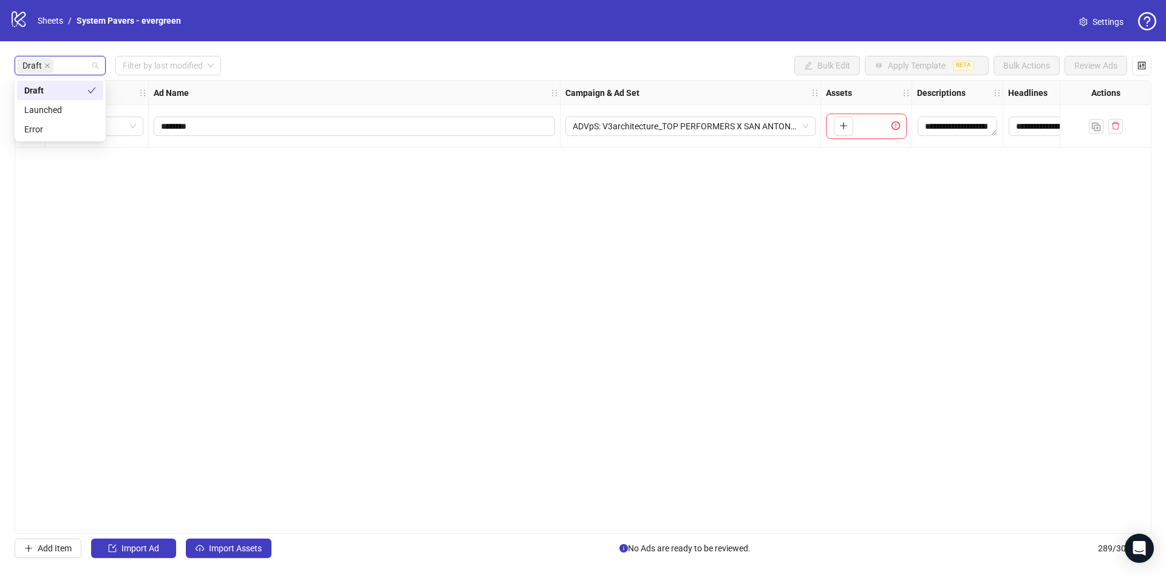
click at [372, 69] on div "Draft Filter by last modified Bulk Edit Apply Template BETA Bulk Actions Review…" at bounding box center [583, 65] width 1137 height 19
click at [233, 545] on span "Import Assets" at bounding box center [235, 549] width 53 height 10
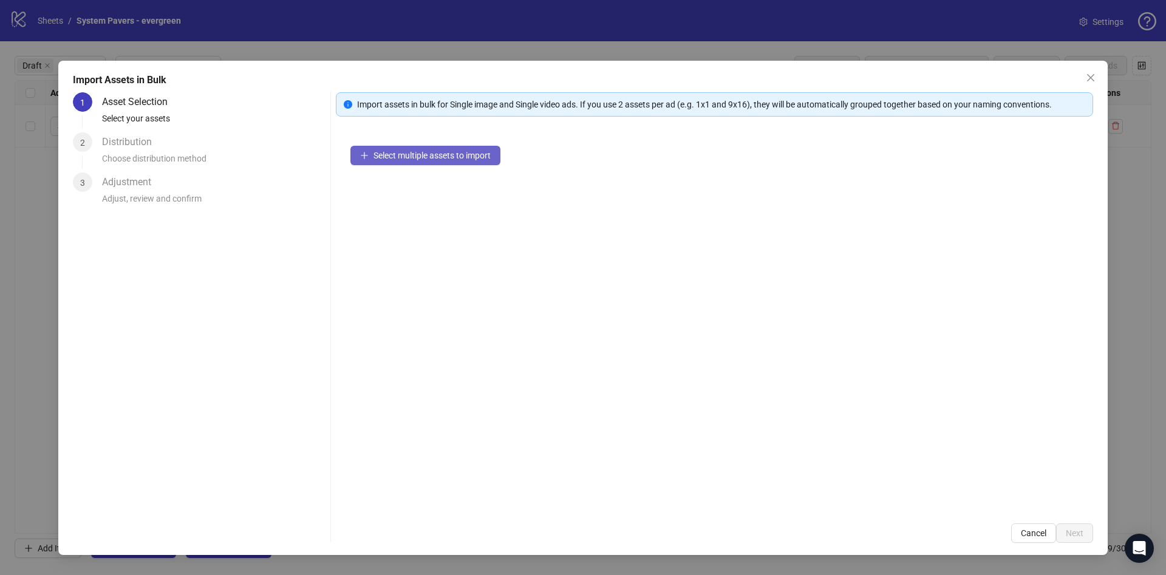
click at [389, 159] on span "Select multiple assets to import" at bounding box center [431, 156] width 117 height 10
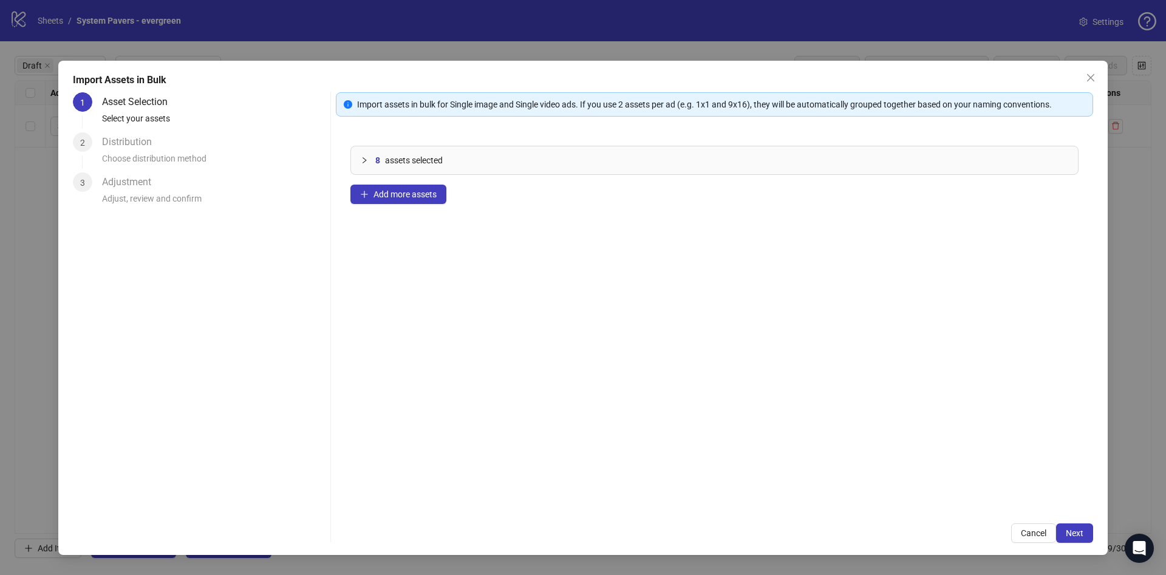
click at [1089, 522] on div "Import assets in bulk for Single image and Single video ads. If you use 2 asset…" at bounding box center [714, 317] width 757 height 451
click at [1088, 529] on button "Next" at bounding box center [1074, 532] width 37 height 19
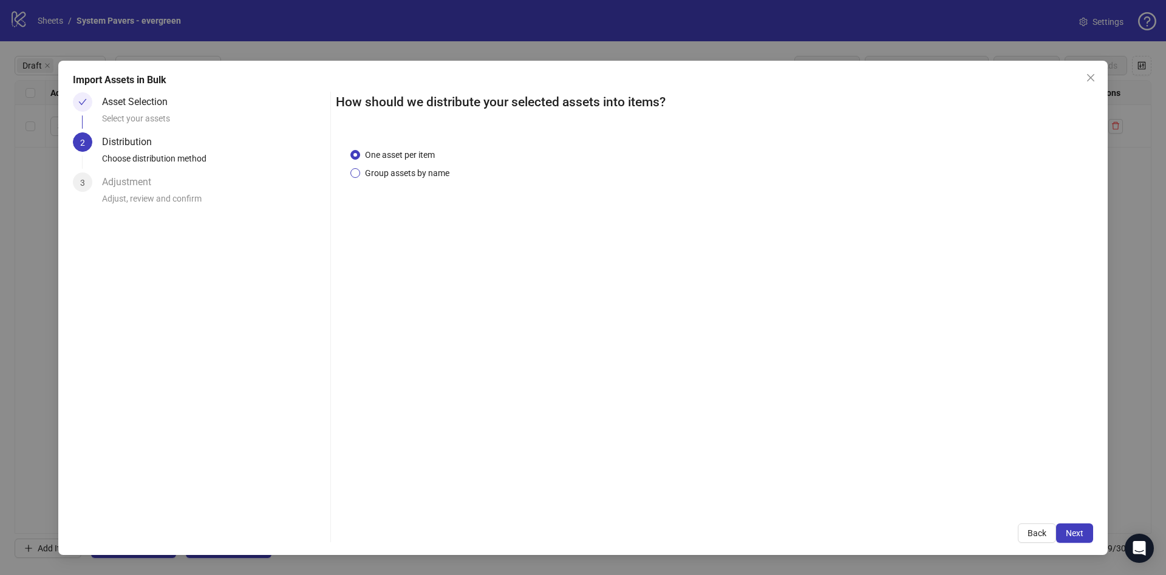
click at [413, 175] on span "Group assets by name" at bounding box center [407, 172] width 94 height 13
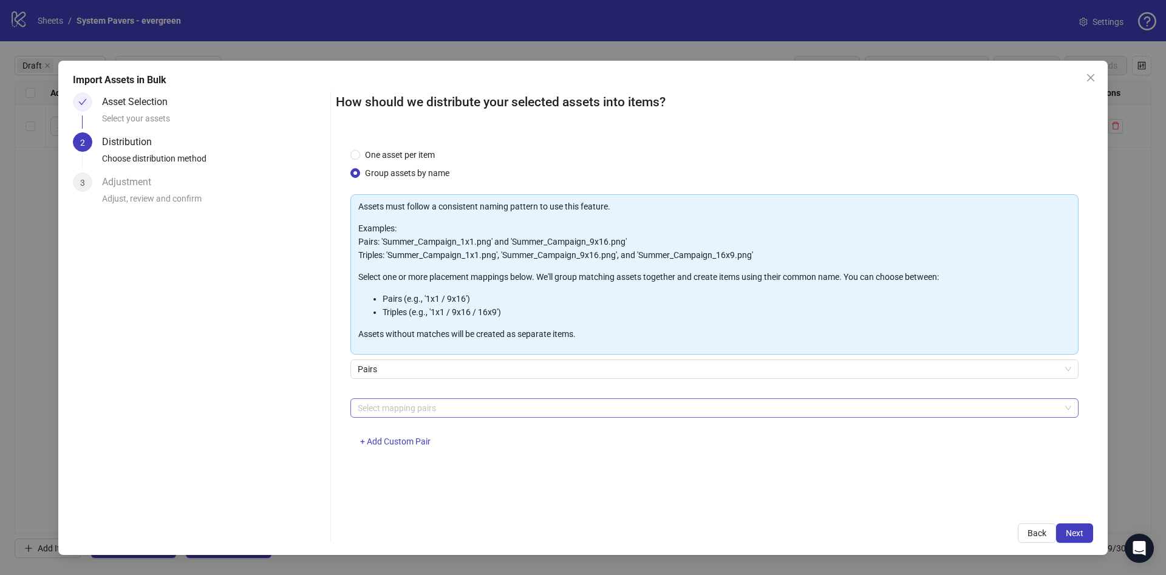
click at [432, 406] on div at bounding box center [708, 408] width 711 height 17
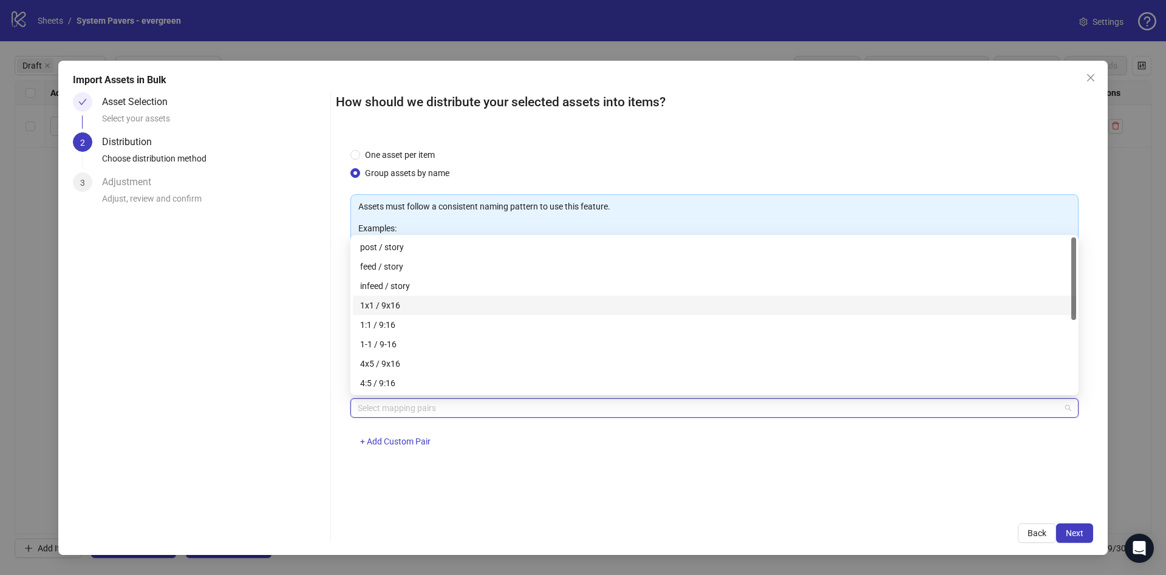
click at [448, 308] on div "1x1 / 9x16" at bounding box center [714, 305] width 709 height 13
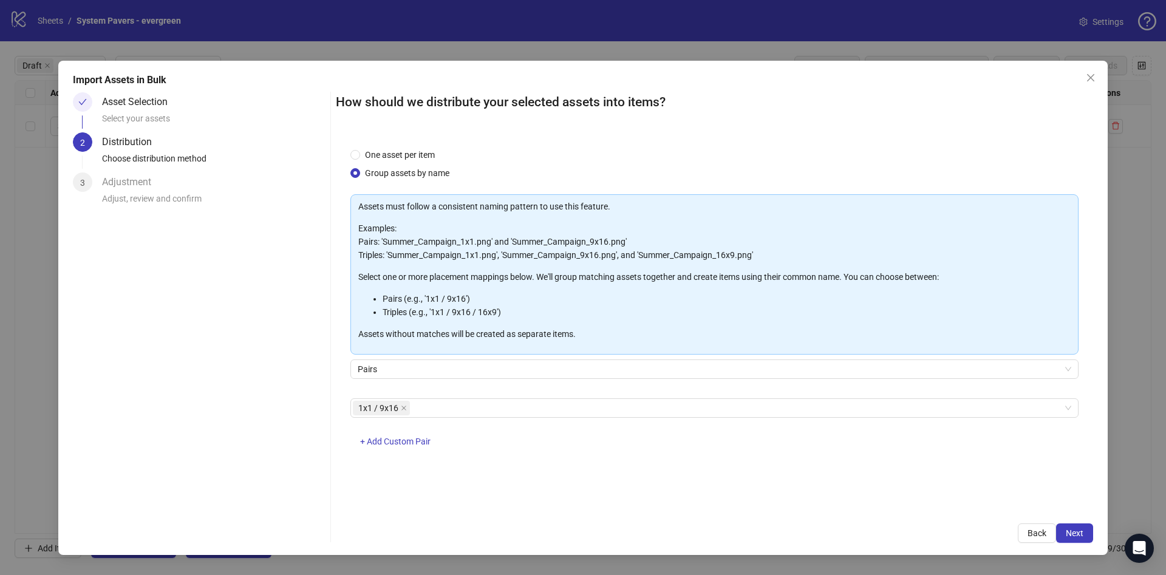
click at [1097, 532] on div "Import Assets in Bulk Asset Selection Select your assets 2 Distribution Choose …" at bounding box center [582, 308] width 1049 height 494
click at [1089, 534] on button "Next" at bounding box center [1074, 532] width 37 height 19
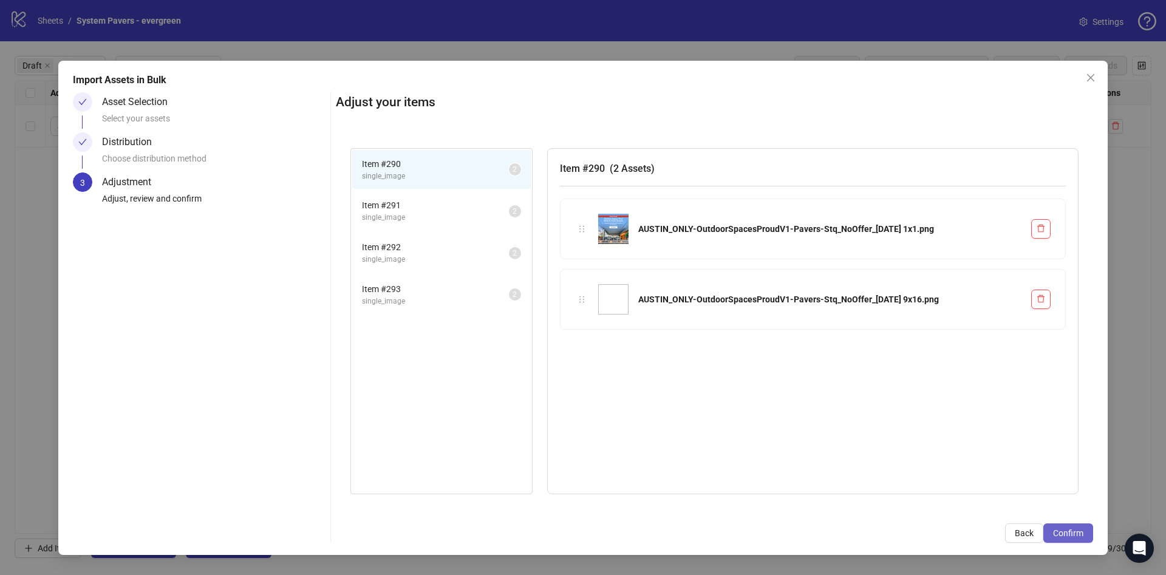
click at [1089, 534] on button "Confirm" at bounding box center [1068, 532] width 50 height 19
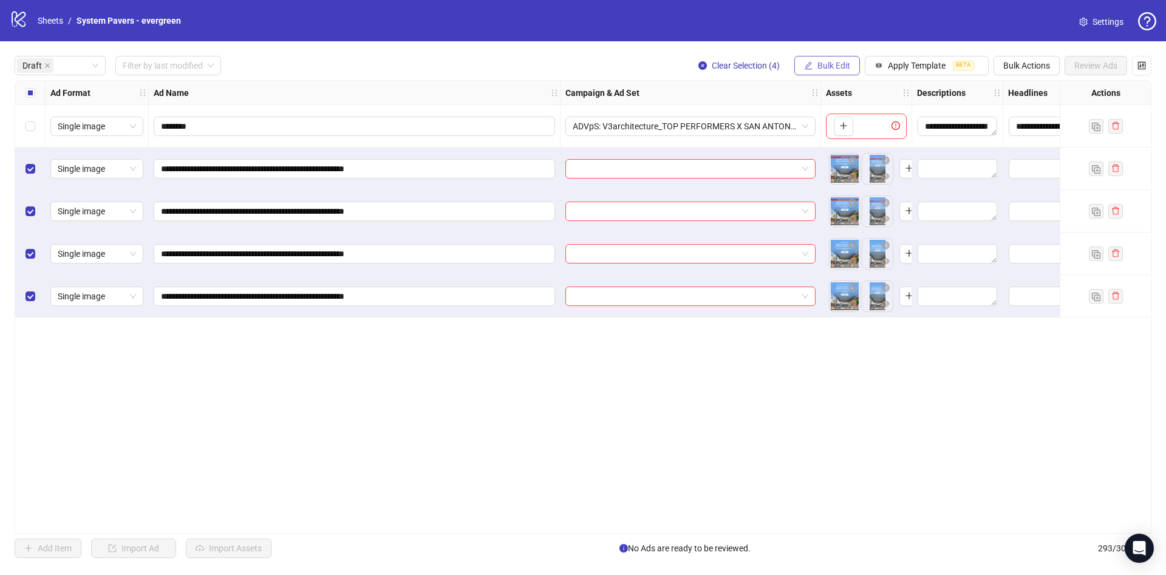
click at [822, 63] on span "Bulk Edit" at bounding box center [833, 66] width 33 height 10
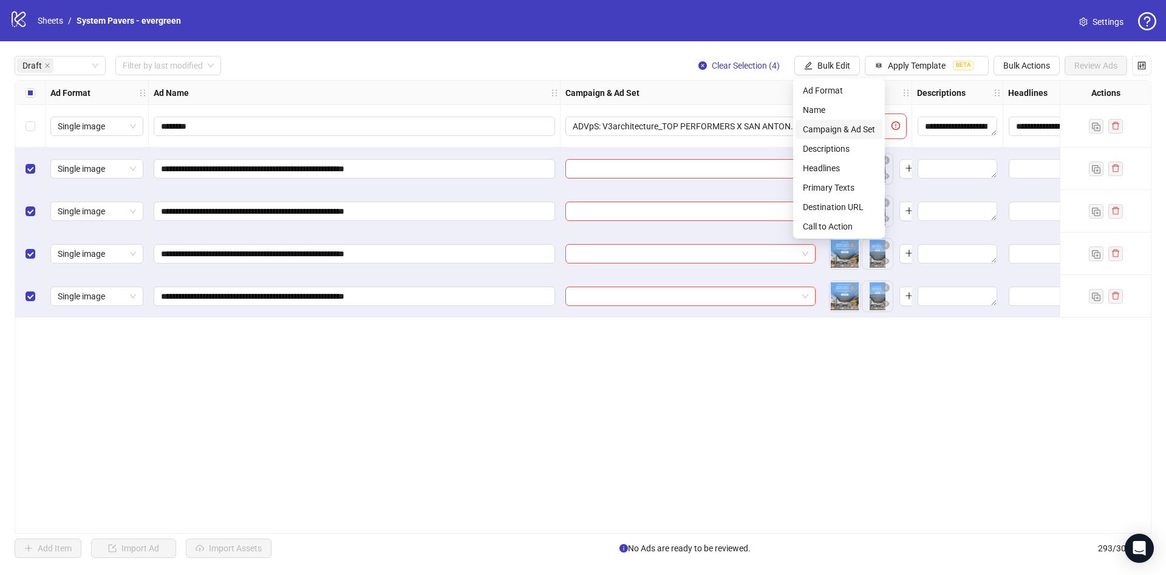
click at [830, 129] on span "Campaign & Ad Set" at bounding box center [839, 129] width 72 height 13
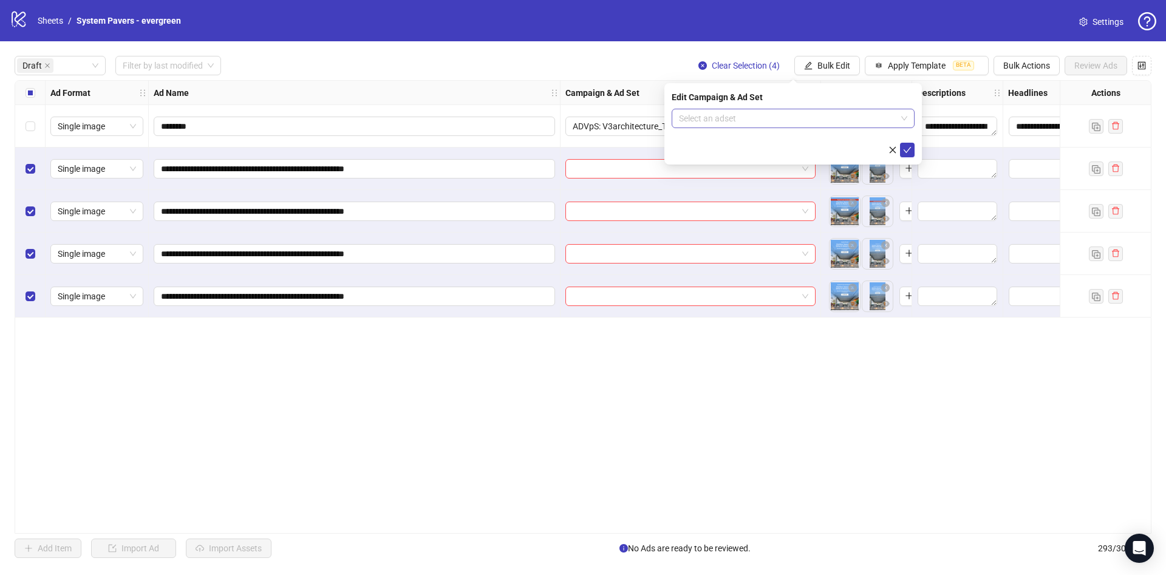
click at [768, 124] on input "search" at bounding box center [787, 118] width 217 height 18
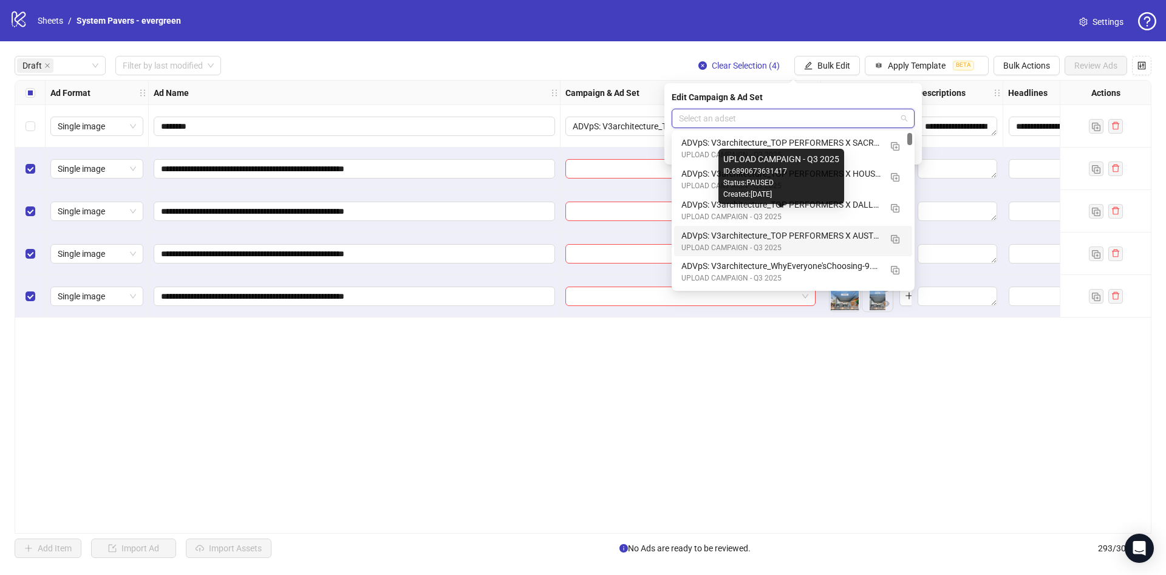
click at [851, 231] on div "ADVpS: V3architecture_TOP PERFORMERS X AUSTIN-9.9_xcl-ATL-LV-DC_AUTO_LC" at bounding box center [780, 235] width 199 height 13
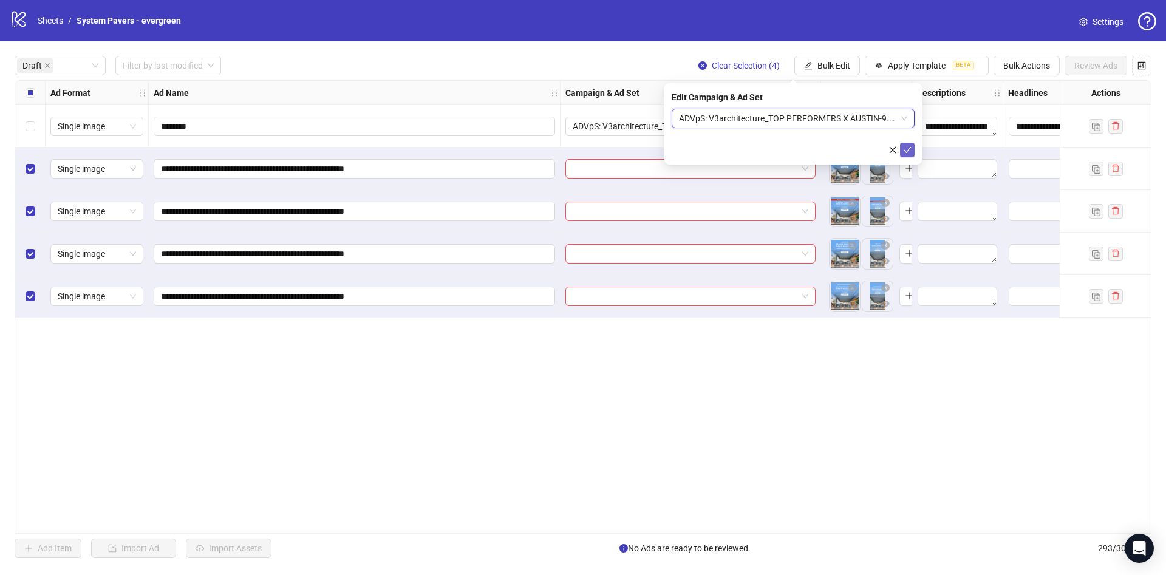
click at [909, 147] on icon "check" at bounding box center [907, 150] width 9 height 9
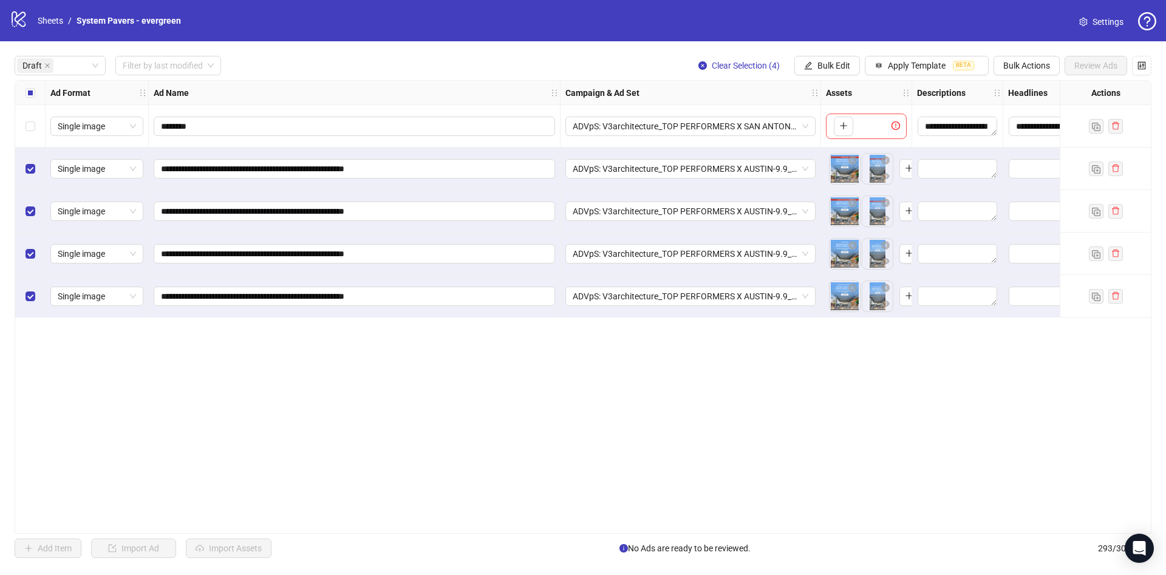
click at [822, 55] on div "**********" at bounding box center [583, 306] width 1166 height 531
click at [829, 67] on span "Bulk Edit" at bounding box center [833, 66] width 33 height 10
click at [819, 106] on span "Name" at bounding box center [839, 109] width 72 height 13
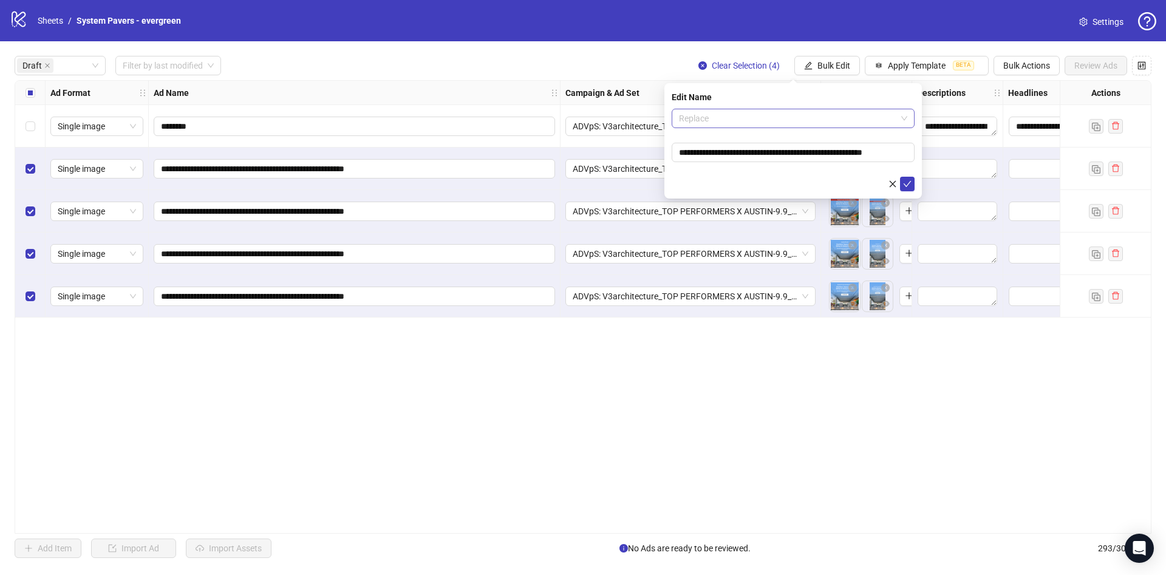
click at [799, 110] on span "Replace" at bounding box center [793, 118] width 228 height 18
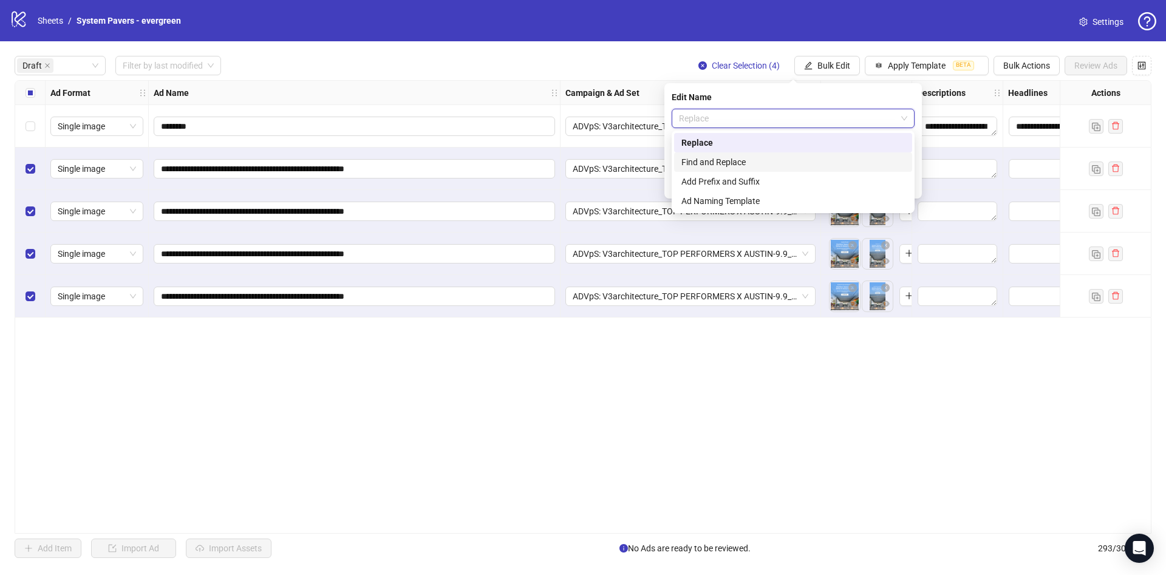
click at [736, 160] on div "Find and Replace" at bounding box center [792, 161] width 223 height 13
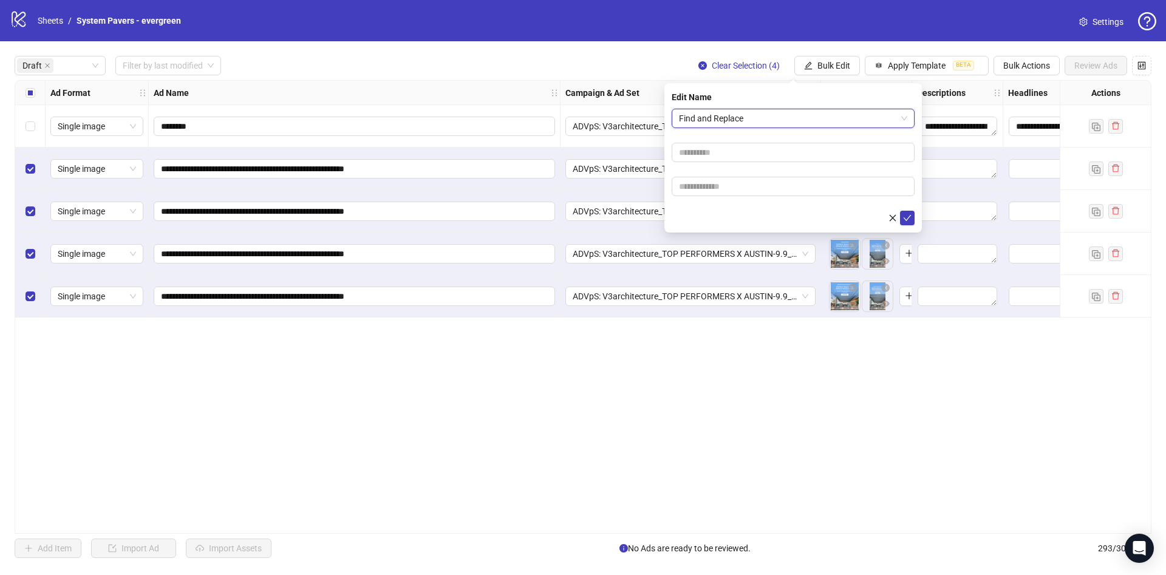
click at [738, 123] on span "Find and Replace" at bounding box center [793, 118] width 228 height 18
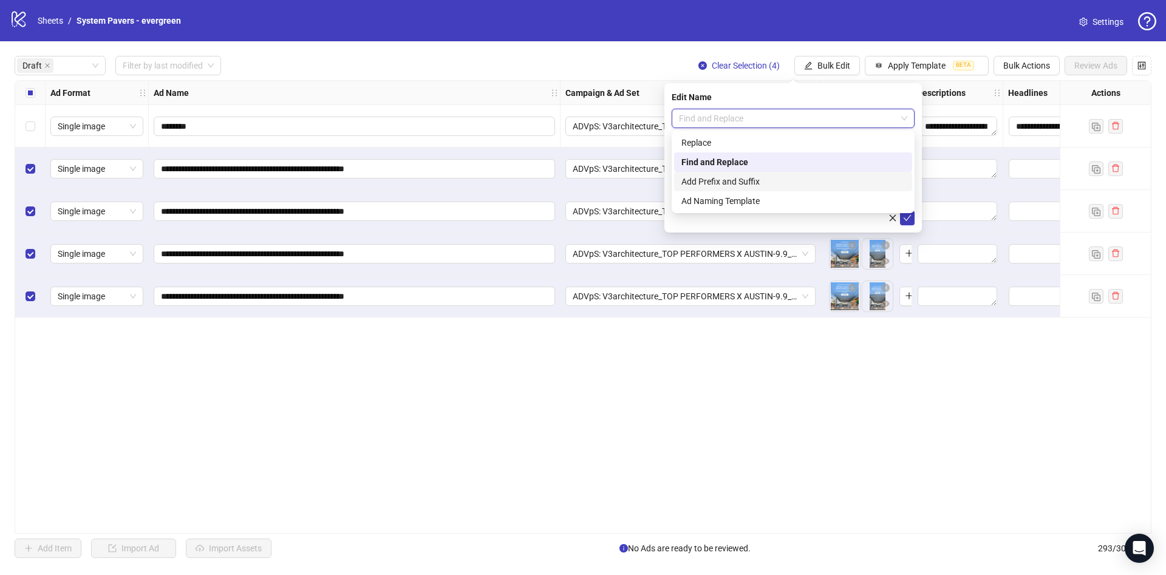
click at [746, 177] on div "Add Prefix and Suffix" at bounding box center [792, 181] width 223 height 13
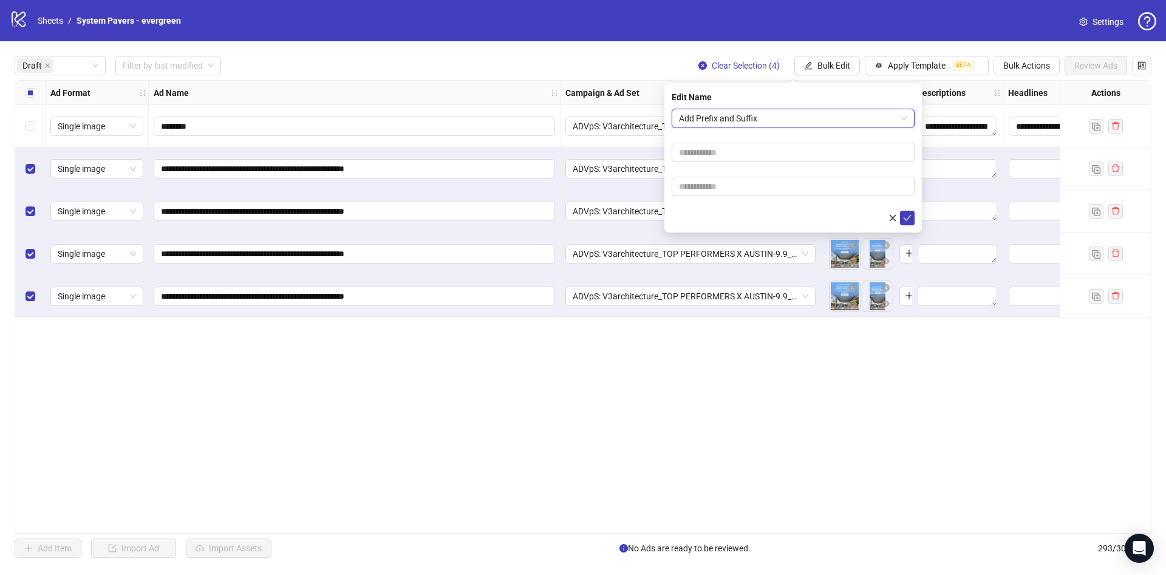
click at [726, 198] on form "Add Prefix and Suffix Add Prefix and Suffix" at bounding box center [793, 167] width 243 height 117
click at [729, 189] on input "text" at bounding box center [793, 186] width 243 height 19
paste input "**********"
type input "**********"
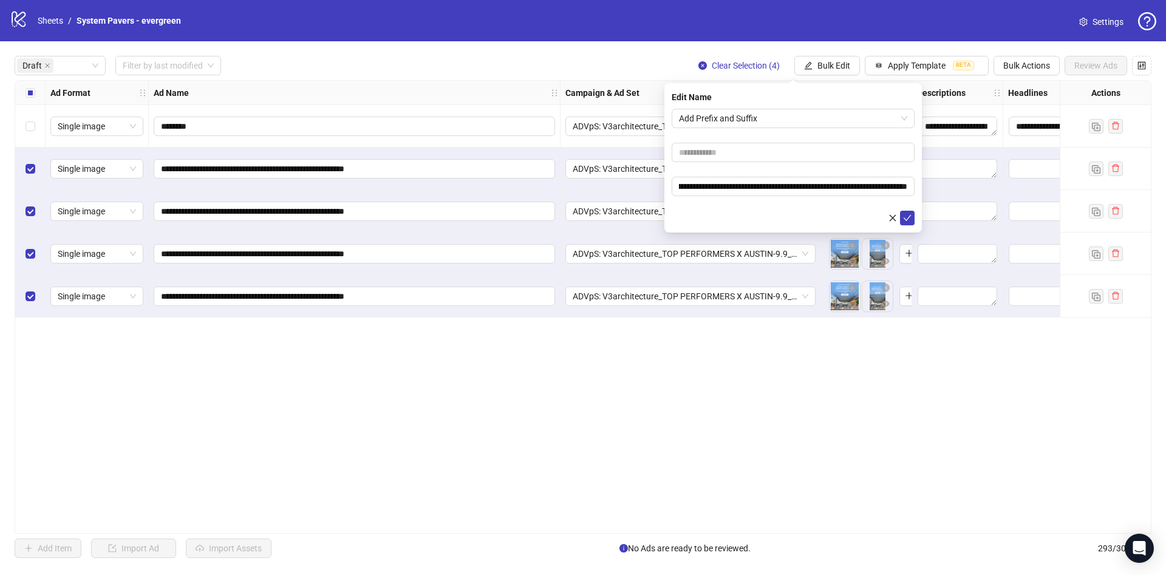
click at [725, 209] on form "**********" at bounding box center [793, 167] width 243 height 117
click at [906, 212] on button "submit" at bounding box center [907, 218] width 15 height 15
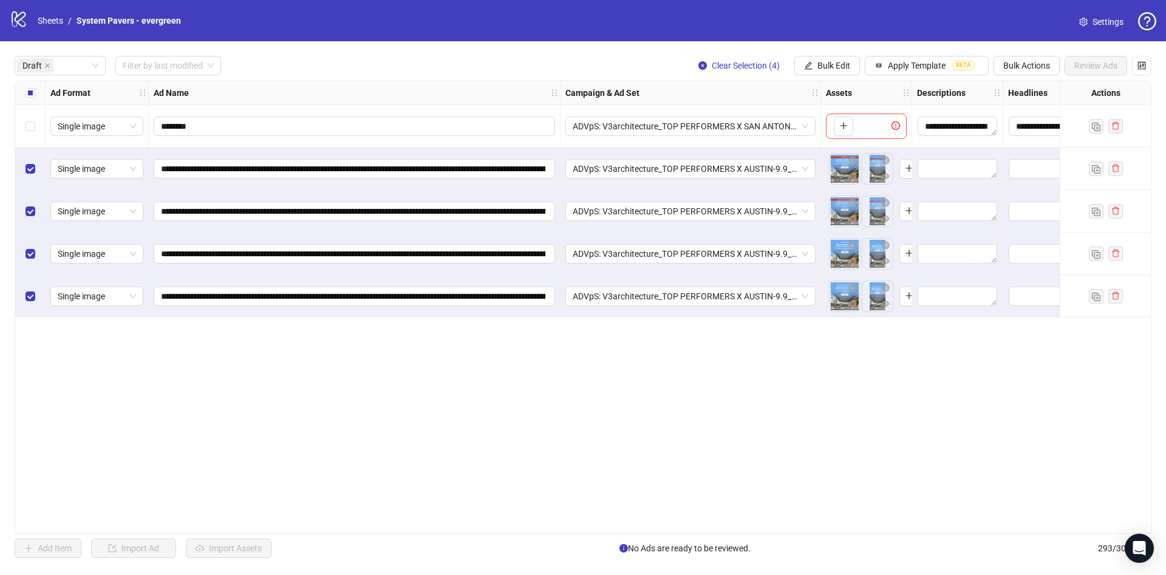
click at [39, 95] on div "Select all rows" at bounding box center [30, 93] width 30 height 24
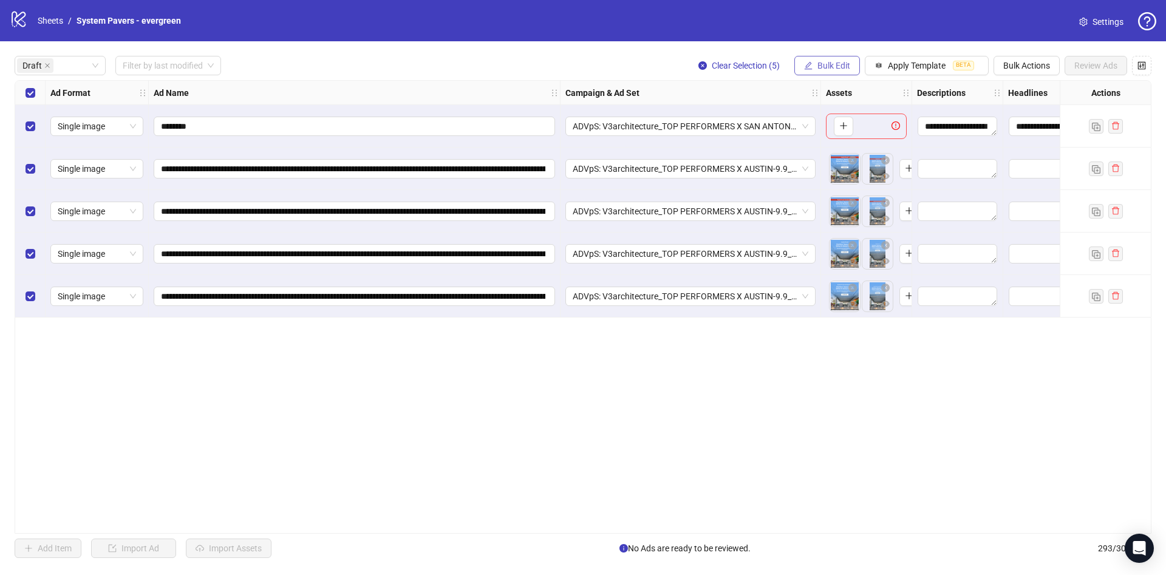
click at [825, 68] on span "Bulk Edit" at bounding box center [833, 66] width 33 height 10
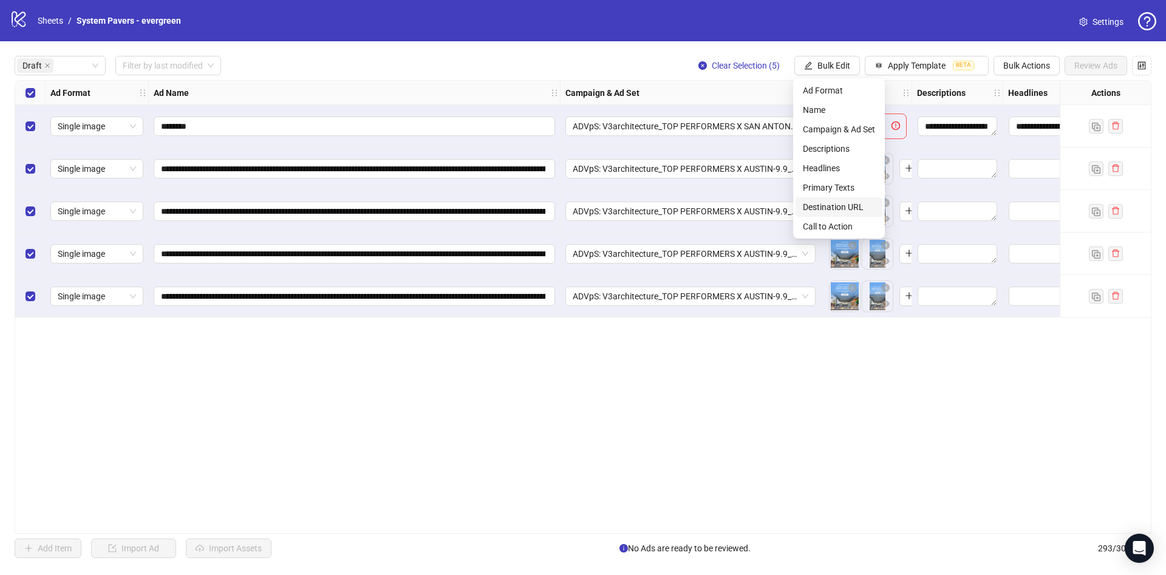
click at [835, 204] on span "Destination URL" at bounding box center [839, 206] width 72 height 13
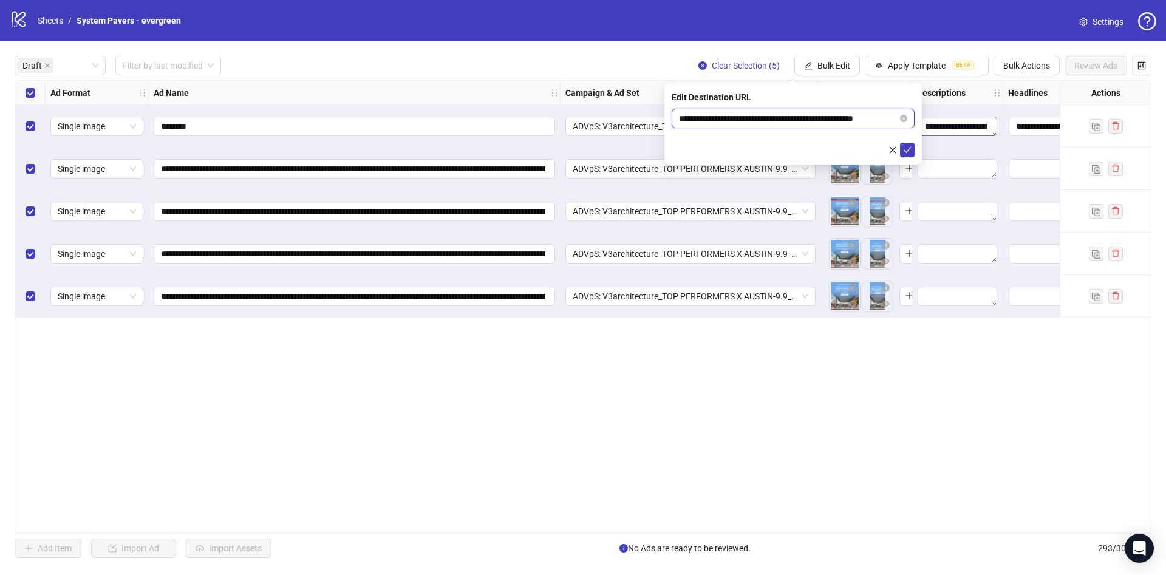
scroll to position [0, 18]
drag, startPoint x: 862, startPoint y: 120, endPoint x: 916, endPoint y: 140, distance: 57.3
click at [933, 123] on body "**********" at bounding box center [583, 287] width 1166 height 575
click at [908, 152] on icon "check" at bounding box center [907, 150] width 9 height 9
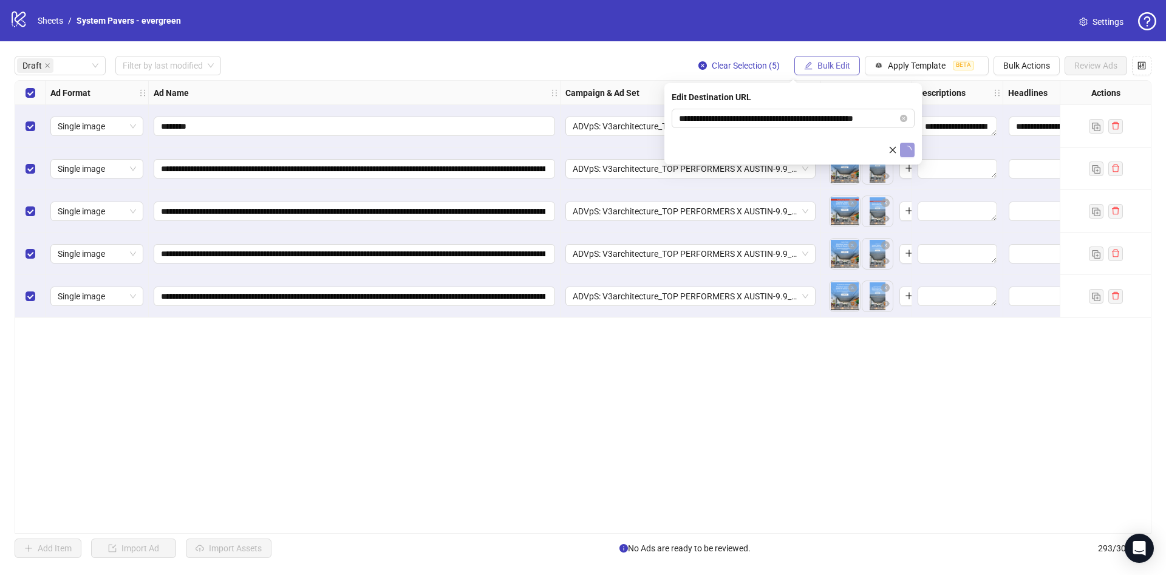
click at [837, 70] on span "Bulk Edit" at bounding box center [833, 66] width 33 height 10
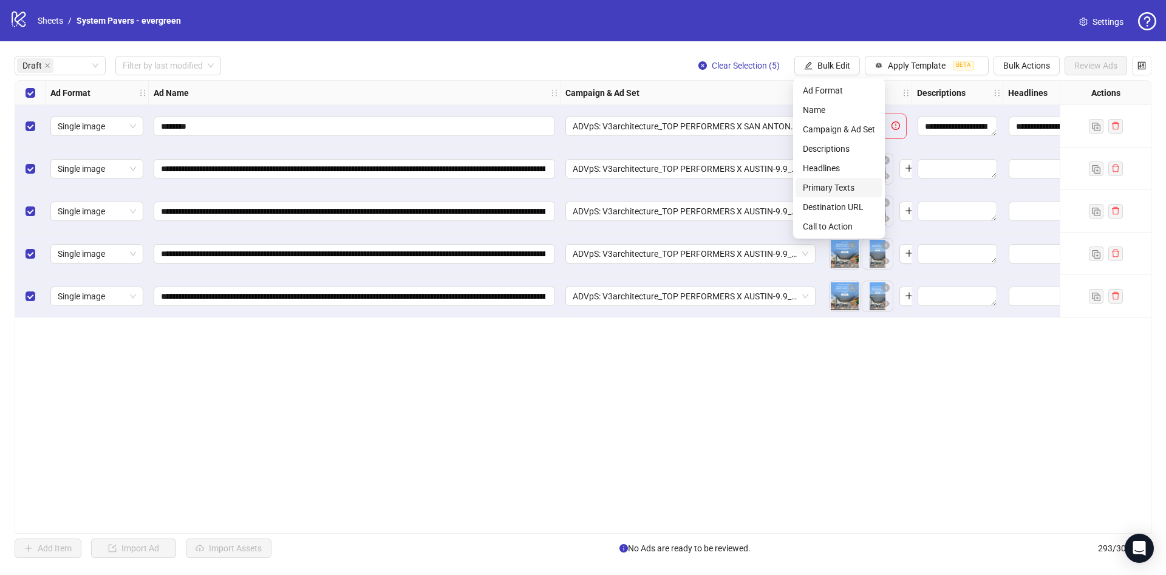
click at [850, 185] on span "Primary Texts" at bounding box center [839, 187] width 72 height 13
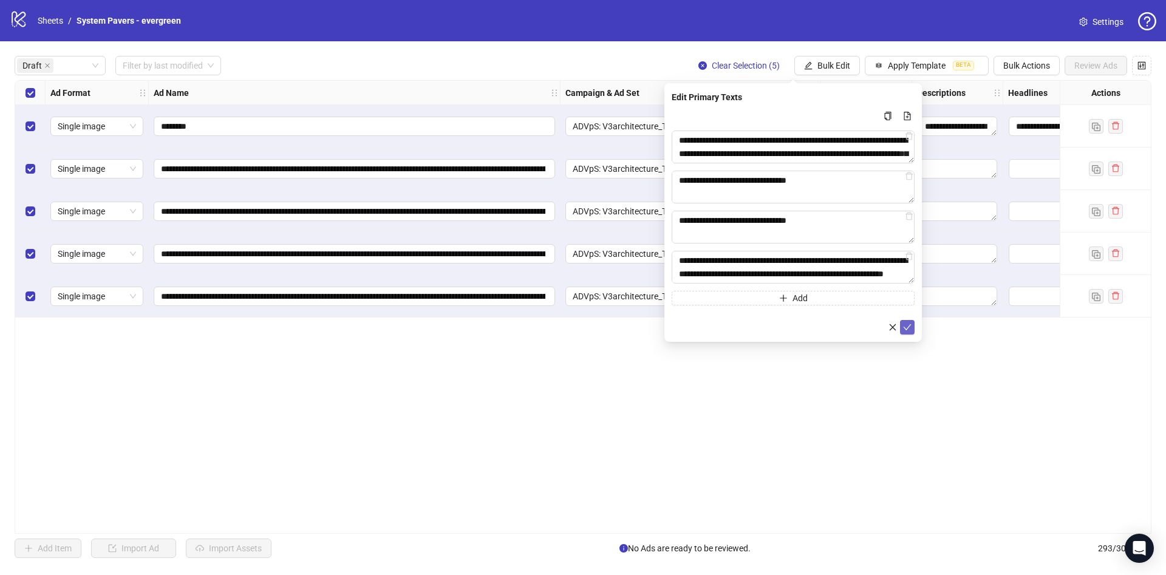
click at [911, 326] on icon "check" at bounding box center [907, 327] width 9 height 9
click at [829, 67] on span "Bulk Edit" at bounding box center [833, 66] width 33 height 10
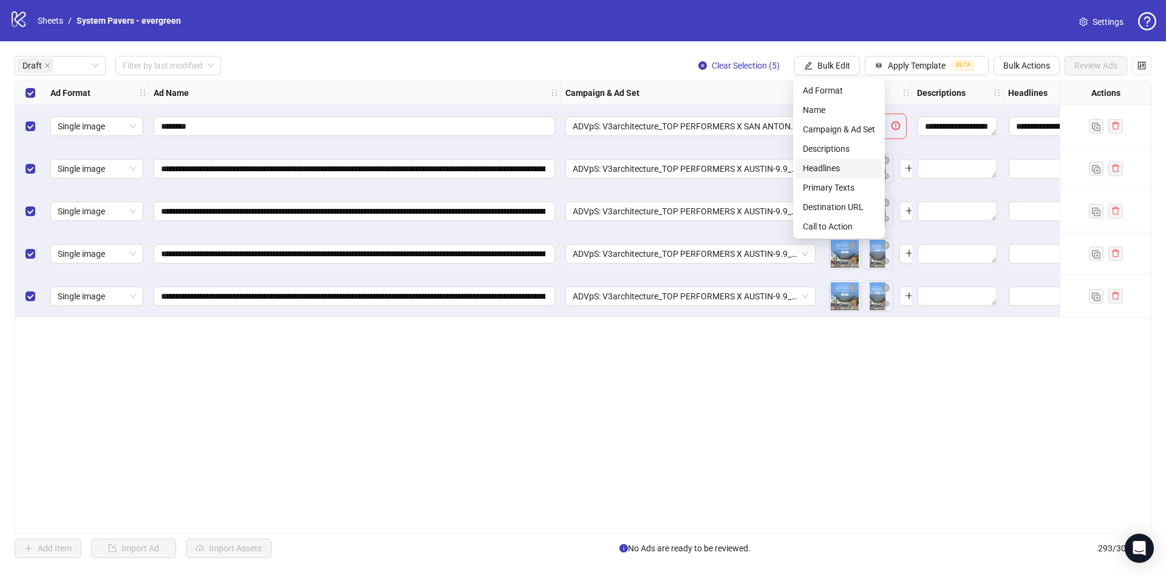
click at [838, 173] on span "Headlines" at bounding box center [839, 168] width 72 height 13
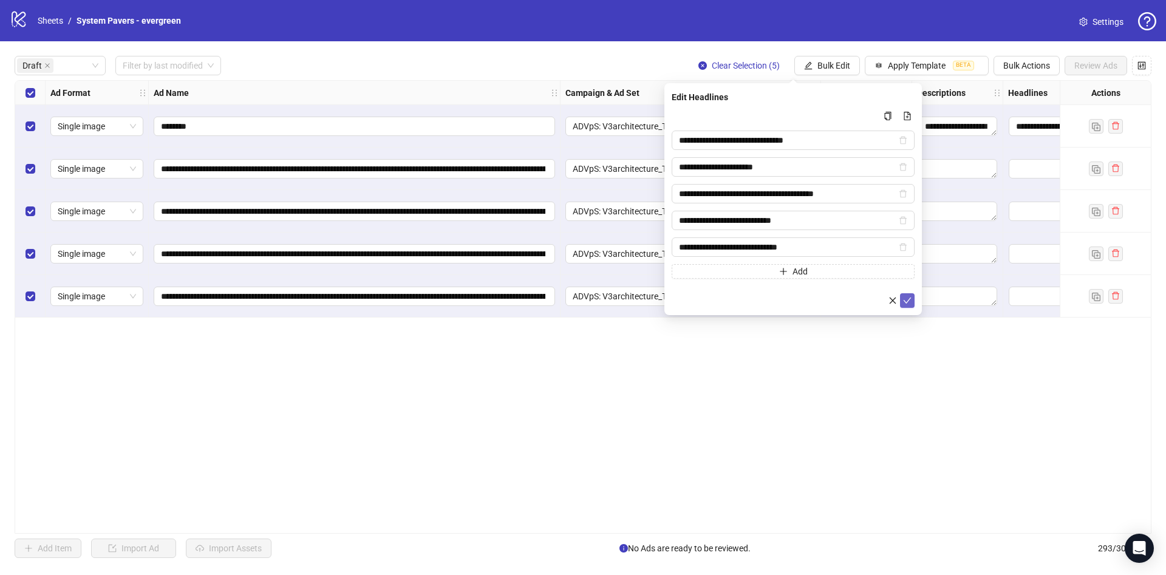
click at [909, 302] on icon "check" at bounding box center [907, 300] width 9 height 9
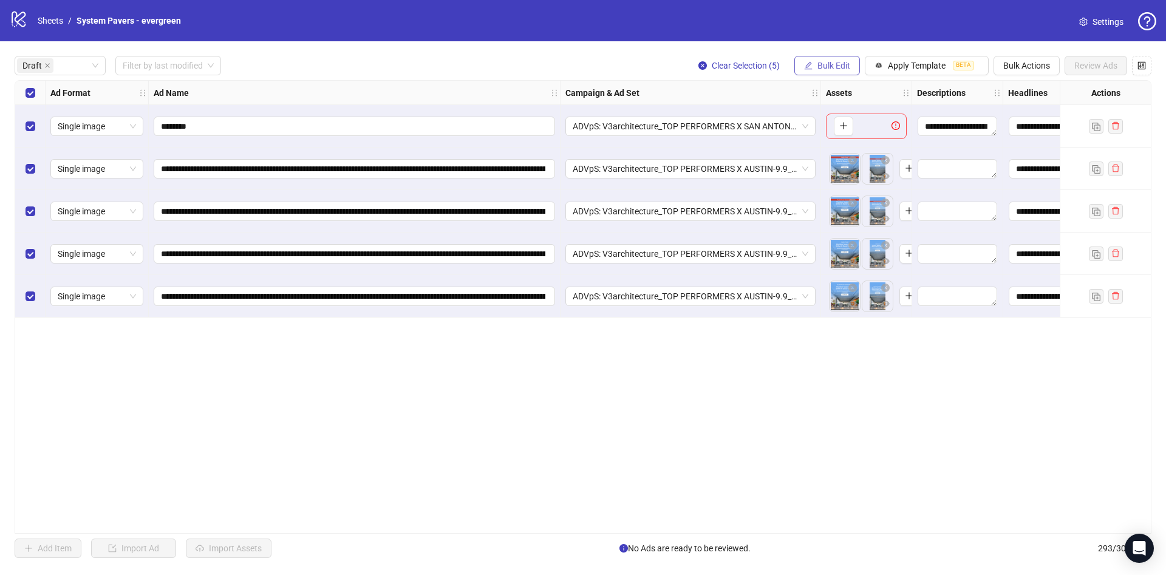
click at [817, 67] on span "Bulk Edit" at bounding box center [833, 66] width 33 height 10
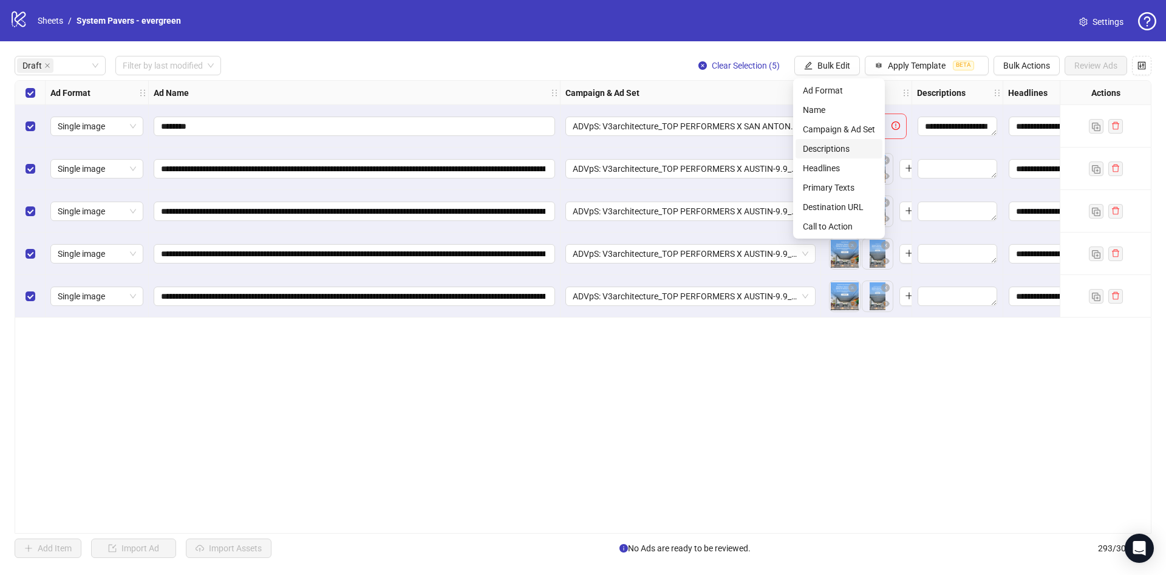
click at [841, 146] on span "Descriptions" at bounding box center [839, 148] width 72 height 13
type textarea "**********"
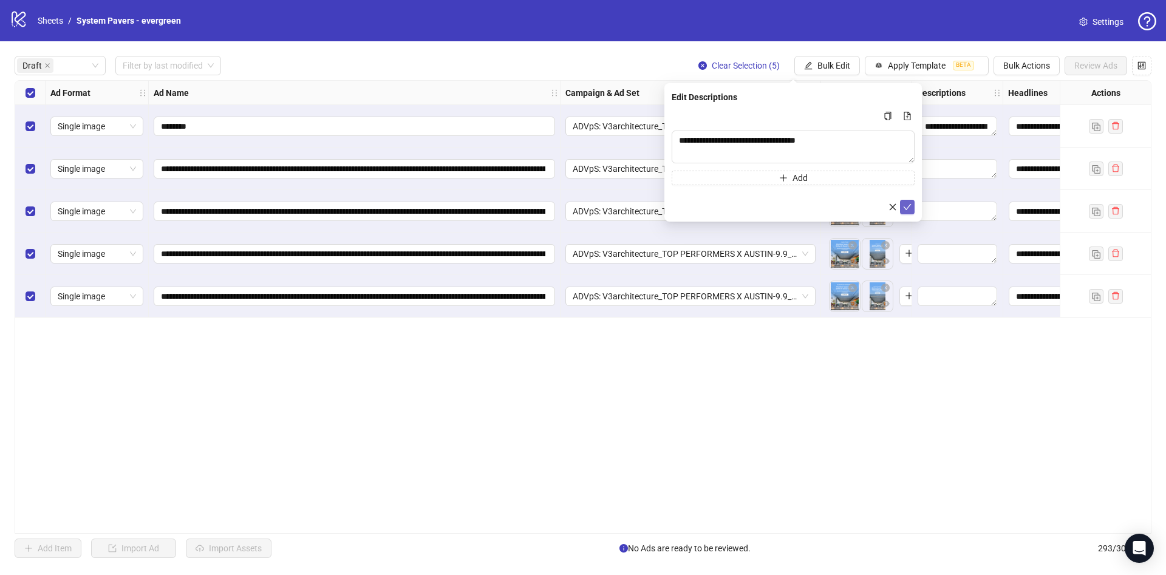
drag, startPoint x: 905, startPoint y: 210, endPoint x: 891, endPoint y: 188, distance: 26.5
click at [905, 210] on icon "check" at bounding box center [907, 207] width 9 height 9
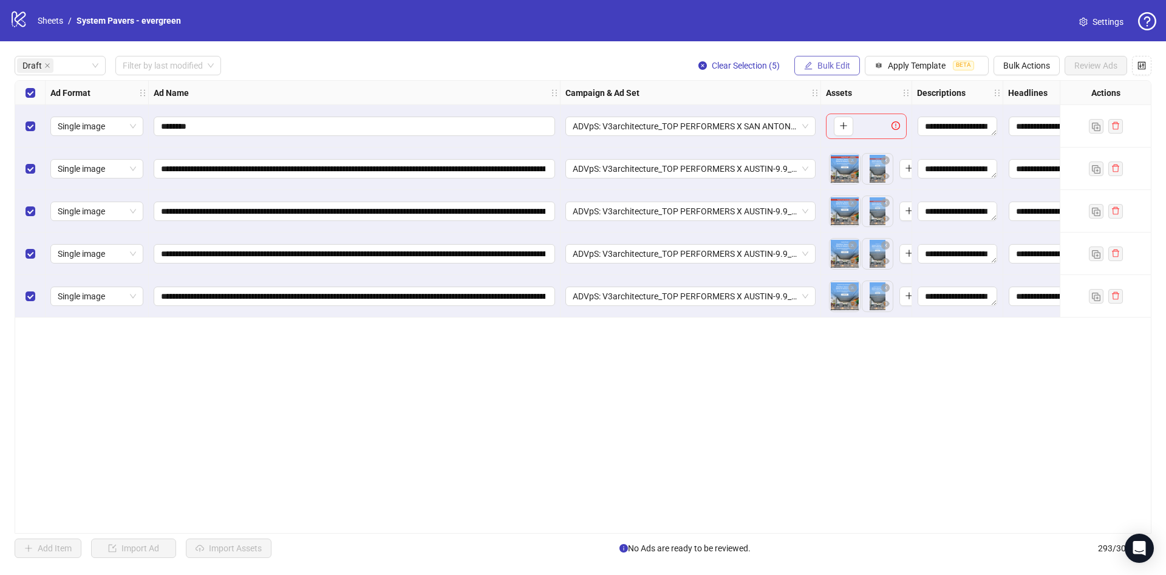
click at [846, 70] on span "Bulk Edit" at bounding box center [833, 66] width 33 height 10
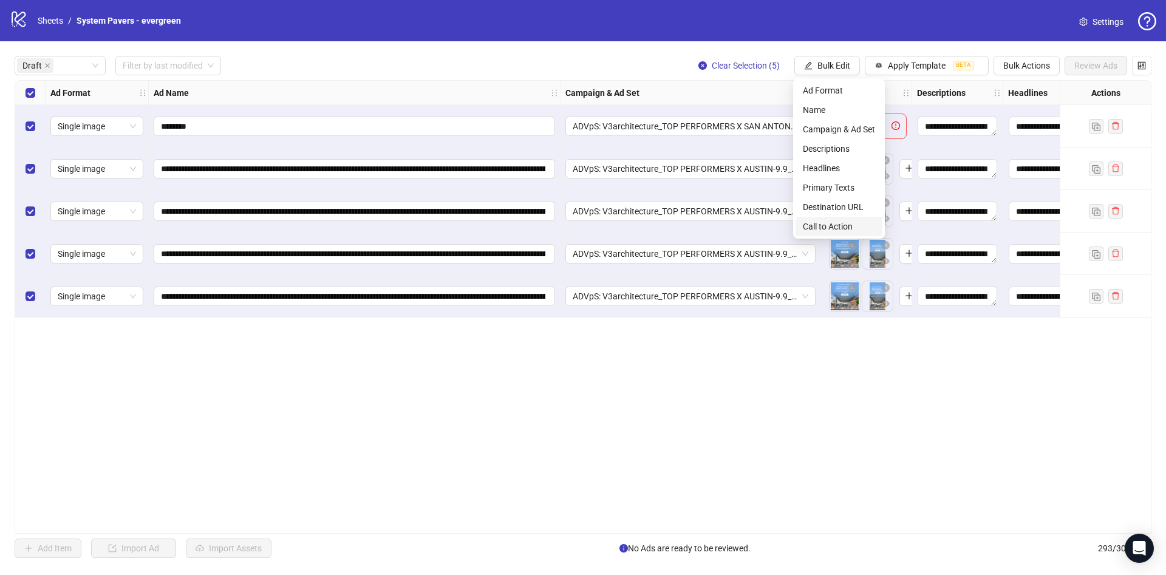
click at [853, 222] on span "Call to Action" at bounding box center [839, 226] width 72 height 13
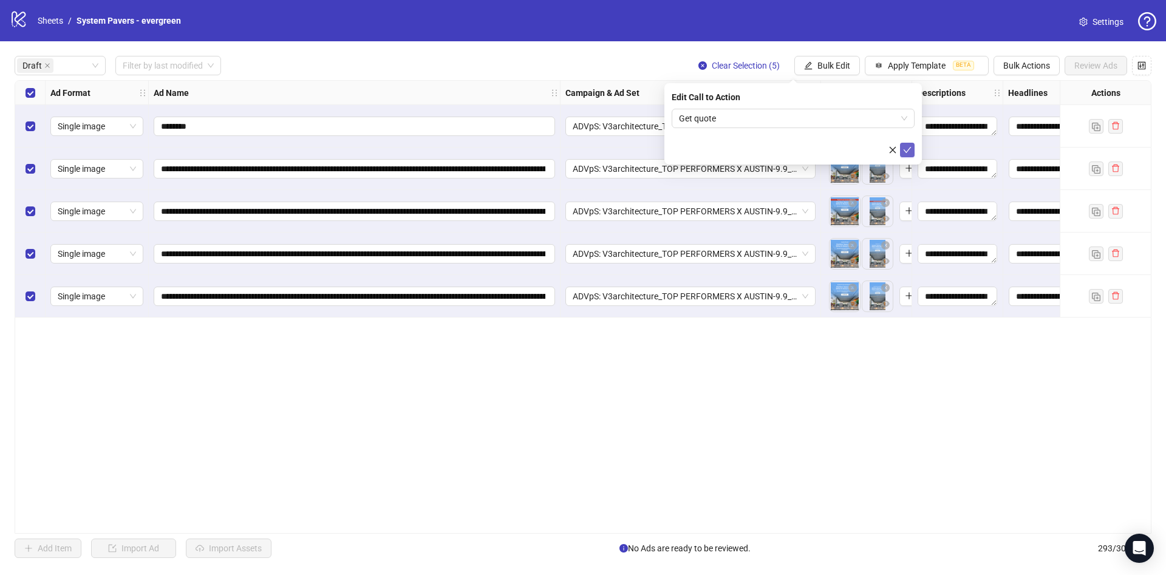
click at [905, 146] on icon "check" at bounding box center [907, 150] width 9 height 9
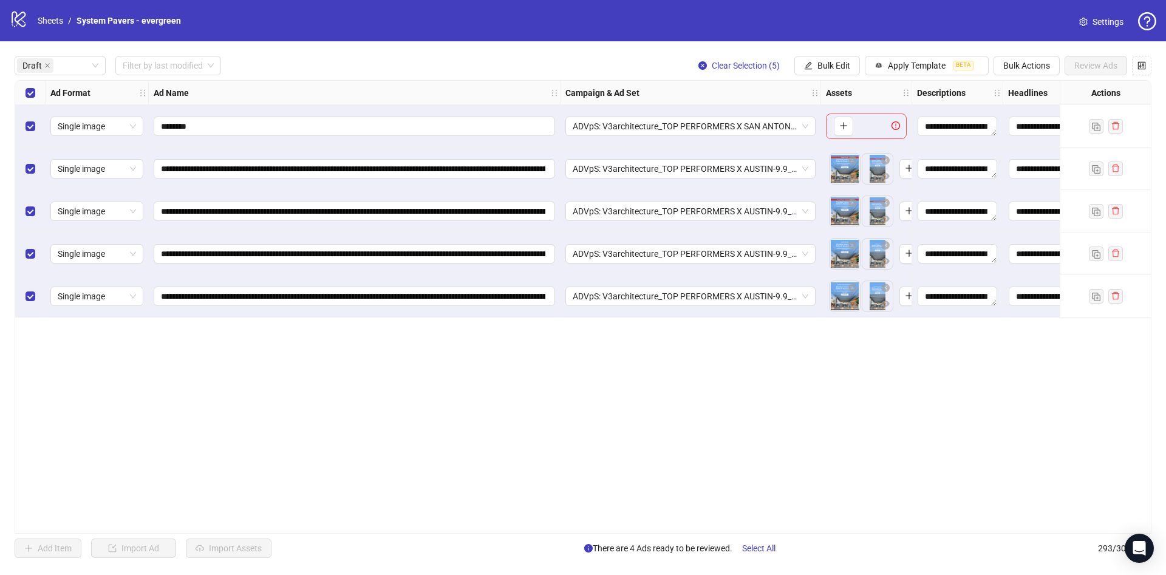
click at [21, 132] on div "Select row 1" at bounding box center [30, 126] width 30 height 43
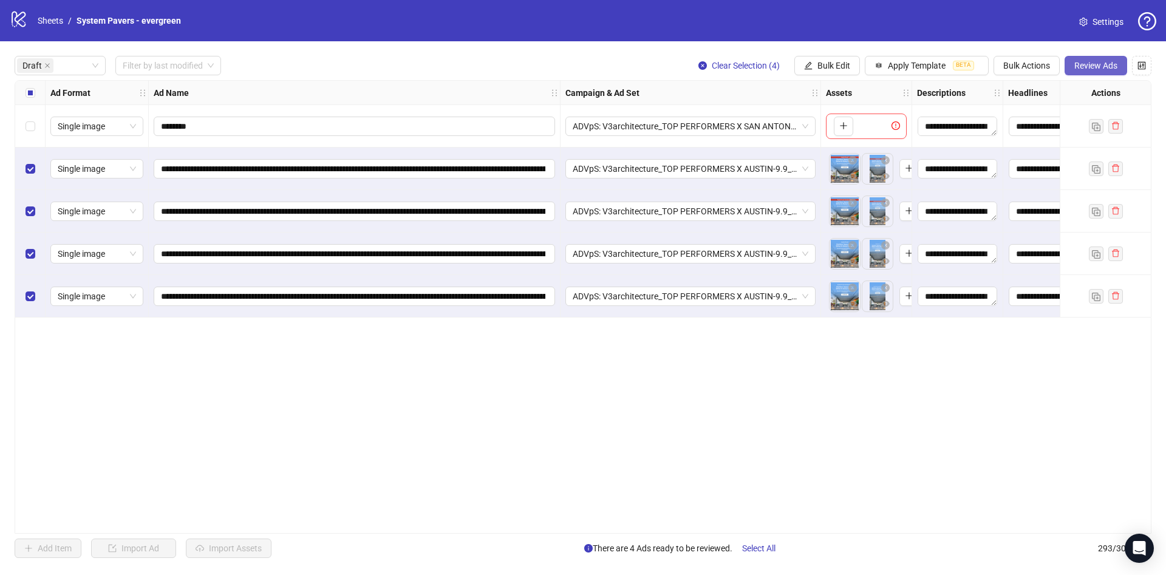
click at [1106, 65] on span "Review Ads" at bounding box center [1095, 66] width 43 height 10
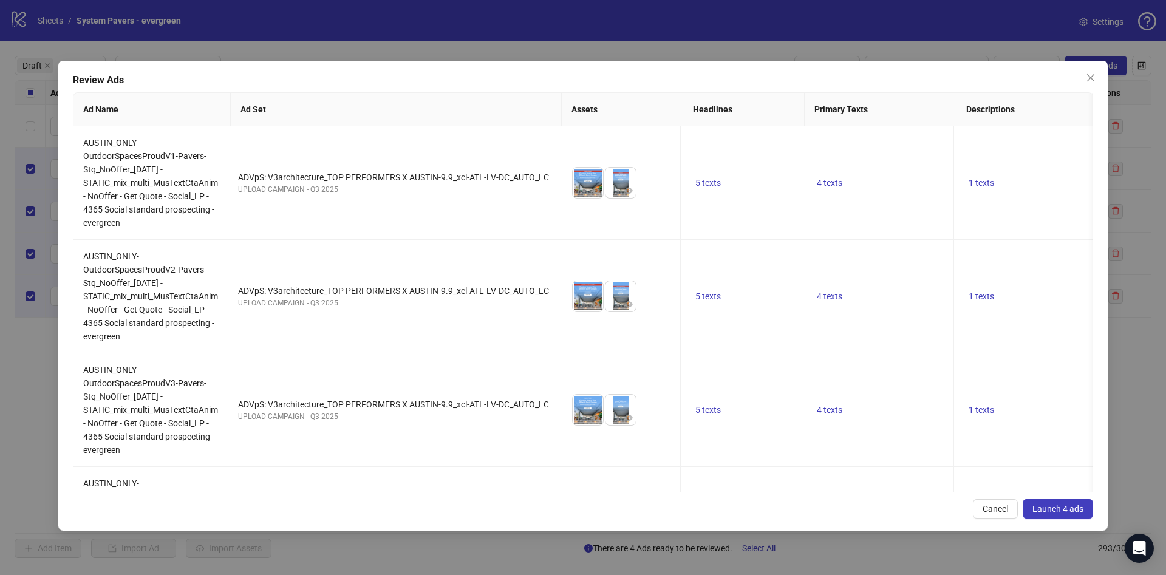
click at [1063, 507] on span "Launch 4 ads" at bounding box center [1057, 509] width 51 height 10
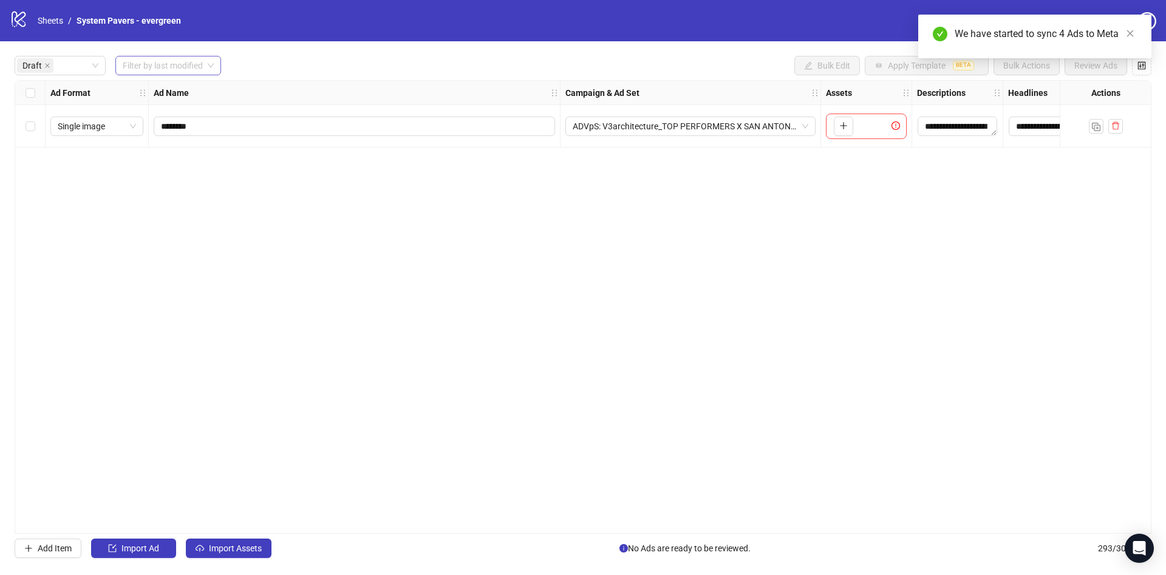
click at [165, 67] on input "search" at bounding box center [163, 65] width 80 height 18
click at [179, 94] on div "[DATE]" at bounding box center [168, 90] width 87 height 13
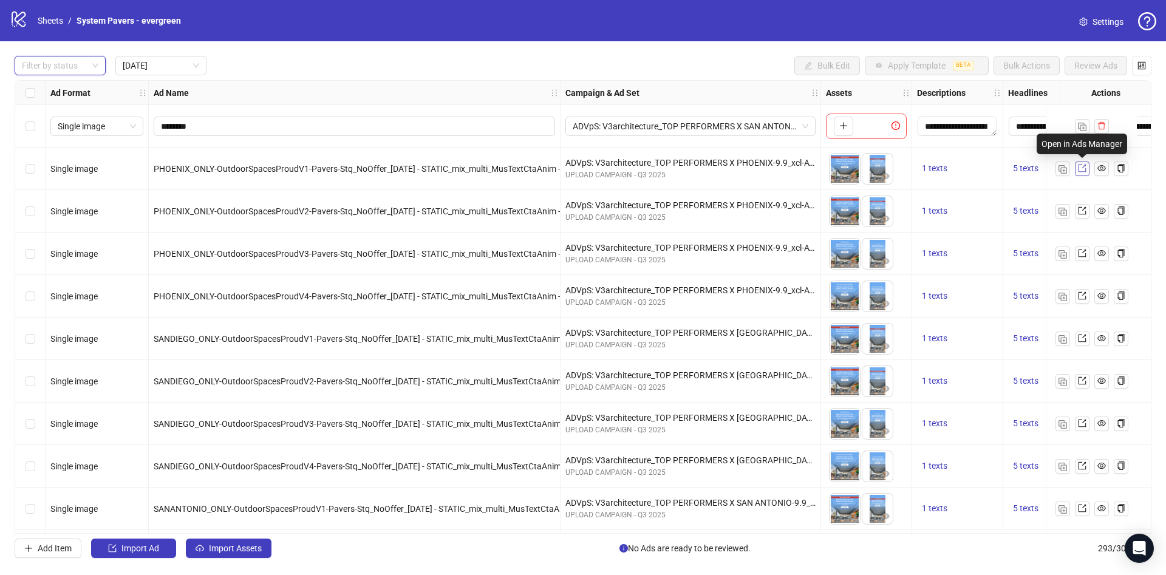
click at [1081, 168] on icon "export" at bounding box center [1082, 168] width 9 height 9
click at [57, 65] on div at bounding box center [53, 65] width 73 height 17
click at [64, 86] on div "Draft" at bounding box center [60, 90] width 72 height 13
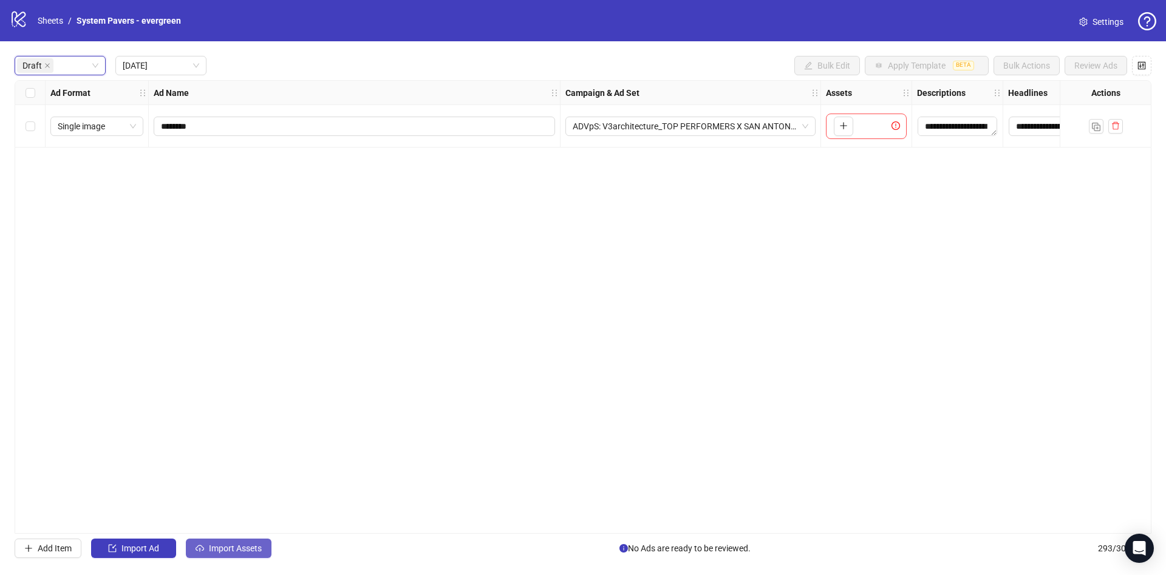
click at [244, 557] on button "Import Assets" at bounding box center [229, 548] width 86 height 19
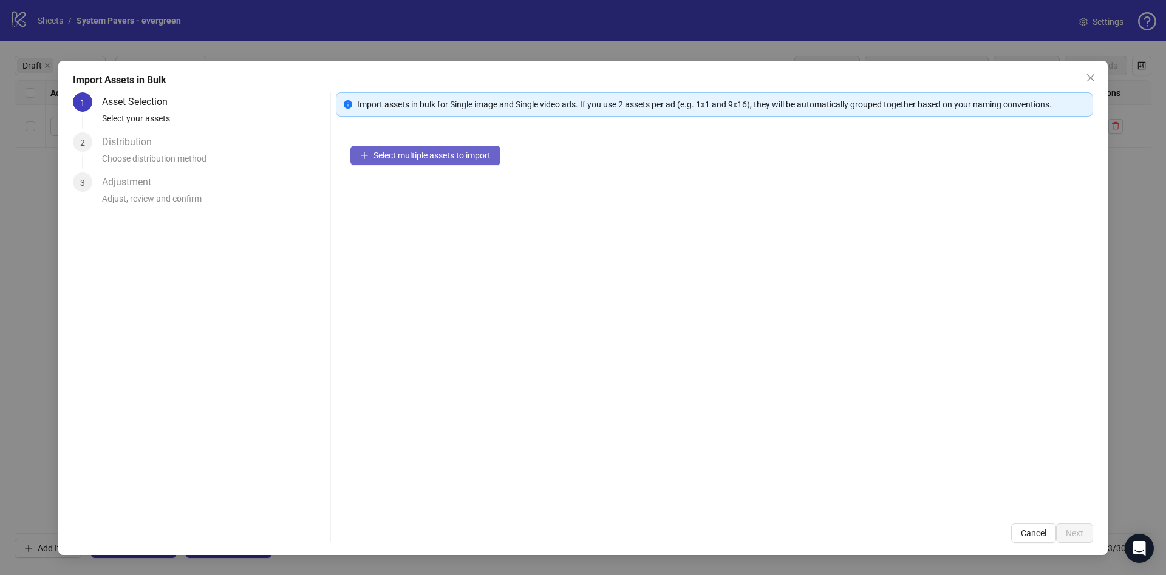
click at [445, 154] on span "Select multiple assets to import" at bounding box center [431, 156] width 117 height 10
click at [468, 152] on span "Select multiple assets to import" at bounding box center [431, 156] width 117 height 10
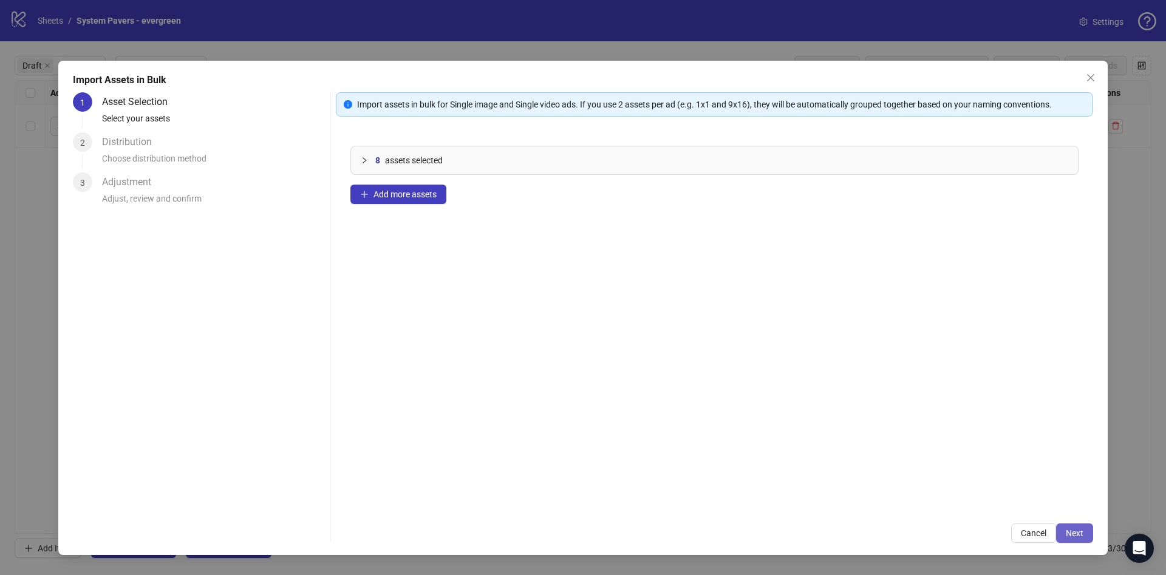
click at [1080, 528] on span "Next" at bounding box center [1075, 533] width 18 height 10
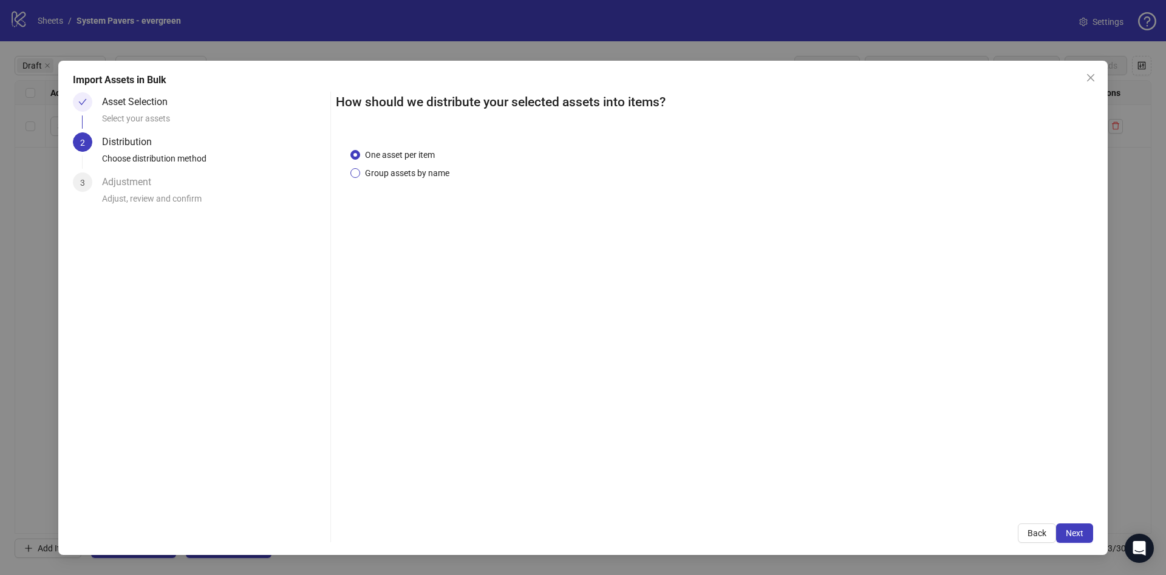
click at [406, 167] on span "Group assets by name" at bounding box center [407, 172] width 94 height 13
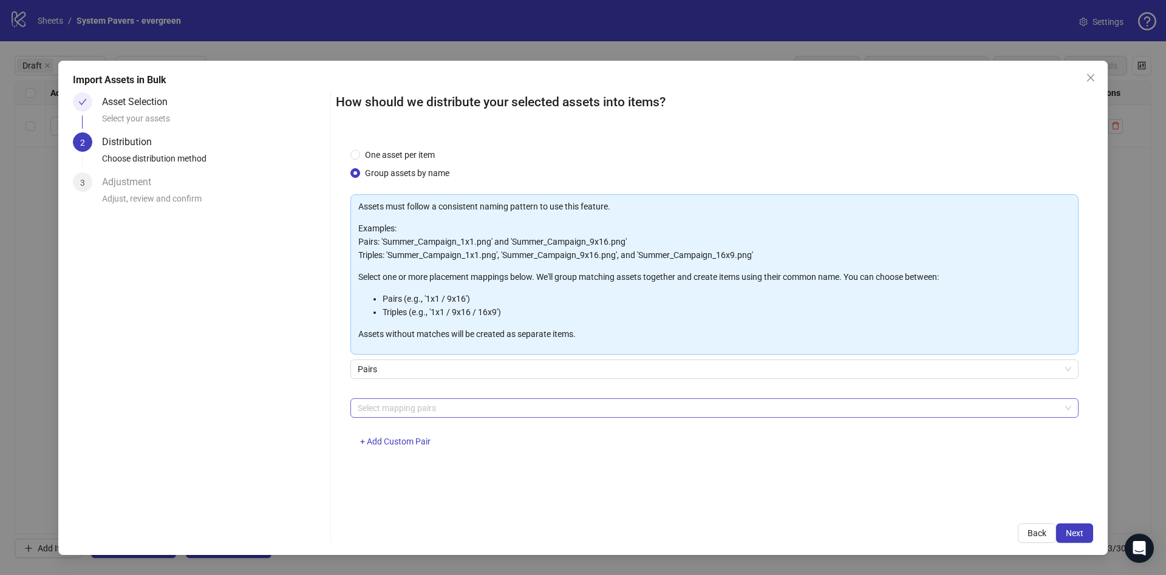
click at [468, 406] on div at bounding box center [708, 408] width 711 height 17
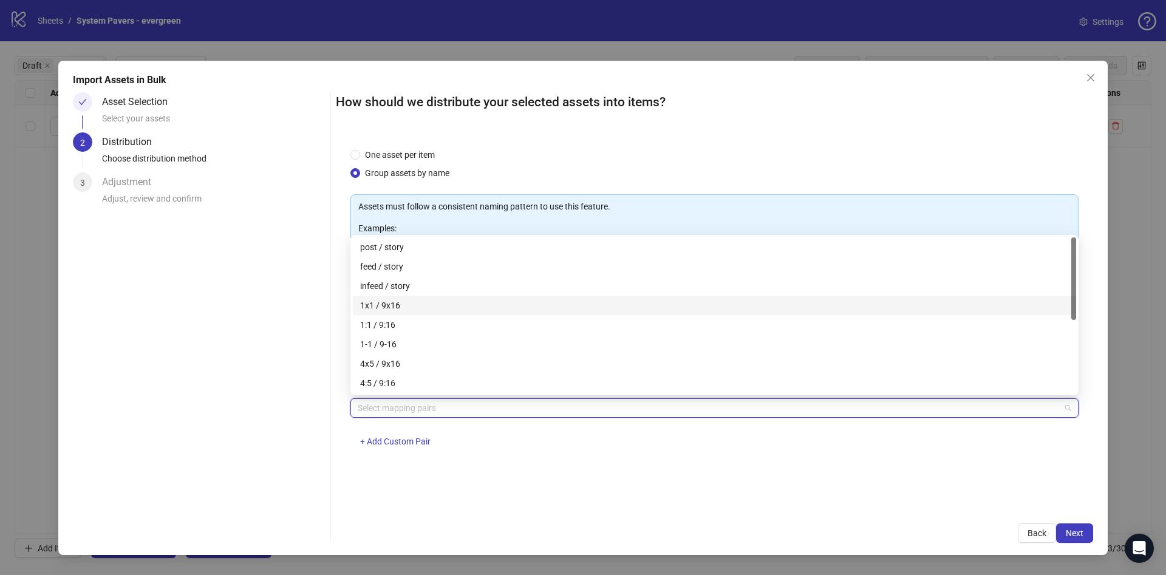
click at [429, 301] on div "1x1 / 9x16" at bounding box center [714, 305] width 709 height 13
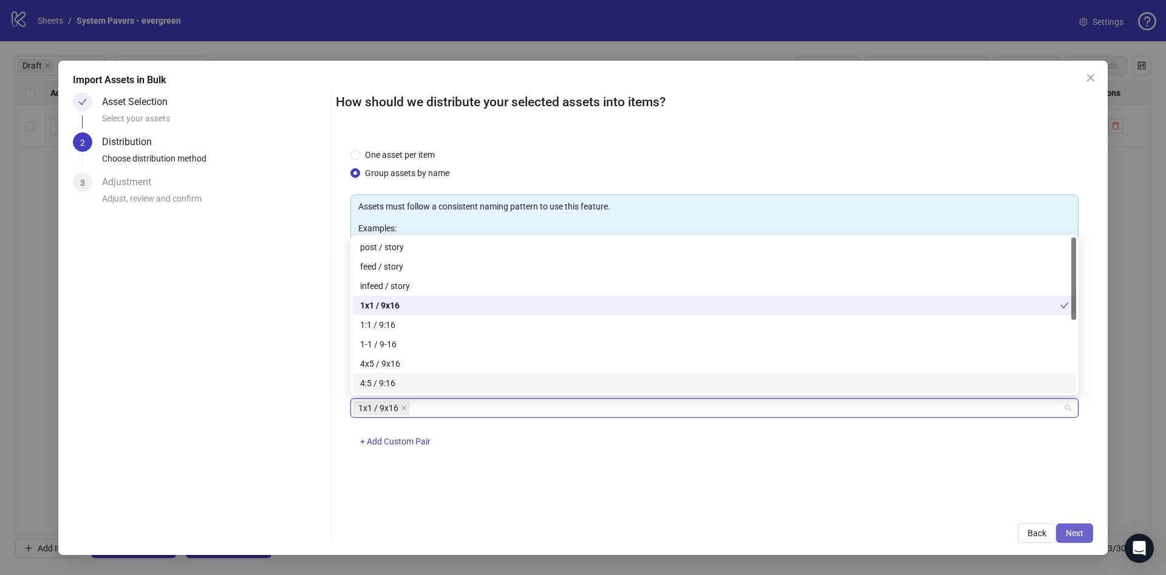
click at [1079, 530] on span "Next" at bounding box center [1075, 533] width 18 height 10
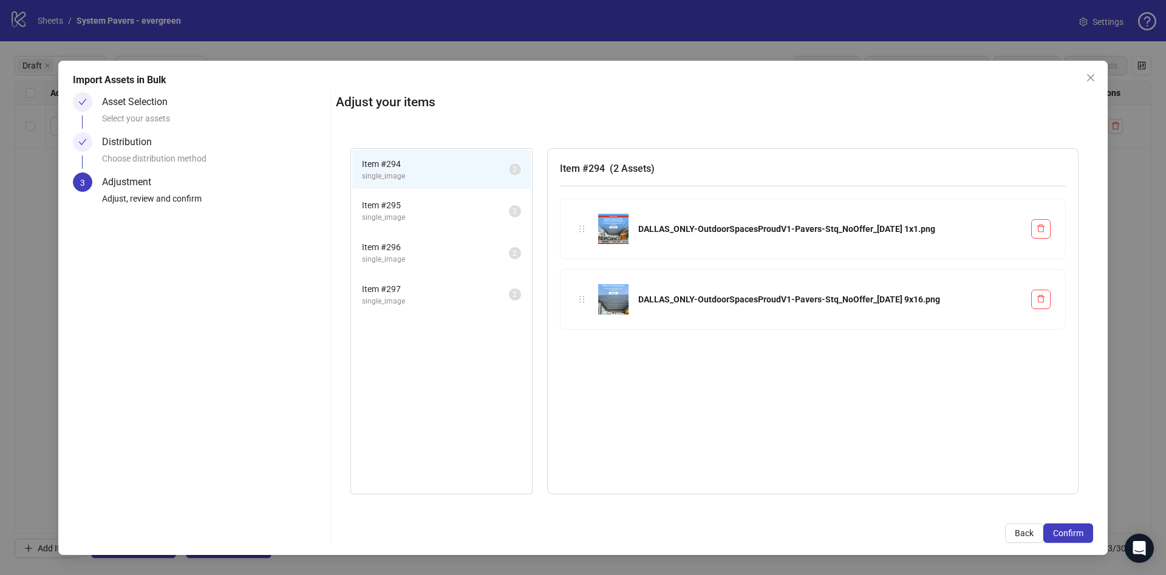
click at [1079, 530] on span "Confirm" at bounding box center [1068, 533] width 30 height 10
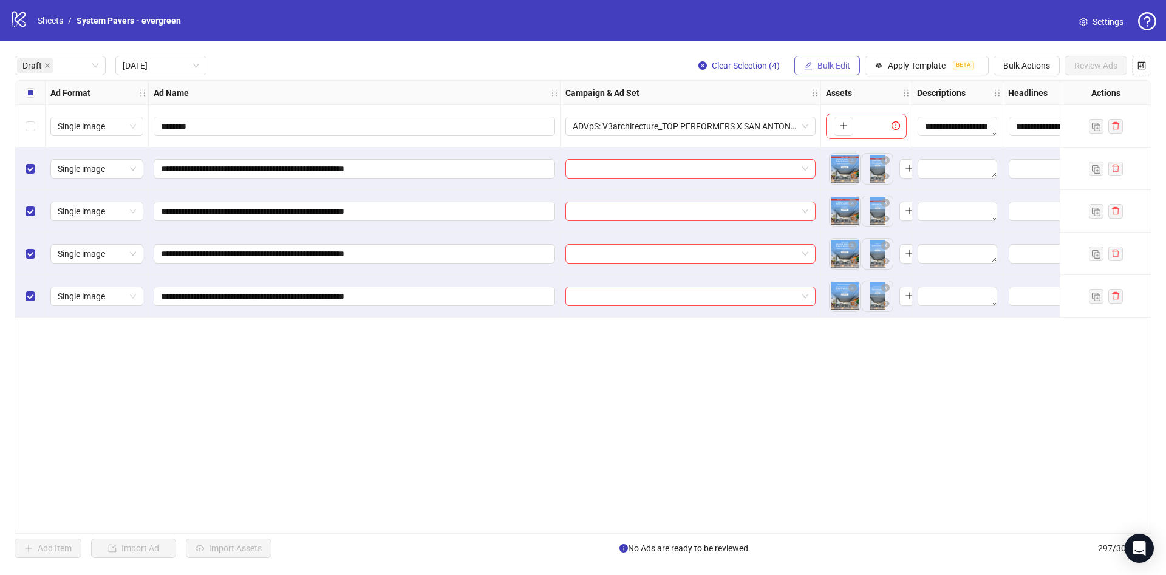
click at [852, 60] on div "Clear Selection (4) Bulk Edit Apply Template BETA Bulk Actions Review Ads" at bounding box center [920, 65] width 463 height 19
click at [833, 70] on span "Bulk Edit" at bounding box center [833, 66] width 33 height 10
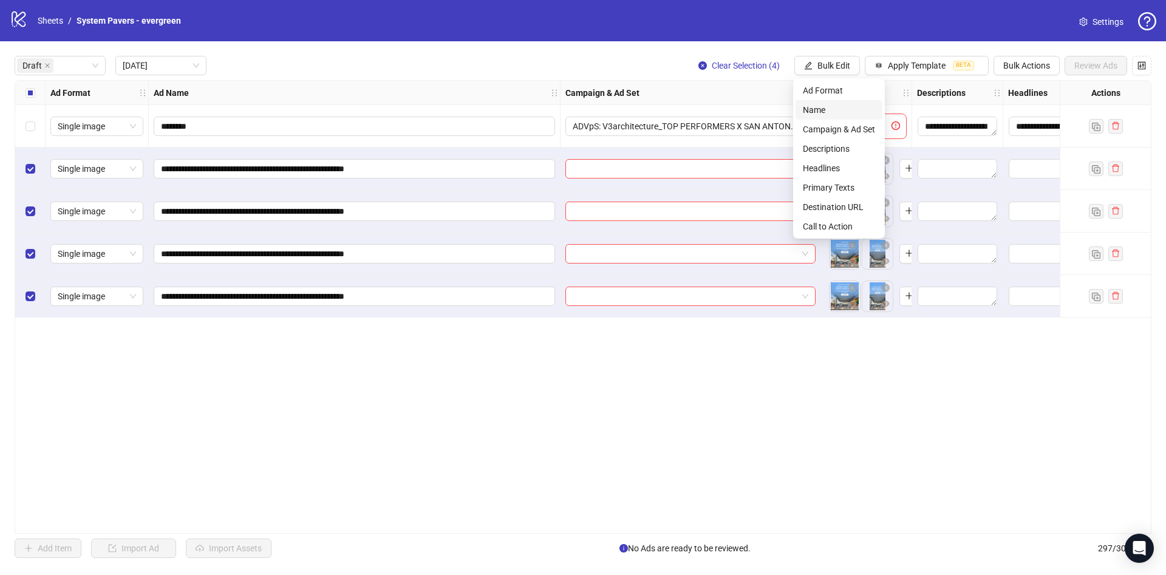
click at [834, 111] on span "Name" at bounding box center [839, 109] width 72 height 13
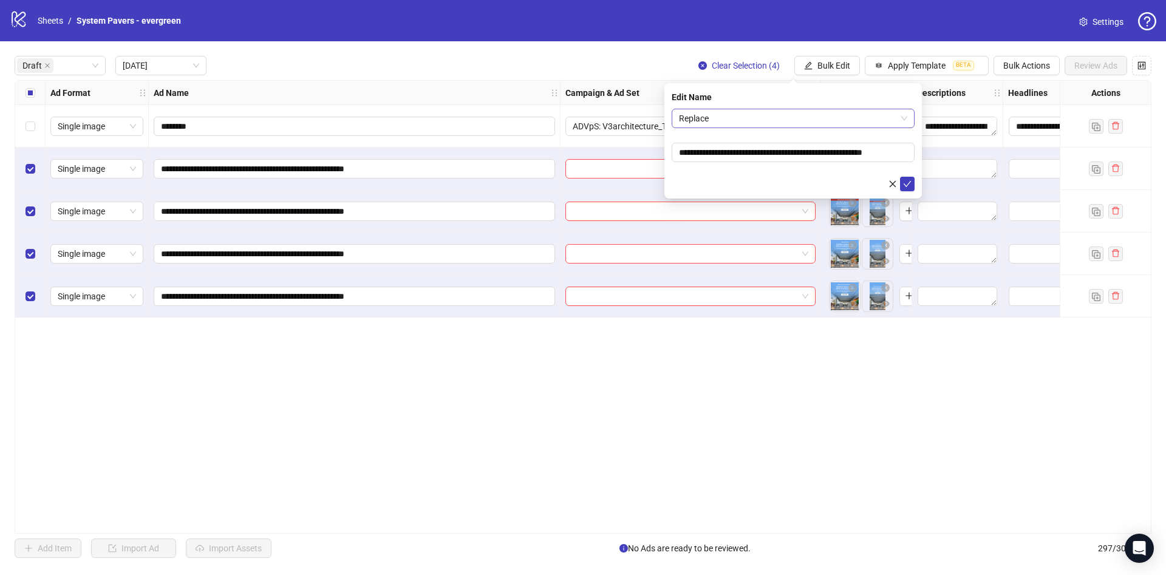
click at [775, 117] on span "Replace" at bounding box center [793, 118] width 228 height 18
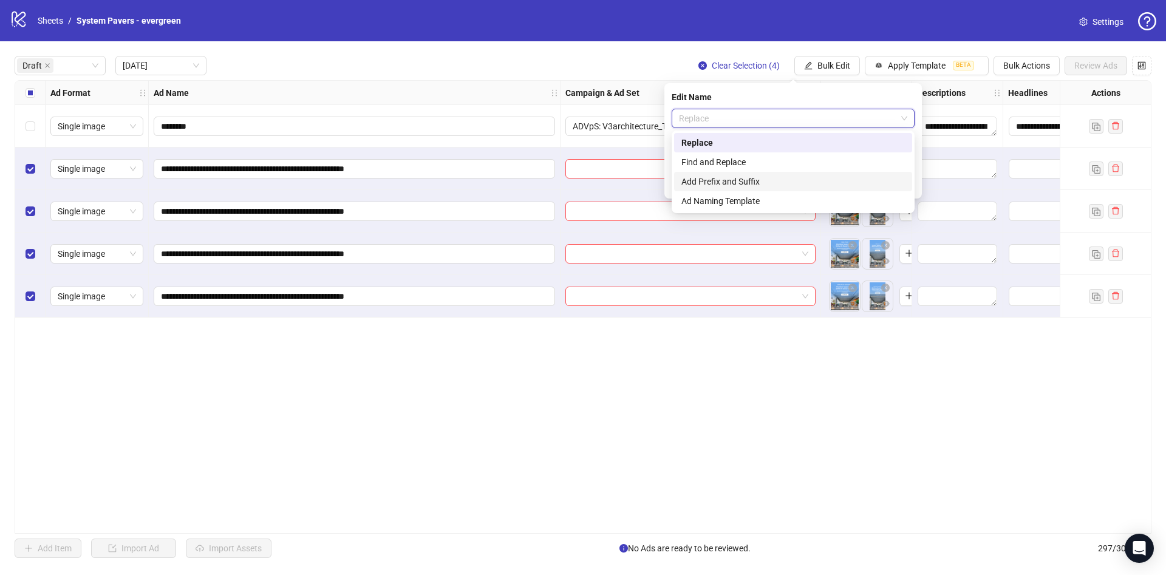
click at [743, 185] on div "Add Prefix and Suffix" at bounding box center [792, 181] width 223 height 13
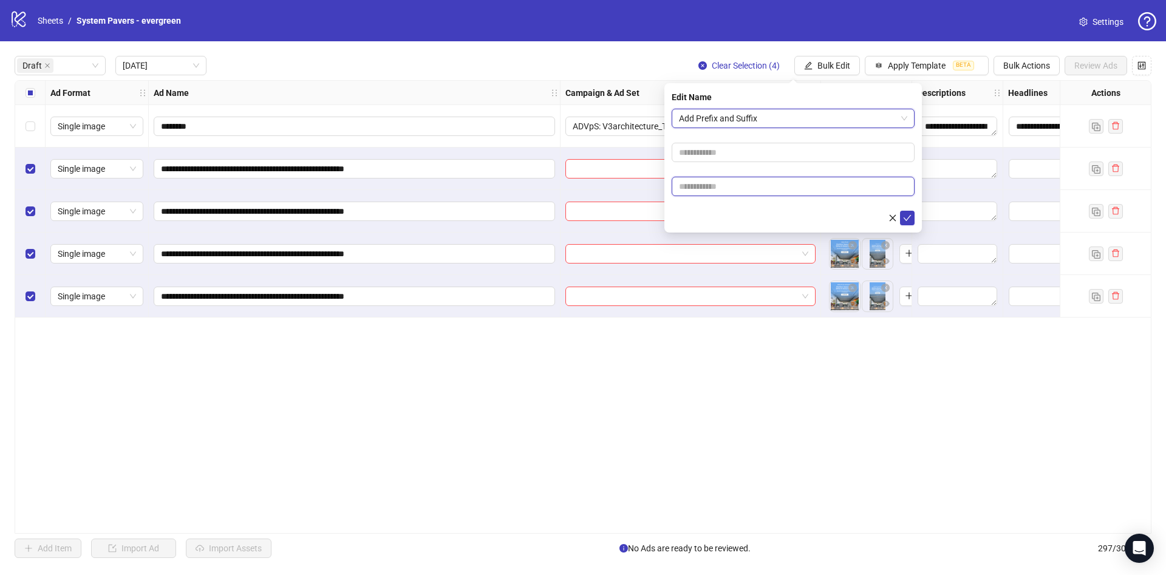
click at [730, 194] on input "text" at bounding box center [793, 186] width 243 height 19
paste input "**********"
type input "**********"
click at [725, 217] on div at bounding box center [793, 218] width 243 height 15
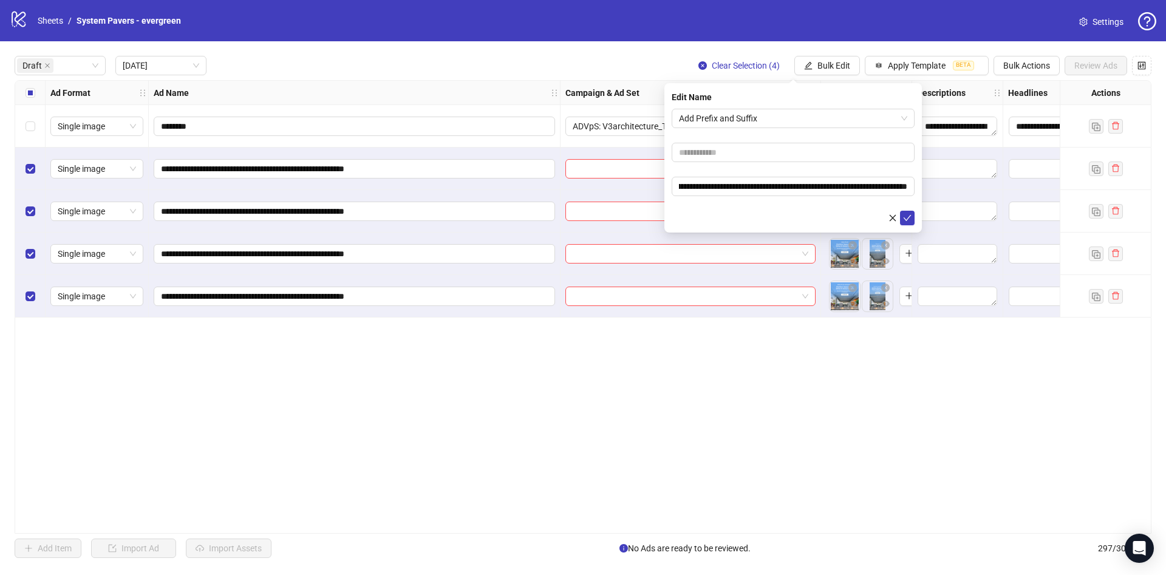
scroll to position [0, 0]
click at [909, 220] on icon "check" at bounding box center [907, 218] width 9 height 9
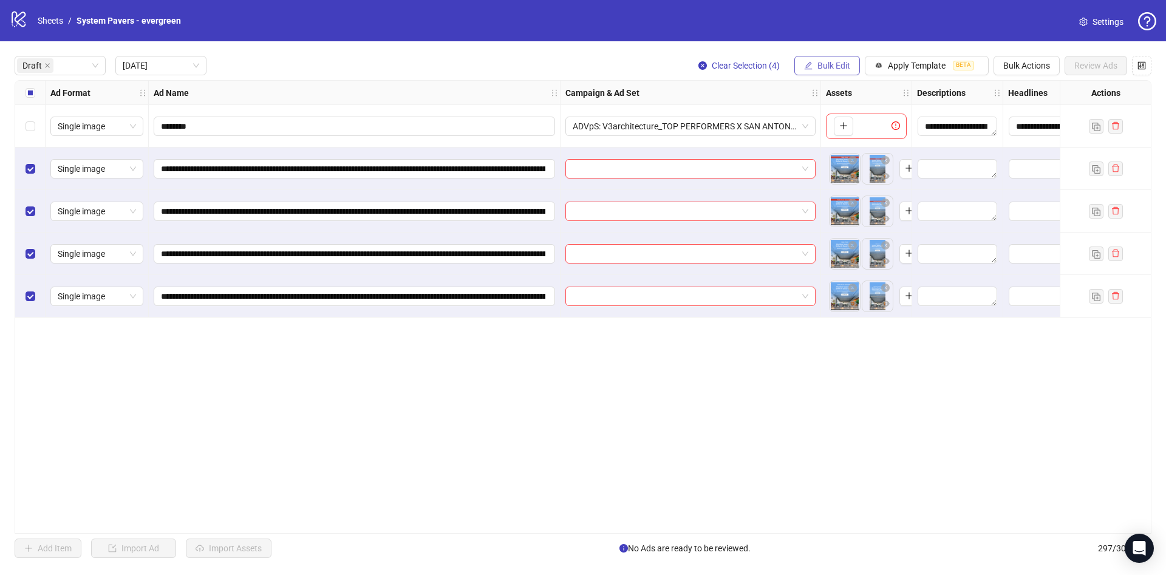
click at [813, 60] on button "Bulk Edit" at bounding box center [827, 65] width 66 height 19
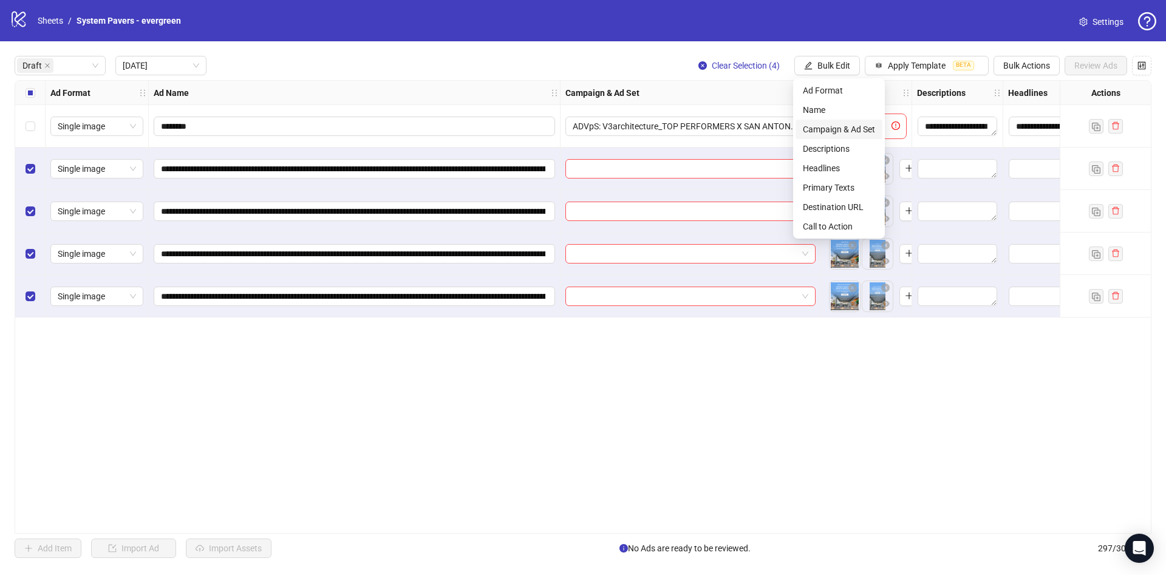
click at [827, 128] on span "Campaign & Ad Set" at bounding box center [839, 129] width 72 height 13
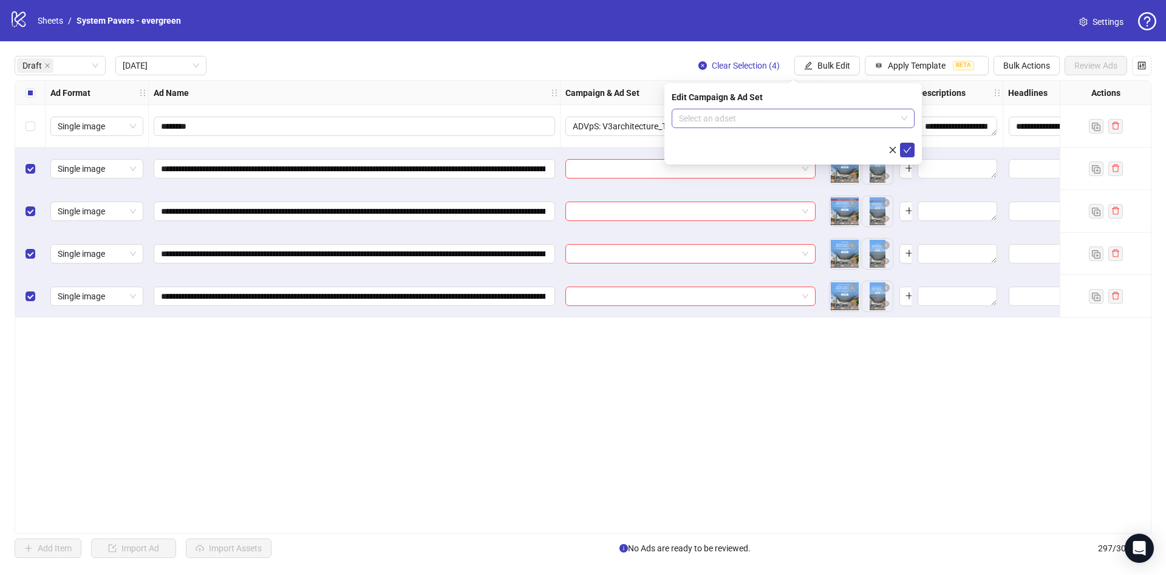
click at [784, 121] on input "search" at bounding box center [787, 118] width 217 height 18
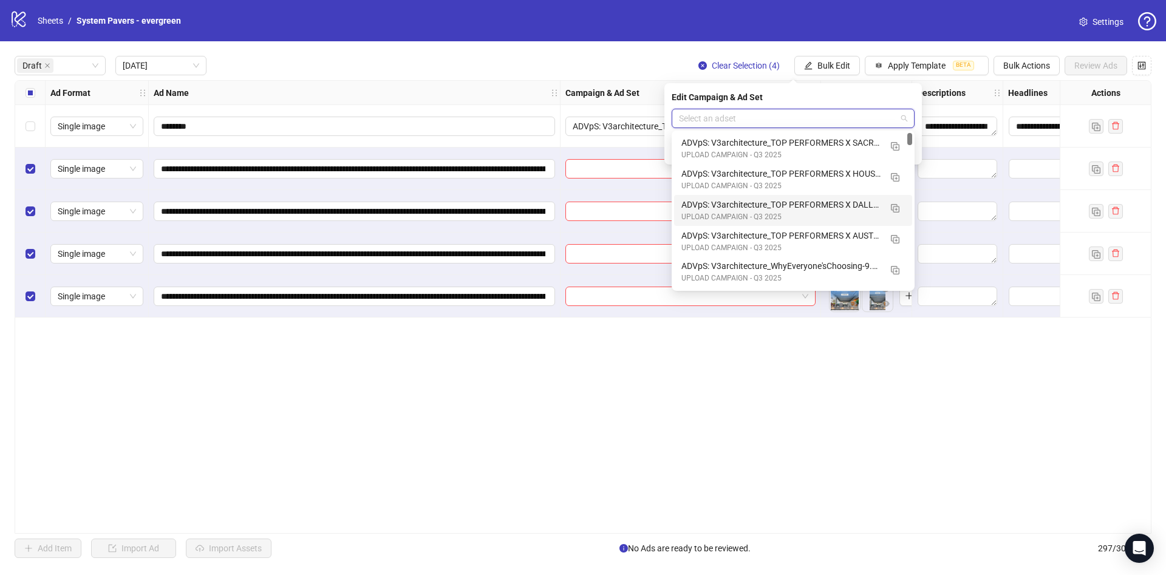
click at [850, 202] on div "ADVpS: V3architecture_TOP PERFORMERS X DALLAS-9.9_xcl-ATL-LV-DC_AUTO_LC" at bounding box center [780, 204] width 199 height 13
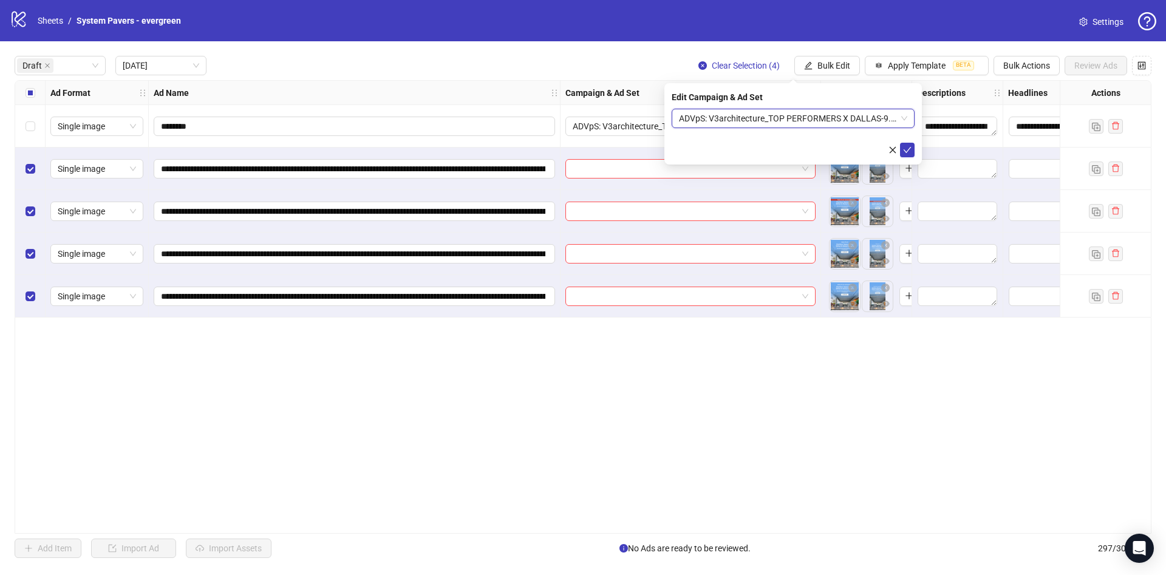
click at [912, 140] on form "ADVpS: V3architecture_TOP PERFORMERS X DALLAS-9.9_xcl-ATL-LV-DC_AUTO_LC ADVpS: …" at bounding box center [793, 133] width 243 height 49
drag, startPoint x: 908, startPoint y: 148, endPoint x: 830, endPoint y: 176, distance: 83.0
click at [907, 149] on icon "check" at bounding box center [907, 150] width 9 height 9
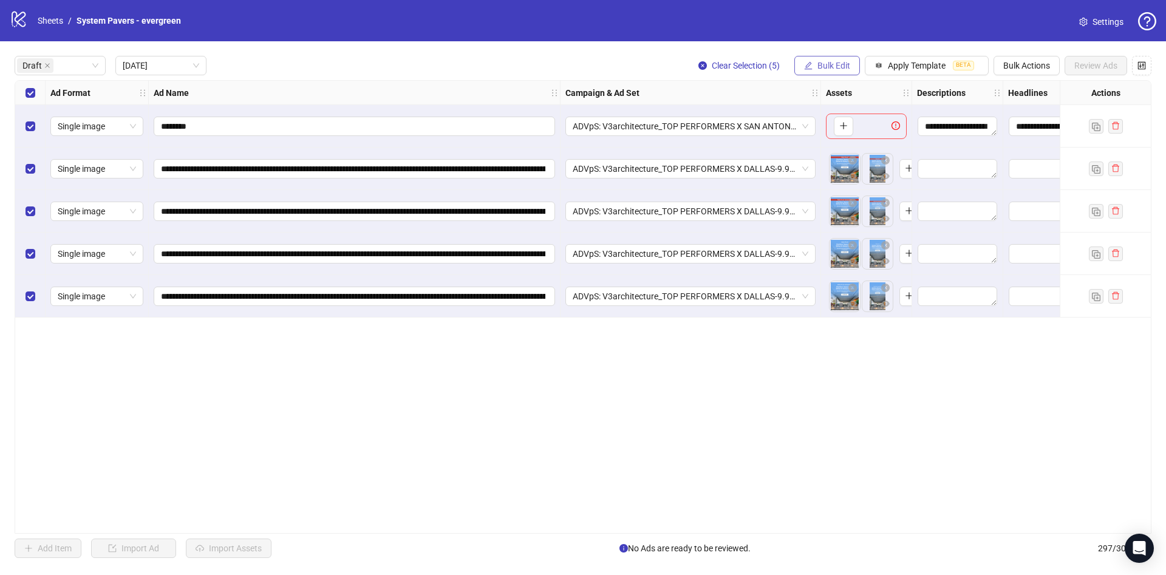
click at [825, 69] on span "Bulk Edit" at bounding box center [833, 66] width 33 height 10
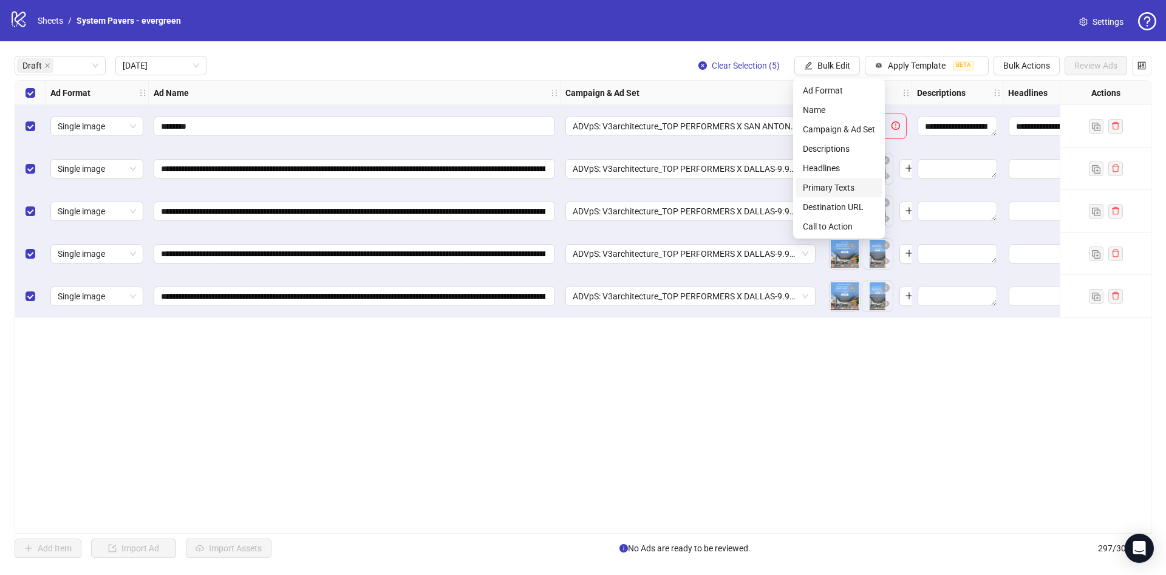
click at [807, 183] on span "Primary Texts" at bounding box center [839, 187] width 72 height 13
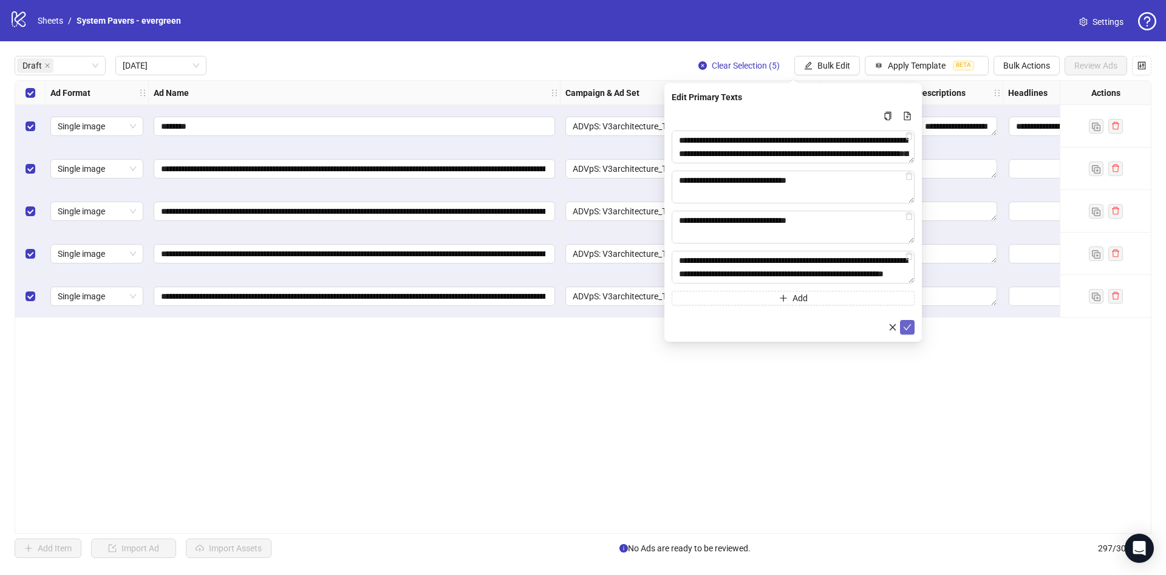
click at [906, 323] on icon "check" at bounding box center [907, 327] width 9 height 9
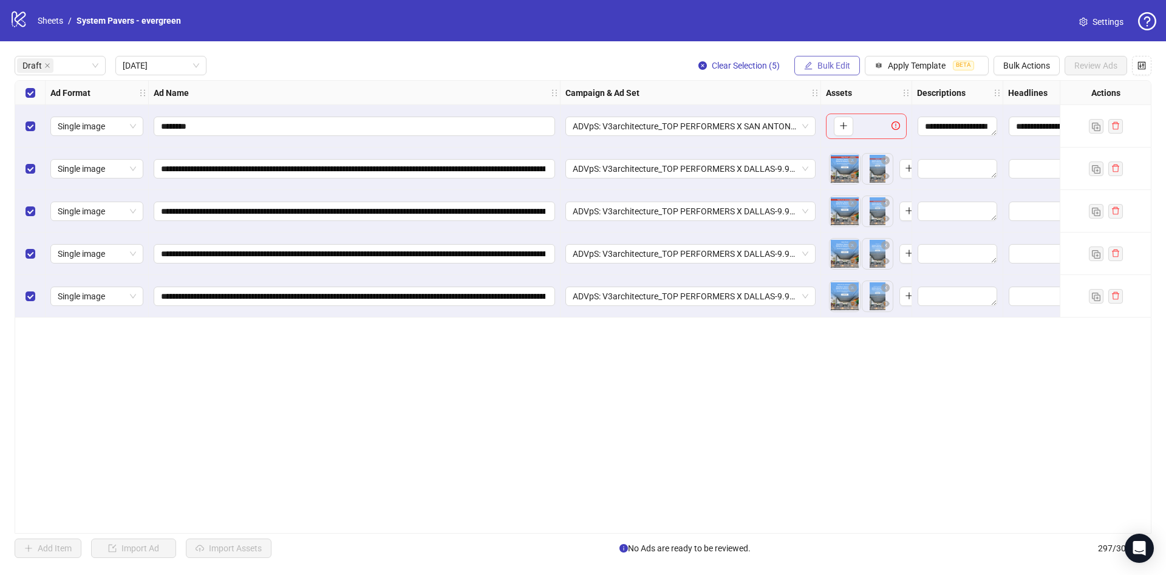
click at [834, 72] on button "Bulk Edit" at bounding box center [827, 65] width 66 height 19
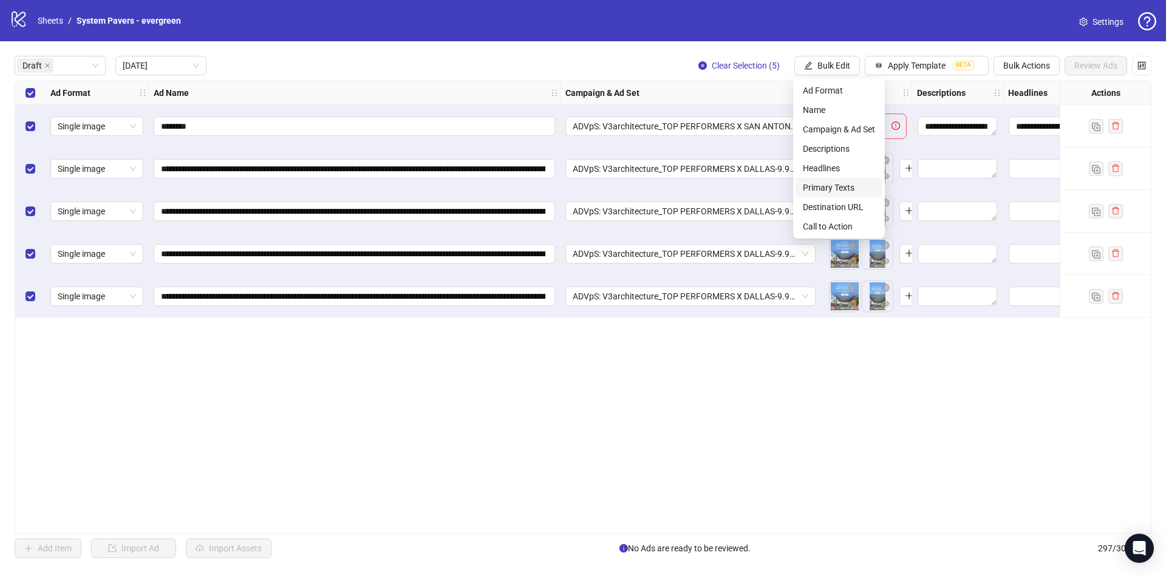
click at [859, 180] on li "Primary Texts" at bounding box center [839, 187] width 87 height 19
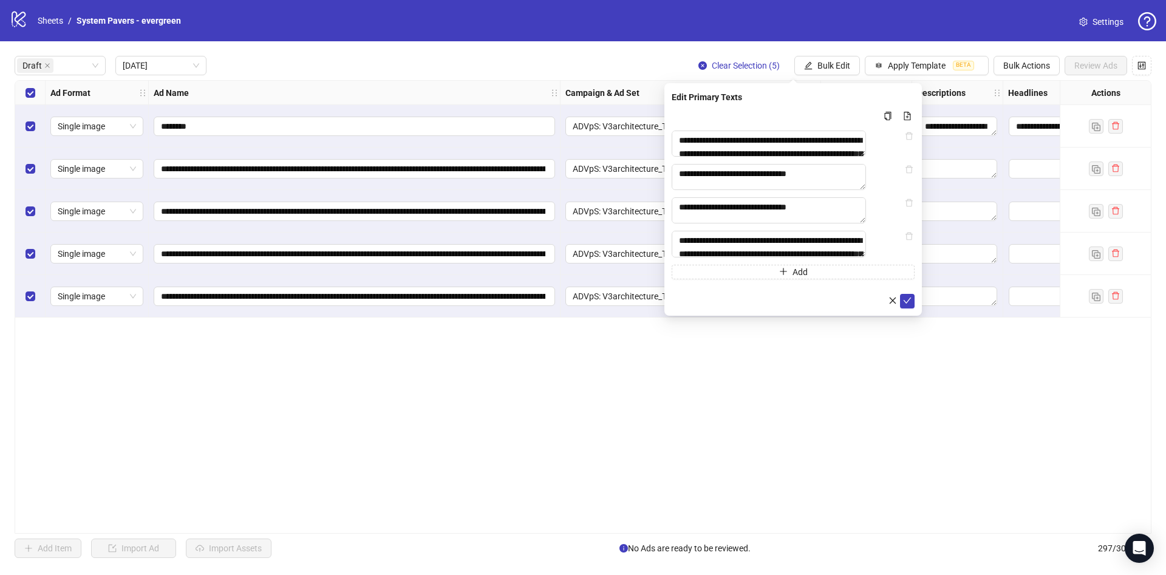
drag, startPoint x: 843, startPoint y: 47, endPoint x: 837, endPoint y: 61, distance: 15.0
click at [839, 58] on div "**********" at bounding box center [583, 306] width 1166 height 531
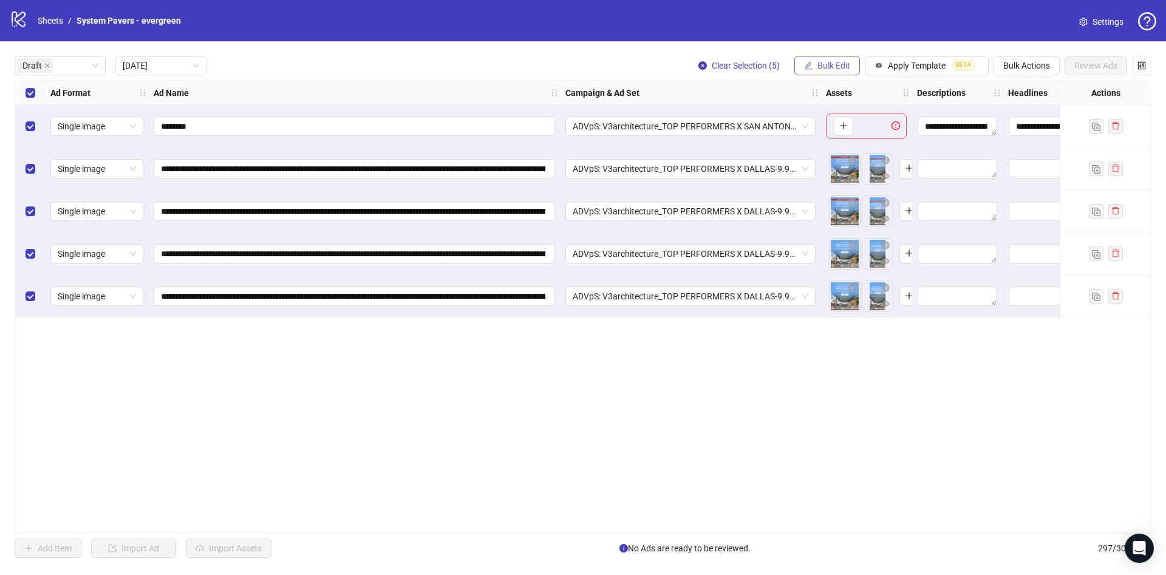
click at [837, 61] on span "Bulk Edit" at bounding box center [833, 66] width 33 height 10
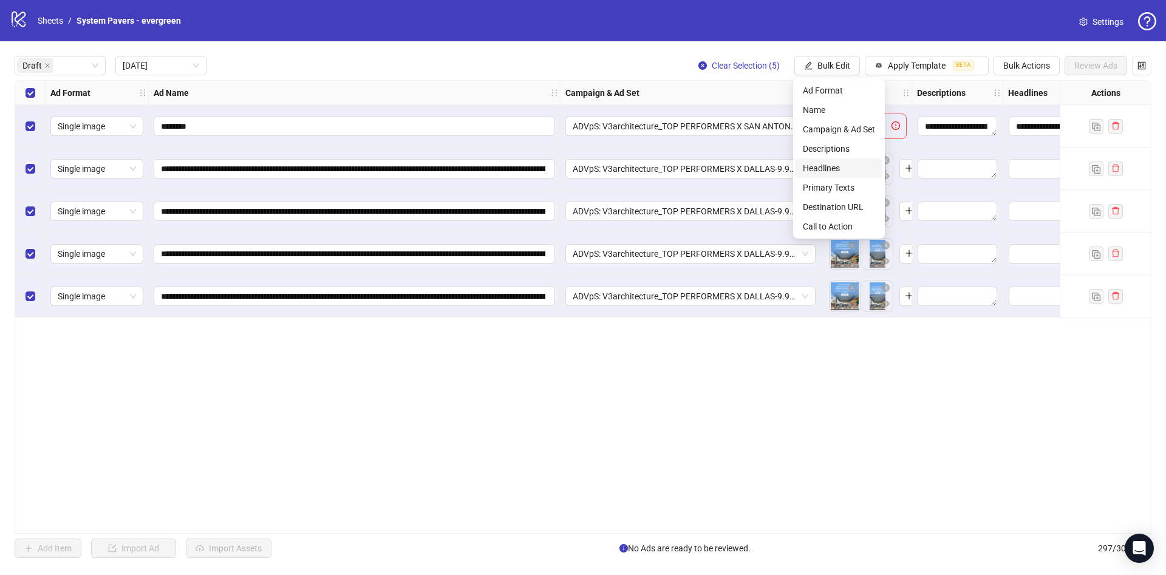
click at [828, 164] on span "Headlines" at bounding box center [839, 168] width 72 height 13
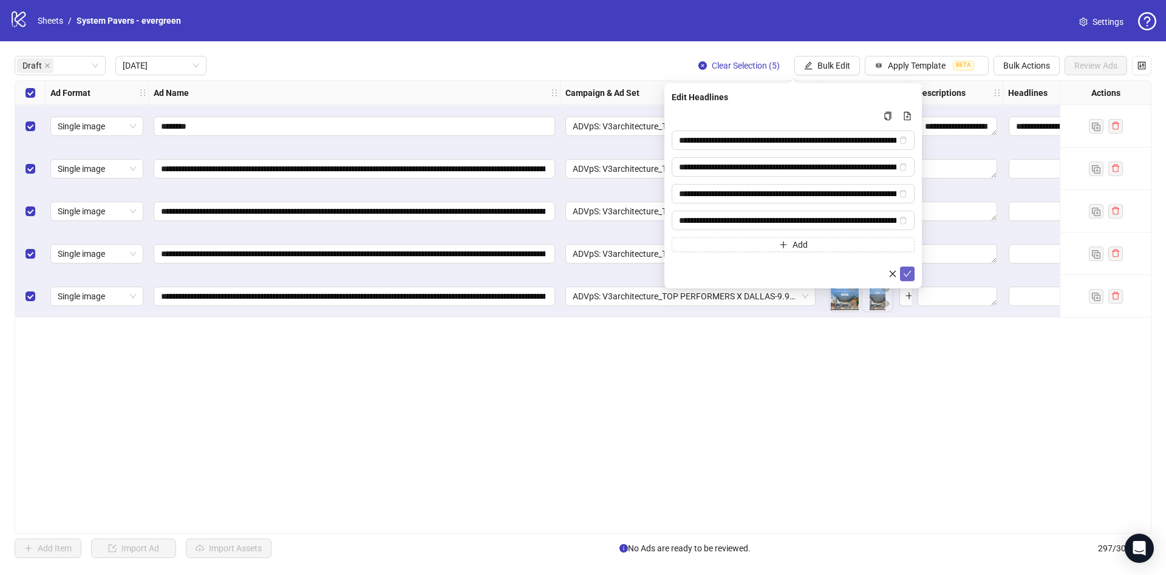
click at [905, 275] on icon "check" at bounding box center [907, 274] width 9 height 9
type input "**********"
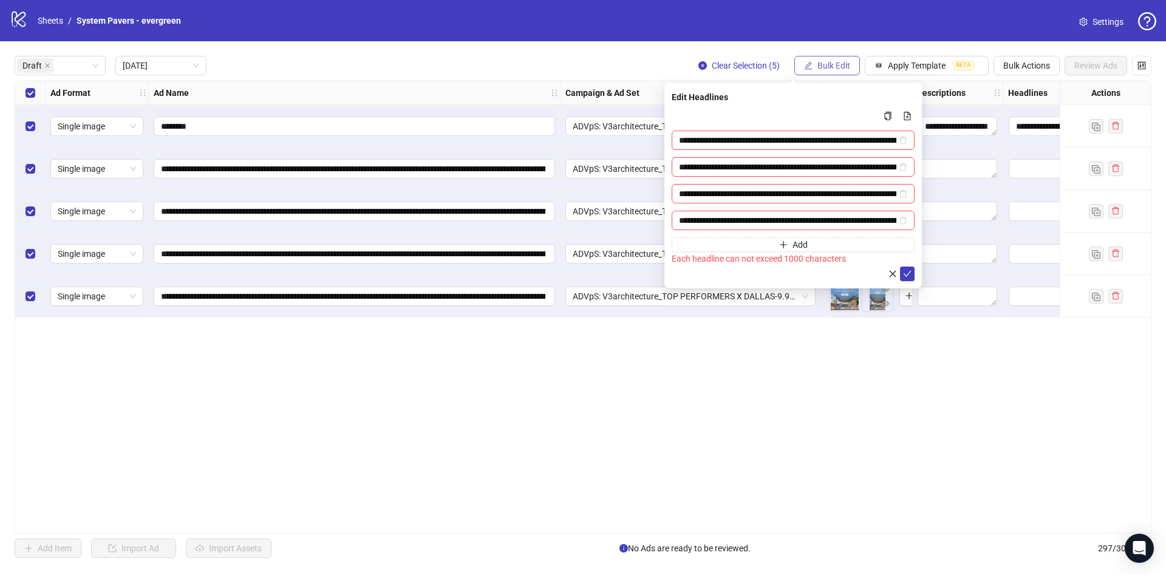
click at [815, 66] on button "Bulk Edit" at bounding box center [827, 65] width 66 height 19
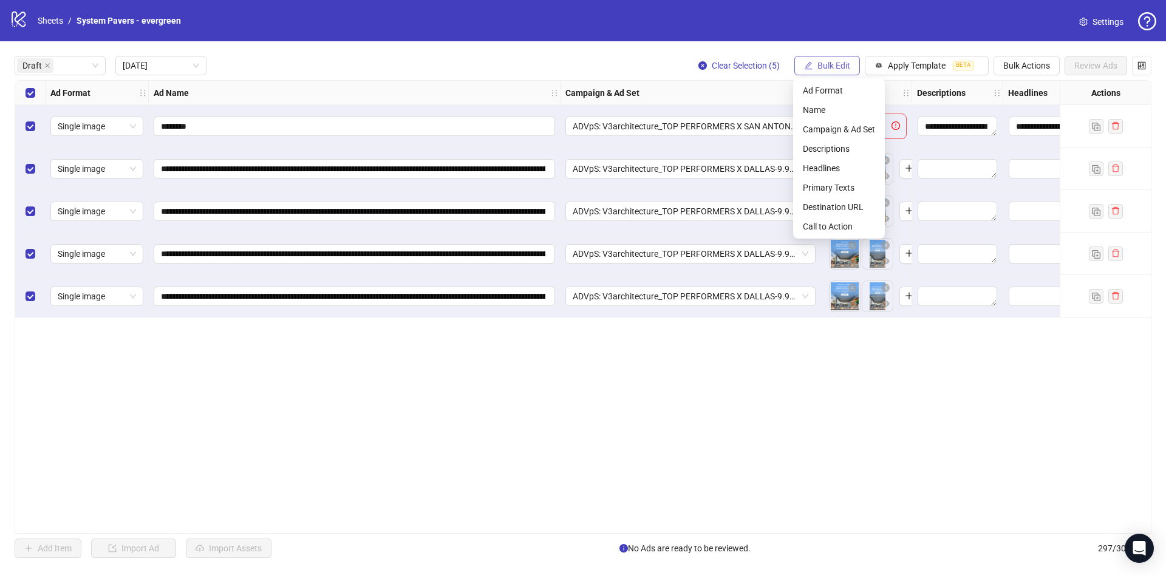
click at [821, 64] on span "Bulk Edit" at bounding box center [833, 66] width 33 height 10
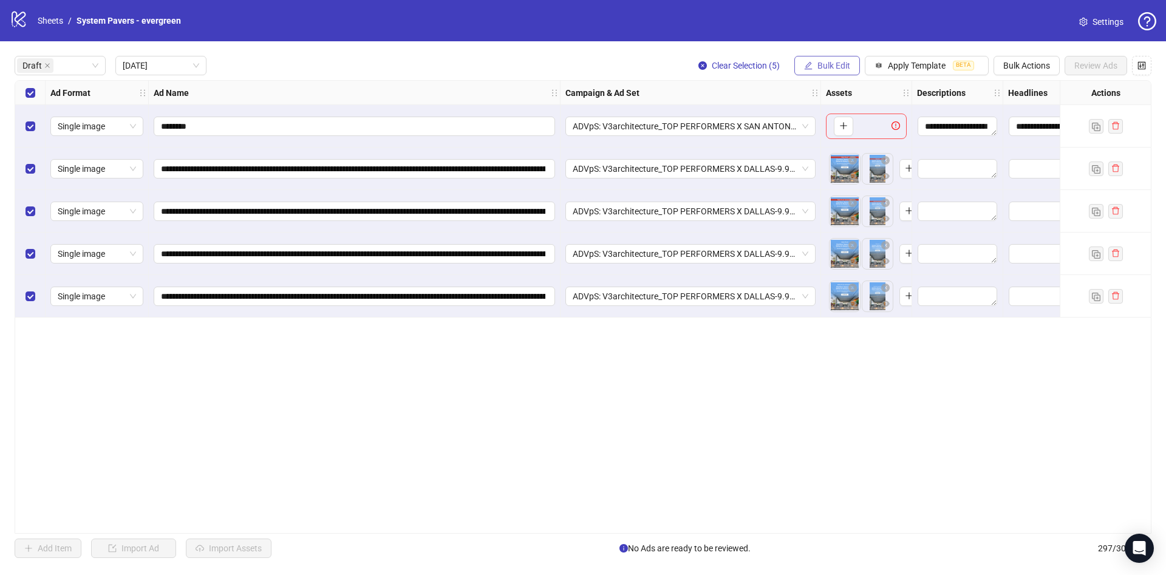
click at [820, 64] on span "Bulk Edit" at bounding box center [833, 66] width 33 height 10
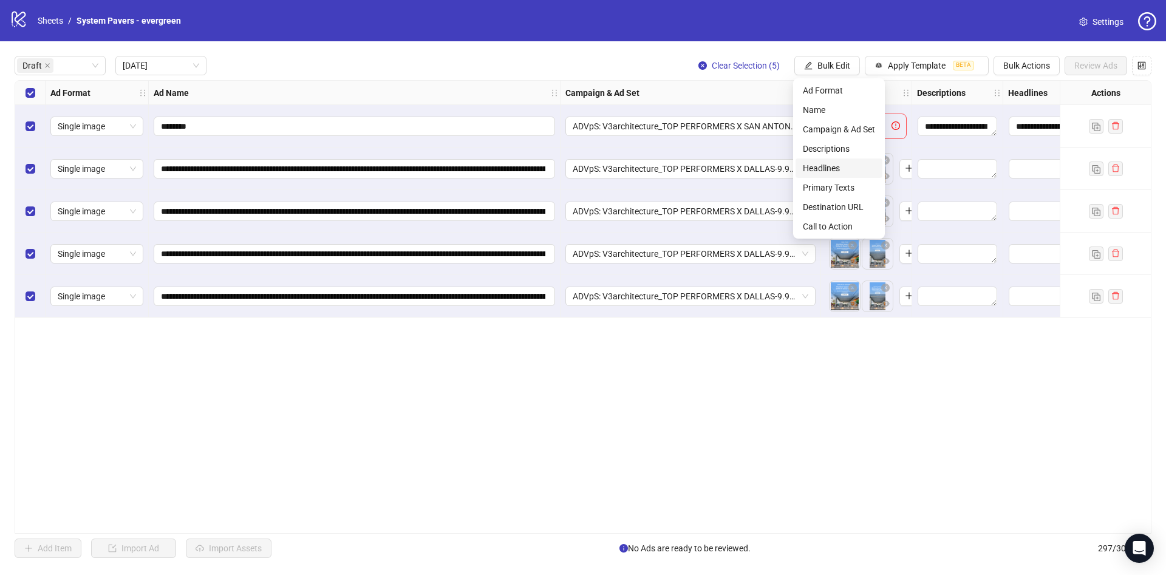
click at [839, 170] on span "Headlines" at bounding box center [839, 168] width 72 height 13
type input "**********"
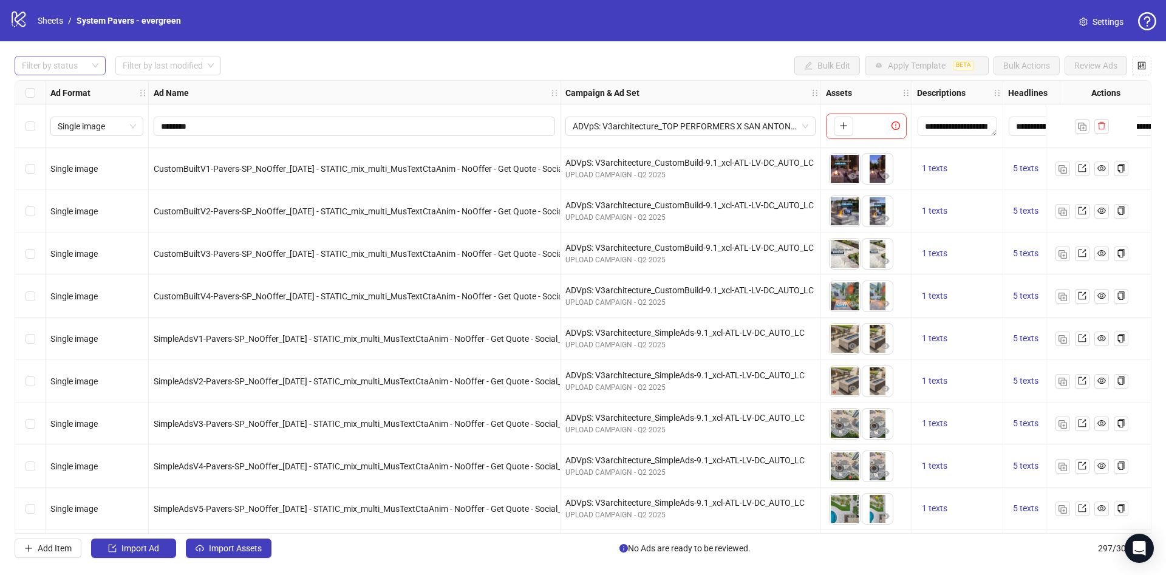
click at [44, 68] on div at bounding box center [53, 65] width 73 height 17
click at [46, 89] on div "Draft" at bounding box center [60, 90] width 72 height 13
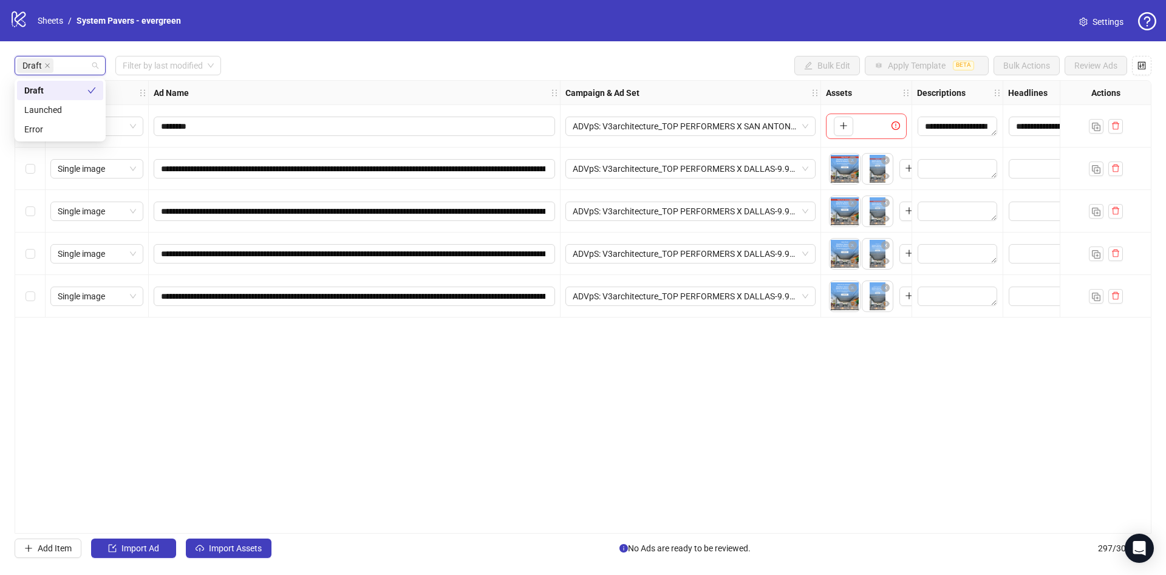
click at [453, 73] on div "Draft Filter by last modified Bulk Edit Apply Template BETA Bulk Actions Review…" at bounding box center [583, 65] width 1137 height 19
click at [27, 99] on label "Select all rows" at bounding box center [31, 92] width 10 height 13
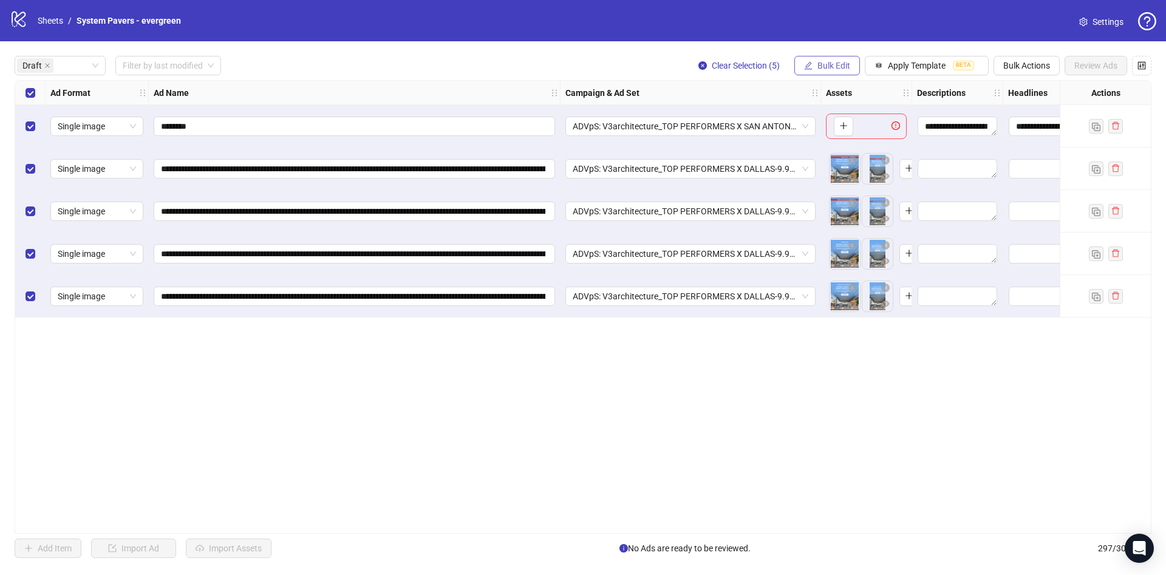
click at [817, 64] on span "Bulk Edit" at bounding box center [833, 66] width 33 height 10
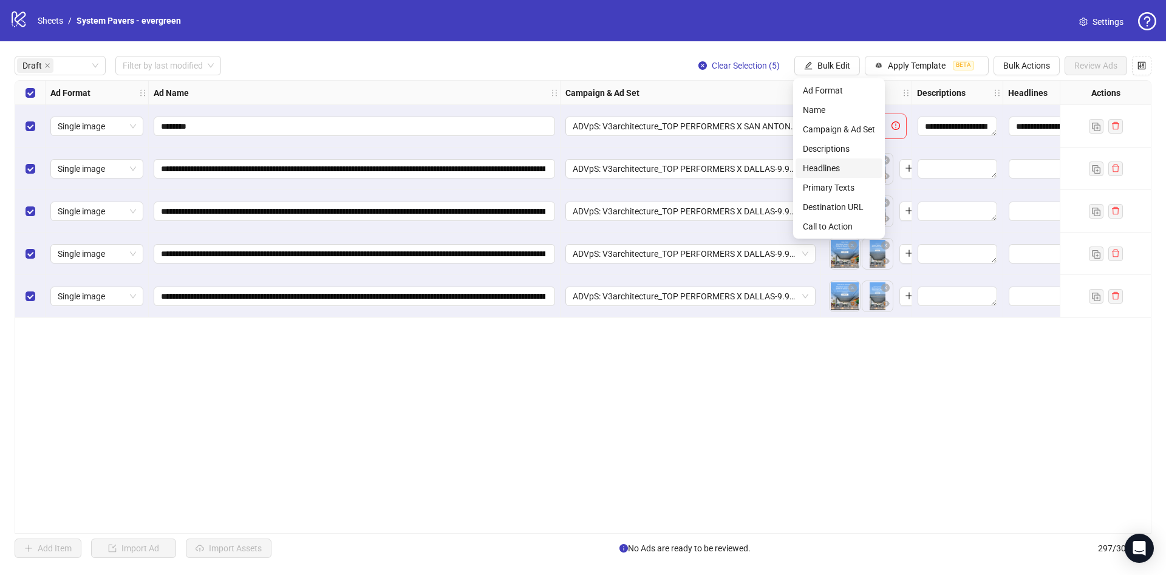
click at [834, 164] on span "Headlines" at bounding box center [839, 168] width 72 height 13
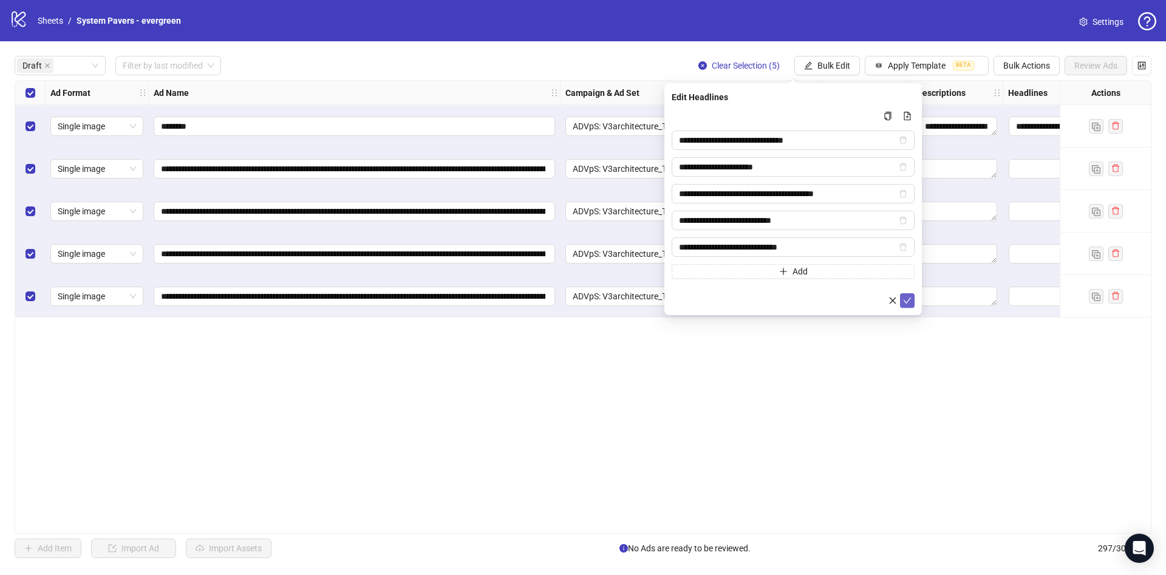
click at [906, 302] on icon "check" at bounding box center [908, 301] width 8 height 6
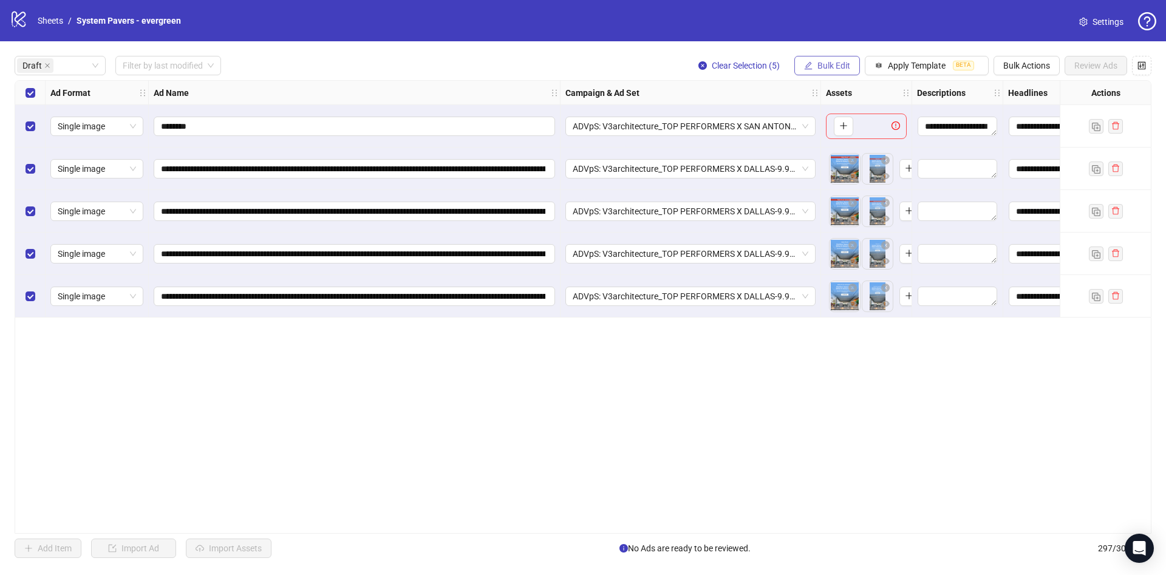
click at [833, 64] on span "Bulk Edit" at bounding box center [833, 66] width 33 height 10
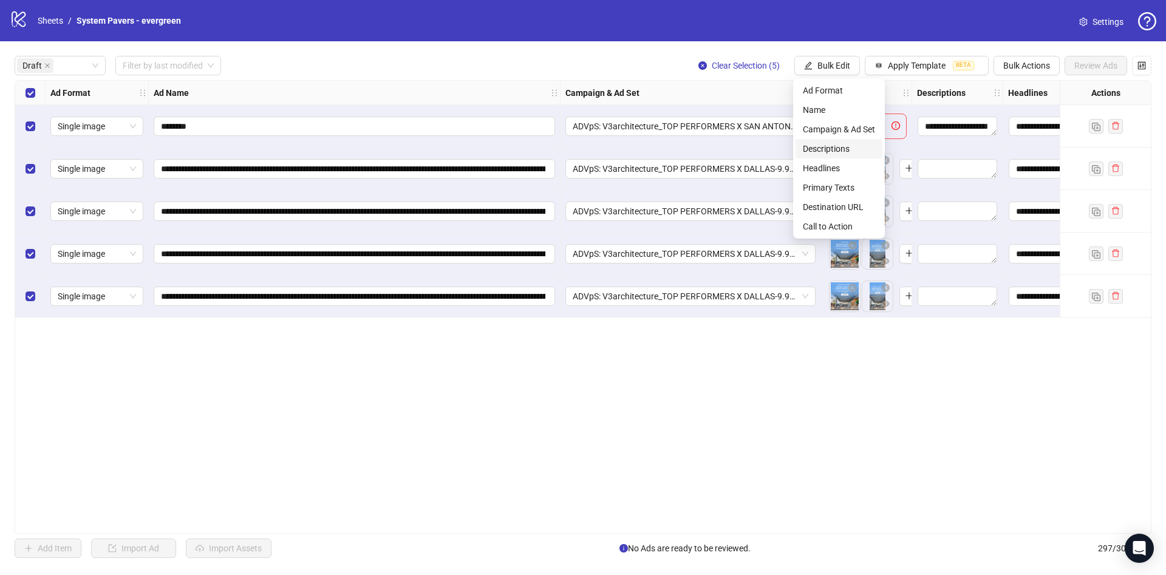
click at [842, 143] on span "Descriptions" at bounding box center [839, 148] width 72 height 13
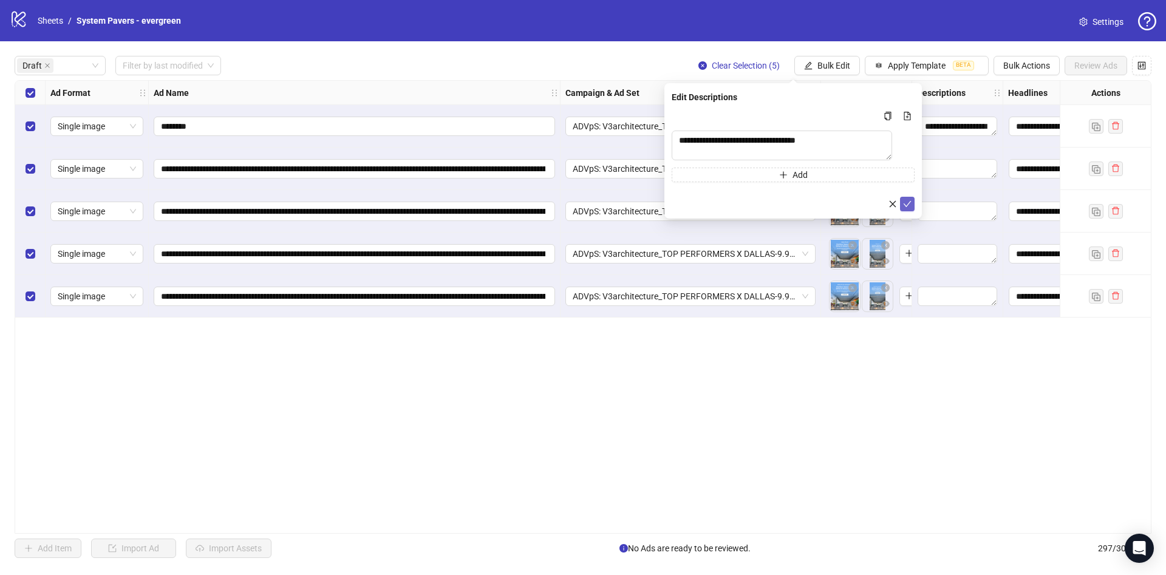
click at [905, 208] on icon "check" at bounding box center [907, 204] width 9 height 9
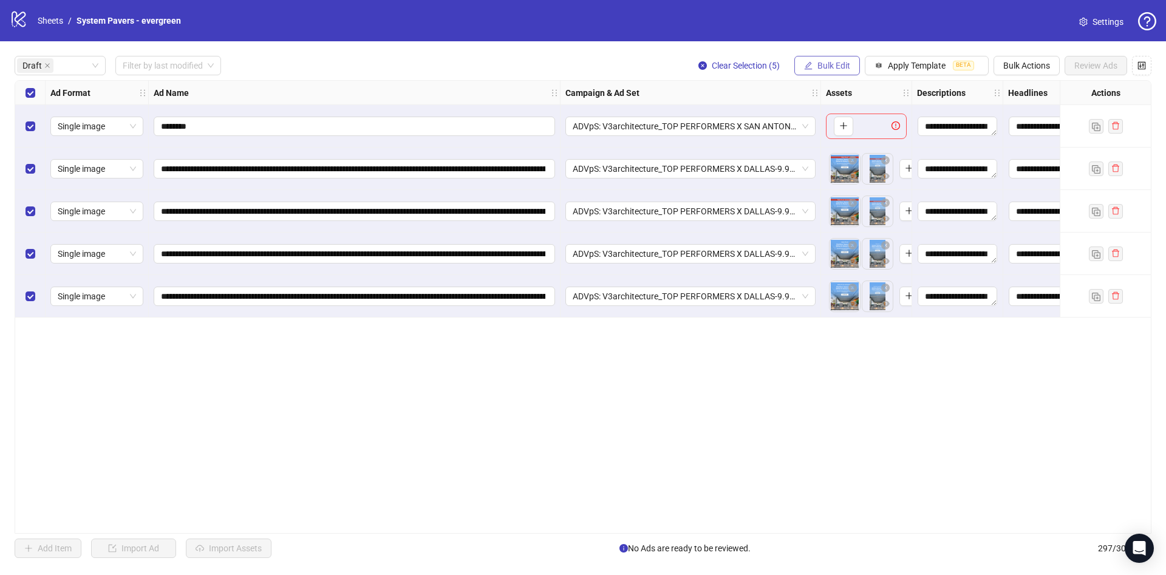
click at [836, 70] on span "Bulk Edit" at bounding box center [833, 66] width 33 height 10
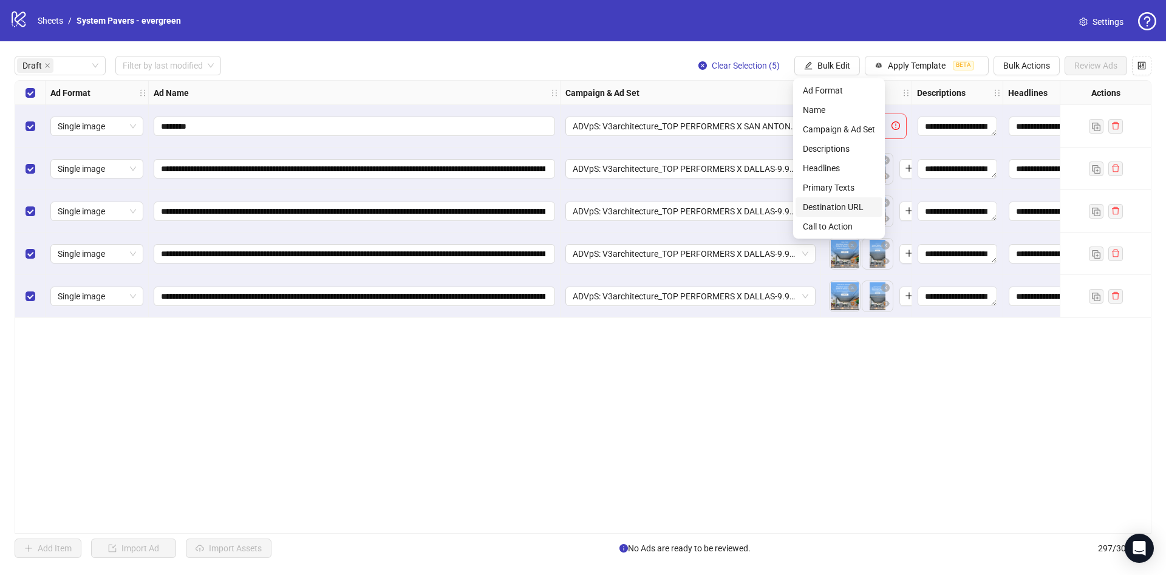
click at [828, 212] on span "Destination URL" at bounding box center [839, 206] width 72 height 13
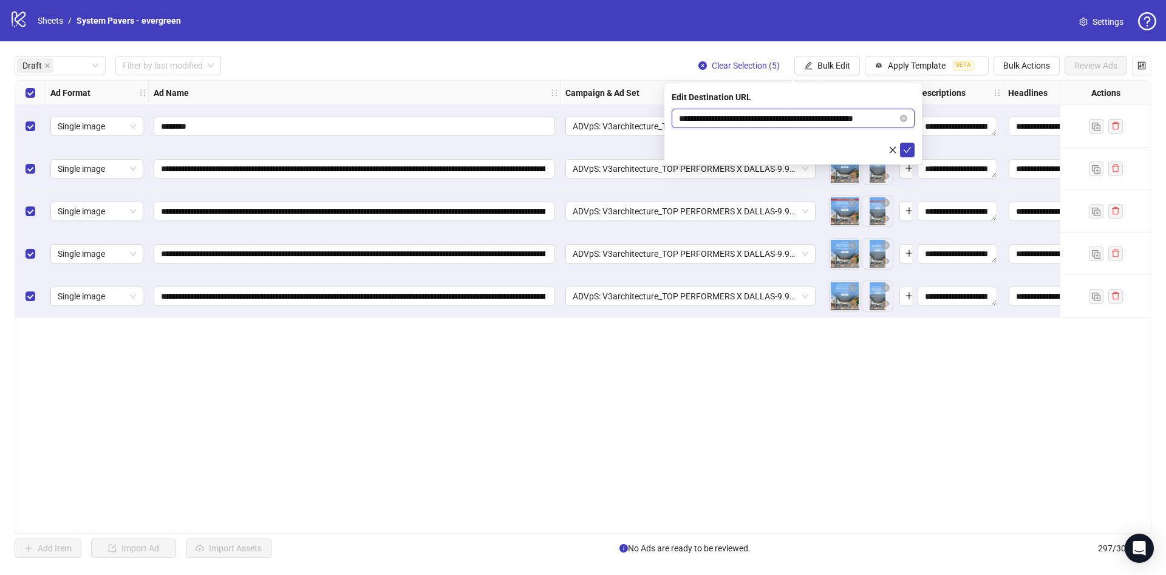
scroll to position [0, 18]
drag, startPoint x: 800, startPoint y: 113, endPoint x: 1003, endPoint y: 132, distance: 203.2
click at [1003, 132] on body "**********" at bounding box center [583, 287] width 1166 height 575
click at [907, 151] on icon "check" at bounding box center [908, 150] width 8 height 6
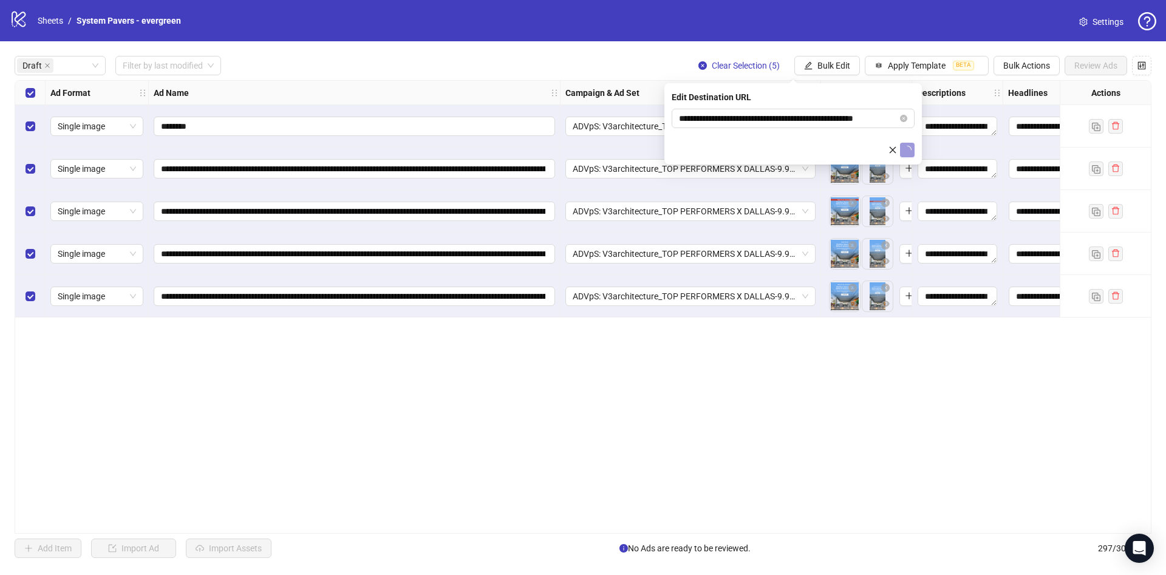
drag, startPoint x: 841, startPoint y: 64, endPoint x: 850, endPoint y: 94, distance: 30.5
click at [841, 63] on span "Bulk Edit" at bounding box center [833, 66] width 33 height 10
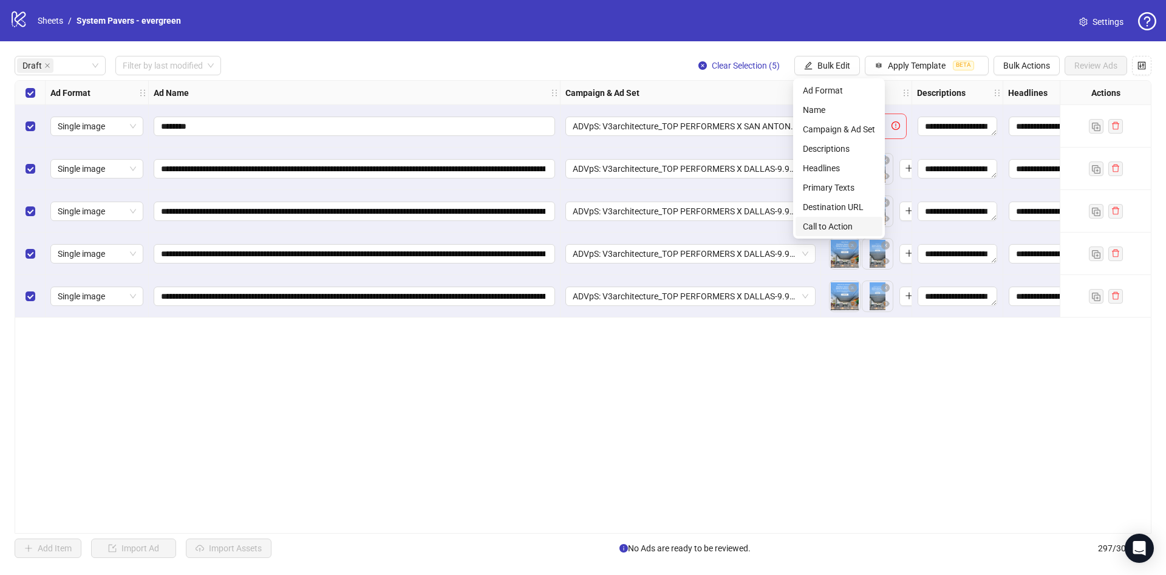
click at [834, 223] on span "Call to Action" at bounding box center [839, 226] width 72 height 13
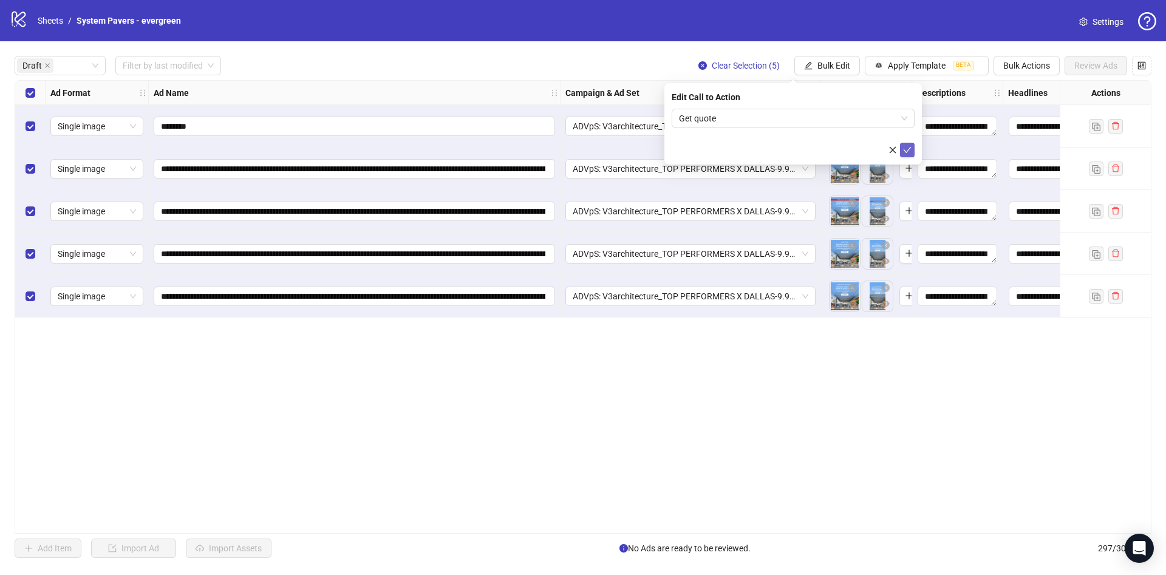
click at [911, 147] on button "submit" at bounding box center [907, 150] width 15 height 15
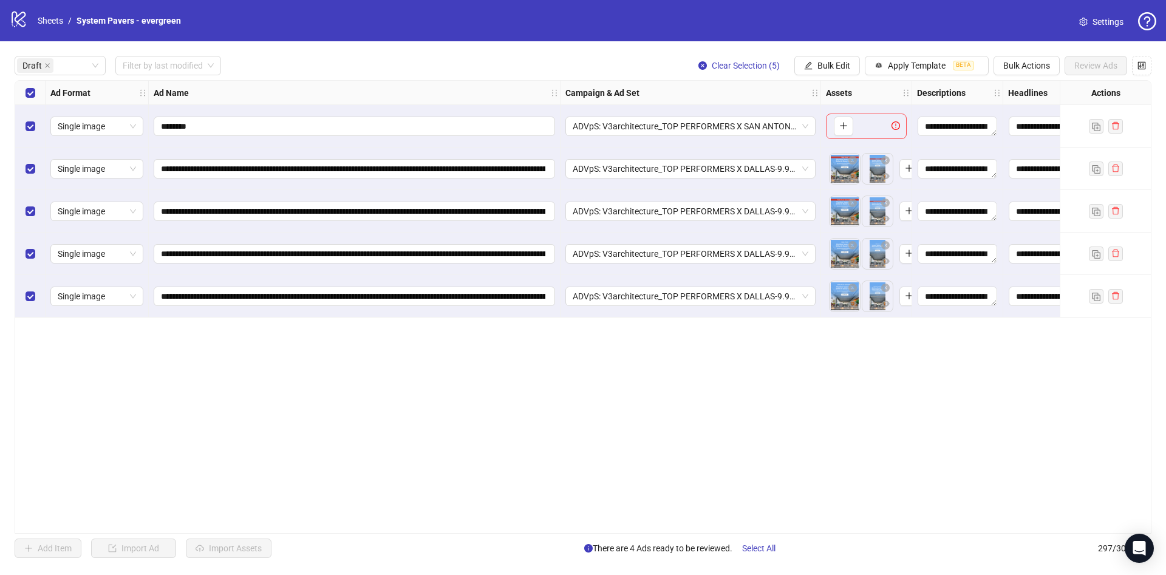
click at [27, 119] on div "Select row 1" at bounding box center [30, 126] width 30 height 43
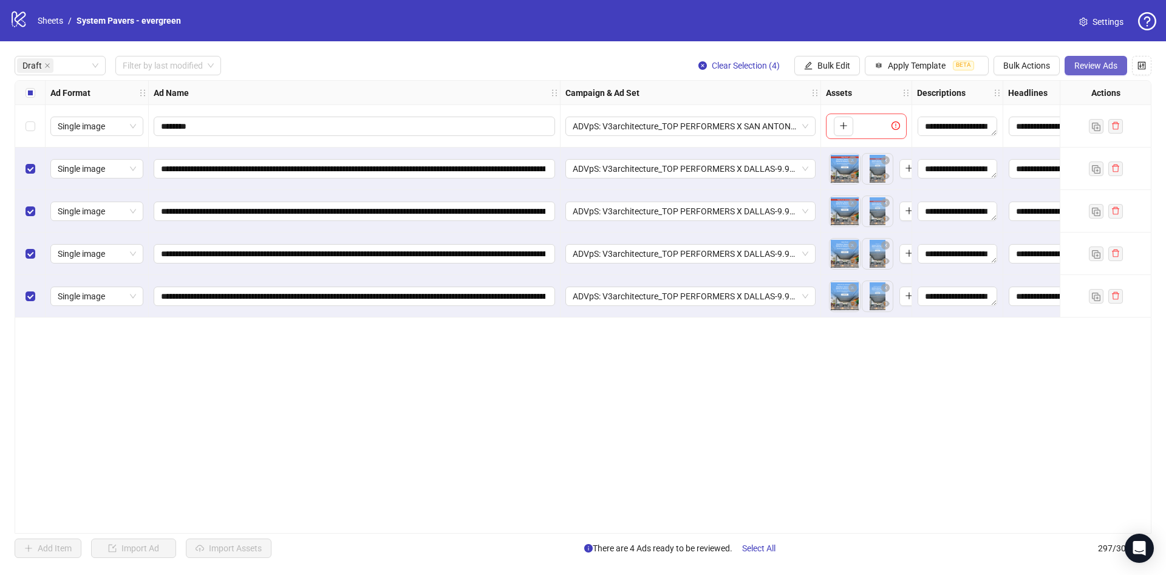
click at [1084, 57] on button "Review Ads" at bounding box center [1096, 65] width 63 height 19
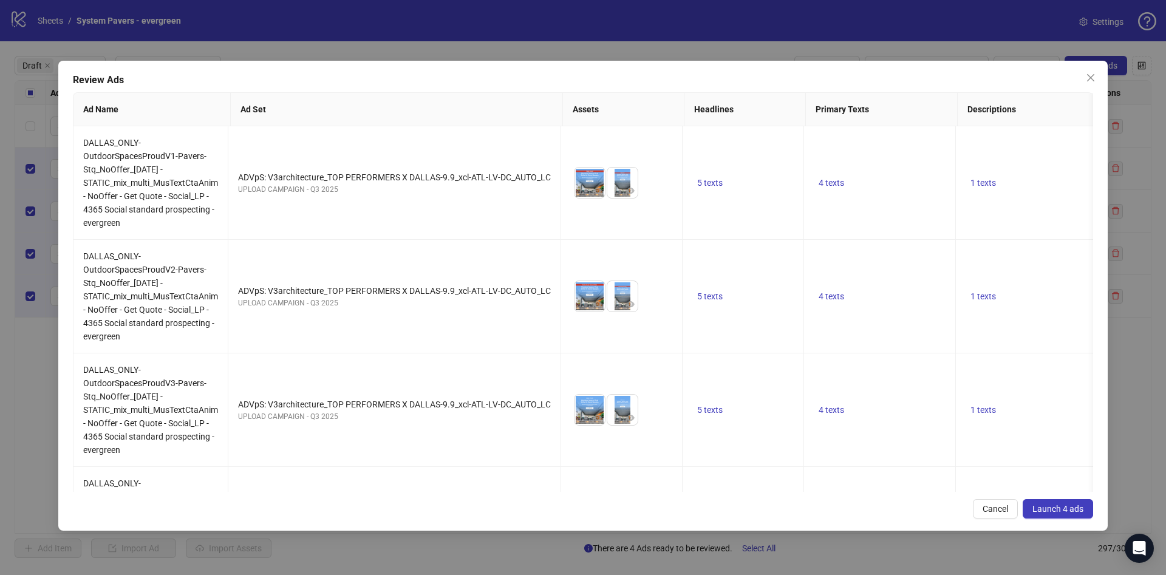
click at [1050, 511] on span "Launch 4 ads" at bounding box center [1057, 509] width 51 height 10
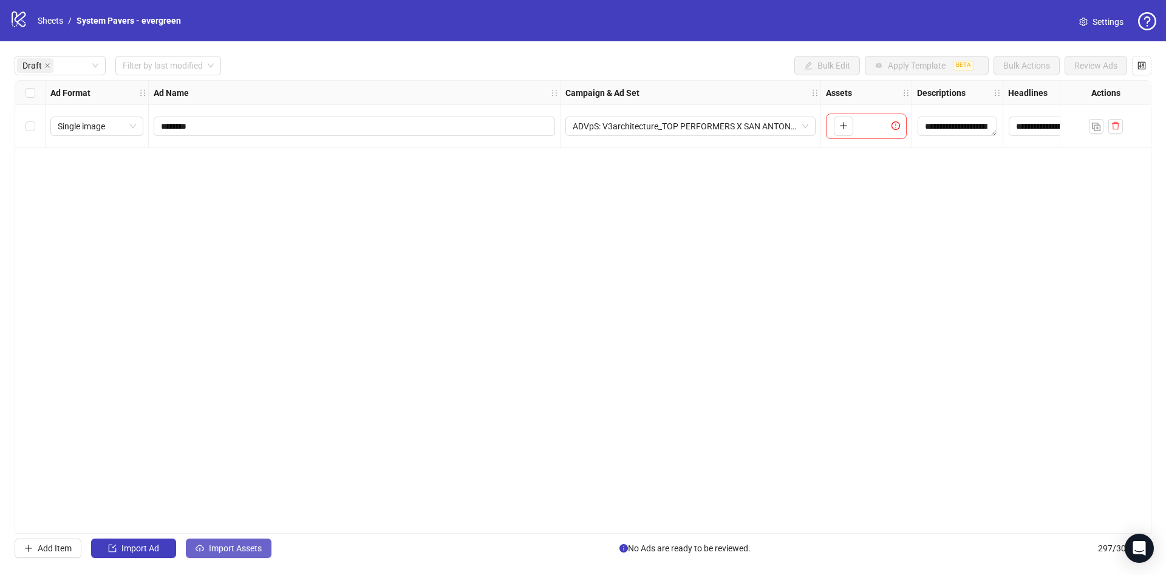
click at [251, 554] on button "Import Assets" at bounding box center [229, 548] width 86 height 19
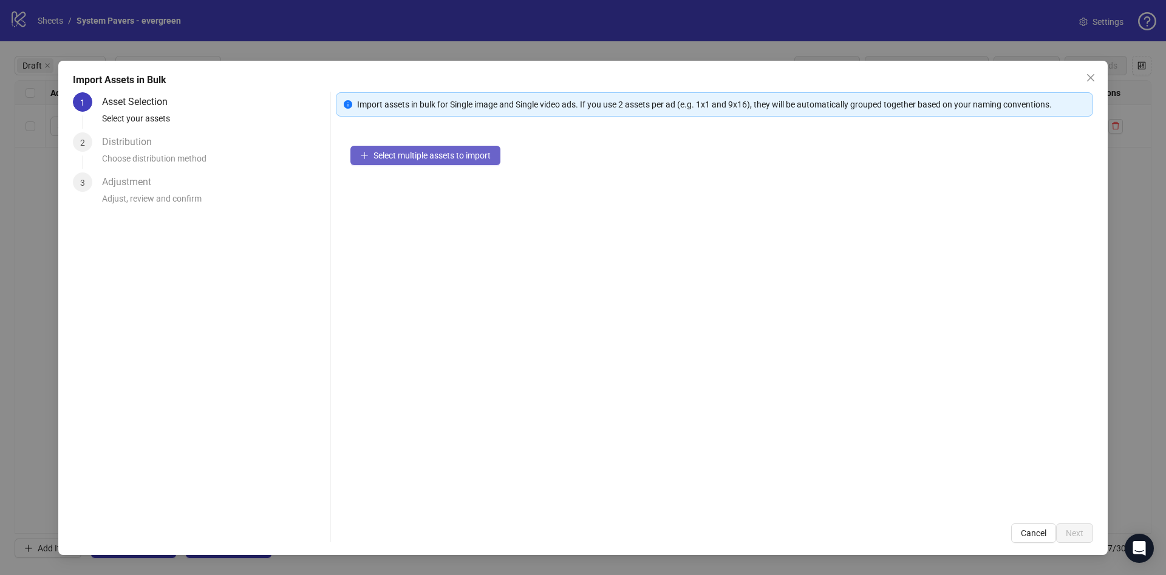
click at [446, 155] on span "Select multiple assets to import" at bounding box center [431, 156] width 117 height 10
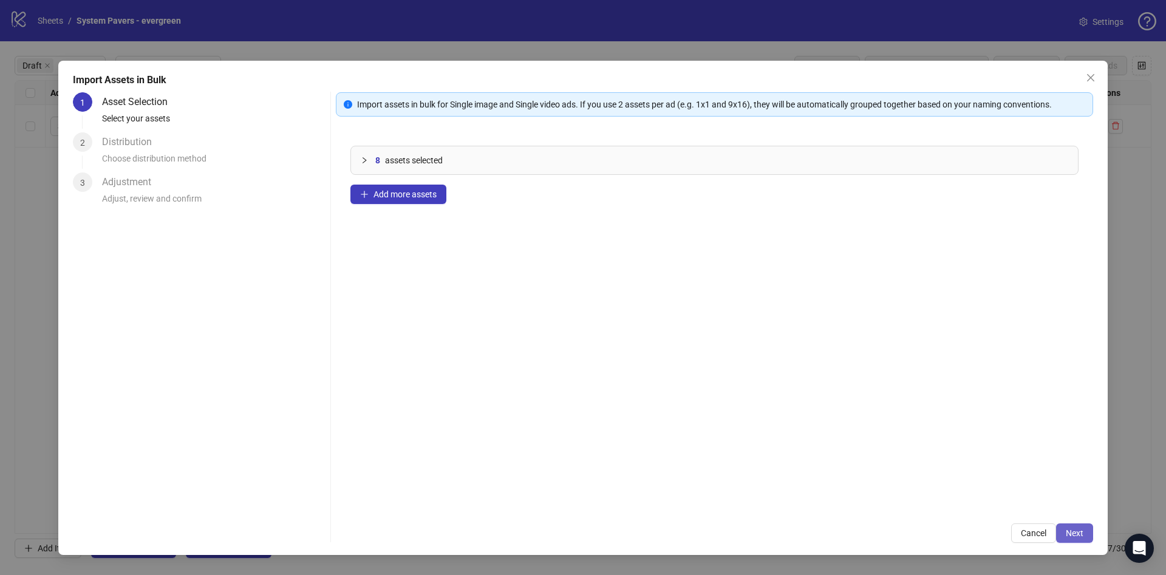
click at [1082, 533] on span "Next" at bounding box center [1075, 533] width 18 height 10
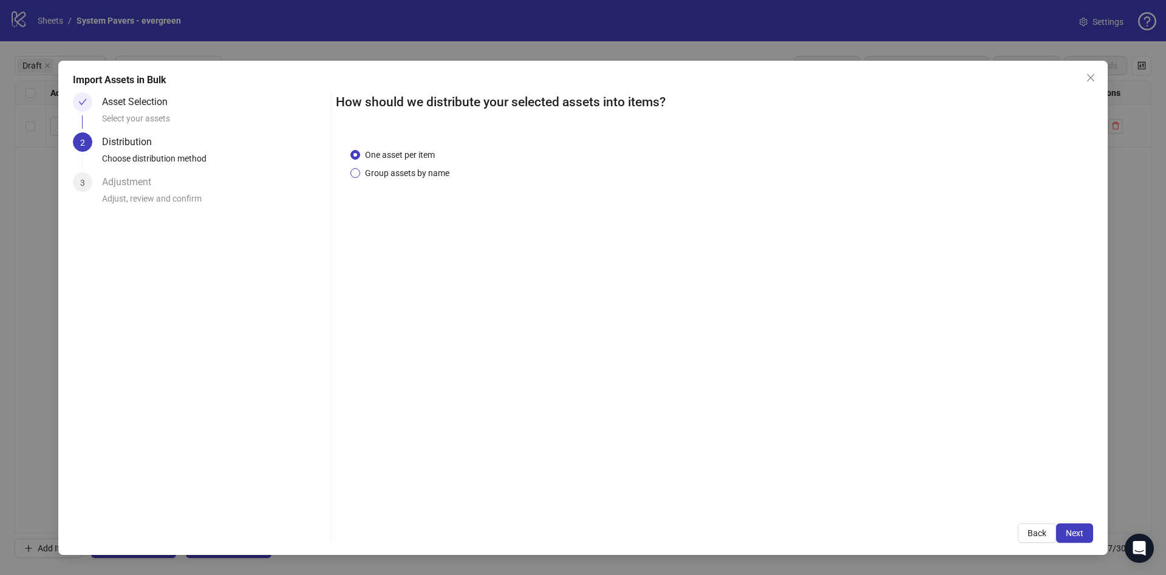
click at [441, 178] on span "Group assets by name" at bounding box center [407, 172] width 94 height 13
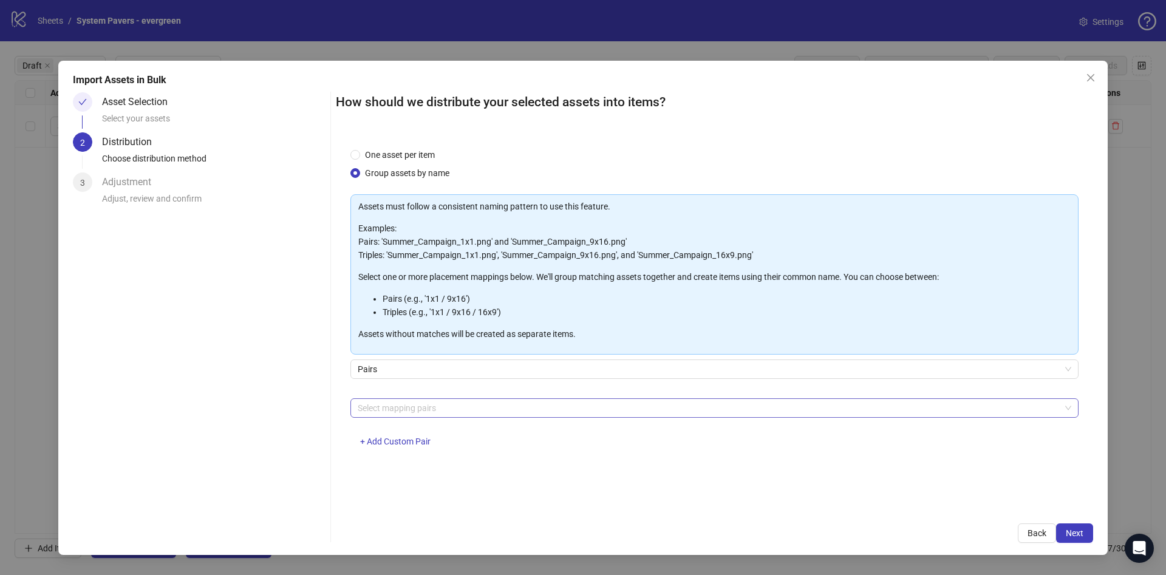
click at [430, 403] on div at bounding box center [708, 408] width 711 height 17
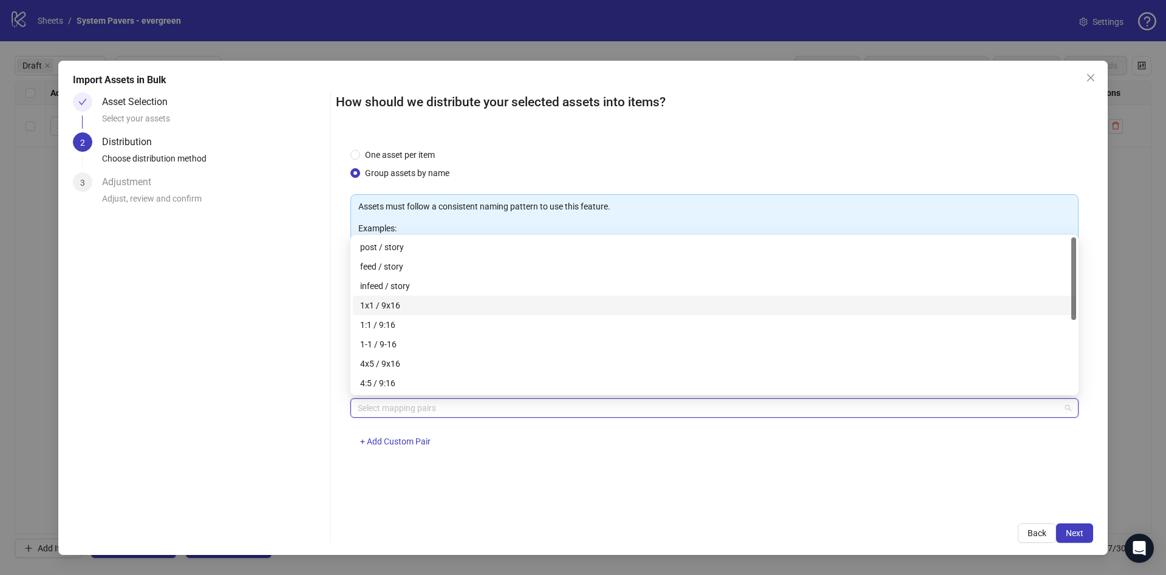
click at [424, 299] on div "1x1 / 9x16" at bounding box center [714, 305] width 709 height 13
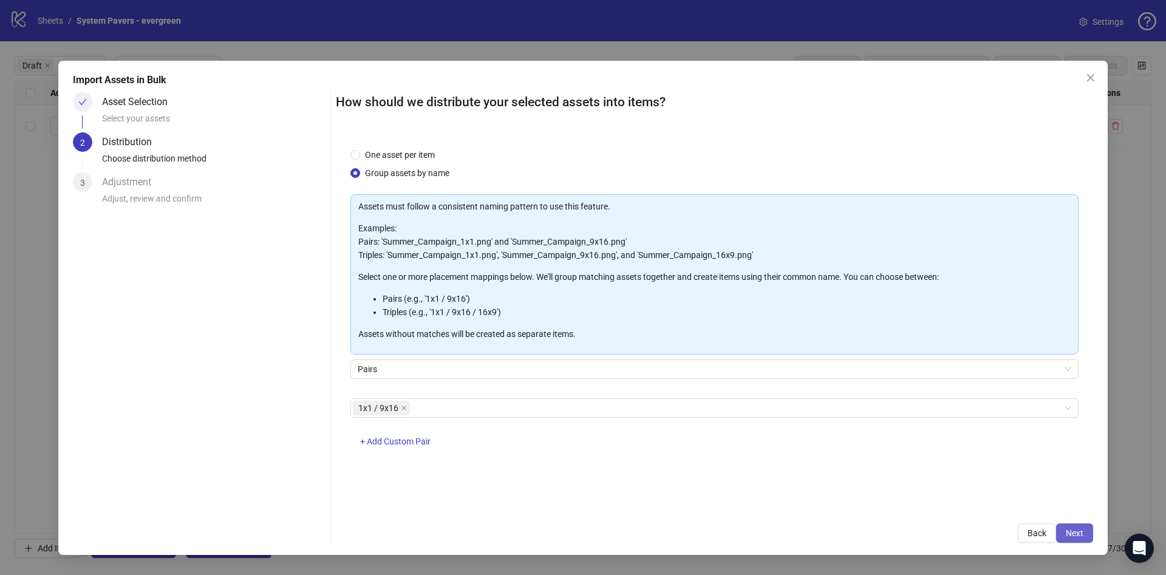
click at [1086, 537] on button "Next" at bounding box center [1074, 532] width 37 height 19
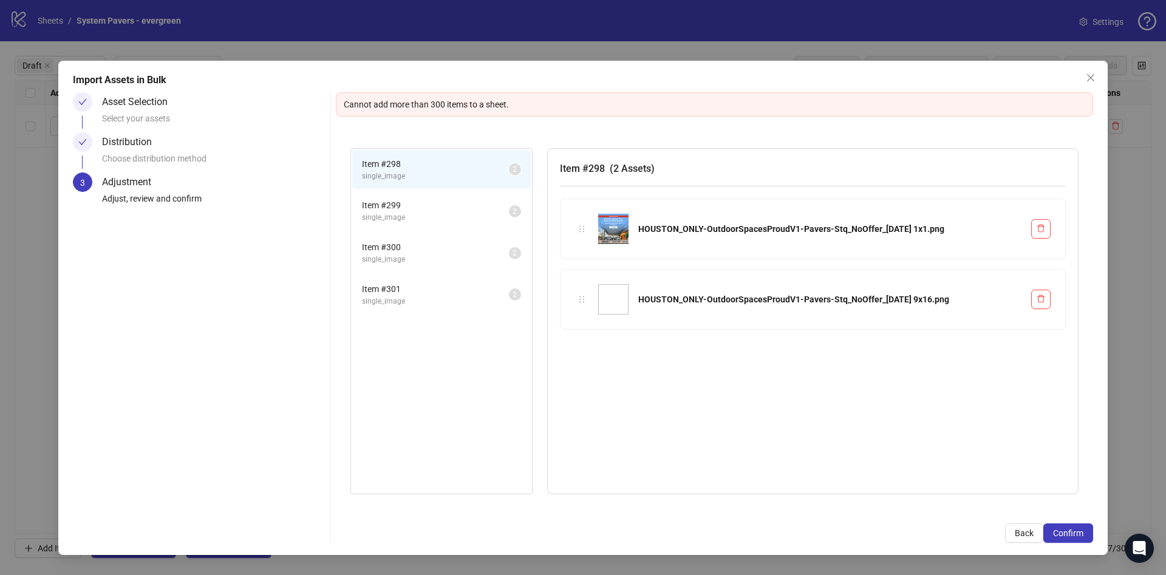
click at [1091, 73] on icon "close" at bounding box center [1091, 78] width 10 height 10
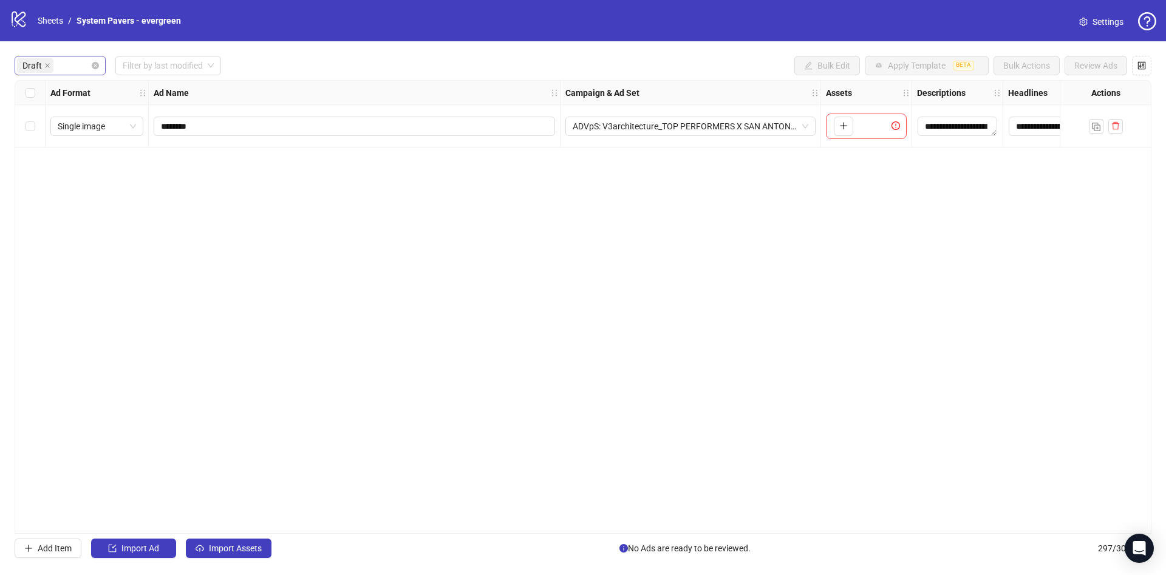
click at [51, 63] on span "Draft" at bounding box center [35, 65] width 36 height 15
click at [96, 61] on div "Draft" at bounding box center [60, 65] width 91 height 19
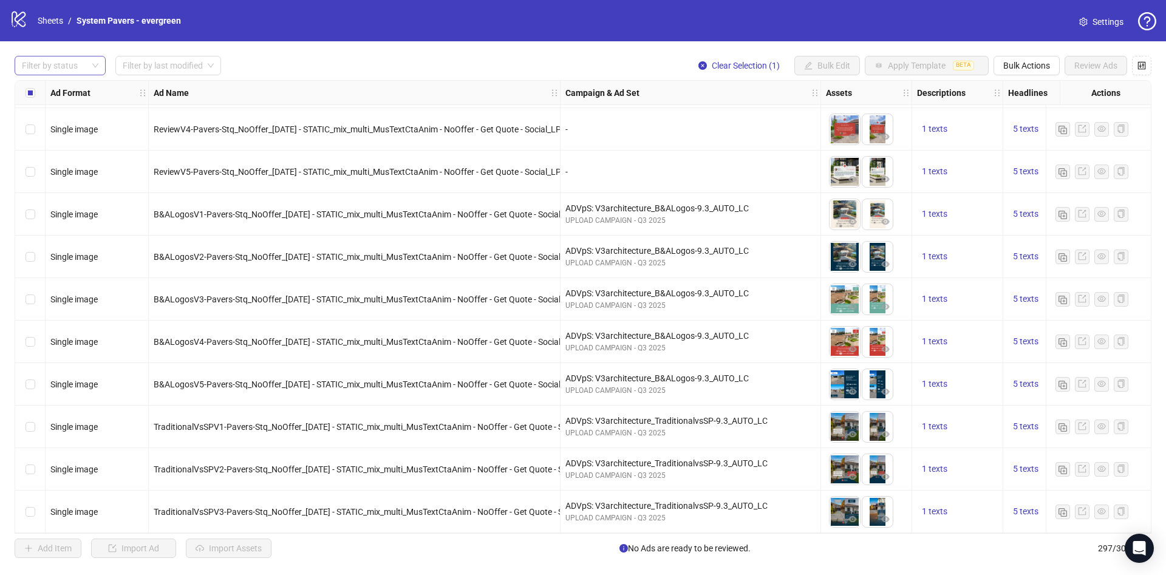
scroll to position [5269, 0]
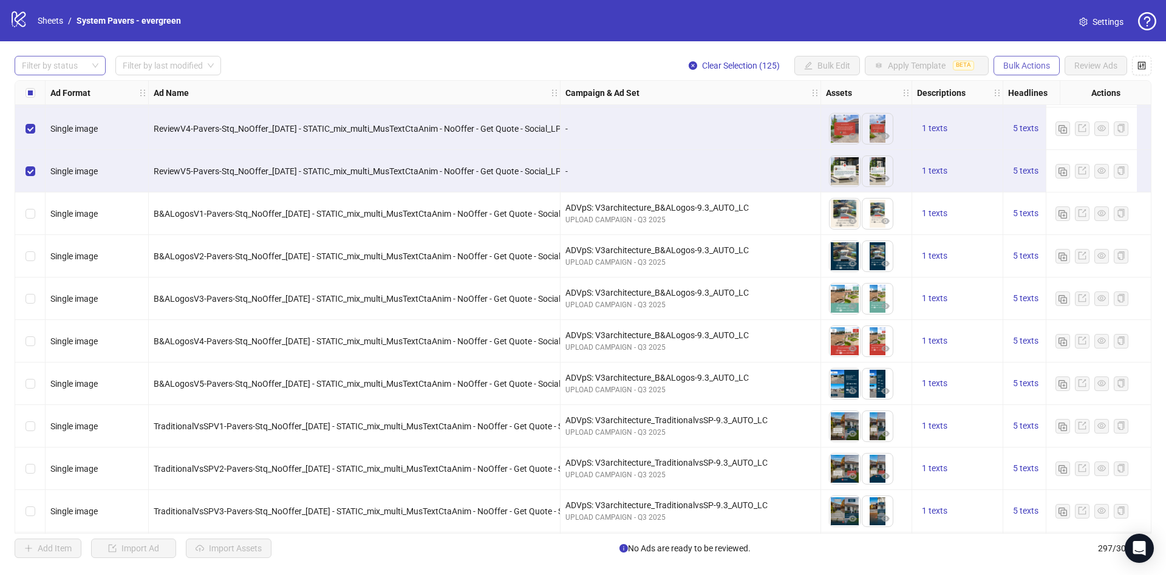
click at [1033, 67] on span "Bulk Actions" at bounding box center [1026, 66] width 47 height 10
click at [1055, 92] on span "Delete" at bounding box center [1043, 90] width 83 height 13
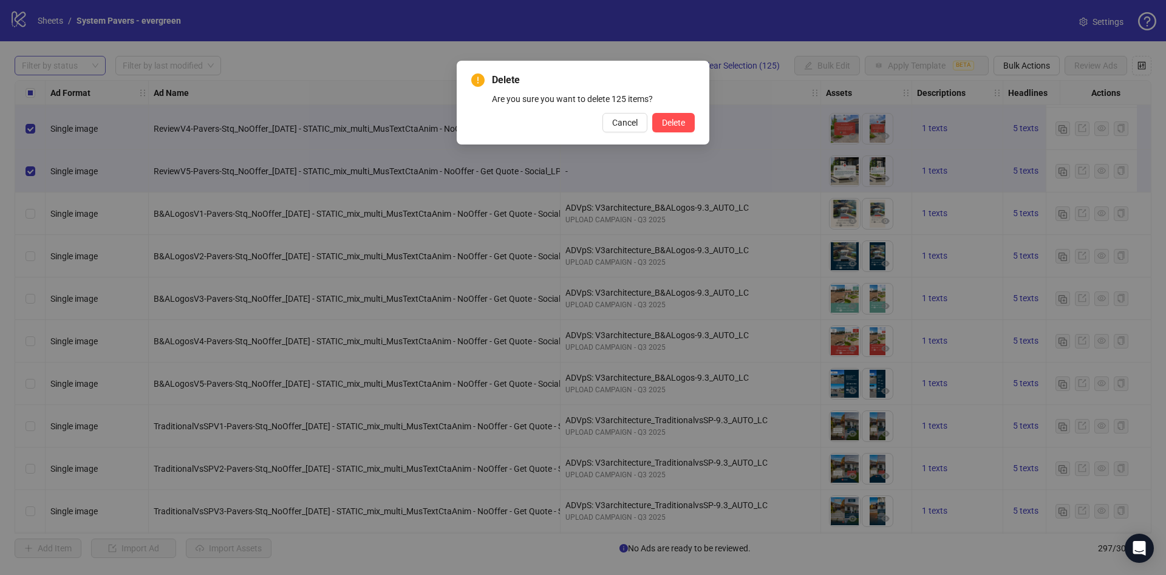
click at [664, 131] on button "Delete" at bounding box center [673, 122] width 43 height 19
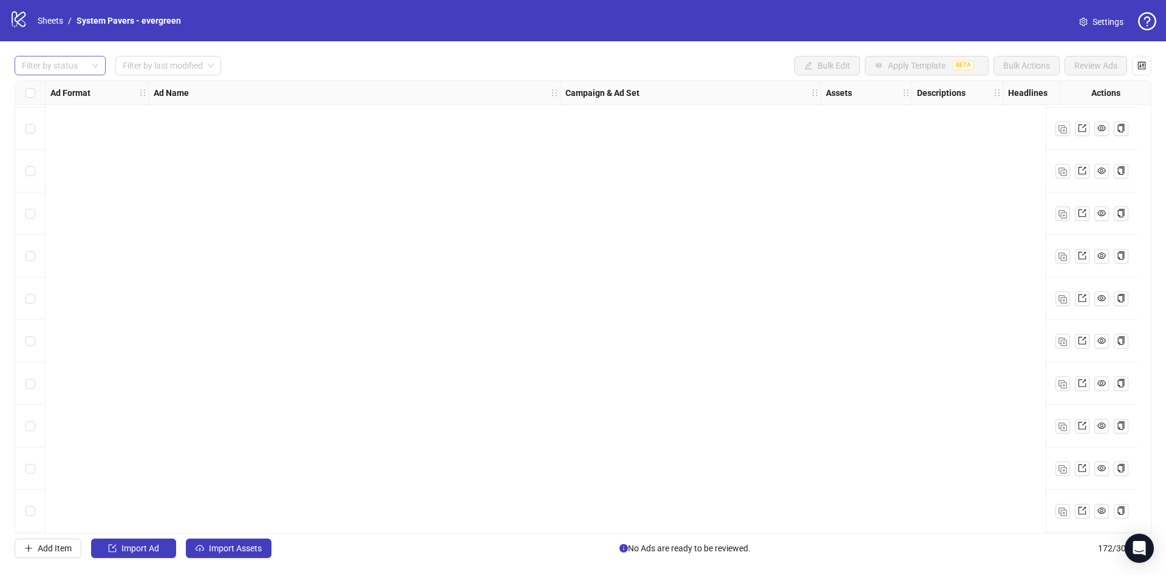
scroll to position [4722, 0]
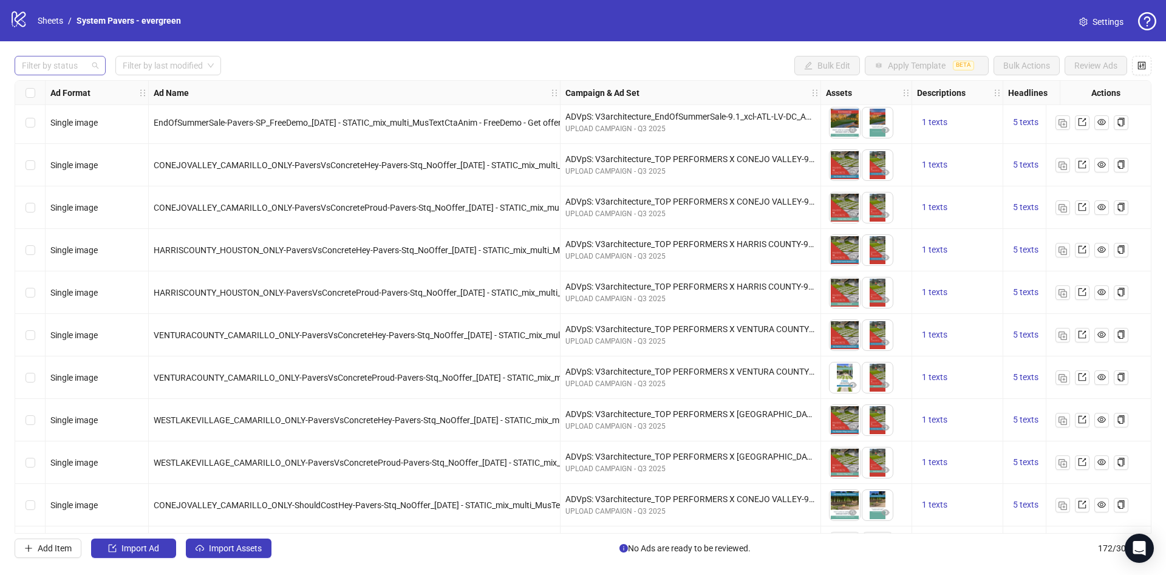
click at [60, 64] on div at bounding box center [53, 65] width 73 height 17
click at [61, 88] on div "Draft" at bounding box center [60, 90] width 72 height 13
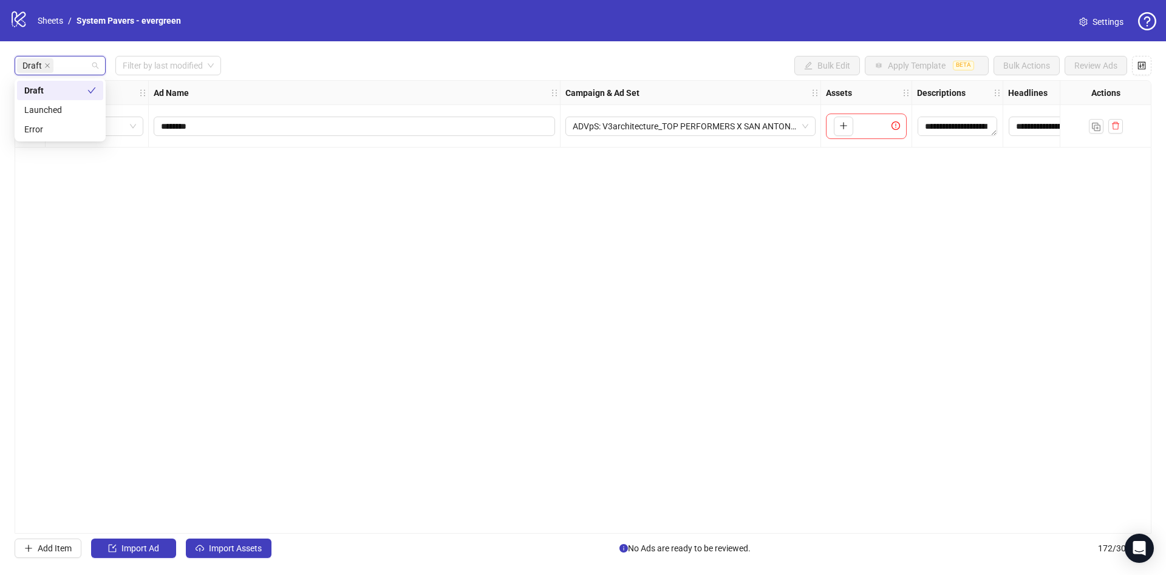
scroll to position [0, 0]
click at [361, 69] on div "Draft Filter by last modified Bulk Edit Apply Template BETA Bulk Actions Review…" at bounding box center [583, 65] width 1137 height 19
click at [259, 544] on span "Import Assets" at bounding box center [235, 549] width 53 height 10
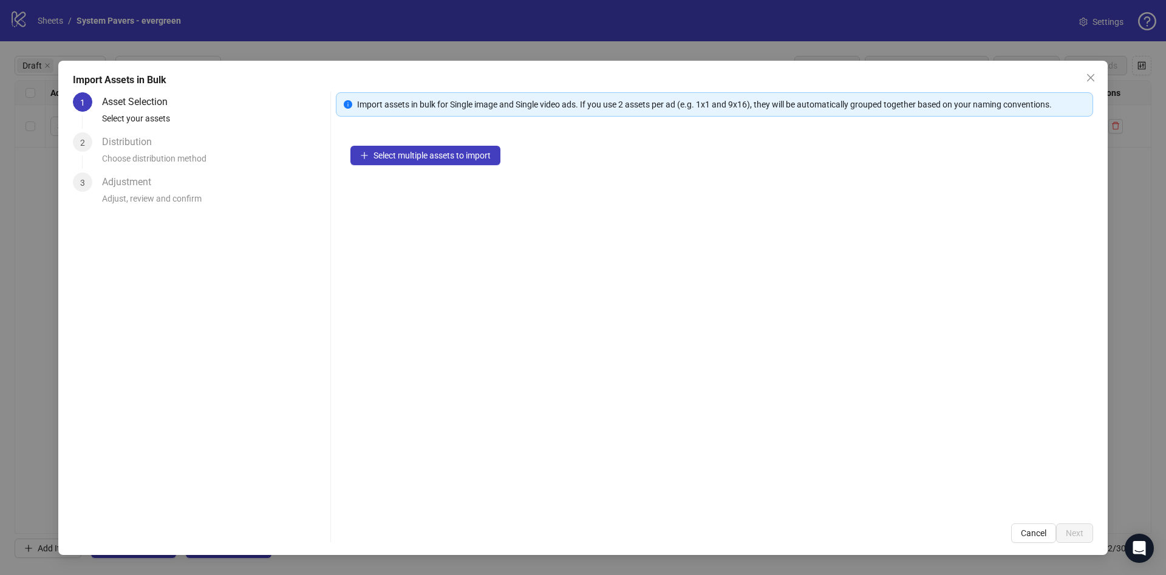
click at [408, 166] on div "Select multiple assets to import" at bounding box center [714, 320] width 757 height 378
click at [412, 159] on span "Select multiple assets to import" at bounding box center [431, 156] width 117 height 10
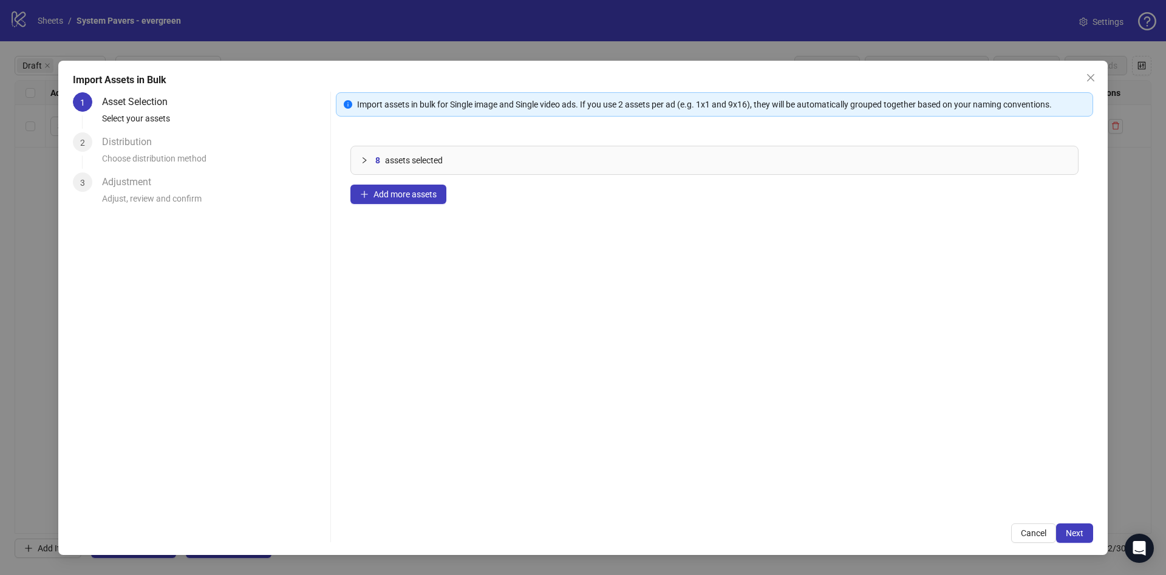
click at [1093, 539] on div "Import Assets in Bulk 1 Asset Selection Select your assets 2 Distribution Choos…" at bounding box center [582, 308] width 1049 height 494
click at [1081, 534] on span "Next" at bounding box center [1075, 533] width 18 height 10
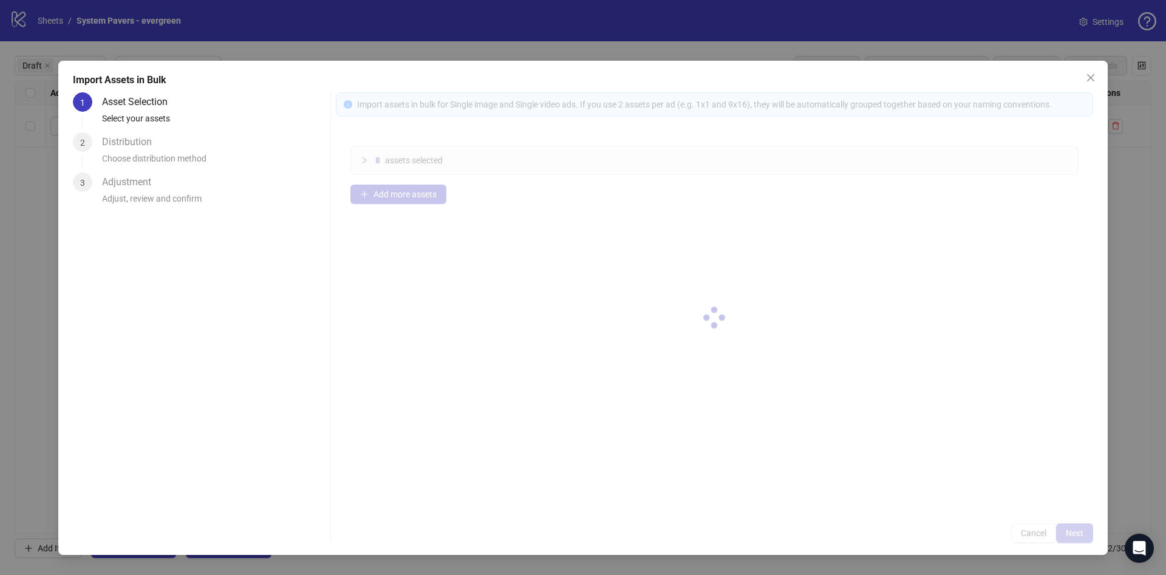
click at [1081, 534] on div at bounding box center [714, 317] width 757 height 451
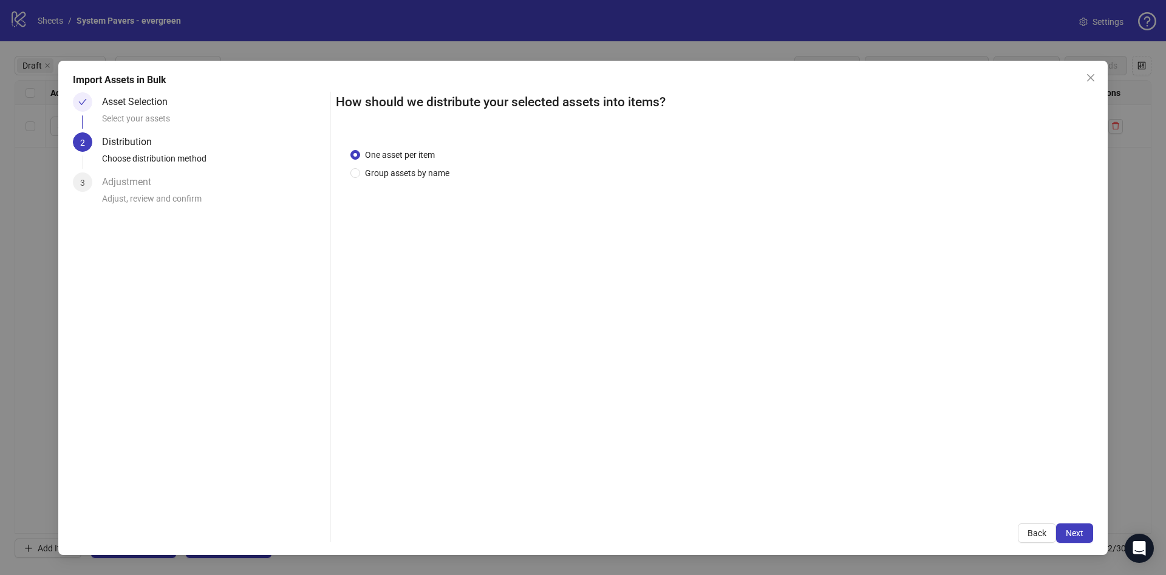
click at [402, 160] on span "One asset per item" at bounding box center [400, 154] width 80 height 13
click at [403, 171] on span "Group assets by name" at bounding box center [407, 172] width 94 height 13
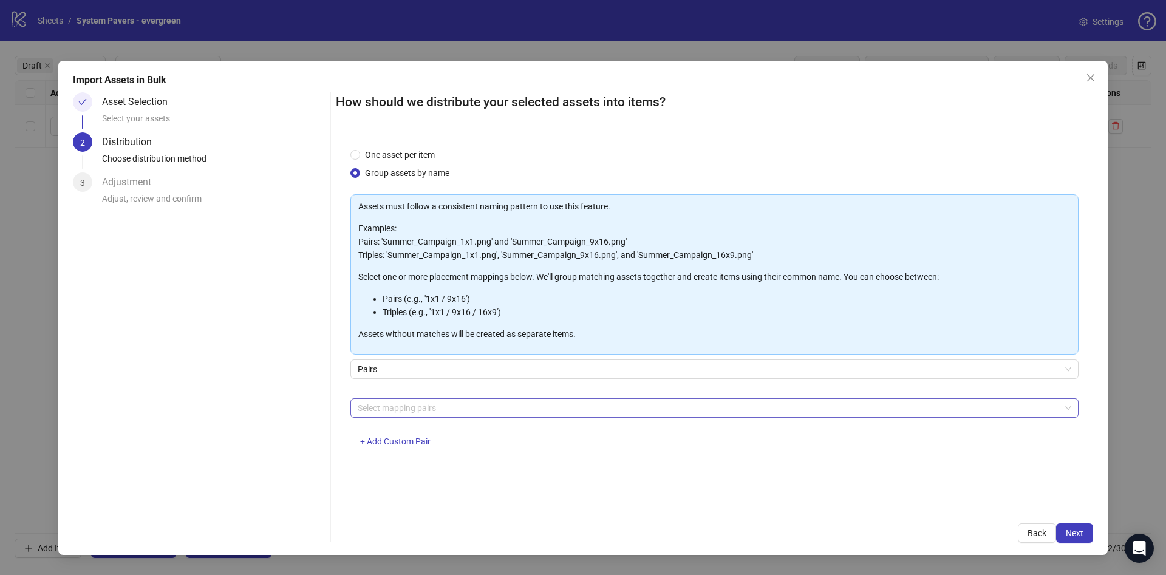
click at [406, 400] on div at bounding box center [708, 408] width 711 height 17
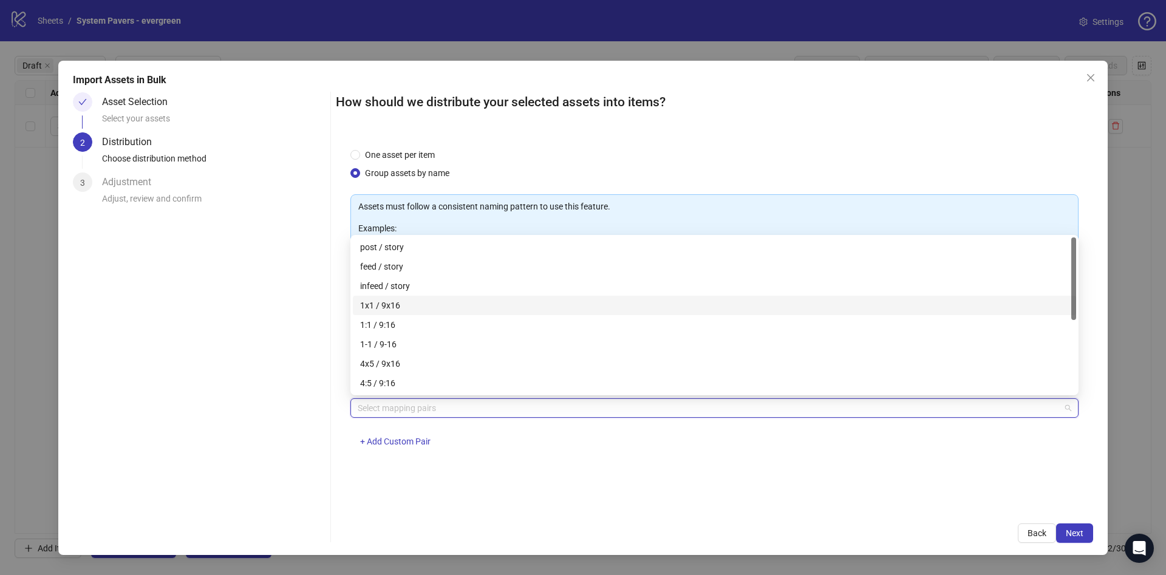
drag, startPoint x: 412, startPoint y: 305, endPoint x: 693, endPoint y: 371, distance: 288.7
click at [412, 305] on div "1x1 / 9x16" at bounding box center [714, 305] width 709 height 13
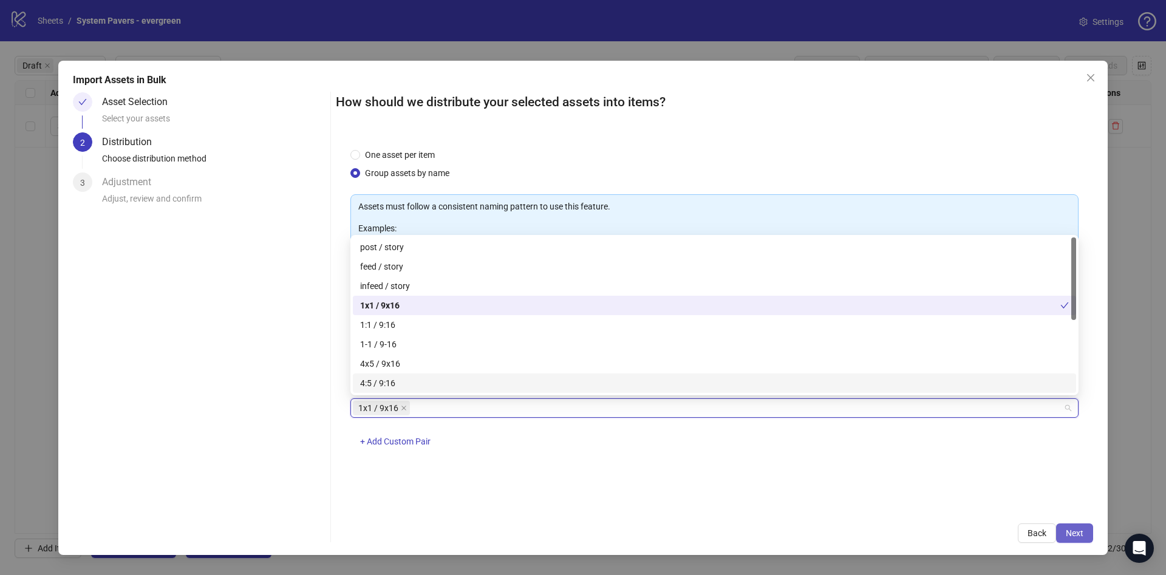
click at [1081, 535] on span "Next" at bounding box center [1075, 533] width 18 height 10
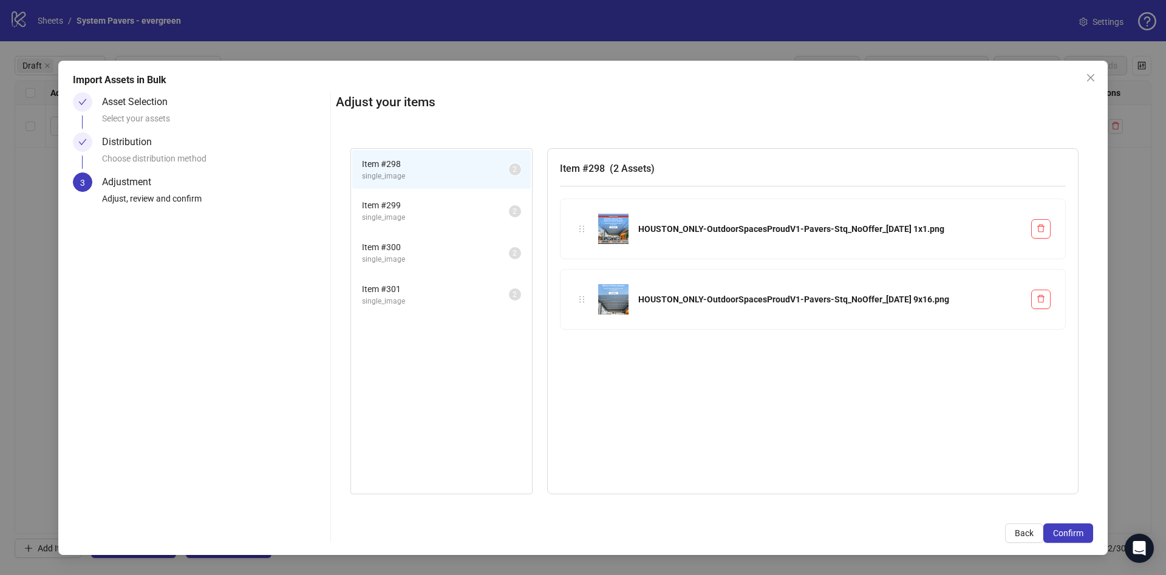
click at [1081, 535] on span "Confirm" at bounding box center [1068, 533] width 30 height 10
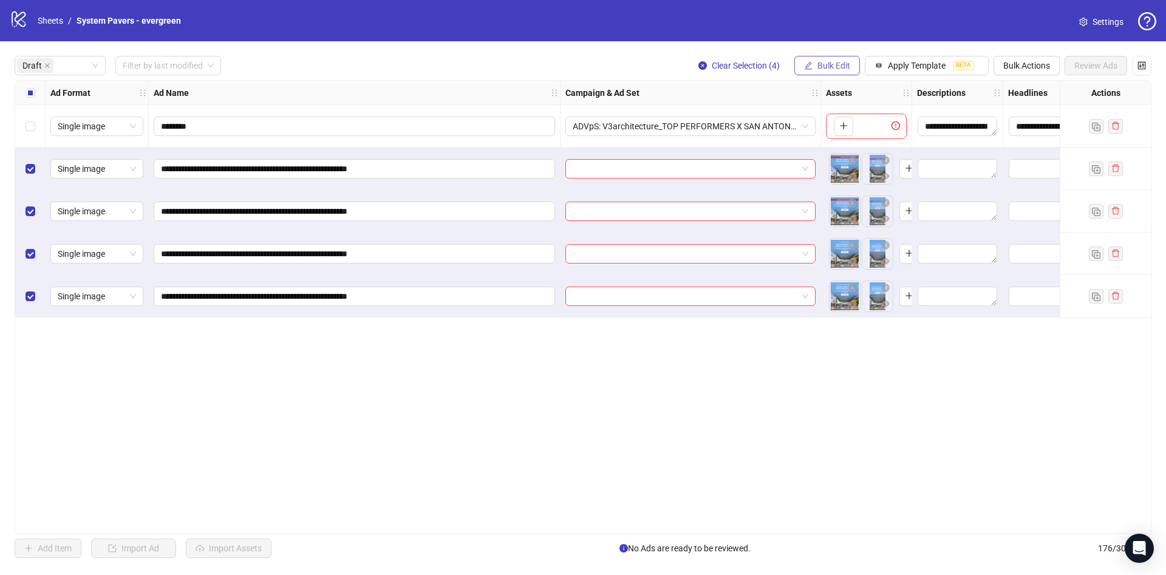
click at [855, 71] on button "Bulk Edit" at bounding box center [827, 65] width 66 height 19
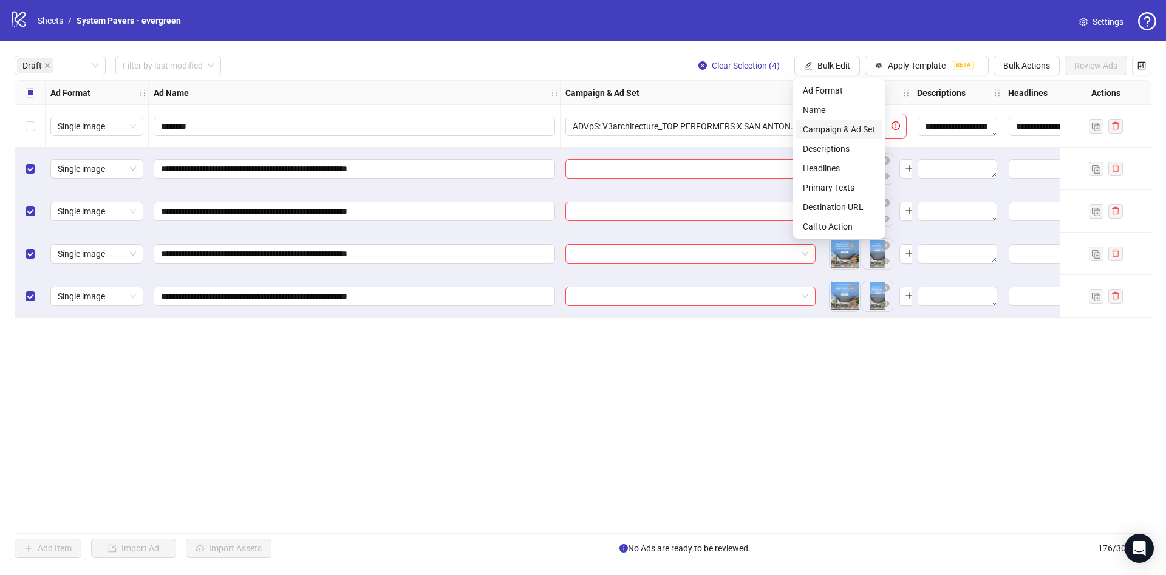
click at [851, 124] on span "Campaign & Ad Set" at bounding box center [839, 129] width 72 height 13
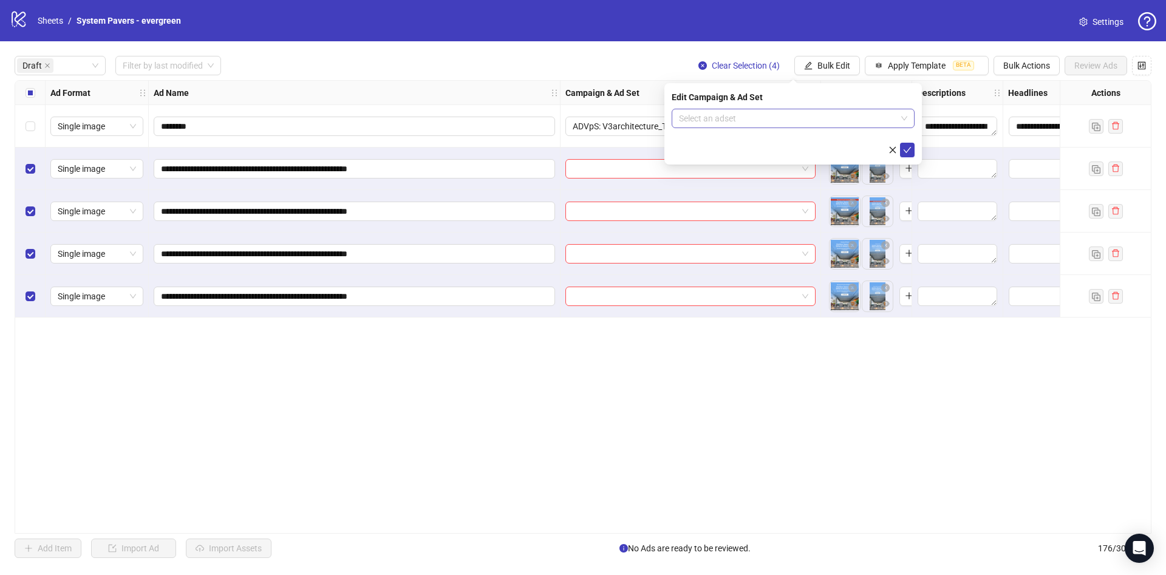
click at [786, 124] on input "search" at bounding box center [787, 118] width 217 height 18
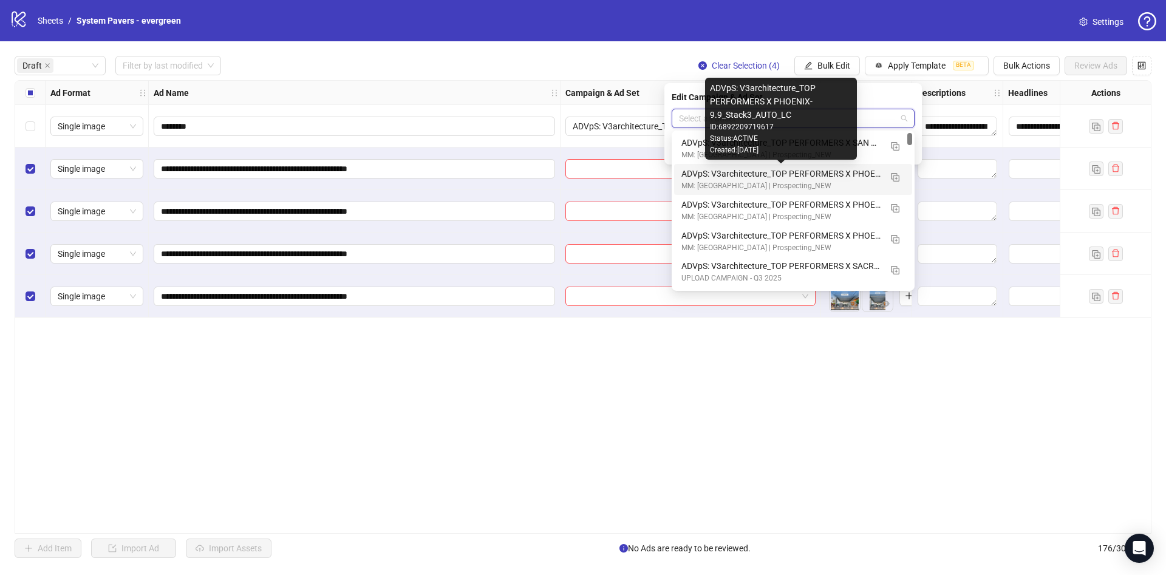
click at [866, 179] on div "ADVpS: V3architecture_TOP PERFORMERS X PHOENIX-9.9_Stack3_AUTO_LC" at bounding box center [780, 173] width 199 height 13
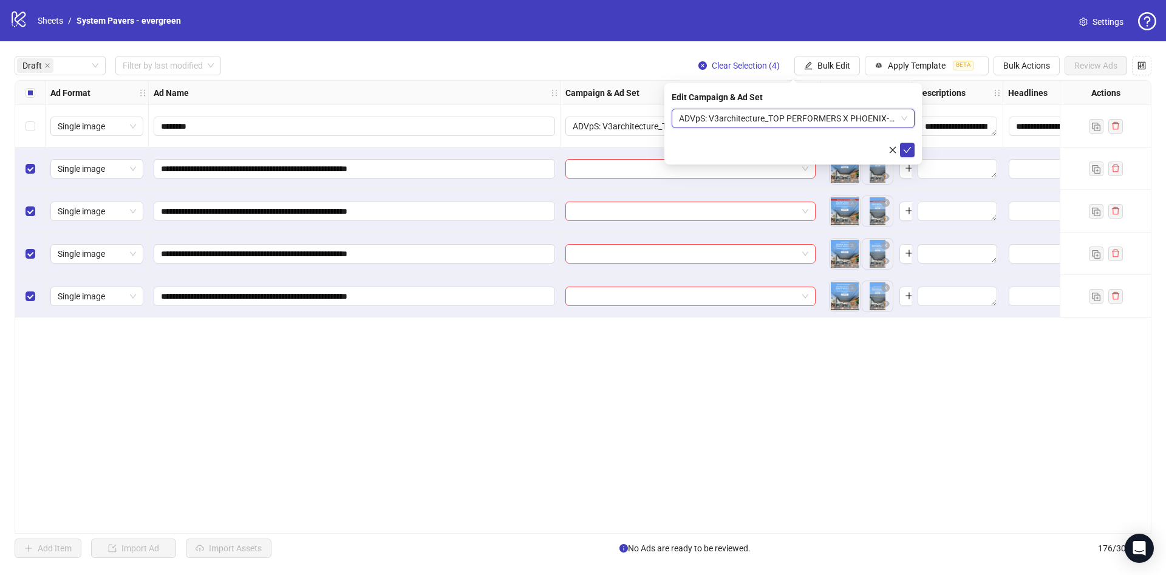
click at [837, 121] on span "ADVpS: V3architecture_TOP PERFORMERS X PHOENIX-9.9_Stack3_AUTO_LC" at bounding box center [793, 118] width 228 height 18
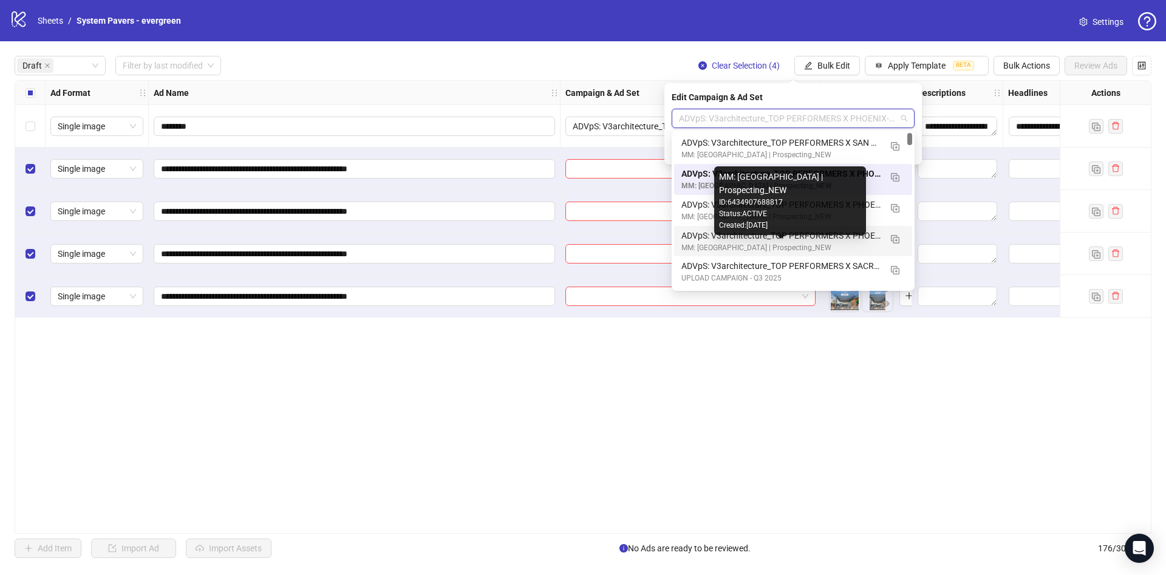
scroll to position [91, 0]
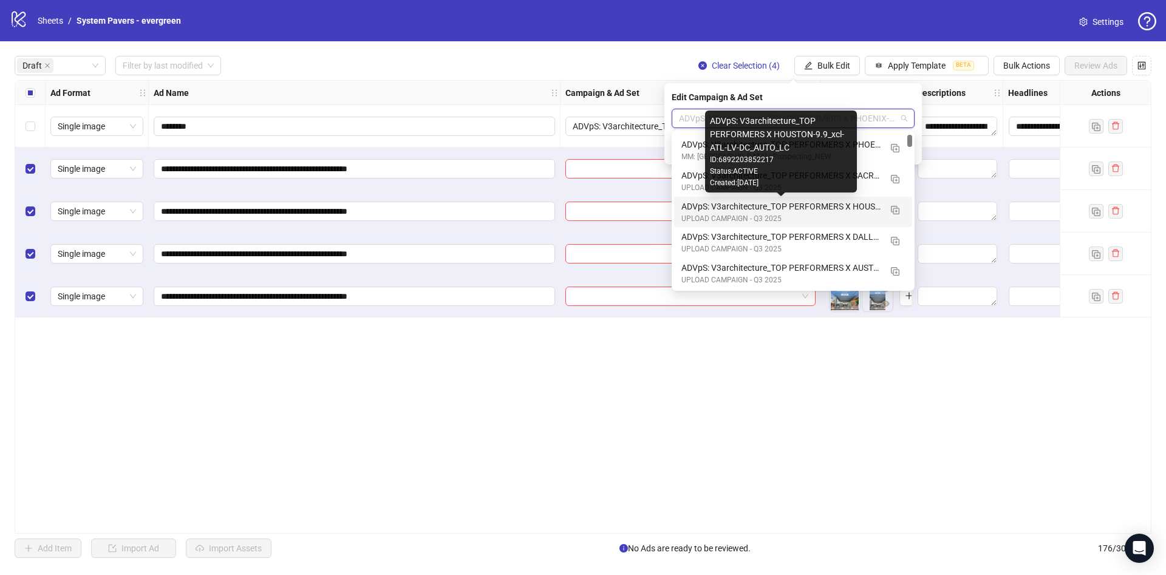
click at [845, 207] on div "ADVpS: V3architecture_TOP PERFORMERS X HOUSTON-9.9_xcl-ATL-LV-DC_AUTO_LC" at bounding box center [780, 206] width 199 height 13
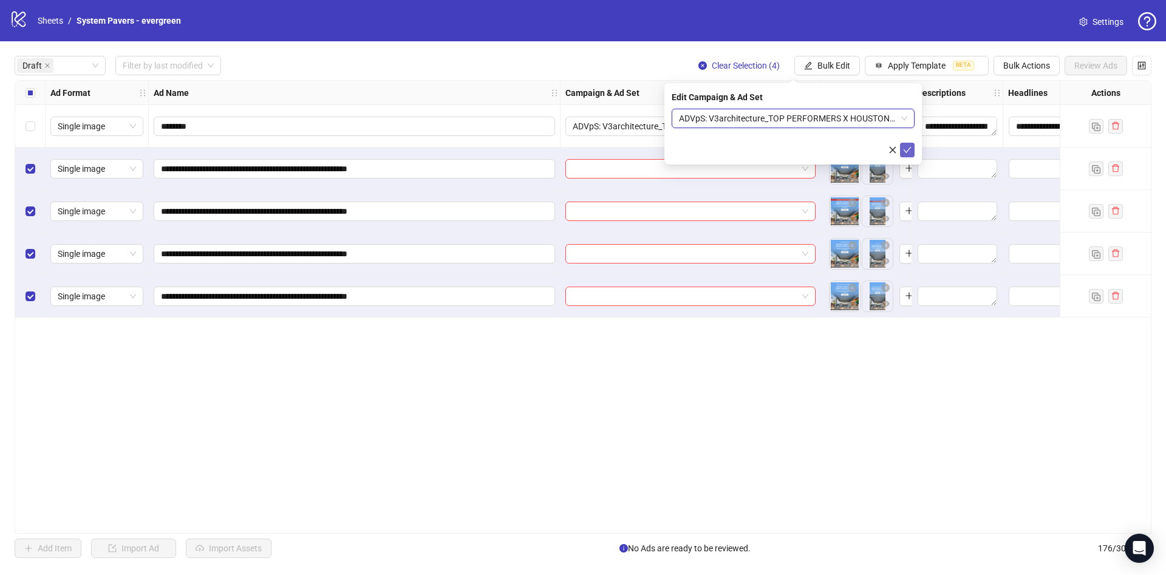
click at [910, 148] on icon "check" at bounding box center [907, 150] width 9 height 9
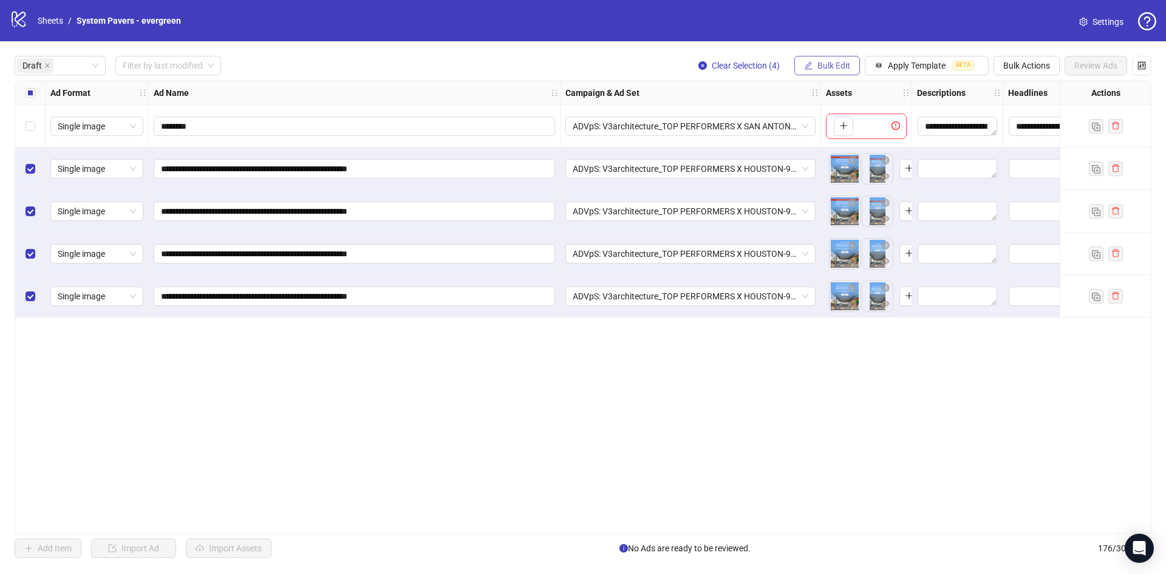
click at [820, 62] on span "Bulk Edit" at bounding box center [833, 66] width 33 height 10
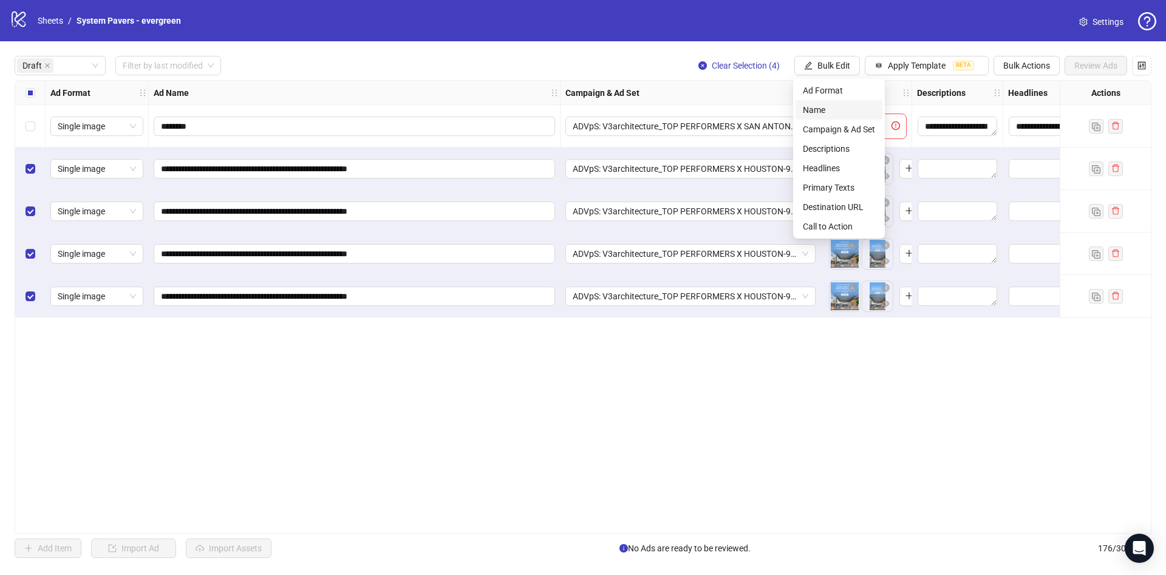
click at [832, 112] on span "Name" at bounding box center [839, 109] width 72 height 13
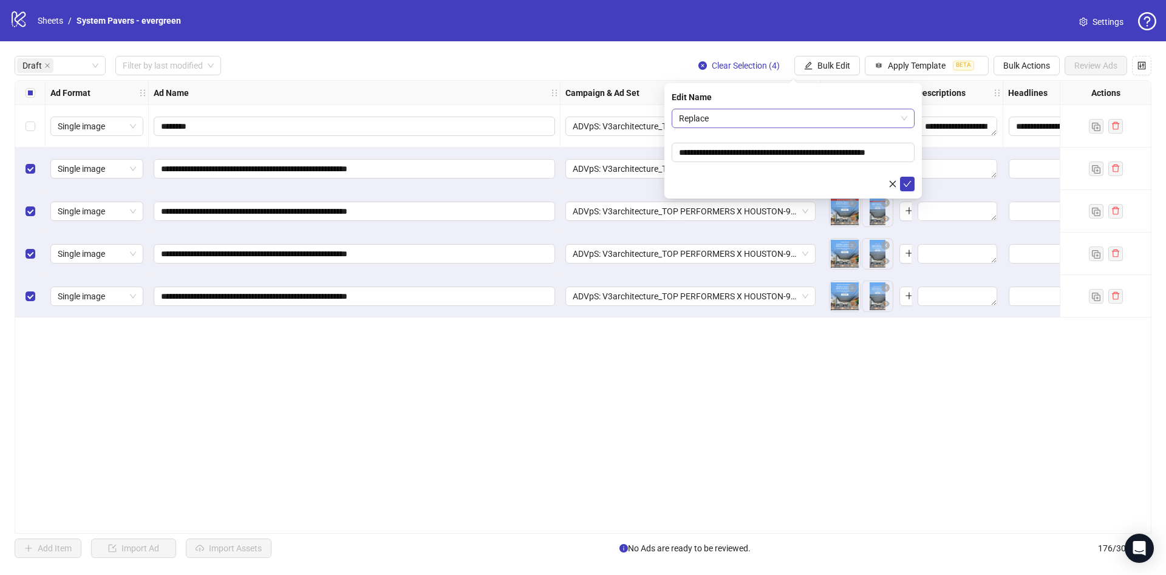
click at [822, 122] on span "Replace" at bounding box center [793, 118] width 228 height 18
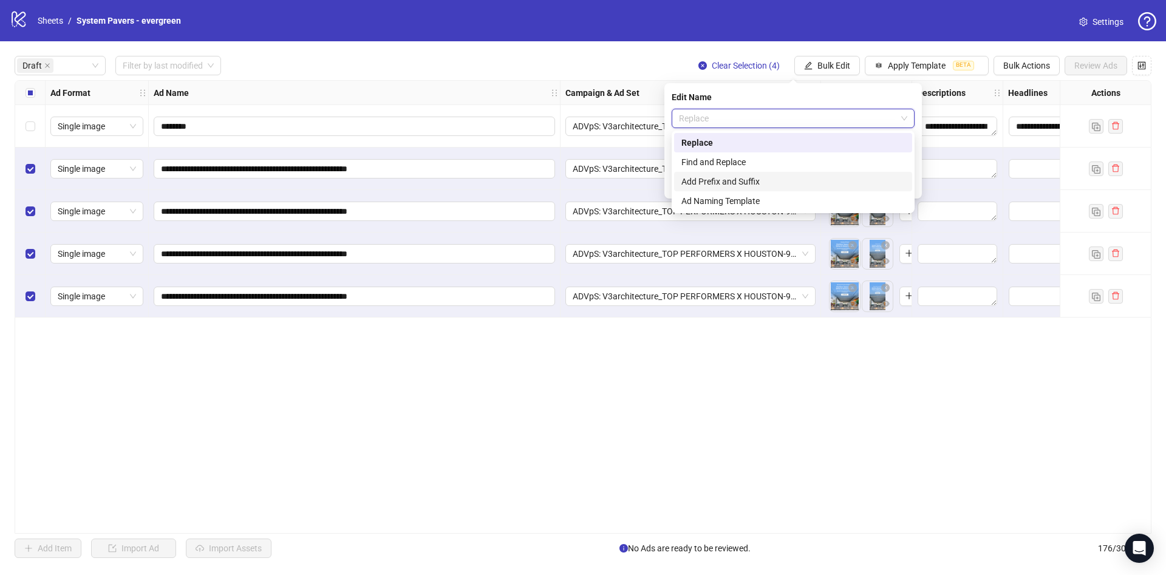
click at [771, 177] on div "Add Prefix and Suffix" at bounding box center [792, 181] width 223 height 13
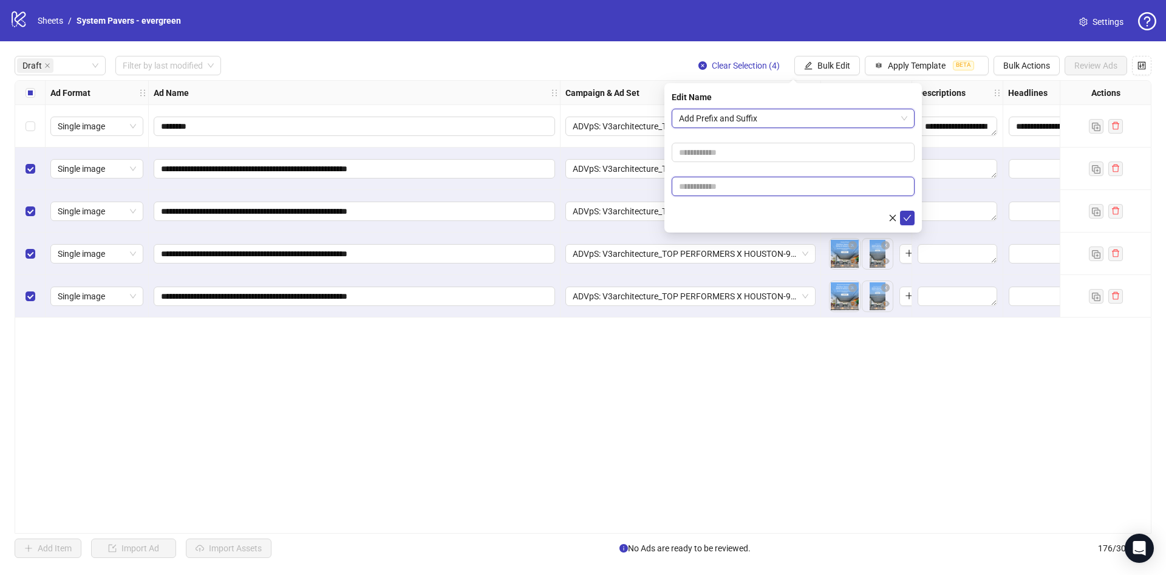
click at [719, 192] on input "text" at bounding box center [793, 186] width 243 height 19
paste input "**********"
type input "**********"
click at [712, 227] on div "**********" at bounding box center [792, 157] width 257 height 149
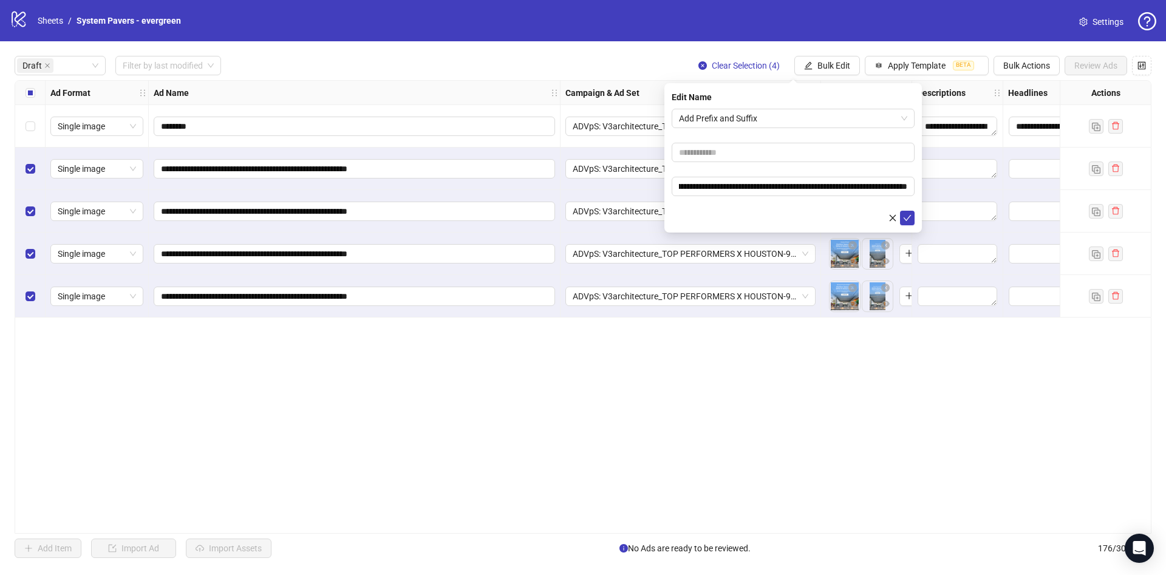
scroll to position [0, 0]
click at [905, 219] on icon "check" at bounding box center [907, 218] width 9 height 9
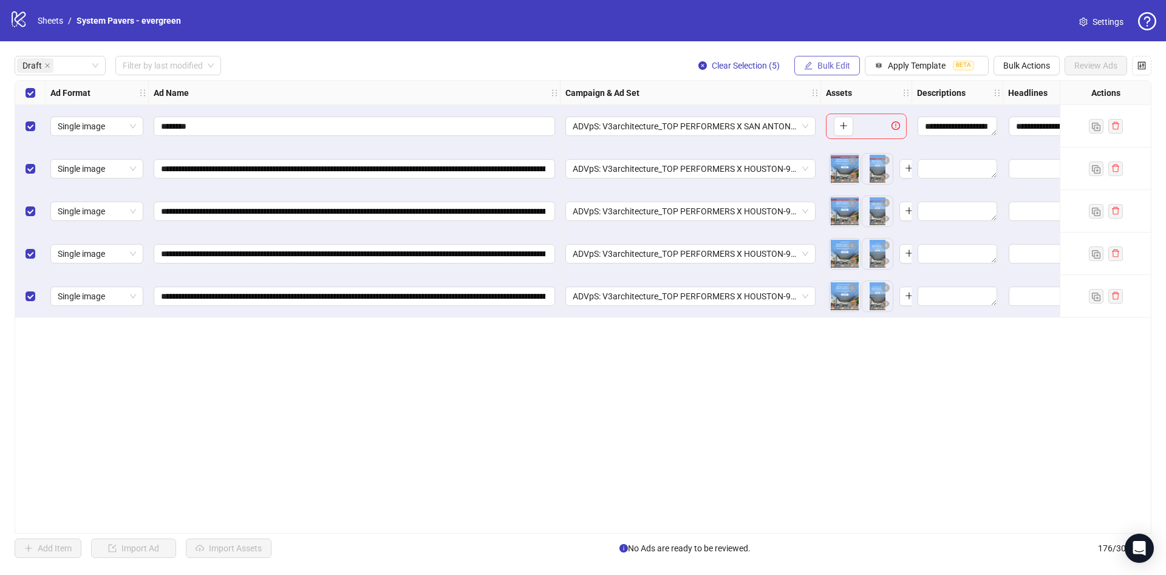
click at [844, 61] on span "Bulk Edit" at bounding box center [833, 66] width 33 height 10
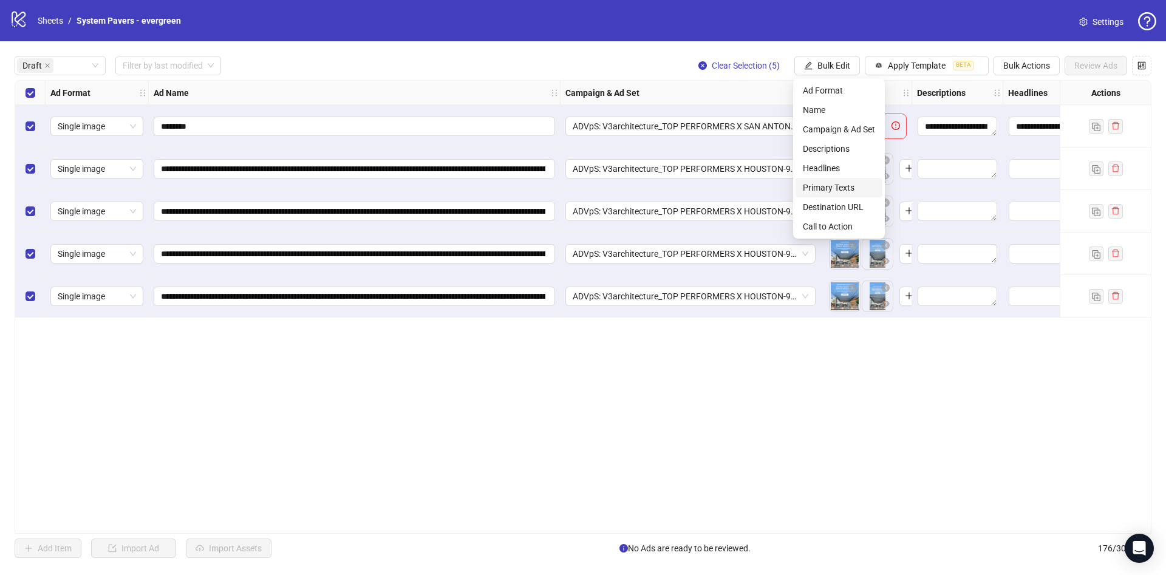
click at [853, 183] on span "Primary Texts" at bounding box center [839, 187] width 72 height 13
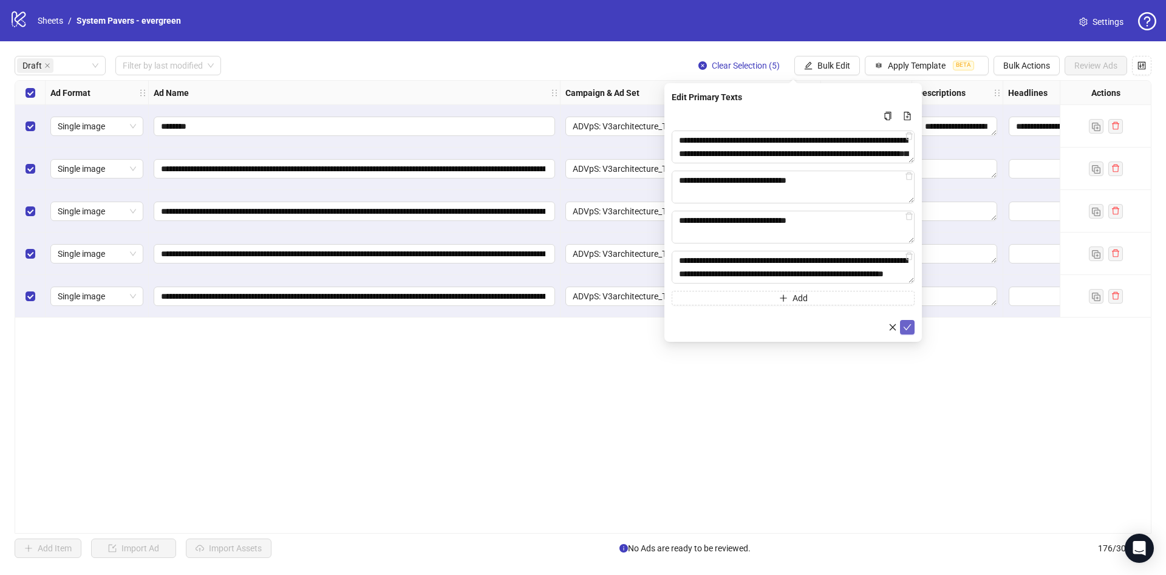
click at [905, 324] on icon "check" at bounding box center [907, 327] width 9 height 9
click at [822, 63] on span "Bulk Edit" at bounding box center [833, 66] width 33 height 10
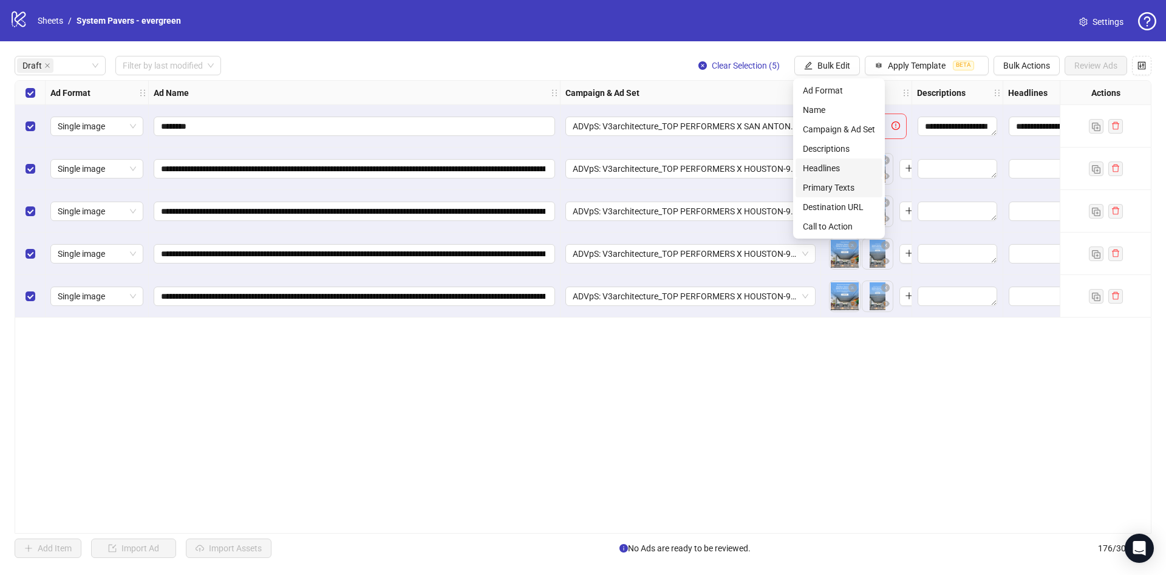
click at [840, 170] on span "Headlines" at bounding box center [839, 168] width 72 height 13
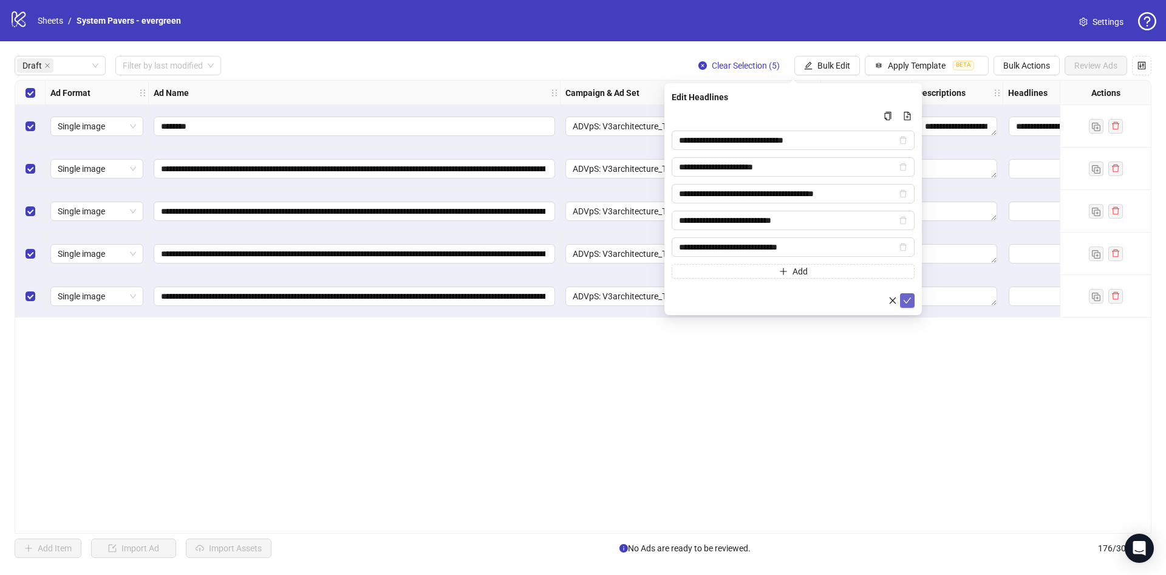
drag, startPoint x: 907, startPoint y: 298, endPoint x: 906, endPoint y: 291, distance: 6.8
click at [907, 298] on icon "check" at bounding box center [907, 300] width 9 height 9
click at [839, 63] on span "Bulk Edit" at bounding box center [833, 66] width 33 height 10
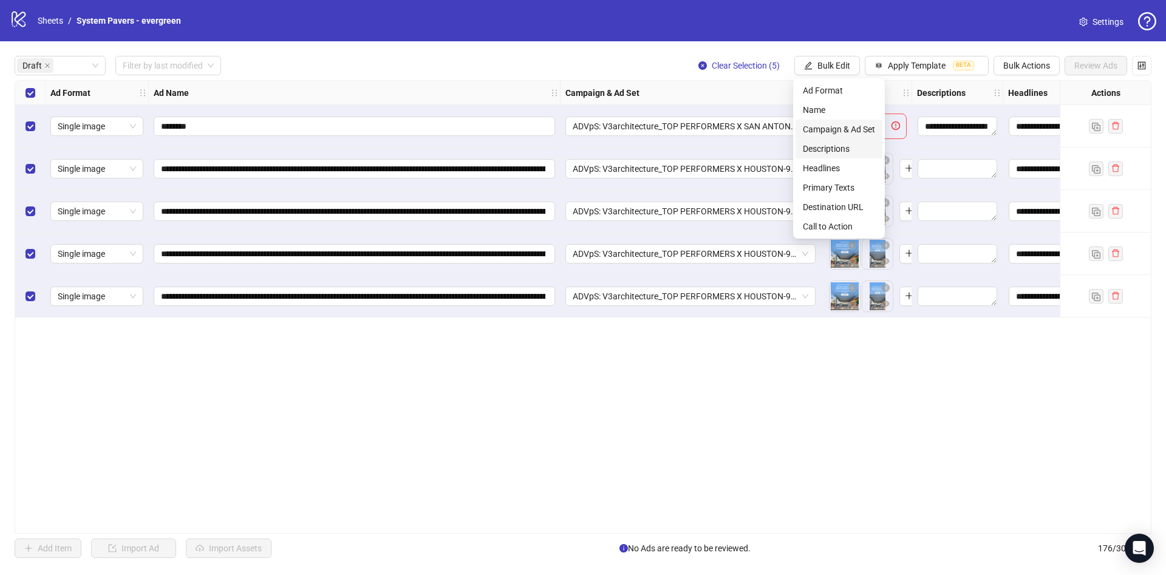
click at [831, 148] on span "Descriptions" at bounding box center [839, 148] width 72 height 13
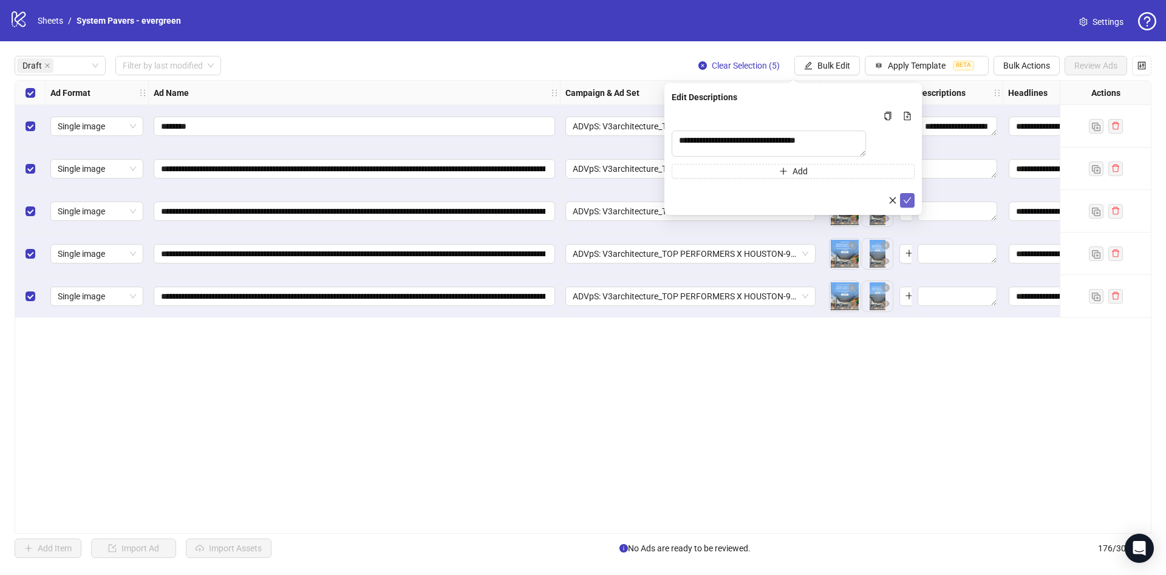
click at [907, 203] on icon "check" at bounding box center [907, 200] width 9 height 9
click at [817, 70] on span "Bulk Edit" at bounding box center [833, 66] width 33 height 10
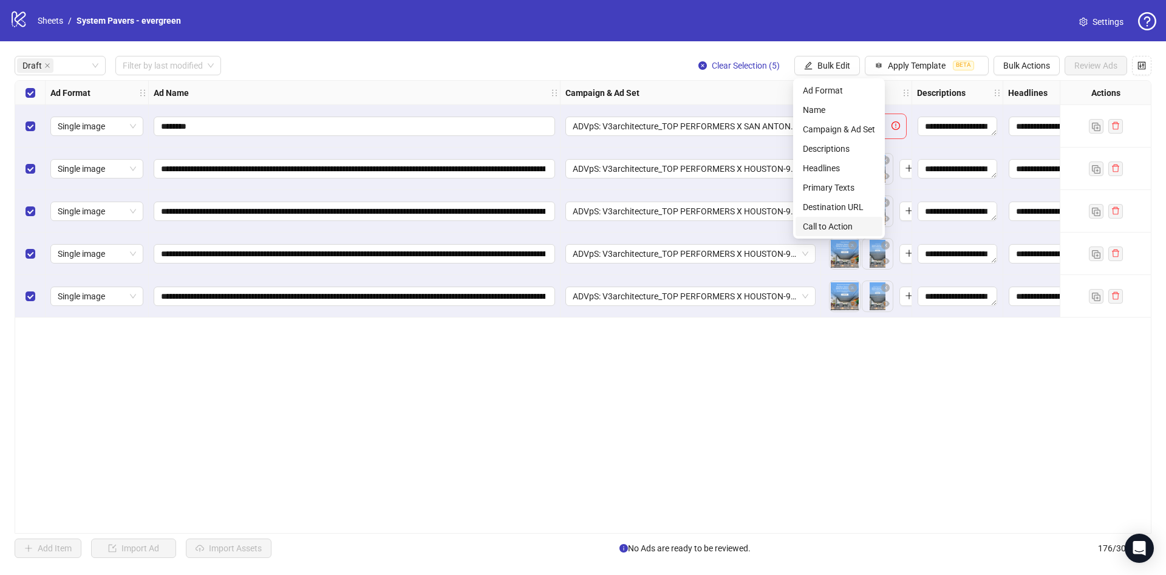
click at [844, 224] on span "Call to Action" at bounding box center [839, 226] width 72 height 13
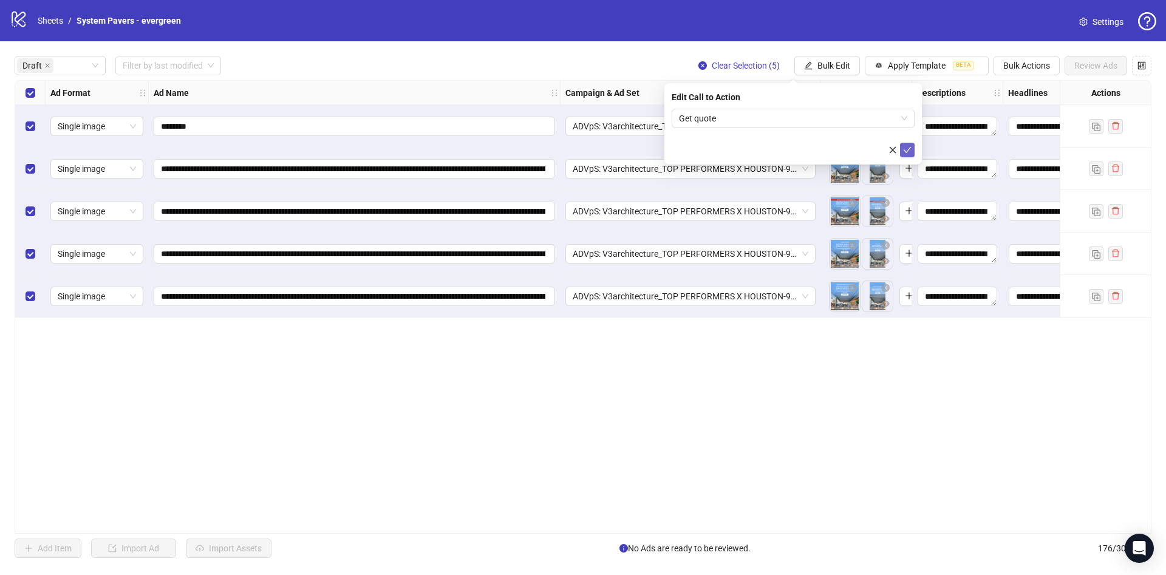
click at [909, 147] on icon "check" at bounding box center [907, 150] width 9 height 9
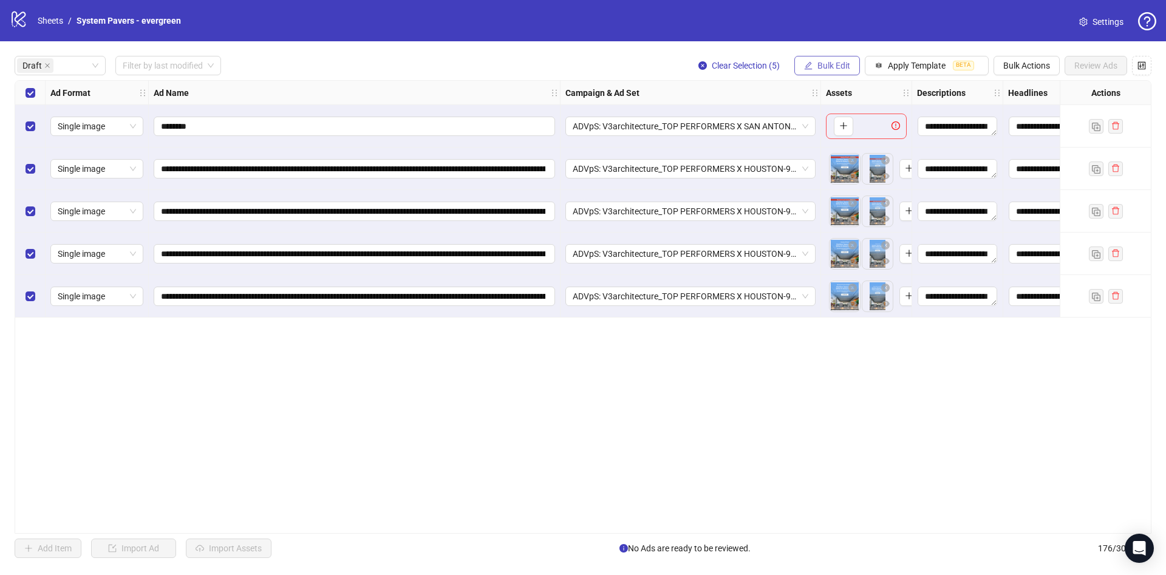
click at [812, 60] on button "Bulk Edit" at bounding box center [827, 65] width 66 height 19
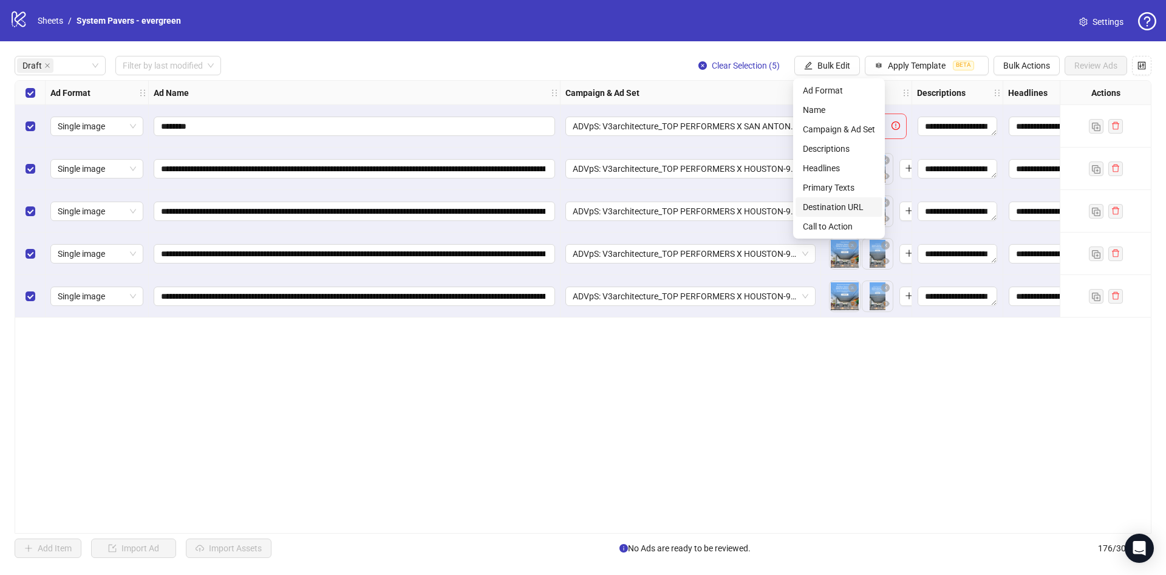
click at [828, 210] on span "Destination URL" at bounding box center [839, 206] width 72 height 13
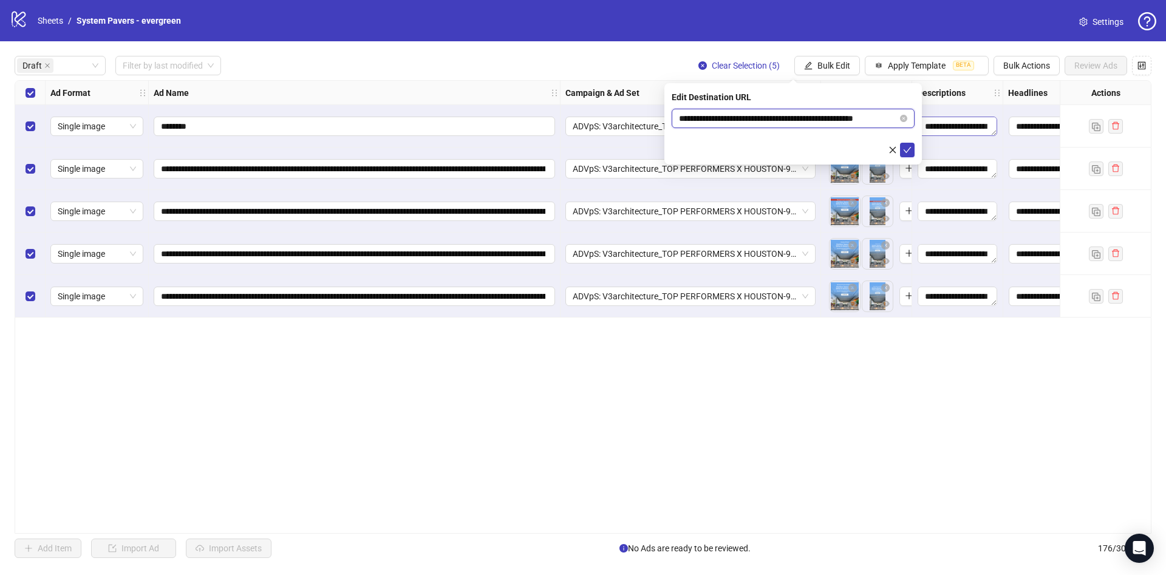
scroll to position [0, 18]
drag, startPoint x: 887, startPoint y: 115, endPoint x: 939, endPoint y: 121, distance: 52.6
click at [941, 117] on body "**********" at bounding box center [583, 287] width 1166 height 575
click at [916, 150] on div "**********" at bounding box center [792, 123] width 257 height 81
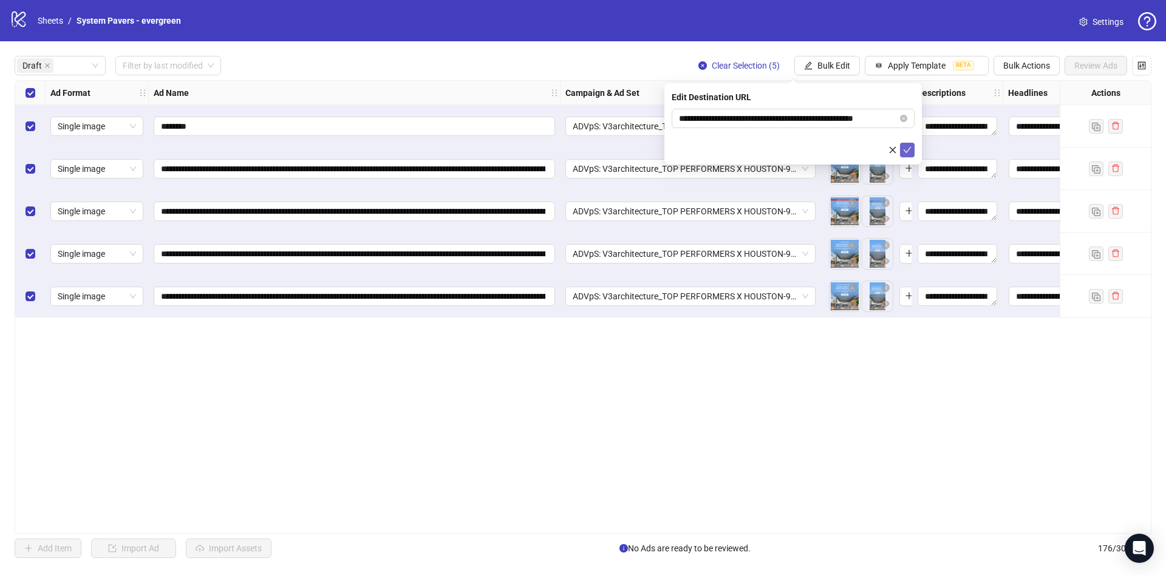
click at [910, 151] on icon "check" at bounding box center [907, 150] width 9 height 9
click at [36, 130] on div "Select row 1" at bounding box center [30, 126] width 30 height 43
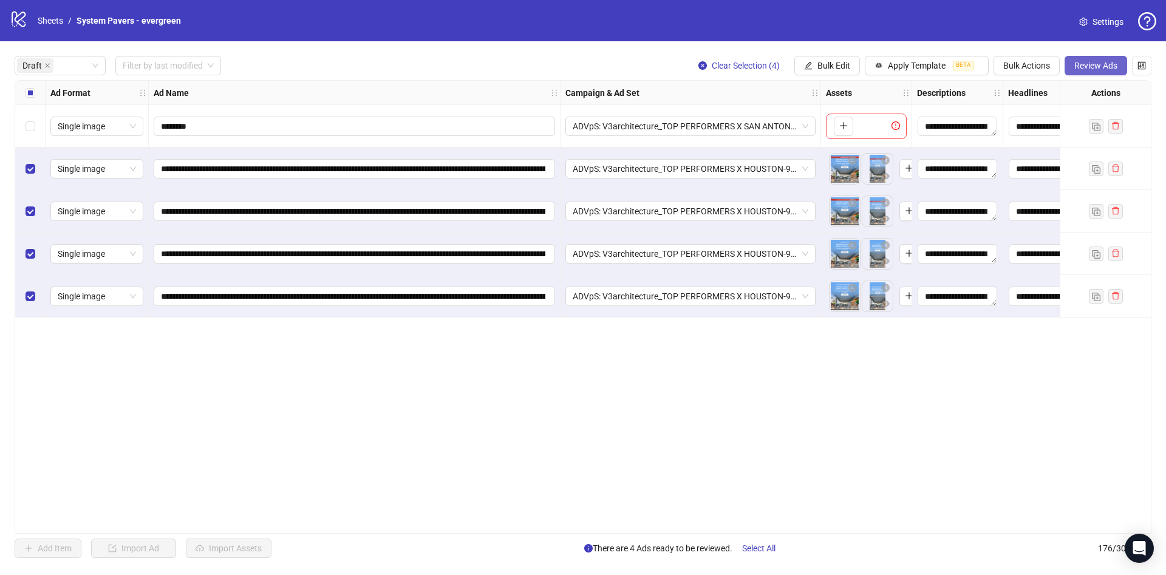
click at [1082, 68] on span "Review Ads" at bounding box center [1095, 66] width 43 height 10
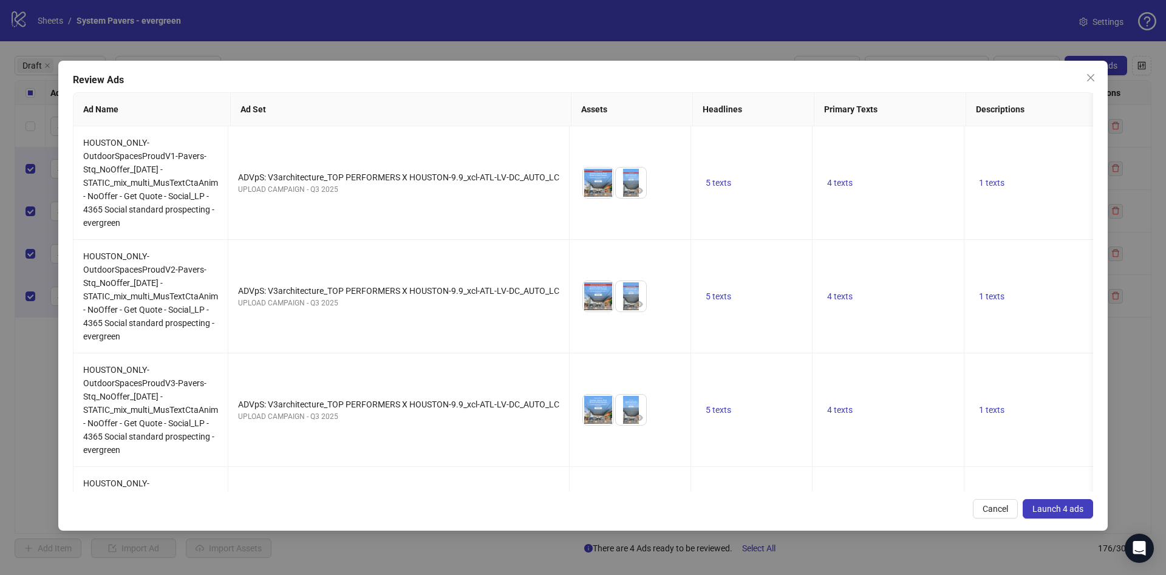
click at [1053, 505] on span "Launch 4 ads" at bounding box center [1057, 509] width 51 height 10
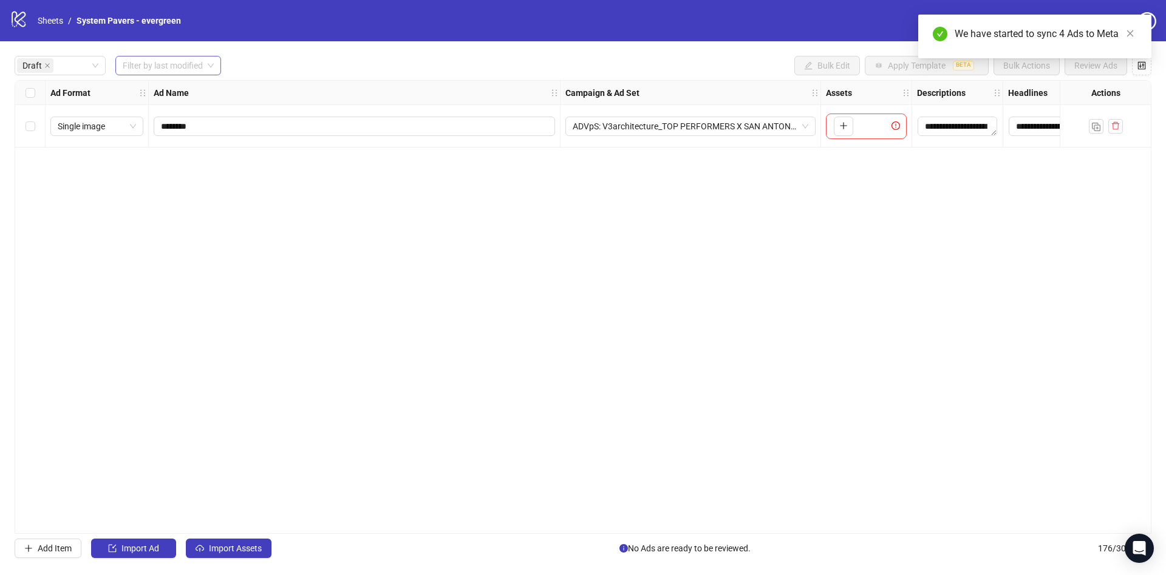
click at [177, 67] on input "search" at bounding box center [163, 65] width 80 height 18
click at [173, 94] on div "[DATE]" at bounding box center [168, 90] width 87 height 13
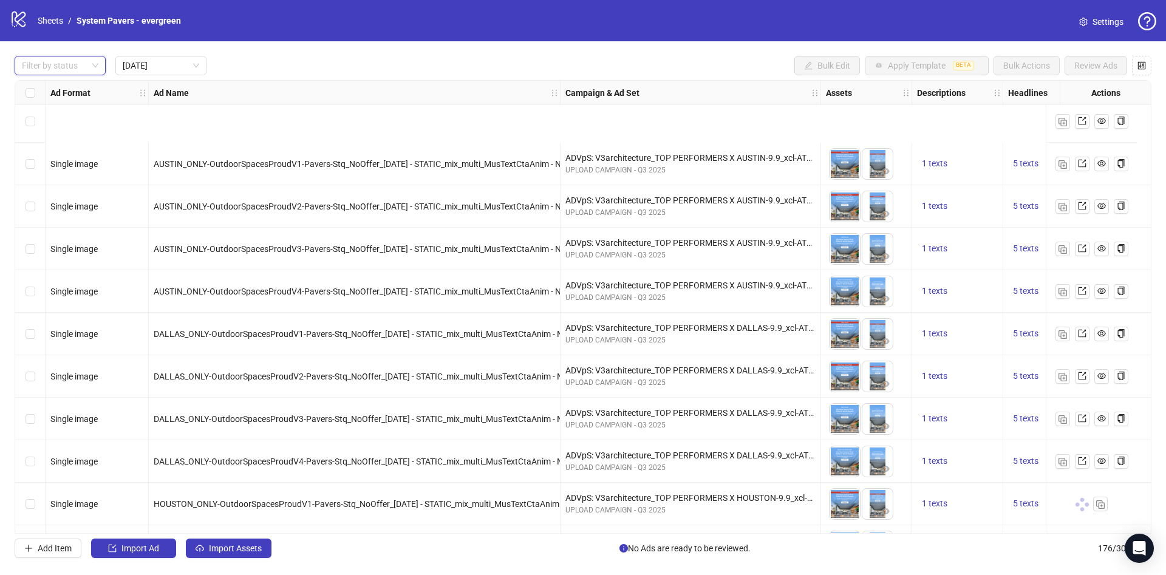
scroll to position [1320, 0]
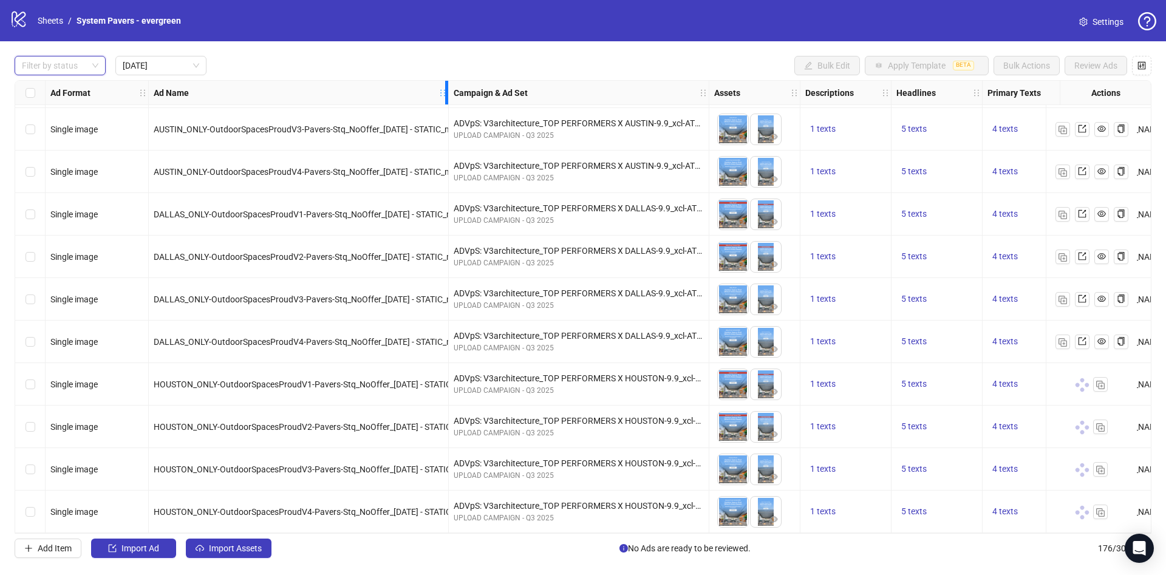
drag, startPoint x: 553, startPoint y: 97, endPoint x: 434, endPoint y: 193, distance: 153.3
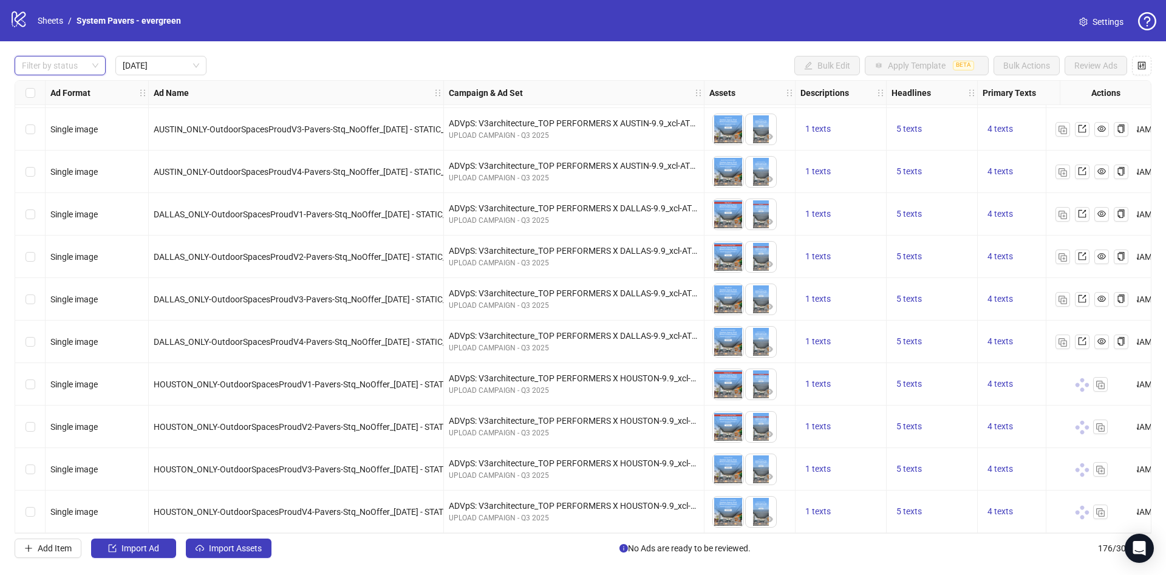
click at [39, 69] on div at bounding box center [53, 65] width 73 height 17
drag, startPoint x: 49, startPoint y: 98, endPoint x: 63, endPoint y: 98, distance: 14.0
click at [49, 98] on div "Draft" at bounding box center [60, 90] width 86 height 19
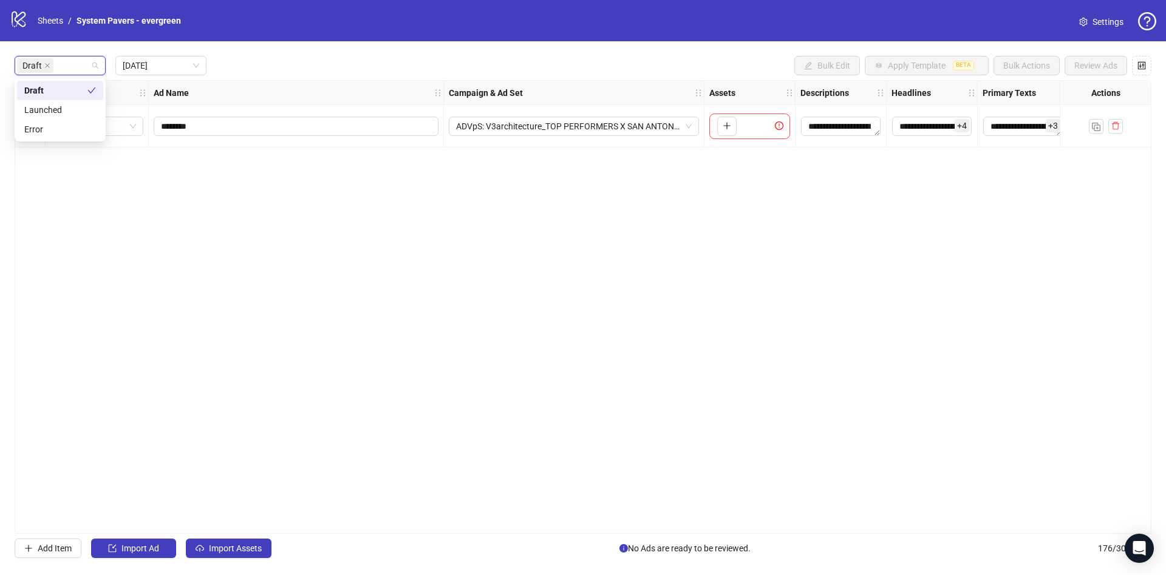
click at [313, 62] on div "Draft [DATE] Bulk Edit Apply Template BETA Bulk Actions Review Ads" at bounding box center [583, 65] width 1137 height 19
click at [234, 537] on div "**********" at bounding box center [583, 306] width 1166 height 531
click at [240, 548] on span "Import Assets" at bounding box center [235, 549] width 53 height 10
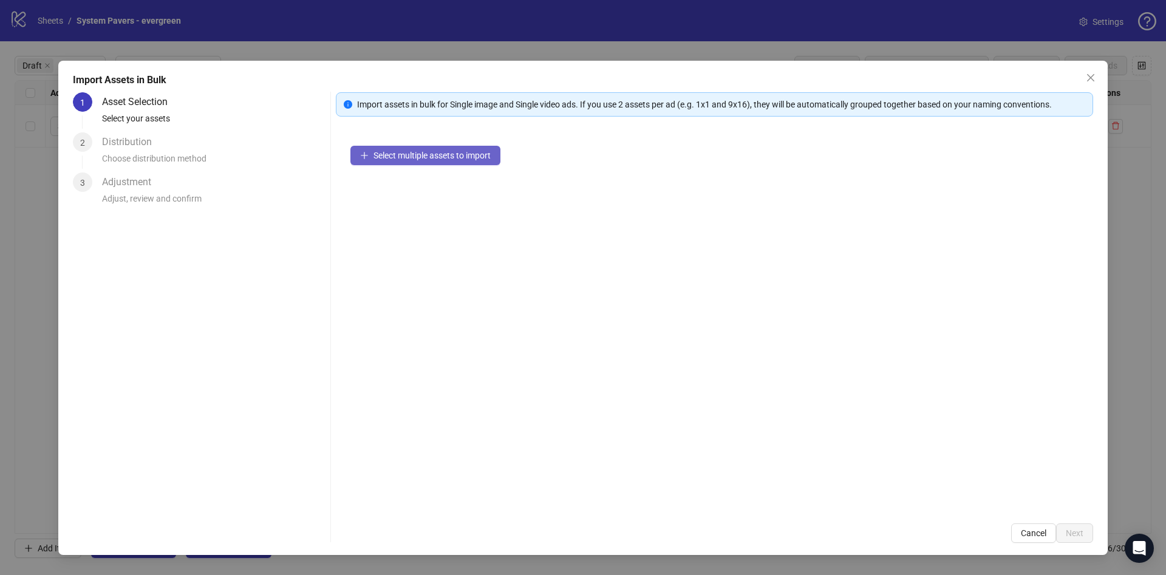
click at [407, 151] on span "Select multiple assets to import" at bounding box center [431, 156] width 117 height 10
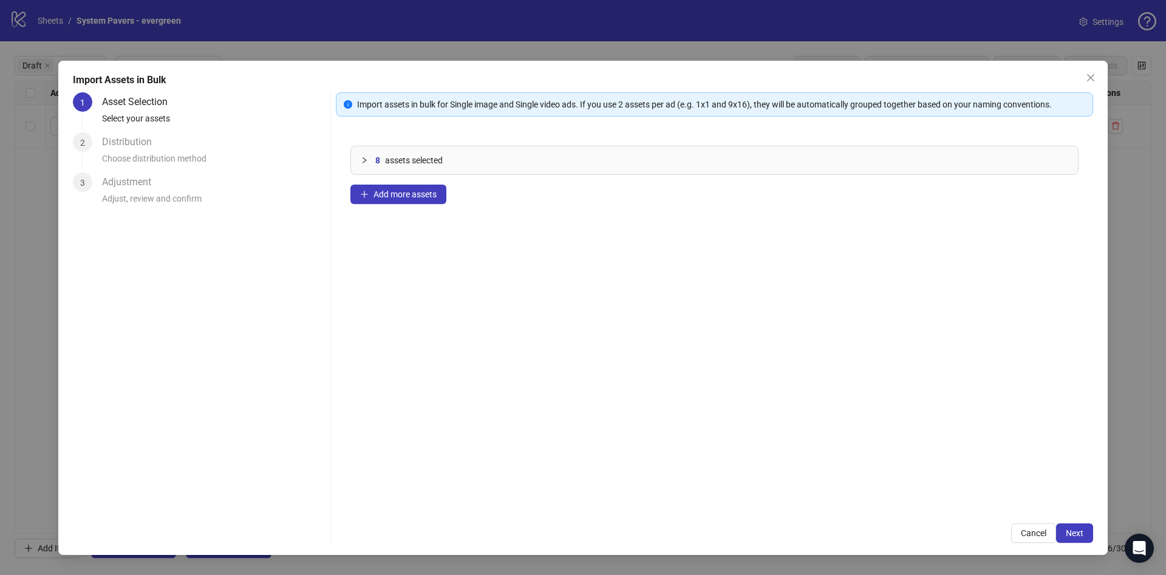
click at [1076, 520] on div "Import assets in bulk for Single image and Single video ads. If you use 2 asset…" at bounding box center [714, 317] width 757 height 451
click at [1069, 533] on span "Next" at bounding box center [1075, 533] width 18 height 10
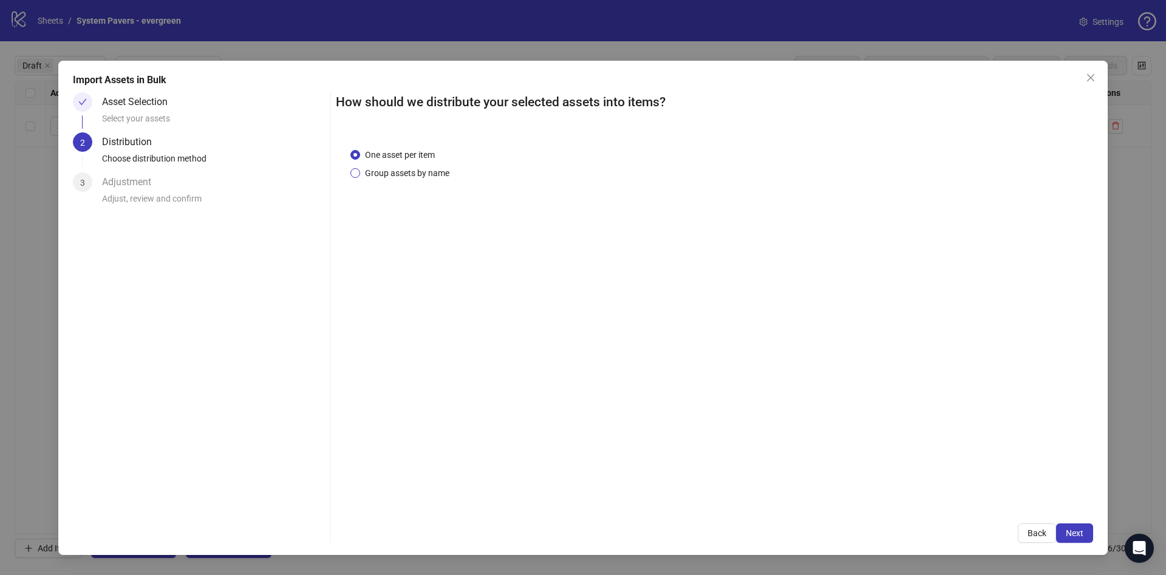
click at [423, 175] on span "Group assets by name" at bounding box center [407, 172] width 94 height 13
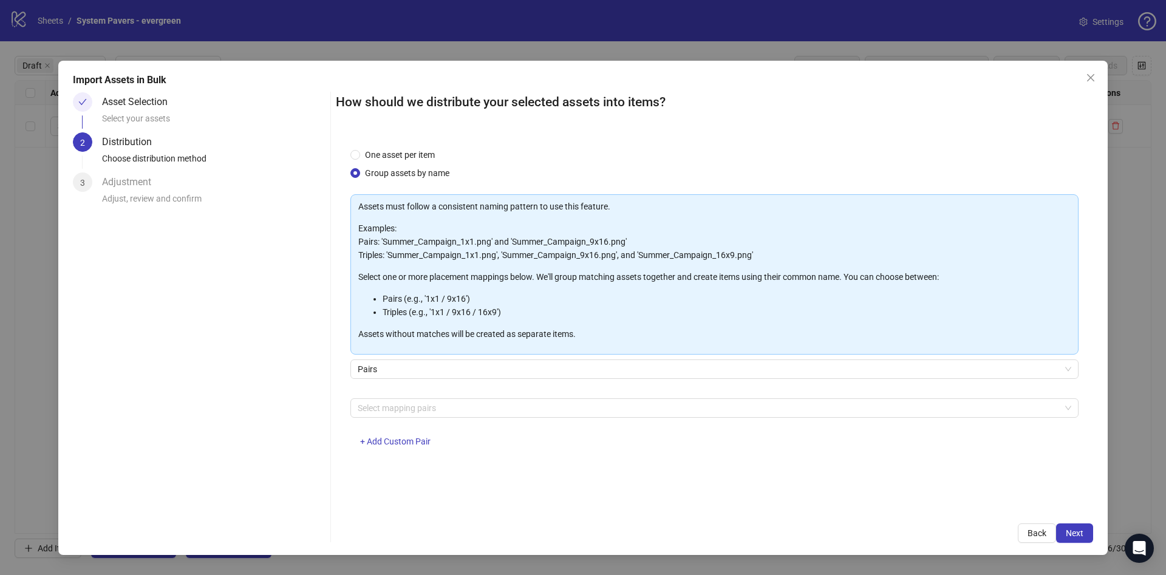
click at [426, 394] on div "Assets must follow a consistent naming pattern to use this feature. Examples: P…" at bounding box center [714, 327] width 728 height 267
click at [431, 402] on div at bounding box center [708, 408] width 711 height 17
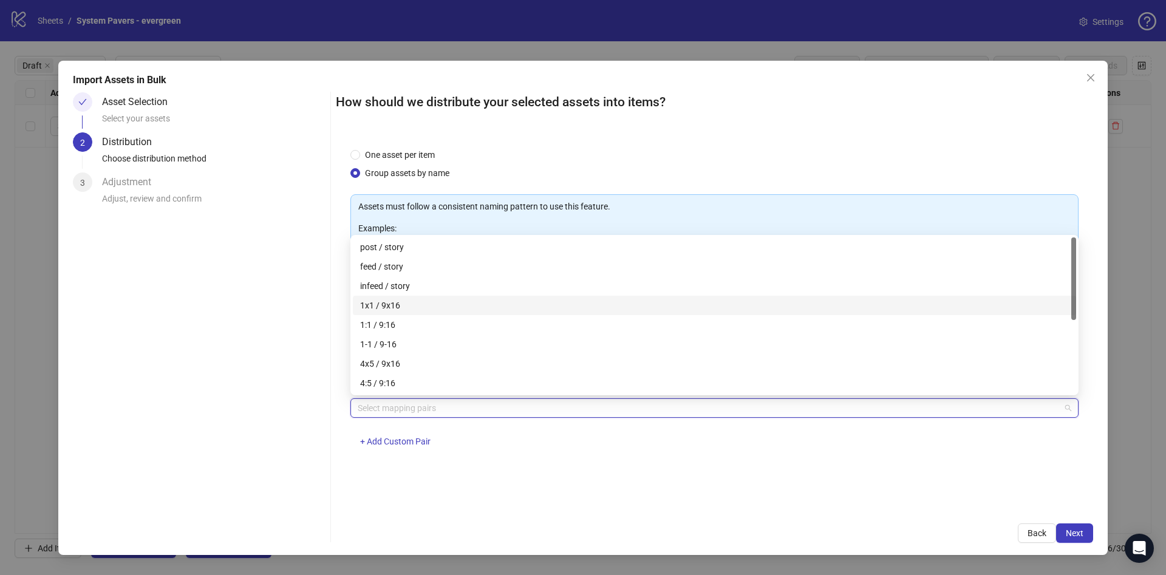
click at [434, 304] on div "1x1 / 9x16" at bounding box center [714, 305] width 709 height 13
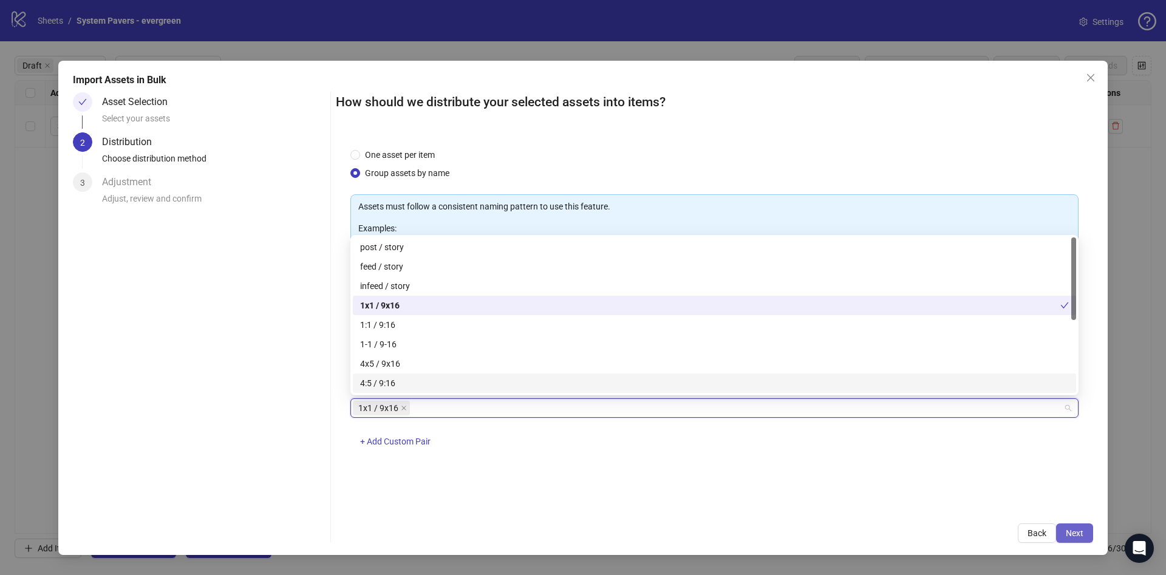
click at [1082, 533] on span "Next" at bounding box center [1075, 533] width 18 height 10
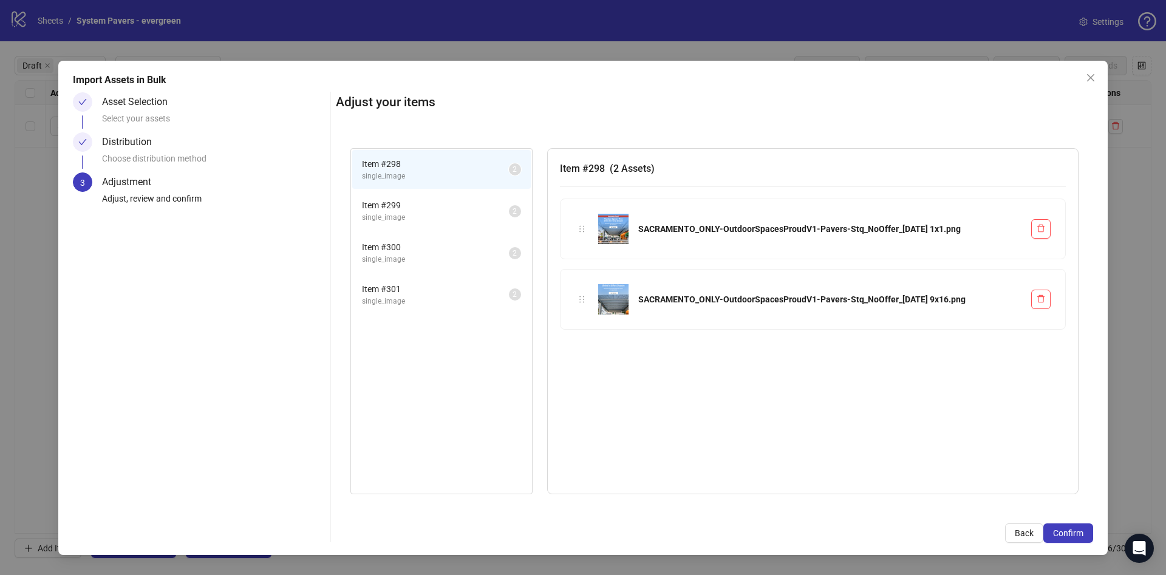
click at [1082, 533] on span "Confirm" at bounding box center [1068, 533] width 30 height 10
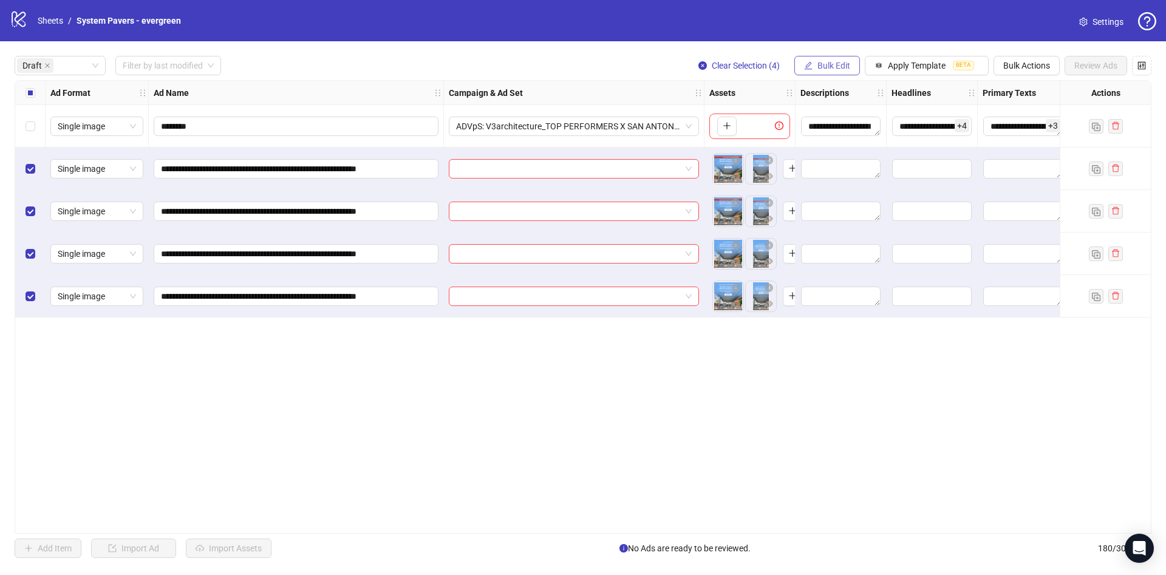
click at [825, 64] on span "Bulk Edit" at bounding box center [833, 66] width 33 height 10
click at [853, 112] on span "Name" at bounding box center [839, 109] width 72 height 13
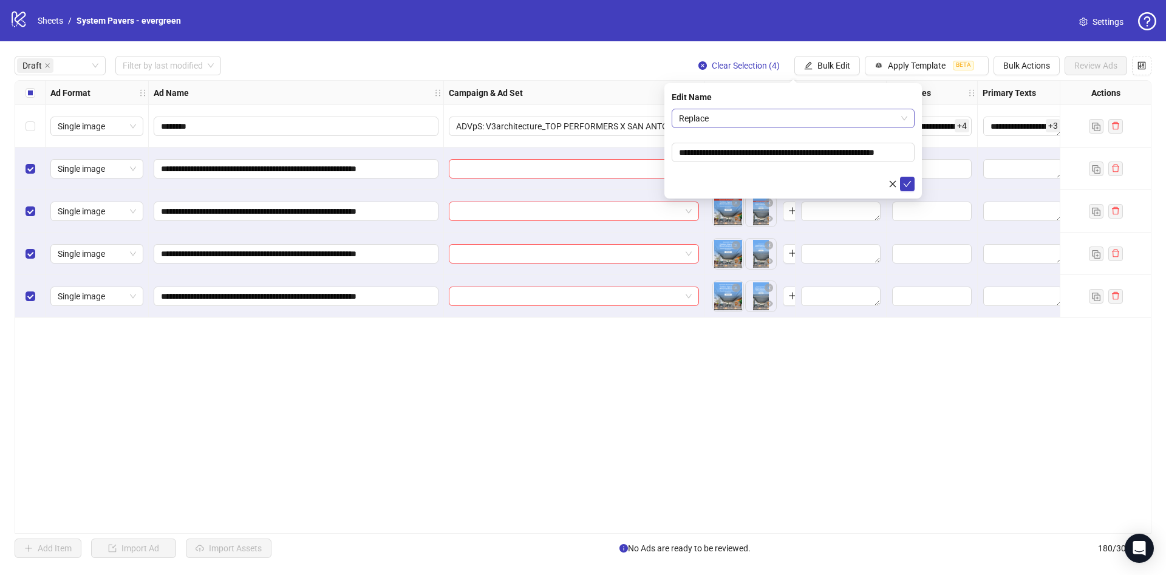
click at [823, 115] on span "Replace" at bounding box center [793, 118] width 228 height 18
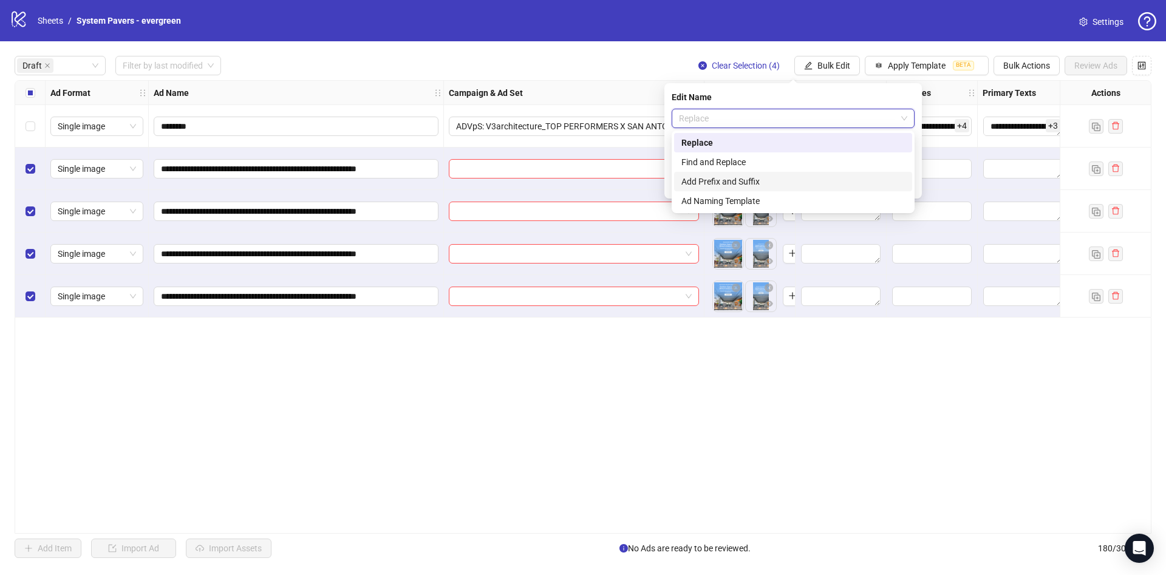
click at [743, 182] on div "Add Prefix and Suffix" at bounding box center [792, 181] width 223 height 13
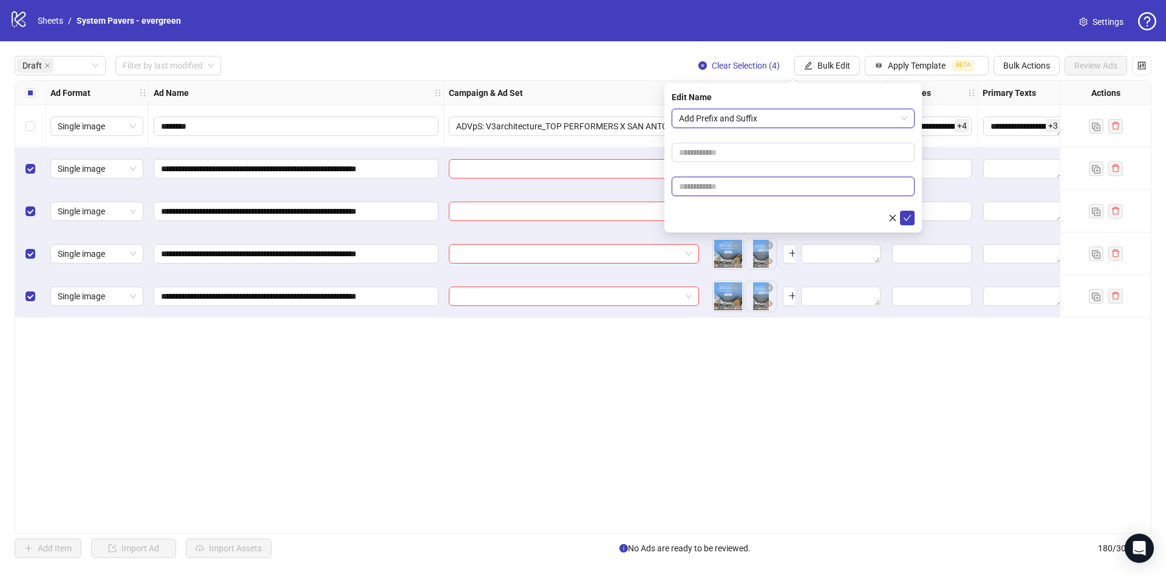
click at [736, 196] on input "text" at bounding box center [793, 186] width 243 height 19
paste input "**********"
type input "**********"
drag, startPoint x: 737, startPoint y: 213, endPoint x: 754, endPoint y: 213, distance: 17.6
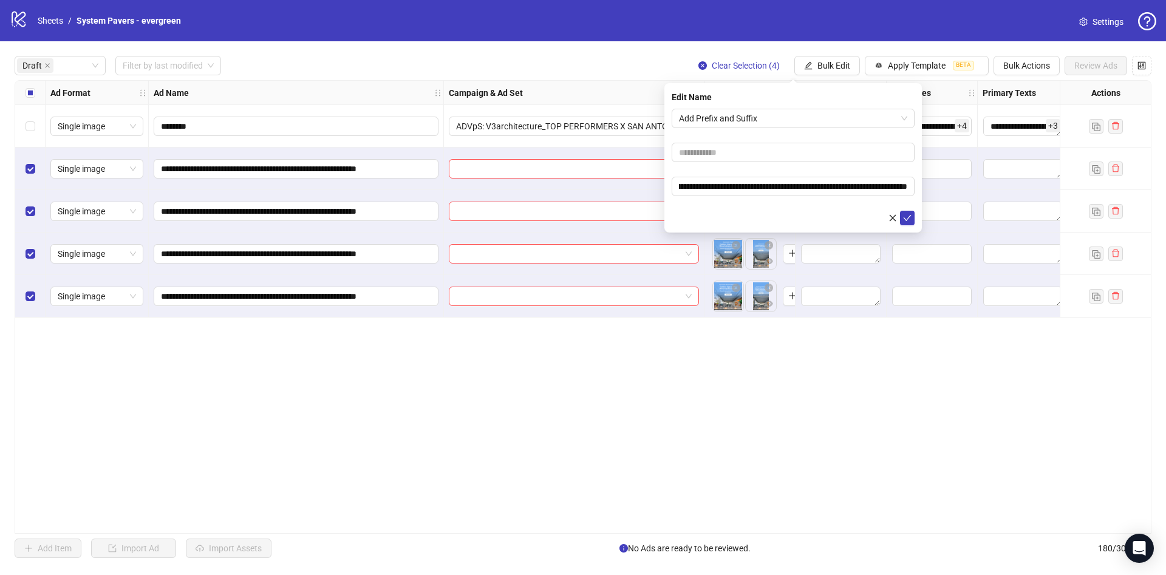
click at [737, 213] on div at bounding box center [793, 218] width 243 height 15
click at [915, 219] on div "**********" at bounding box center [792, 157] width 257 height 149
click at [913, 219] on button "submit" at bounding box center [907, 218] width 15 height 15
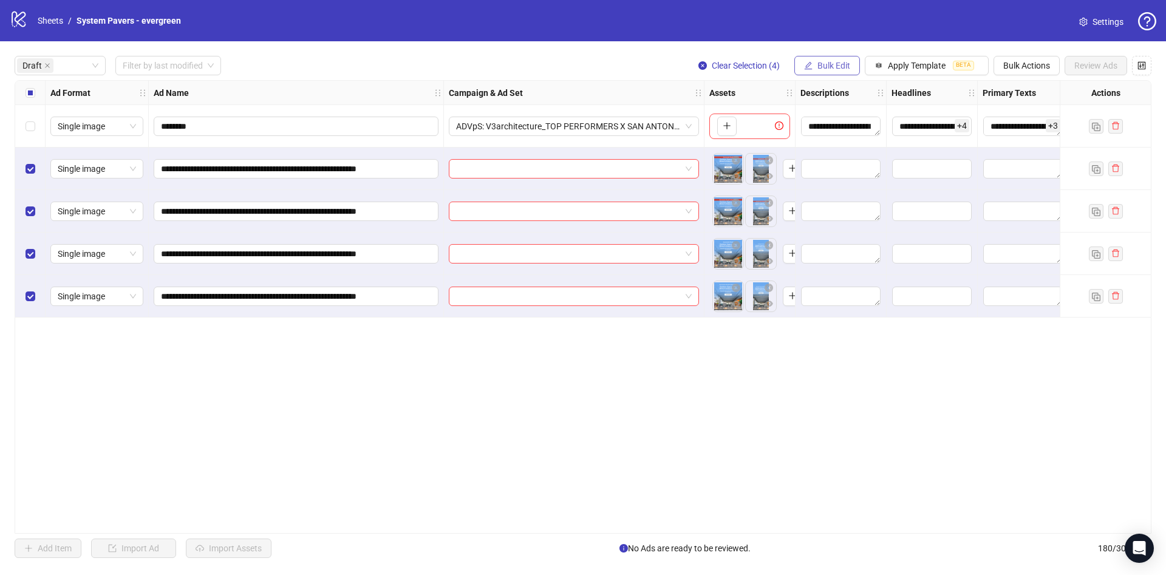
click at [834, 56] on button "Bulk Edit" at bounding box center [827, 65] width 66 height 19
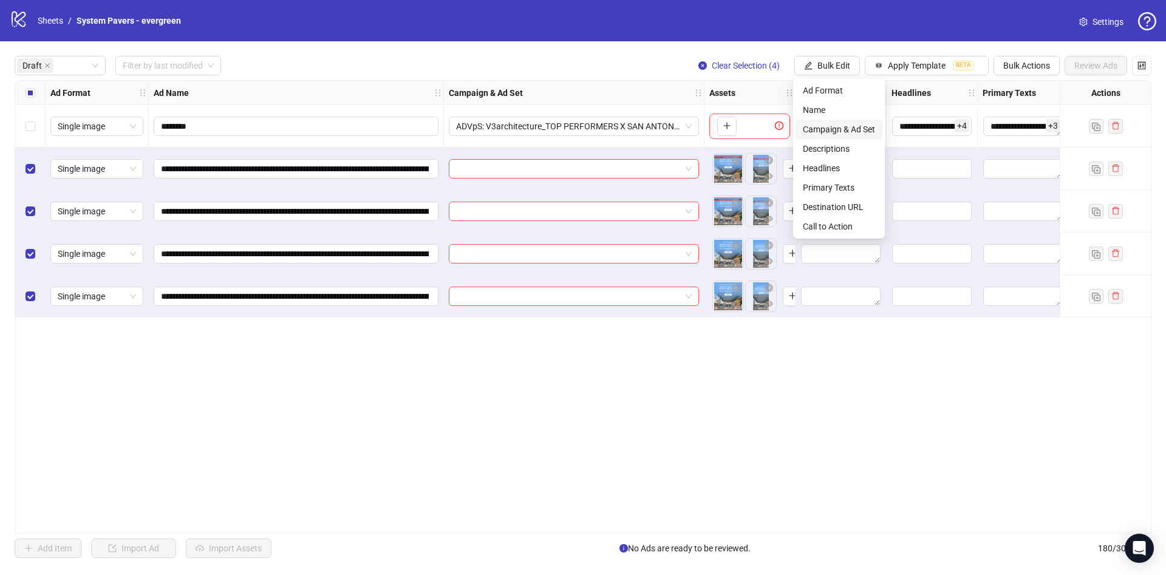
click at [844, 127] on span "Campaign & Ad Set" at bounding box center [839, 129] width 72 height 13
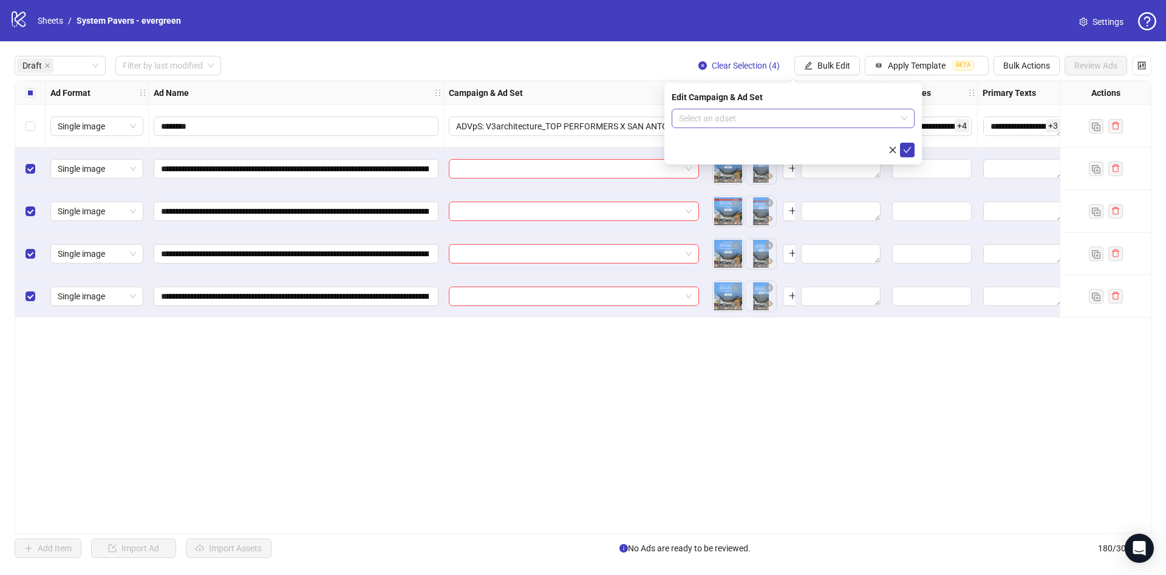
click at [854, 128] on div "Select an adset" at bounding box center [793, 118] width 243 height 19
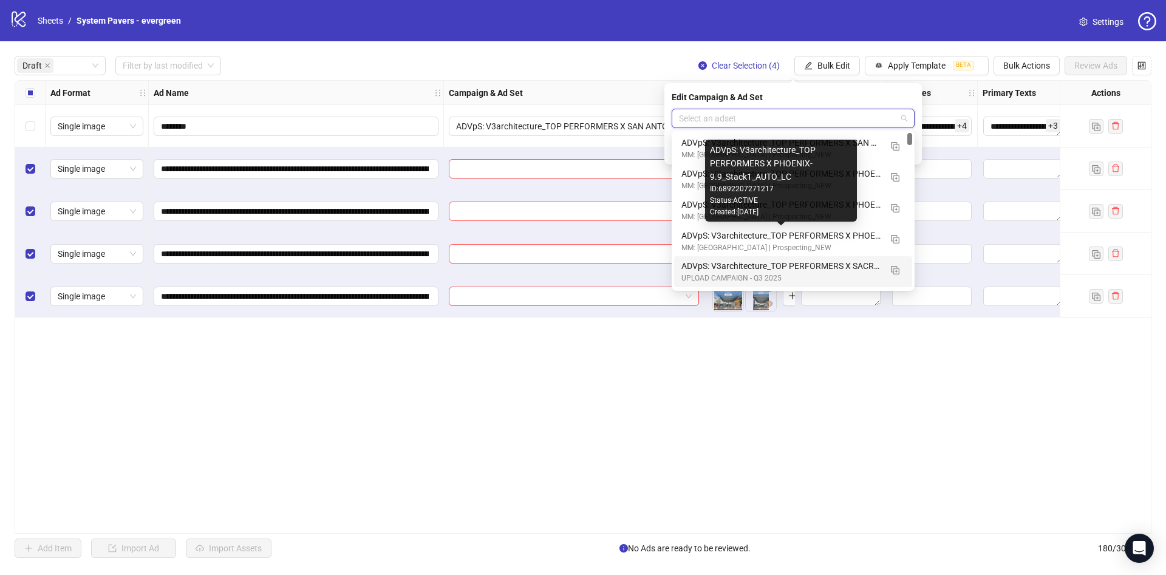
click at [842, 266] on div "ADVpS: V3architecture_TOP PERFORMERS X SACRAMENTO-9.9_xcl-ATL-LV-DC_AUTO_LC" at bounding box center [780, 265] width 199 height 13
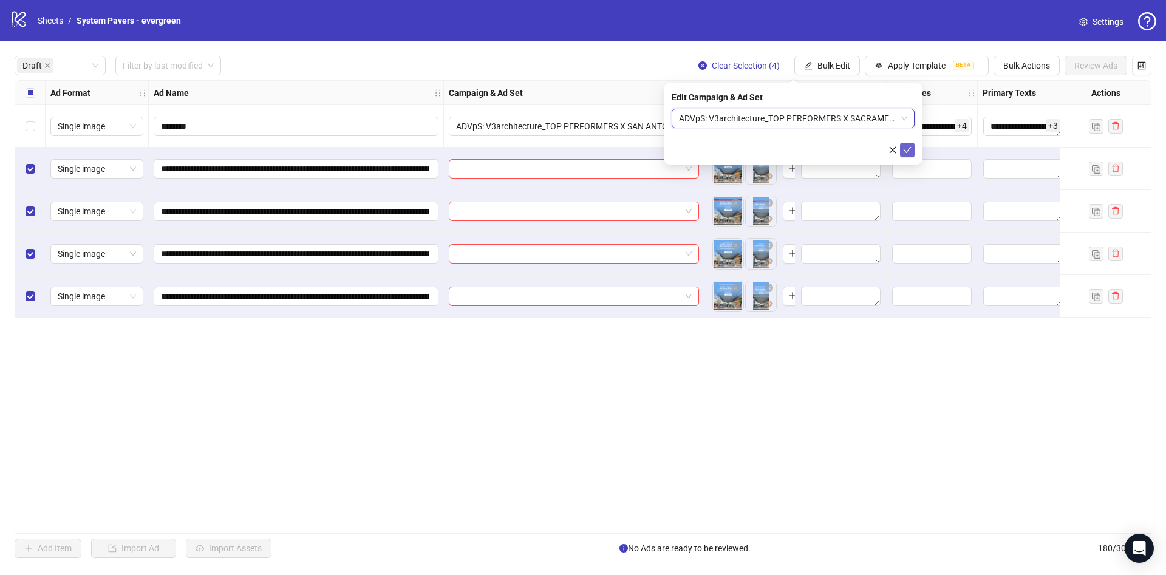
click at [908, 148] on icon "check" at bounding box center [907, 150] width 9 height 9
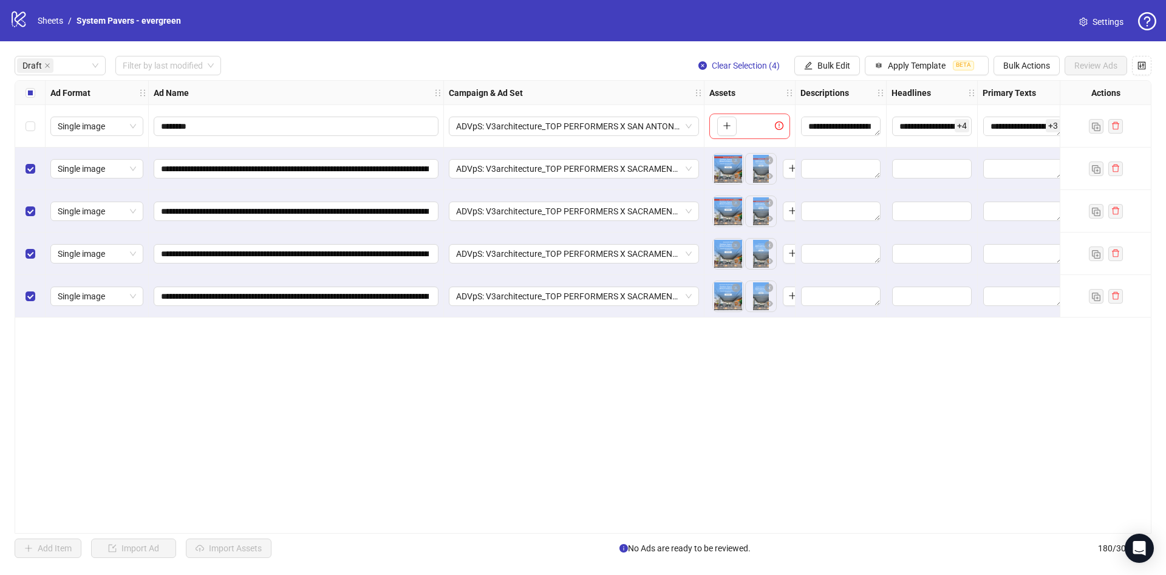
click at [35, 101] on div "Select all rows" at bounding box center [30, 93] width 30 height 24
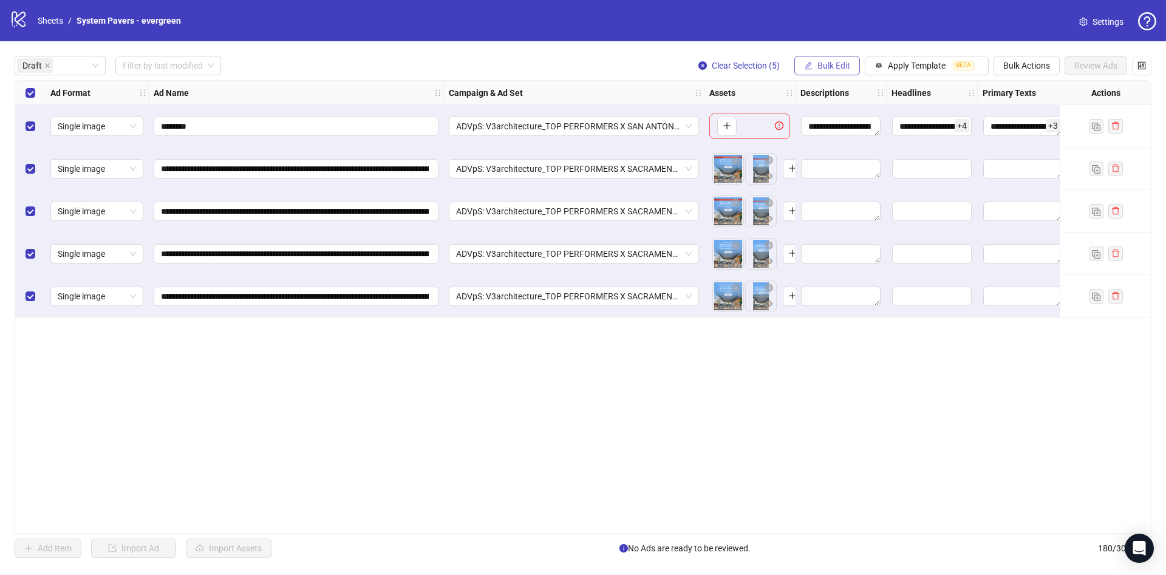
click at [836, 69] on span "Bulk Edit" at bounding box center [833, 66] width 33 height 10
click at [844, 191] on span "Primary Texts" at bounding box center [839, 187] width 72 height 13
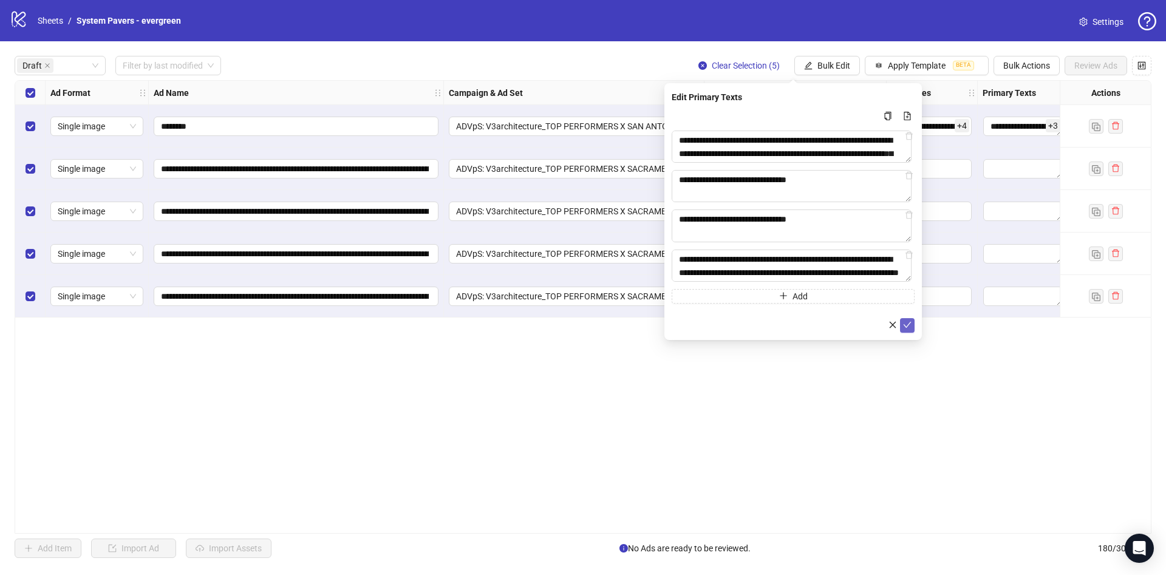
click at [907, 329] on icon "check" at bounding box center [907, 325] width 9 height 9
click at [827, 61] on span "Bulk Edit" at bounding box center [833, 66] width 33 height 10
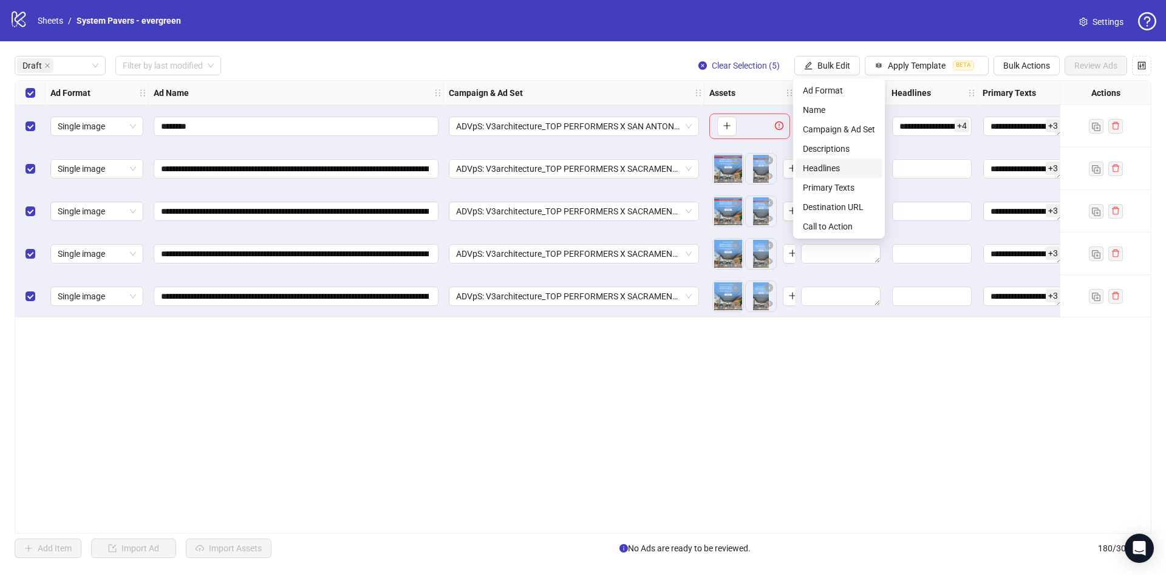
click at [857, 171] on span "Headlines" at bounding box center [839, 168] width 72 height 13
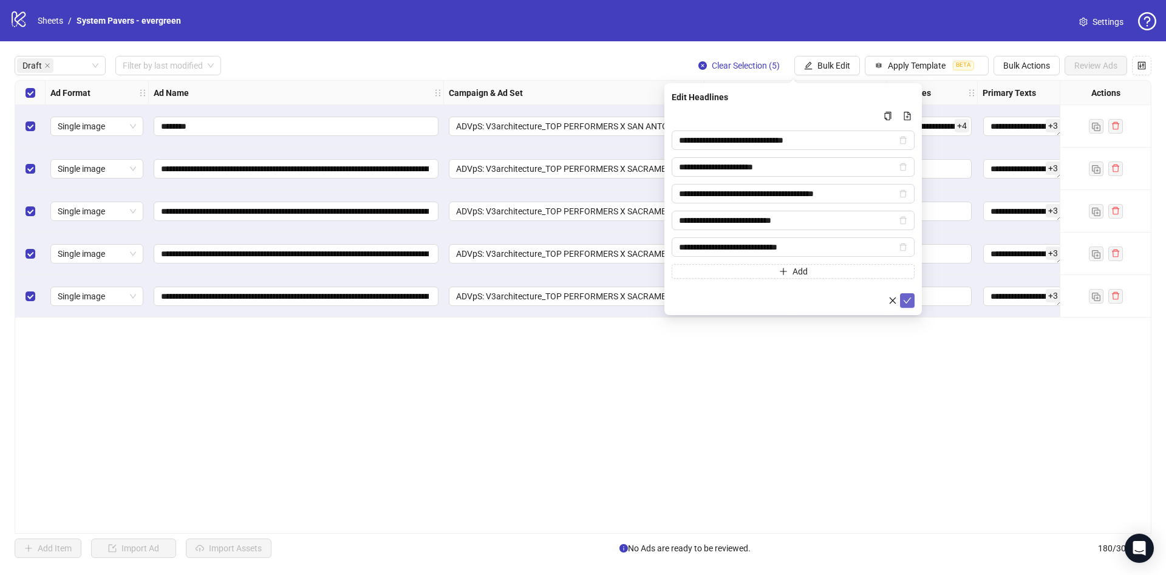
click at [906, 296] on icon "check" at bounding box center [907, 300] width 9 height 9
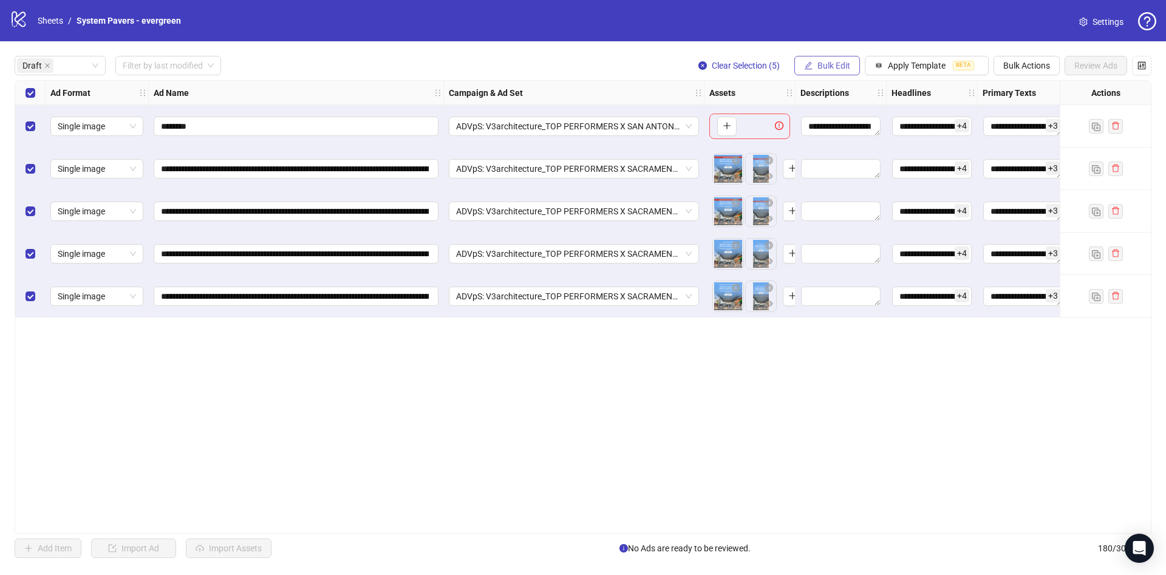
click at [840, 61] on span "Bulk Edit" at bounding box center [833, 66] width 33 height 10
click at [862, 146] on span "Descriptions" at bounding box center [839, 148] width 72 height 13
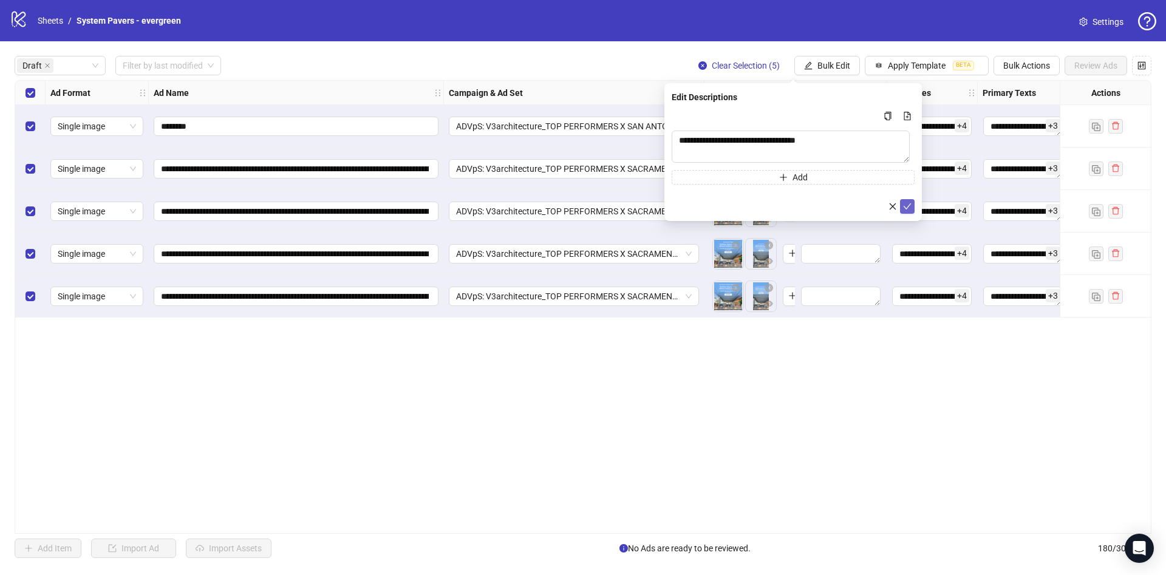
click at [910, 208] on icon "check" at bounding box center [907, 206] width 9 height 9
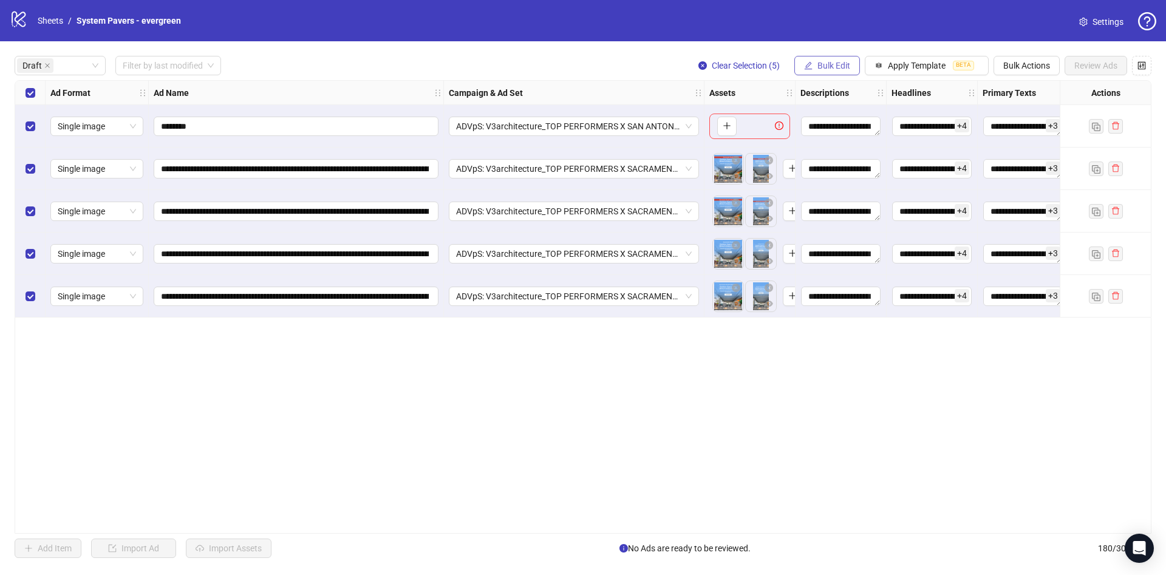
click at [833, 61] on span "Bulk Edit" at bounding box center [833, 66] width 33 height 10
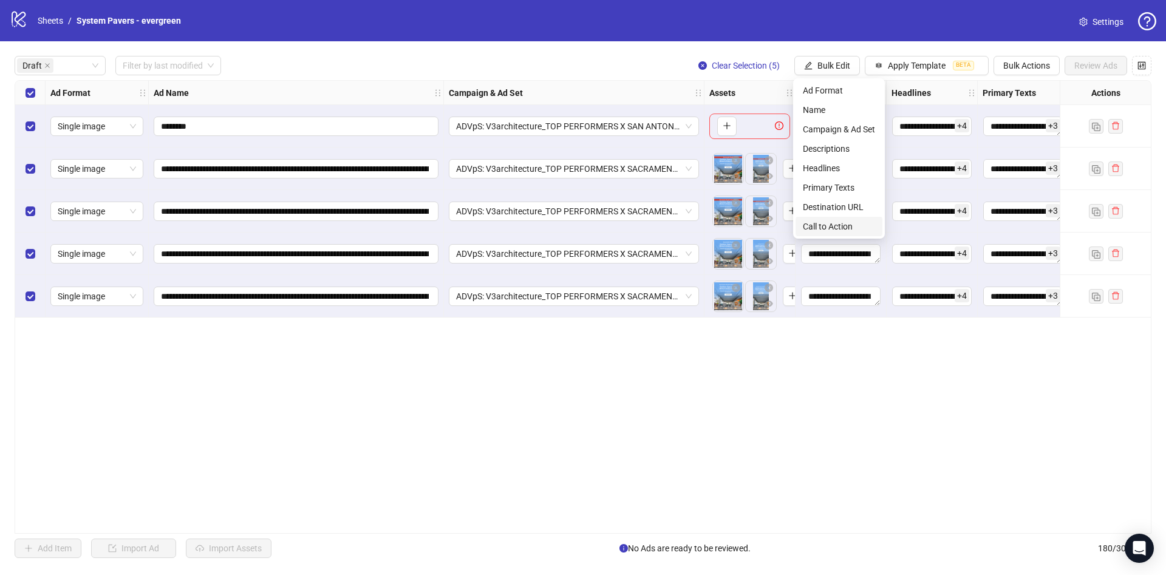
click at [837, 223] on span "Call to Action" at bounding box center [839, 226] width 72 height 13
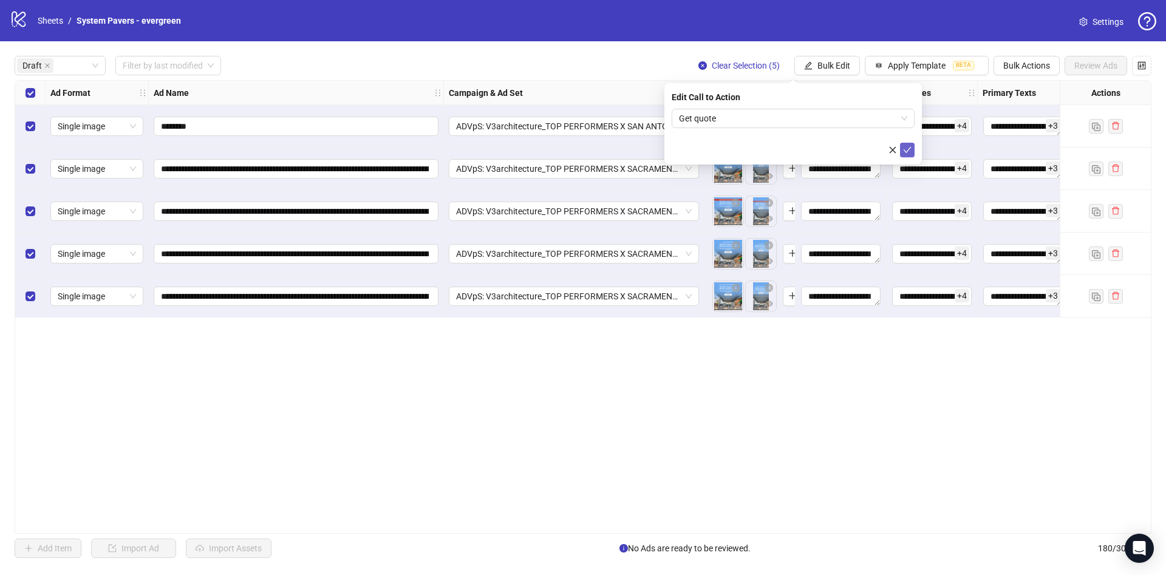
click at [904, 152] on icon "check" at bounding box center [907, 150] width 9 height 9
click at [836, 64] on span "Bulk Edit" at bounding box center [833, 66] width 33 height 10
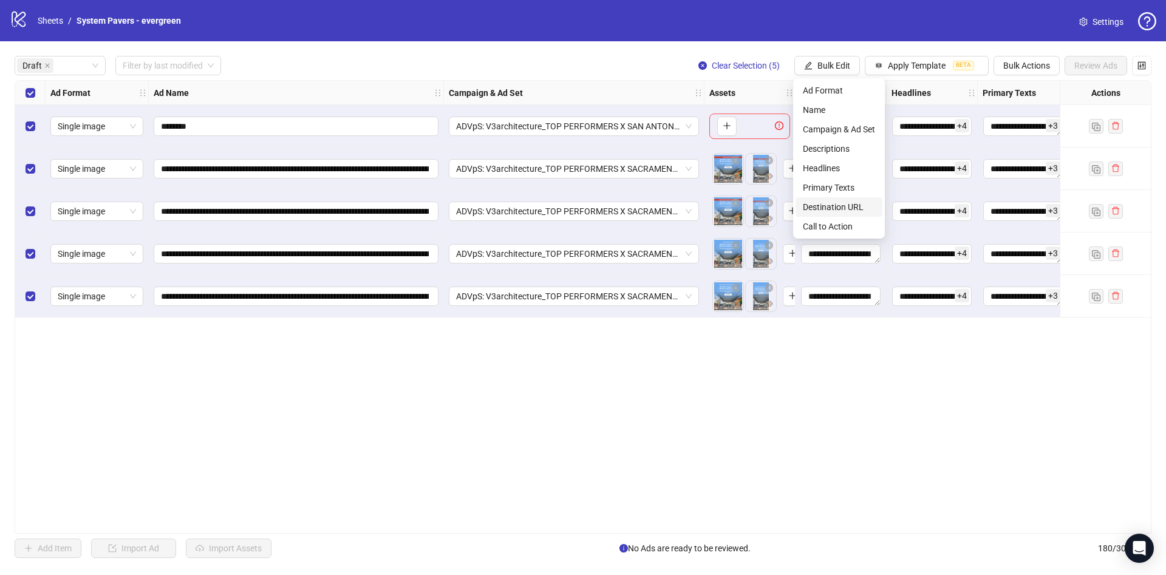
click at [864, 206] on span "Destination URL" at bounding box center [839, 206] width 72 height 13
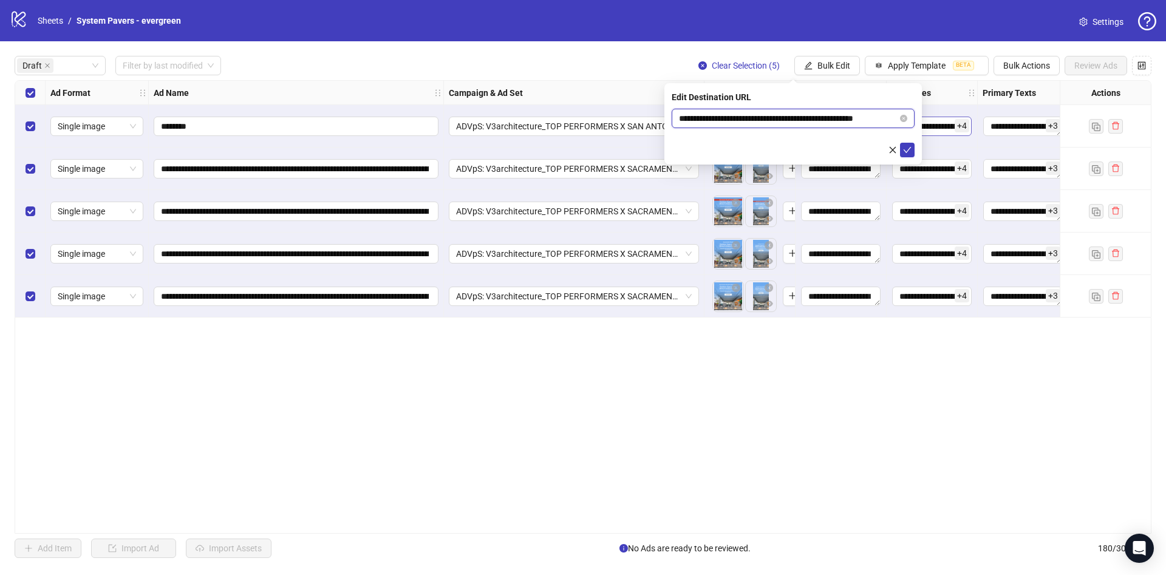
scroll to position [0, 18]
drag, startPoint x: 938, startPoint y: 120, endPoint x: 934, endPoint y: 125, distance: 6.5
click at [941, 121] on body "**********" at bounding box center [583, 287] width 1166 height 575
click at [904, 151] on icon "check" at bounding box center [907, 150] width 9 height 9
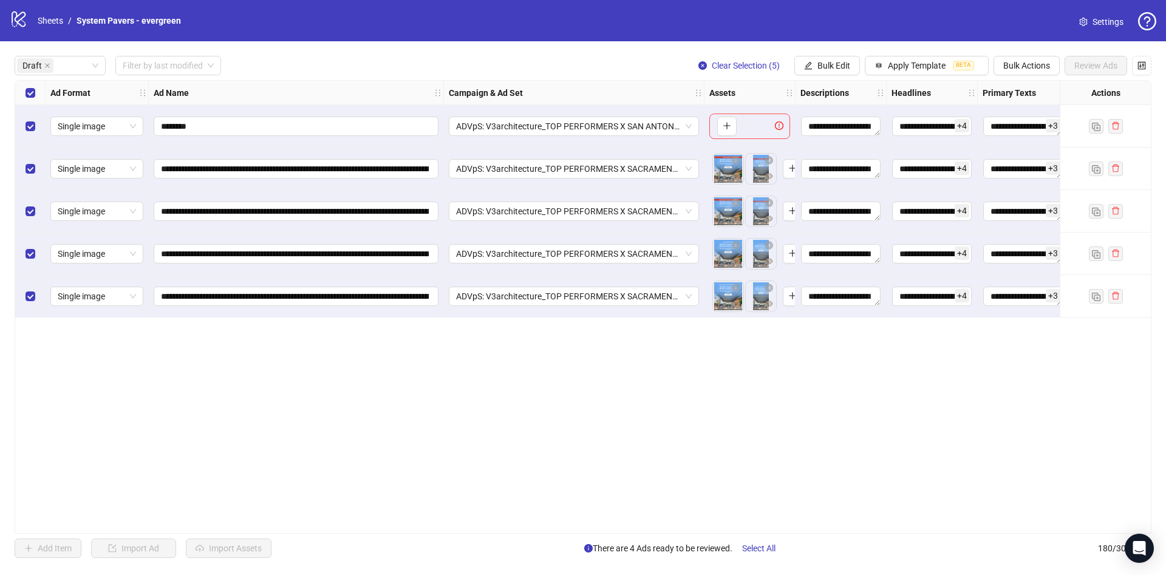
click at [44, 131] on div "Select row 1" at bounding box center [30, 126] width 30 height 43
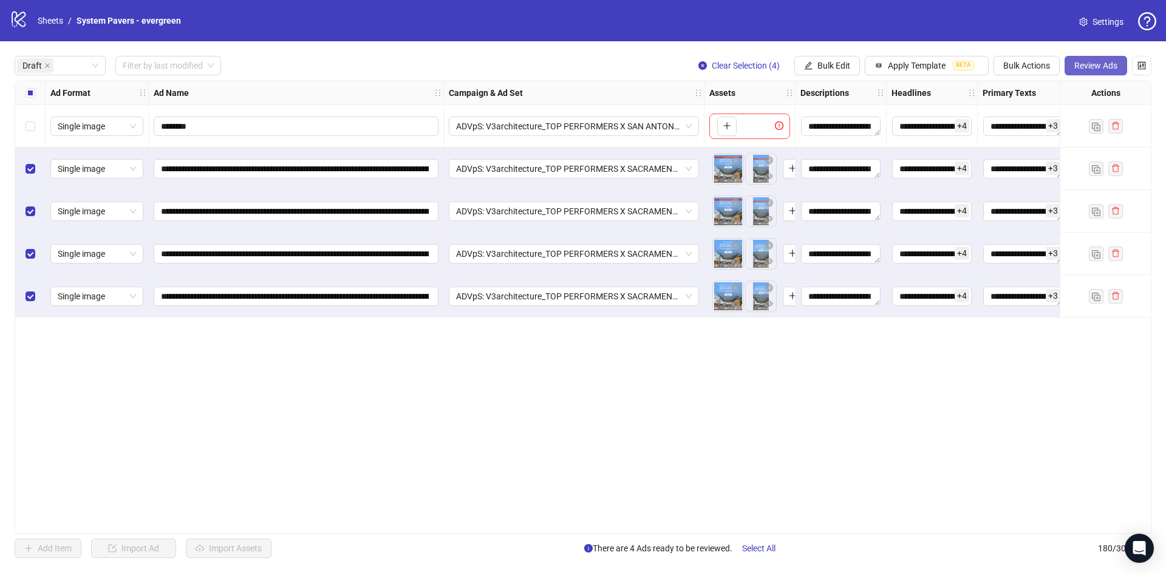
click at [1093, 72] on button "Review Ads" at bounding box center [1096, 65] width 63 height 19
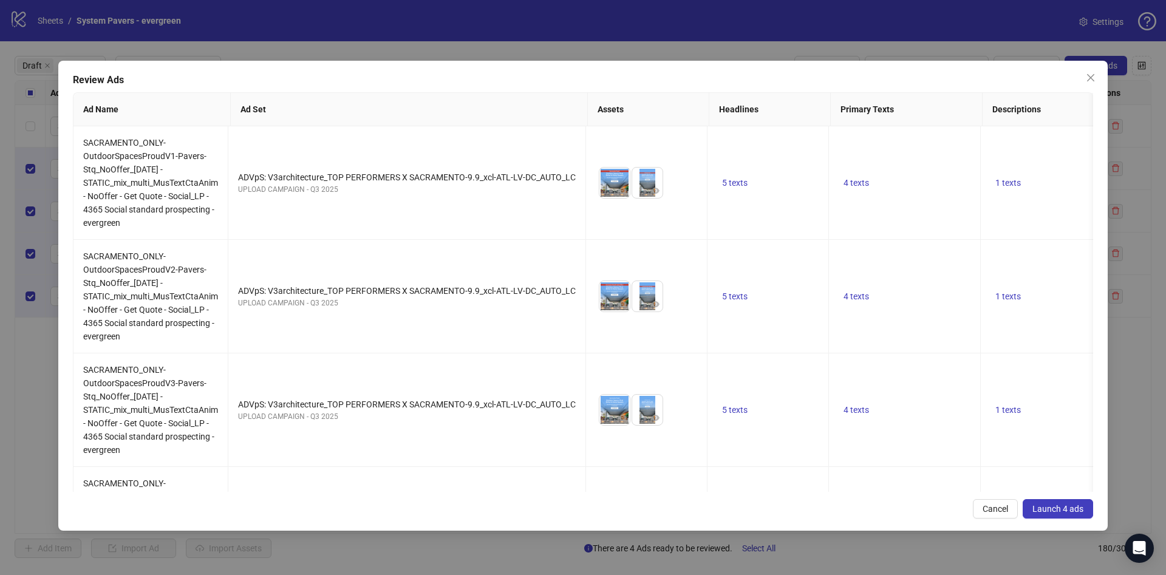
drag, startPoint x: 1045, startPoint y: 506, endPoint x: 1085, endPoint y: 502, distance: 40.3
click at [1048, 506] on span "Launch 4 ads" at bounding box center [1057, 509] width 51 height 10
